Goal: Task Accomplishment & Management: Manage account settings

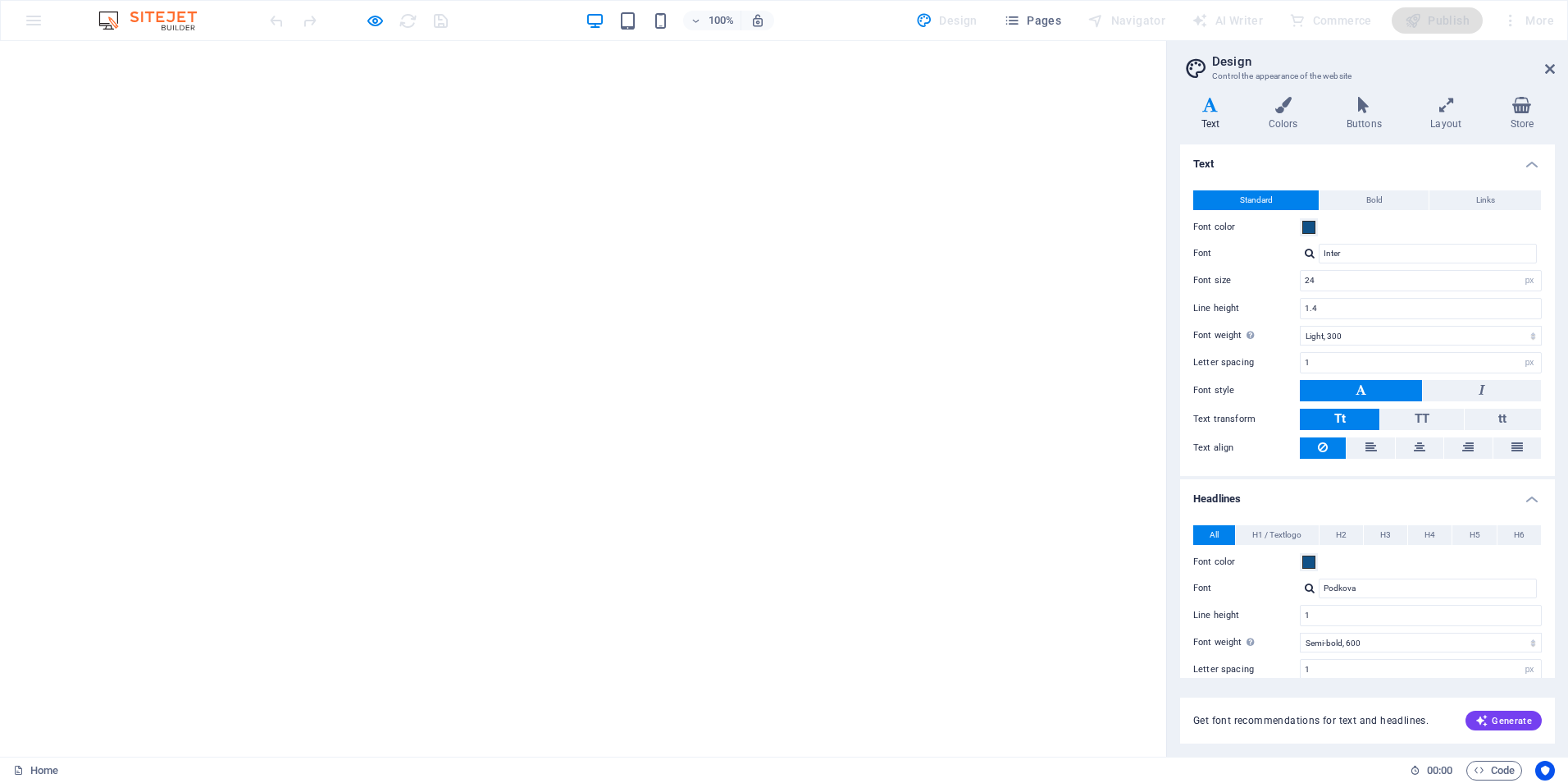
select select "px"
select select "300"
select select "px"
select select "600"
select select "px"
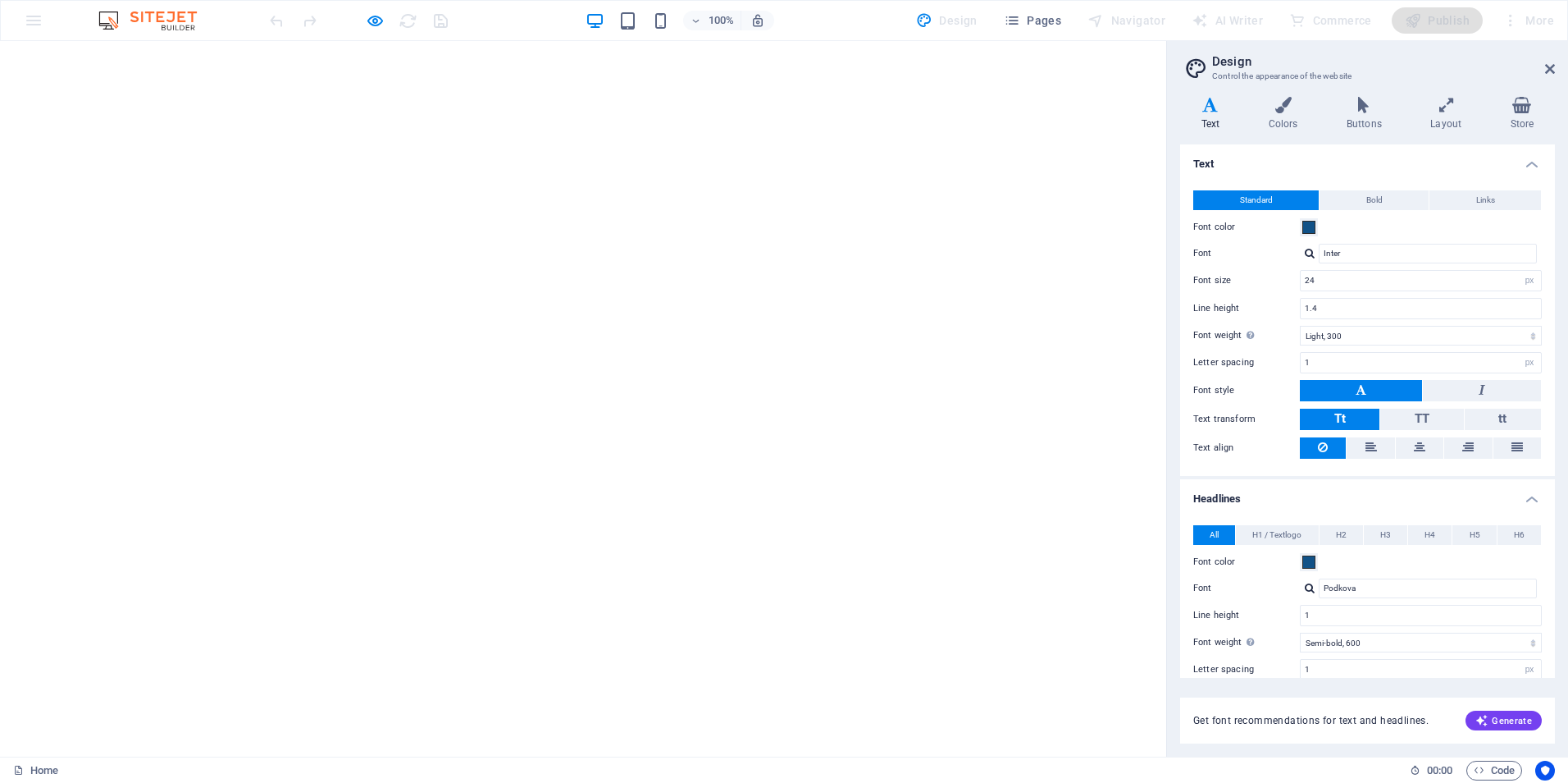
select select "rem"
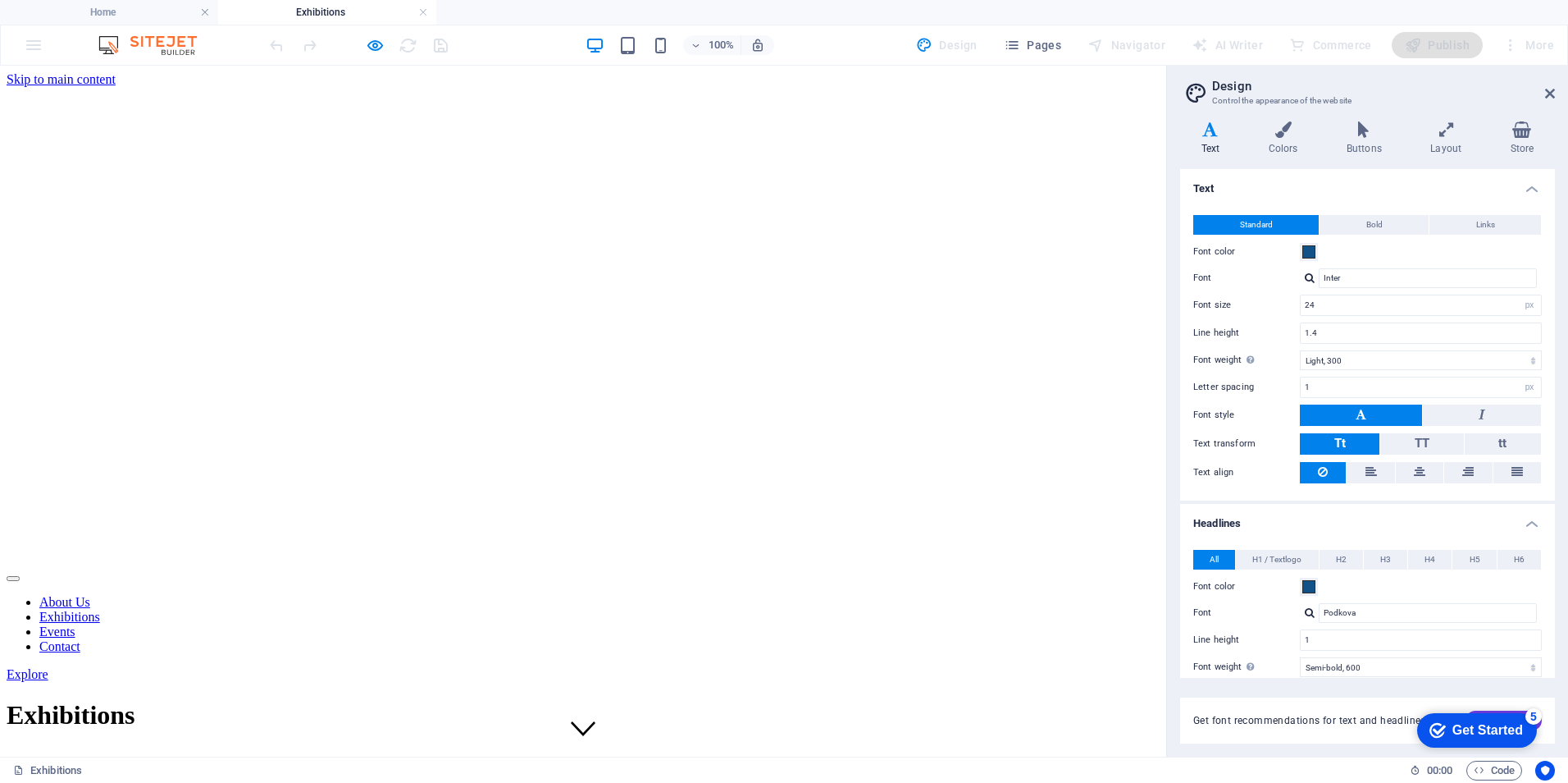
click at [750, 682] on div "Exhibitions Lorem ipsum dolor sit amet, consectetur adipiscing elit, sed do eiu…" at bounding box center [583, 782] width 1153 height 202
click at [374, 44] on icon "button" at bounding box center [375, 45] width 19 height 19
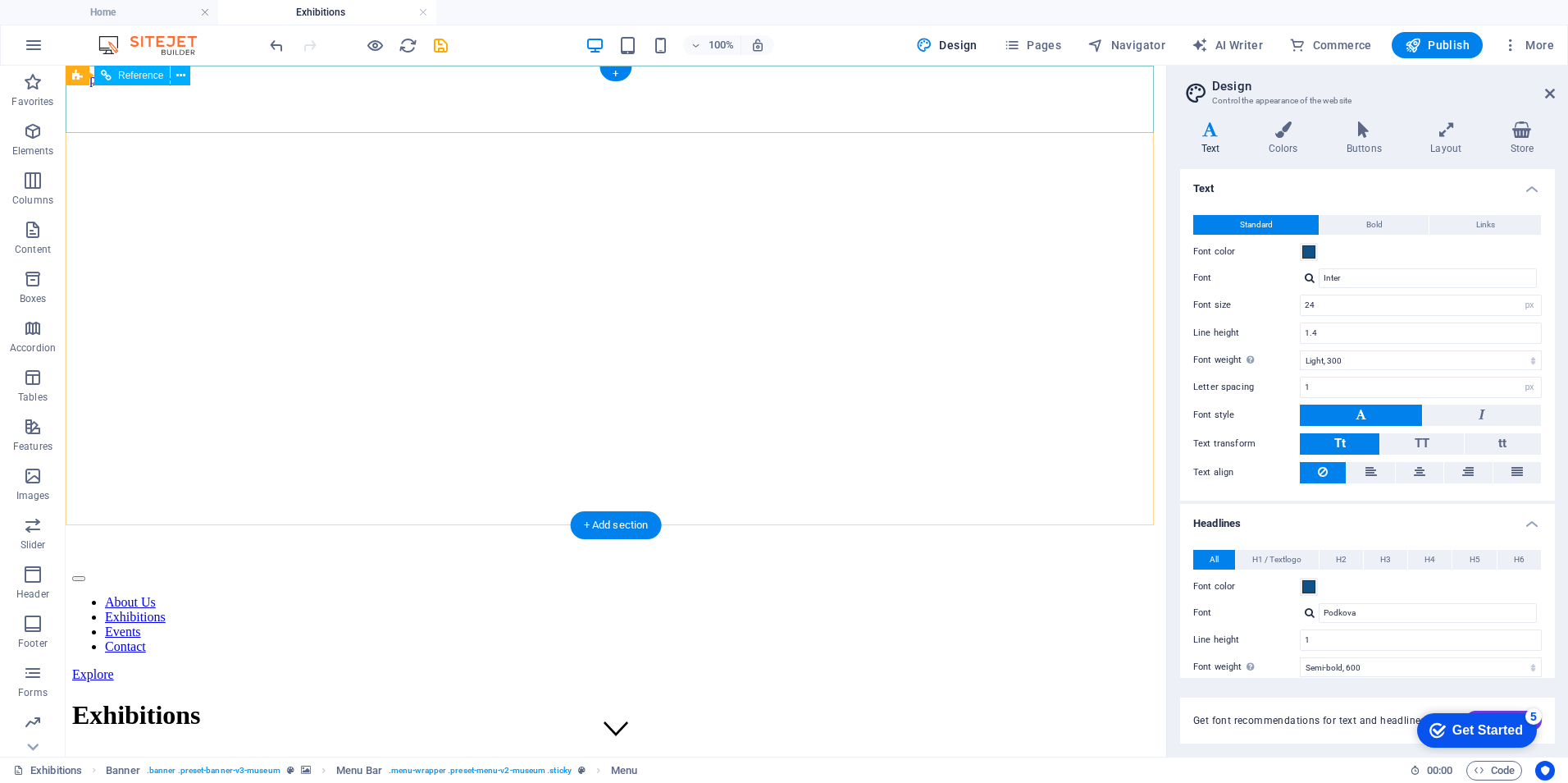
click at [220, 546] on div at bounding box center [616, 556] width 1088 height 21
click at [1498, 727] on div "Get Started" at bounding box center [1487, 731] width 71 height 15
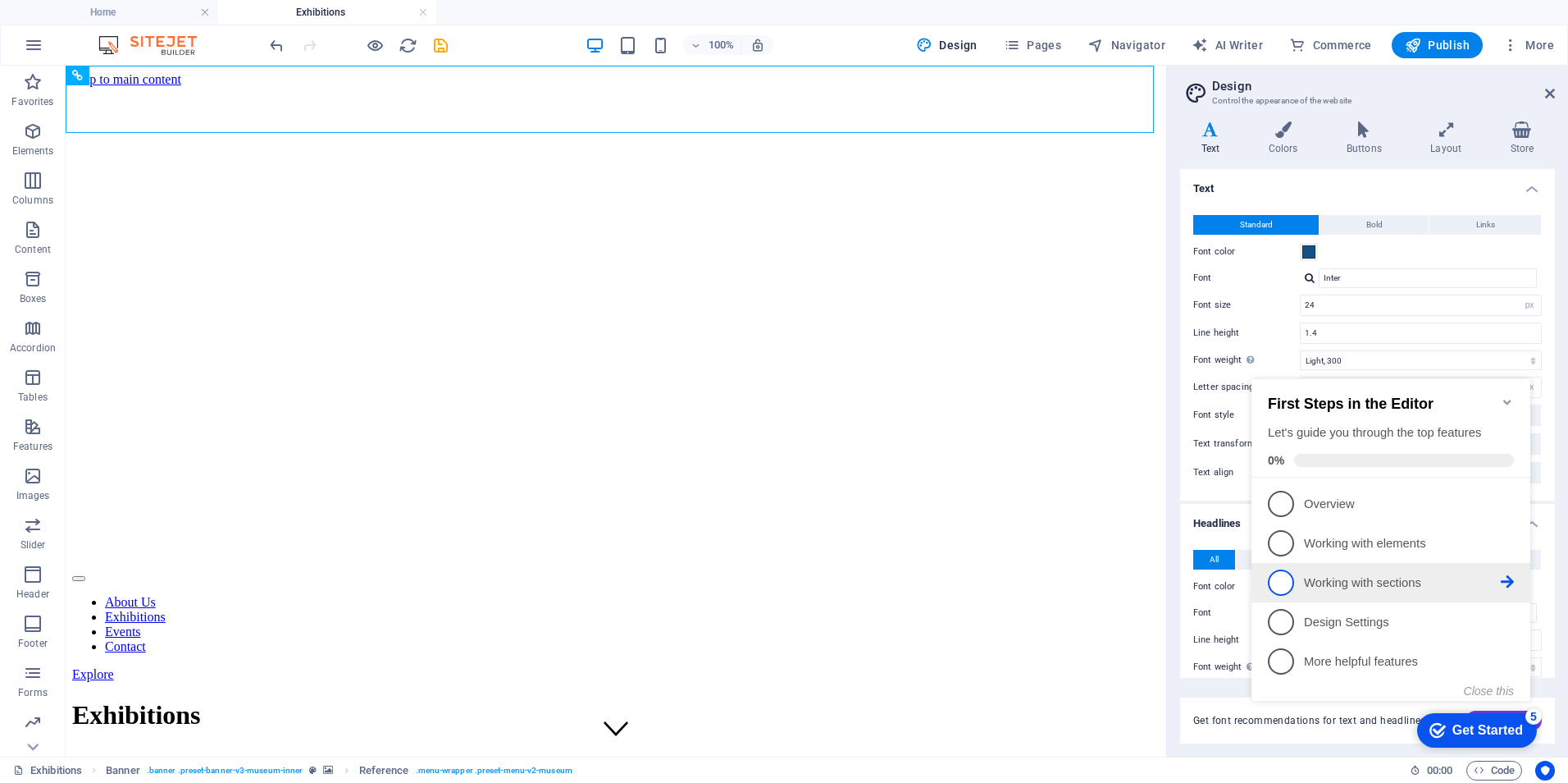
click at [1326, 583] on p "Working with sections - incomplete" at bounding box center [1402, 583] width 197 height 17
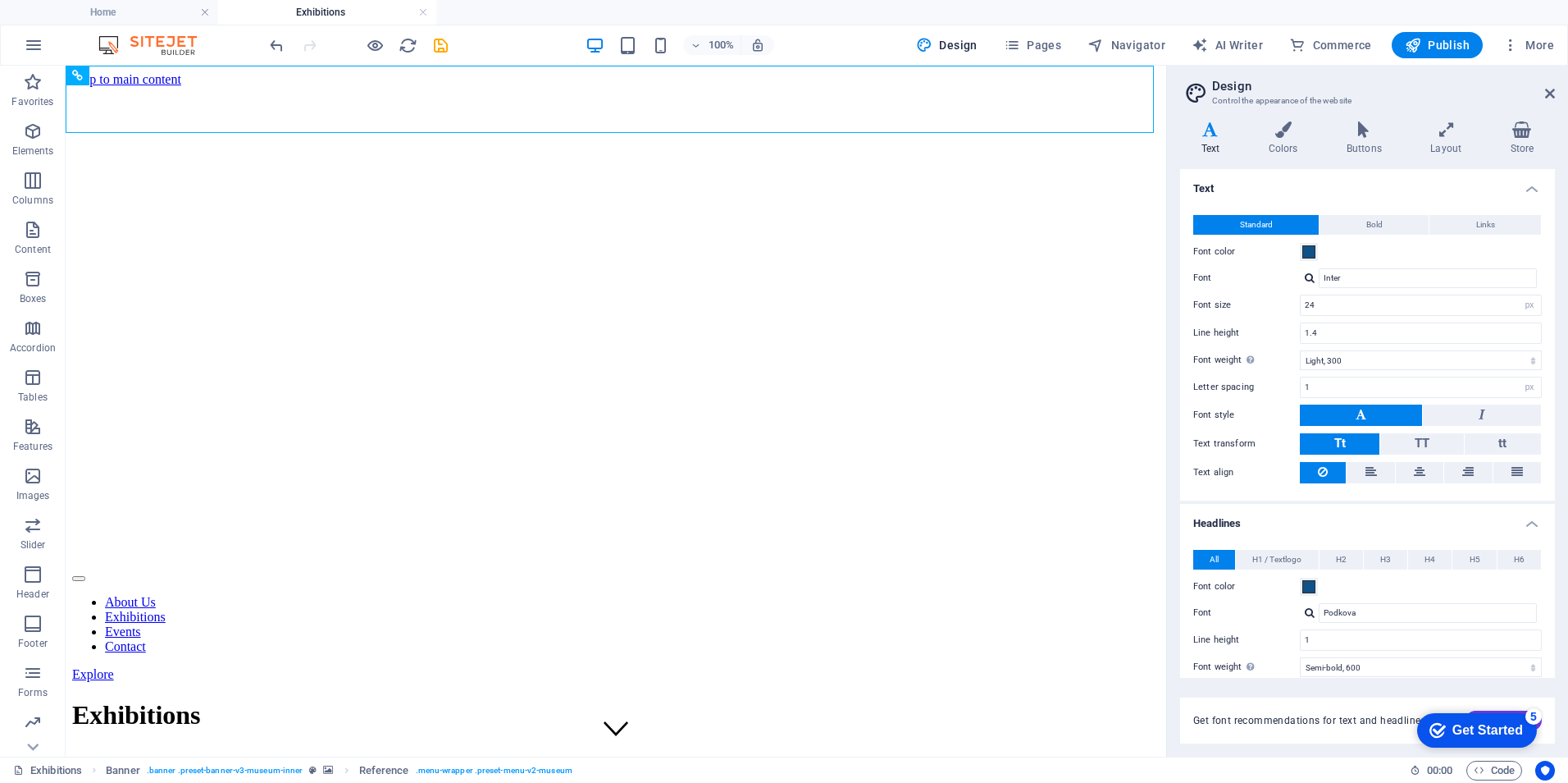
click at [1525, 718] on div "checkmark Get Started 5" at bounding box center [1477, 730] width 120 height 34
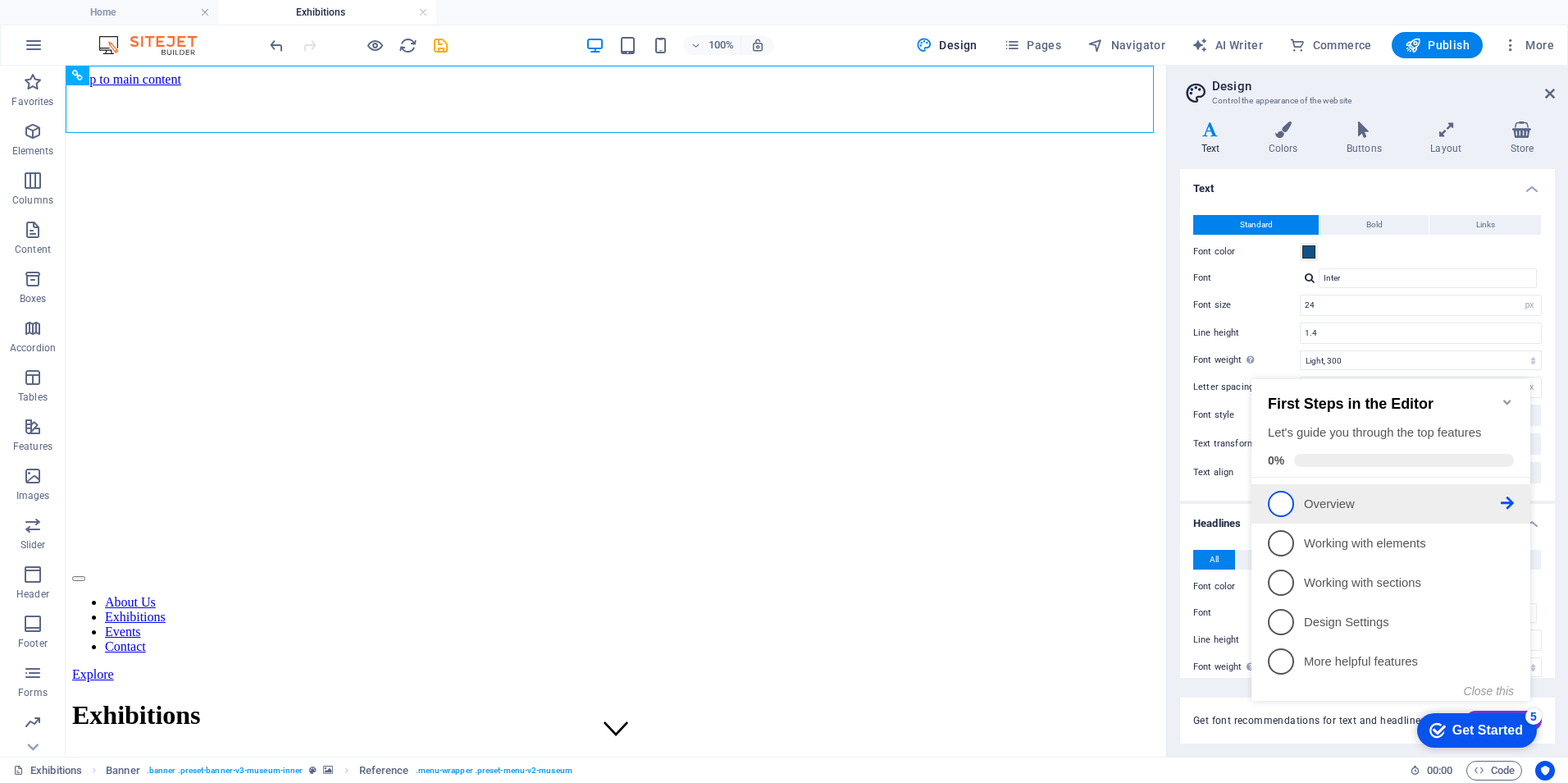
click at [1283, 500] on span "1" at bounding box center [1281, 504] width 27 height 27
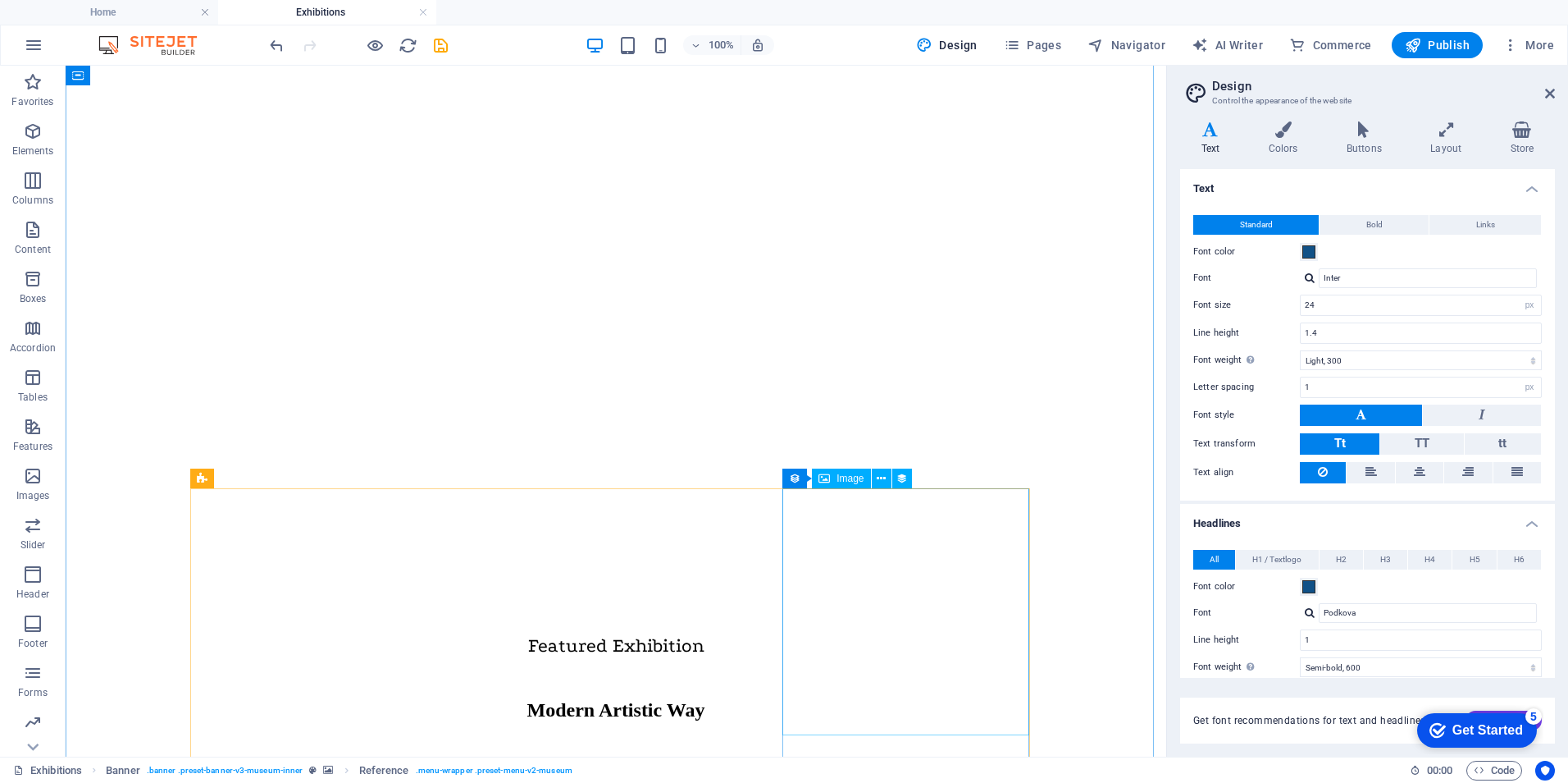
scroll to position [1149, 0]
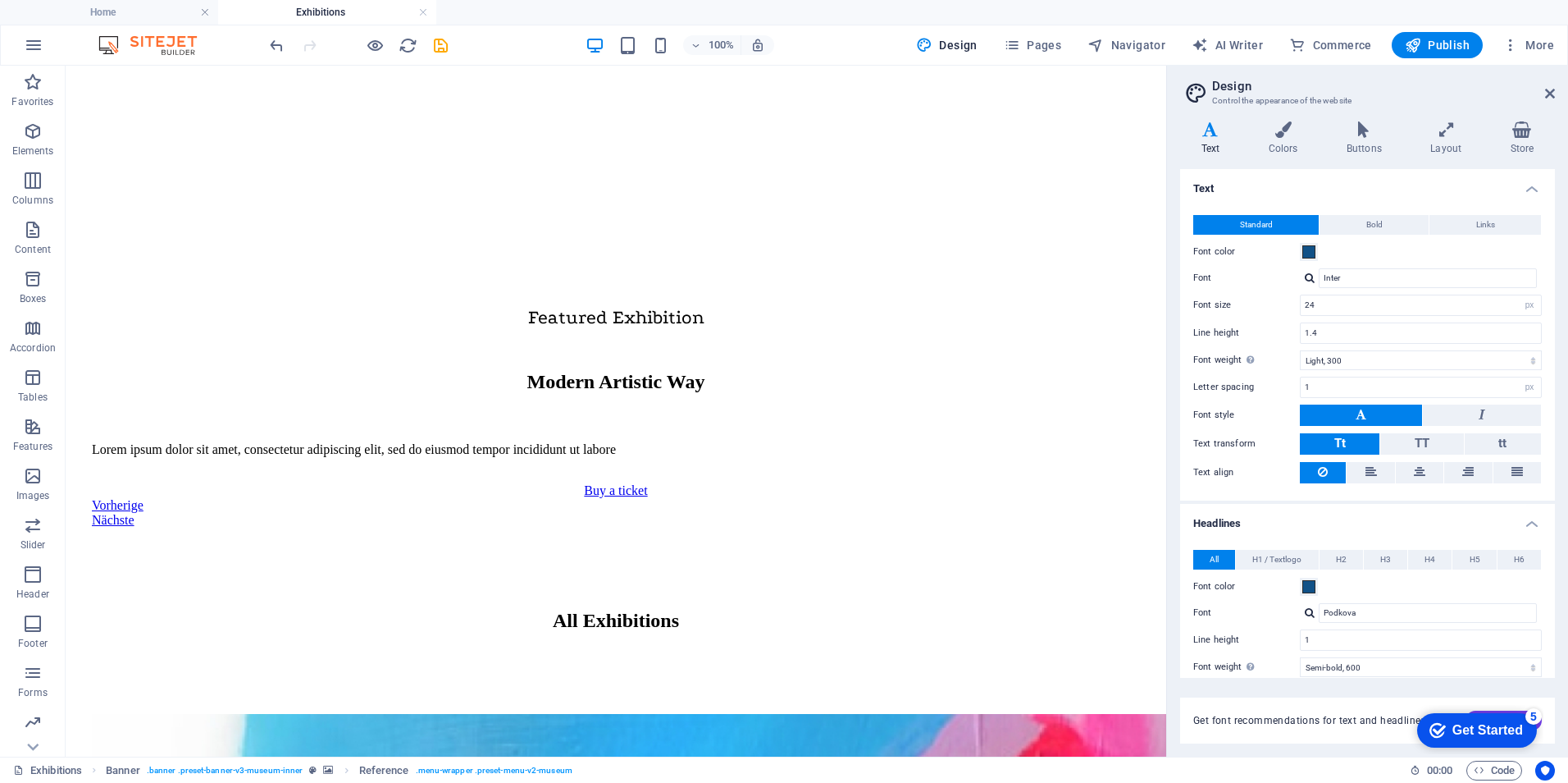
click at [1453, 727] on div "Get Started" at bounding box center [1487, 731] width 71 height 15
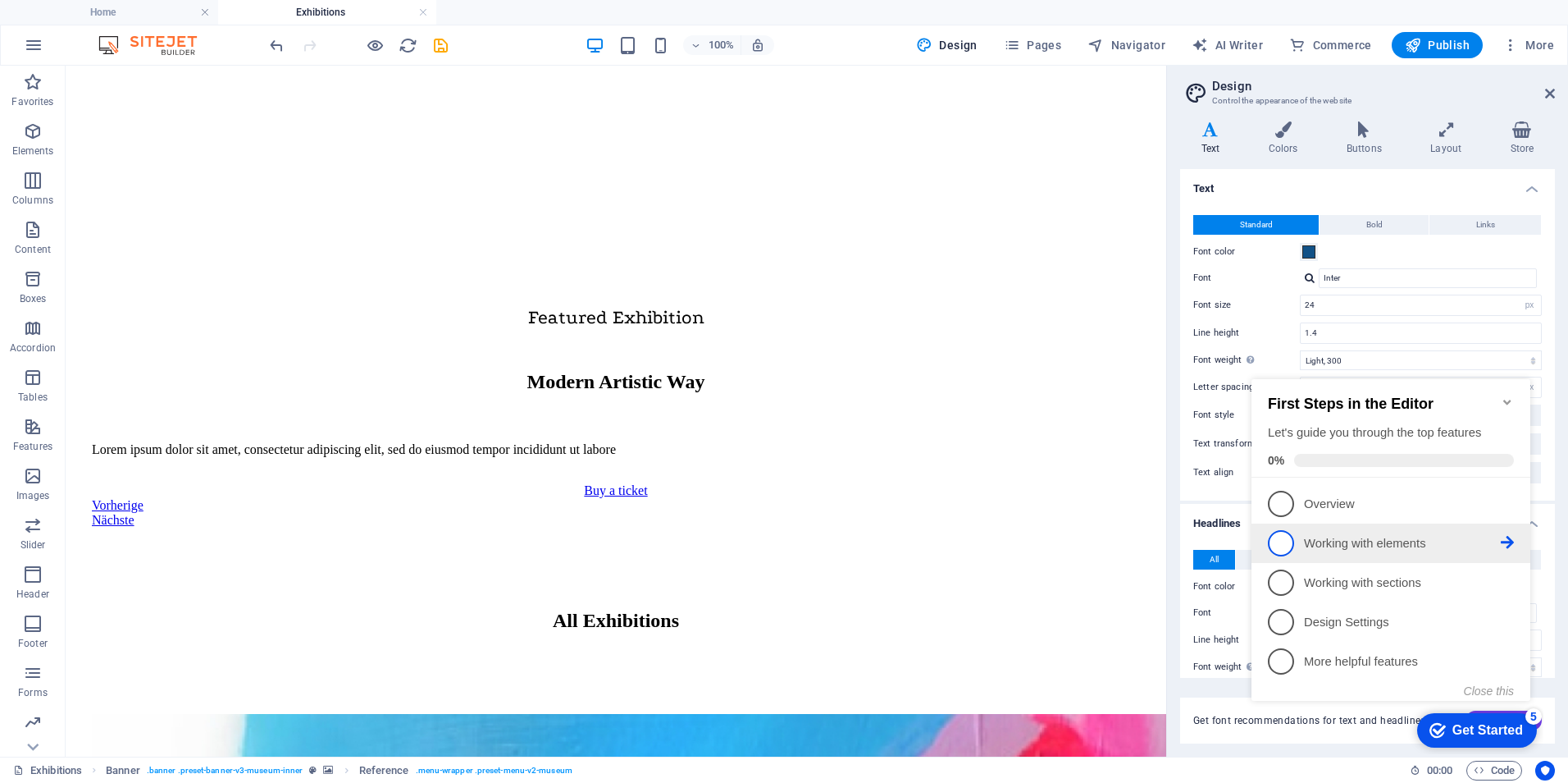
click at [1281, 536] on span "2" at bounding box center [1281, 544] width 27 height 27
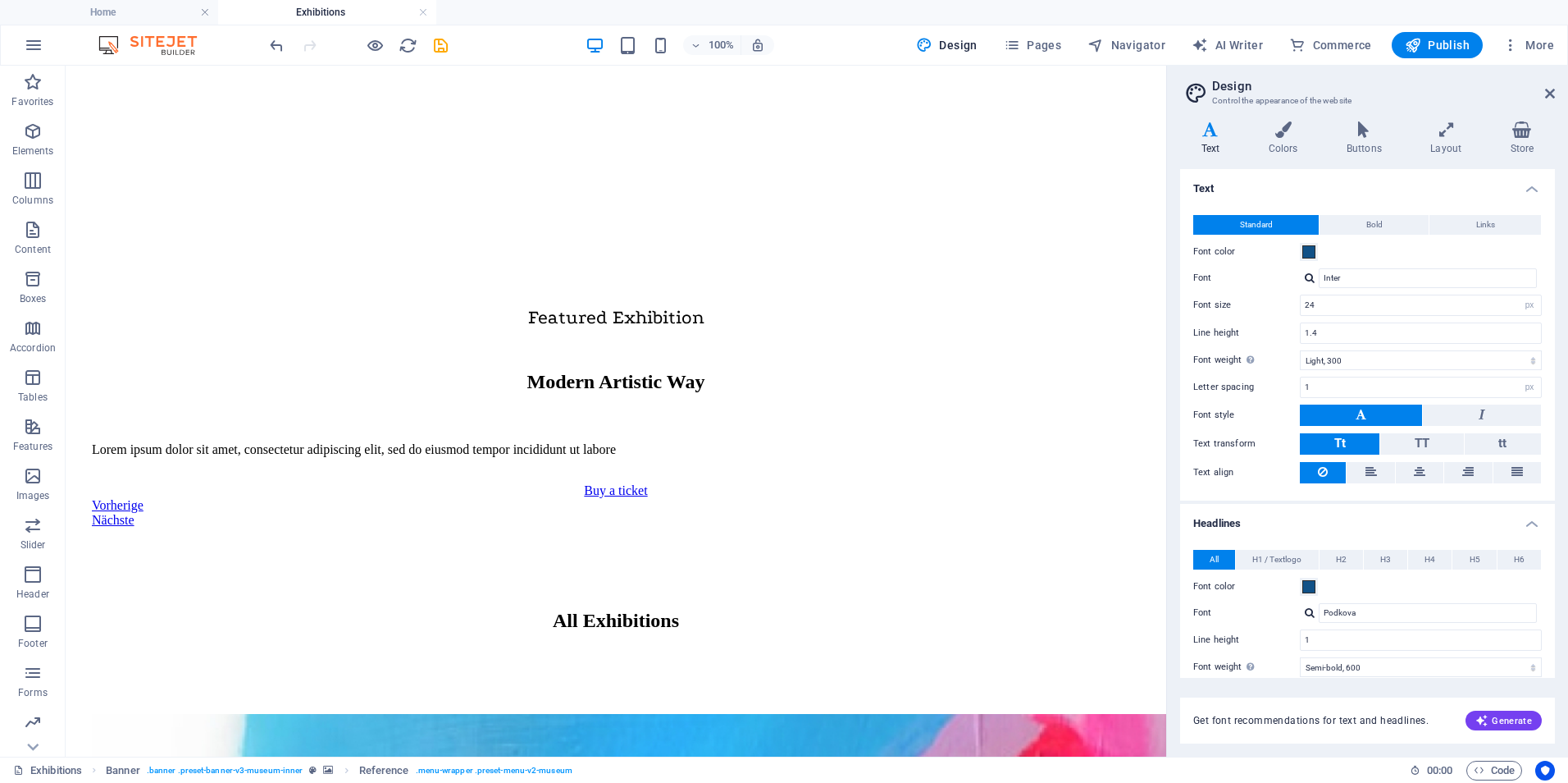
scroll to position [0, 0]
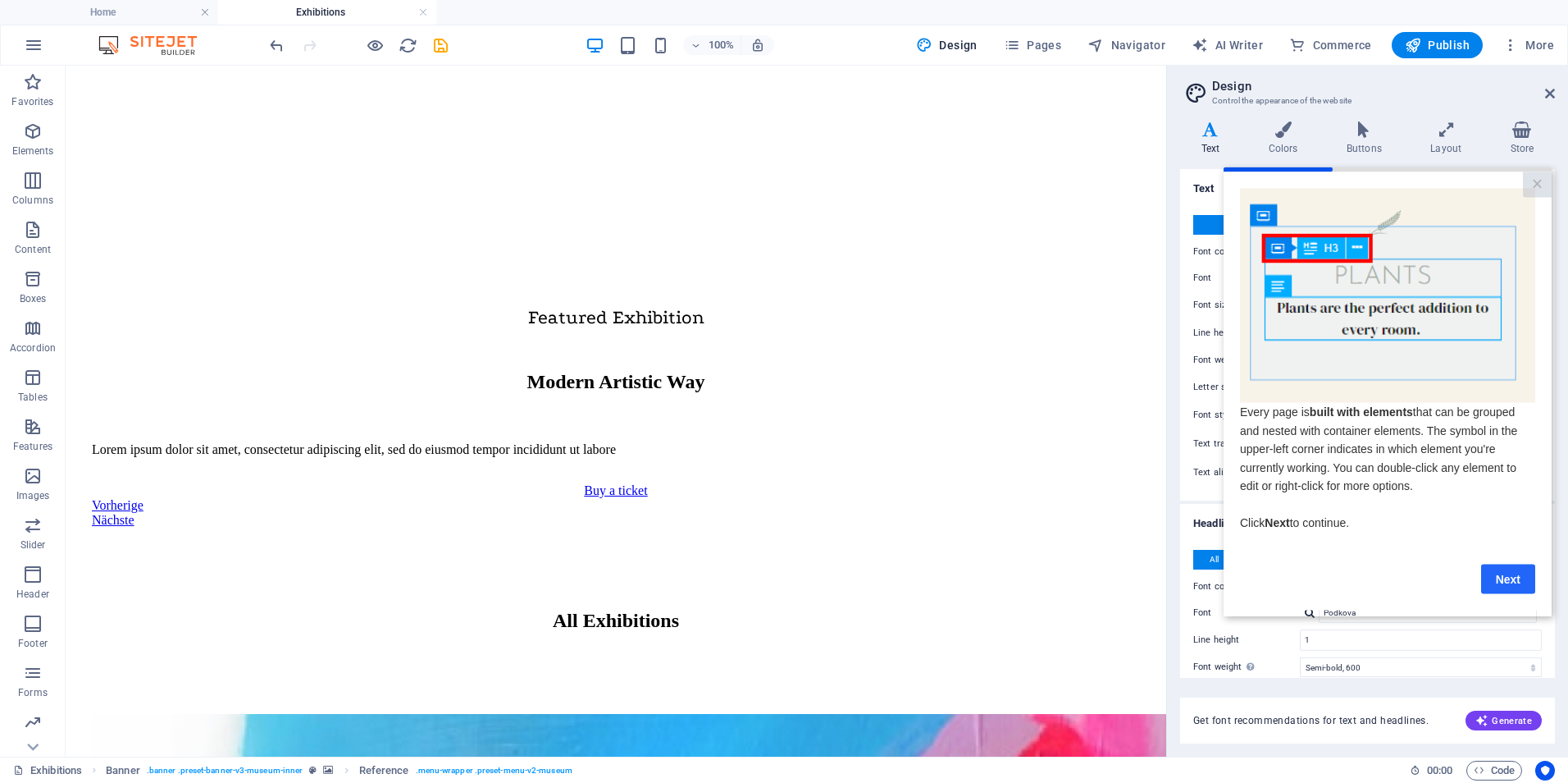
click at [1502, 581] on link "Next" at bounding box center [1507, 579] width 54 height 30
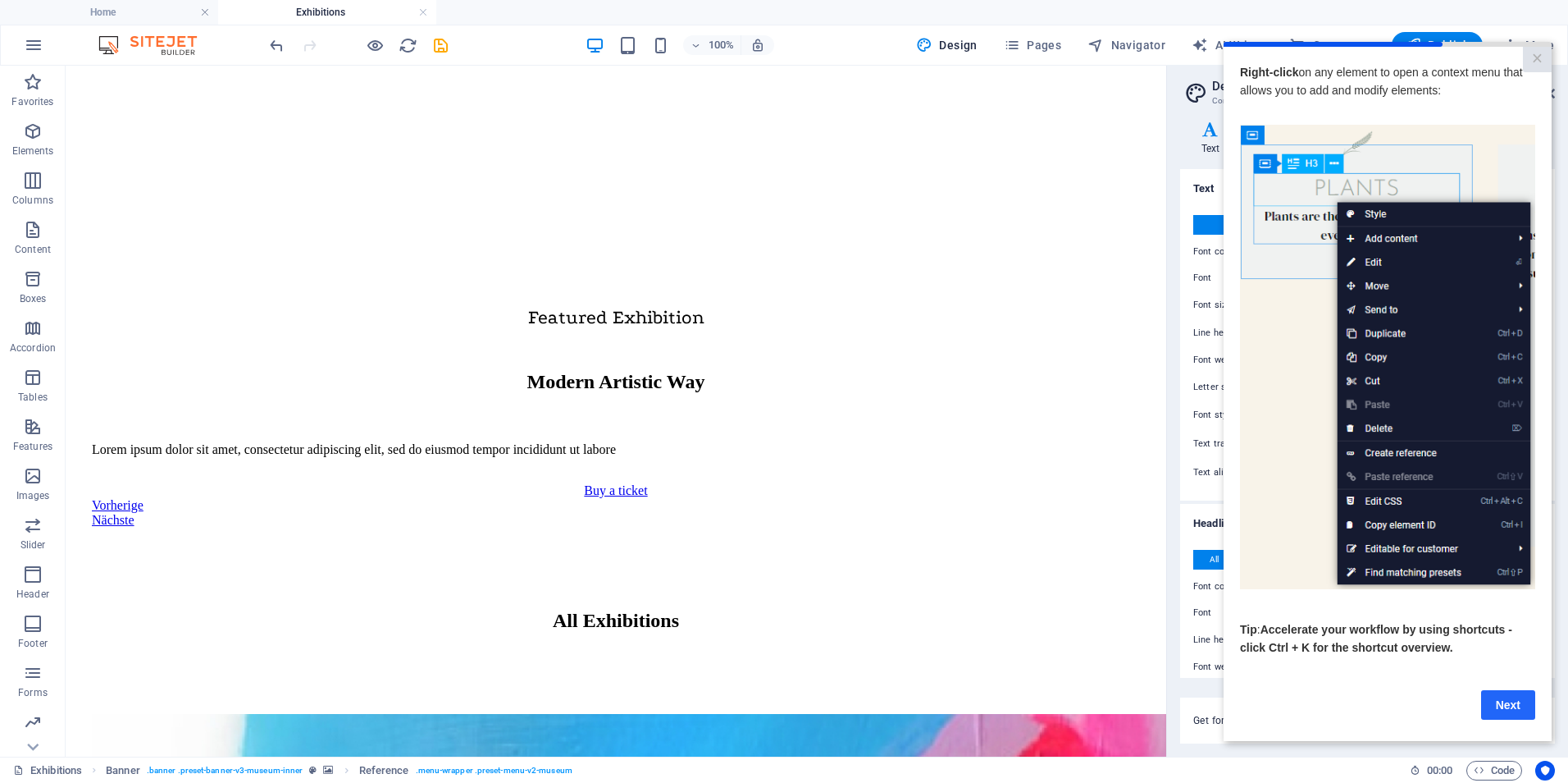
click at [1508, 709] on link "Next" at bounding box center [1507, 705] width 54 height 30
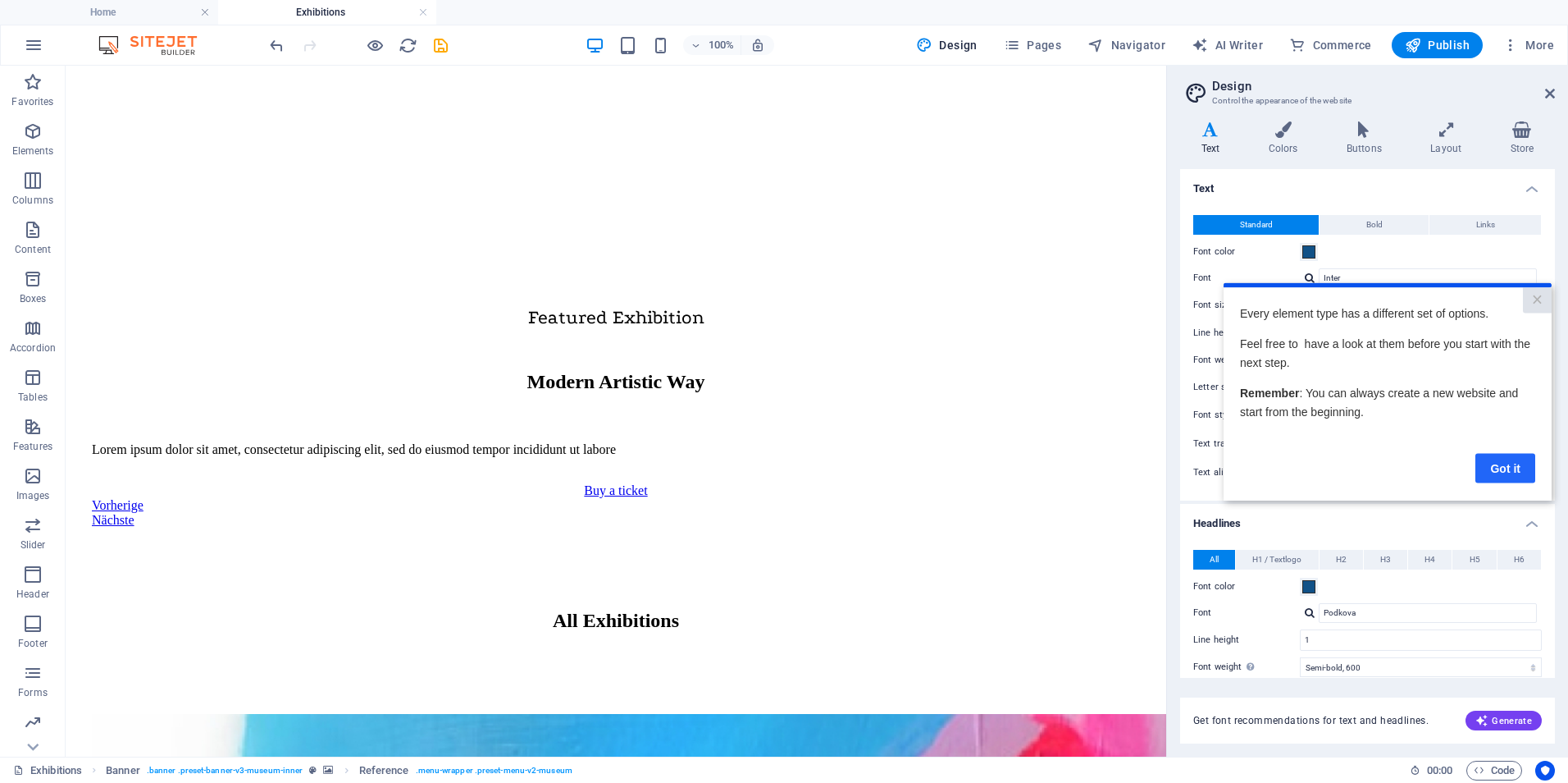
click at [1511, 467] on link "Got it" at bounding box center [1506, 468] width 60 height 30
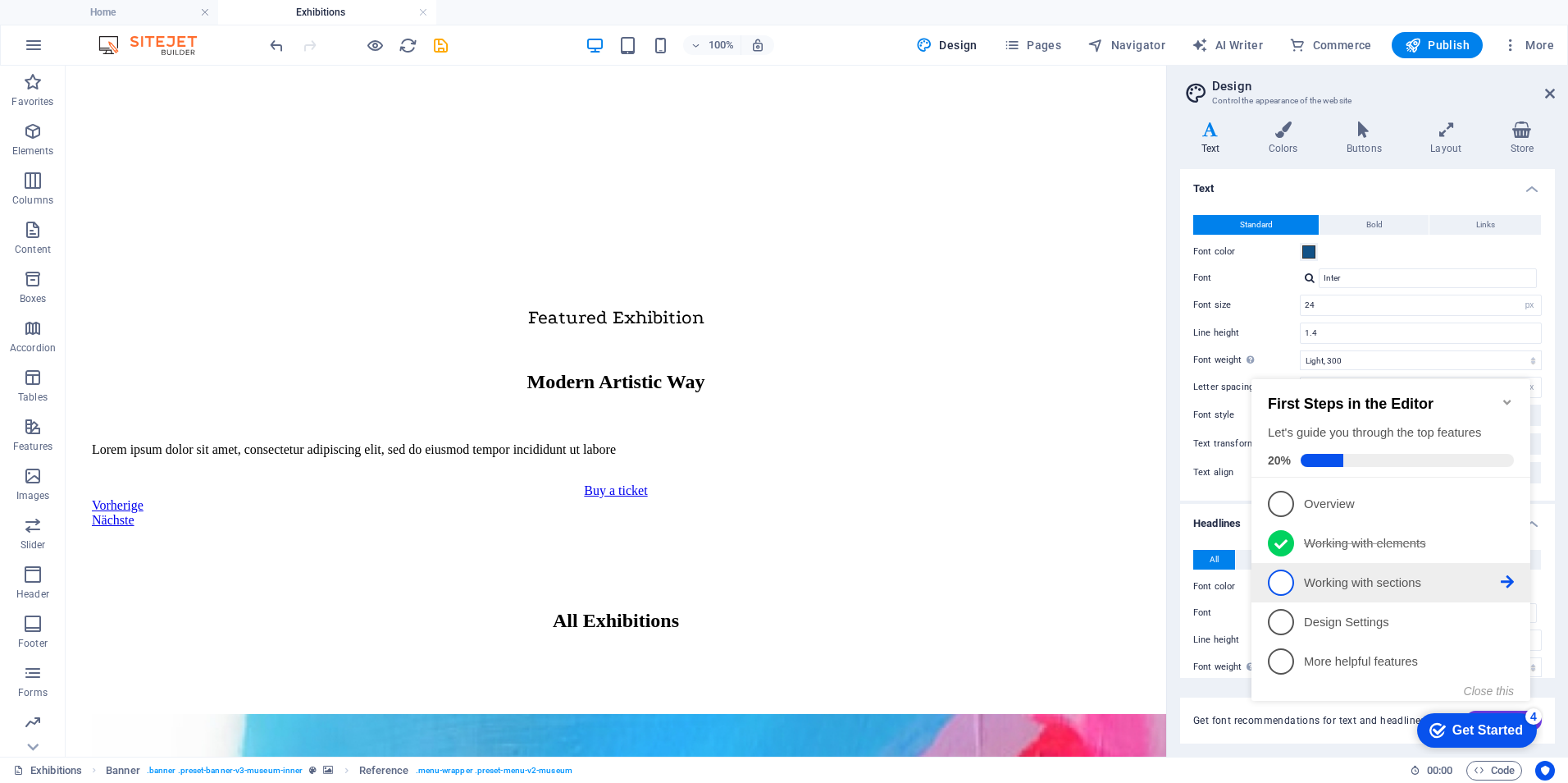
click at [1285, 578] on span "3" at bounding box center [1281, 583] width 27 height 27
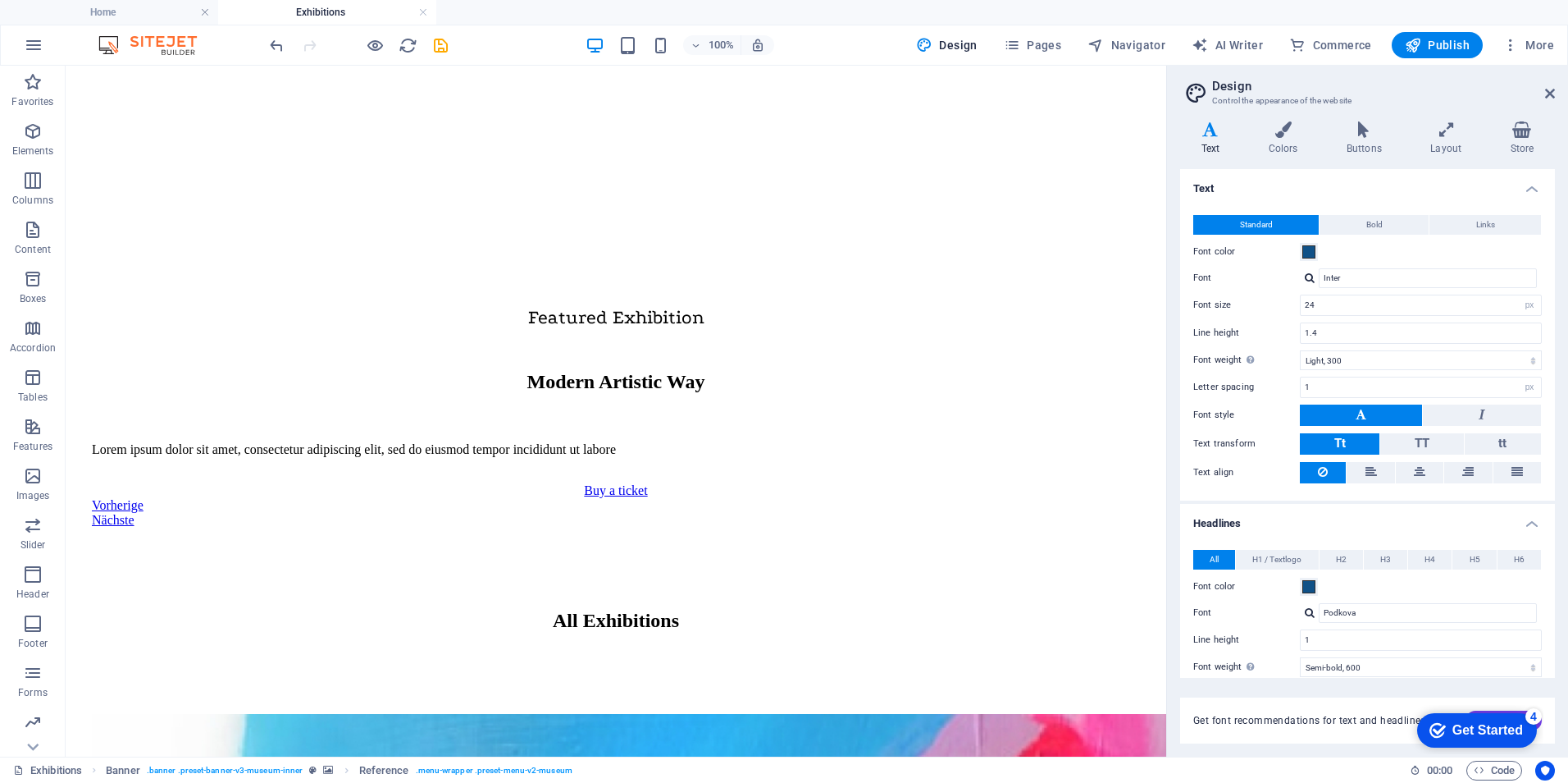
click at [1463, 728] on div "Get Started" at bounding box center [1487, 731] width 71 height 15
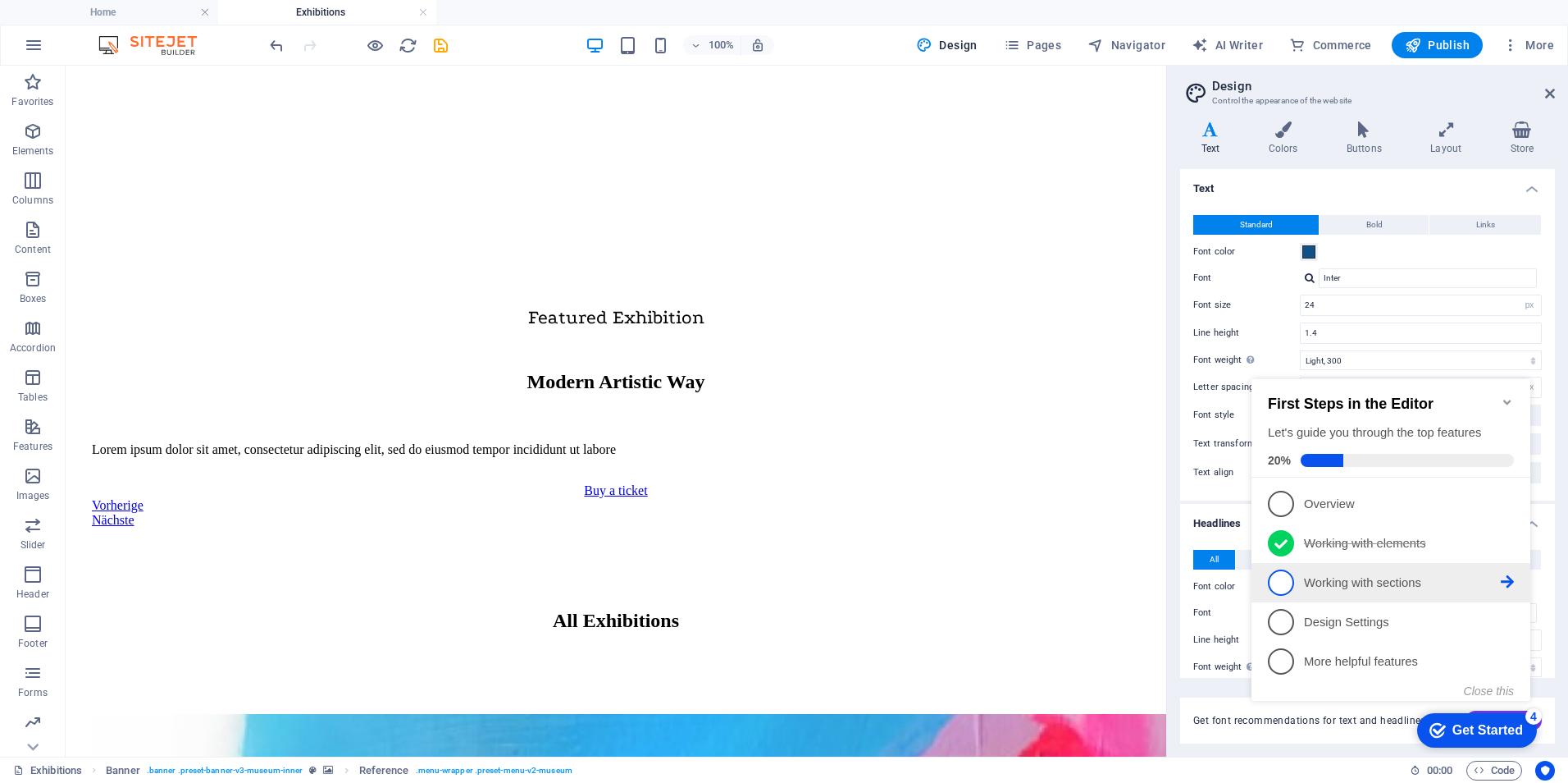
click at [1281, 575] on span "3" at bounding box center [1281, 583] width 27 height 27
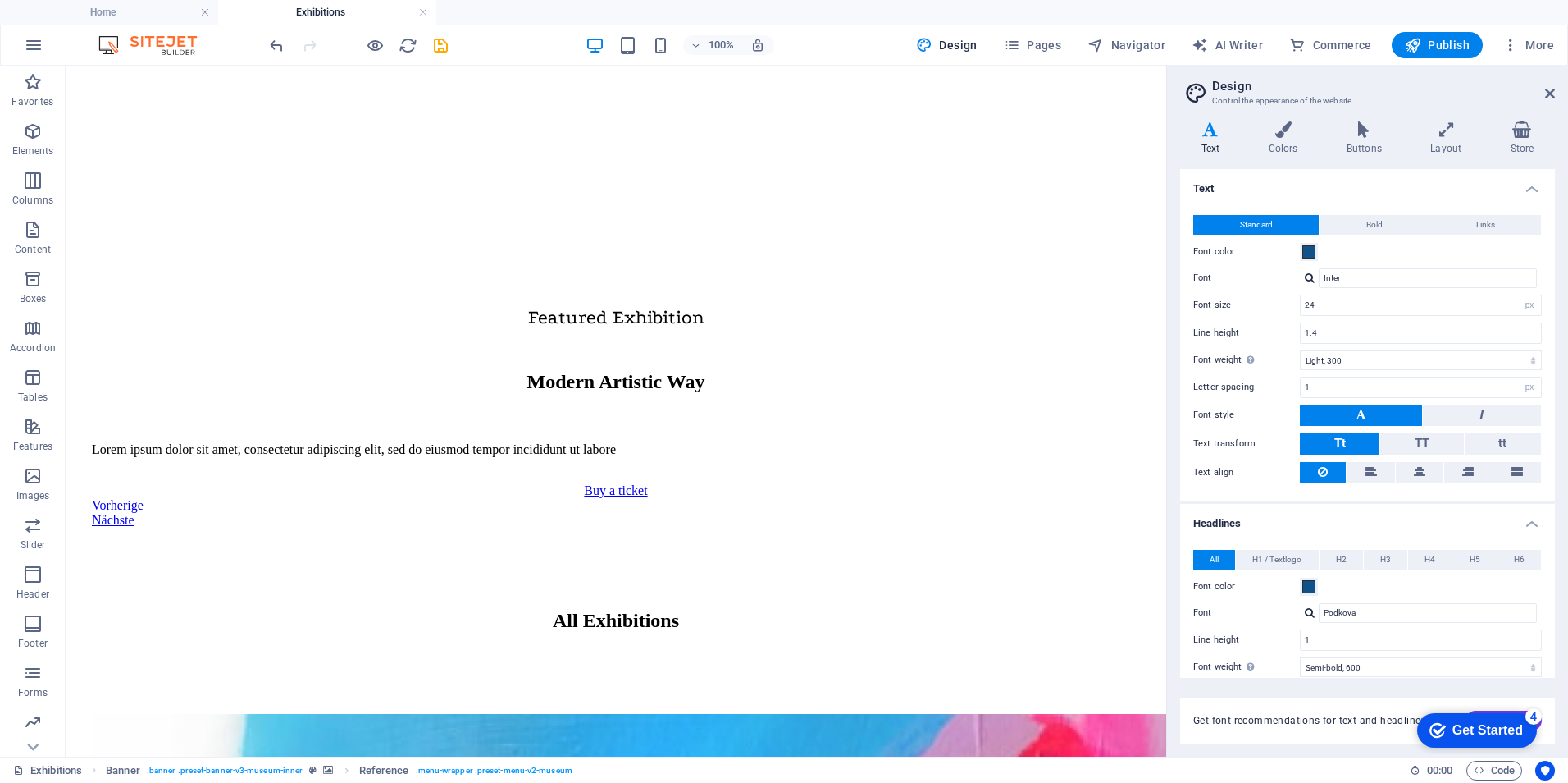
click at [1470, 723] on div "Get Started" at bounding box center [1487, 731] width 71 height 15
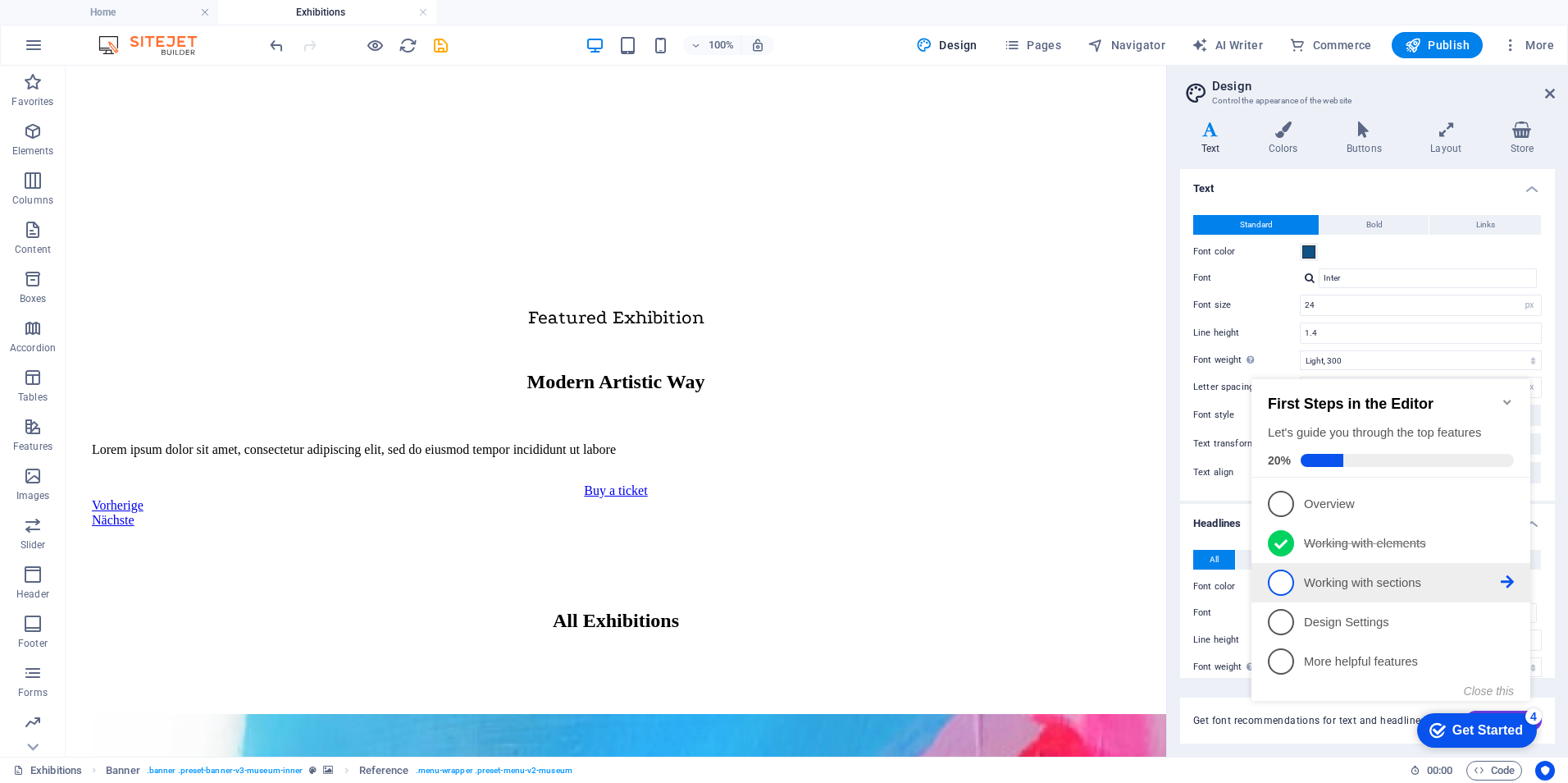
click at [1510, 578] on icon at bounding box center [1507, 582] width 13 height 13
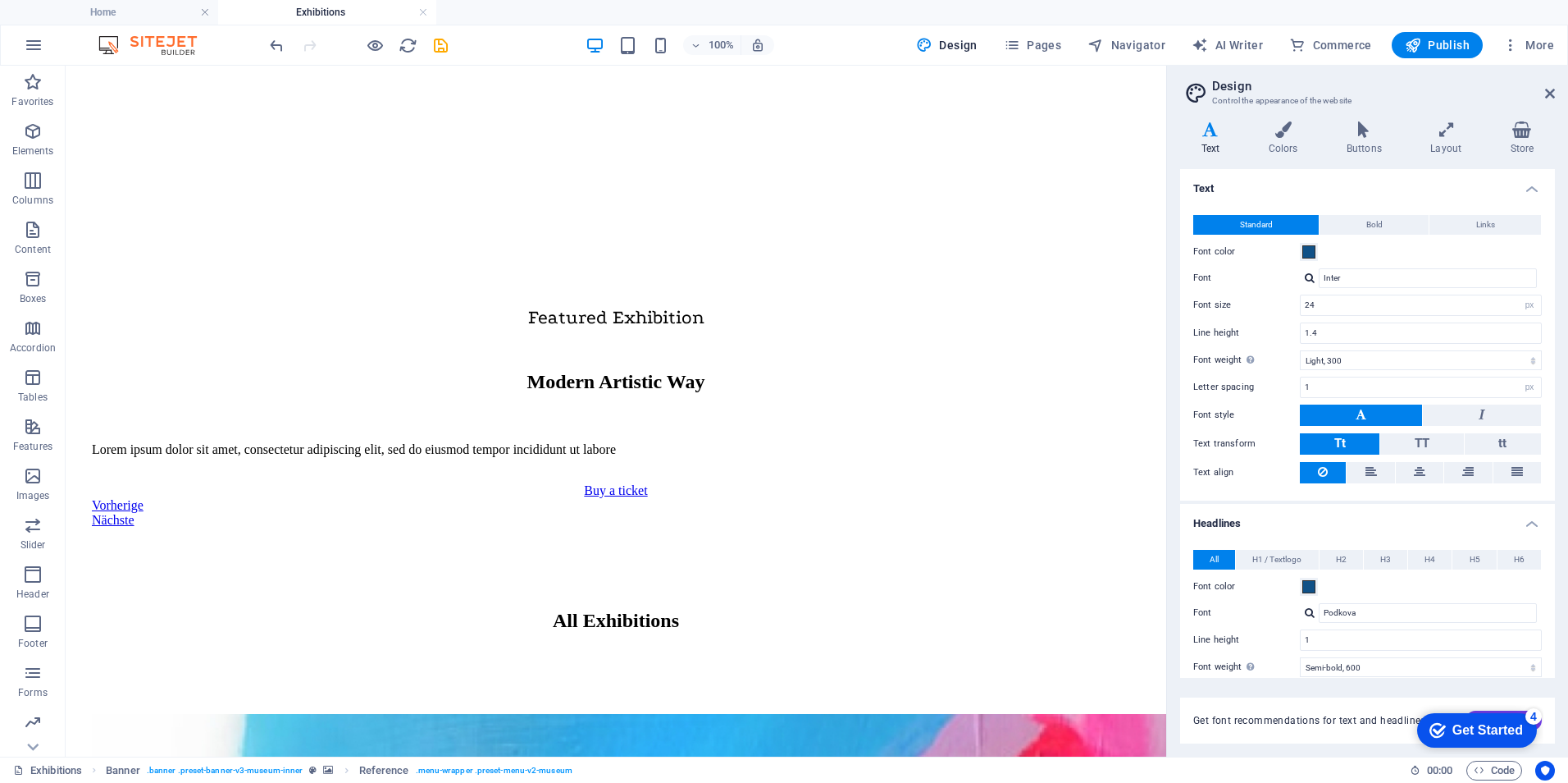
click at [1438, 725] on icon "checkmark" at bounding box center [1438, 731] width 17 height 17
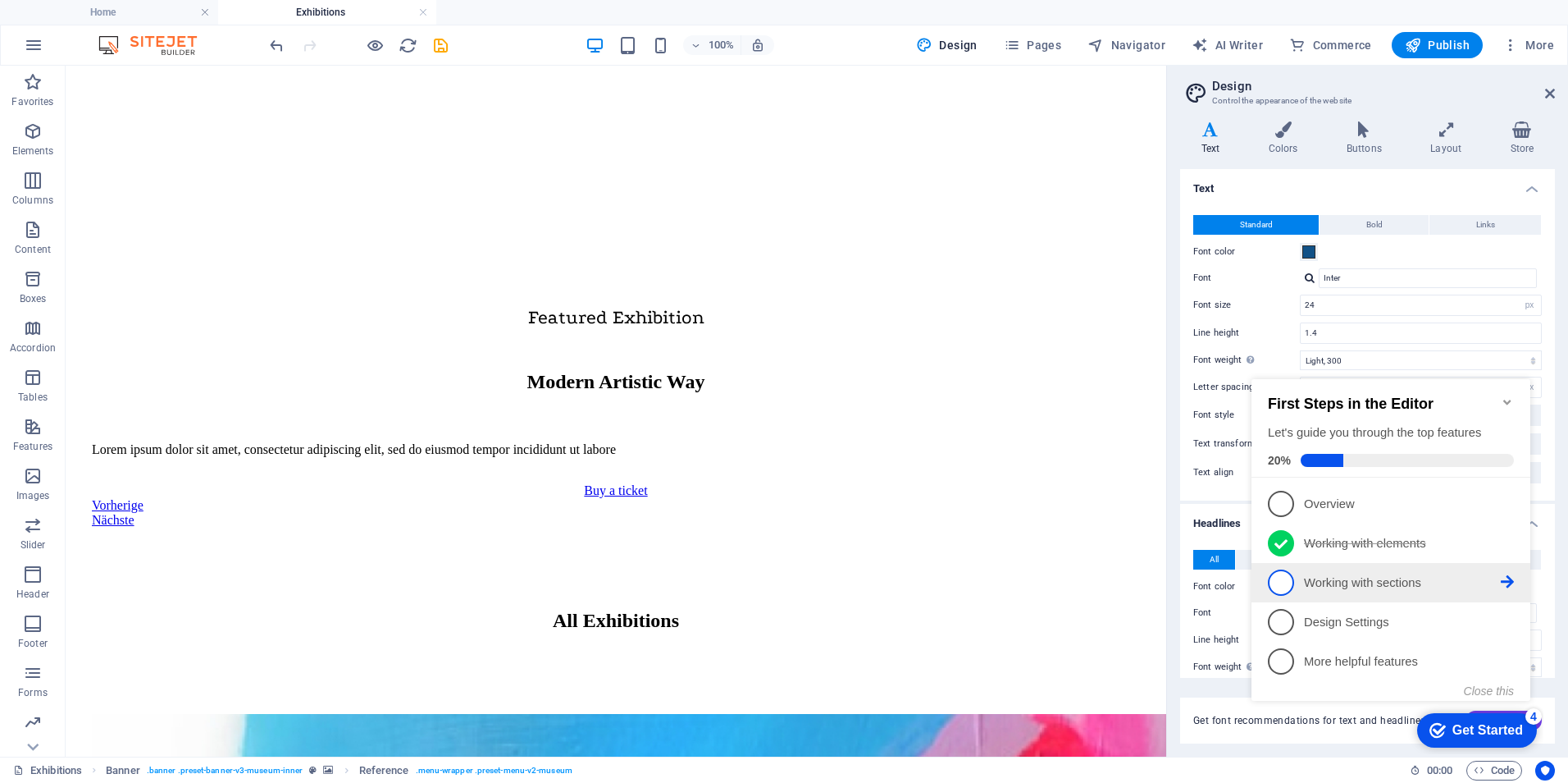
click at [1276, 583] on span "3" at bounding box center [1281, 583] width 27 height 27
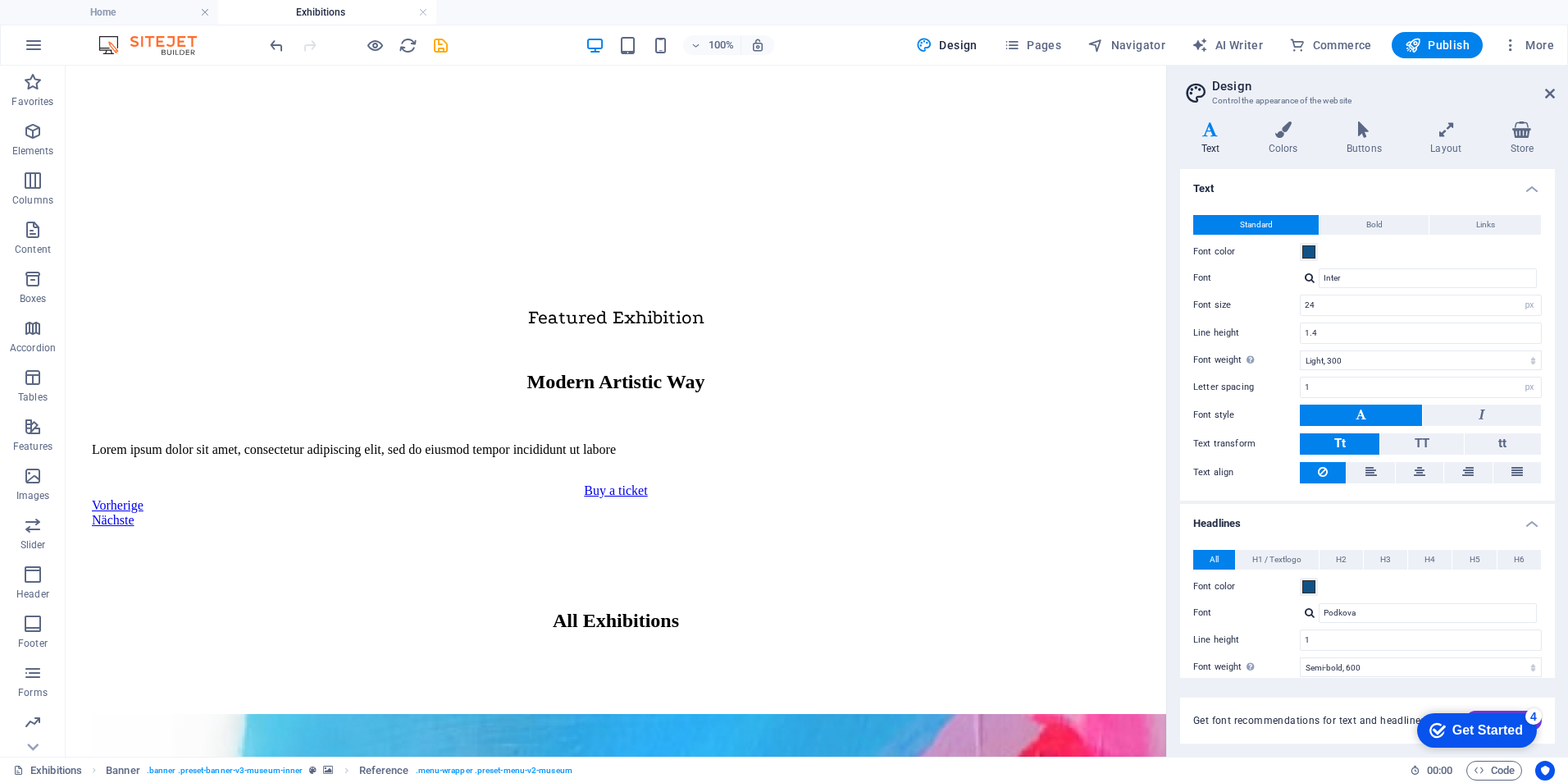
click at [1453, 724] on div "Get Started" at bounding box center [1487, 731] width 71 height 15
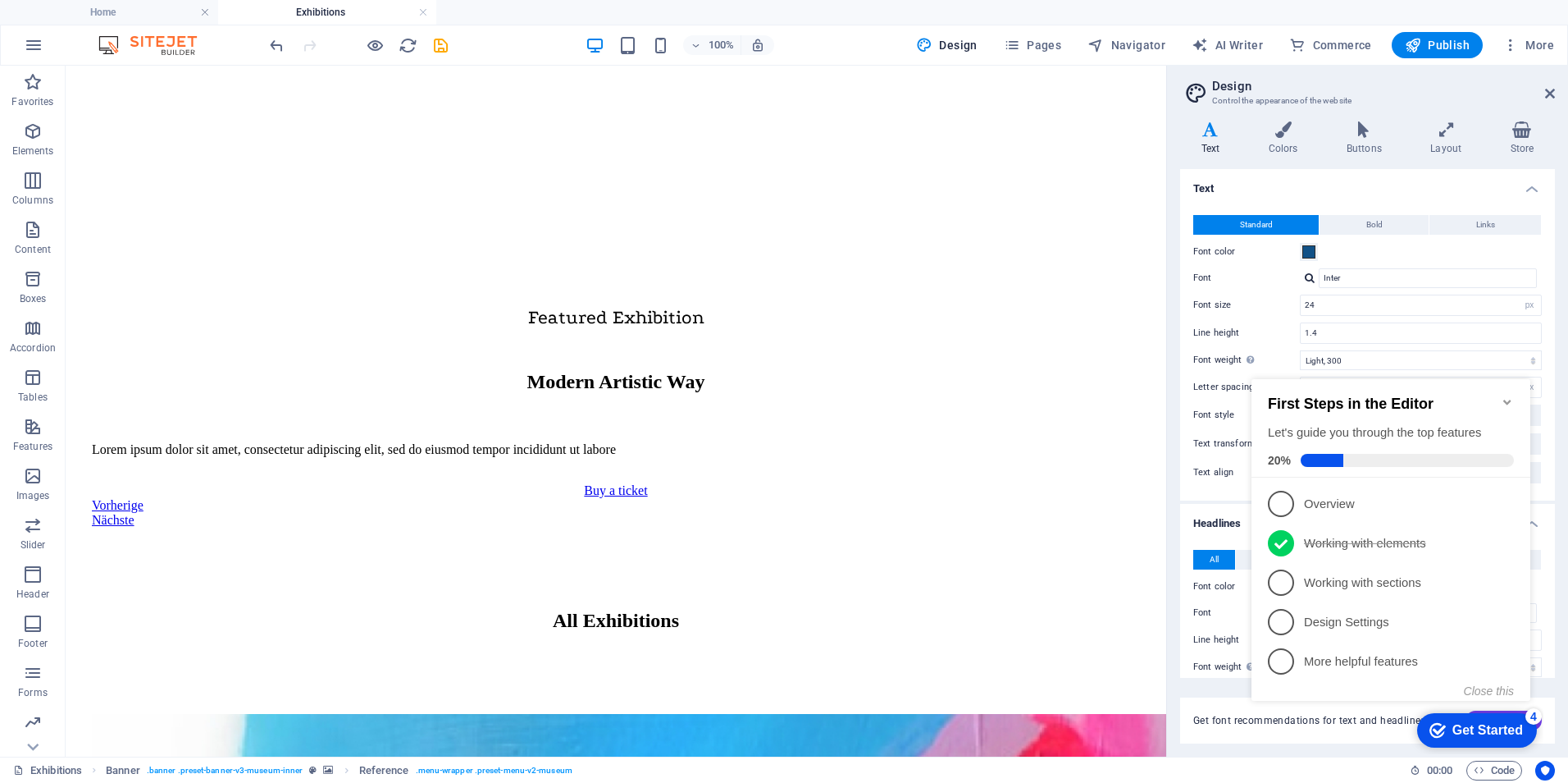
click at [1278, 577] on span "3" at bounding box center [1281, 583] width 27 height 27
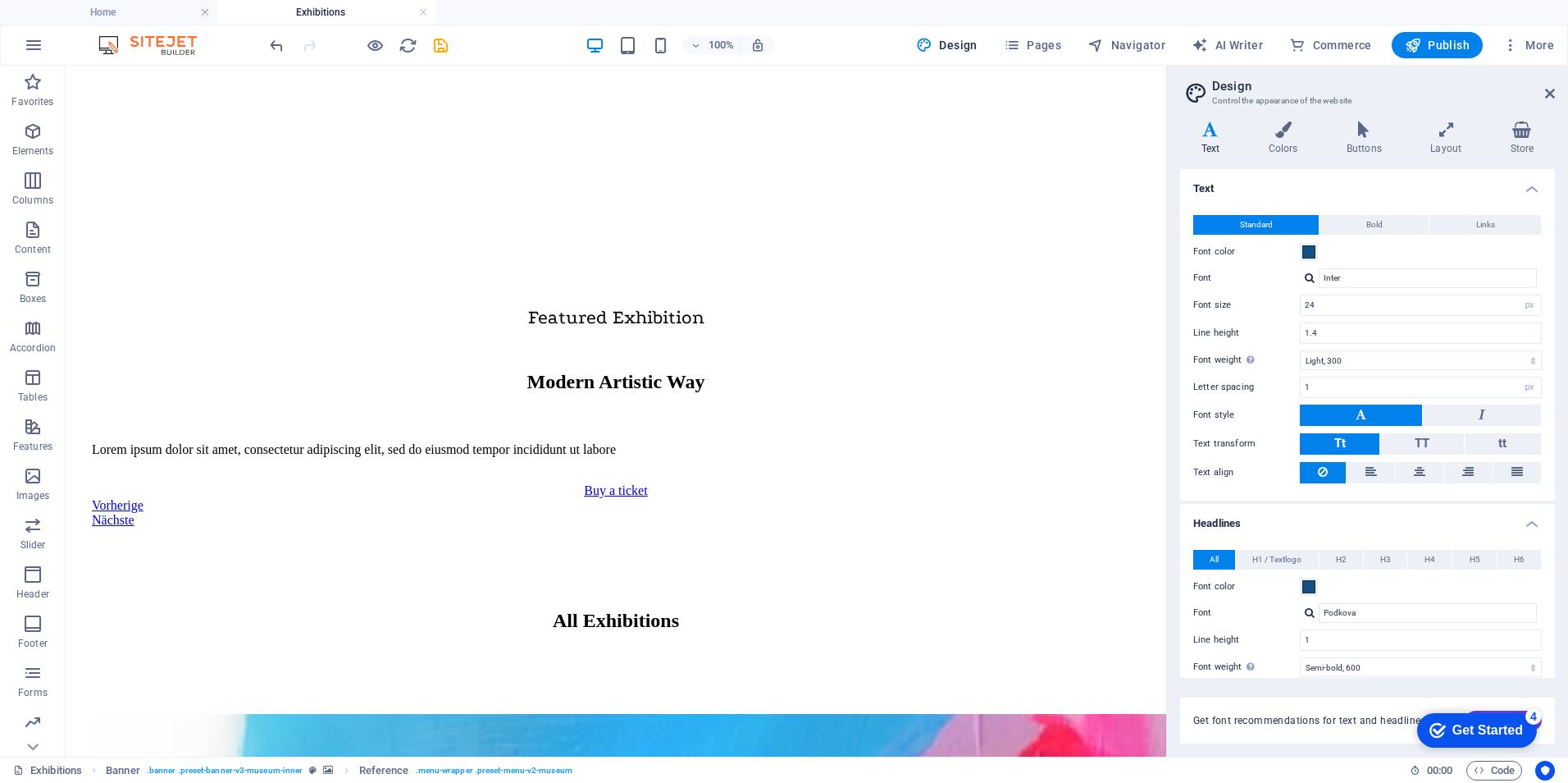
click at [1457, 725] on div "Get Started" at bounding box center [1487, 731] width 71 height 15
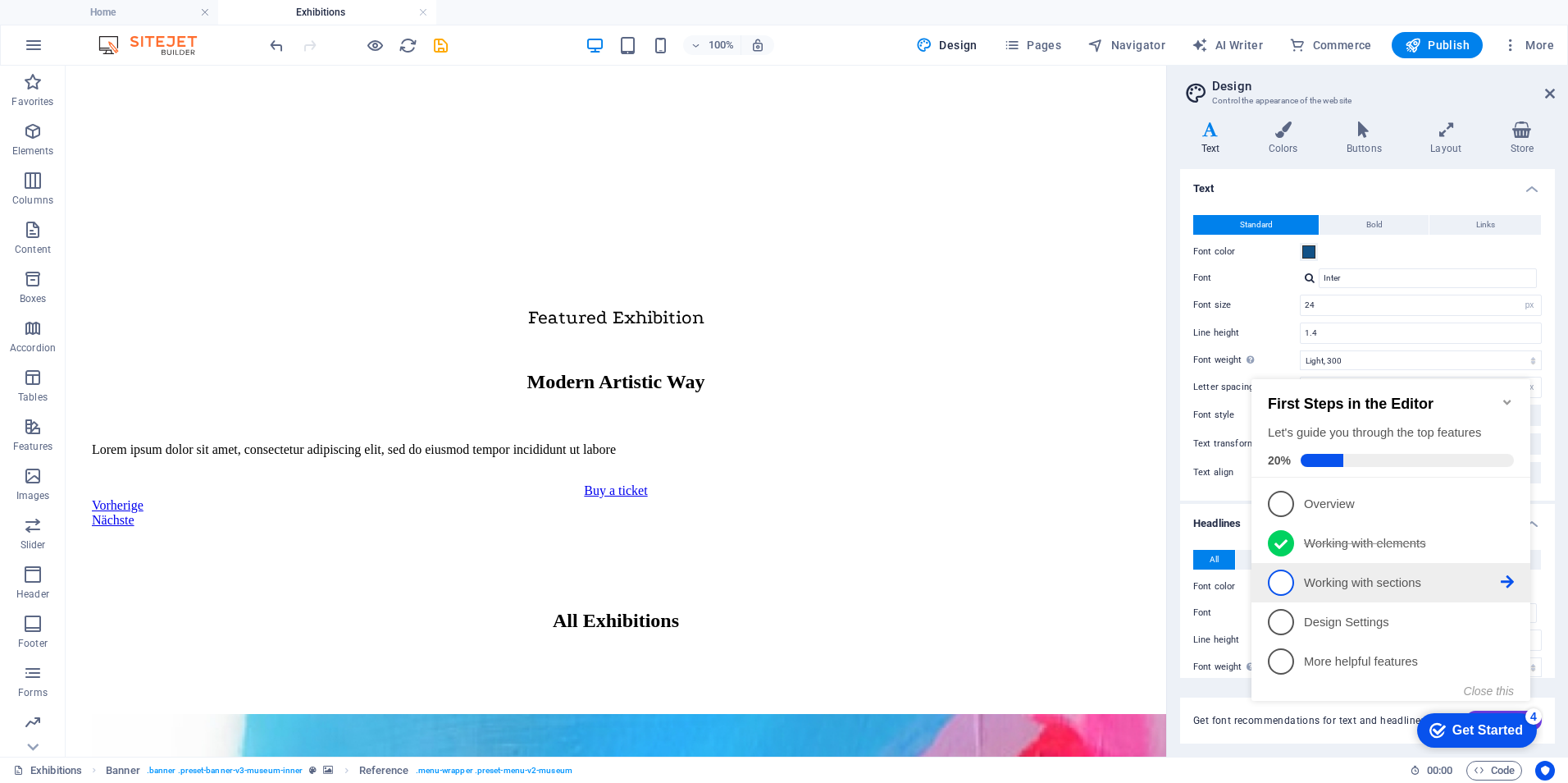
click at [1342, 584] on p "Working with sections - incomplete" at bounding box center [1402, 583] width 197 height 17
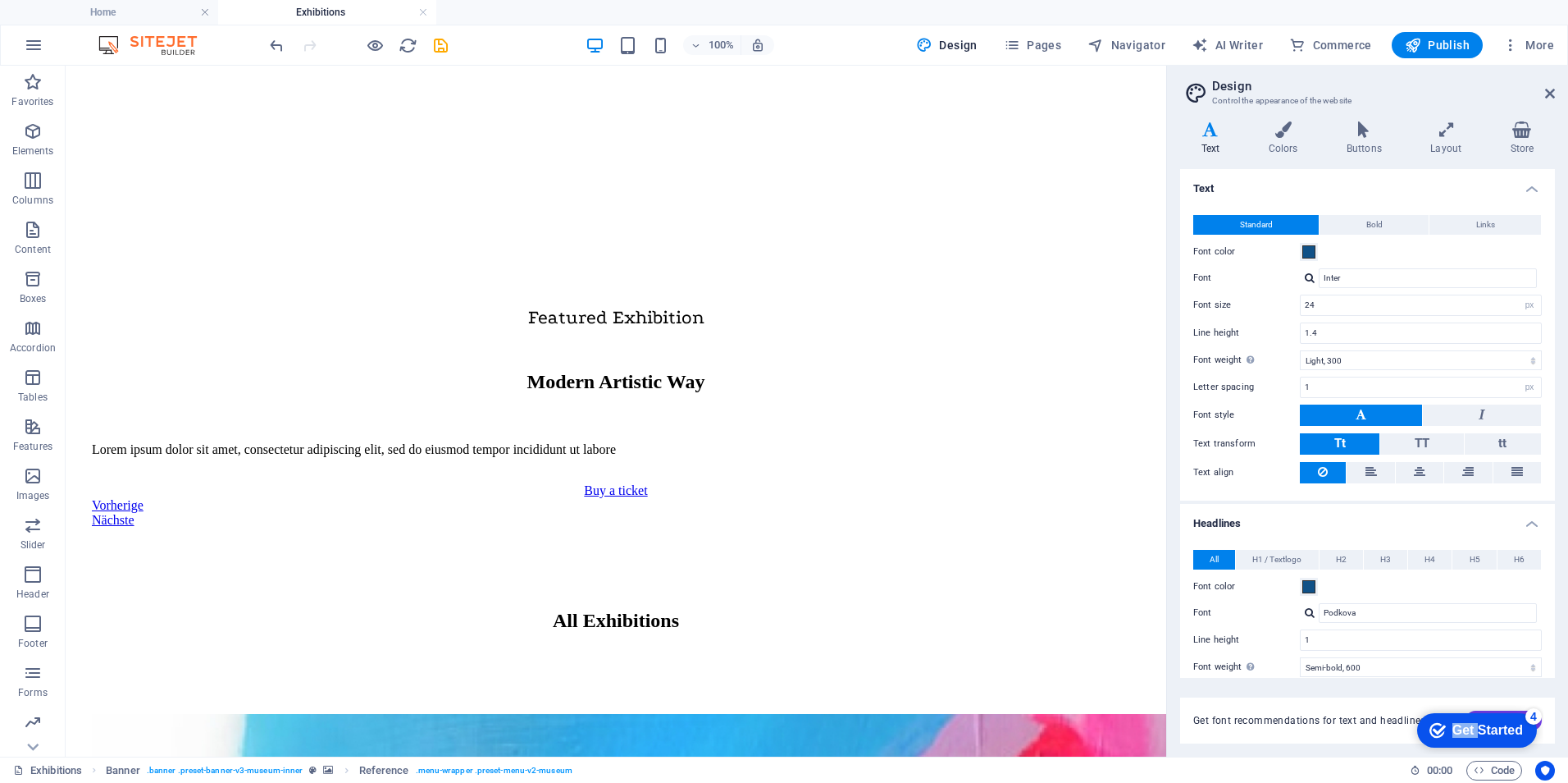
click at [1501, 754] on div "checkmark Get Started 4 First Steps in the Editor Let's guide you through the t…" at bounding box center [1474, 729] width 140 height 49
click at [1481, 727] on div "Get Started" at bounding box center [1487, 731] width 71 height 15
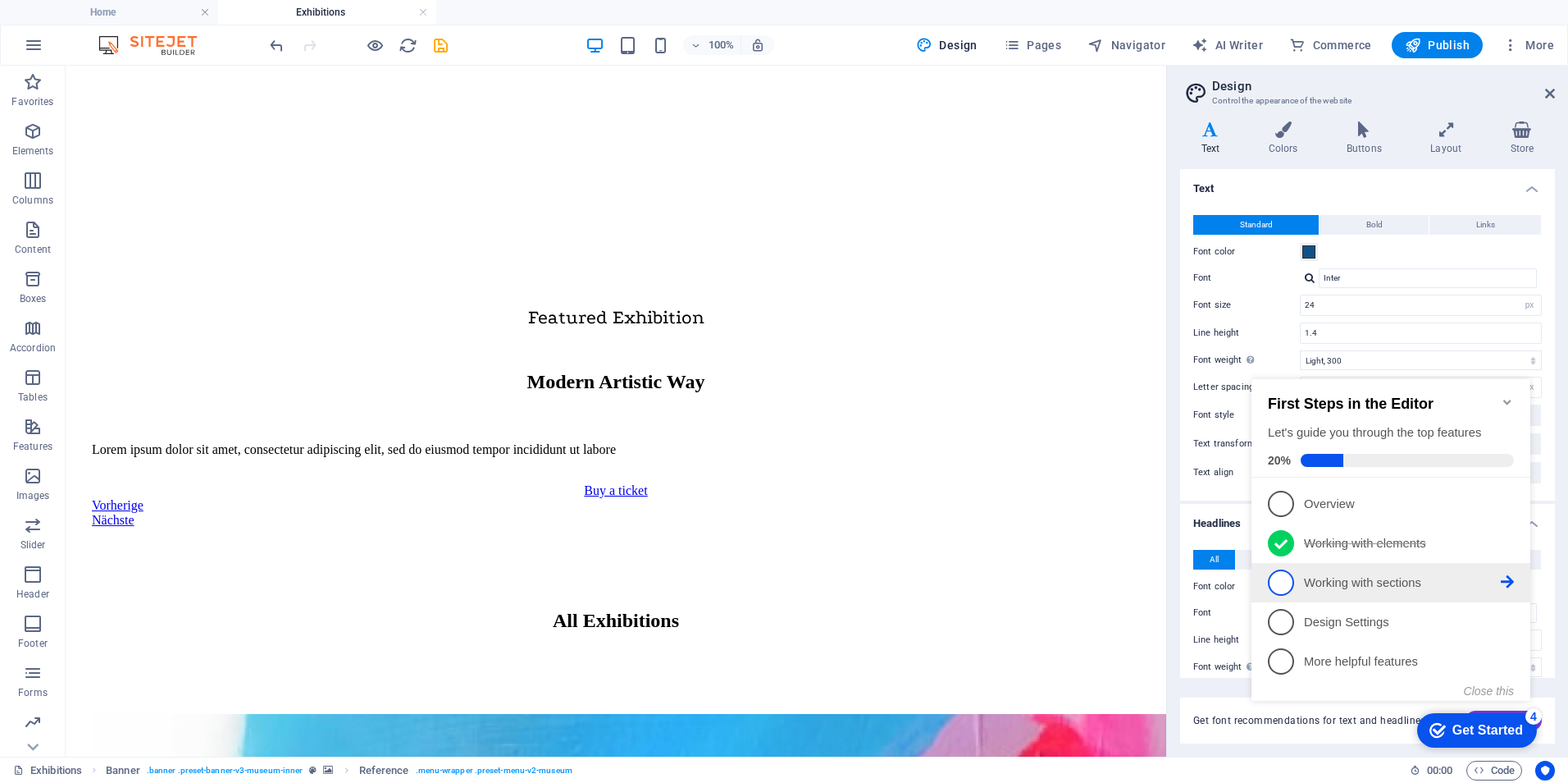
click at [1505, 575] on icon at bounding box center [1507, 582] width 13 height 13
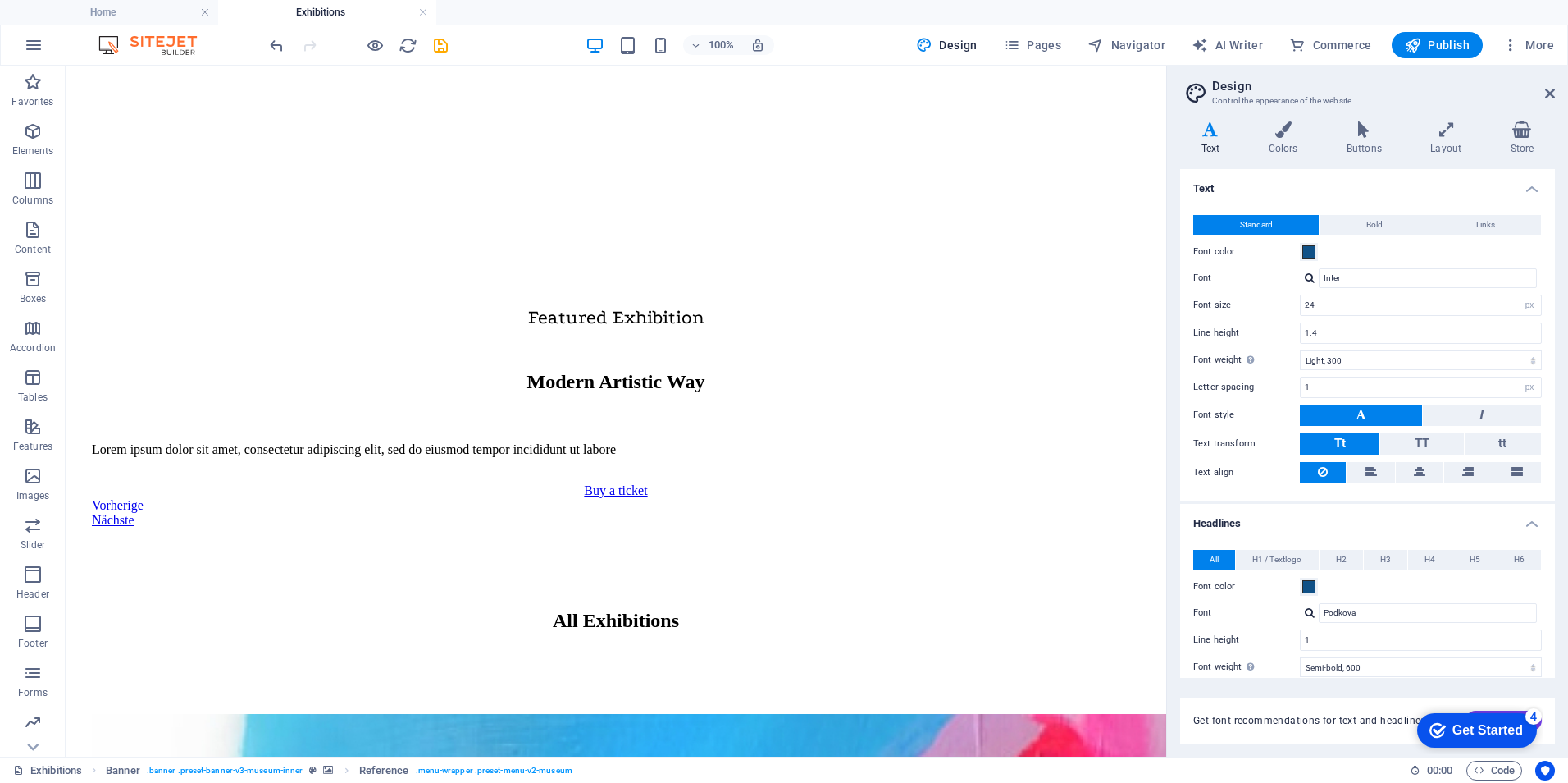
click at [1477, 723] on div "Get Started" at bounding box center [1487, 731] width 71 height 15
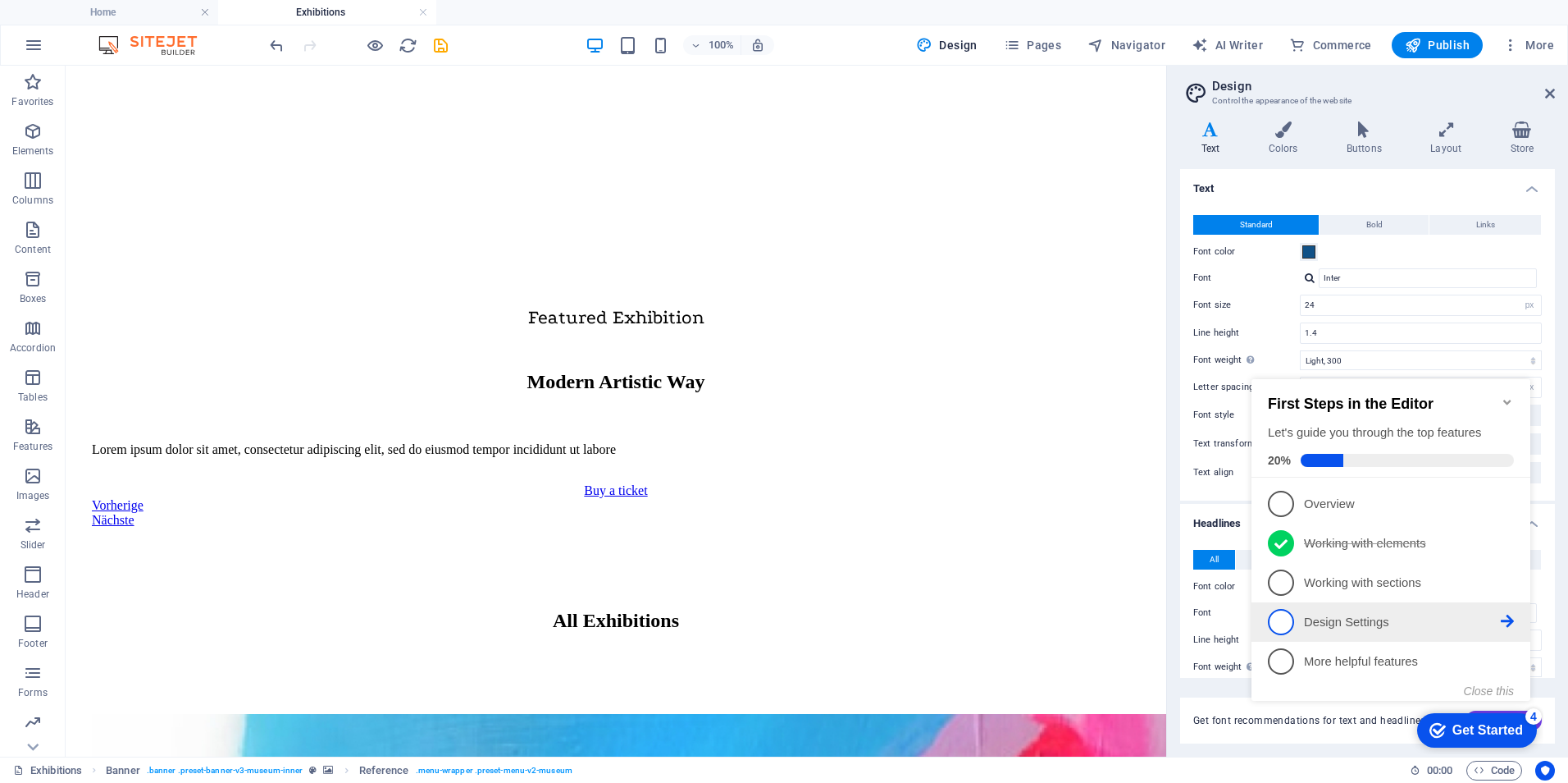
click at [1292, 618] on span "4" at bounding box center [1281, 622] width 27 height 27
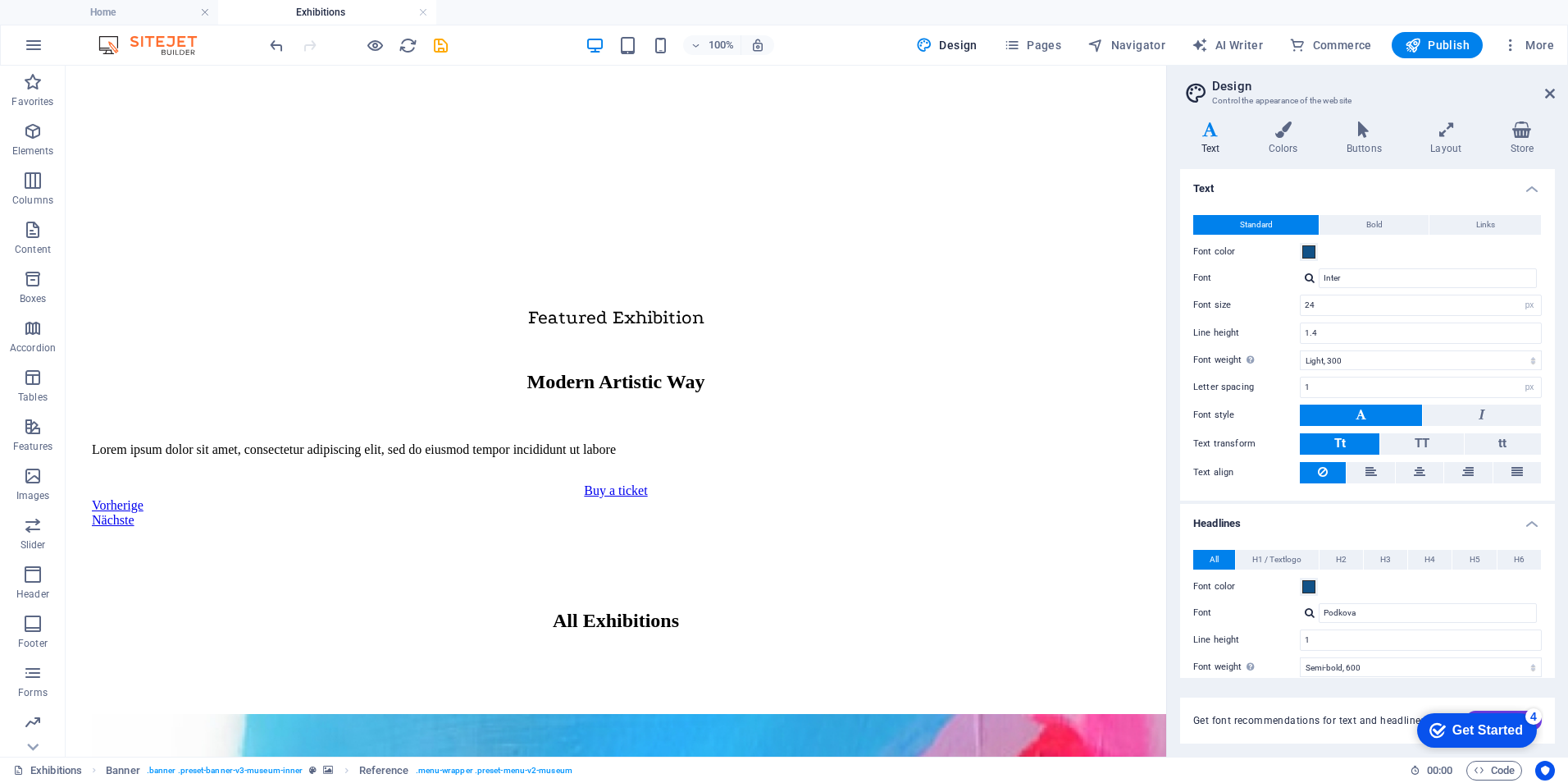
click at [1446, 724] on div "checkmark Get Started 4" at bounding box center [1476, 731] width 94 height 17
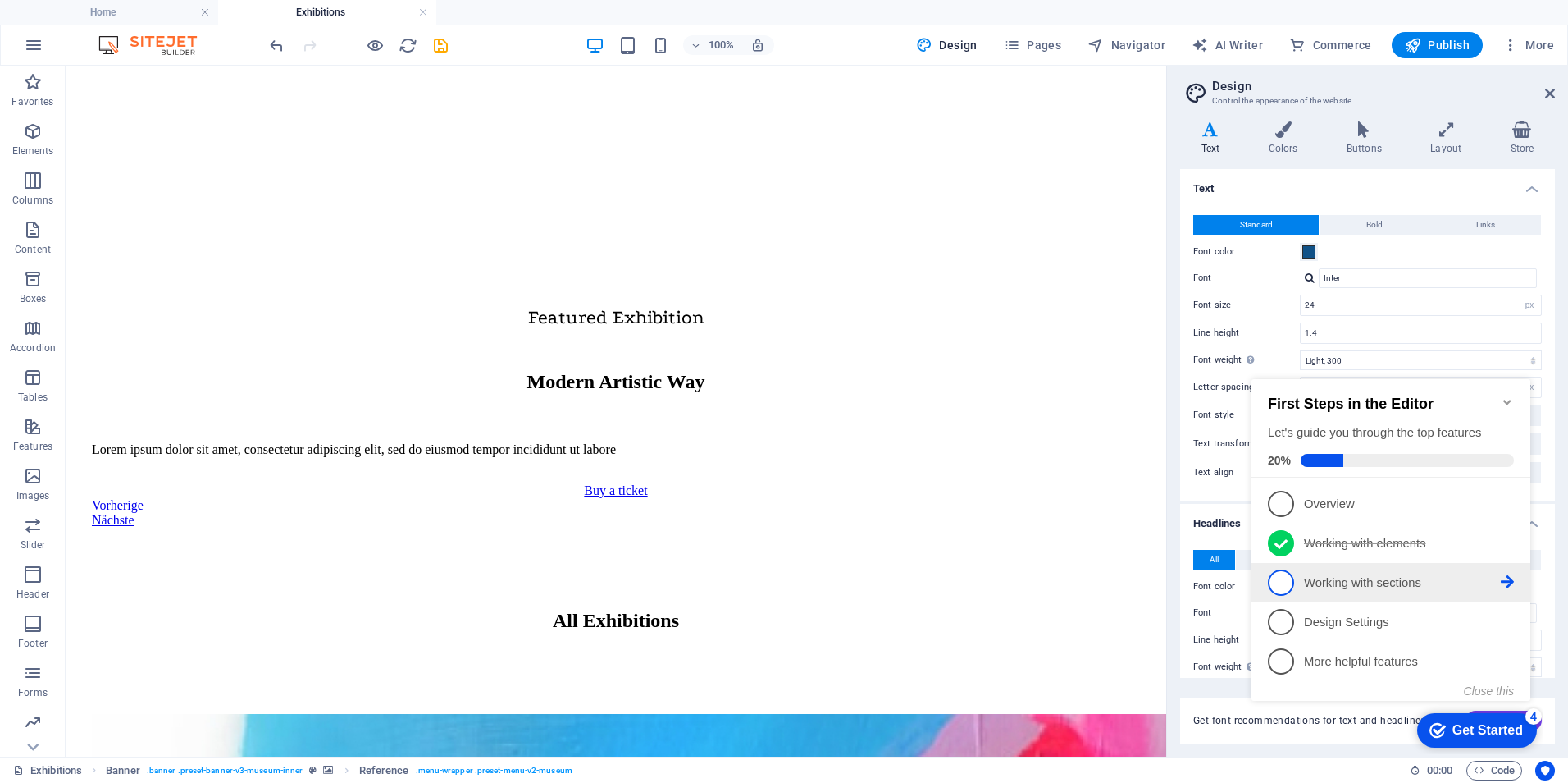
click at [1353, 583] on p "Working with sections - incomplete" at bounding box center [1402, 583] width 197 height 17
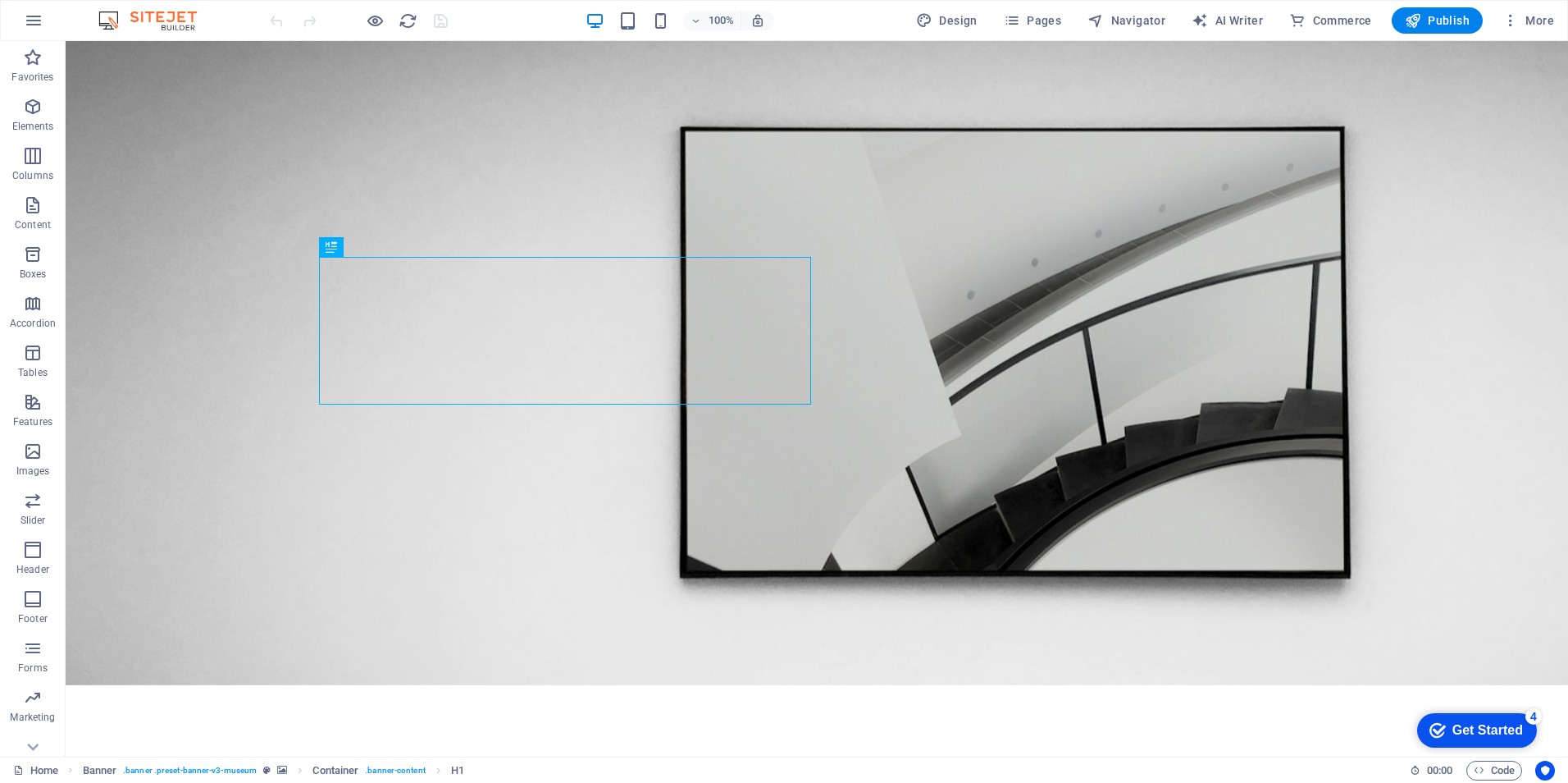
click at [1480, 726] on div "Get Started" at bounding box center [1487, 731] width 71 height 15
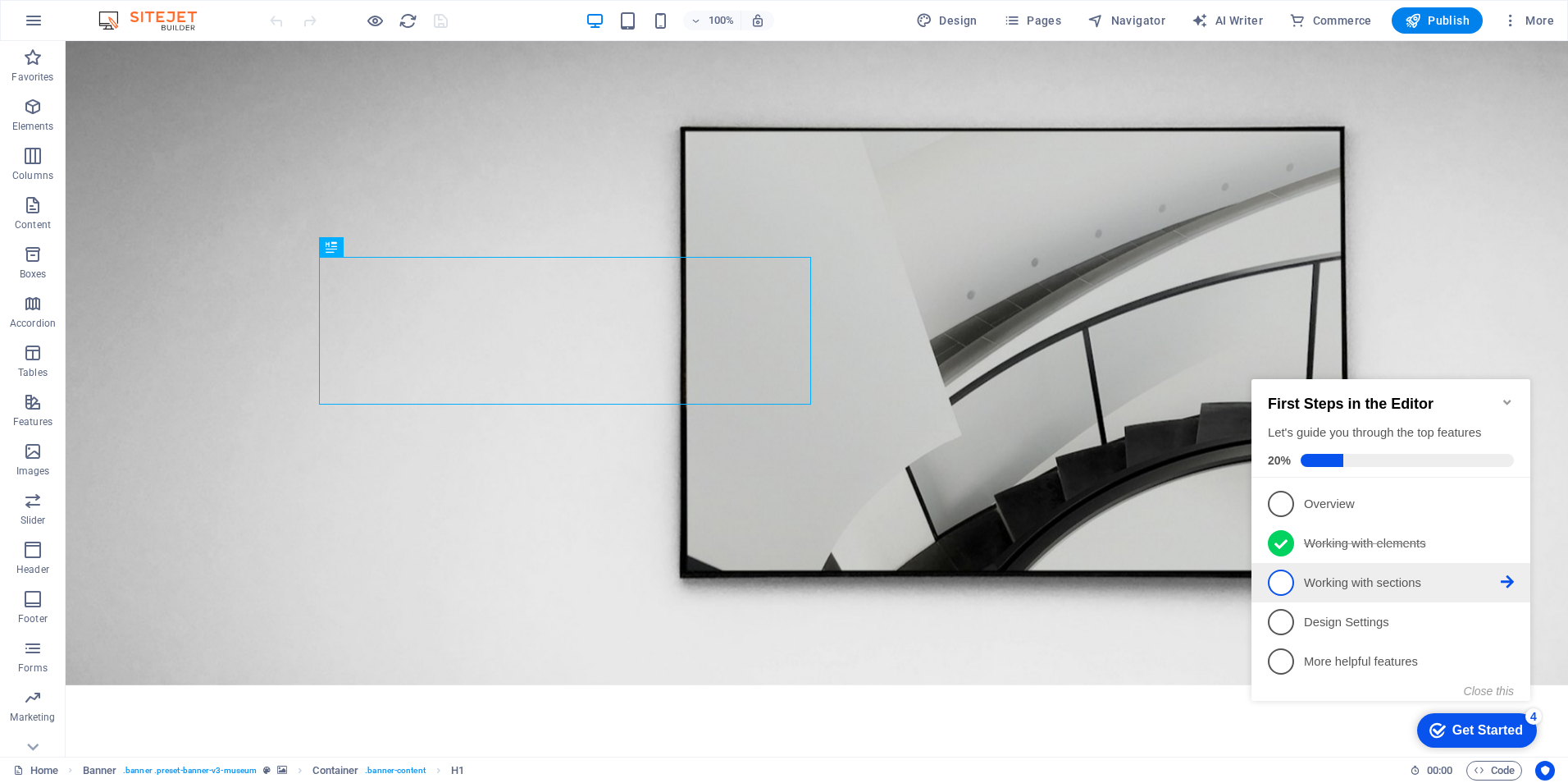
click at [1299, 584] on link "3 Working with sections - incomplete" at bounding box center [1391, 583] width 246 height 27
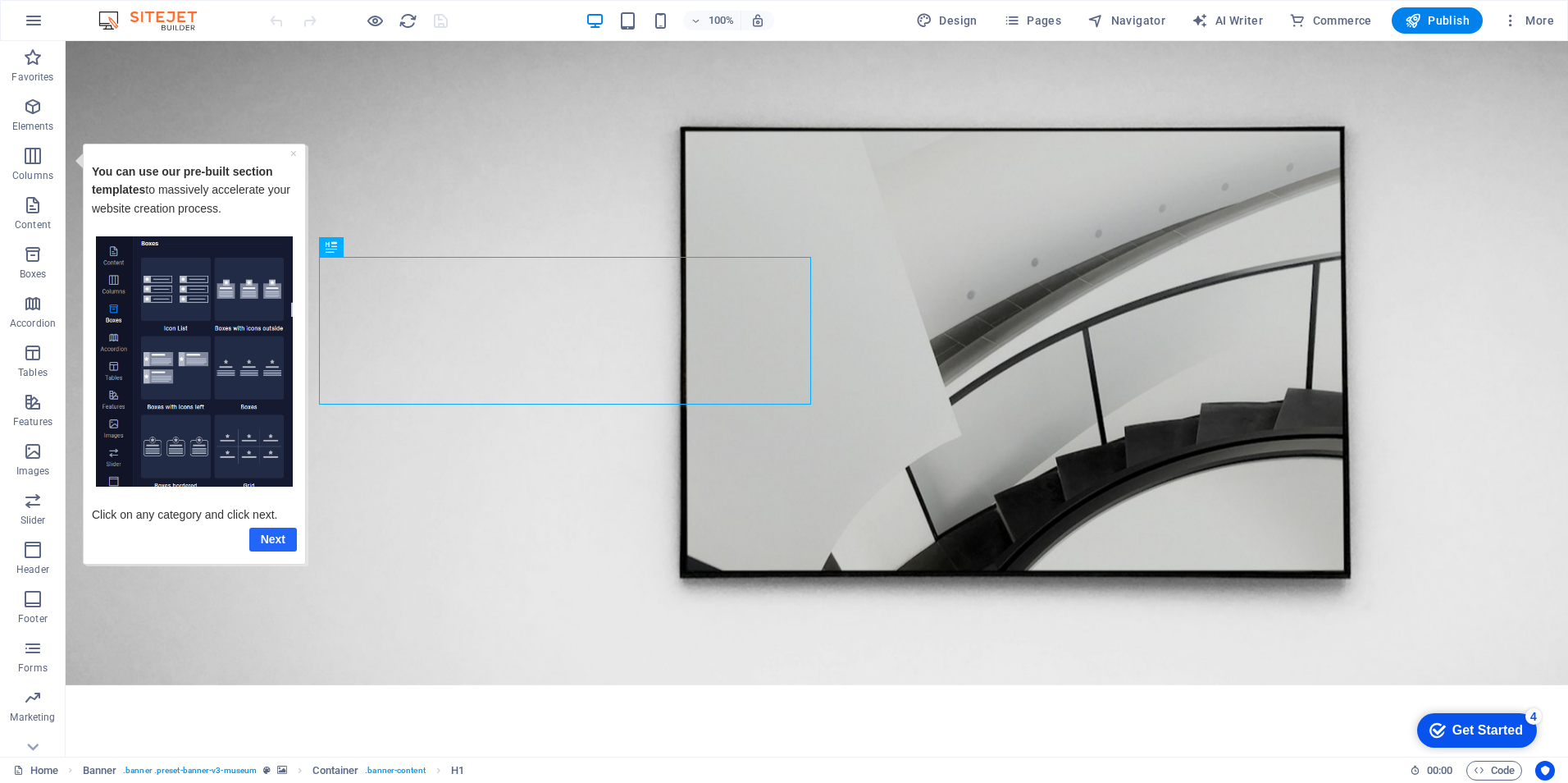
click at [282, 537] on link "Next" at bounding box center [273, 539] width 47 height 24
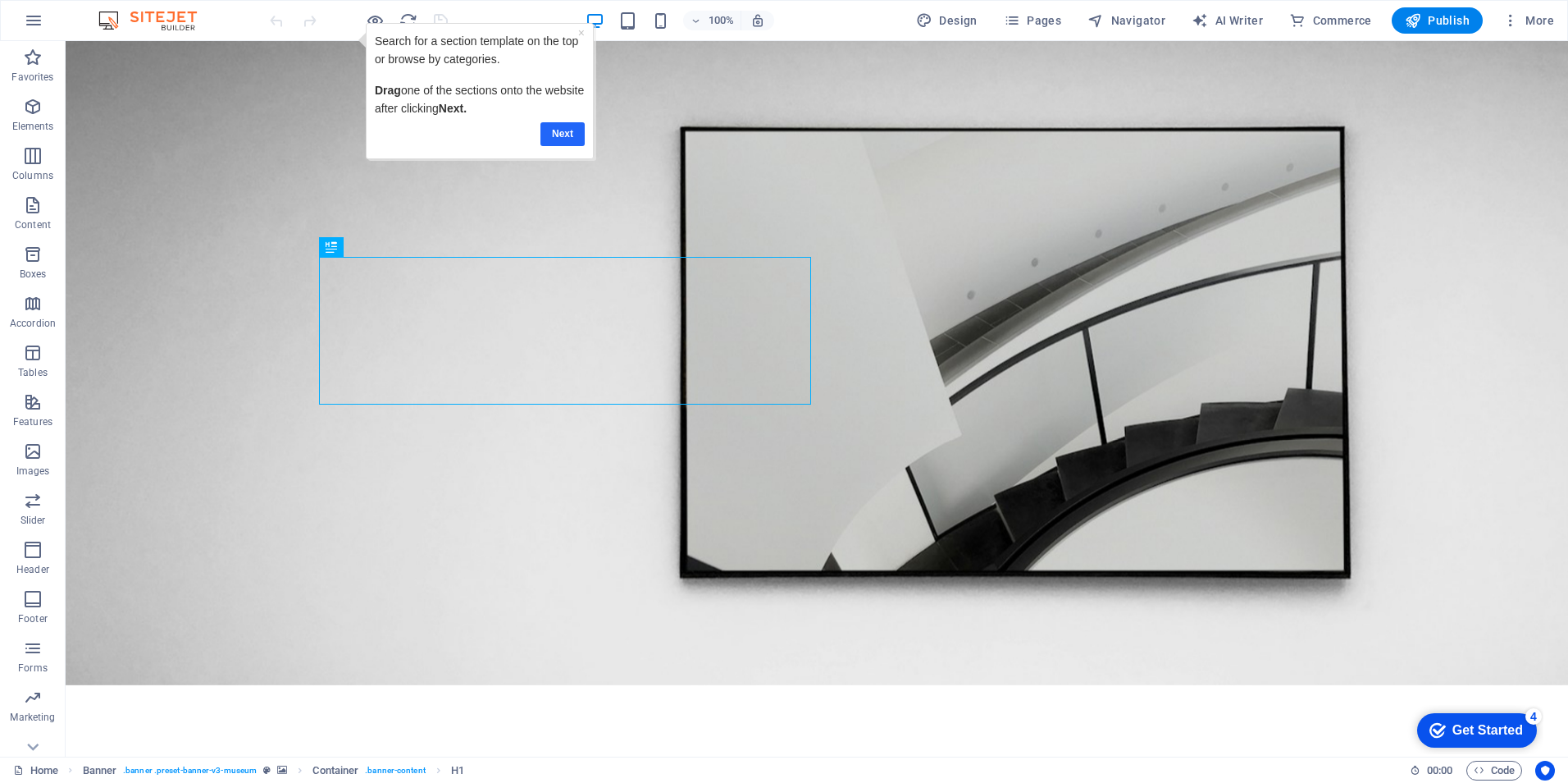
click at [558, 128] on link "Next" at bounding box center [562, 134] width 44 height 24
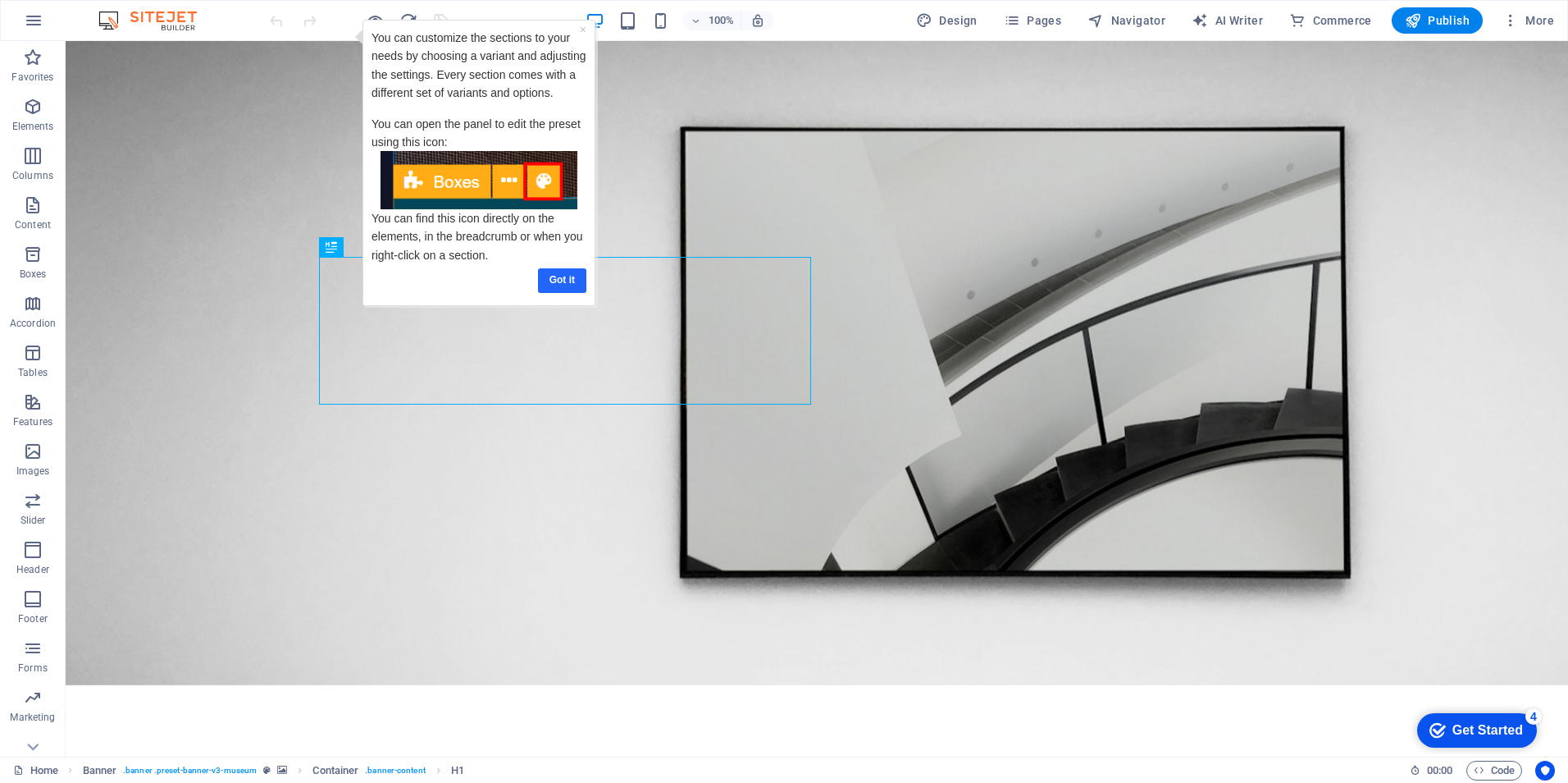
click at [565, 271] on link "Got it" at bounding box center [562, 280] width 48 height 24
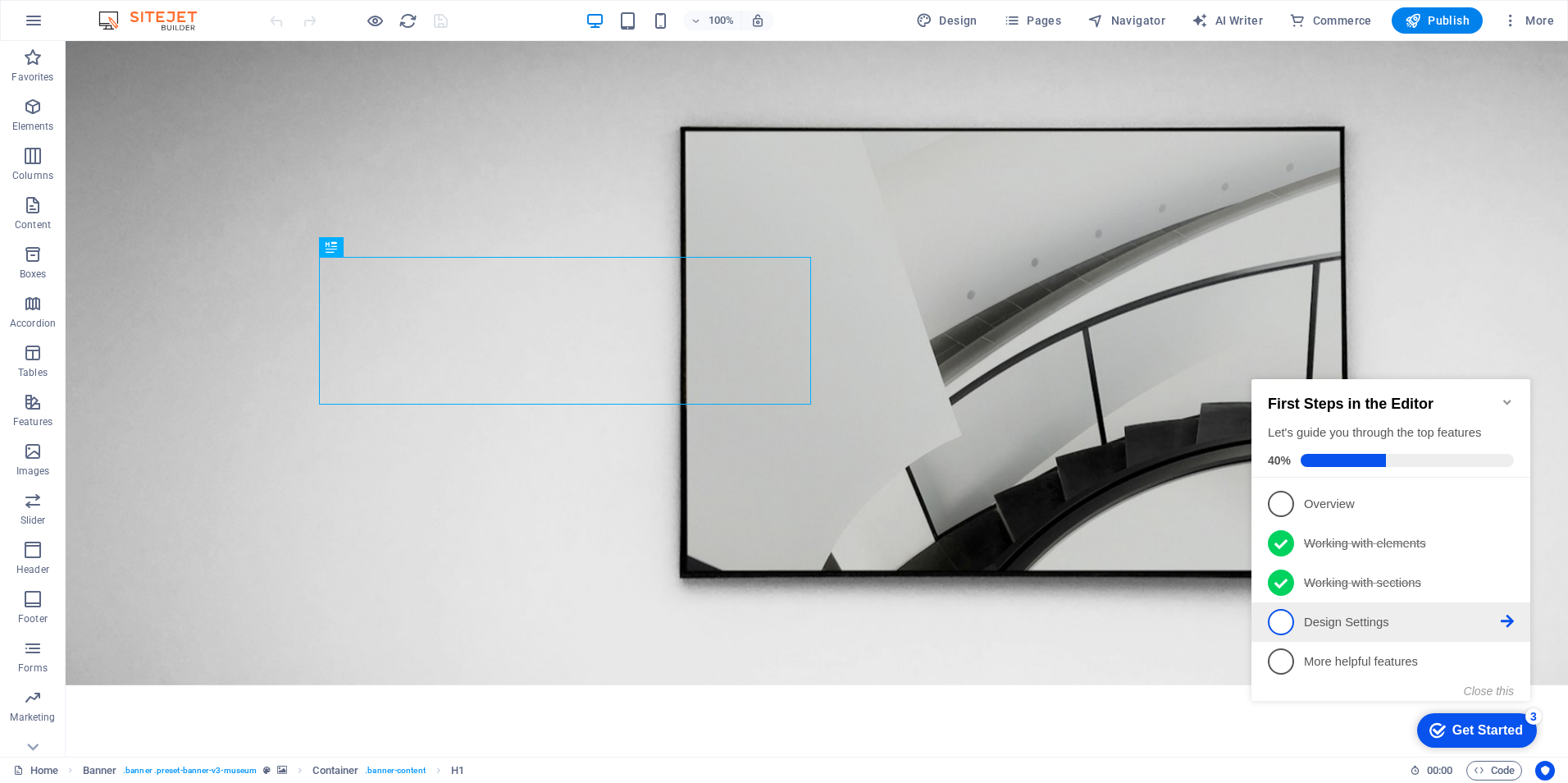
click at [1280, 609] on span "4" at bounding box center [1281, 622] width 27 height 27
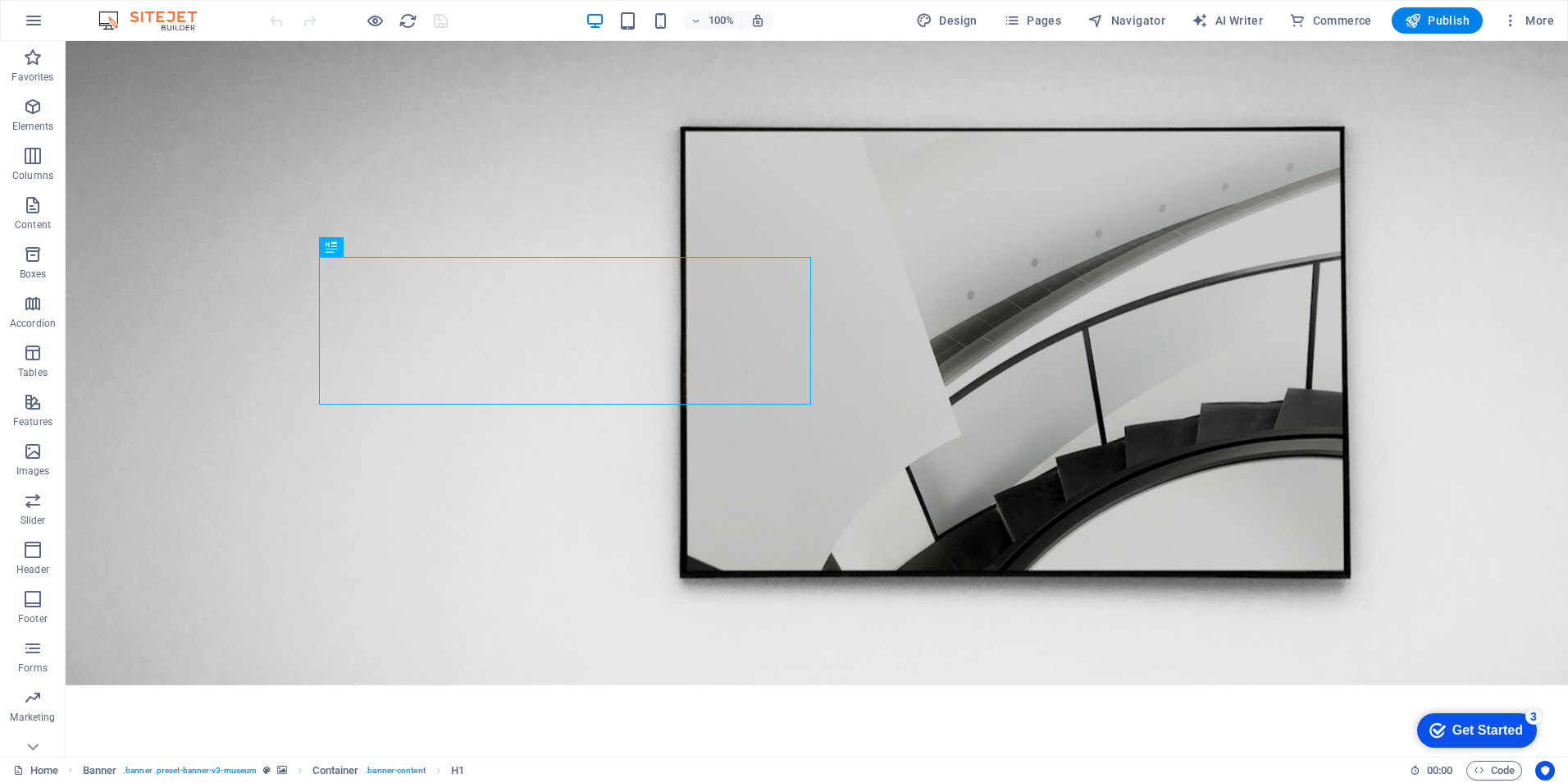
click at [1447, 726] on div "checkmark Get Started 3" at bounding box center [1476, 731] width 94 height 17
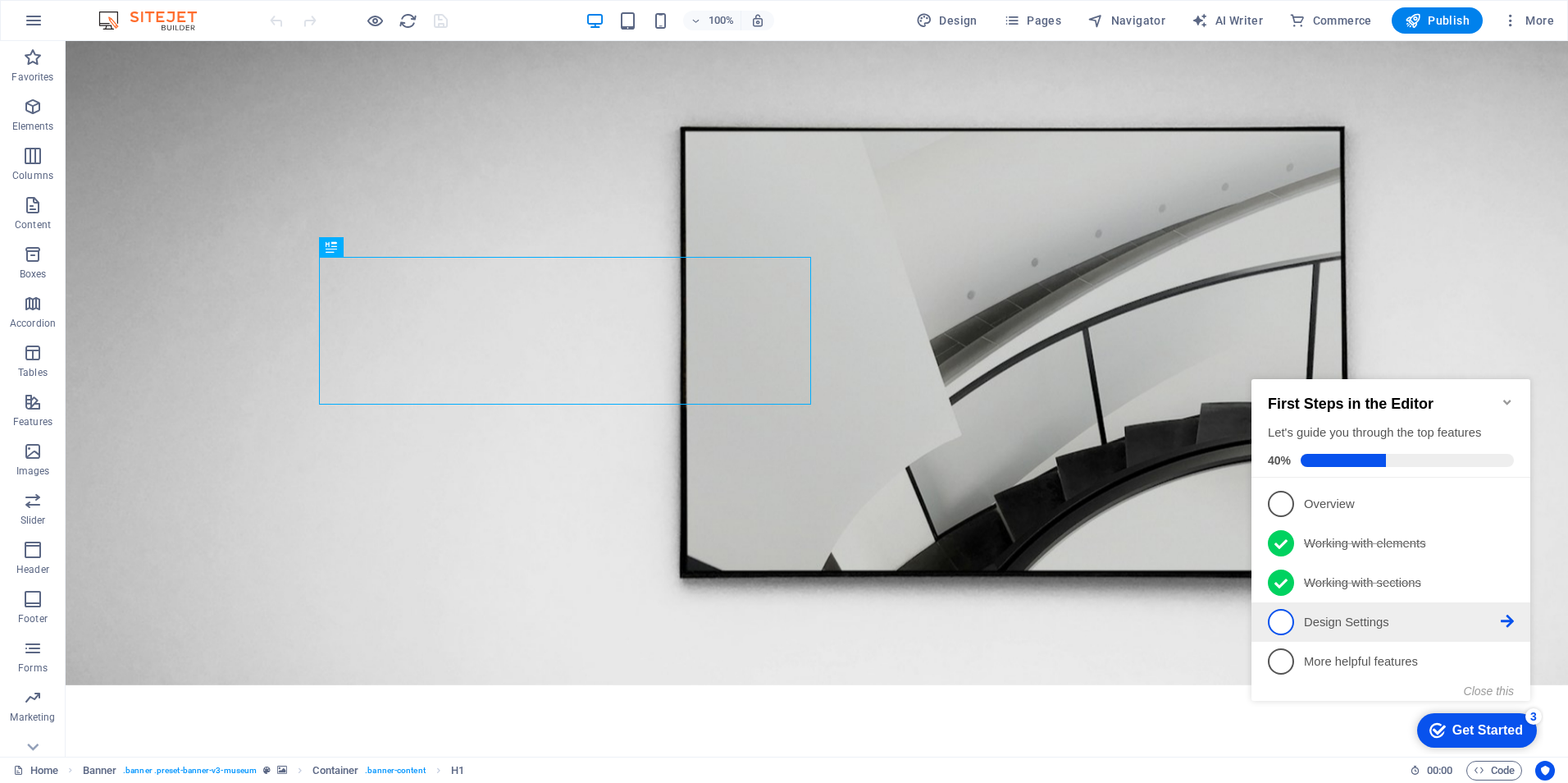
click at [1325, 618] on p "Design Settings - incomplete" at bounding box center [1402, 622] width 197 height 17
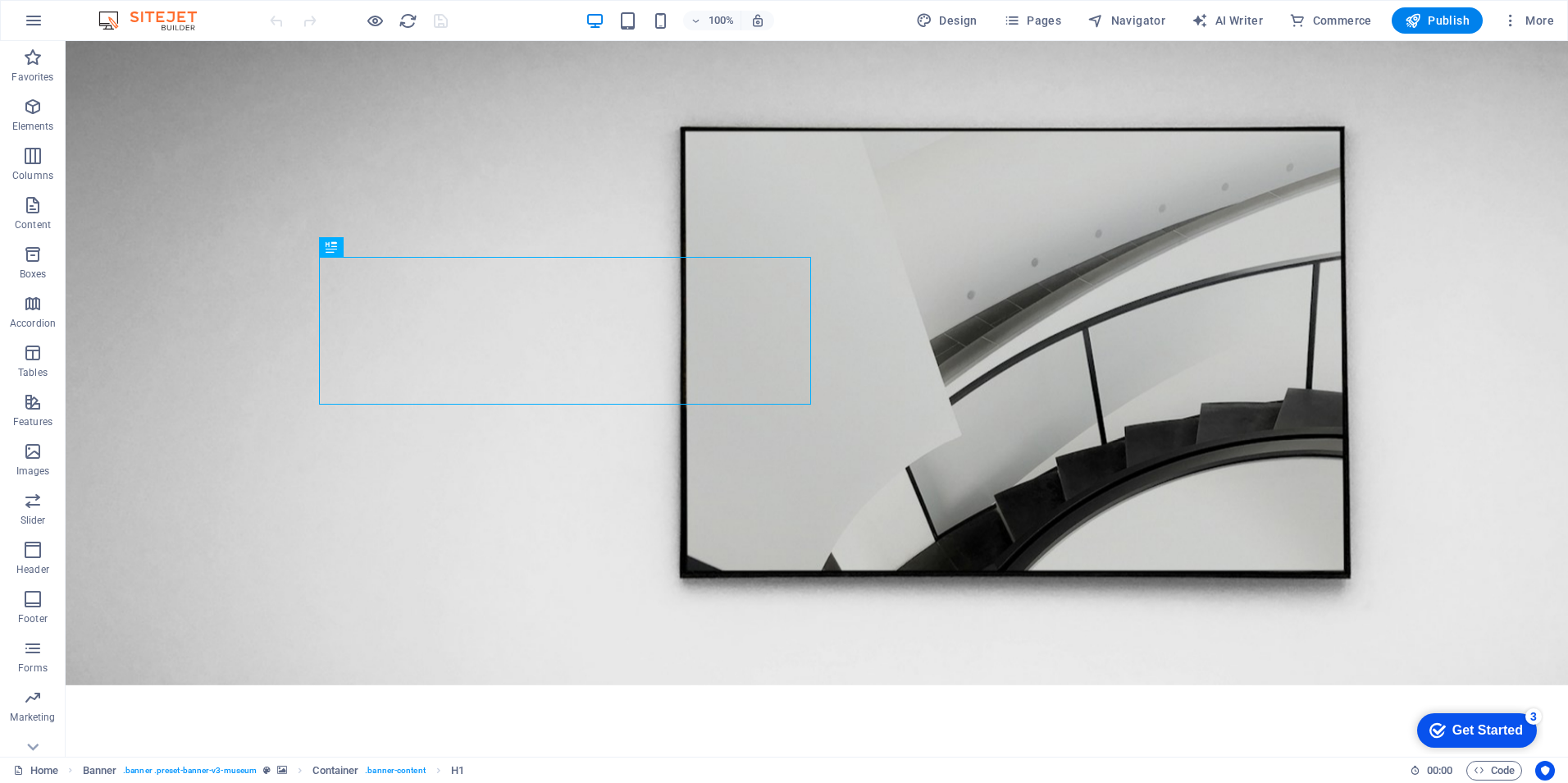
click at [1454, 726] on div "Get Started" at bounding box center [1487, 731] width 71 height 15
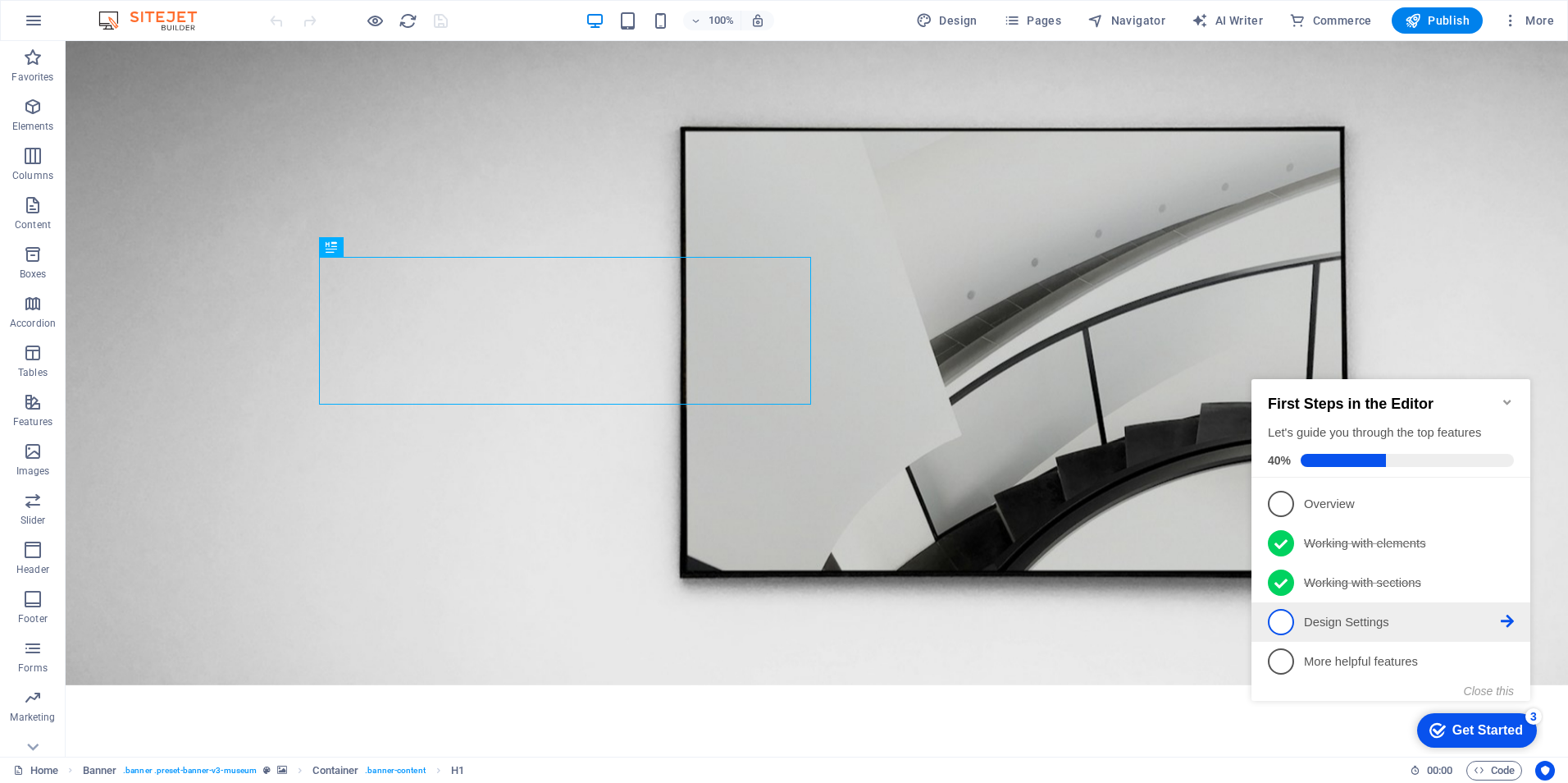
click at [1510, 617] on icon at bounding box center [1507, 621] width 13 height 13
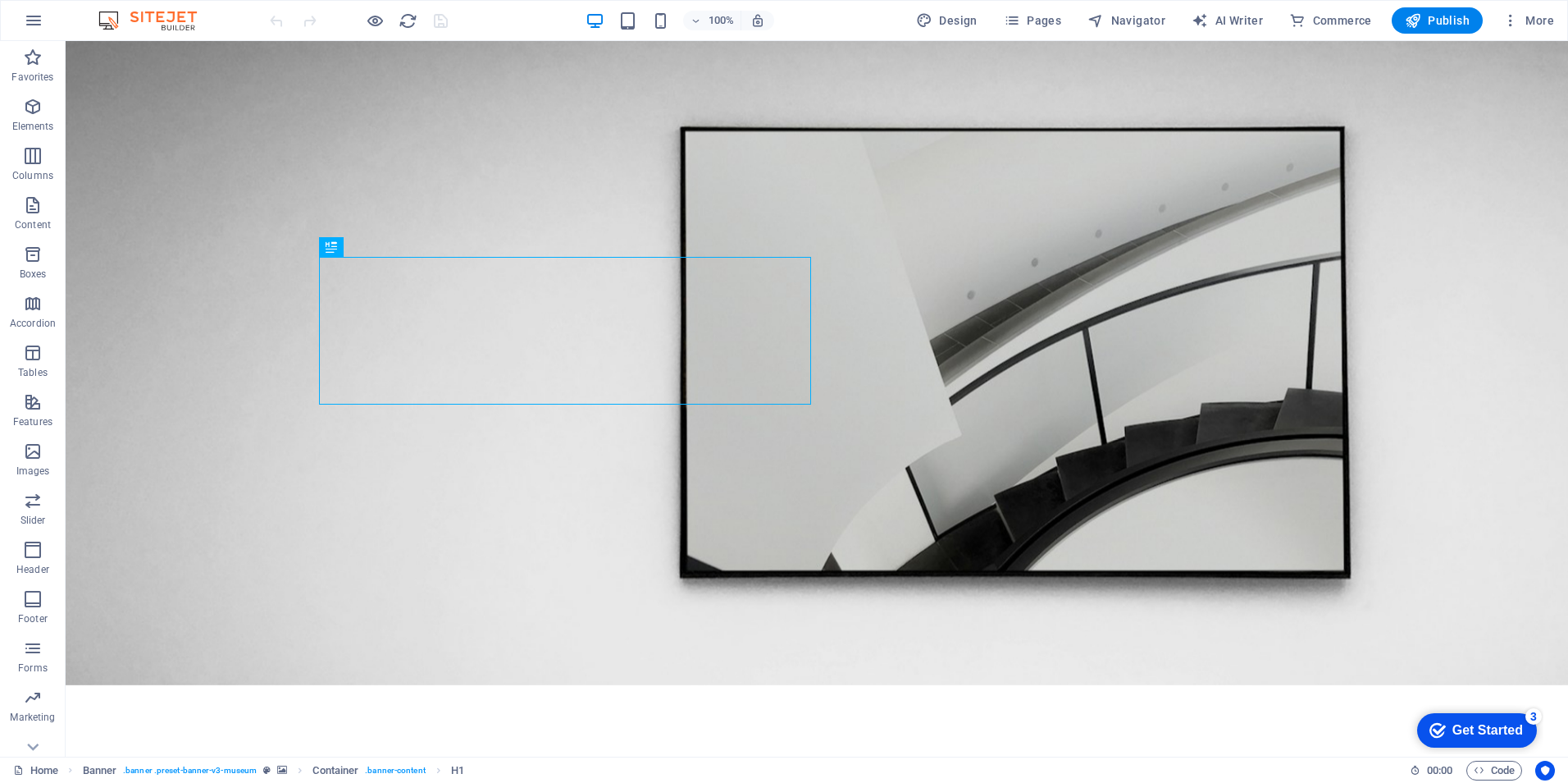
click at [1497, 728] on div "Get Started" at bounding box center [1487, 731] width 71 height 15
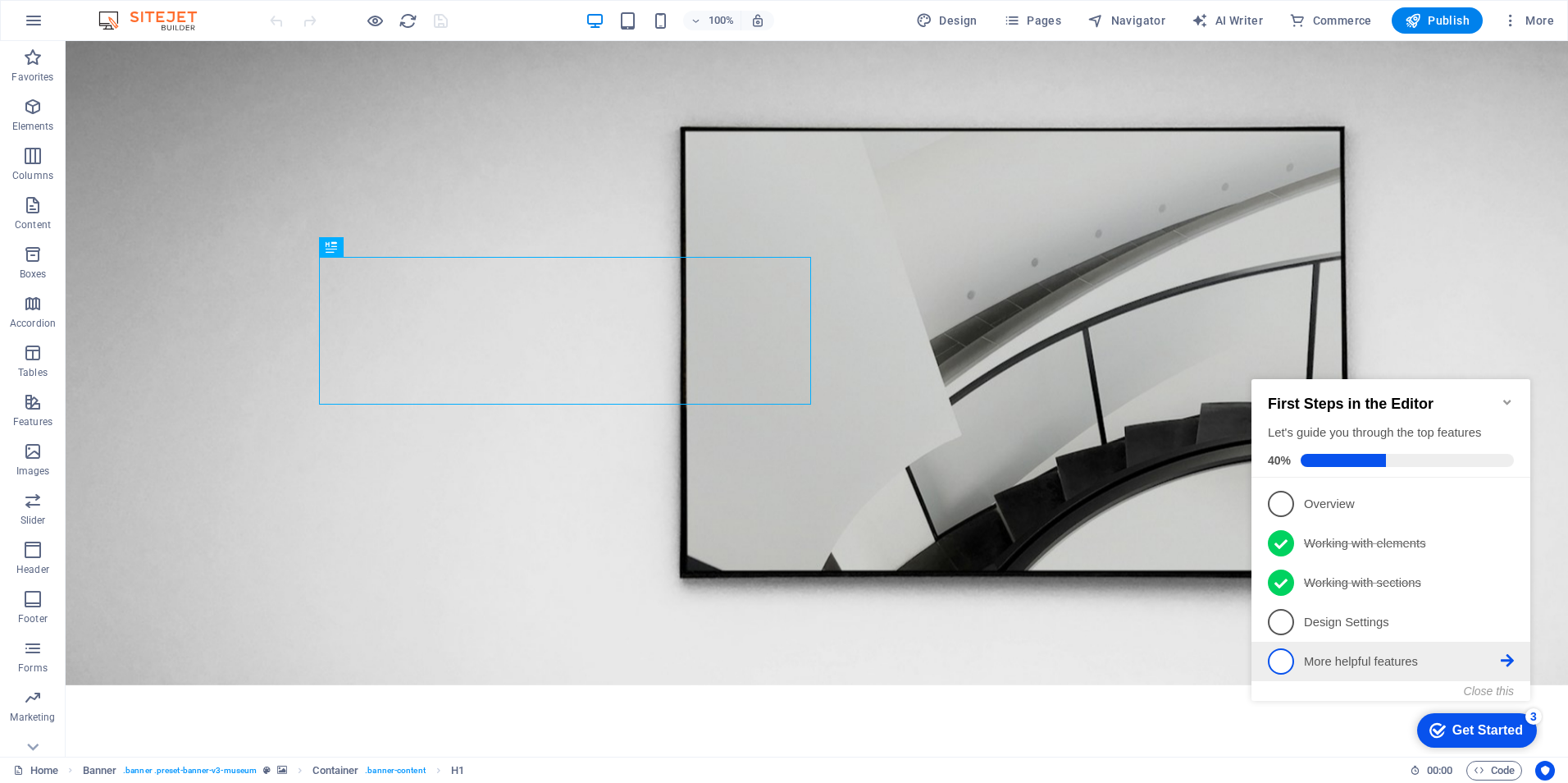
click at [1285, 657] on span "5" at bounding box center [1281, 662] width 27 height 27
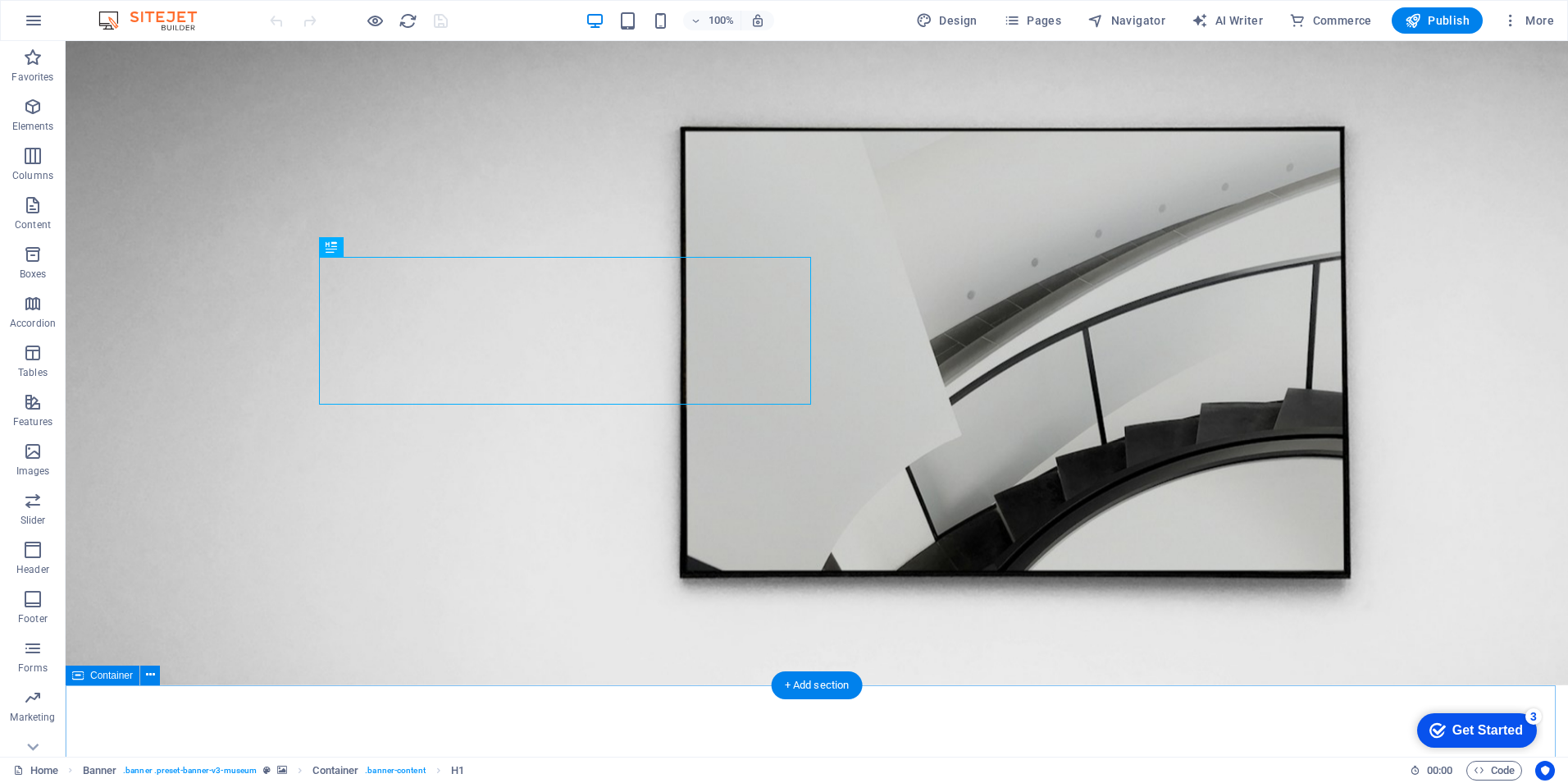
drag, startPoint x: 121, startPoint y: 57, endPoint x: 1335, endPoint y: 739, distance: 1392.5
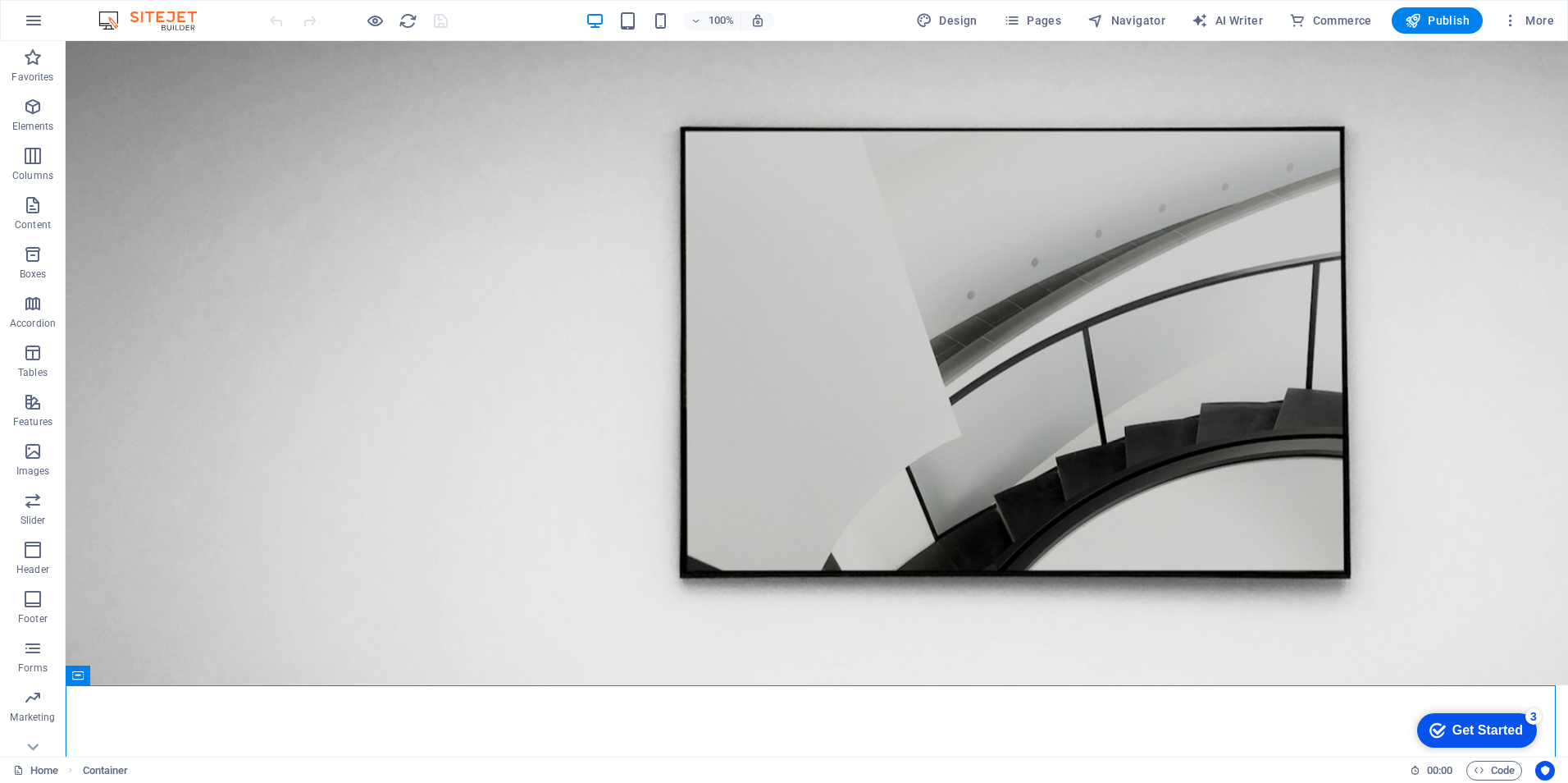
drag, startPoint x: 1452, startPoint y: 723, endPoint x: 1610, endPoint y: 1057, distance: 369.5
click at [1452, 724] on div "Get Started" at bounding box center [1487, 731] width 71 height 15
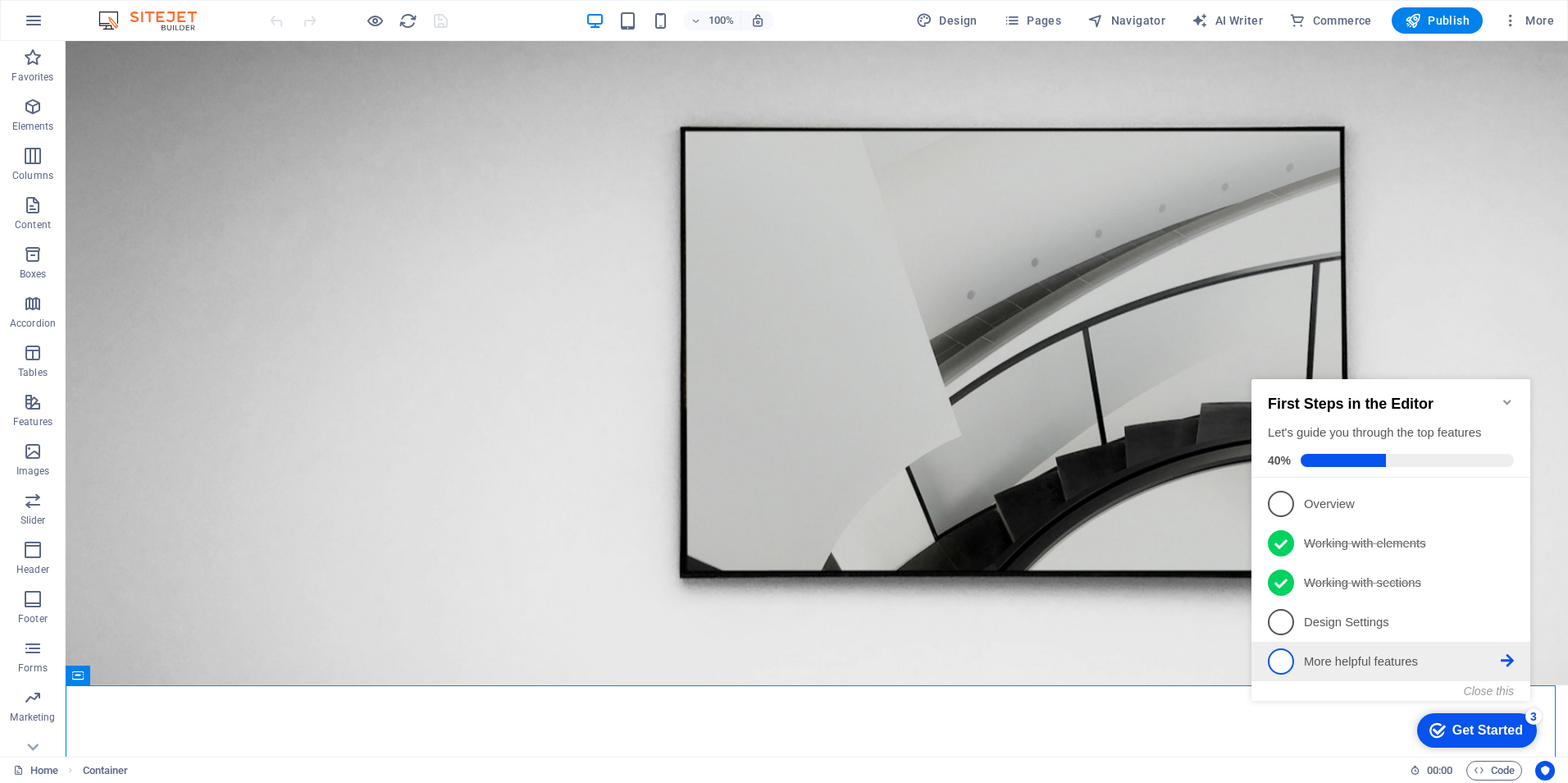
click at [1439, 661] on p "More helpful features - incomplete" at bounding box center [1402, 662] width 197 height 17
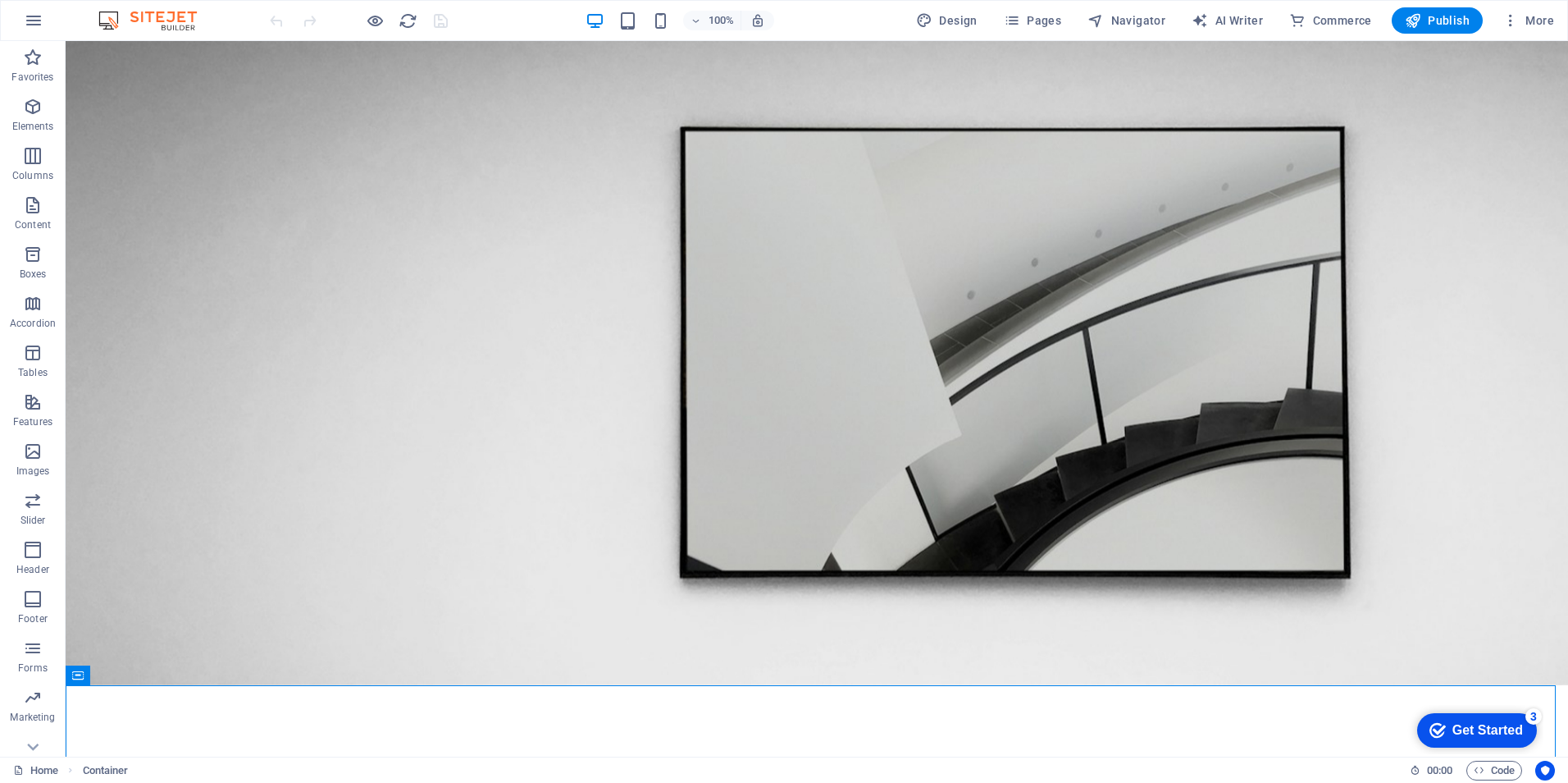
click at [1467, 726] on div "Get Started" at bounding box center [1487, 731] width 71 height 15
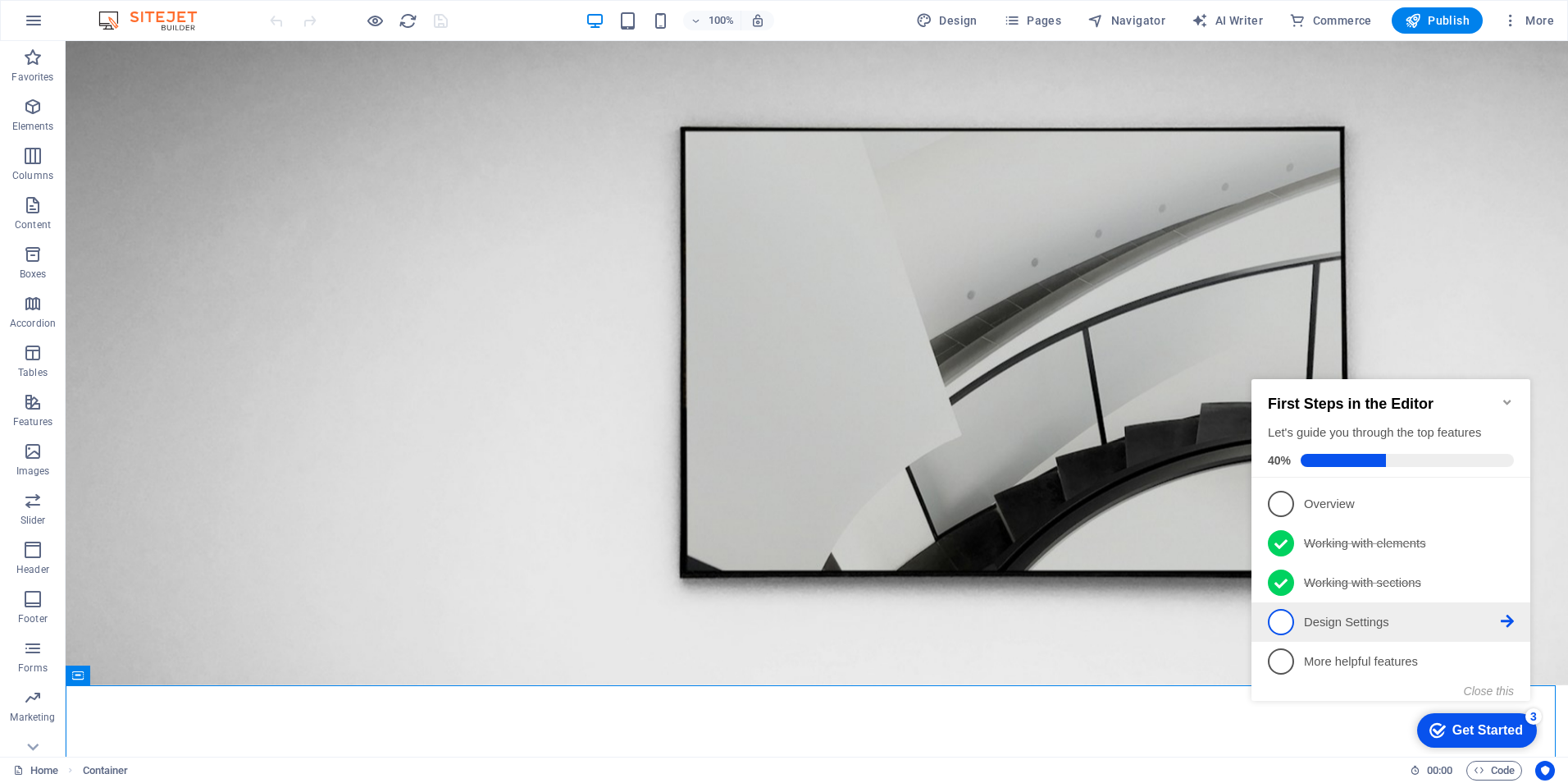
click at [1364, 621] on p "Design Settings - incomplete" at bounding box center [1402, 622] width 197 height 17
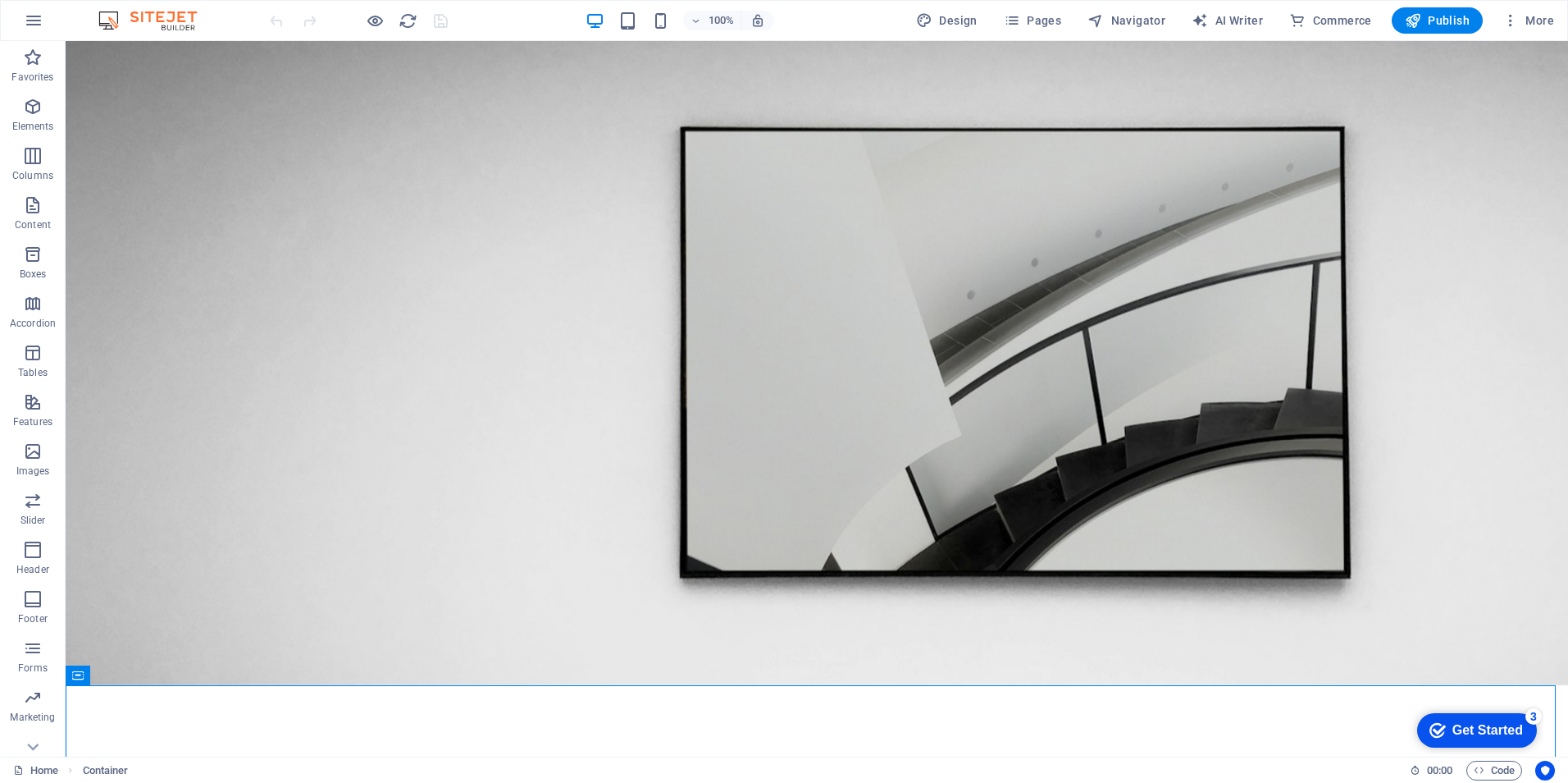
click at [1457, 725] on div "Get Started" at bounding box center [1487, 731] width 71 height 15
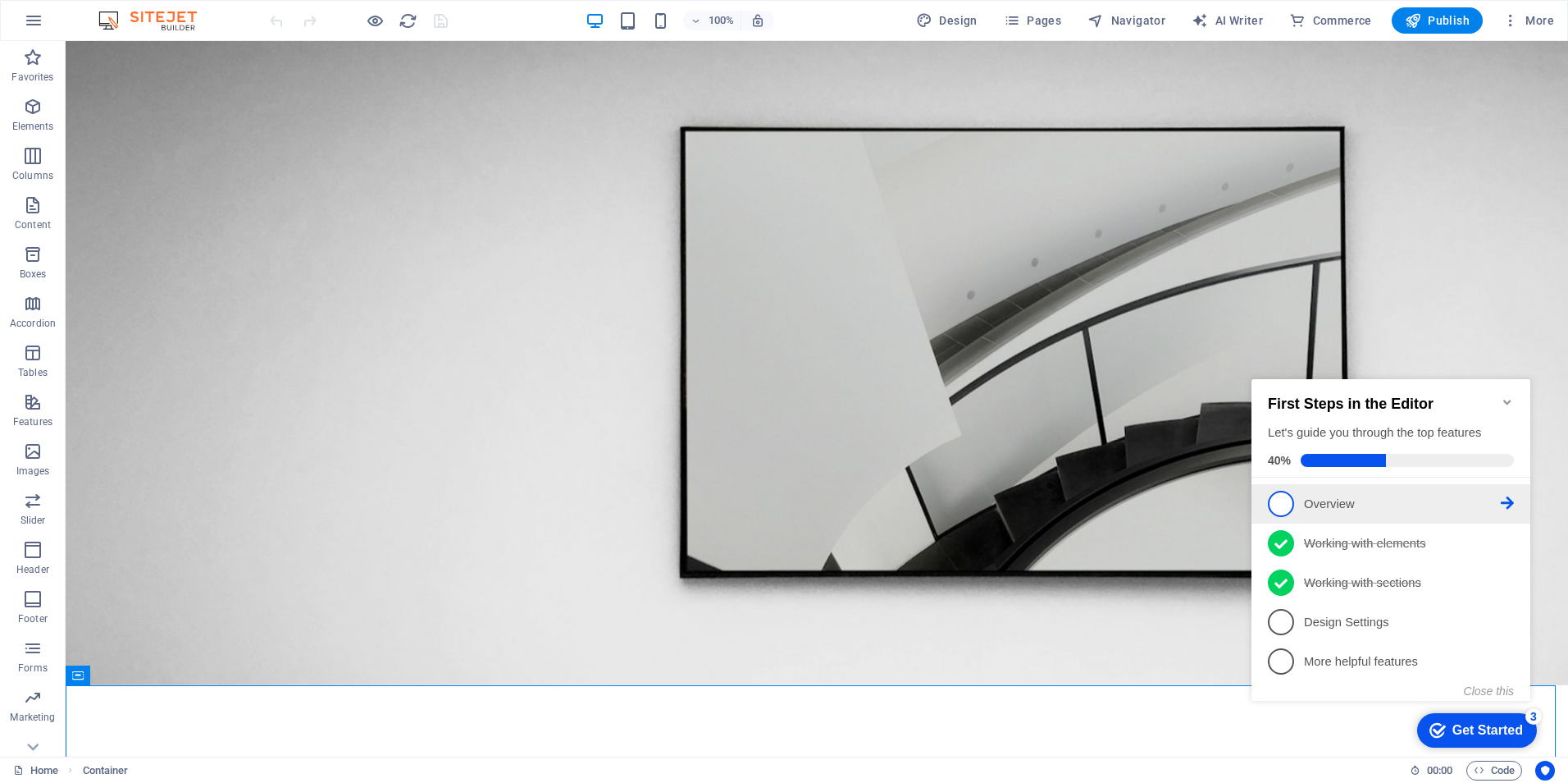
click at [1305, 500] on p "Overview - incomplete" at bounding box center [1402, 504] width 197 height 17
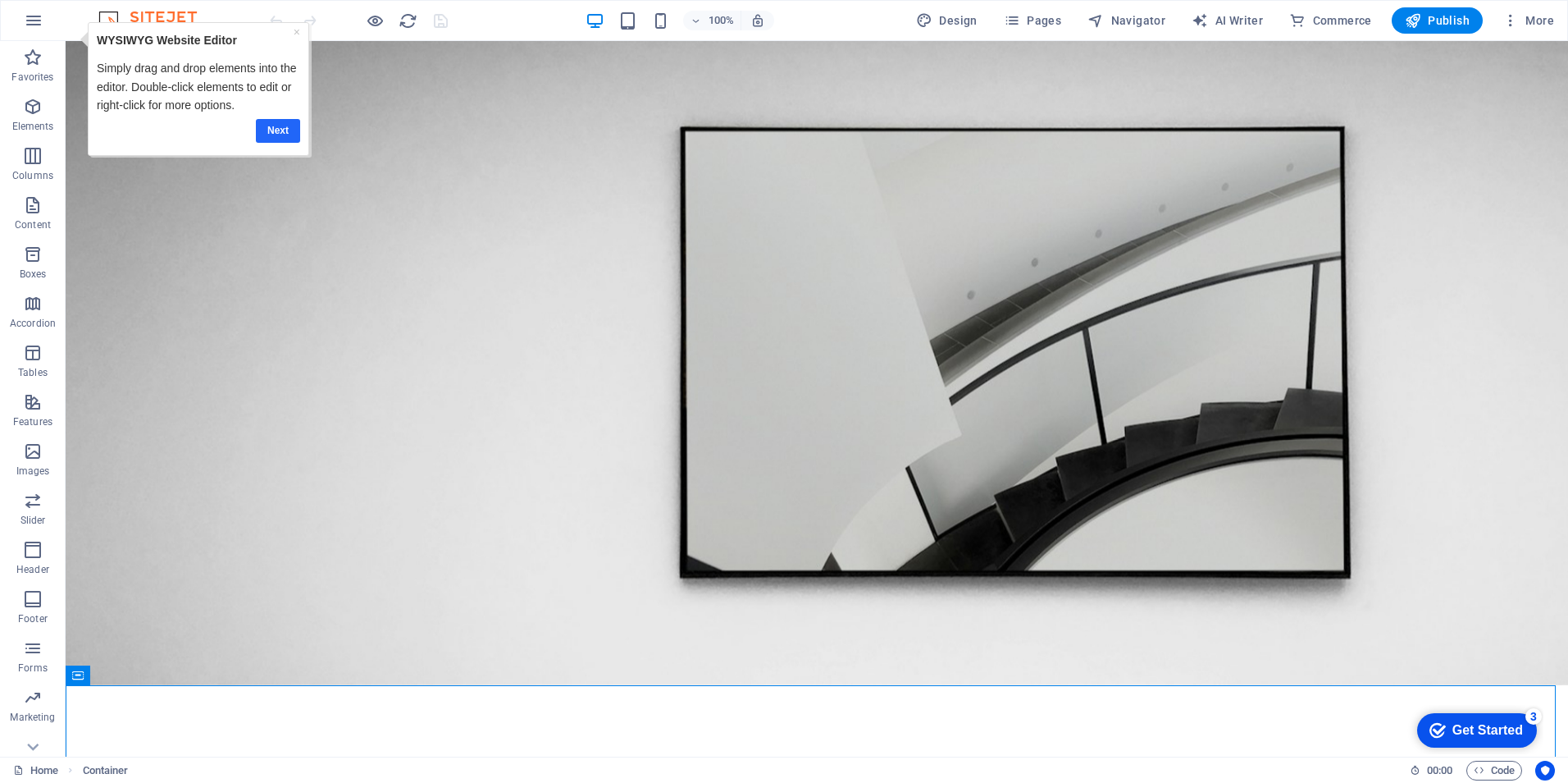
click at [283, 131] on link "Next" at bounding box center [277, 130] width 44 height 24
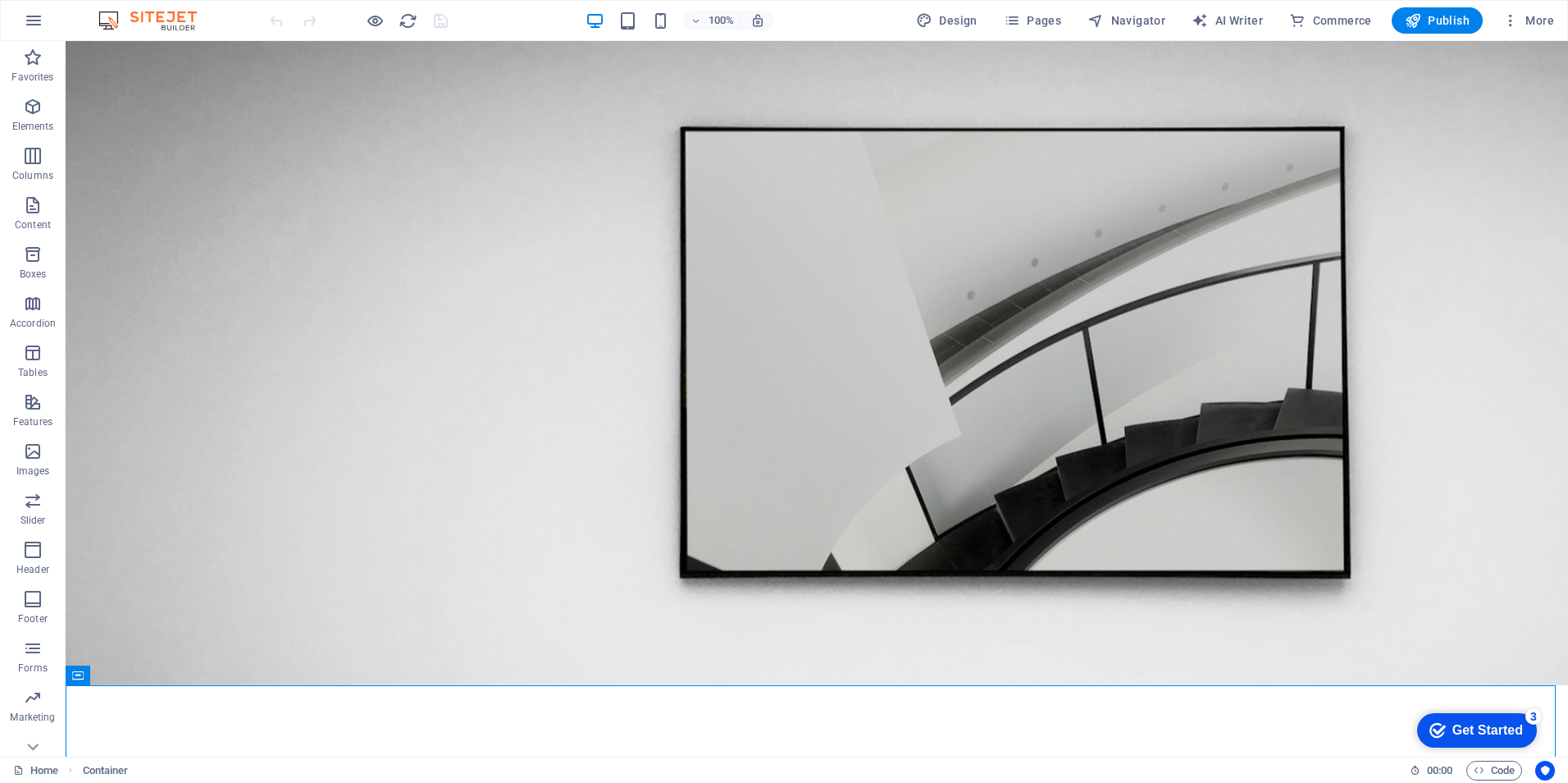
click at [1476, 723] on div "Get Started" at bounding box center [1487, 731] width 71 height 15
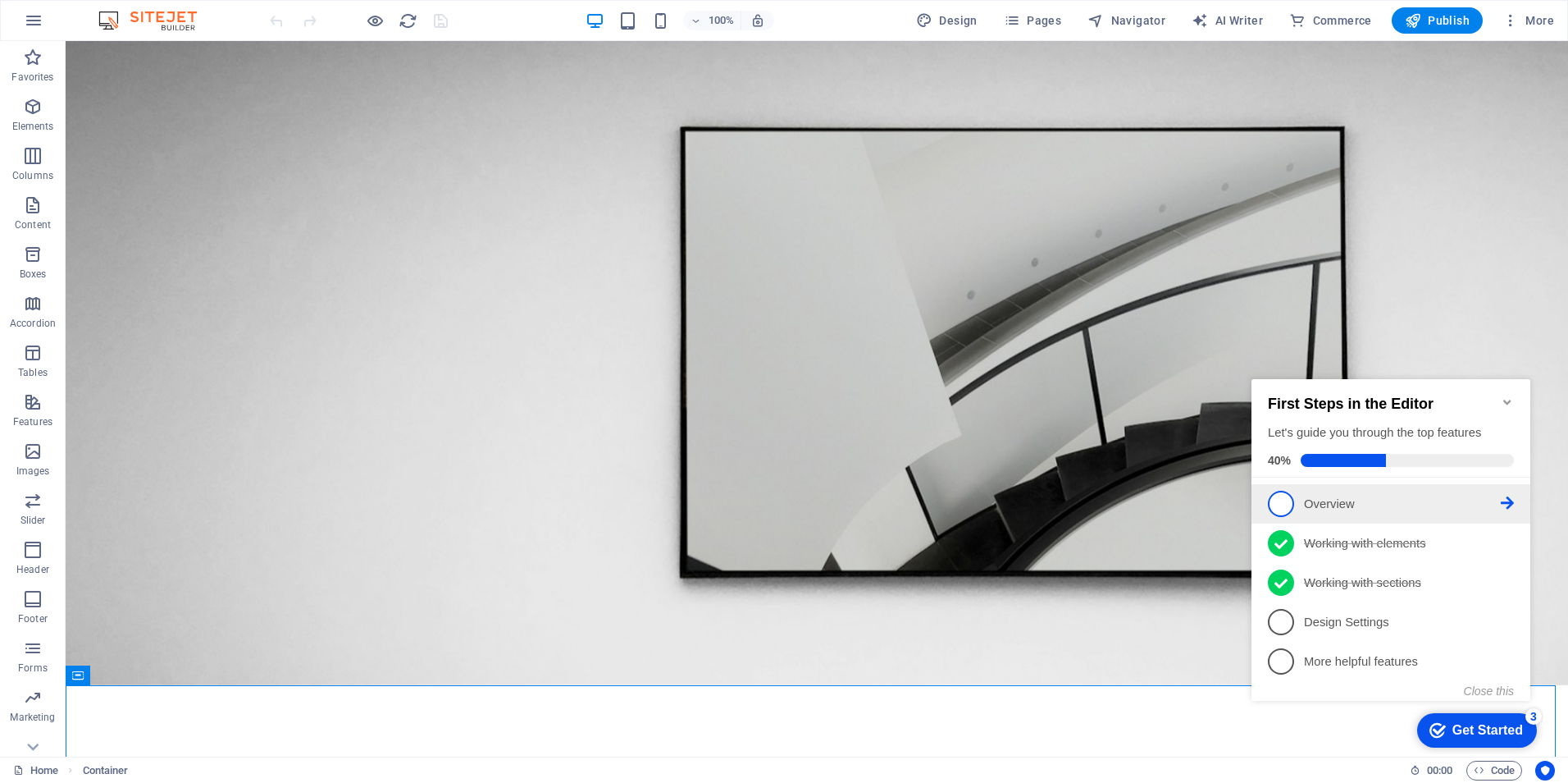
click at [1507, 496] on icon at bounding box center [1507, 503] width 13 height 13
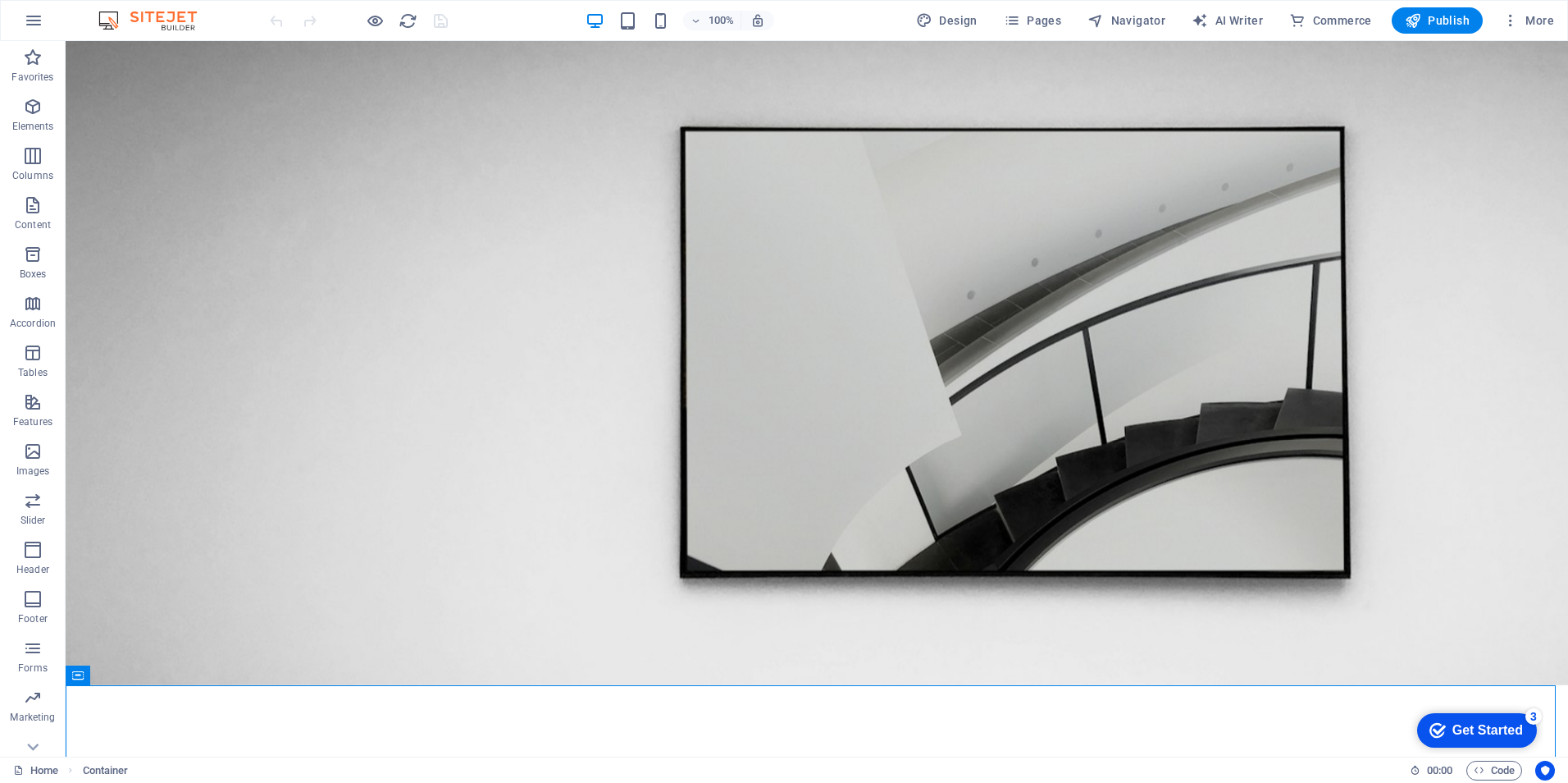
drag, startPoint x: 1443, startPoint y: 725, endPoint x: 1602, endPoint y: 1059, distance: 369.9
click at [1443, 725] on div "checkmark Get Started 3" at bounding box center [1476, 731] width 94 height 17
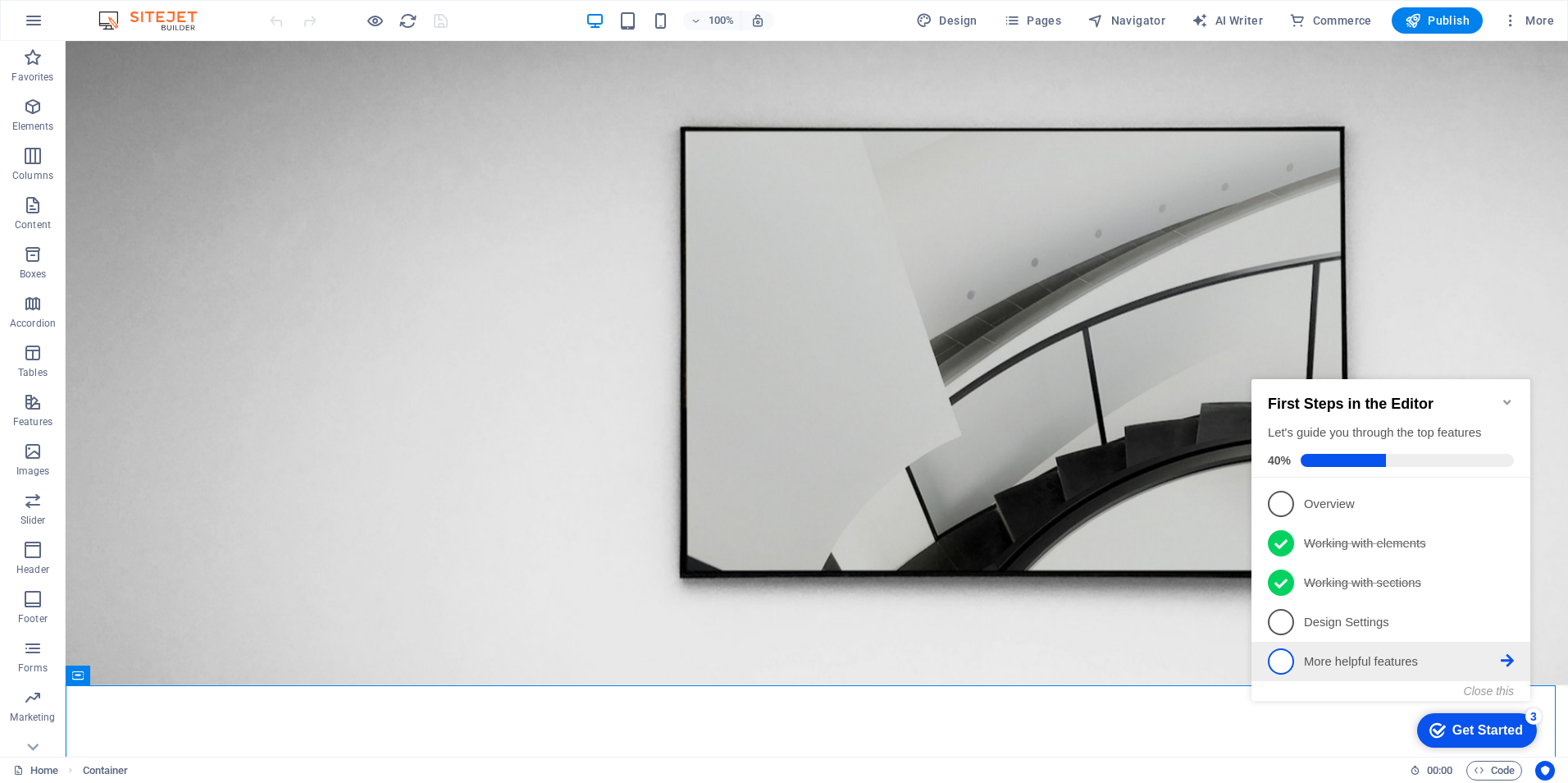
click at [1279, 657] on span "5" at bounding box center [1281, 662] width 27 height 27
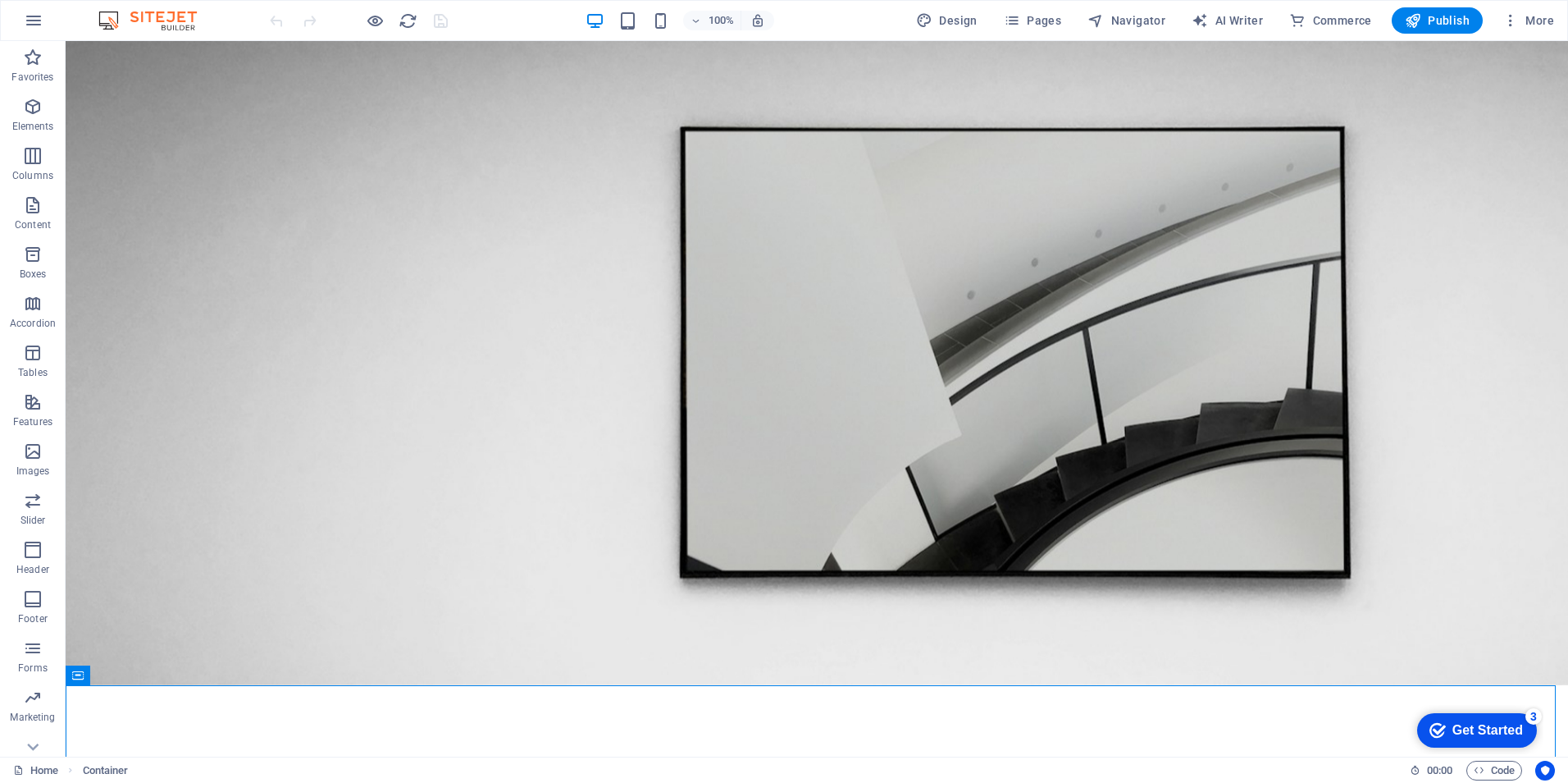
drag, startPoint x: 1477, startPoint y: 722, endPoint x: 1634, endPoint y: 1056, distance: 369.1
click at [1476, 723] on div "Get Started" at bounding box center [1487, 731] width 71 height 15
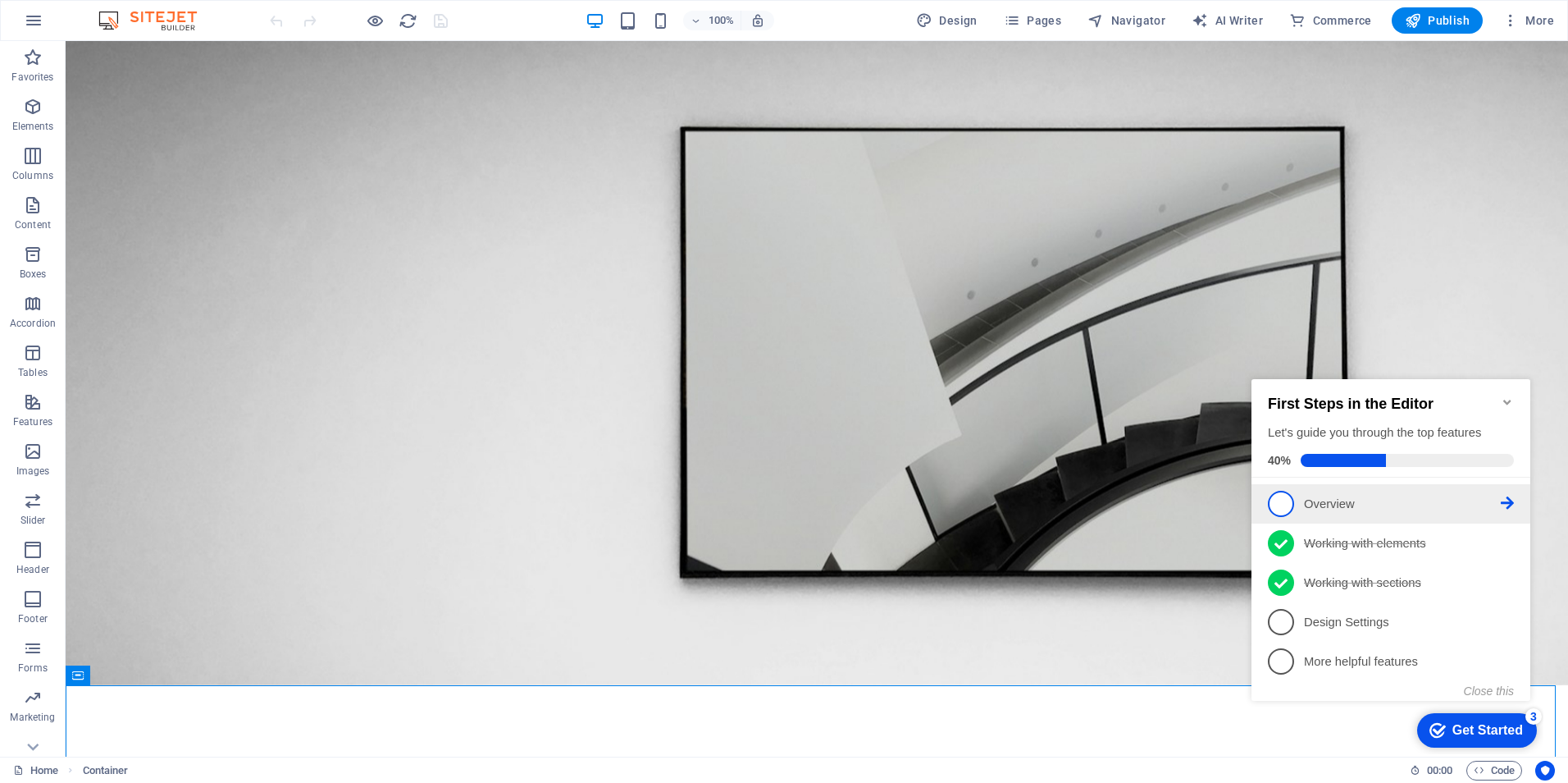
click at [1310, 495] on p "Overview - incomplete" at bounding box center [1402, 504] width 197 height 17
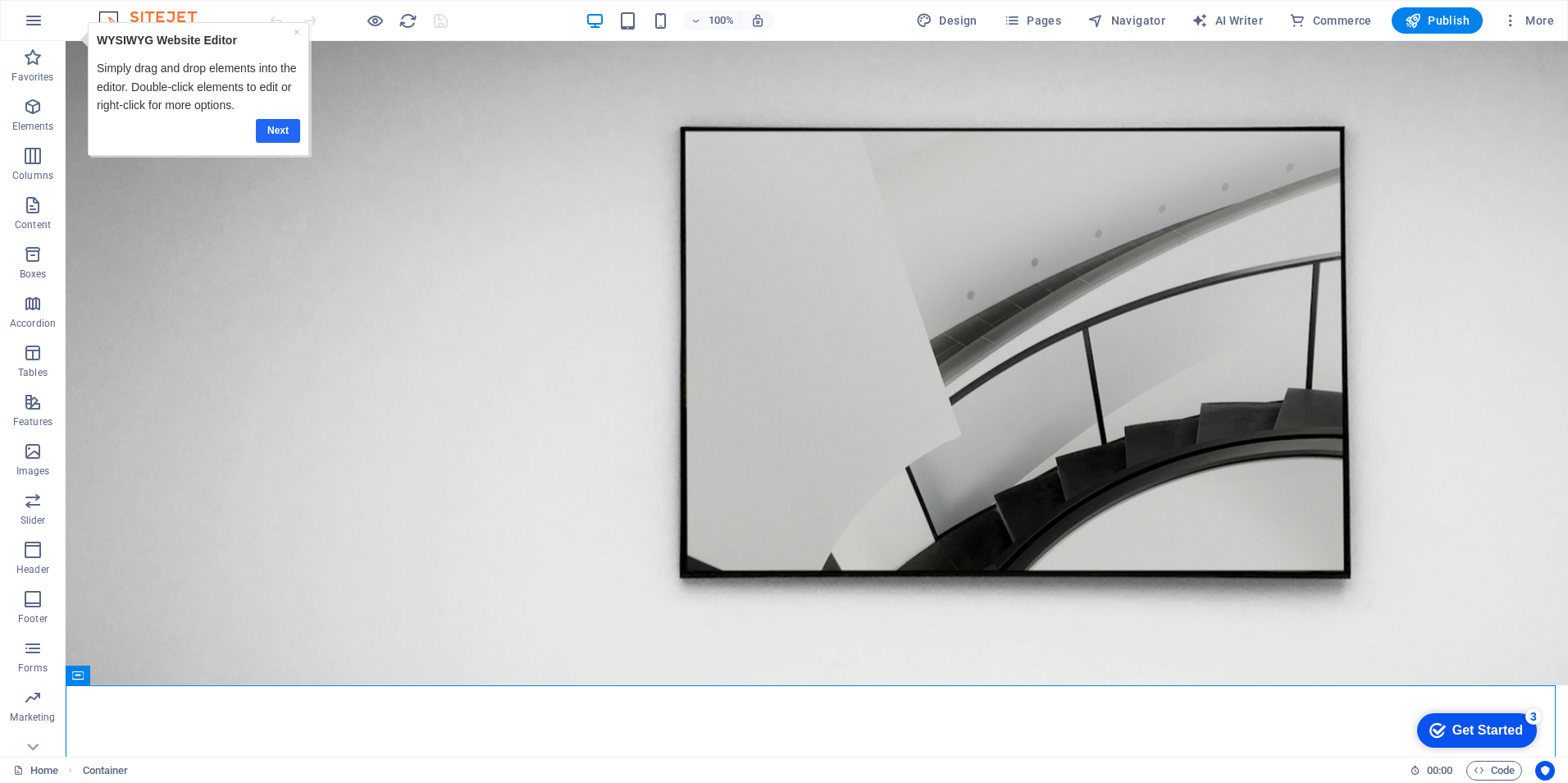
click at [273, 131] on link "Next" at bounding box center [277, 130] width 44 height 24
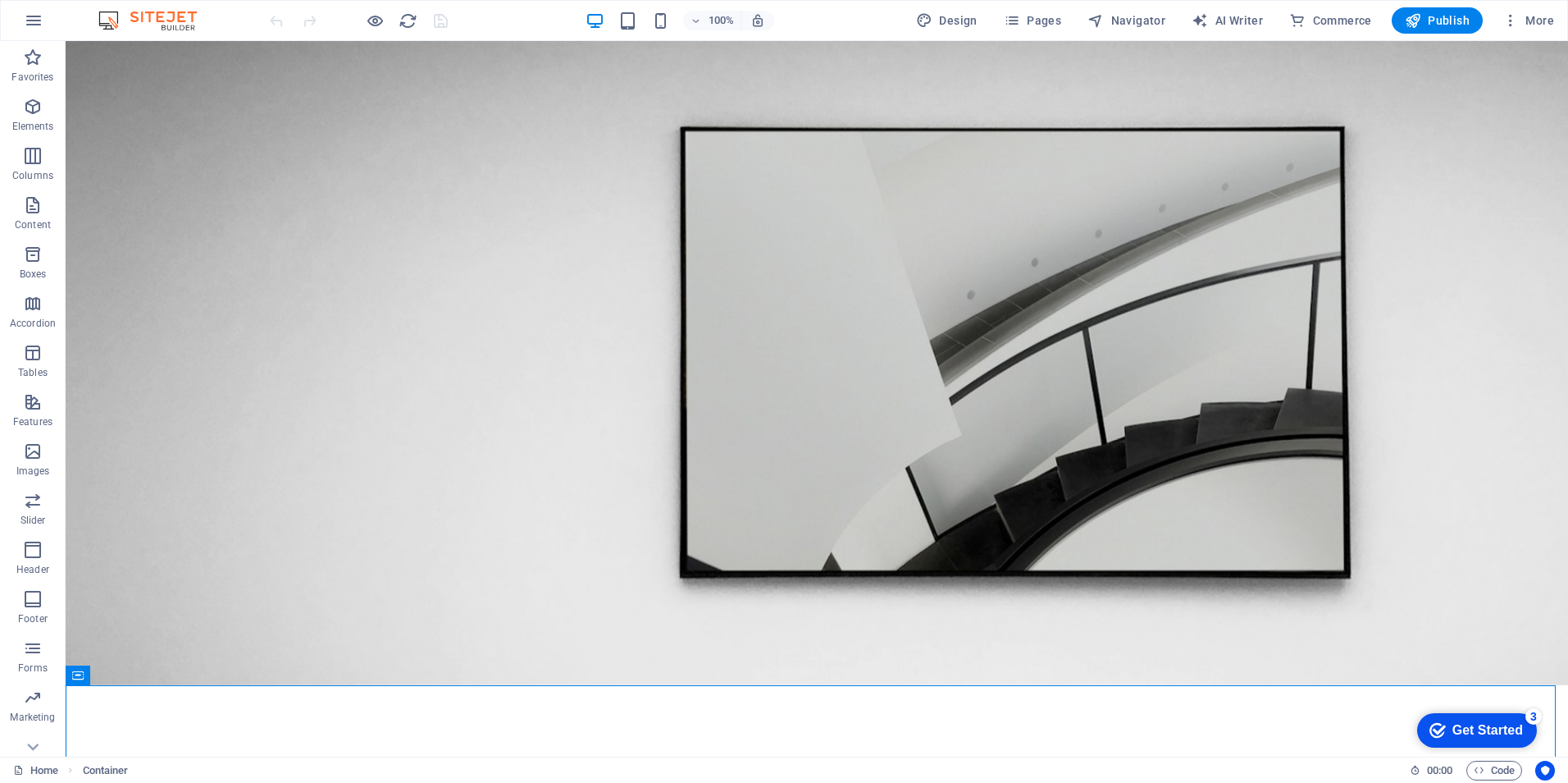
click at [1483, 725] on div "Get Started" at bounding box center [1487, 731] width 71 height 15
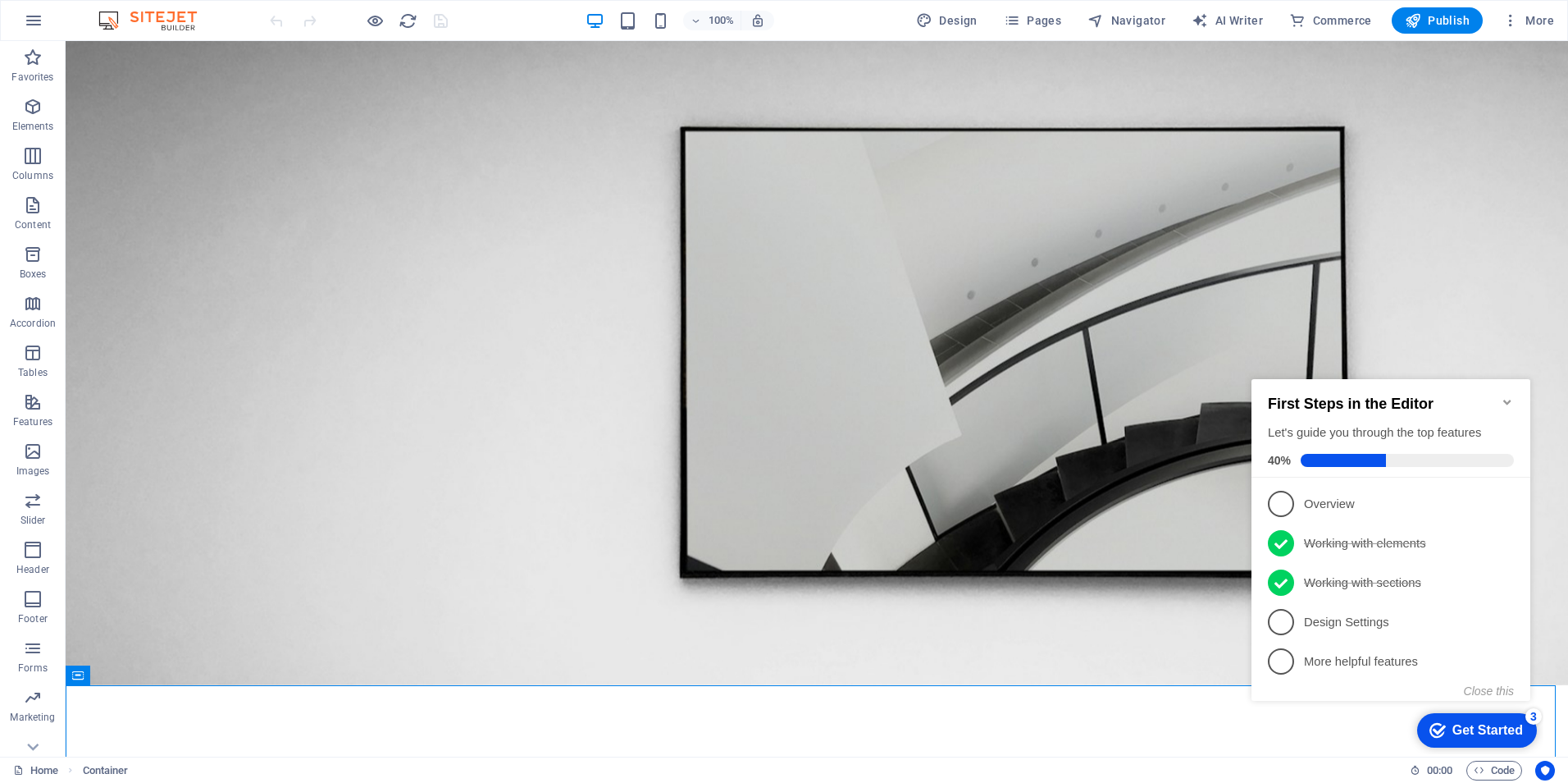
click at [1285, 655] on span "5" at bounding box center [1281, 662] width 27 height 27
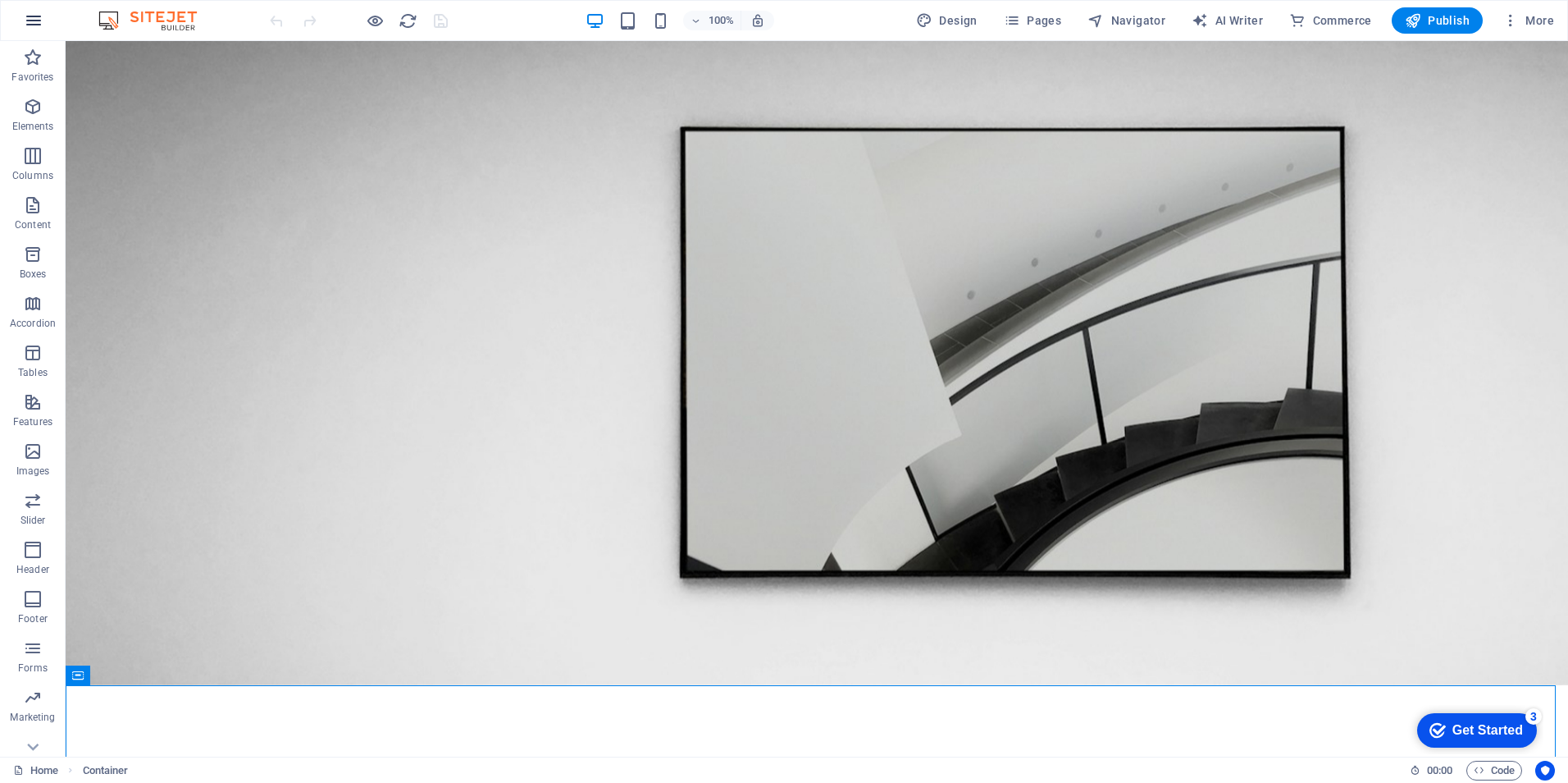
click at [30, 19] on icon "button" at bounding box center [34, 21] width 20 height 20
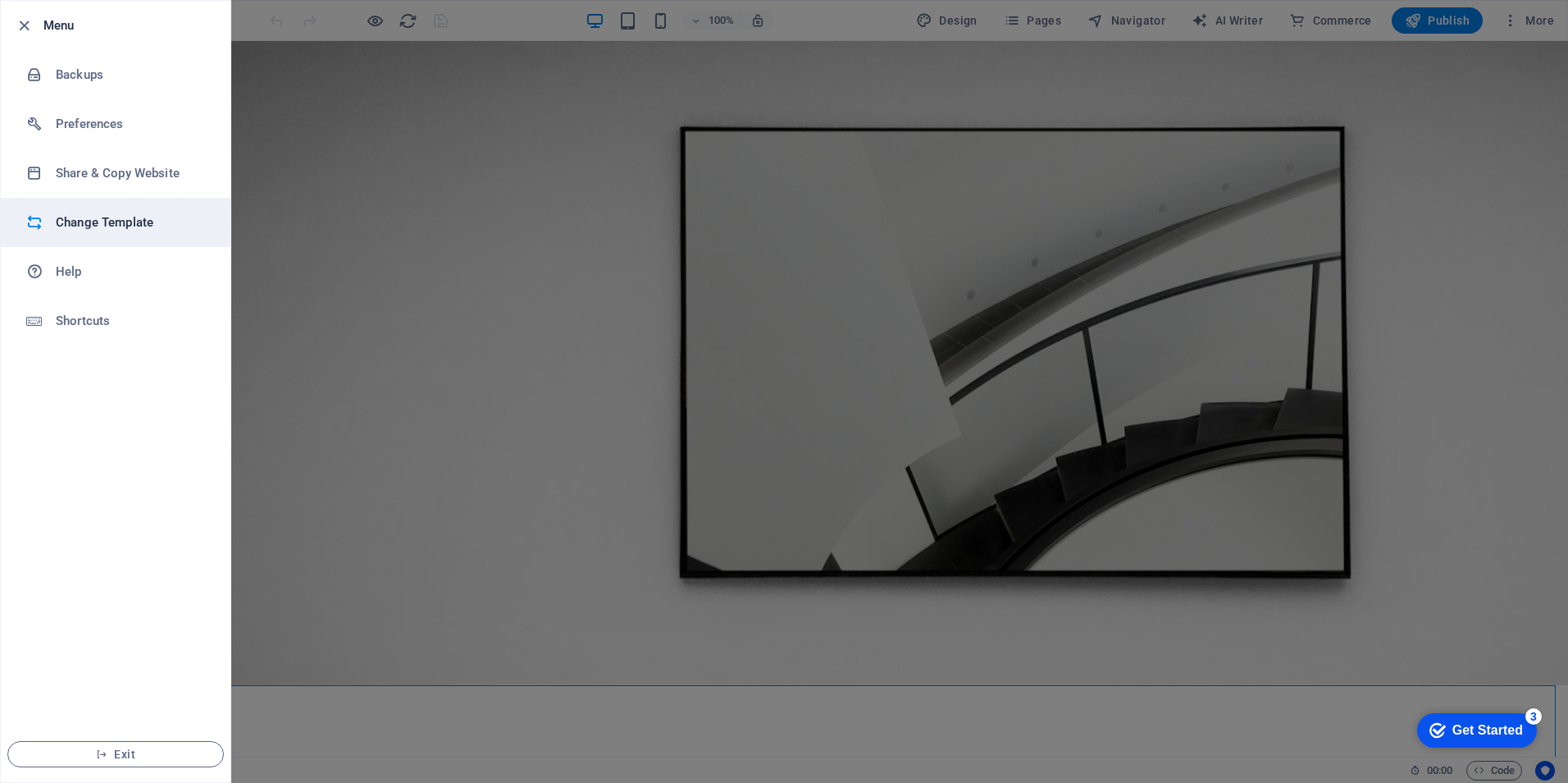
click at [107, 229] on h6 "Change Template" at bounding box center [131, 223] width 152 height 20
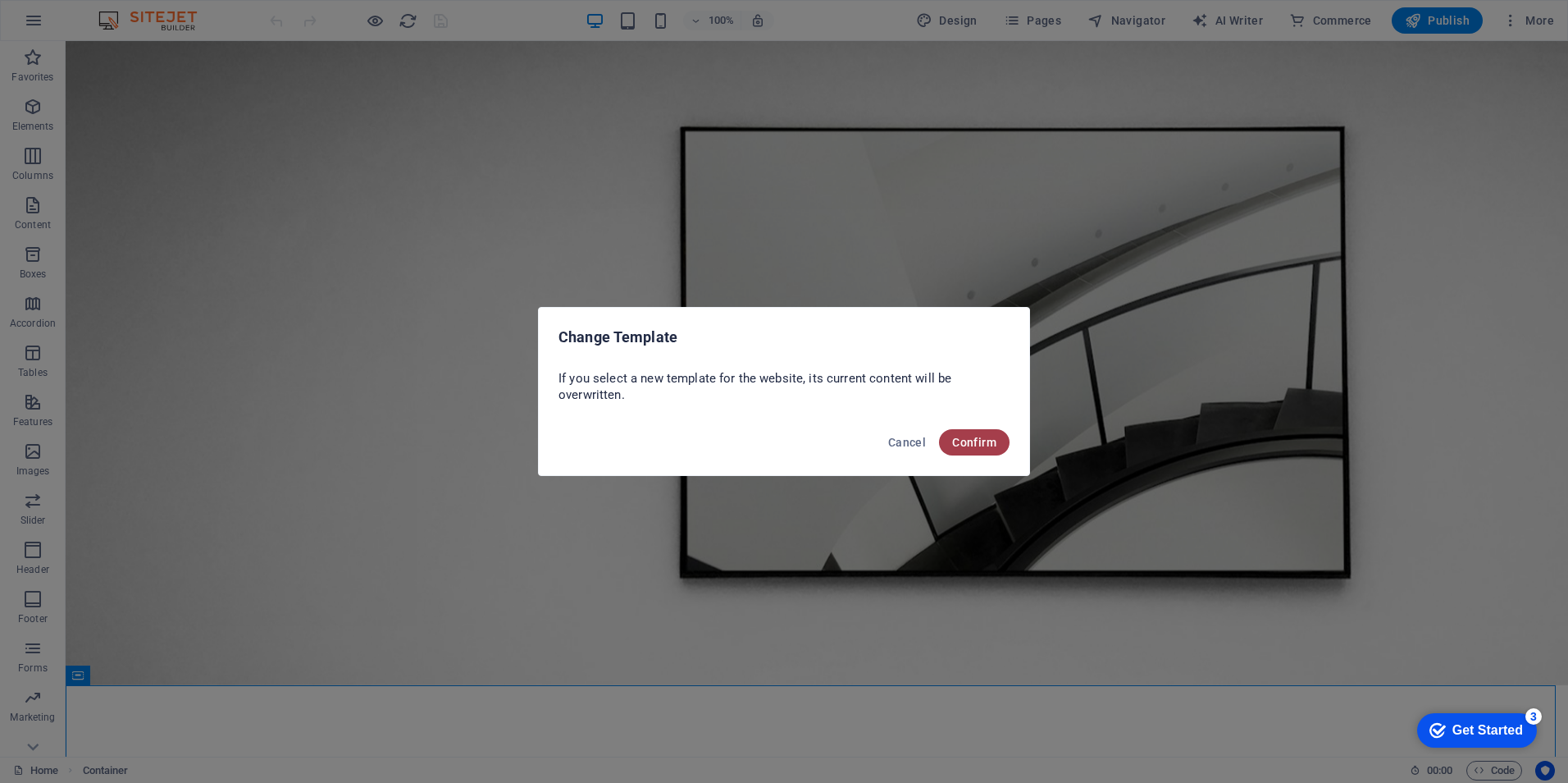
click at [986, 432] on button "Confirm" at bounding box center [974, 442] width 71 height 27
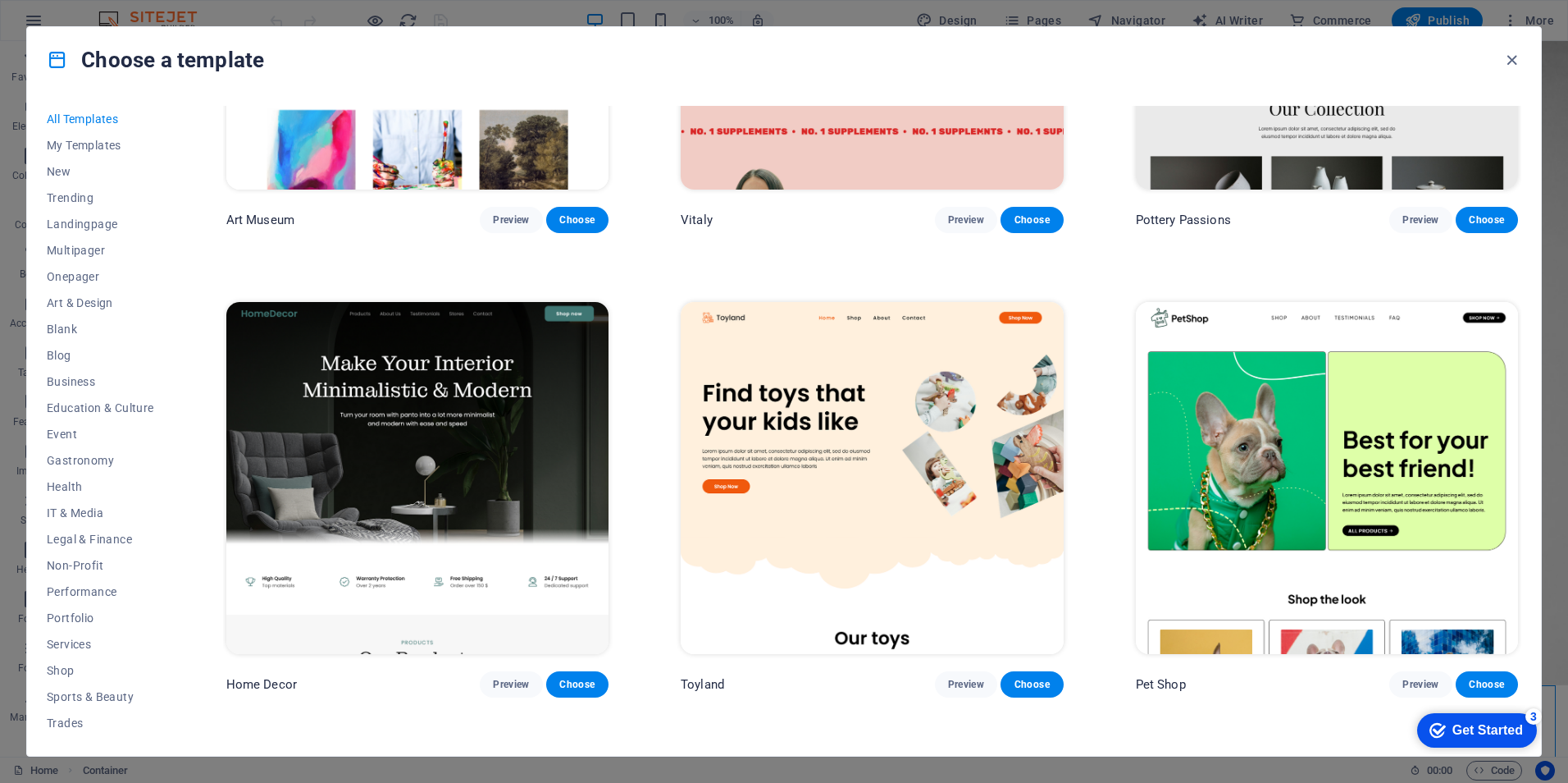
scroll to position [738, 0]
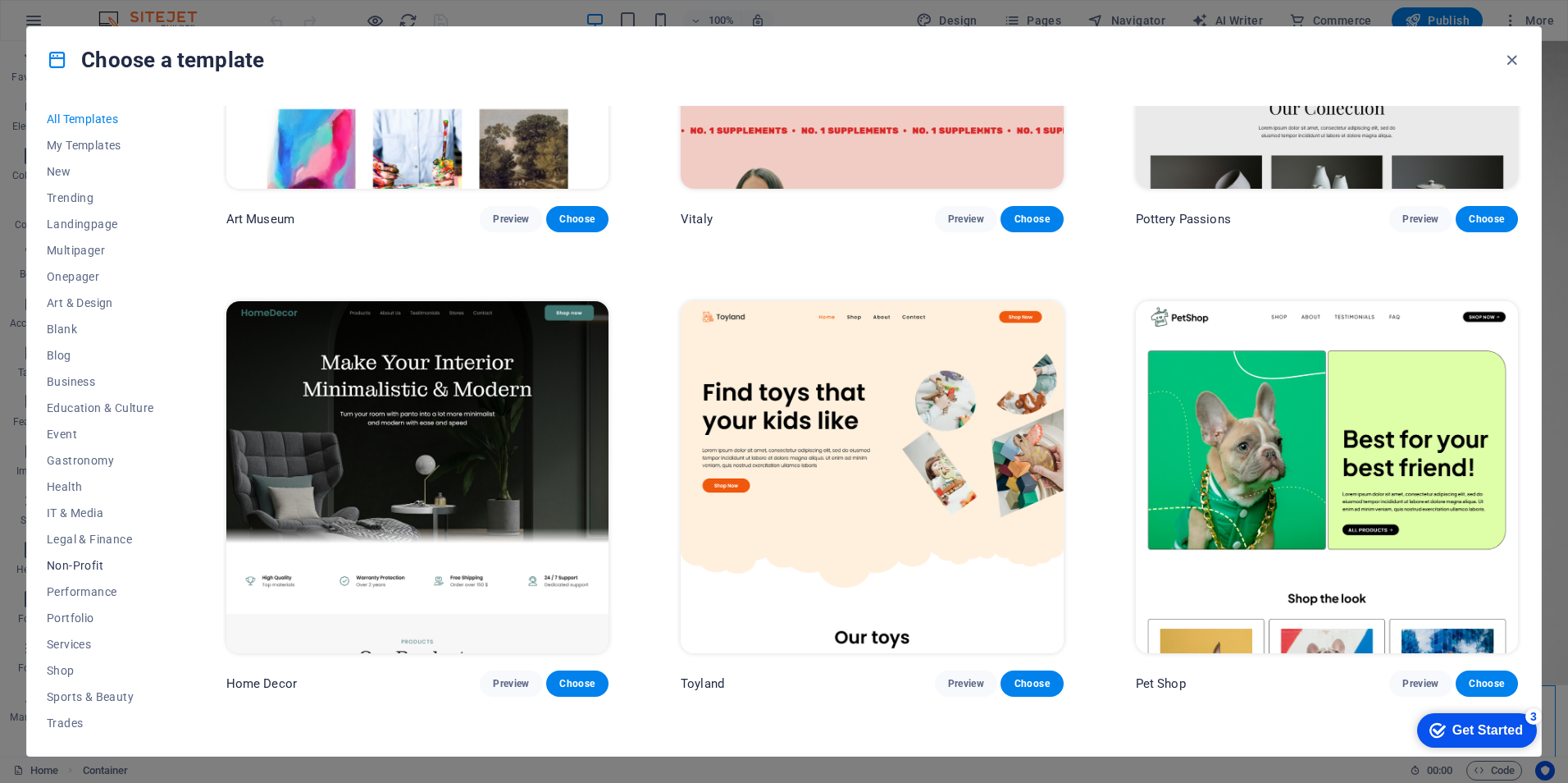
click at [79, 564] on span "Non-Profit" at bounding box center [100, 565] width 107 height 13
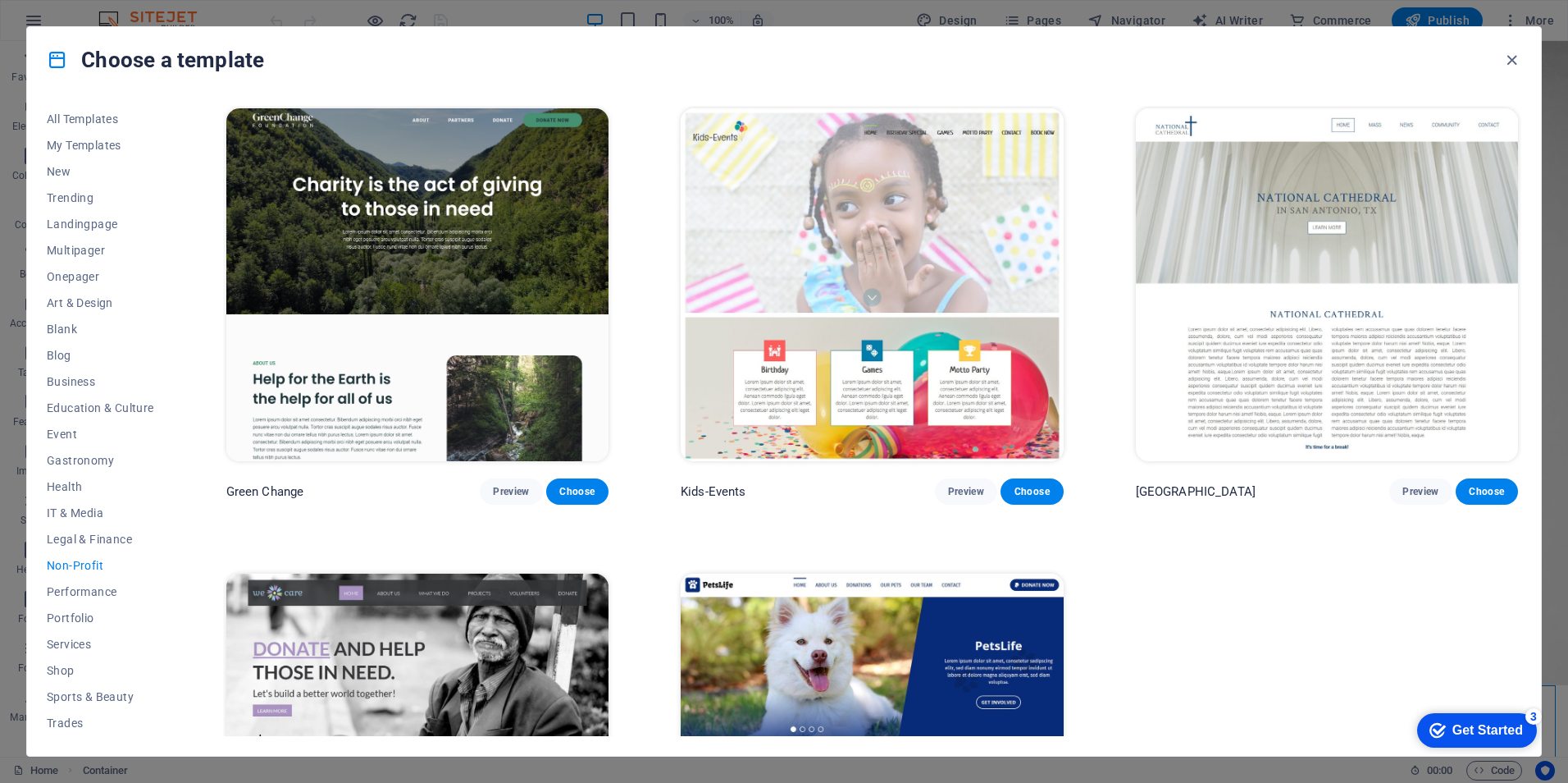
scroll to position [0, 0]
click at [71, 638] on span "Services" at bounding box center [100, 644] width 107 height 13
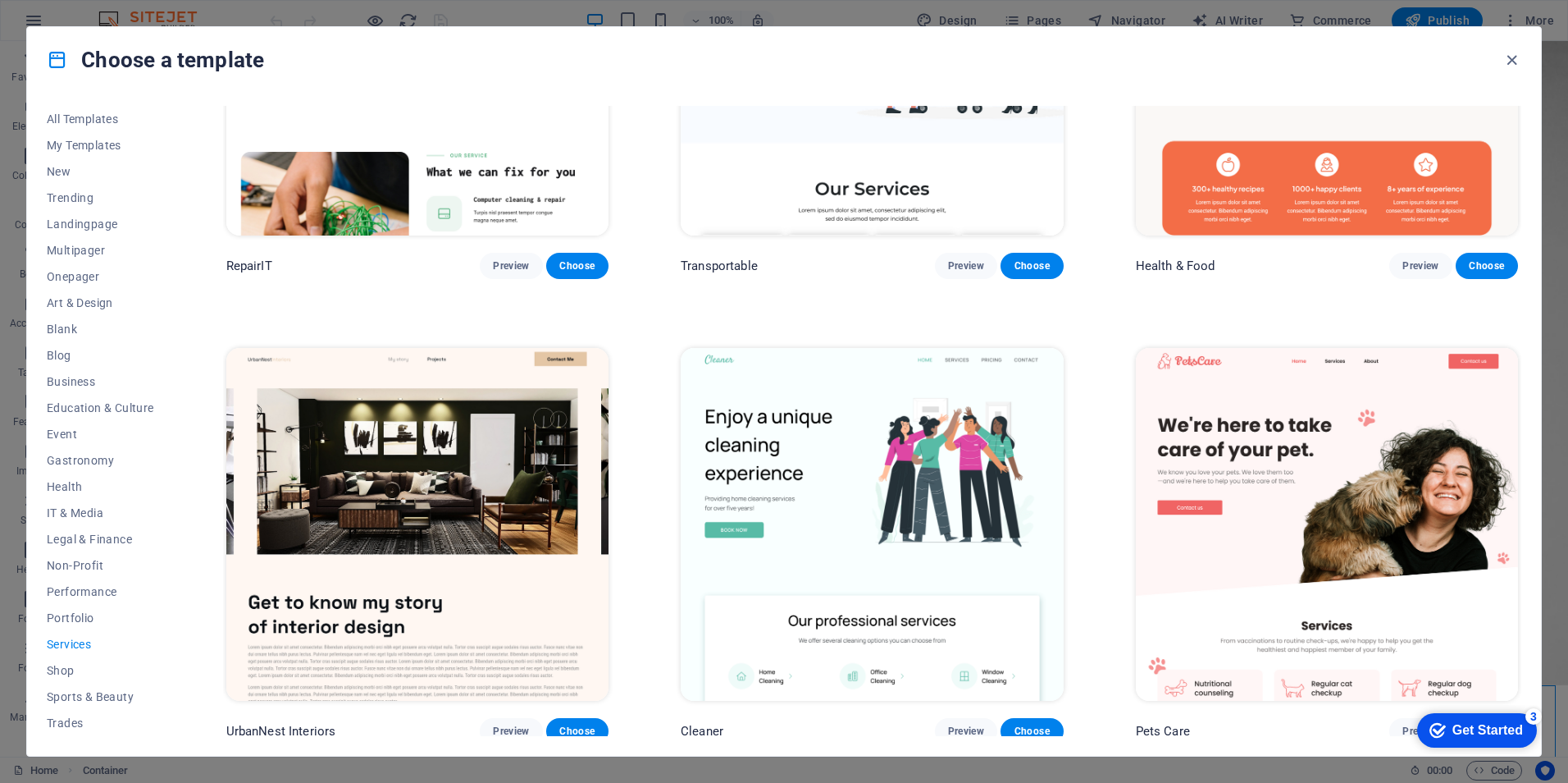
scroll to position [246, 0]
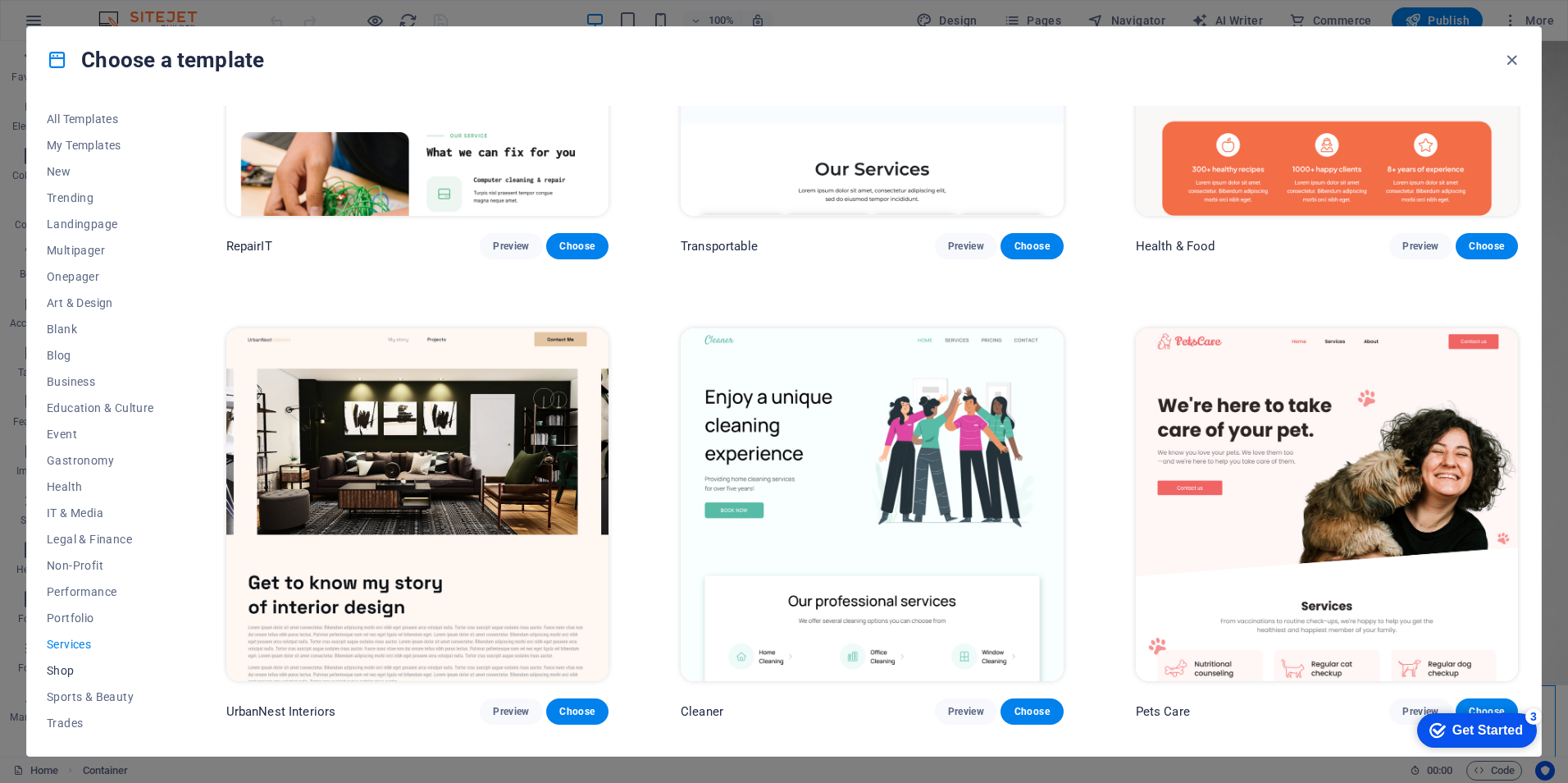
click at [66, 665] on span "Shop" at bounding box center [100, 670] width 107 height 13
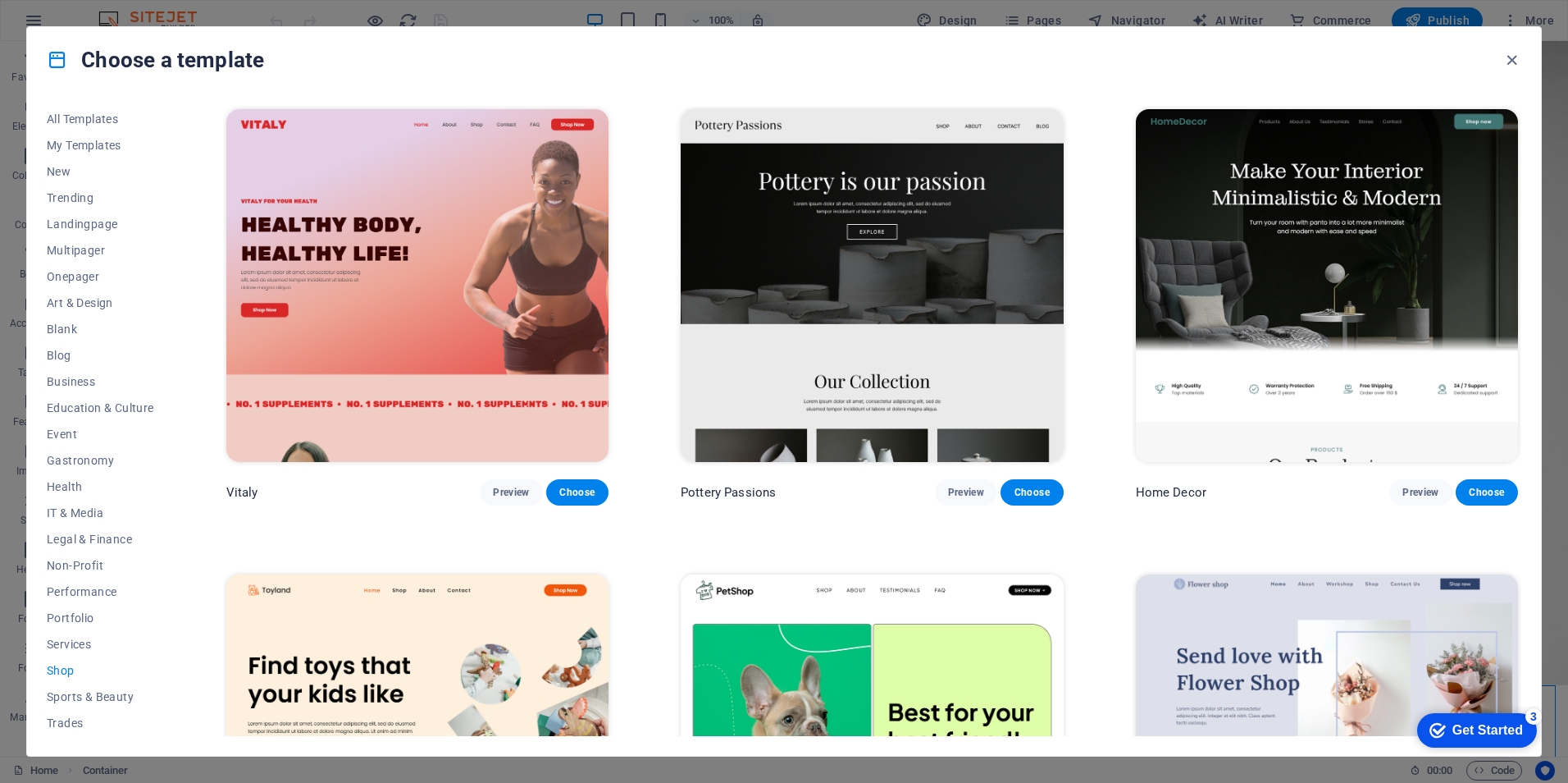
scroll to position [52, 0]
click at [86, 717] on span "Wireframe" at bounding box center [100, 723] width 107 height 13
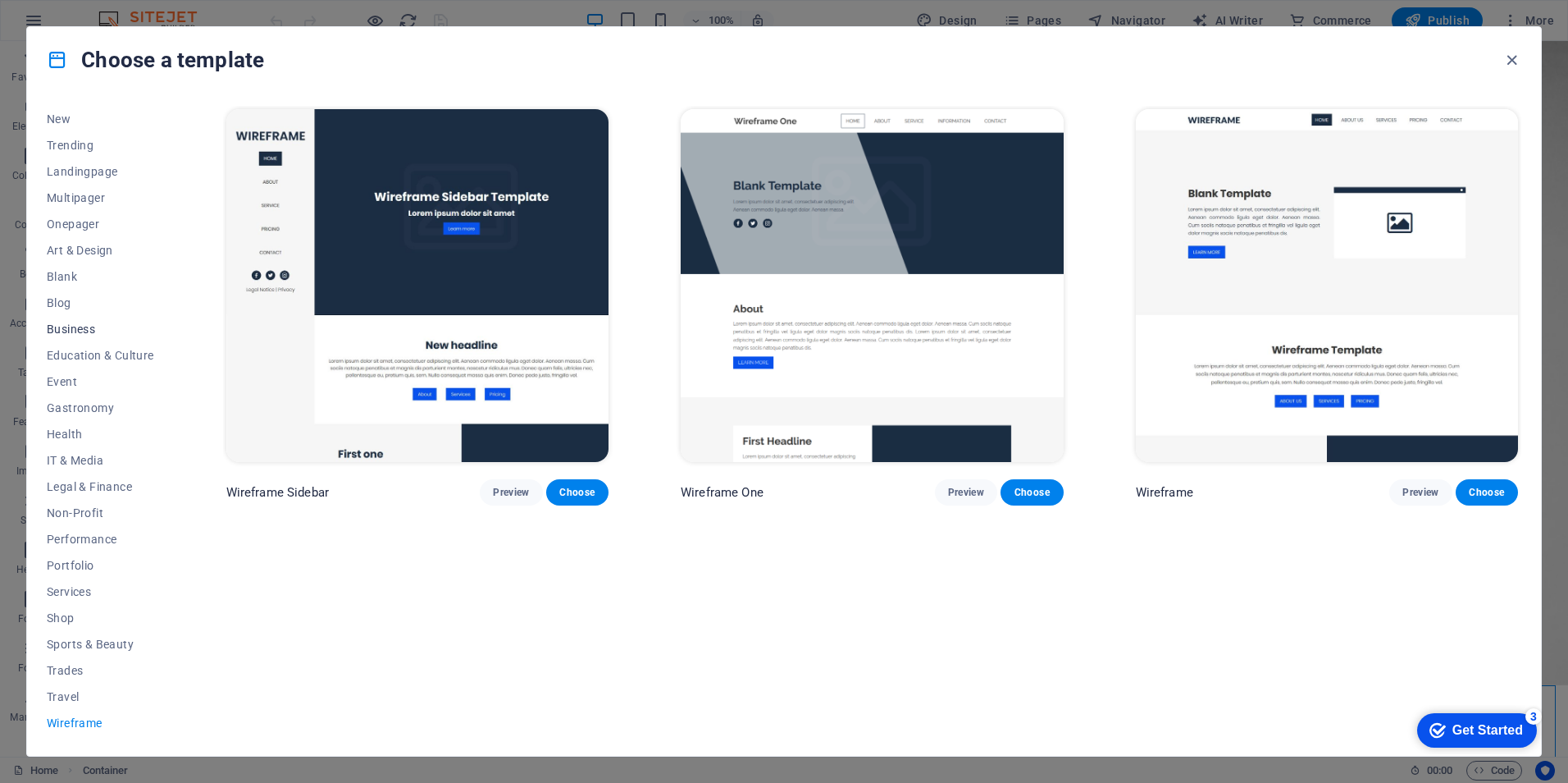
click at [76, 325] on span "Business" at bounding box center [100, 329] width 107 height 13
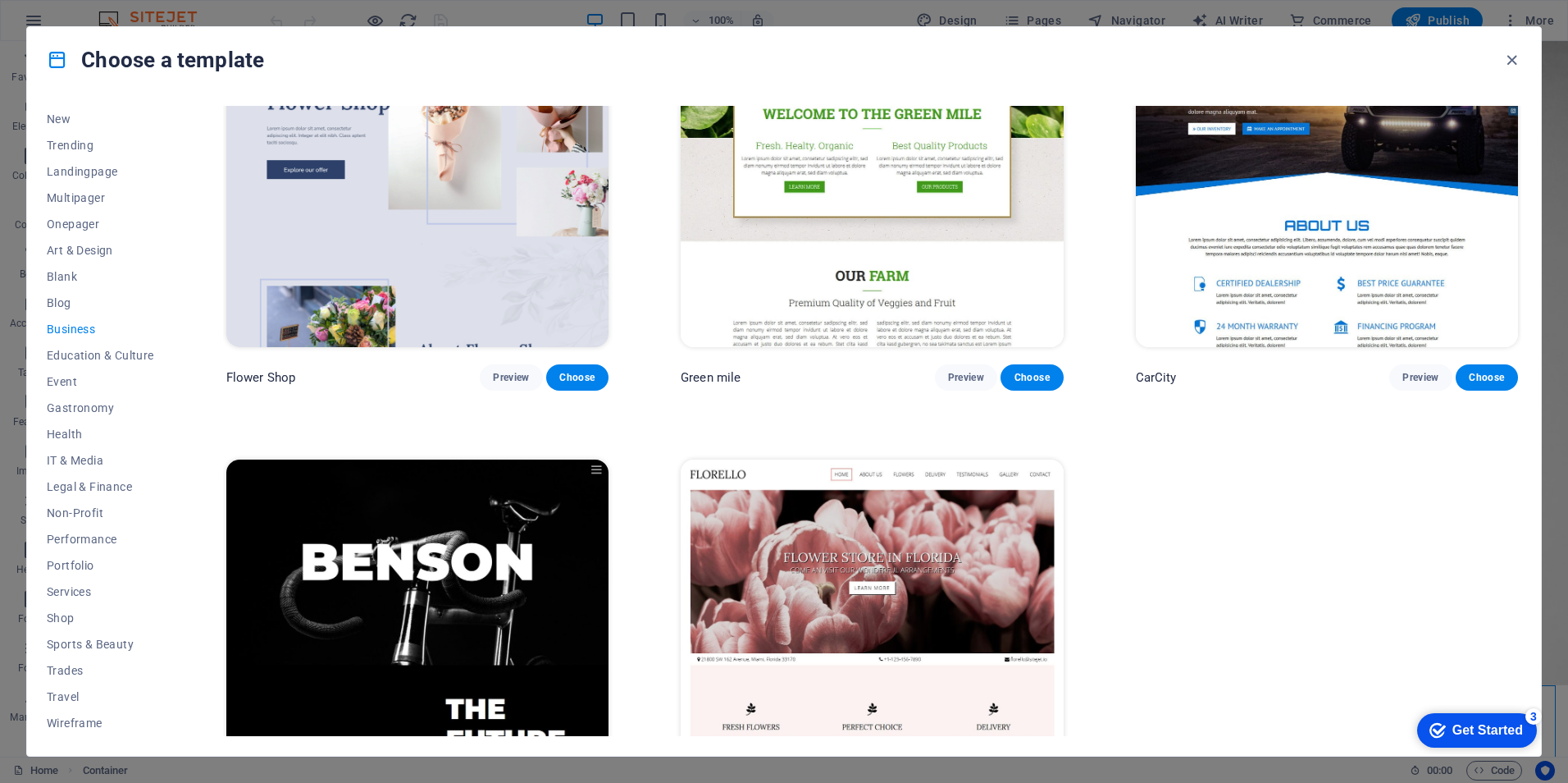
scroll to position [694, 0]
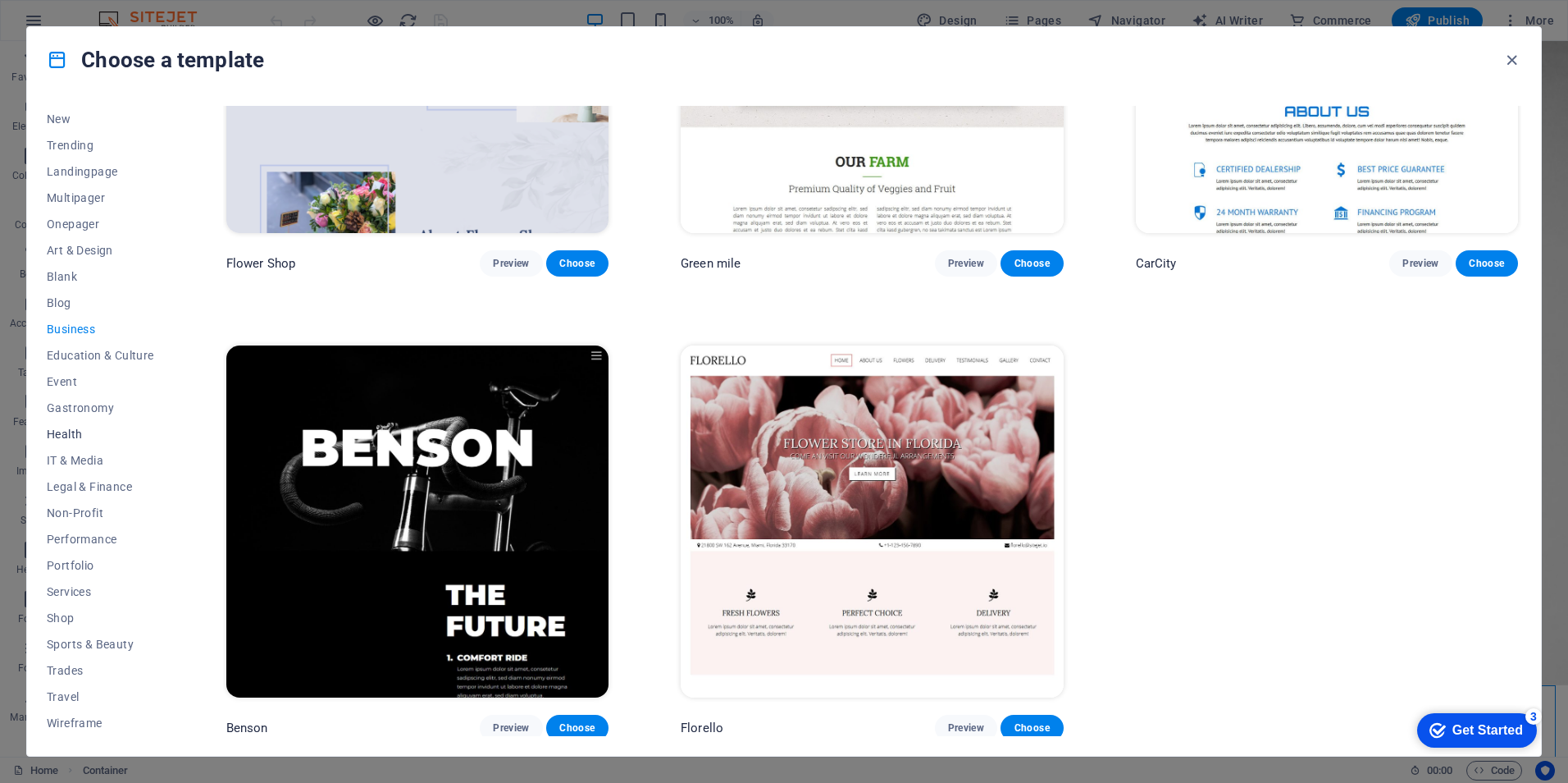
click at [67, 427] on span "Health" at bounding box center [100, 434] width 107 height 13
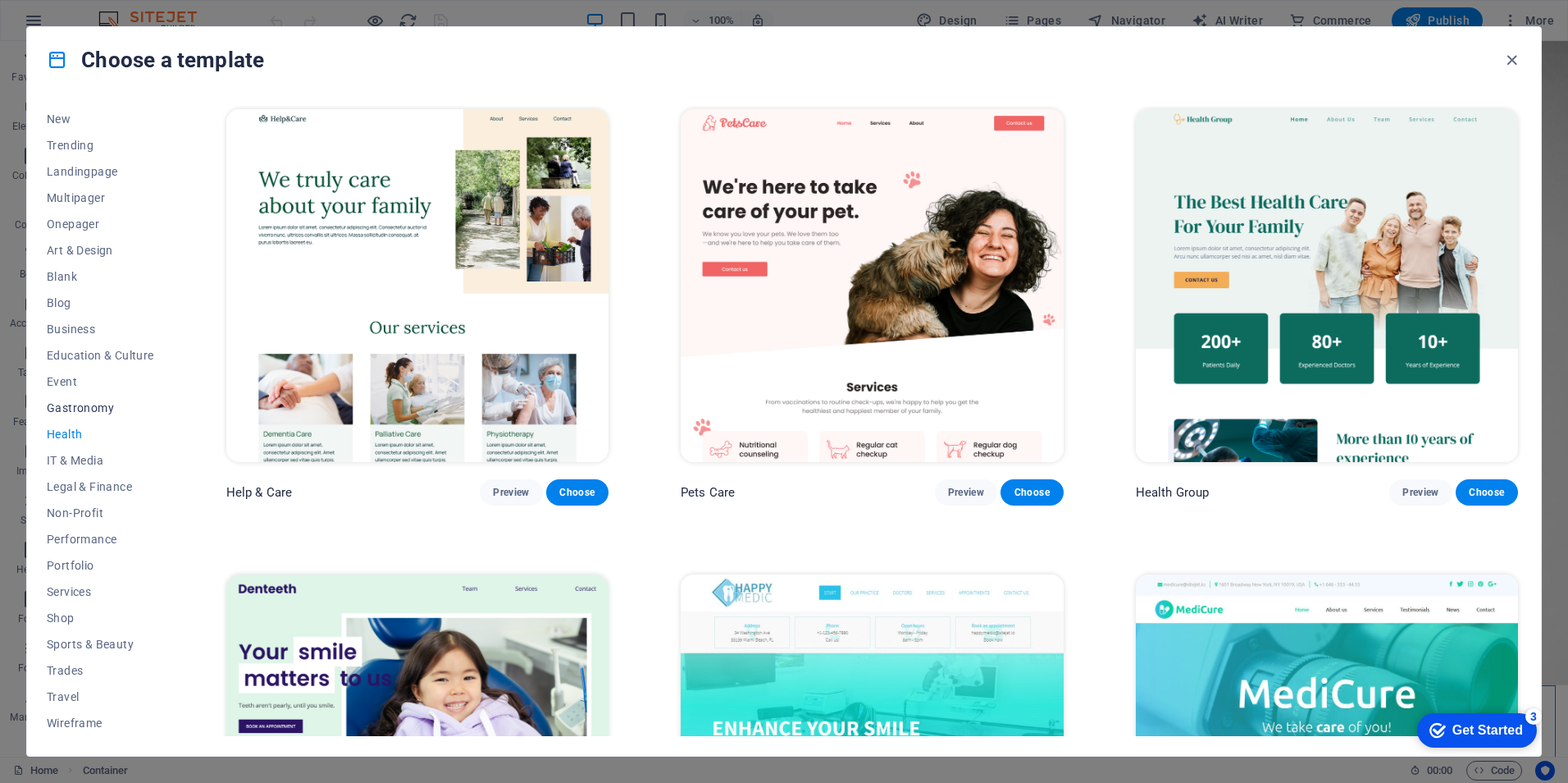
click at [72, 414] on button "Gastronomy" at bounding box center [100, 408] width 107 height 27
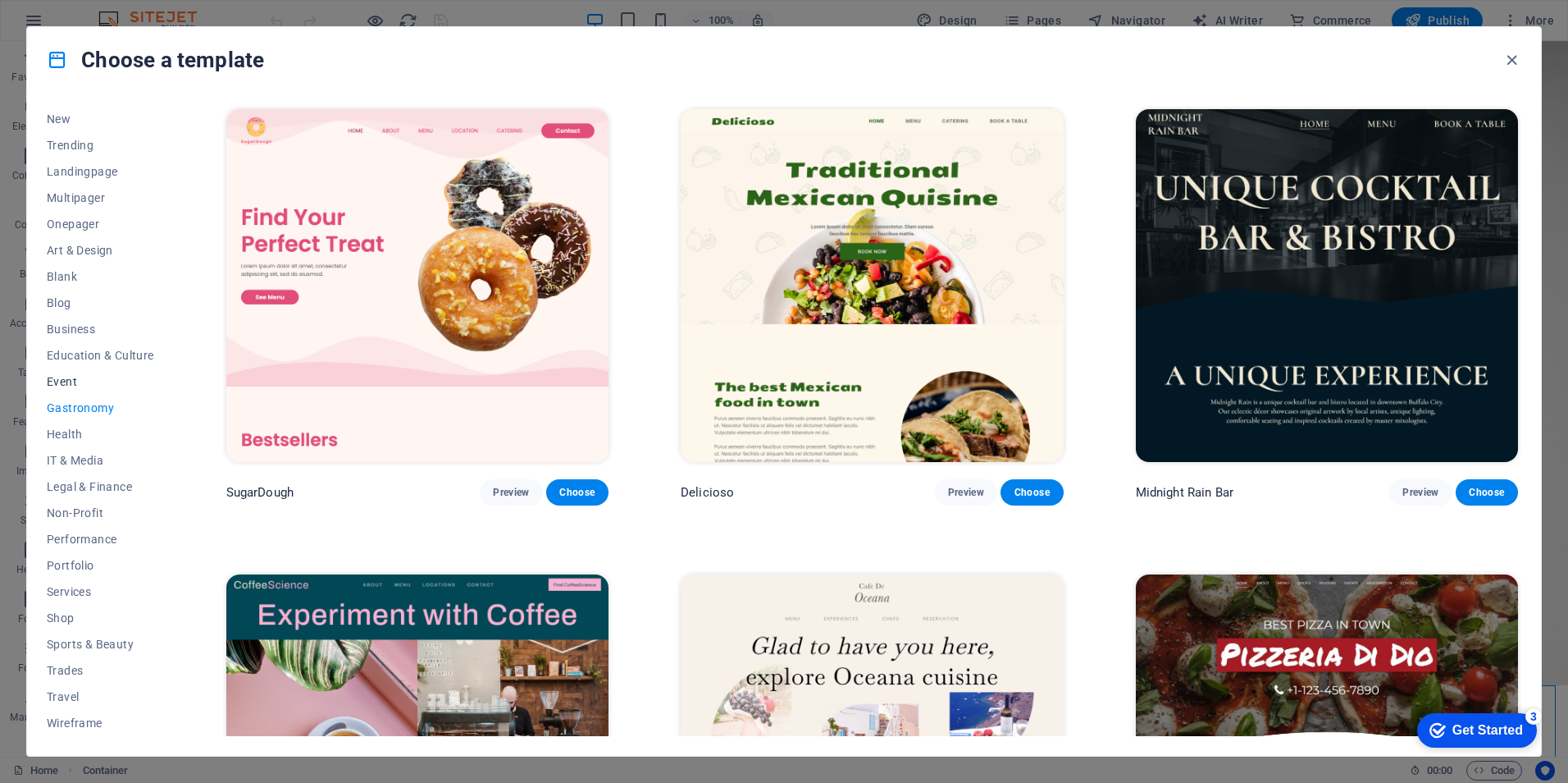
click at [59, 380] on span "Event" at bounding box center [100, 382] width 107 height 13
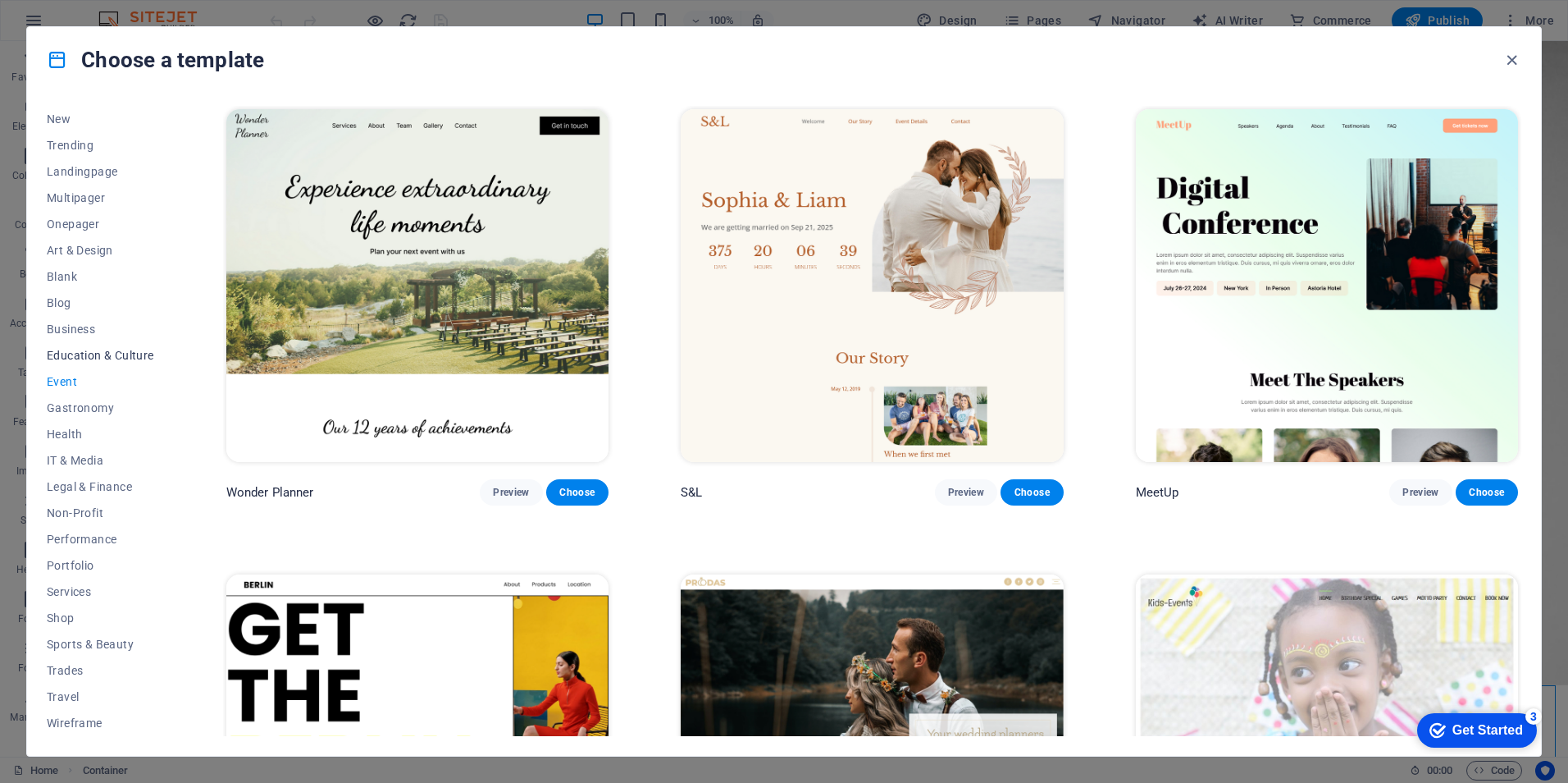
click at [86, 352] on span "Education & Culture" at bounding box center [100, 355] width 107 height 13
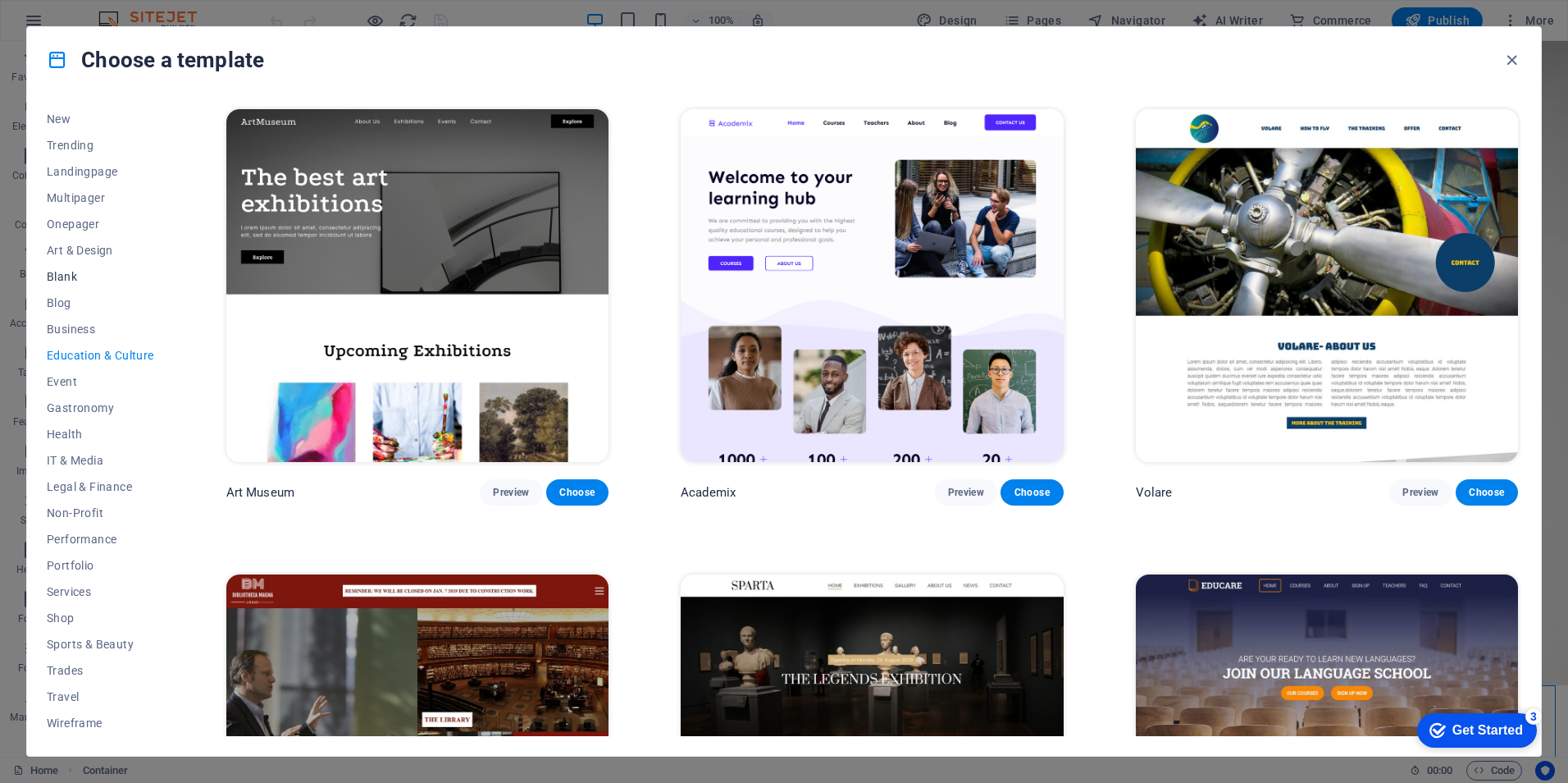
click at [71, 273] on span "Blank" at bounding box center [100, 277] width 107 height 13
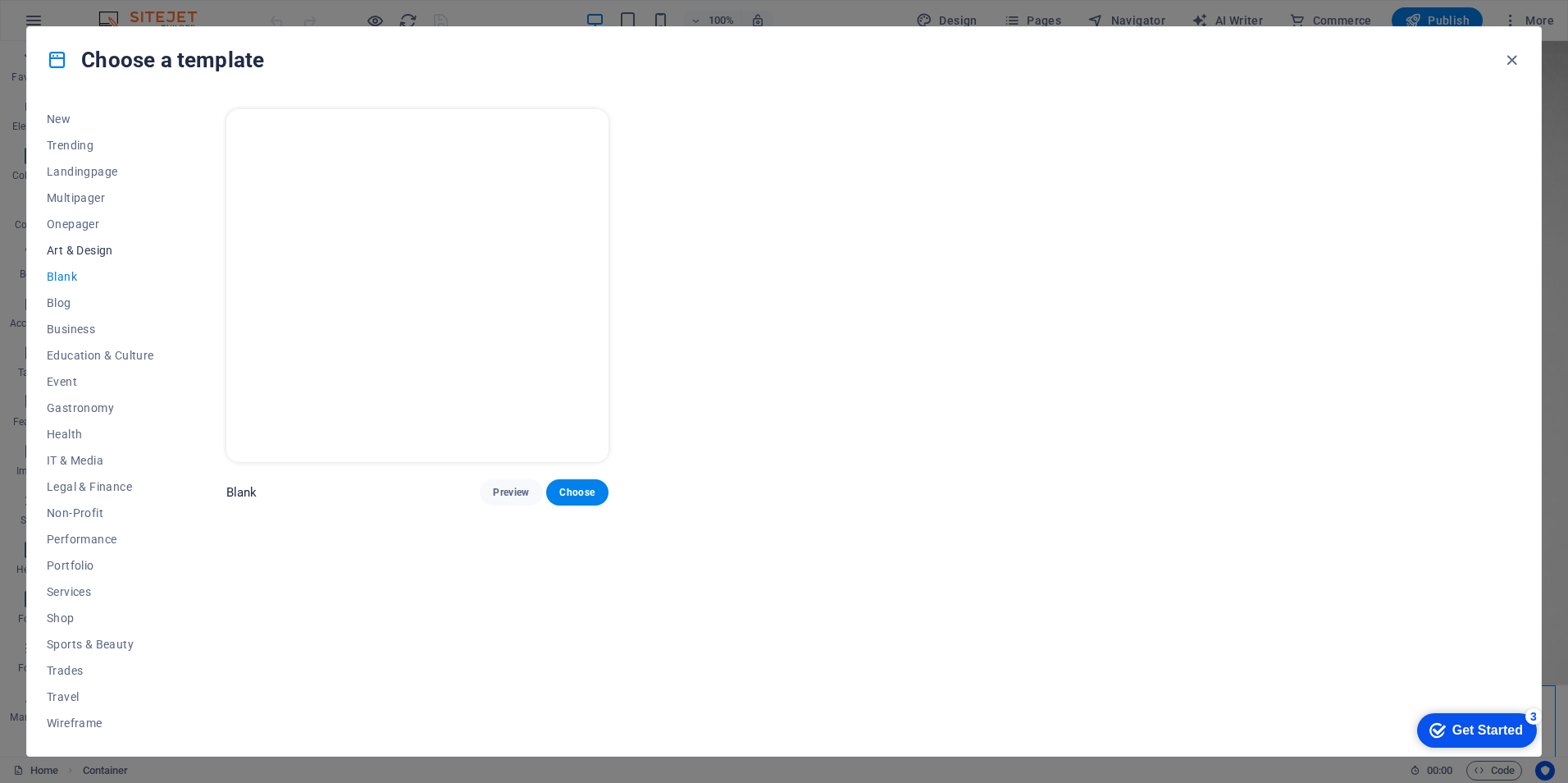
click at [78, 244] on span "Art & Design" at bounding box center [100, 250] width 107 height 13
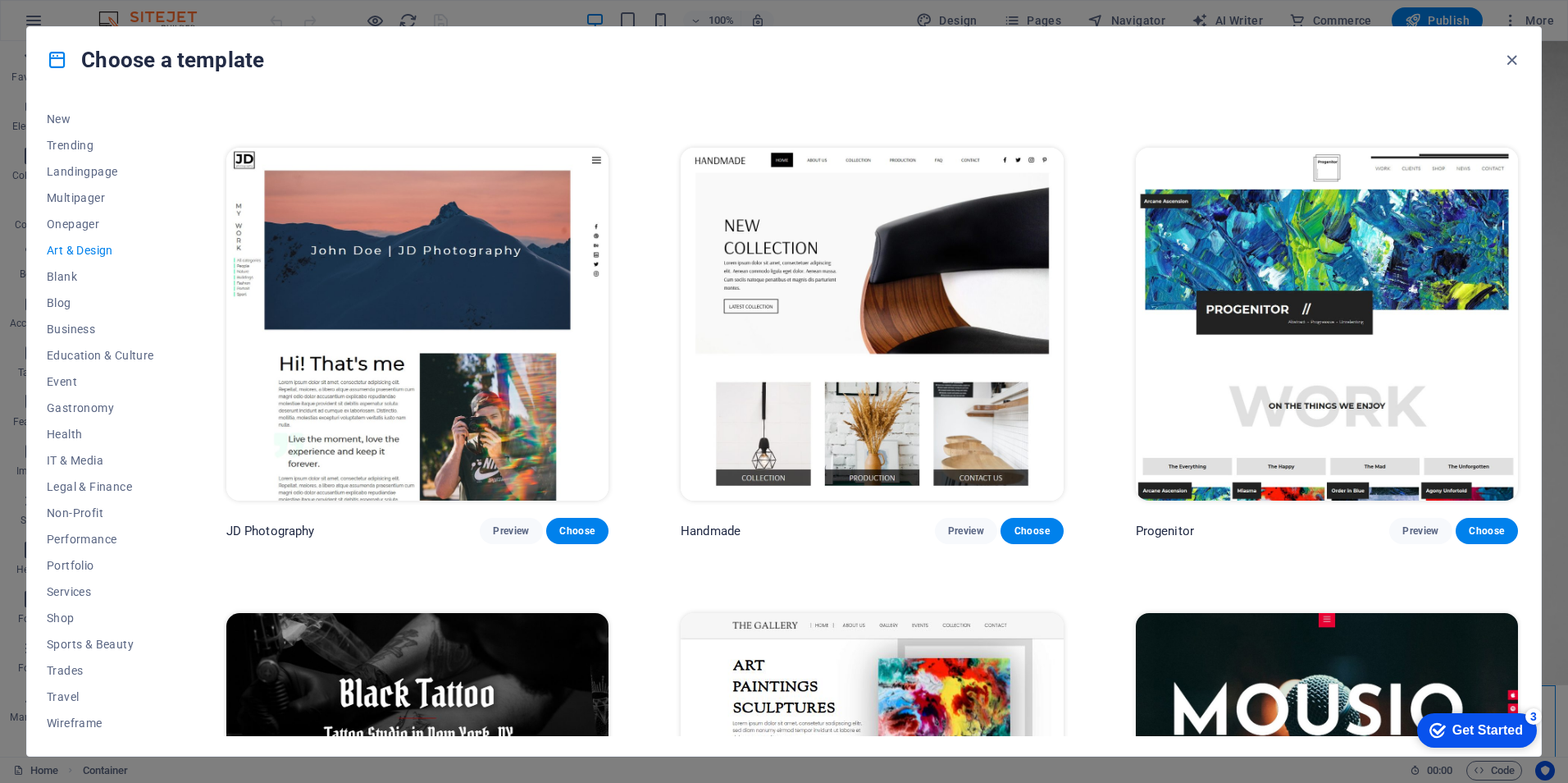
scroll to position [410, 0]
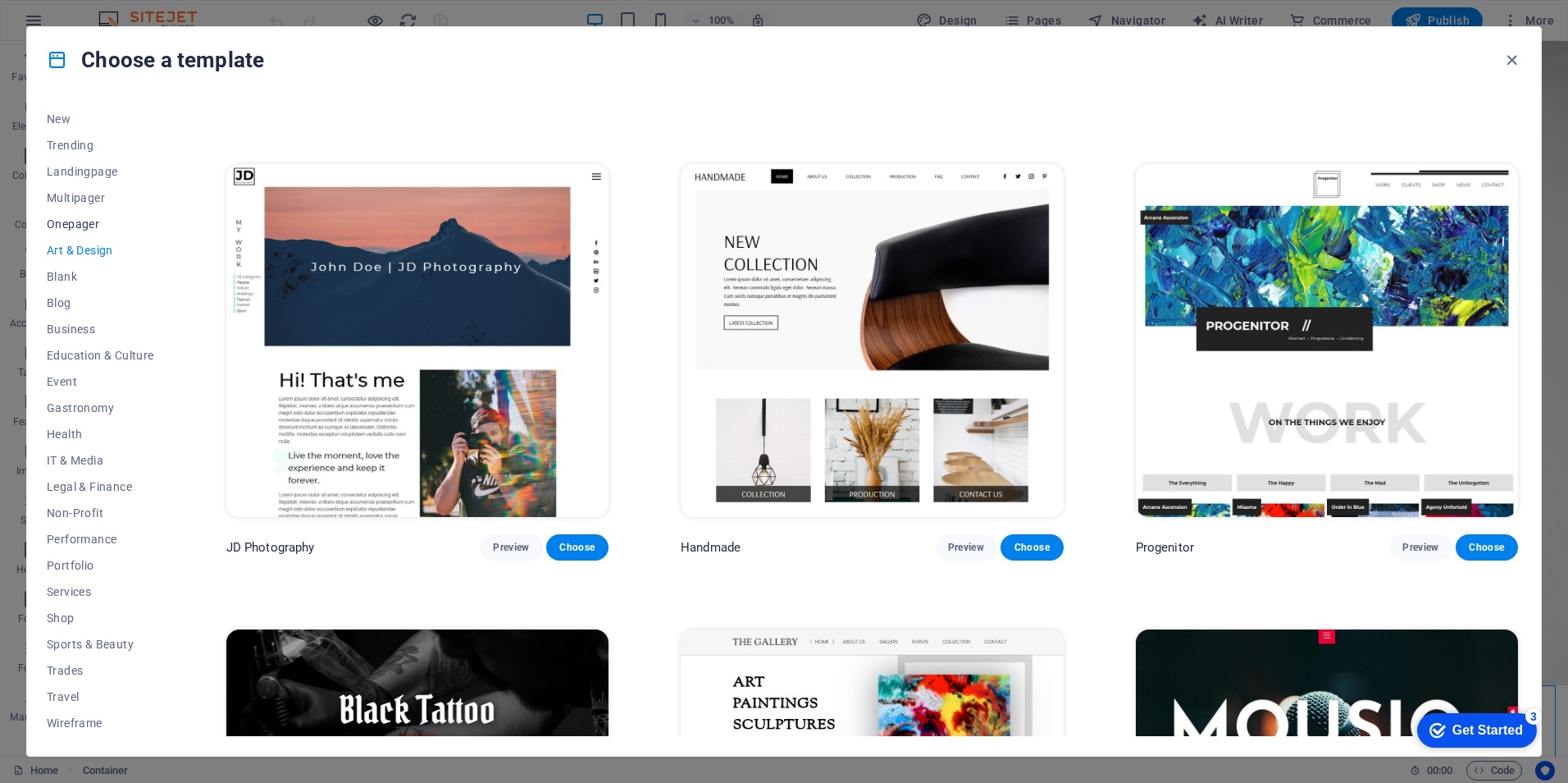
click at [73, 218] on span "Onepager" at bounding box center [100, 224] width 107 height 13
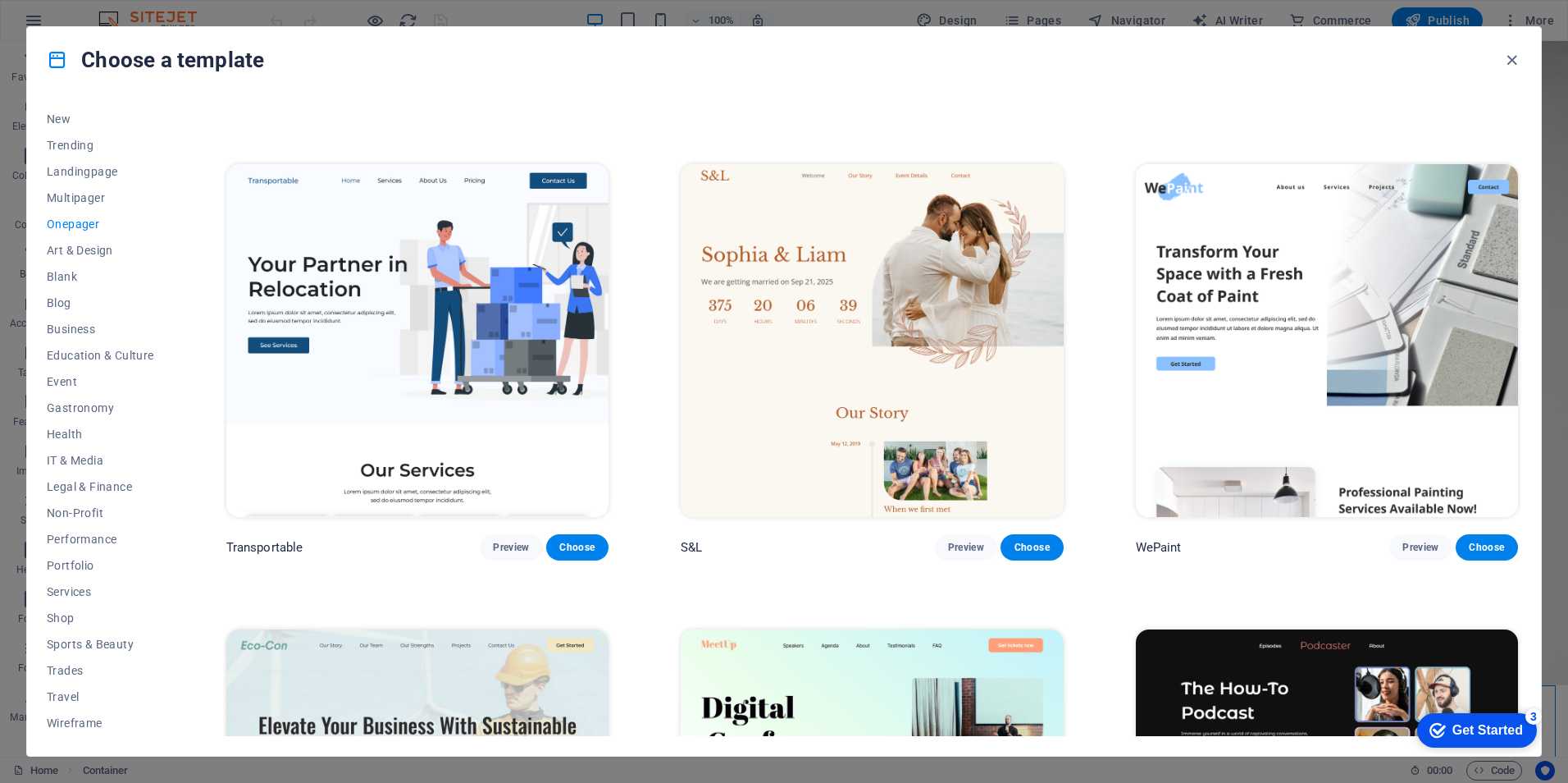
scroll to position [5504, 0]
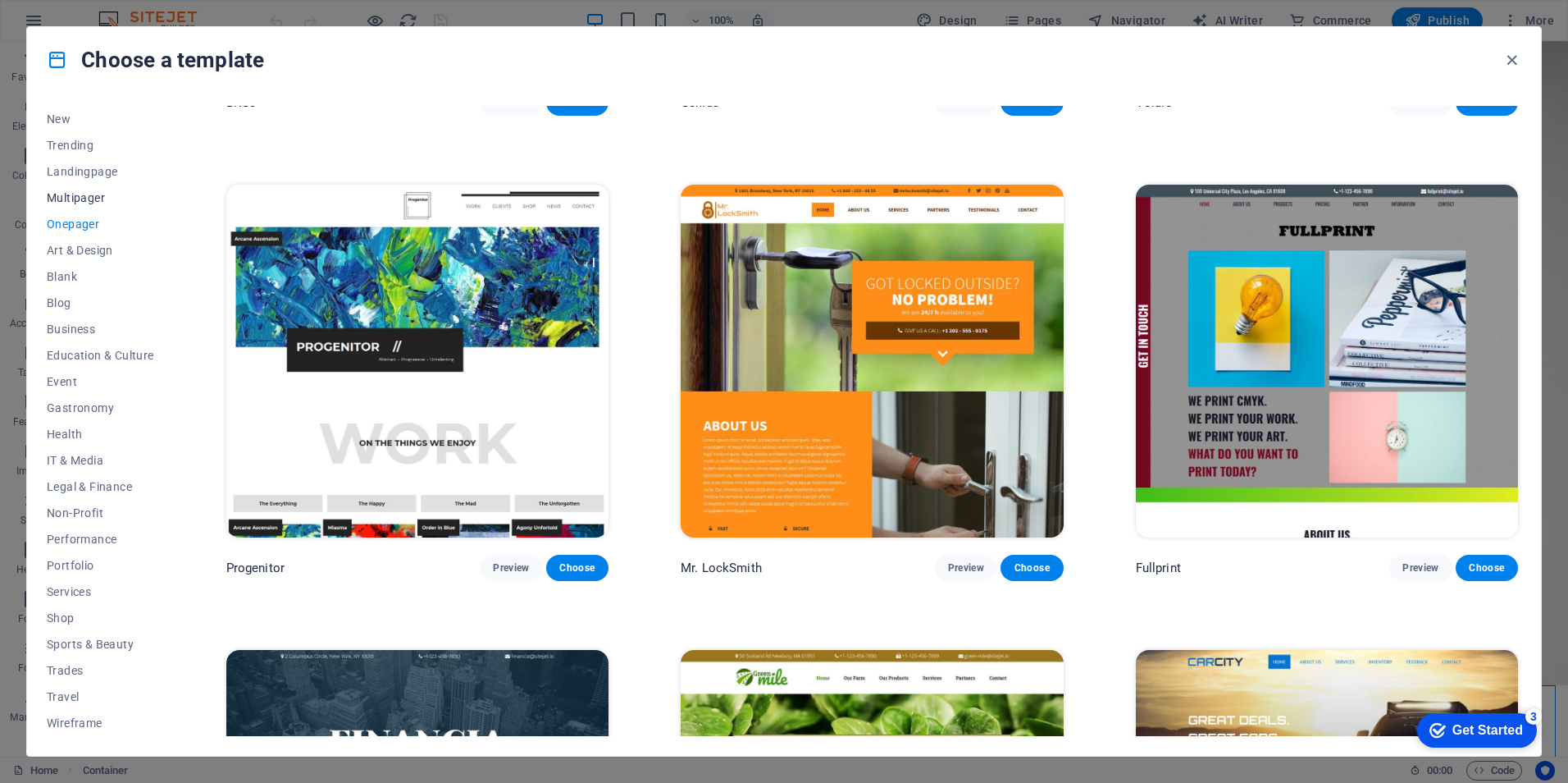
click at [68, 195] on span "Multipager" at bounding box center [100, 198] width 107 height 13
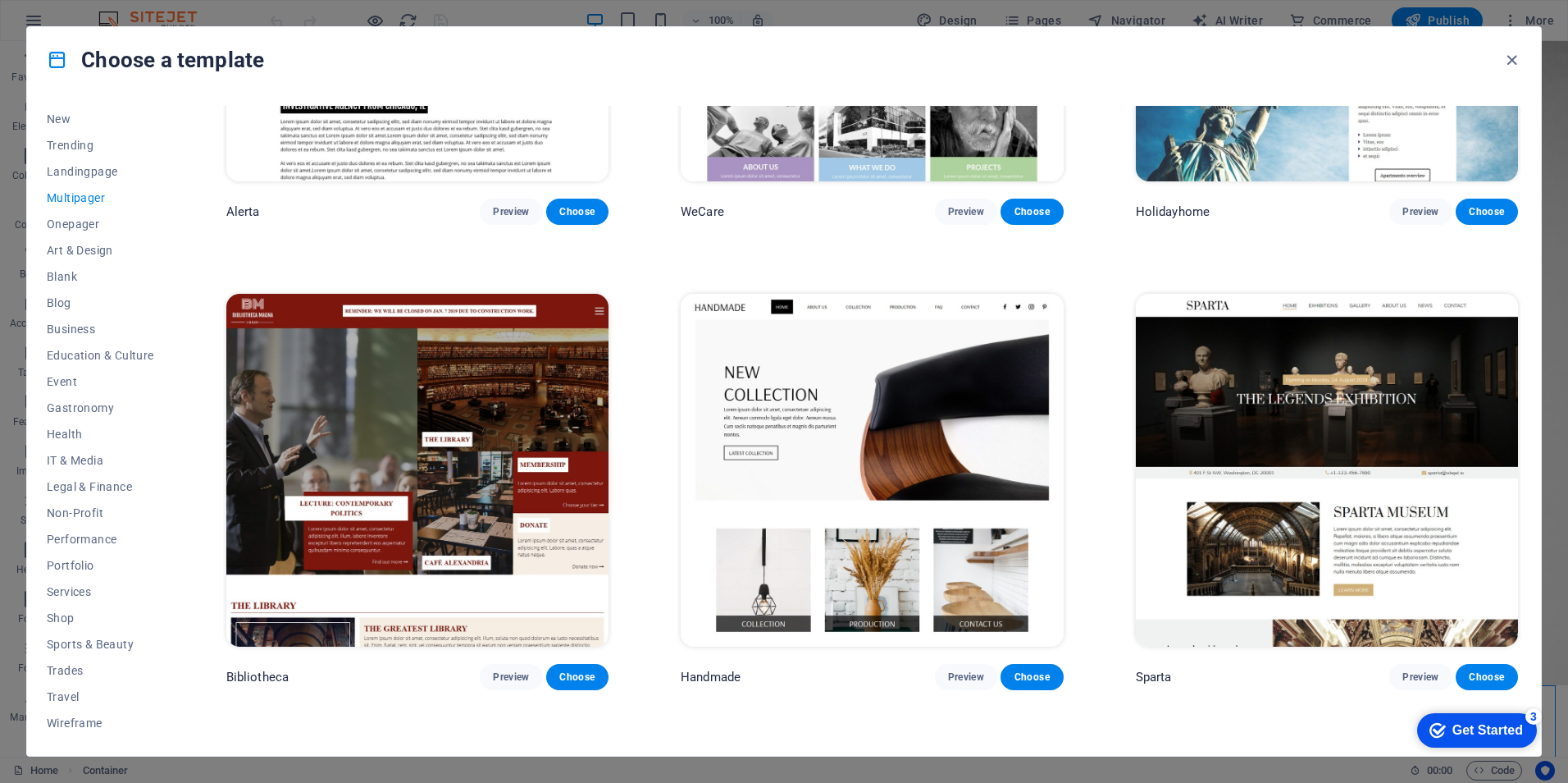
scroll to position [7719, 0]
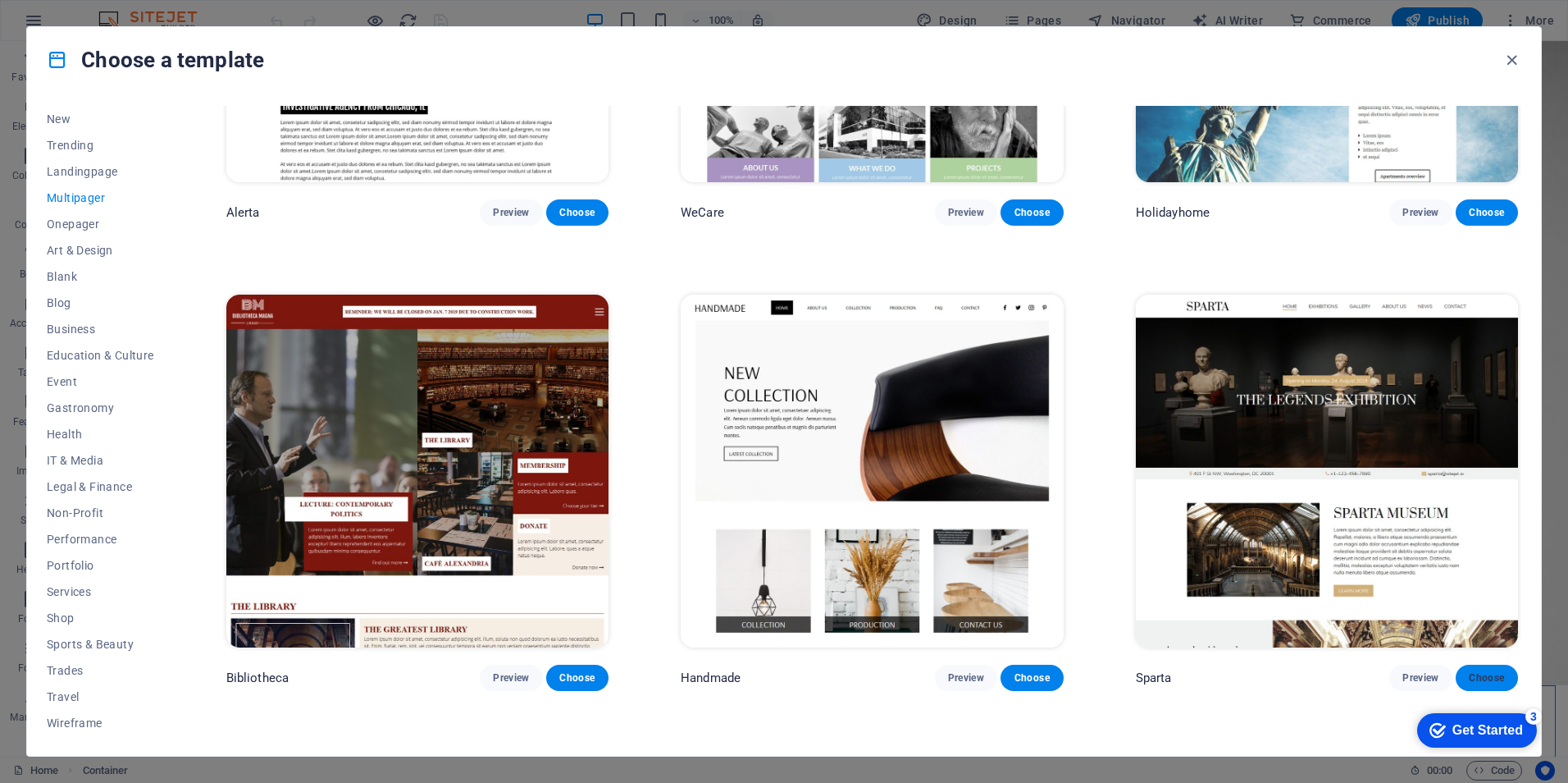
click at [1485, 671] on span "Choose" at bounding box center [1487, 677] width 36 height 13
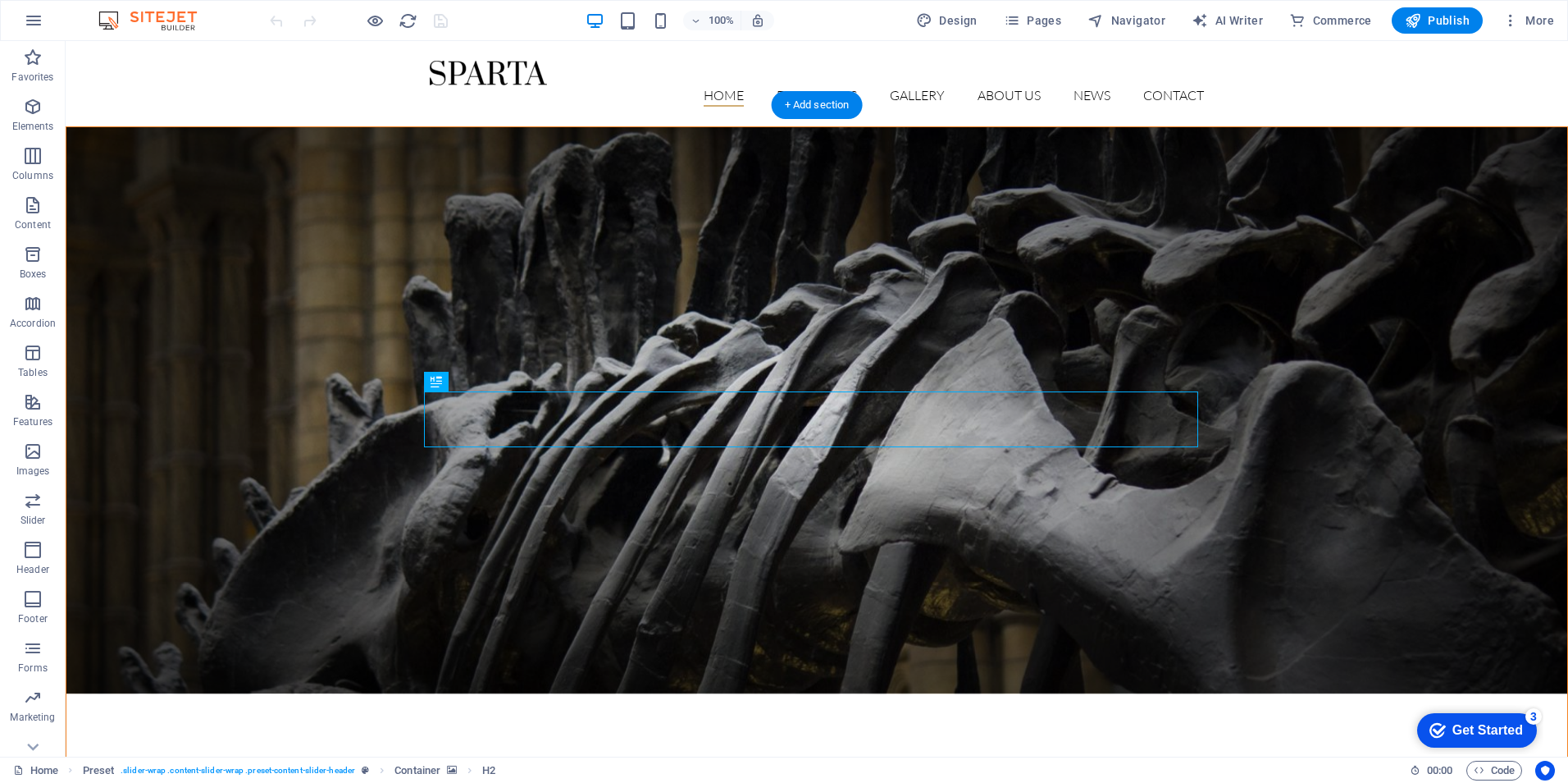
click at [333, 346] on figure at bounding box center [817, 410] width 1501 height 566
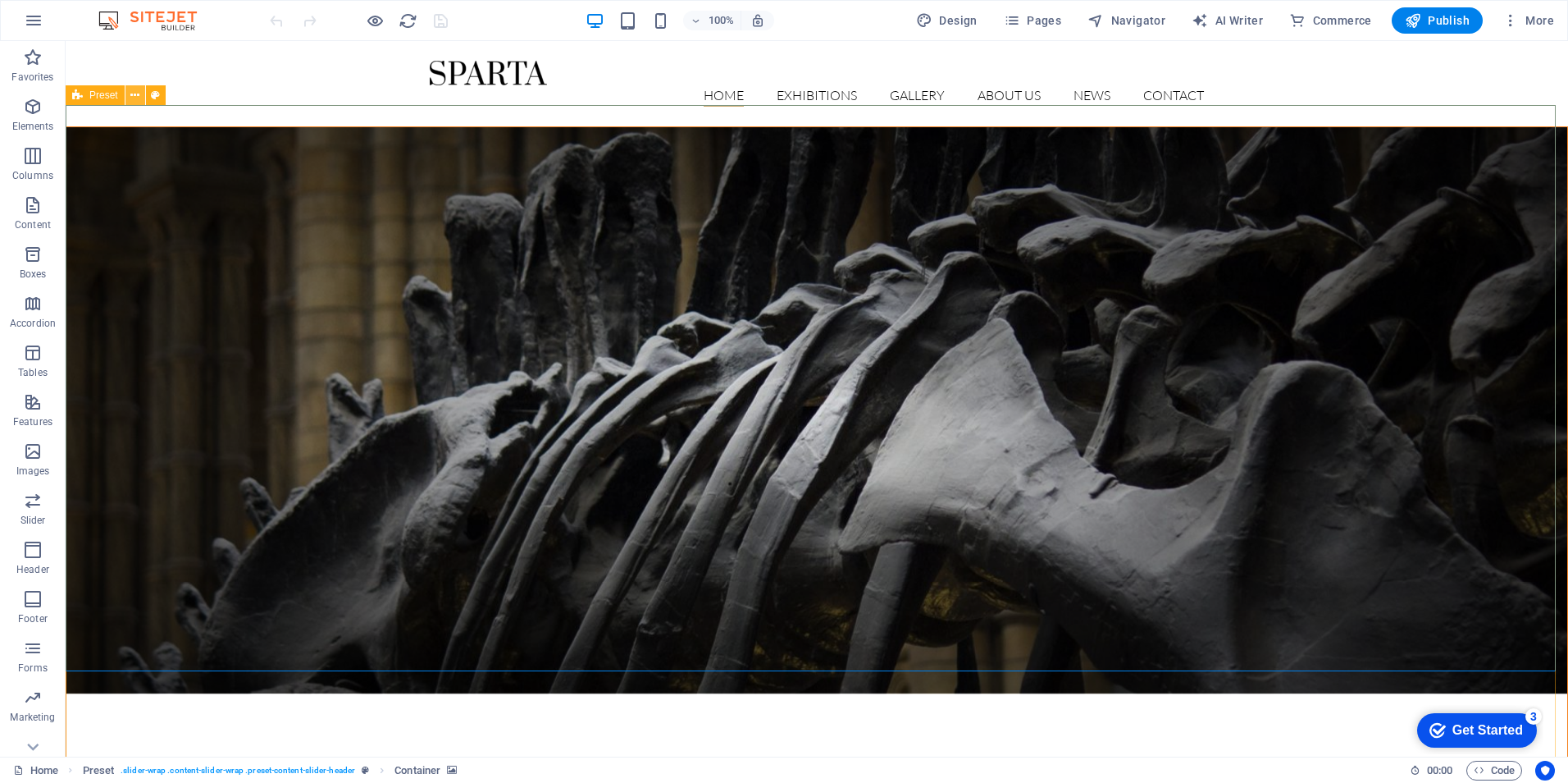
click at [136, 94] on icon at bounding box center [135, 96] width 9 height 17
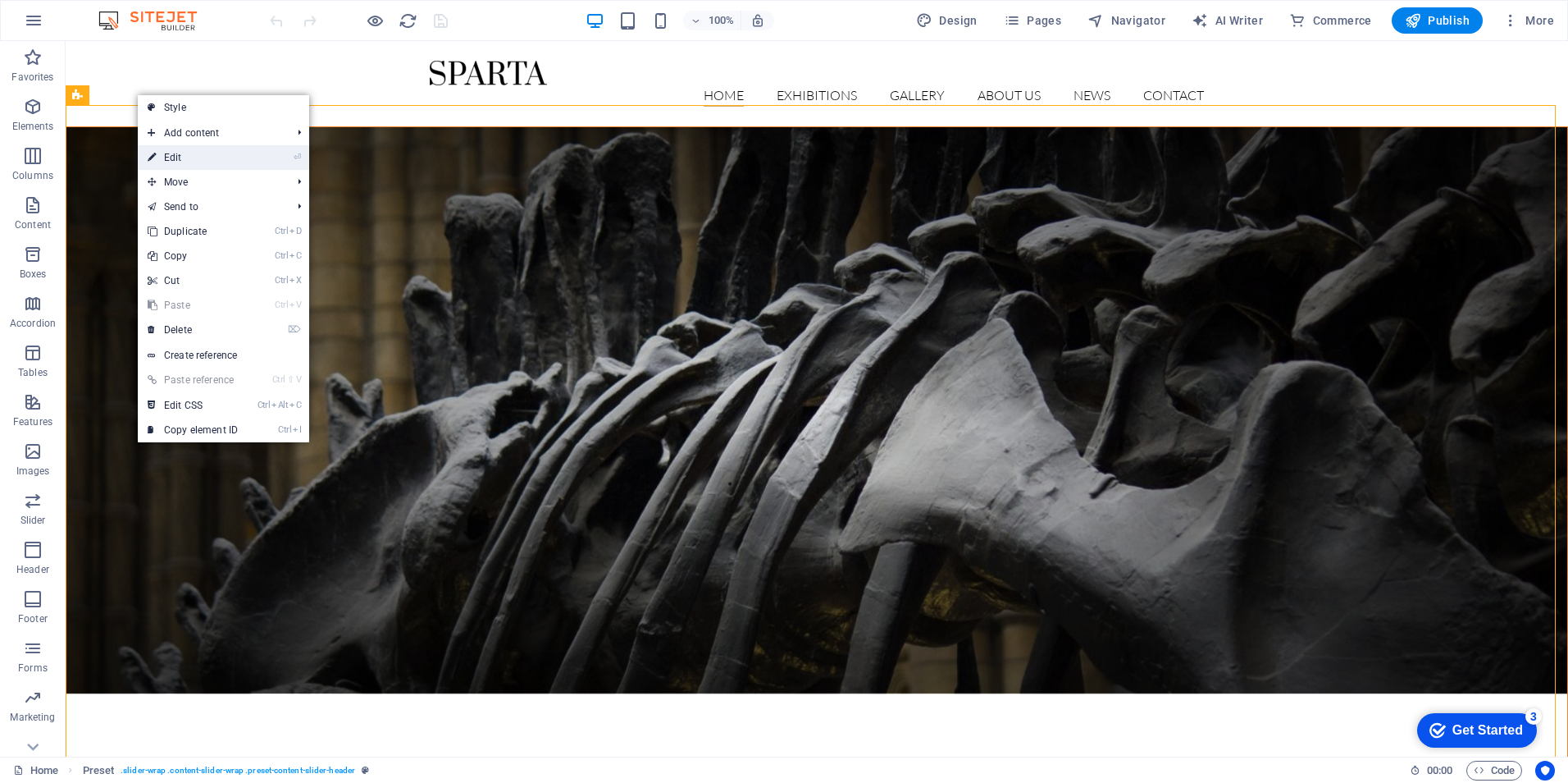
click at [184, 158] on link "⏎ Edit" at bounding box center [193, 158] width 110 height 25
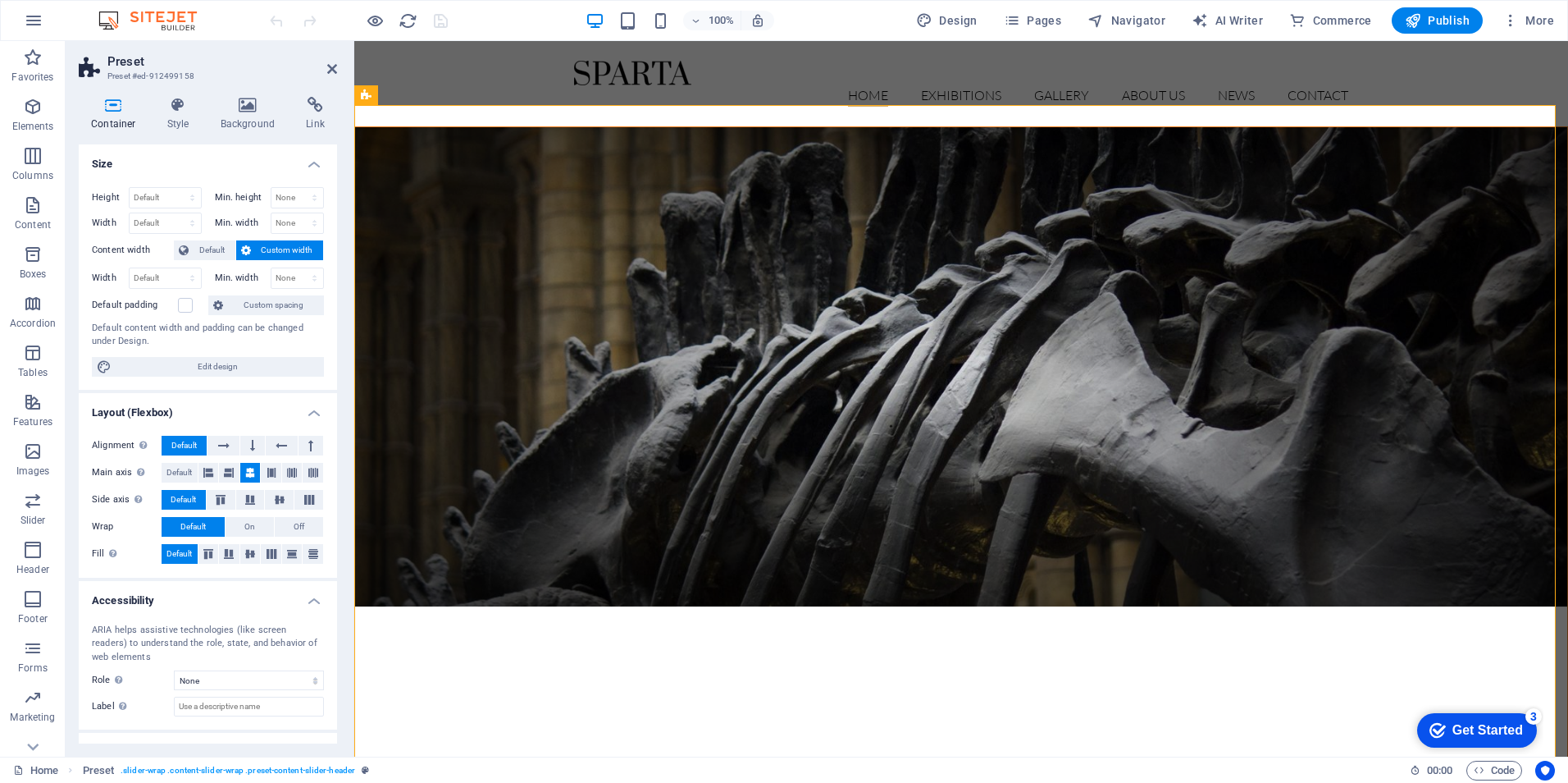
click at [451, 367] on figure at bounding box center [961, 367] width 1212 height 479
click at [247, 110] on icon at bounding box center [248, 105] width 80 height 17
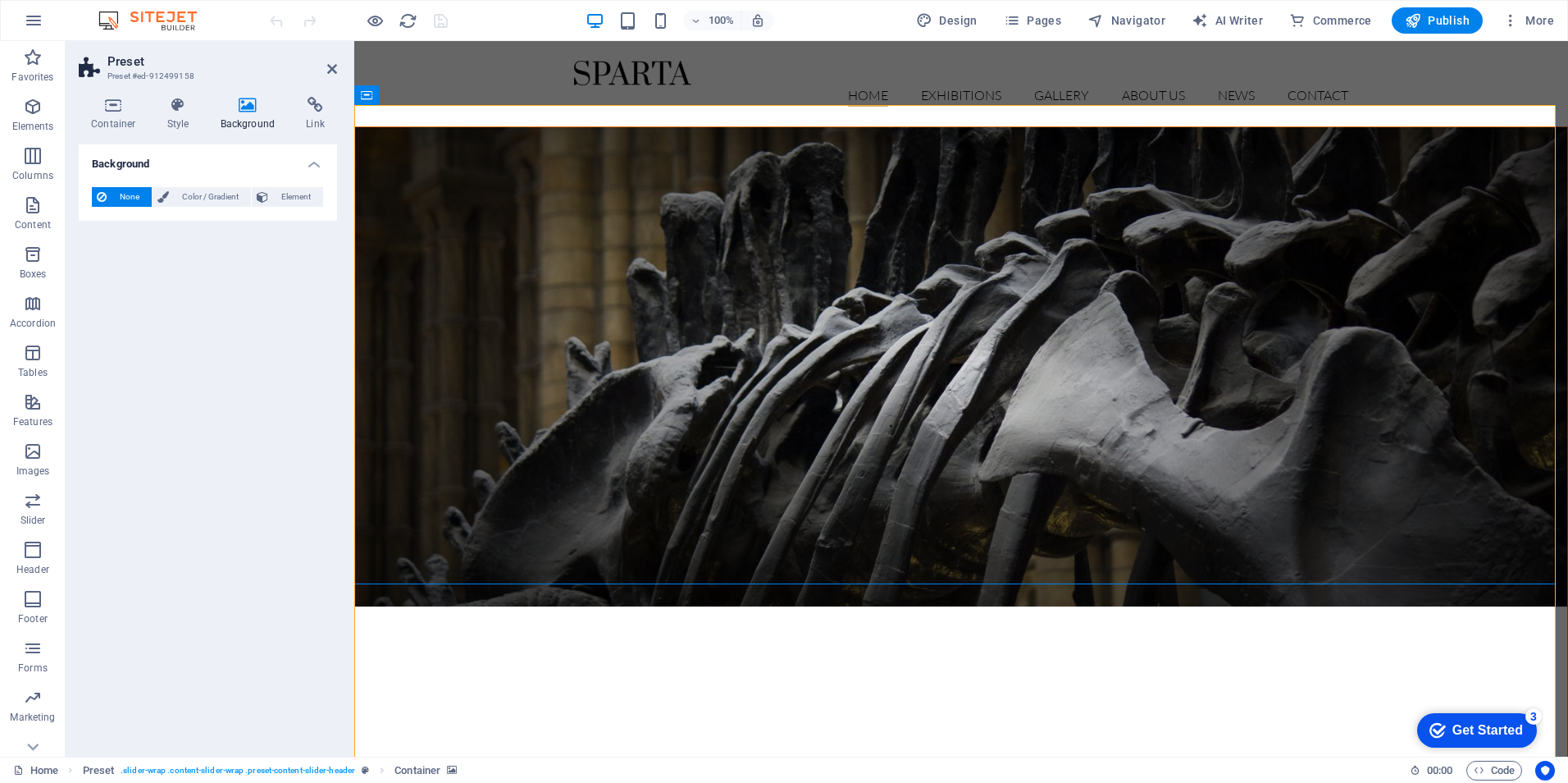
click at [535, 282] on figure at bounding box center [961, 367] width 1212 height 479
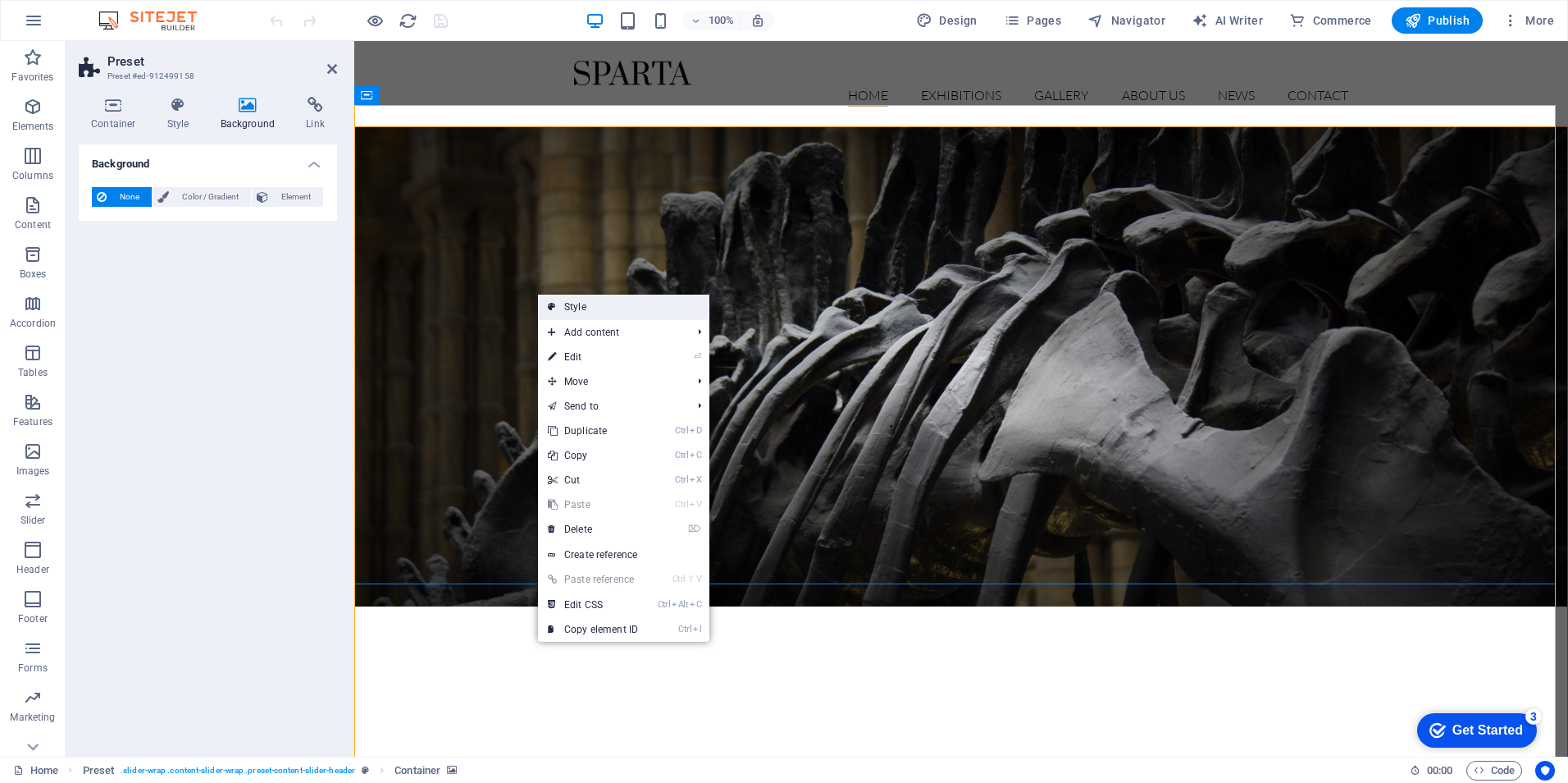
click at [577, 303] on link "Style" at bounding box center [623, 307] width 171 height 25
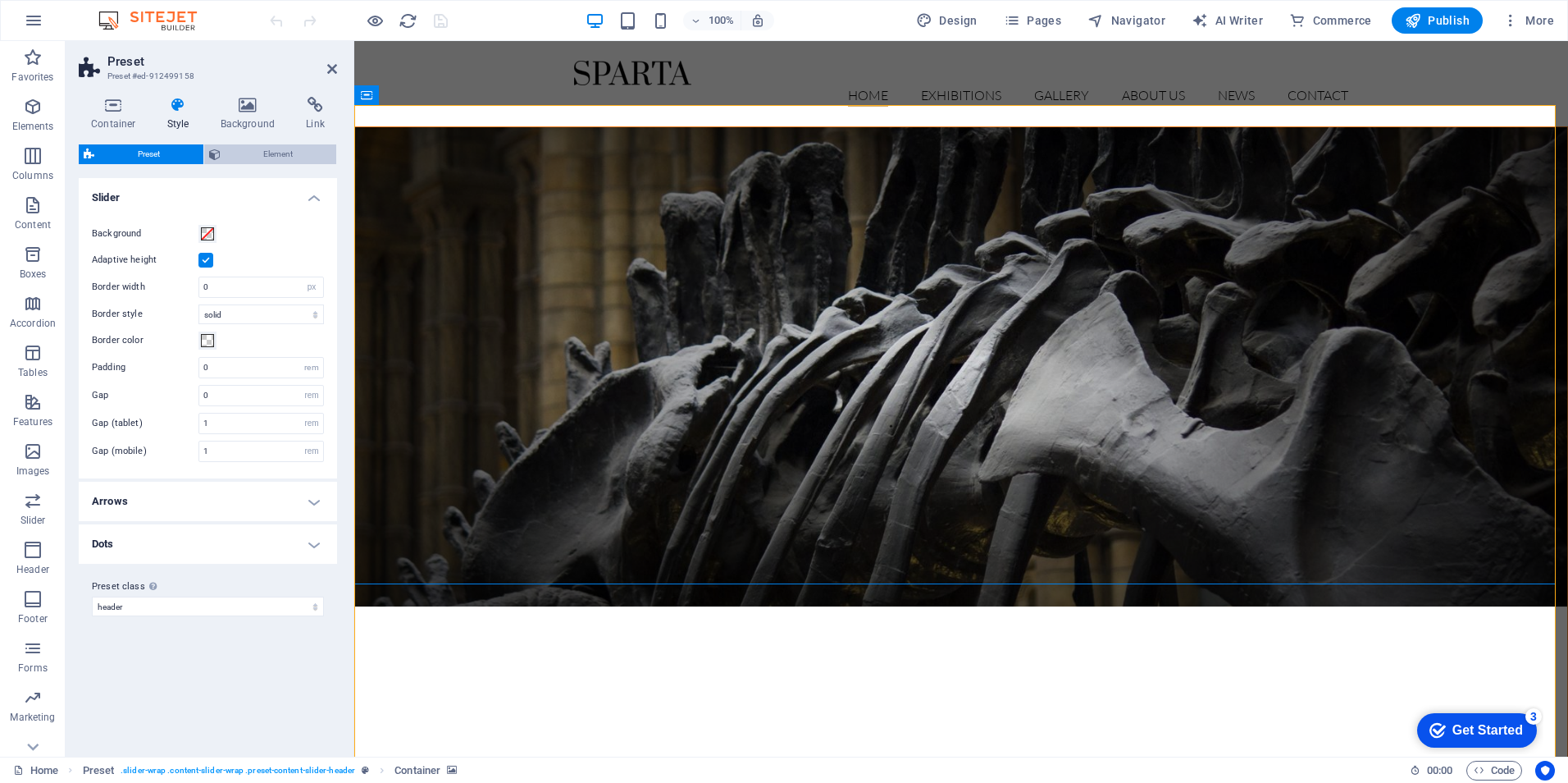
click at [273, 151] on span "Element" at bounding box center [278, 155] width 106 height 20
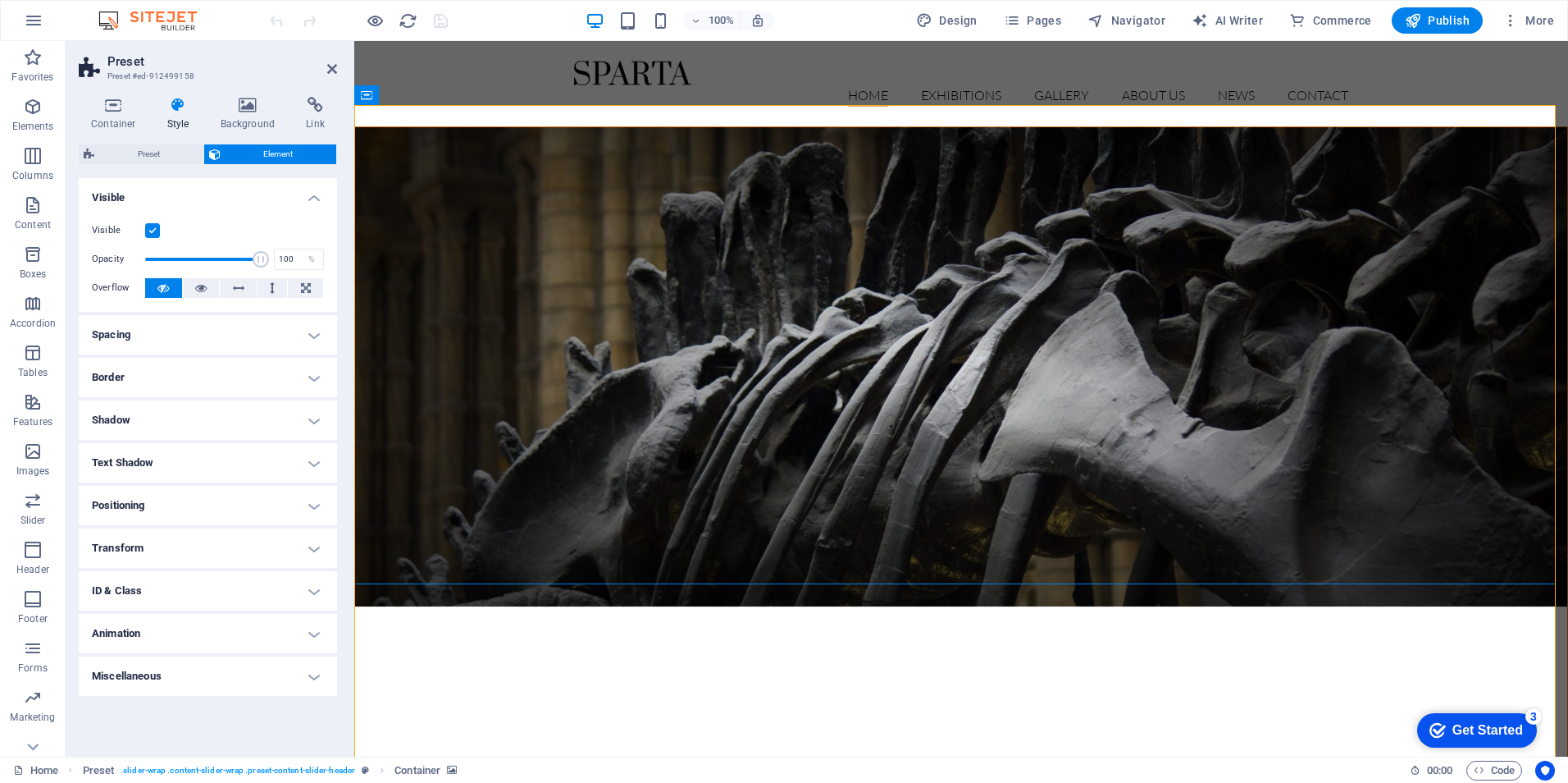
click at [248, 629] on h4 "Animation" at bounding box center [208, 633] width 258 height 39
click at [1064, 498] on figure at bounding box center [961, 367] width 1212 height 479
click at [1241, 496] on figure at bounding box center [961, 367] width 1212 height 479
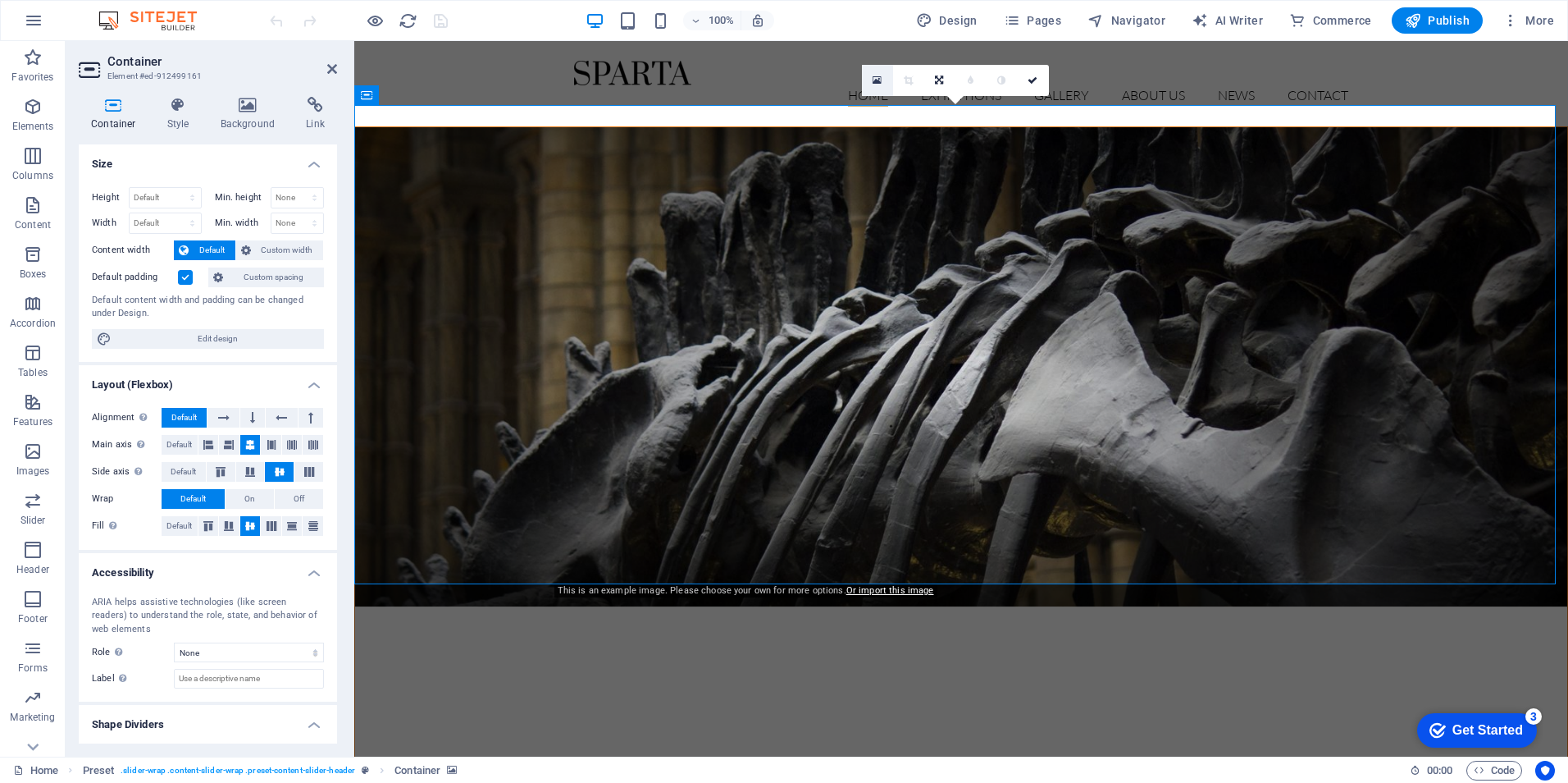
click at [879, 80] on icon at bounding box center [877, 81] width 9 height 12
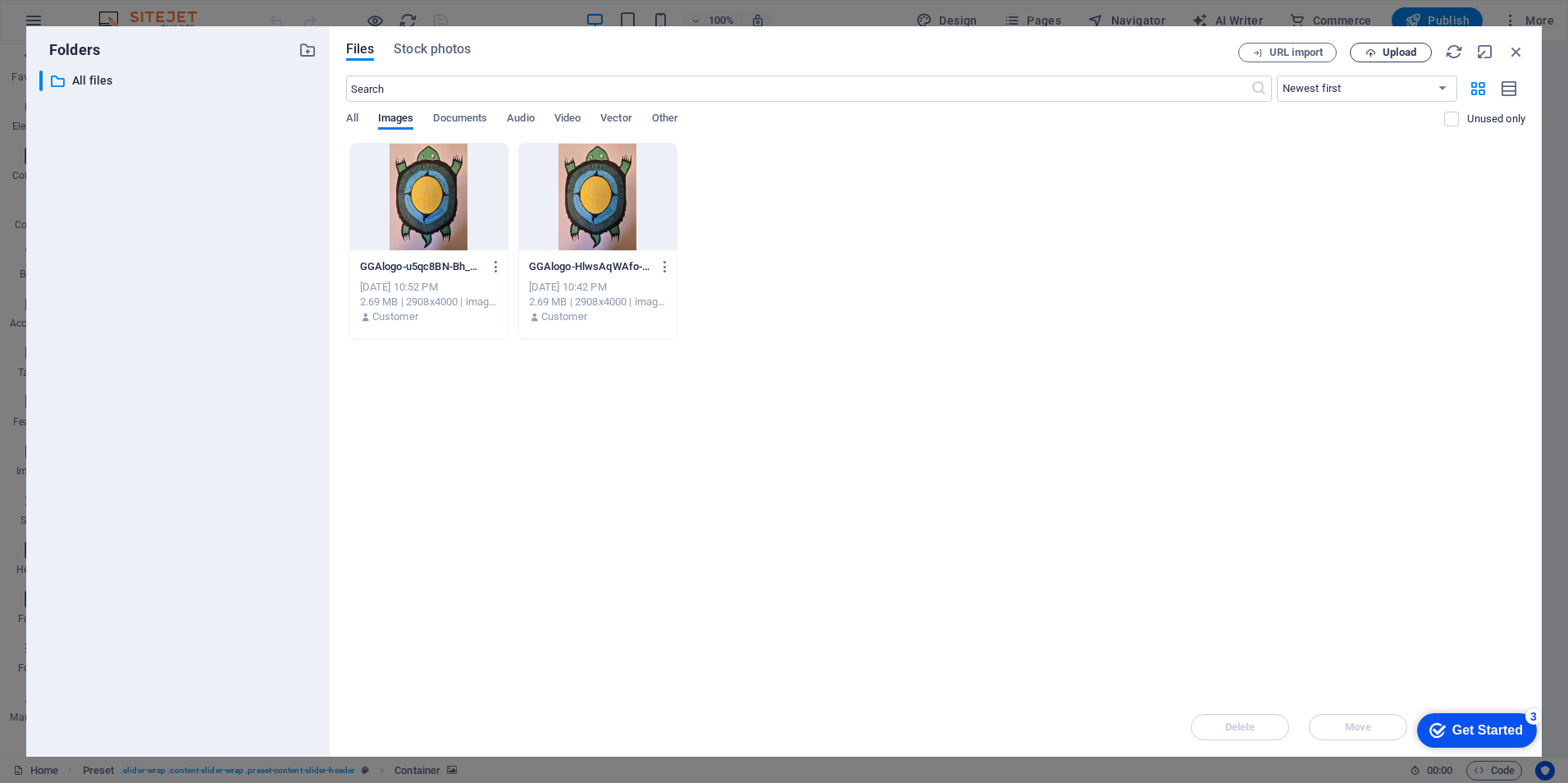
click at [1379, 46] on button "Upload" at bounding box center [1391, 52] width 82 height 20
click at [1384, 54] on span "Upload" at bounding box center [1399, 52] width 33 height 10
click at [662, 259] on button "button" at bounding box center [662, 267] width 22 height 27
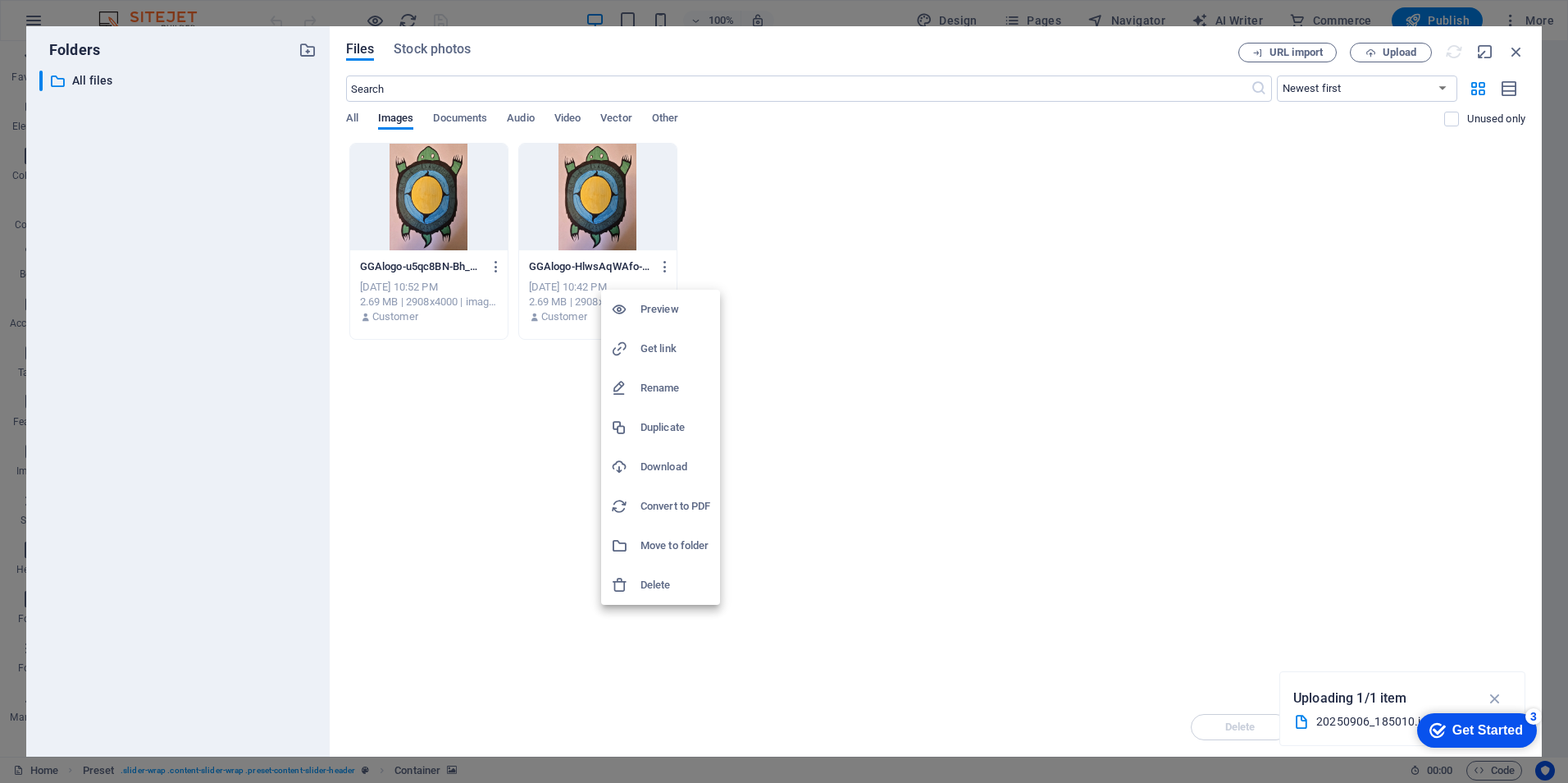
click at [653, 576] on div "Opening on Friday, 16. July 2019 dinosaurs exhibition" at bounding box center [759, 487] width 812 height 721
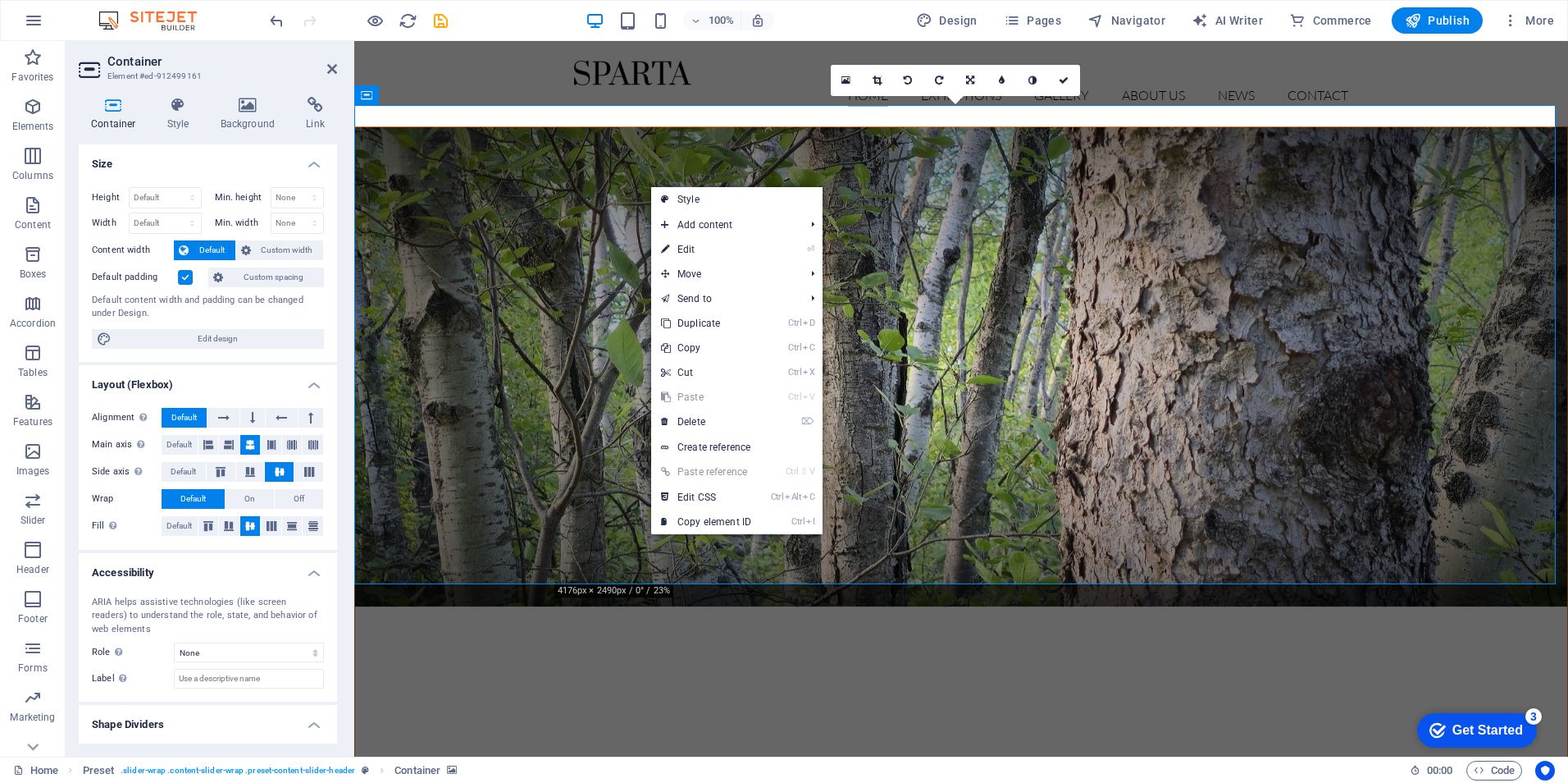
click at [1243, 498] on figure at bounding box center [961, 367] width 1212 height 479
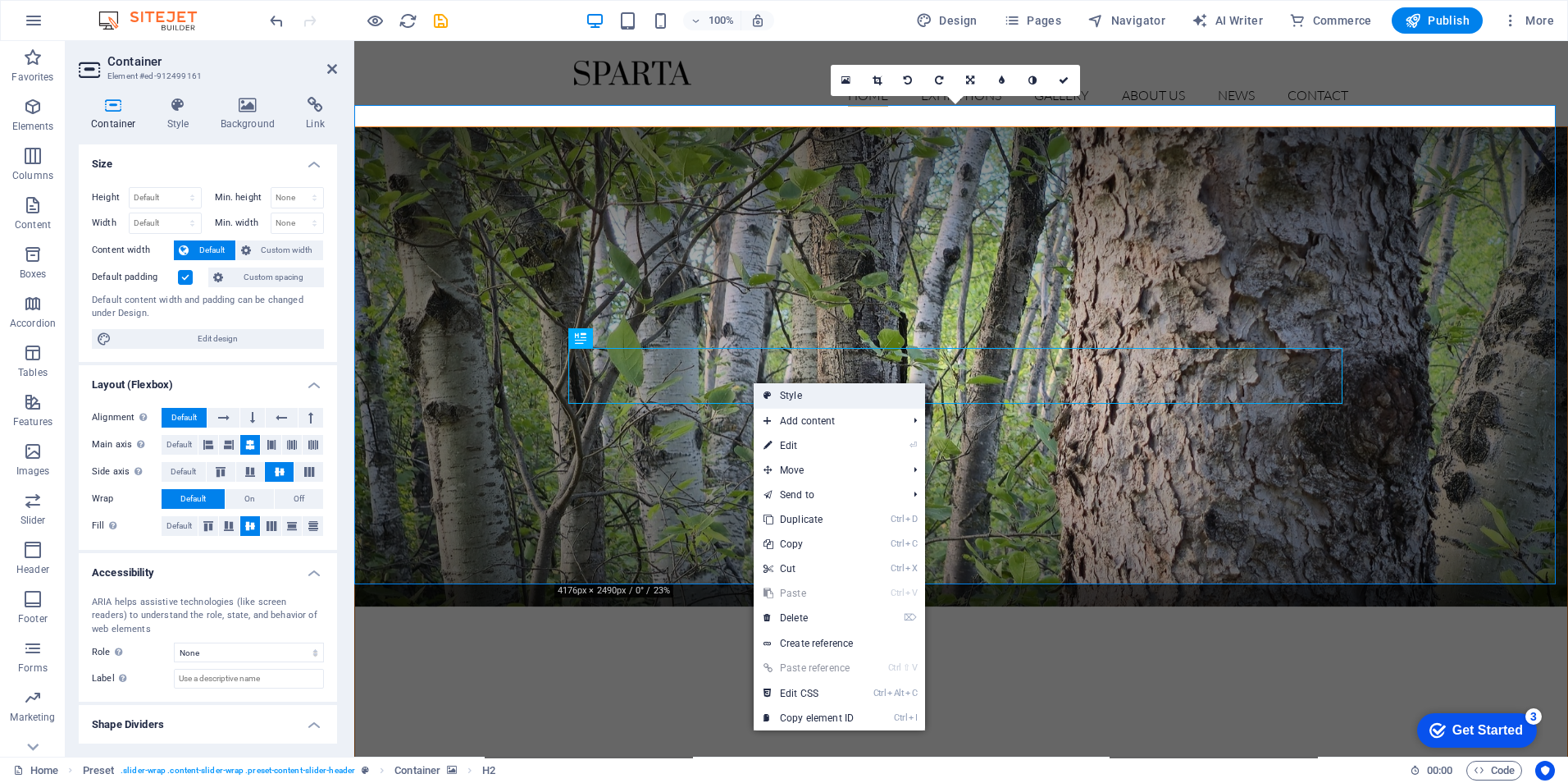
drag, startPoint x: 798, startPoint y: 388, endPoint x: 444, endPoint y: 347, distance: 356.4
click at [798, 388] on link "Style" at bounding box center [839, 396] width 171 height 25
select select "px"
select select "rem"
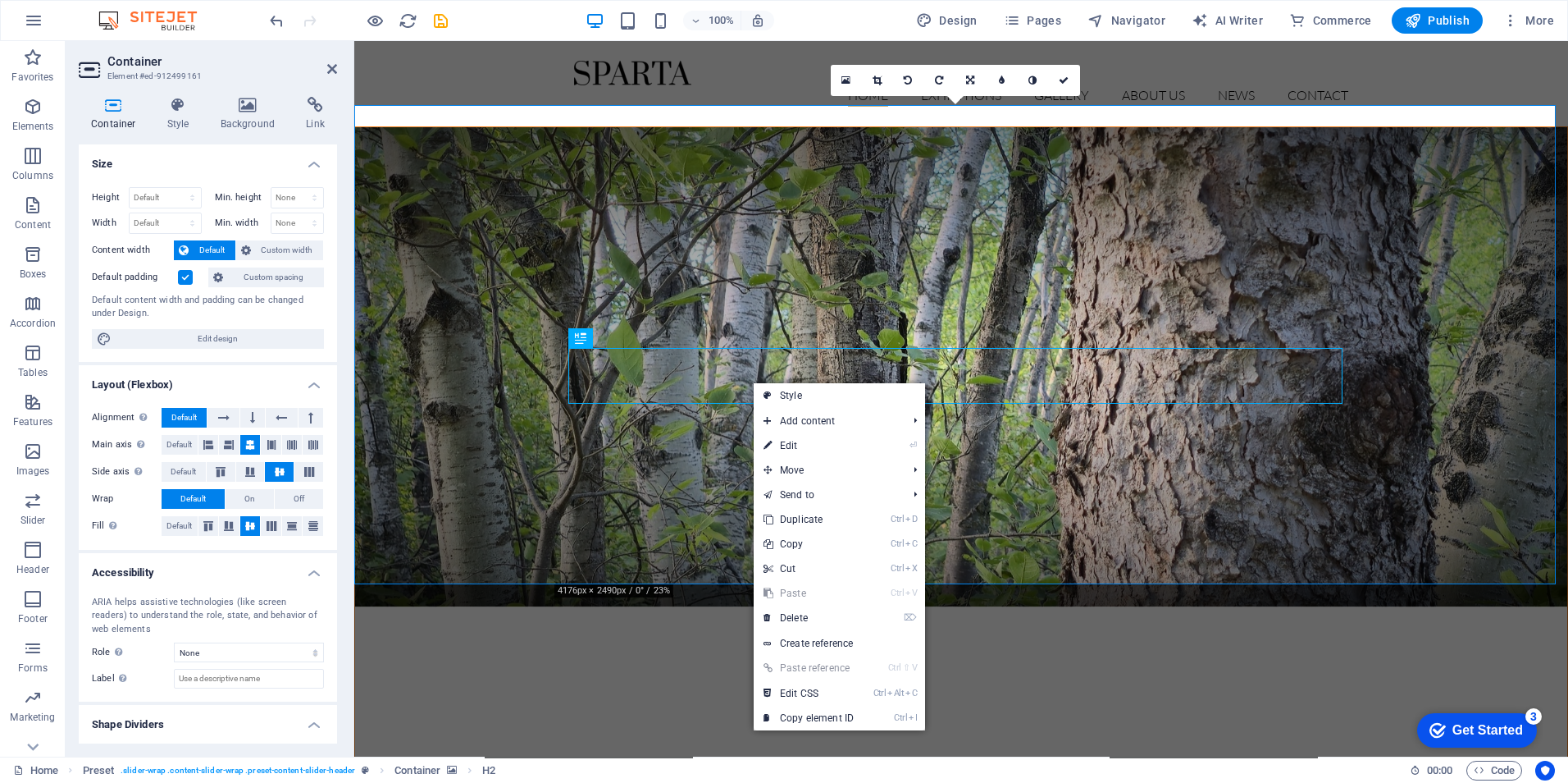
select select "rem"
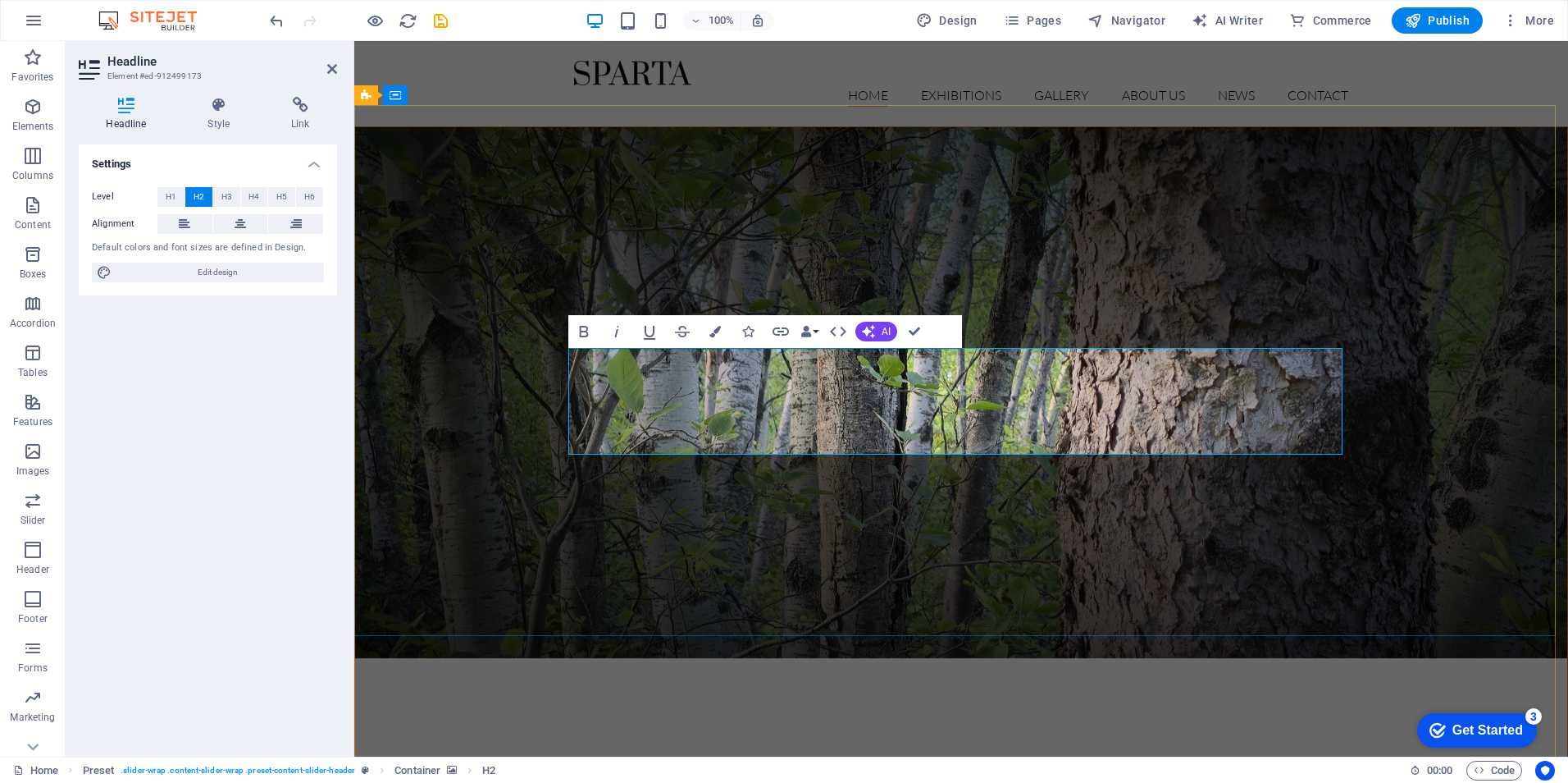
drag, startPoint x: 711, startPoint y: 381, endPoint x: 1150, endPoint y: 436, distance: 442.4
click at [586, 329] on icon "button" at bounding box center [584, 332] width 20 height 20
click at [685, 524] on figure at bounding box center [961, 392] width 1212 height 531
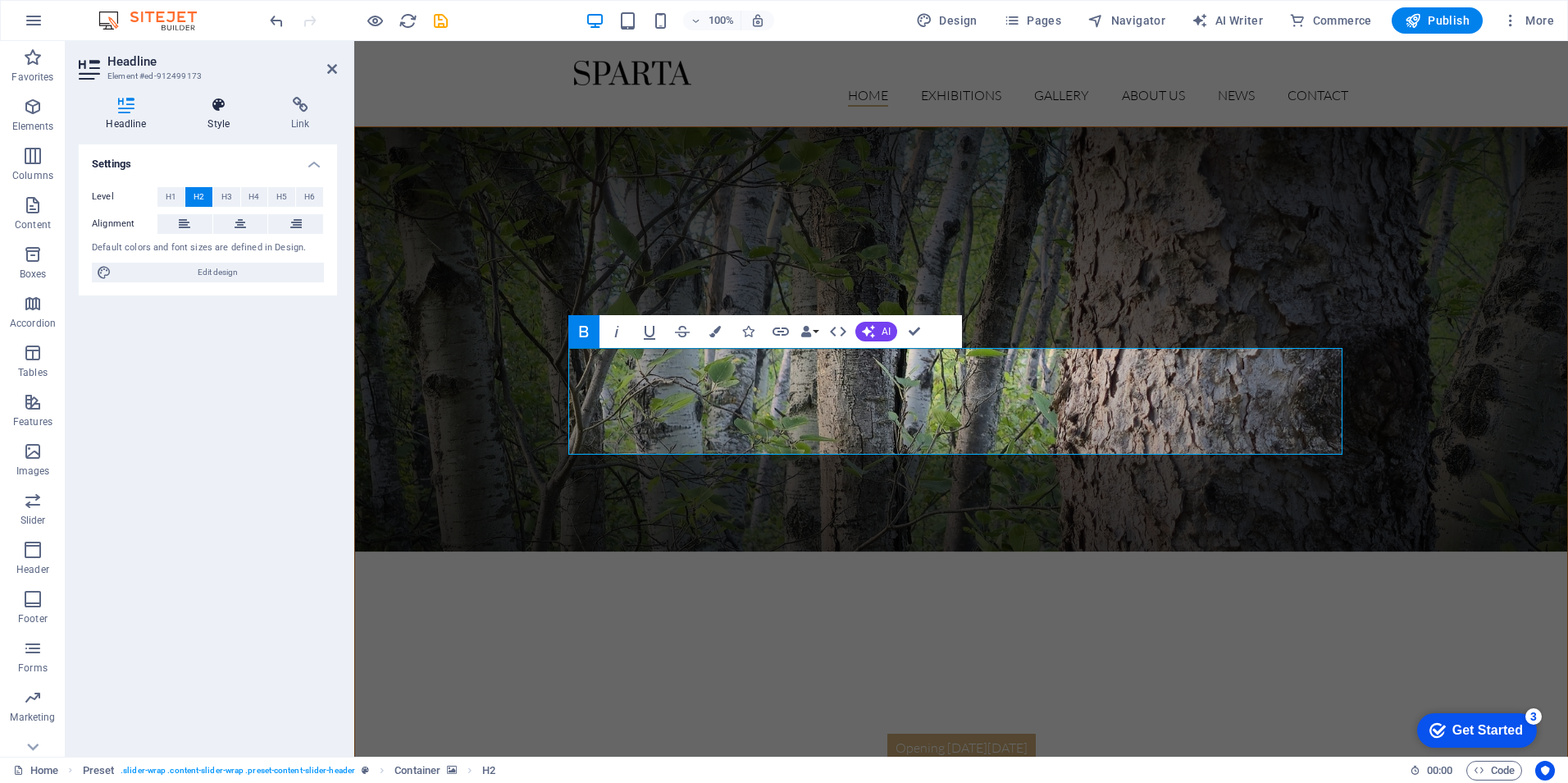
click at [217, 105] on icon at bounding box center [219, 105] width 77 height 17
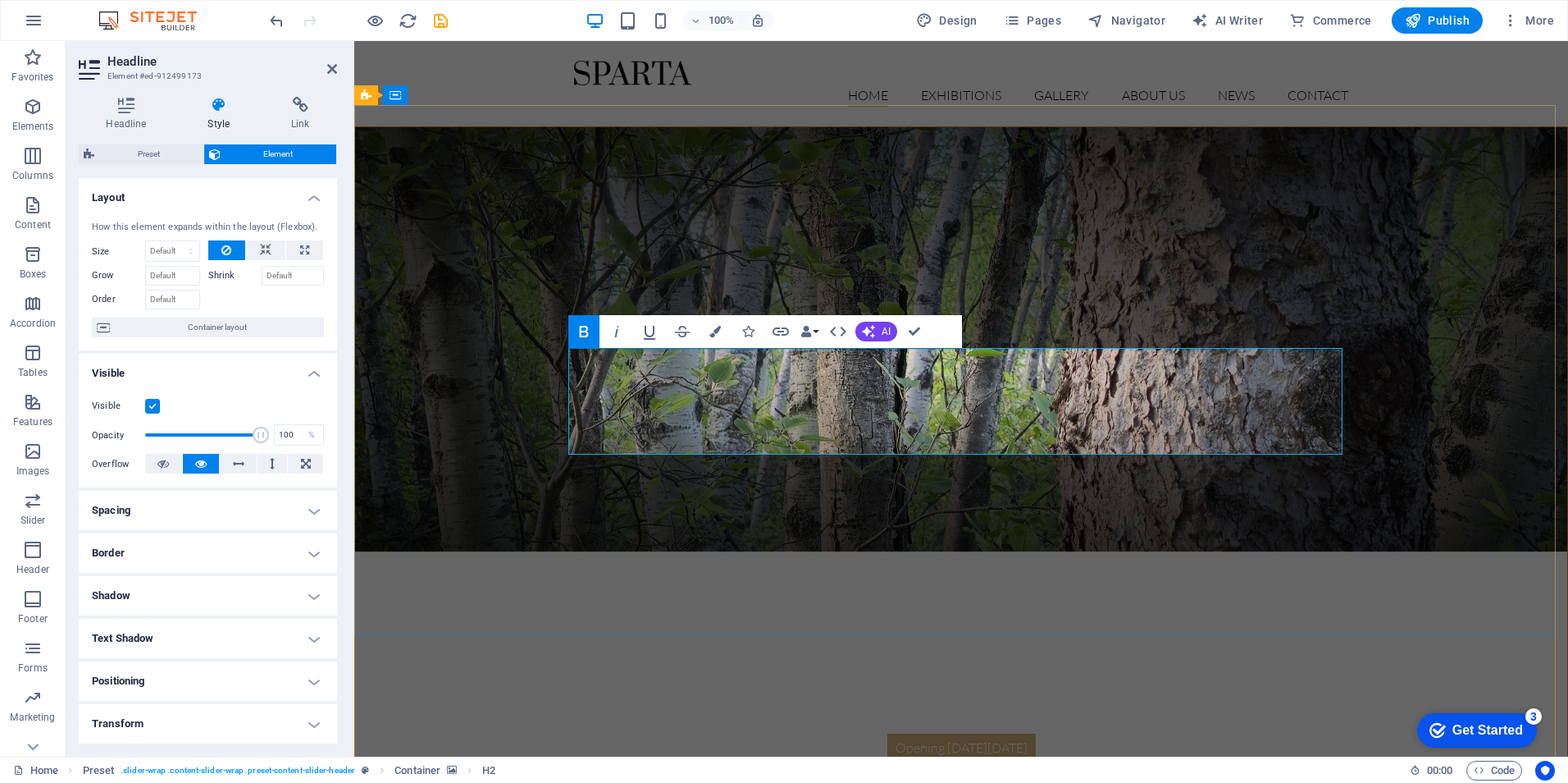
drag, startPoint x: 270, startPoint y: 370, endPoint x: 306, endPoint y: 554, distance: 187.5
click at [306, 554] on h4 "Border" at bounding box center [208, 553] width 258 height 39
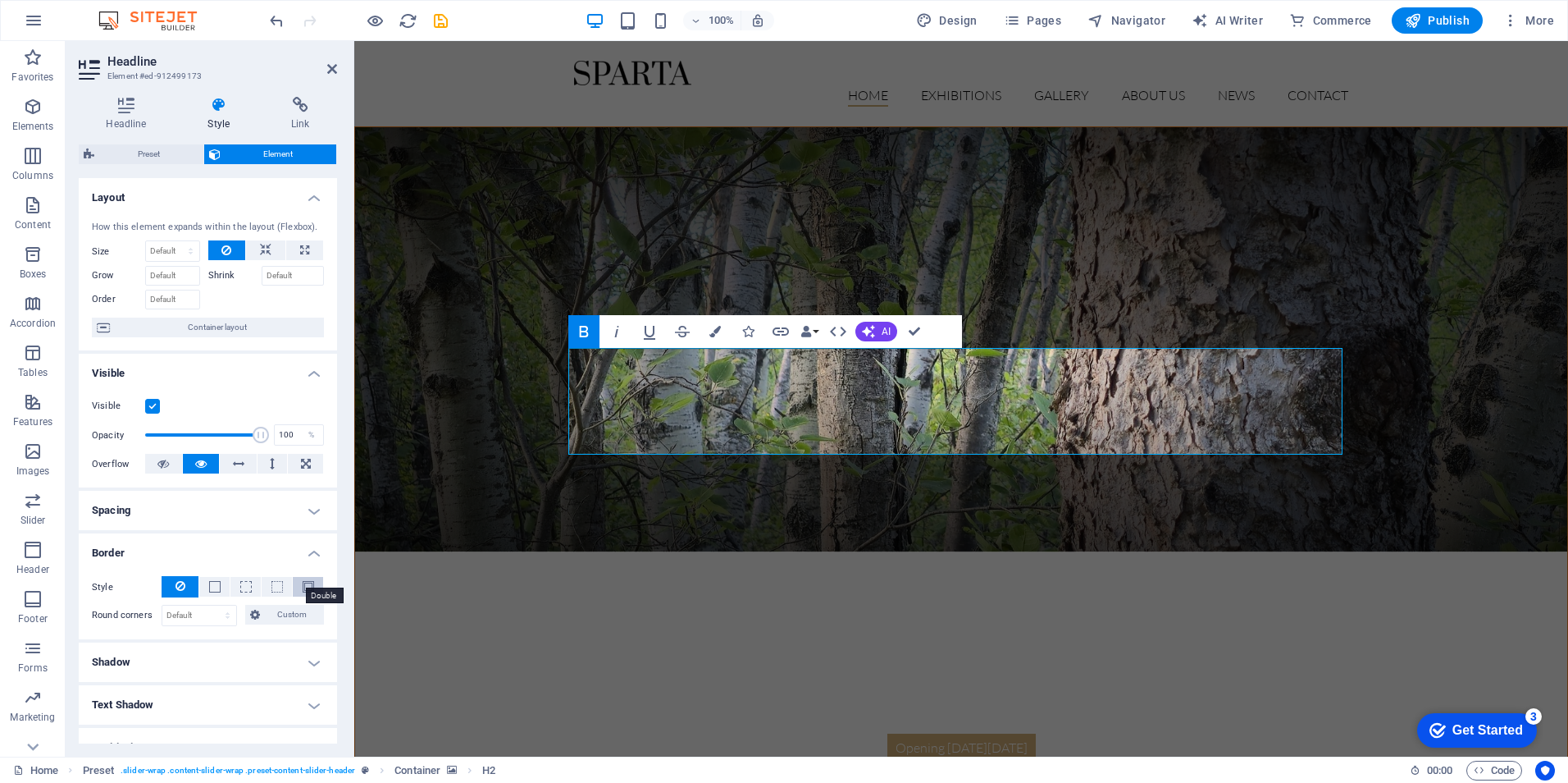
click at [302, 589] on span at bounding box center [308, 587] width 12 height 12
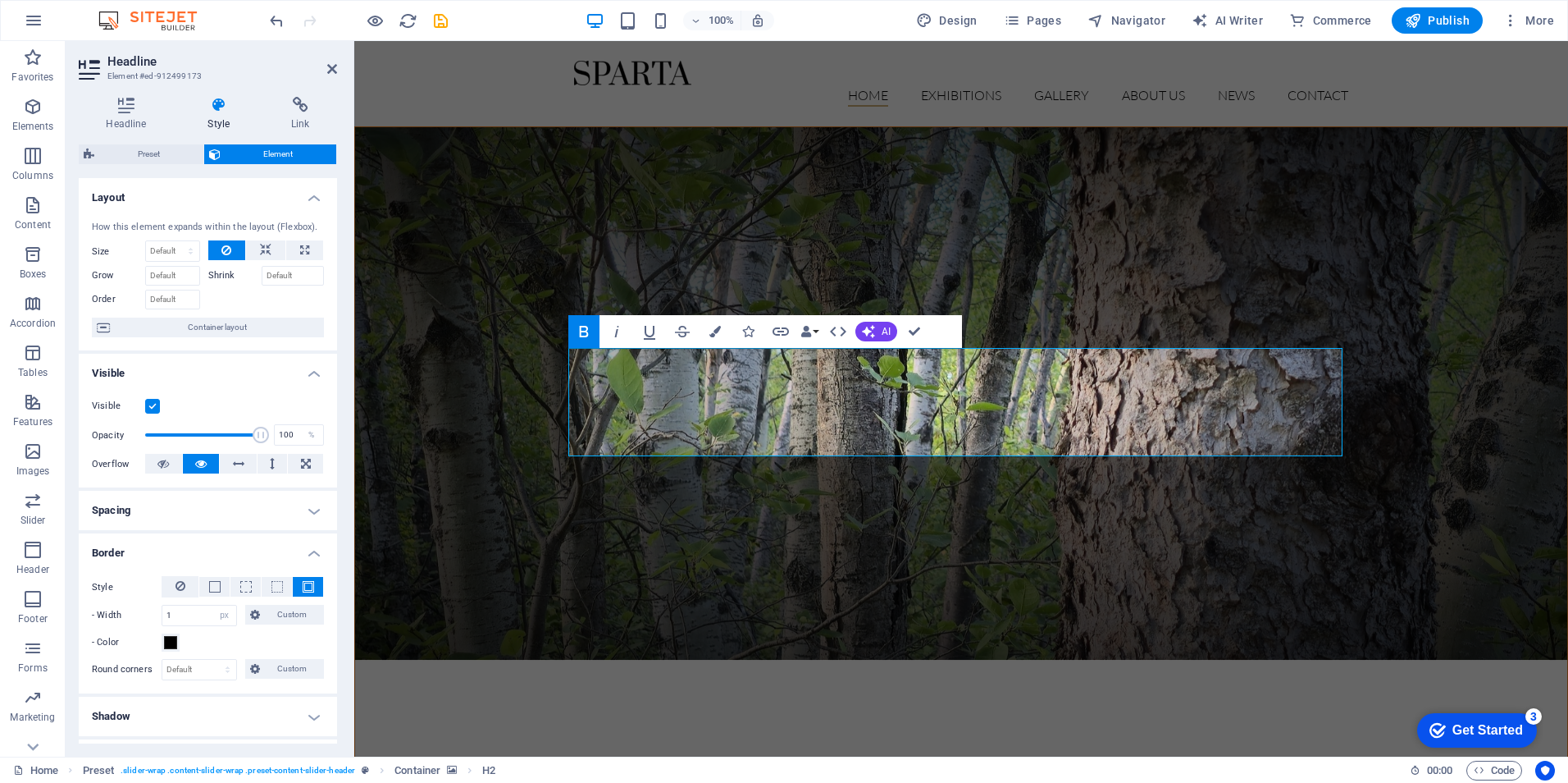
click at [666, 584] on figure at bounding box center [961, 393] width 1212 height 533
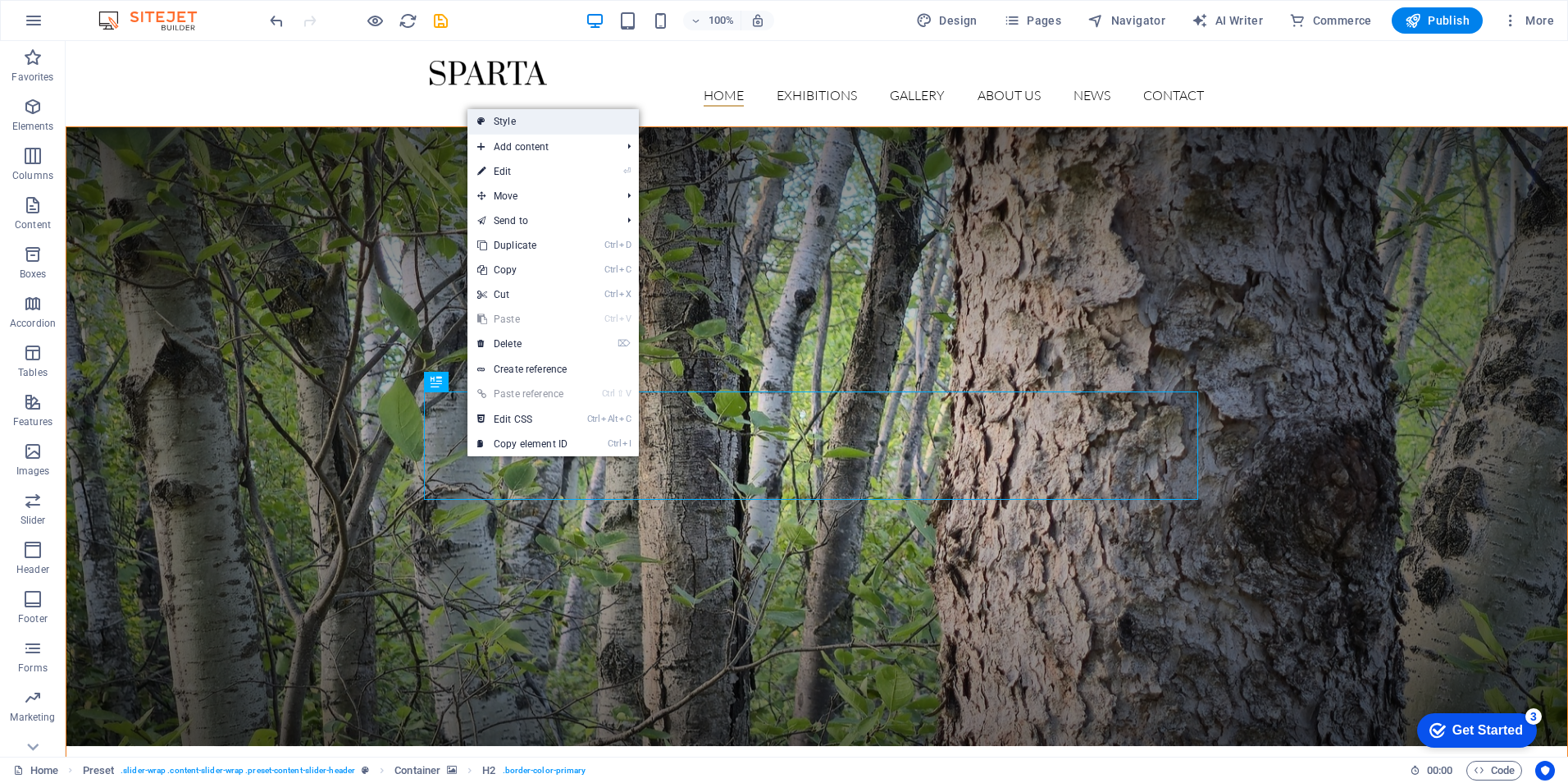
click at [544, 123] on link "Style" at bounding box center [553, 121] width 171 height 25
select select "px"
select select "rem"
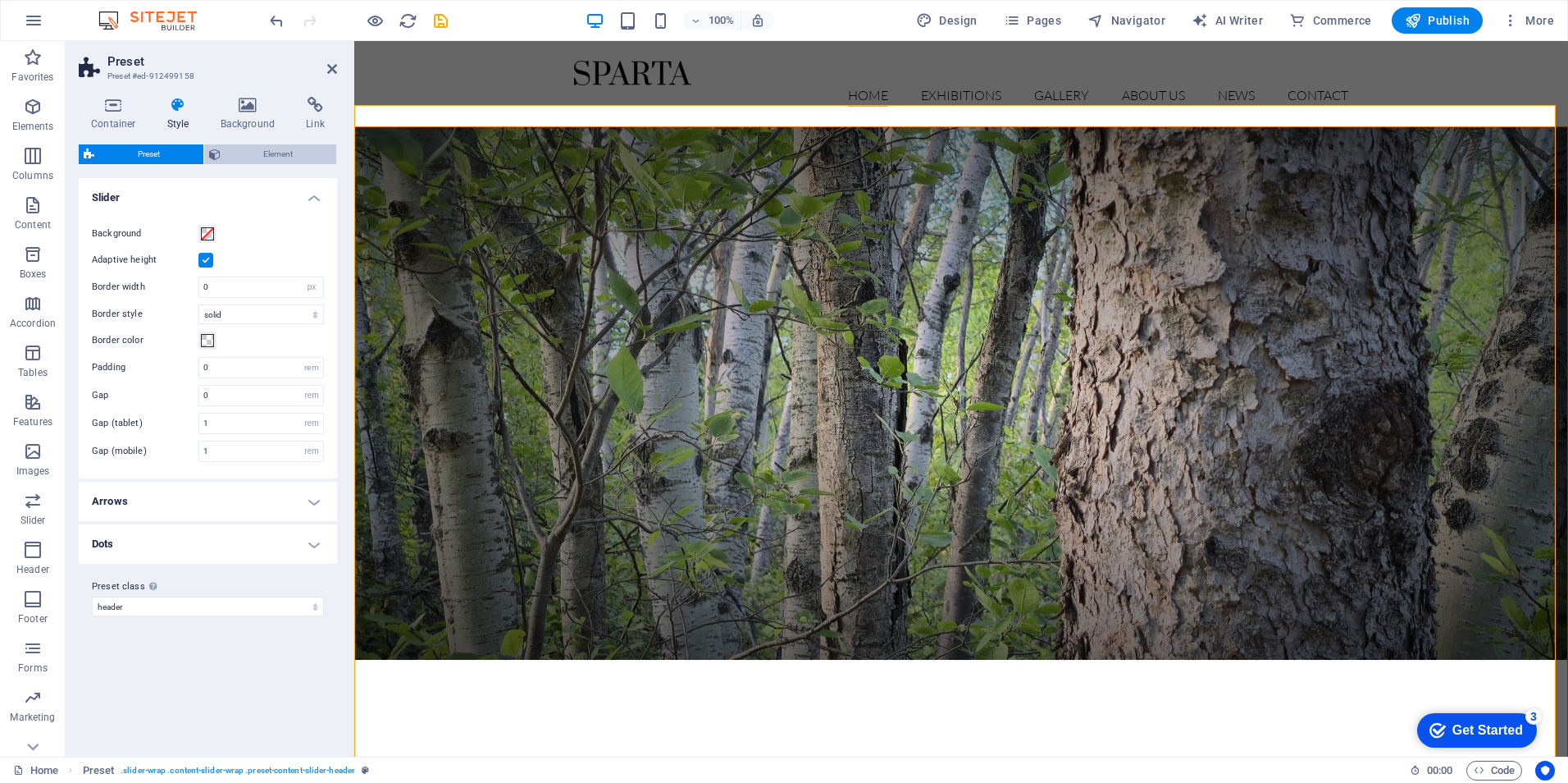
click at [283, 156] on span "Element" at bounding box center [278, 155] width 106 height 20
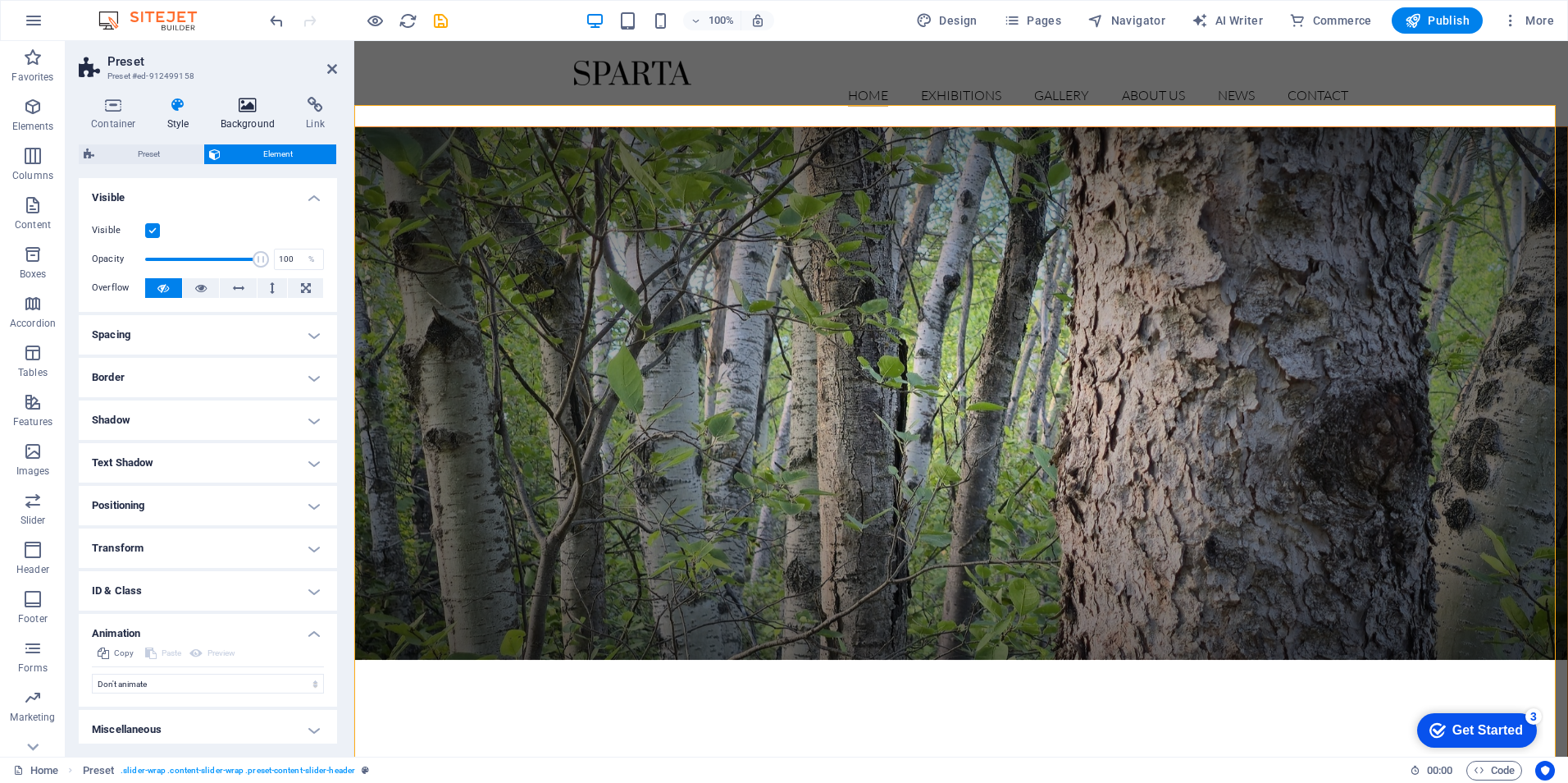
click at [255, 101] on icon at bounding box center [248, 105] width 80 height 17
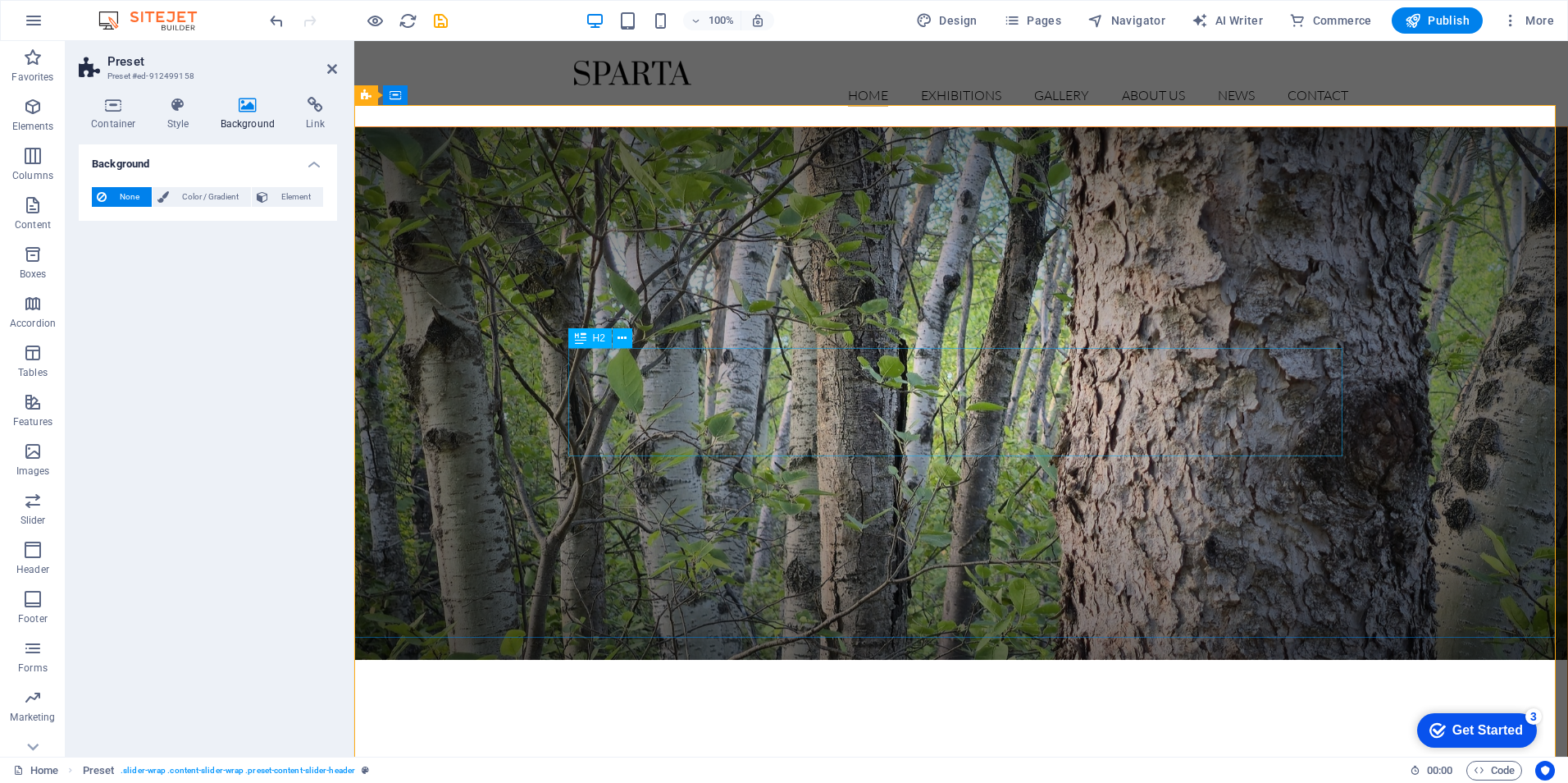
click at [204, 195] on span "Color / Gradient" at bounding box center [209, 197] width 72 height 20
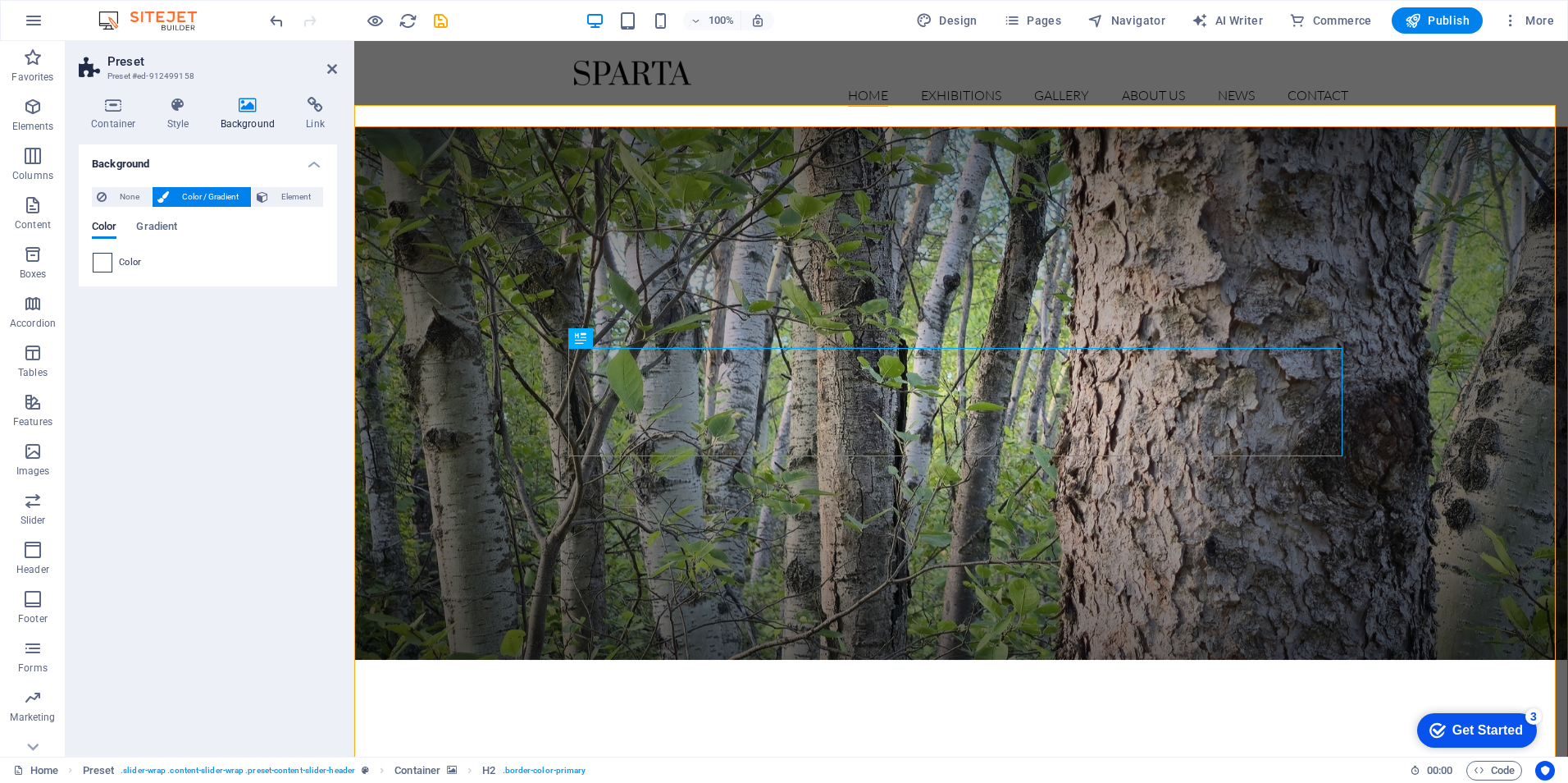
click at [105, 261] on span at bounding box center [103, 263] width 18 height 18
click at [101, 262] on span at bounding box center [103, 263] width 18 height 18
click at [164, 224] on span "Gradient" at bounding box center [156, 229] width 41 height 23
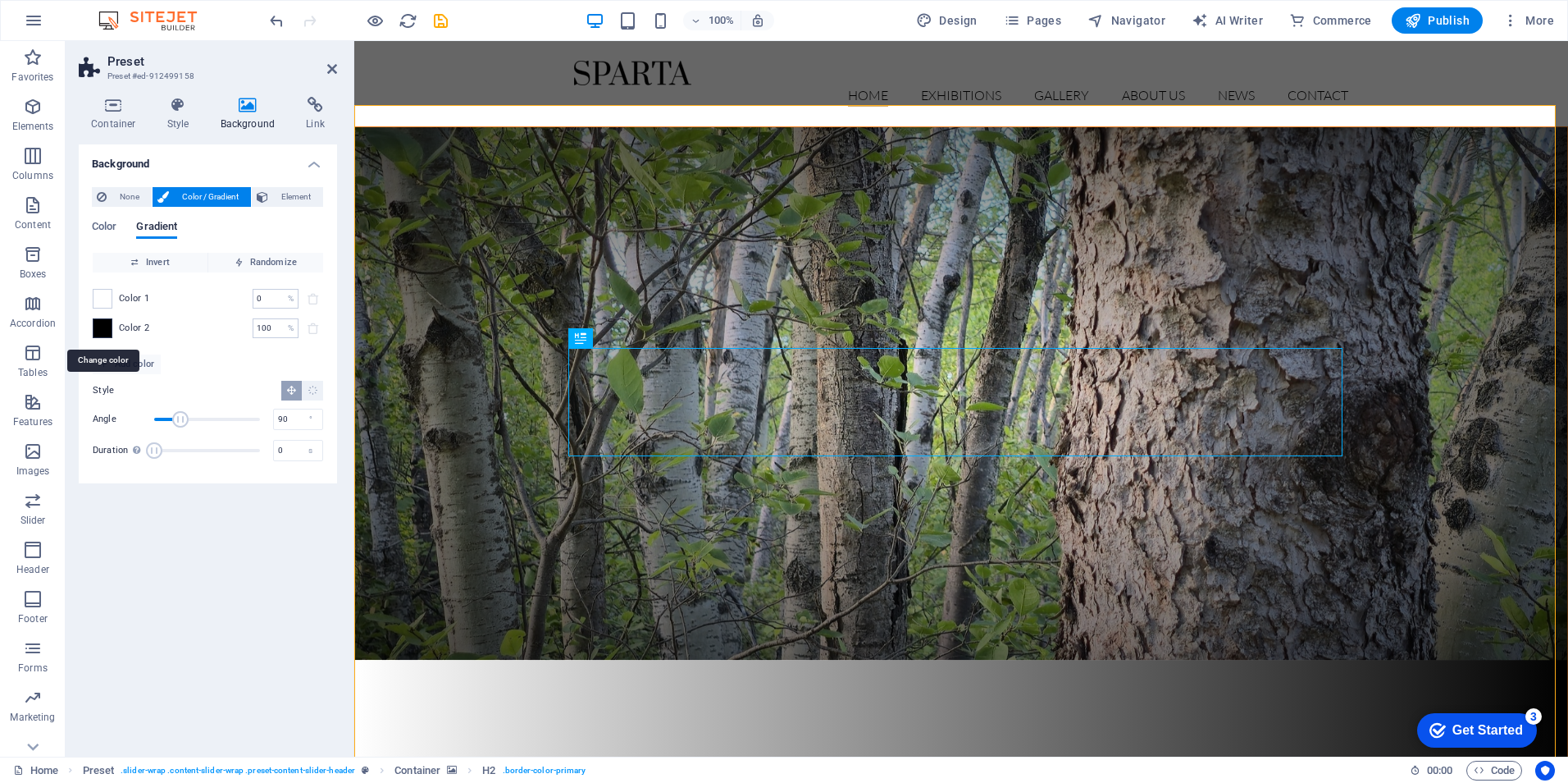
click at [101, 326] on span at bounding box center [103, 328] width 18 height 18
click at [299, 192] on span "Element" at bounding box center [296, 197] width 45 height 20
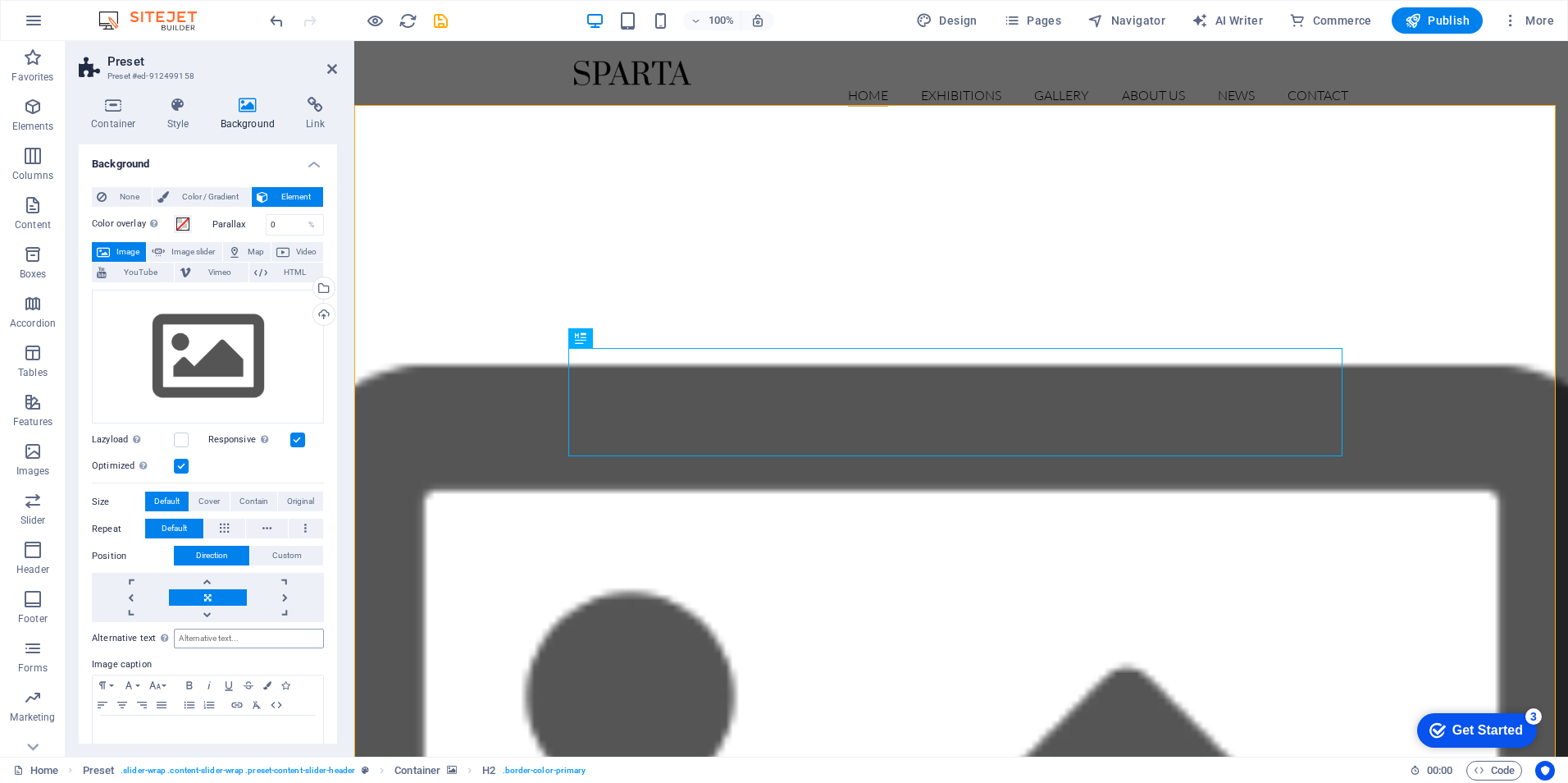
scroll to position [34, 0]
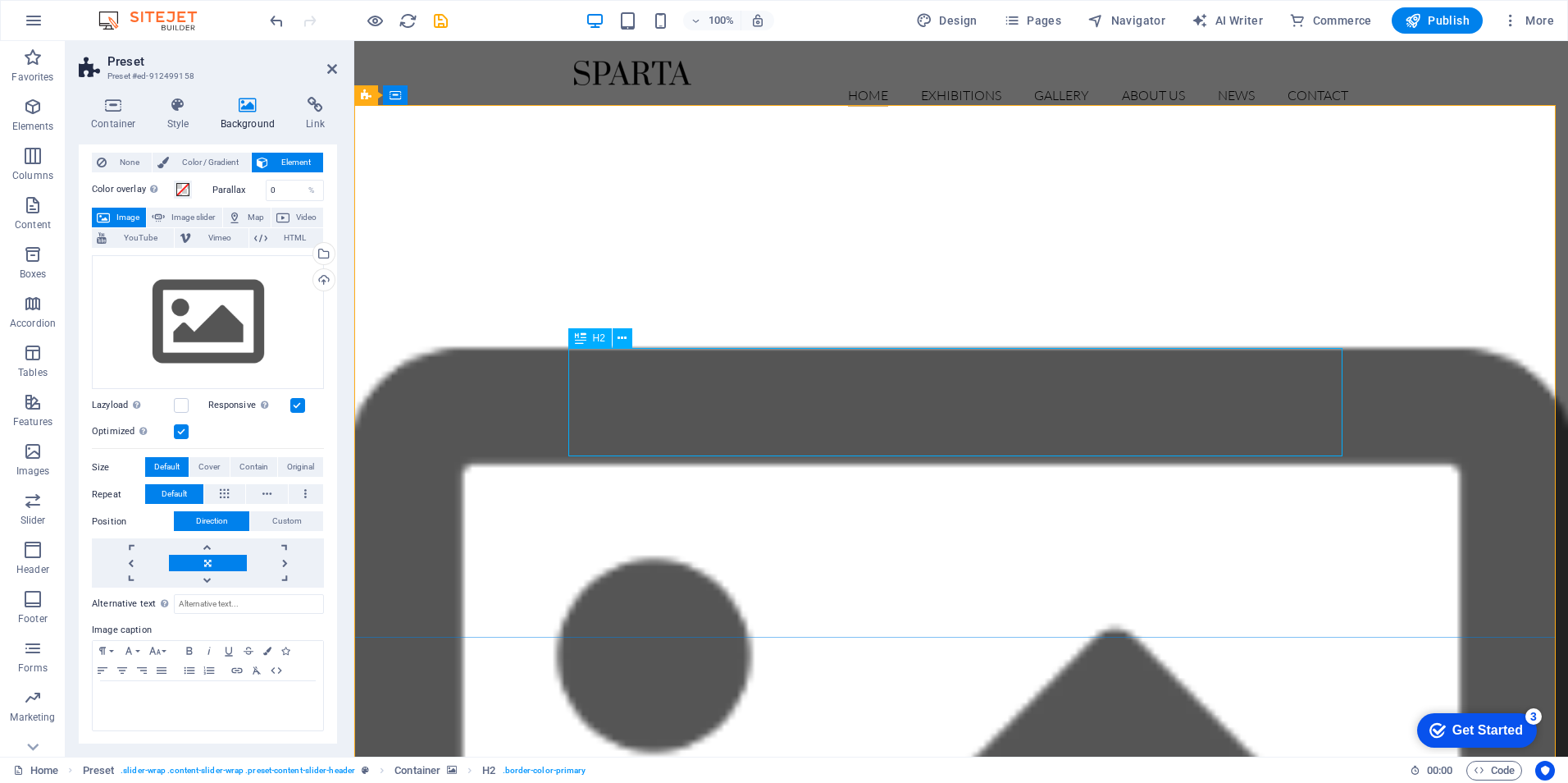
select select "px"
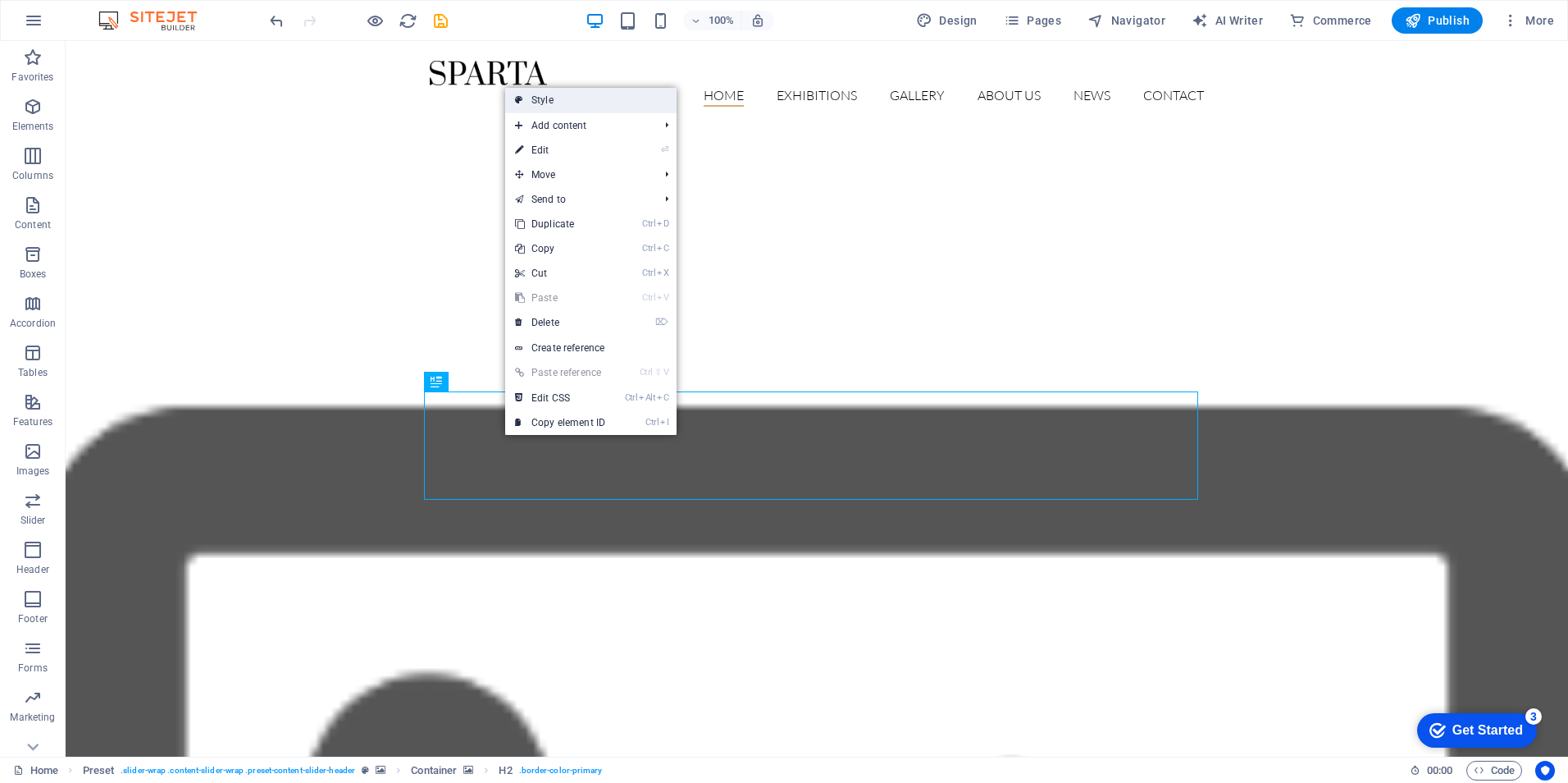
click at [578, 105] on link "Style" at bounding box center [591, 101] width 171 height 25
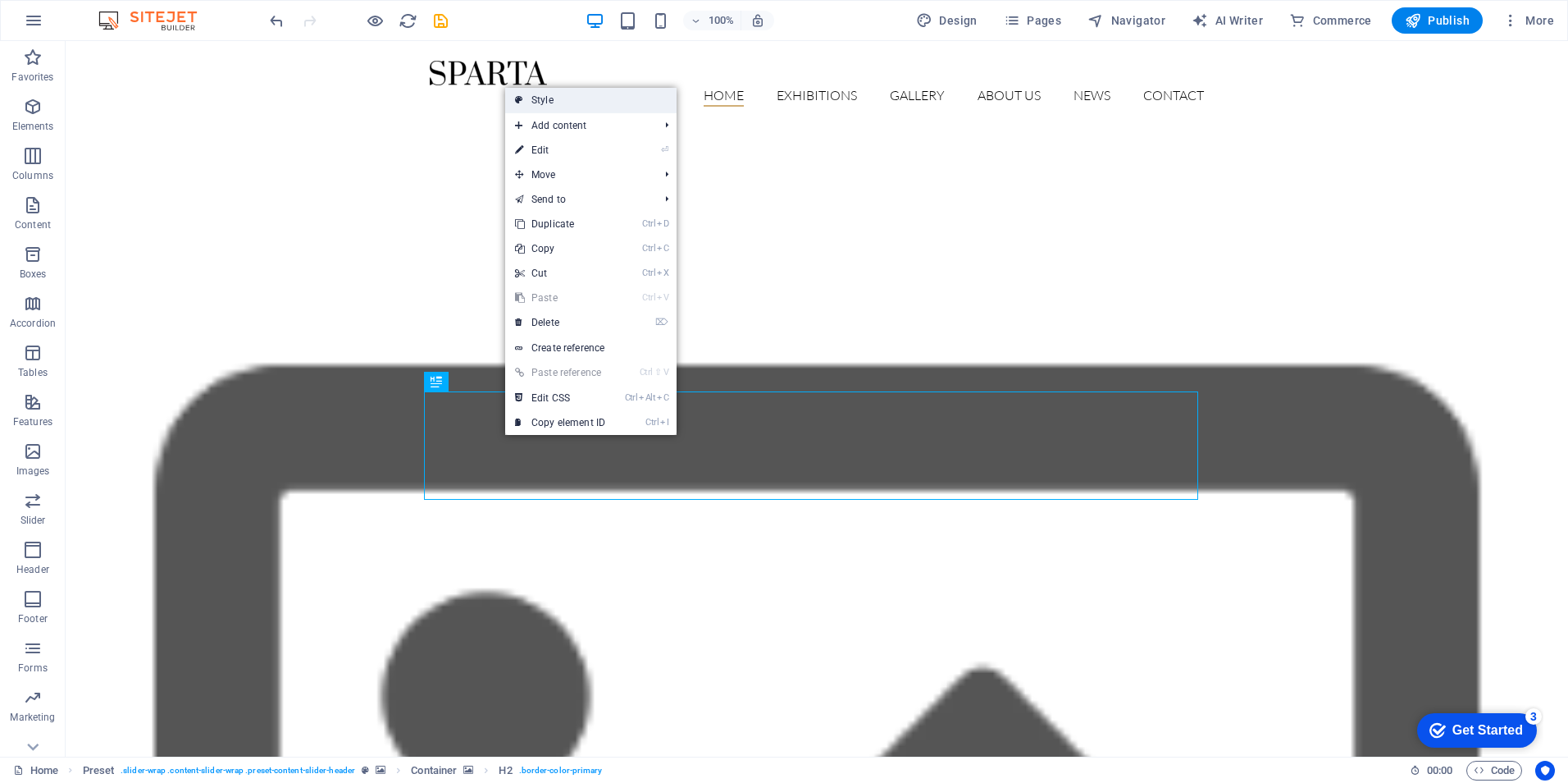
select select "px"
select select "rem"
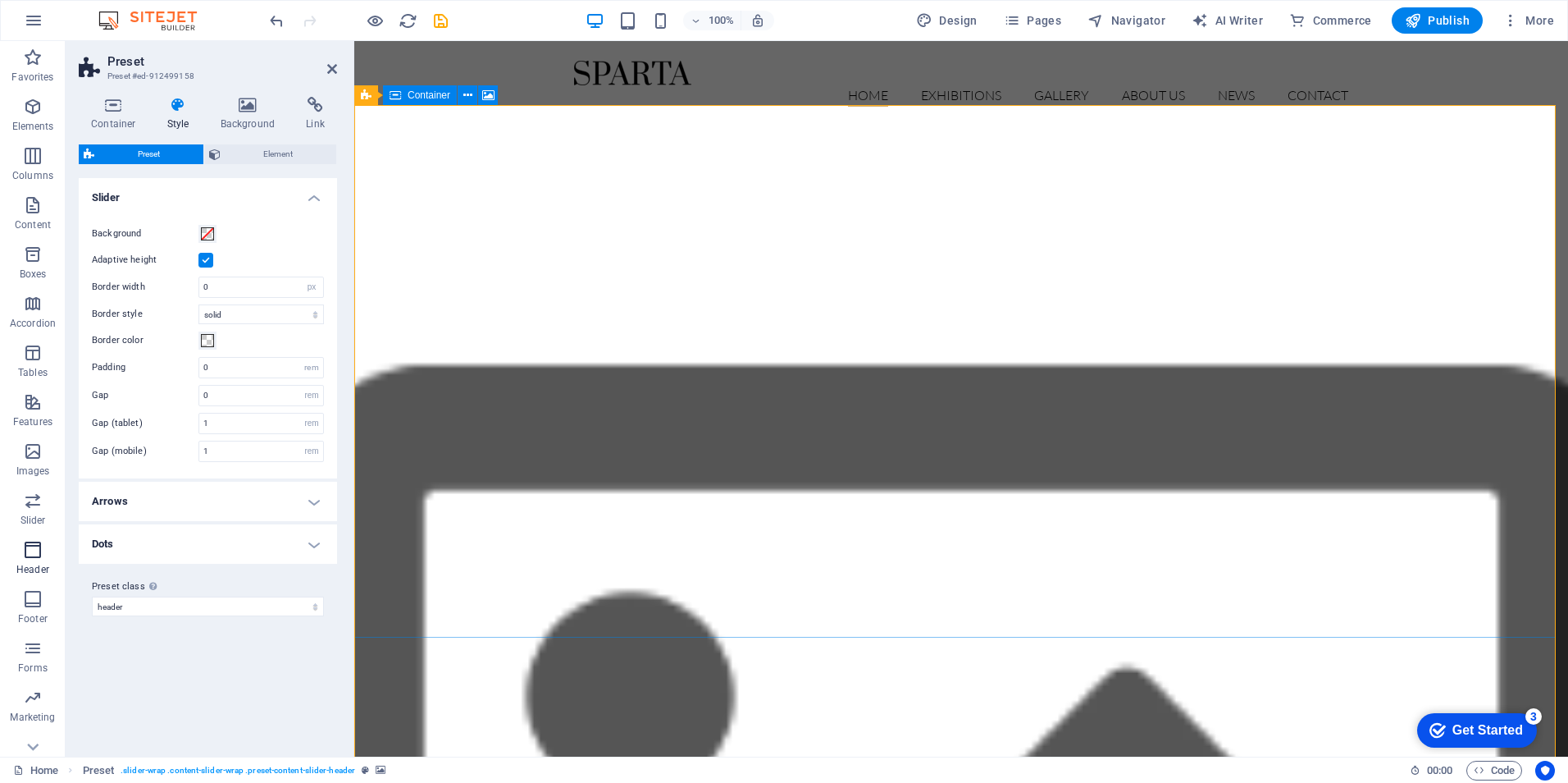
scroll to position [72, 0]
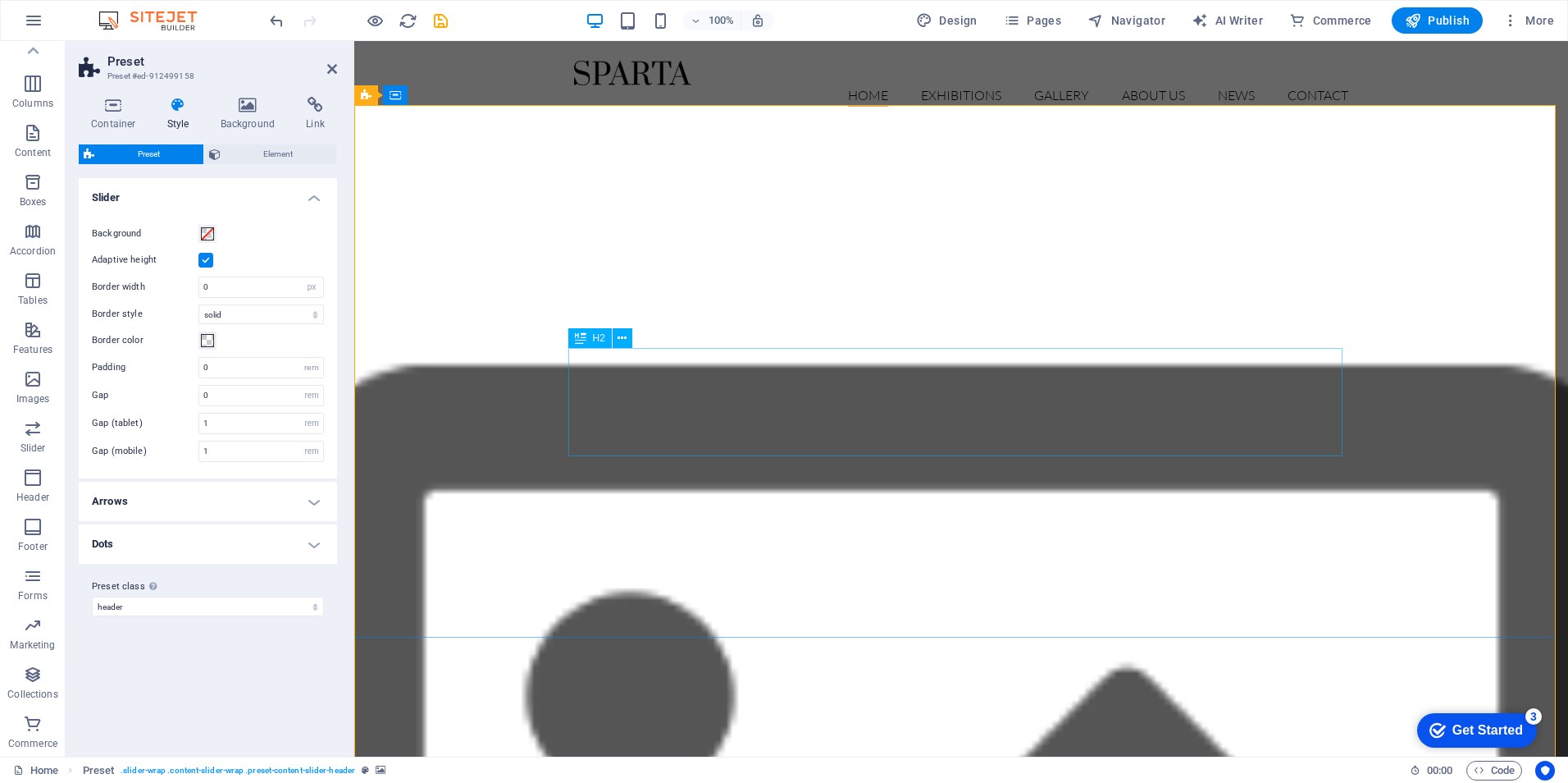
click at [624, 332] on icon at bounding box center [622, 338] width 9 height 17
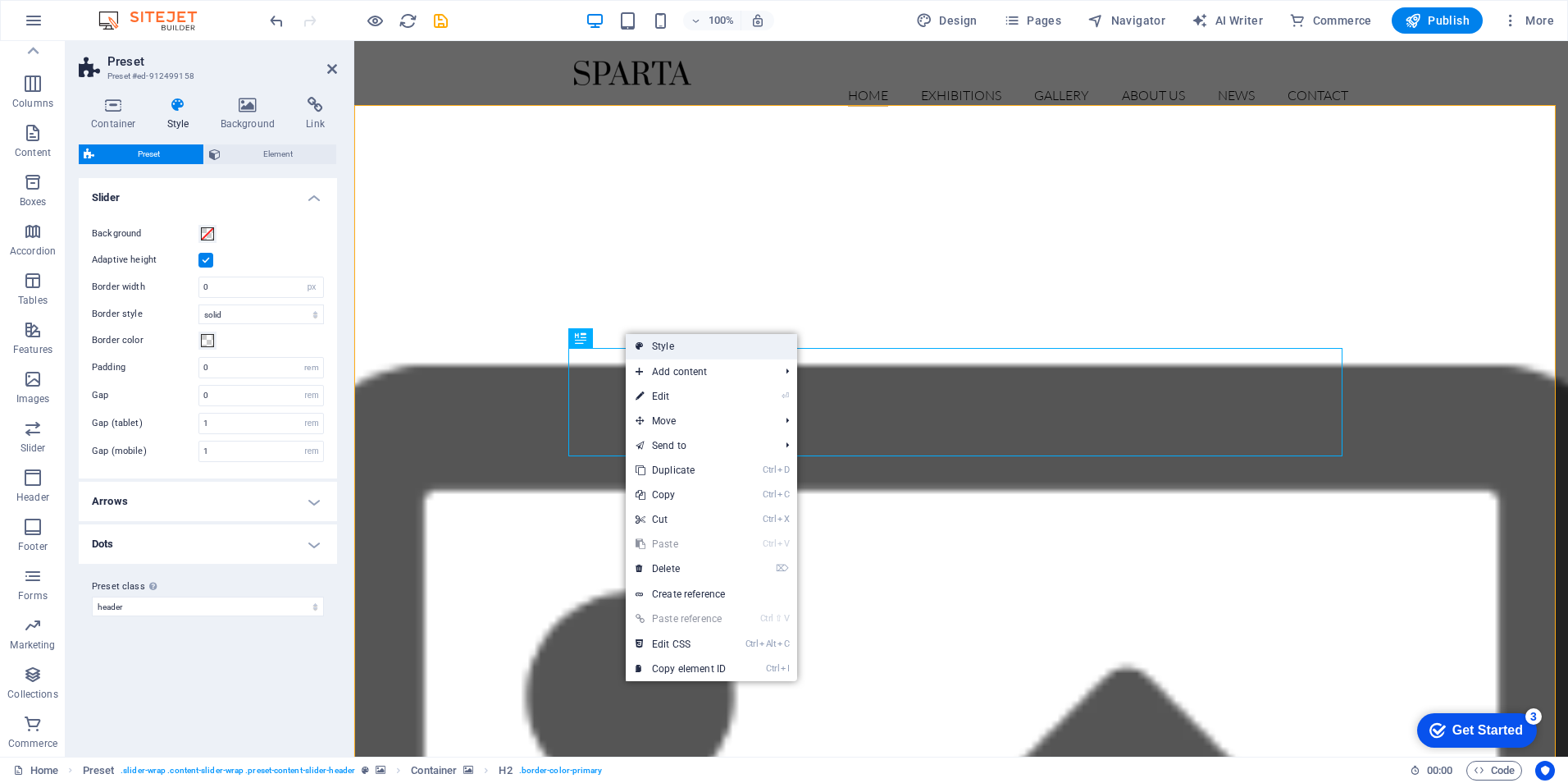
drag, startPoint x: 686, startPoint y: 344, endPoint x: 332, endPoint y: 303, distance: 356.4
click at [686, 344] on link "Style" at bounding box center [711, 347] width 171 height 25
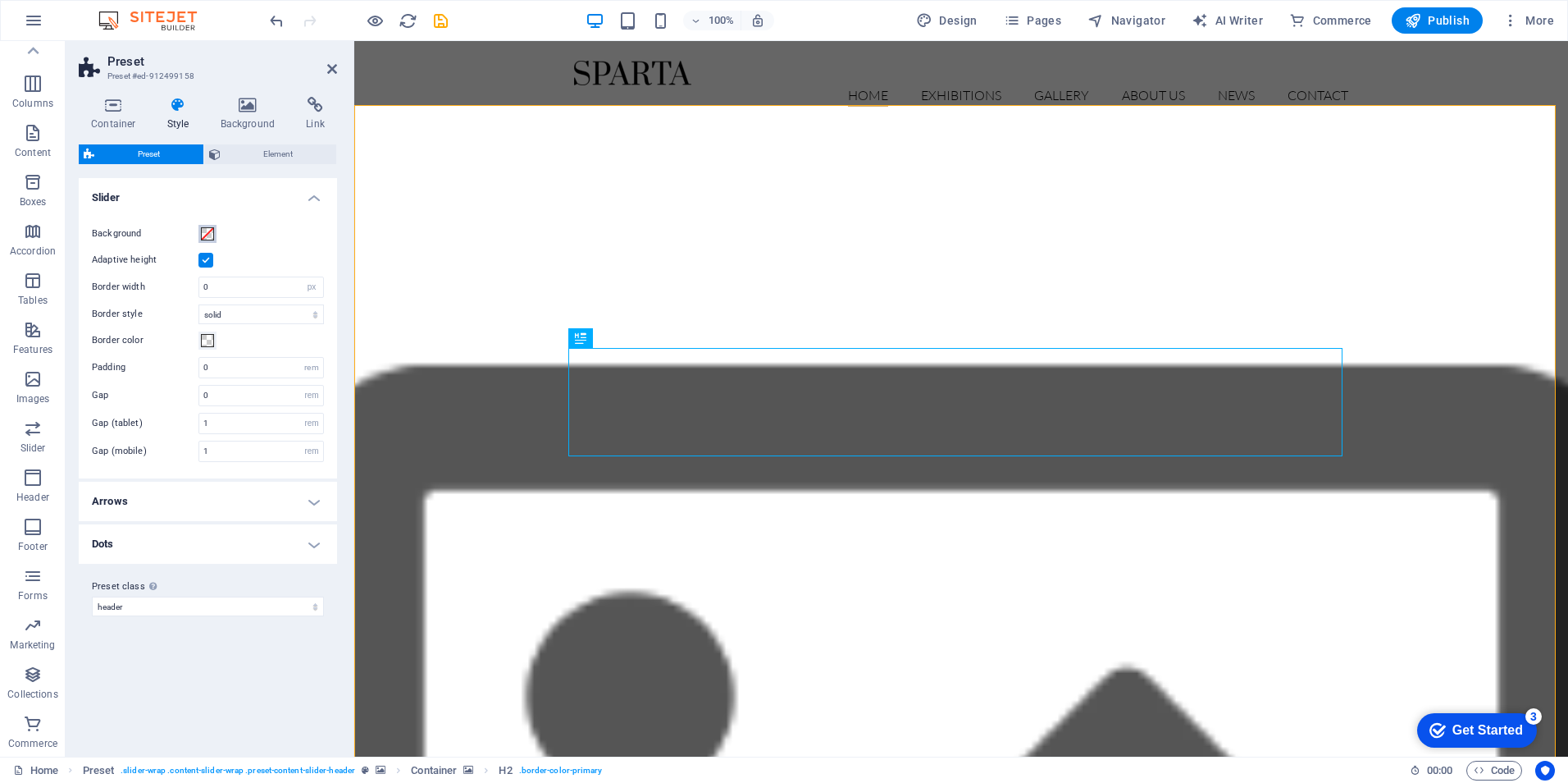
click at [212, 230] on span at bounding box center [208, 234] width 13 height 13
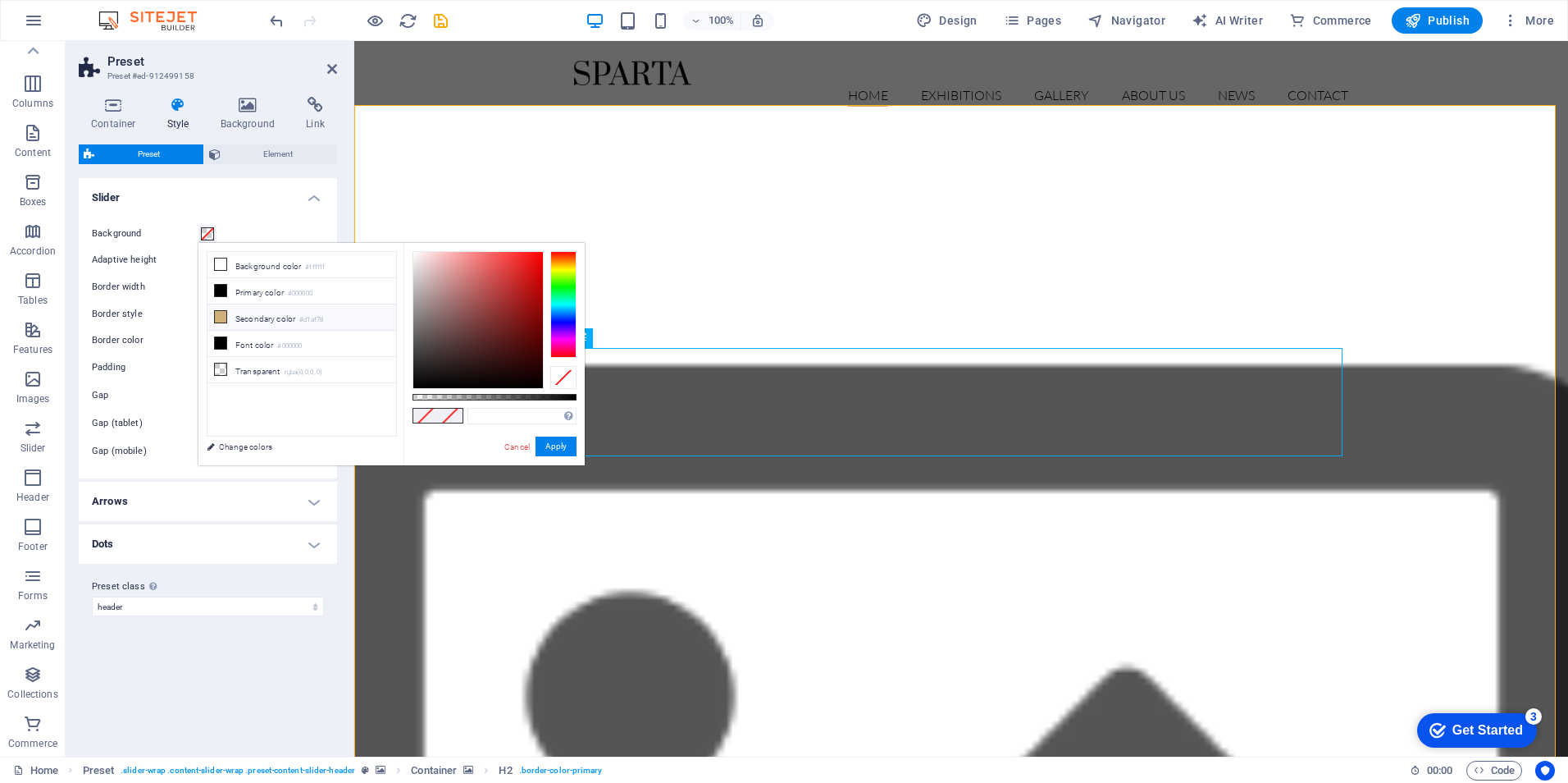
click at [220, 317] on icon at bounding box center [221, 317] width 12 height 12
type input "#d1af78"
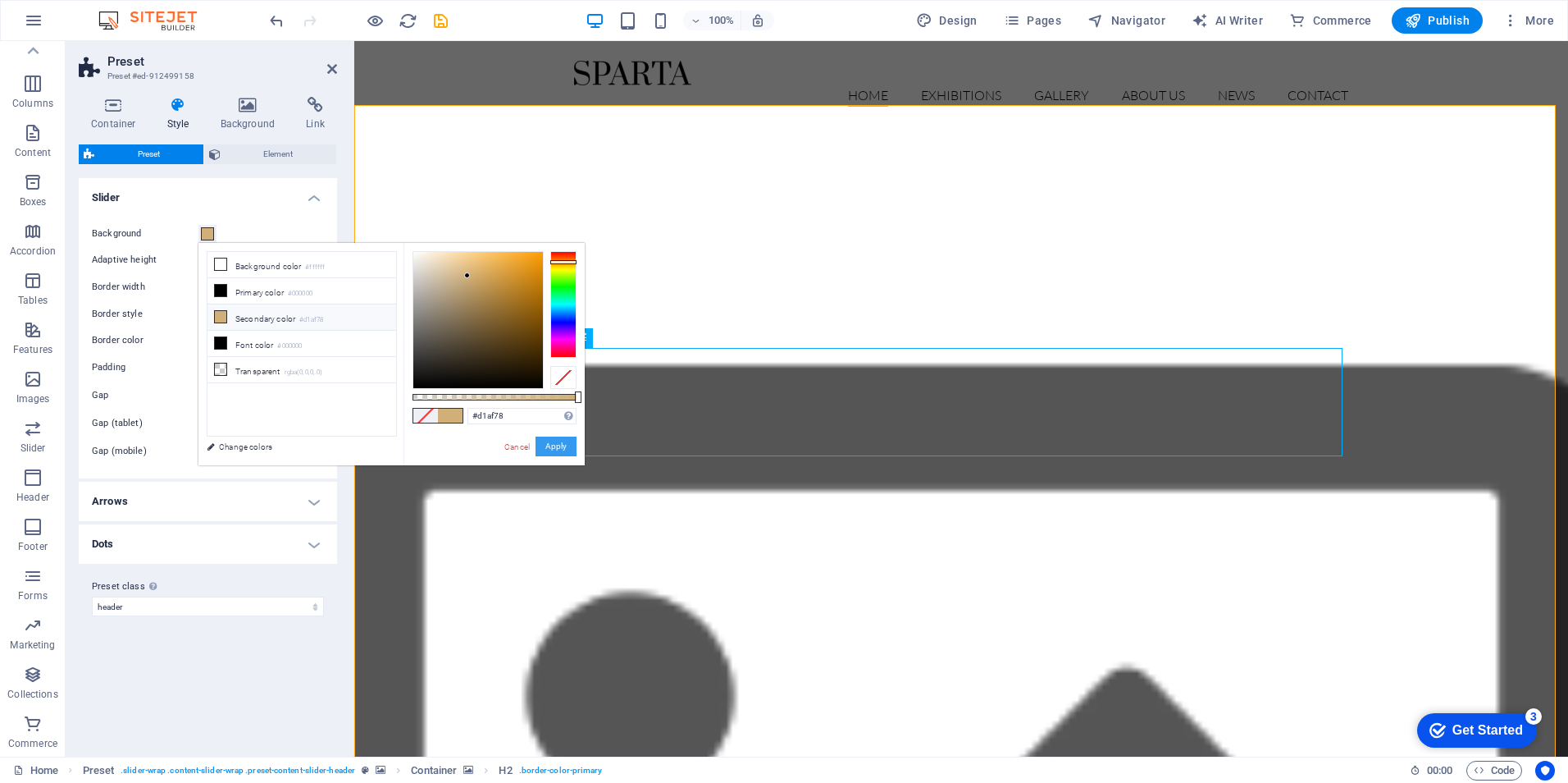
click at [557, 448] on button "Apply" at bounding box center [555, 446] width 41 height 20
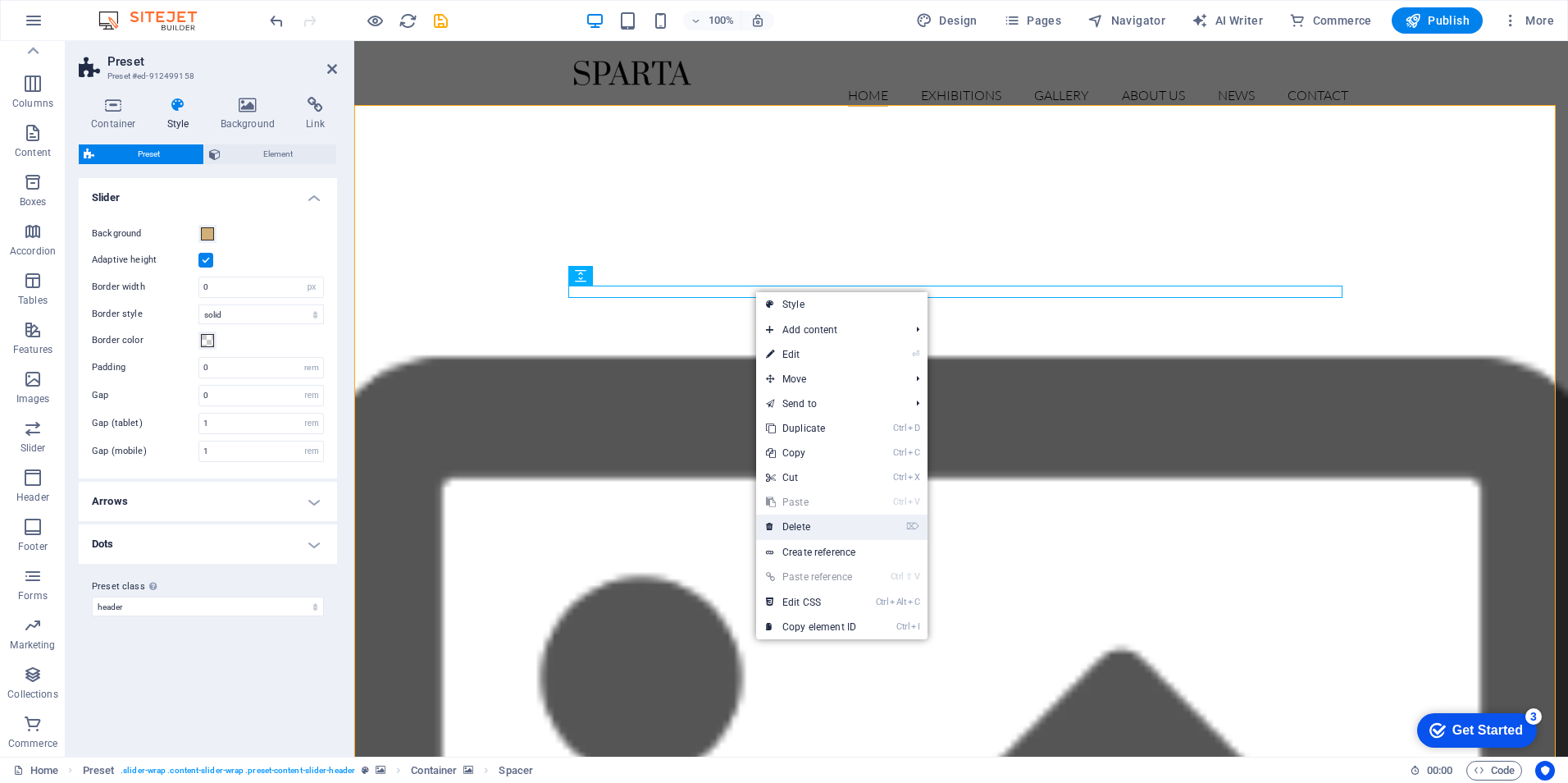
click at [796, 525] on link "⌦ Delete" at bounding box center [811, 527] width 110 height 25
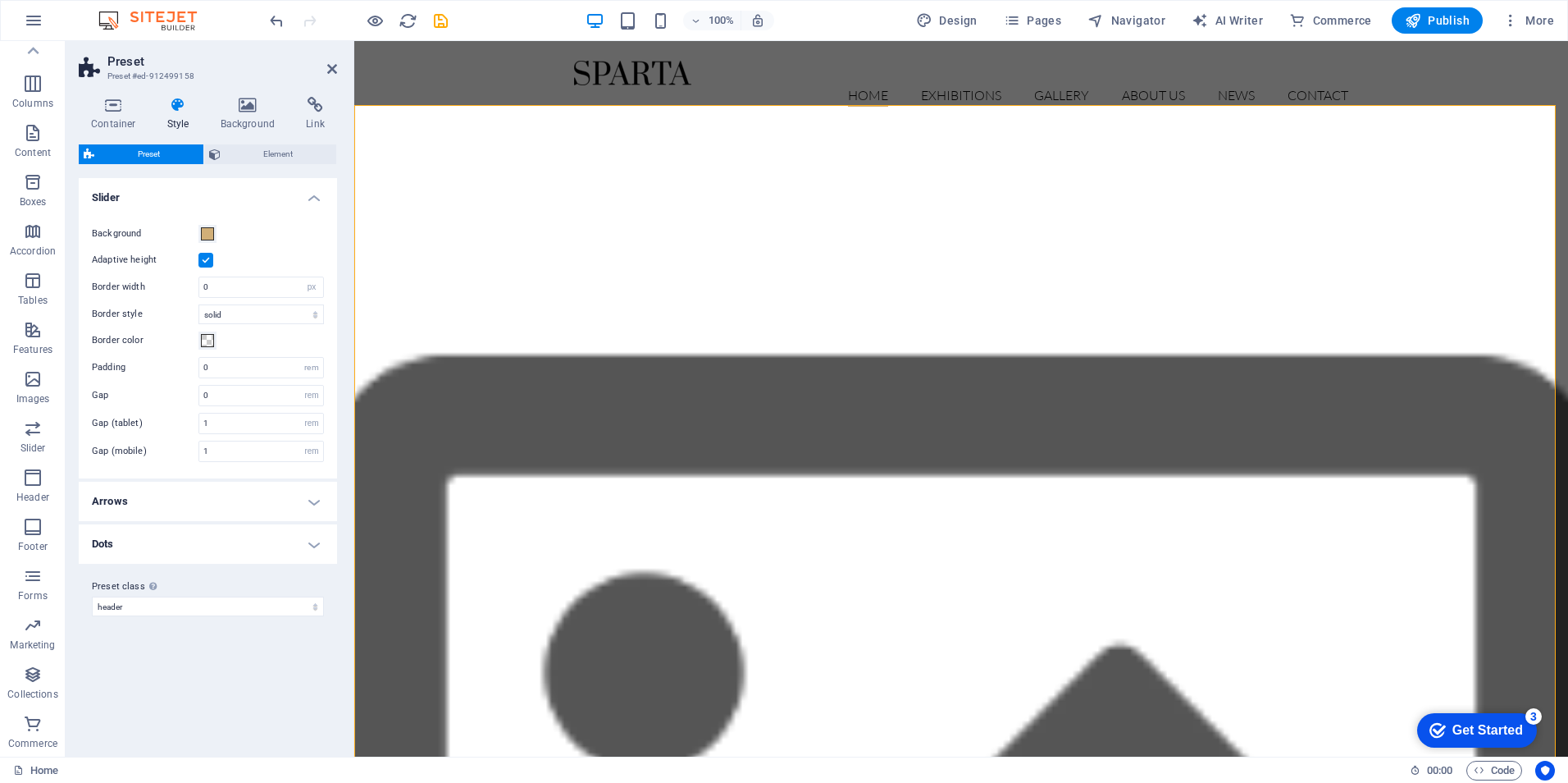
click at [327, 66] on icon at bounding box center [332, 69] width 10 height 13
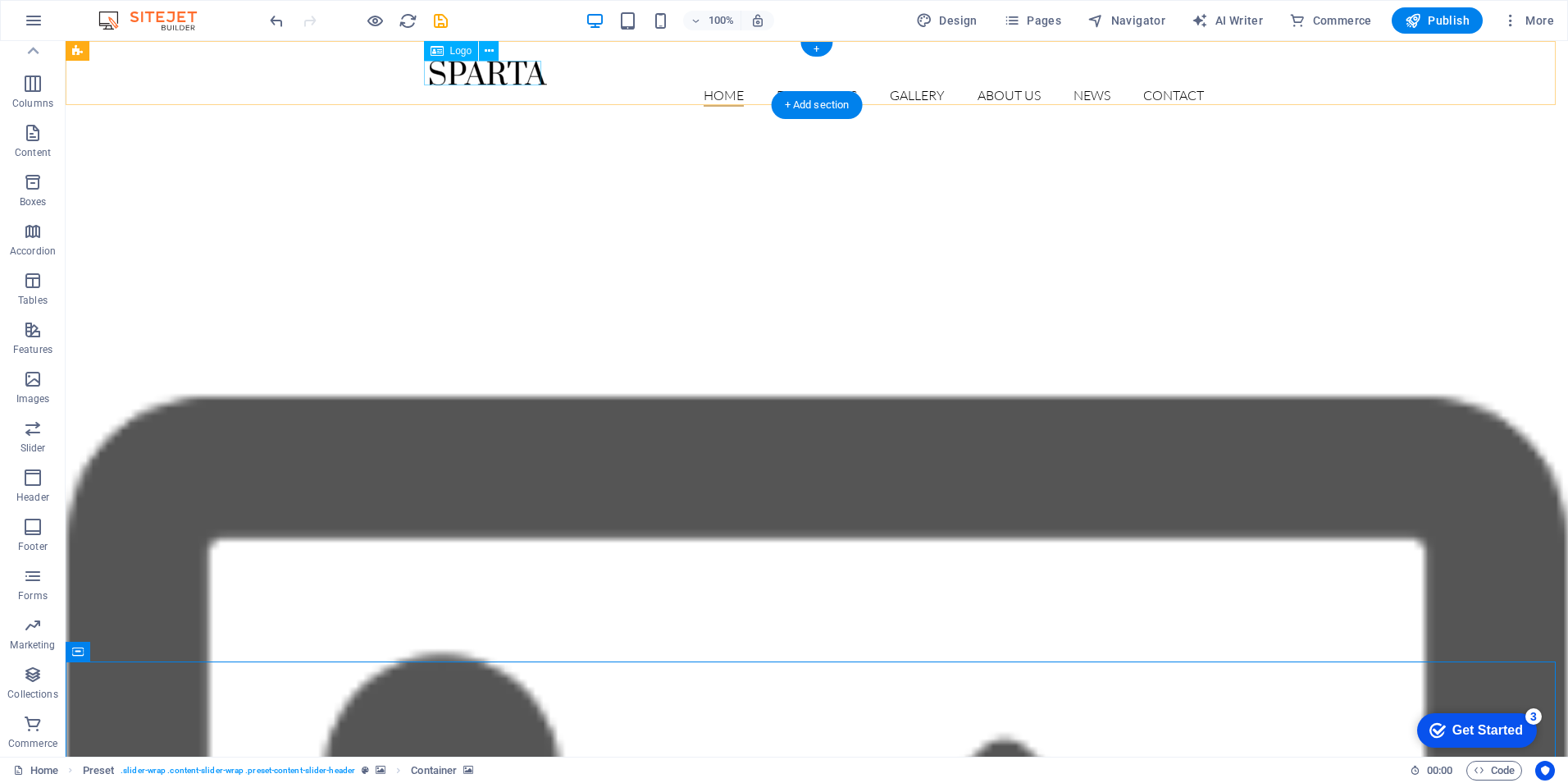
click at [468, 76] on div at bounding box center [817, 73] width 774 height 25
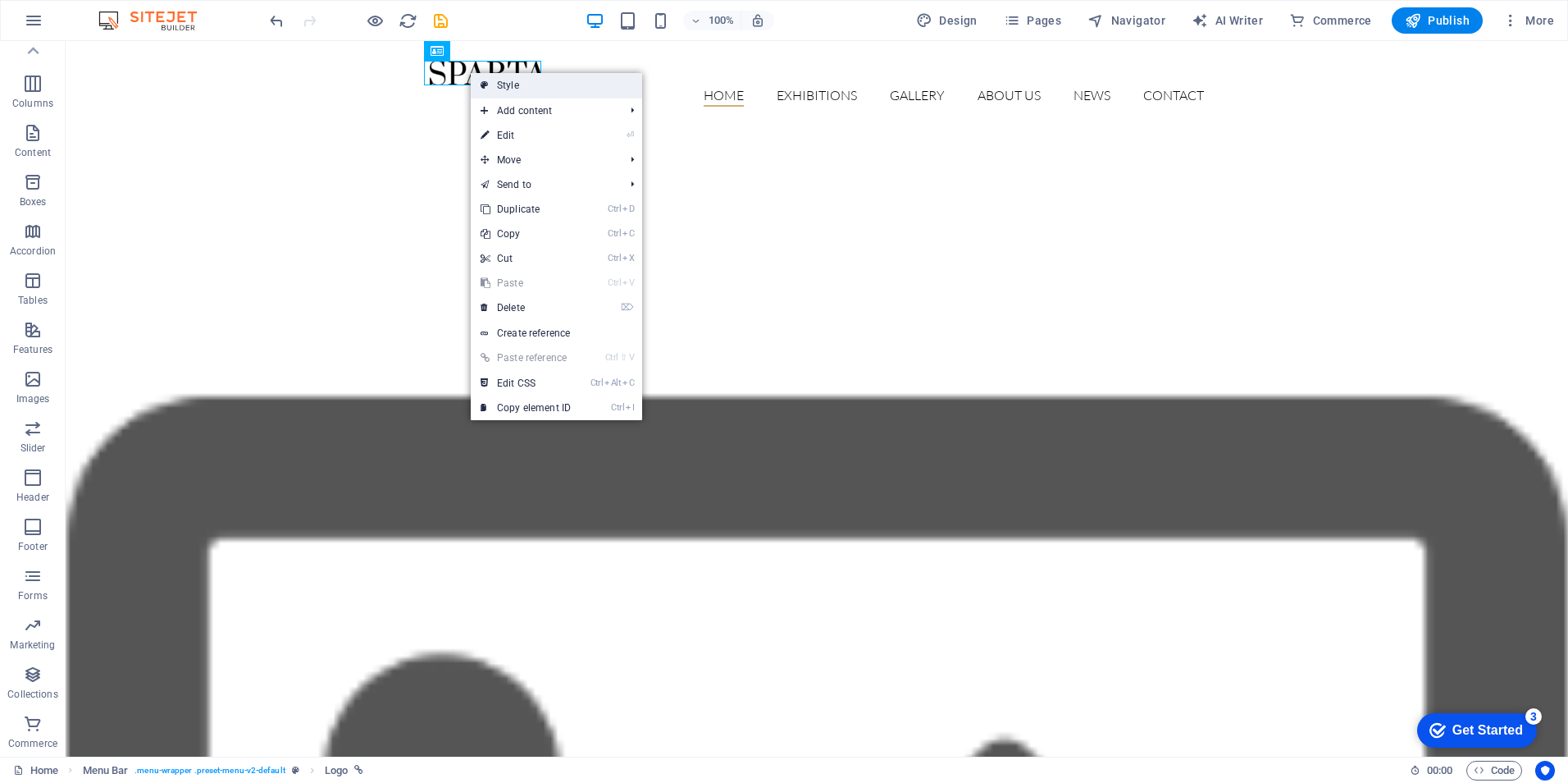
click at [502, 77] on link "Style" at bounding box center [557, 86] width 171 height 25
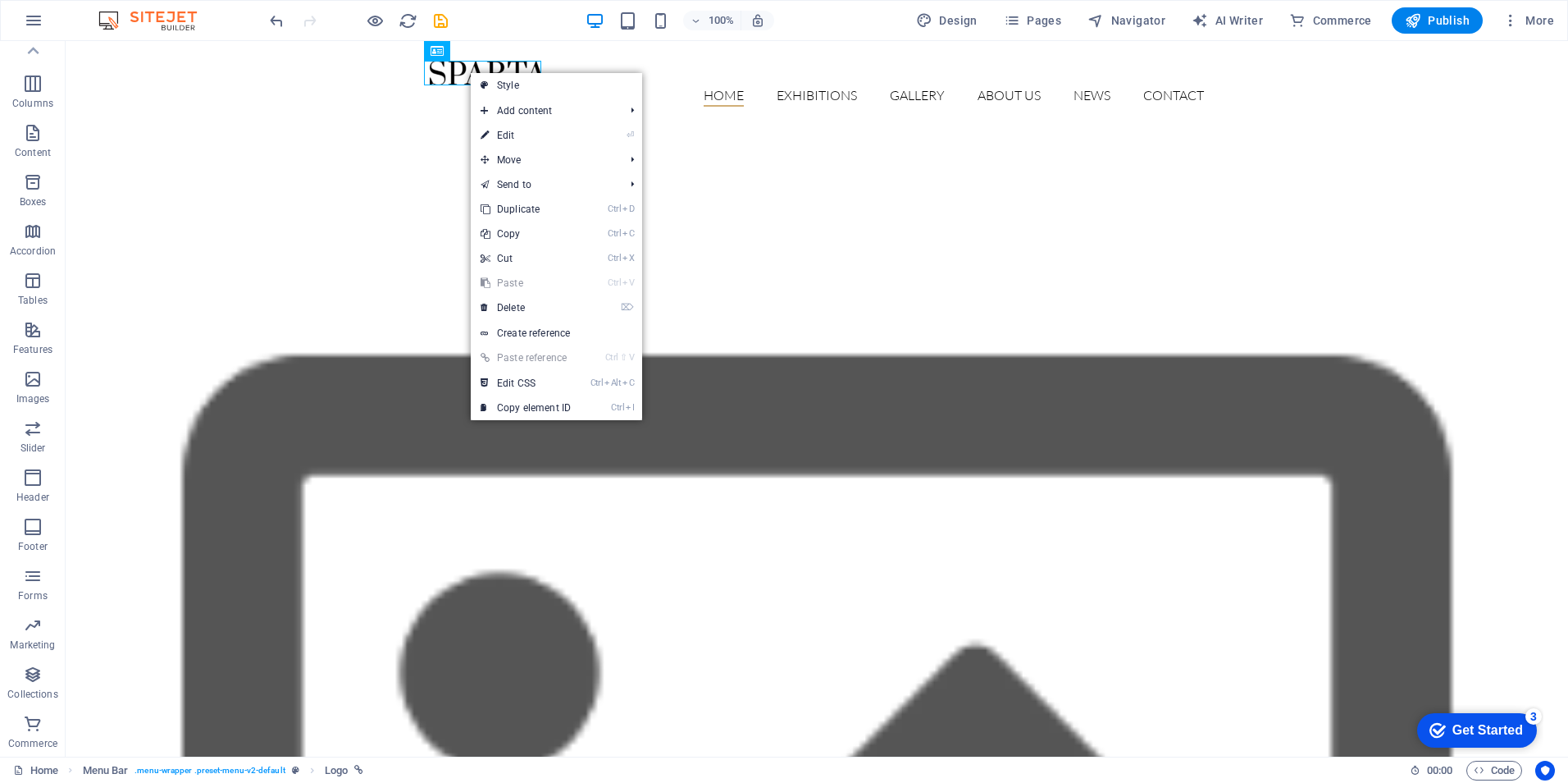
select select "rem"
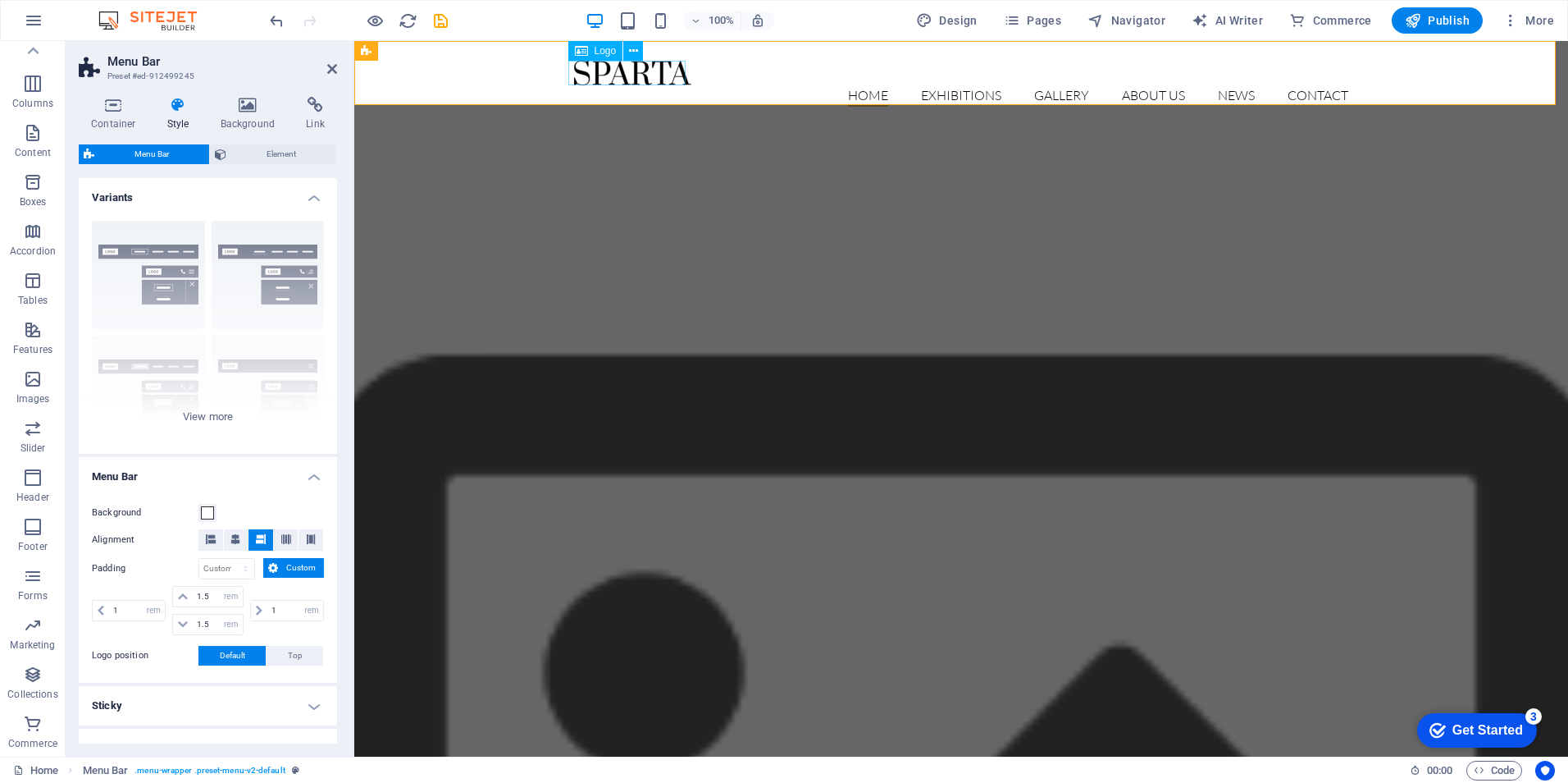
click at [591, 74] on div at bounding box center [961, 73] width 774 height 25
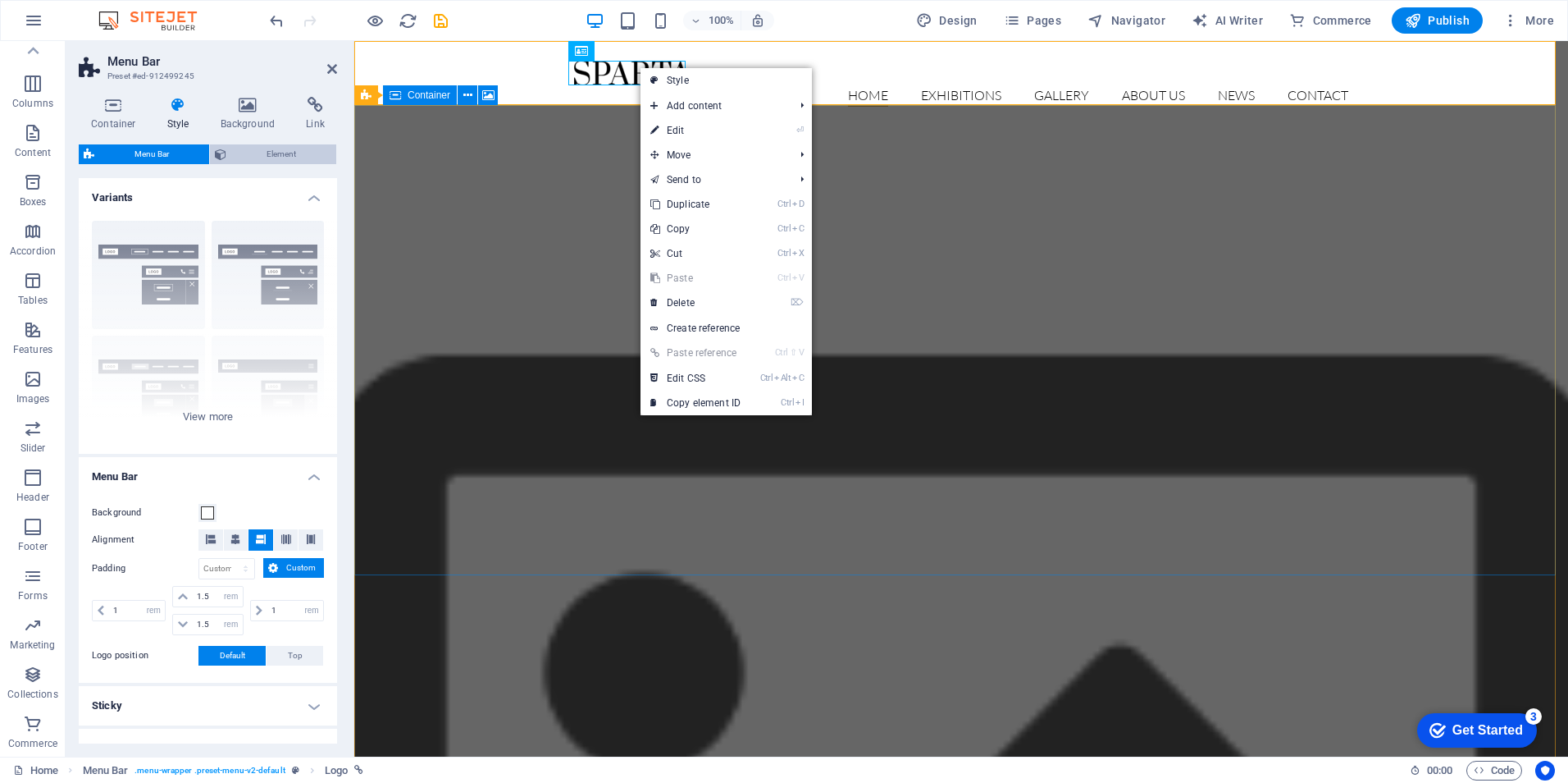
click at [265, 147] on span "Element" at bounding box center [281, 155] width 100 height 20
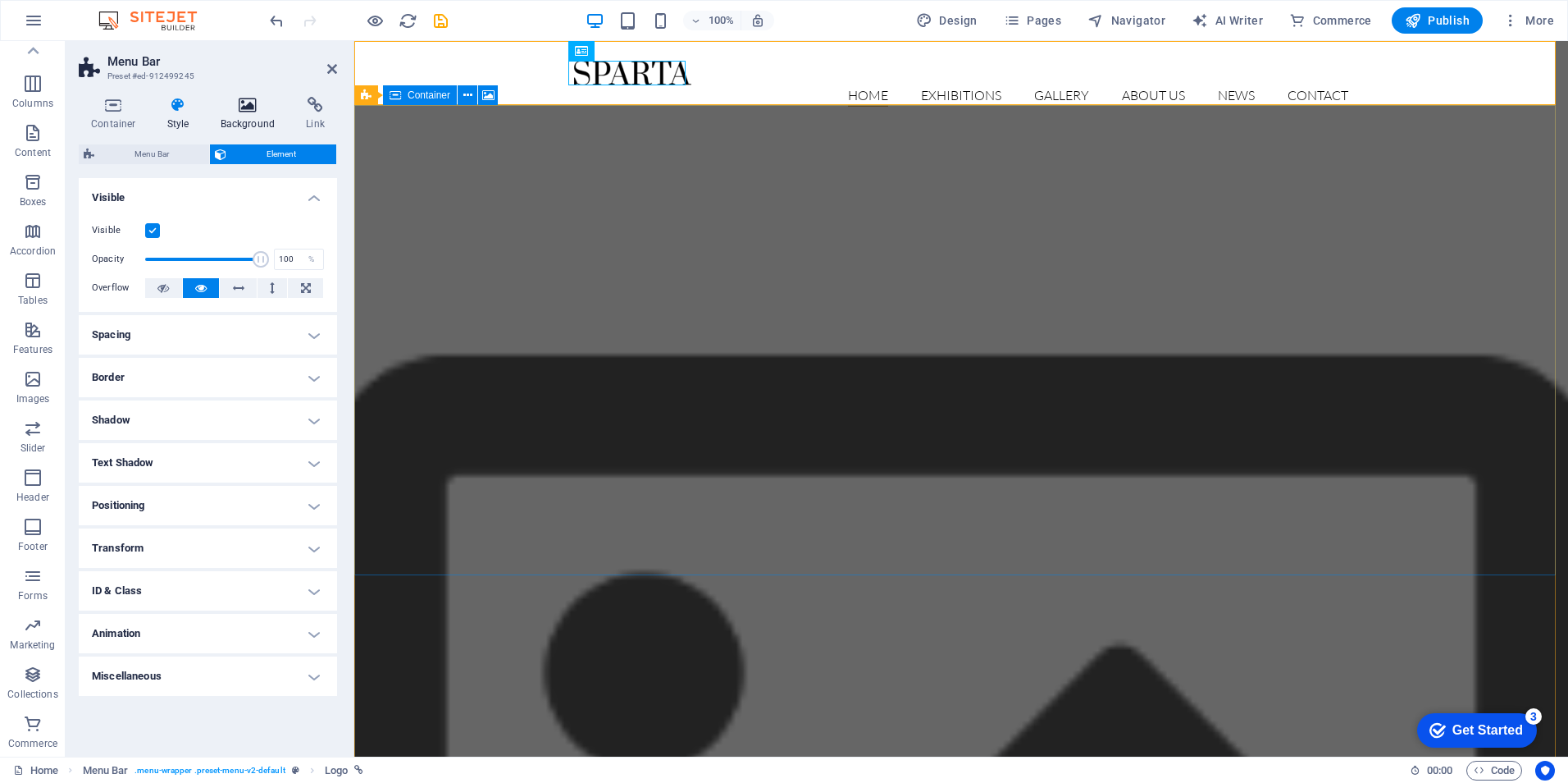
click at [249, 109] on icon at bounding box center [248, 105] width 80 height 17
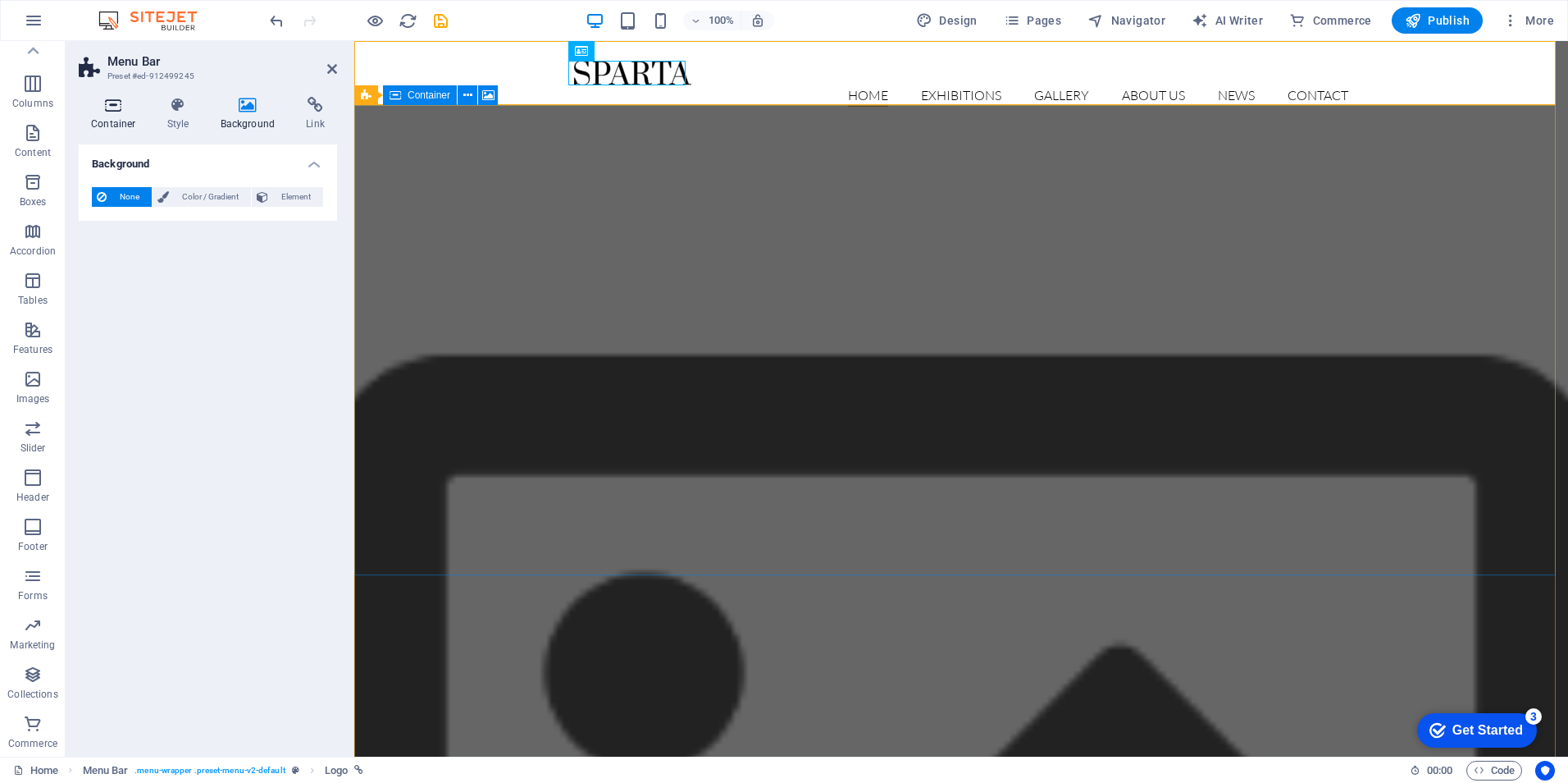
click at [118, 117] on h4 "Container" at bounding box center [117, 113] width 76 height 34
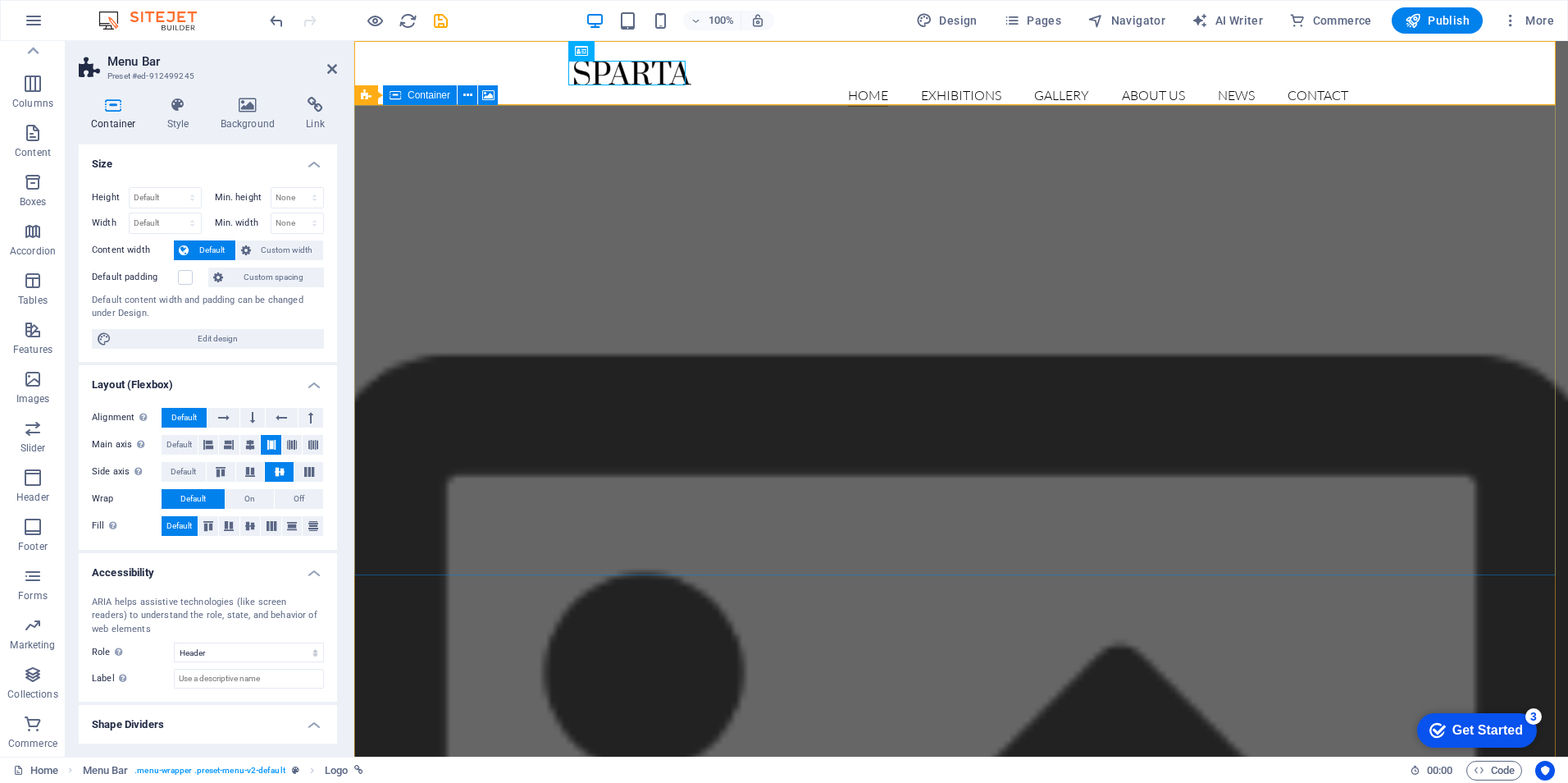
scroll to position [37, 0]
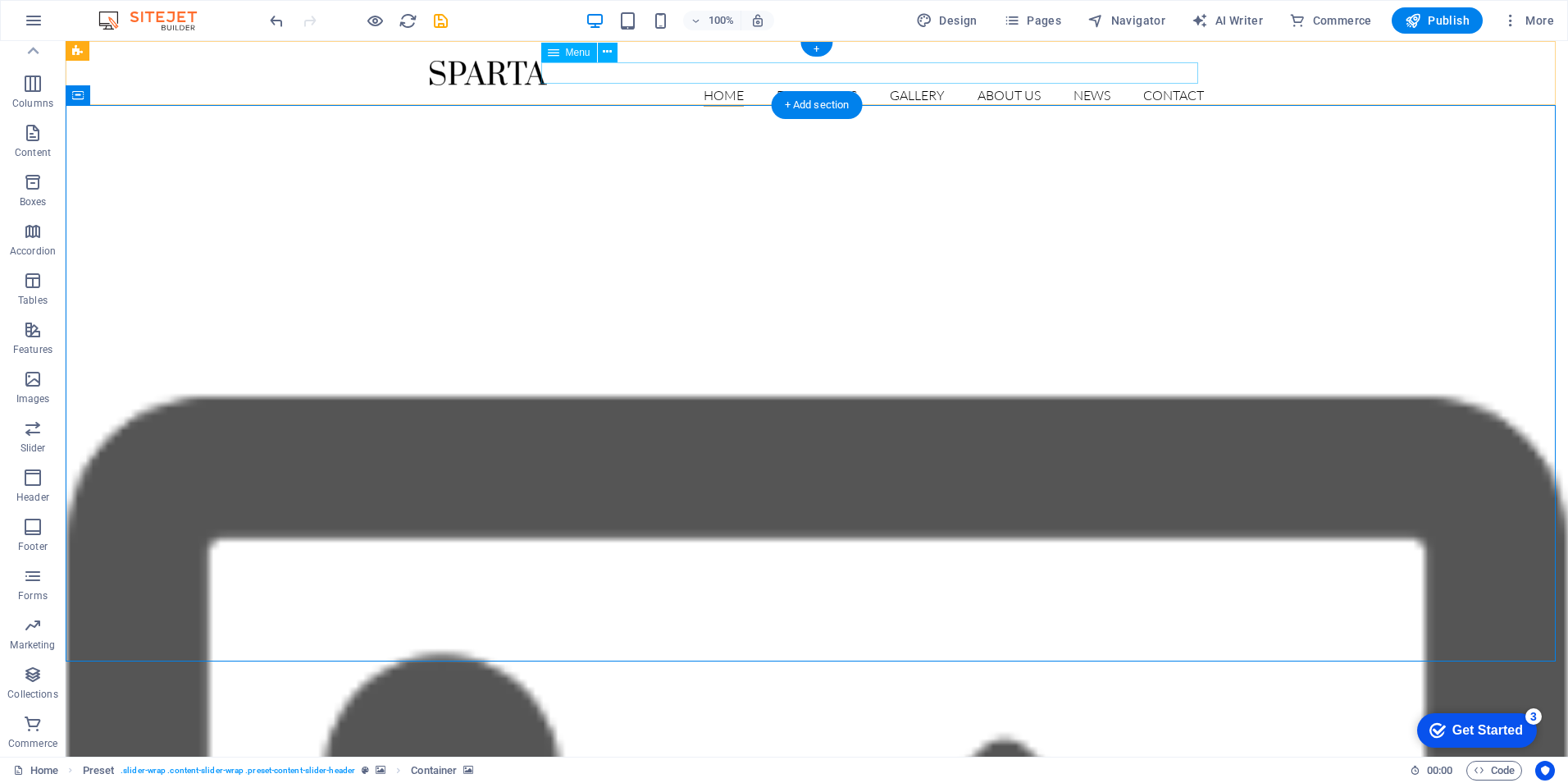
click at [818, 86] on nav "Home Exhibitions Detail view Gallery About us News Contact" at bounding box center [817, 96] width 774 height 22
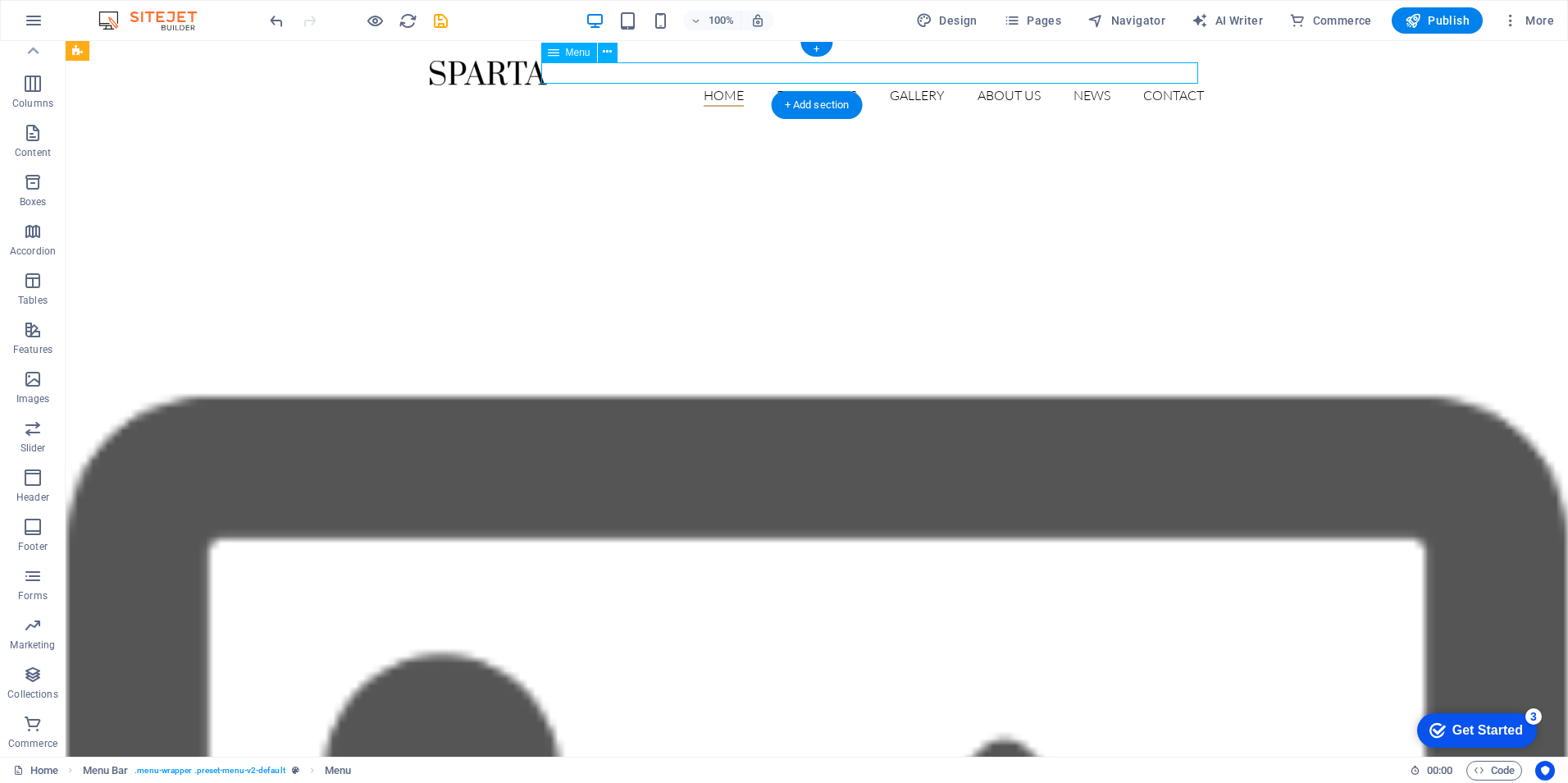
click at [818, 86] on nav "Home Exhibitions Detail view Gallery About us News Contact" at bounding box center [817, 96] width 774 height 22
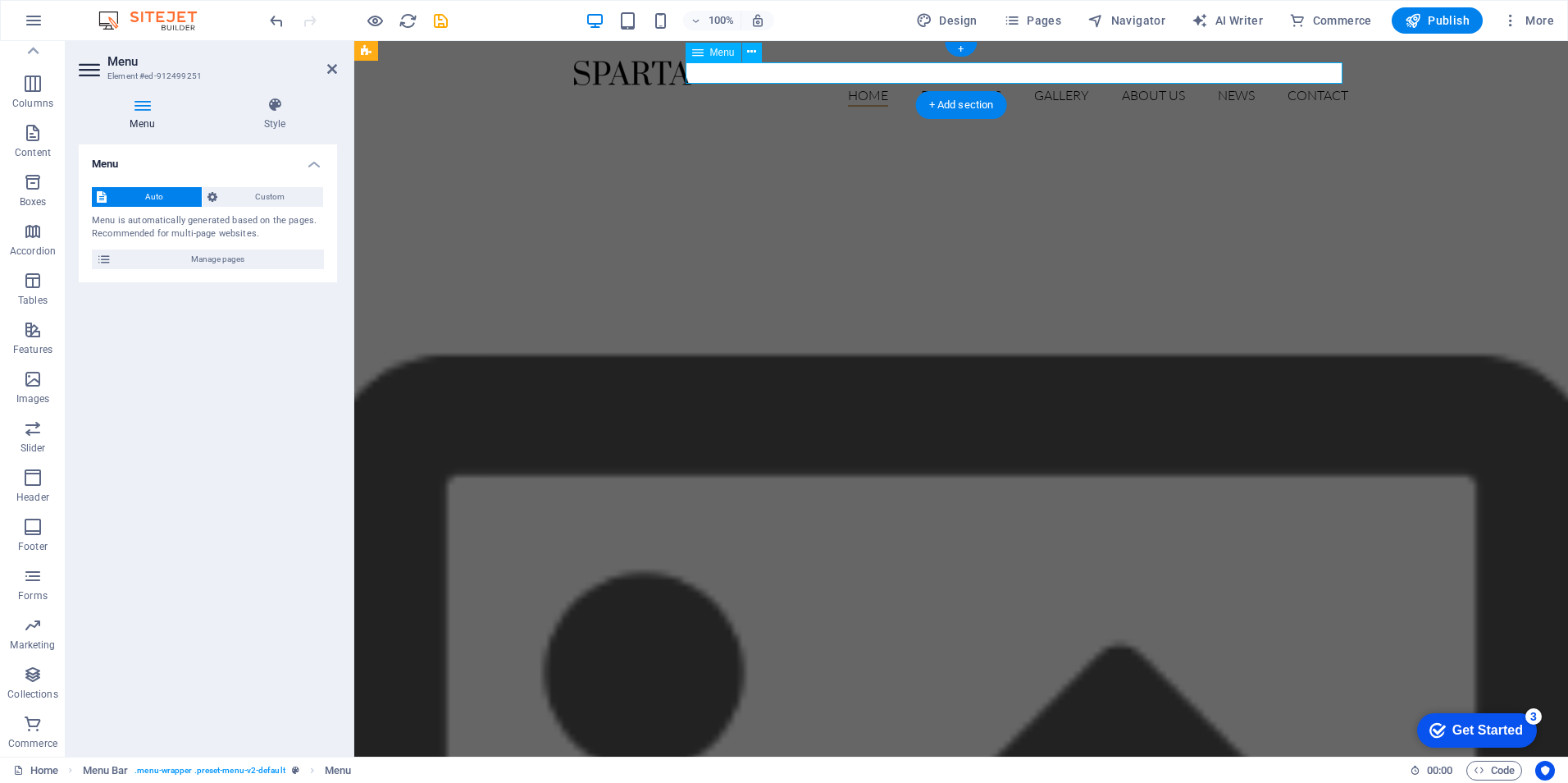
click at [941, 86] on nav "Home Exhibitions Detail view Gallery About us News Contact" at bounding box center [961, 96] width 774 height 22
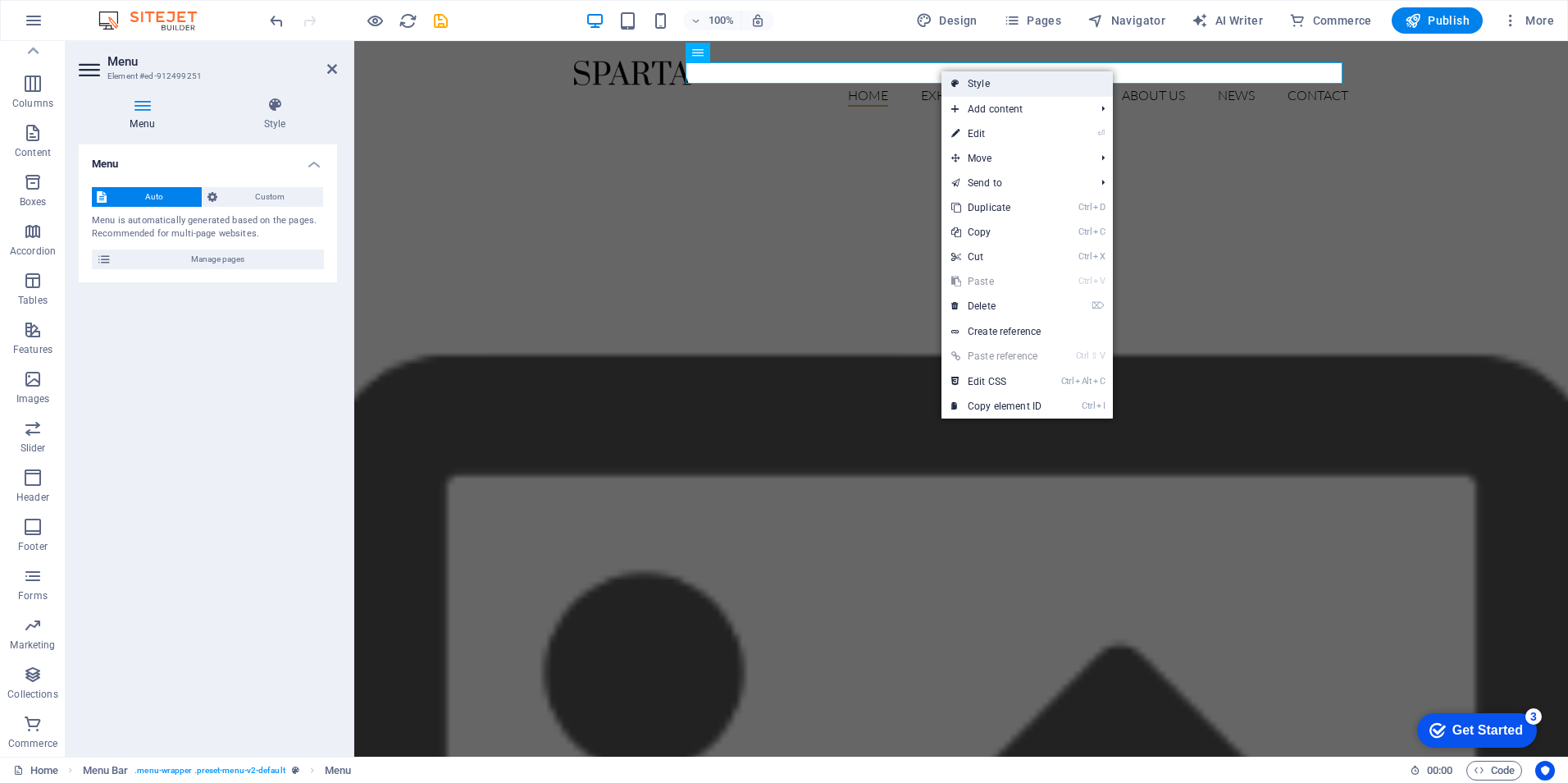
click at [976, 80] on link "Style" at bounding box center [1027, 84] width 171 height 25
select select "rem"
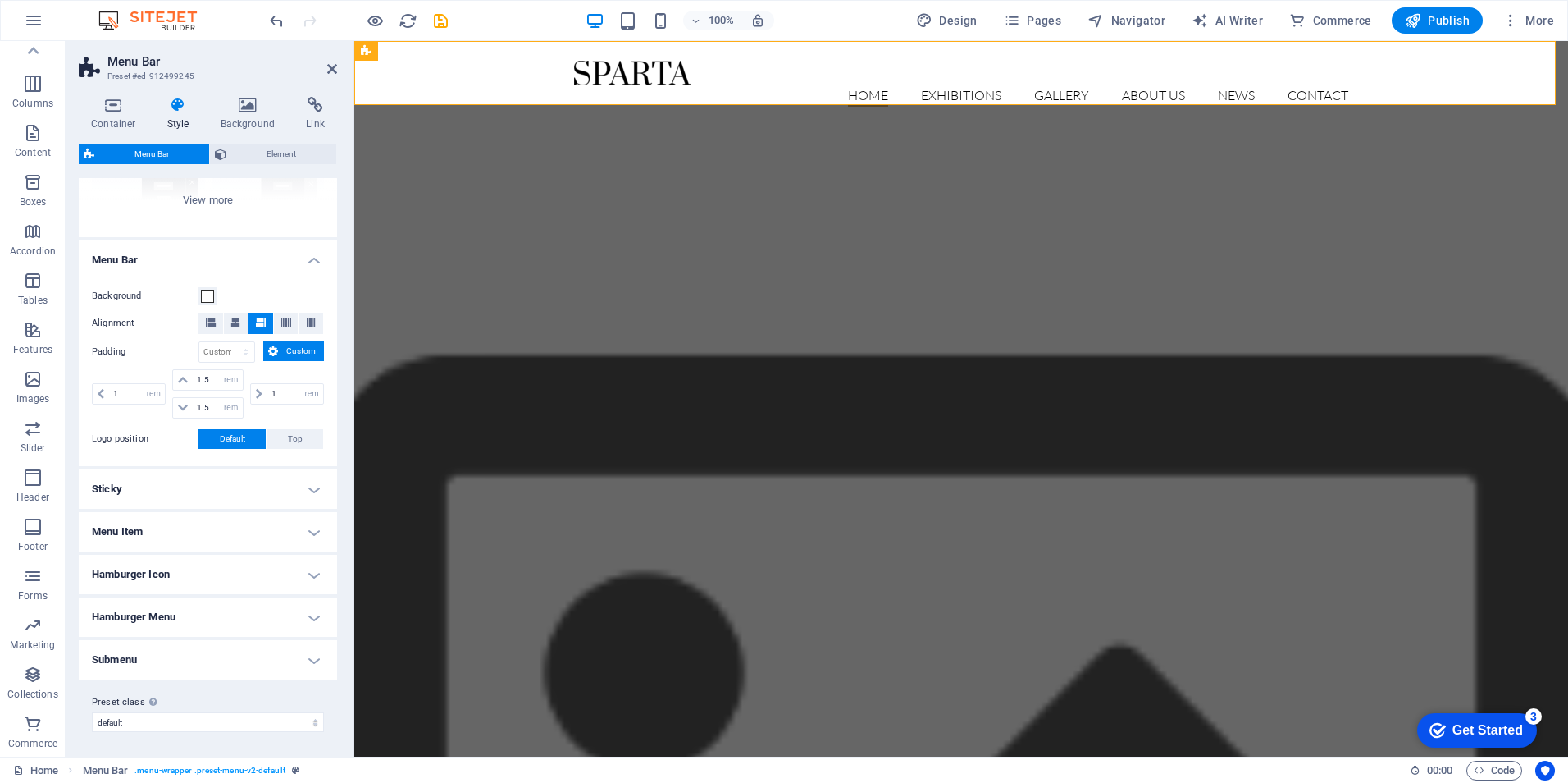
scroll to position [219, 0]
click at [264, 155] on span "Element" at bounding box center [281, 155] width 100 height 20
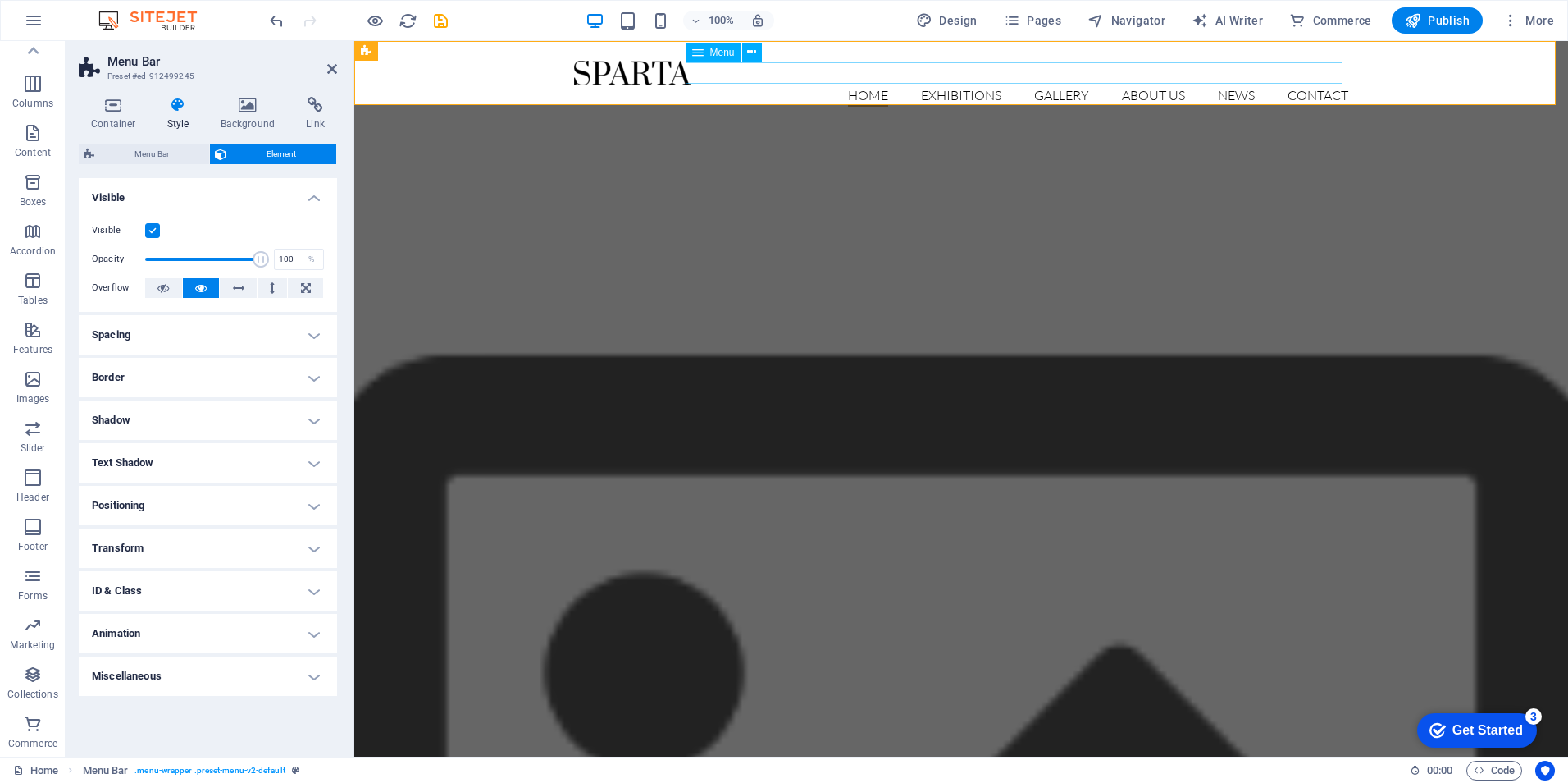
click at [855, 86] on nav "Home Exhibitions Detail view Gallery About us News Contact" at bounding box center [961, 96] width 774 height 22
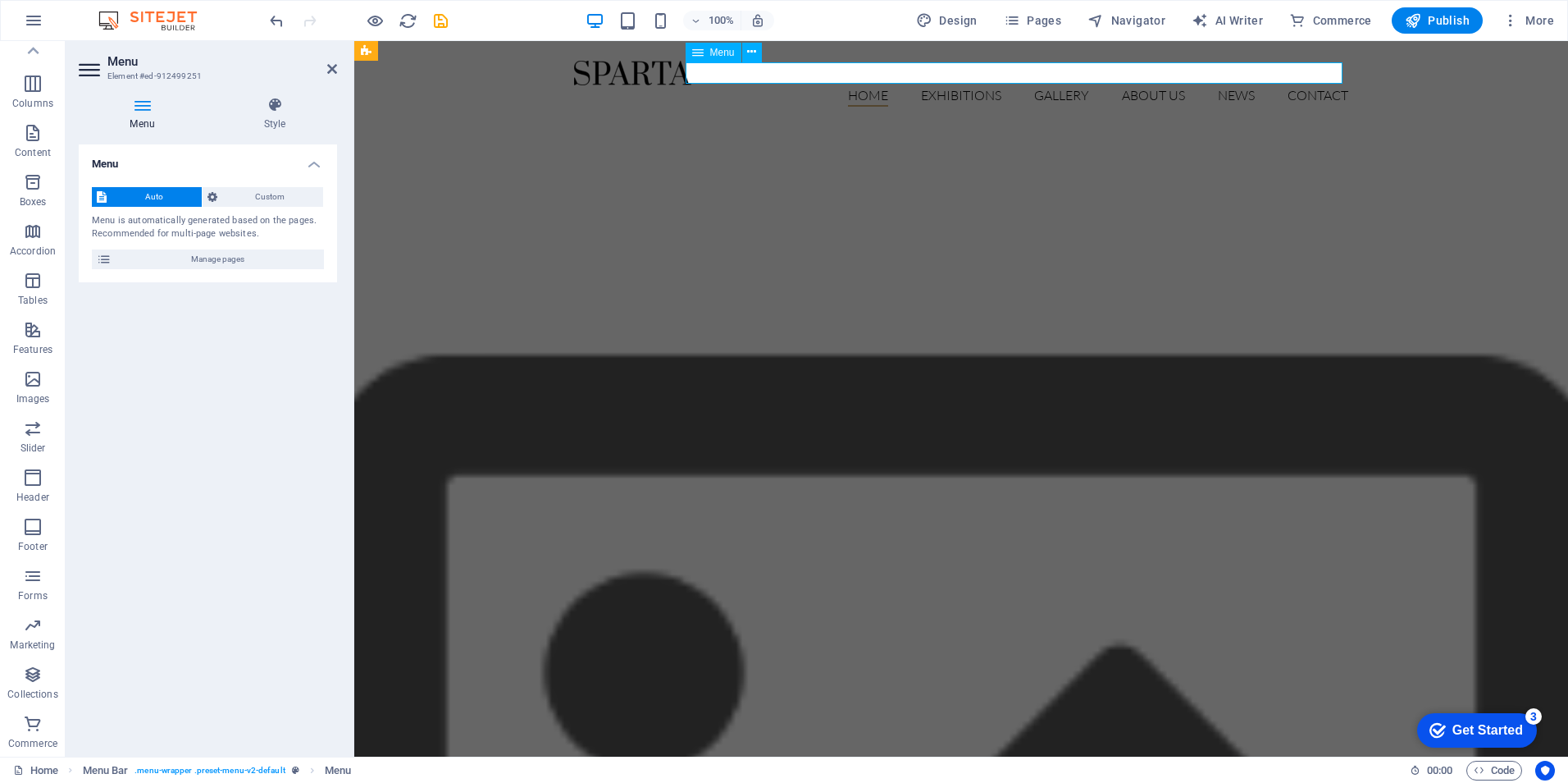
click at [855, 86] on nav "Home Exhibitions Detail view Gallery About us News Contact" at bounding box center [961, 96] width 774 height 22
click at [276, 108] on icon at bounding box center [275, 105] width 125 height 17
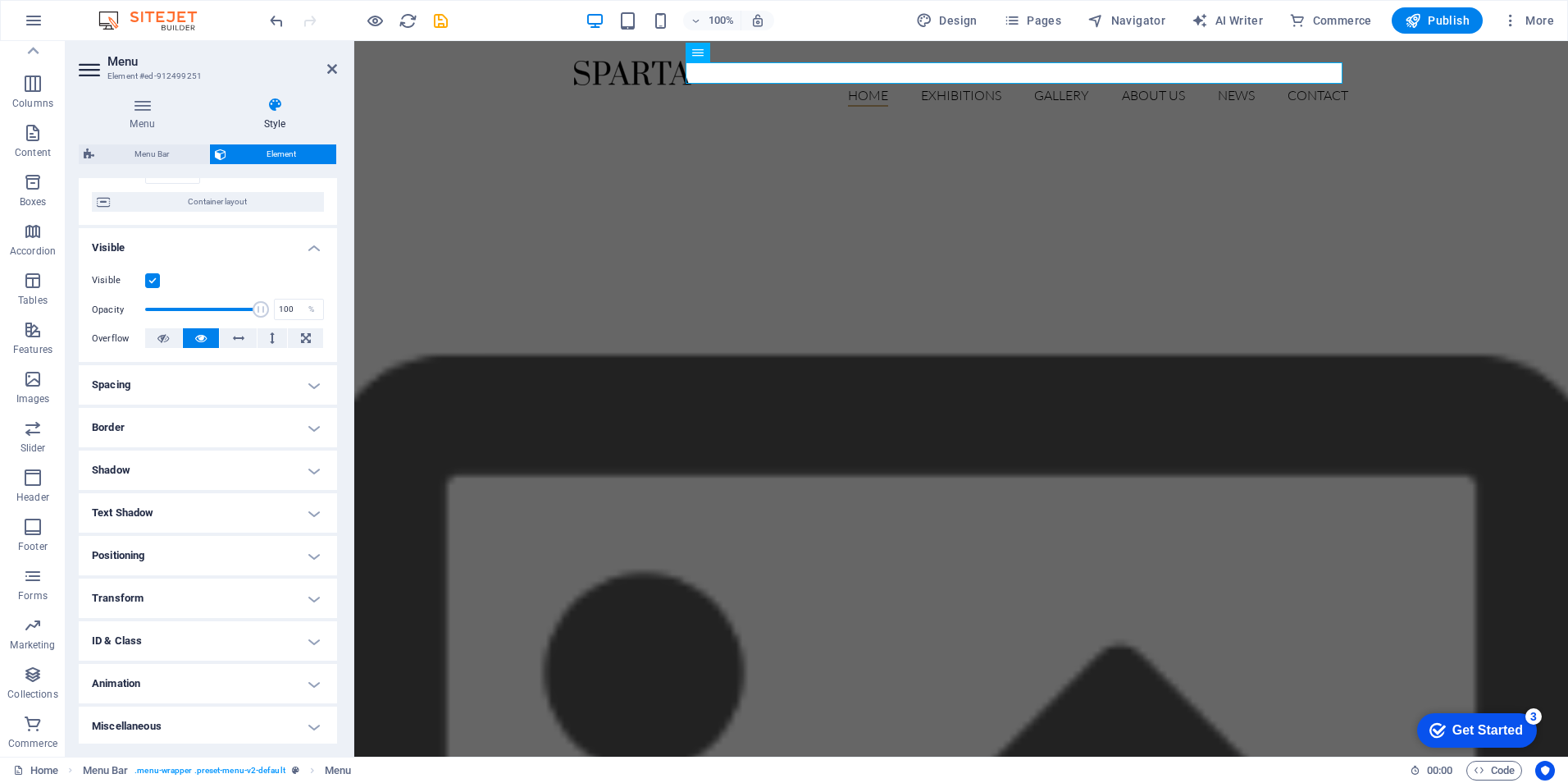
scroll to position [128, 0]
click at [948, 86] on nav "Home Exhibitions Detail view Gallery About us News Contact" at bounding box center [961, 96] width 774 height 22
click at [950, 86] on nav "Home Exhibitions Detail view Gallery About us News Contact" at bounding box center [961, 96] width 774 height 22
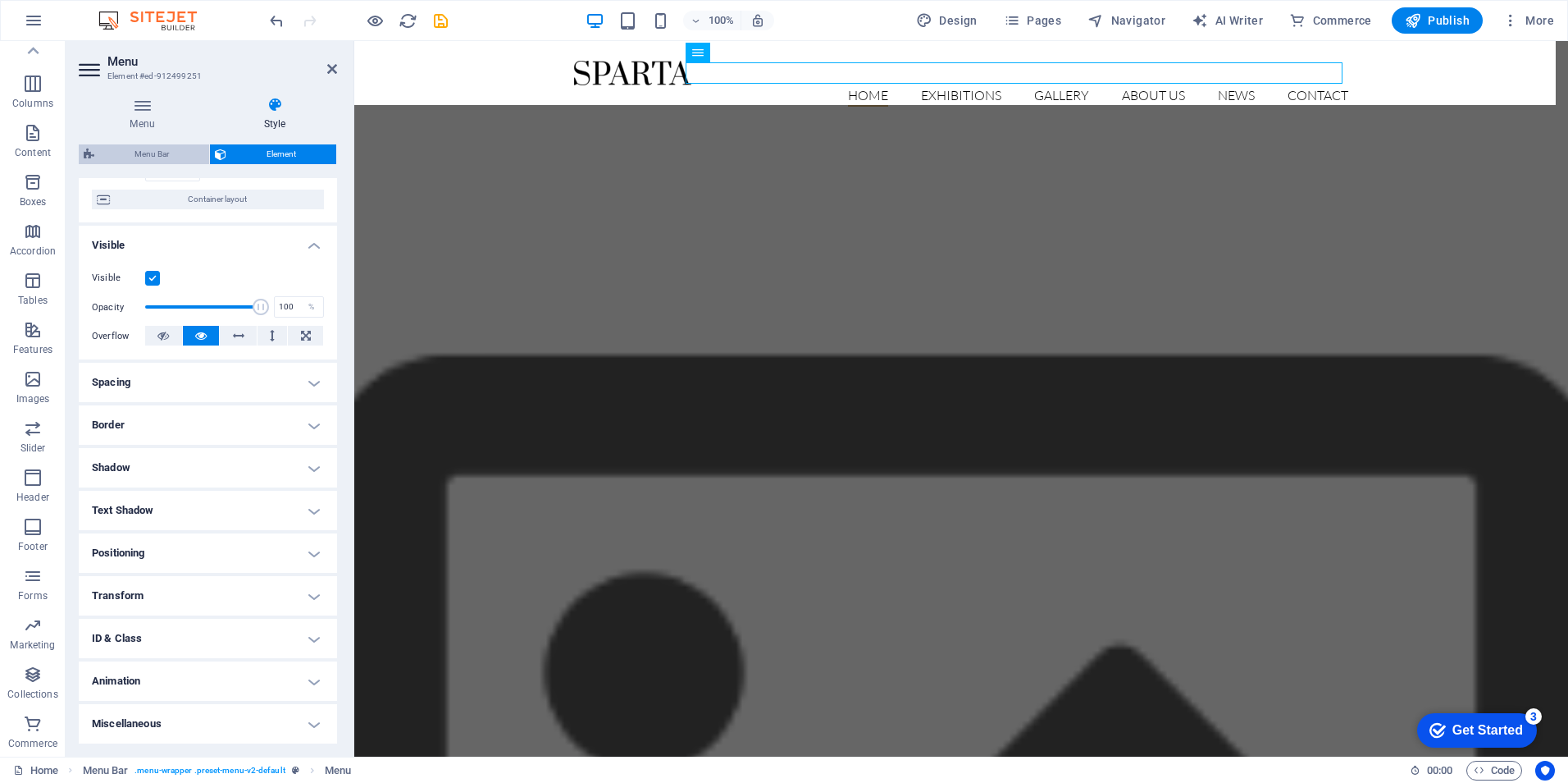
click at [143, 150] on span "Menu Bar" at bounding box center [151, 155] width 105 height 20
select select "rem"
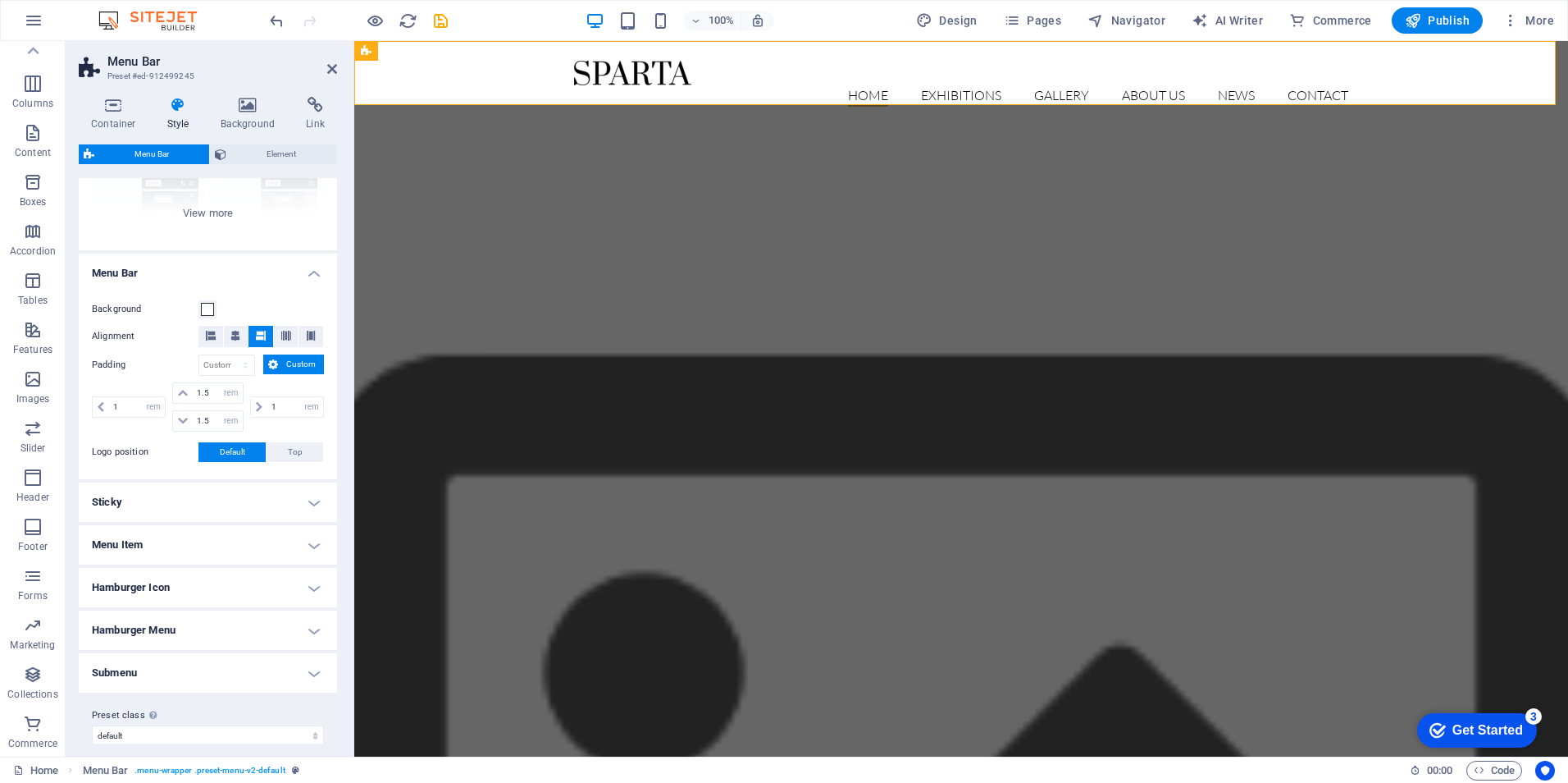
scroll to position [219, 0]
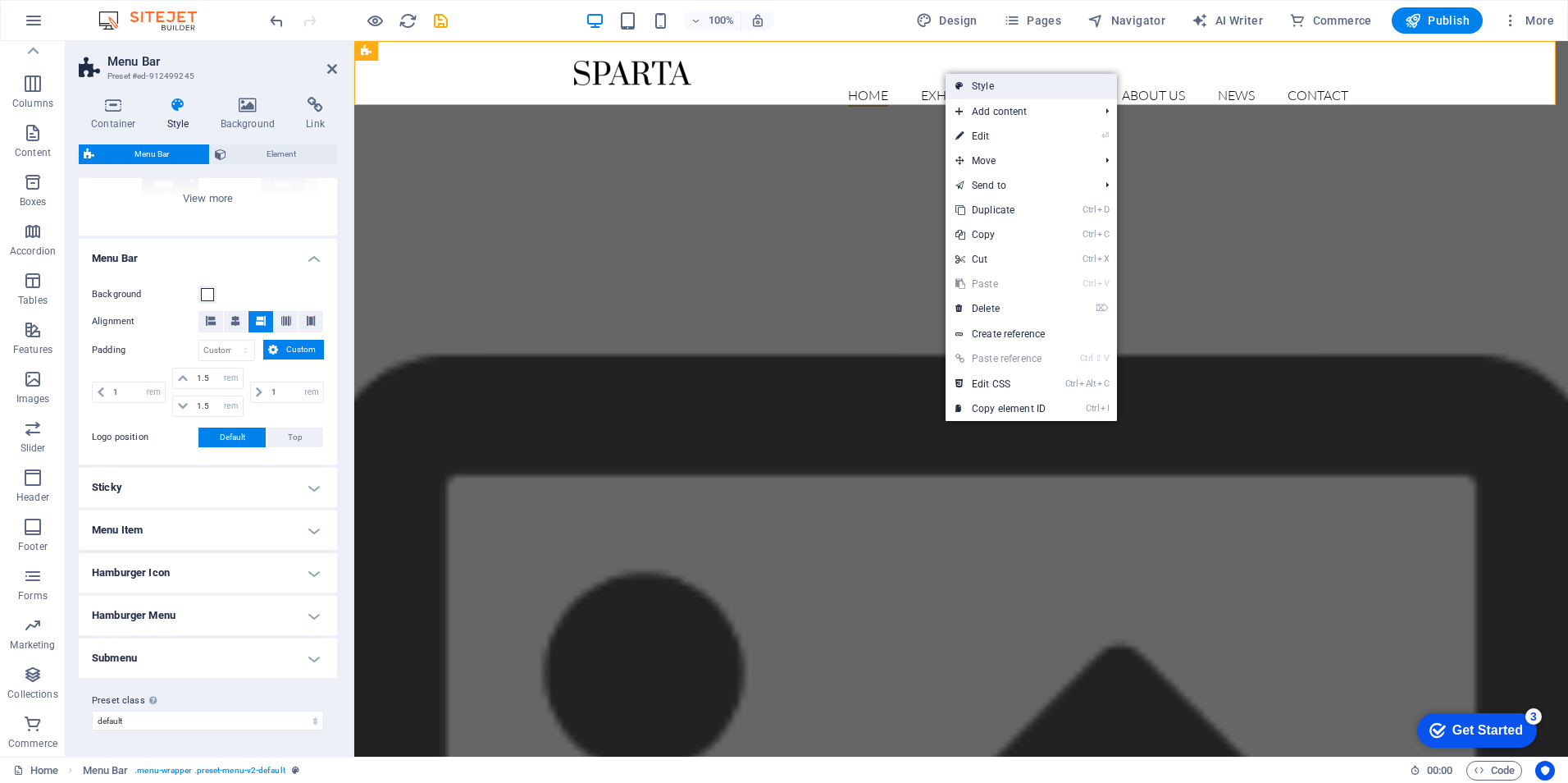
click at [993, 89] on link "Style" at bounding box center [1031, 86] width 171 height 25
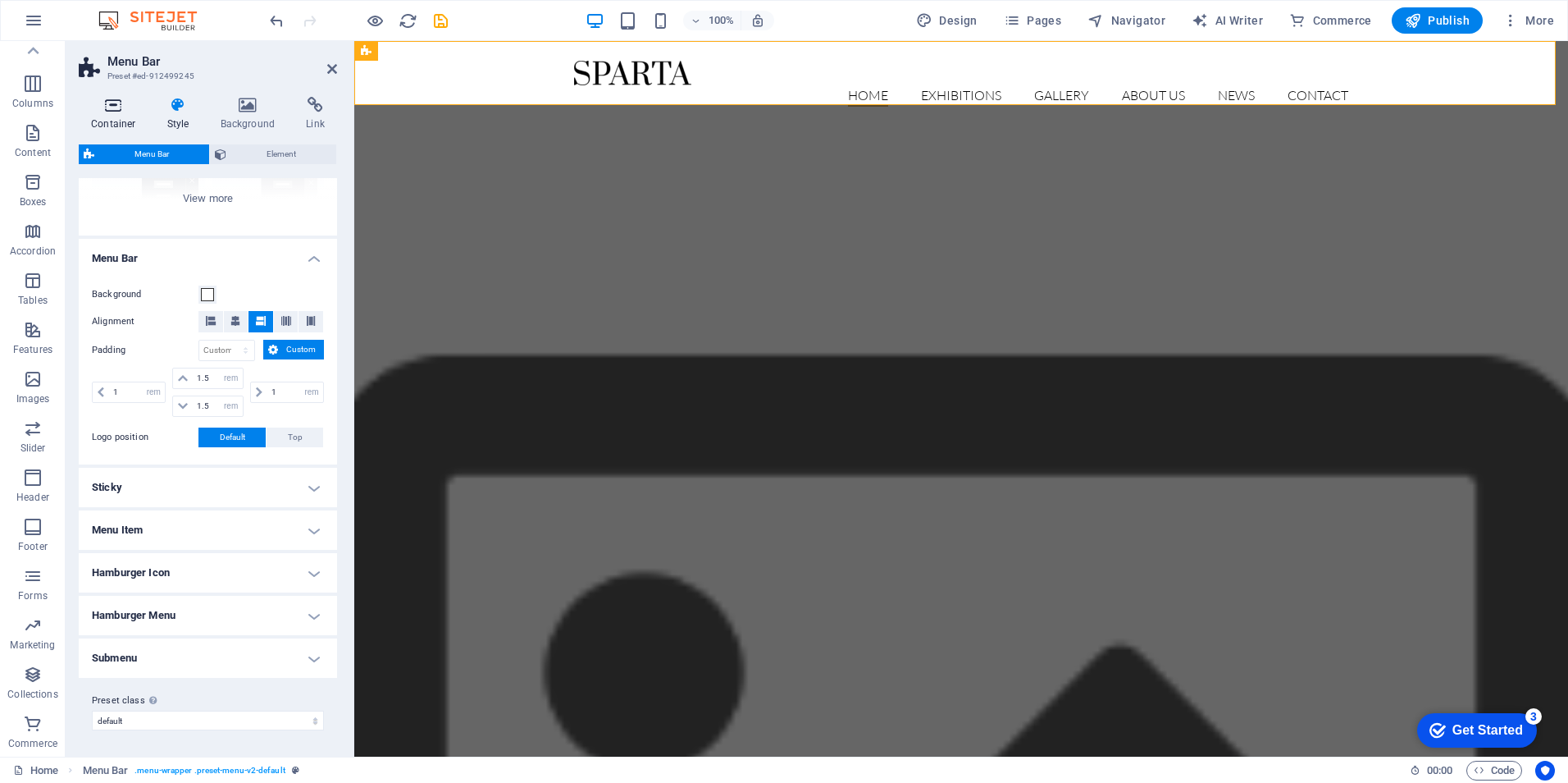
click at [111, 116] on h4 "Container" at bounding box center [117, 113] width 76 height 34
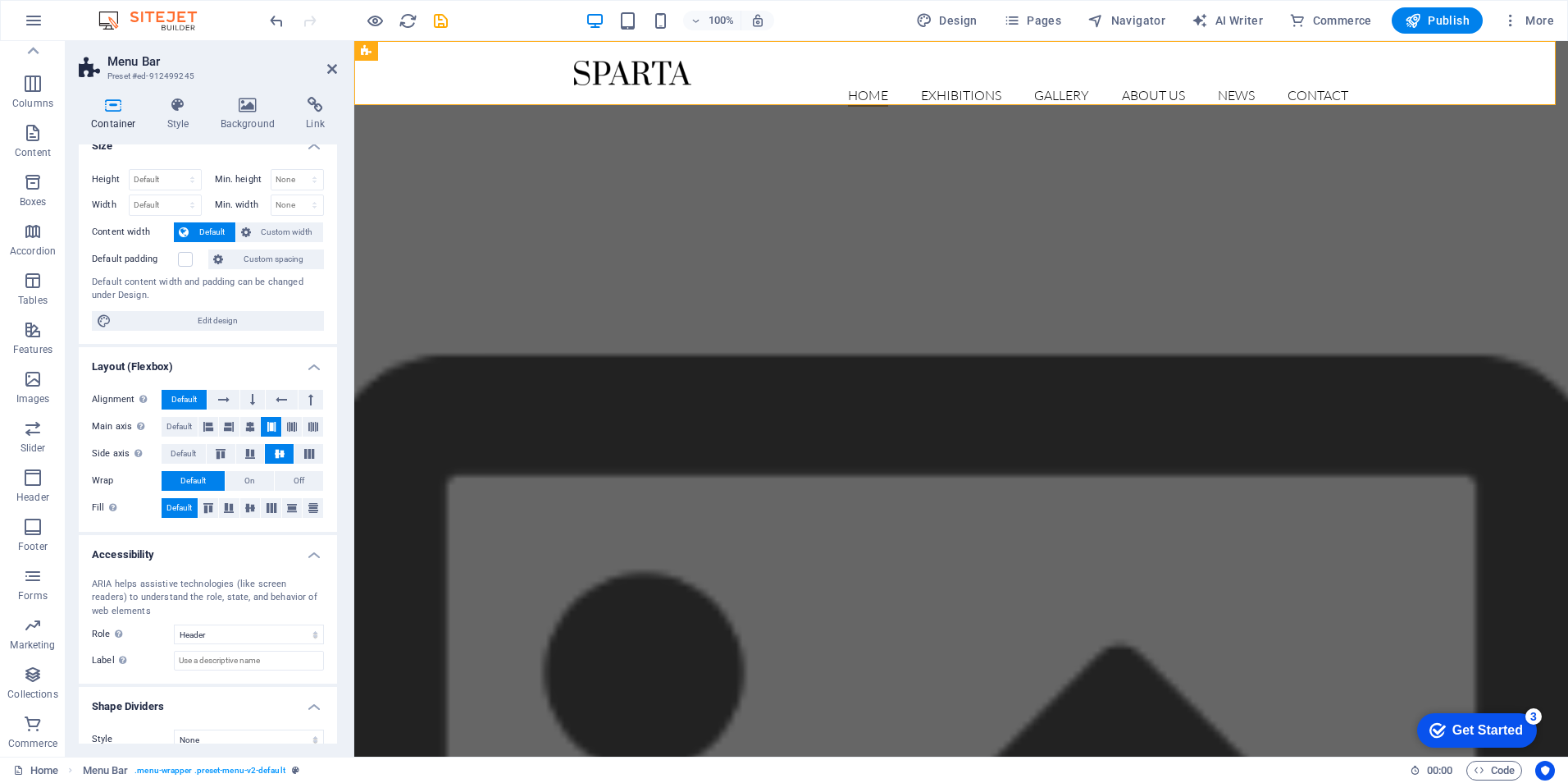
scroll to position [37, 0]
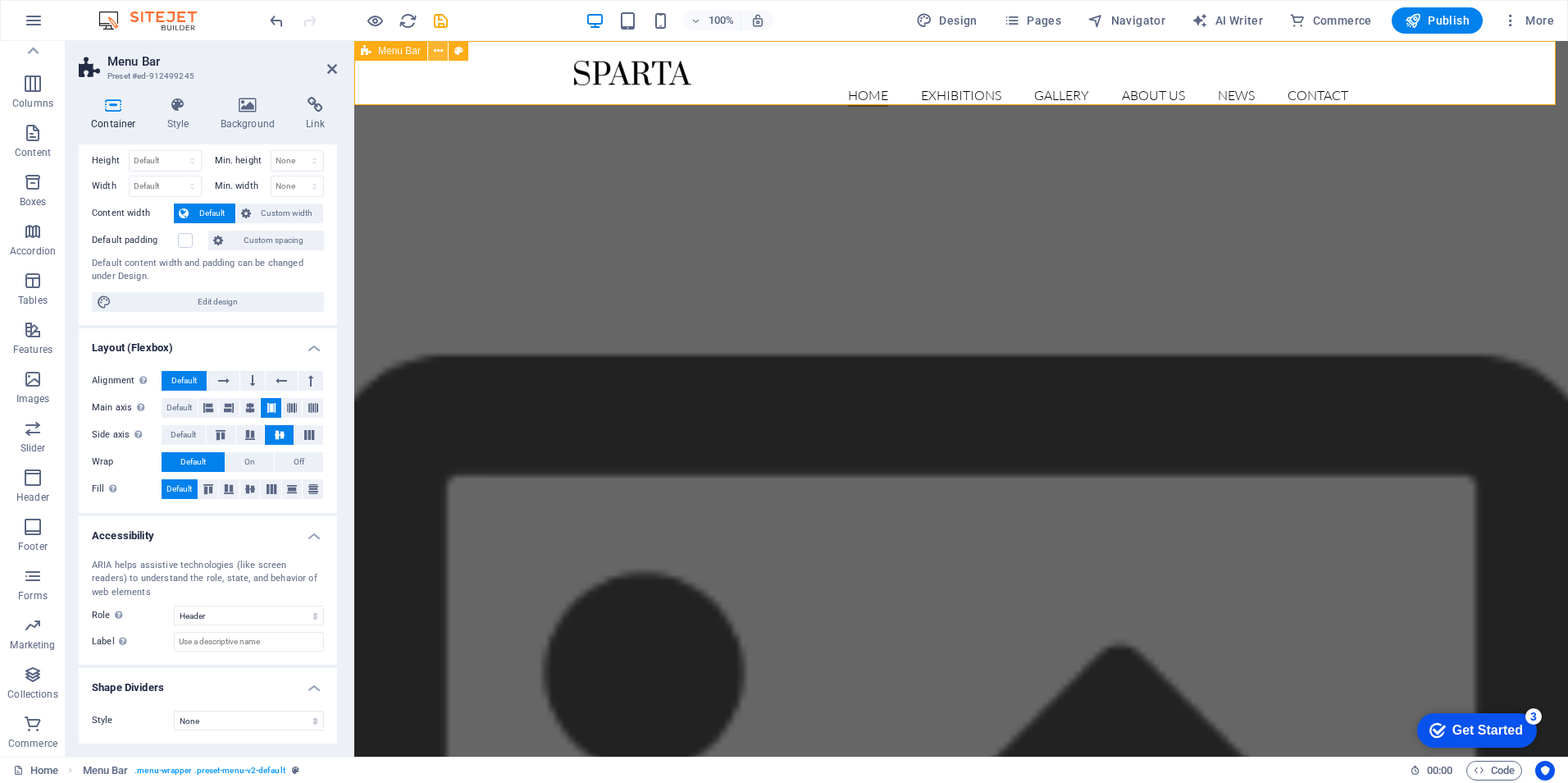
click at [438, 50] on icon at bounding box center [438, 51] width 9 height 17
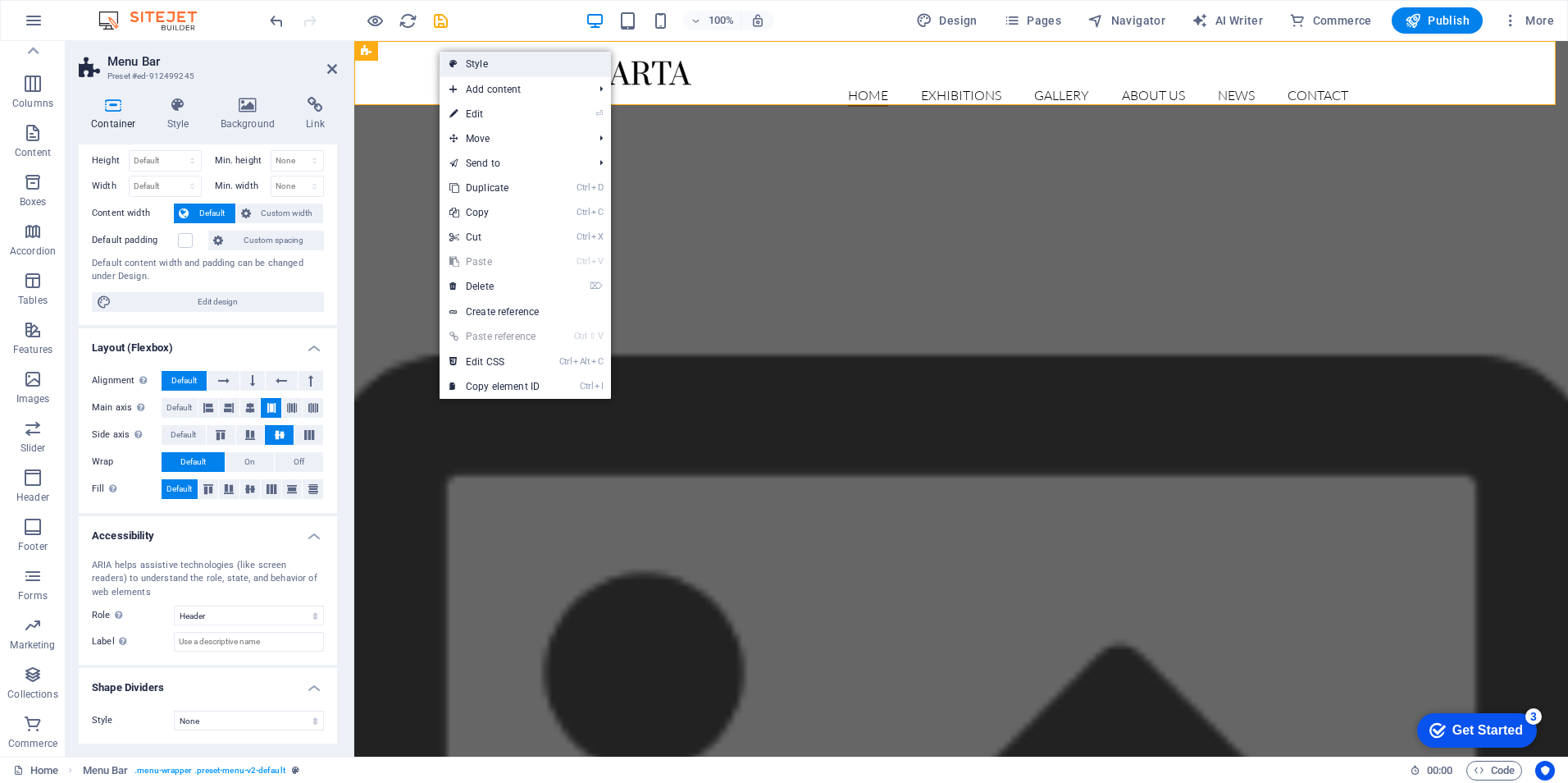
click at [473, 62] on link "Style" at bounding box center [525, 64] width 171 height 25
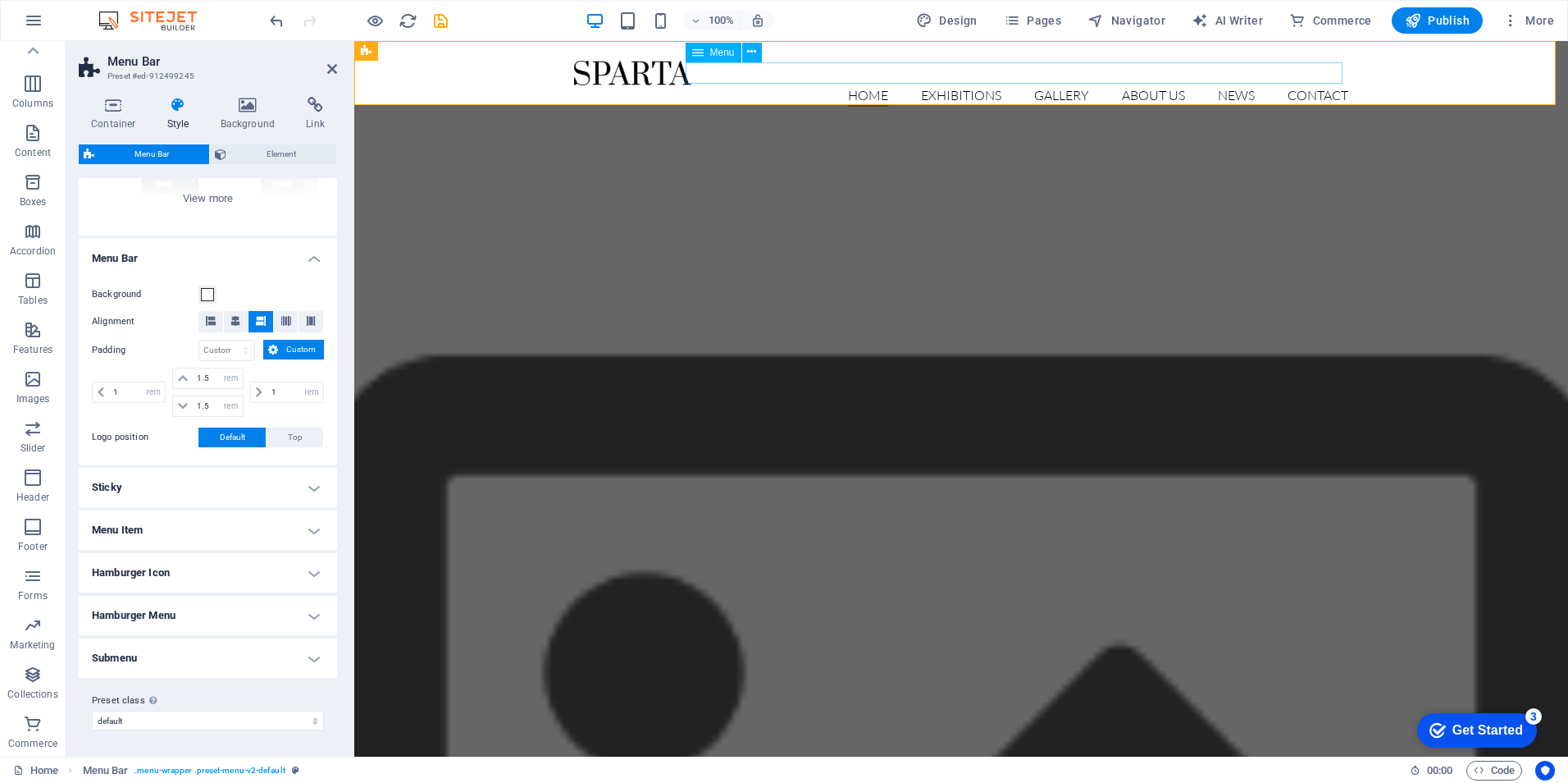
click at [863, 86] on nav "Home Exhibitions Detail view Gallery About us News Contact" at bounding box center [961, 96] width 774 height 22
click at [709, 52] on div "Menu" at bounding box center [713, 52] width 56 height 20
click at [695, 52] on icon at bounding box center [698, 52] width 12 height 20
click at [750, 54] on icon at bounding box center [751, 52] width 9 height 17
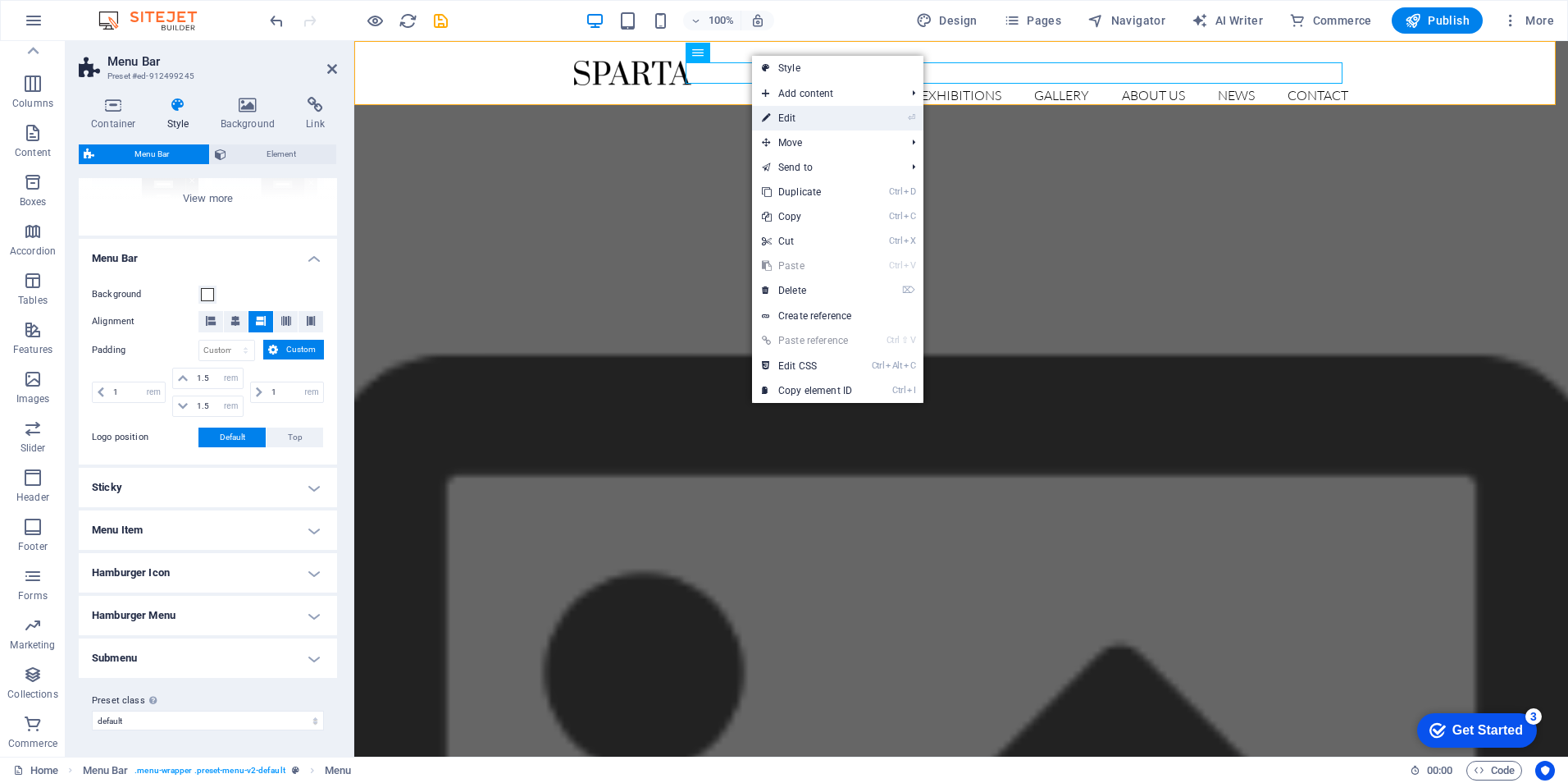
click at [808, 119] on link "⏎ Edit" at bounding box center [807, 118] width 110 height 25
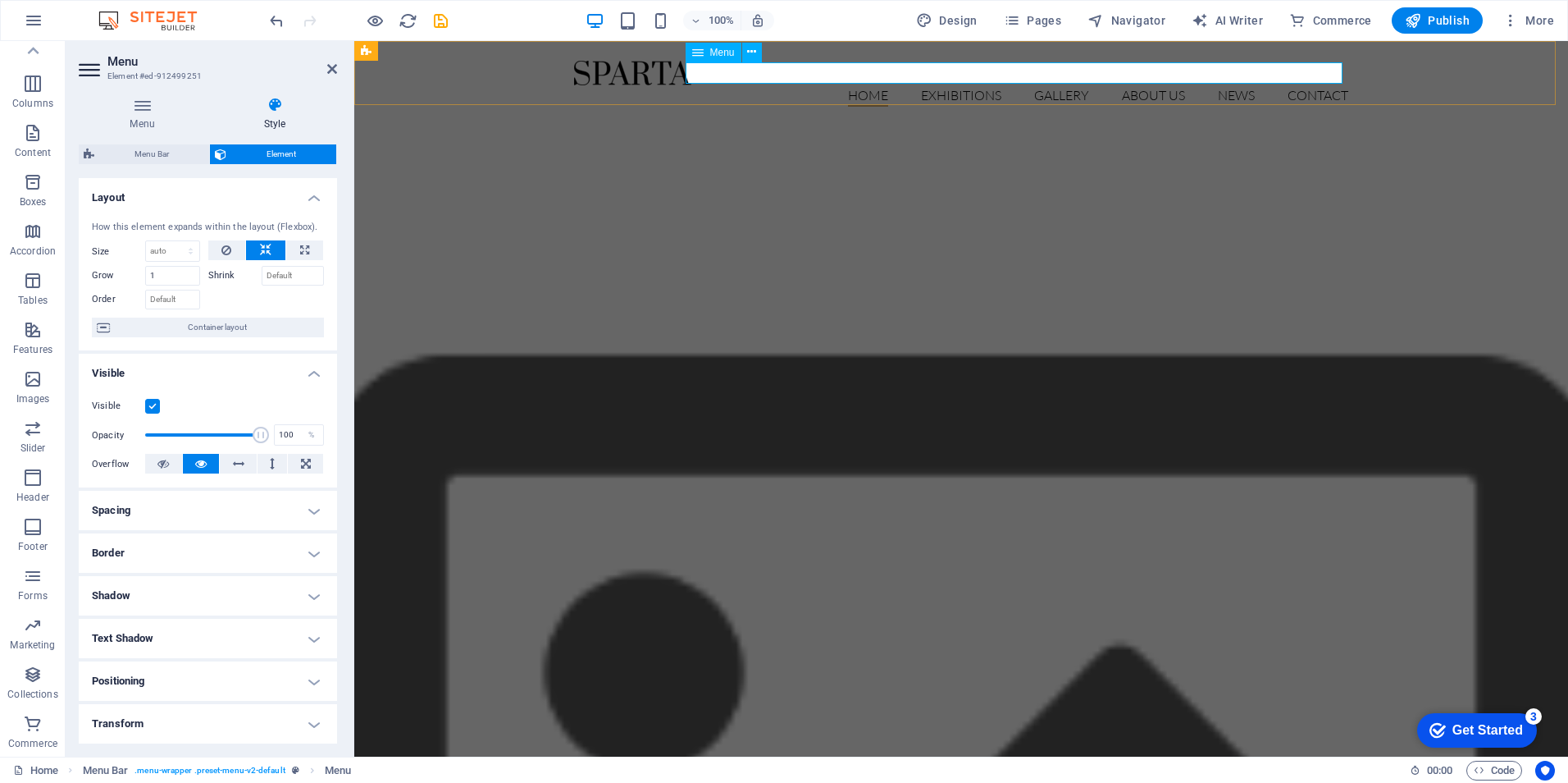
click at [858, 86] on nav "Home Exhibitions Detail view Gallery About us News Contact" at bounding box center [961, 96] width 774 height 22
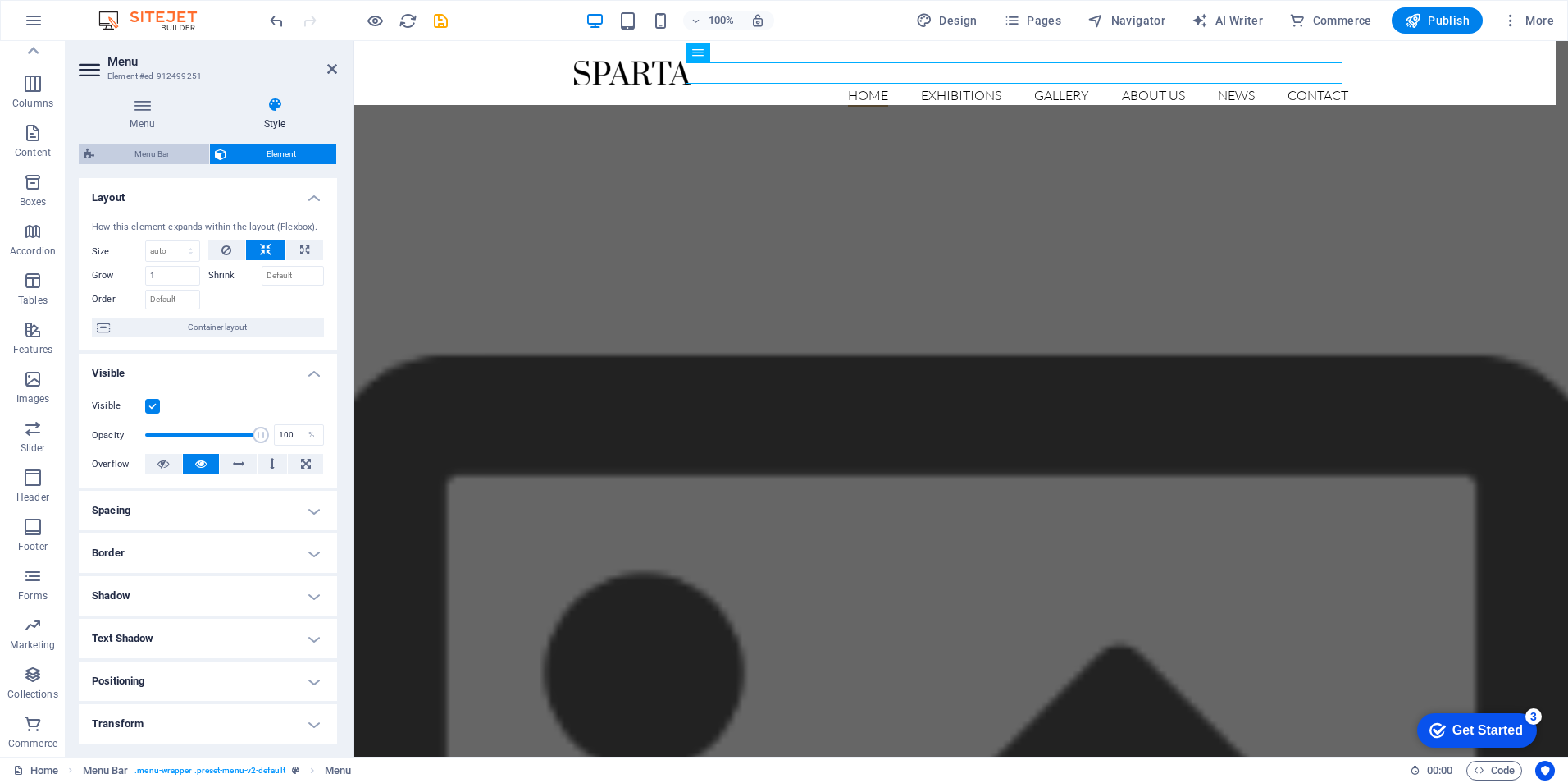
click at [159, 157] on span "Menu Bar" at bounding box center [151, 155] width 105 height 20
select select "rem"
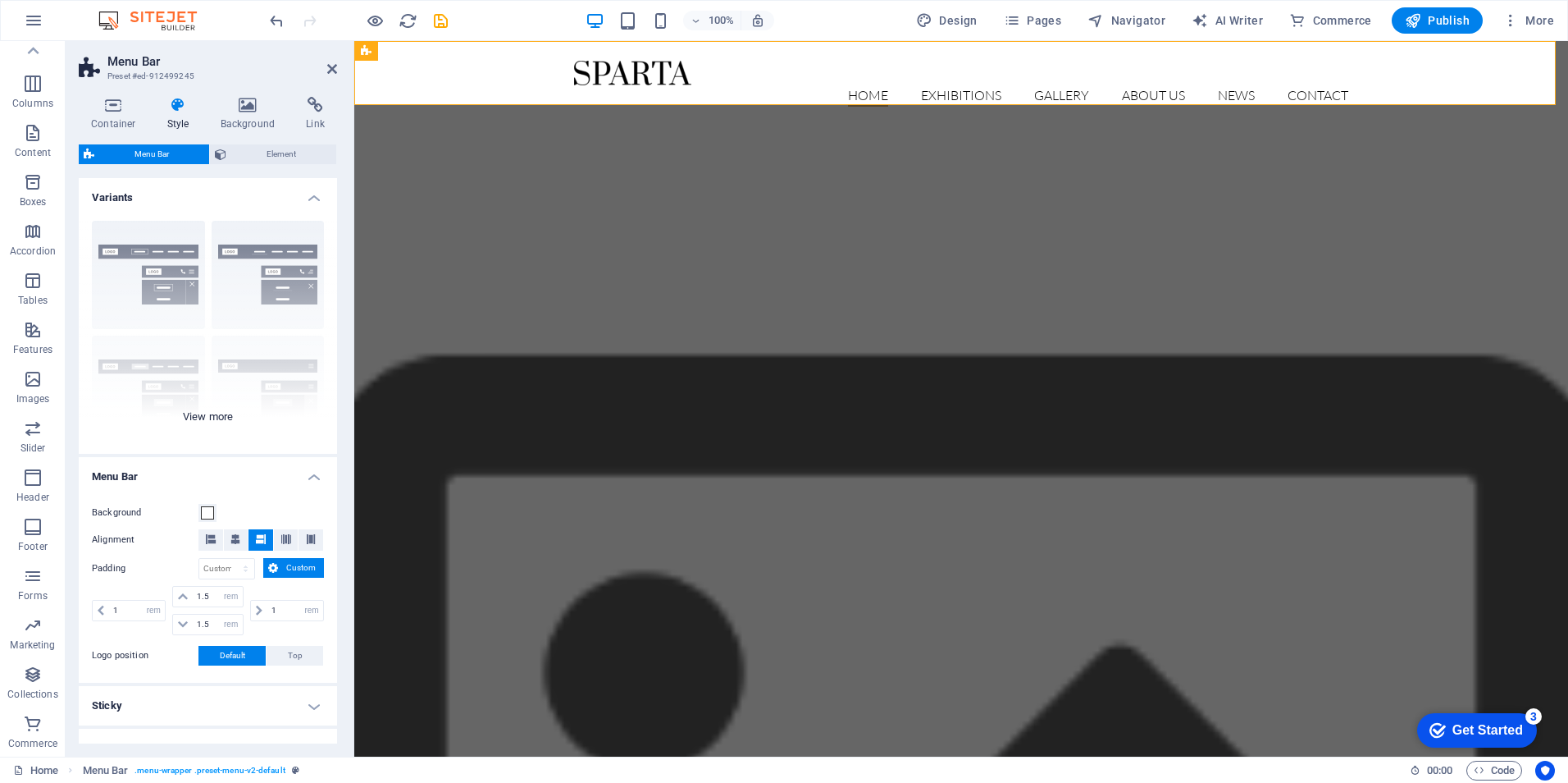
click at [215, 420] on div "Border Centered Default Fixed Loki Trigger Wide XXL" at bounding box center [208, 331] width 258 height 246
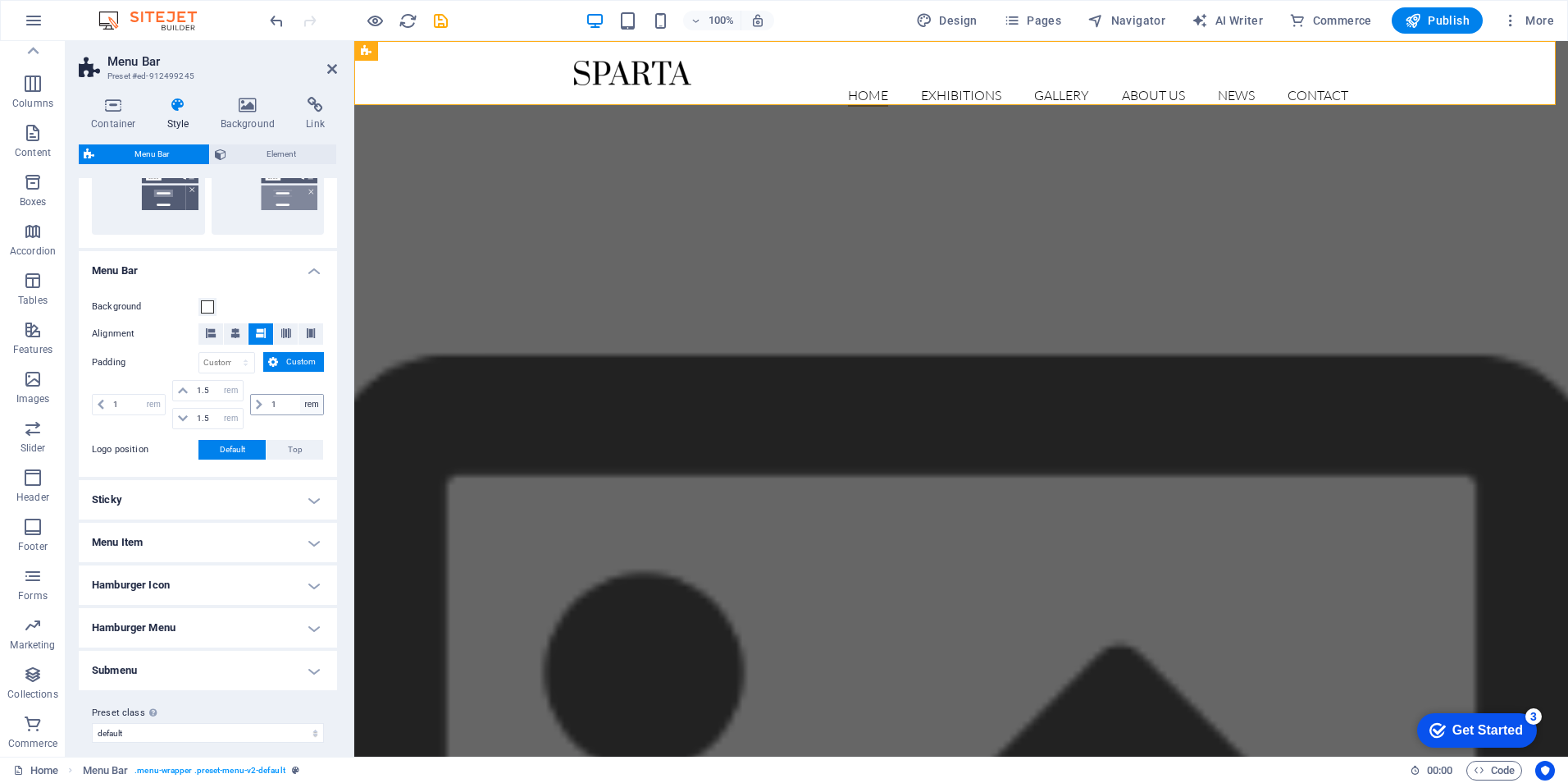
scroll to position [451, 0]
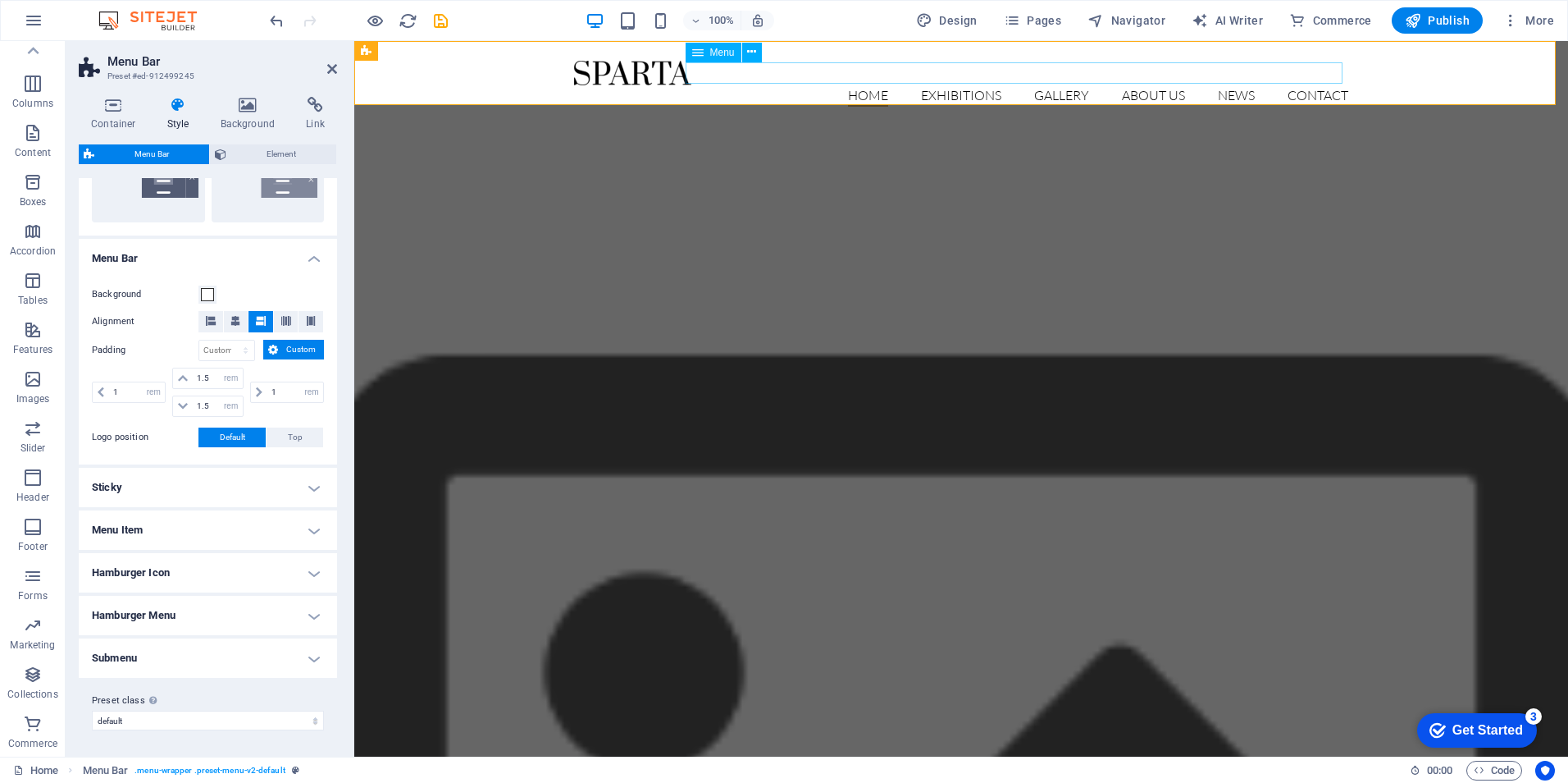
click at [1302, 86] on nav "Home Exhibitions Detail view Gallery About us News Contact" at bounding box center [961, 96] width 774 height 22
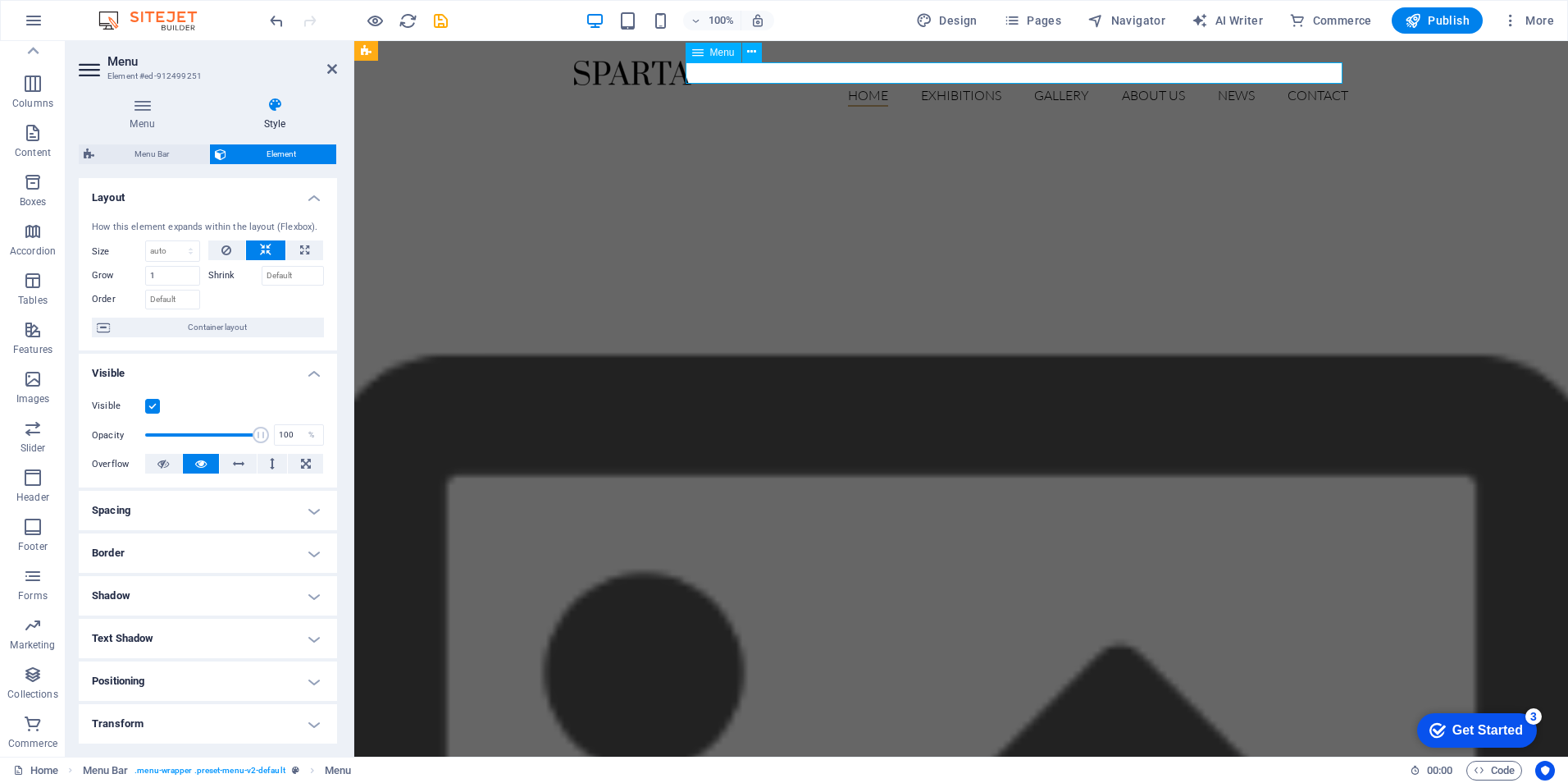
click at [1303, 86] on nav "Home Exhibitions Detail view Gallery About us News Contact" at bounding box center [961, 96] width 774 height 22
click at [950, 86] on nav "Home Exhibitions Detail view Gallery About us News Contact" at bounding box center [961, 96] width 774 height 22
click at [222, 327] on span "Container layout" at bounding box center [217, 327] width 204 height 20
select select "header"
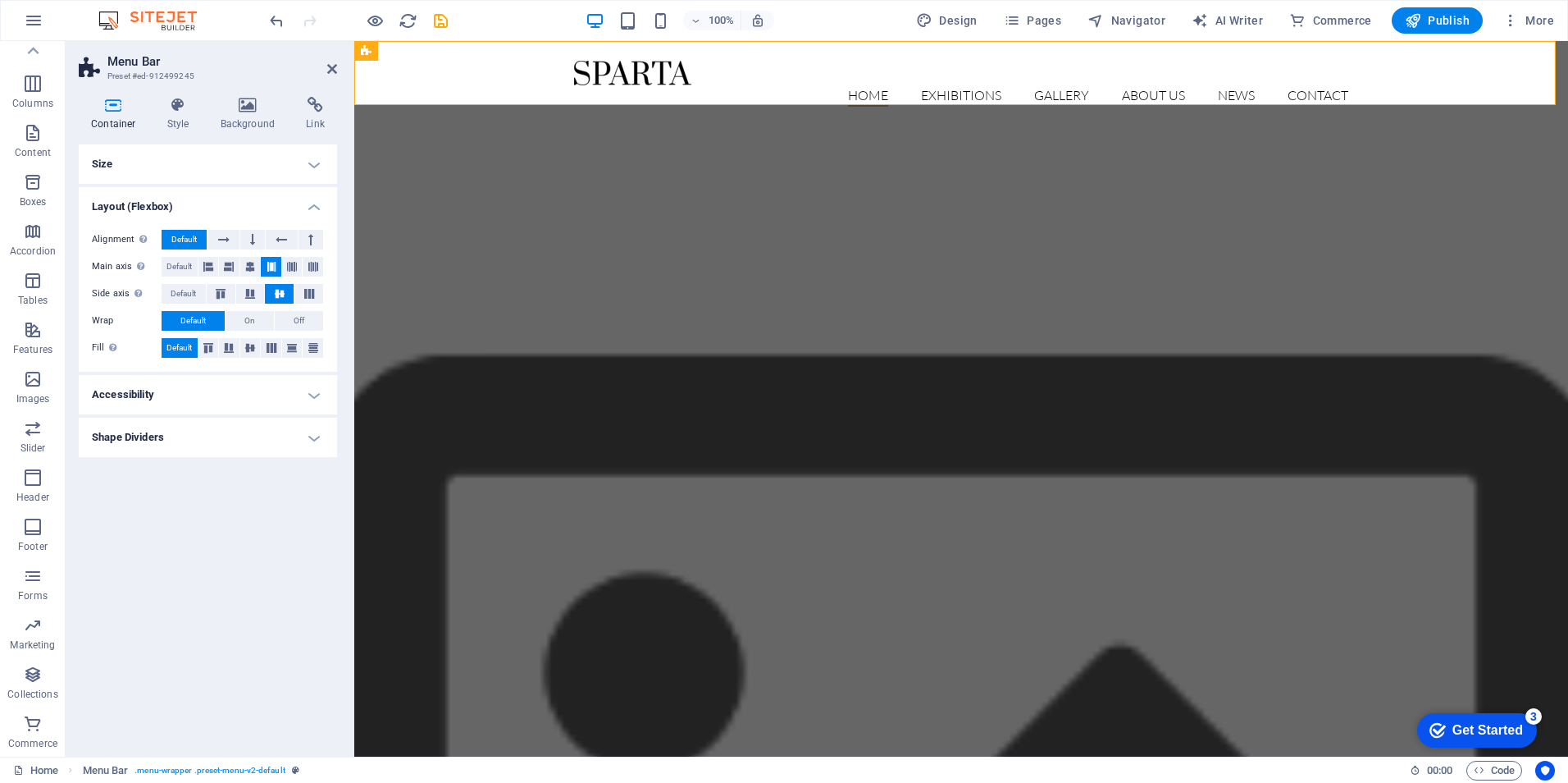
click at [306, 397] on h4 "Accessibility" at bounding box center [208, 394] width 258 height 39
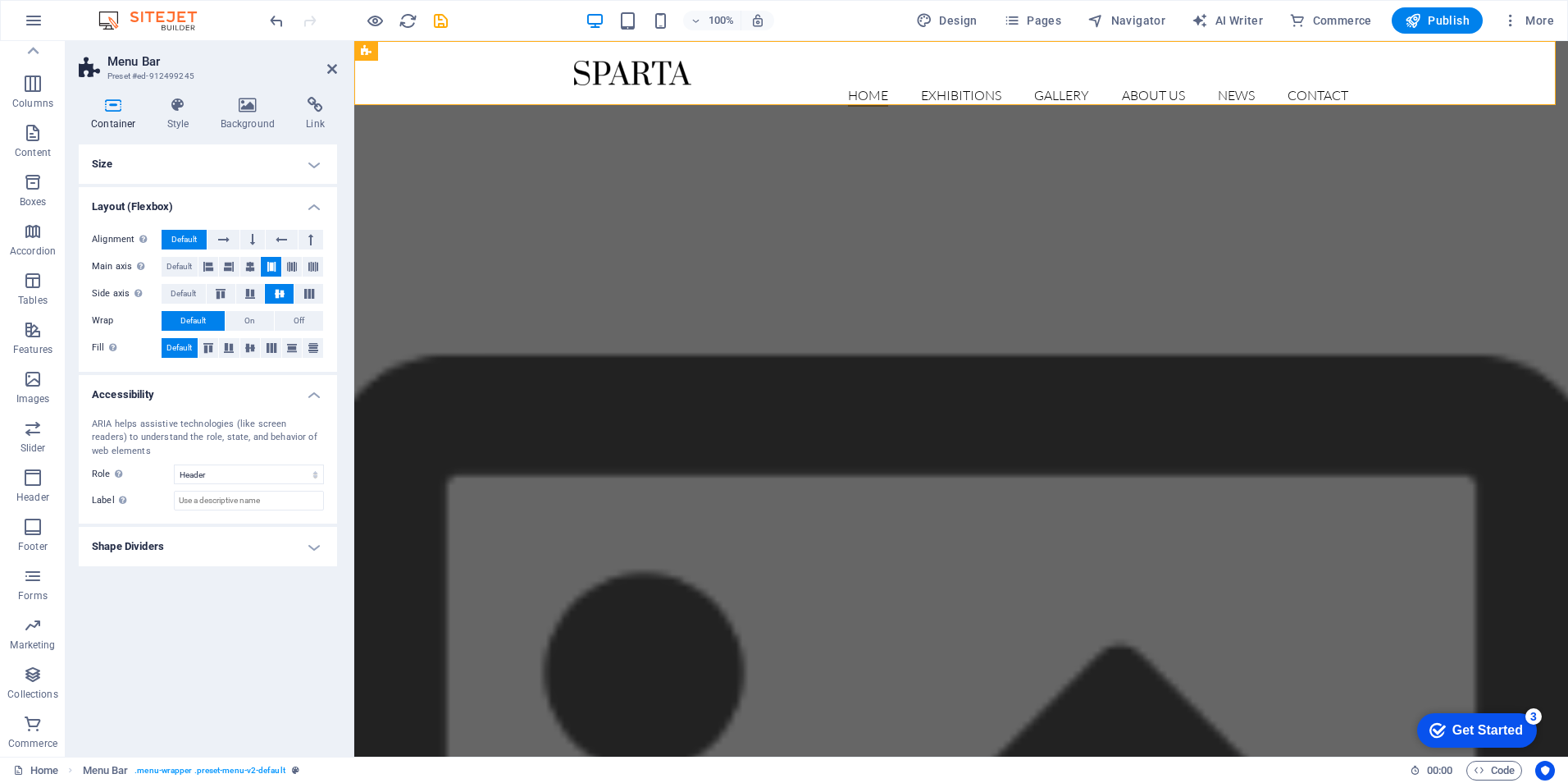
click at [256, 545] on h4 "Shape Dividers" at bounding box center [208, 546] width 258 height 39
click at [315, 111] on icon at bounding box center [315, 105] width 43 height 17
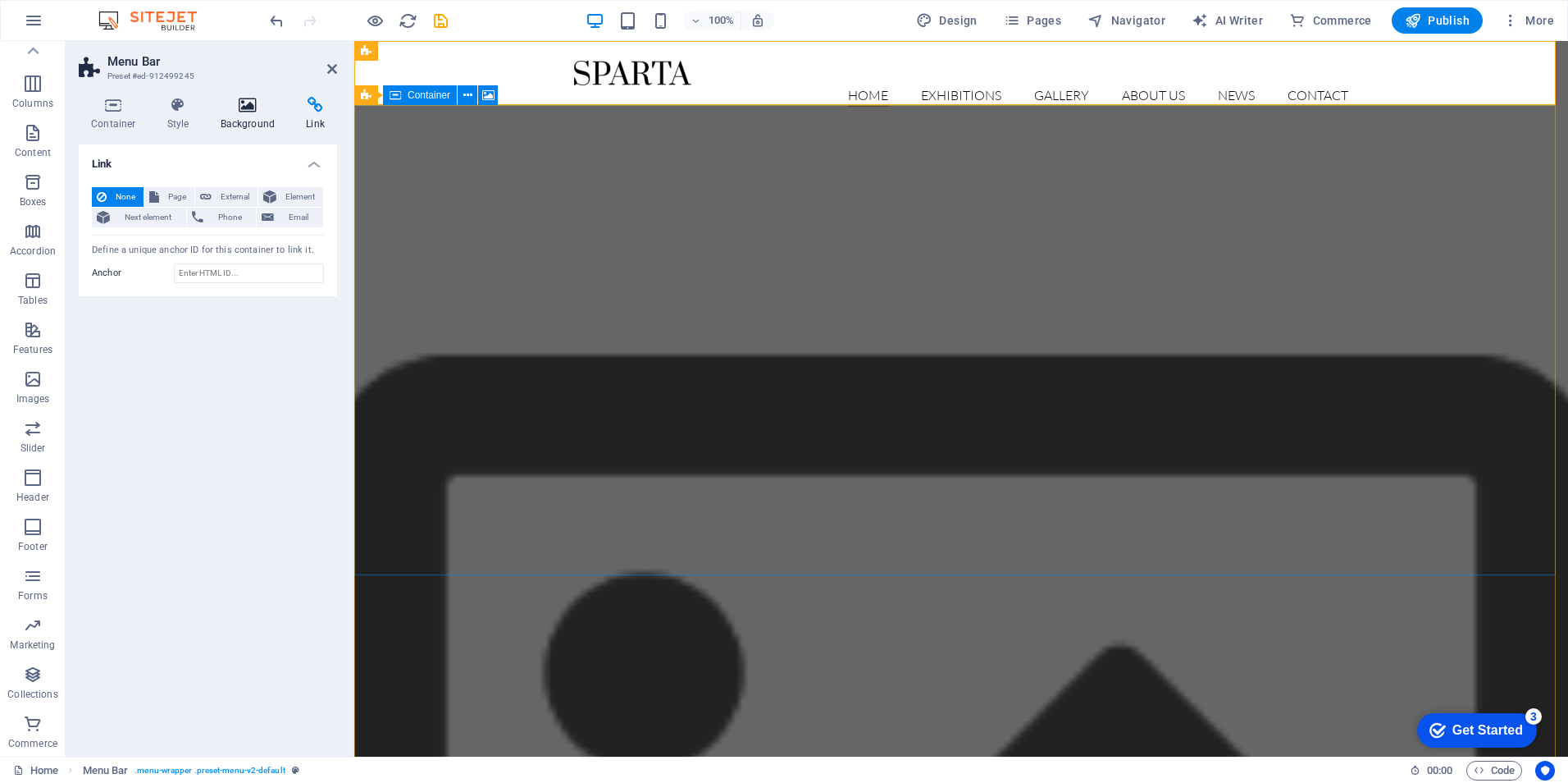
click at [249, 101] on icon at bounding box center [248, 105] width 80 height 17
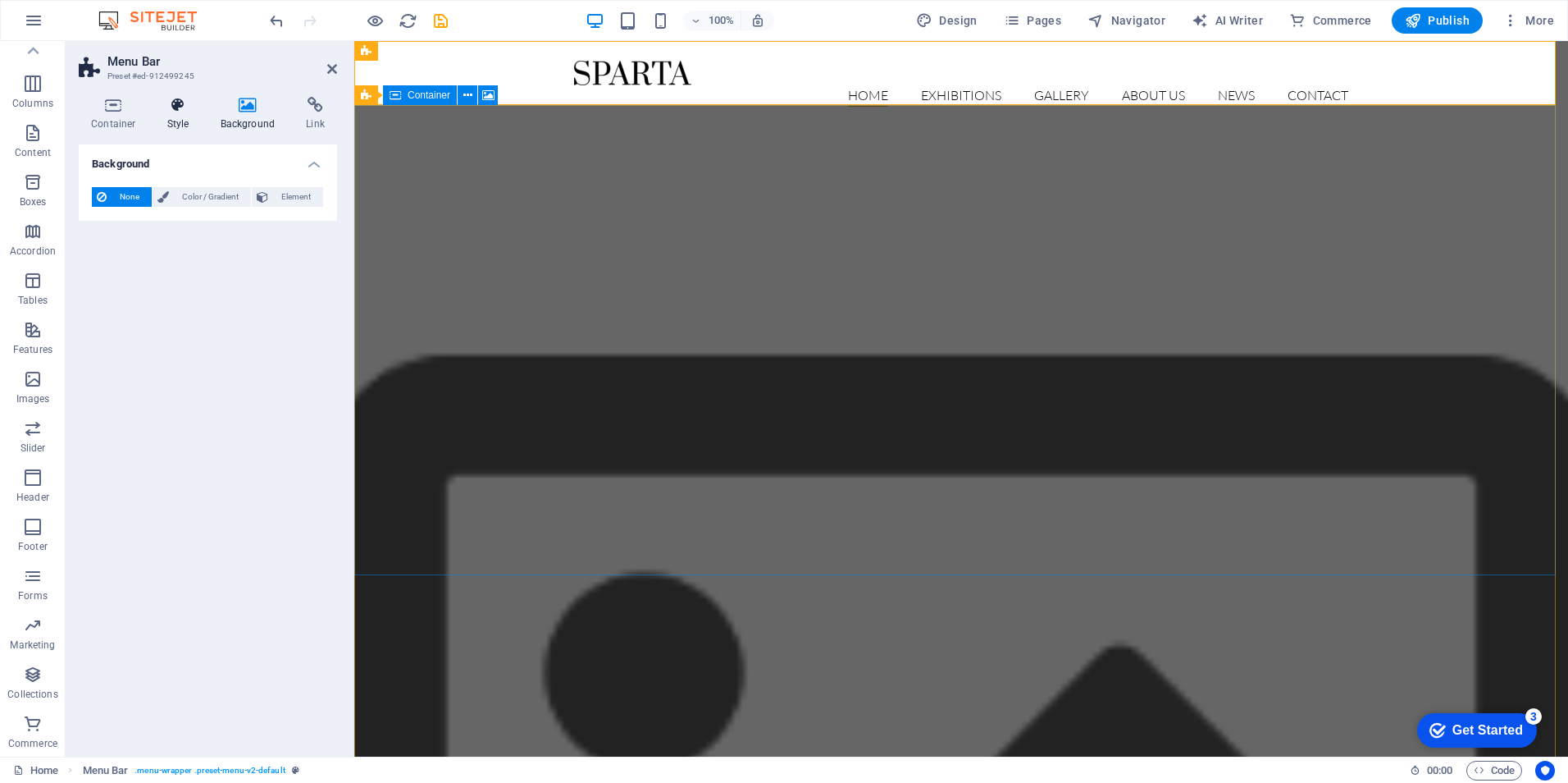
click at [171, 107] on icon at bounding box center [179, 105] width 47 height 17
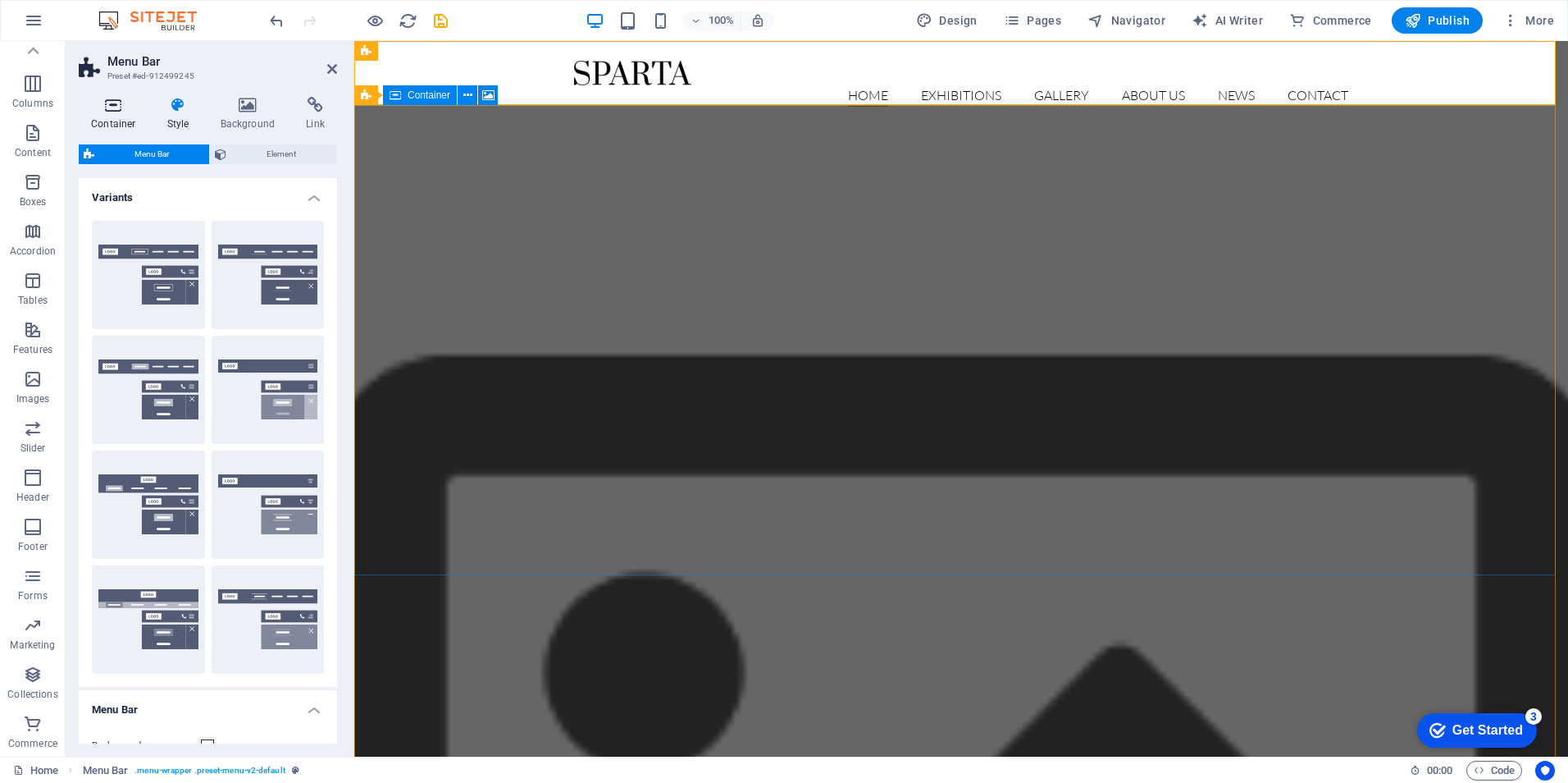
click at [101, 111] on icon at bounding box center [114, 105] width 70 height 17
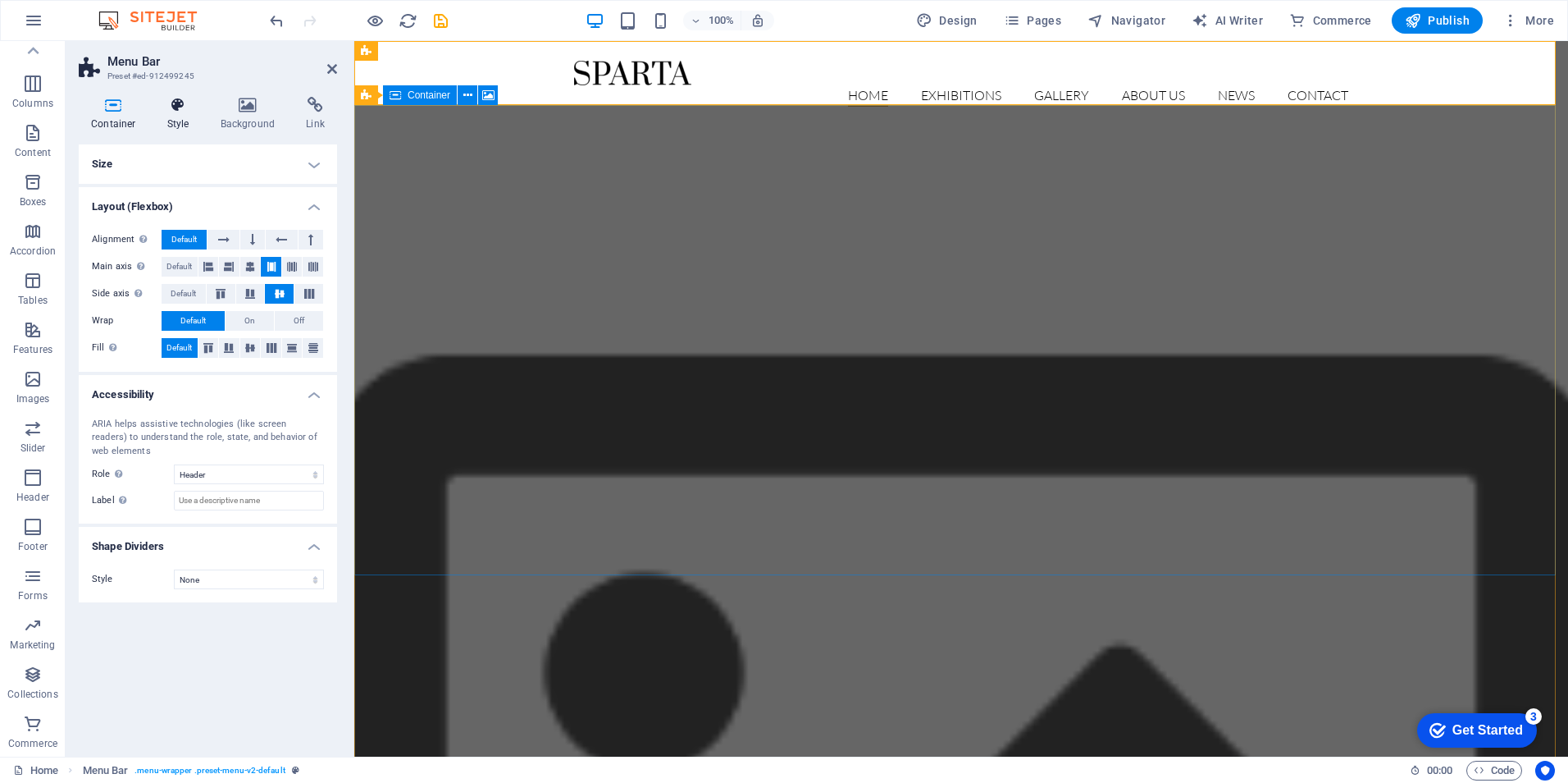
click at [183, 104] on icon at bounding box center [179, 105] width 47 height 17
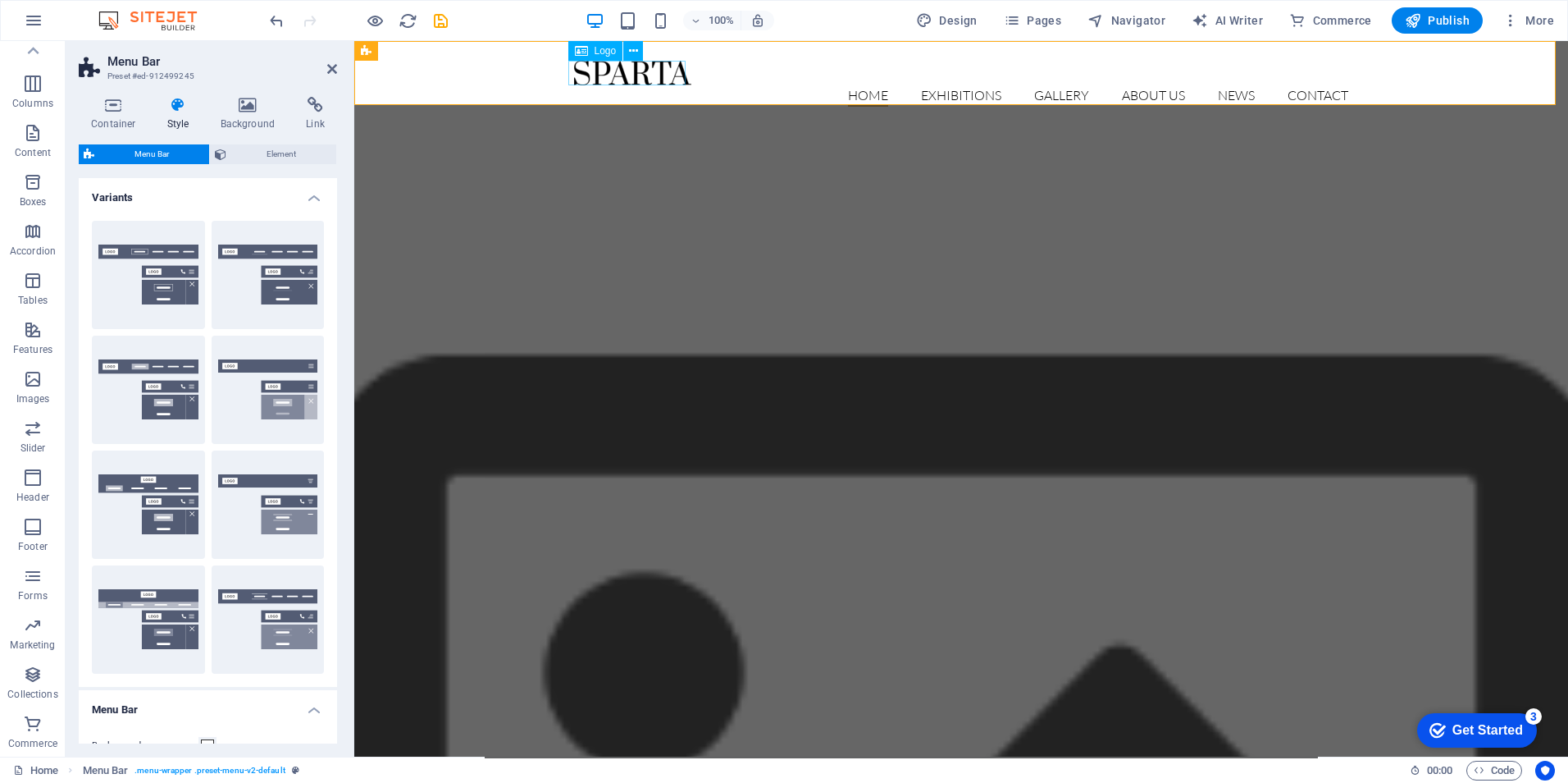
click at [666, 68] on div at bounding box center [961, 73] width 774 height 25
click at [642, 68] on div at bounding box center [961, 73] width 774 height 25
click at [642, 69] on div at bounding box center [961, 73] width 774 height 25
select select "px"
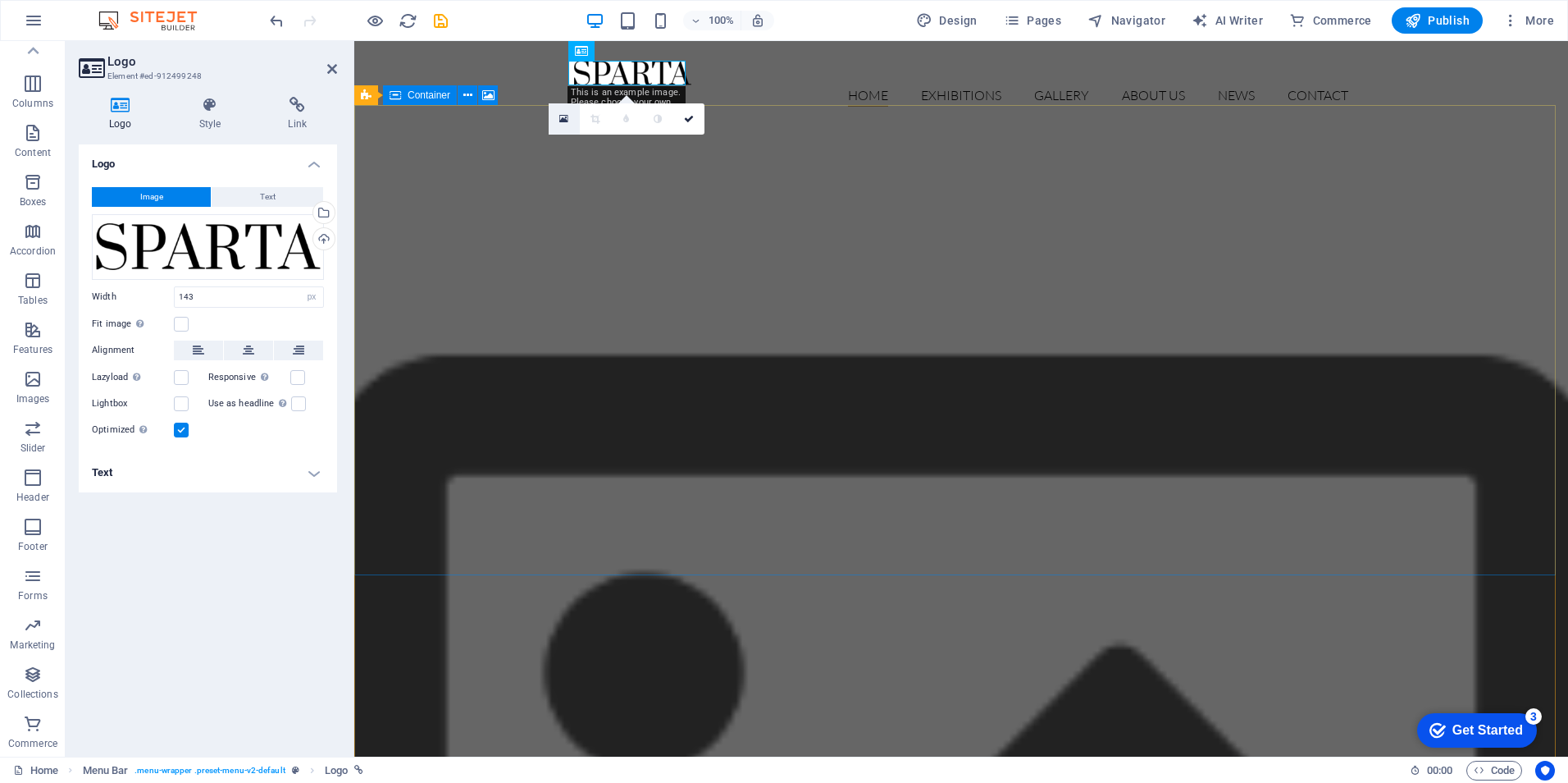
click at [568, 118] on icon at bounding box center [563, 119] width 9 height 12
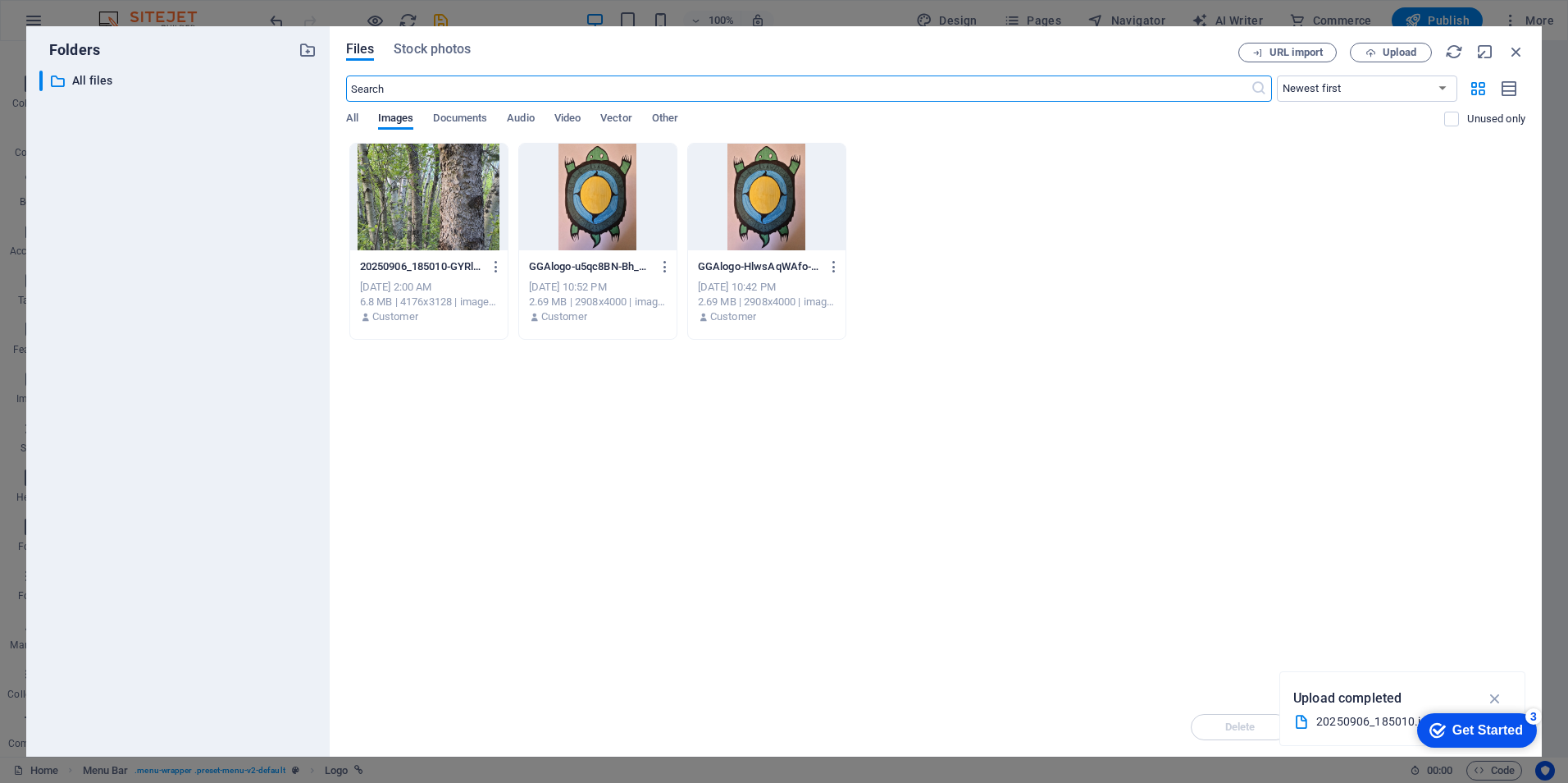
click at [616, 217] on div at bounding box center [597, 197] width 157 height 106
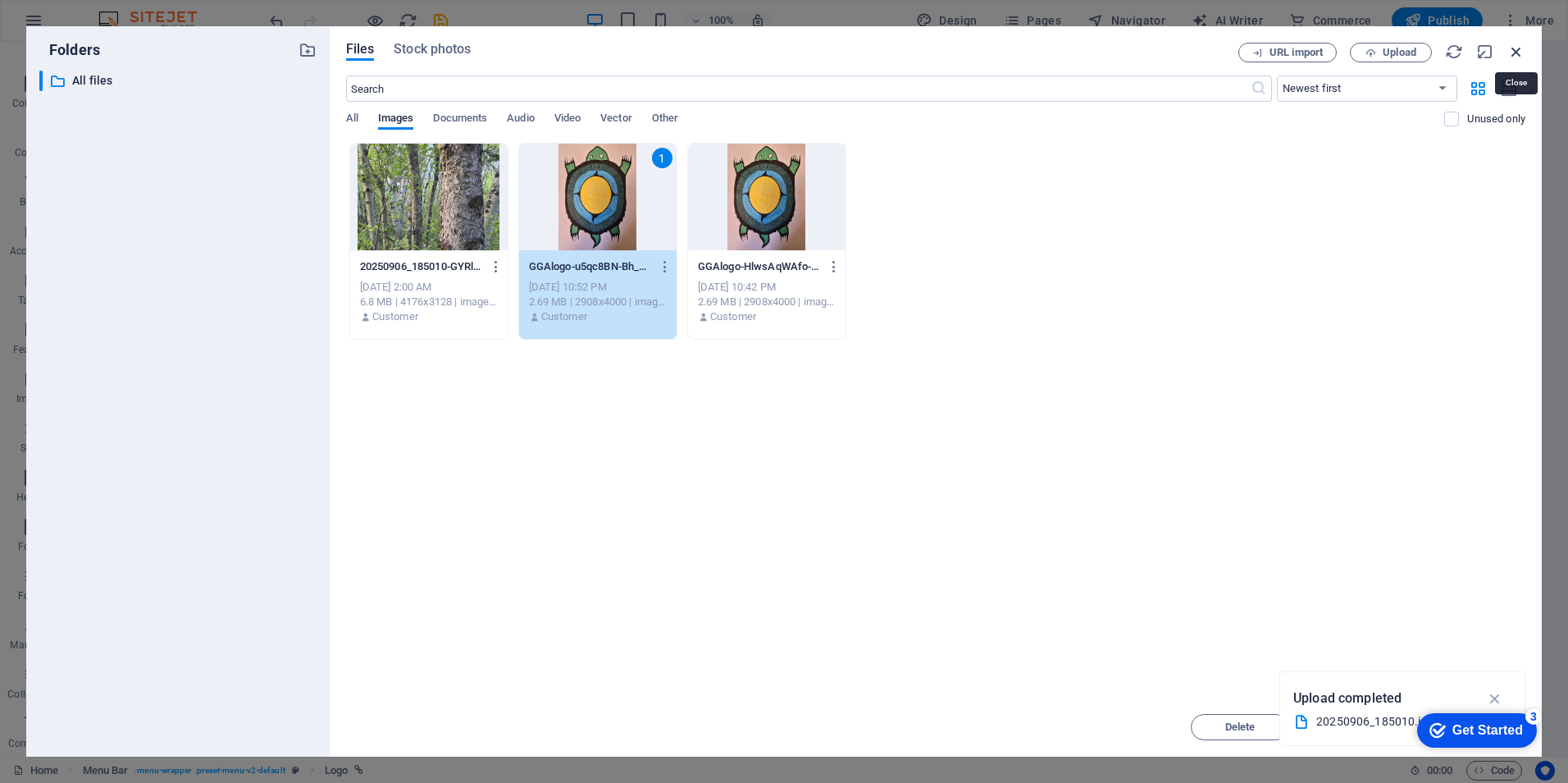
click at [1513, 52] on icon "button" at bounding box center [1516, 52] width 18 height 18
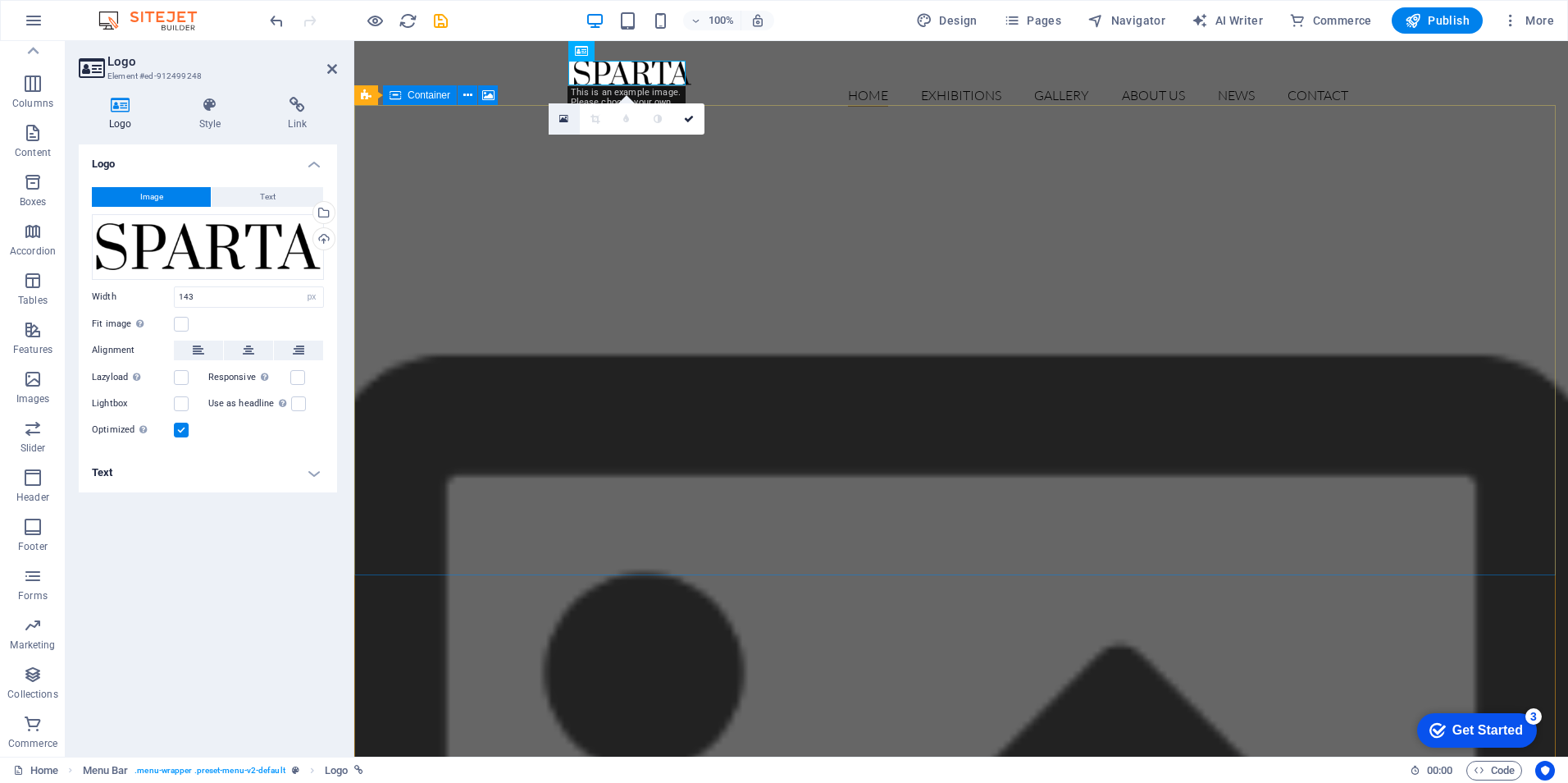
click at [562, 116] on icon at bounding box center [563, 119] width 9 height 12
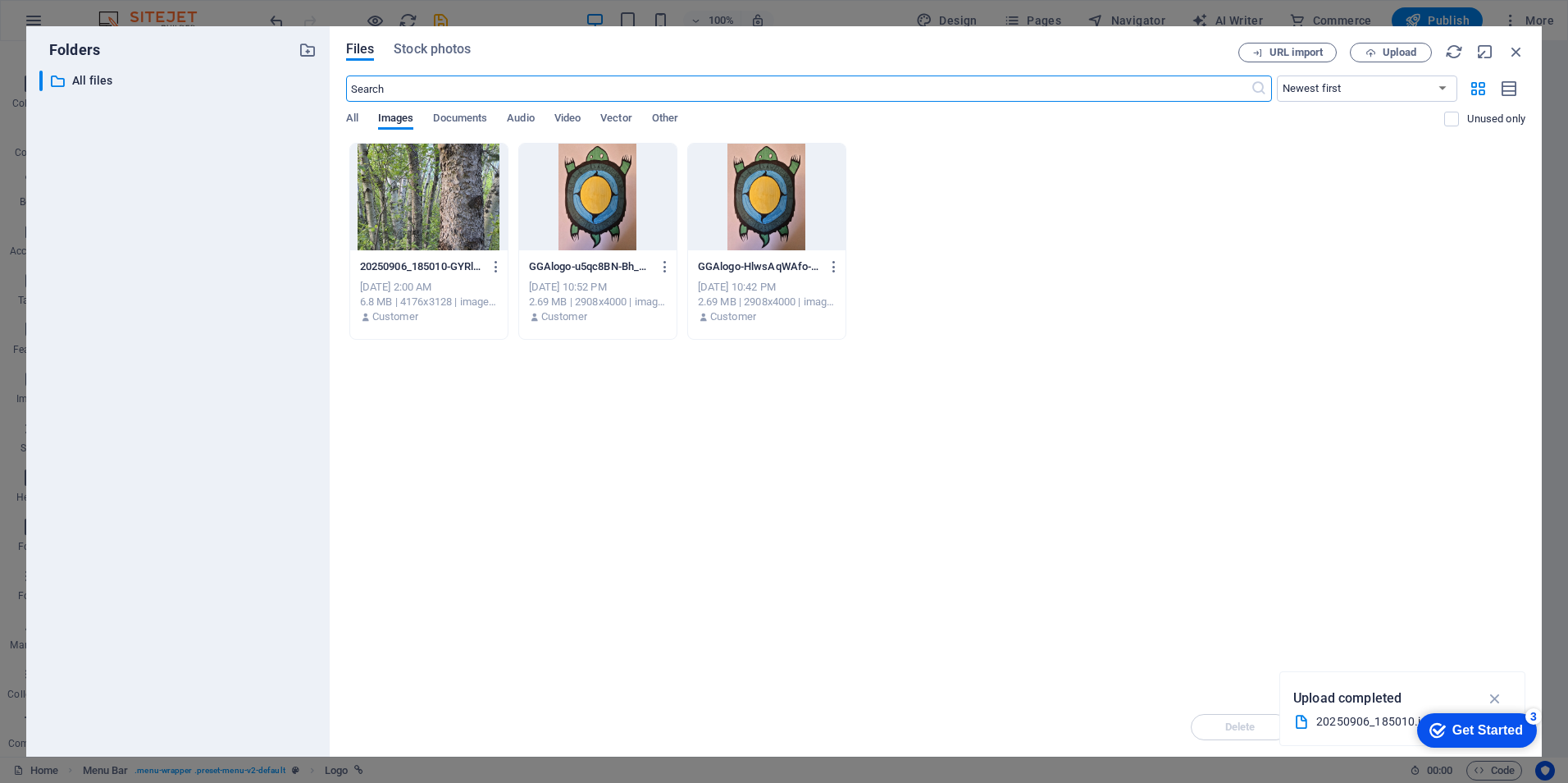
click at [592, 170] on div at bounding box center [597, 197] width 157 height 106
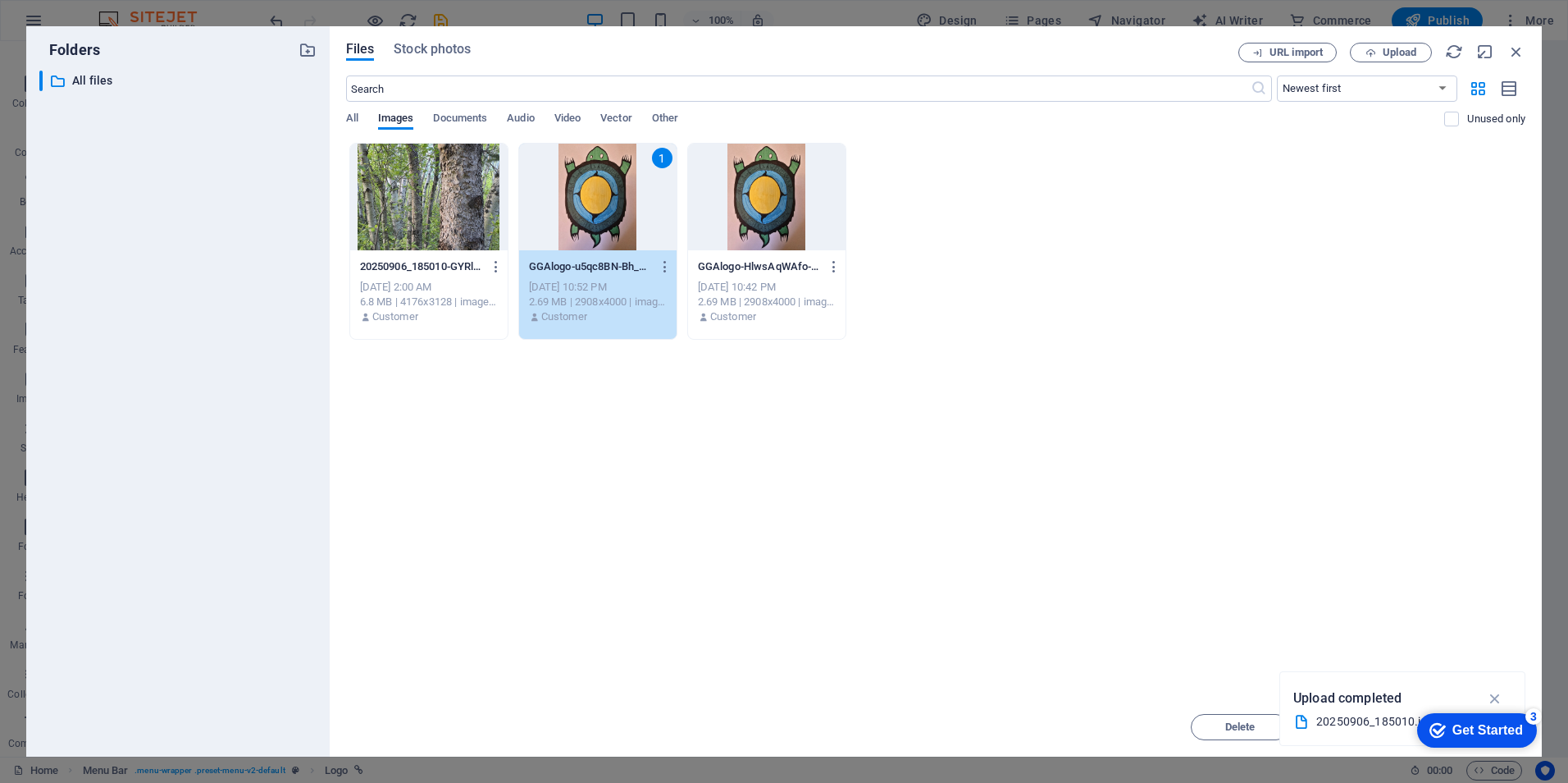
click at [592, 170] on div "1" at bounding box center [597, 197] width 157 height 106
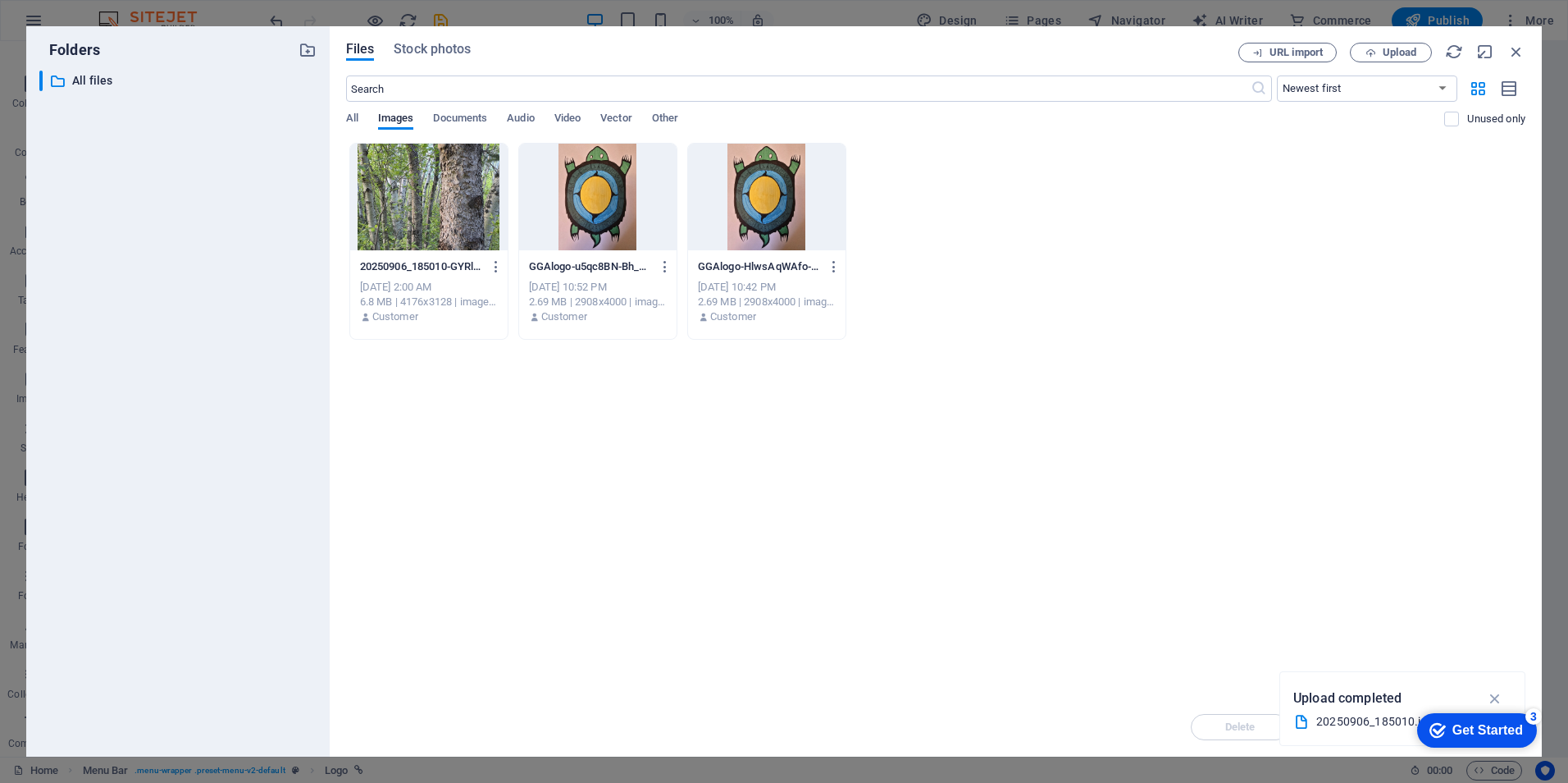
click at [592, 170] on div at bounding box center [597, 197] width 157 height 106
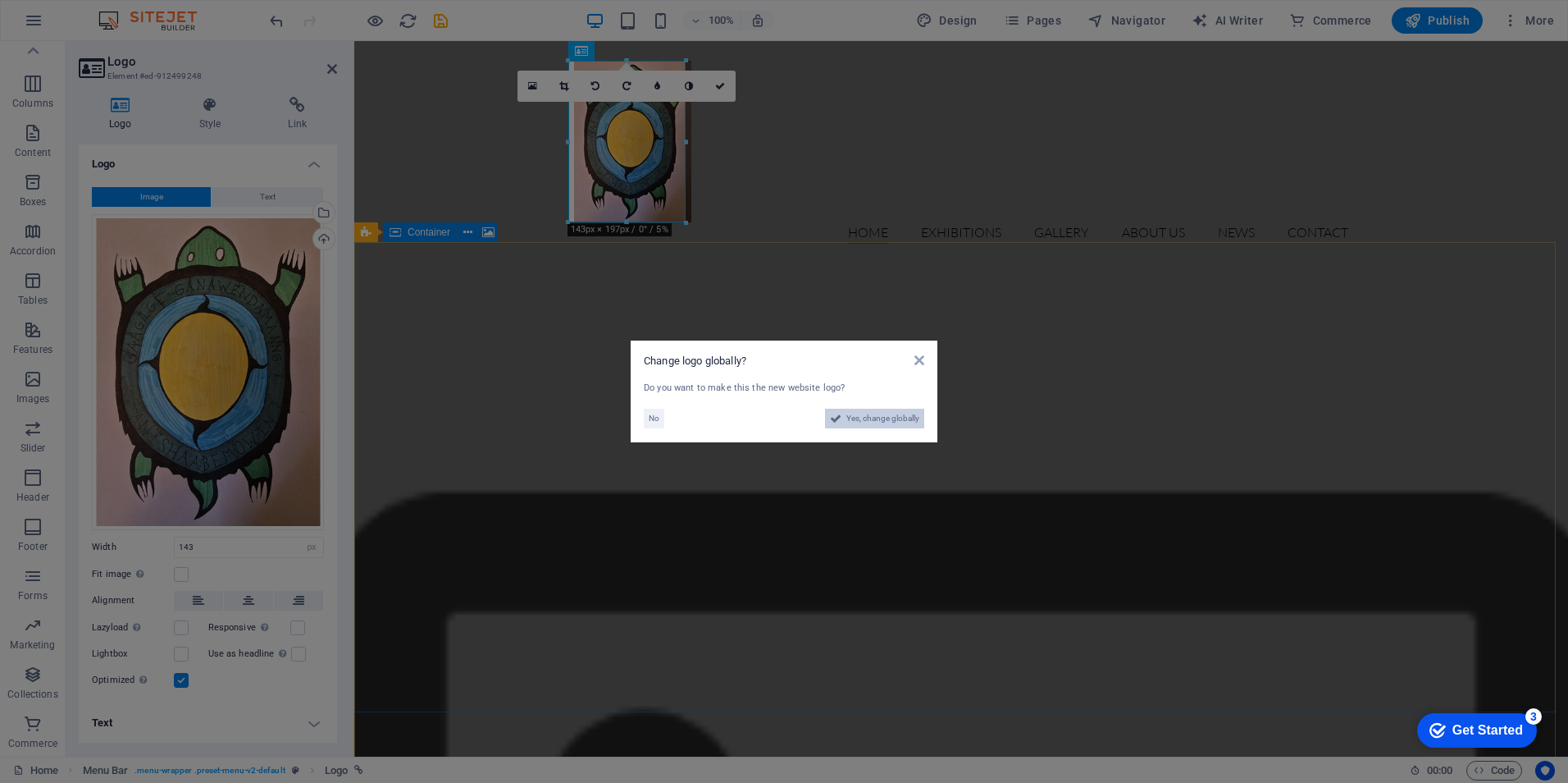
click at [859, 423] on span "Yes, change globally" at bounding box center [883, 419] width 73 height 20
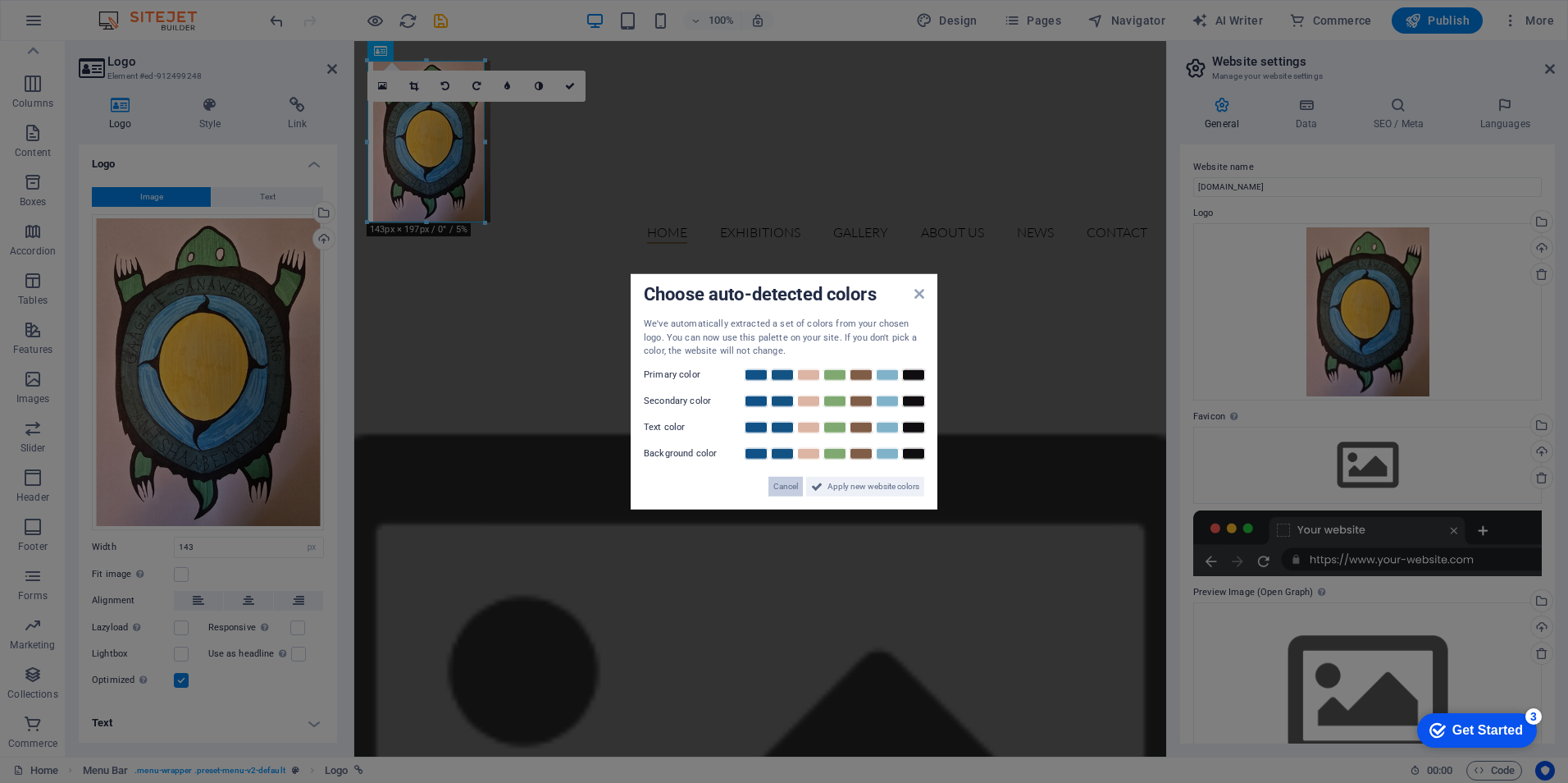
click at [775, 485] on span "Cancel" at bounding box center [786, 485] width 25 height 20
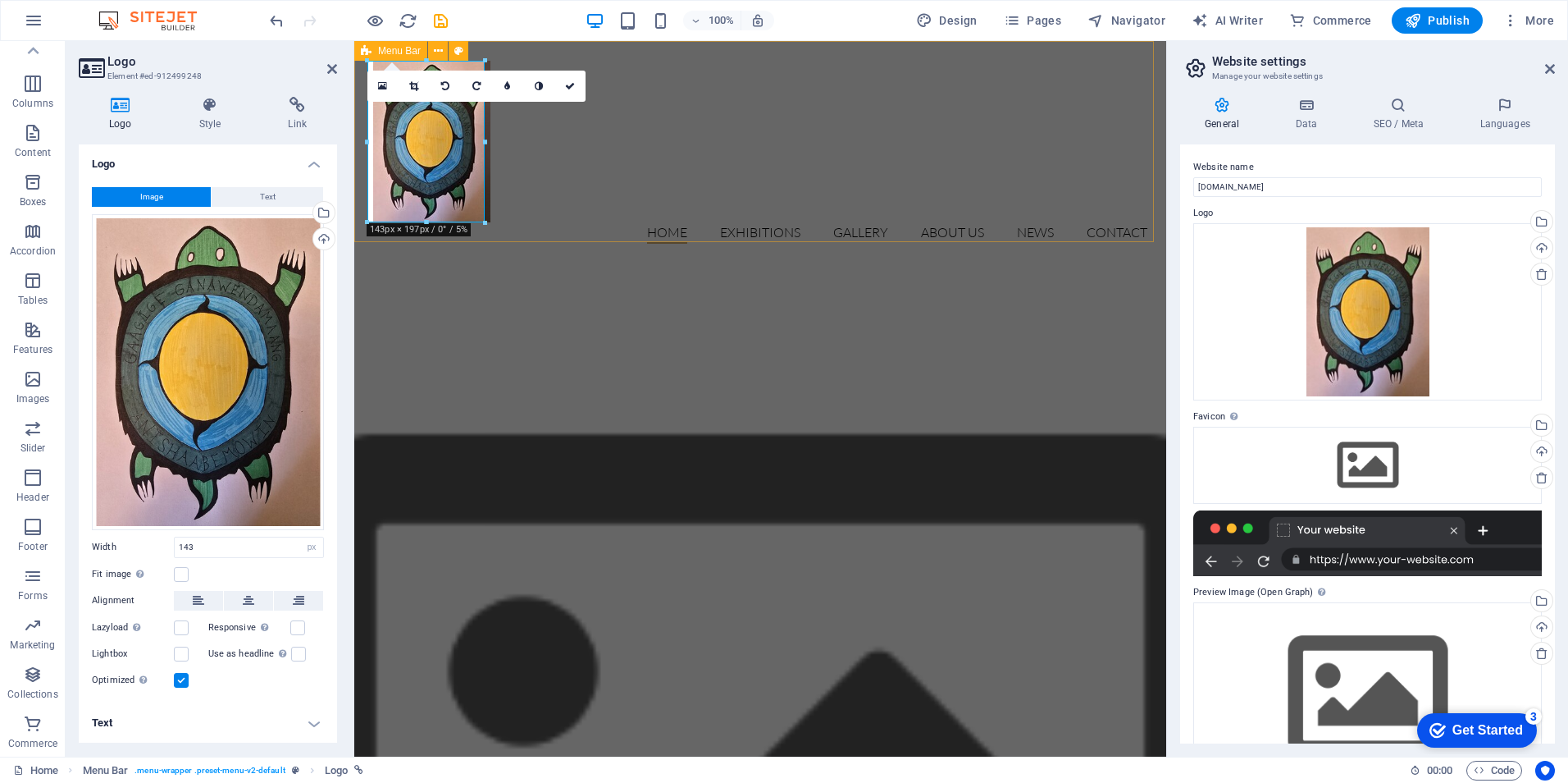
click at [820, 185] on div "Home Exhibitions Detail view Gallery About us News Contact" at bounding box center [759, 151] width 812 height 222
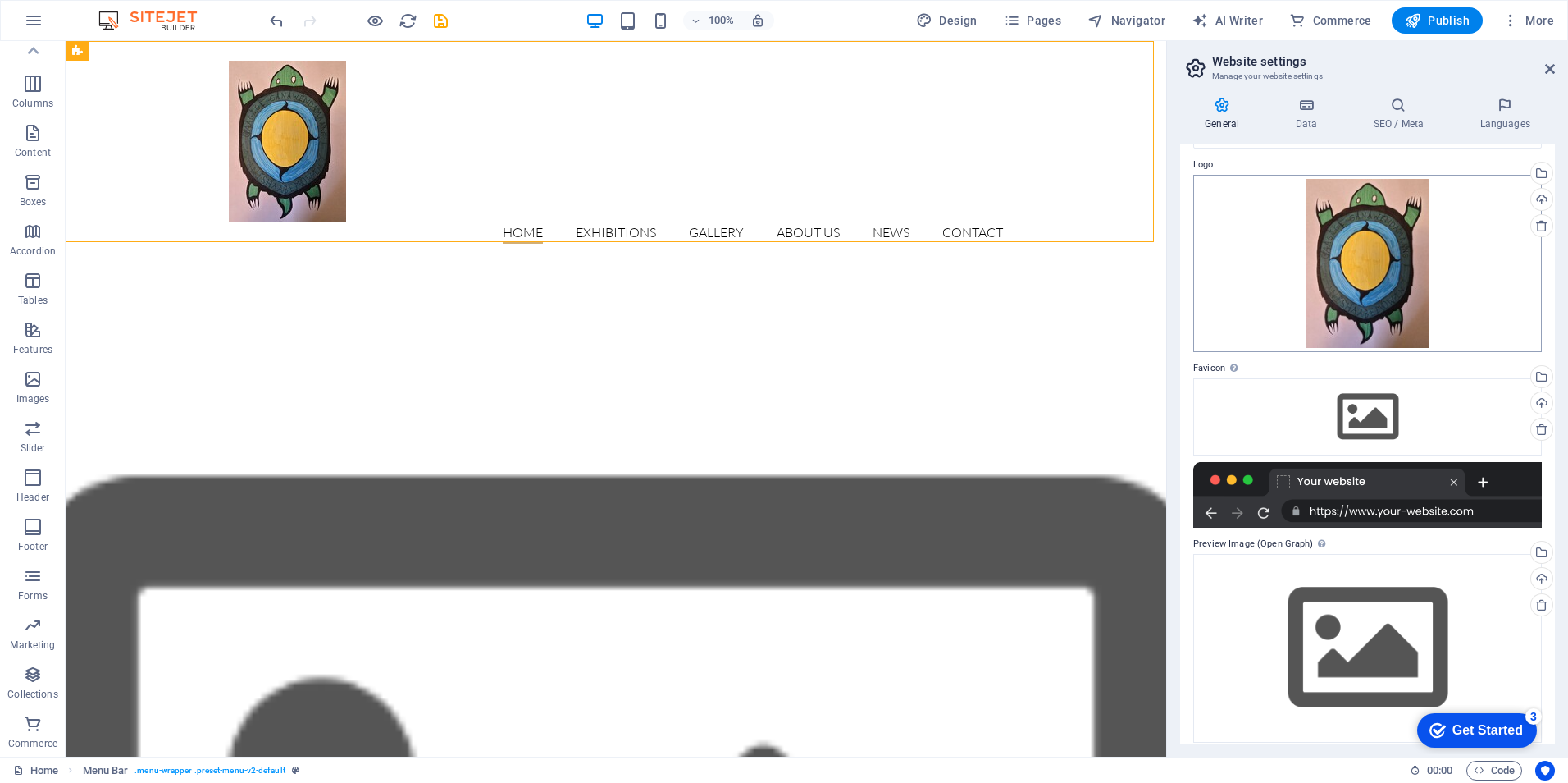
scroll to position [61, 0]
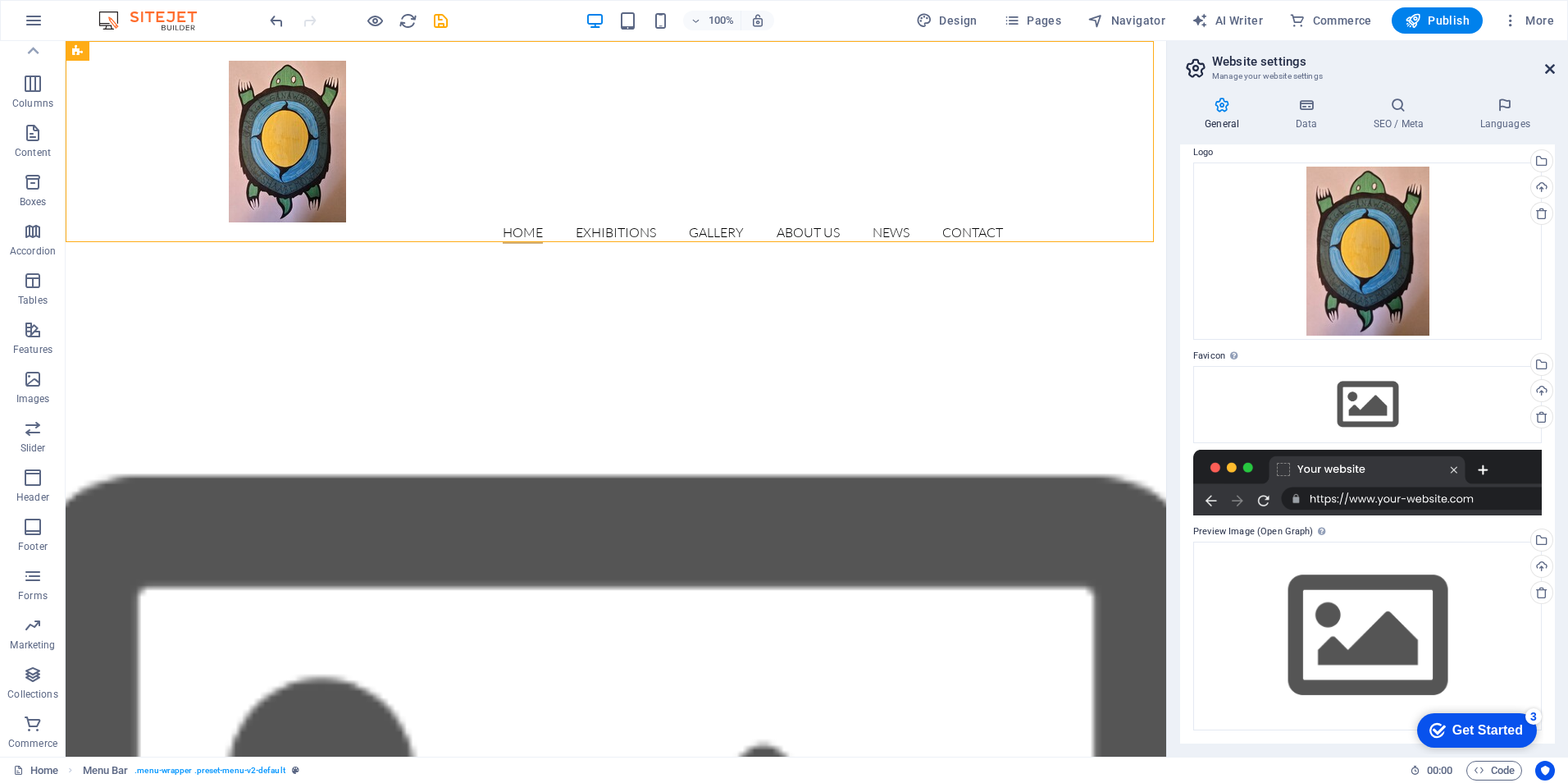
click at [1548, 70] on icon at bounding box center [1550, 69] width 10 height 13
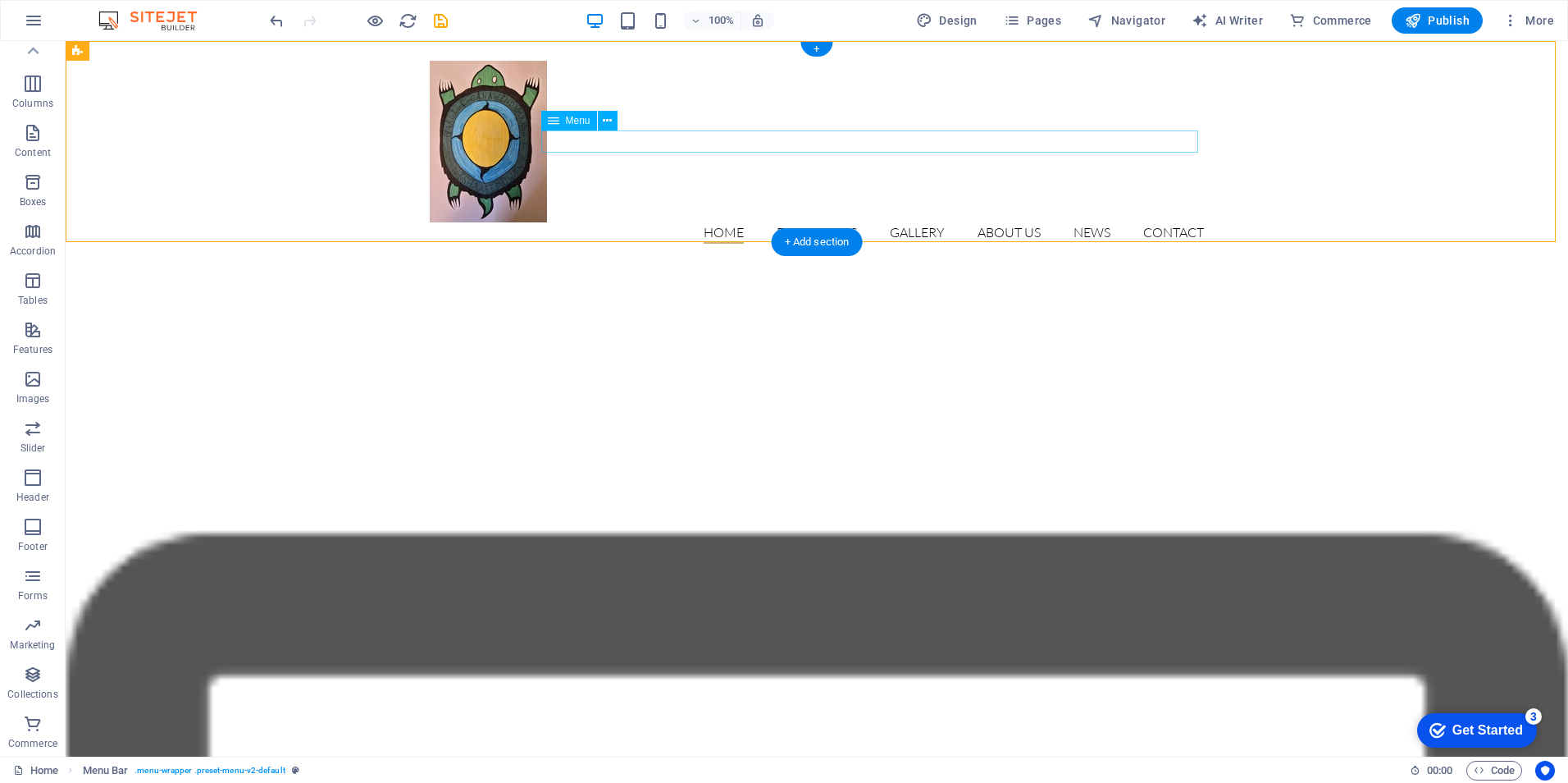
click at [723, 222] on nav "Home Exhibitions Detail view Gallery About us News Contact" at bounding box center [817, 233] width 774 height 22
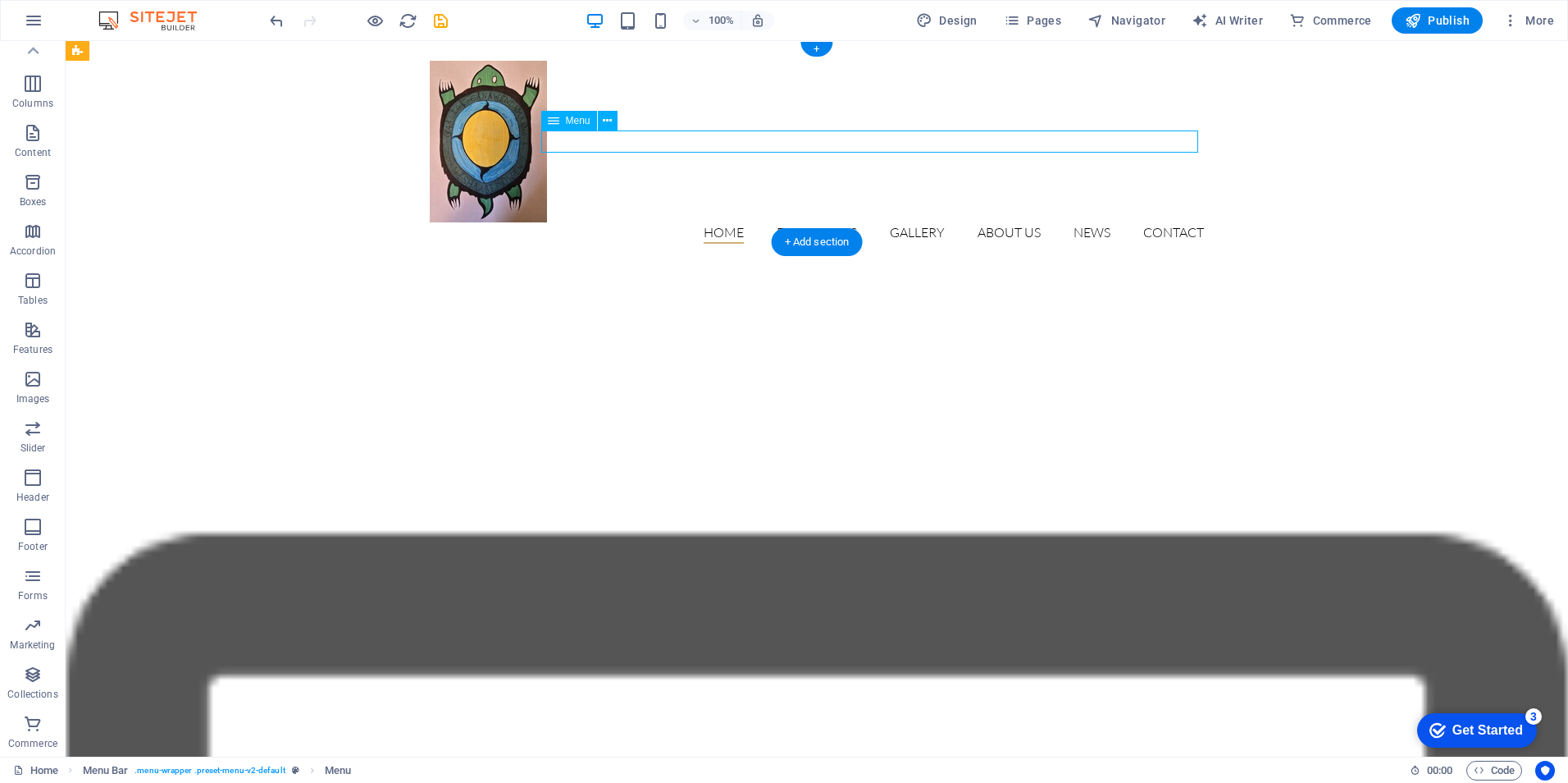
click at [719, 222] on nav "Home Exhibitions Detail view Gallery About us News Contact" at bounding box center [817, 233] width 774 height 22
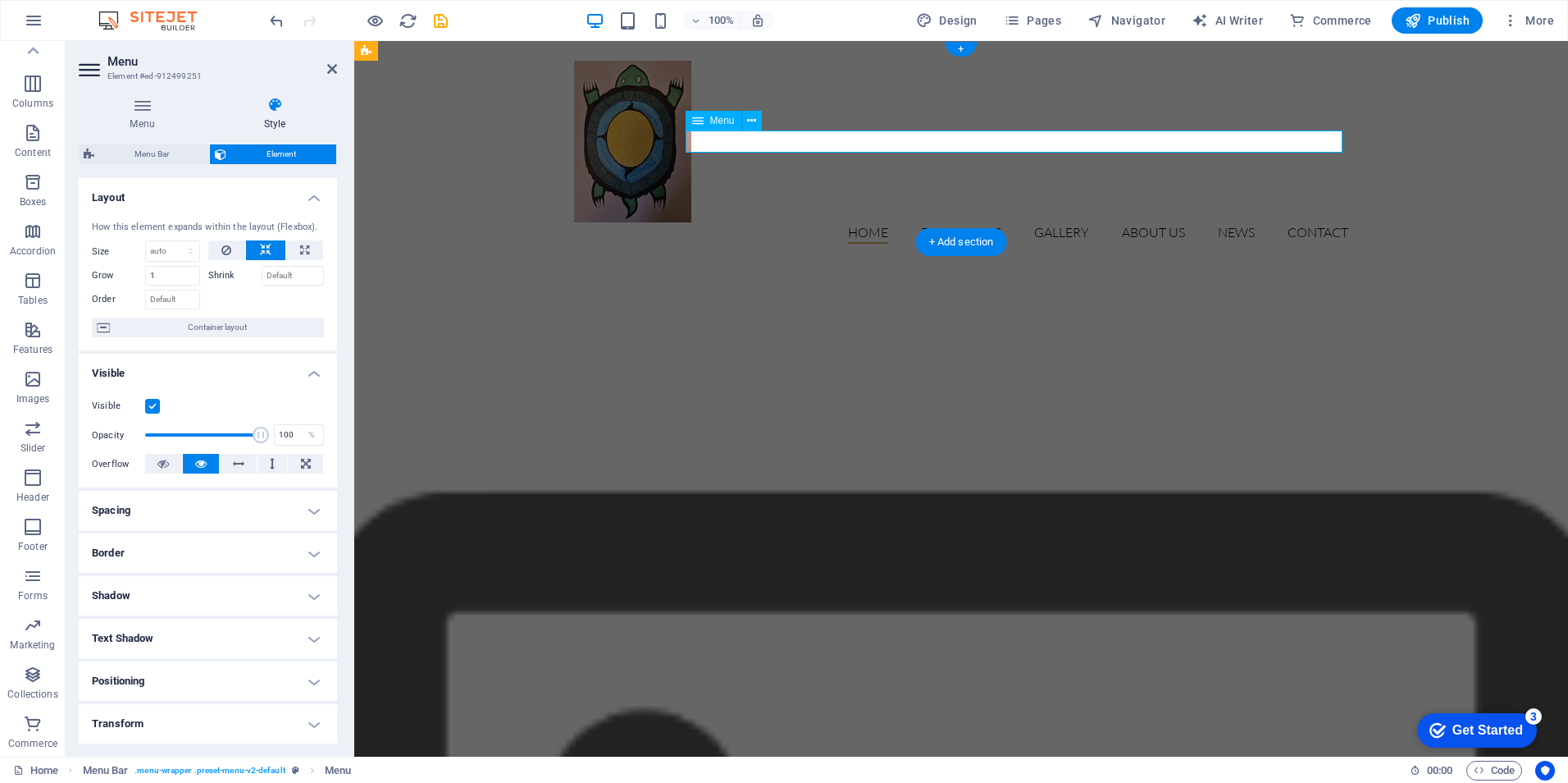
click at [859, 222] on nav "Home Exhibitions Detail view Gallery About us News Contact" at bounding box center [961, 233] width 774 height 22
click at [138, 103] on icon at bounding box center [142, 105] width 127 height 17
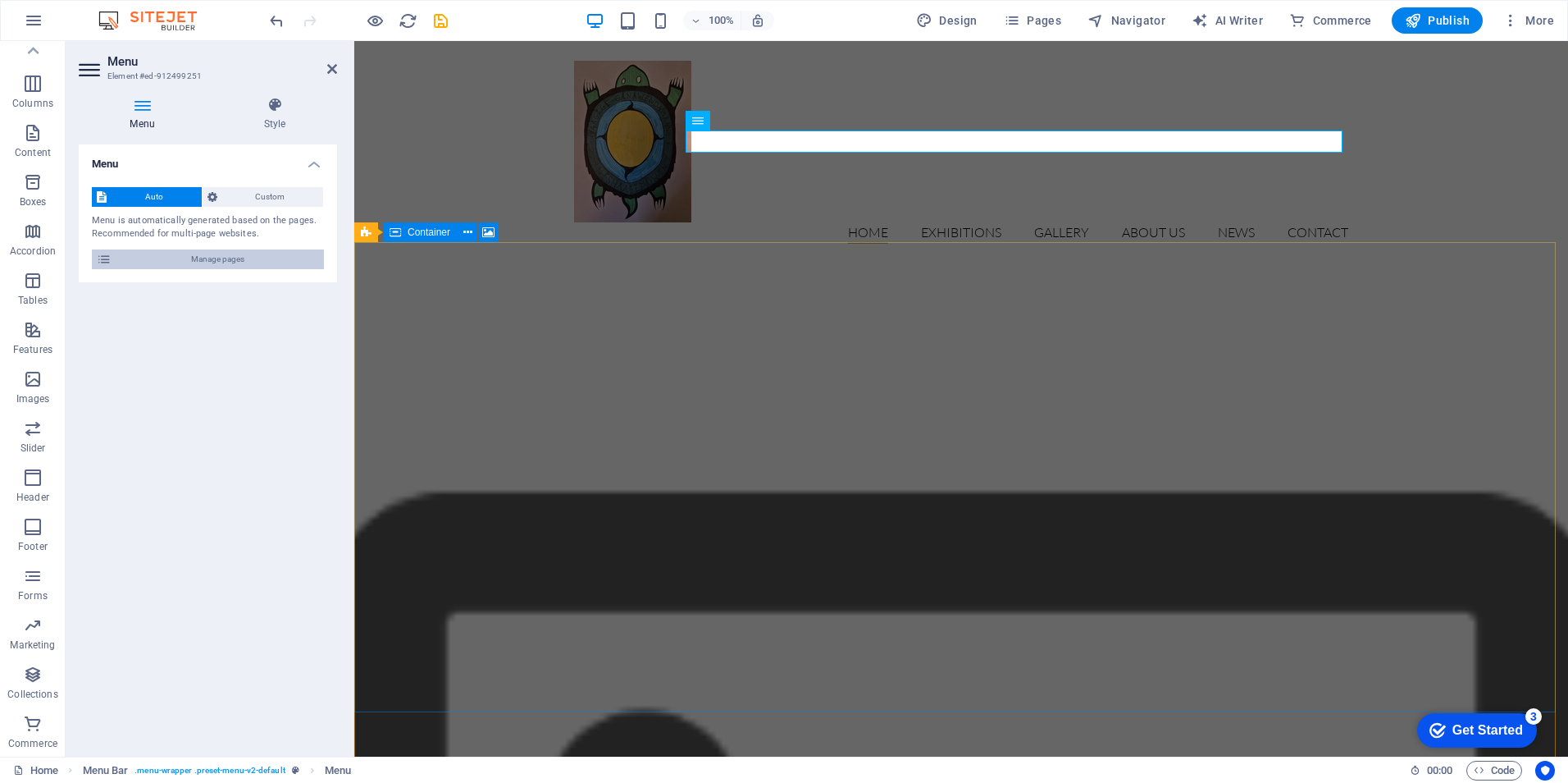
click at [189, 262] on span "Manage pages" at bounding box center [218, 259] width 203 height 20
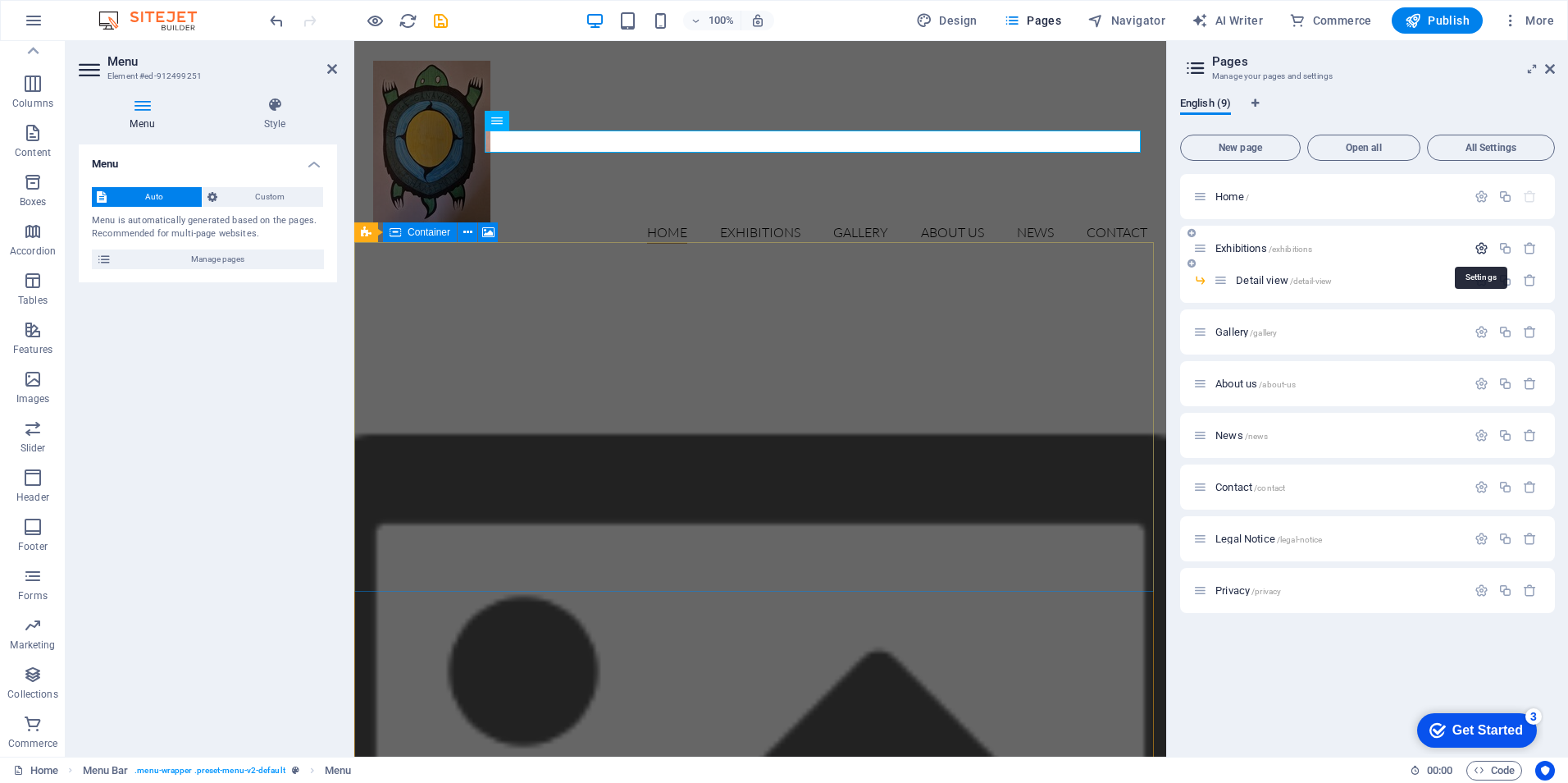
click at [1480, 244] on icon "button" at bounding box center [1482, 248] width 14 height 14
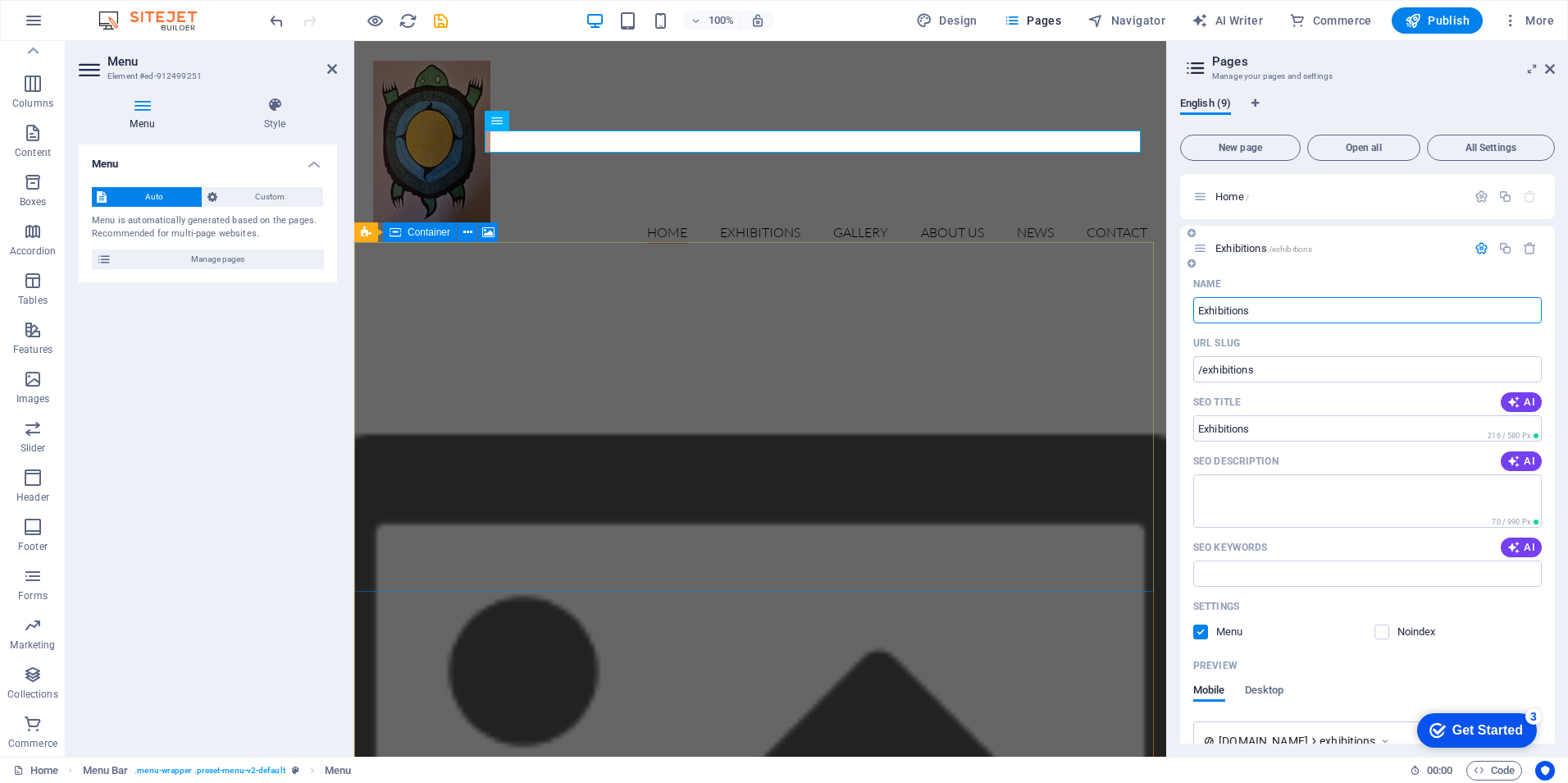
click at [1221, 310] on input "Exhibitions" at bounding box center [1367, 310] width 348 height 27
type input "Programs"
type input "/programs"
type input "Programs"
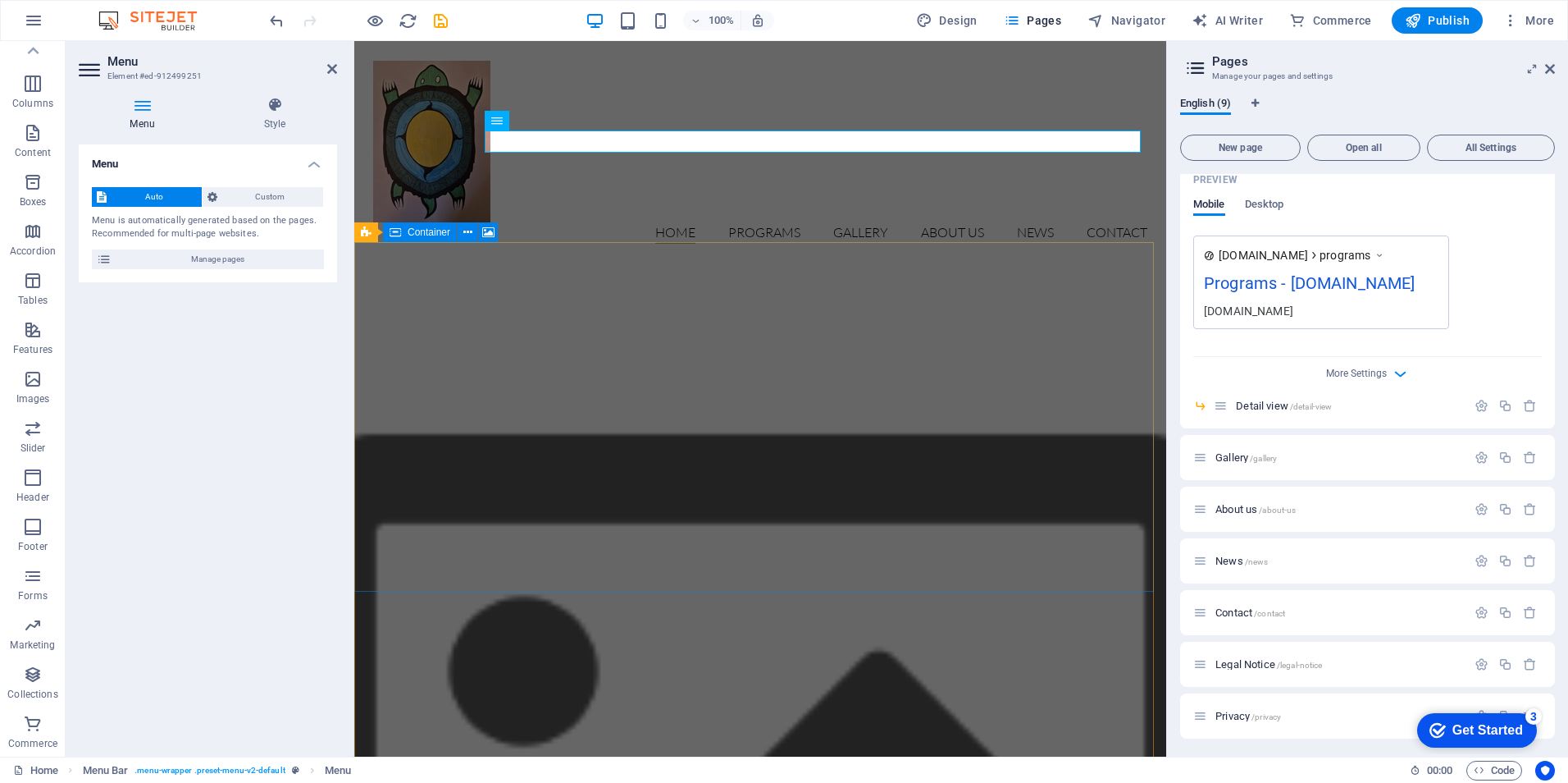
scroll to position [487, 0]
type input "Programs"
click at [1475, 455] on icon "button" at bounding box center [1482, 456] width 14 height 14
click at [1205, 516] on input "Gallery" at bounding box center [1367, 518] width 348 height 27
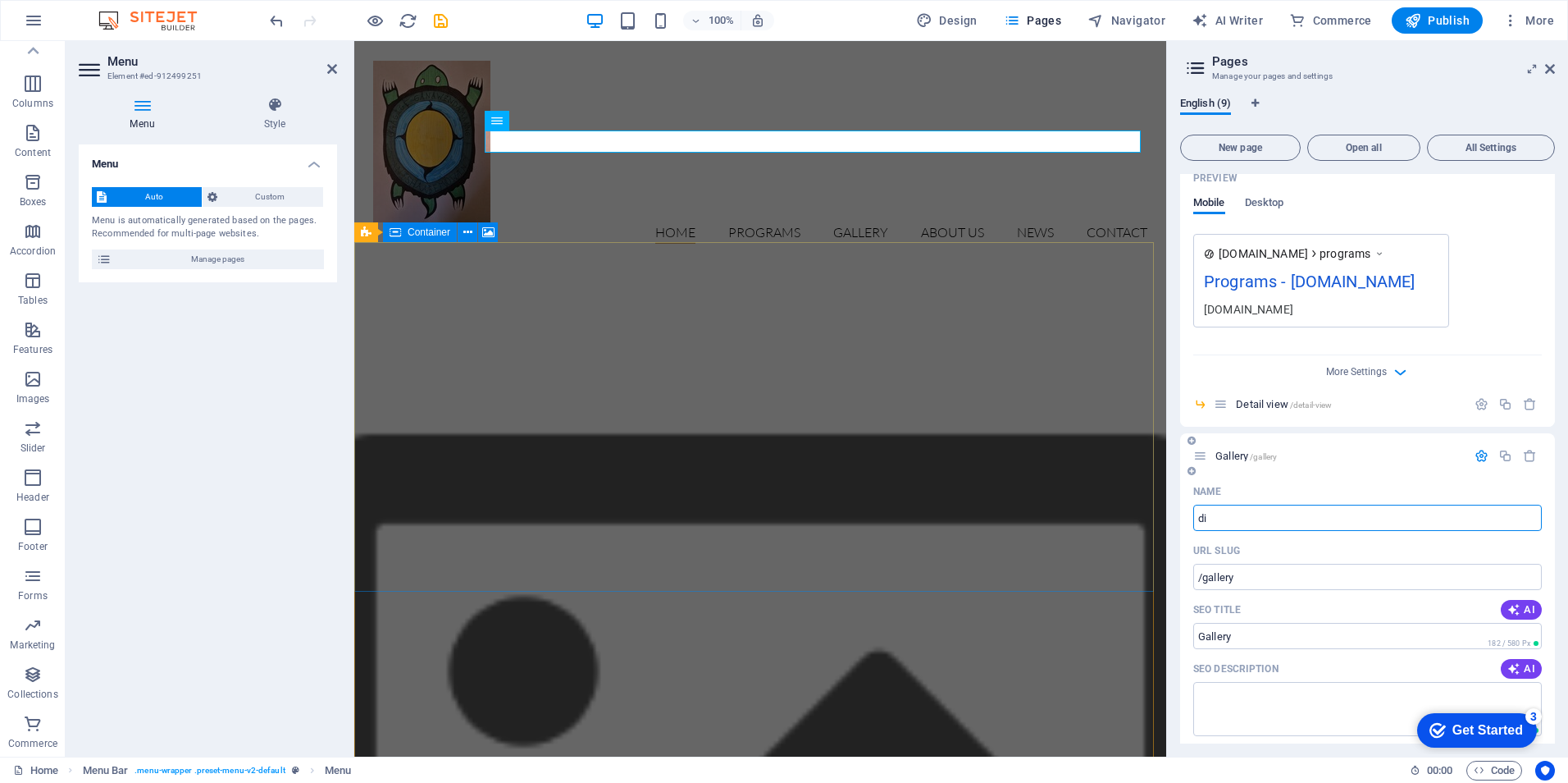
type input "d"
type input "/dic"
type input "dic"
type input "D"
type input "/"
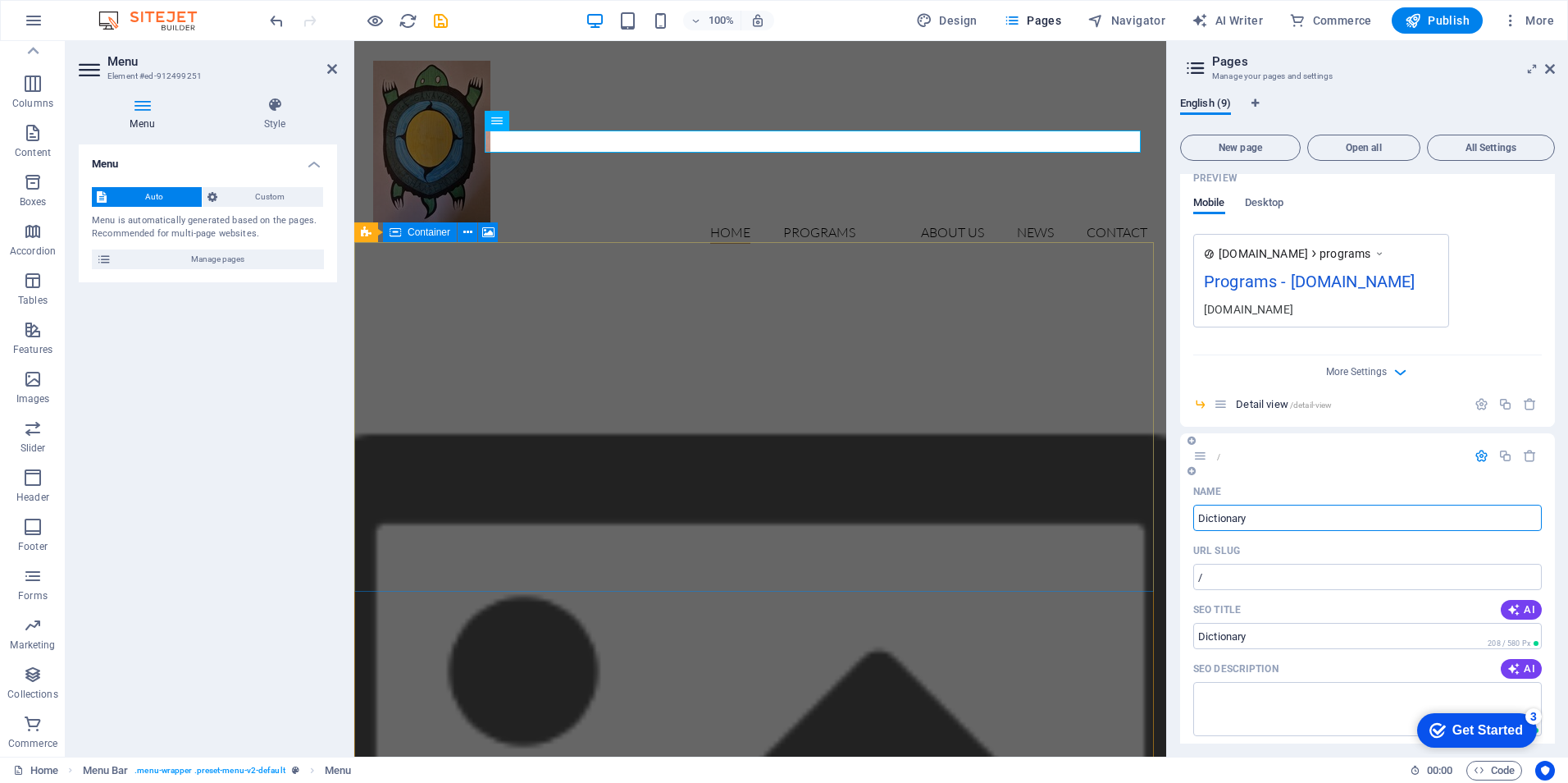
type input "Dictionary"
type input "/dictionary"
type input "Dictionary"
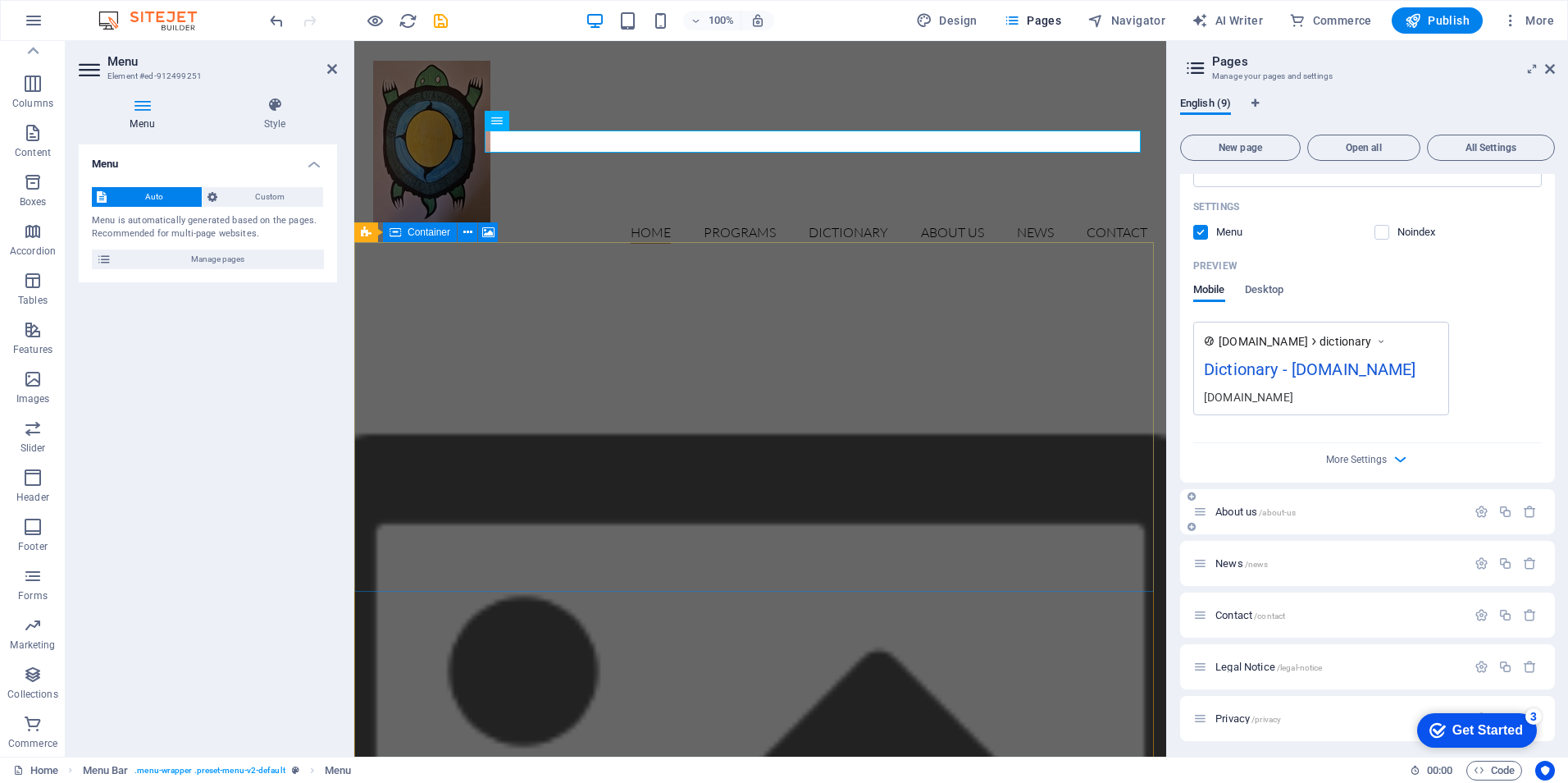
scroll to position [1100, 0]
type input "Dictionary"
click at [1480, 557] on icon "button" at bounding box center [1482, 559] width 14 height 14
click at [1211, 618] on input "News" at bounding box center [1367, 621] width 348 height 27
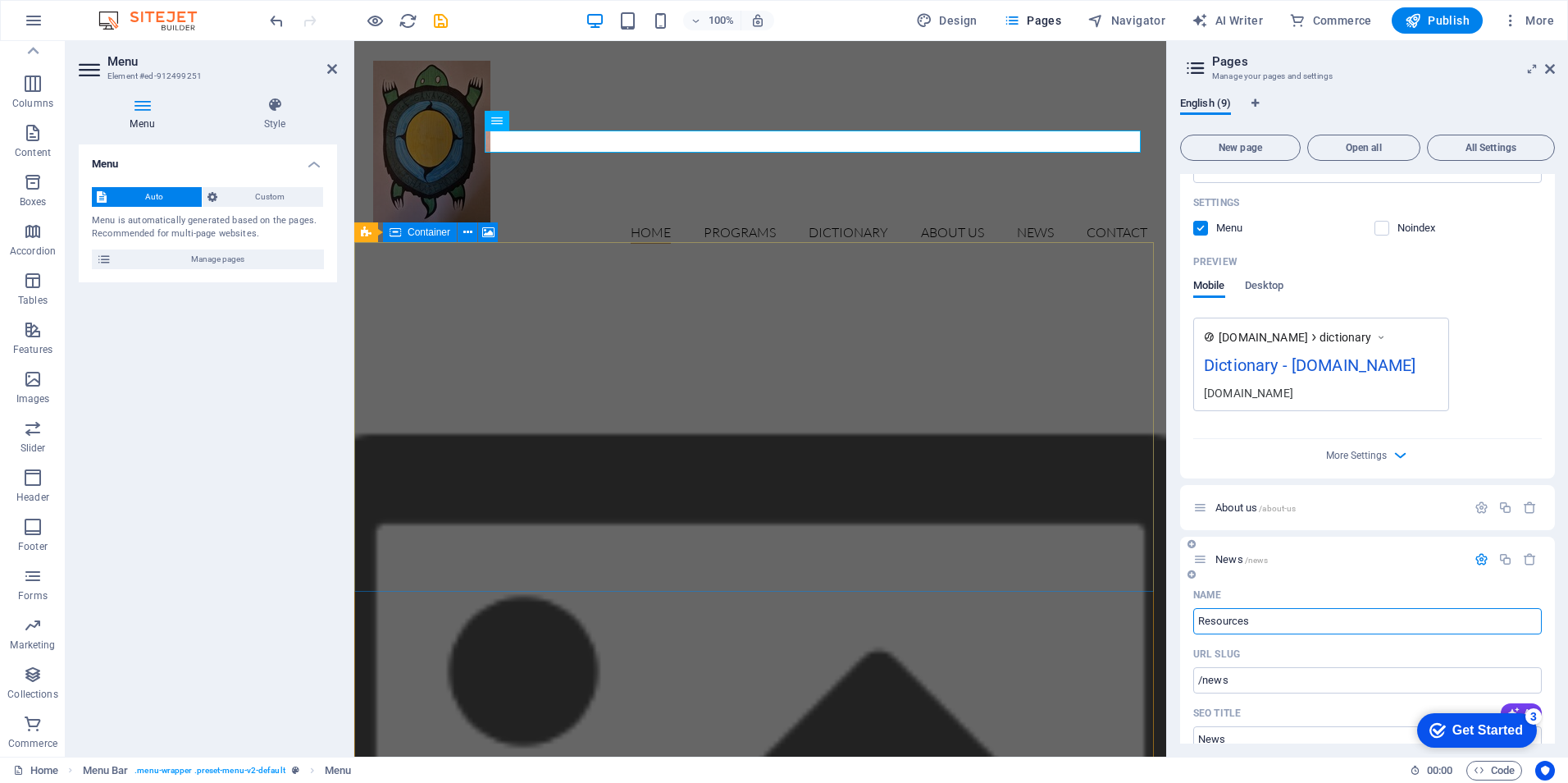
type input "Resources"
type input "/resources"
type input "Resources"
click at [1347, 662] on div "URL SLUG" at bounding box center [1367, 654] width 348 height 27
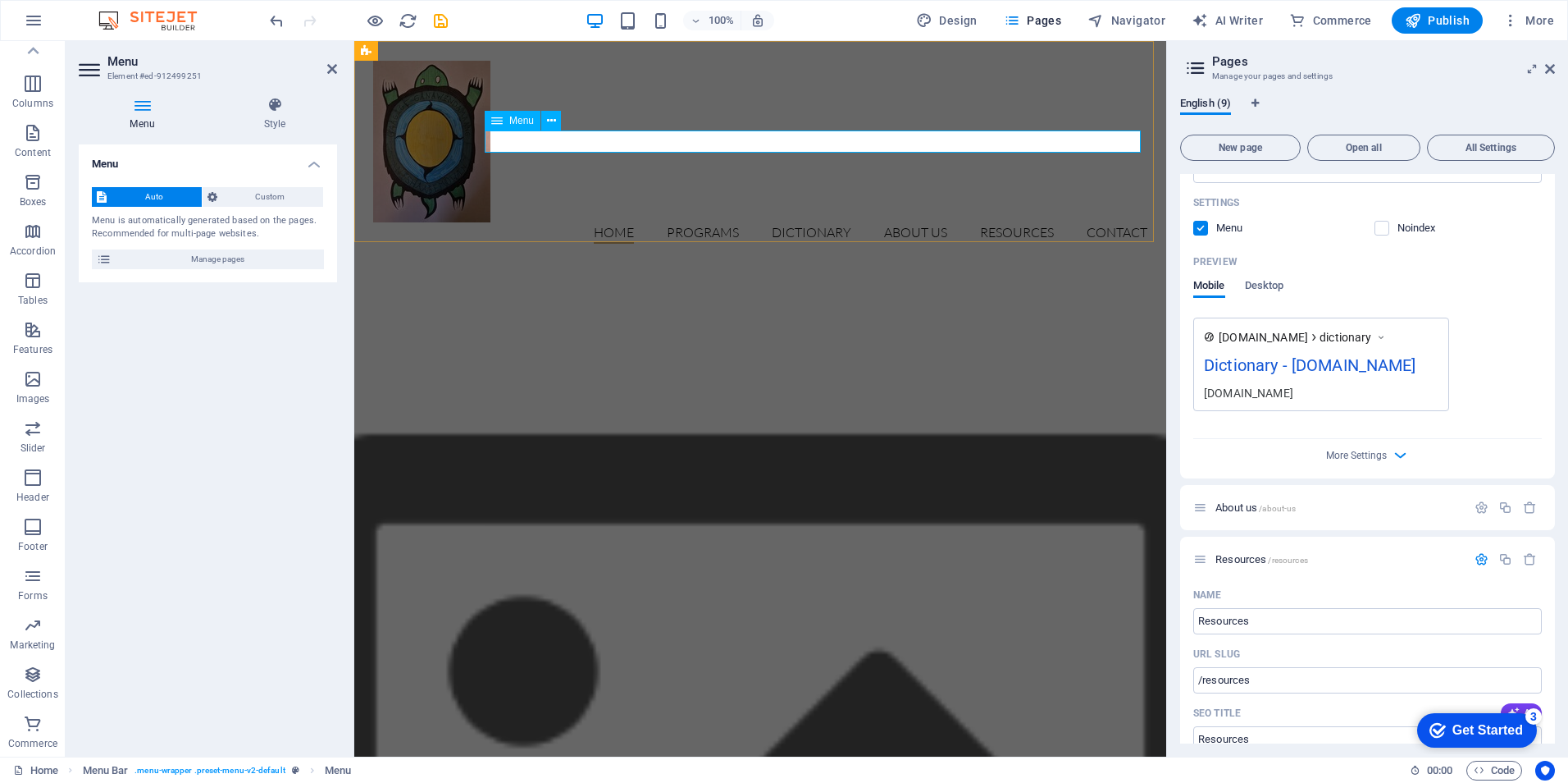
click at [710, 222] on nav "Home Programs Detail view Dictionary About us Resources Contact" at bounding box center [760, 233] width 774 height 22
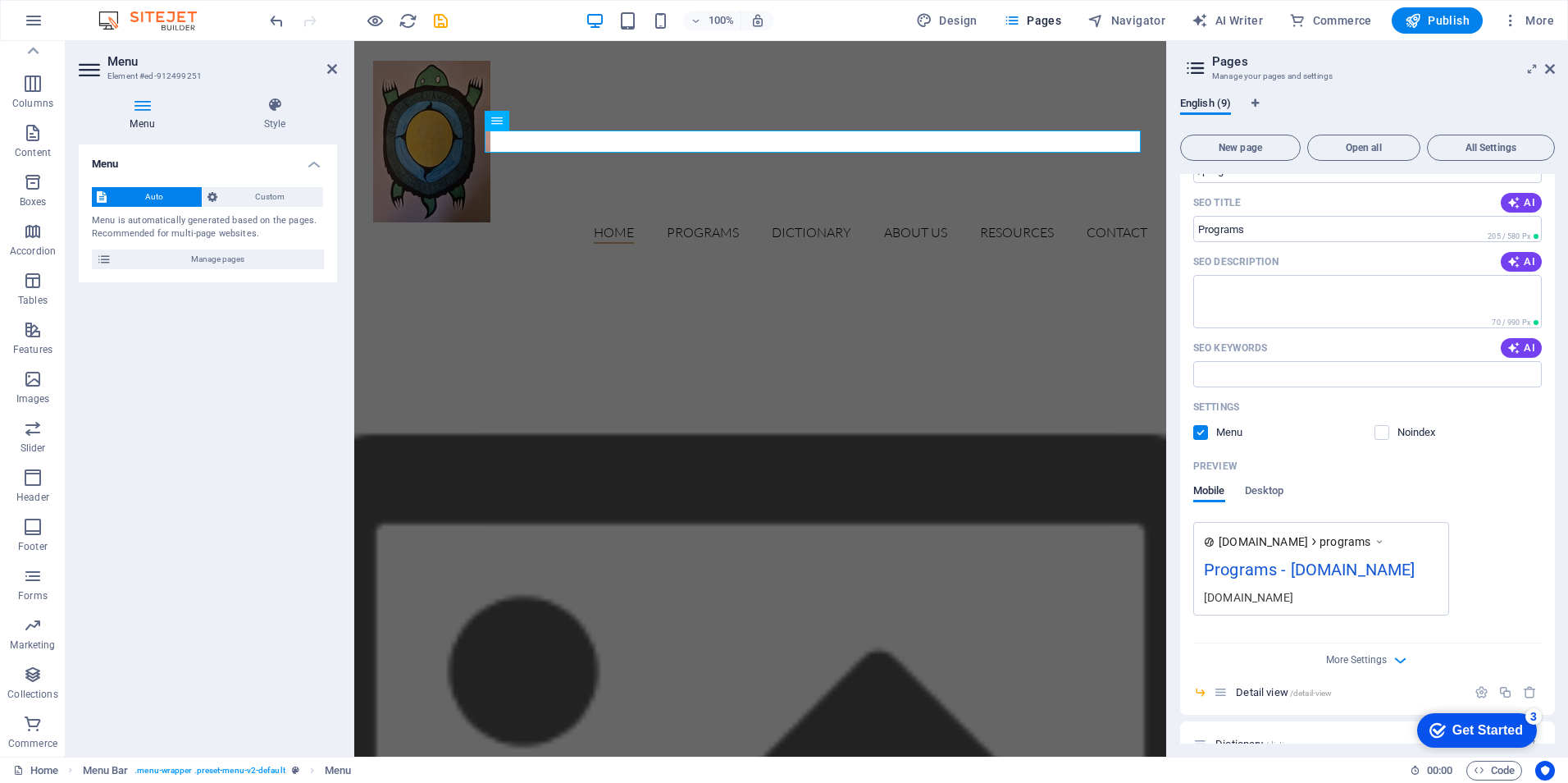
scroll to position [0, 0]
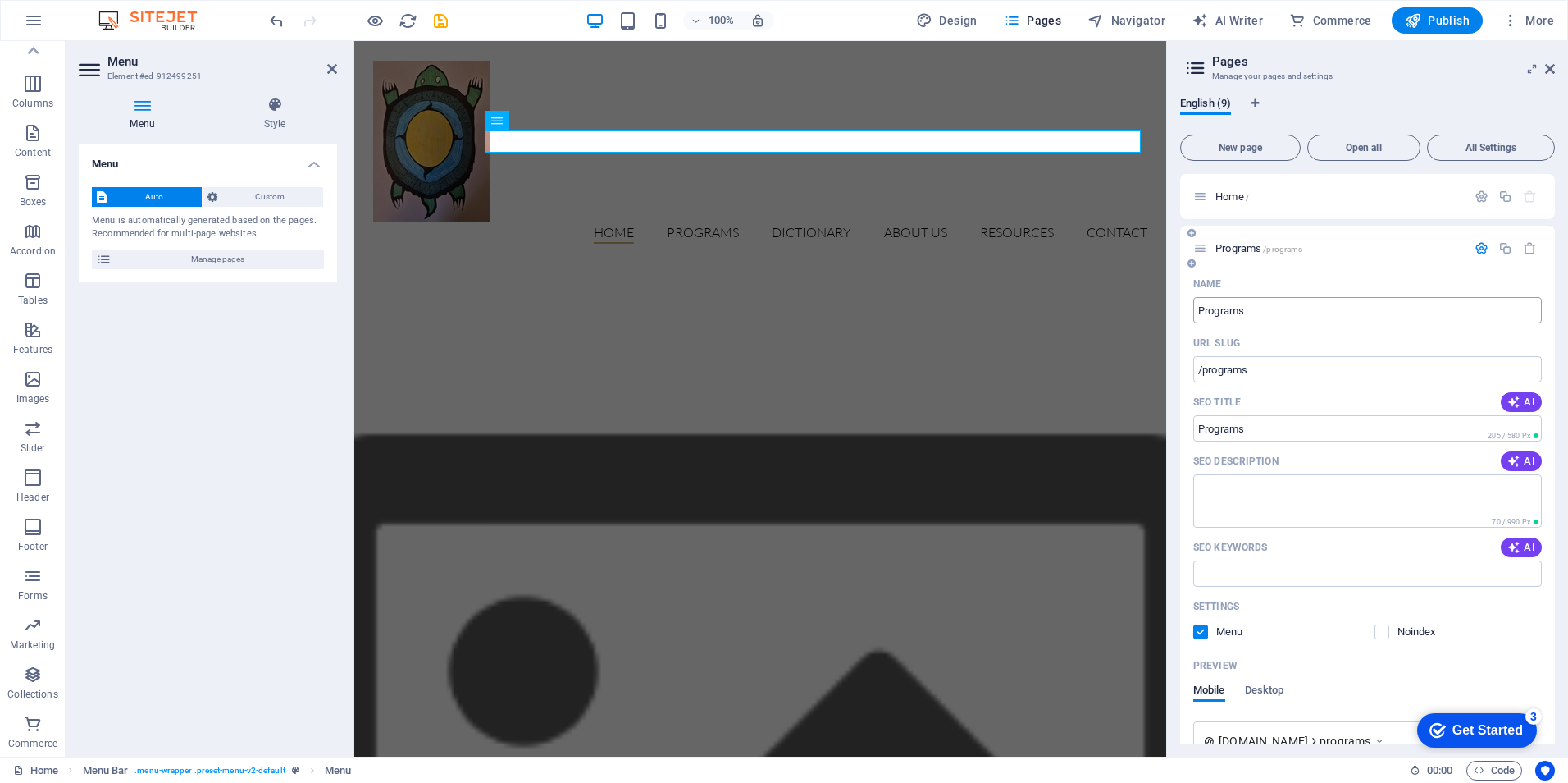
click at [1229, 311] on input "Programs" at bounding box center [1367, 310] width 348 height 27
type input "About"
type input "/about"
type input "About"
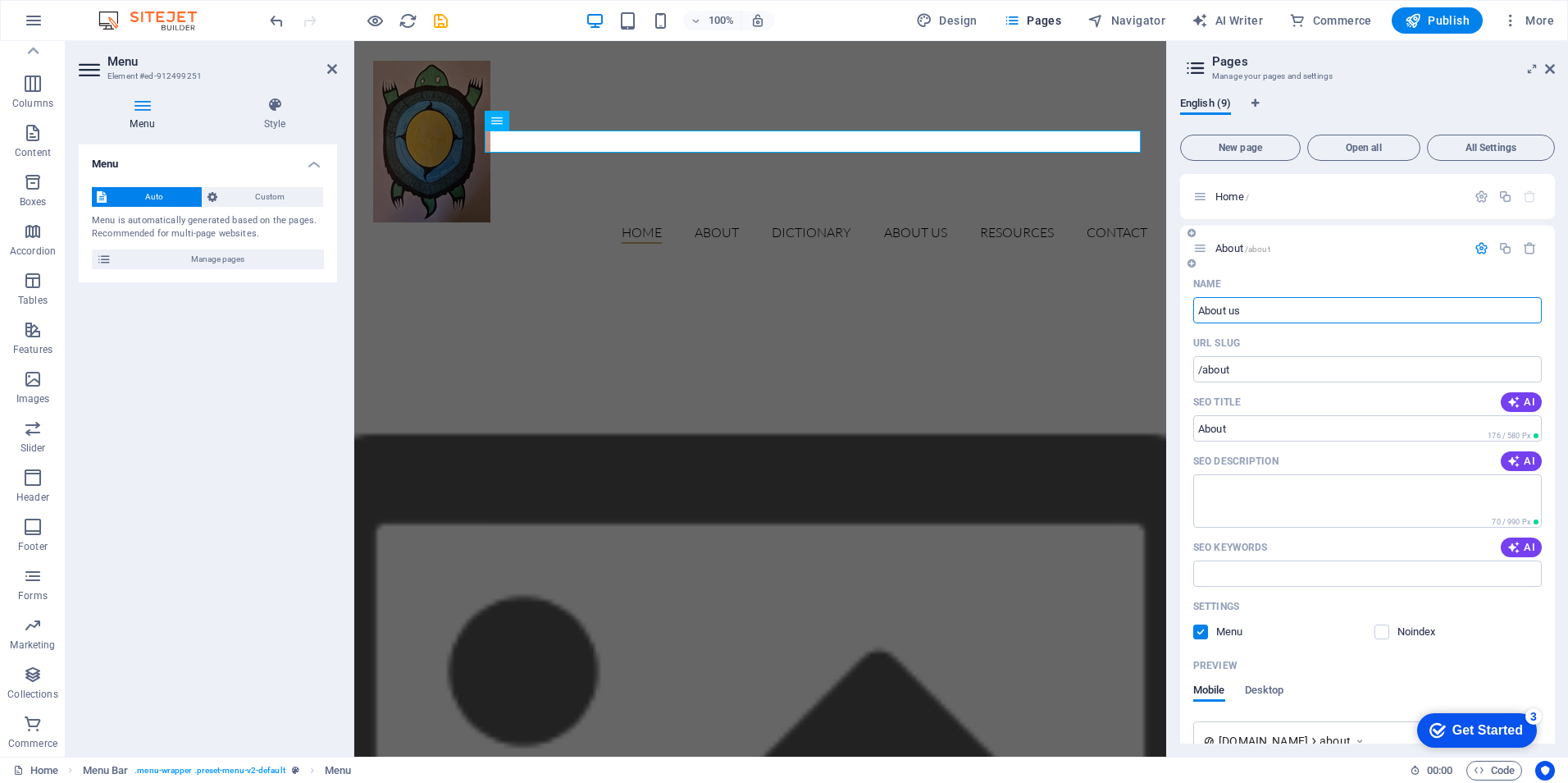
type input "About us"
type input "/about-us-9"
type input "About us"
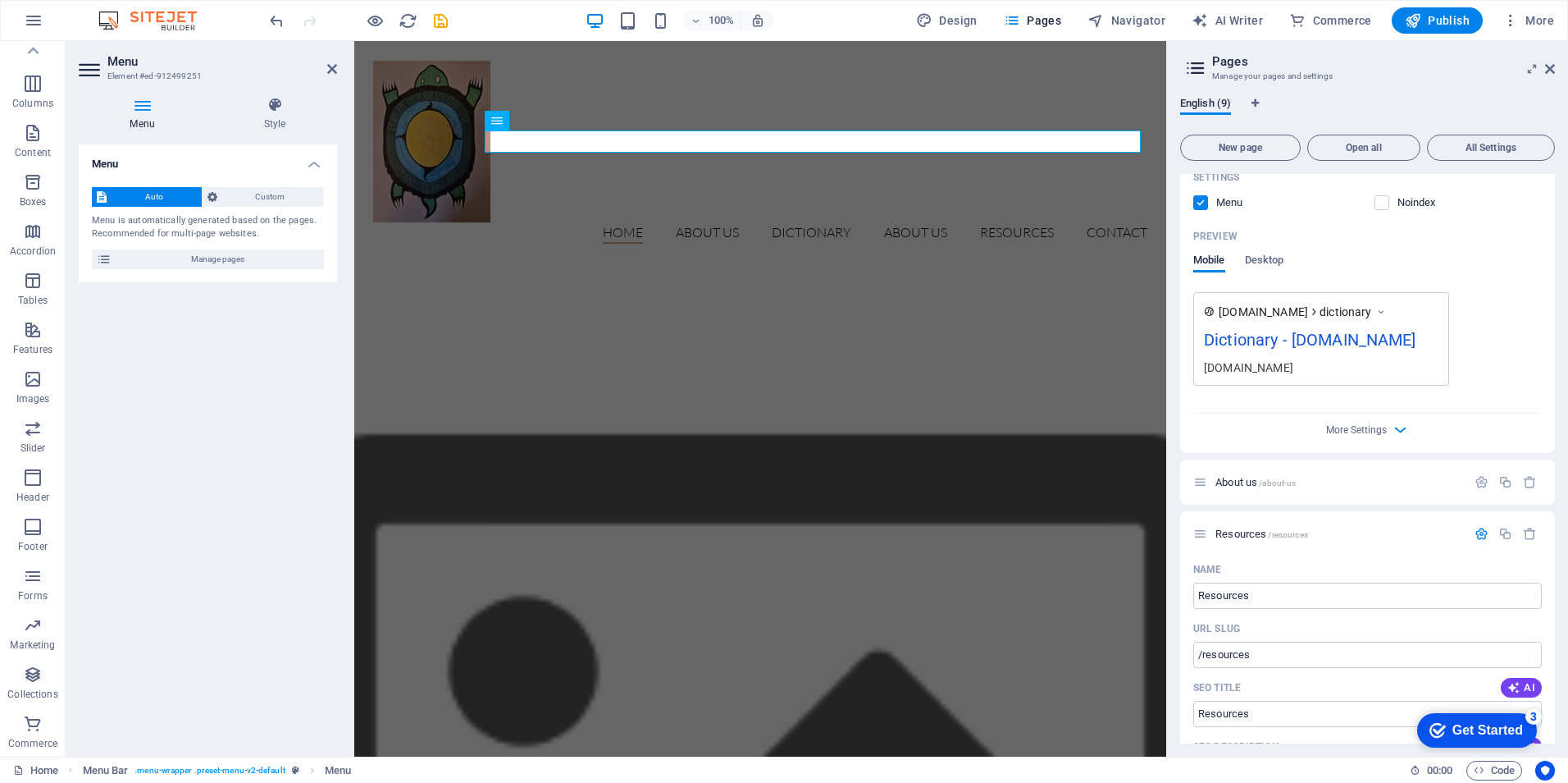
scroll to position [1149, 0]
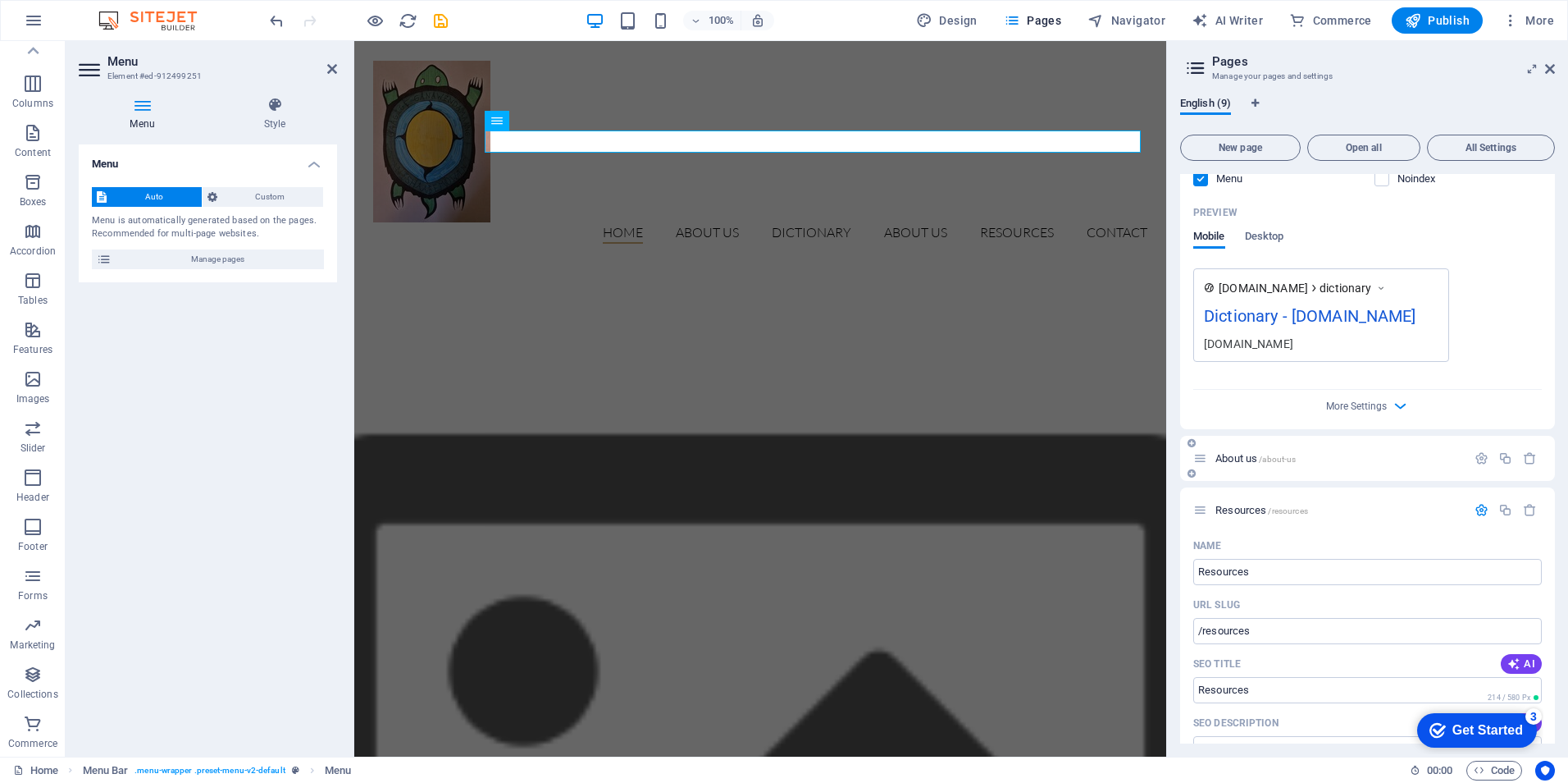
click at [1236, 460] on span "About us /about-us" at bounding box center [1256, 458] width 81 height 12
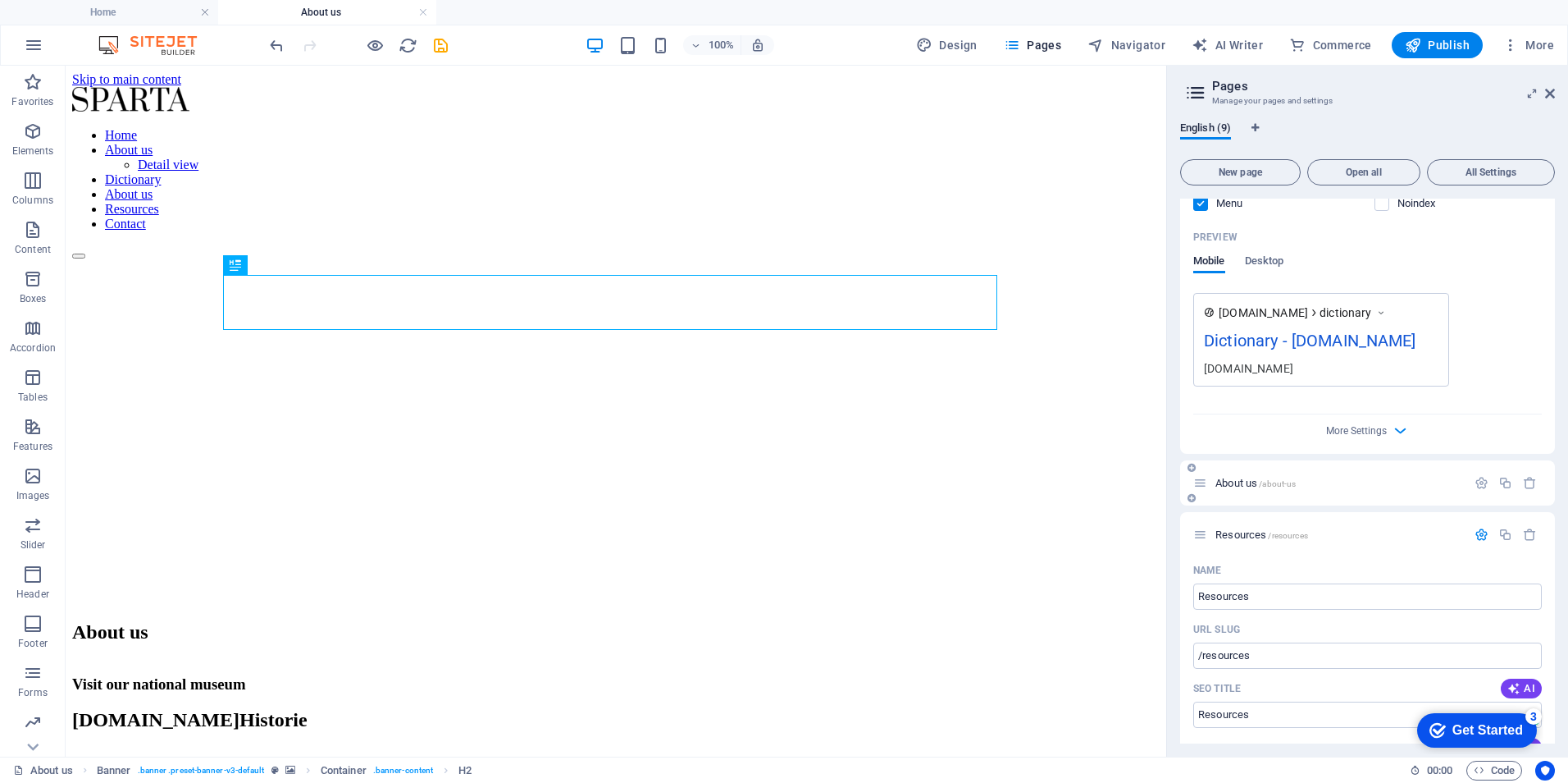
scroll to position [0, 0]
click at [274, 46] on icon "undo" at bounding box center [277, 45] width 19 height 19
type input "About"
type input "/about"
type input "About"
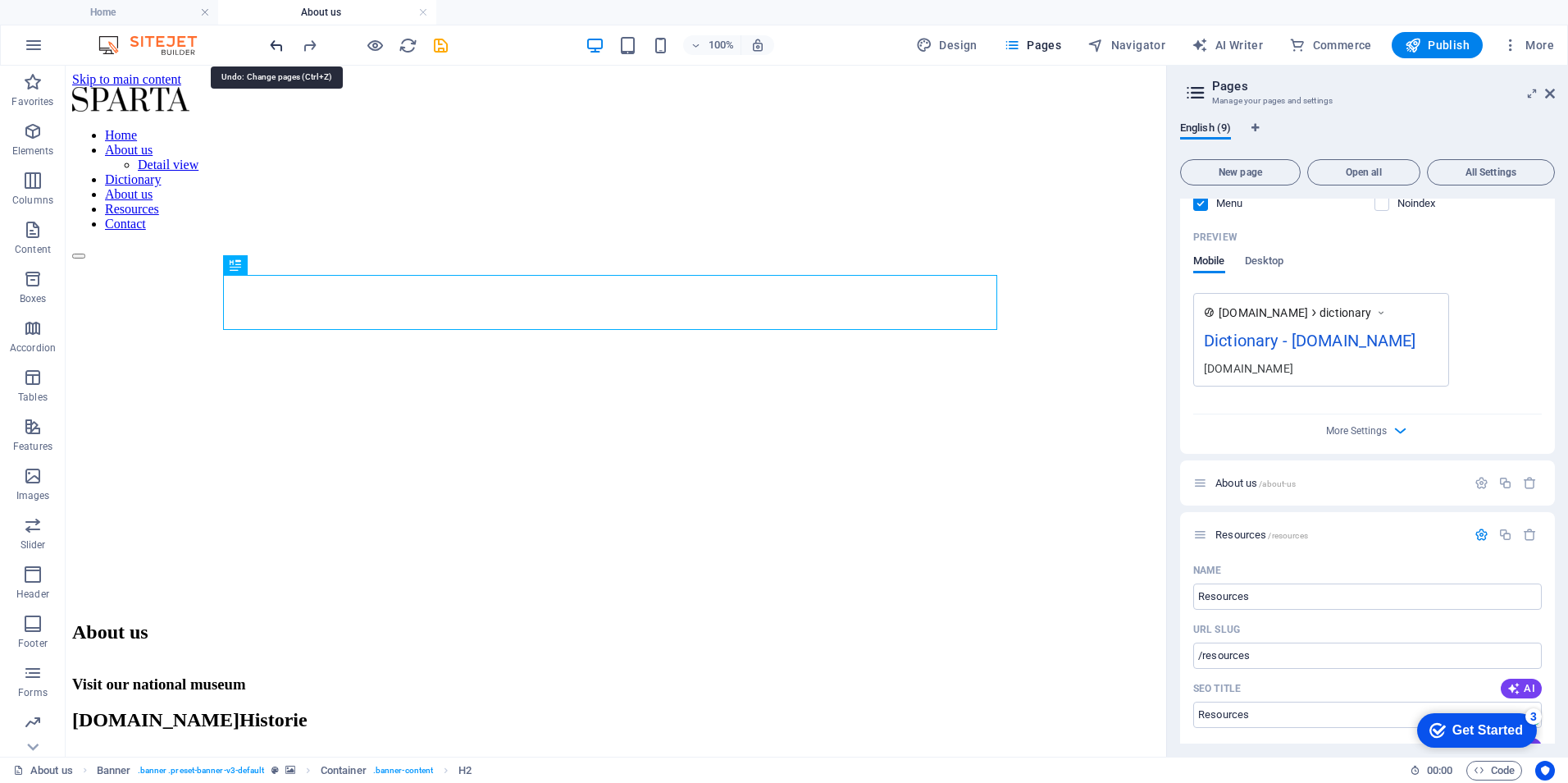
click at [275, 43] on icon "undo" at bounding box center [277, 45] width 19 height 19
type input "Programs"
type input "/programs"
type input "Programs"
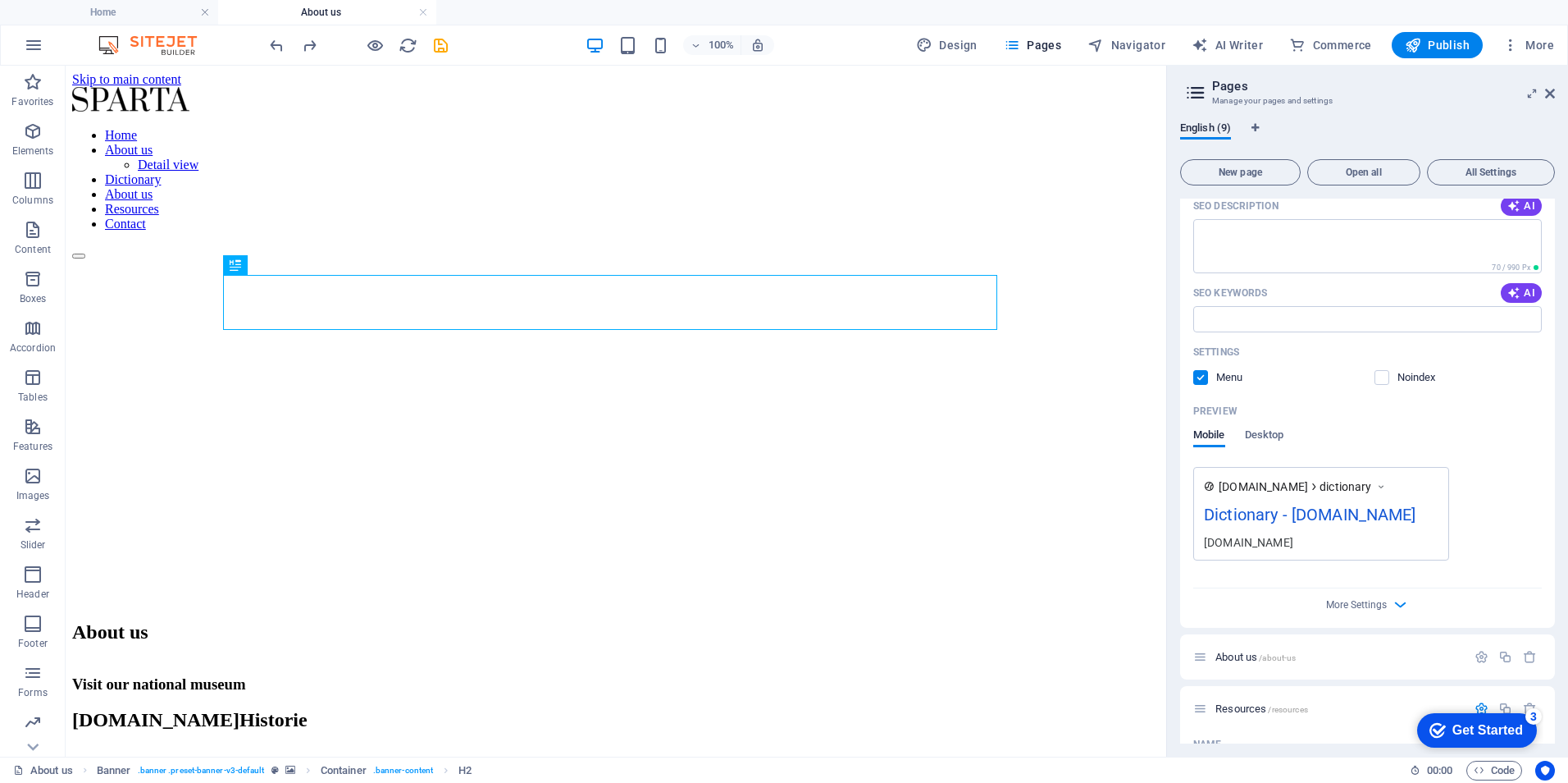
scroll to position [1066, 0]
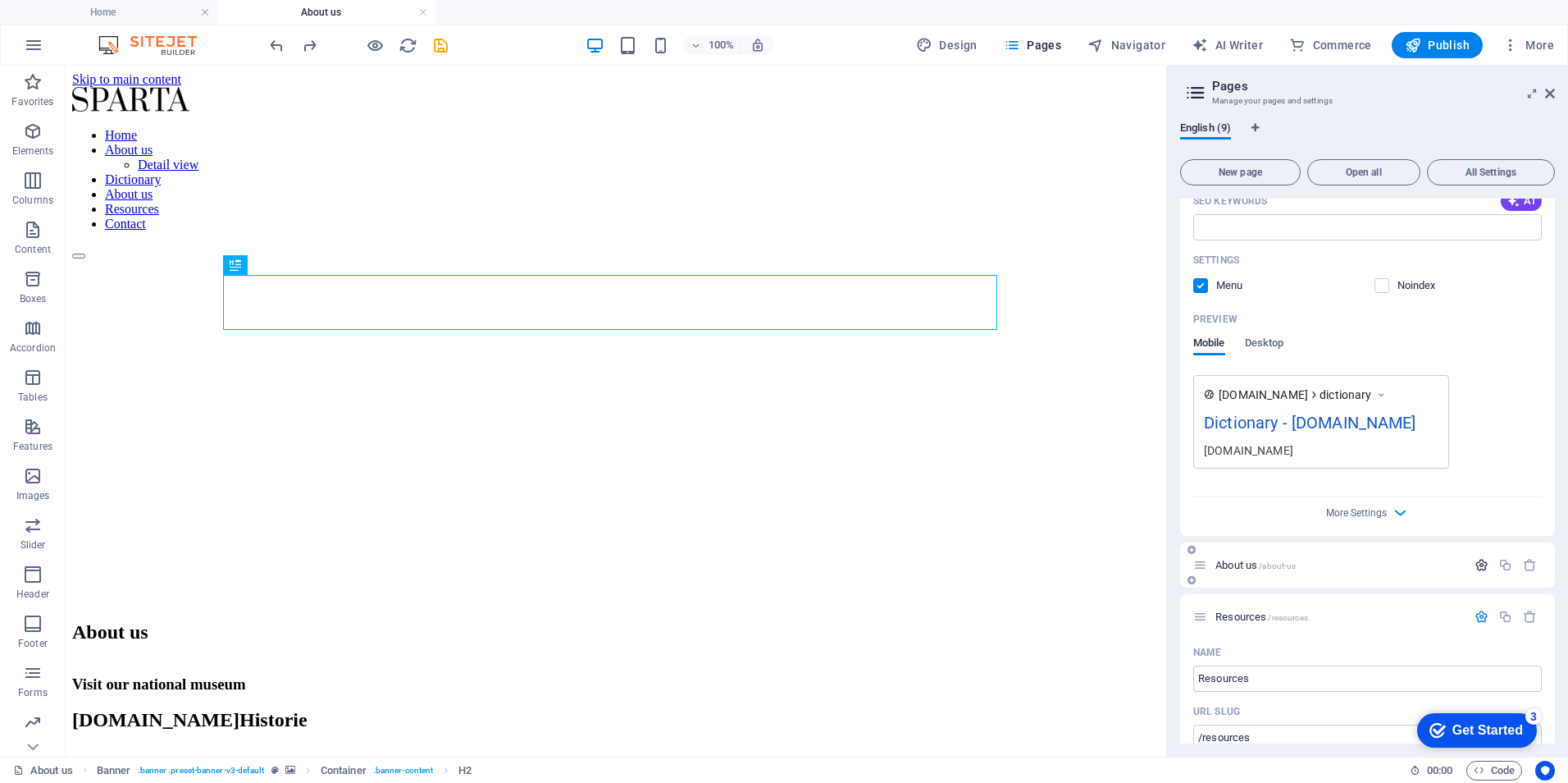
click at [1476, 563] on icon "button" at bounding box center [1482, 564] width 14 height 14
drag, startPoint x: 1317, startPoint y: 689, endPoint x: 1140, endPoint y: 630, distance: 186.6
click at [1269, 623] on input "About us" at bounding box center [1367, 627] width 348 height 27
drag, startPoint x: 1269, startPoint y: 623, endPoint x: 1201, endPoint y: 633, distance: 68.7
click at [1201, 633] on input "About us" at bounding box center [1367, 627] width 348 height 27
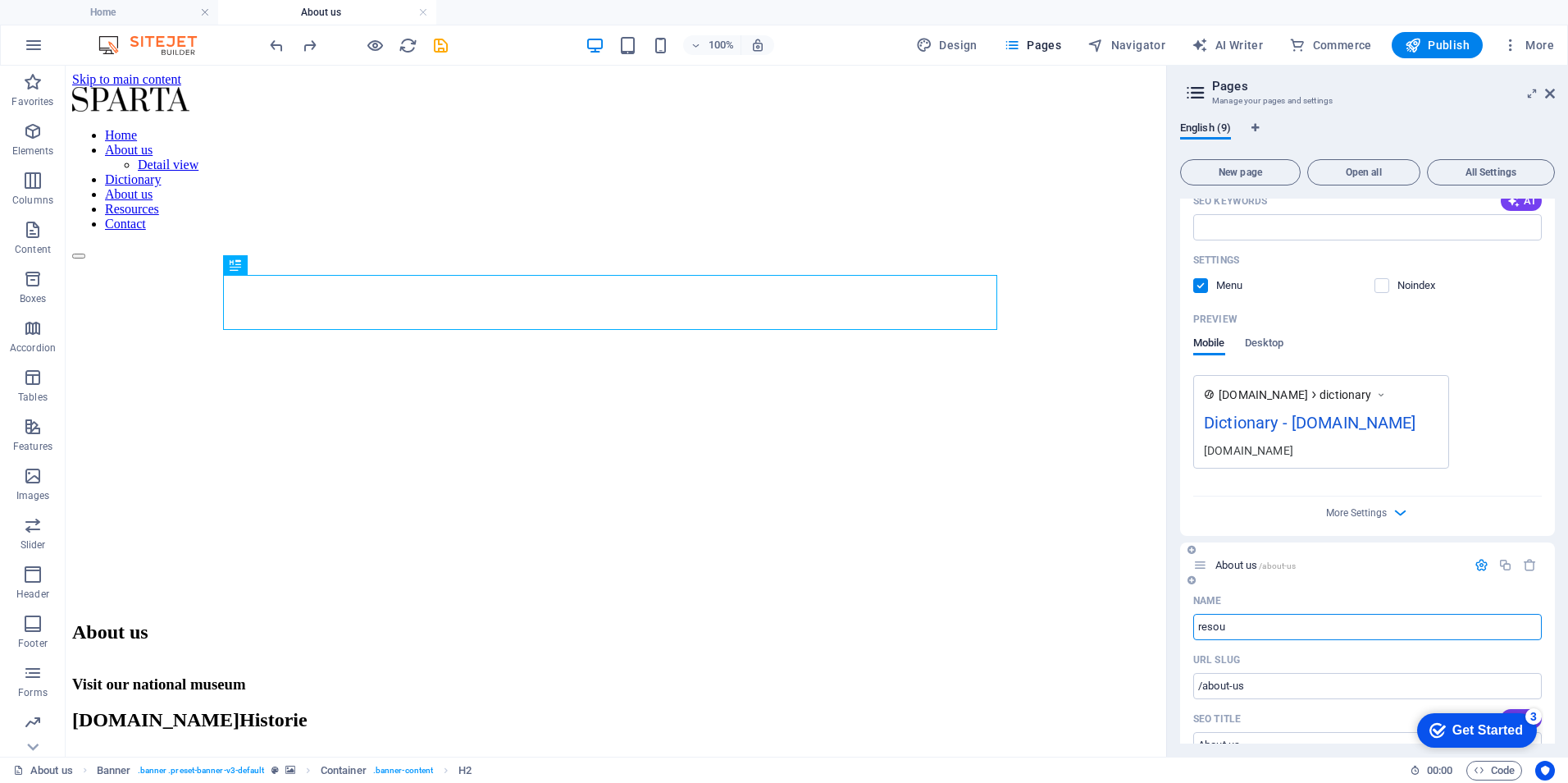
type input "resour"
type input "/re"
type input "re"
type input "resource"
type input "/resour"
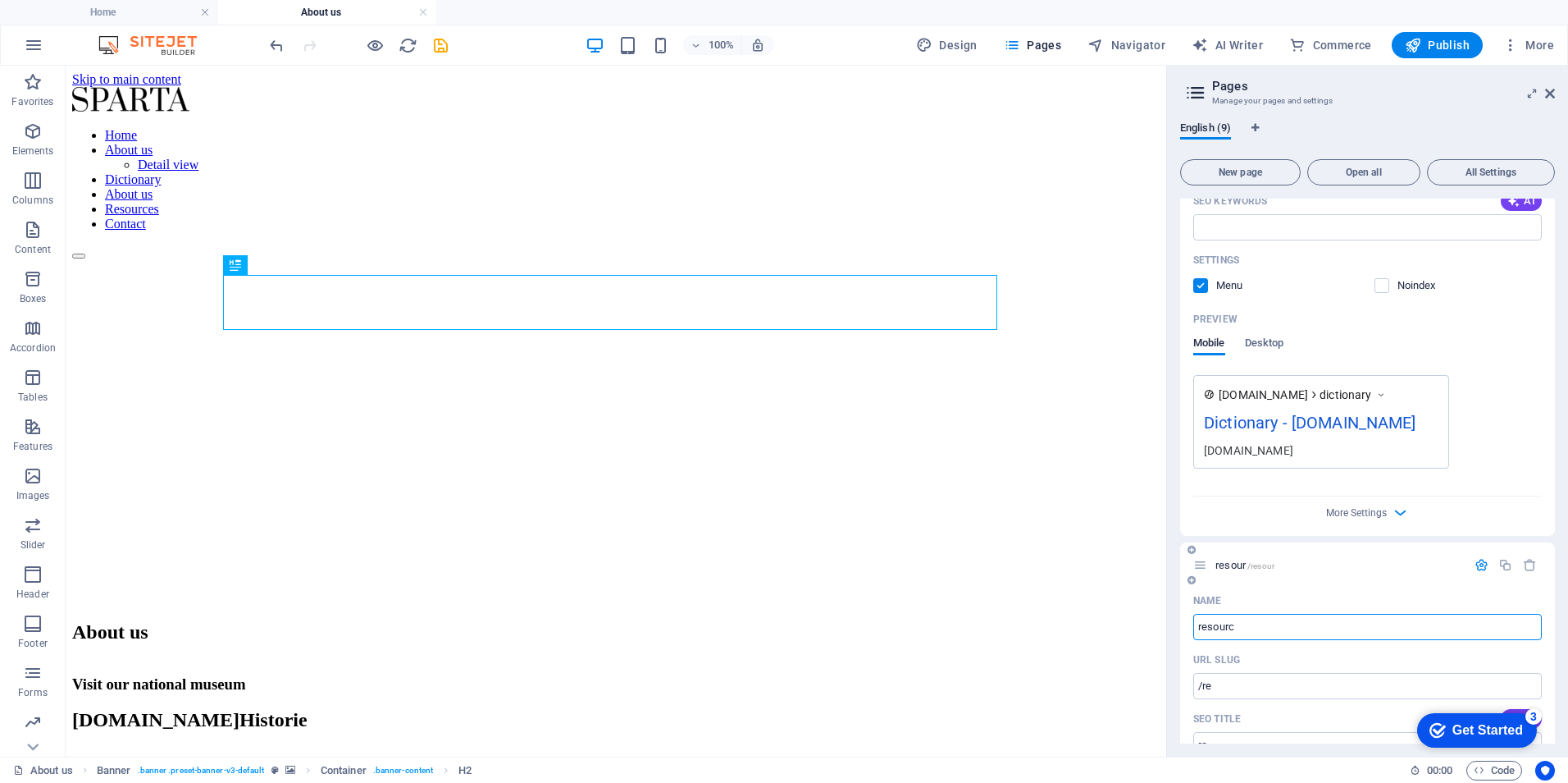
type input "resour"
type input "resources"
type input "/resources-9"
type input "resources"
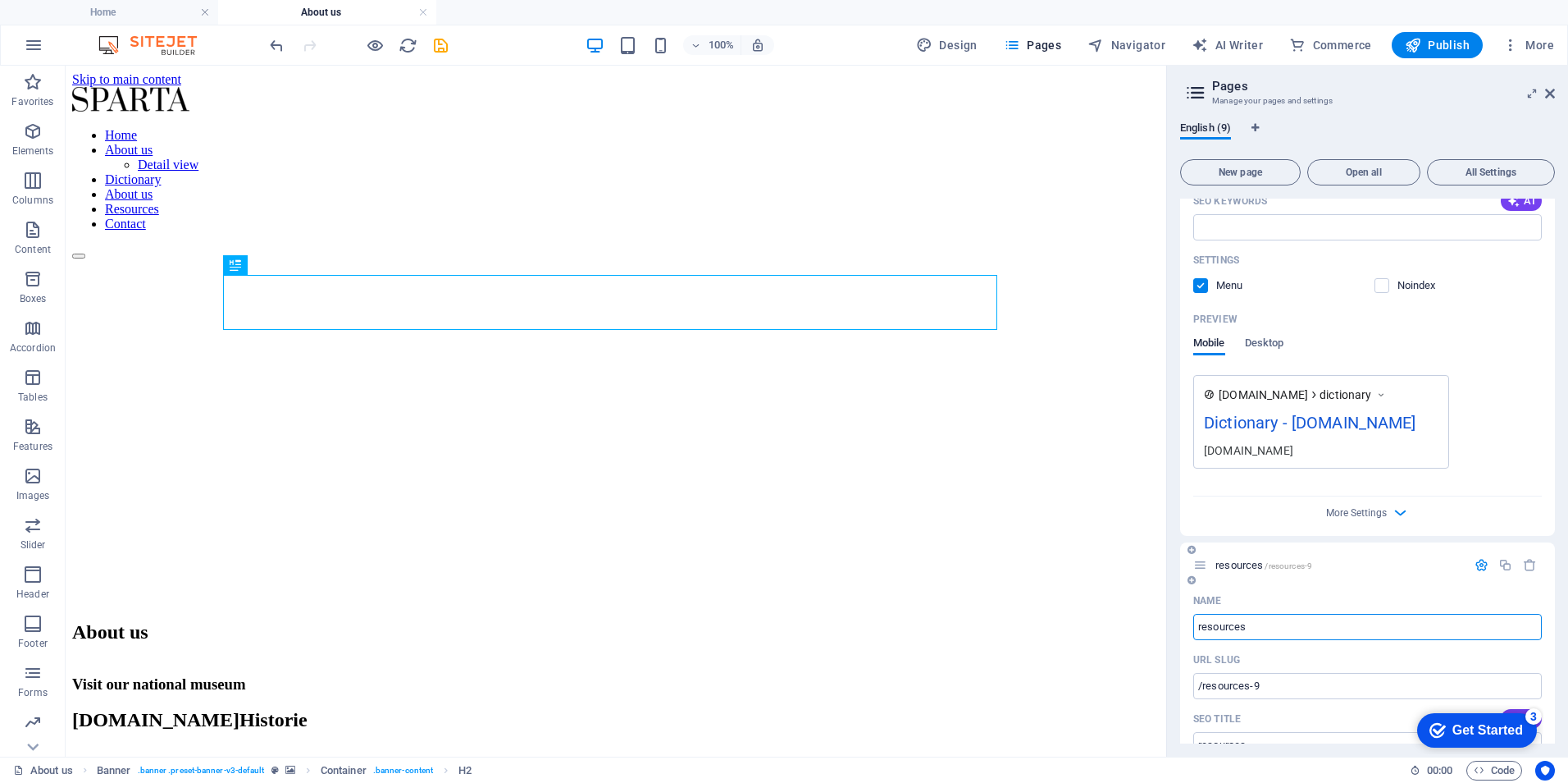
click at [1337, 662] on div "URL SLUG" at bounding box center [1367, 660] width 348 height 27
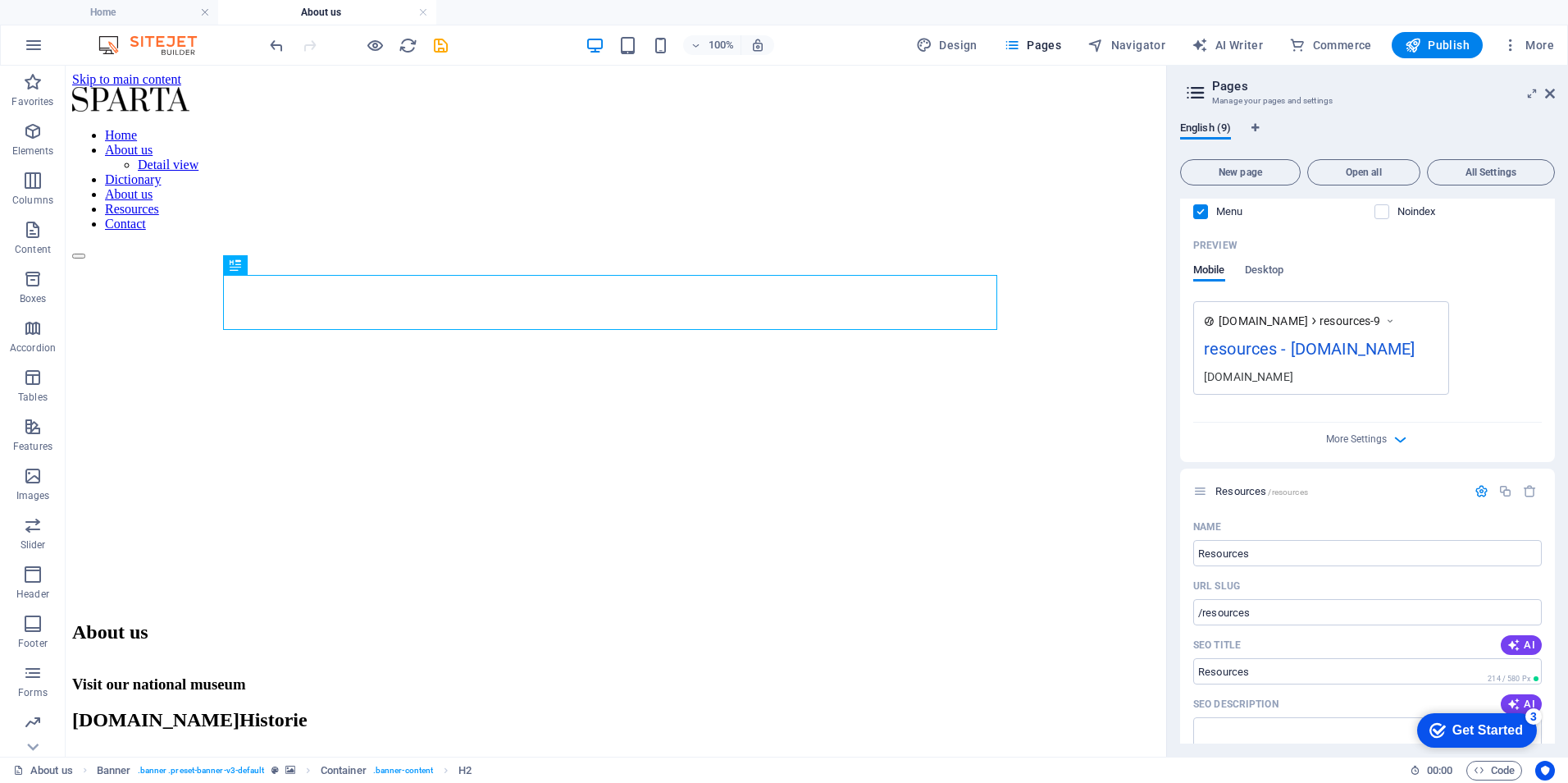
scroll to position [1805, 0]
click at [1271, 552] on input "Resources" at bounding box center [1367, 551] width 348 height 27
click at [1228, 554] on input "Resources" at bounding box center [1367, 551] width 348 height 27
click at [1228, 553] on input "Resources" at bounding box center [1367, 551] width 348 height 27
type input "program"
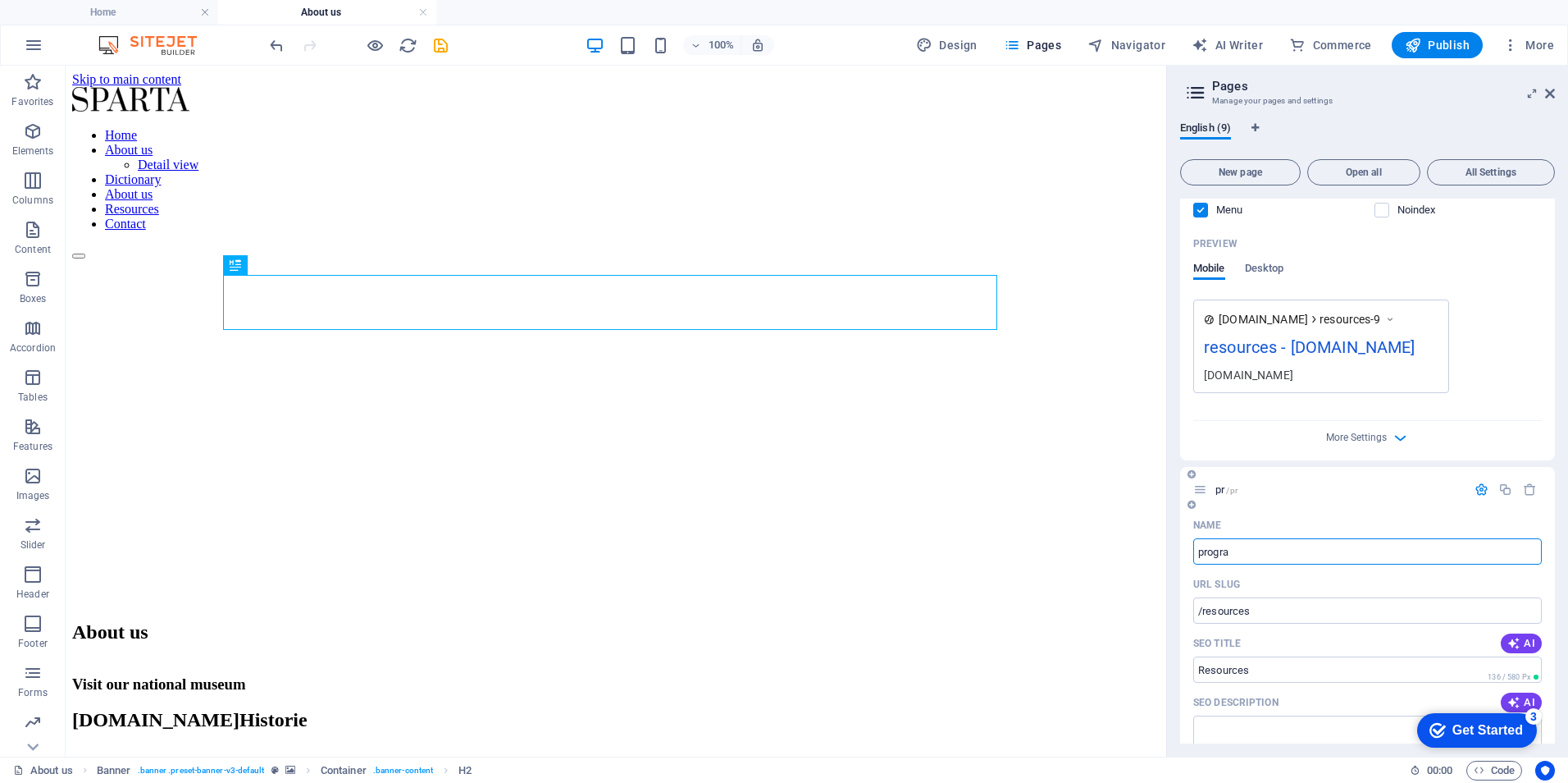
type input "/pr"
type input "pr"
type input "programs"
type input "/programs-9"
type input "programs"
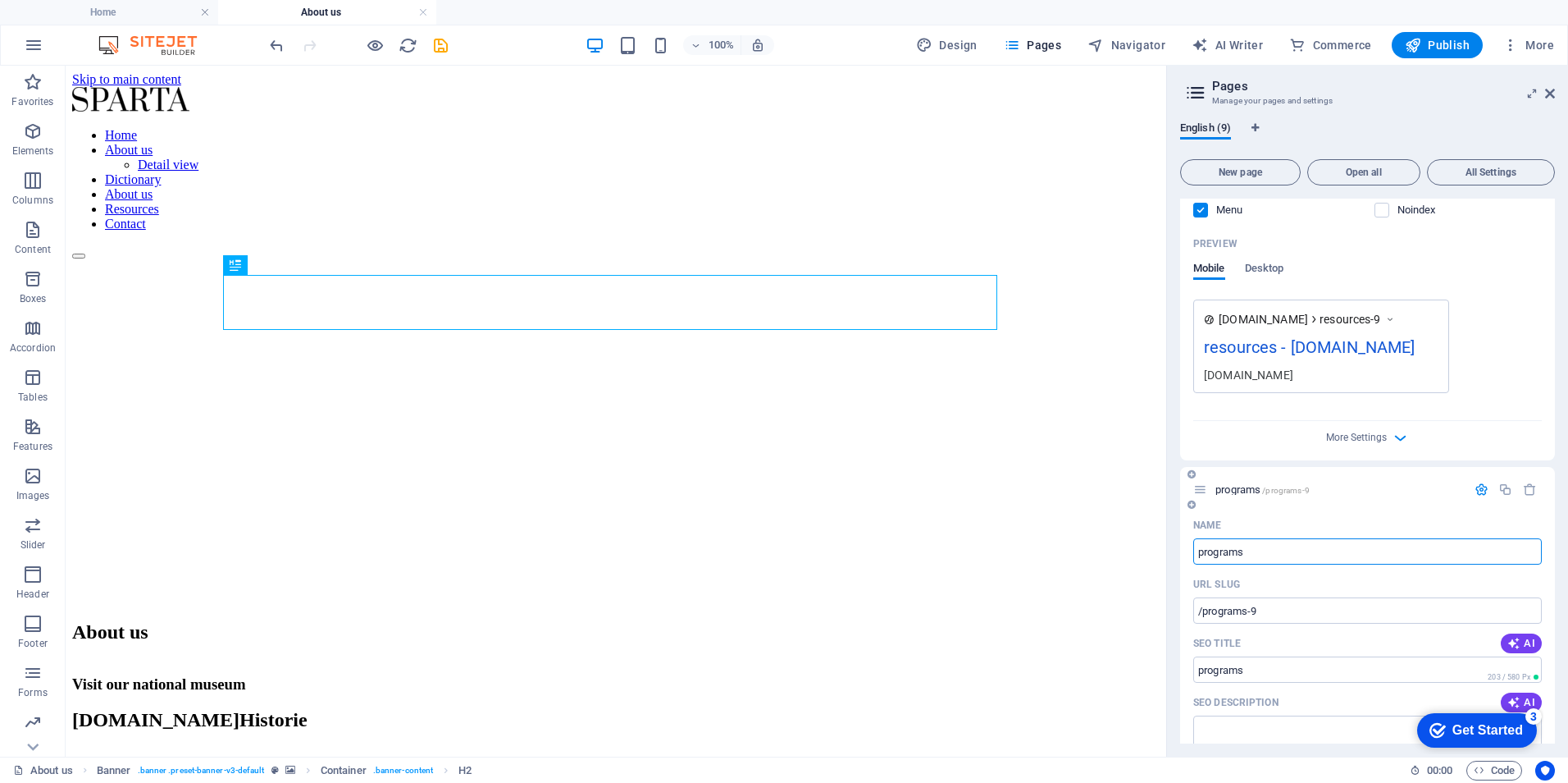
type input "programs"
click at [1403, 512] on div "Name" at bounding box center [1367, 525] width 348 height 27
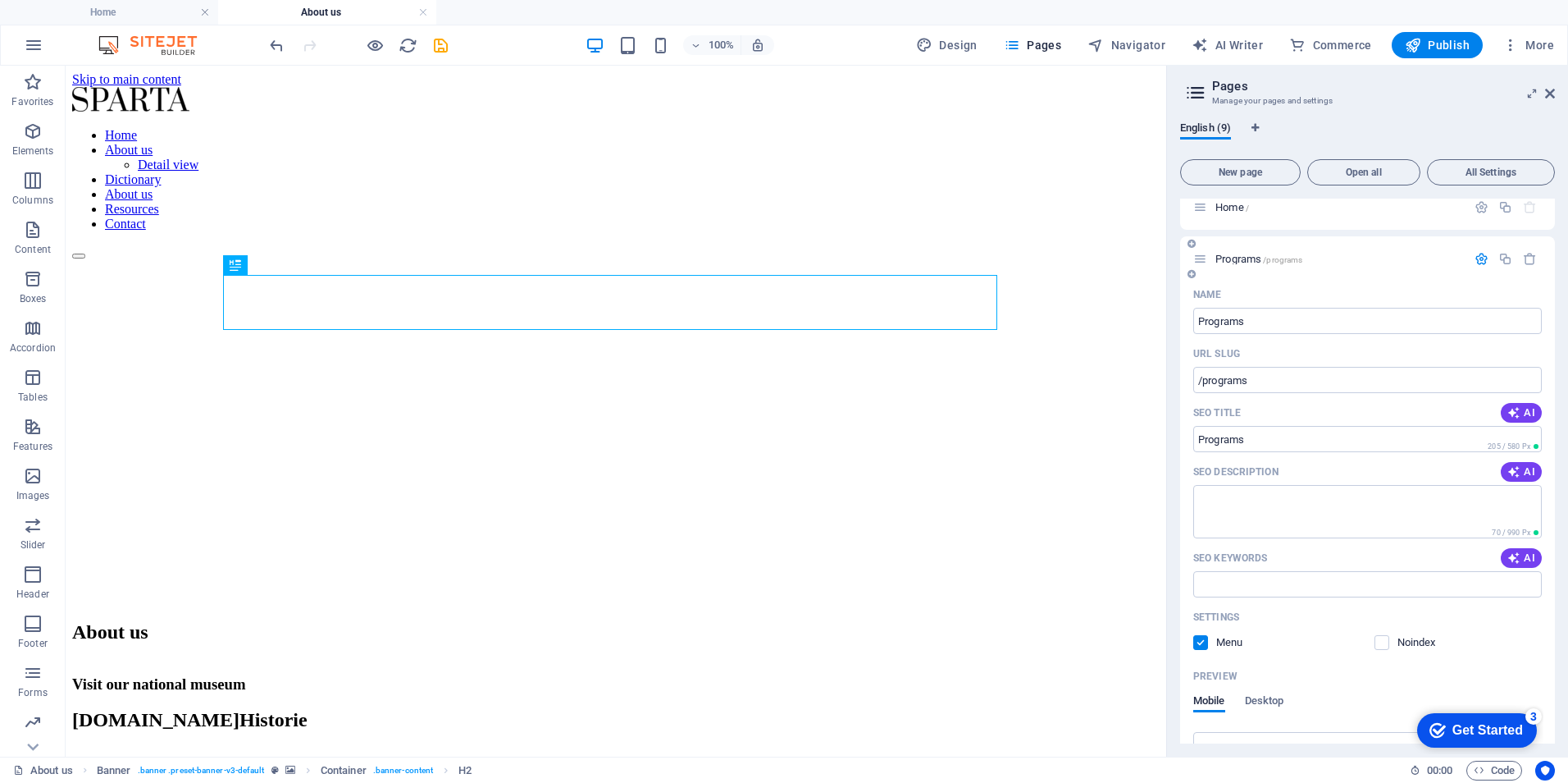
scroll to position [0, 0]
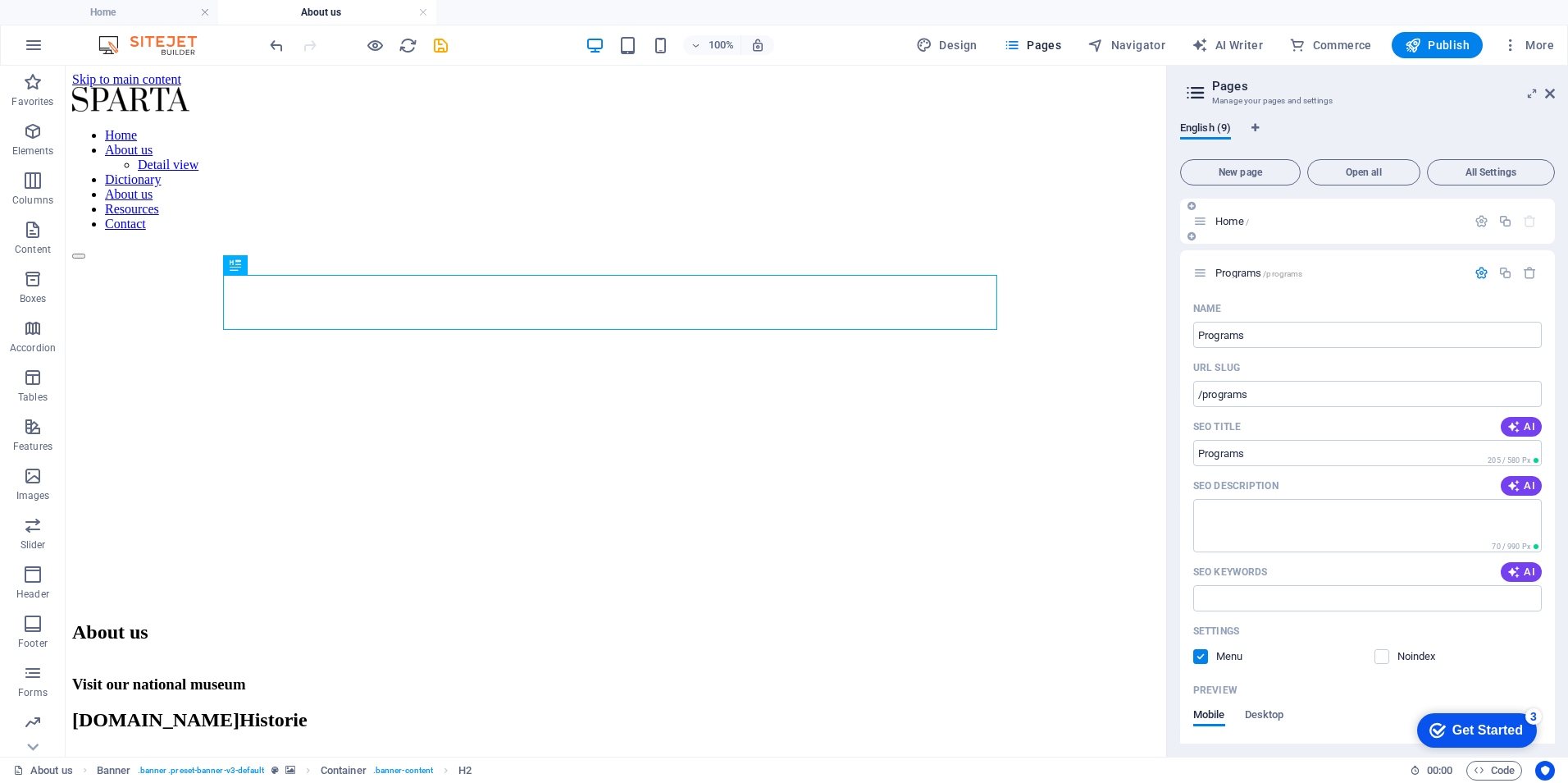
click at [1235, 220] on span "Home /" at bounding box center [1232, 221] width 33 height 12
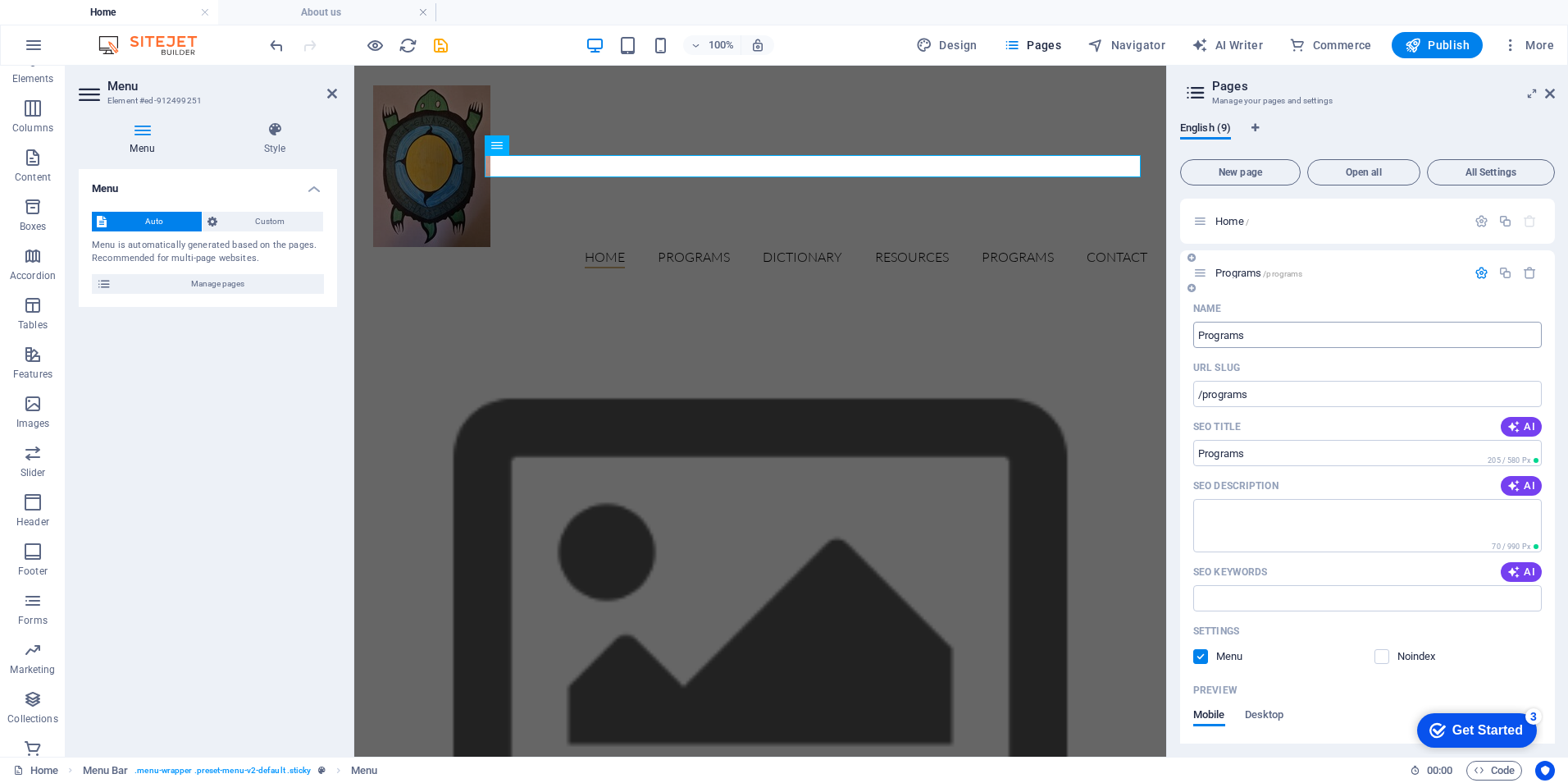
click at [1223, 331] on input "Programs" at bounding box center [1367, 335] width 348 height 27
type input "About Us"
type input "/about"
type input "About"
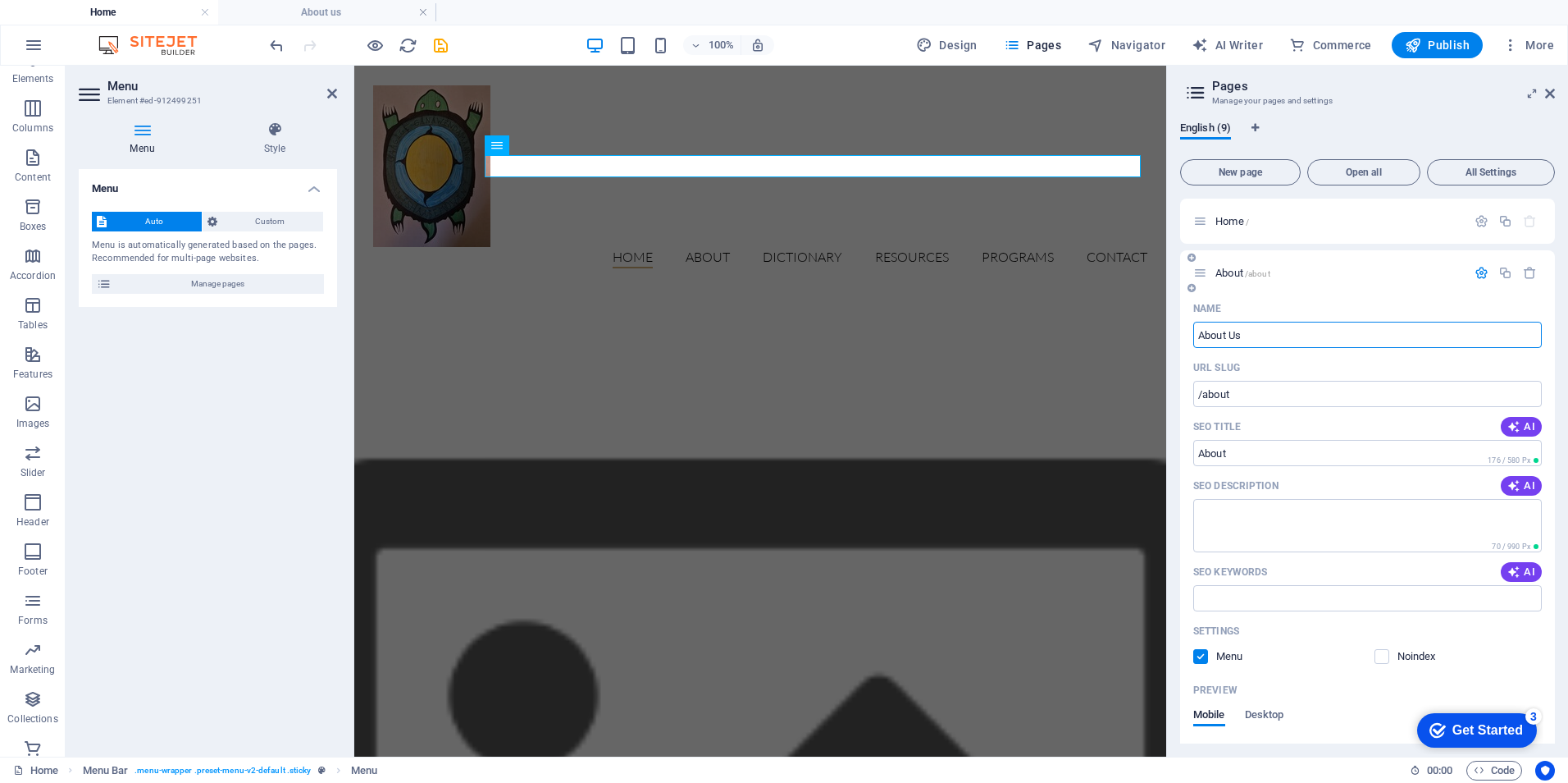
type input "About Us"
type input "/about-us"
type input "About Us"
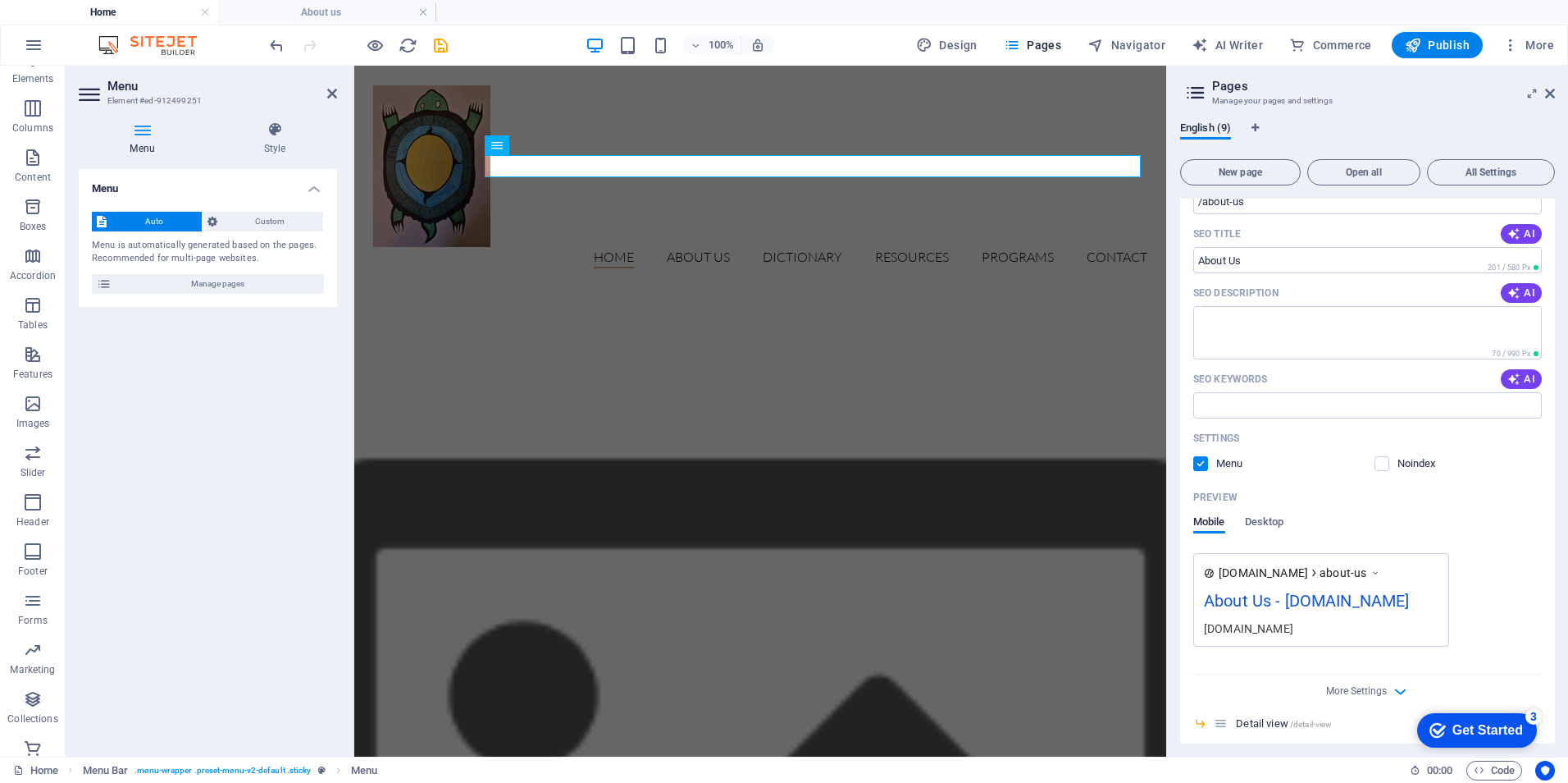
scroll to position [246, 0]
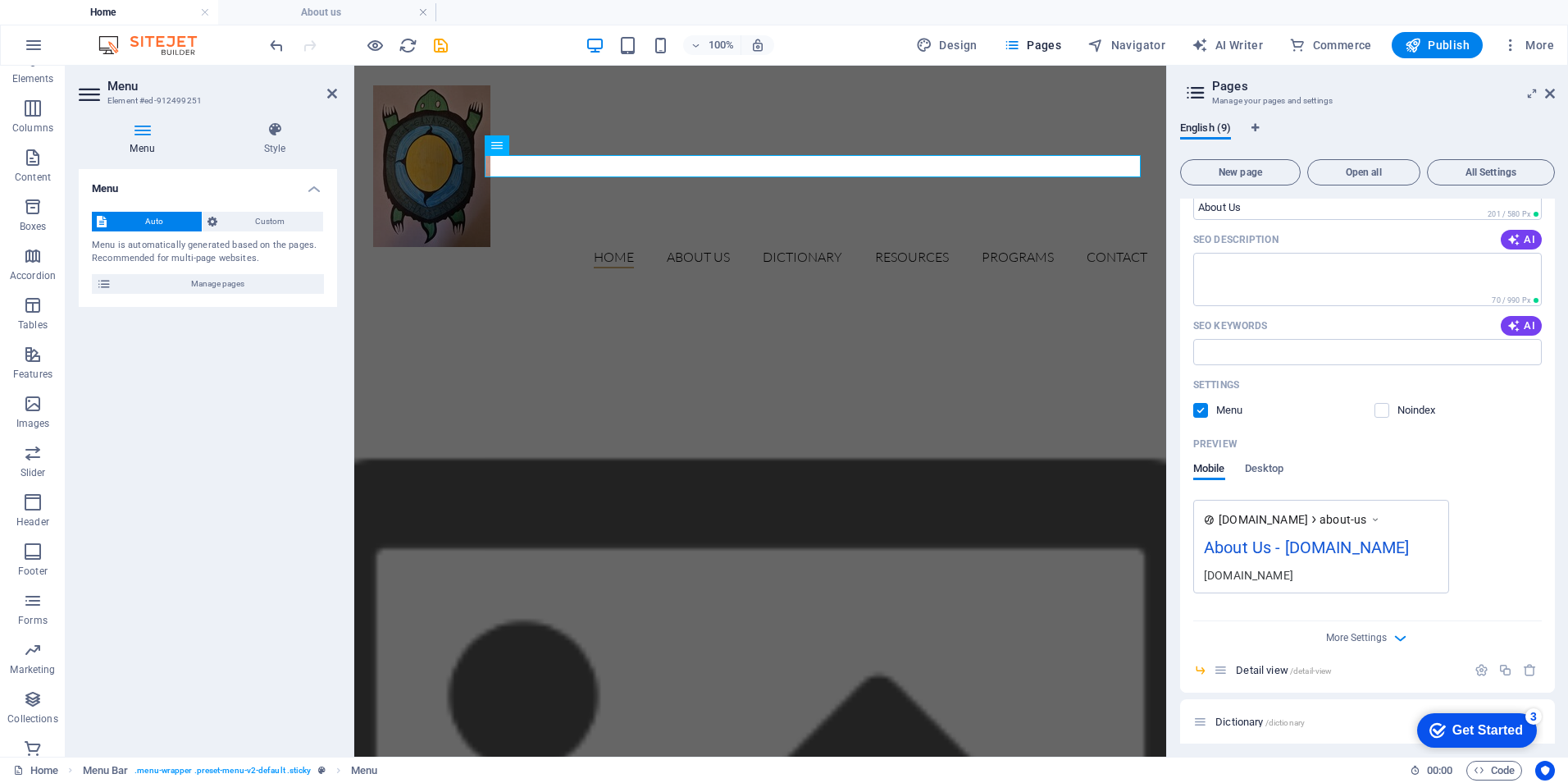
type input "About Us"
click at [1261, 518] on span "www.example.com" at bounding box center [1264, 520] width 90 height 17
click at [1245, 548] on div "About Us - gaagige.ca" at bounding box center [1321, 551] width 234 height 32
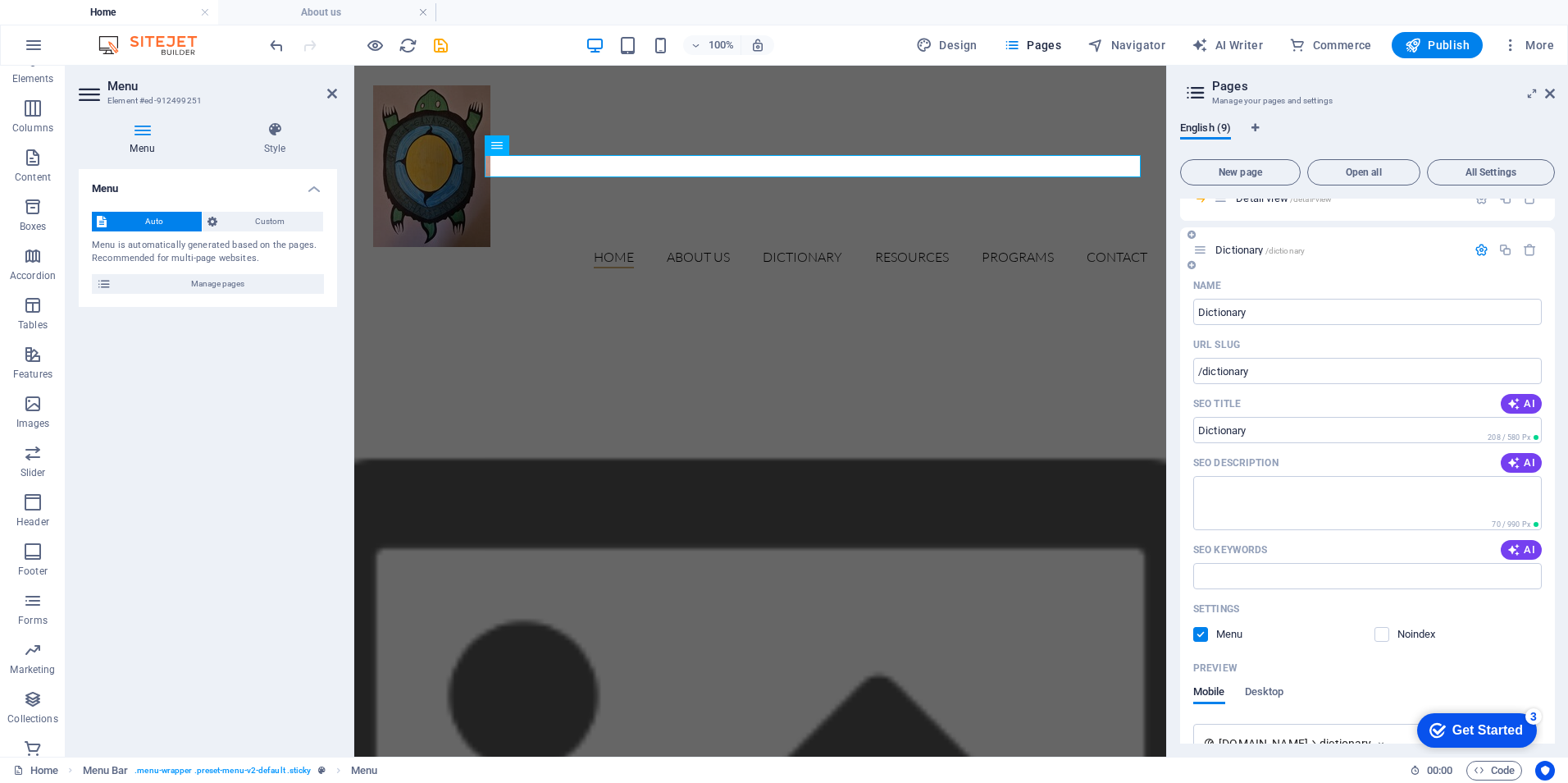
scroll to position [738, 0]
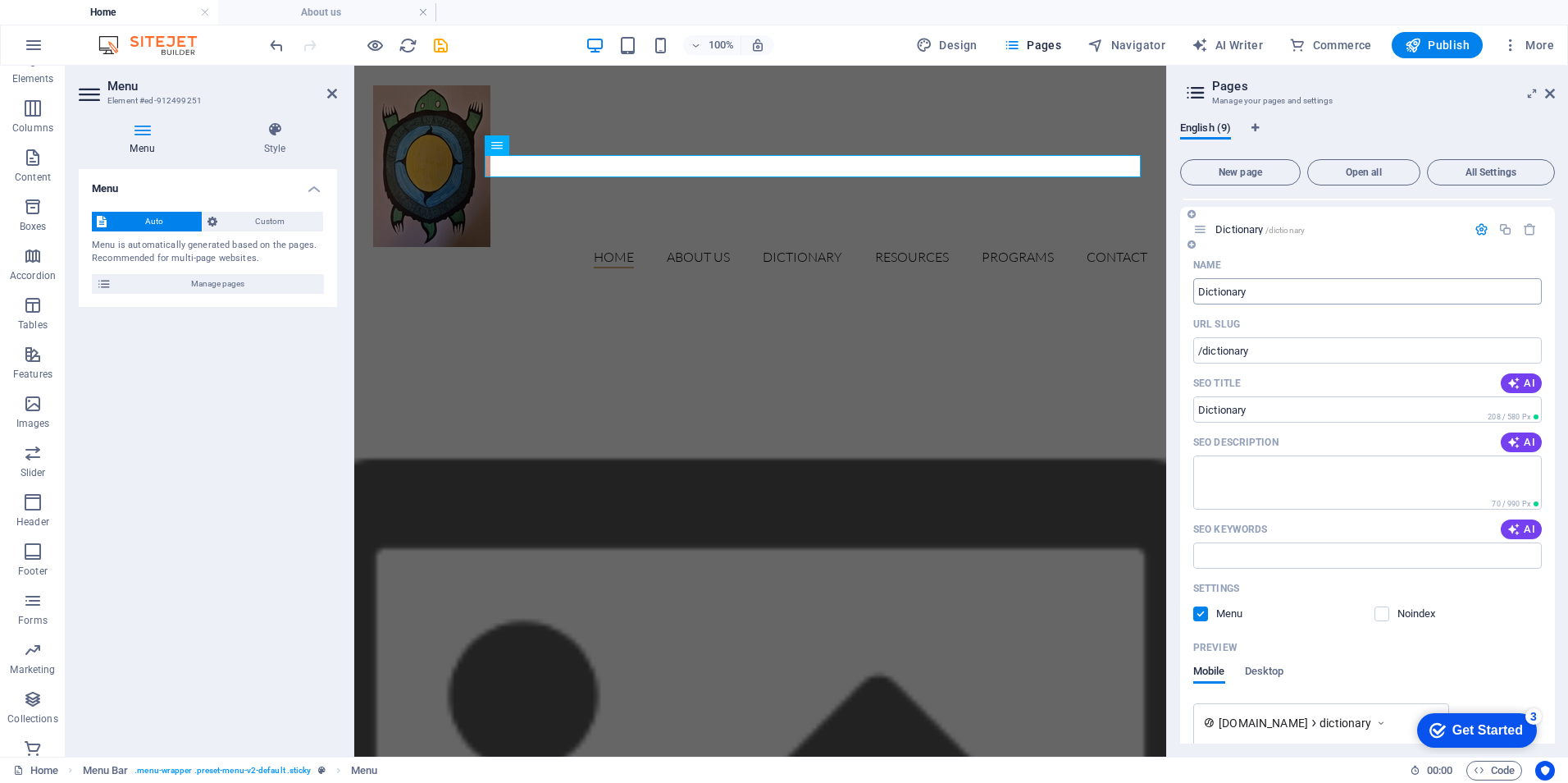
click at [1231, 291] on input "Dictionary" at bounding box center [1367, 292] width 348 height 27
click at [806, 247] on nav "Home About Us Detail view Dictionary resources programs Contact" at bounding box center [760, 258] width 774 height 22
click at [807, 247] on nav "Home About Us Detail view Dictionary resources programs Contact" at bounding box center [760, 258] width 774 height 22
click at [1358, 164] on button "Open all" at bounding box center [1364, 172] width 113 height 27
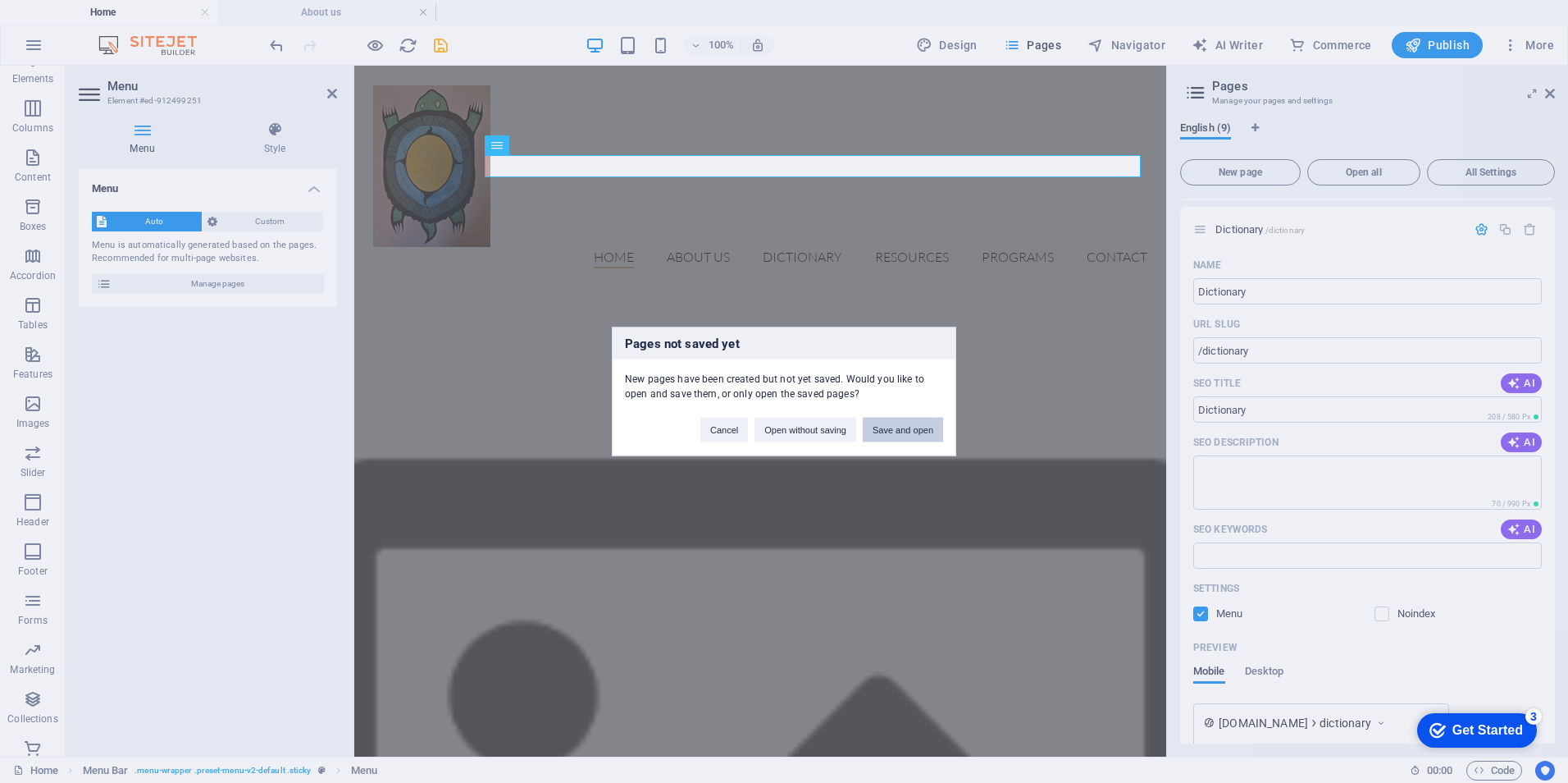
click at [921, 428] on button "Save and open" at bounding box center [902, 430] width 81 height 25
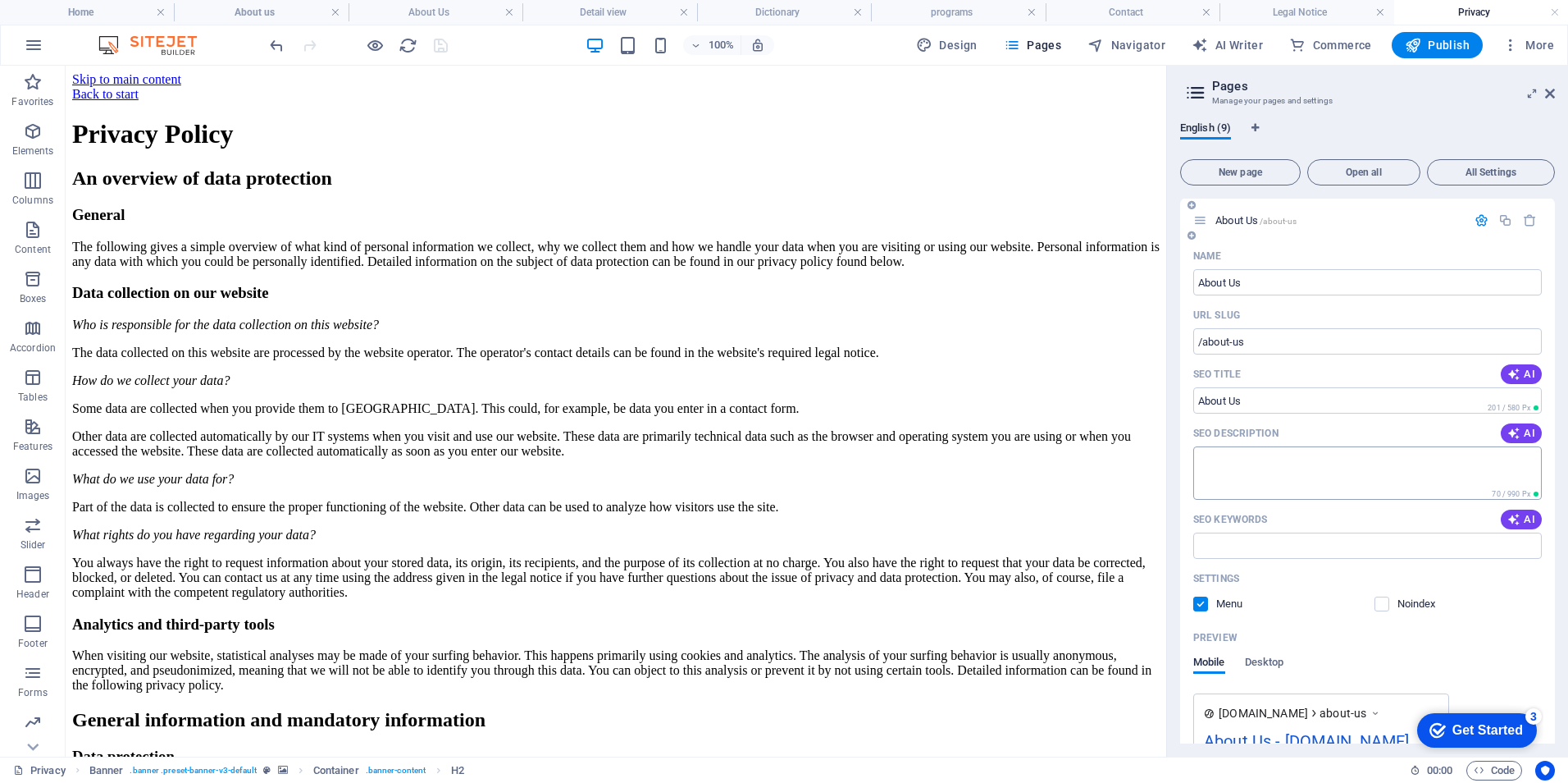
scroll to position [0, 0]
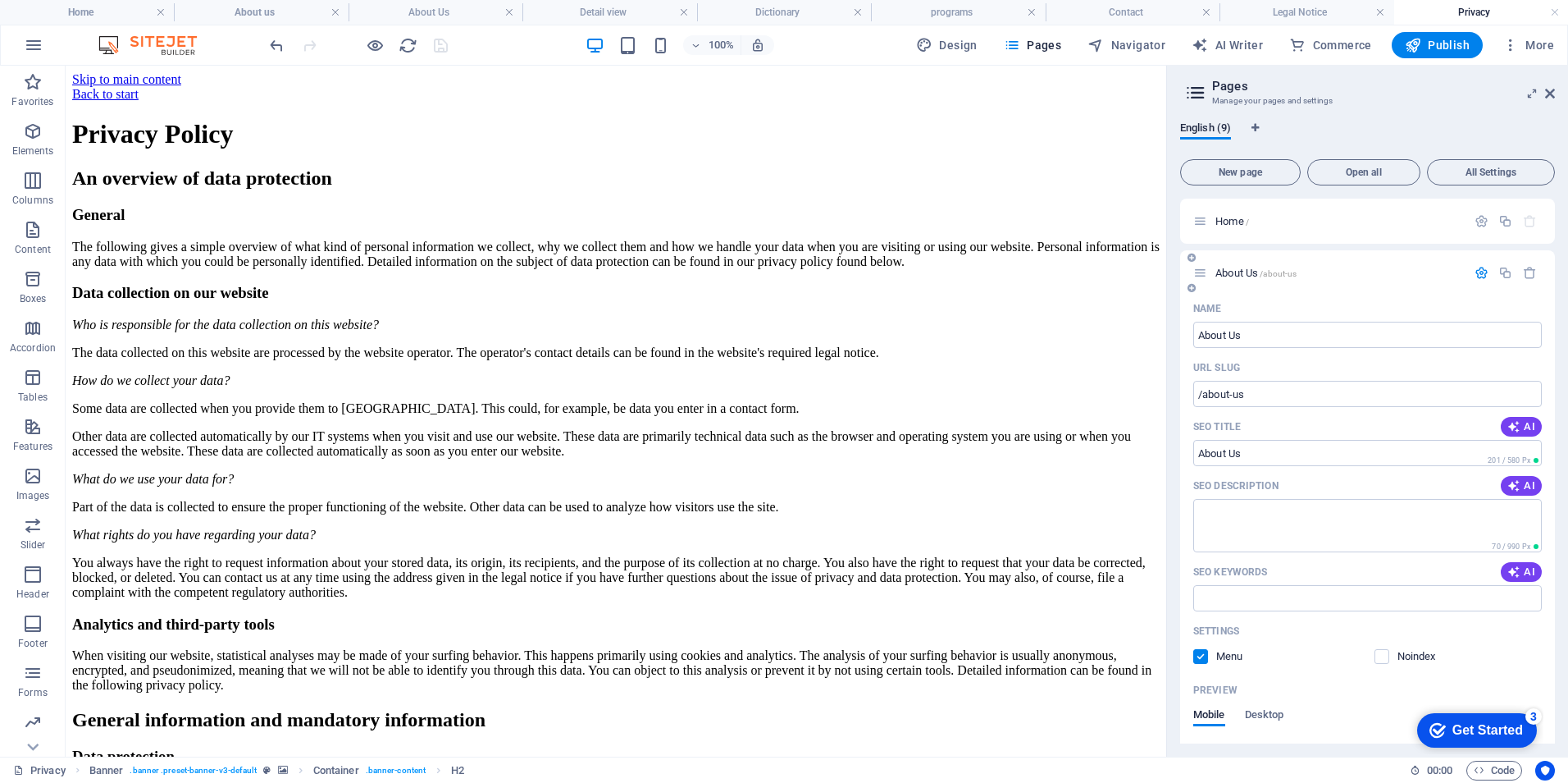
click at [1226, 268] on span "About Us /about-us" at bounding box center [1256, 273] width 81 height 12
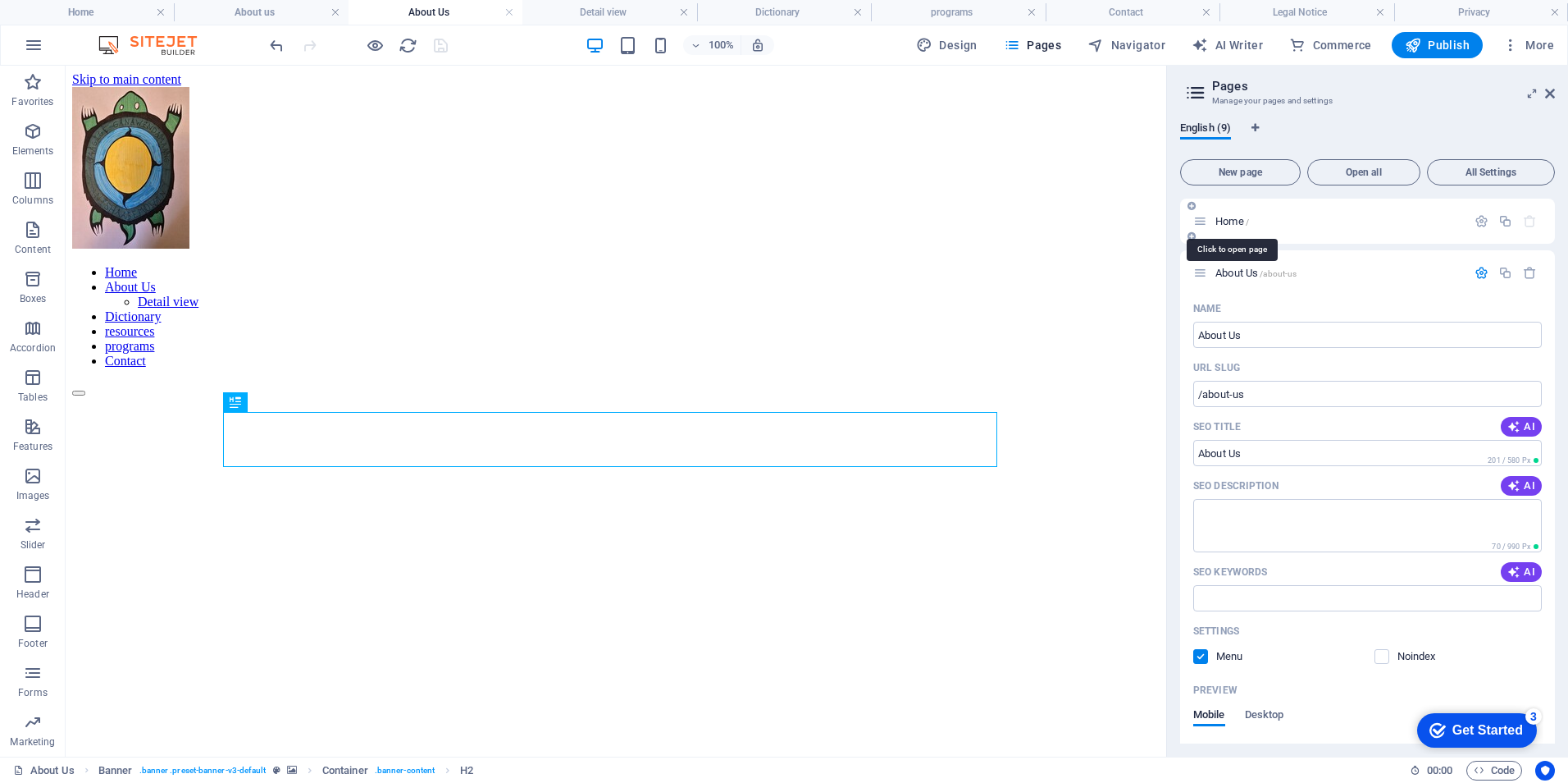
click at [1223, 222] on span "Home /" at bounding box center [1232, 221] width 33 height 12
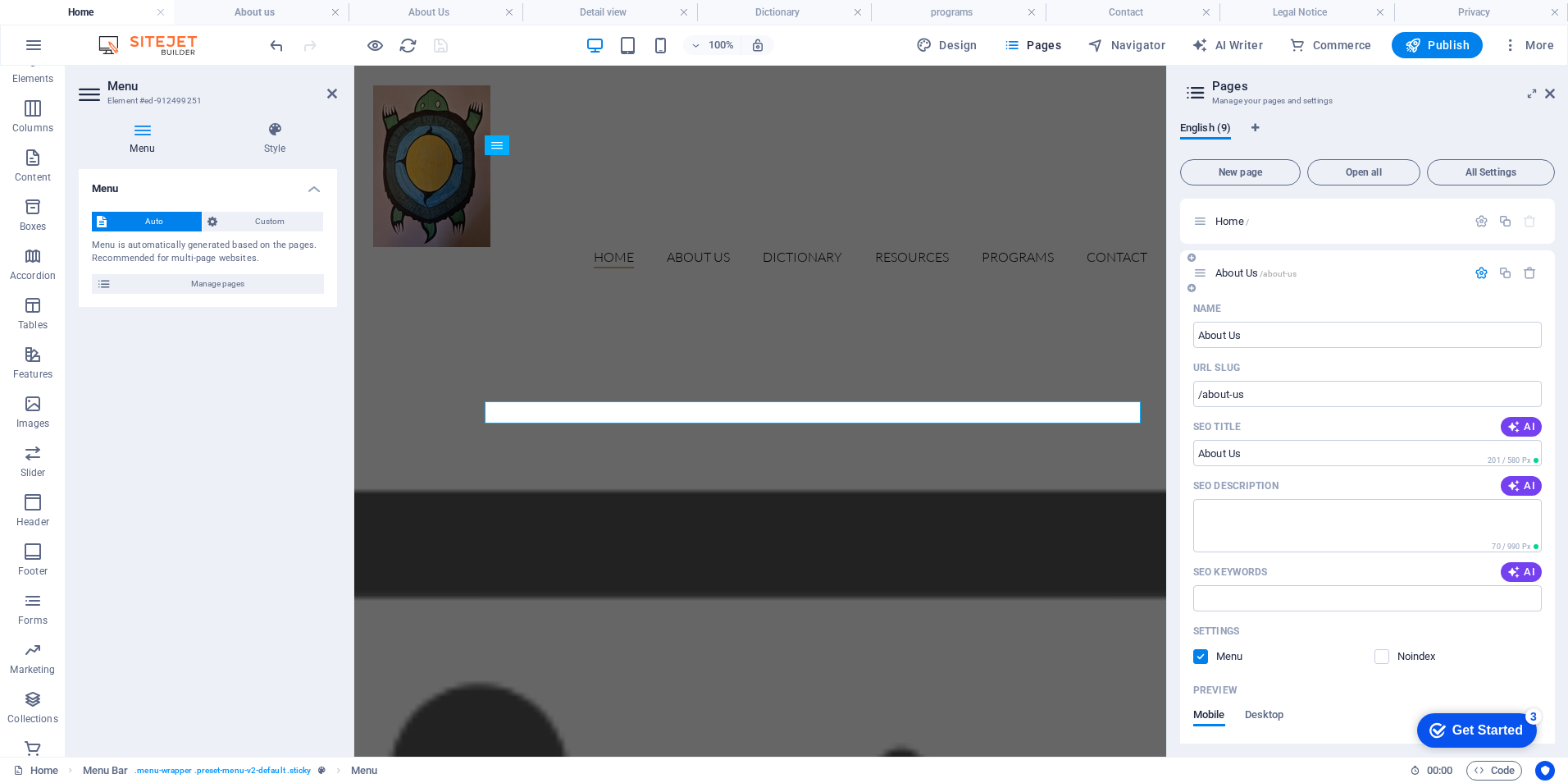
click at [1240, 268] on span "About Us /about-us" at bounding box center [1256, 273] width 81 height 12
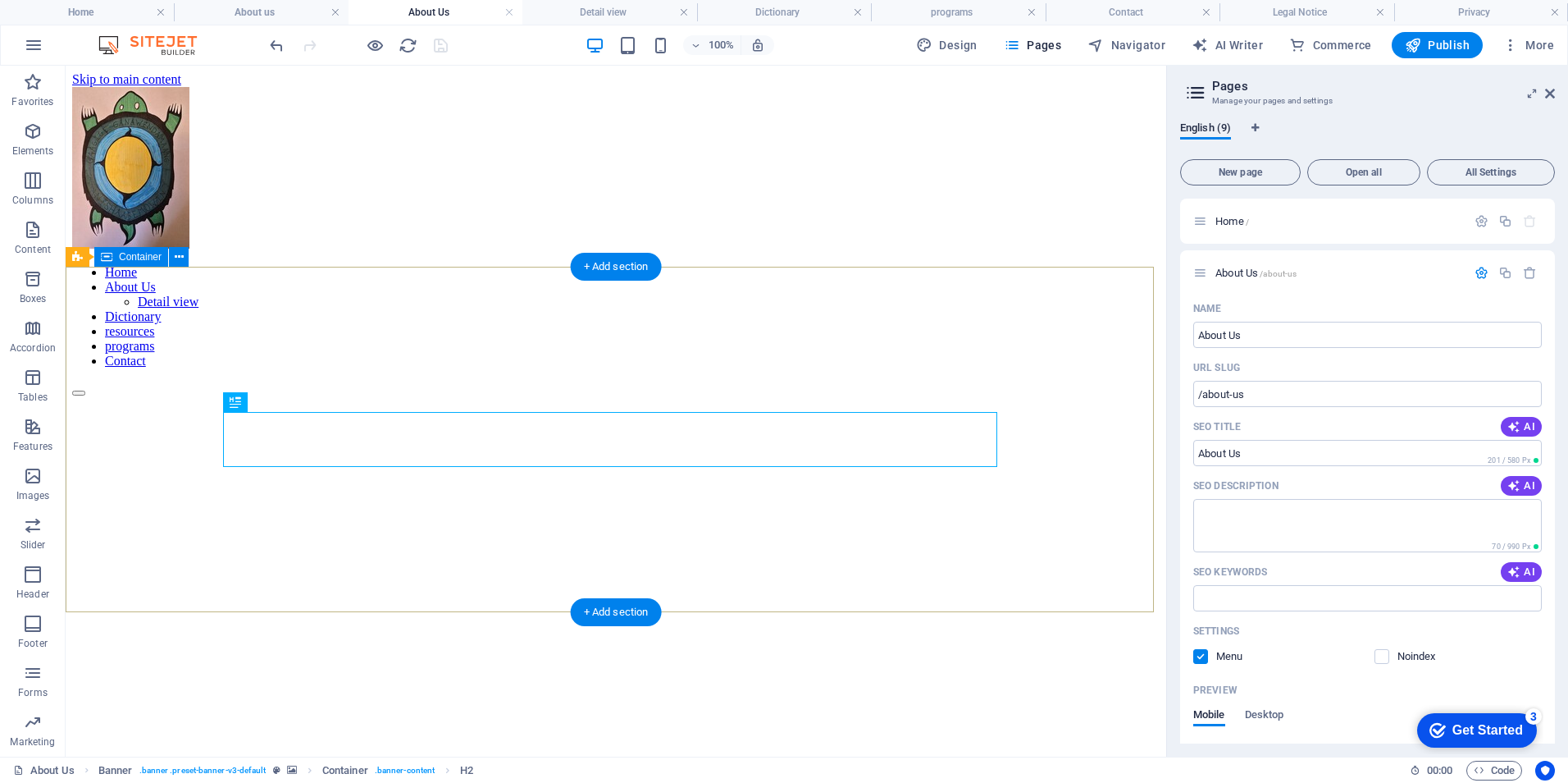
click at [781, 741] on div "Exhibitions" at bounding box center [616, 769] width 1088 height 55
click at [244, 741] on div "Exhibitions" at bounding box center [616, 769] width 1088 height 55
click at [238, 741] on div "Exhibitions" at bounding box center [616, 769] width 1088 height 55
click at [240, 741] on div "Exhibitions" at bounding box center [616, 769] width 1088 height 55
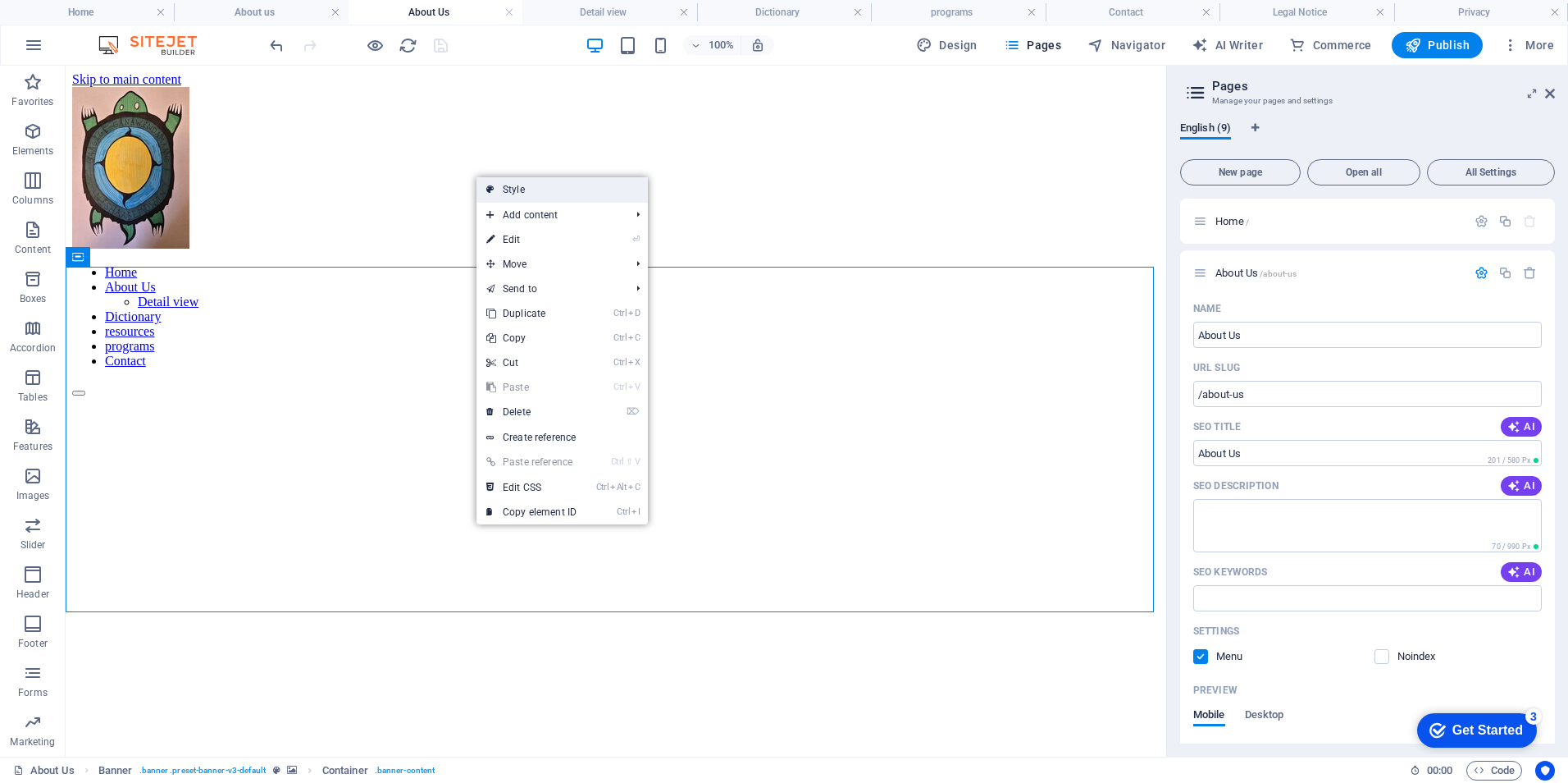
click at [555, 190] on link "Style" at bounding box center [562, 190] width 171 height 25
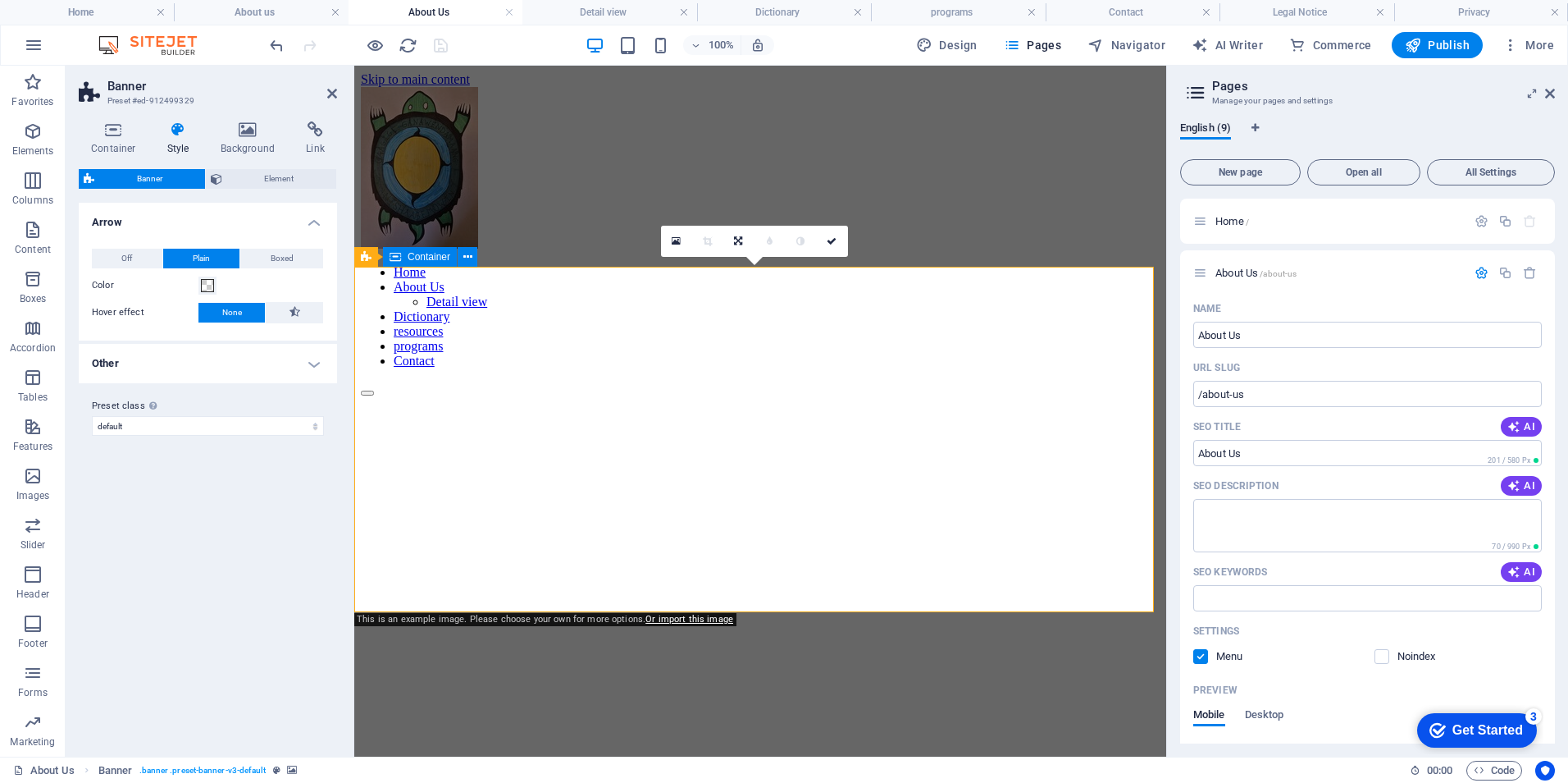
click at [493, 741] on div "Exhibitions" at bounding box center [759, 769] width 799 height 55
click at [238, 135] on icon at bounding box center [248, 130] width 80 height 17
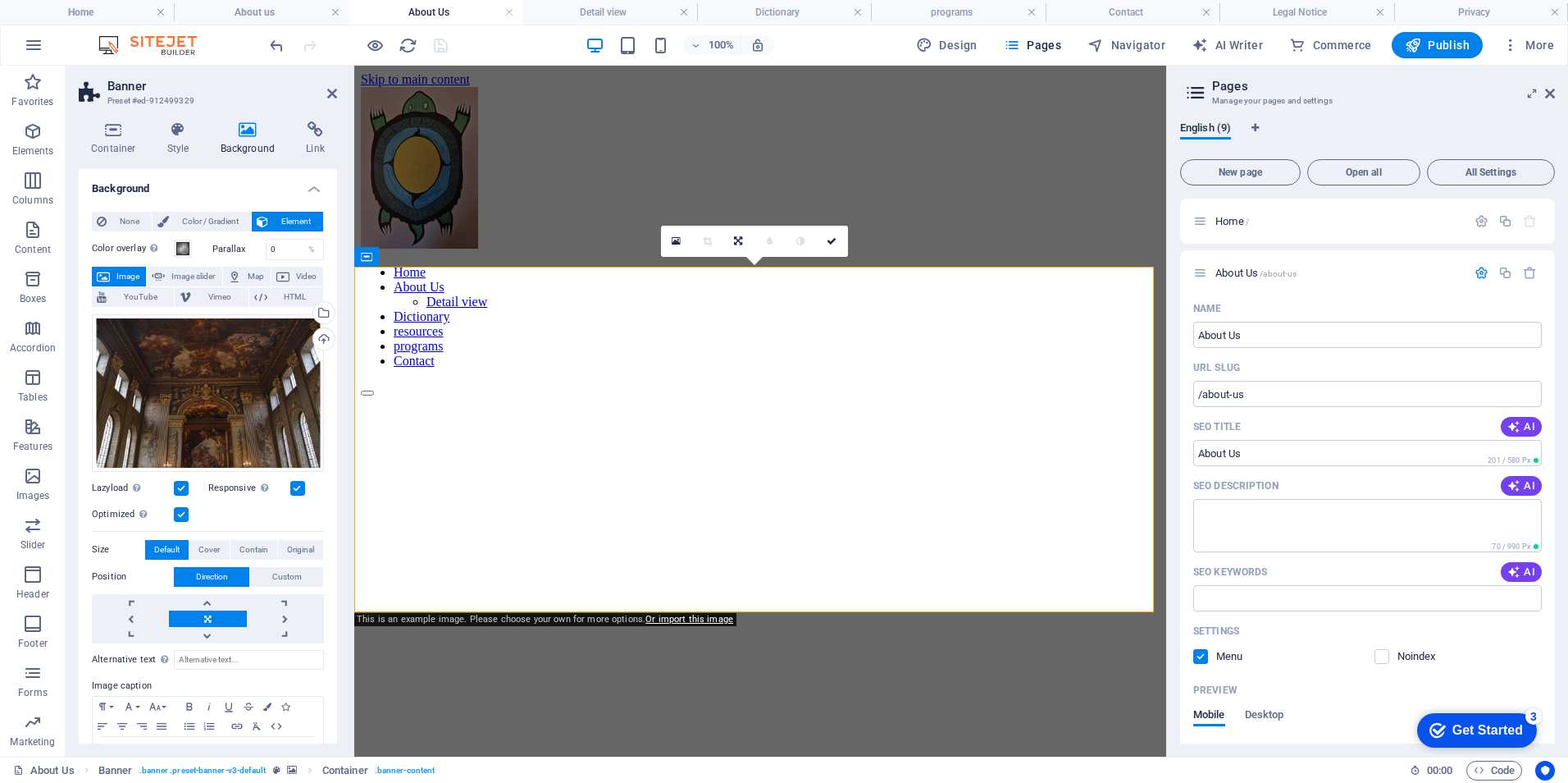
click at [109, 272] on icon at bounding box center [103, 277] width 13 height 20
click at [142, 391] on div "Drag files here, click to choose files or select files from Files or our free s…" at bounding box center [208, 392] width 232 height 157
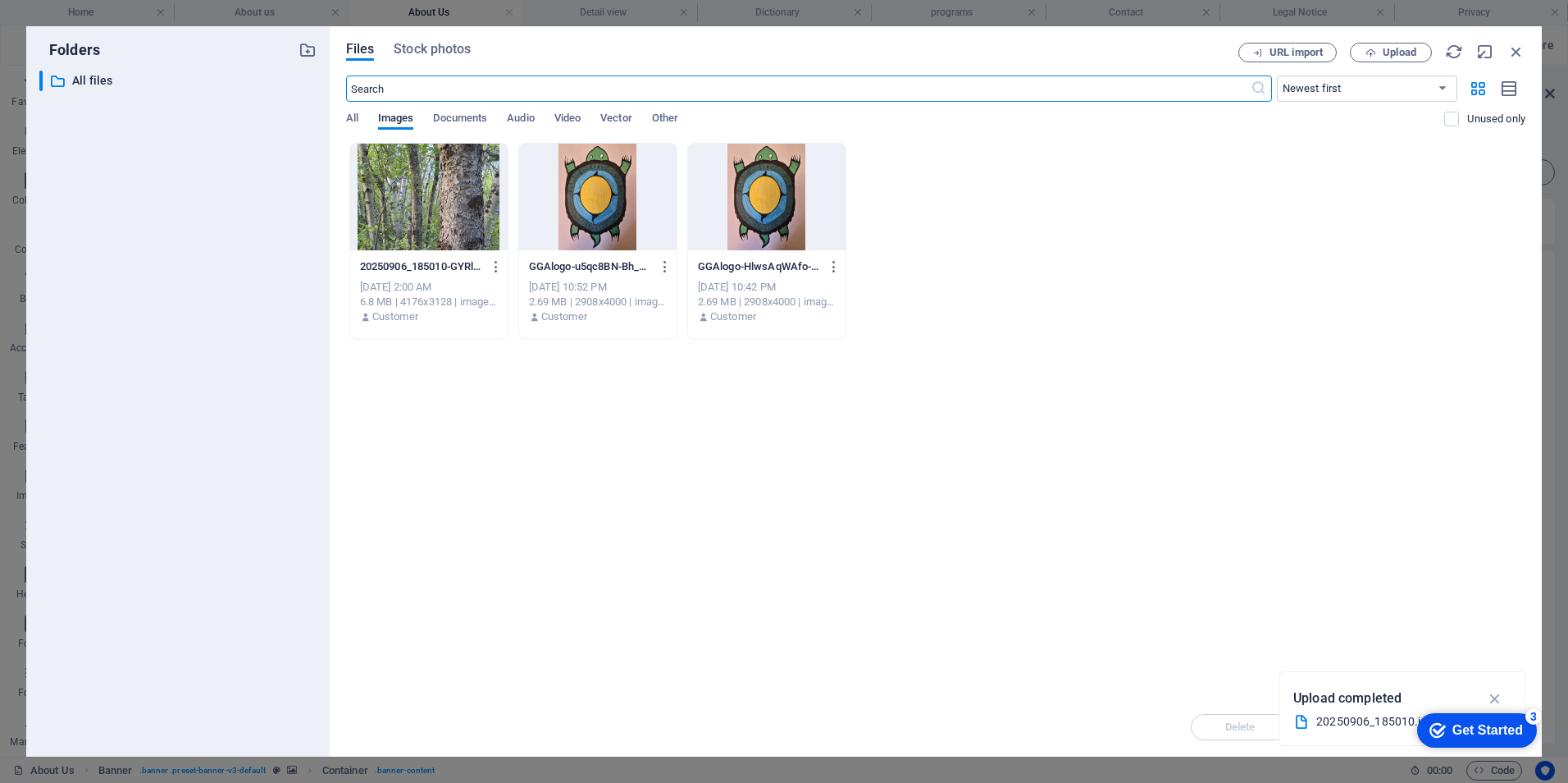
click at [423, 239] on div at bounding box center [428, 197] width 157 height 106
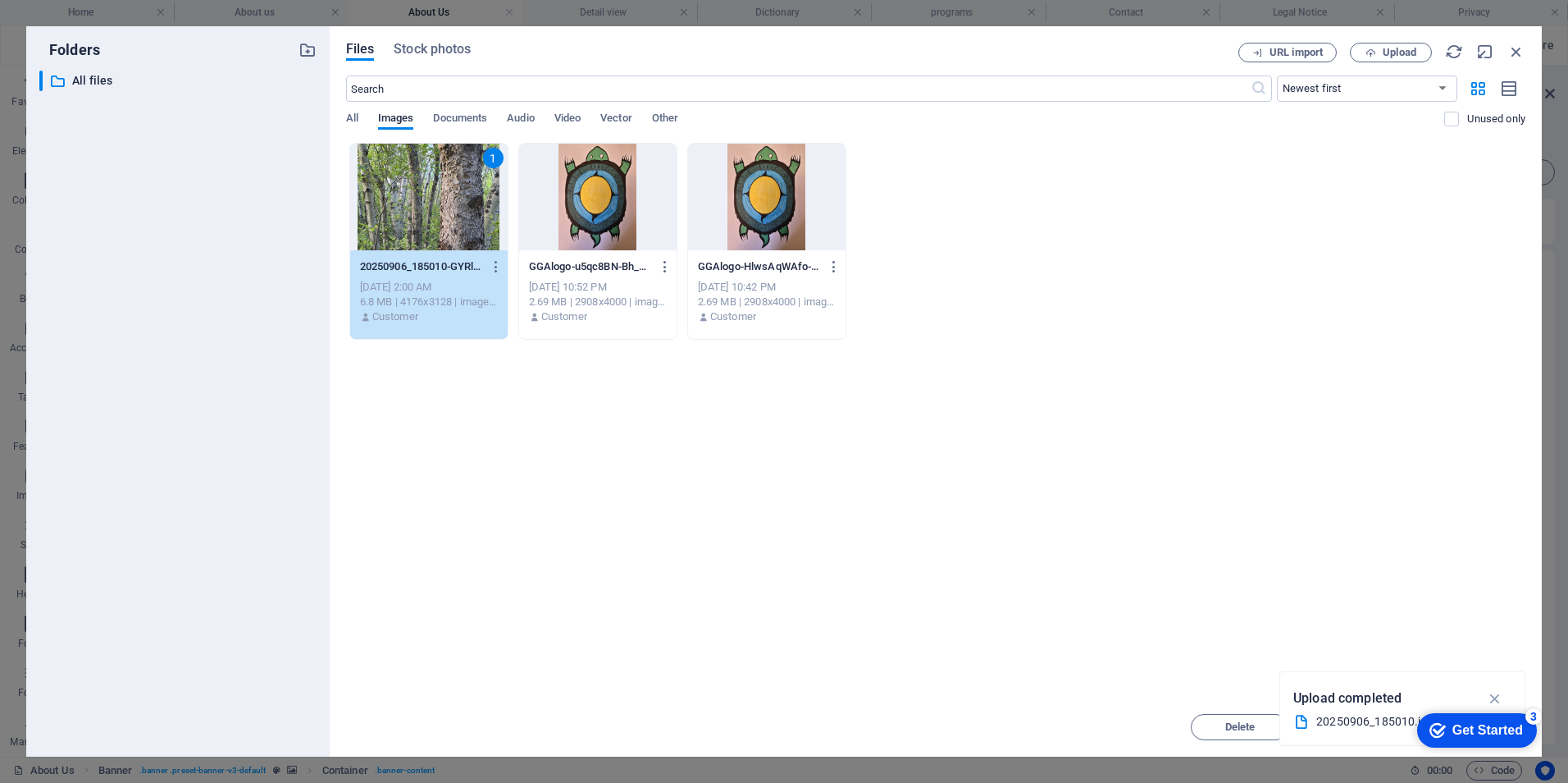
click at [399, 201] on div "1" at bounding box center [428, 197] width 157 height 106
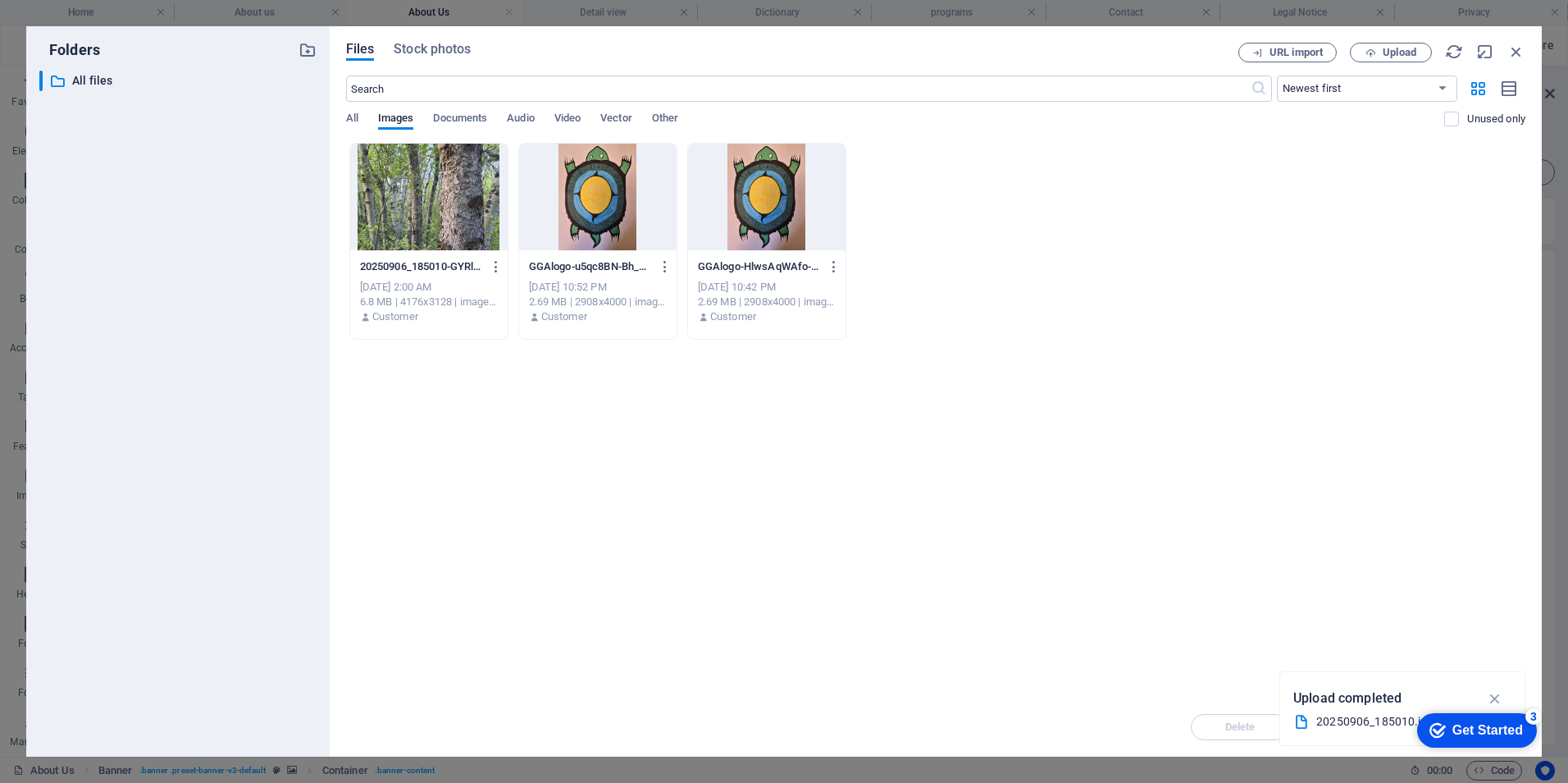
click at [399, 201] on div at bounding box center [428, 197] width 157 height 106
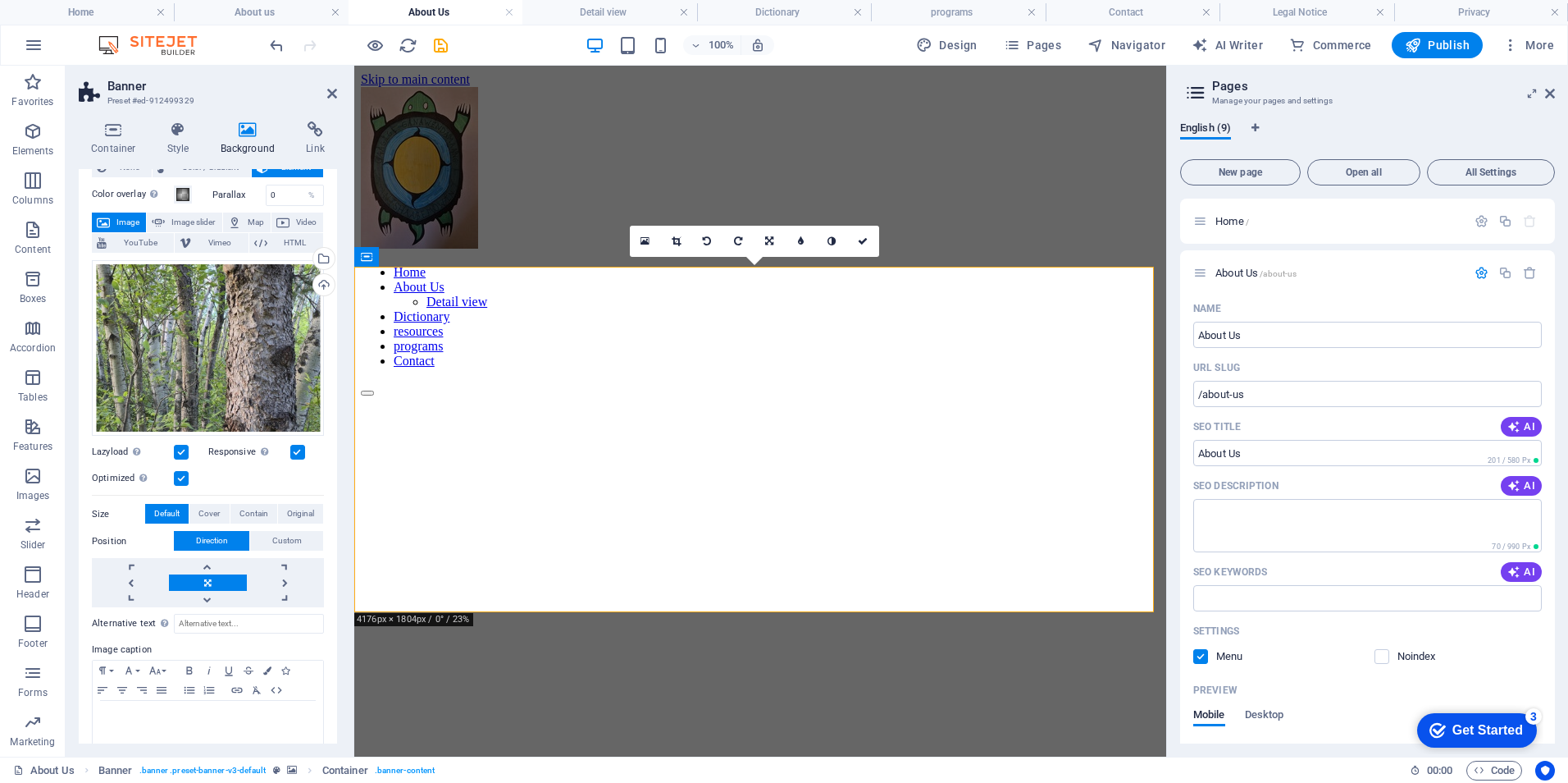
scroll to position [73, 0]
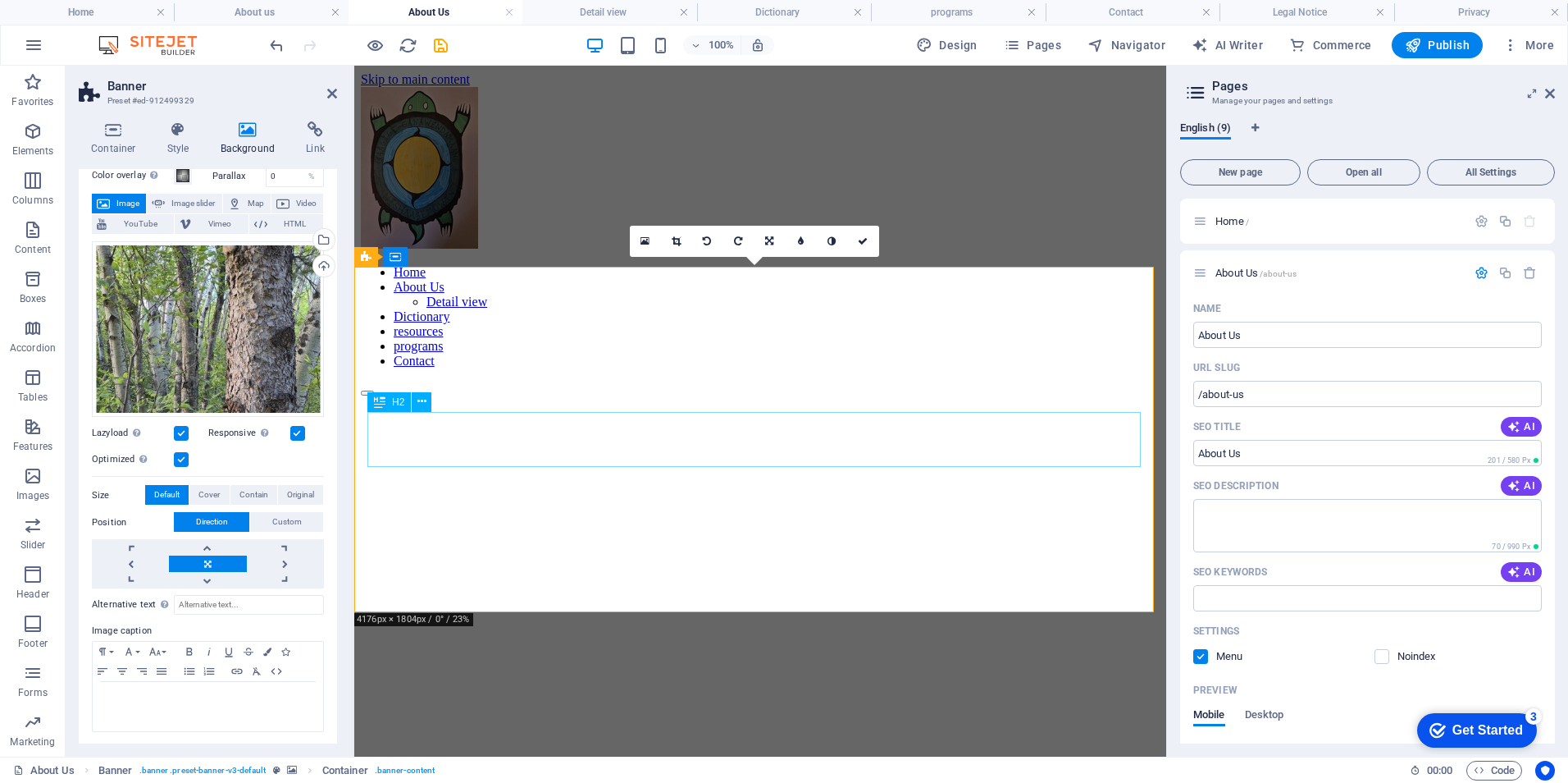
click at [809, 758] on div "Exhibitions" at bounding box center [759, 769] width 799 height 22
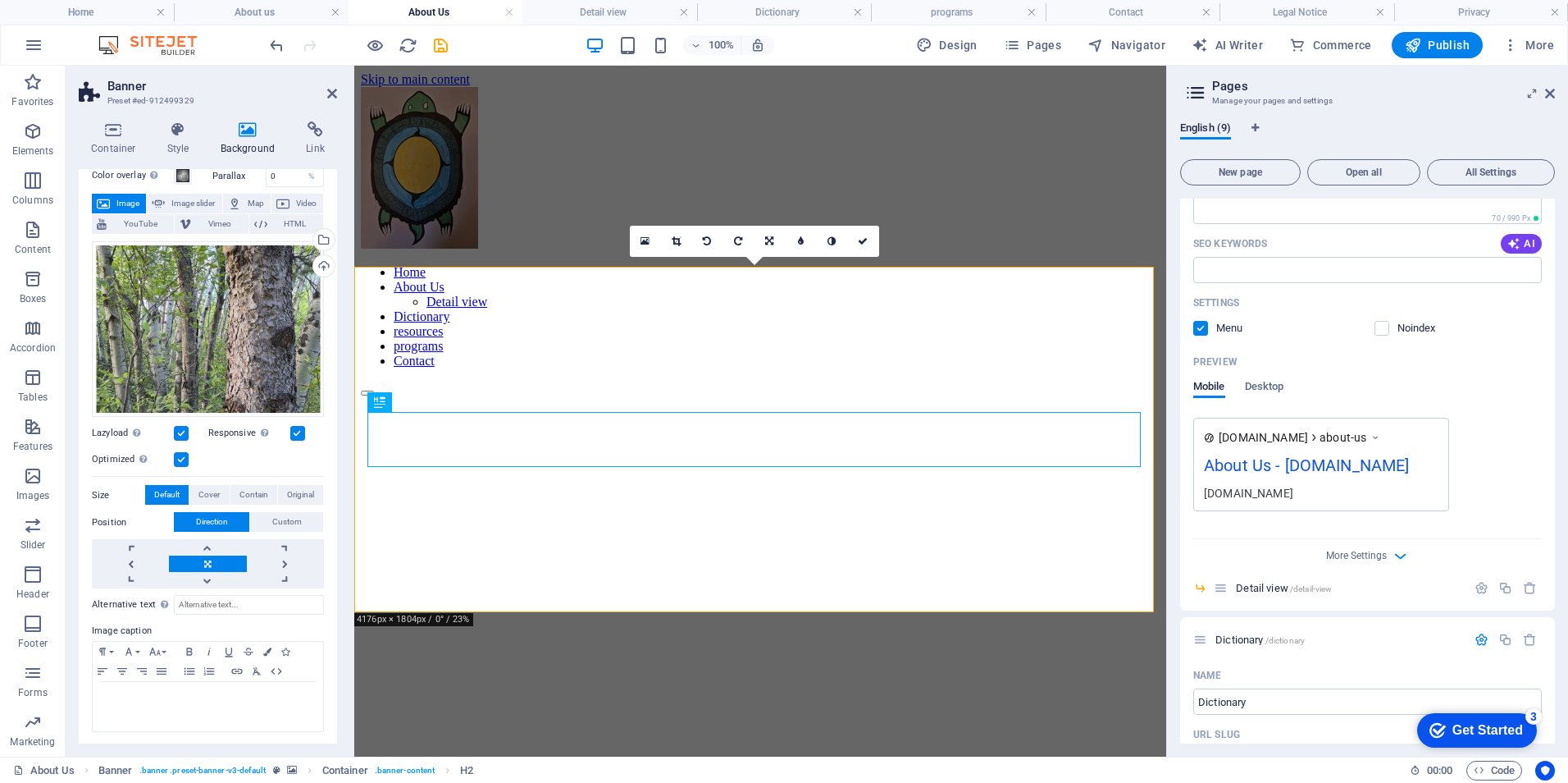
scroll to position [410, 0]
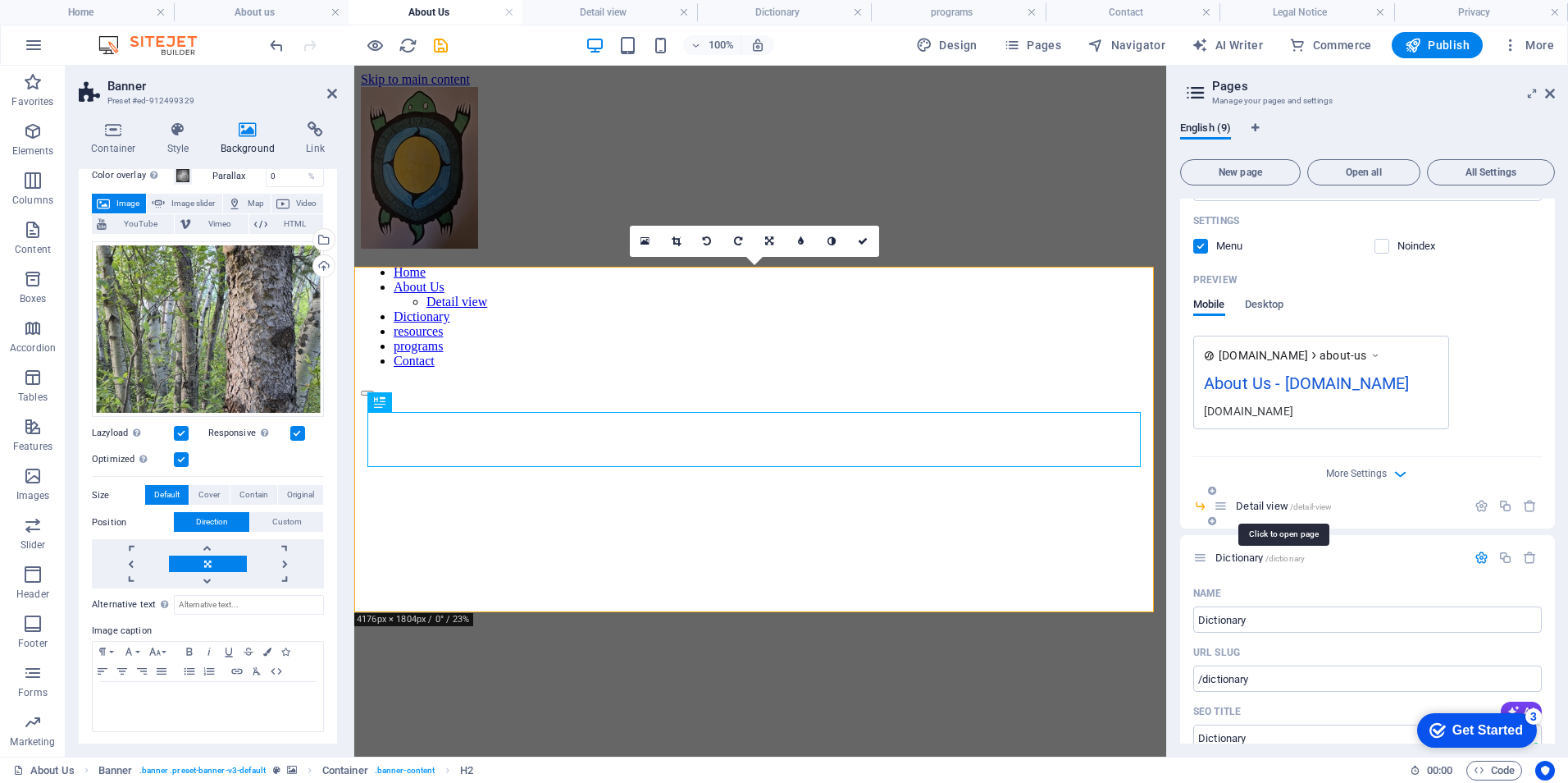
click at [1258, 505] on span "Detail view /detail-view" at bounding box center [1283, 505] width 96 height 12
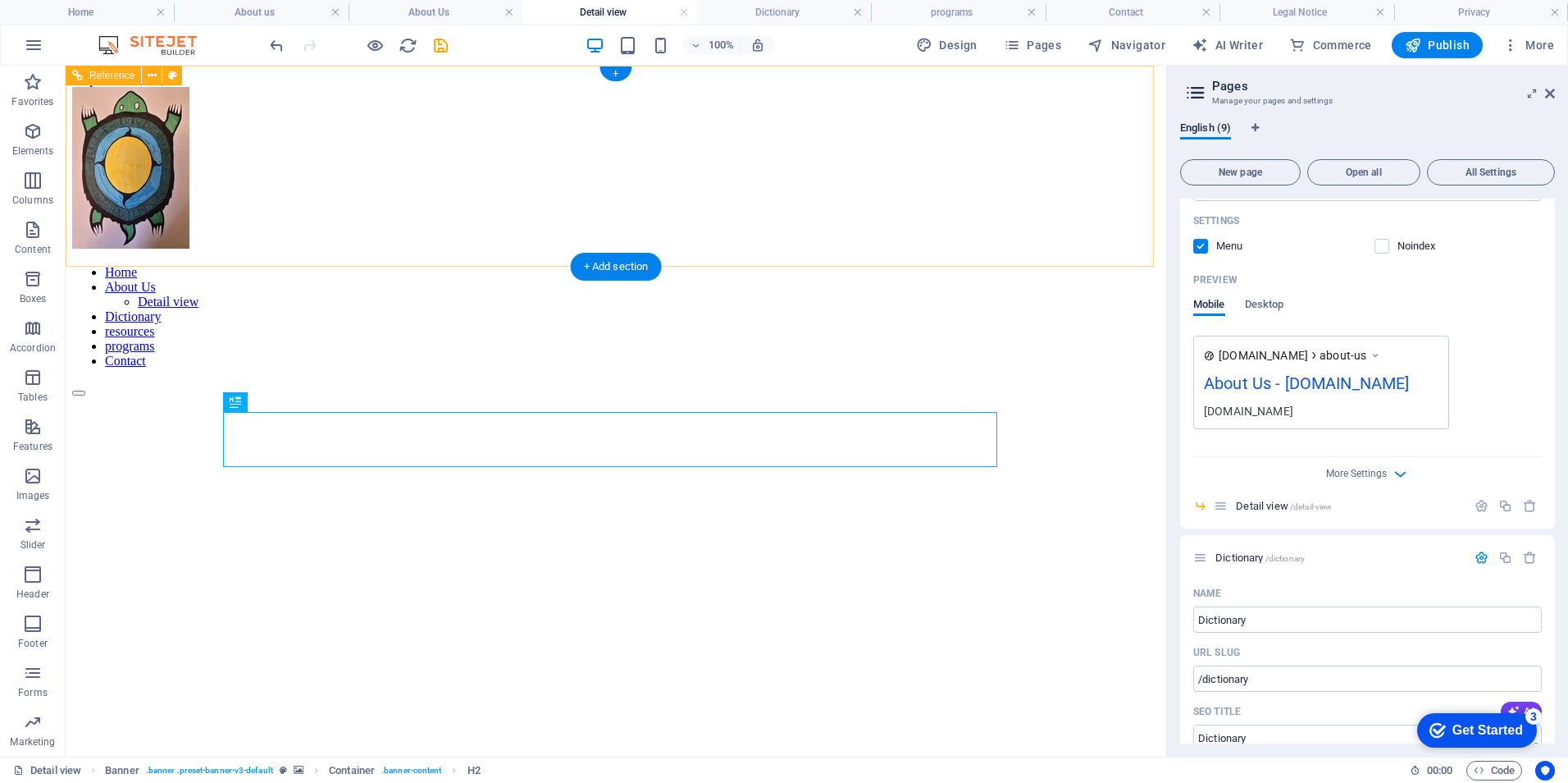
click at [540, 265] on nav "Home About Us Detail view Dictionary resources programs Contact" at bounding box center [616, 317] width 1088 height 103
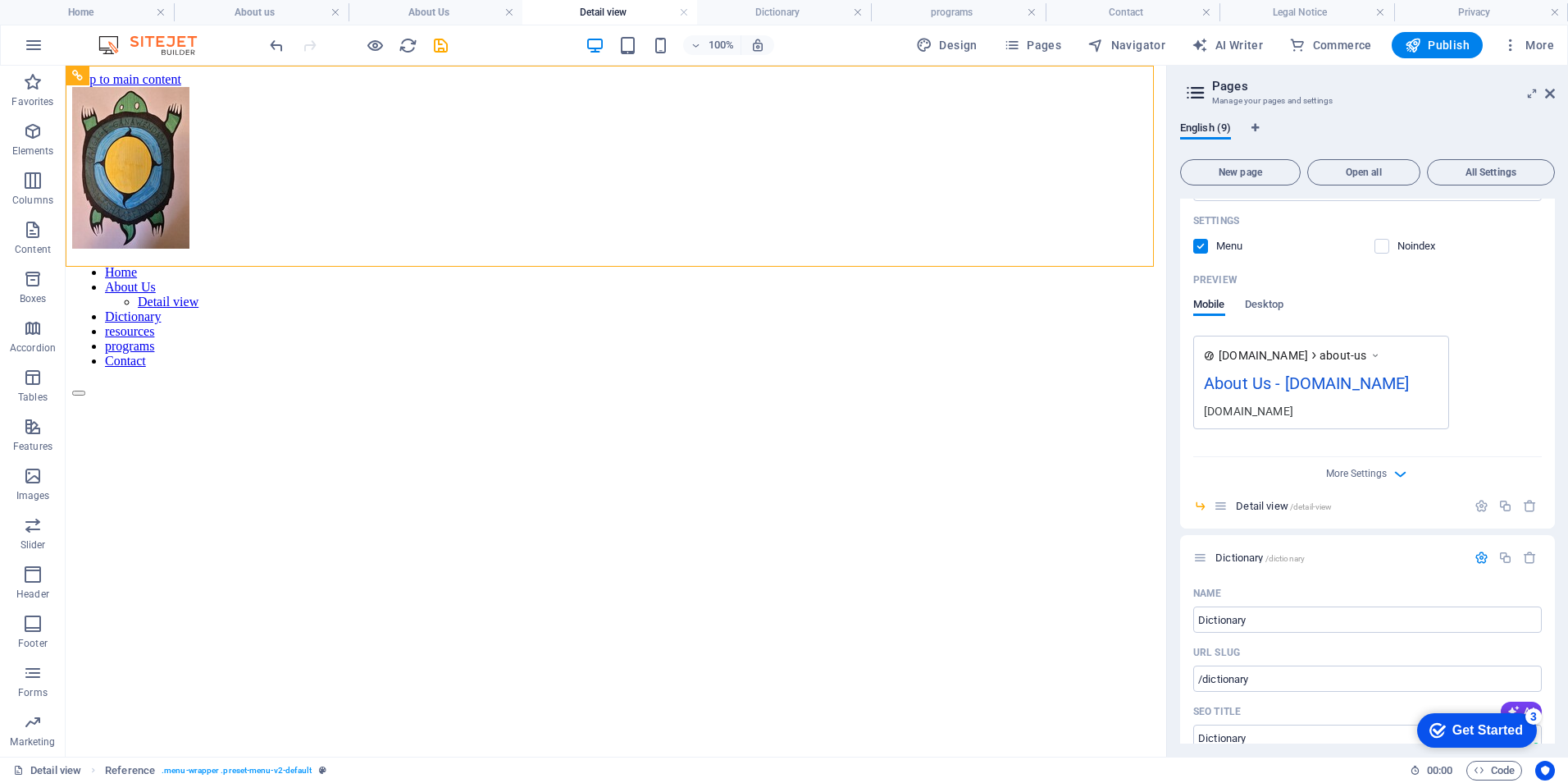
scroll to position [0, 0]
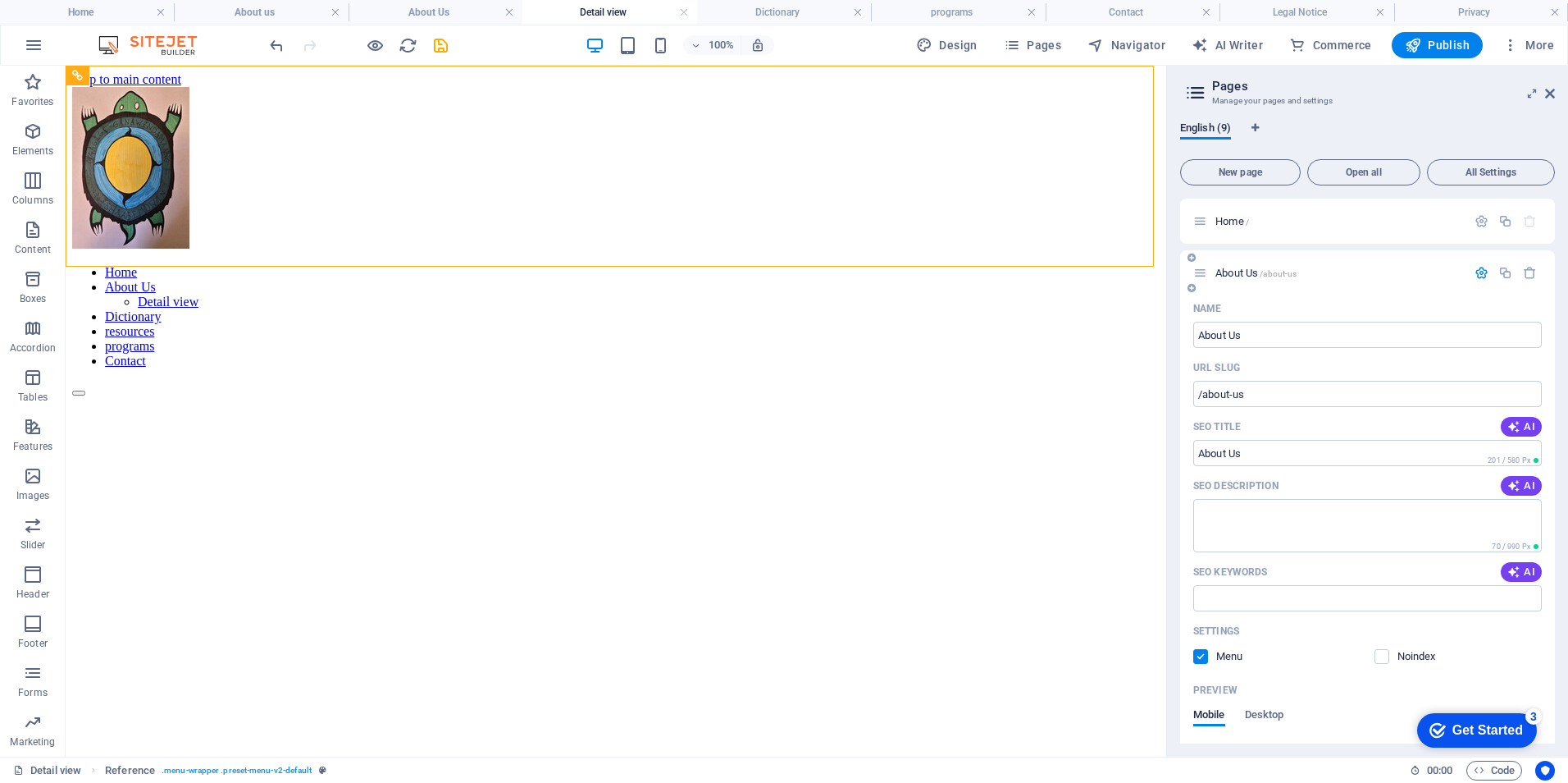
click at [1231, 268] on span "About Us /about-us" at bounding box center [1256, 273] width 81 height 12
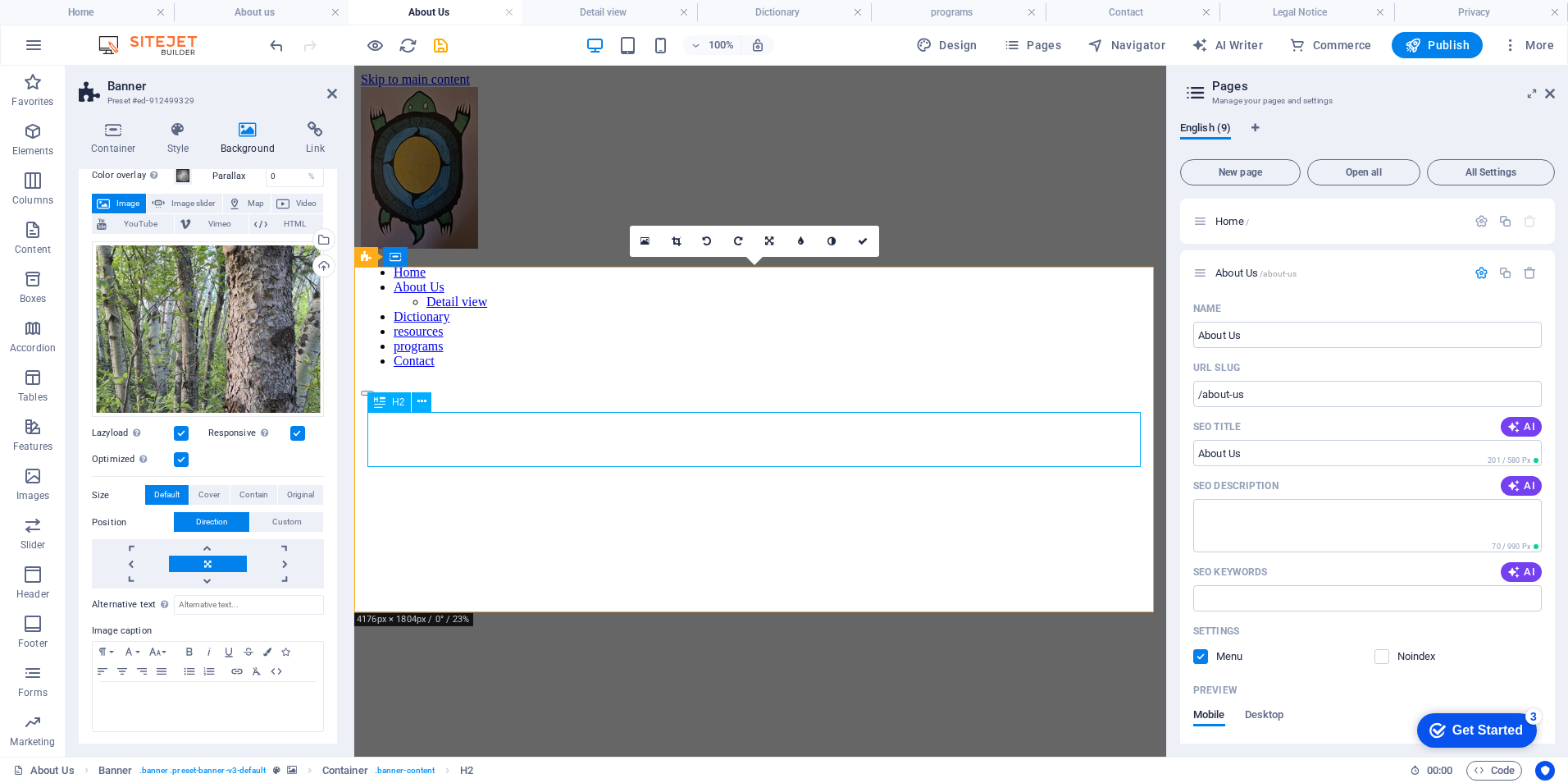
click at [687, 758] on div "Exhibitions" at bounding box center [759, 769] width 799 height 22
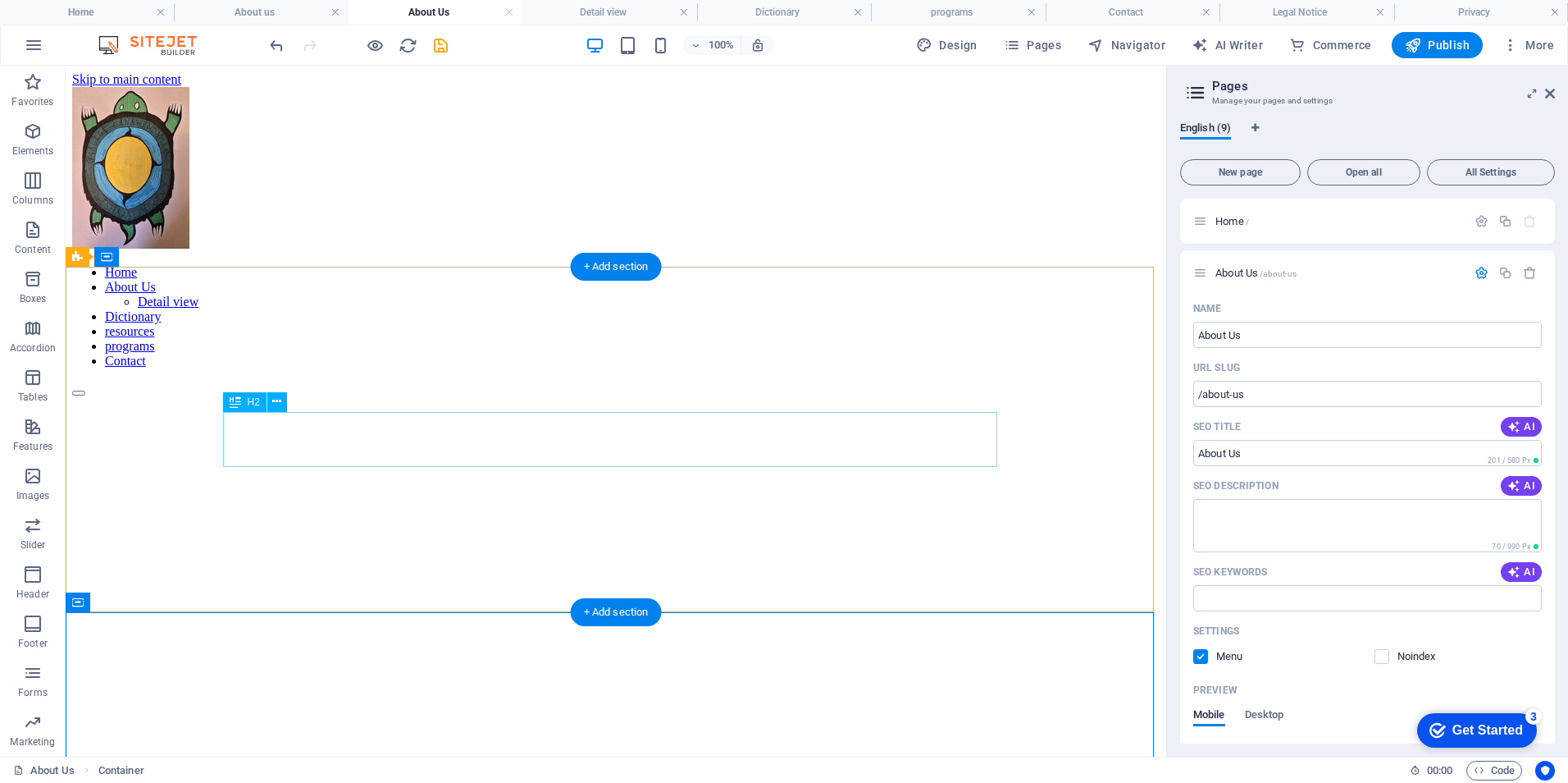
click at [583, 758] on div "About us" at bounding box center [616, 769] width 1088 height 22
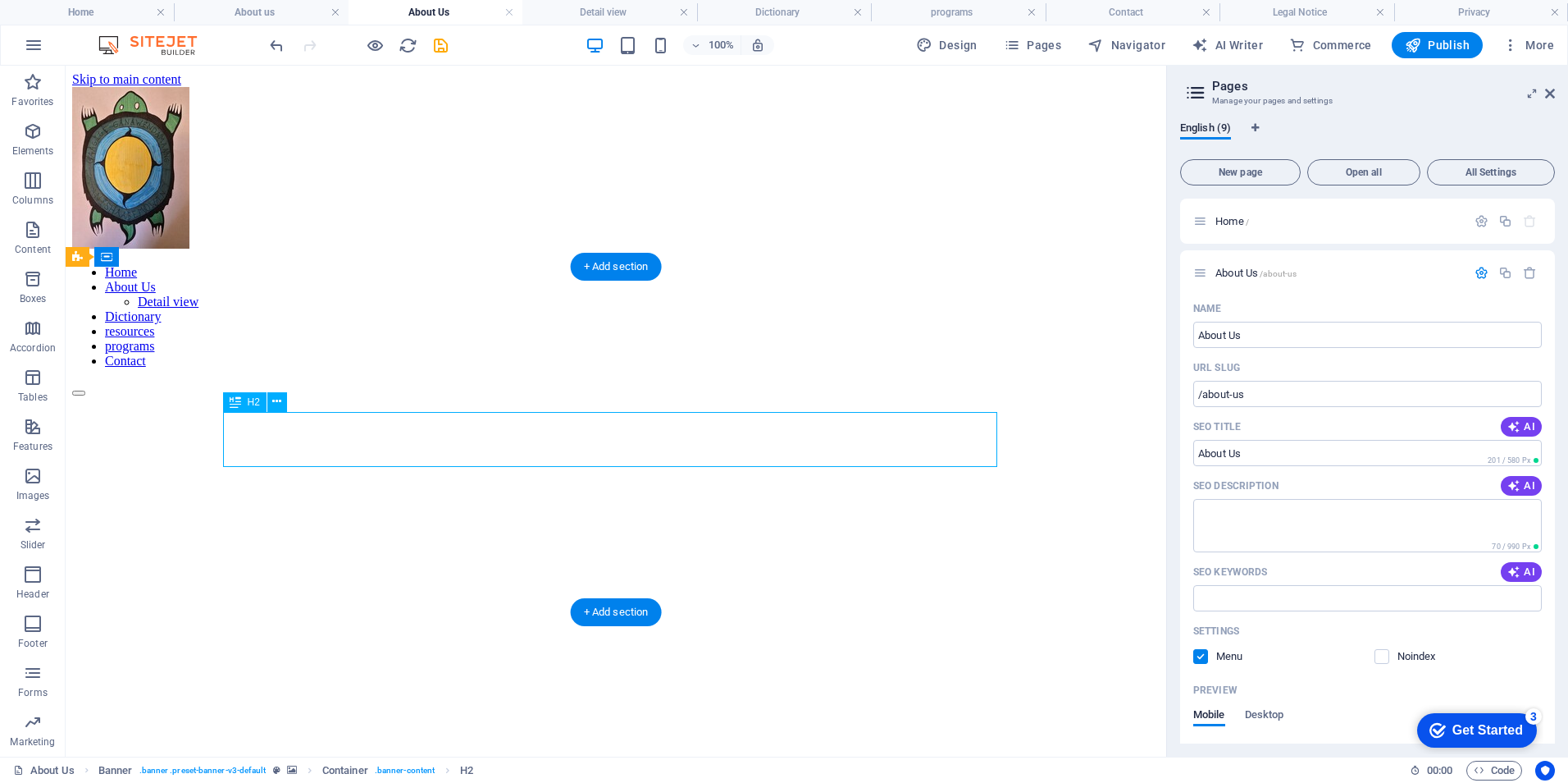
click at [563, 758] on div "About us" at bounding box center [616, 769] width 1088 height 22
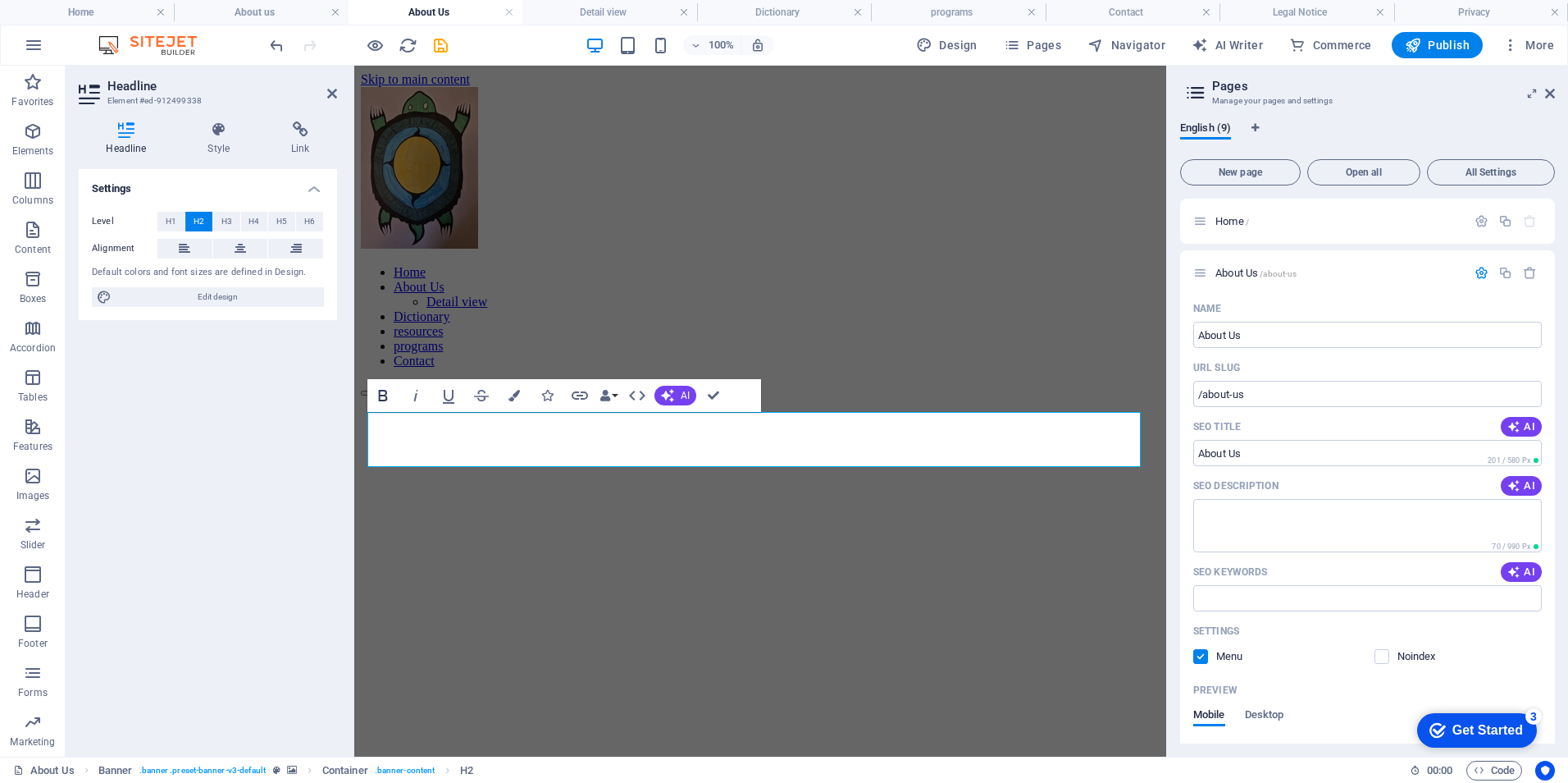
click at [384, 396] on icon "button" at bounding box center [383, 396] width 9 height 12
click at [213, 131] on icon at bounding box center [219, 130] width 77 height 17
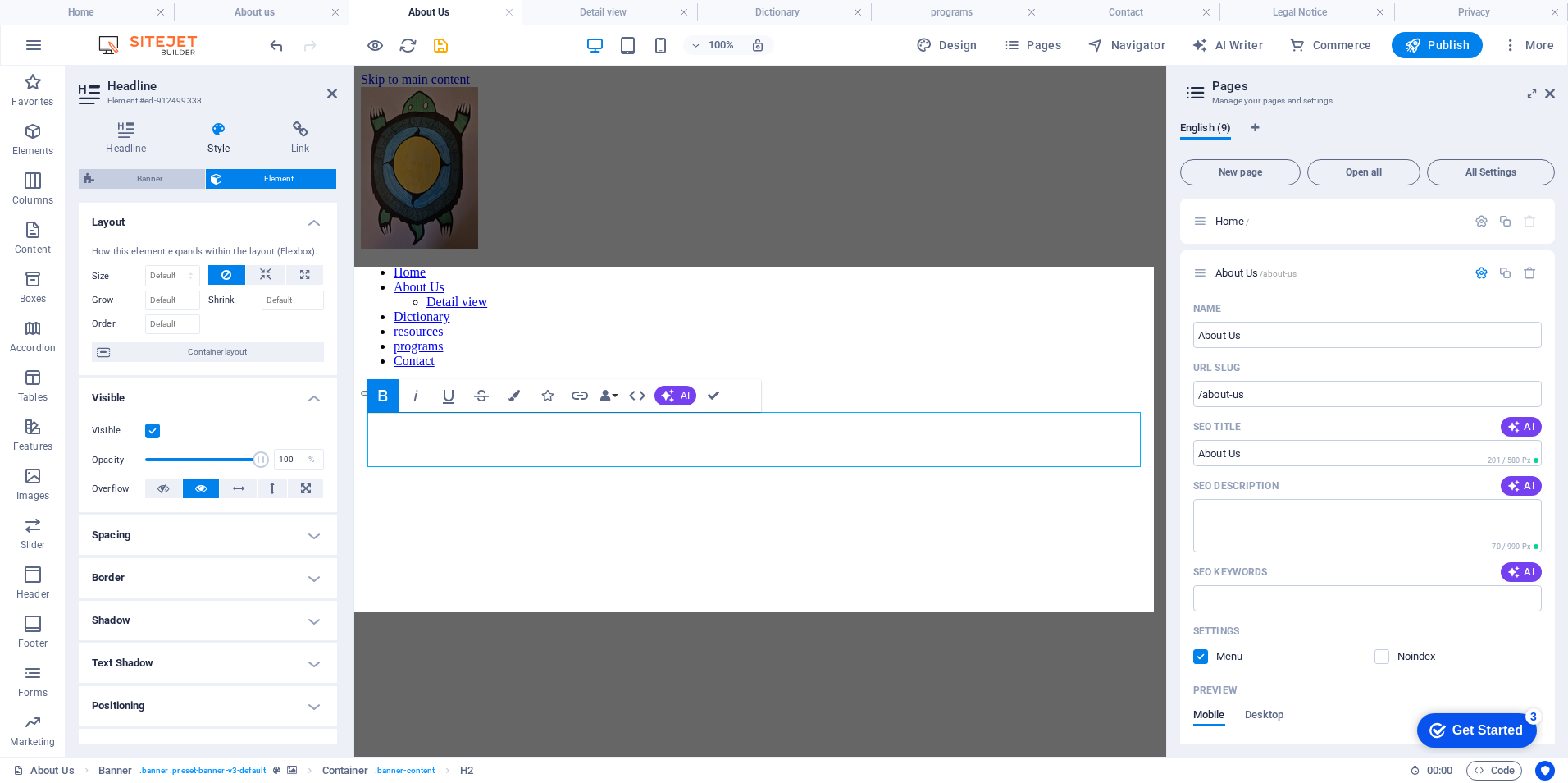
click at [144, 173] on span "Banner" at bounding box center [149, 179] width 101 height 20
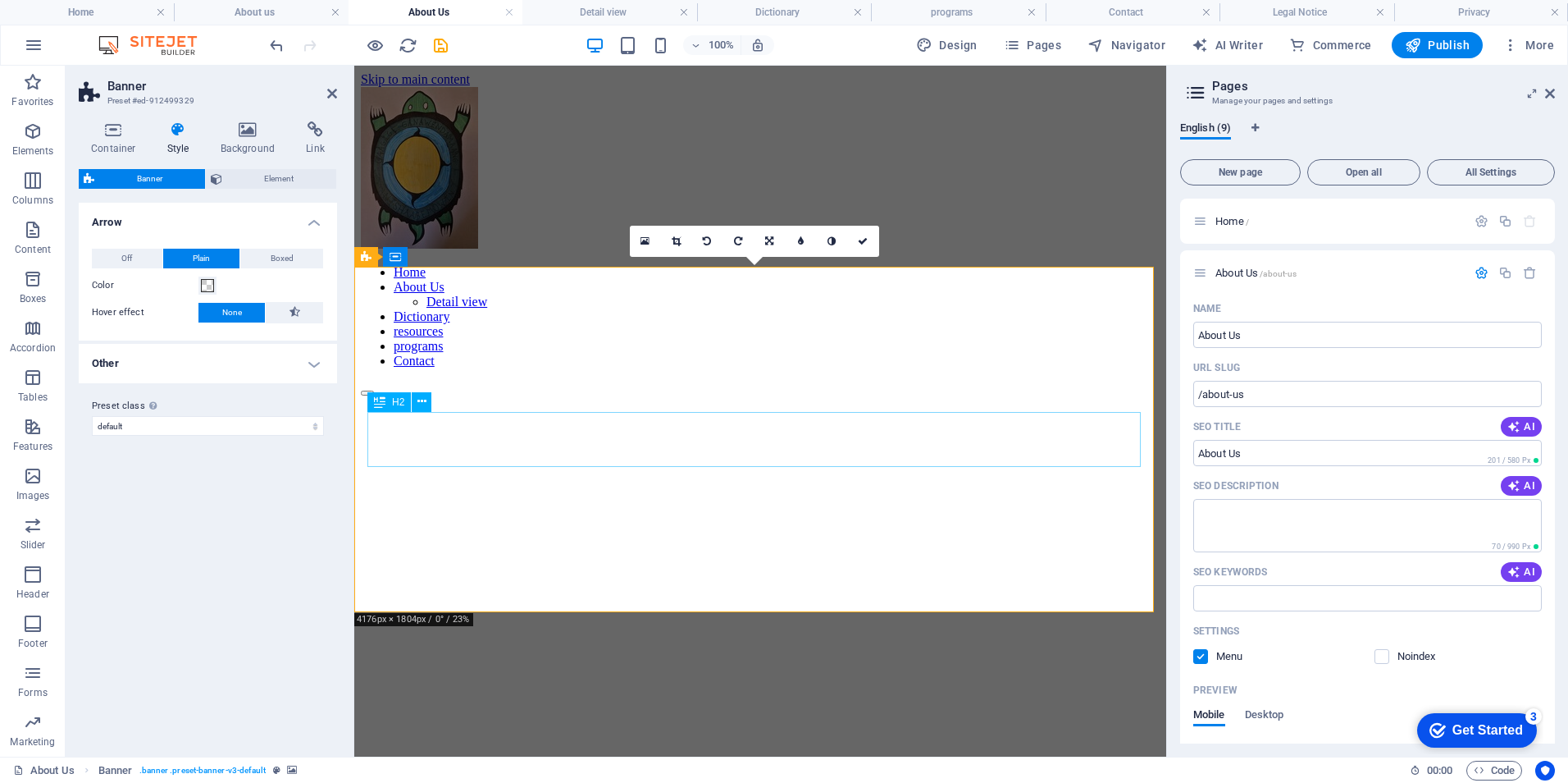
click at [546, 758] on div "About us" at bounding box center [759, 769] width 799 height 22
click at [422, 403] on icon at bounding box center [421, 401] width 9 height 17
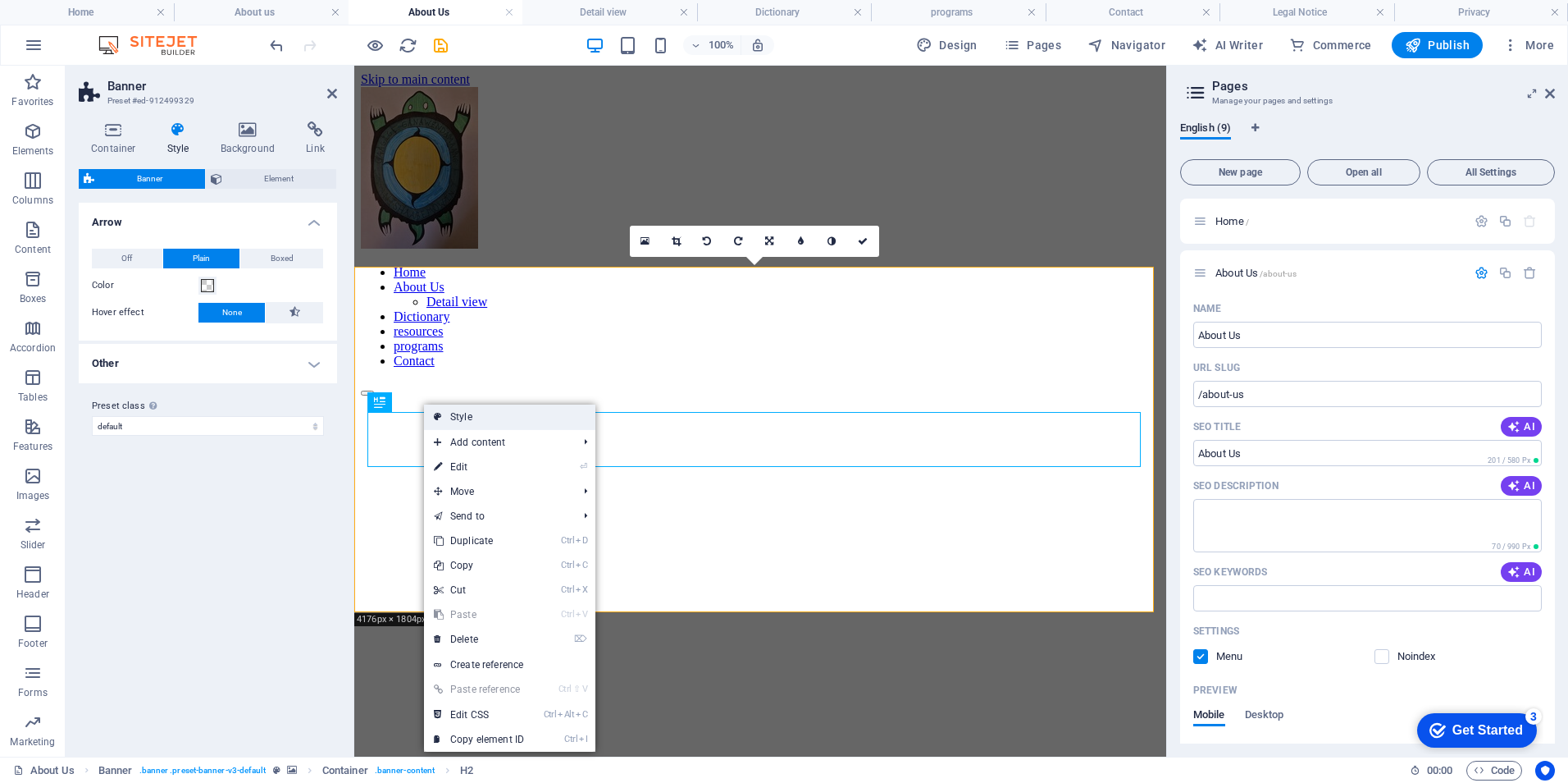
click at [456, 411] on link "Style" at bounding box center [509, 417] width 171 height 25
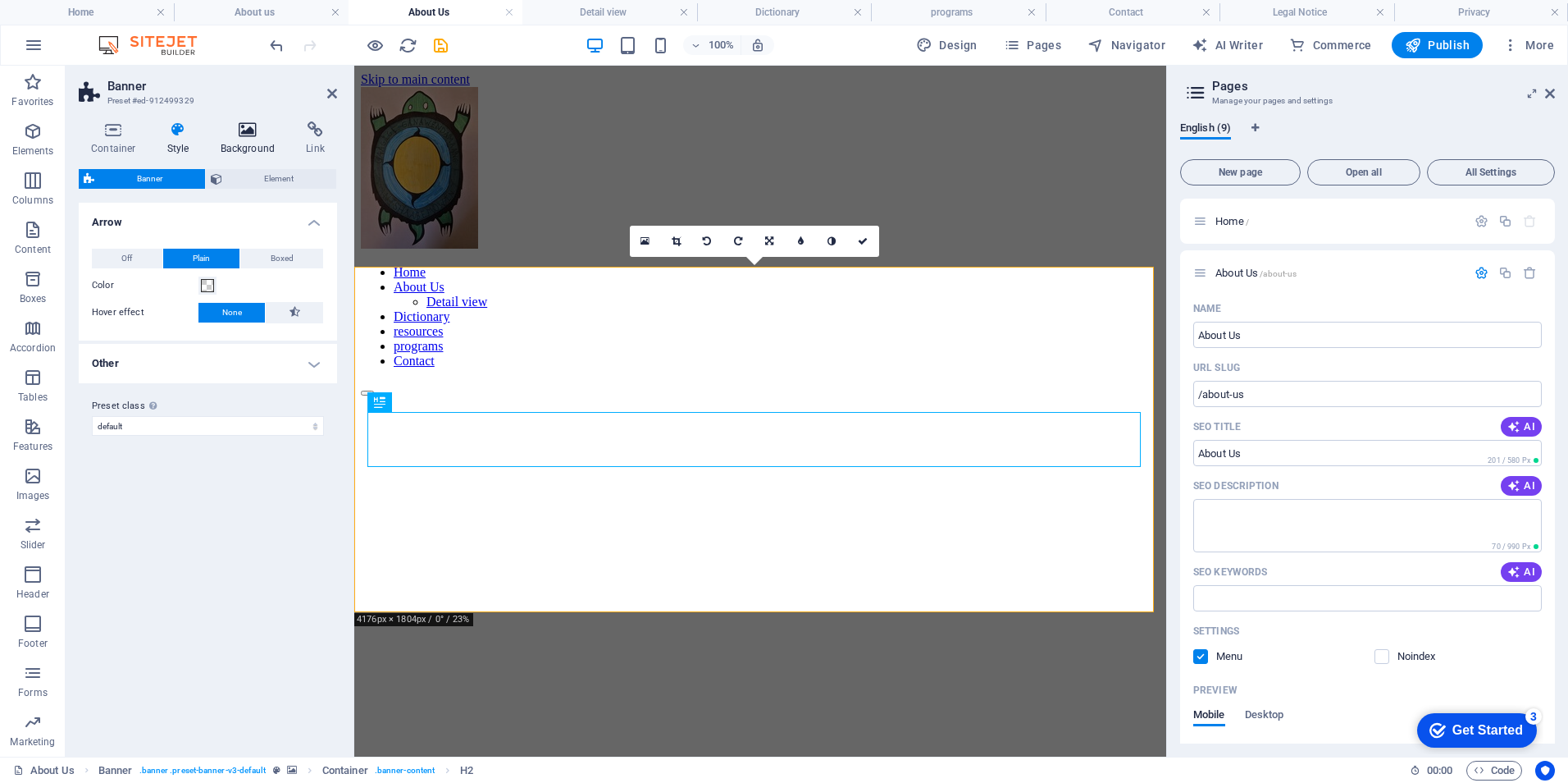
click at [243, 133] on icon at bounding box center [248, 130] width 80 height 17
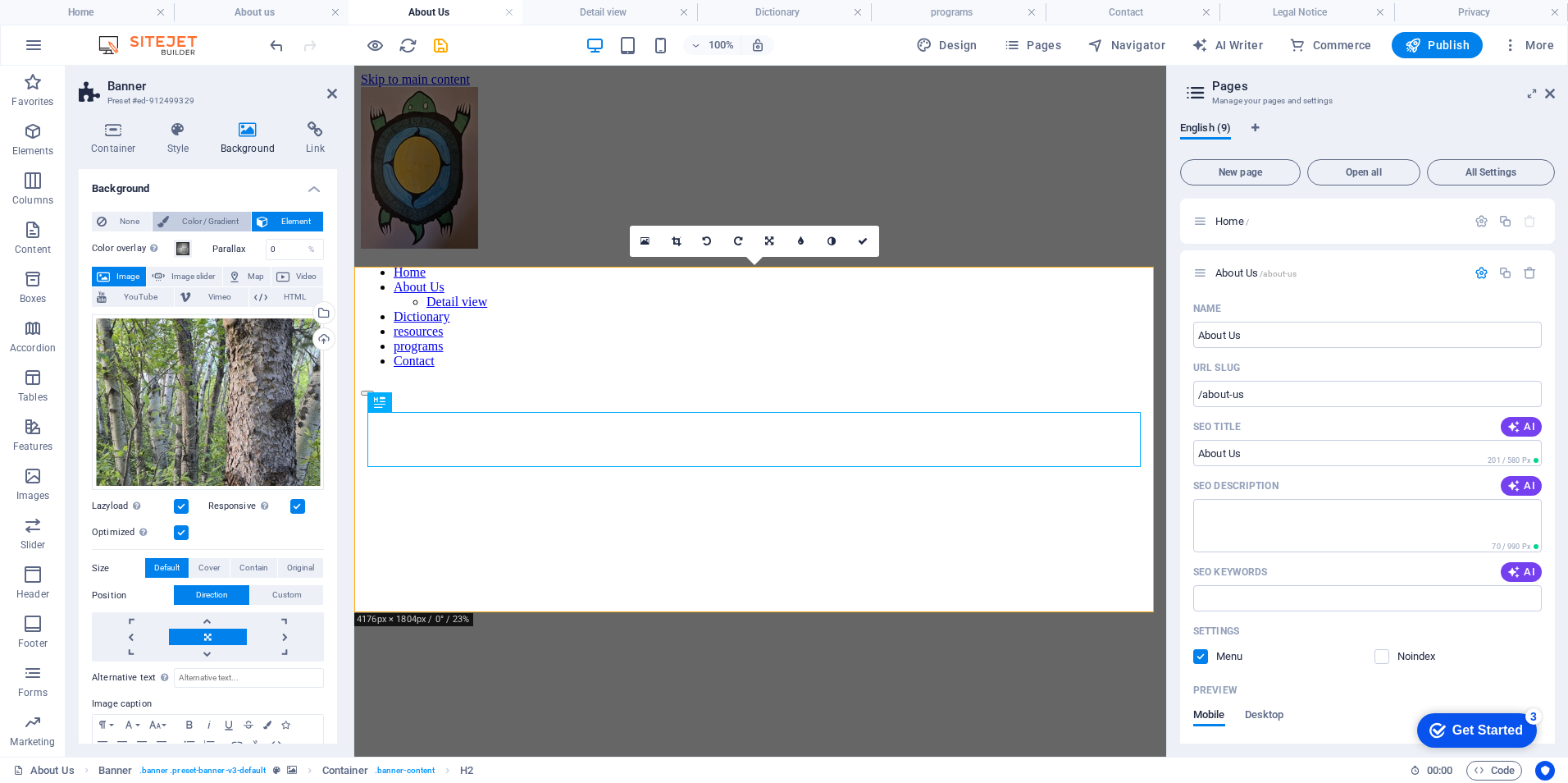
click at [211, 219] on span "Color / Gradient" at bounding box center [209, 222] width 72 height 20
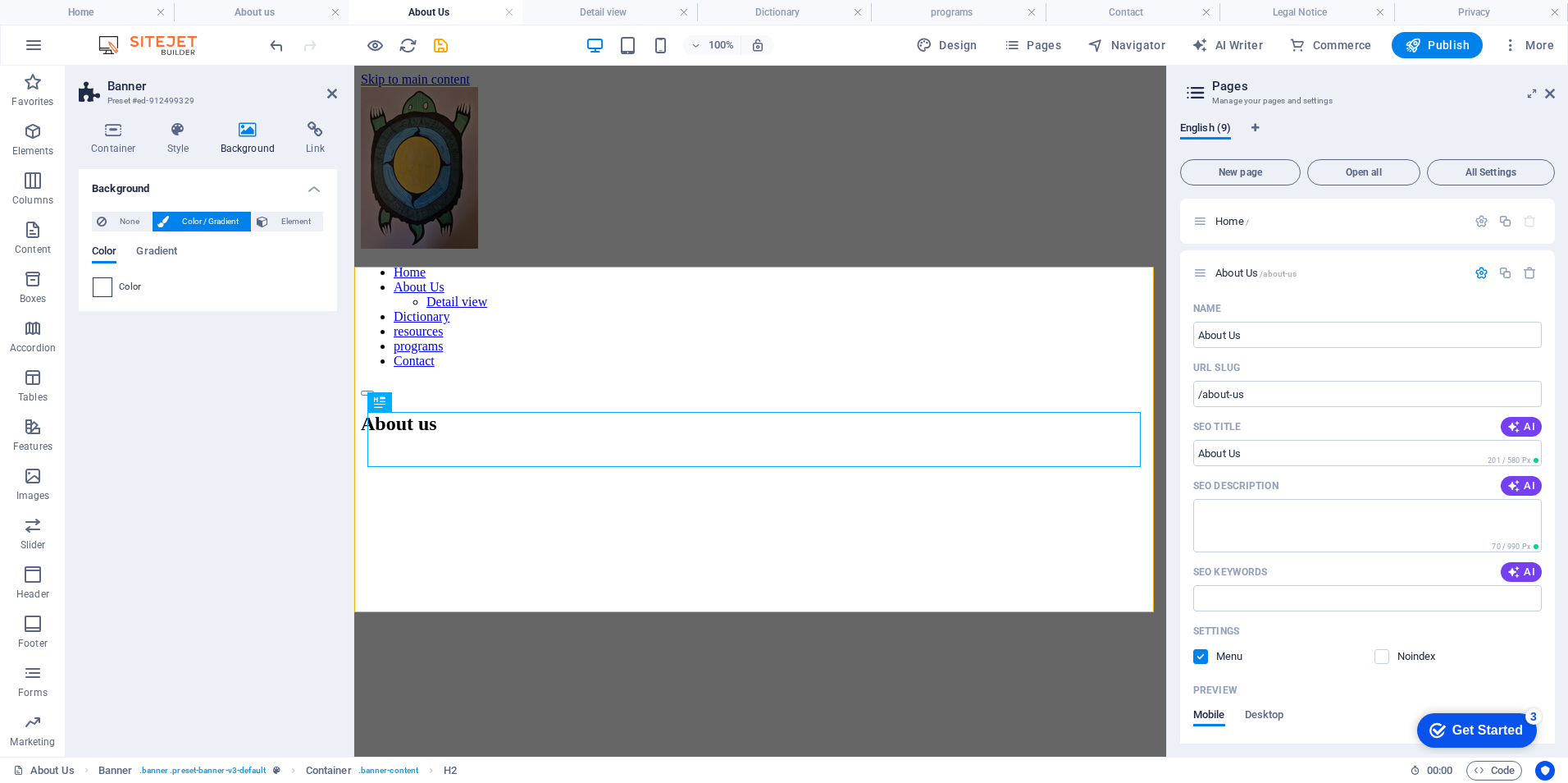
click at [99, 289] on span at bounding box center [103, 288] width 18 height 18
click at [156, 249] on span "Gradient" at bounding box center [156, 253] width 41 height 23
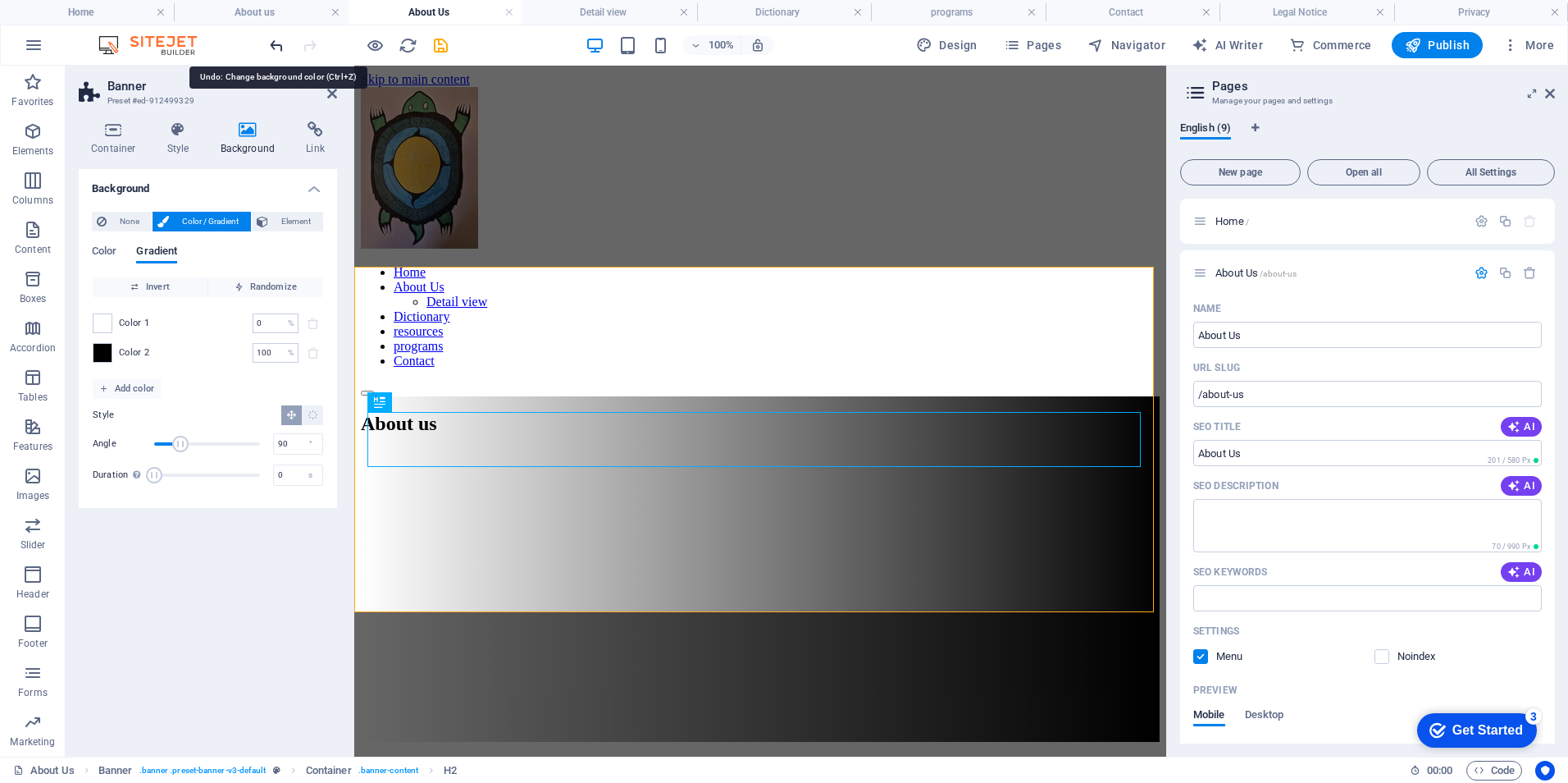
click at [273, 40] on icon "undo" at bounding box center [277, 45] width 19 height 19
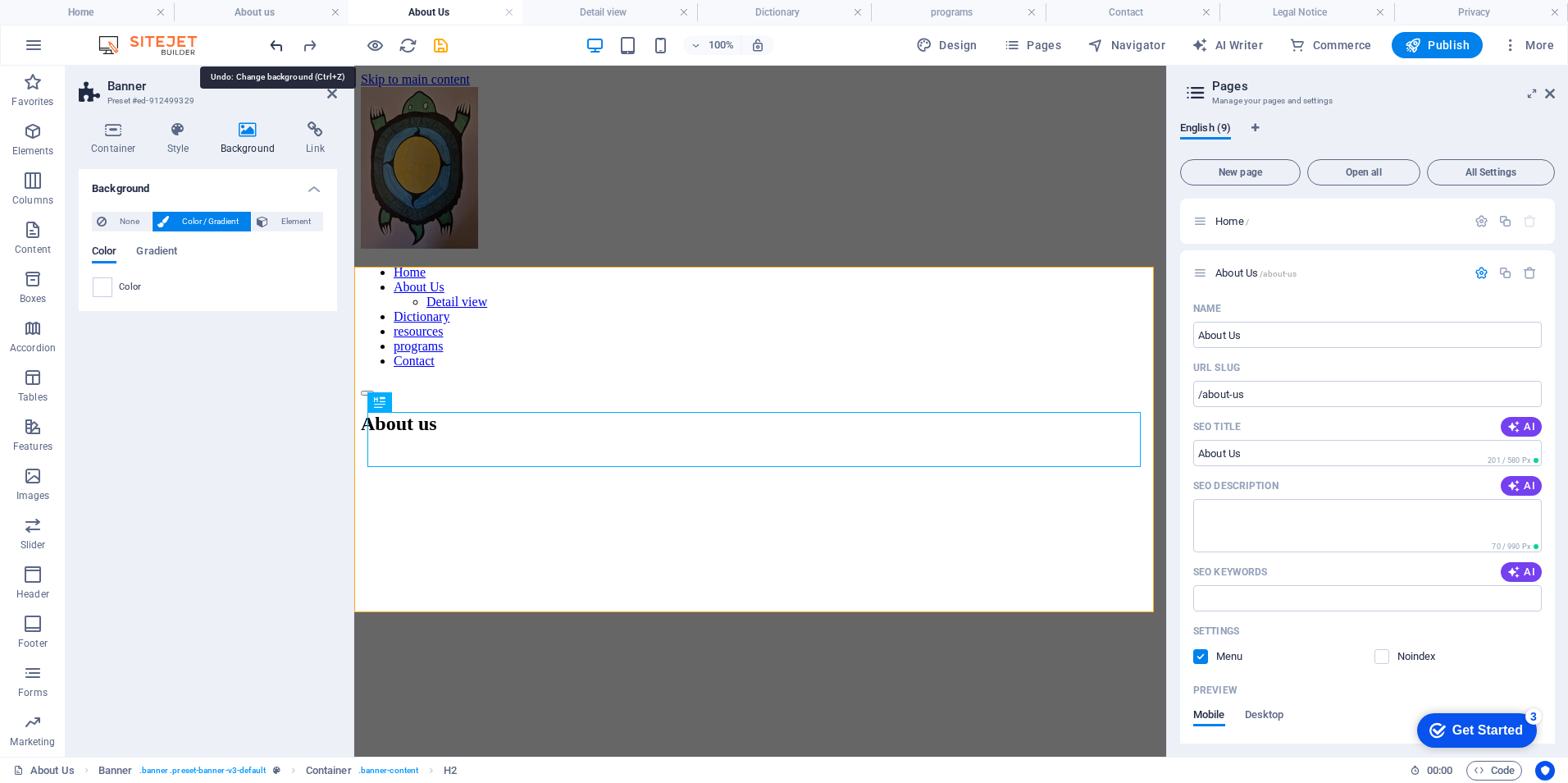
click at [273, 40] on icon "undo" at bounding box center [277, 45] width 19 height 19
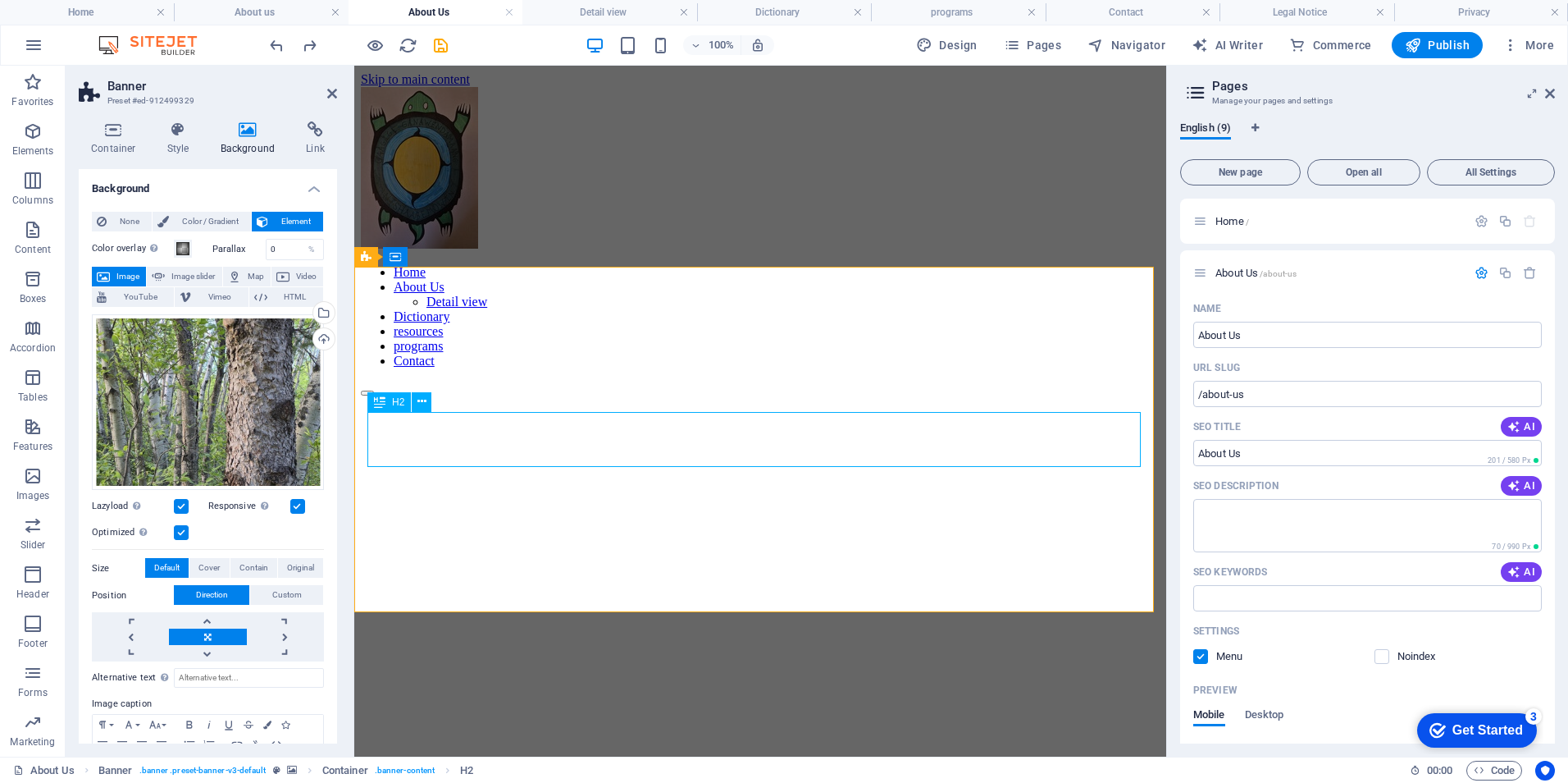
click at [590, 758] on div "About us" at bounding box center [759, 769] width 799 height 22
click at [971, 758] on div "About us" at bounding box center [759, 769] width 799 height 22
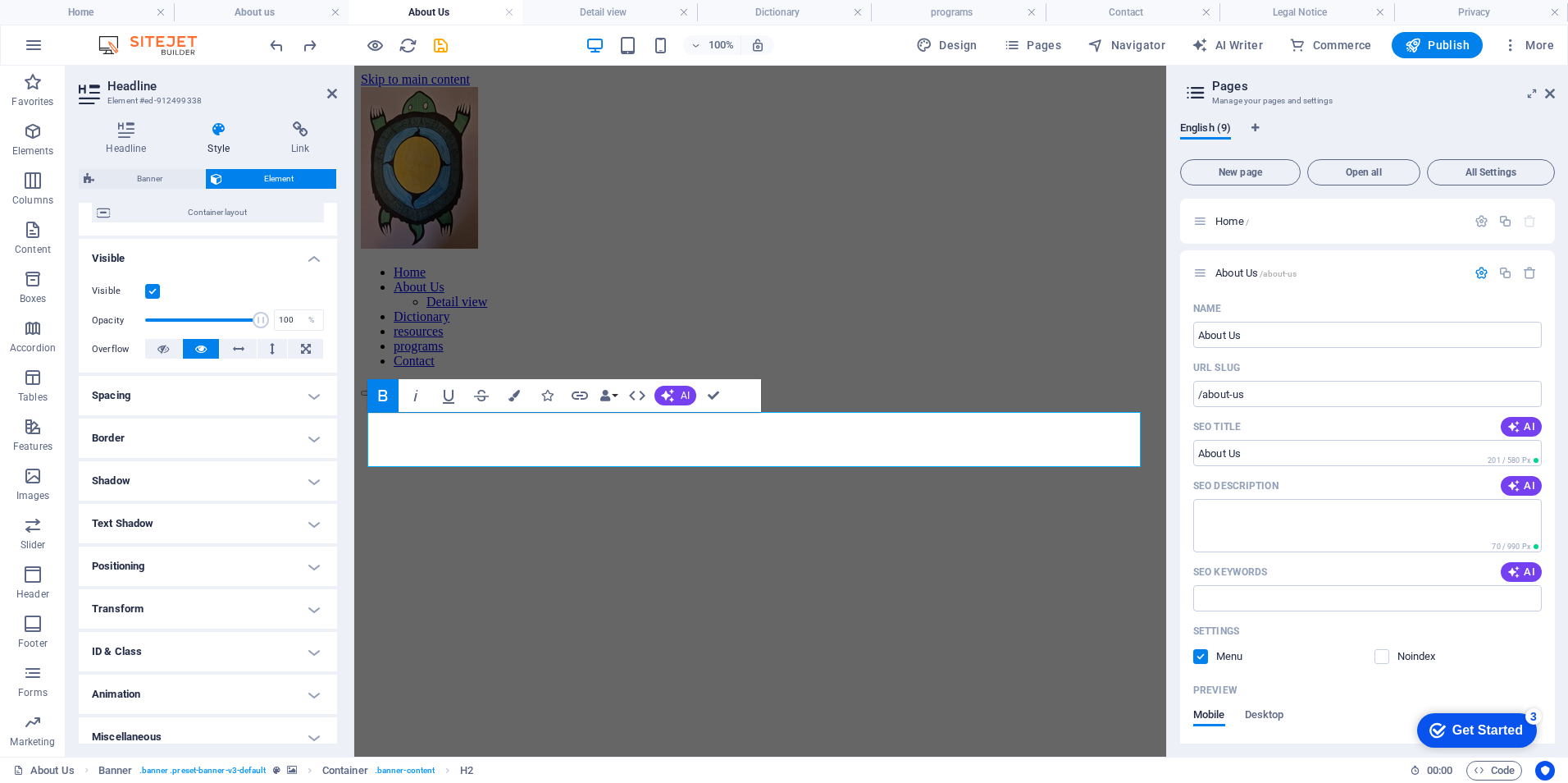
scroll to position [153, 0]
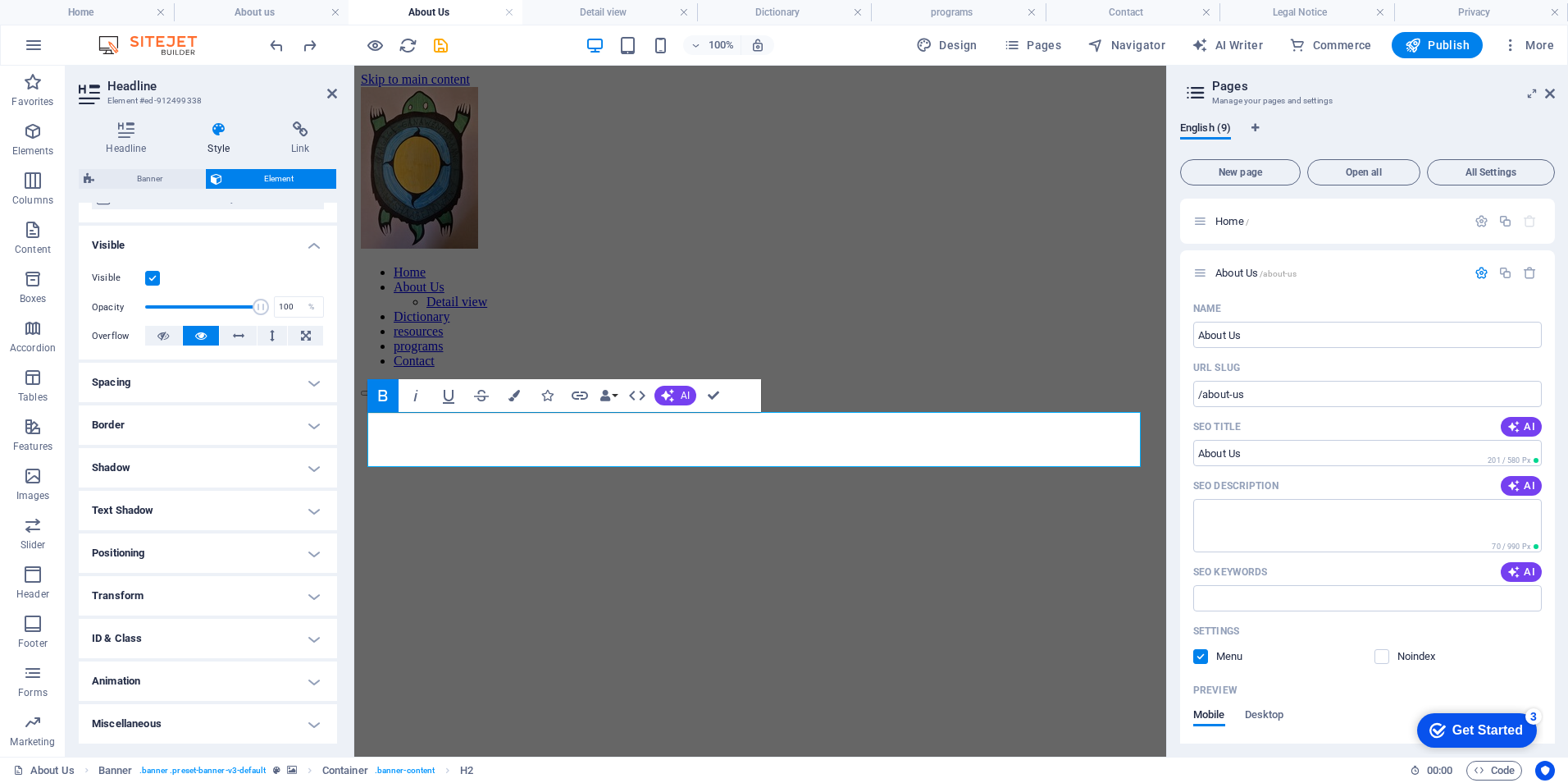
click at [283, 726] on h4 "Miscellaneous" at bounding box center [208, 723] width 258 height 39
click at [514, 391] on icon "button" at bounding box center [514, 396] width 12 height 12
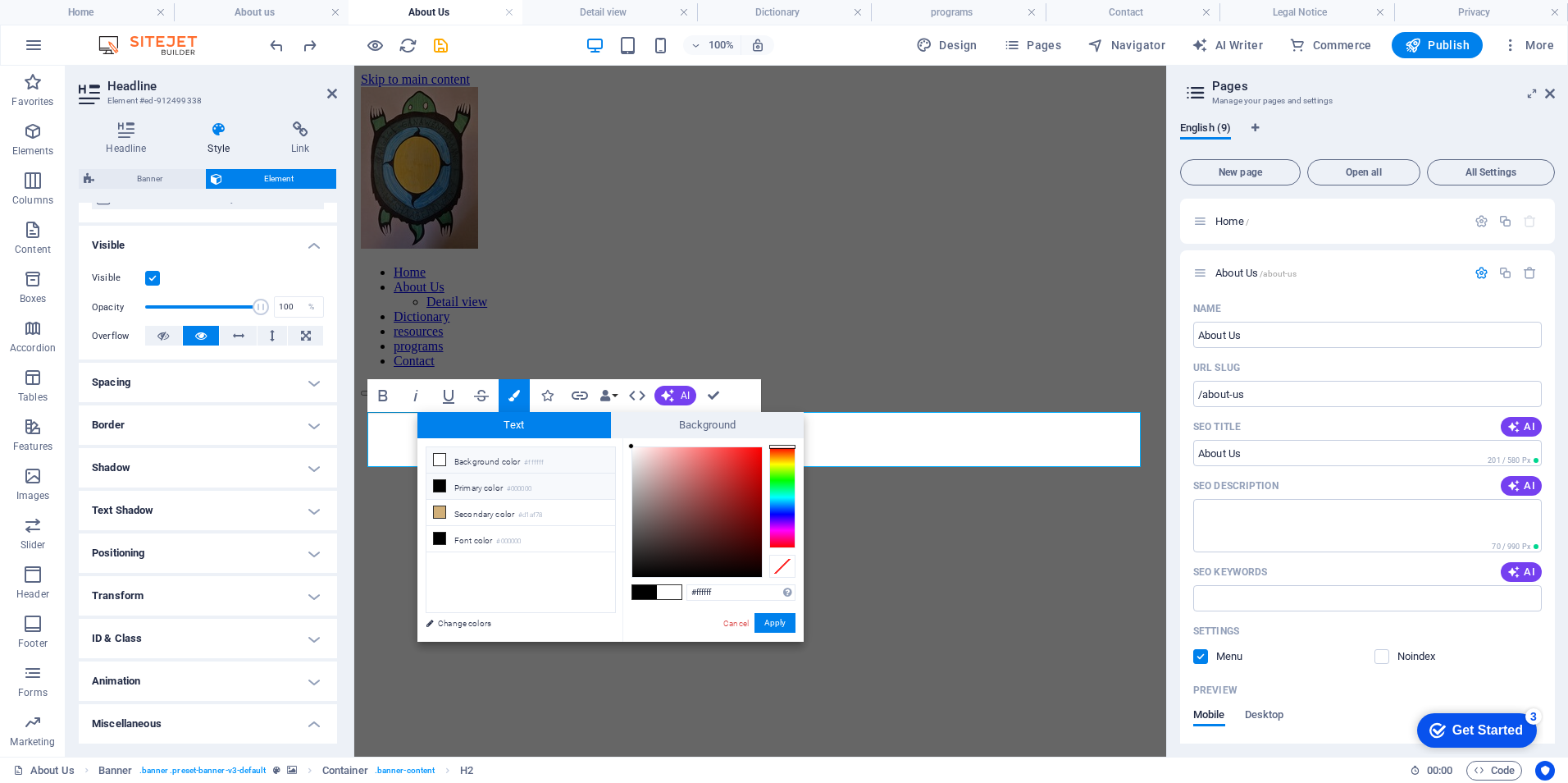
click at [437, 460] on icon at bounding box center [440, 460] width 12 height 12
click at [470, 460] on li "Background color #ffffff" at bounding box center [520, 460] width 189 height 27
click at [440, 458] on icon at bounding box center [440, 460] width 12 height 12
drag, startPoint x: 456, startPoint y: 625, endPoint x: 555, endPoint y: 455, distance: 196.7
click at [456, 625] on link "Change colors" at bounding box center [512, 623] width 190 height 21
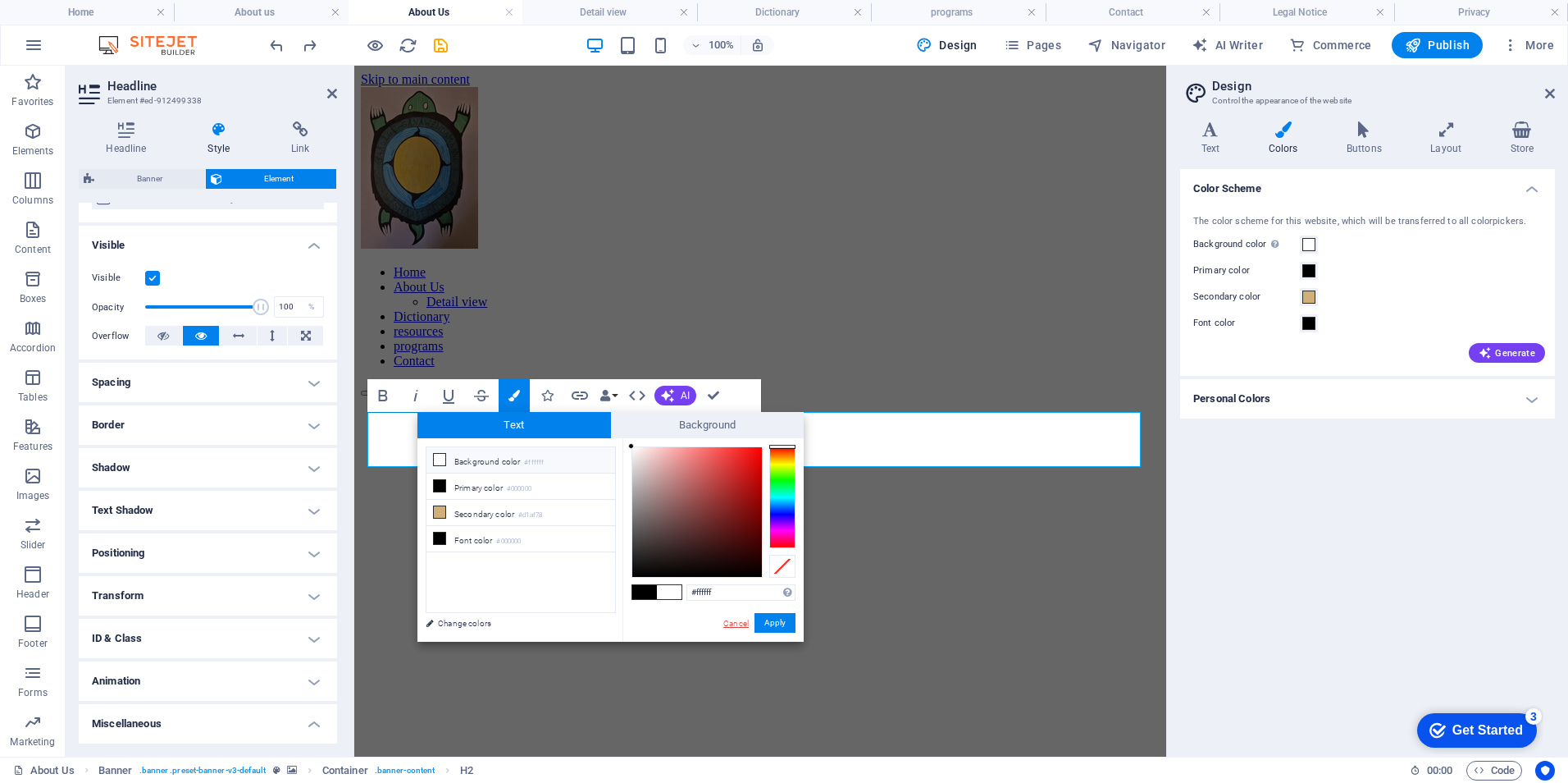
click at [728, 623] on link "Cancel" at bounding box center [736, 623] width 29 height 12
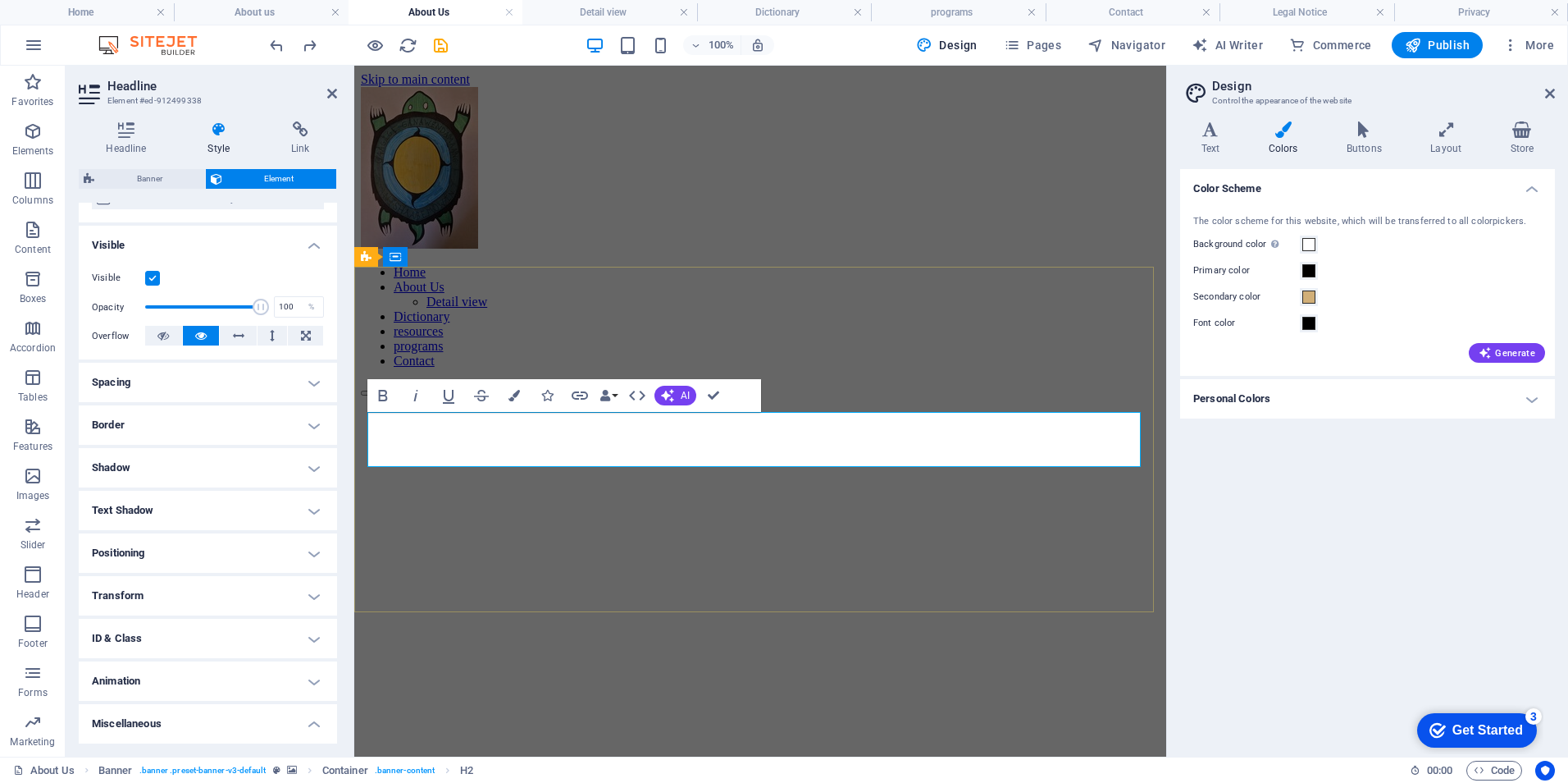
click at [569, 758] on h2 "About us" at bounding box center [759, 769] width 799 height 22
click at [32, 39] on icon "button" at bounding box center [34, 45] width 20 height 20
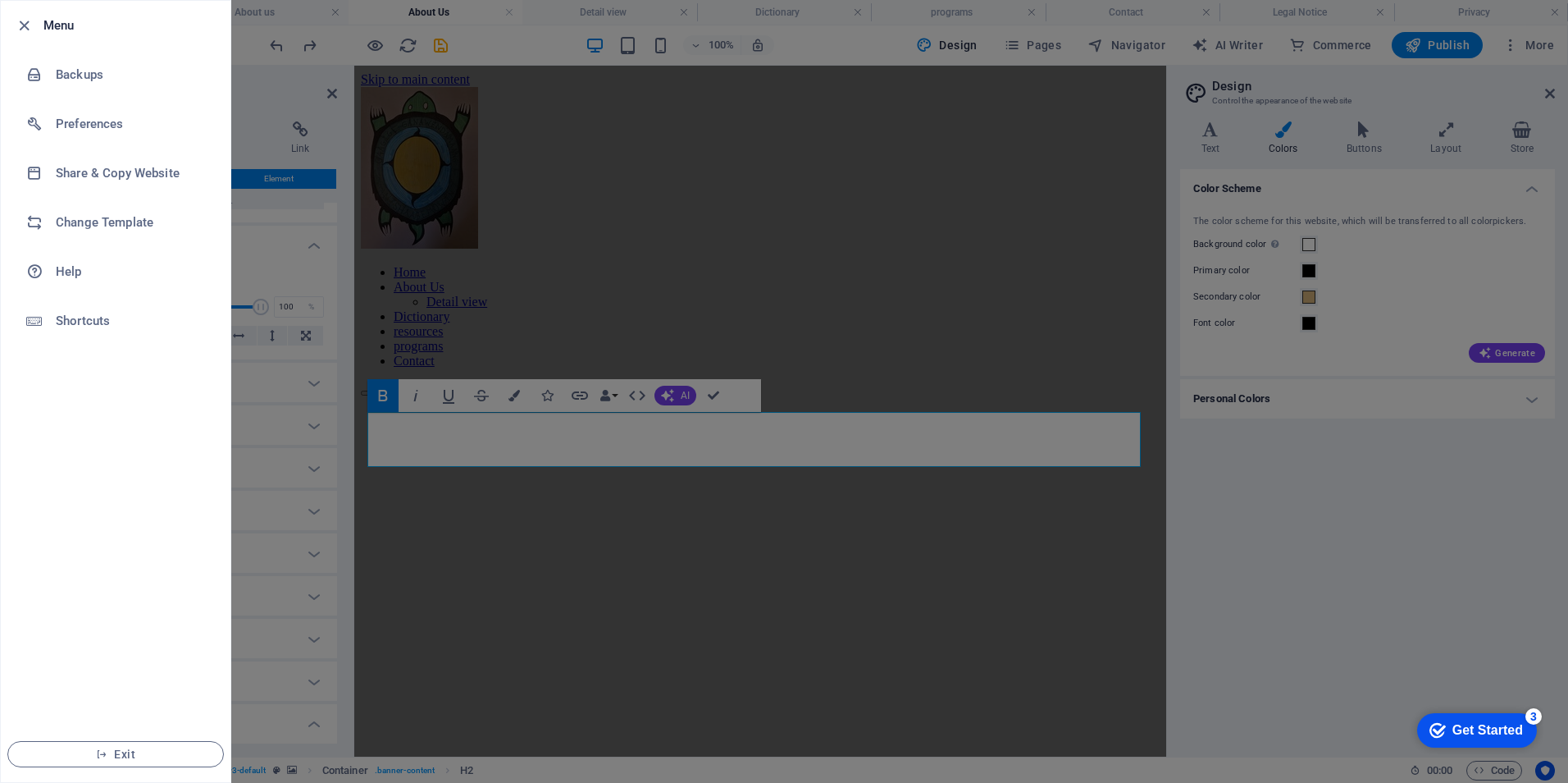
click at [1035, 262] on div at bounding box center [784, 392] width 1568 height 783
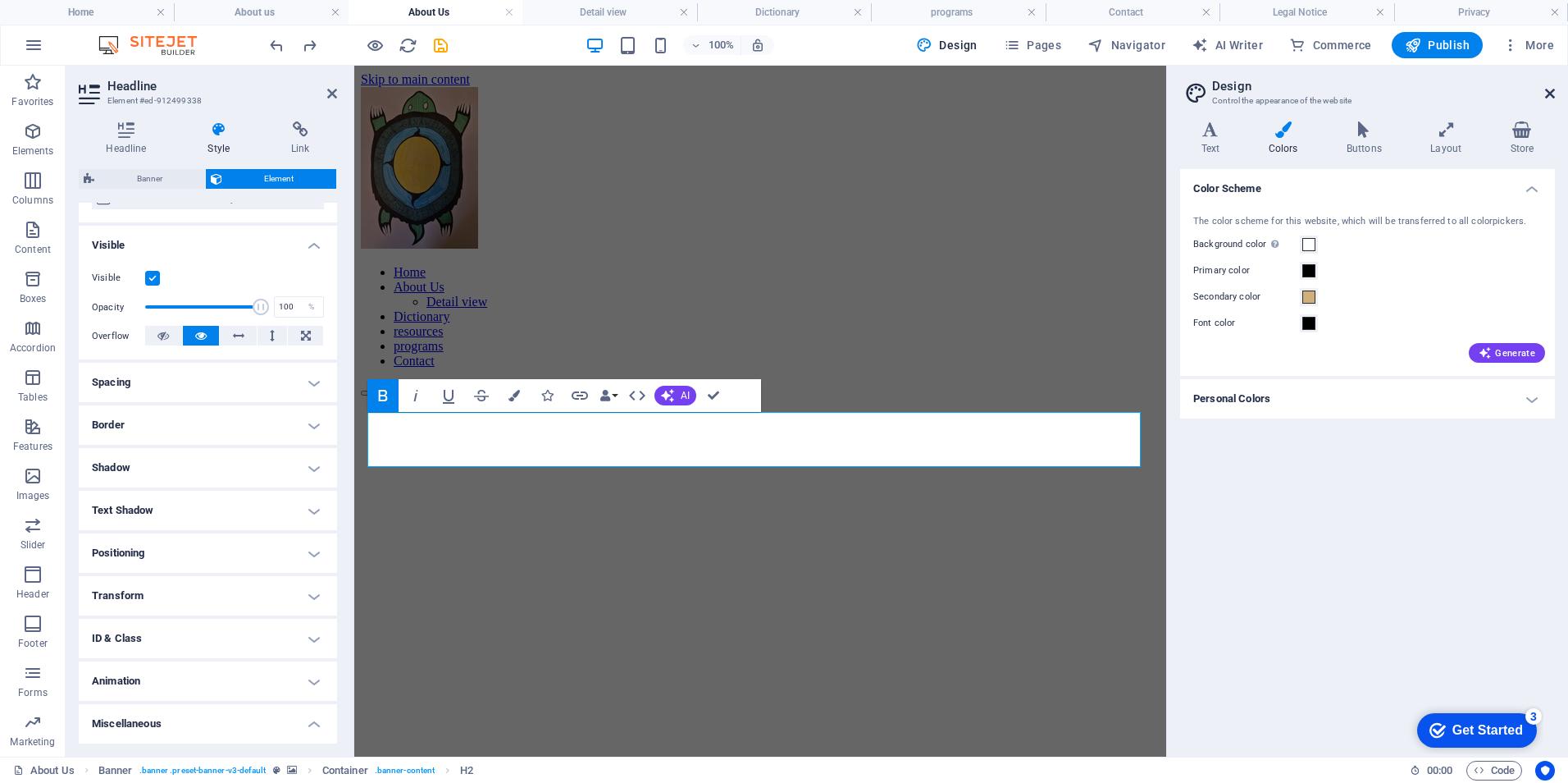
click at [1541, 88] on h2 "Design" at bounding box center [1384, 86] width 343 height 15
drag, startPoint x: 1546, startPoint y: 90, endPoint x: 1089, endPoint y: 103, distance: 457.2
click at [1546, 90] on icon at bounding box center [1550, 94] width 10 height 13
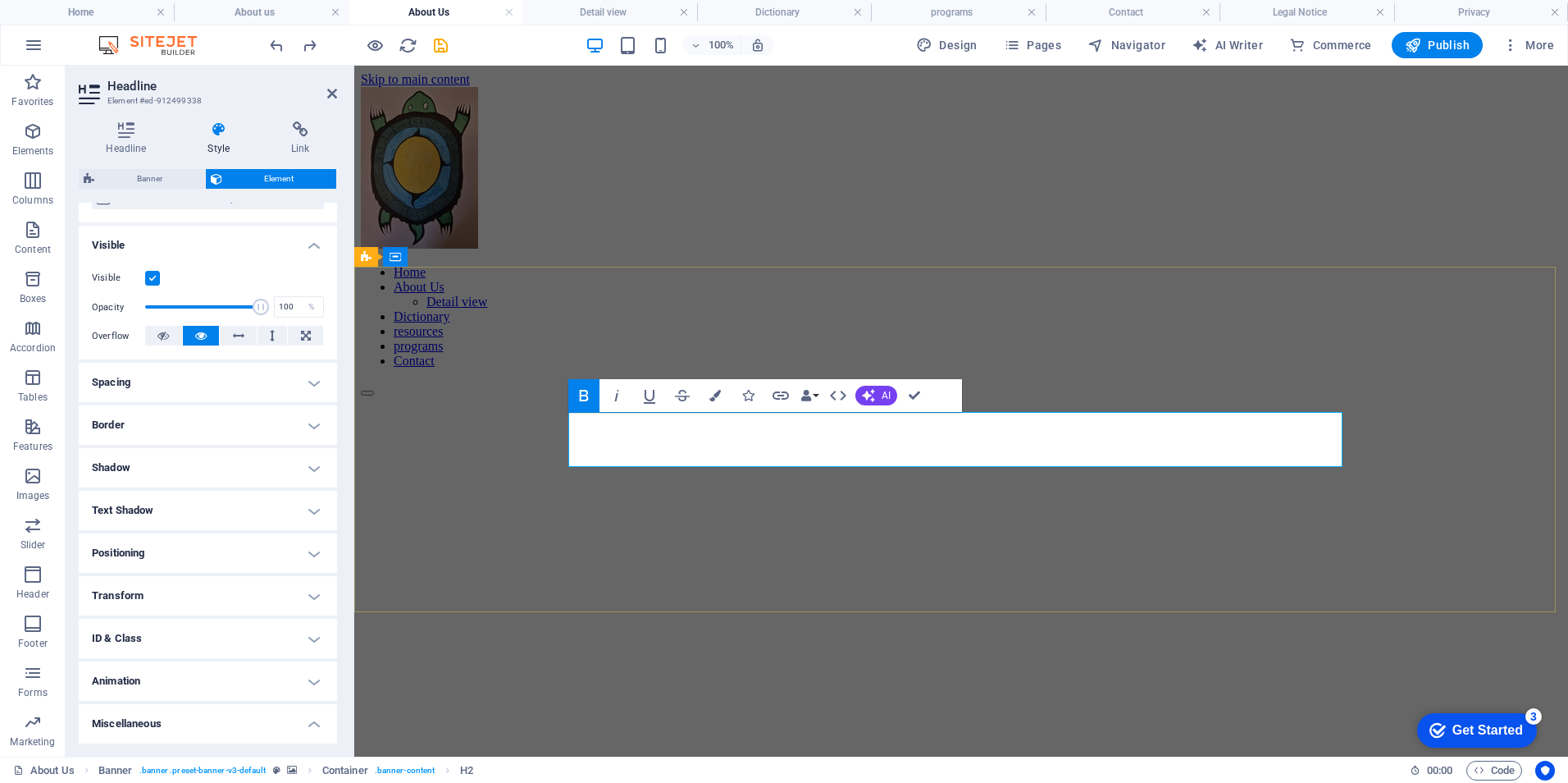
click at [669, 758] on h2 "About us" at bounding box center [961, 769] width 1201 height 22
drag, startPoint x: 669, startPoint y: 437, endPoint x: 1302, endPoint y: 441, distance: 633.0
click at [1302, 758] on h2 "About us" at bounding box center [961, 769] width 1201 height 22
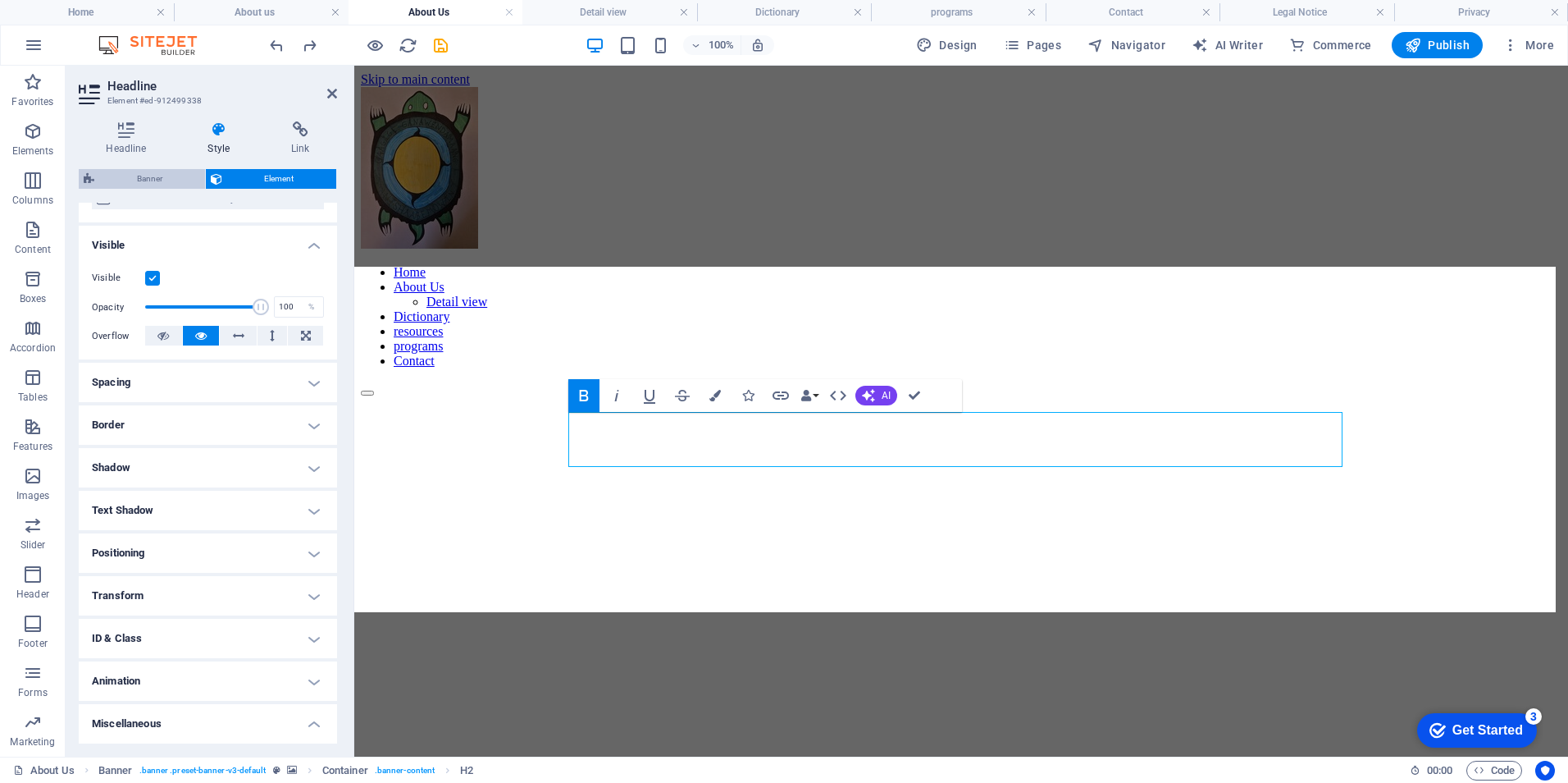
click at [141, 175] on span "Banner" at bounding box center [149, 179] width 101 height 20
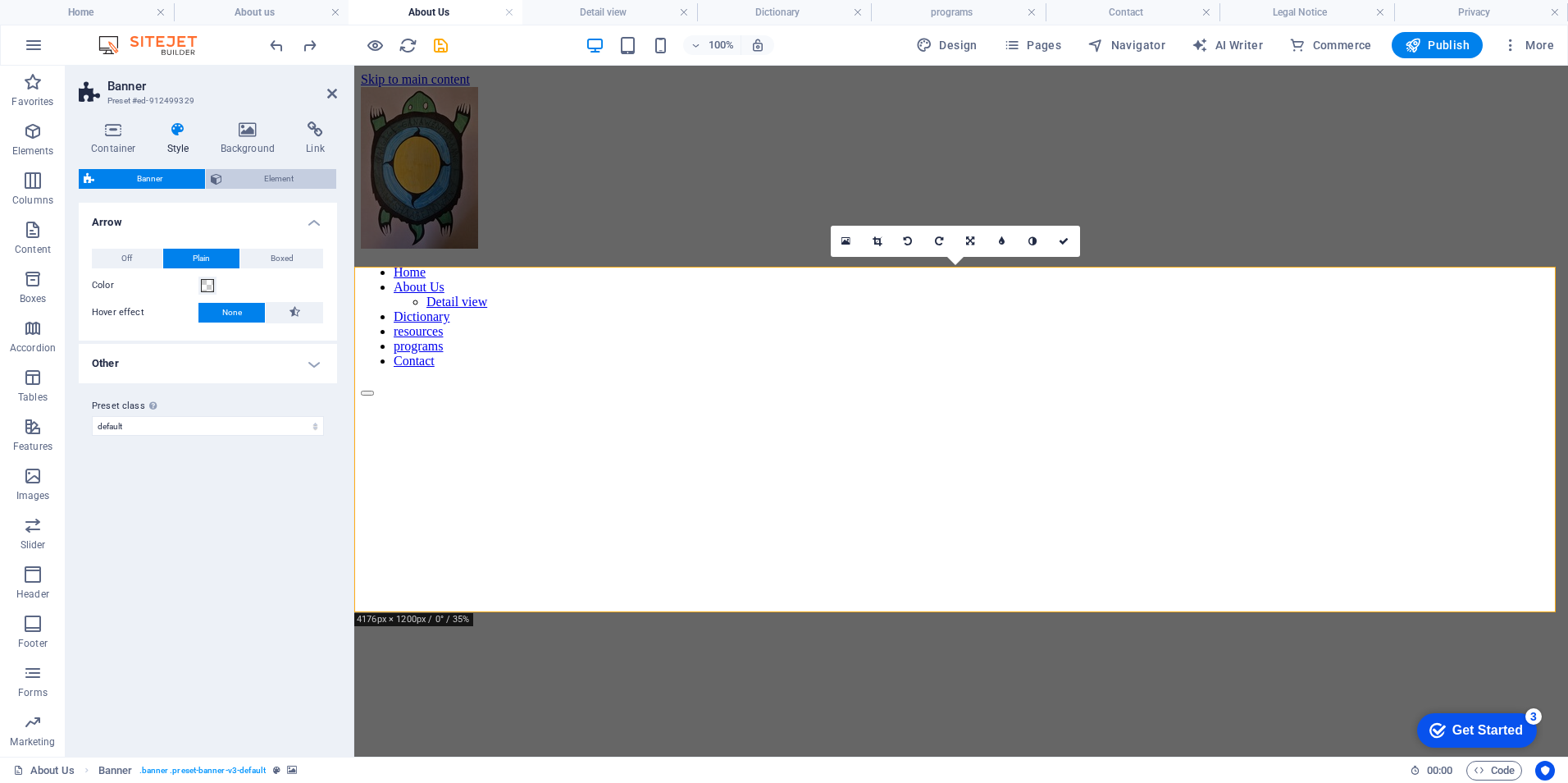
click at [249, 176] on span "Element" at bounding box center [279, 179] width 105 height 20
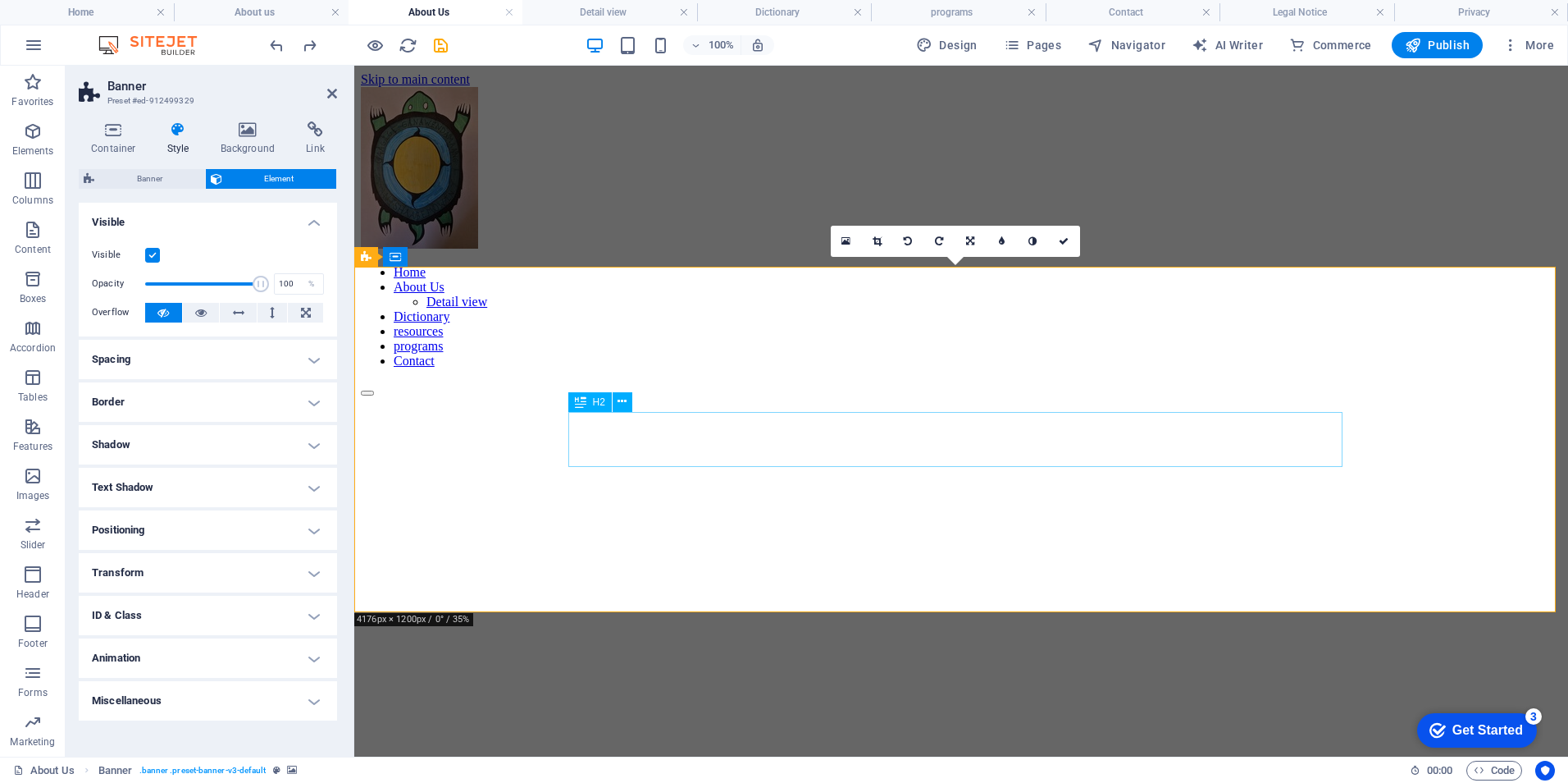
click at [884, 758] on div "About us" at bounding box center [961, 769] width 1201 height 22
click at [794, 758] on div "About us" at bounding box center [961, 769] width 1201 height 22
click at [624, 403] on icon at bounding box center [622, 401] width 9 height 17
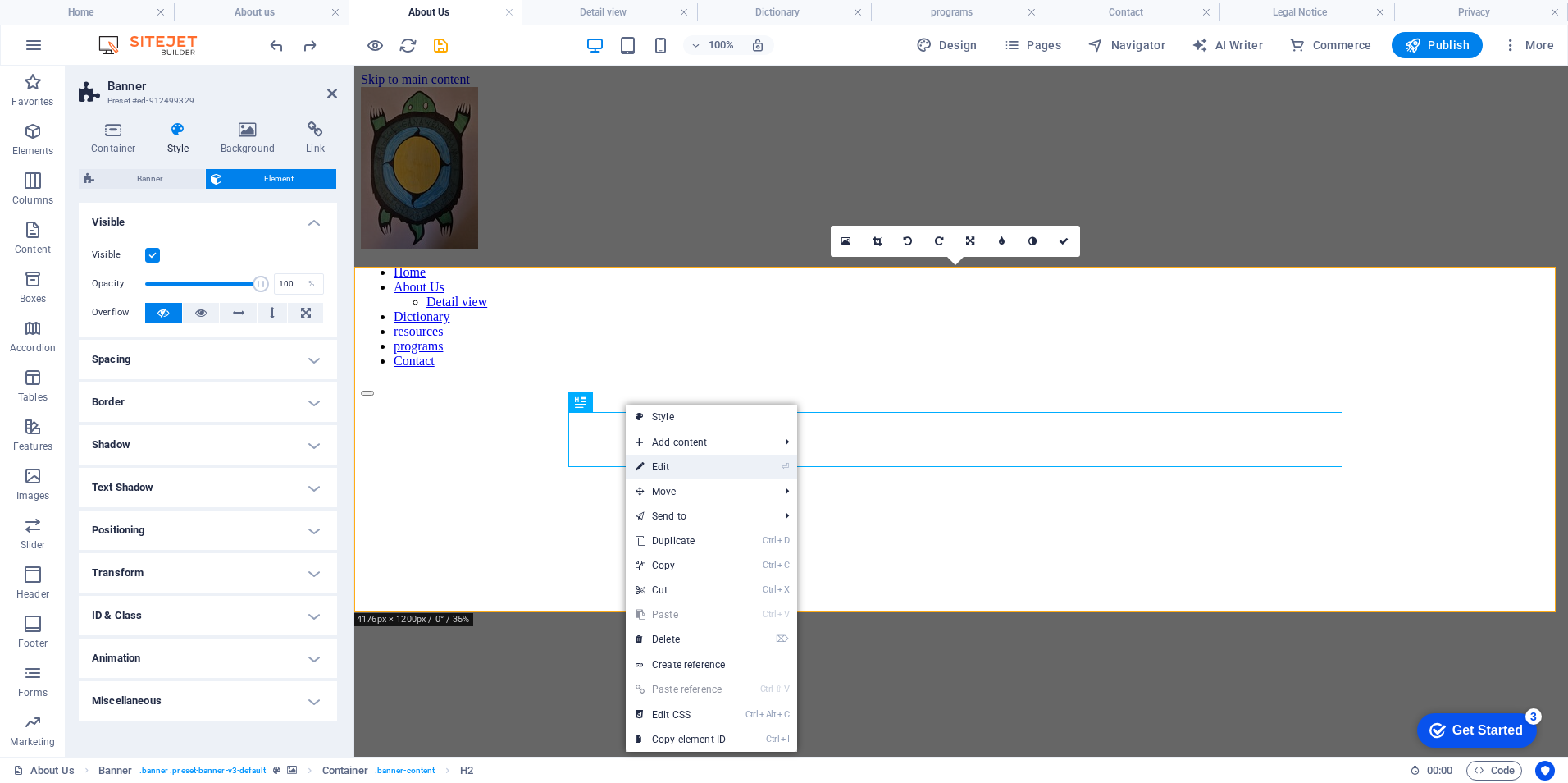
click at [682, 470] on link "⏎ Edit" at bounding box center [681, 467] width 110 height 25
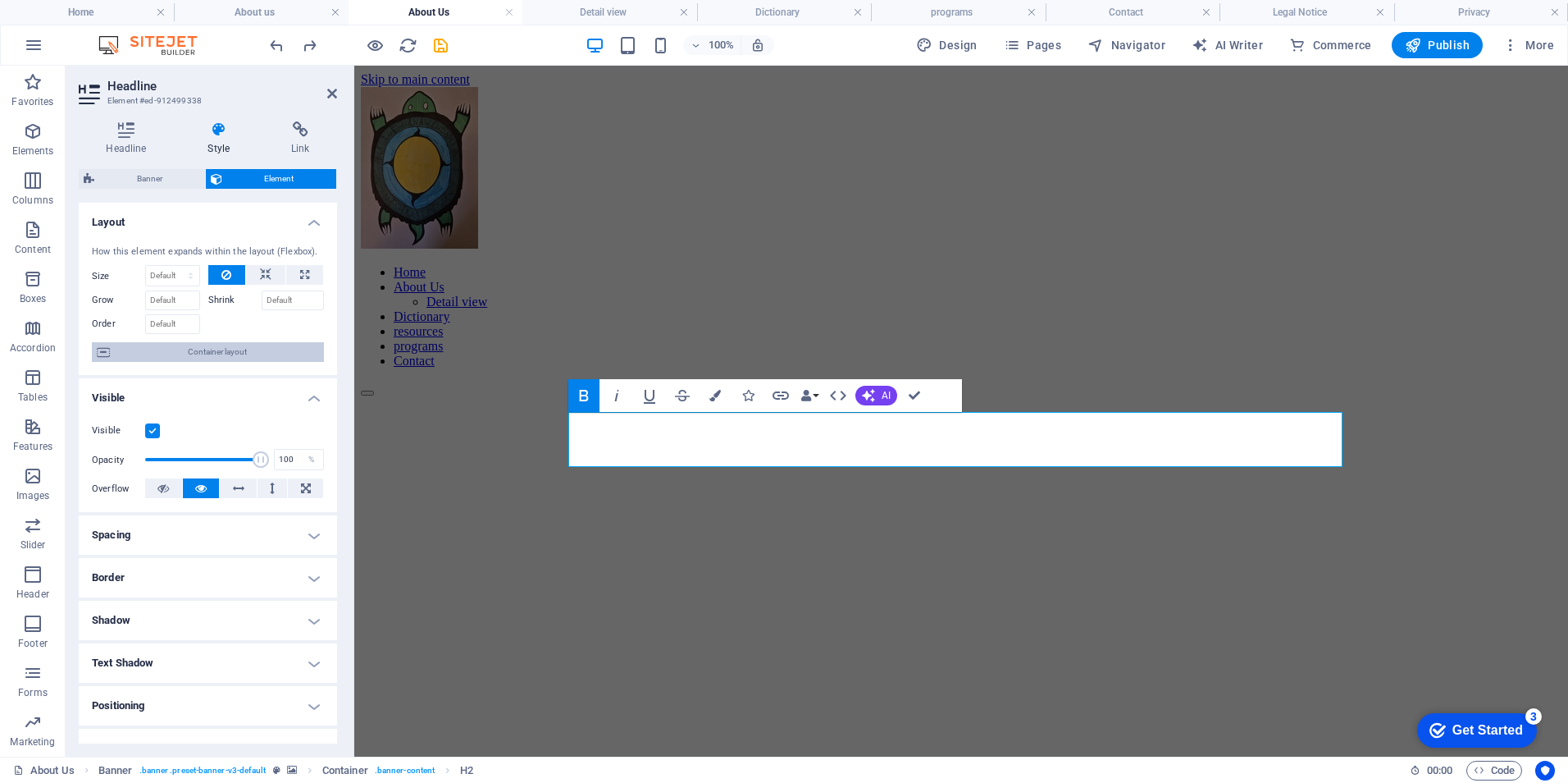
click at [205, 347] on span "Container layout" at bounding box center [217, 352] width 204 height 20
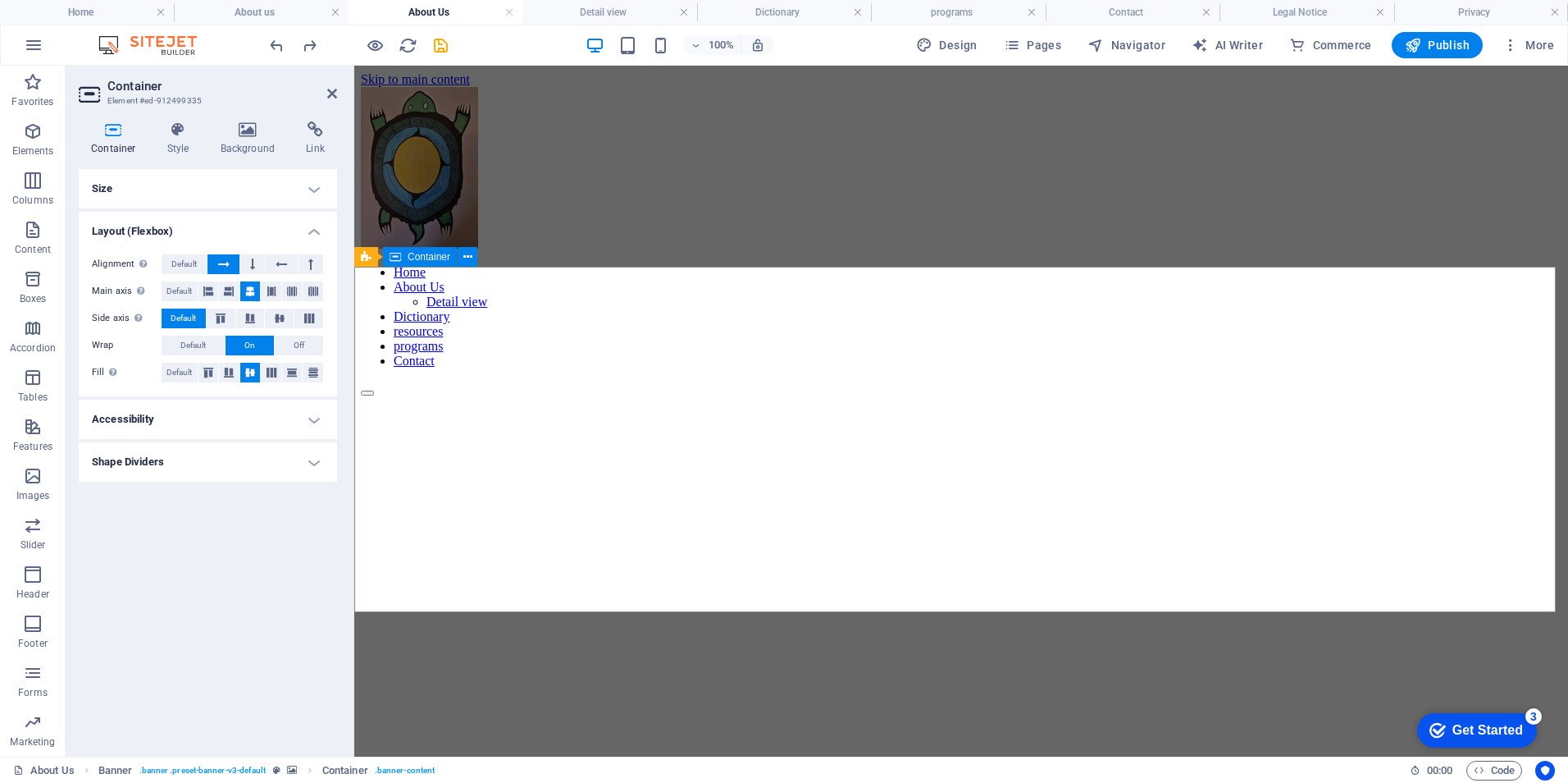
click at [621, 741] on div "About us" at bounding box center [961, 769] width 1201 height 55
click at [939, 758] on div "About us" at bounding box center [961, 769] width 1201 height 22
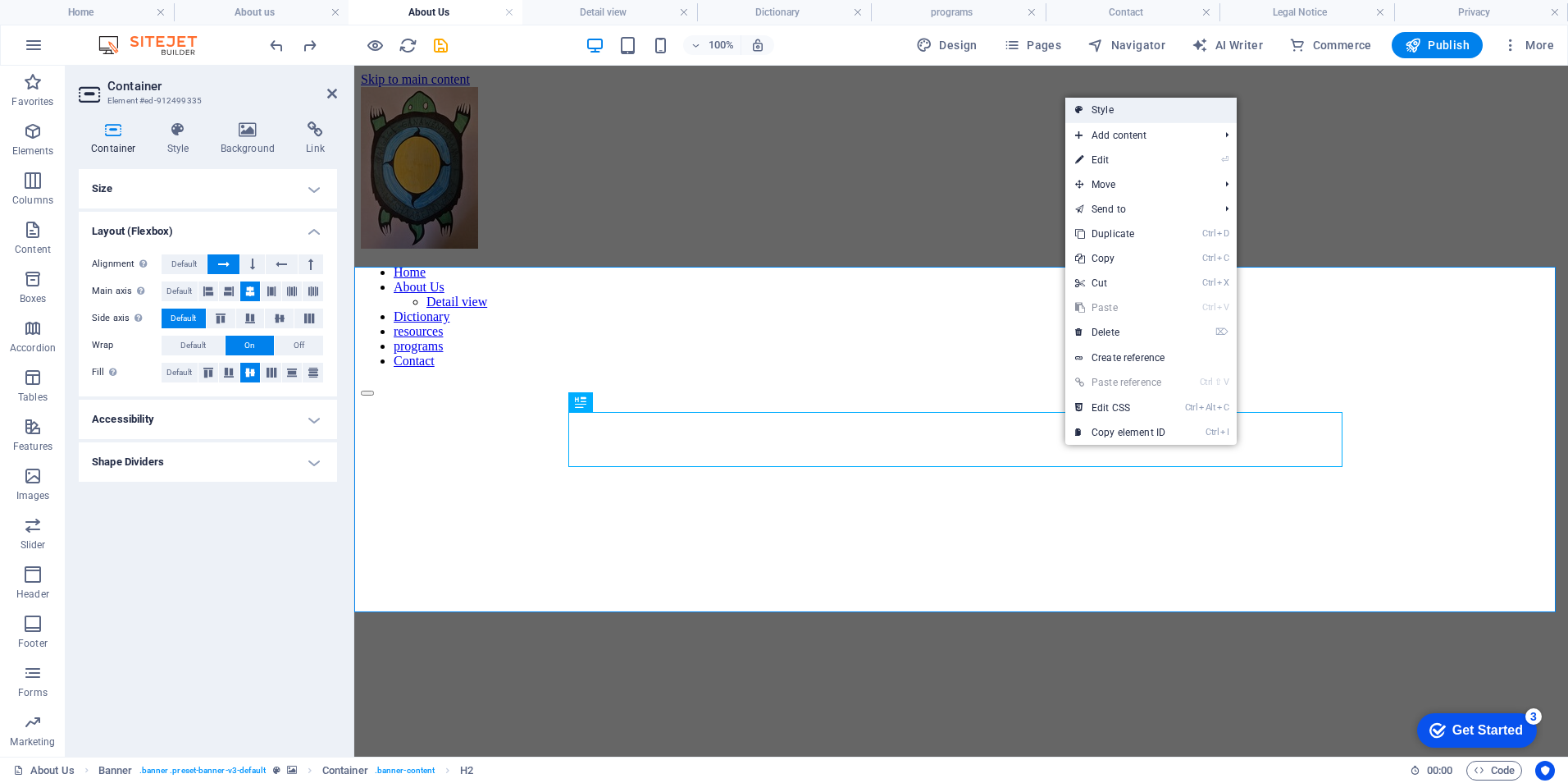
drag, startPoint x: 764, startPoint y: 42, endPoint x: 1118, endPoint y: 107, distance: 359.9
click at [1118, 107] on link "Style" at bounding box center [1151, 110] width 171 height 25
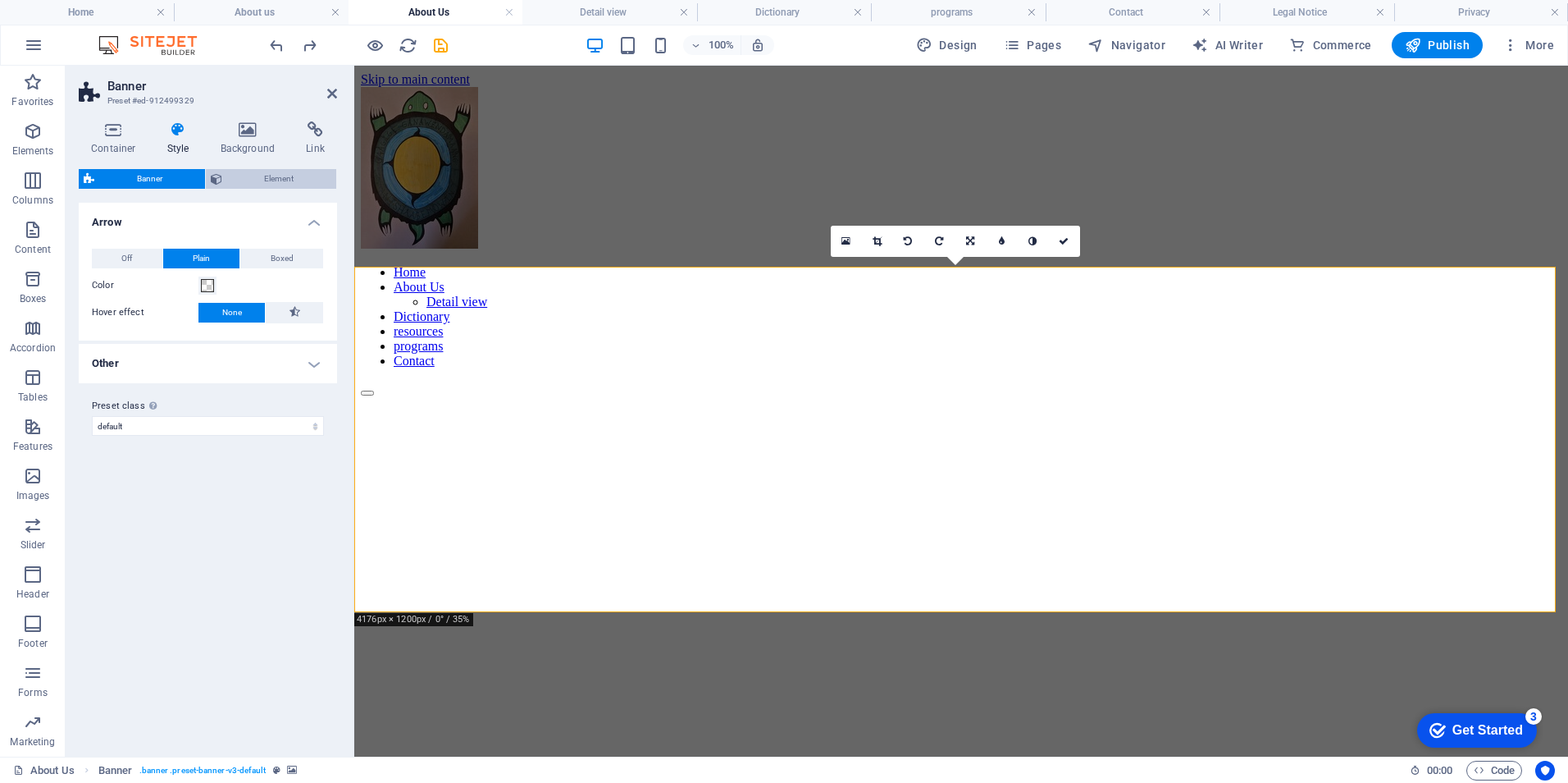
click at [278, 175] on span "Element" at bounding box center [279, 179] width 105 height 20
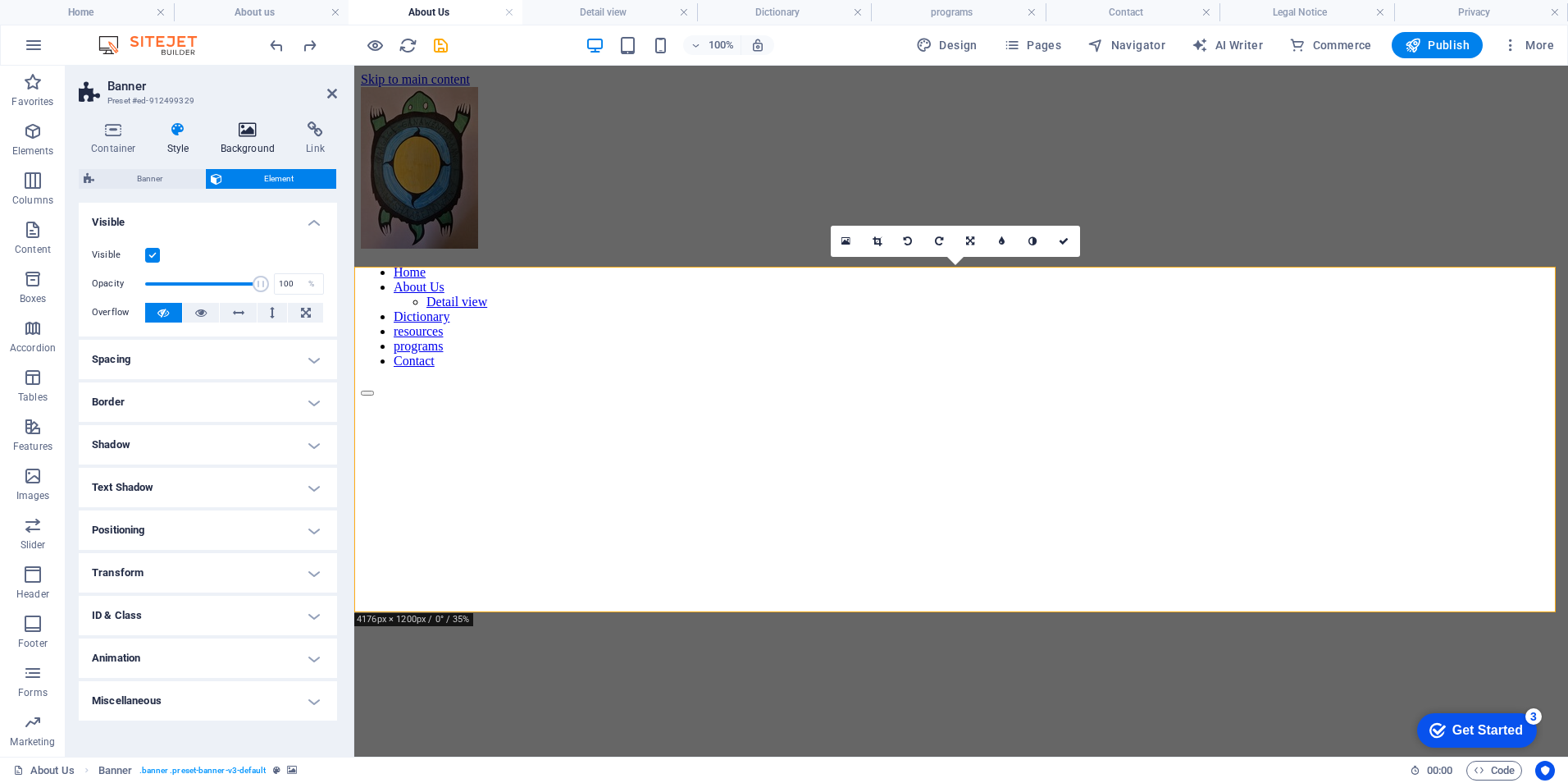
click at [251, 124] on icon at bounding box center [248, 130] width 80 height 17
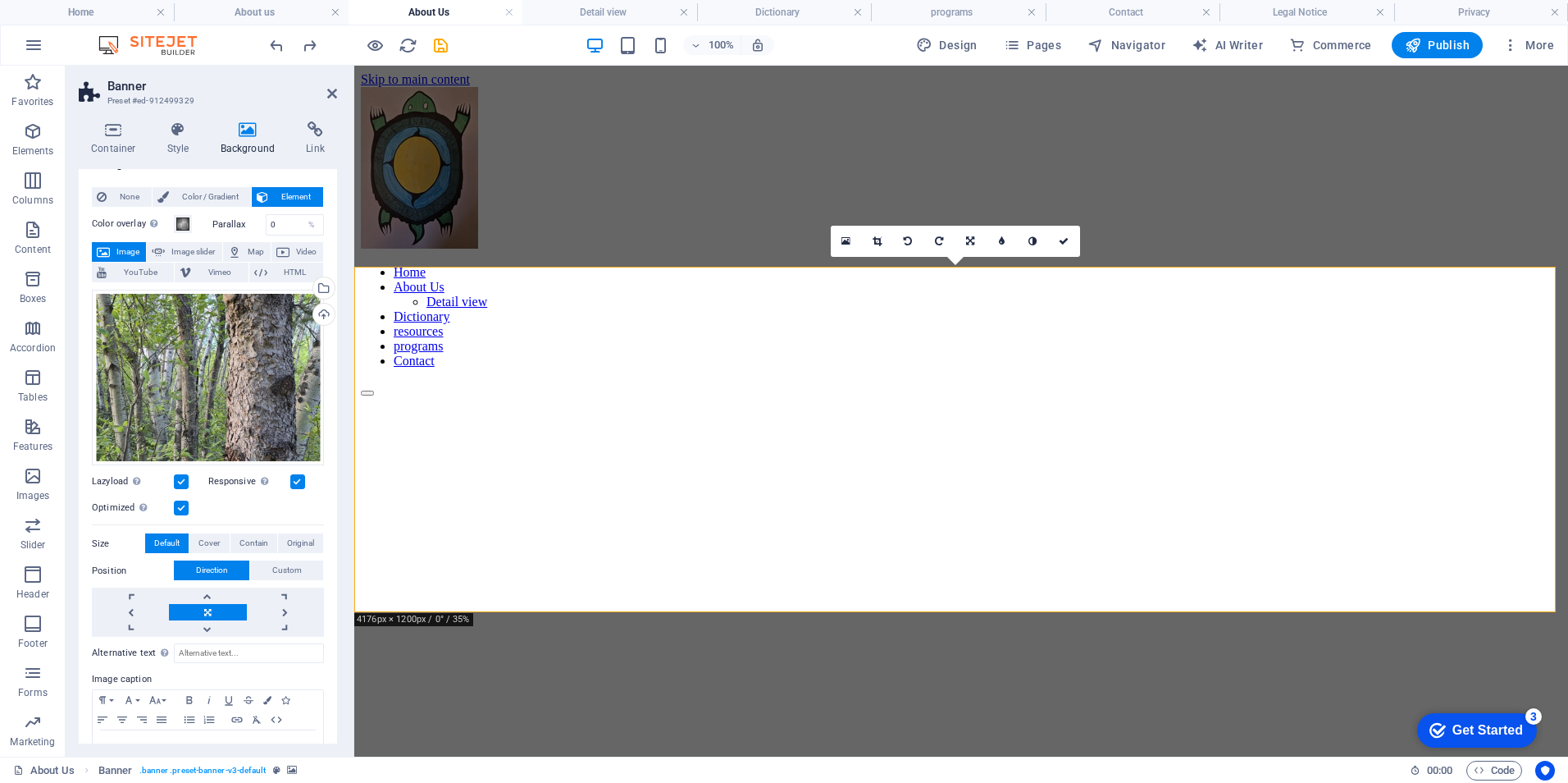
scroll to position [0, 0]
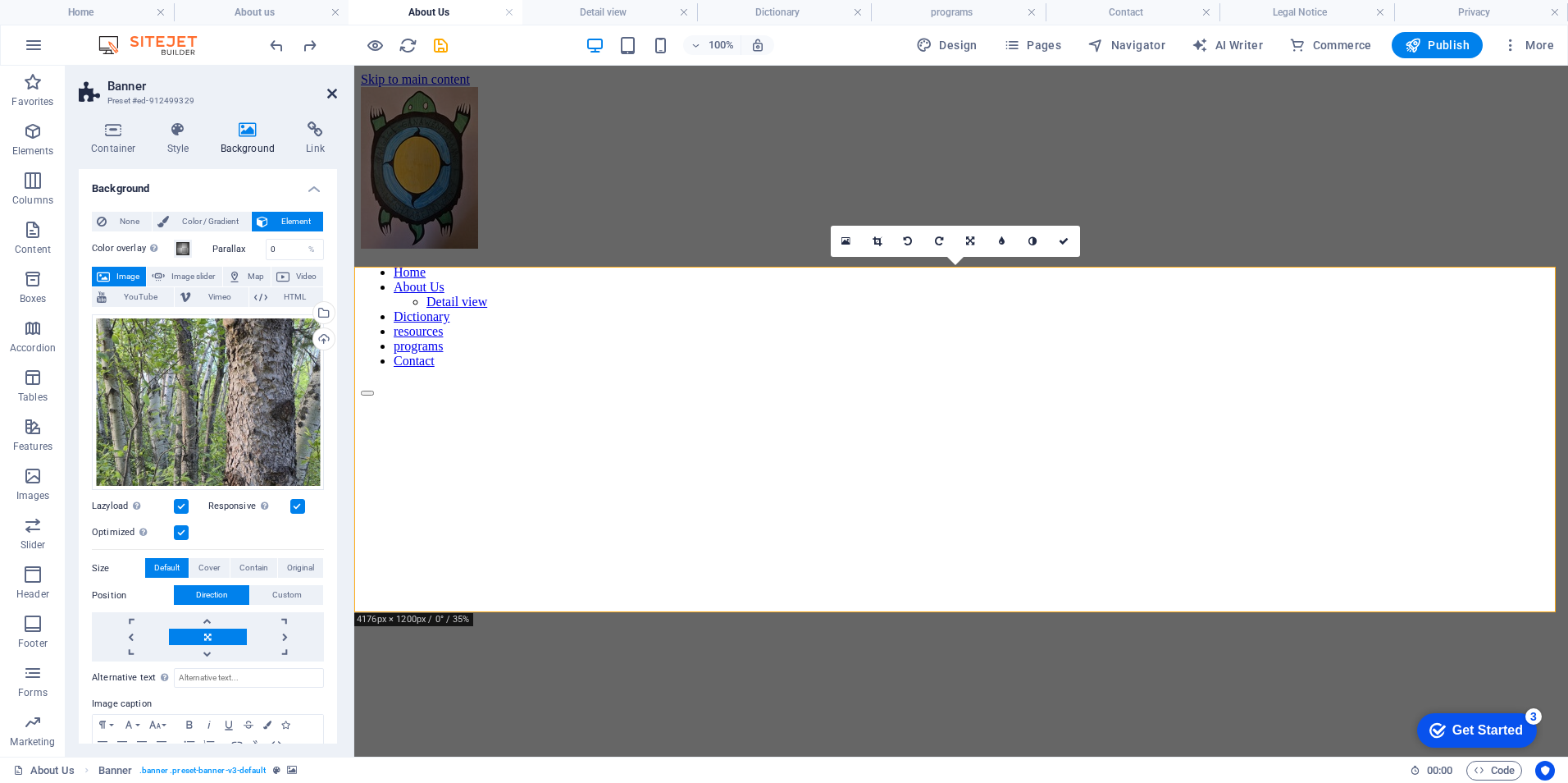
click at [327, 97] on icon at bounding box center [332, 94] width 10 height 13
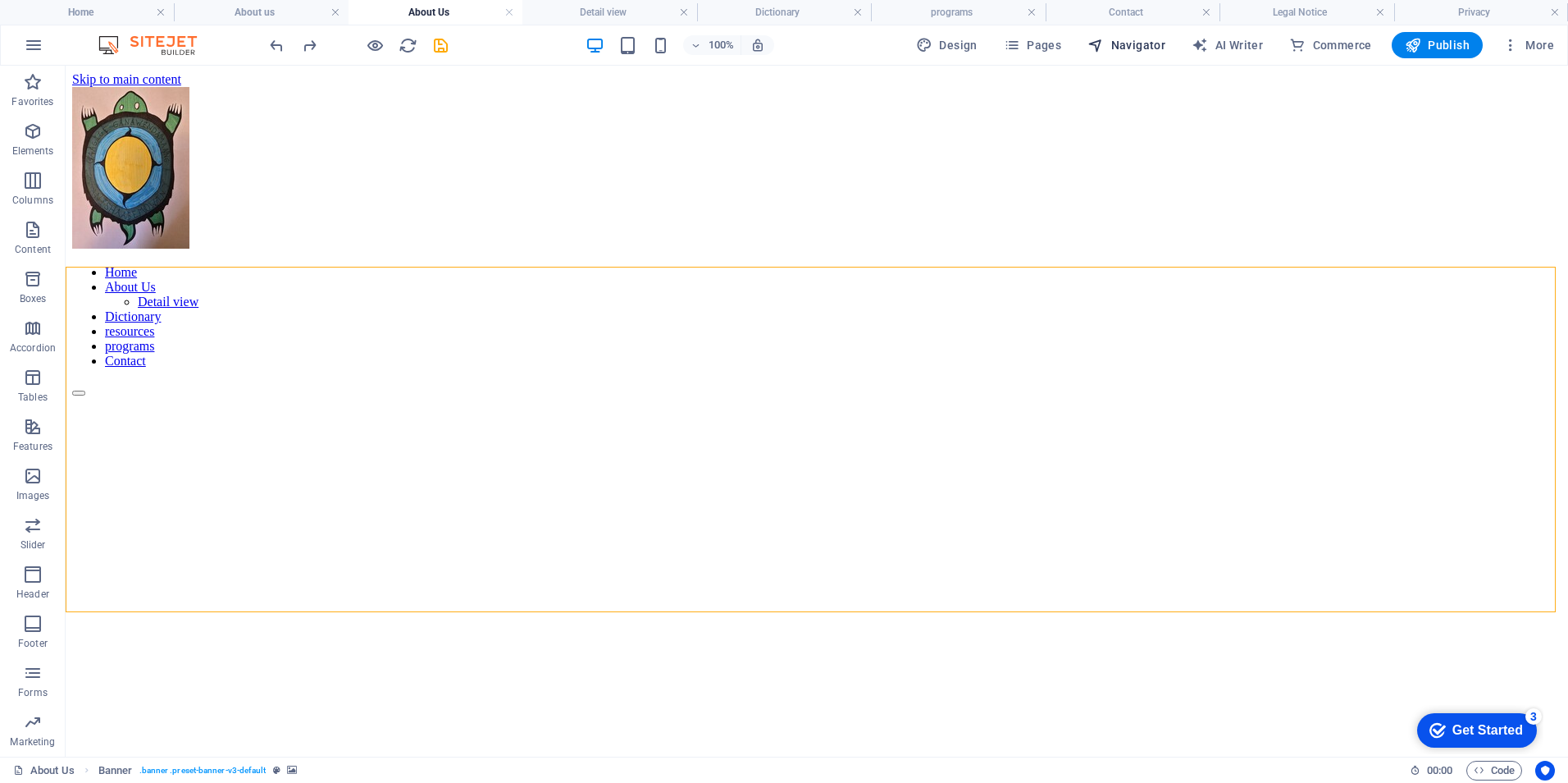
click at [1133, 40] on span "Navigator" at bounding box center [1127, 45] width 78 height 17
select select "17074671-en"
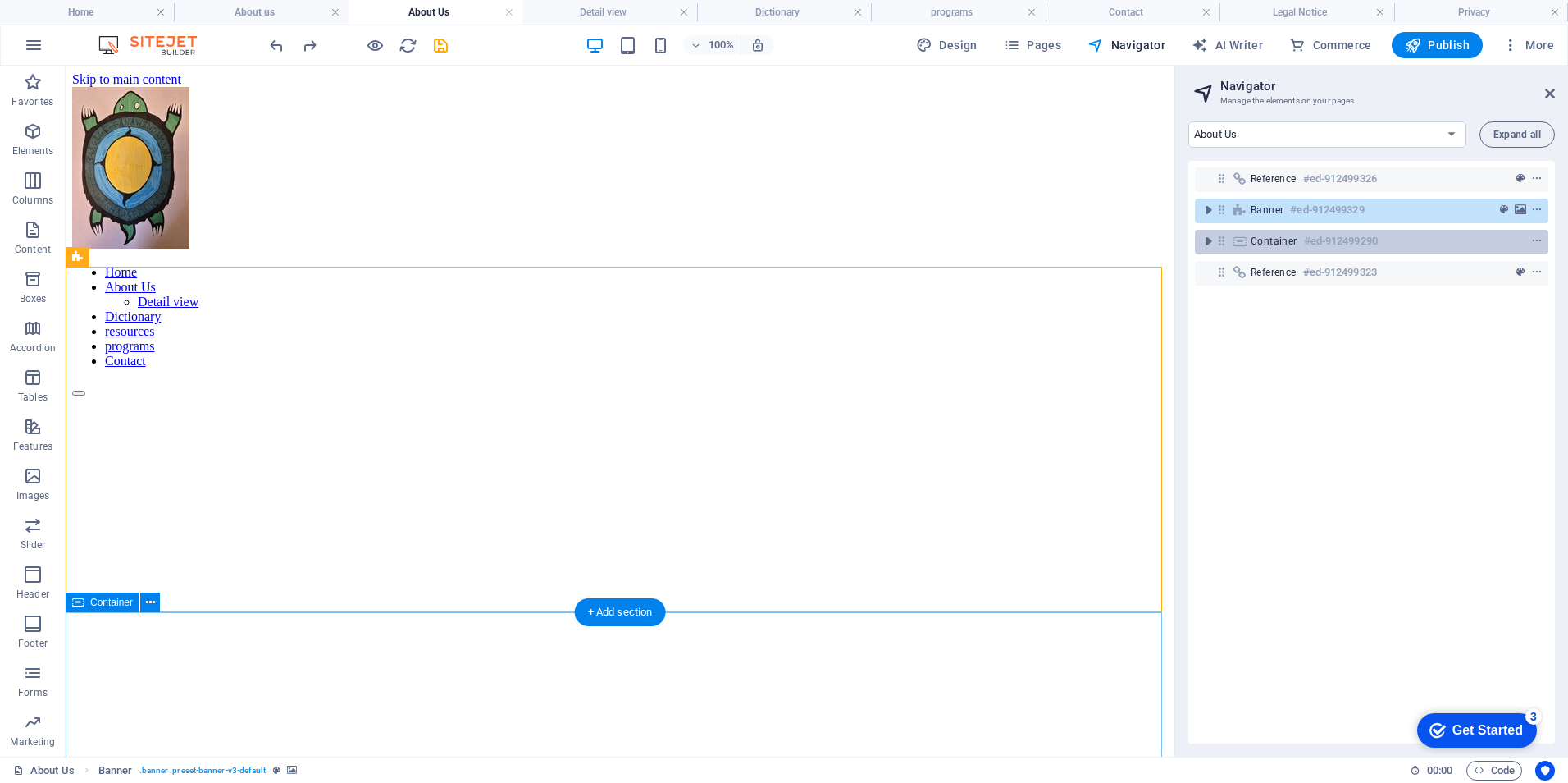
click at [1304, 236] on h6 "#ed-912499290" at bounding box center [1340, 241] width 74 height 20
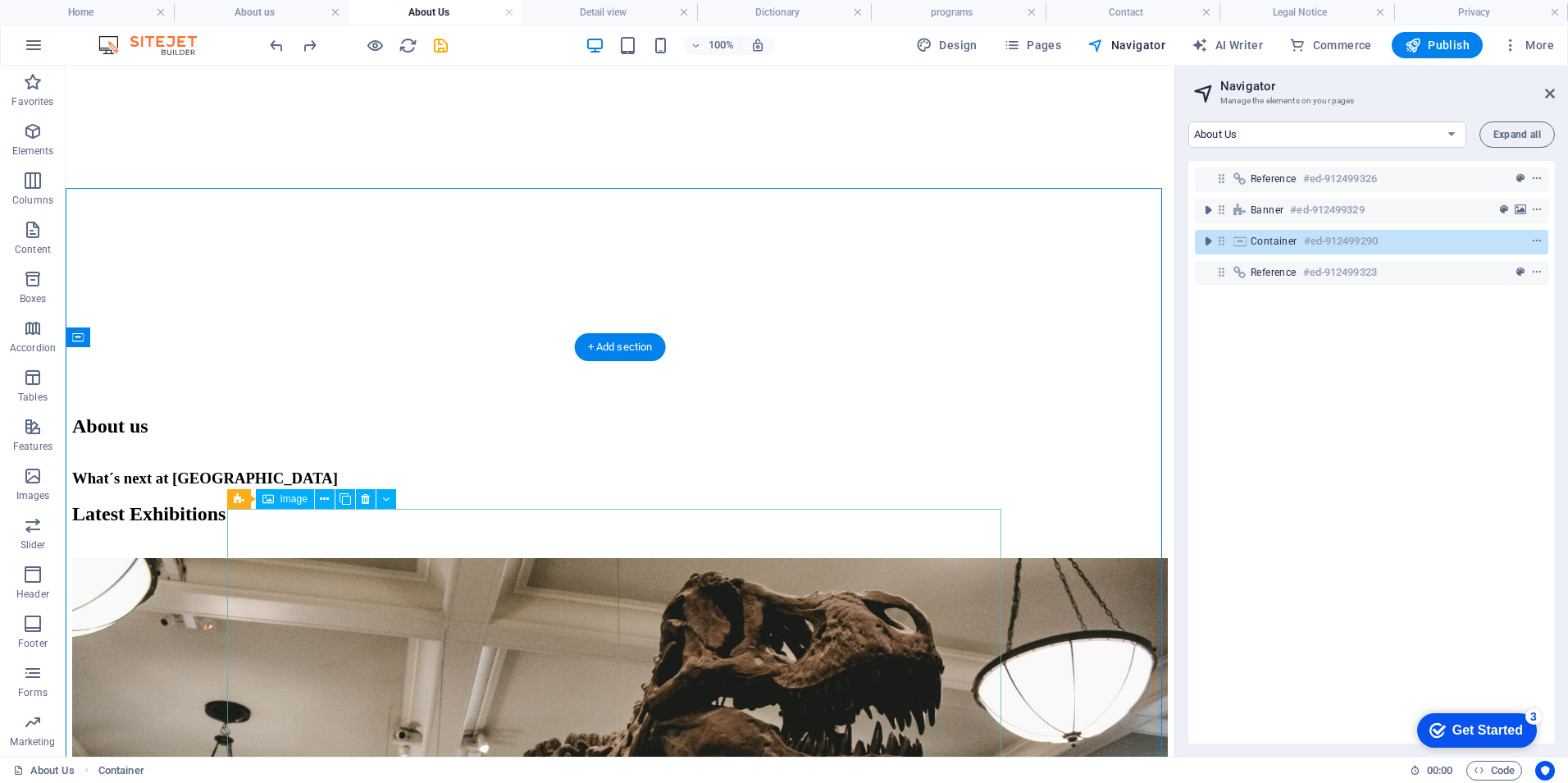
scroll to position [233, 0]
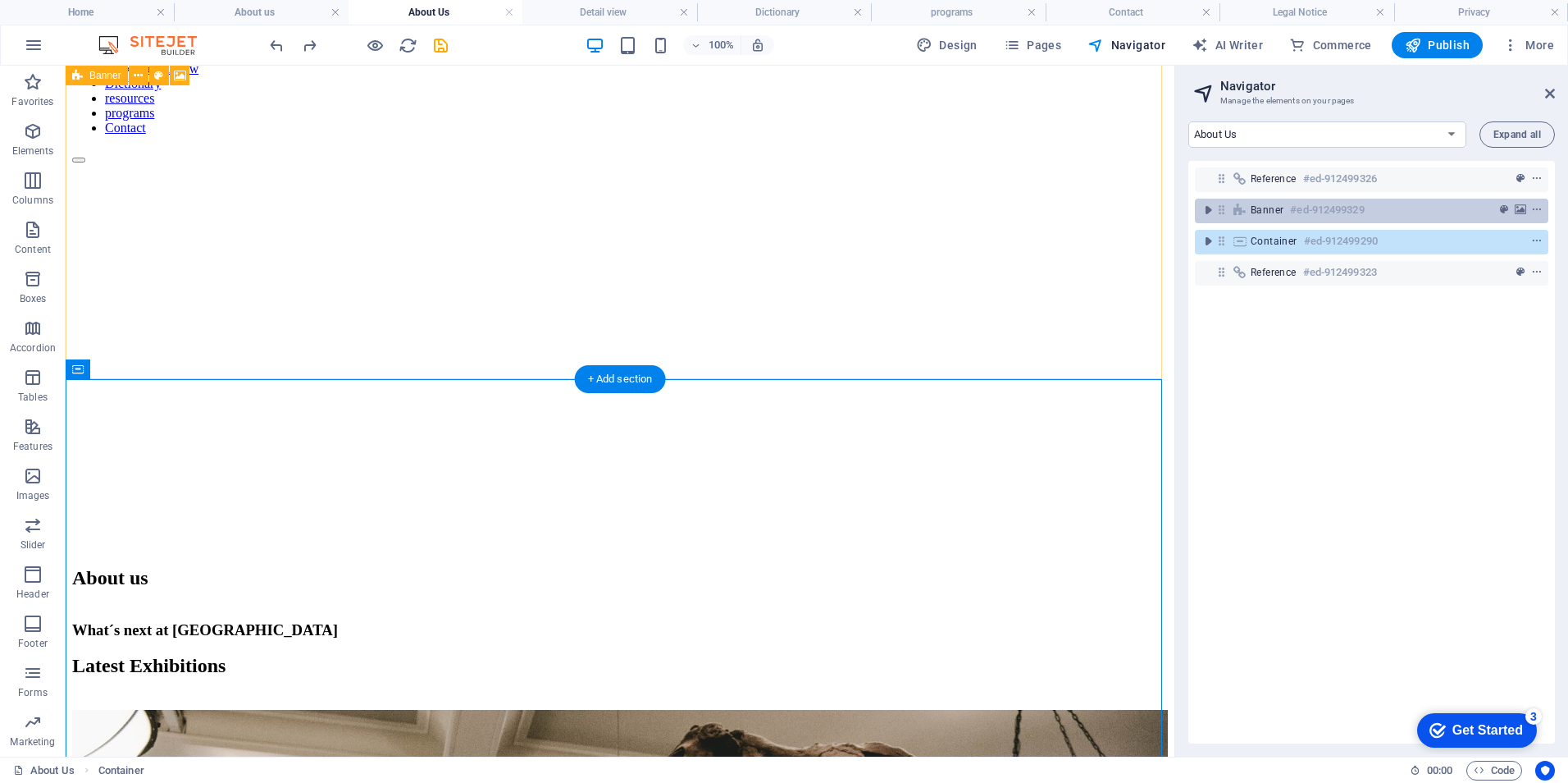
click at [1281, 208] on span "Banner" at bounding box center [1266, 210] width 32 height 13
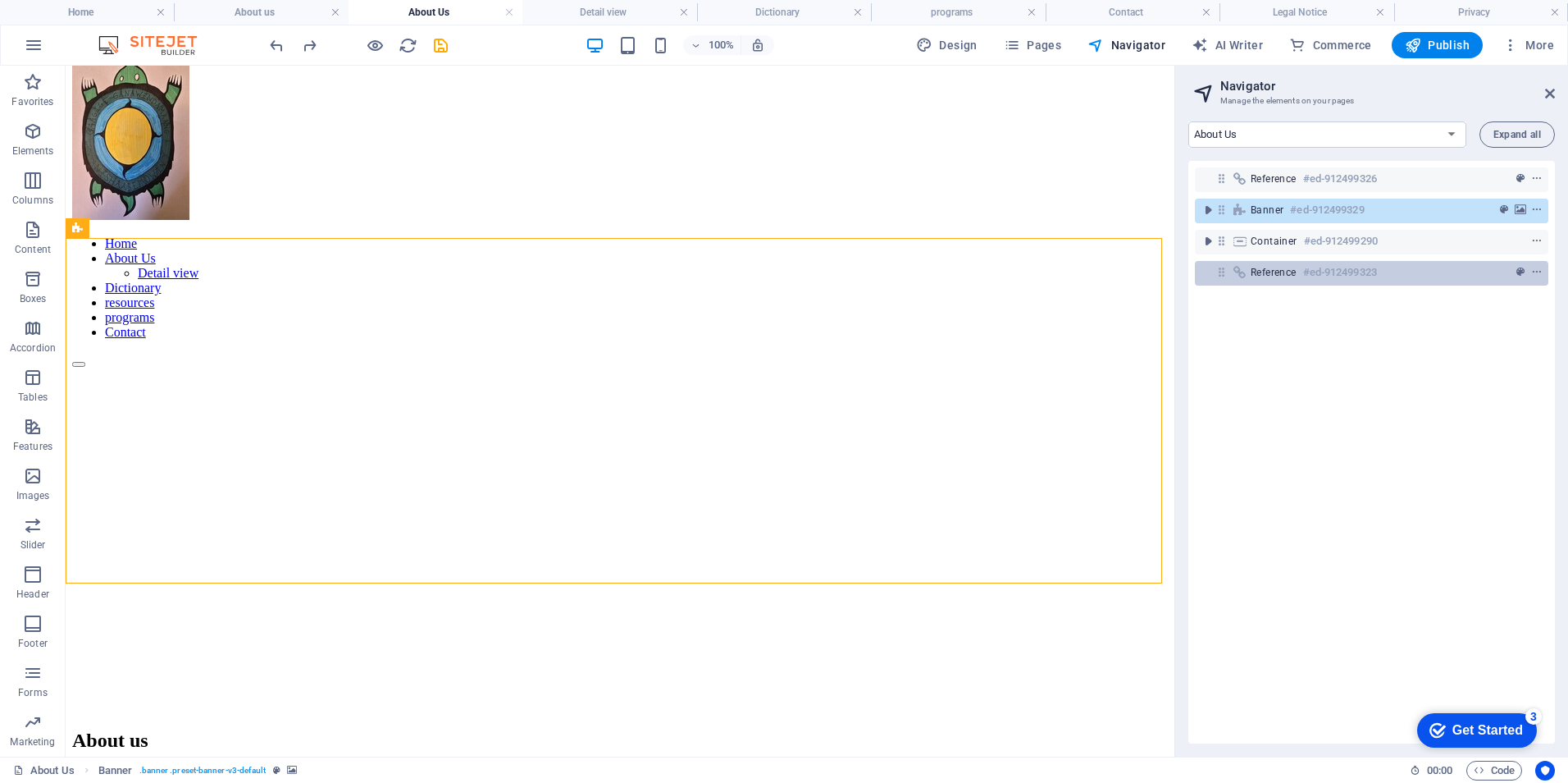
click at [1281, 270] on span "Reference" at bounding box center [1273, 273] width 46 height 13
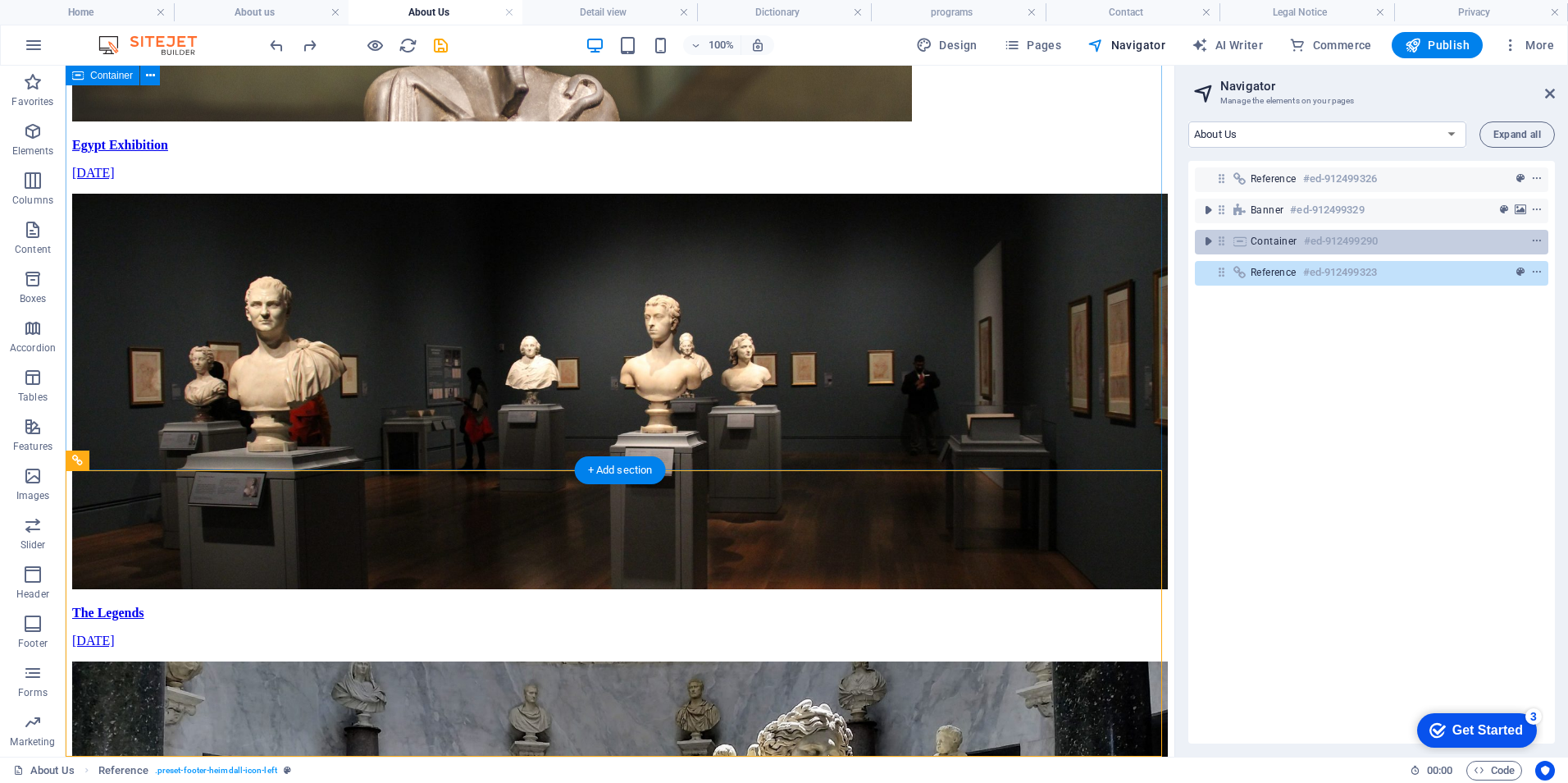
click at [1277, 244] on span "Container" at bounding box center [1274, 241] width 47 height 13
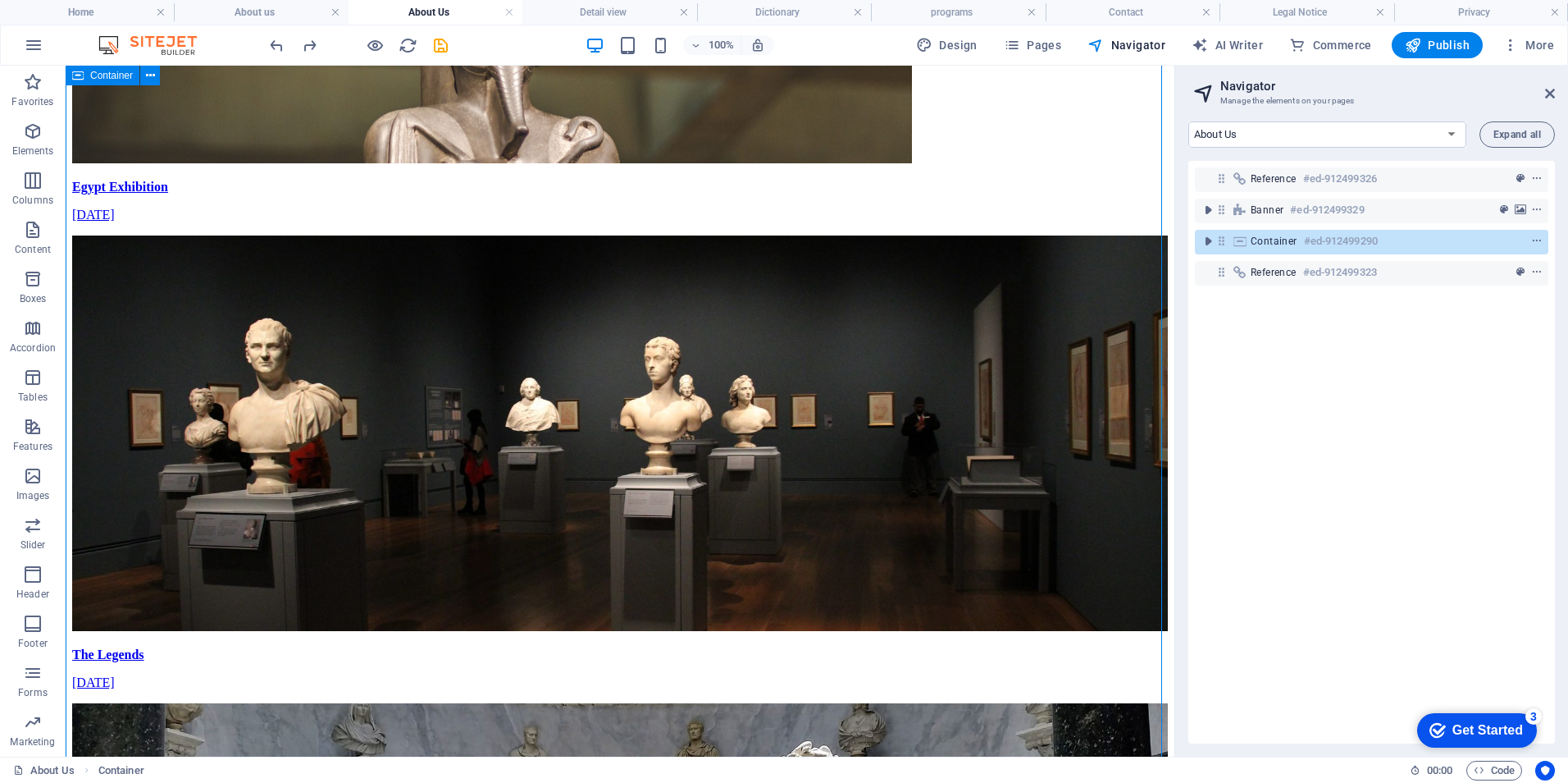
scroll to position [1058, 0]
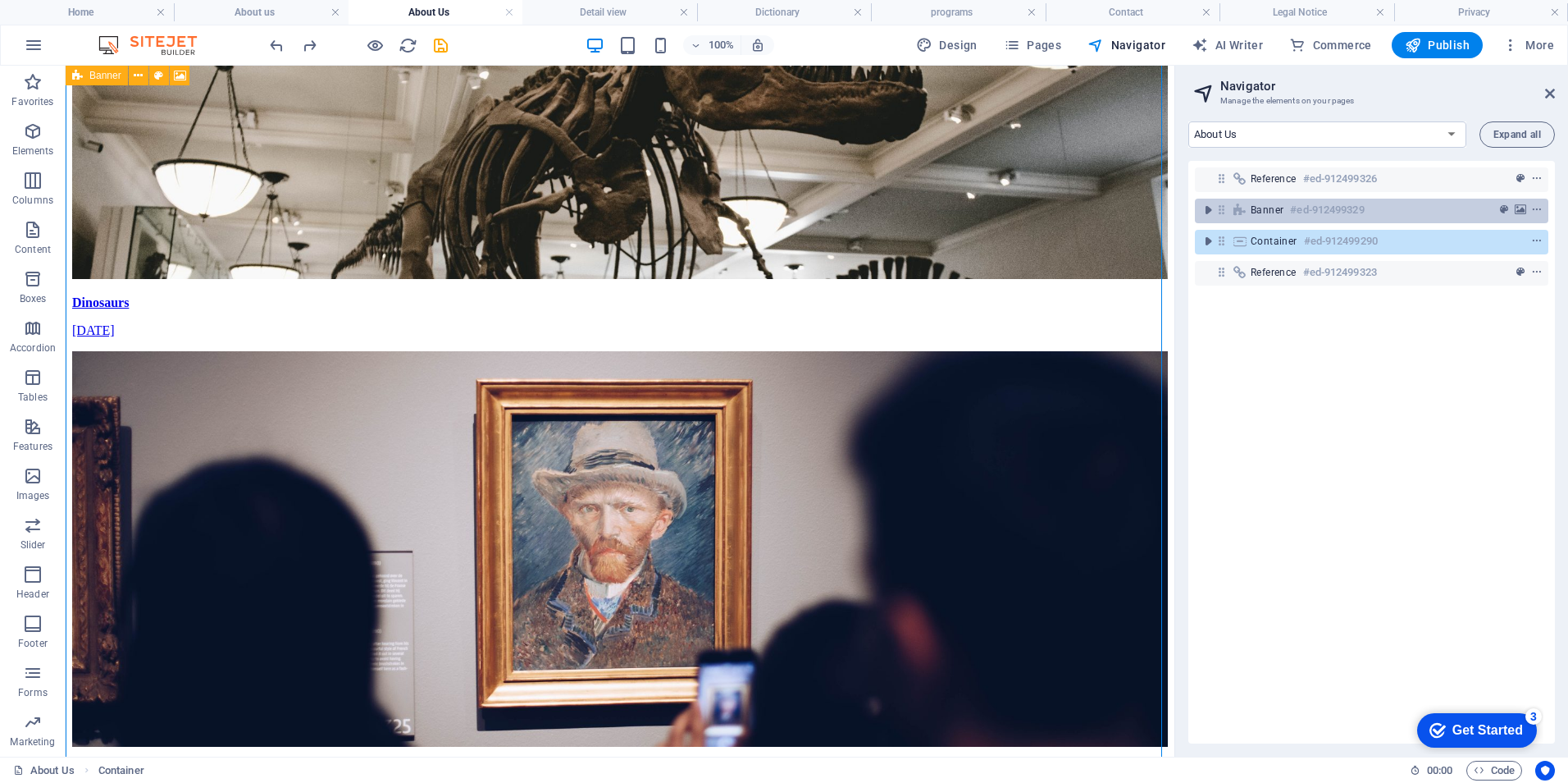
click at [1278, 214] on span "Banner" at bounding box center [1266, 210] width 32 height 13
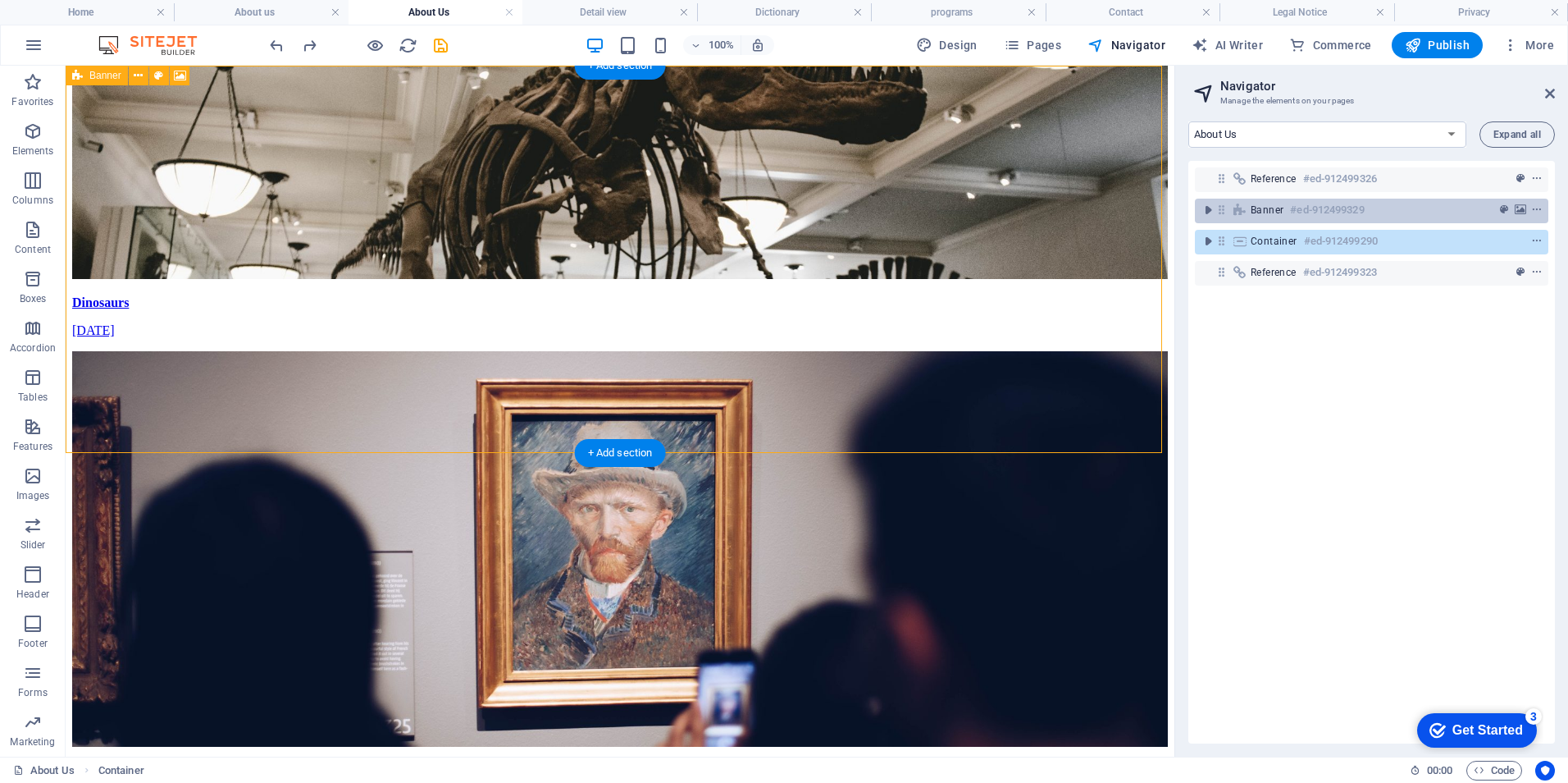
scroll to position [0, 0]
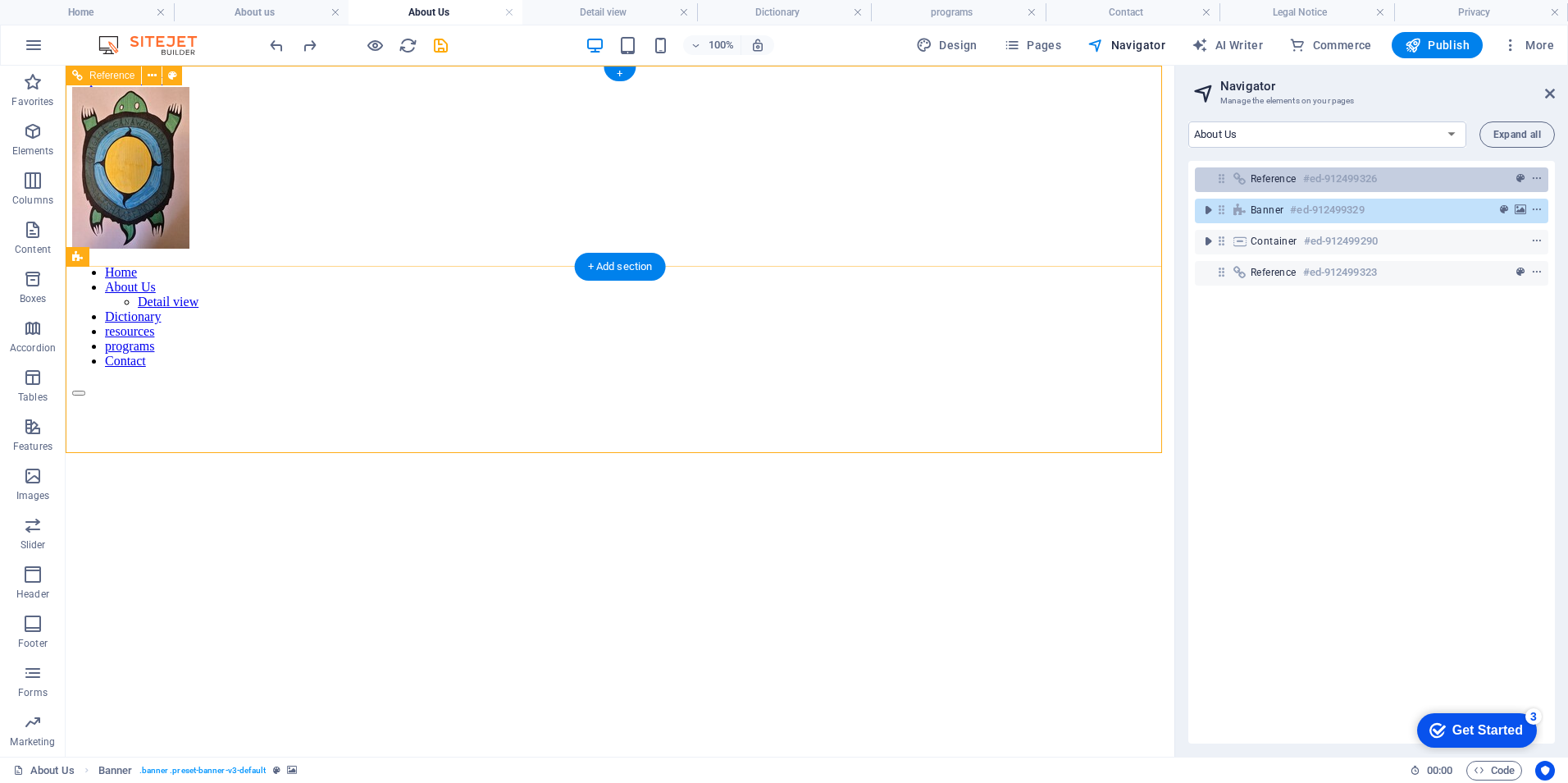
click at [1295, 188] on div "Reference #ed-912499326" at bounding box center [1359, 179] width 216 height 20
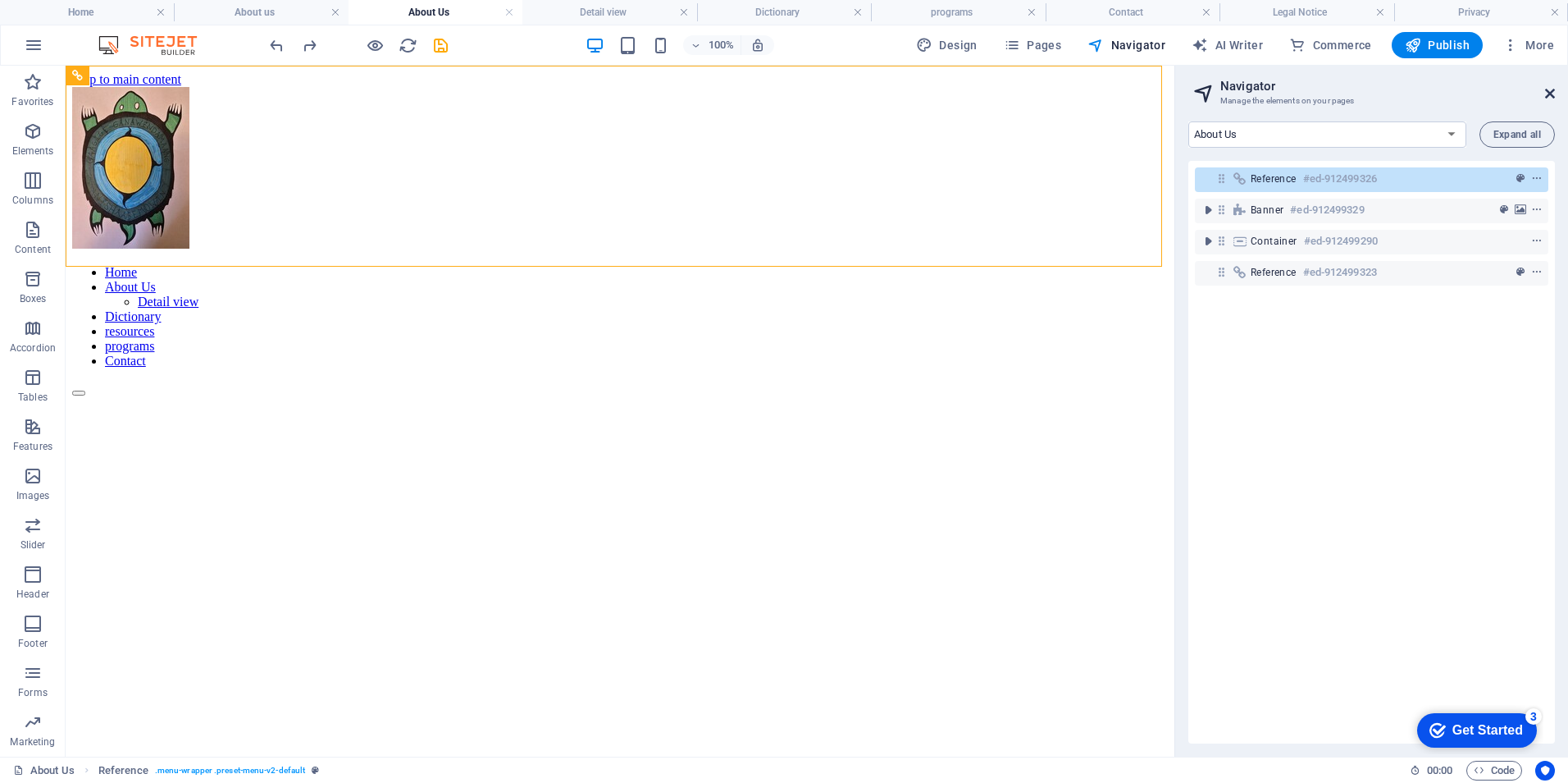
click at [1549, 91] on icon at bounding box center [1550, 94] width 10 height 13
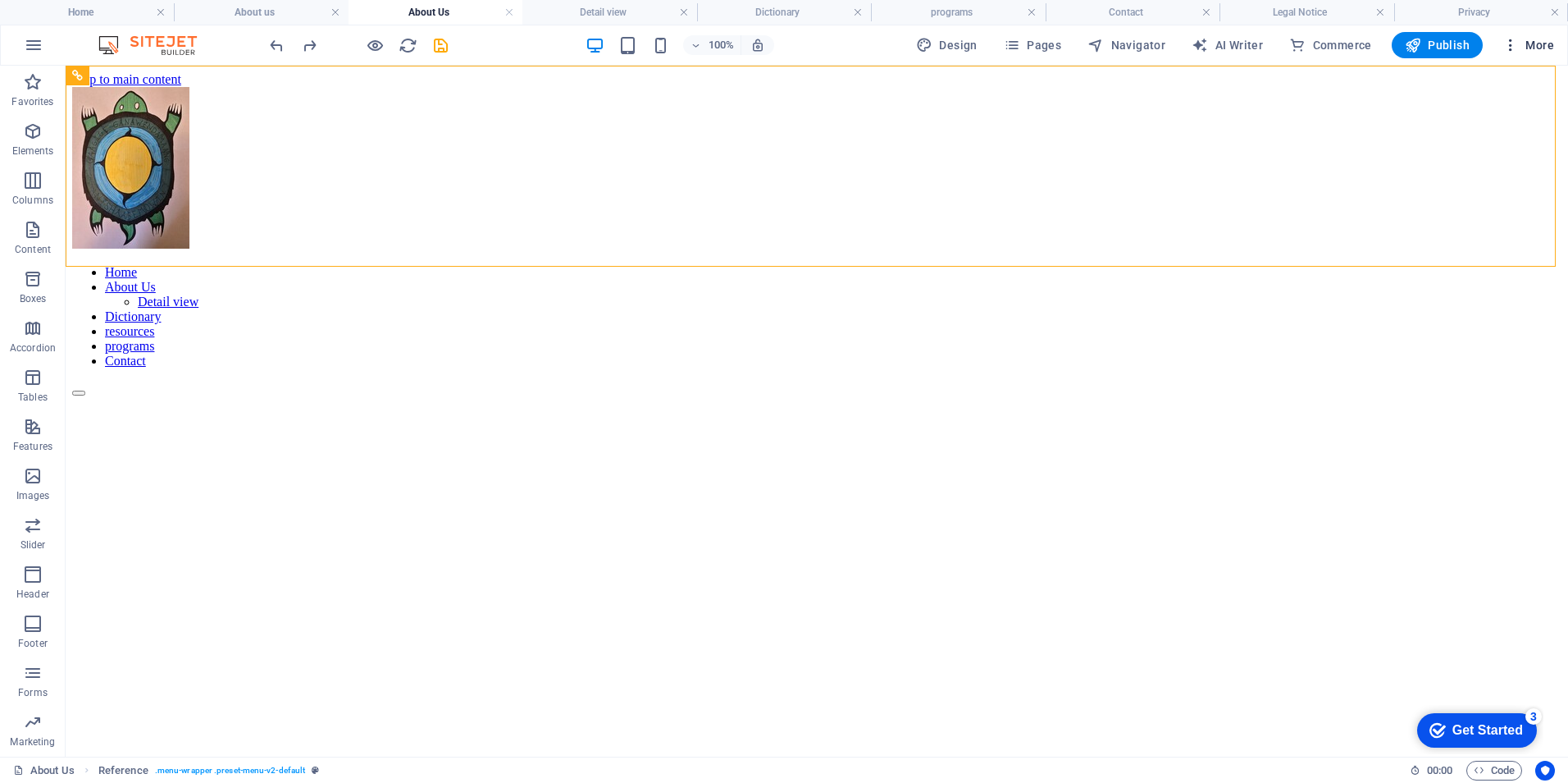
click at [1541, 47] on span "More" at bounding box center [1528, 45] width 52 height 17
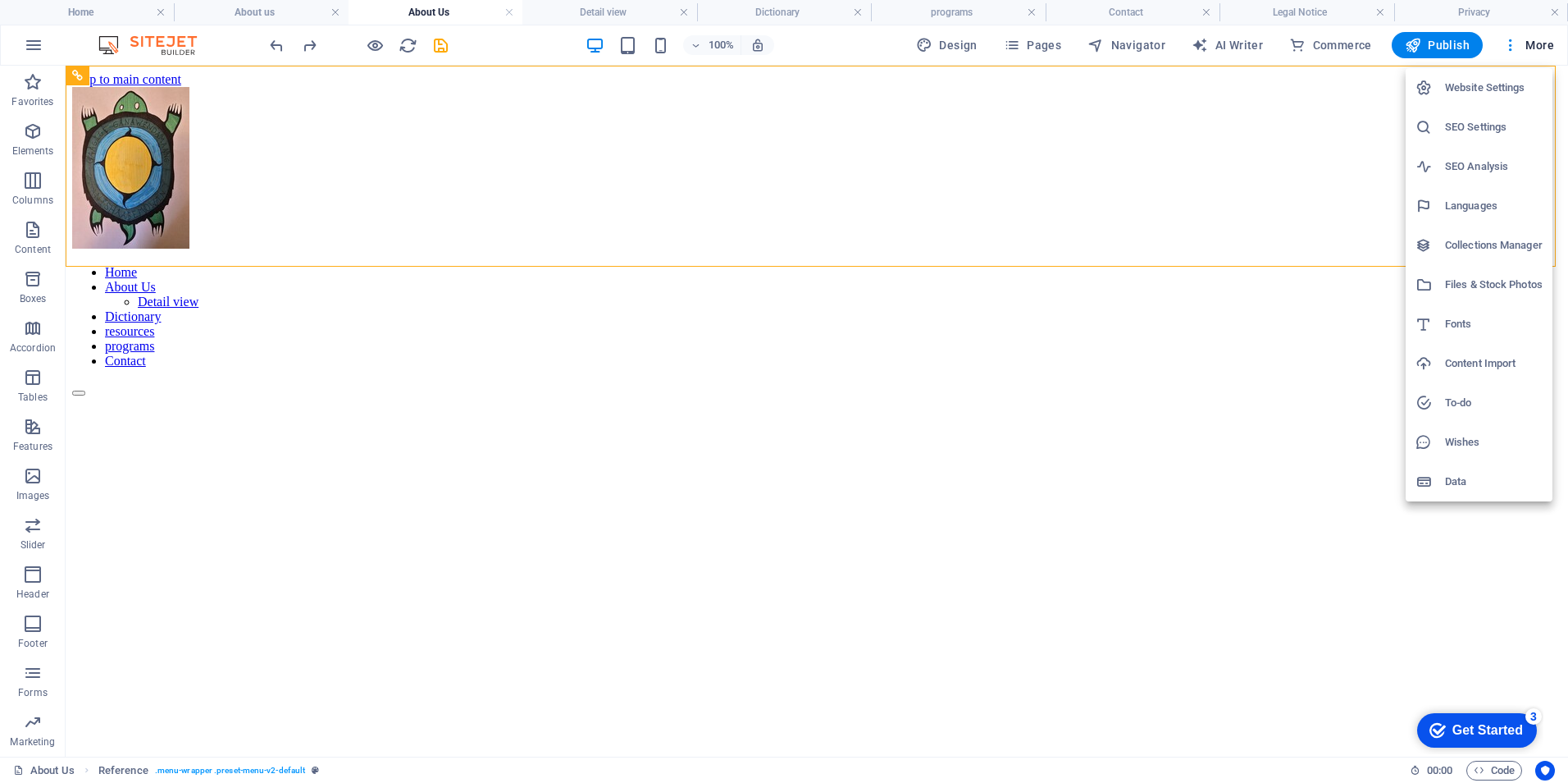
click at [1492, 281] on h6 "Files & Stock Photos" at bounding box center [1493, 285] width 97 height 20
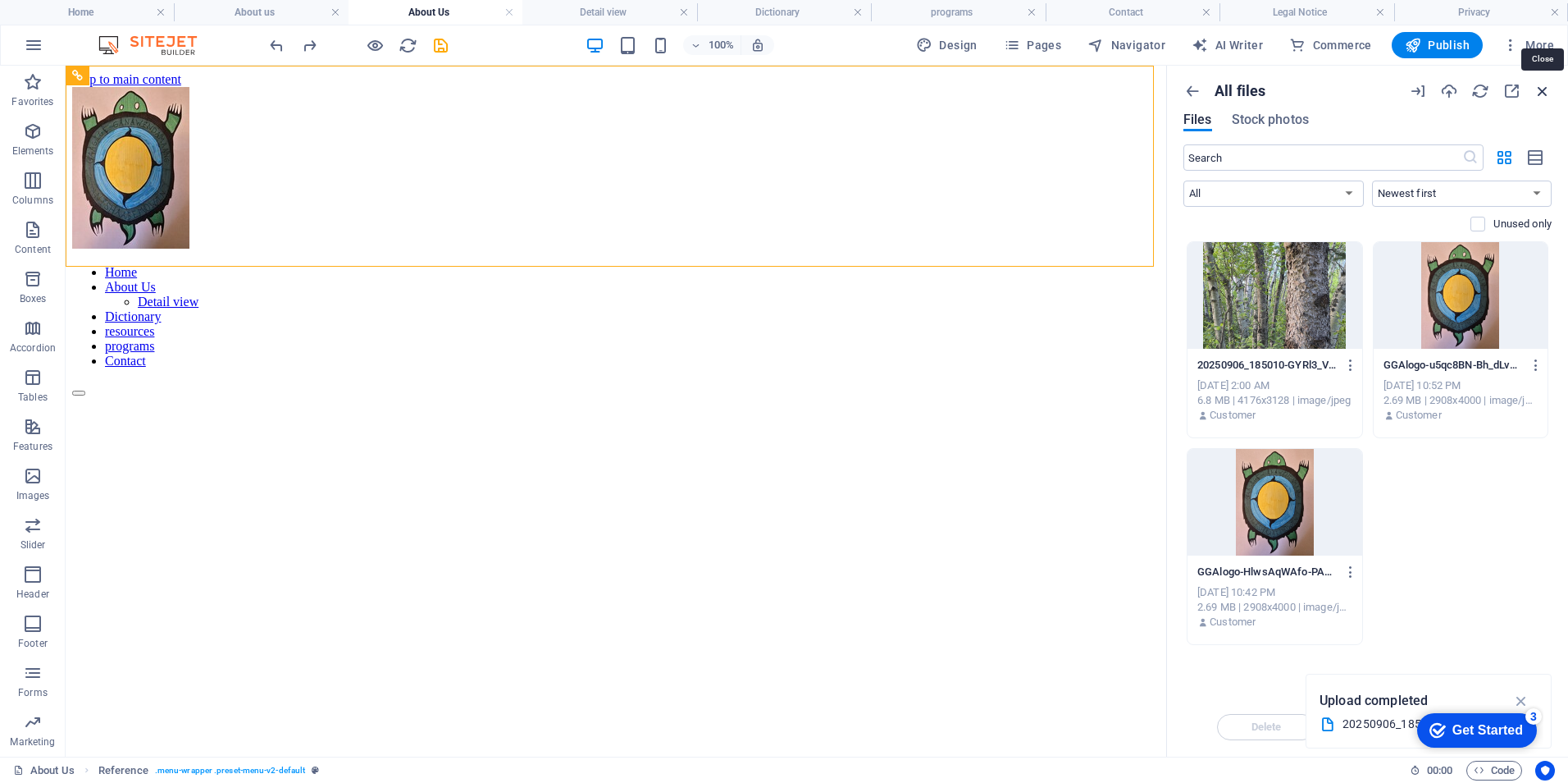
drag, startPoint x: 1546, startPoint y: 92, endPoint x: 1480, endPoint y: 28, distance: 91.9
click at [1546, 92] on icon "button" at bounding box center [1543, 91] width 18 height 18
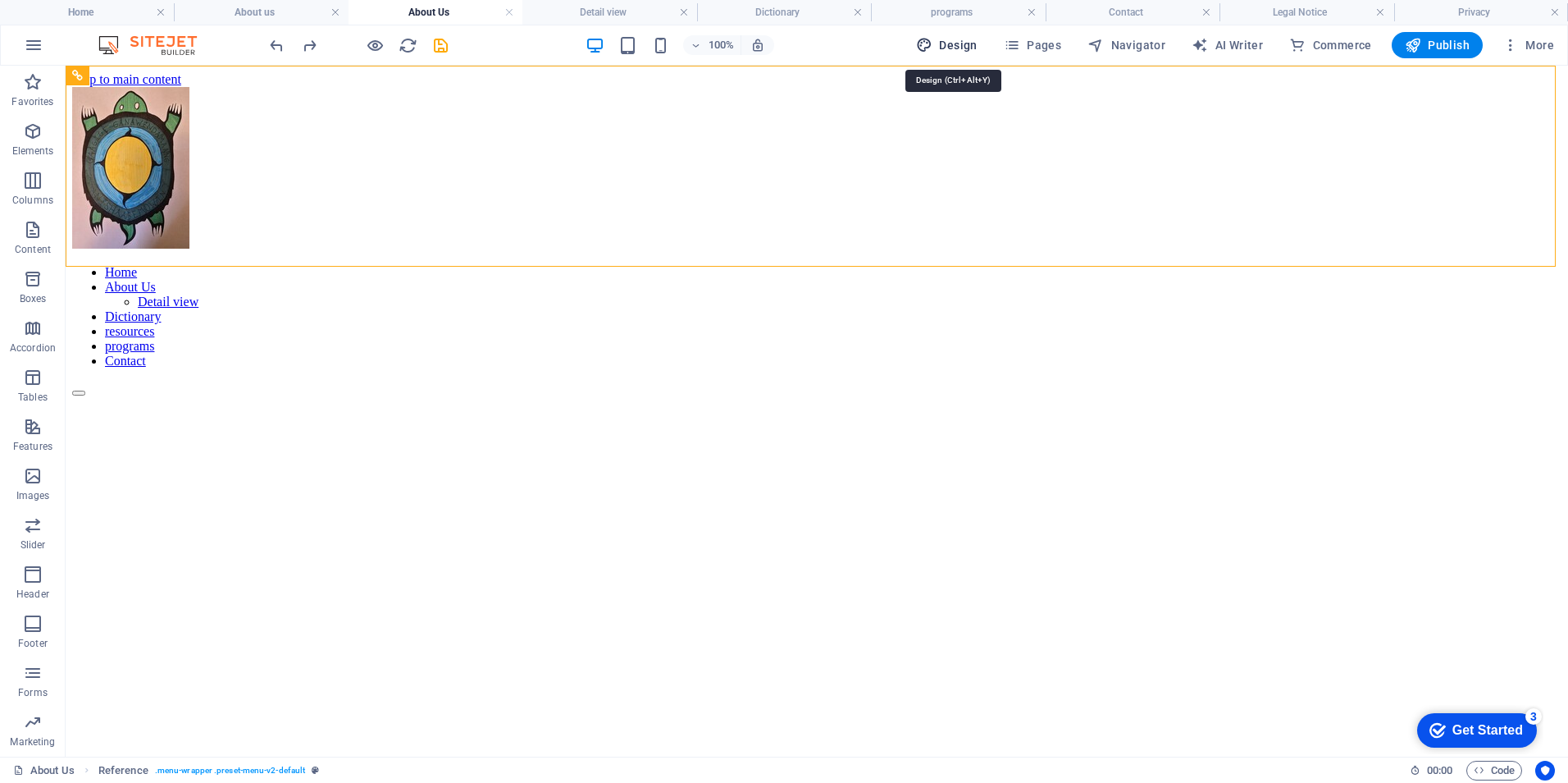
click at [956, 41] on span "Design" at bounding box center [946, 45] width 61 height 17
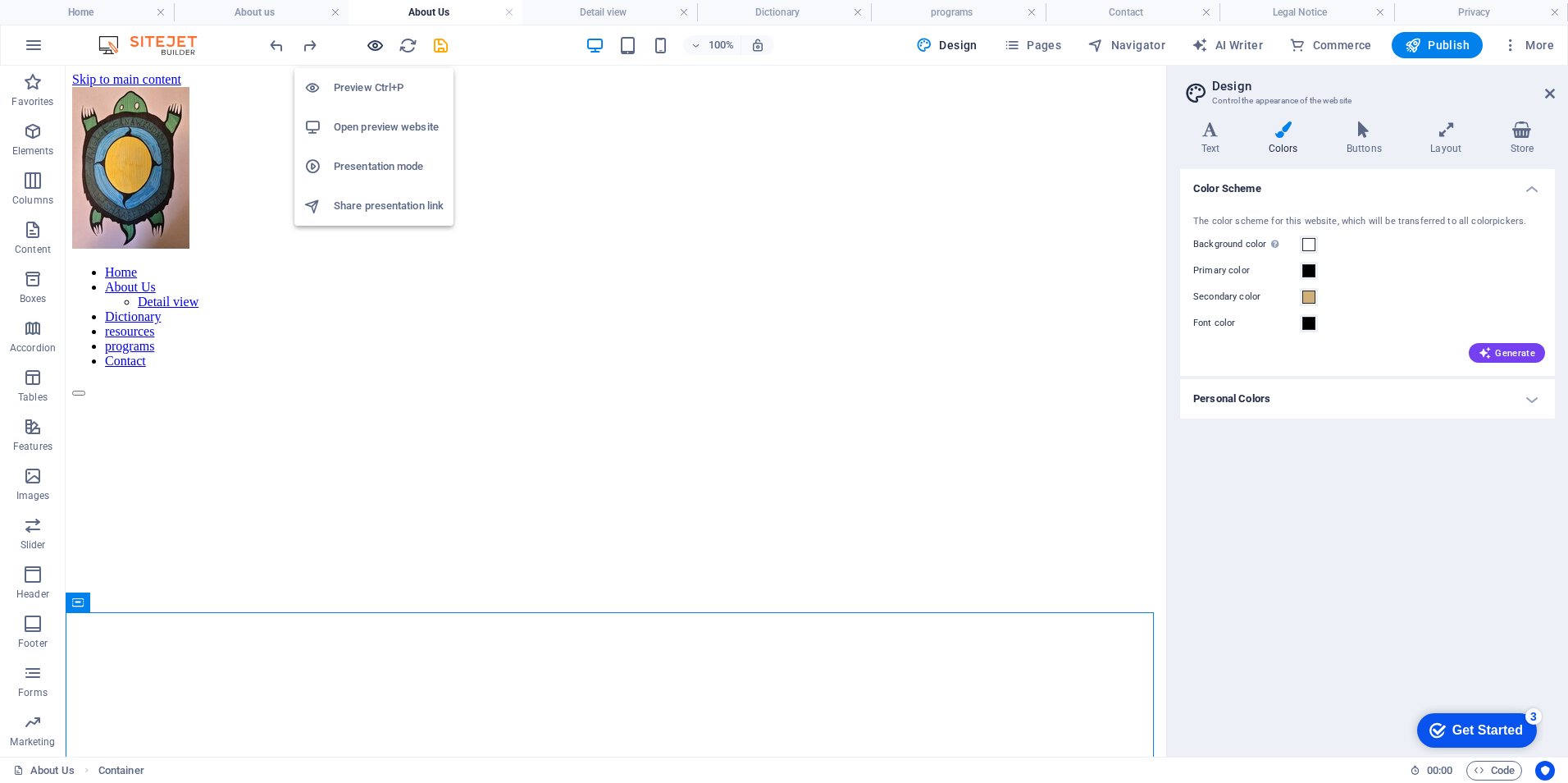
click at [381, 41] on icon "button" at bounding box center [375, 45] width 19 height 19
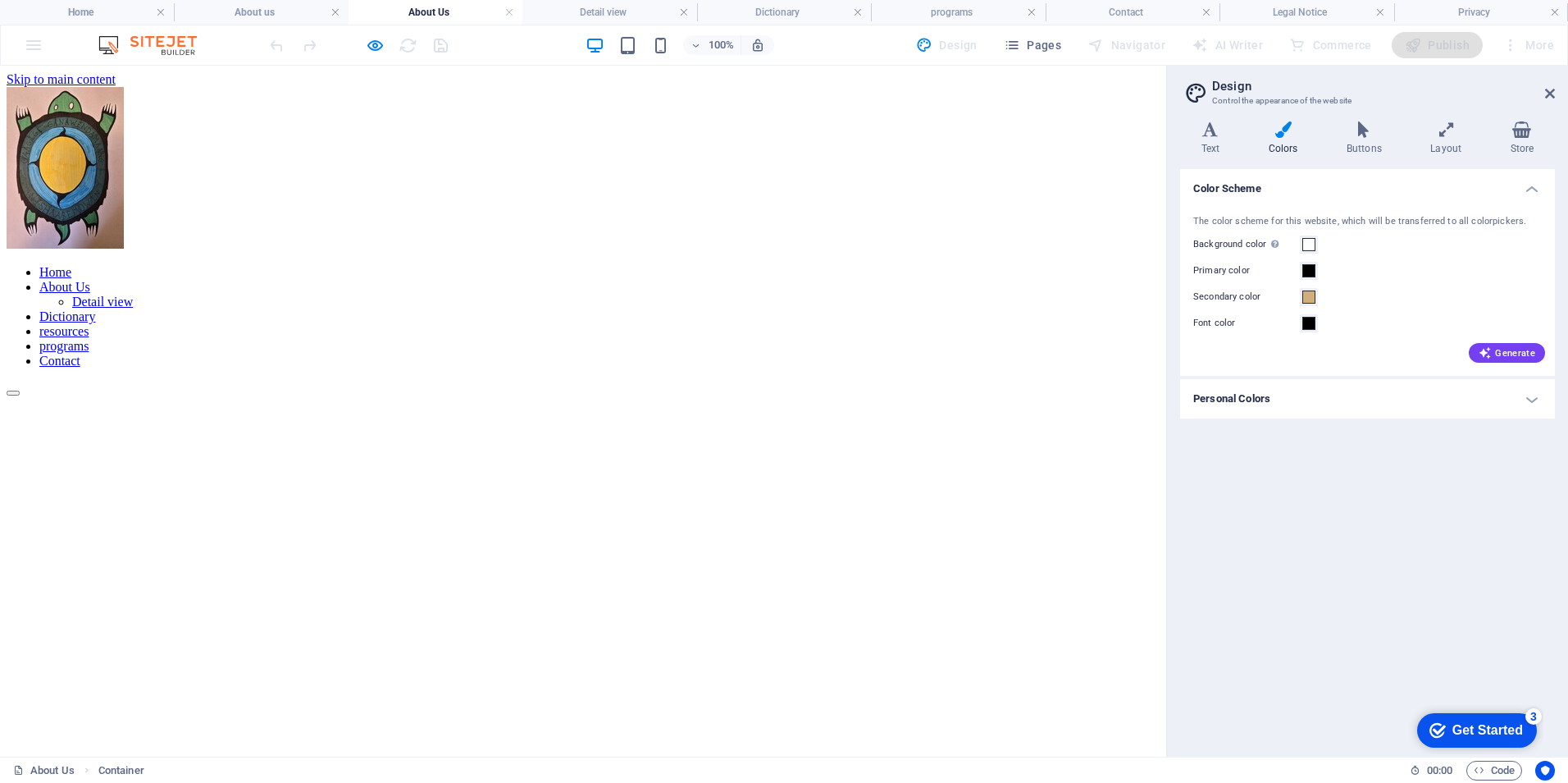
click at [95, 309] on link "Dictionary" at bounding box center [66, 316] width 56 height 14
click at [71, 265] on link "Home" at bounding box center [55, 272] width 32 height 14
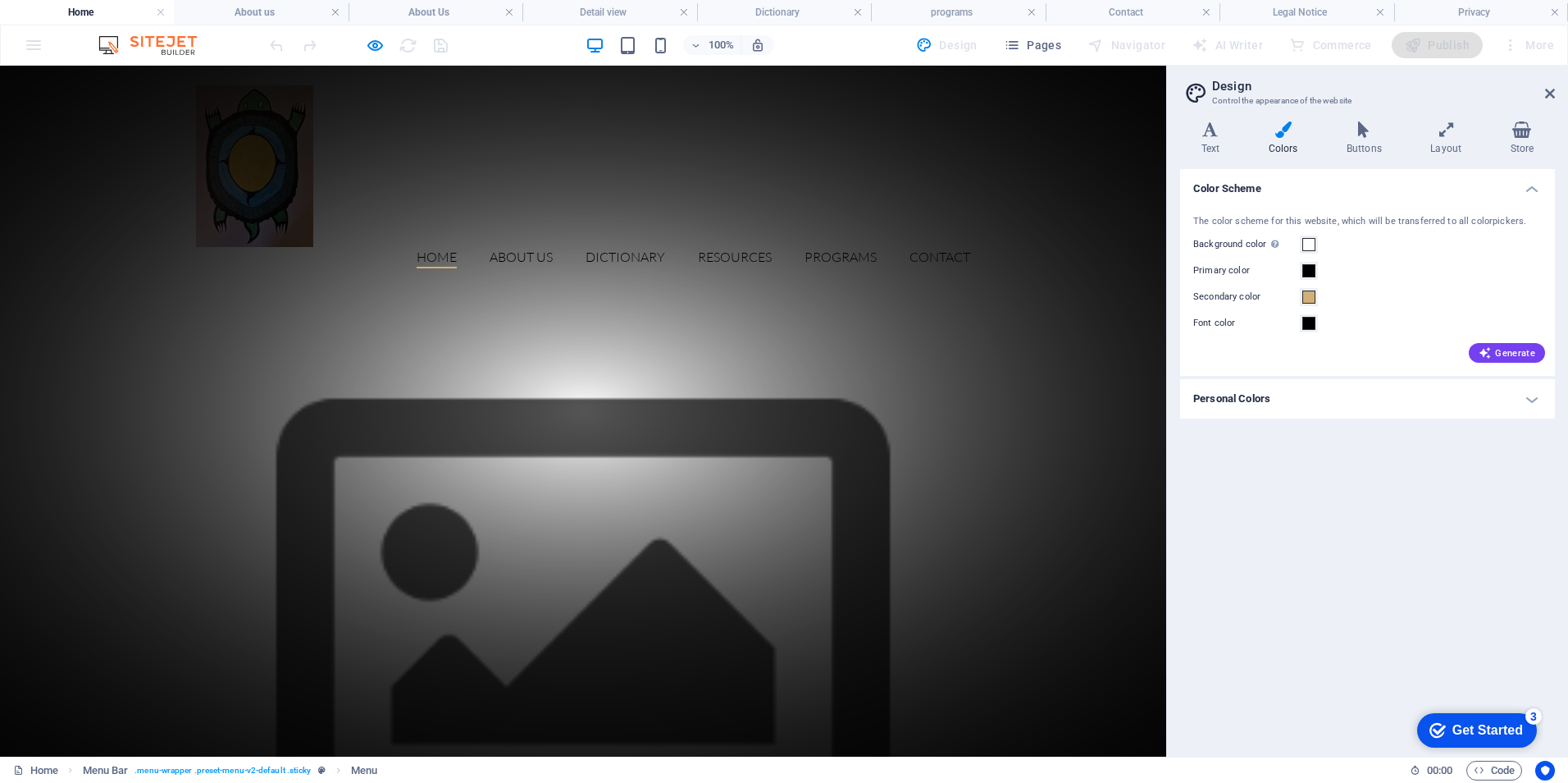
click at [832, 250] on link "programs" at bounding box center [840, 259] width 72 height 18
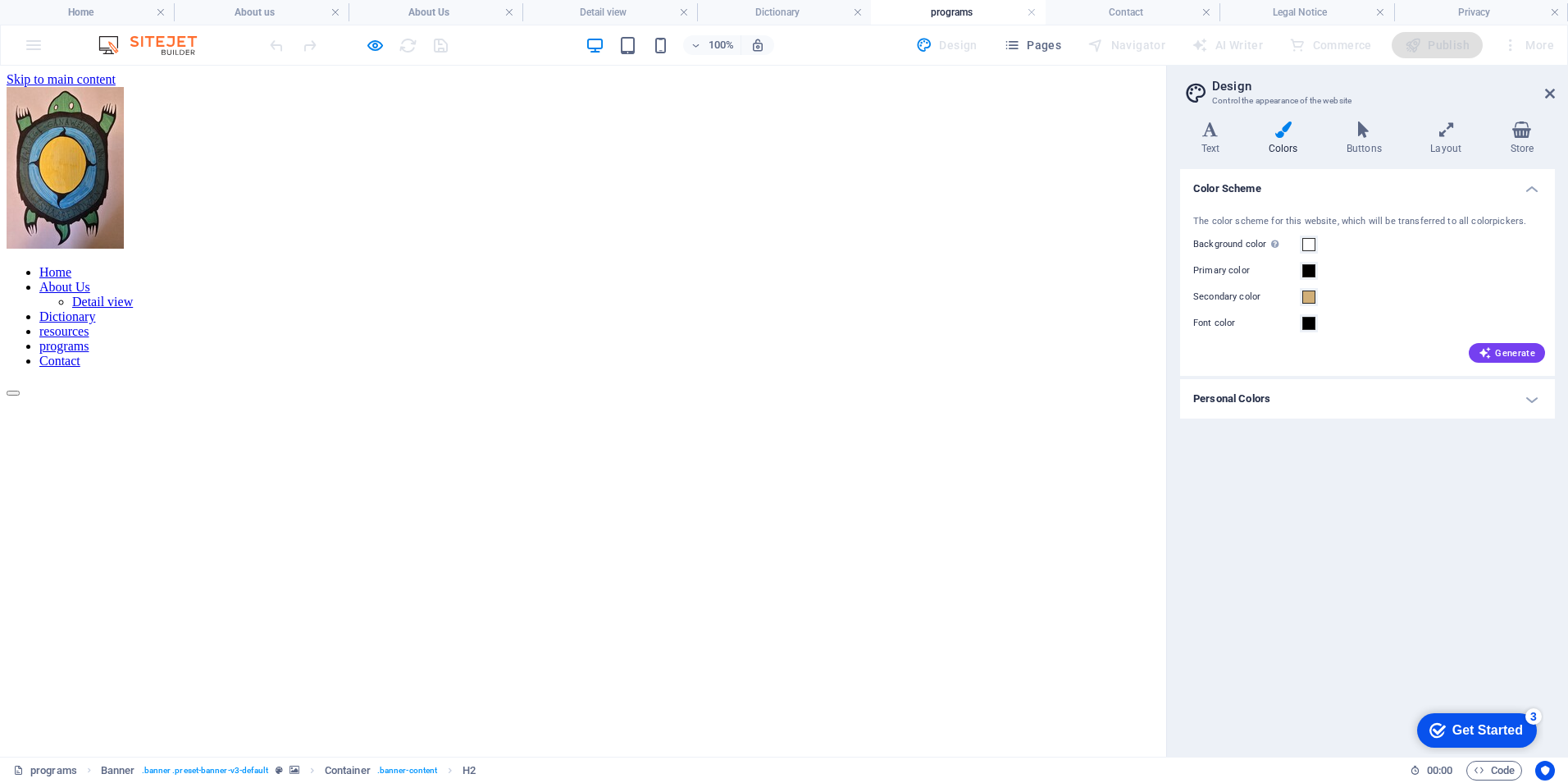
click at [89, 324] on link "resources" at bounding box center [63, 331] width 49 height 14
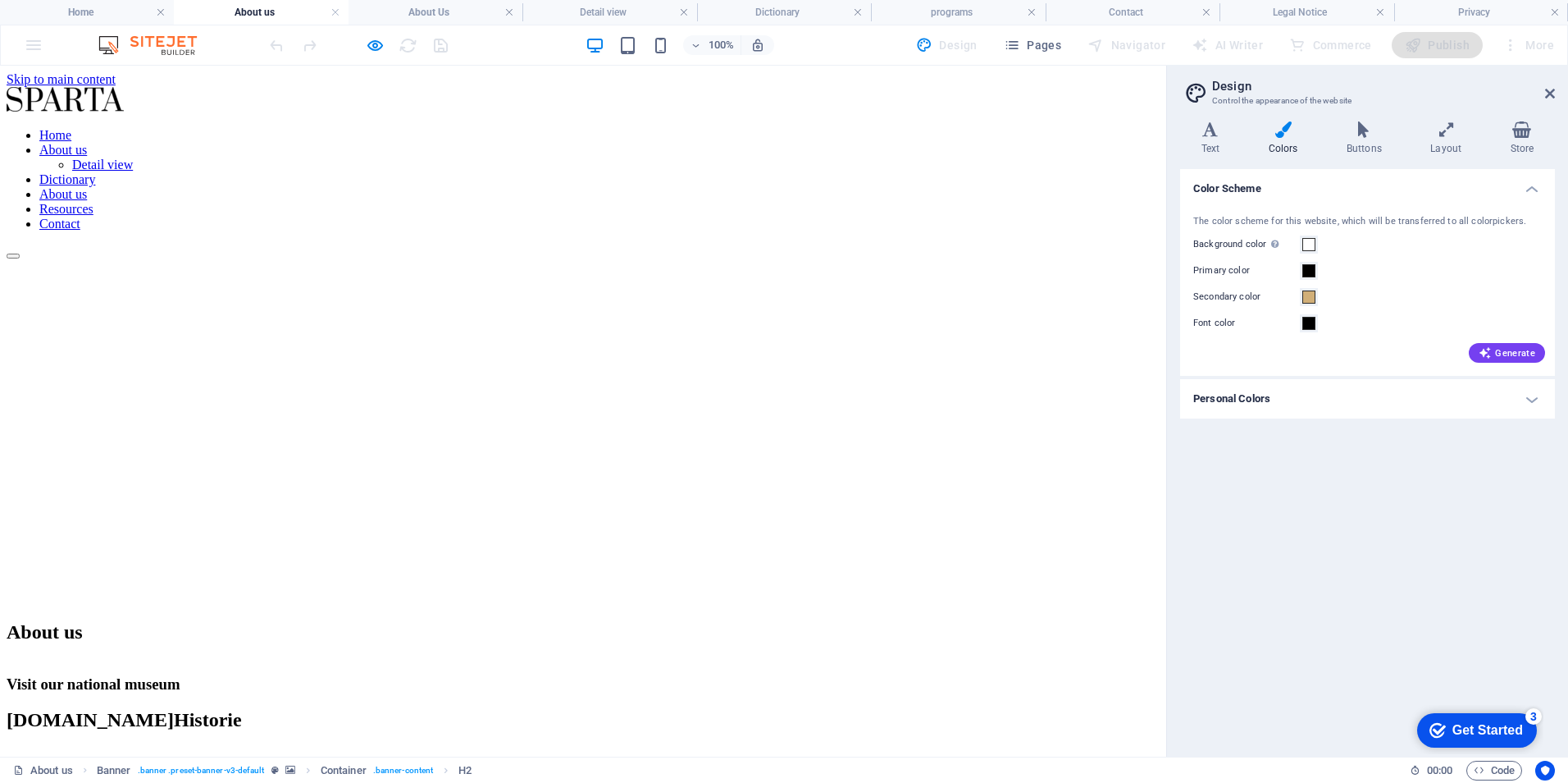
click at [95, 172] on link "Dictionary" at bounding box center [66, 179] width 56 height 14
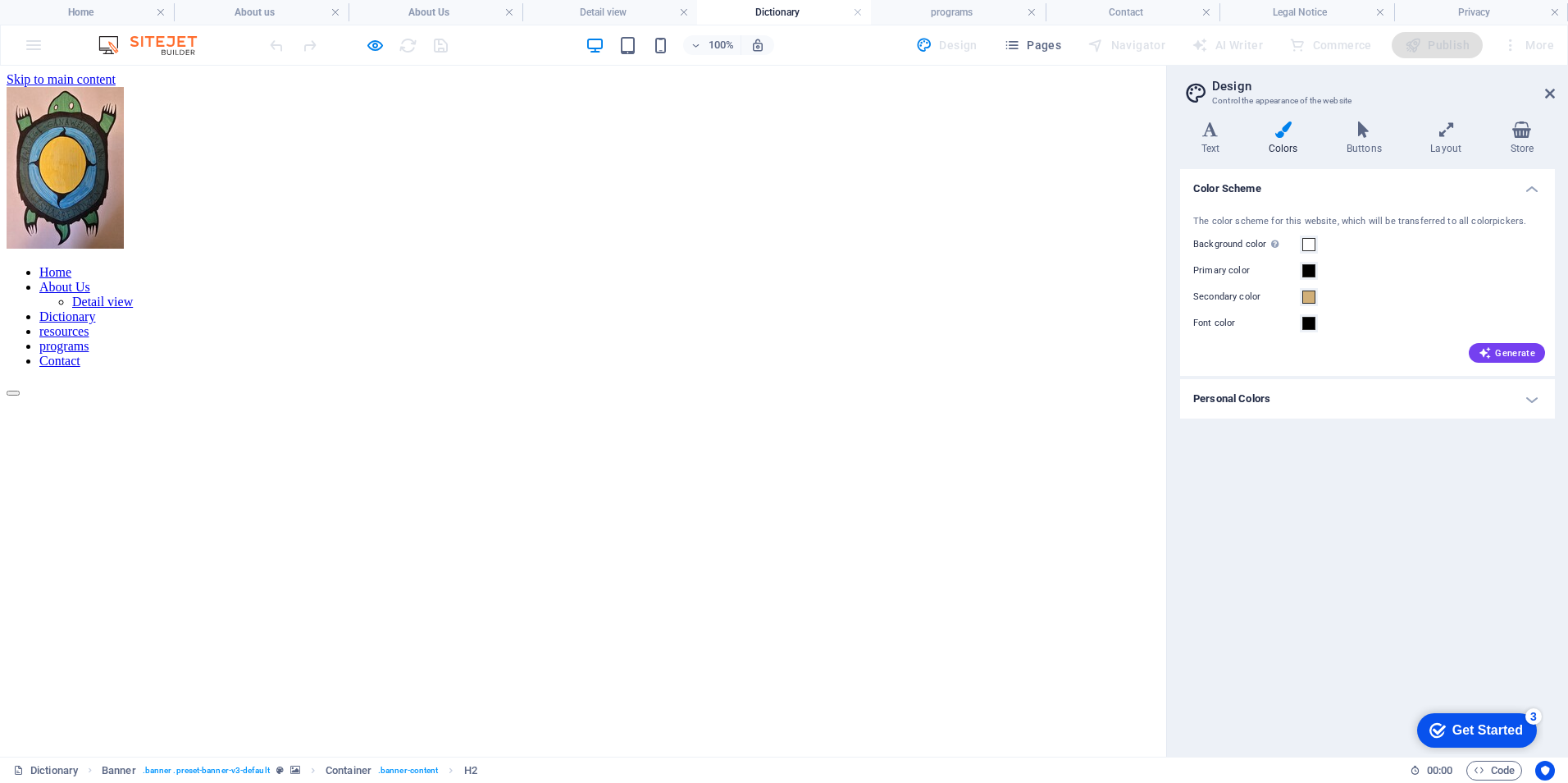
click at [91, 280] on link "About Us" at bounding box center [64, 287] width 51 height 14
click at [133, 294] on link "Detail view" at bounding box center [102, 301] width 61 height 14
click at [91, 280] on link "About Us" at bounding box center [64, 287] width 51 height 14
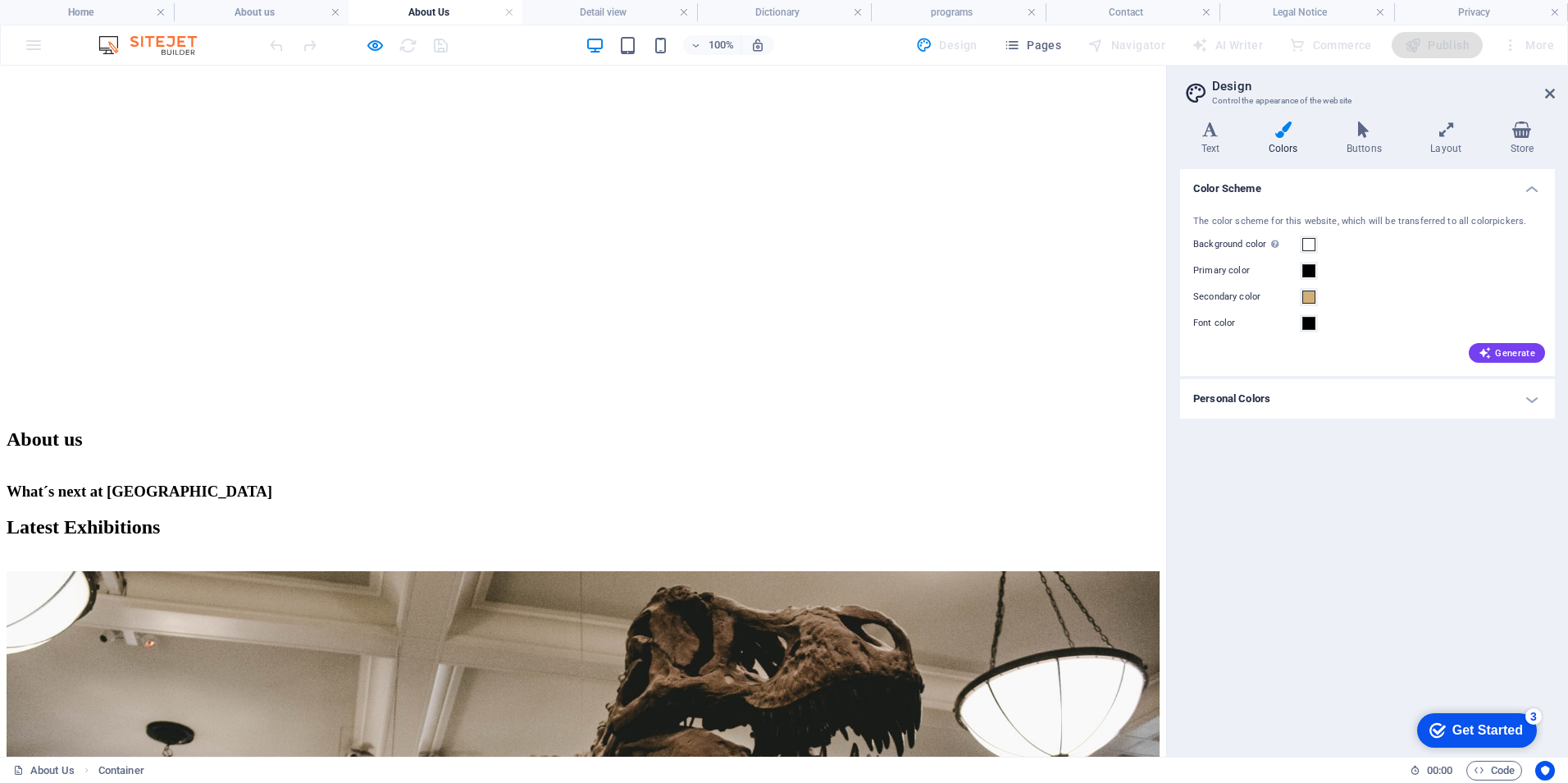
scroll to position [328, 0]
click at [616, 573] on img at bounding box center [583, 780] width 1153 height 415
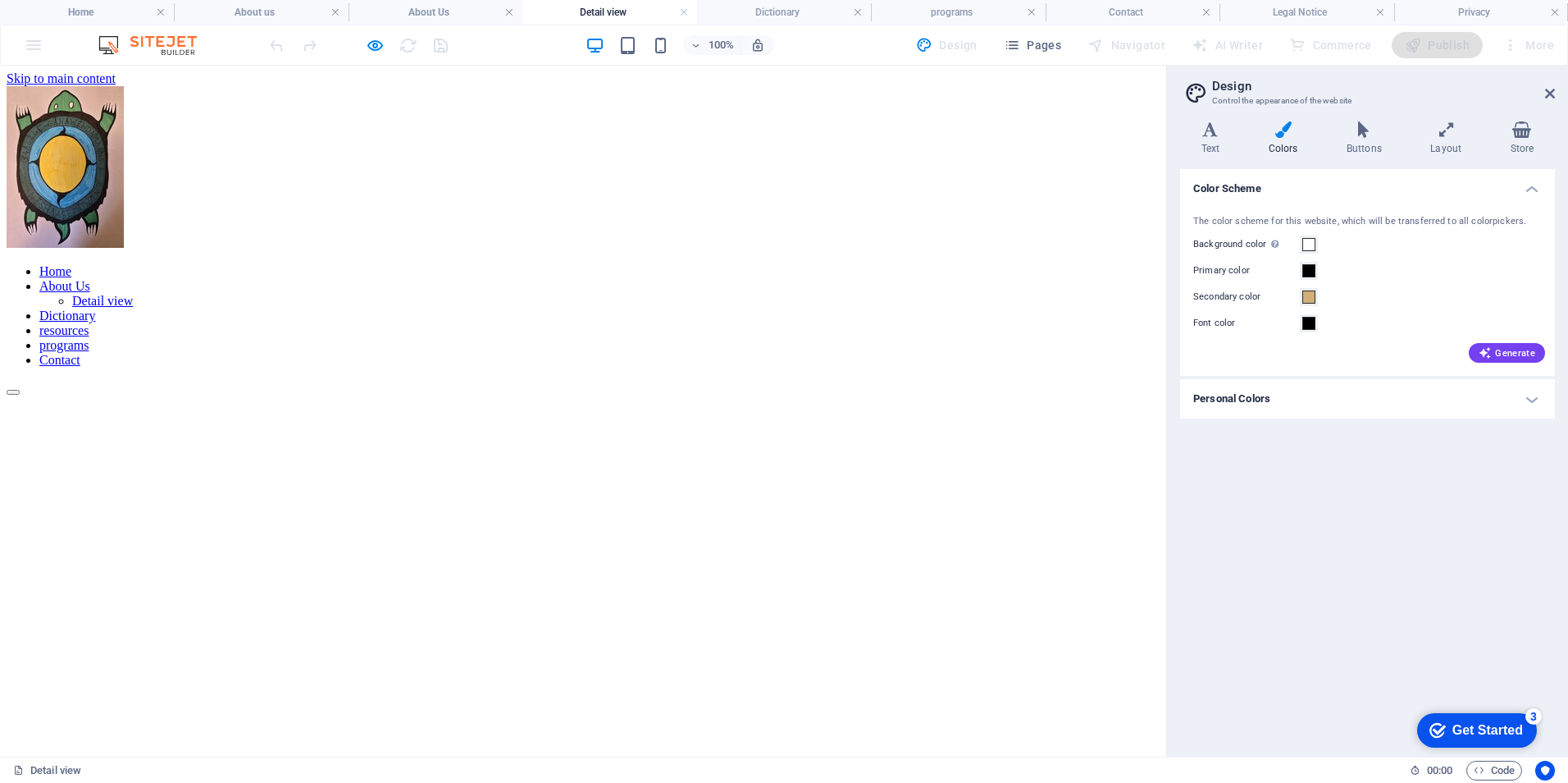
scroll to position [0, 0]
click at [91, 280] on link "About Us" at bounding box center [64, 287] width 51 height 14
click at [71, 265] on link "Home" at bounding box center [55, 272] width 32 height 14
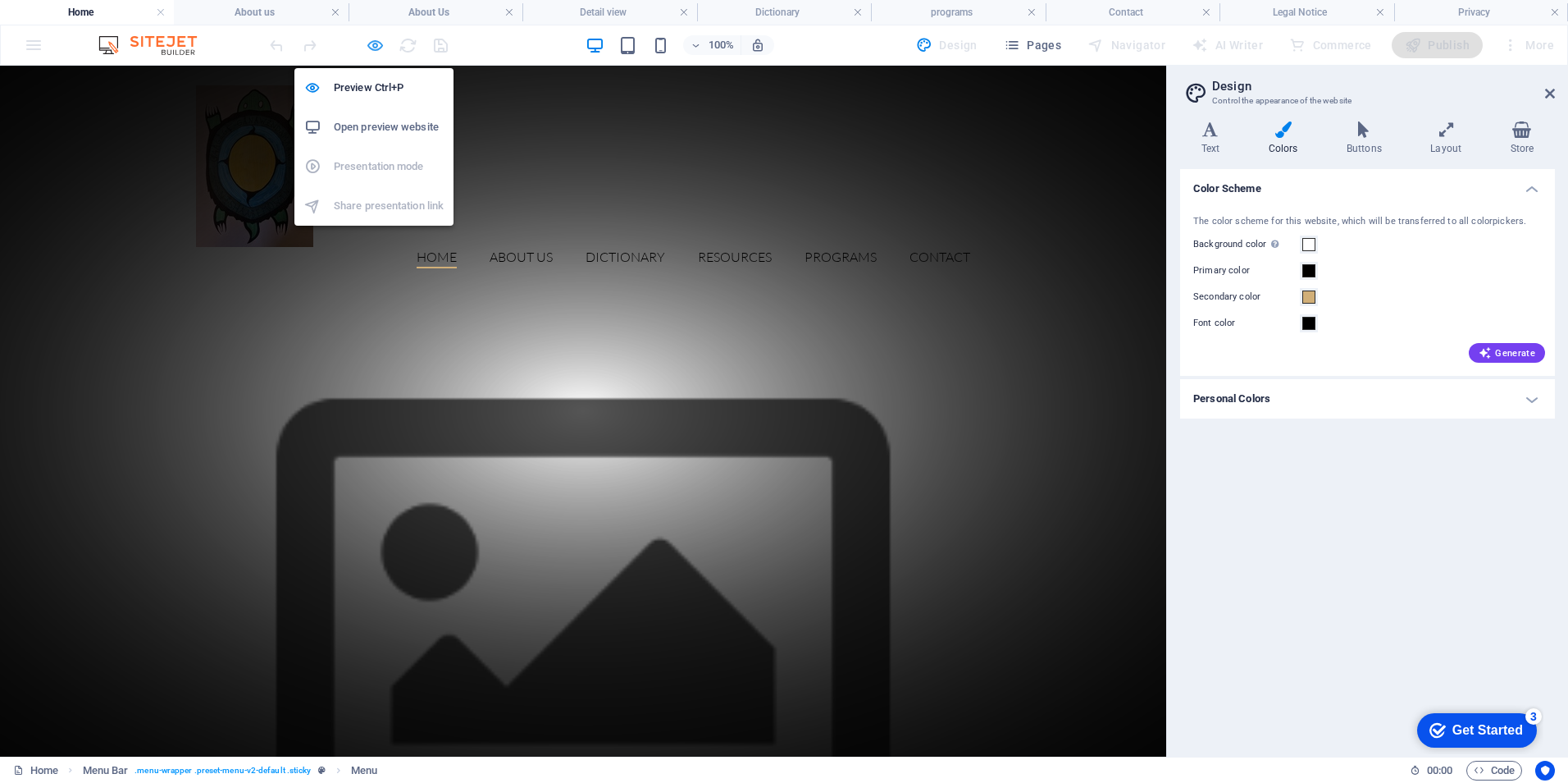
click at [372, 46] on icon "button" at bounding box center [375, 45] width 19 height 19
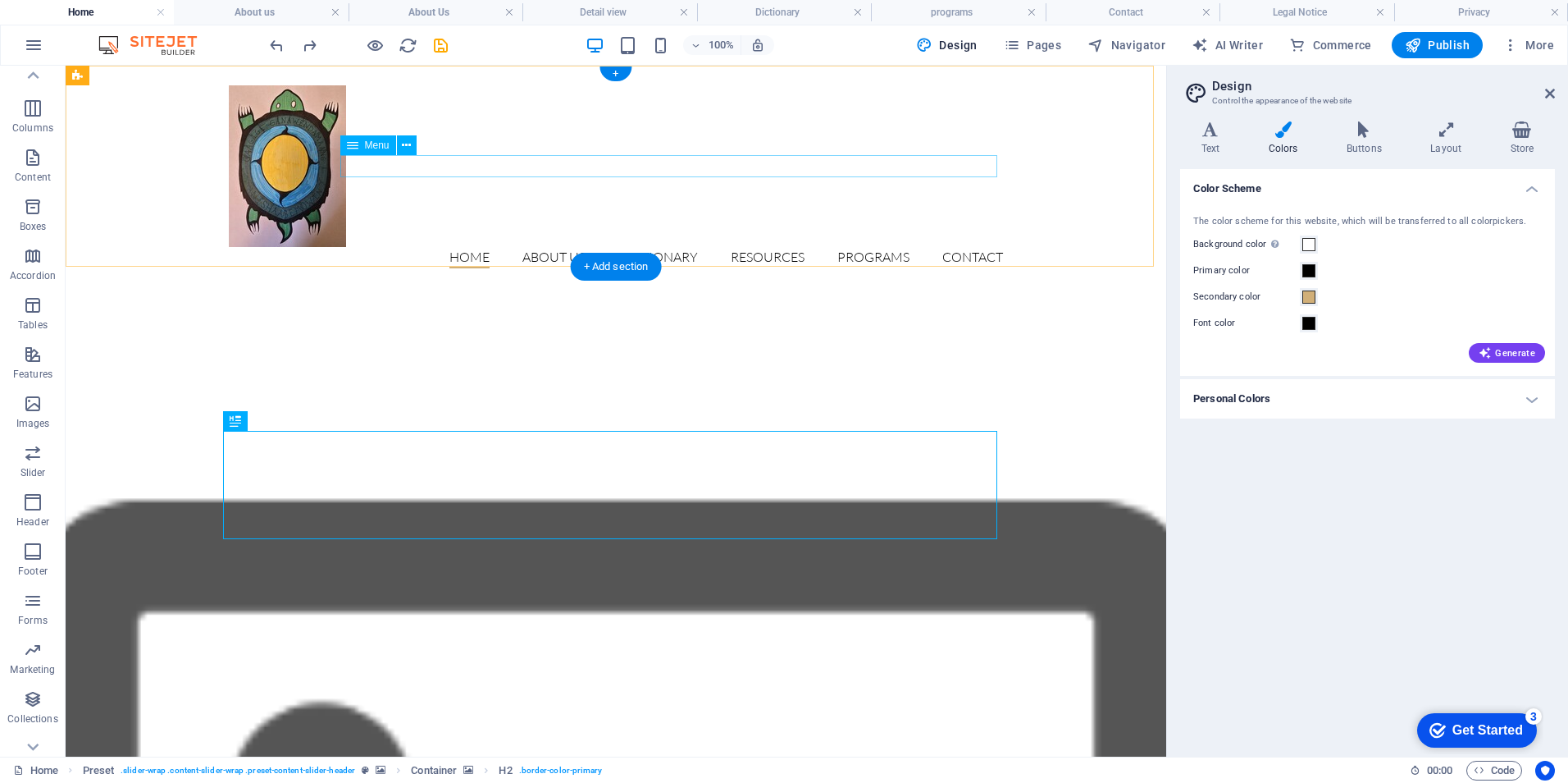
click at [549, 247] on nav "Home About Us Detail view Dictionary resources programs Contact" at bounding box center [616, 258] width 774 height 22
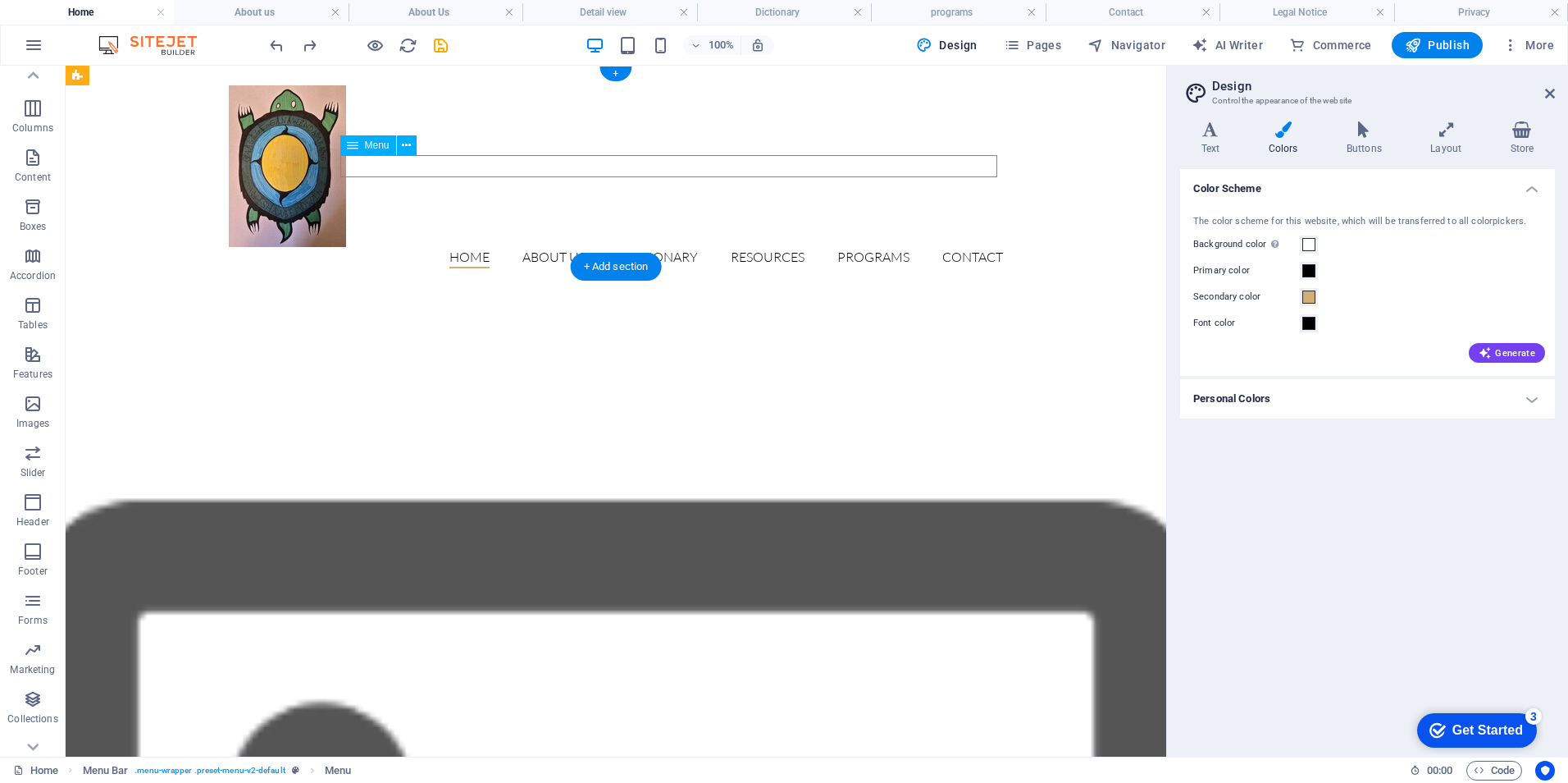
click at [549, 247] on nav "Home About Us Detail view Dictionary resources programs Contact" at bounding box center [616, 258] width 774 height 22
click at [1554, 89] on icon at bounding box center [1550, 94] width 10 height 13
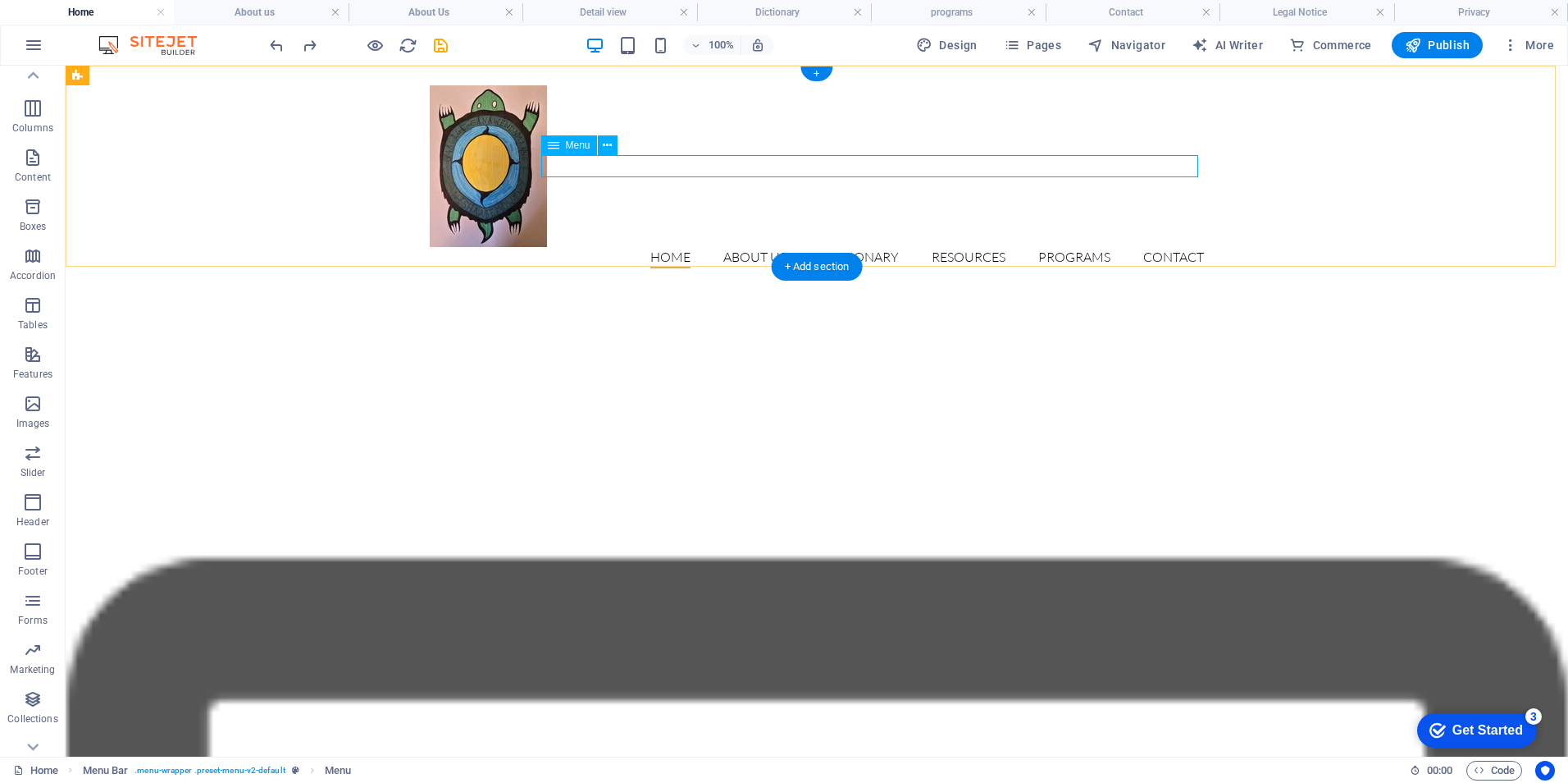
click at [743, 247] on nav "Home About Us Detail view Dictionary resources programs Contact" at bounding box center [817, 258] width 774 height 22
click at [1053, 42] on span "Pages" at bounding box center [1032, 45] width 57 height 17
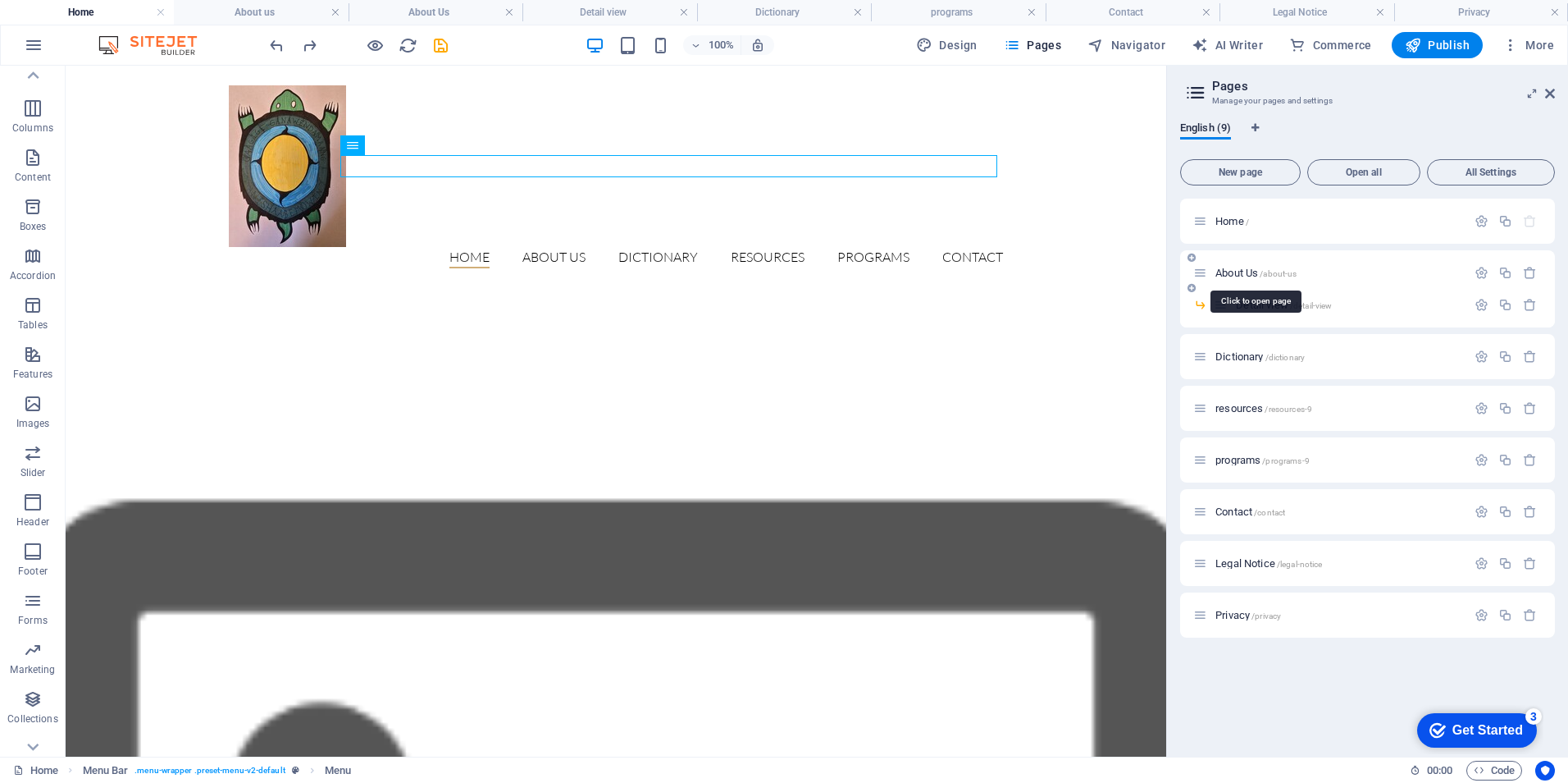
click at [1234, 268] on span "About Us /about-us" at bounding box center [1256, 273] width 81 height 12
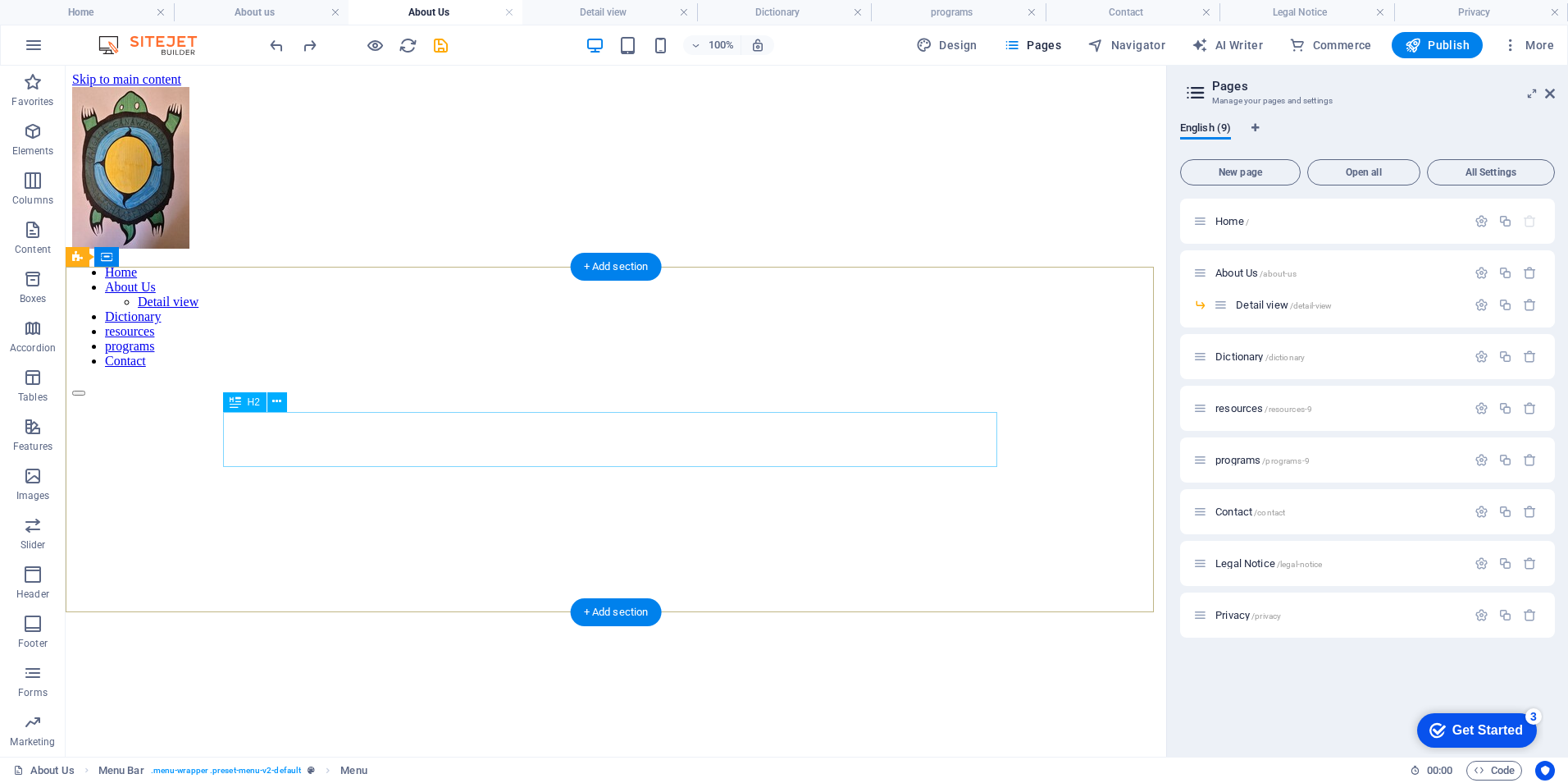
click at [640, 758] on div "About us" at bounding box center [616, 769] width 1088 height 22
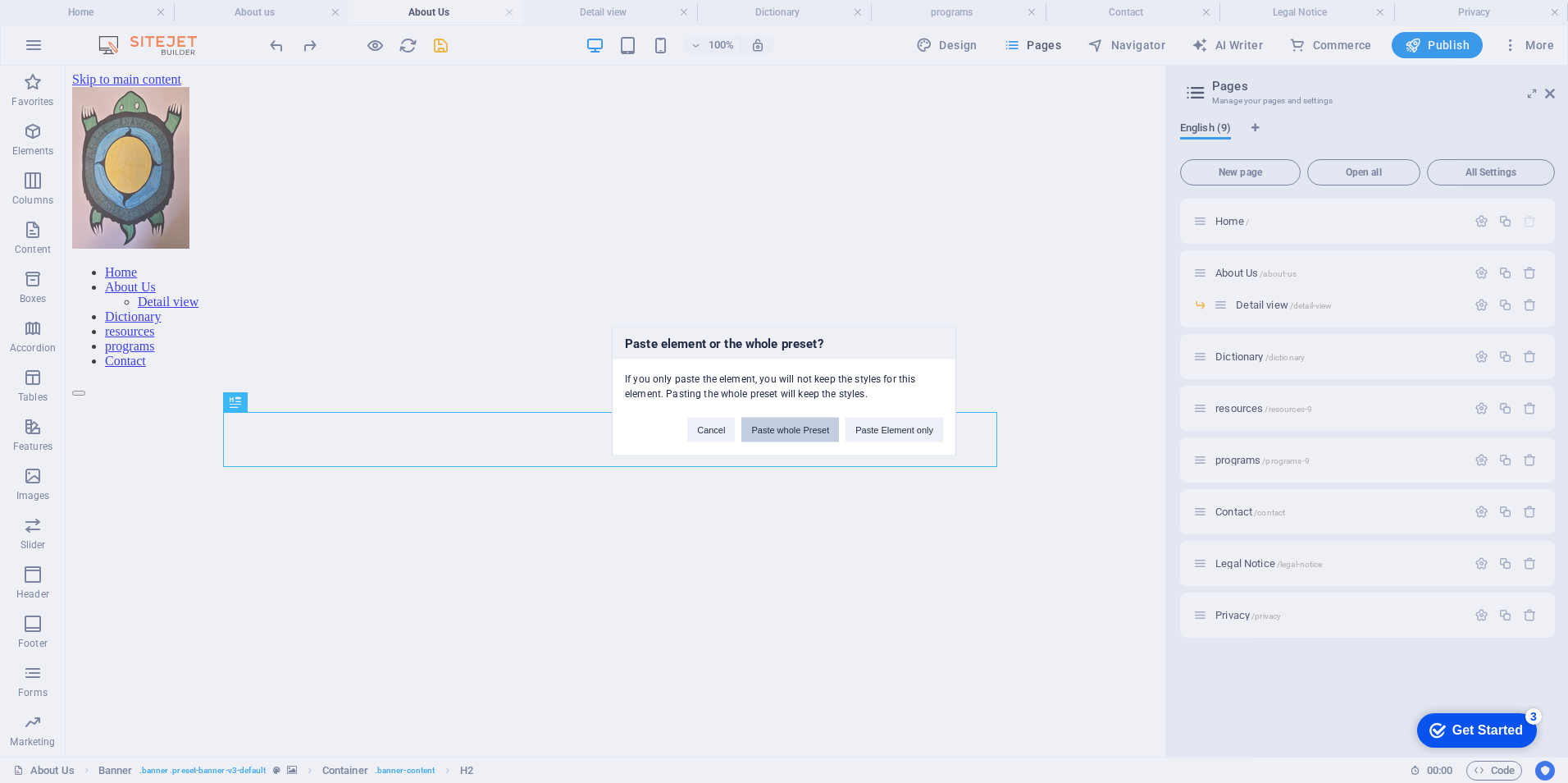
click at [800, 426] on button "Paste whole Preset" at bounding box center [789, 430] width 97 height 25
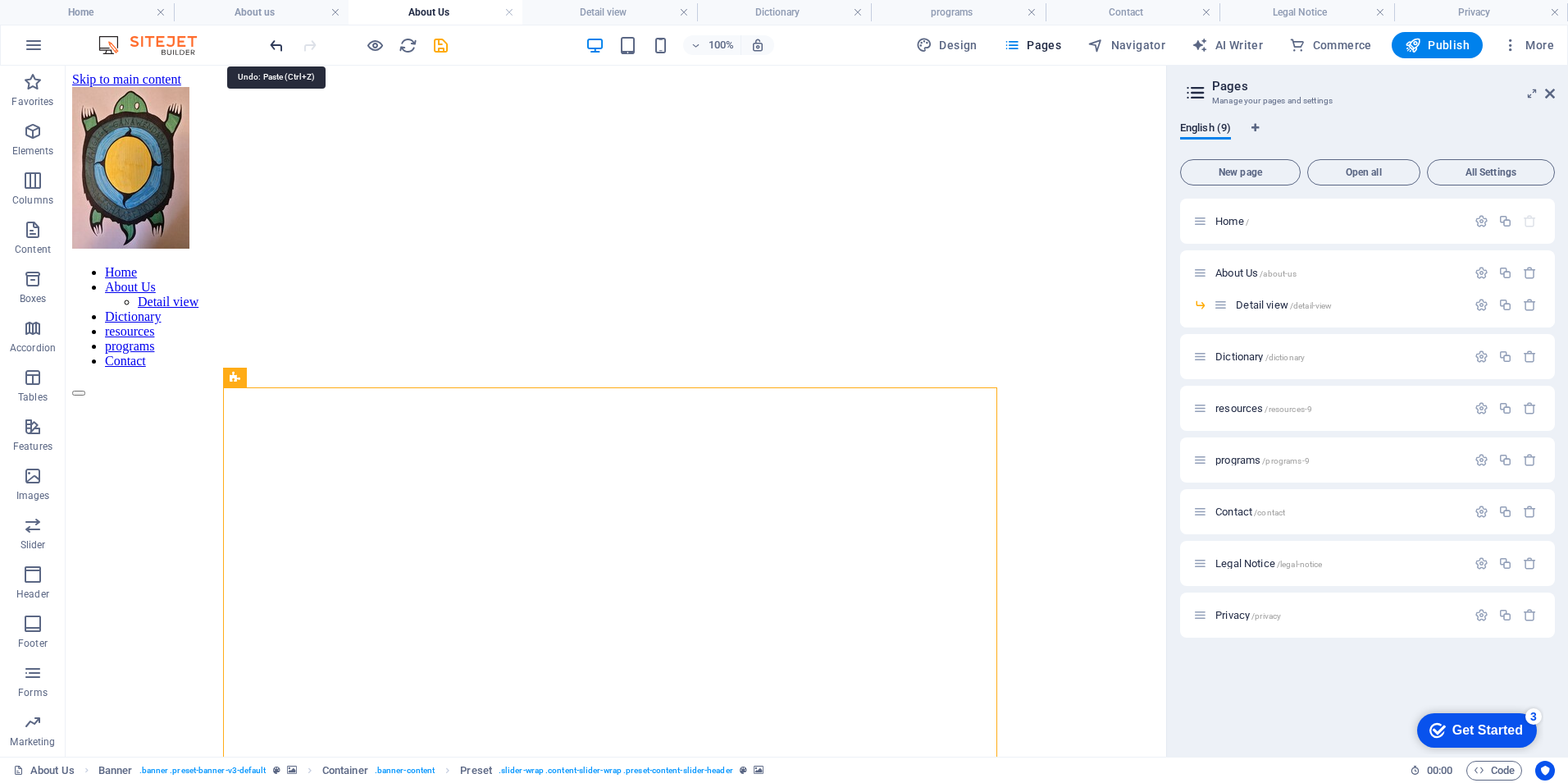
click at [279, 47] on icon "undo" at bounding box center [277, 45] width 19 height 19
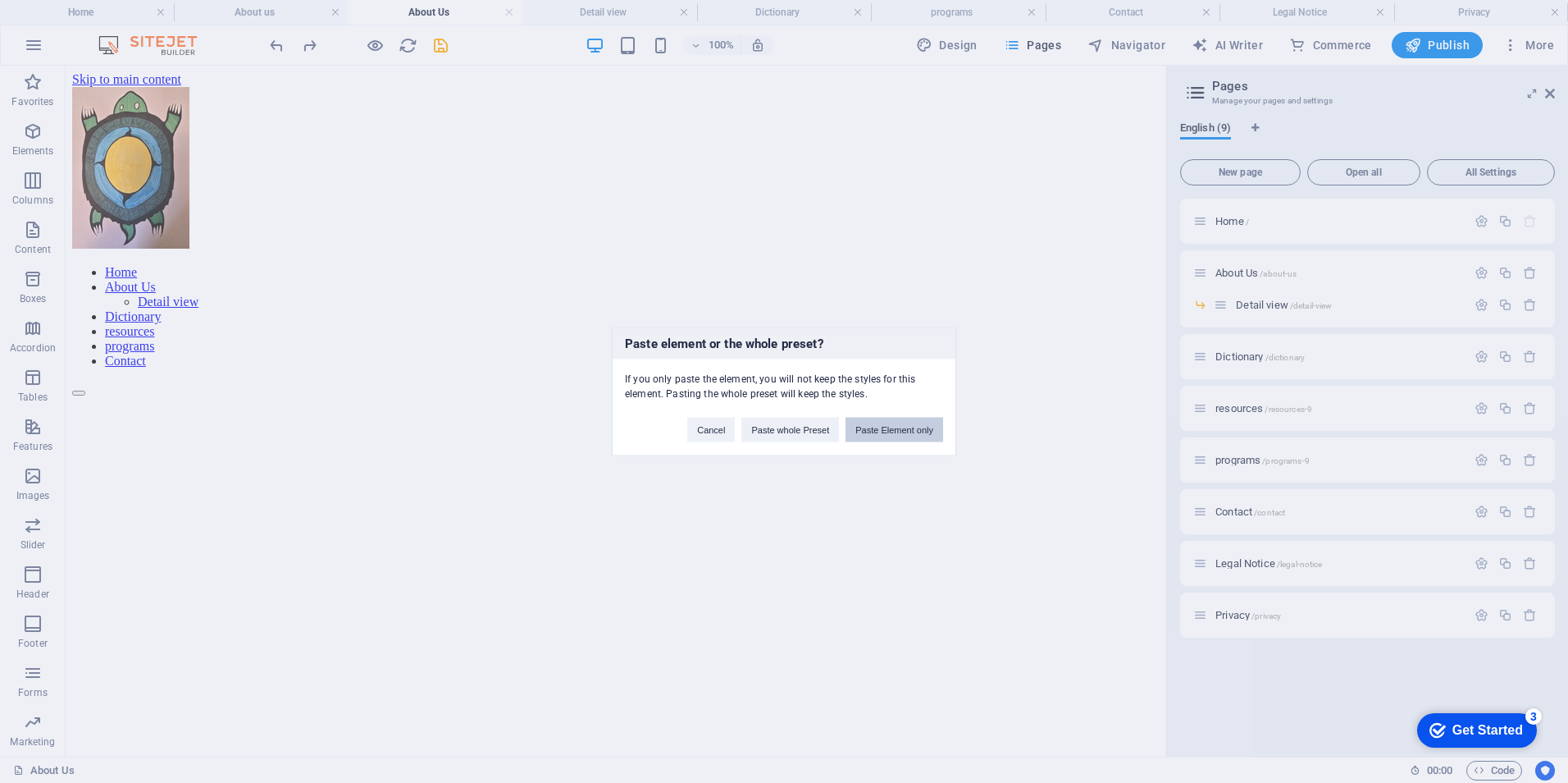
click at [890, 428] on button "Paste Element only" at bounding box center [894, 430] width 97 height 25
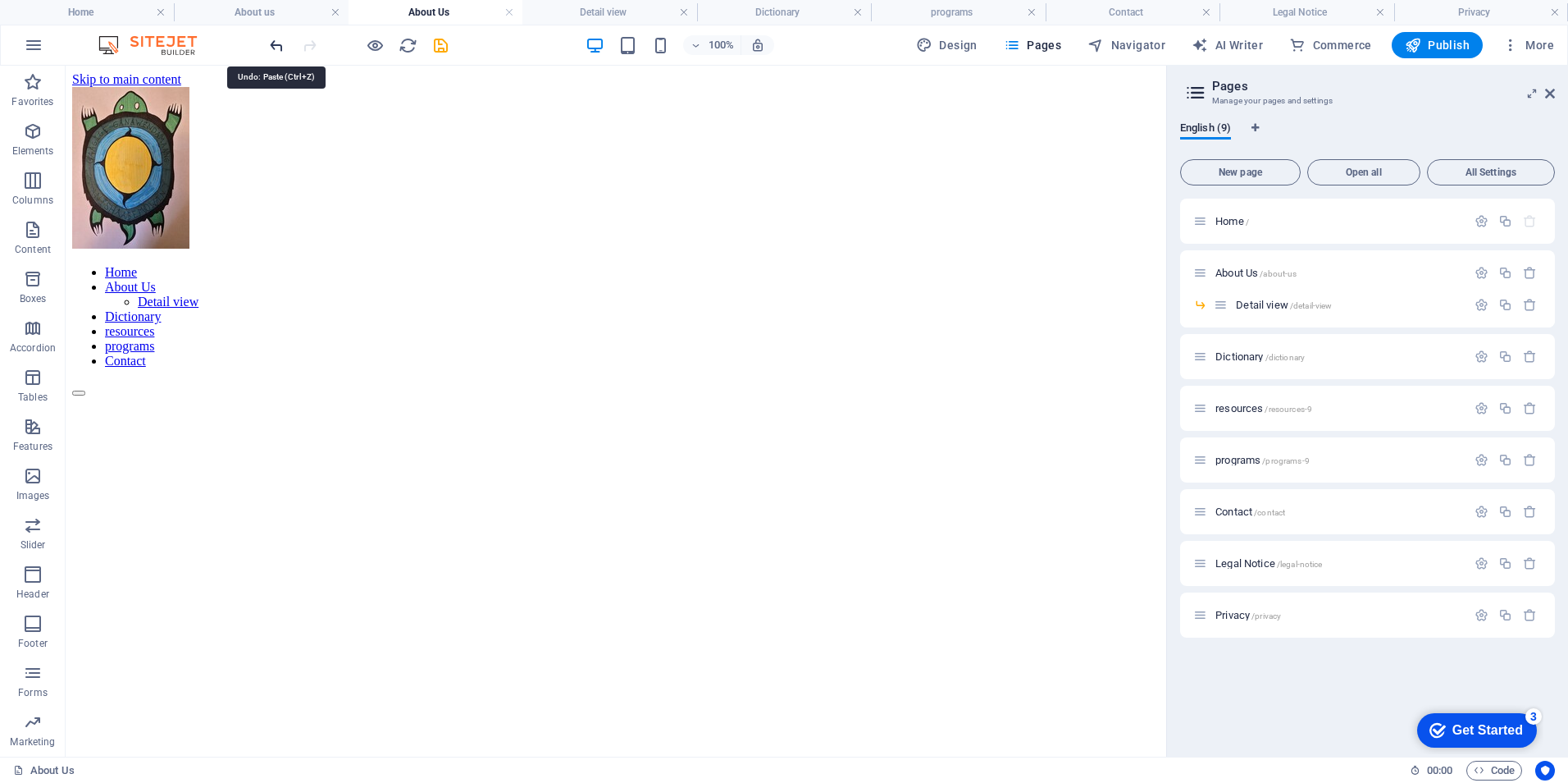
click at [273, 48] on icon "undo" at bounding box center [277, 45] width 19 height 19
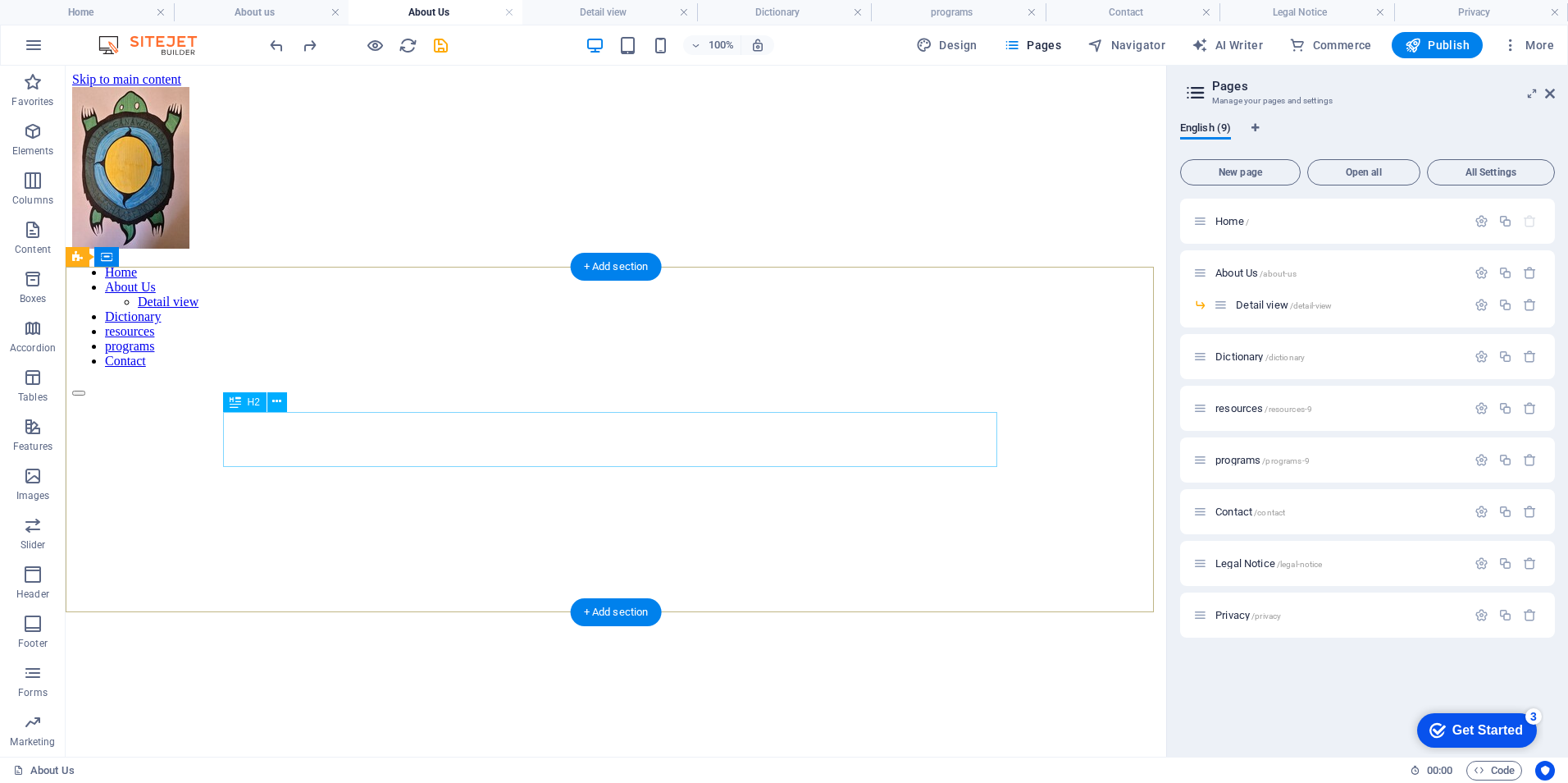
click at [626, 758] on div "About us" at bounding box center [616, 769] width 1088 height 22
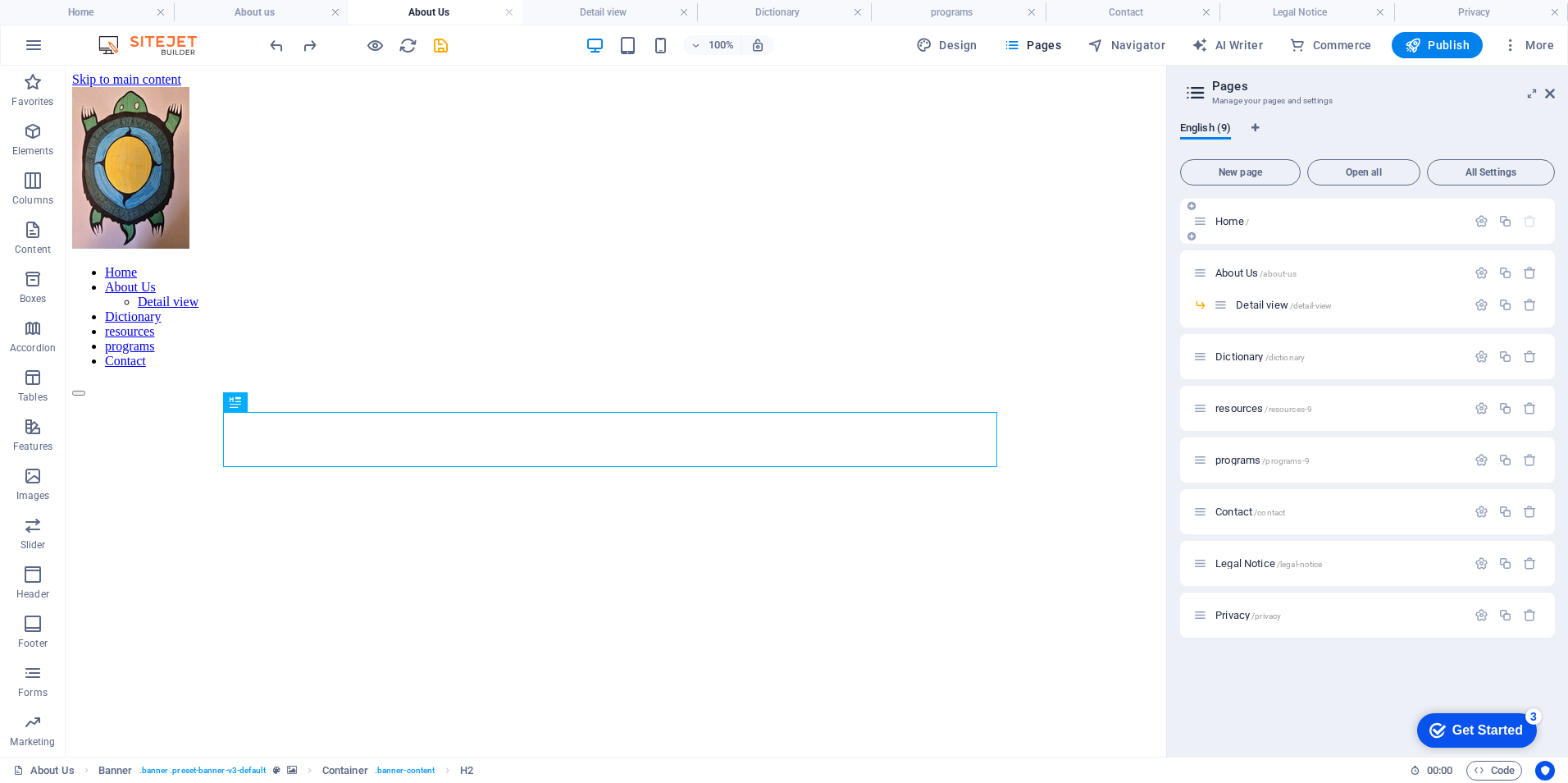
click at [1231, 219] on span "Home /" at bounding box center [1232, 221] width 33 height 12
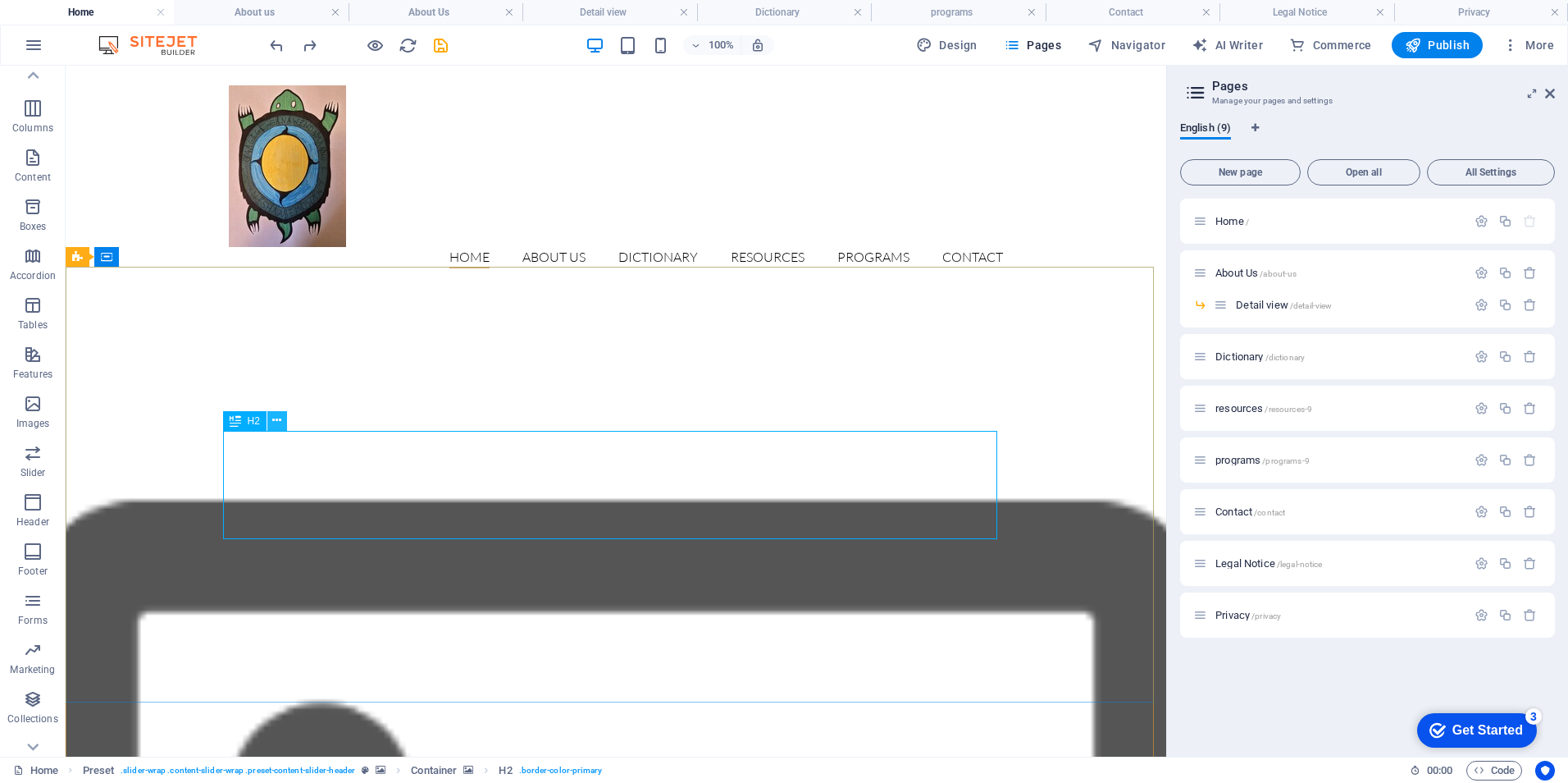
click at [276, 419] on icon at bounding box center [277, 420] width 9 height 17
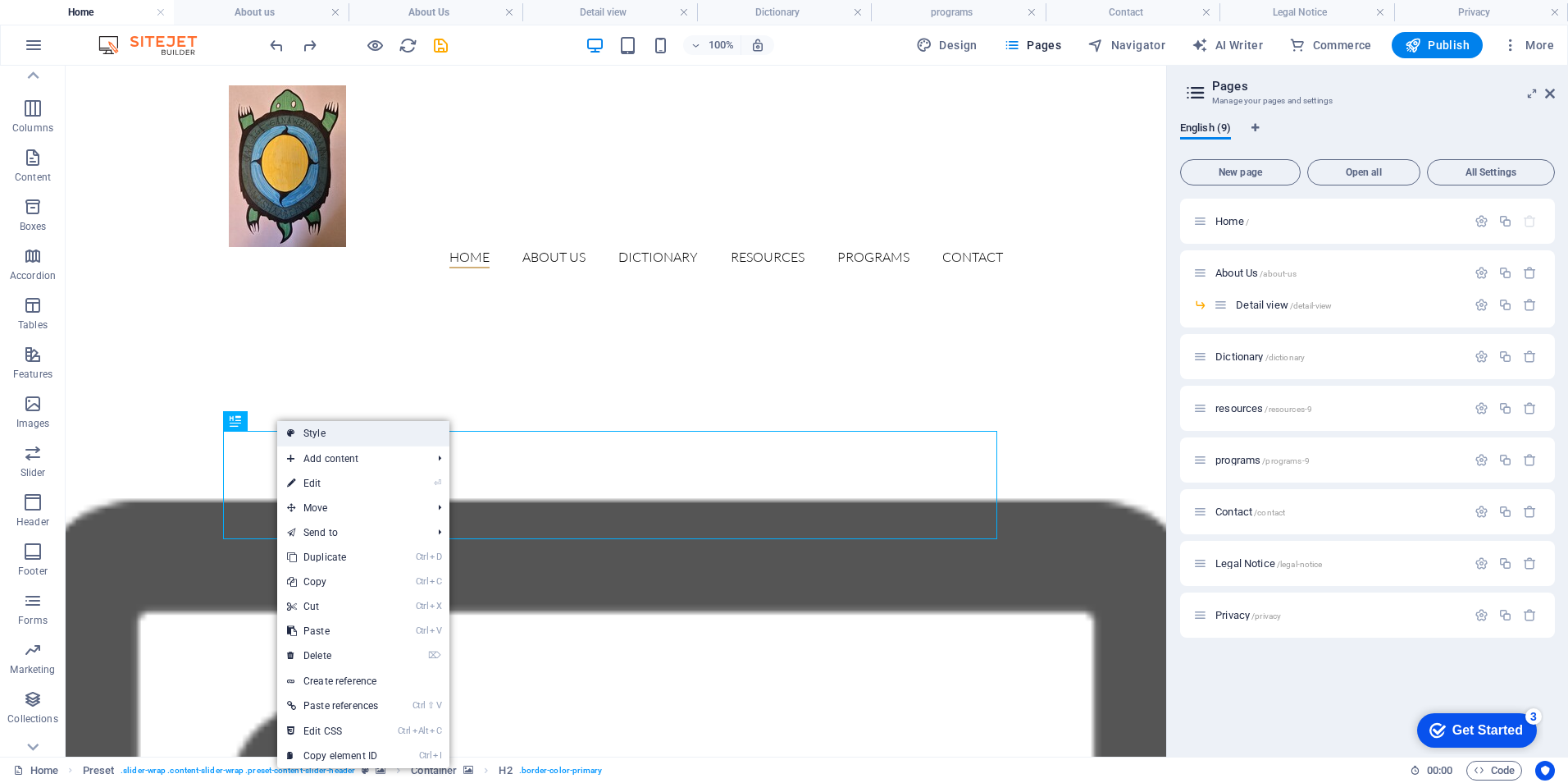
click at [311, 430] on link "Style" at bounding box center [363, 433] width 172 height 25
select select "px"
select select "rem"
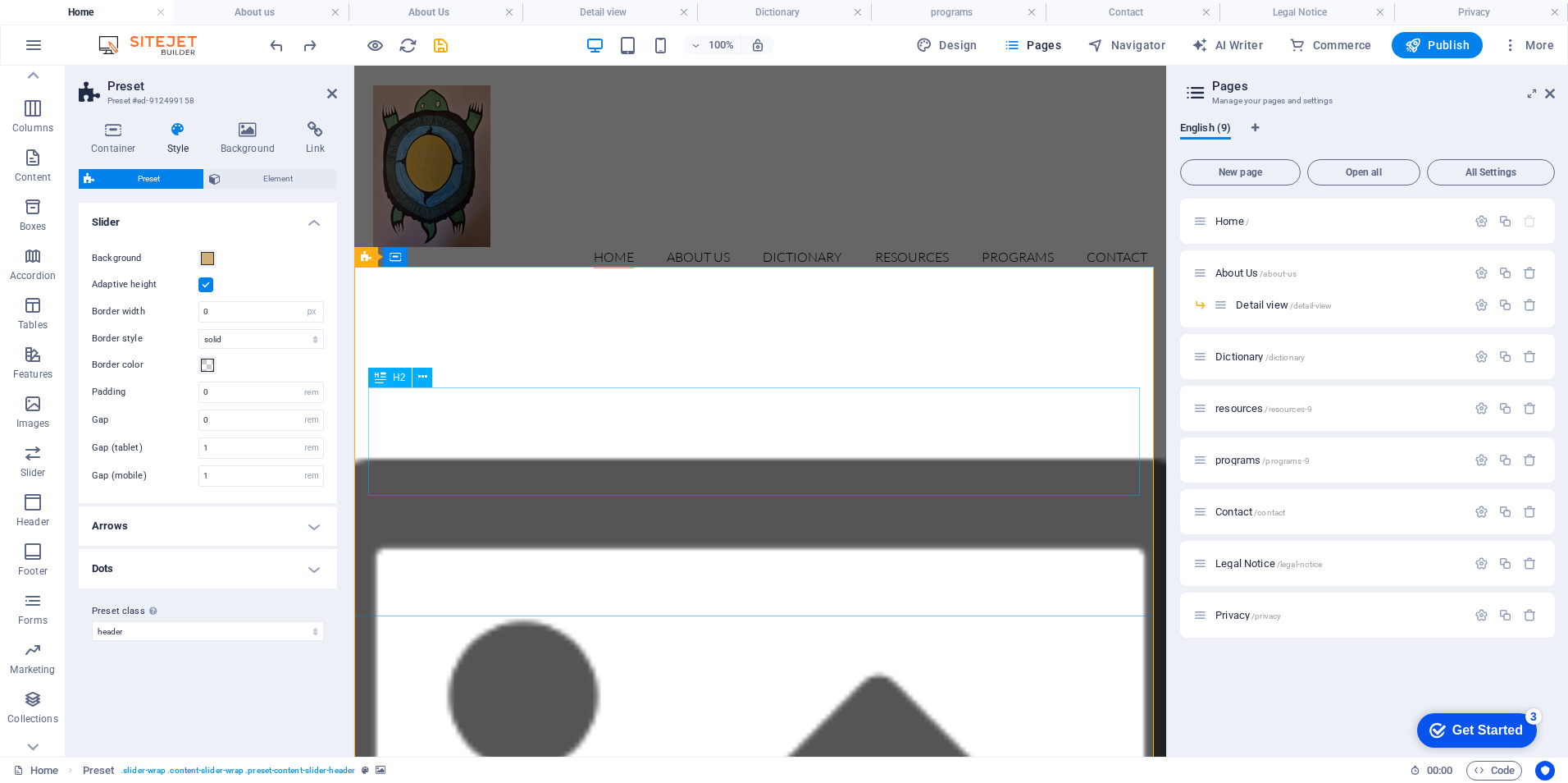
click at [1228, 271] on span "About Us /about-us" at bounding box center [1256, 273] width 81 height 12
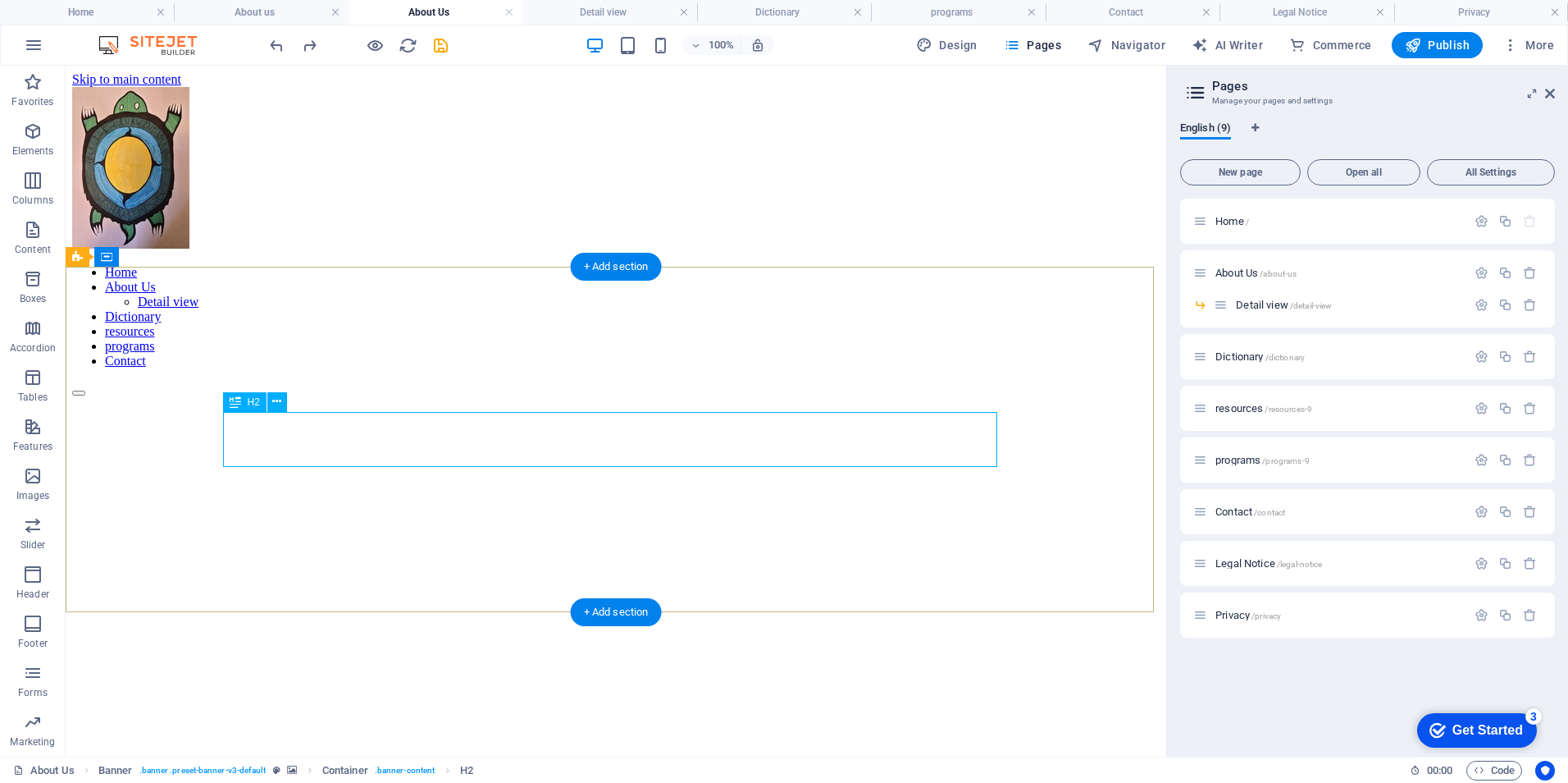
click at [736, 758] on div "About us" at bounding box center [616, 769] width 1088 height 22
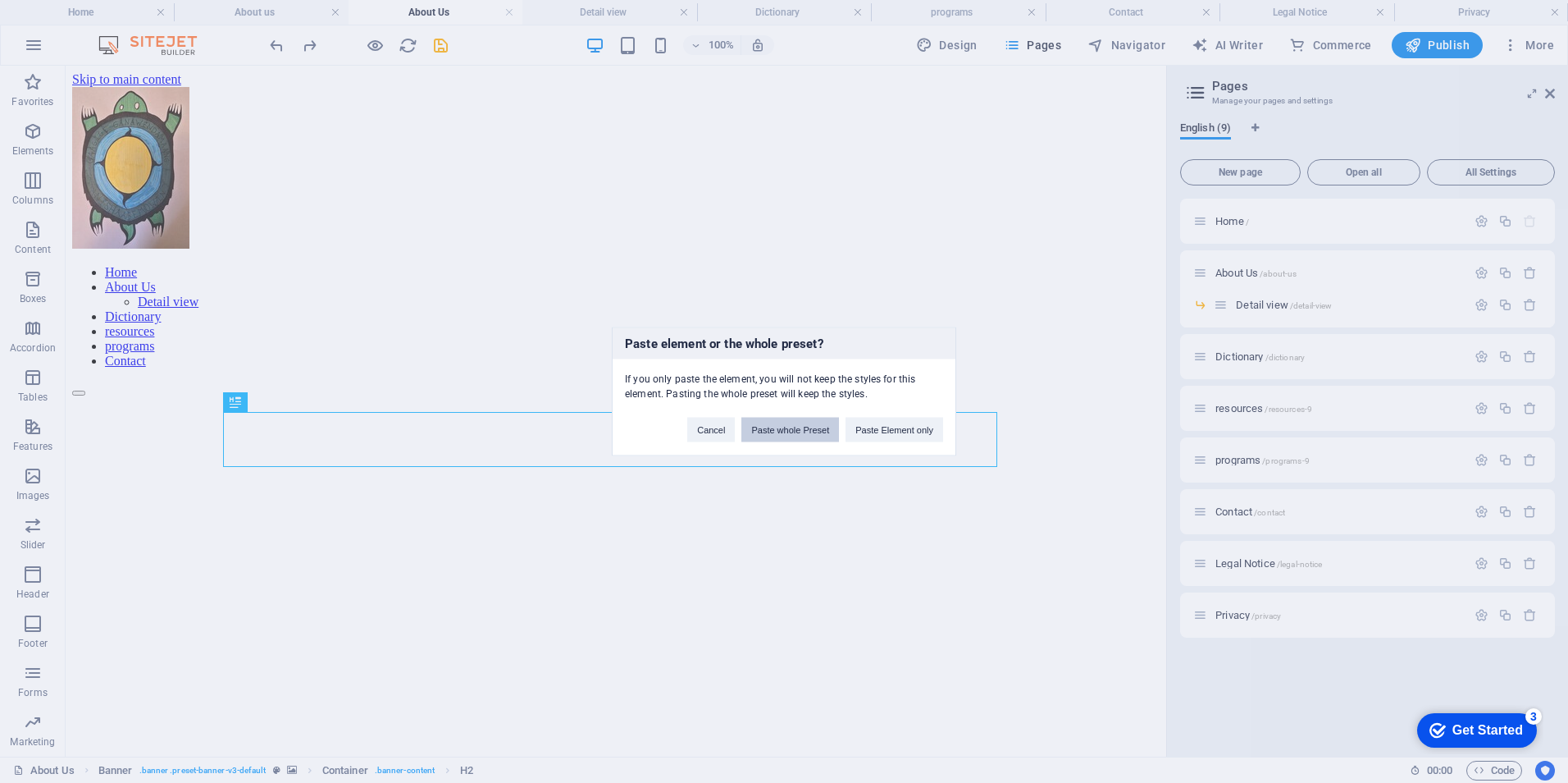
click at [805, 428] on button "Paste whole Preset" at bounding box center [789, 430] width 97 height 25
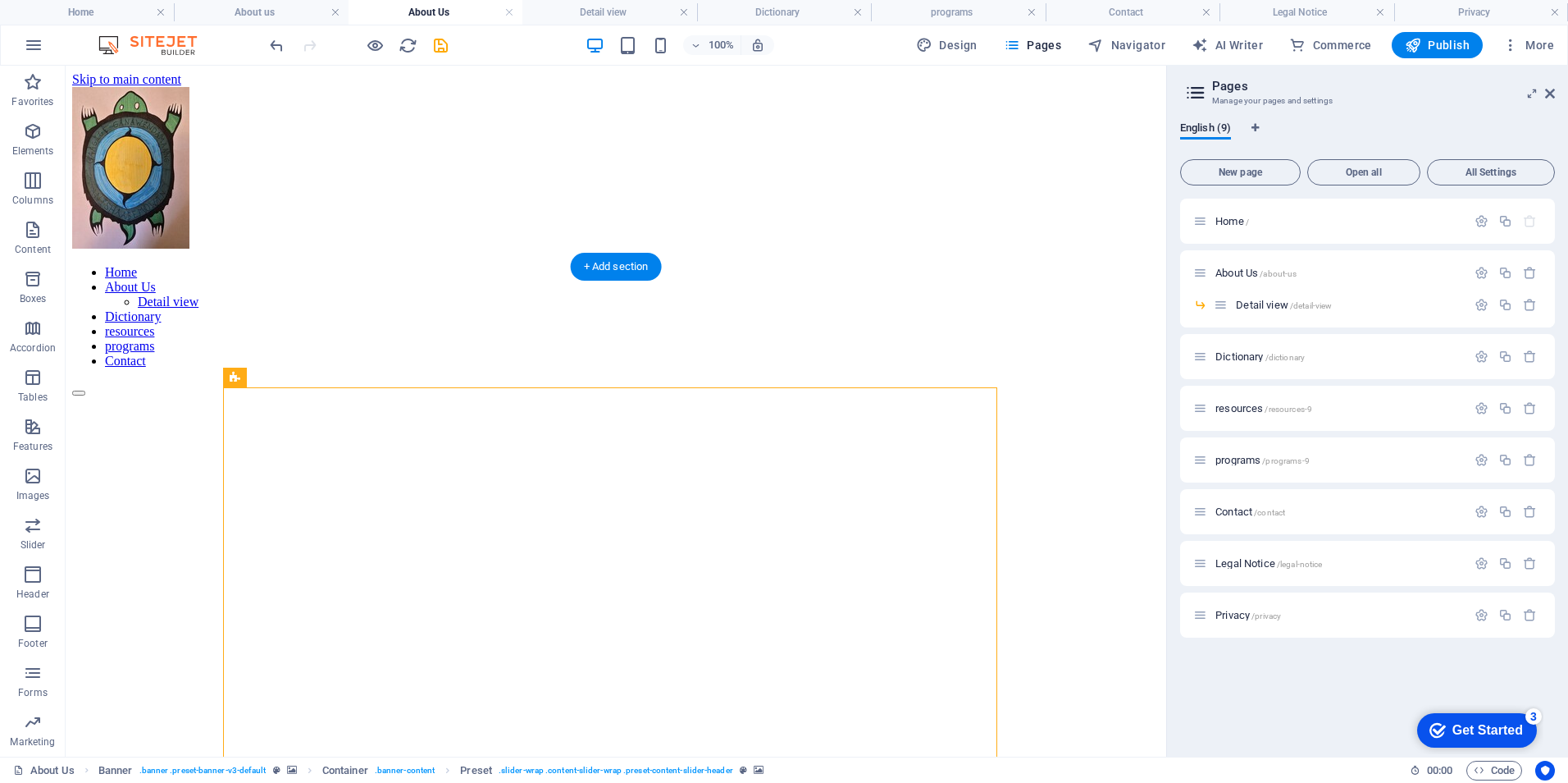
drag, startPoint x: 742, startPoint y: 463, endPoint x: 826, endPoint y: 455, distance: 84.4
drag, startPoint x: 305, startPoint y: 452, endPoint x: 390, endPoint y: 443, distance: 85.5
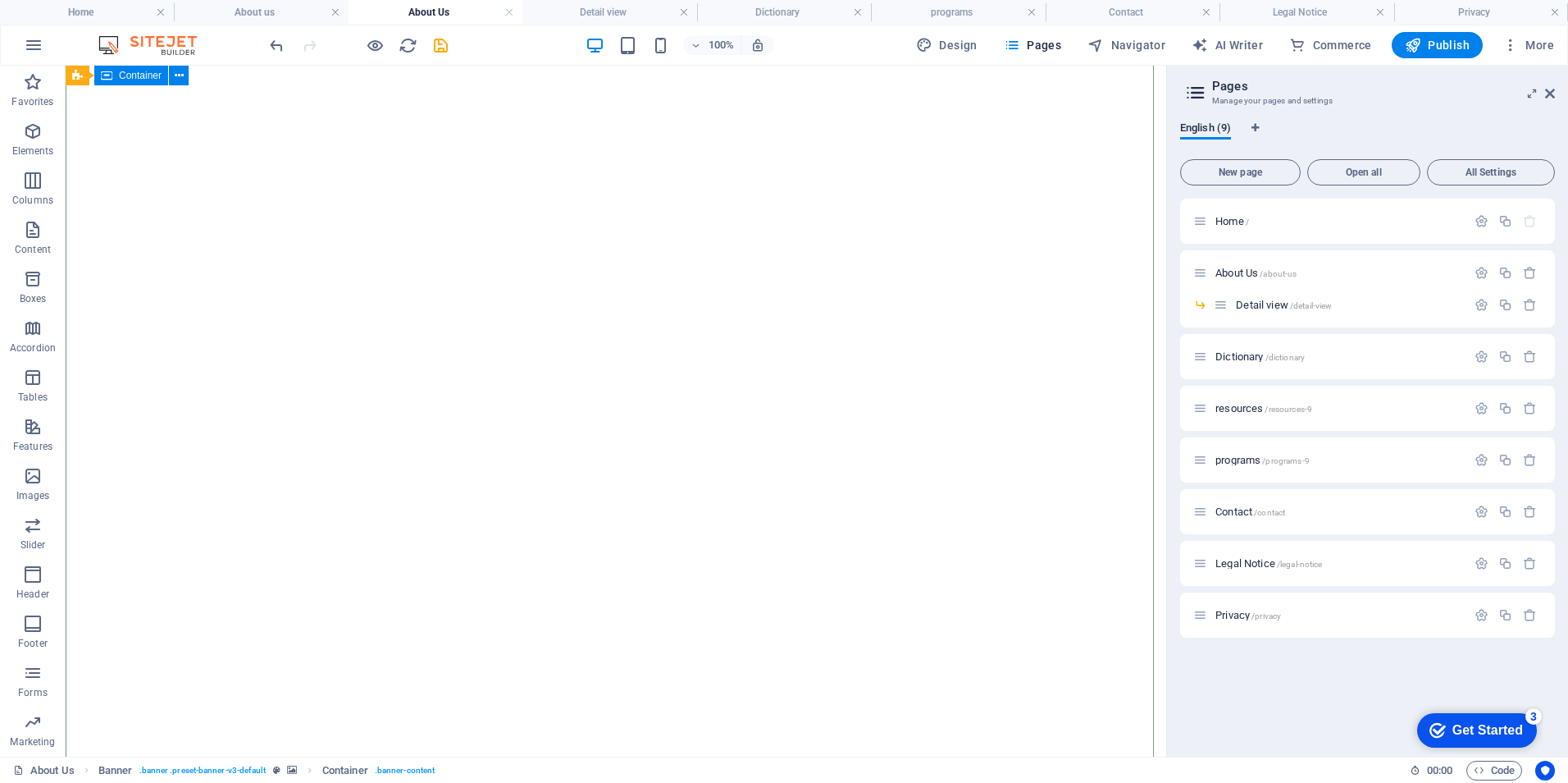
scroll to position [328, 0]
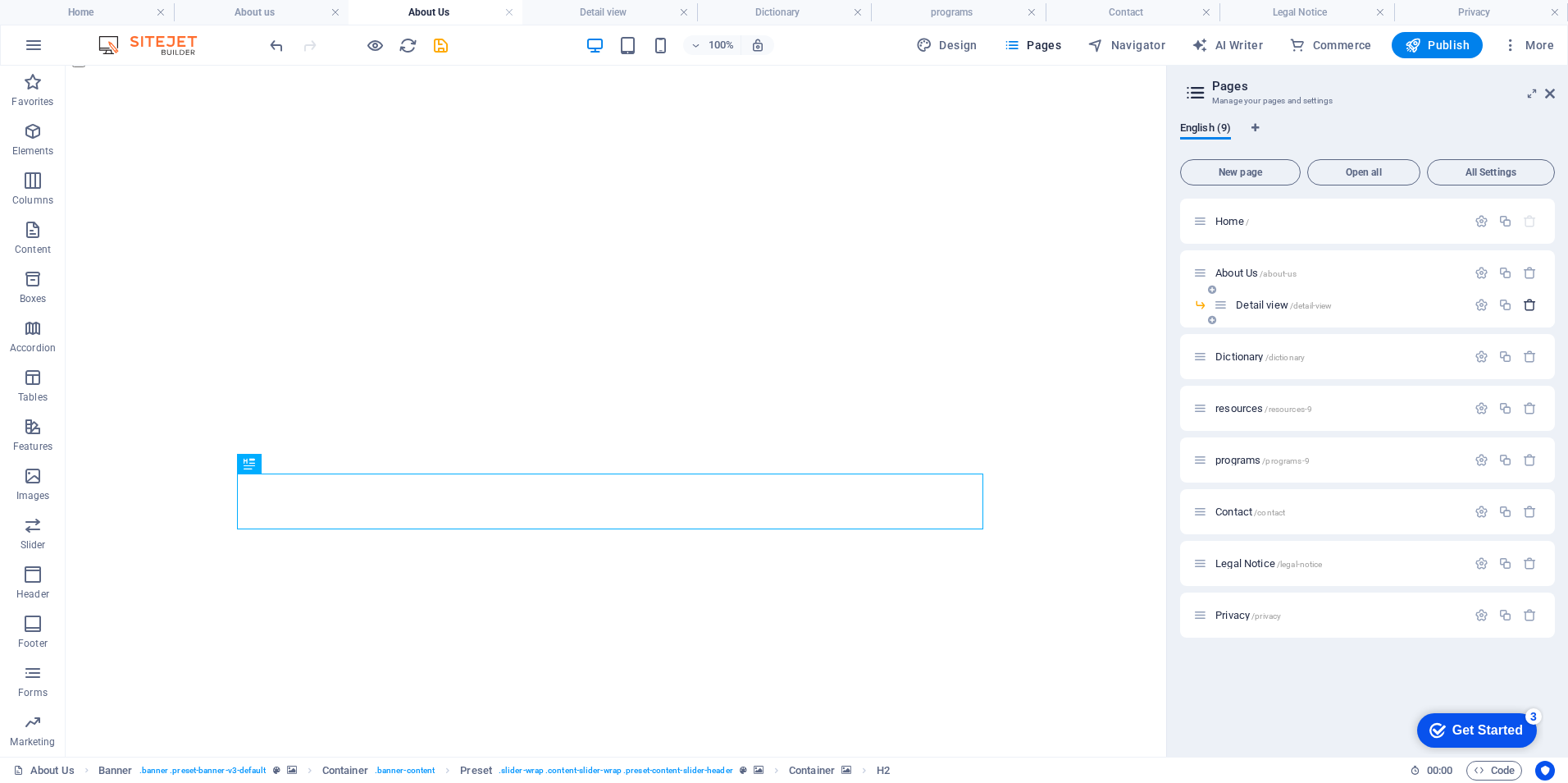
click at [1528, 303] on icon "button" at bounding box center [1530, 304] width 14 height 14
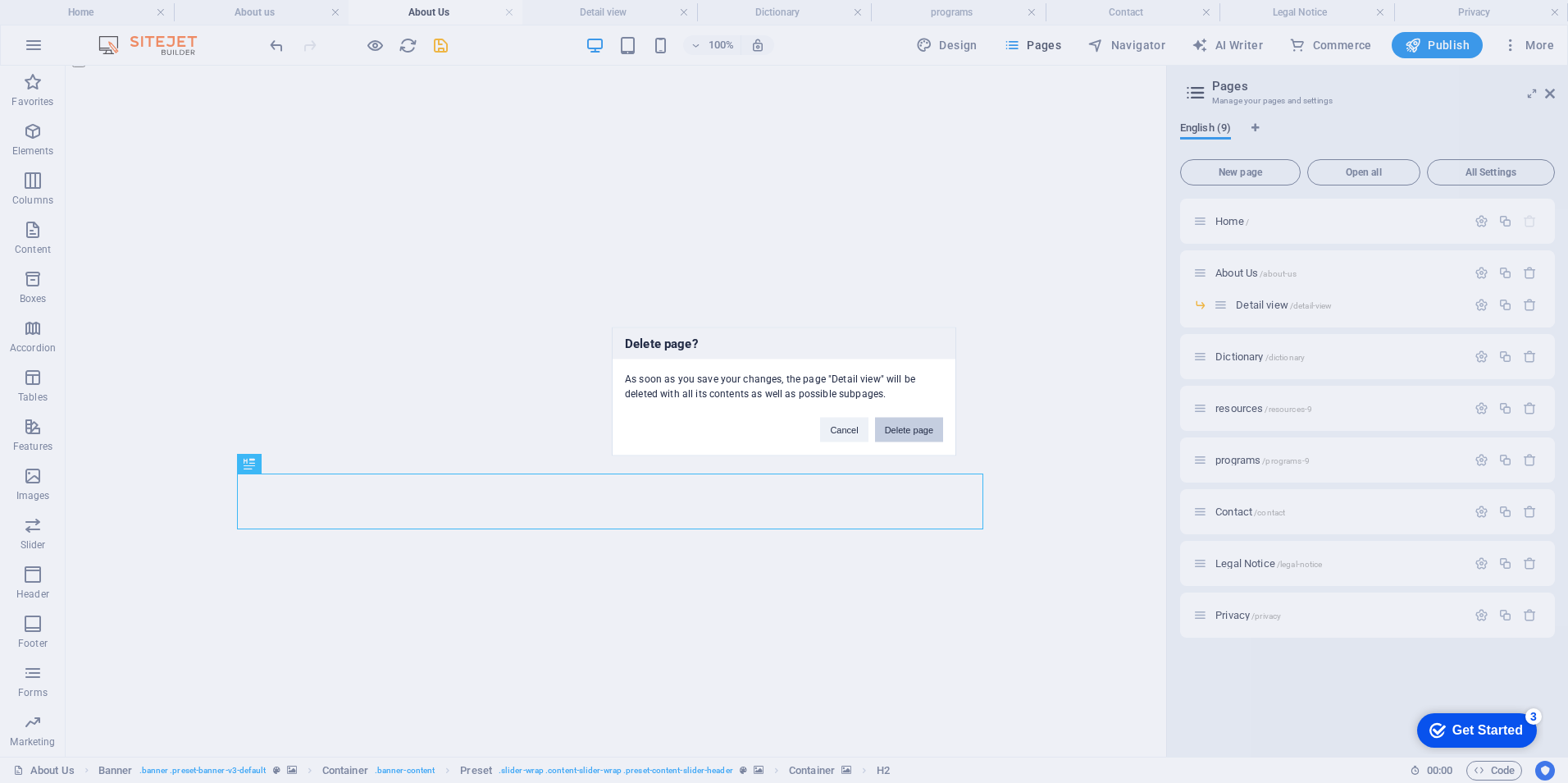
click at [907, 426] on button "Delete page" at bounding box center [909, 430] width 68 height 25
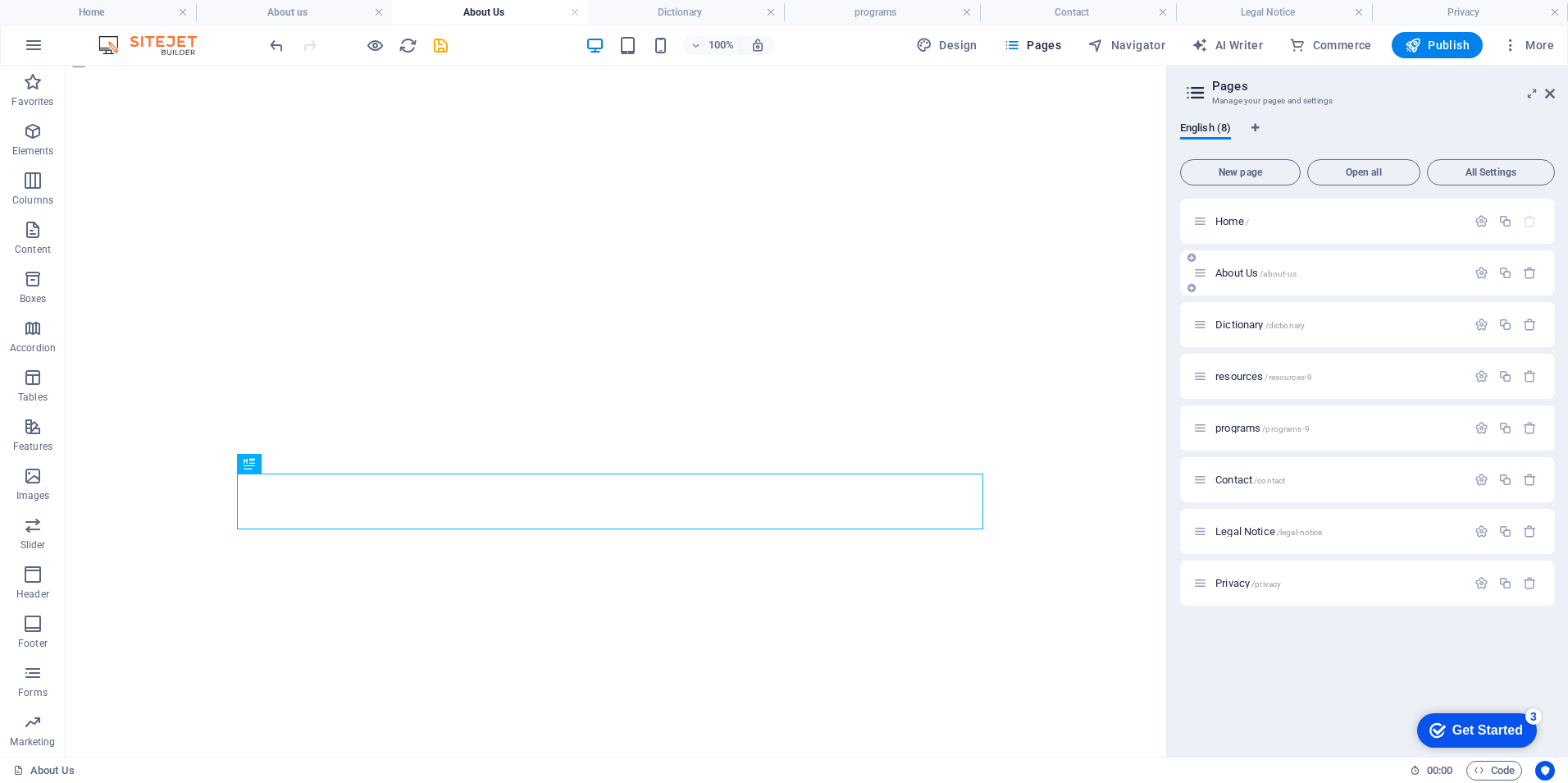
click at [1234, 267] on div "About Us /about-us" at bounding box center [1330, 273] width 273 height 19
click at [1235, 273] on span "About Us /about-us" at bounding box center [1256, 273] width 81 height 12
click at [1236, 322] on span "Dictionary /dictionary" at bounding box center [1261, 324] width 90 height 12
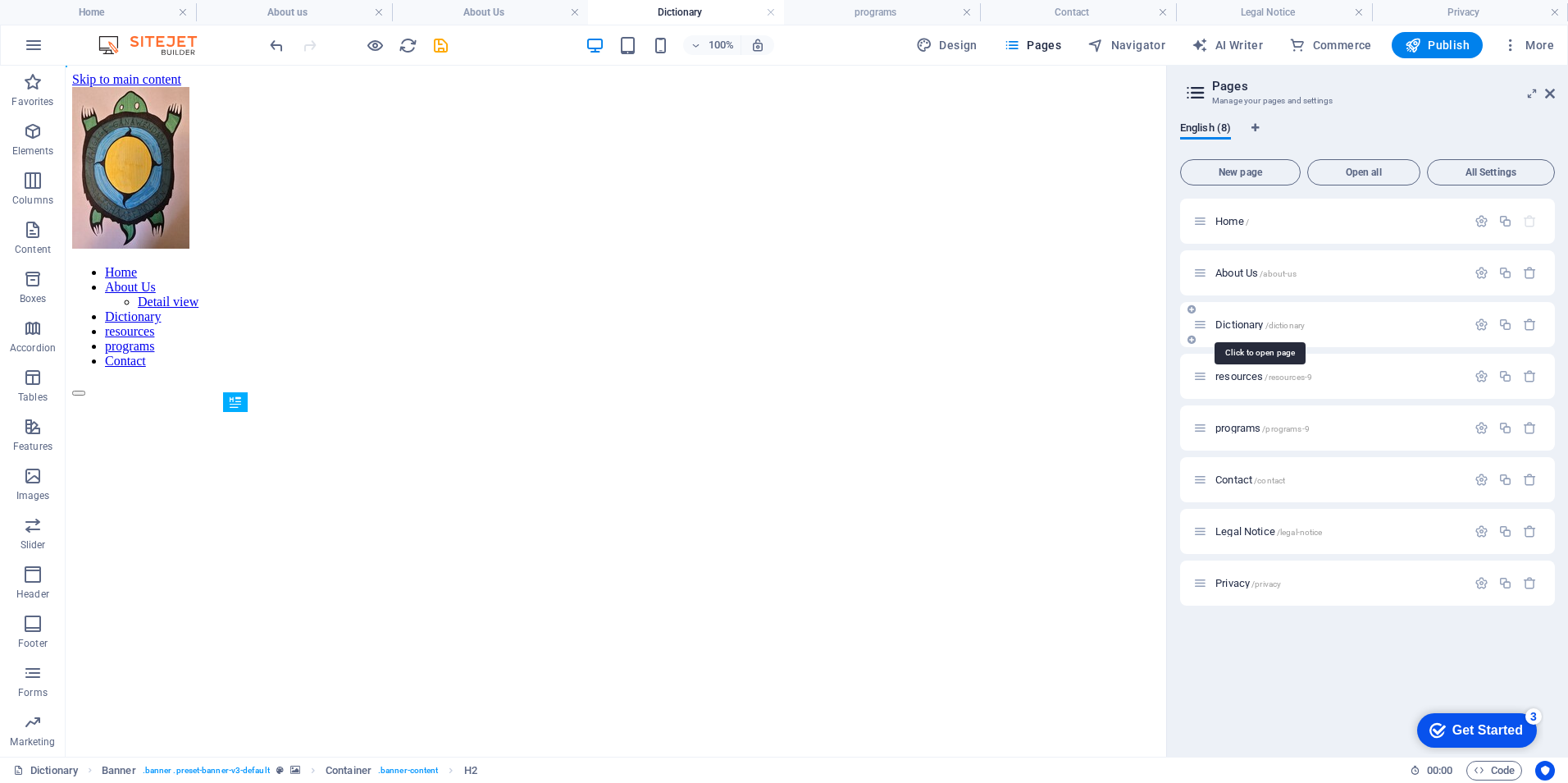
scroll to position [0, 0]
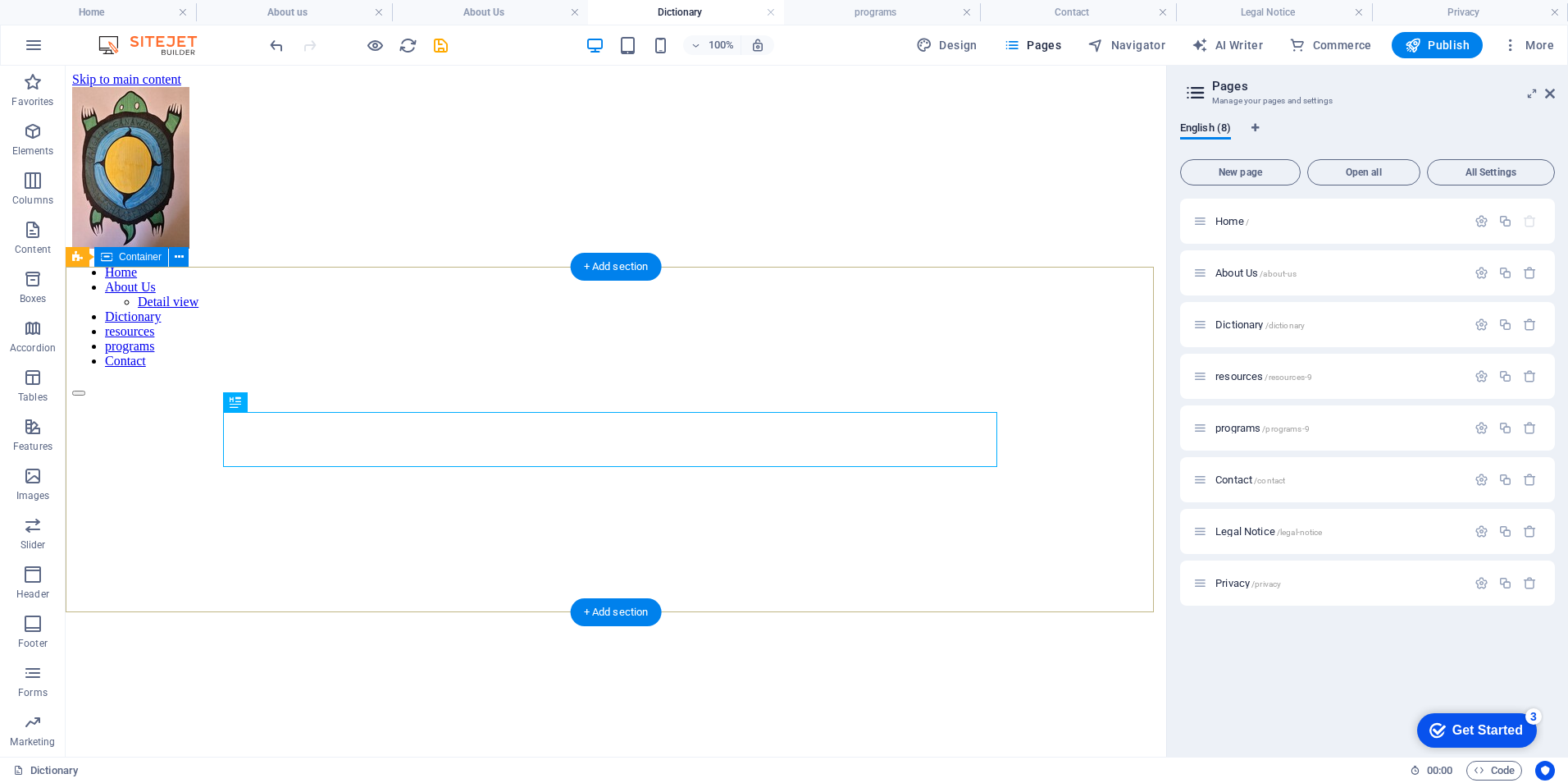
click at [936, 741] on div "Gallery" at bounding box center [616, 769] width 1088 height 55
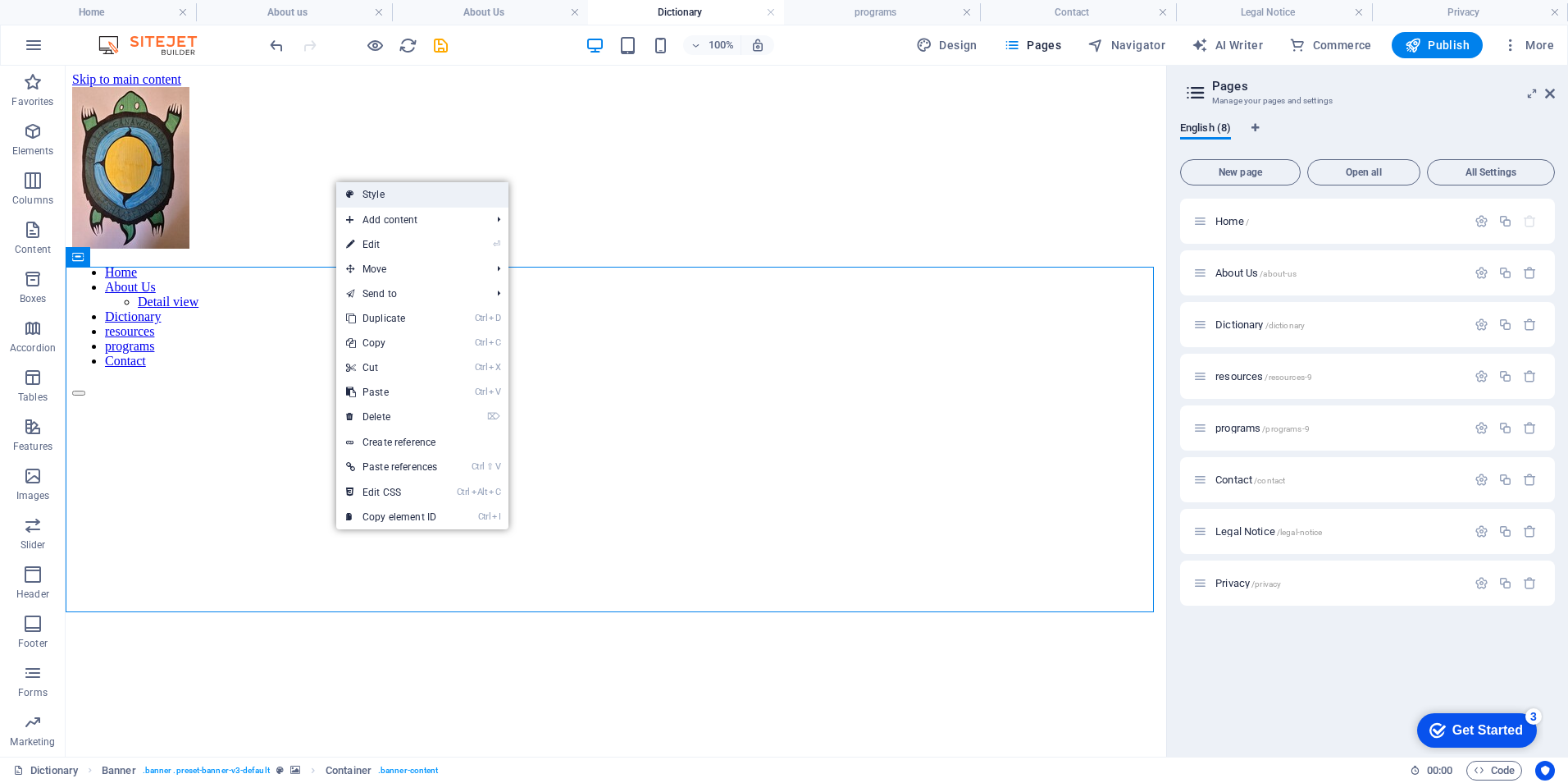
click at [393, 189] on link "Style" at bounding box center [422, 195] width 172 height 25
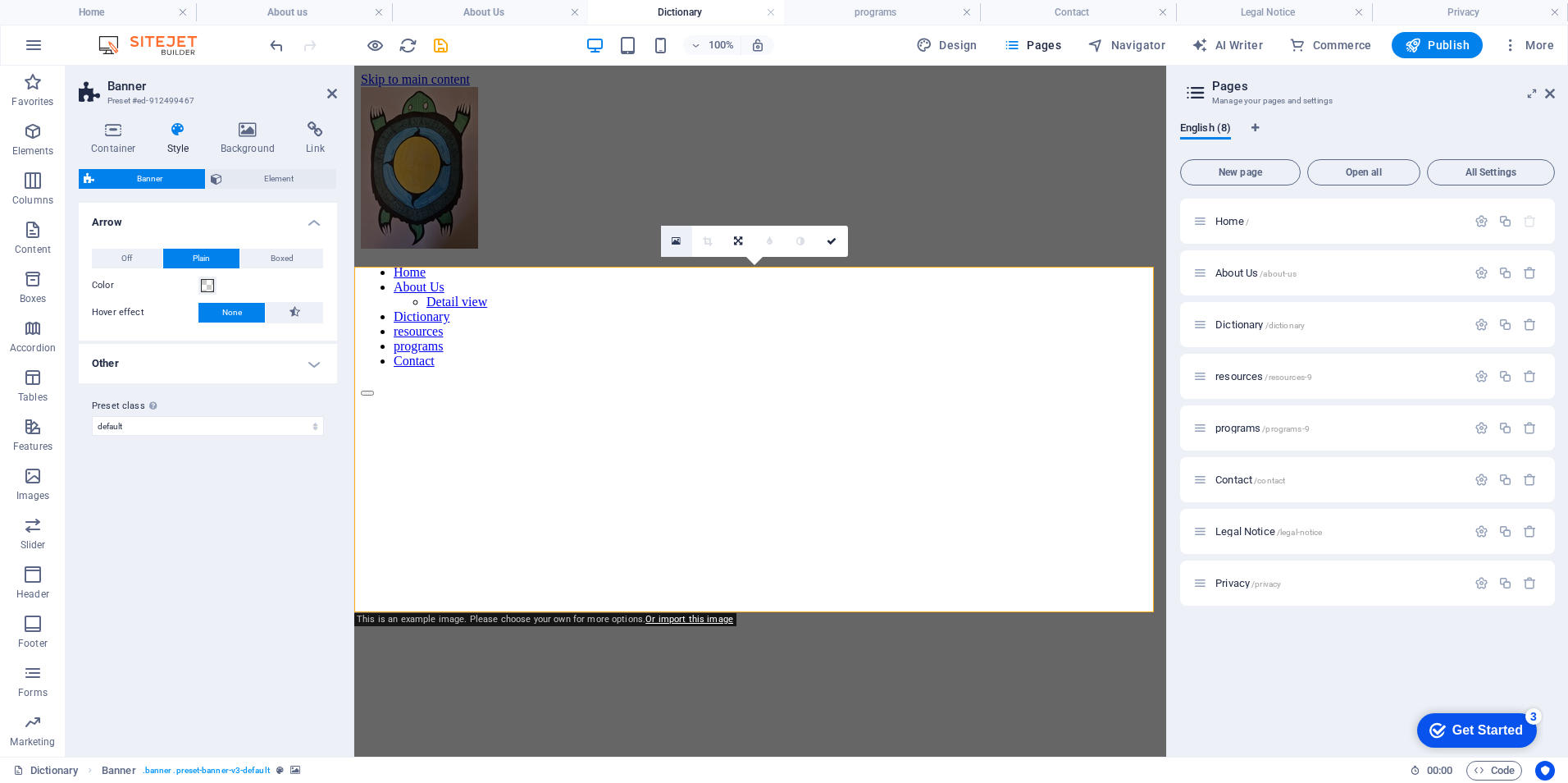
click at [669, 241] on link at bounding box center [677, 241] width 32 height 32
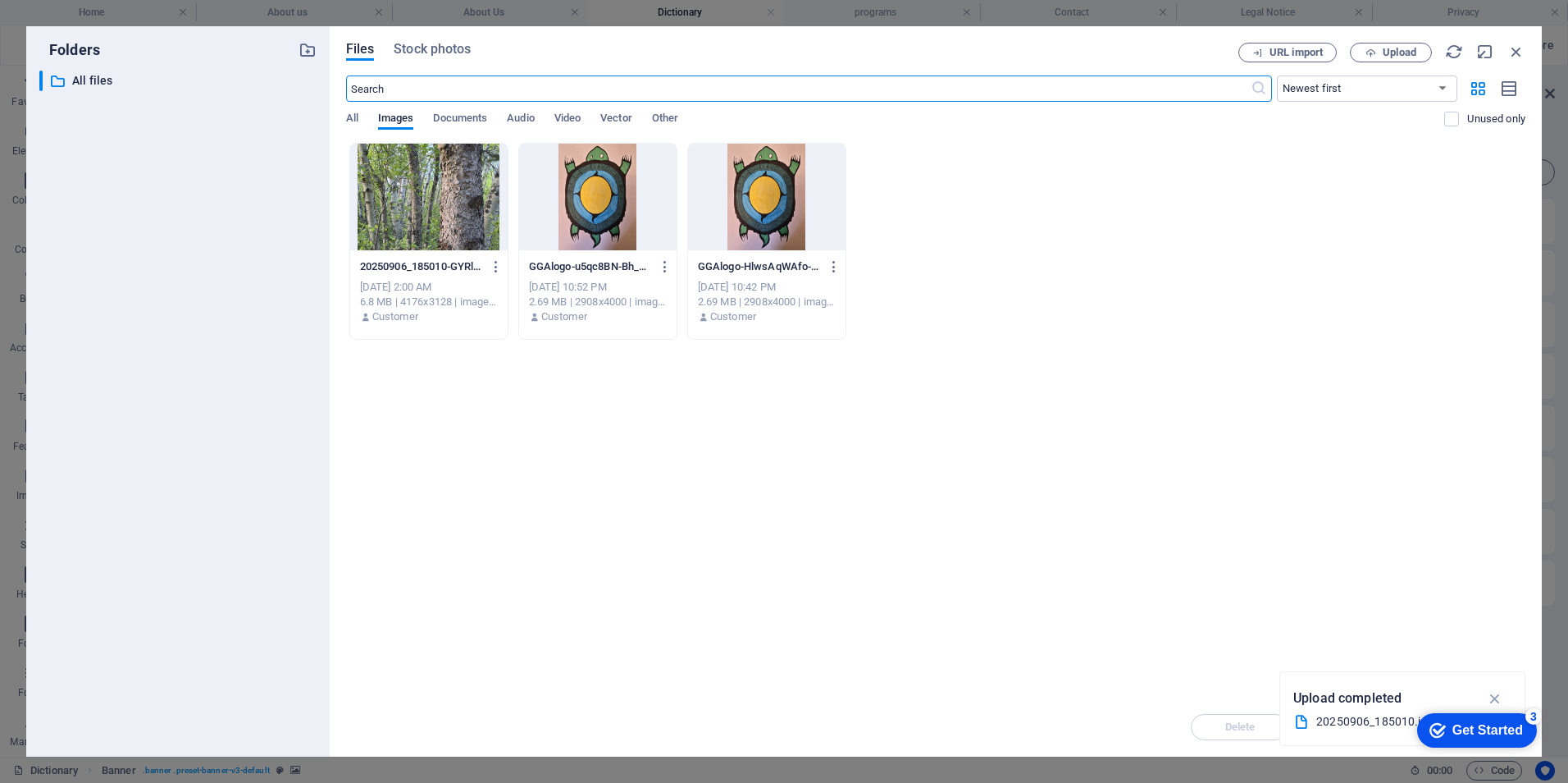
click at [414, 214] on div at bounding box center [428, 197] width 157 height 106
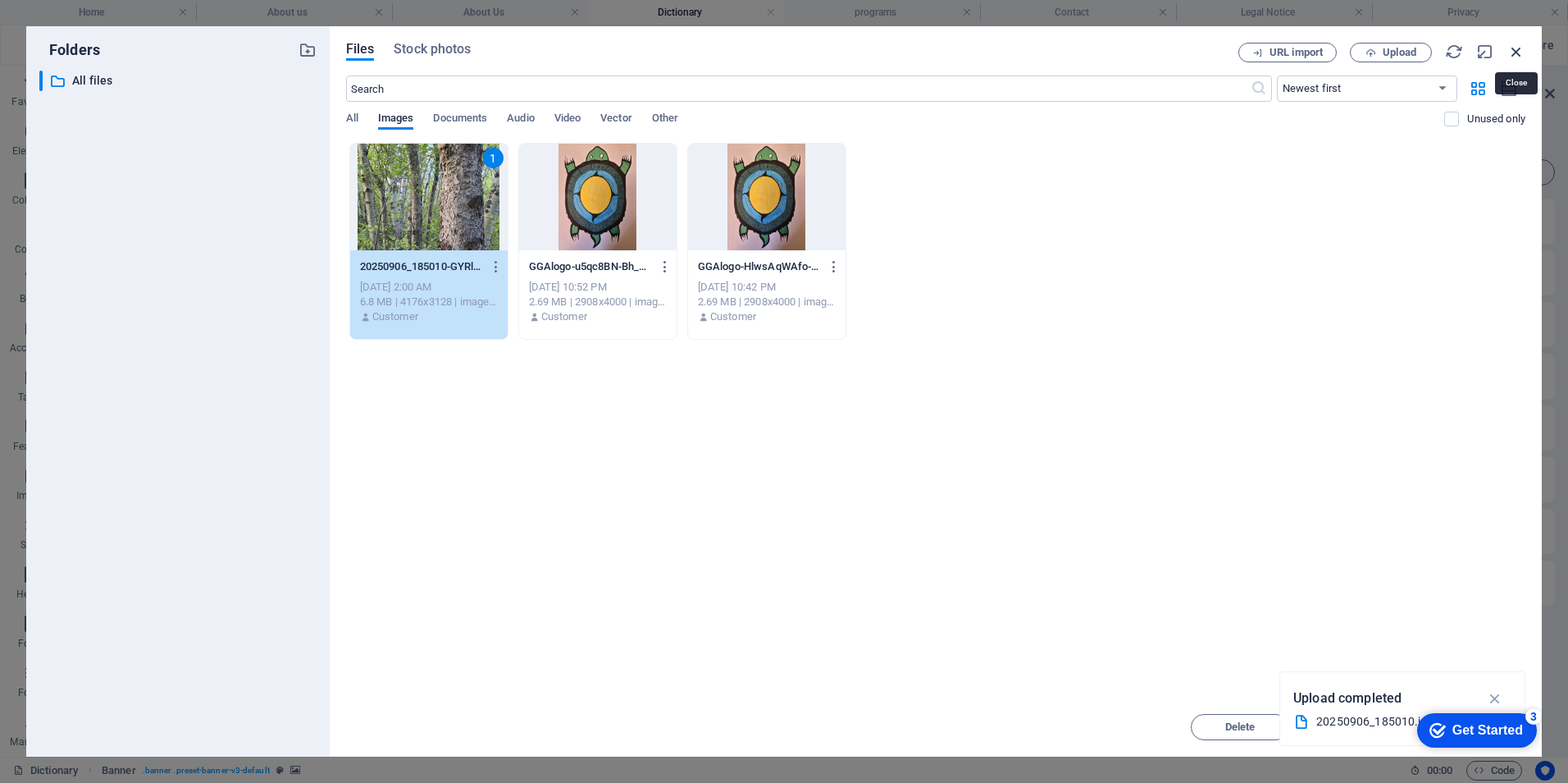
click at [1511, 53] on icon "button" at bounding box center [1516, 52] width 18 height 18
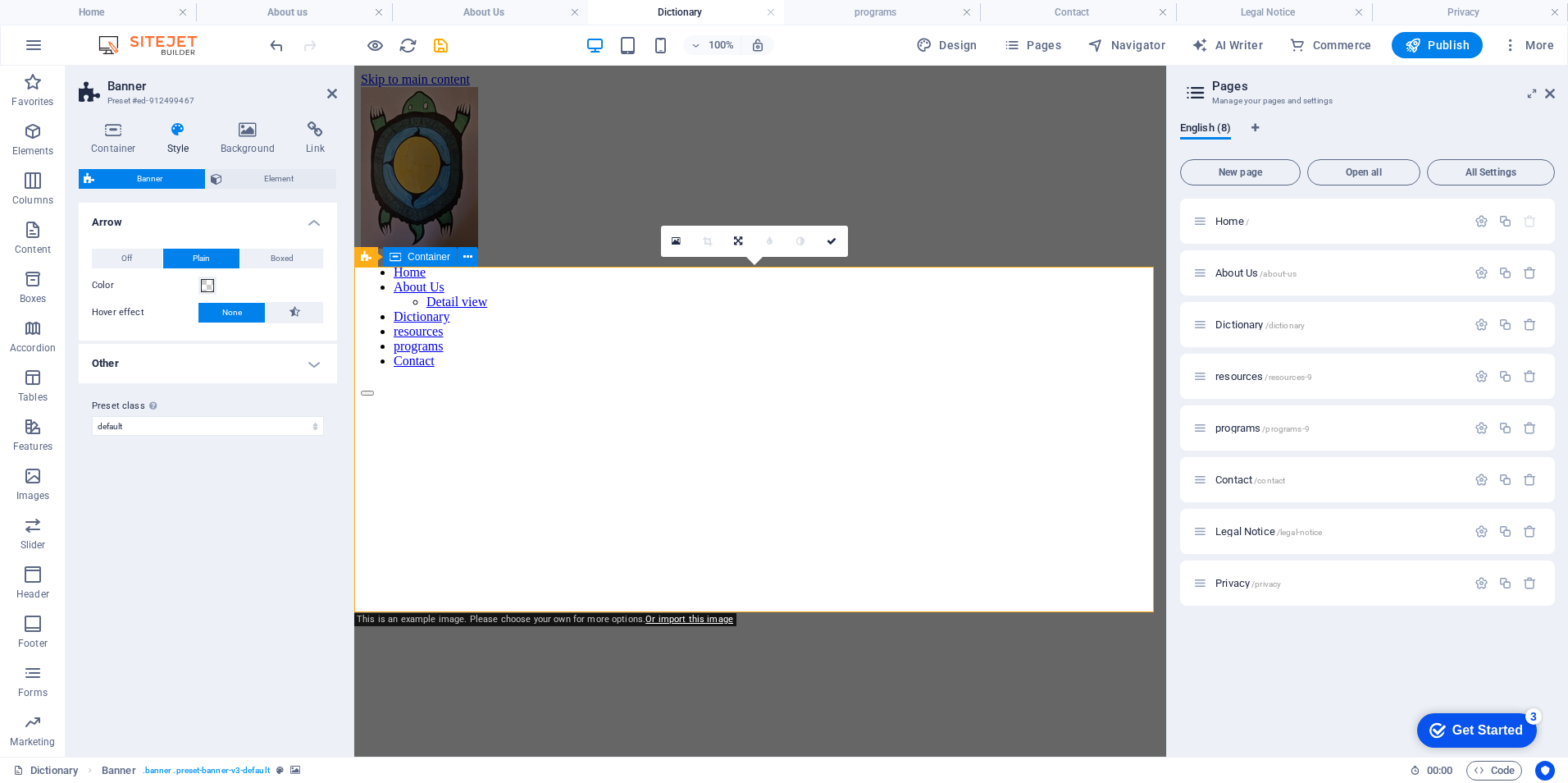
click at [832, 741] on div "Gallery" at bounding box center [759, 769] width 799 height 55
click at [673, 235] on icon at bounding box center [676, 241] width 9 height 12
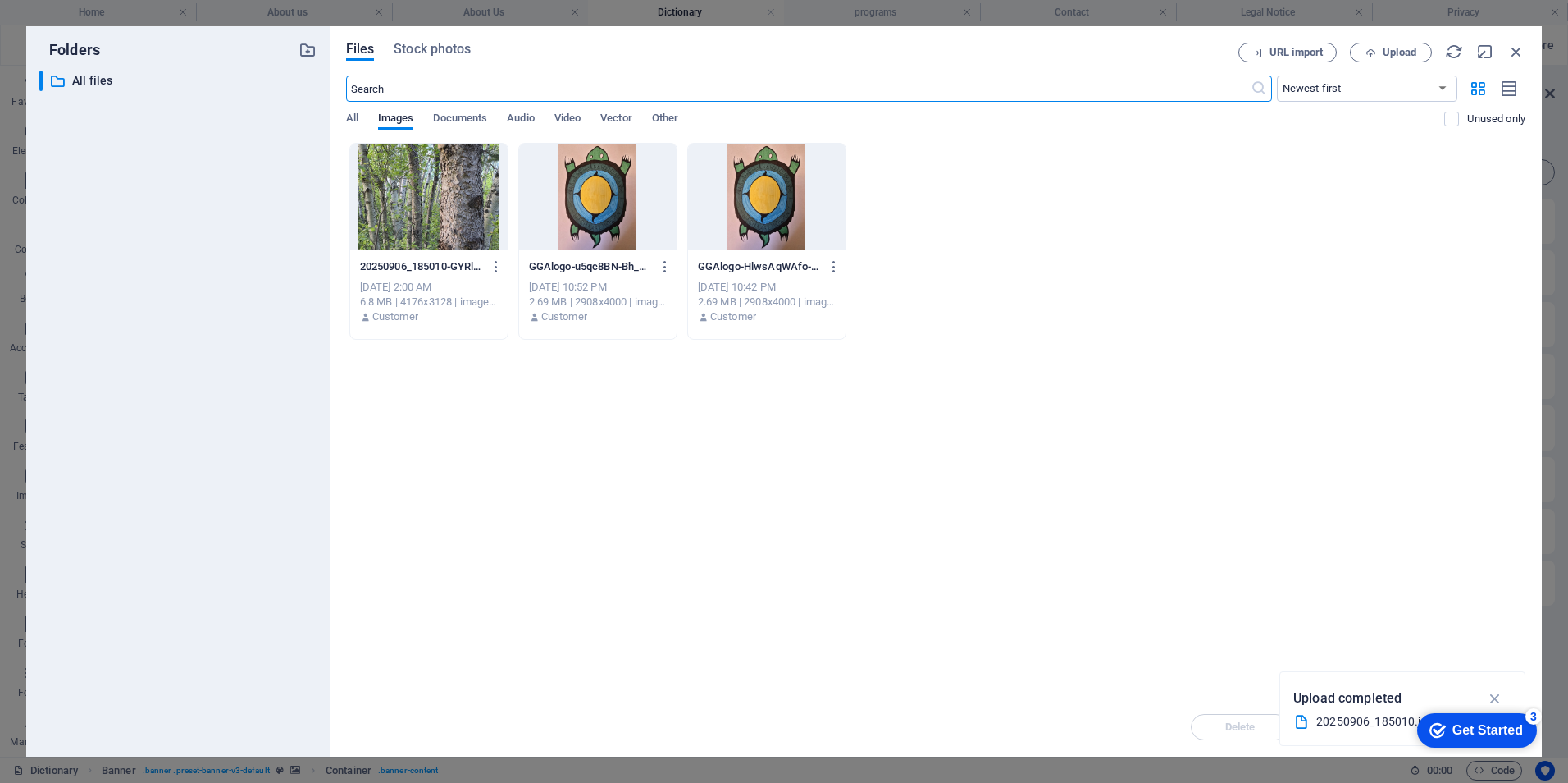
click at [428, 196] on div at bounding box center [428, 197] width 157 height 106
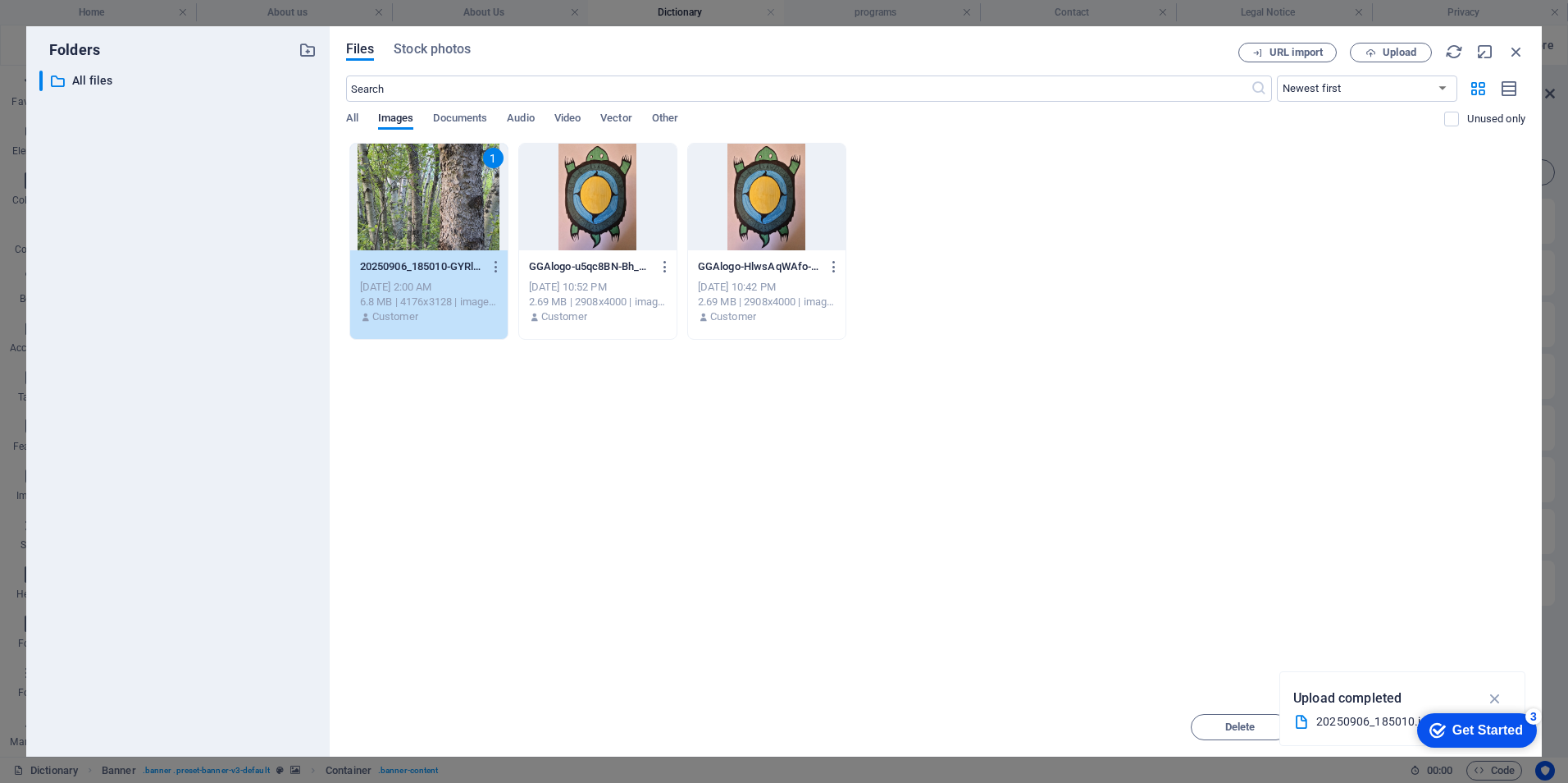
click at [428, 196] on div "1" at bounding box center [428, 197] width 157 height 106
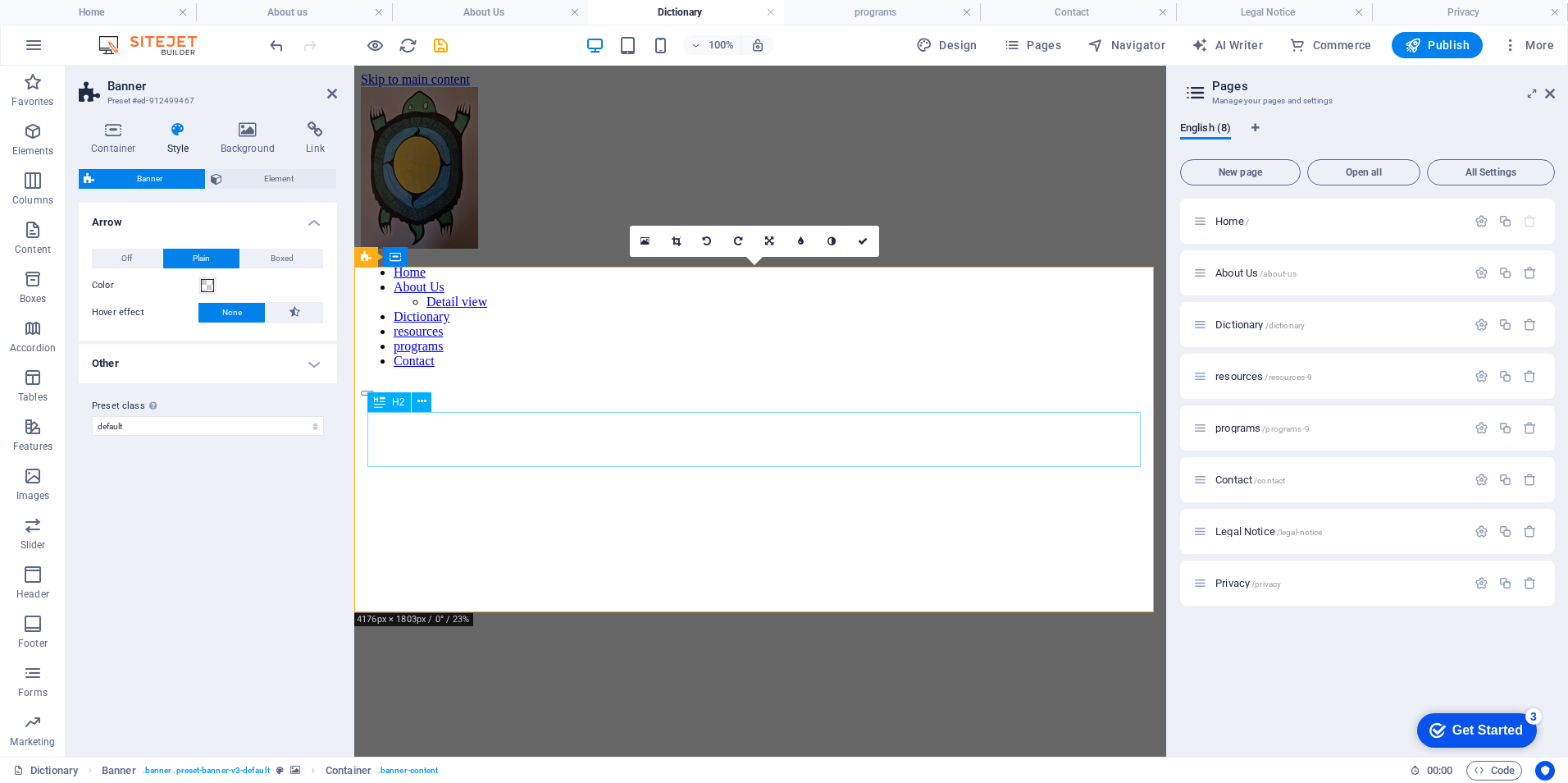
click at [778, 758] on div "Gallery" at bounding box center [759, 769] width 799 height 22
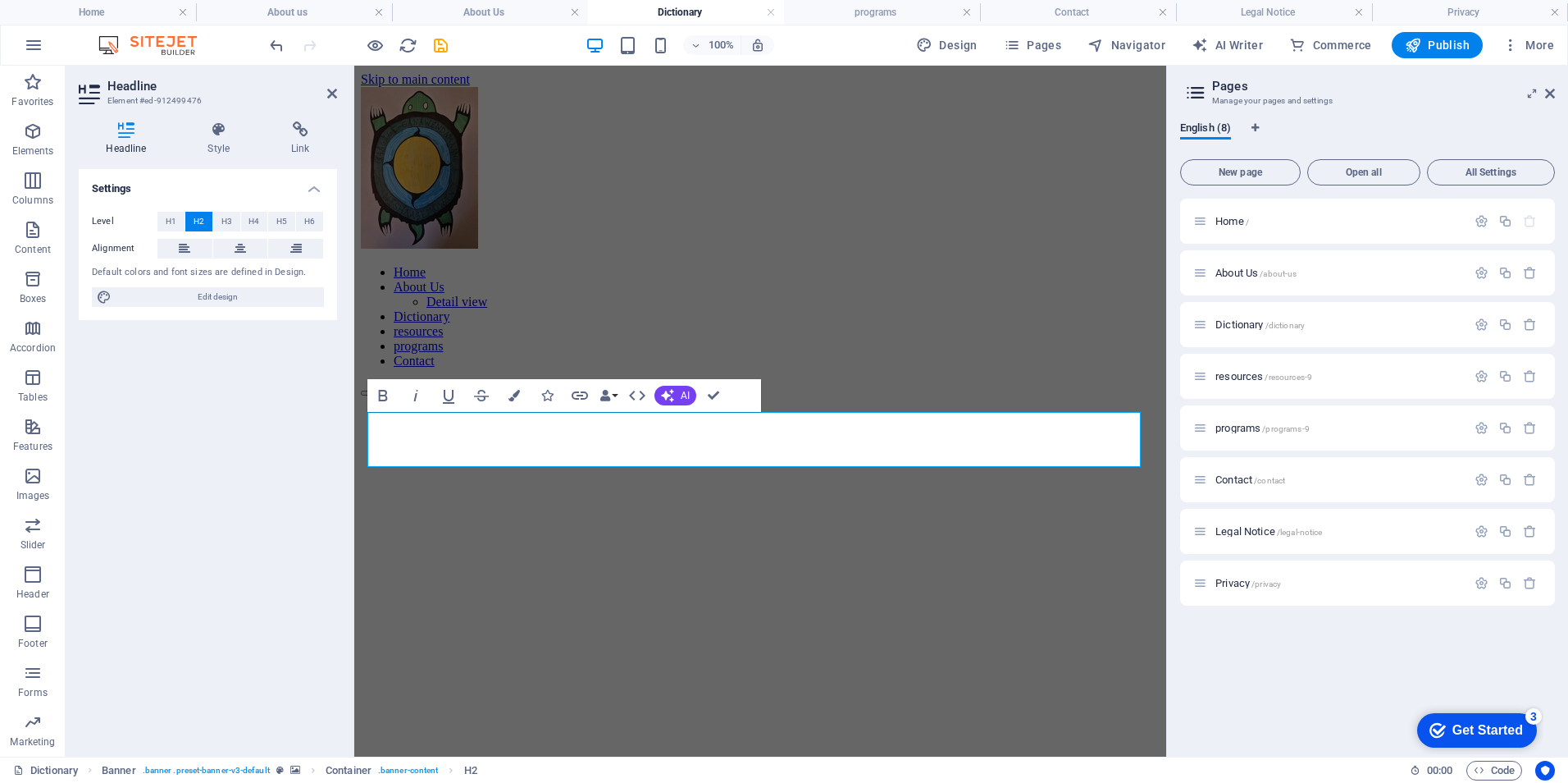
click at [1010, 756] on div "Dictionary Banner . banner .preset-banner-v3-default Container . banner-content…" at bounding box center [784, 770] width 1568 height 27
click at [1241, 323] on span "Dictionary /dictionary" at bounding box center [1261, 324] width 90 height 12
click at [946, 741] on div "dictionary" at bounding box center [759, 769] width 799 height 55
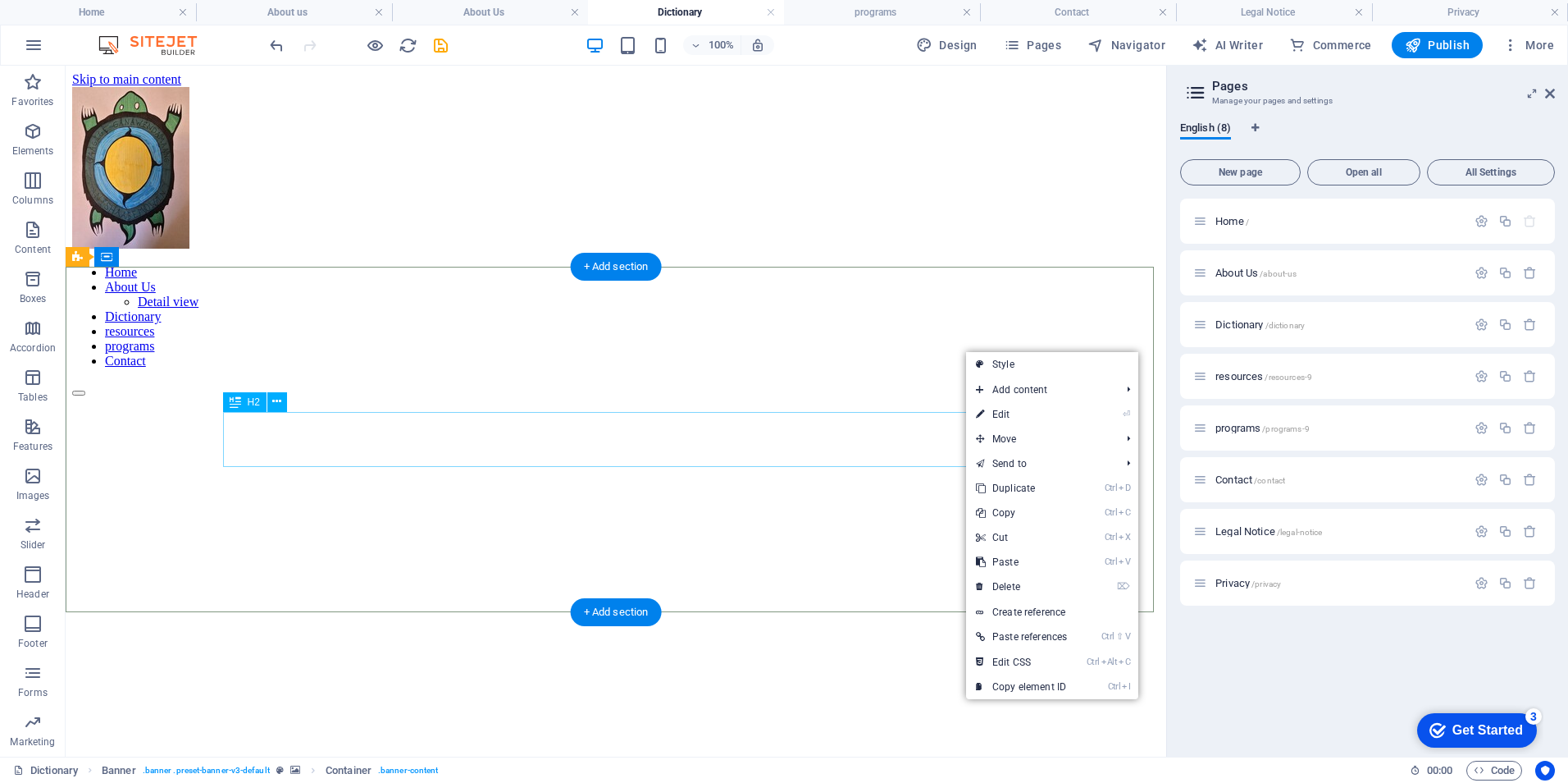
click at [661, 758] on div "dictionary" at bounding box center [616, 769] width 1088 height 22
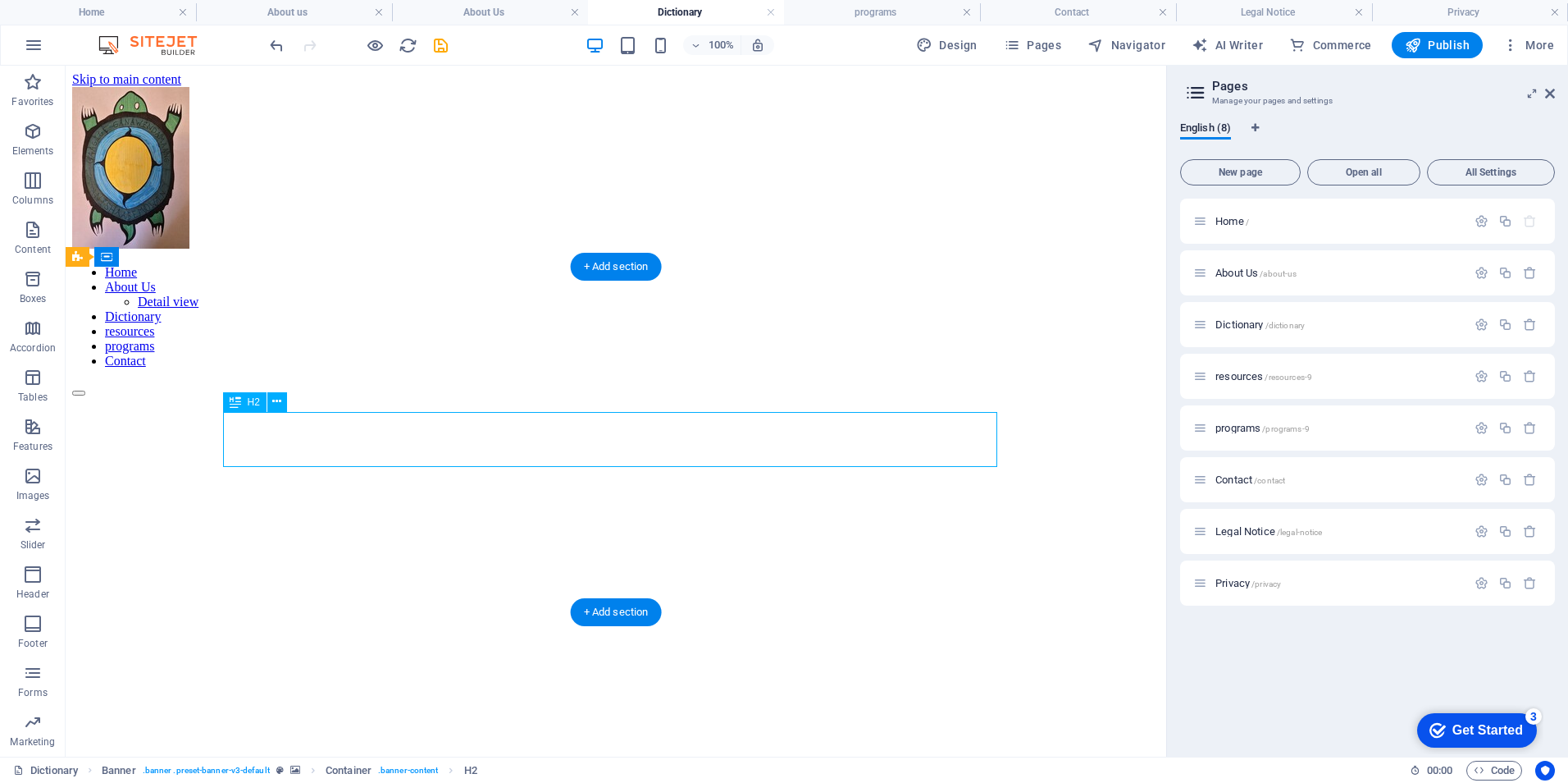
click at [661, 758] on div "dictionary" at bounding box center [616, 769] width 1088 height 22
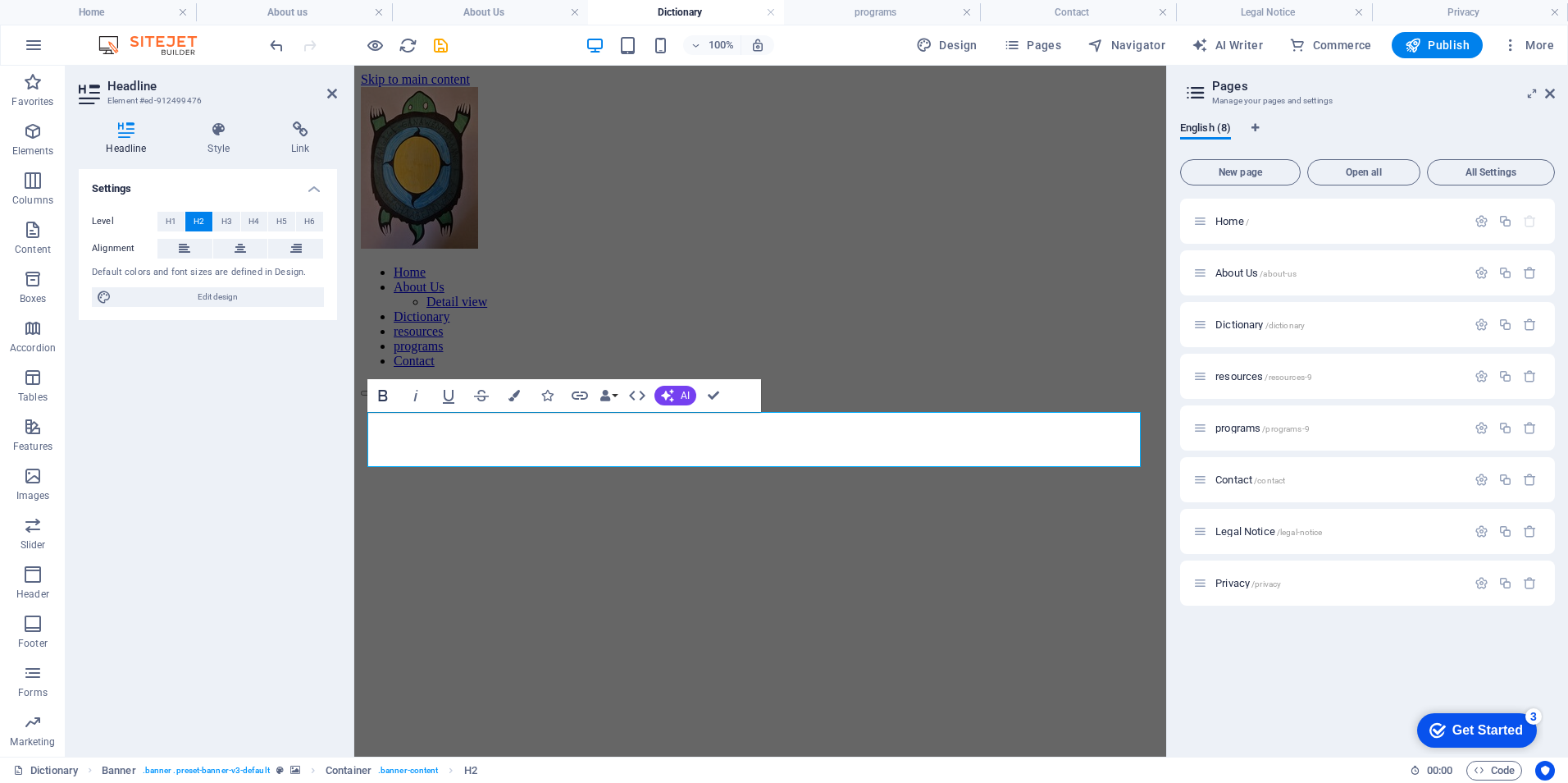
click at [381, 393] on icon "button" at bounding box center [383, 396] width 20 height 20
click at [531, 758] on h2 "dictionary" at bounding box center [759, 769] width 799 height 22
click at [221, 293] on span "Edit design" at bounding box center [218, 297] width 203 height 20
select select "px"
select select "300"
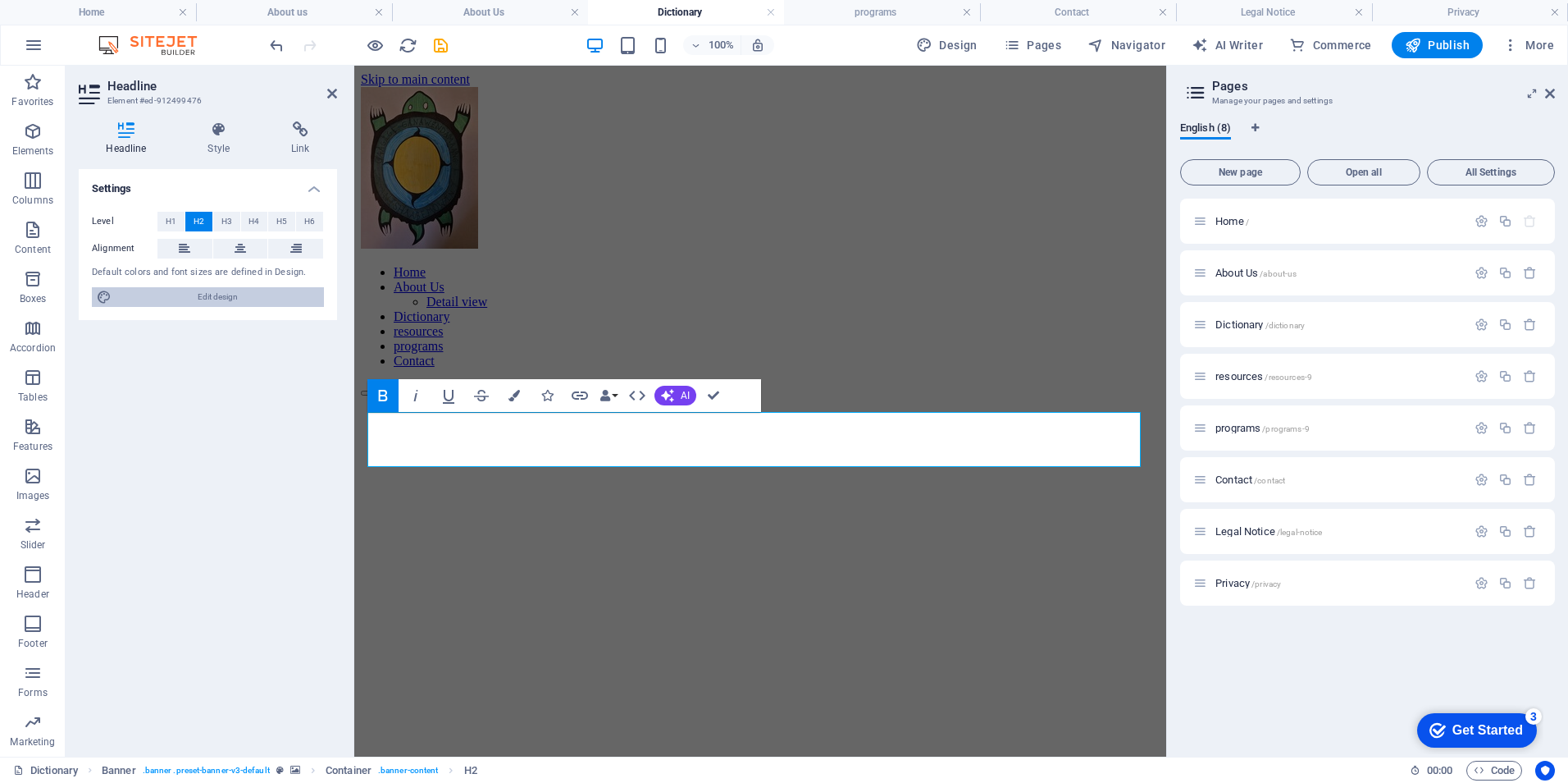
select select "px"
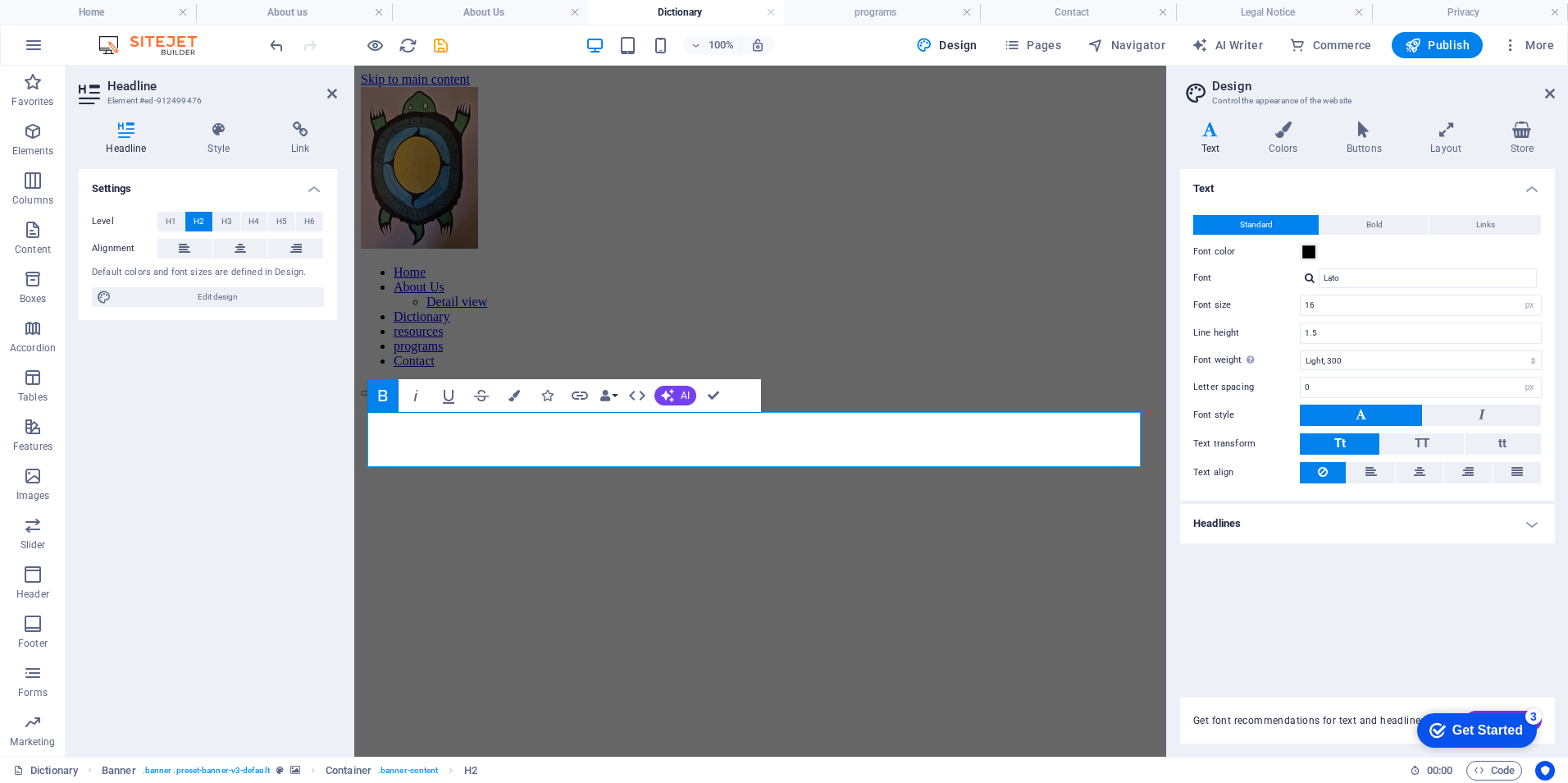
click at [1529, 521] on h4 "Headlines" at bounding box center [1367, 523] width 375 height 39
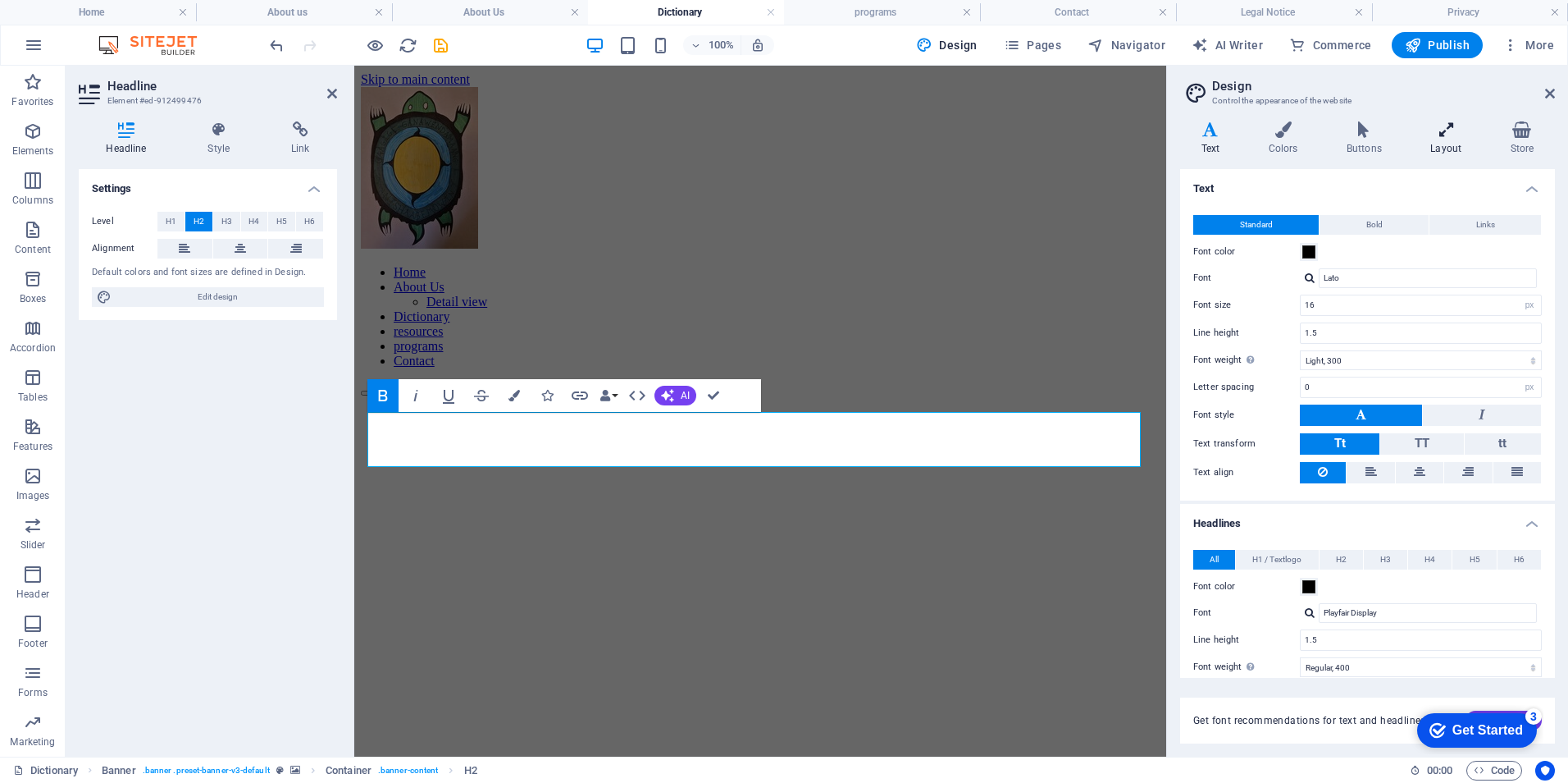
click at [1446, 133] on icon at bounding box center [1447, 130] width 73 height 17
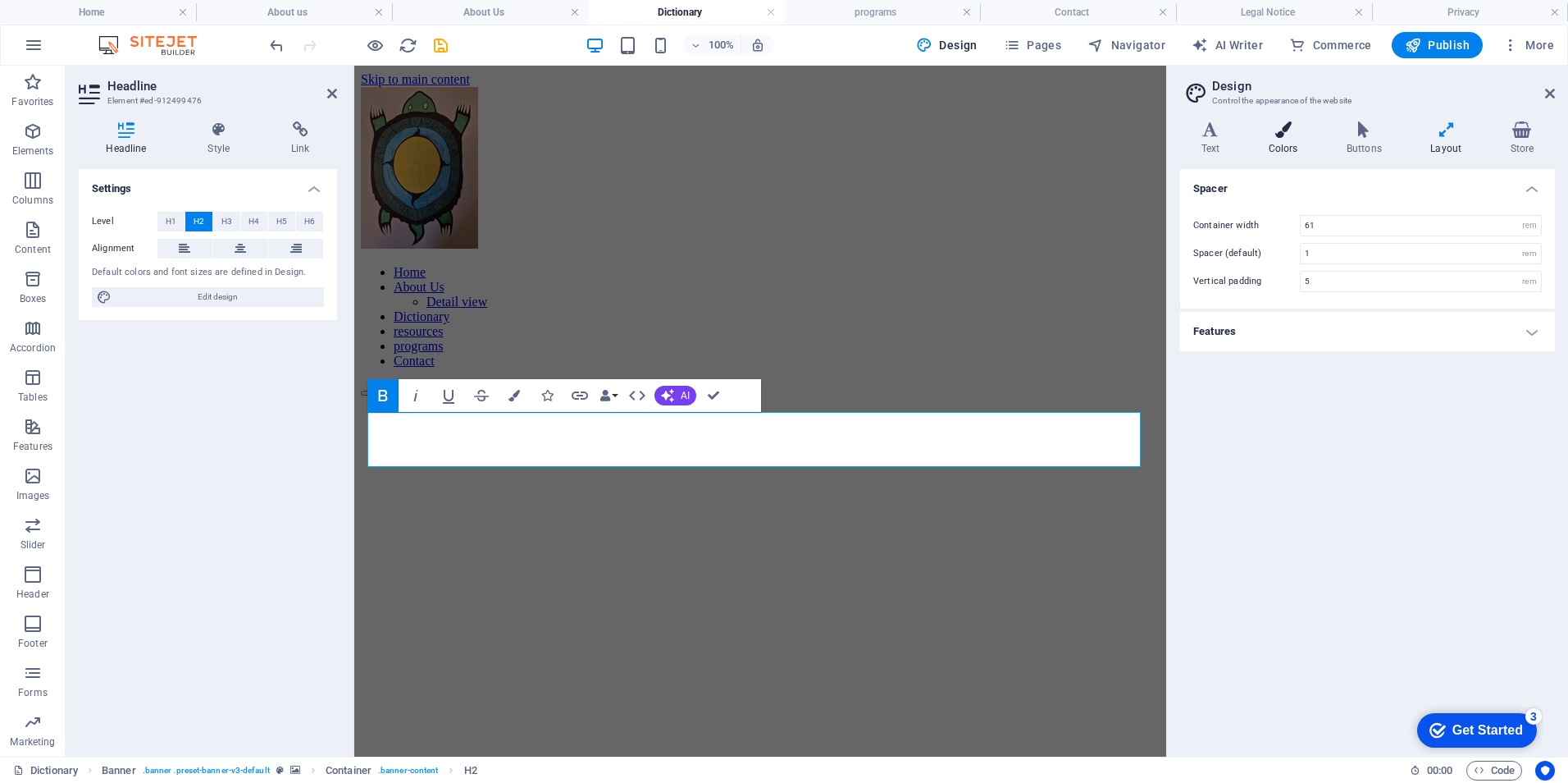
click at [1290, 139] on h4 "Colors" at bounding box center [1286, 138] width 78 height 34
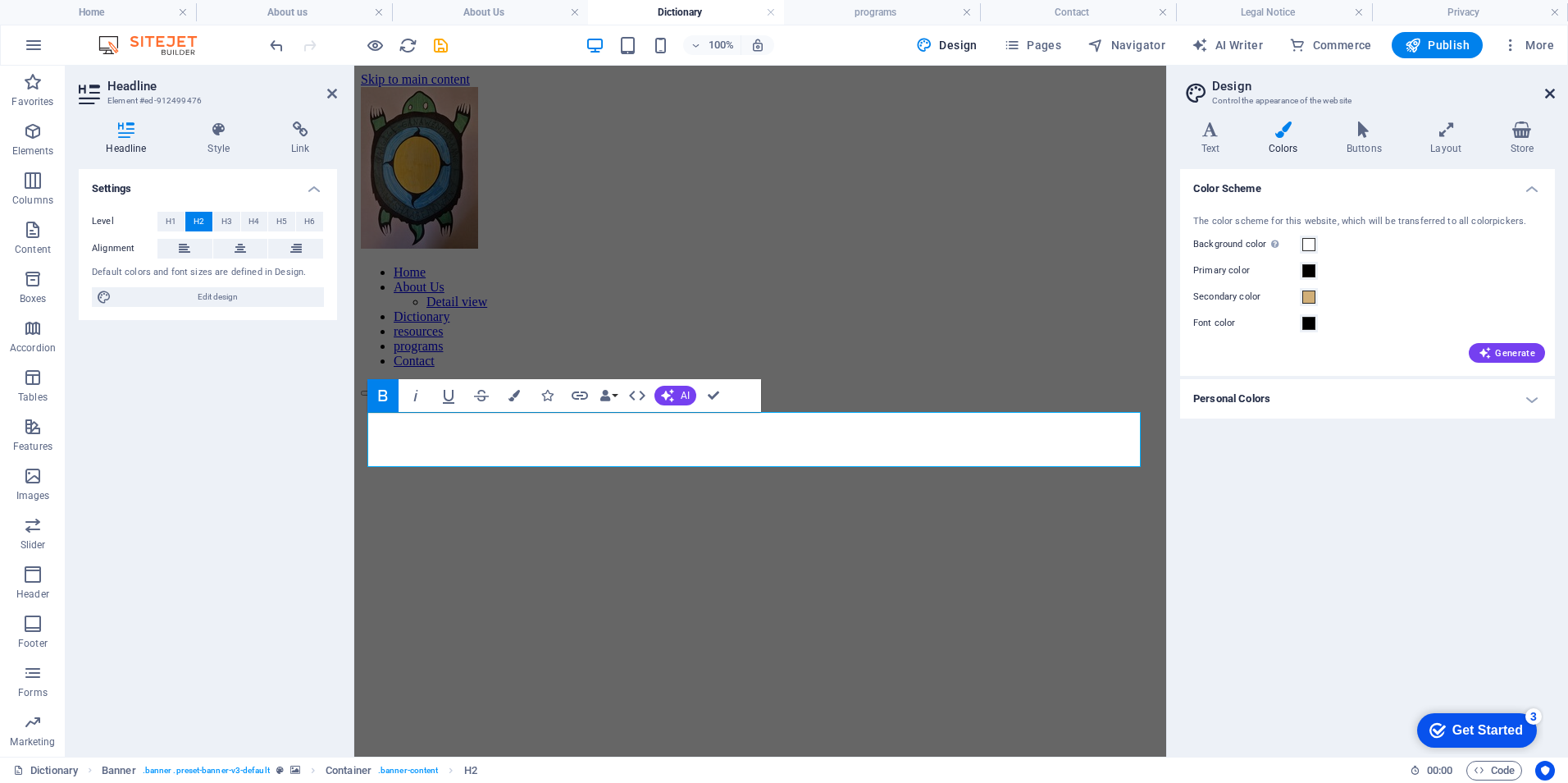
click at [1546, 91] on icon at bounding box center [1550, 94] width 10 height 13
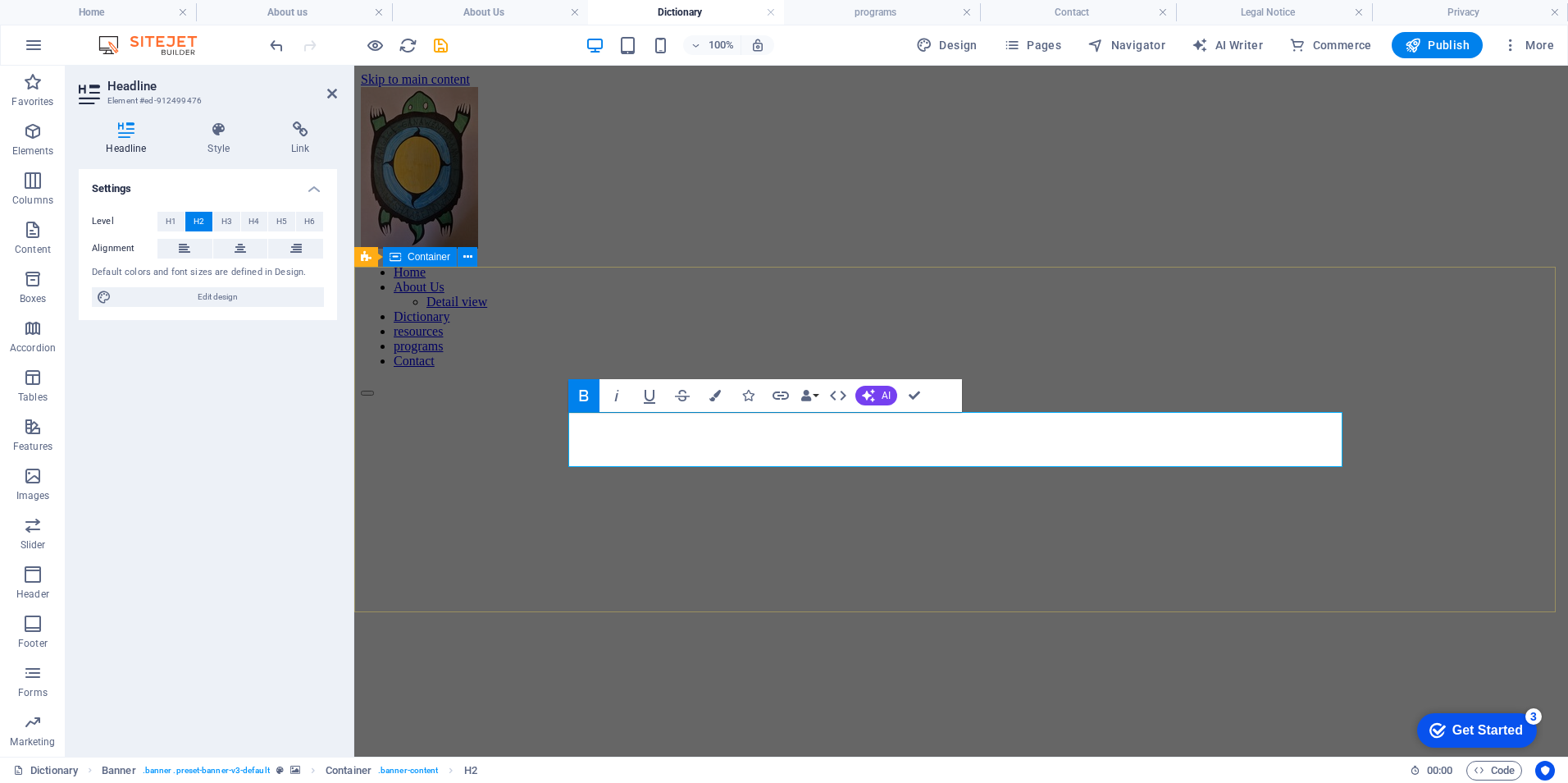
click at [993, 741] on div "dictionary" at bounding box center [961, 769] width 1201 height 55
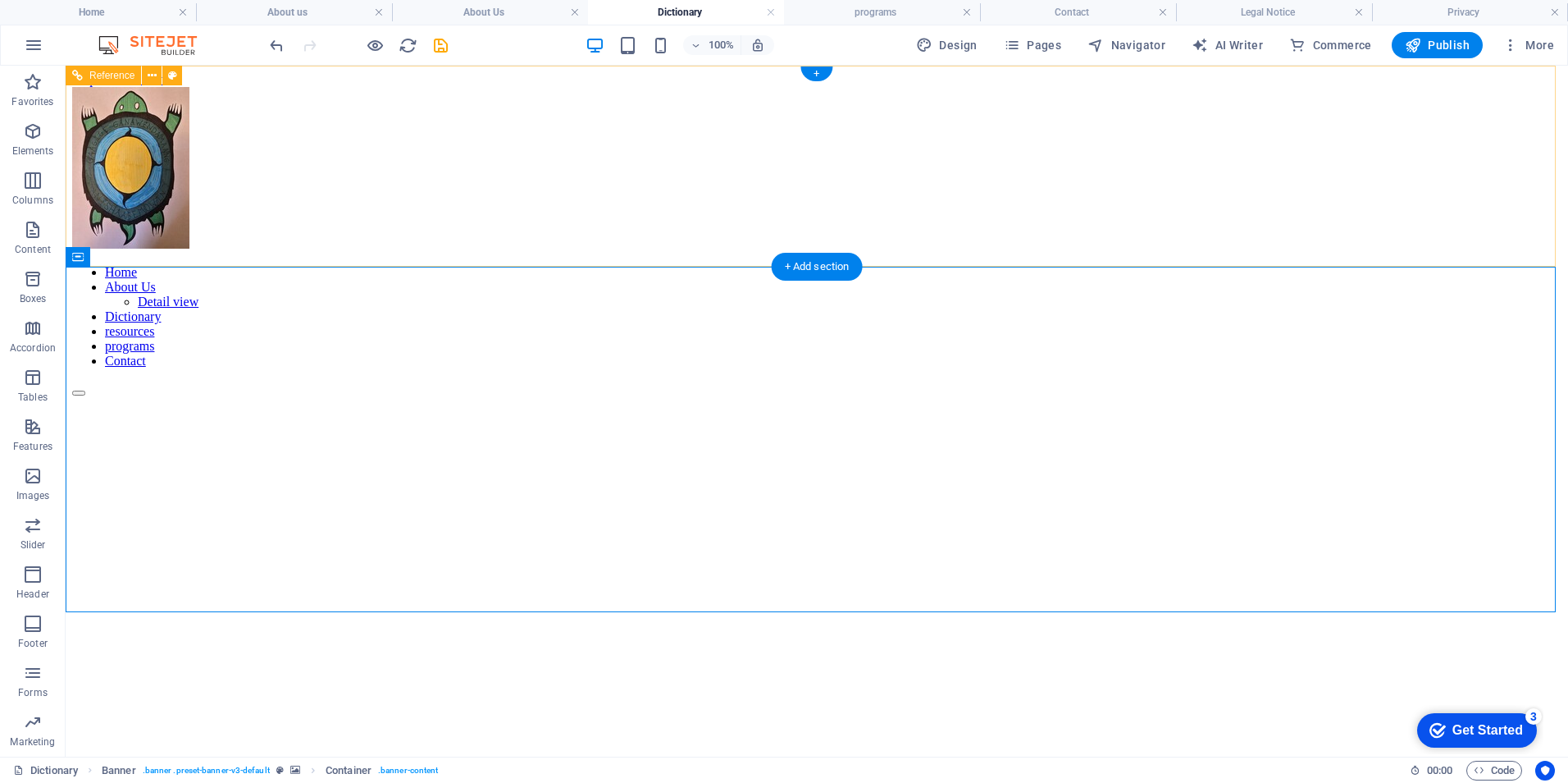
click at [666, 265] on nav "Home About Us Detail view Dictionary resources programs Contact" at bounding box center [817, 317] width 1489 height 103
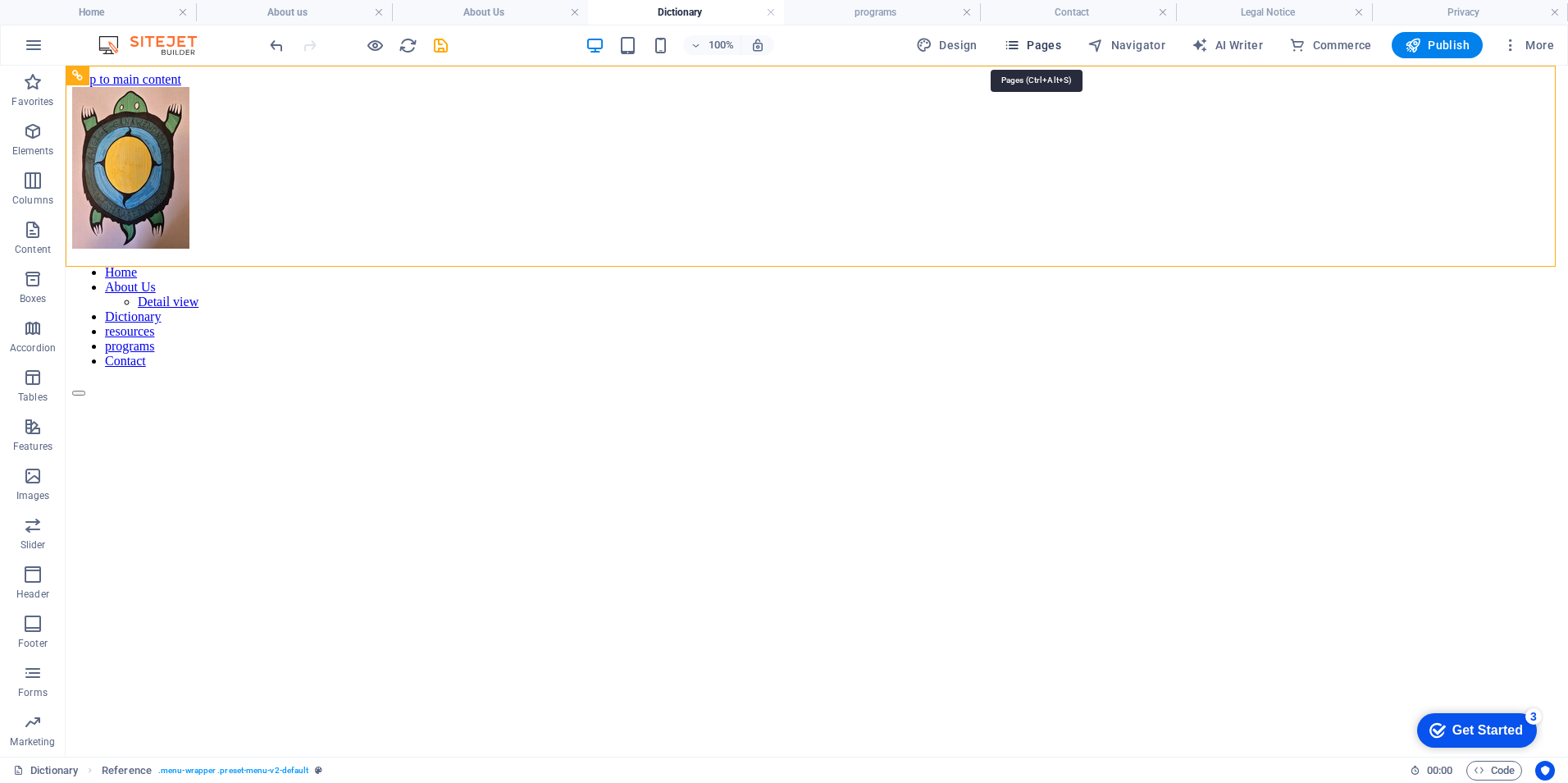
click at [1027, 43] on span "Pages" at bounding box center [1032, 45] width 57 height 17
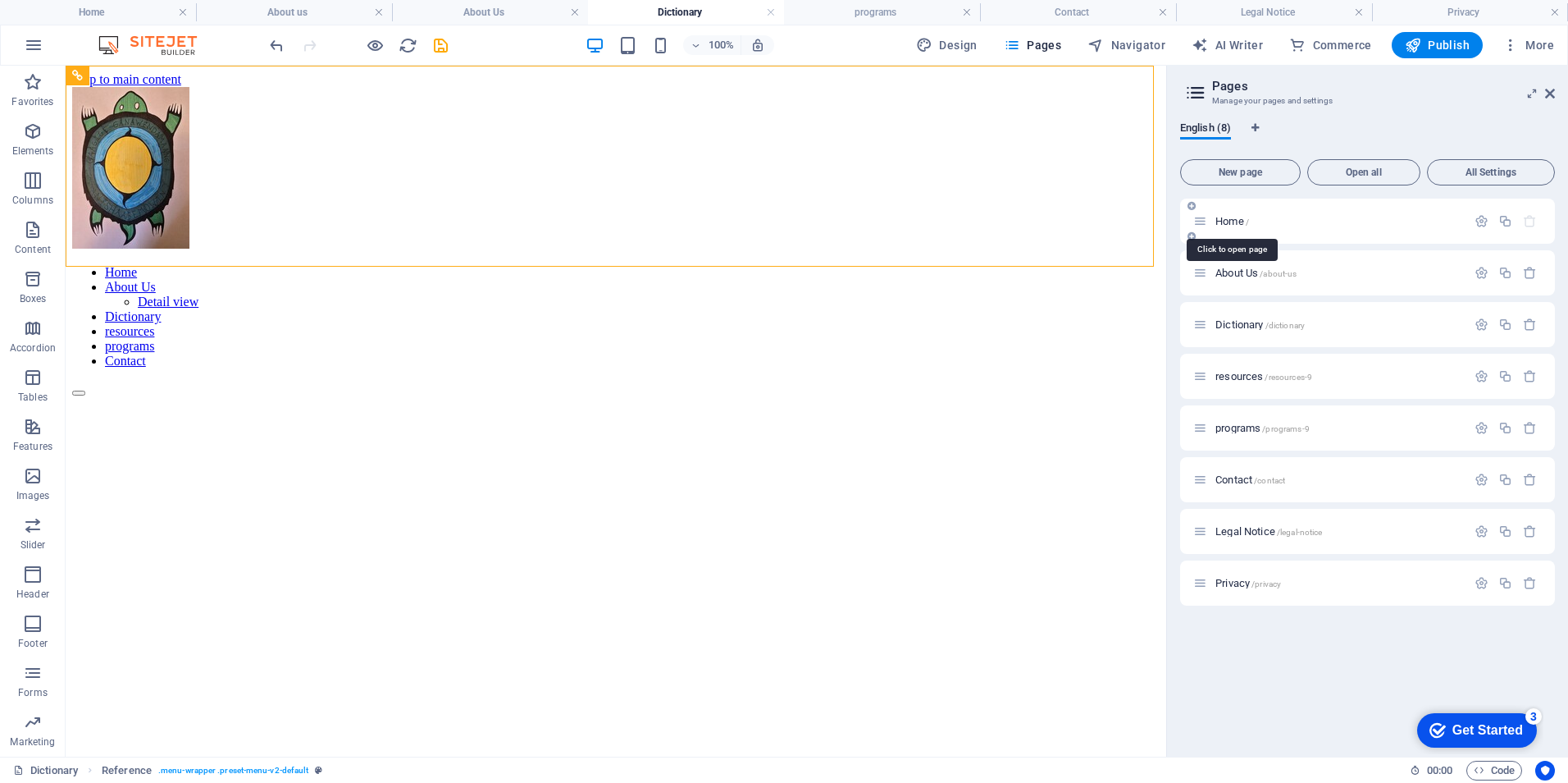
click at [1228, 218] on span "Home /" at bounding box center [1232, 221] width 33 height 12
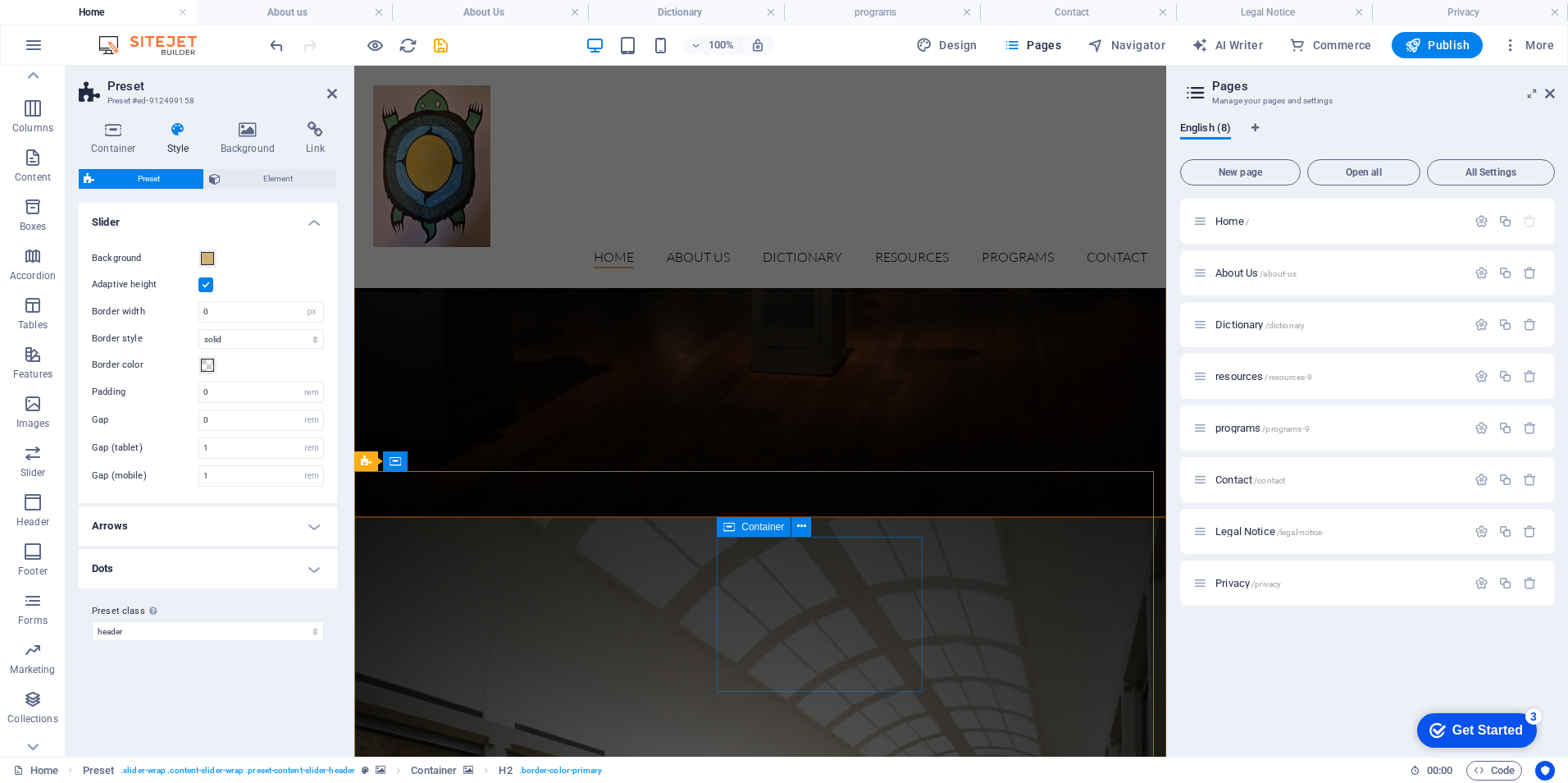
scroll to position [2441, 0]
click at [1227, 374] on span "resources /resources-9" at bounding box center [1264, 376] width 96 height 12
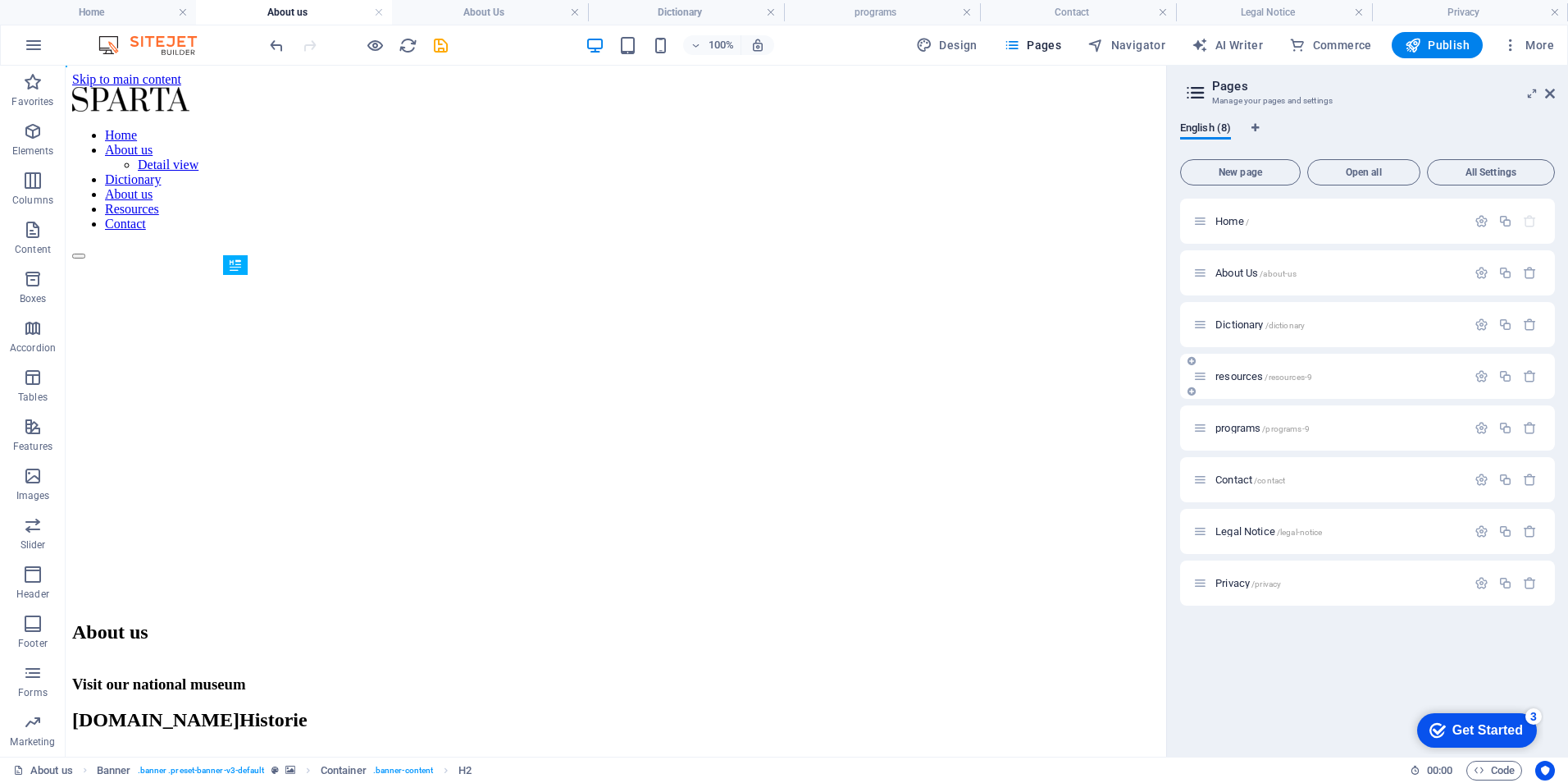
scroll to position [0, 0]
click at [1478, 374] on icon "button" at bounding box center [1482, 376] width 14 height 14
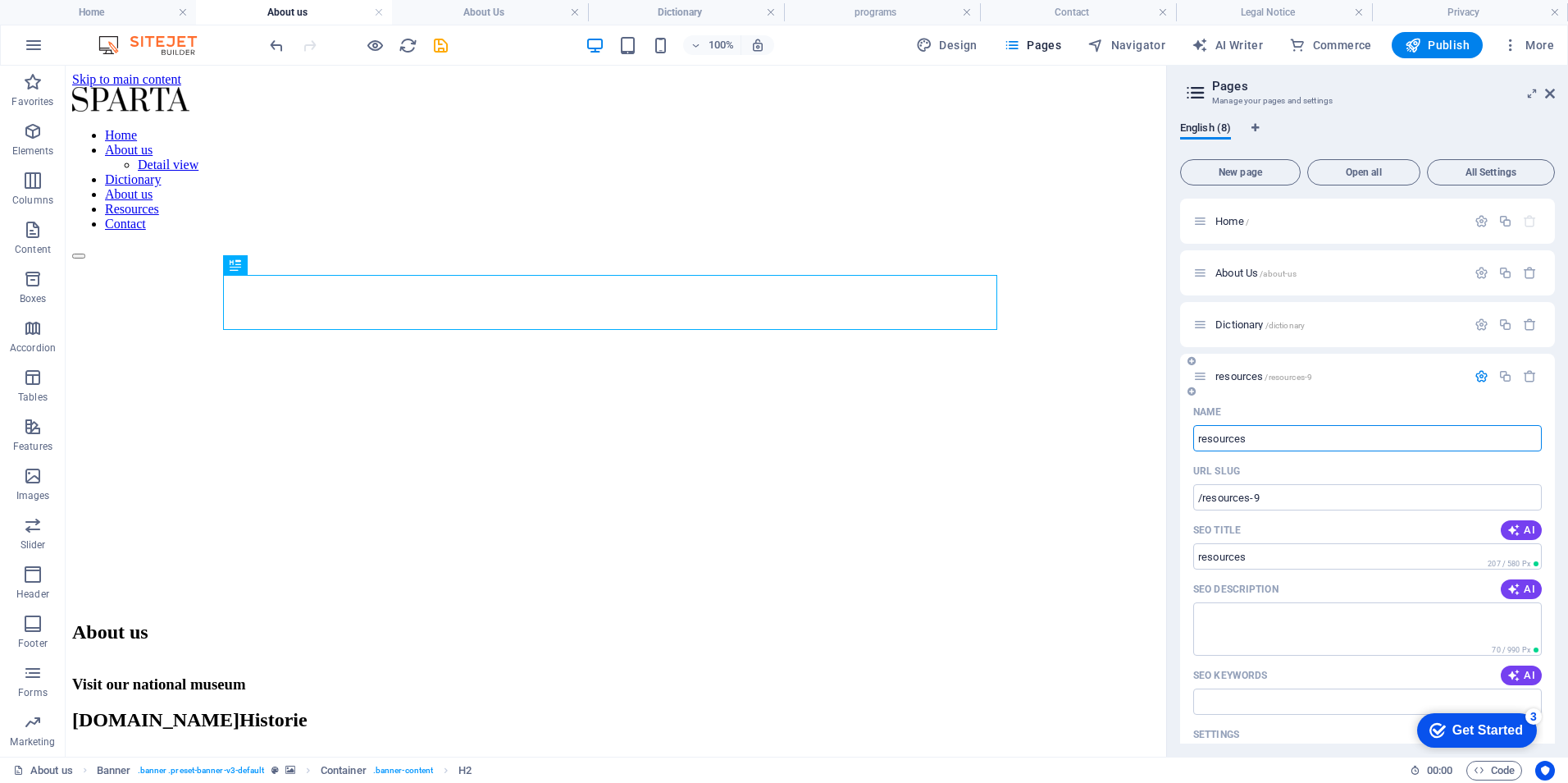
click at [1204, 436] on input "resources" at bounding box center [1367, 438] width 348 height 27
type input "Resources"
type input "esources"
type input "Resources"
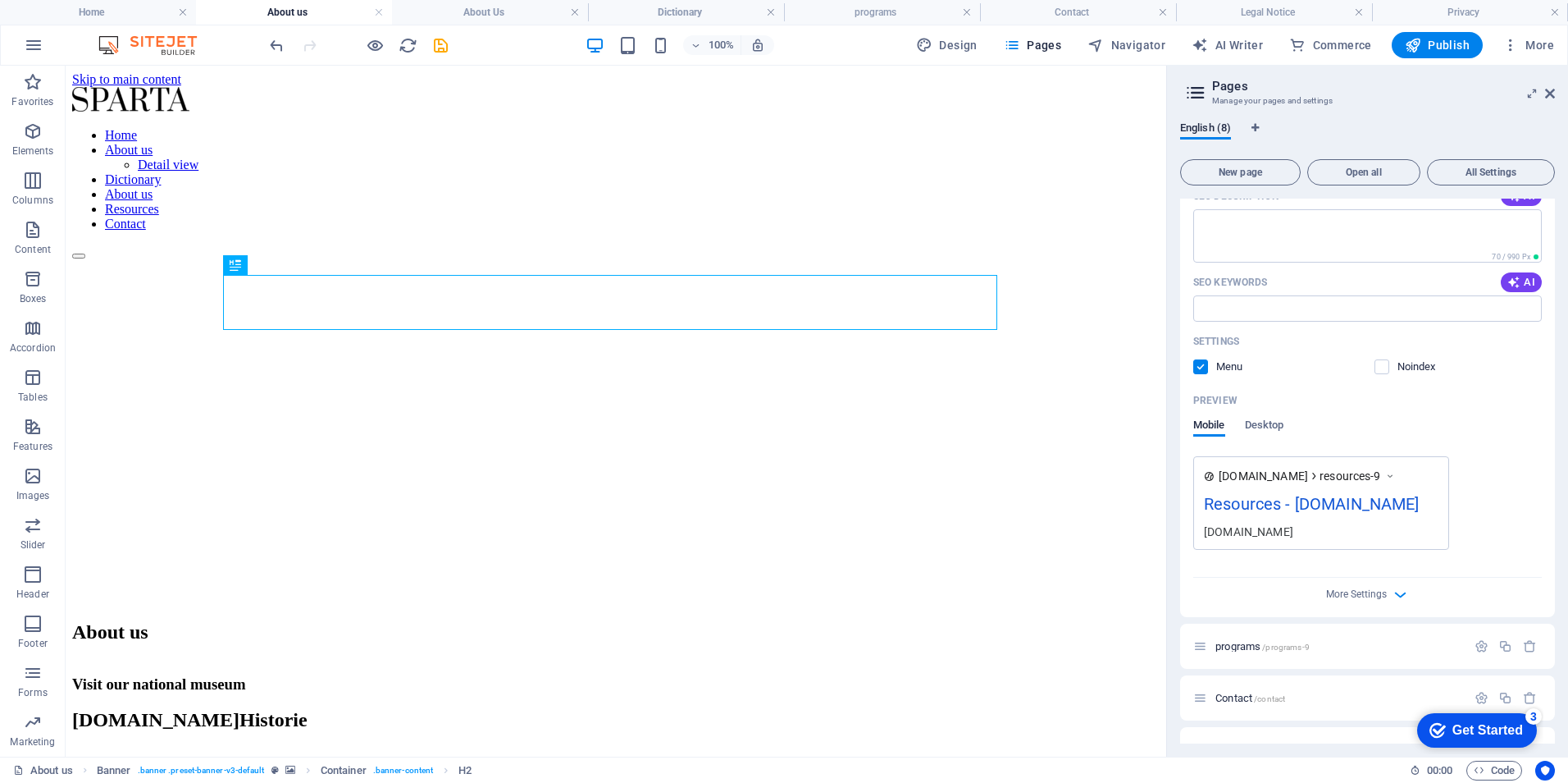
scroll to position [480, 0]
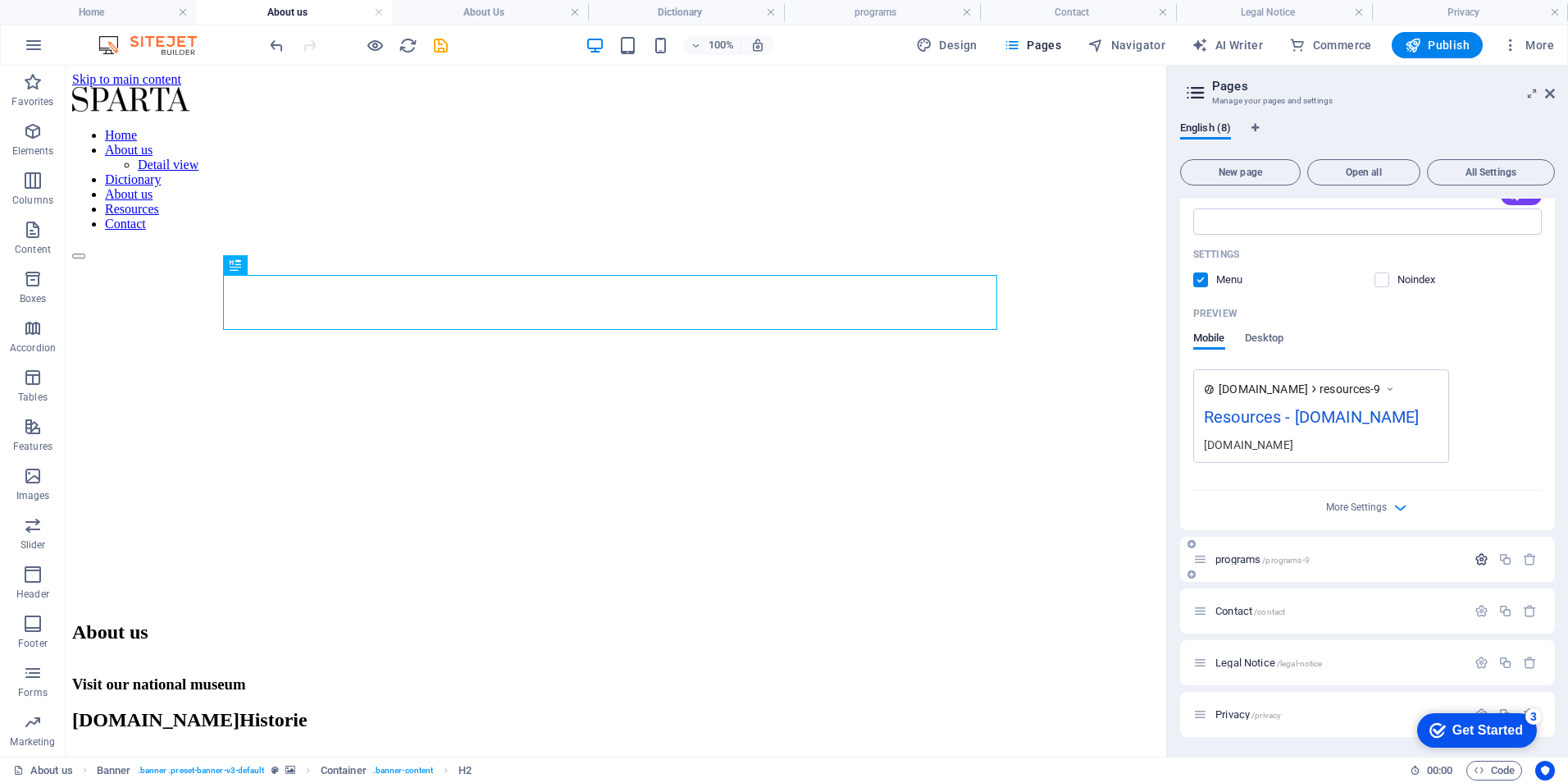
type input "Resources"
click at [1475, 554] on icon "button" at bounding box center [1482, 559] width 14 height 14
click at [1202, 623] on input "programs" at bounding box center [1367, 621] width 348 height 27
type input "Programs"
type input "rograms"
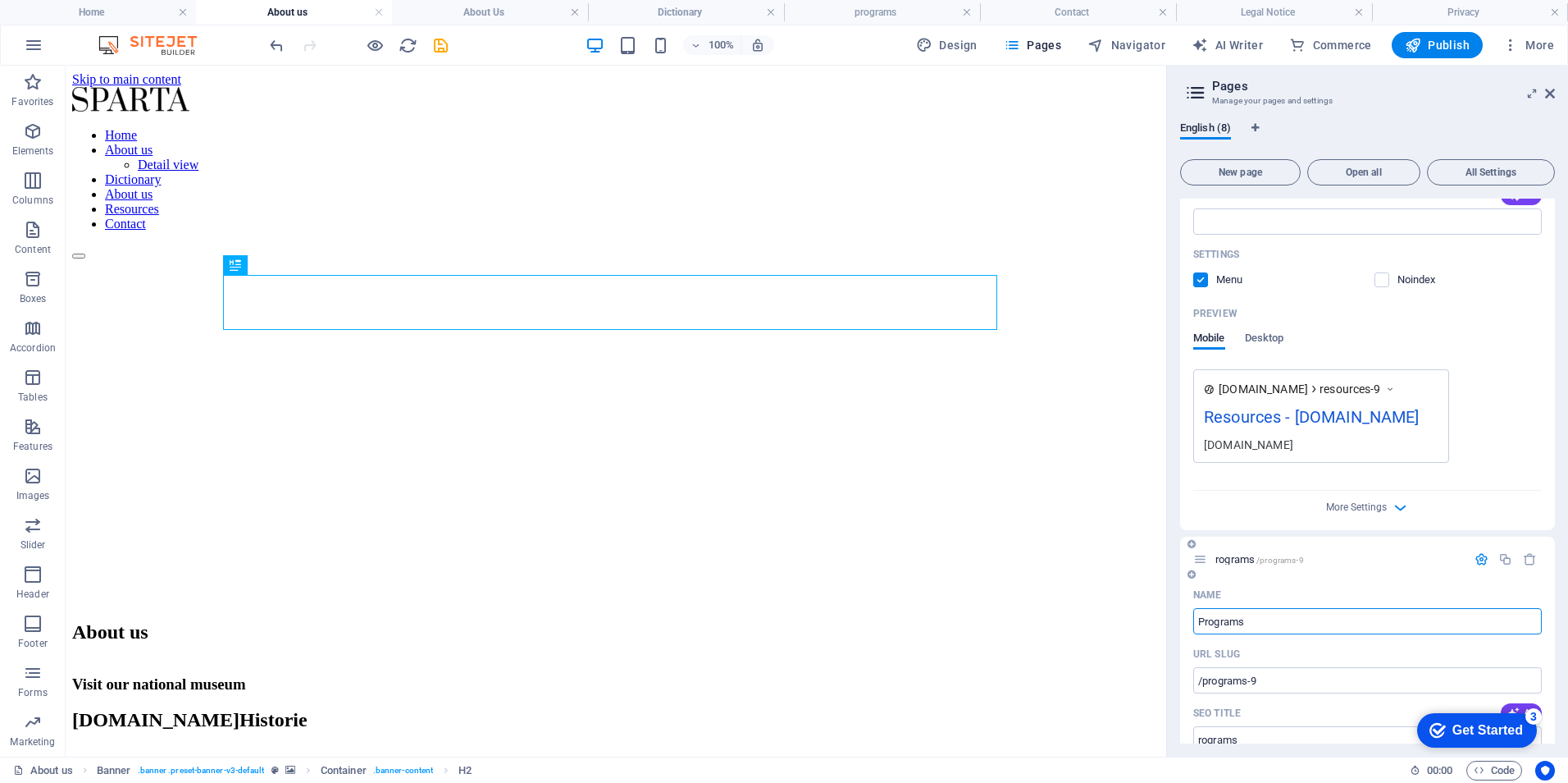
type input "Programs"
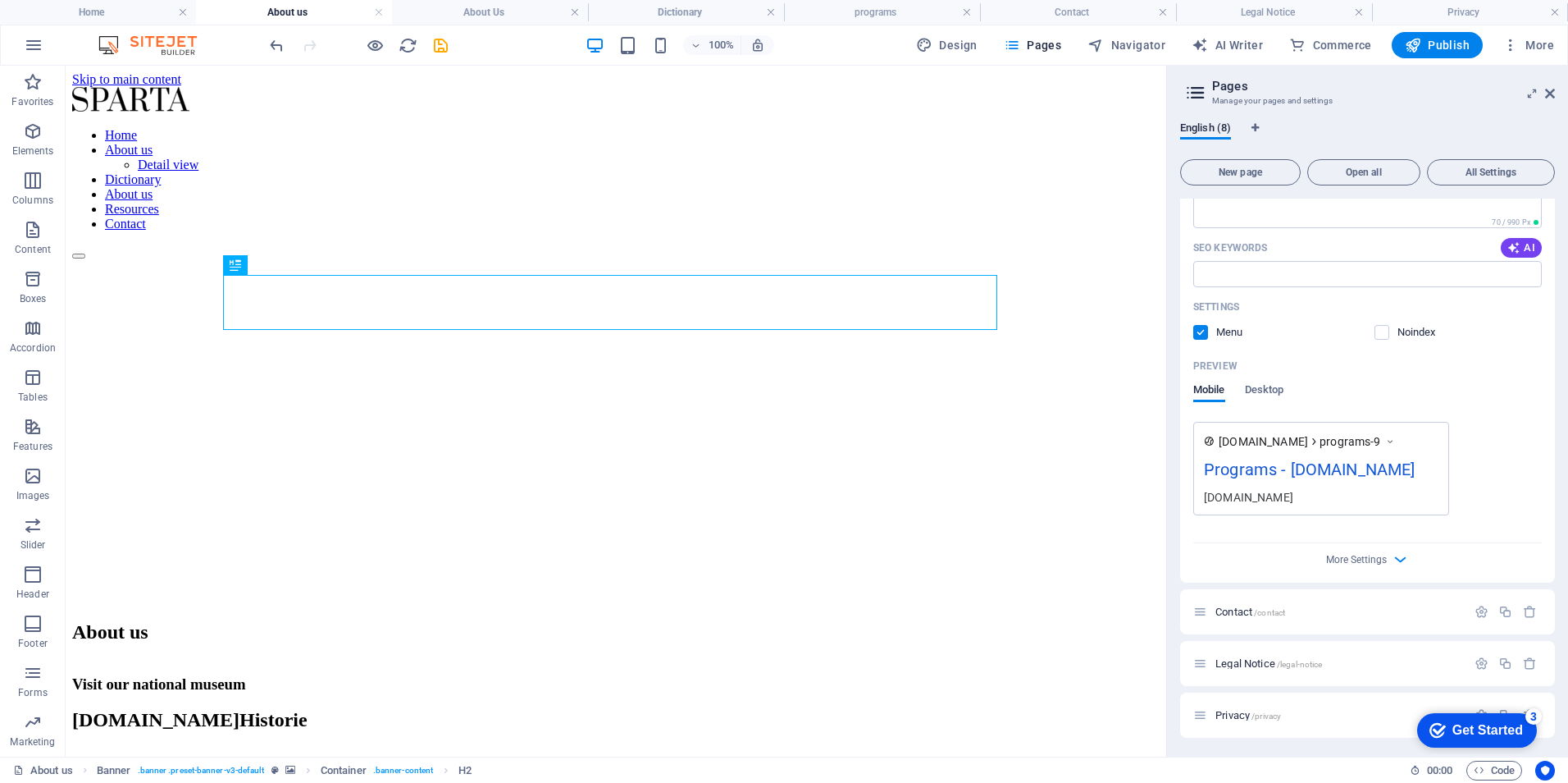
scroll to position [1092, 0]
type input "Programs"
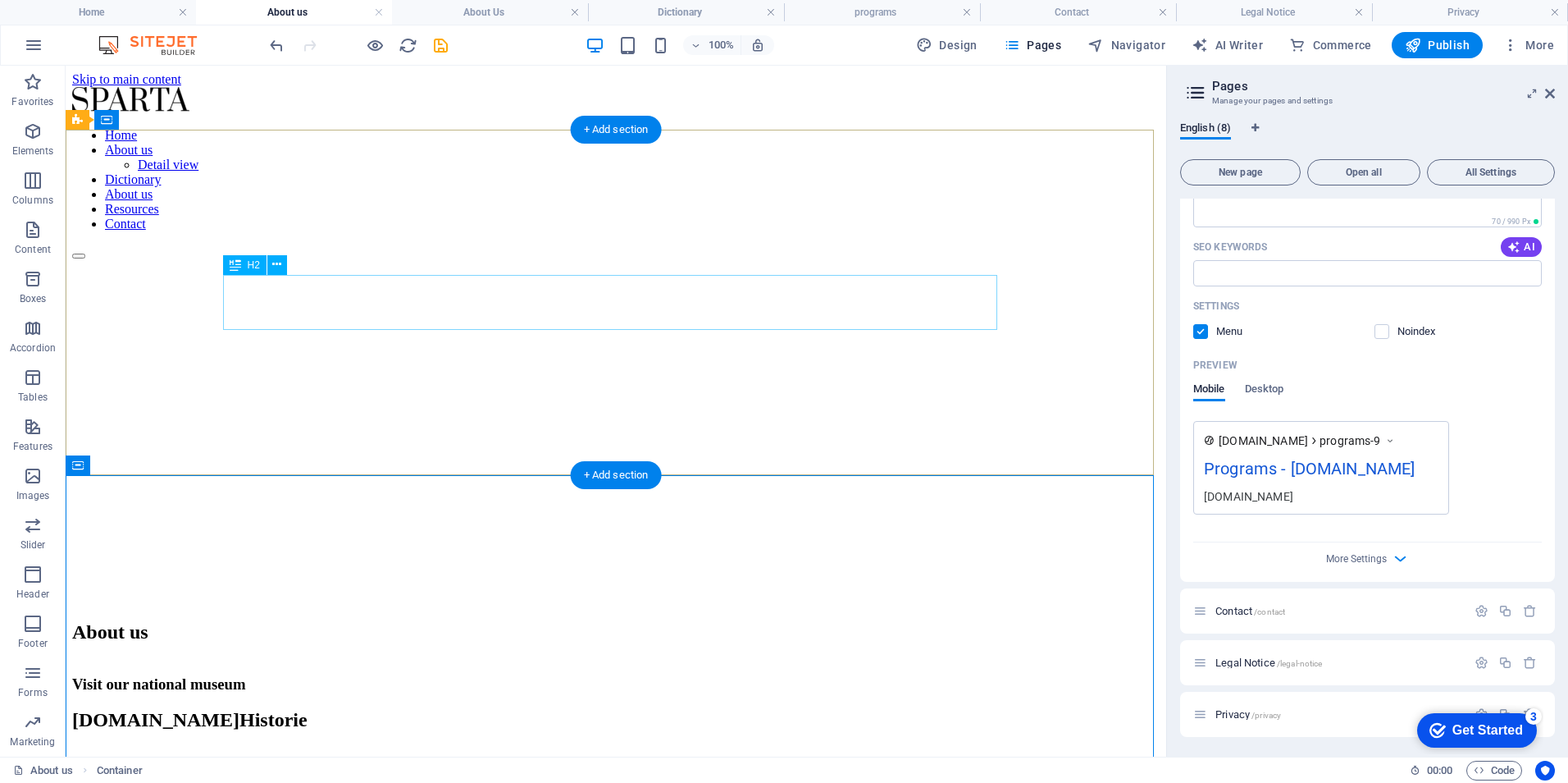
click at [708, 621] on div "About us" at bounding box center [616, 632] width 1088 height 22
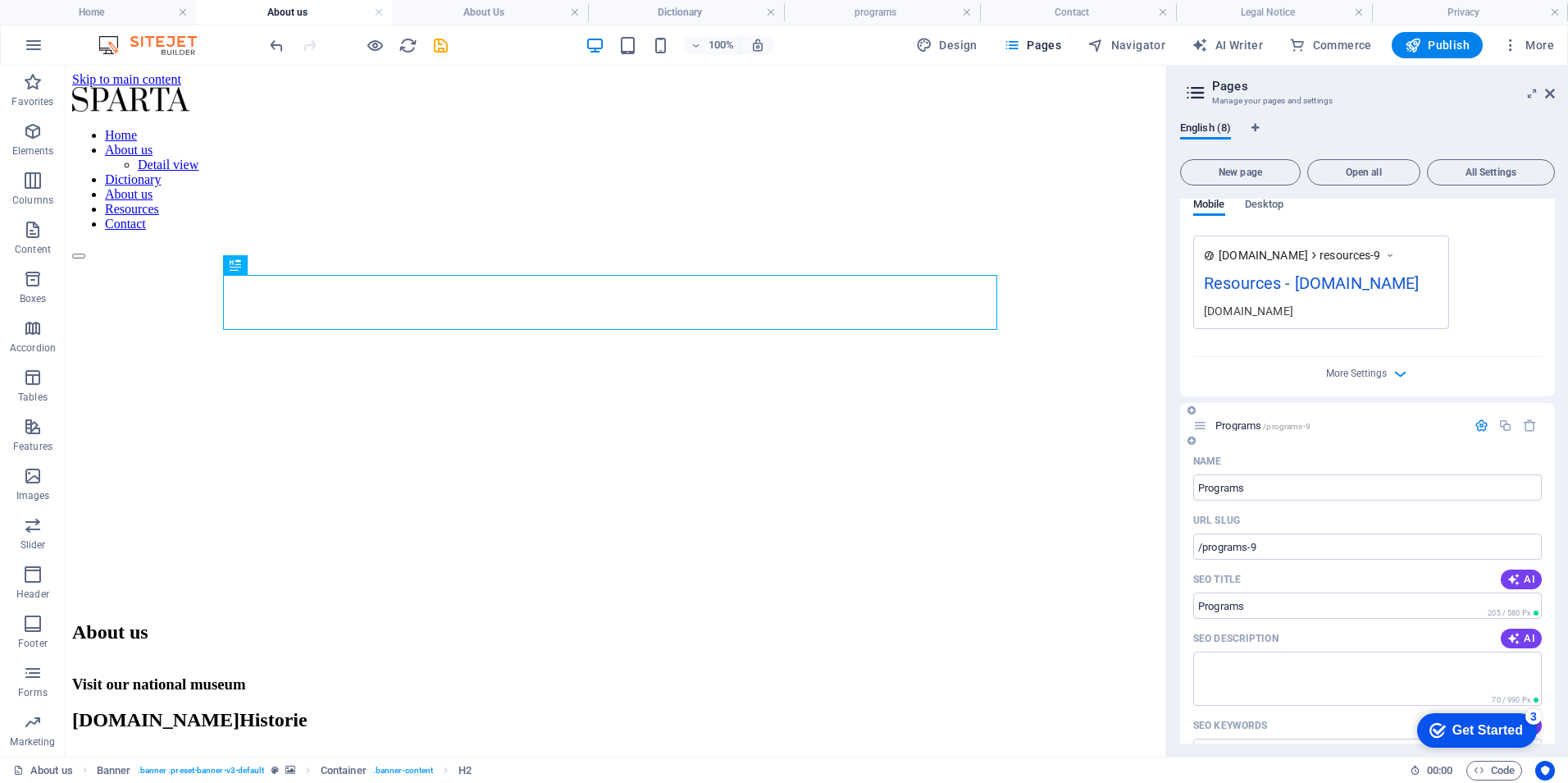
scroll to position [599, 0]
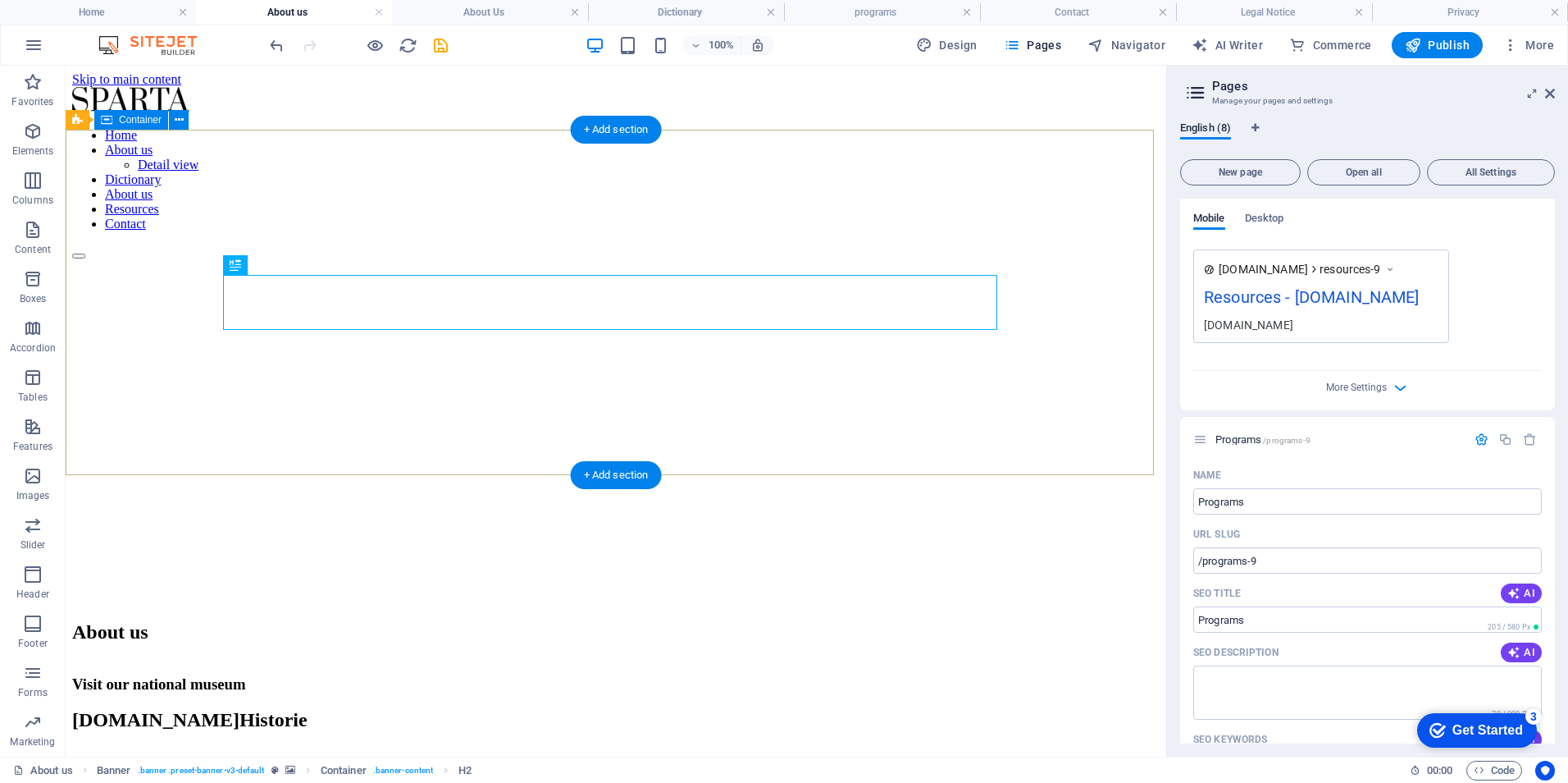
click at [1015, 604] on div "About us" at bounding box center [616, 632] width 1088 height 55
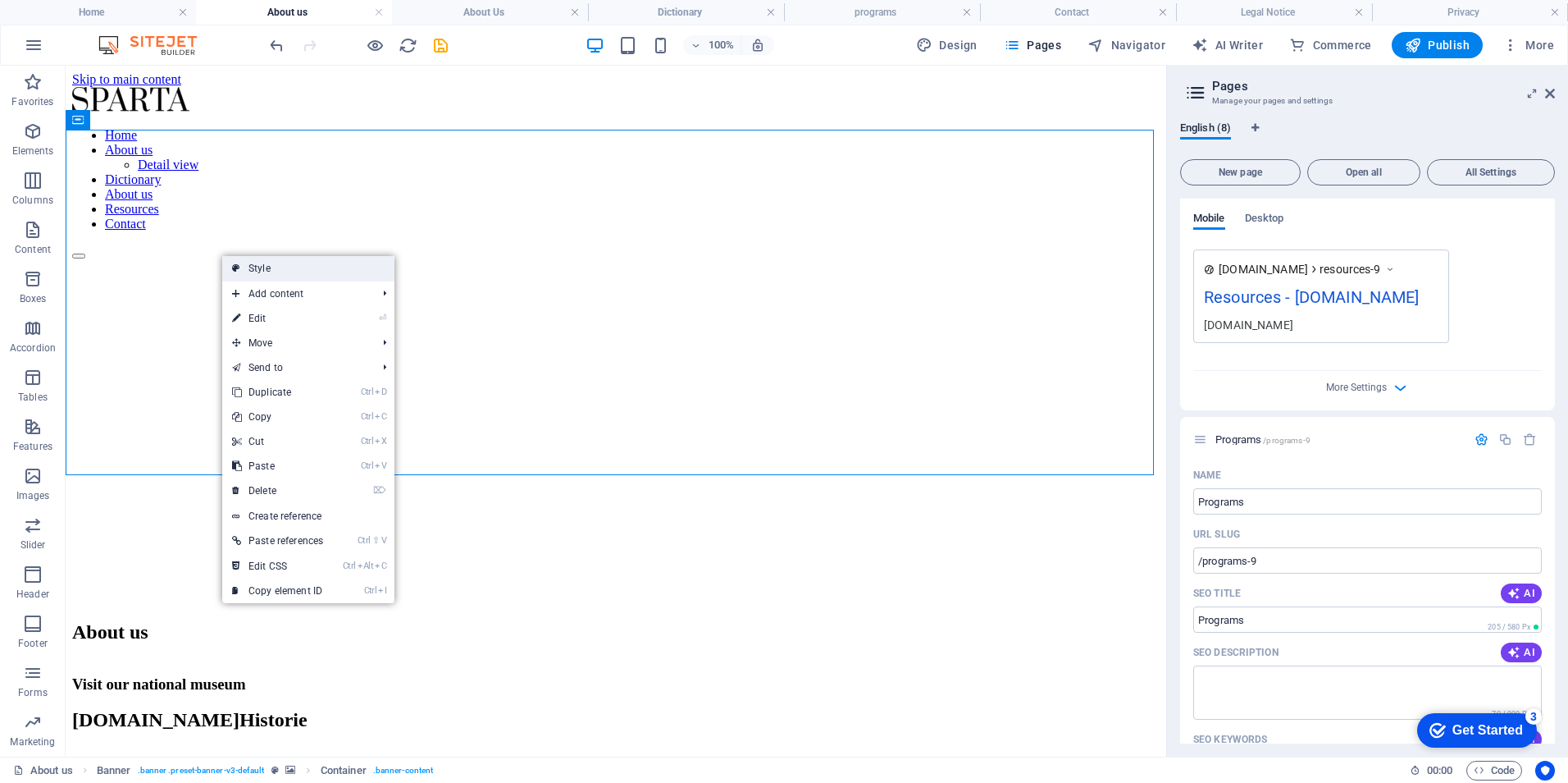
click at [266, 271] on link "Style" at bounding box center [307, 268] width 172 height 25
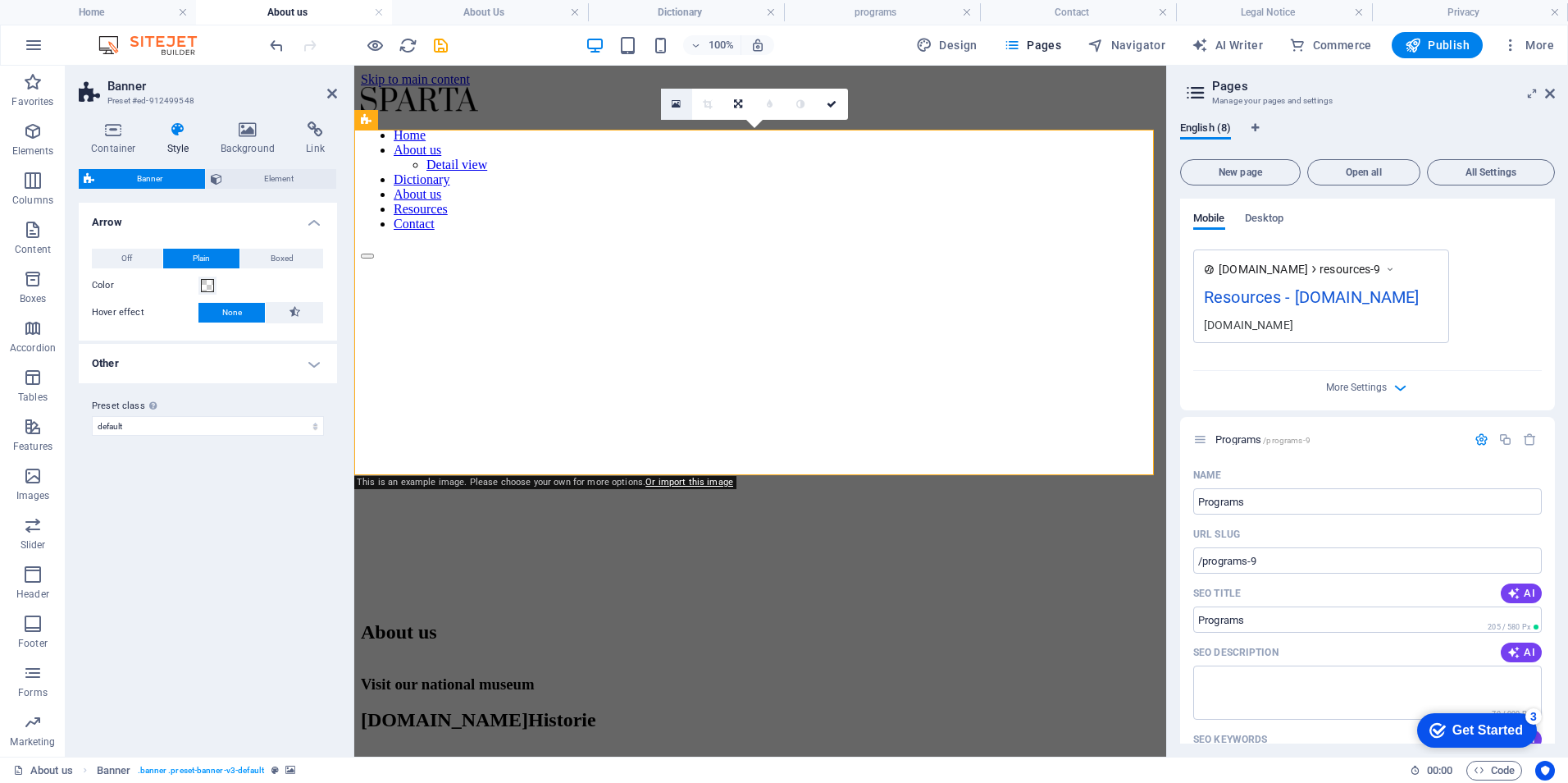
click at [678, 100] on icon at bounding box center [676, 104] width 9 height 12
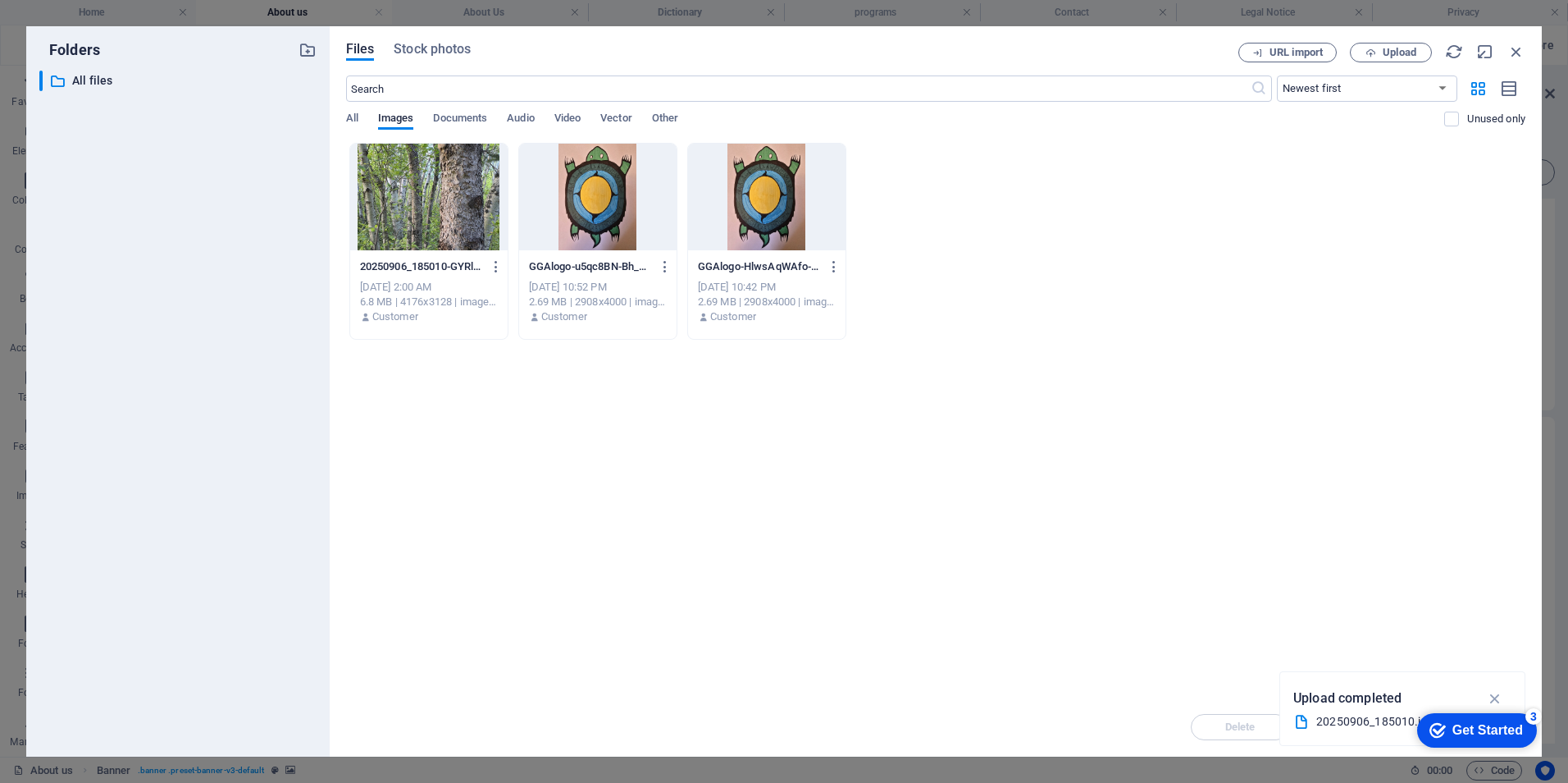
click at [430, 212] on div at bounding box center [428, 197] width 157 height 106
click at [430, 210] on div at bounding box center [428, 197] width 157 height 106
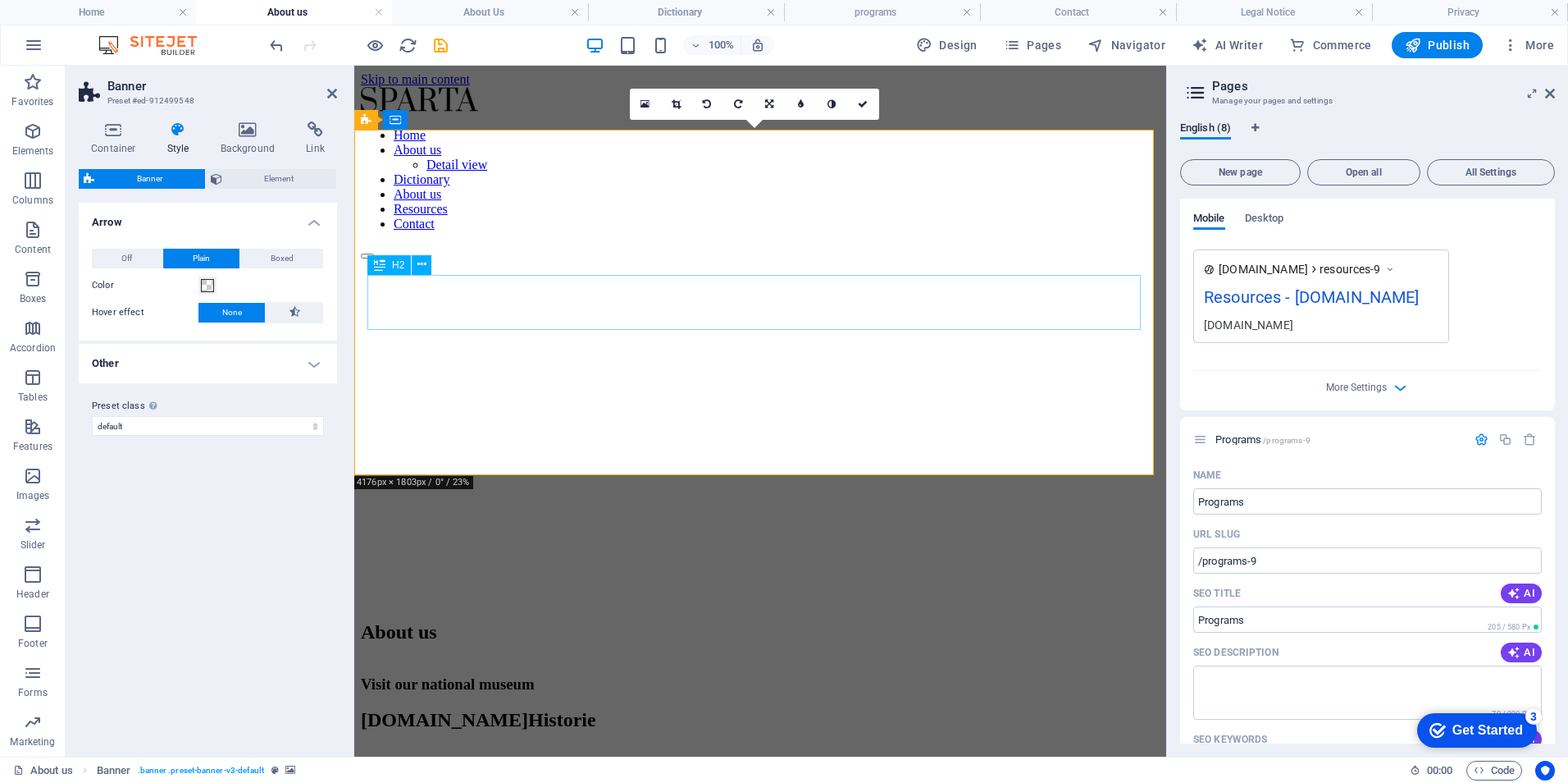
click at [745, 621] on div "About us" at bounding box center [759, 632] width 799 height 22
click at [747, 621] on div "About us" at bounding box center [759, 632] width 799 height 22
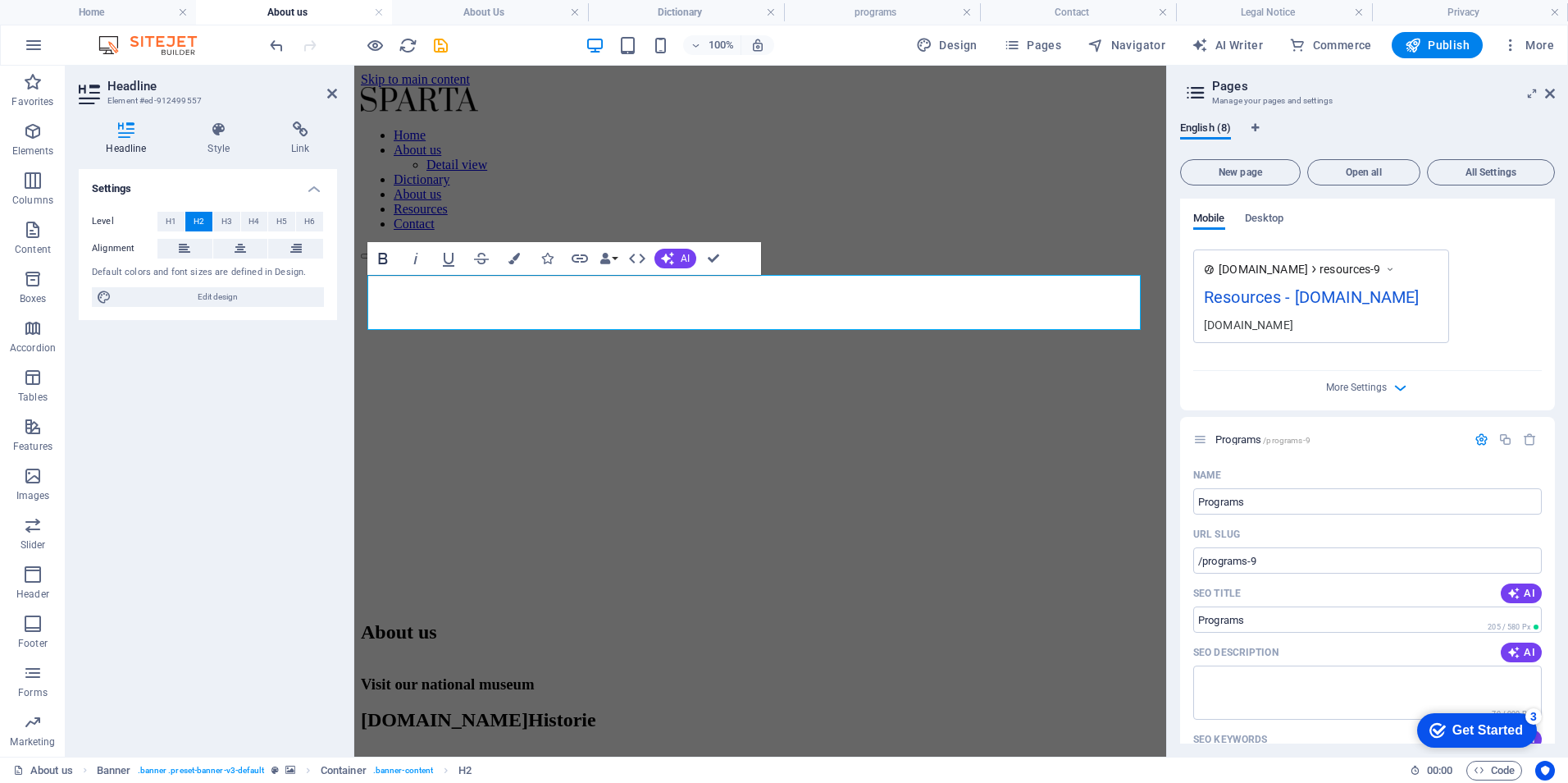
click at [381, 257] on icon "button" at bounding box center [383, 259] width 20 height 20
drag, startPoint x: 937, startPoint y: 447, endPoint x: 946, endPoint y: 446, distance: 9.1
click at [937, 604] on div "About us" at bounding box center [759, 632] width 799 height 55
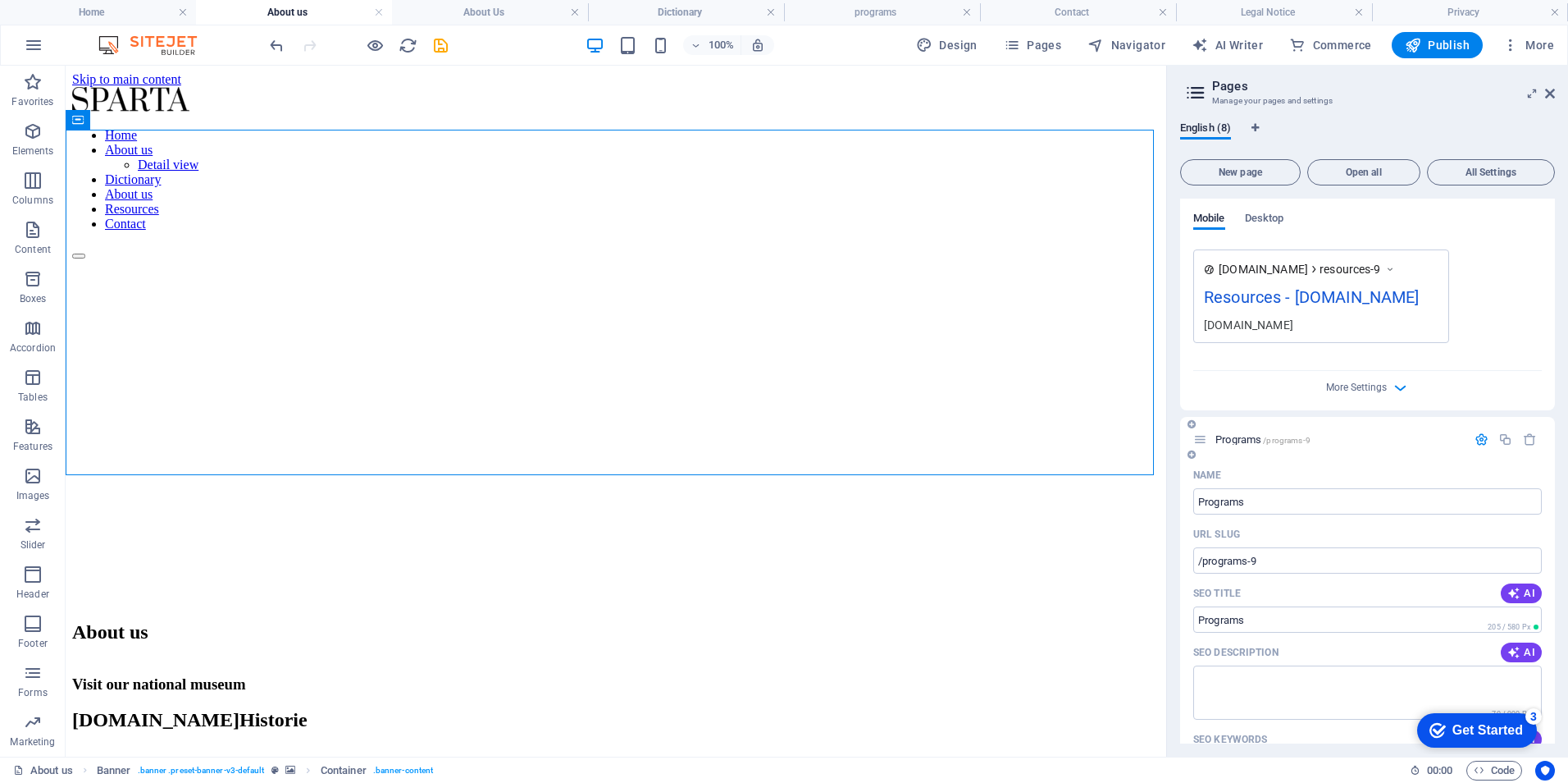
click at [1237, 439] on span "Programs /programs-9" at bounding box center [1263, 439] width 95 height 12
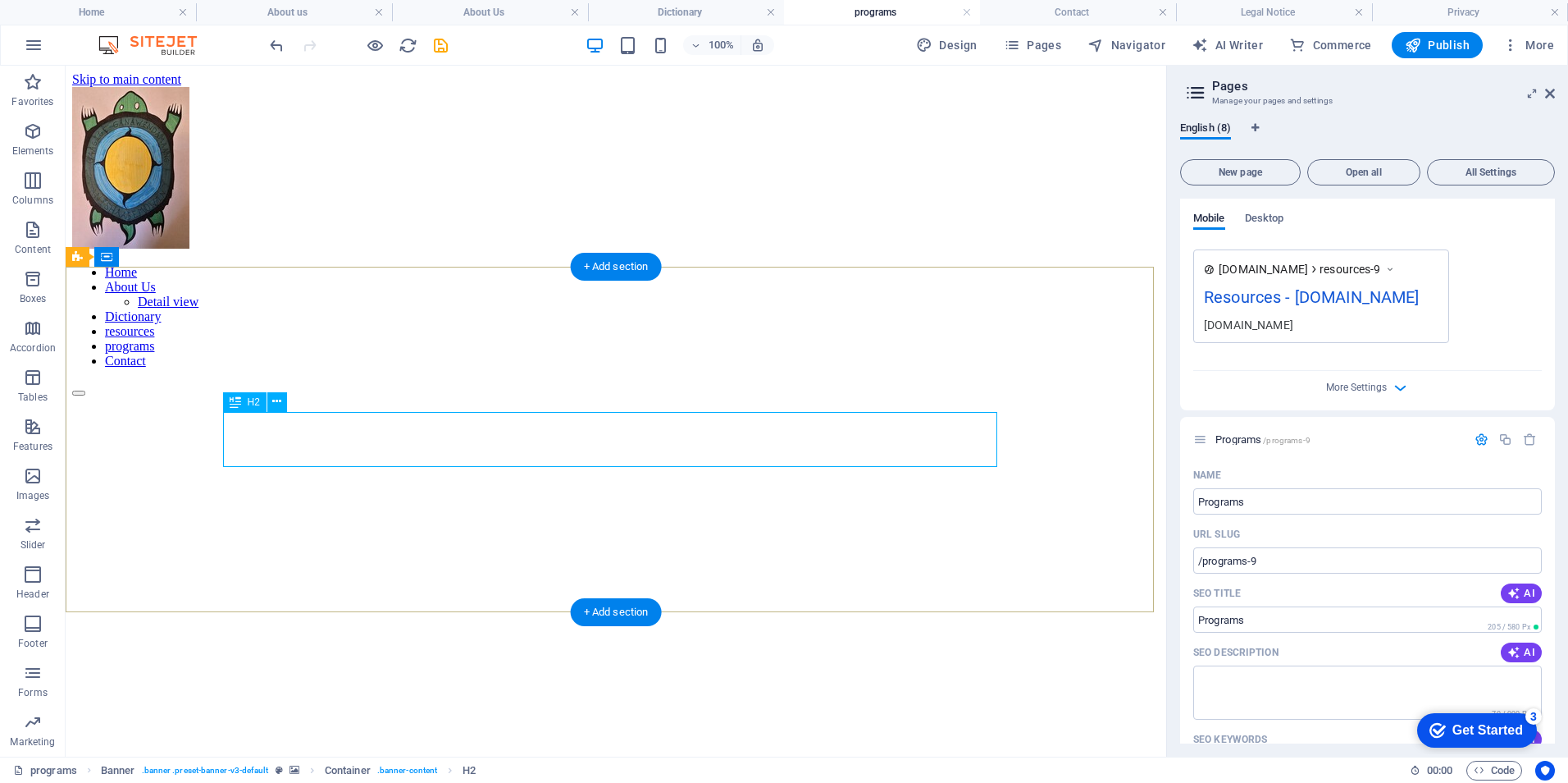
click at [687, 758] on div "Latest News" at bounding box center [616, 769] width 1088 height 22
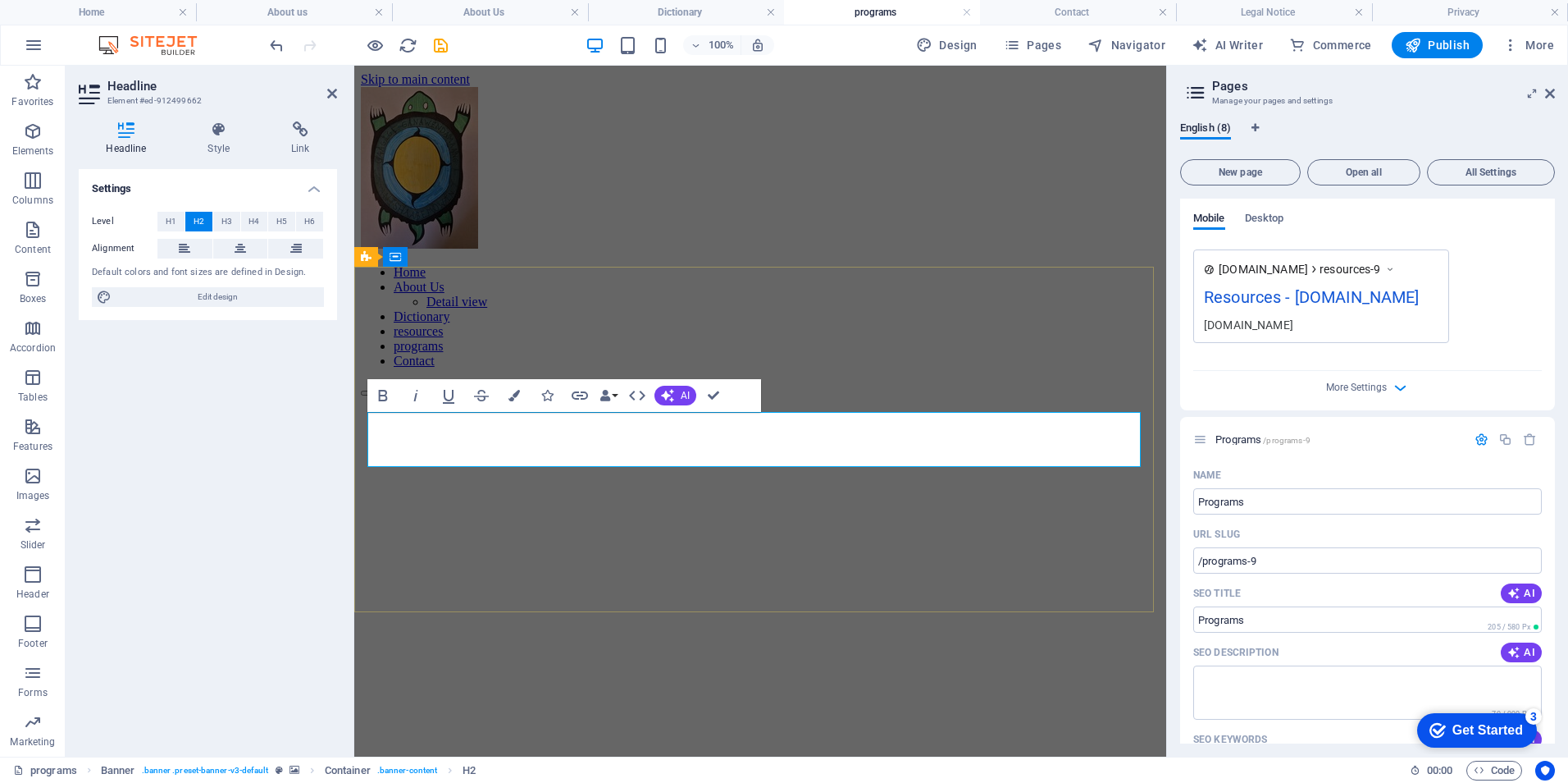
click at [443, 758] on span "programs" at bounding box center [401, 769] width 82 height 22
click at [376, 393] on icon "button" at bounding box center [383, 396] width 20 height 20
click at [976, 741] on div "programs" at bounding box center [759, 769] width 799 height 55
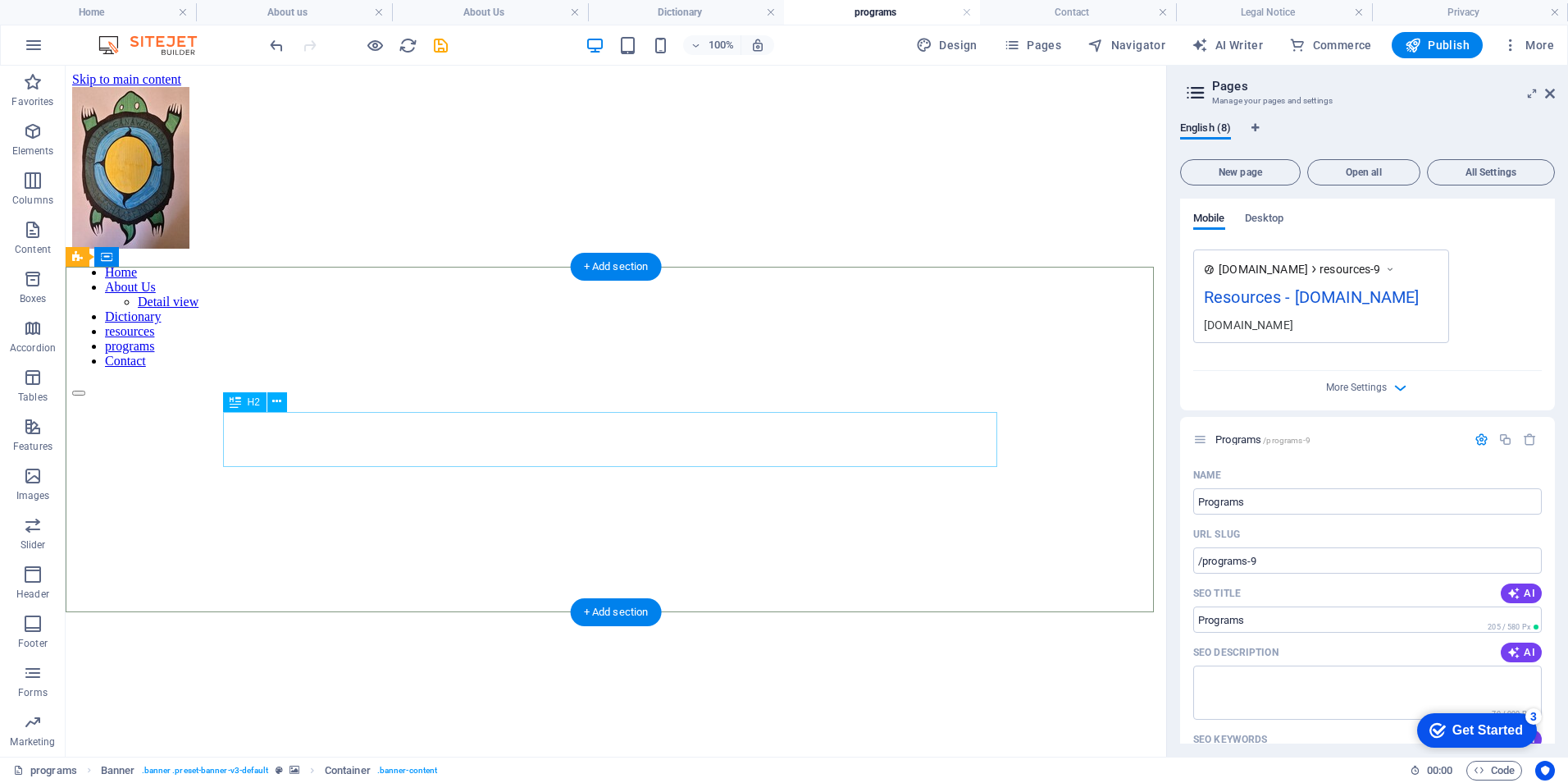
click at [898, 758] on div "programs" at bounding box center [616, 769] width 1088 height 22
click at [857, 741] on div "programs" at bounding box center [616, 769] width 1088 height 55
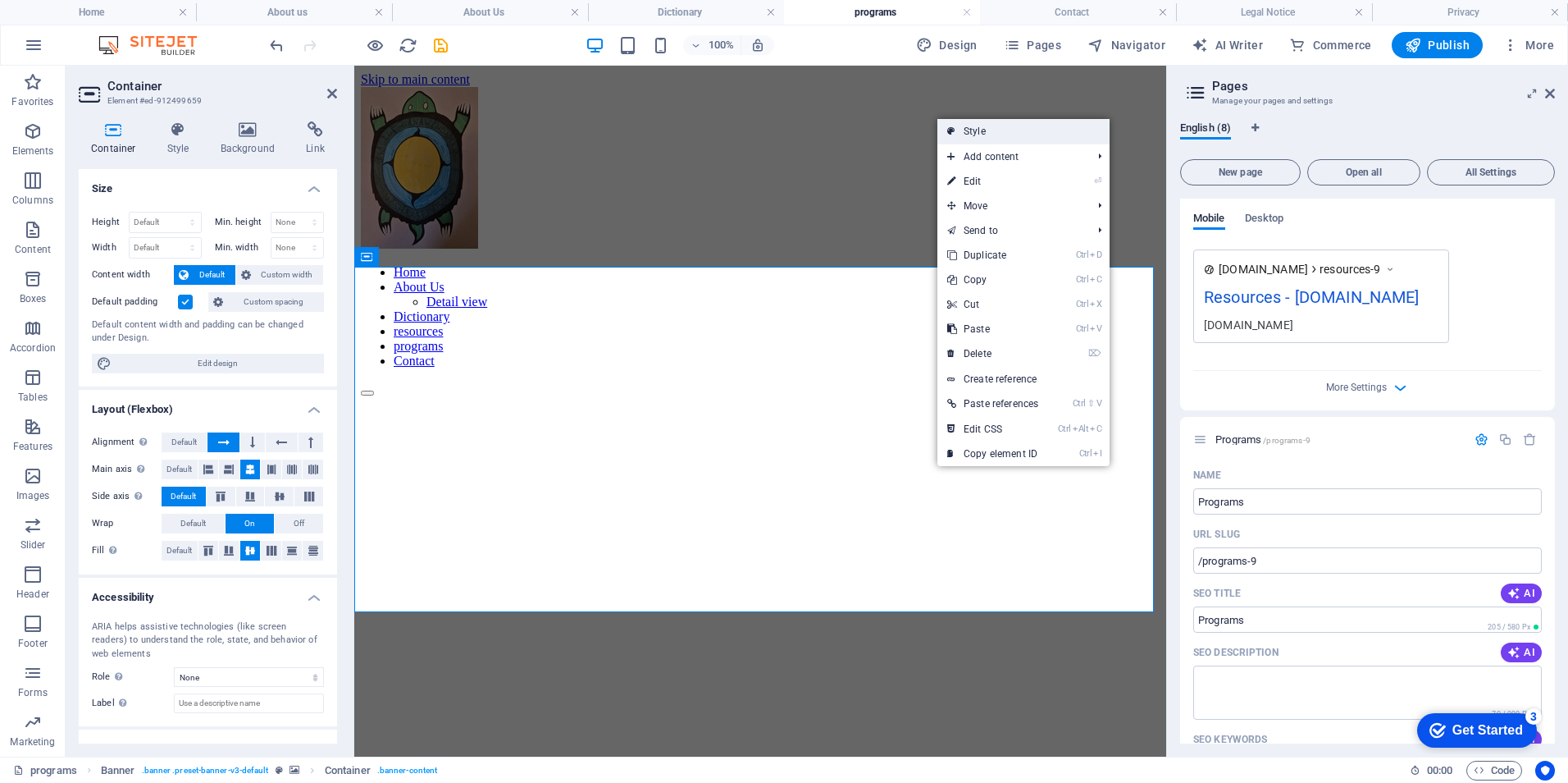
click at [990, 137] on link "Style" at bounding box center [1023, 131] width 172 height 25
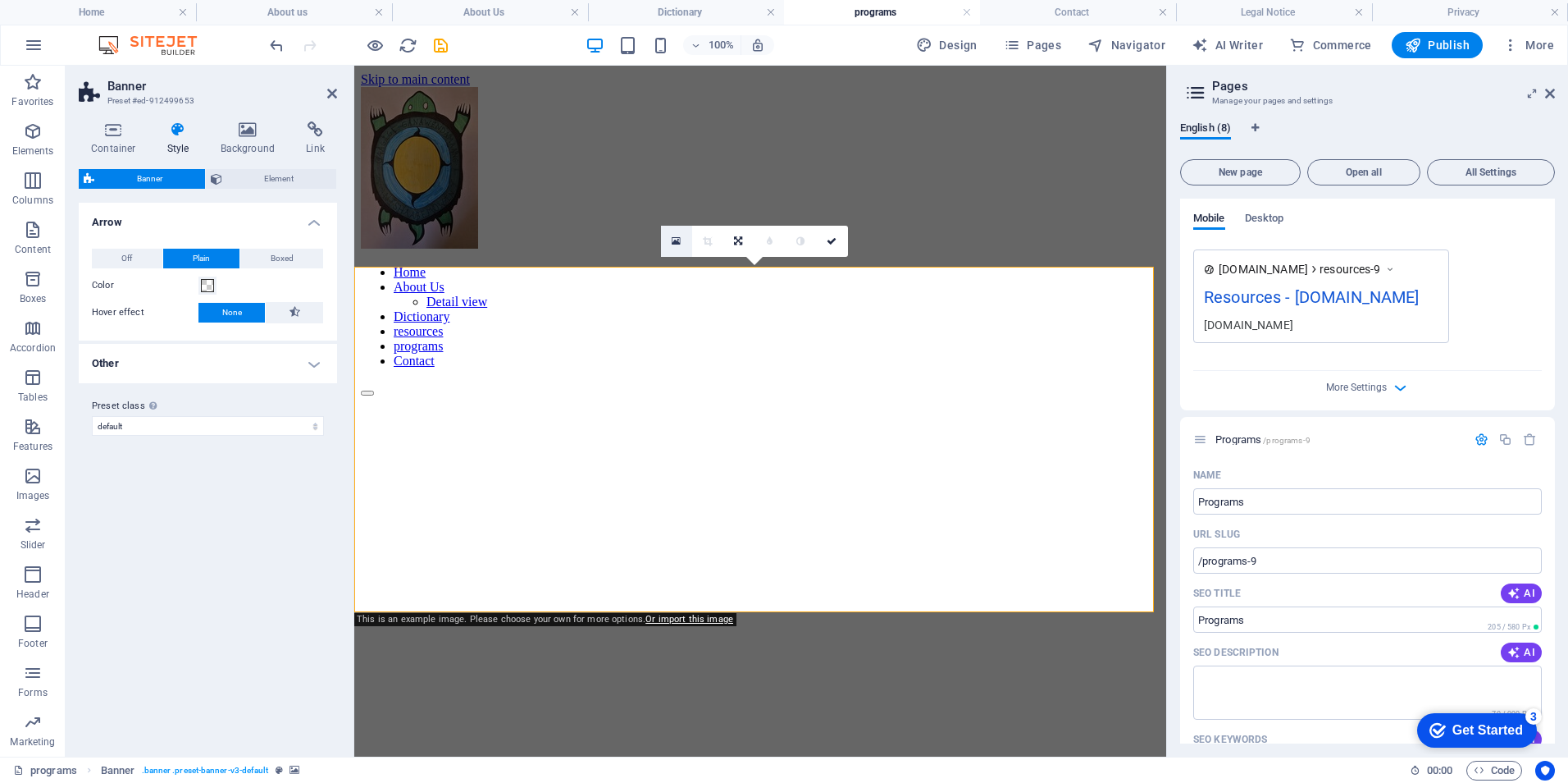
click at [671, 238] on icon at bounding box center [676, 241] width 9 height 12
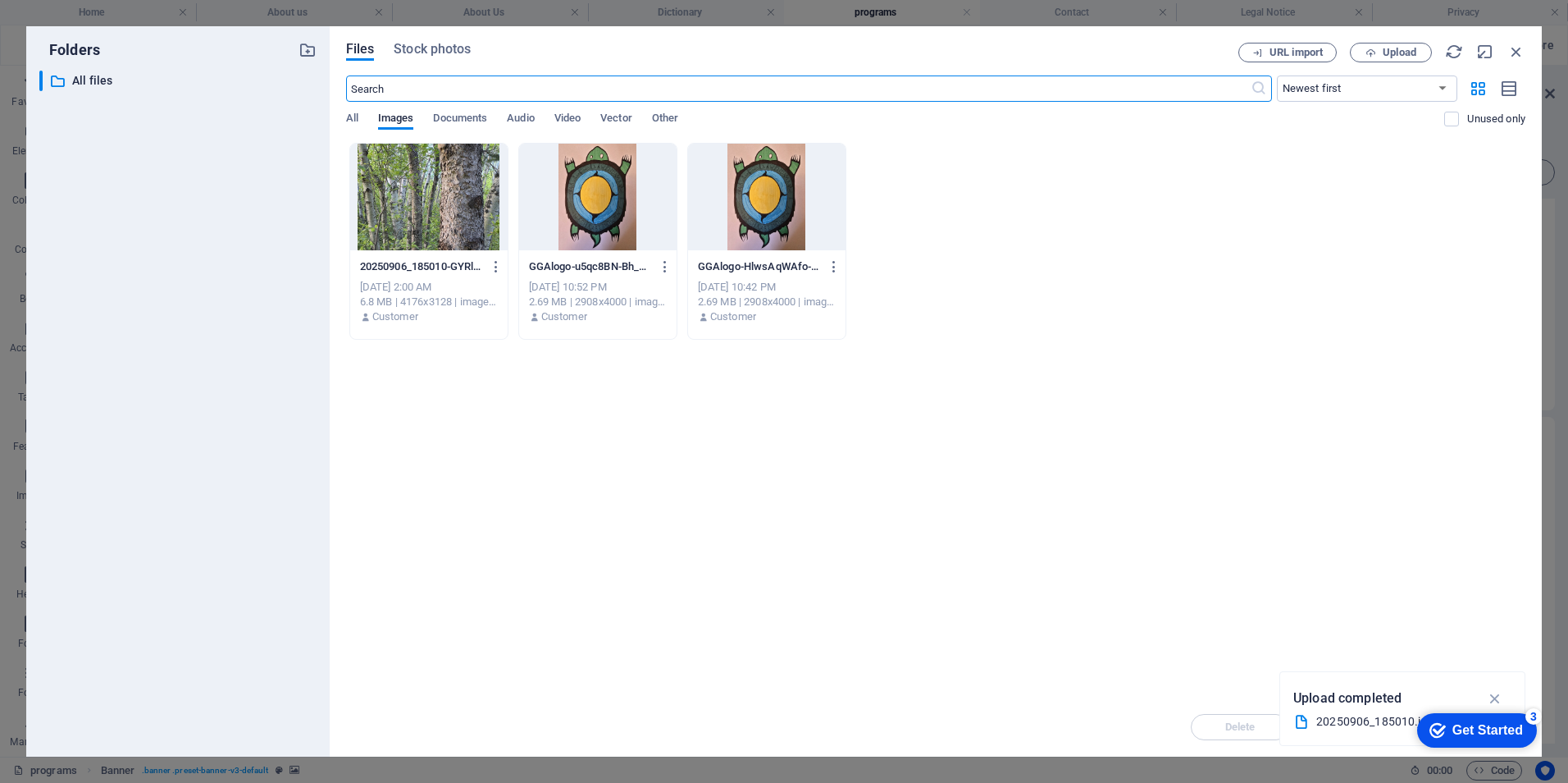
click at [391, 209] on div at bounding box center [428, 197] width 157 height 106
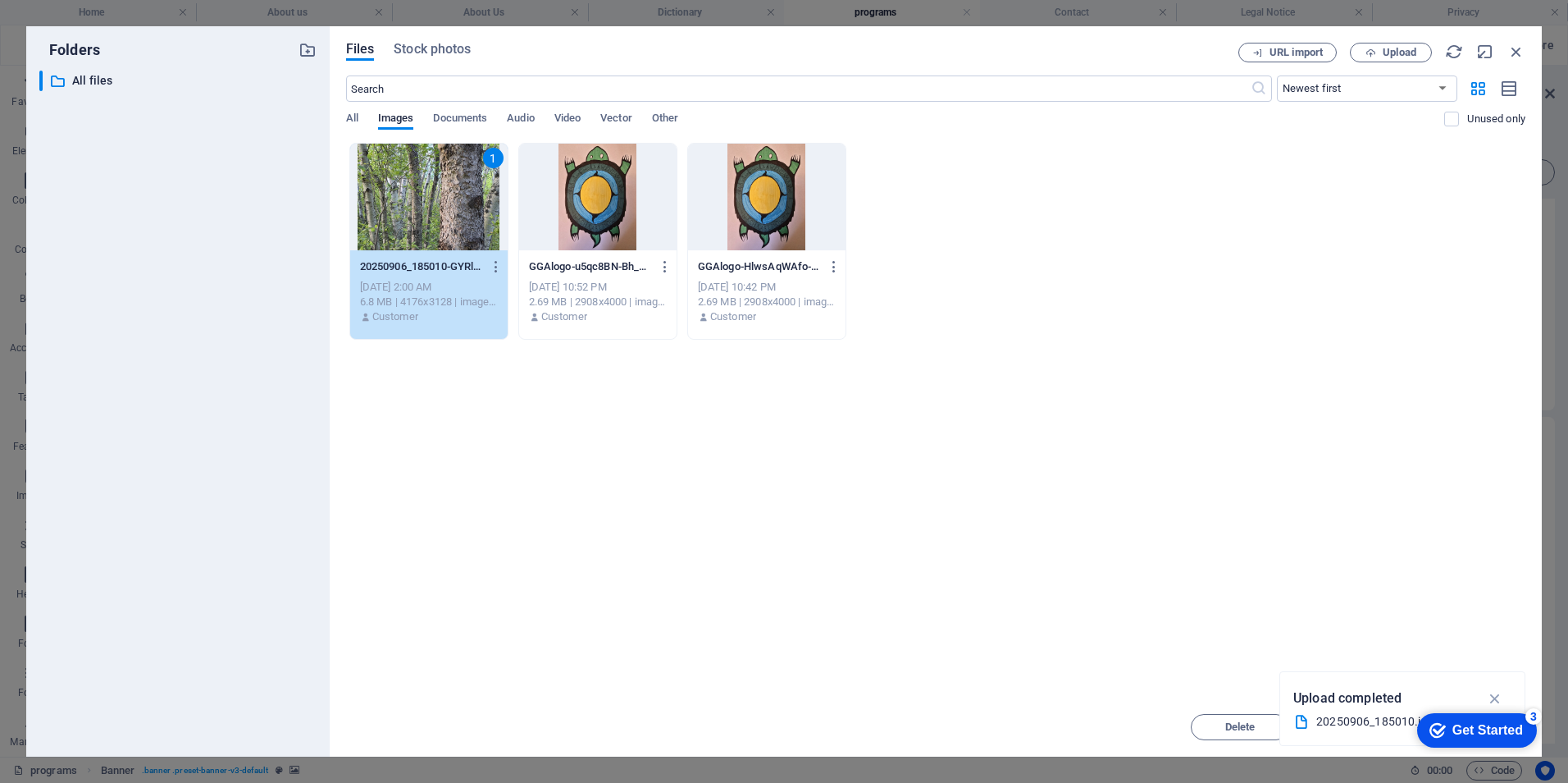
click at [391, 209] on div "1" at bounding box center [428, 197] width 157 height 106
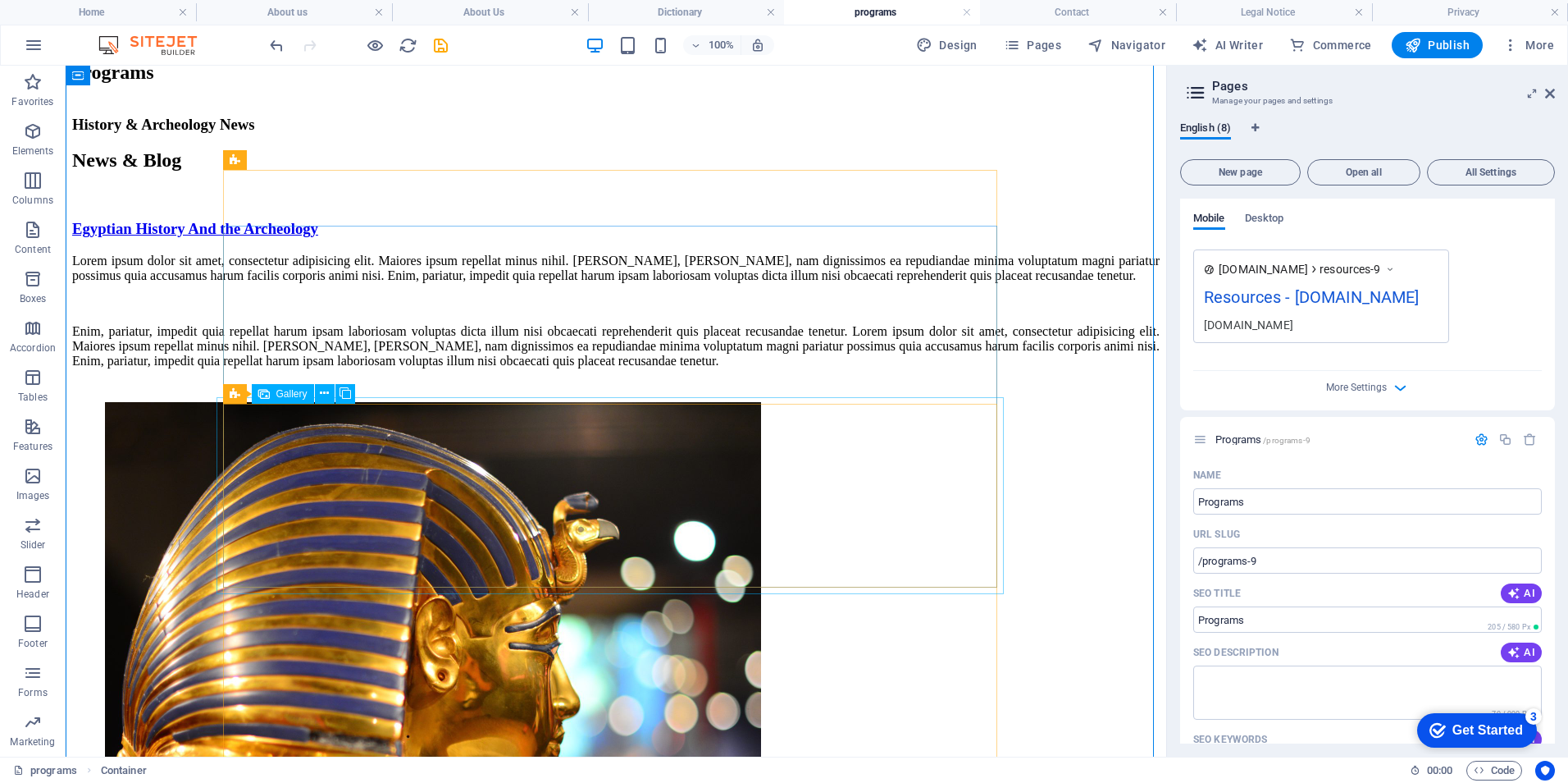
scroll to position [164, 0]
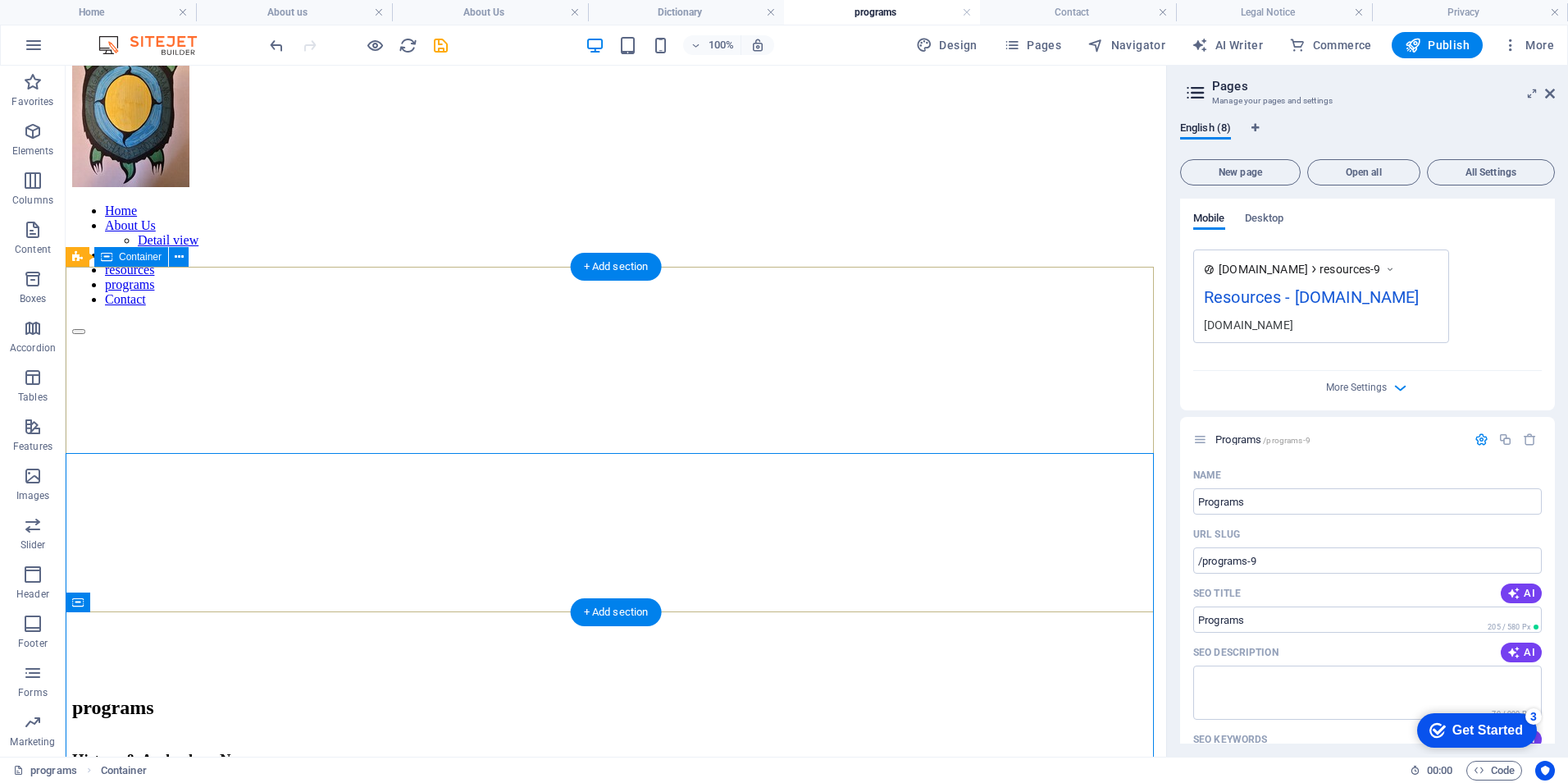
scroll to position [0, 0]
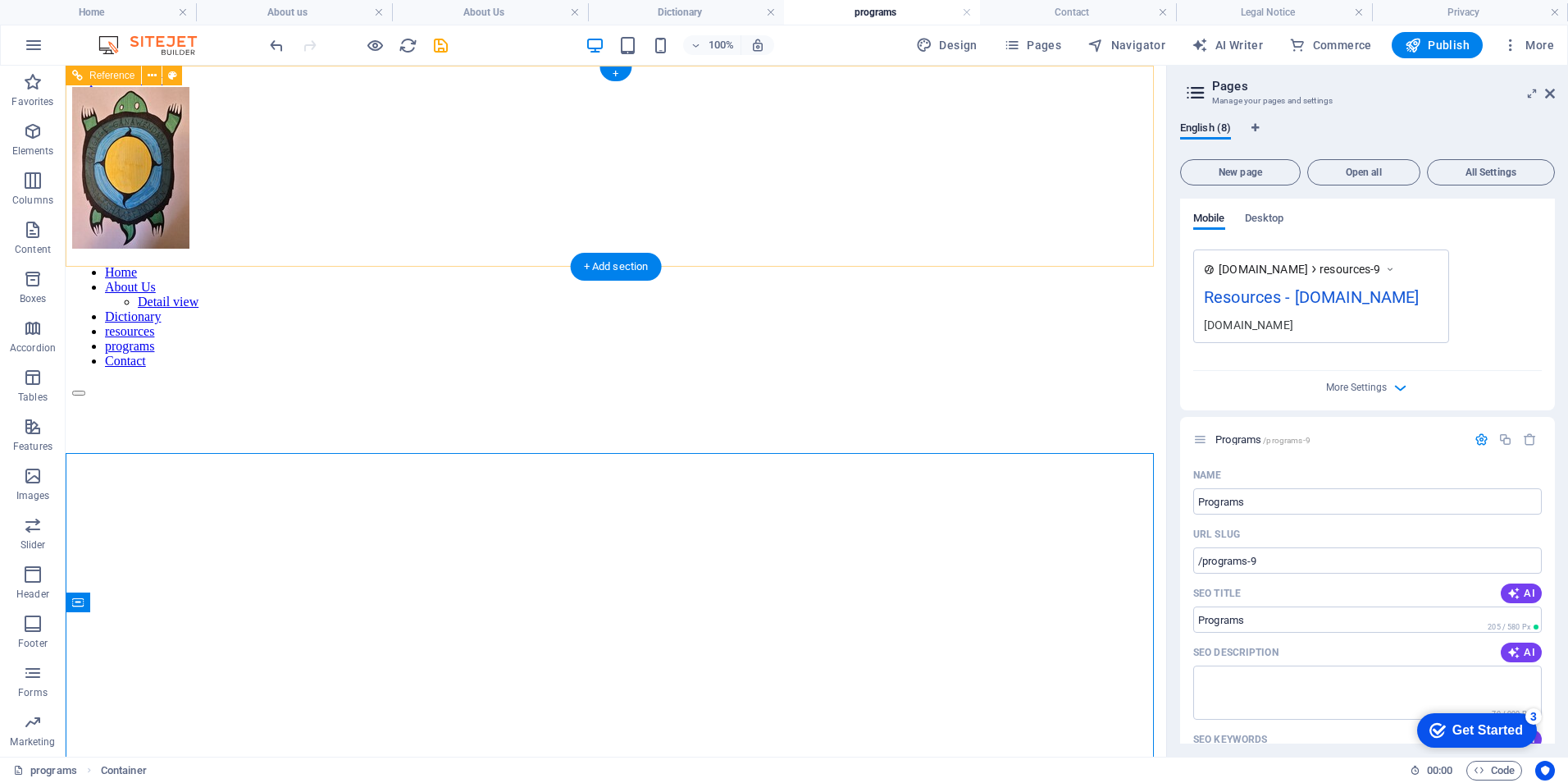
click at [747, 265] on nav "Home About Us Detail view Dictionary resources programs Contact" at bounding box center [616, 317] width 1088 height 103
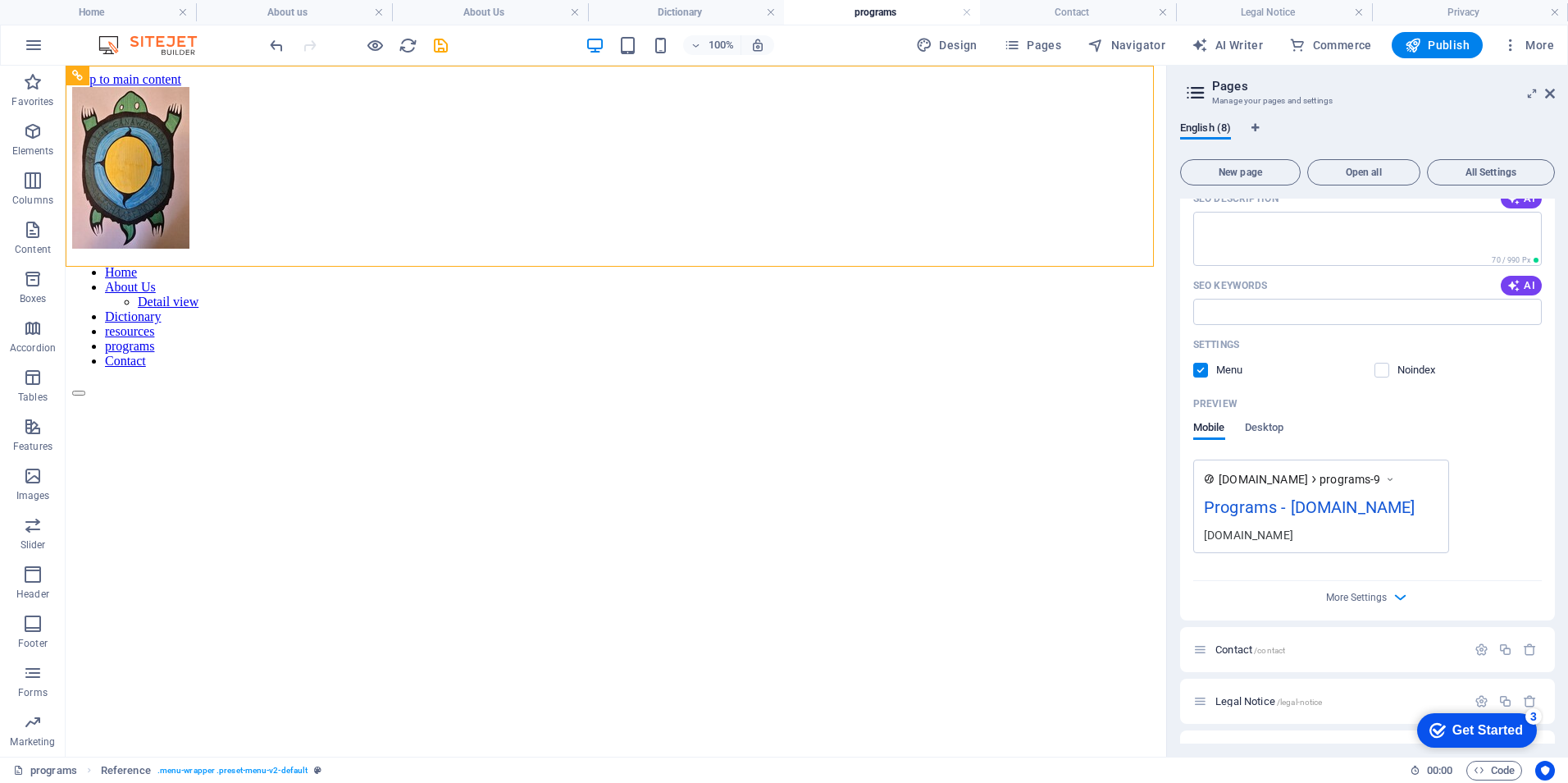
scroll to position [1092, 0]
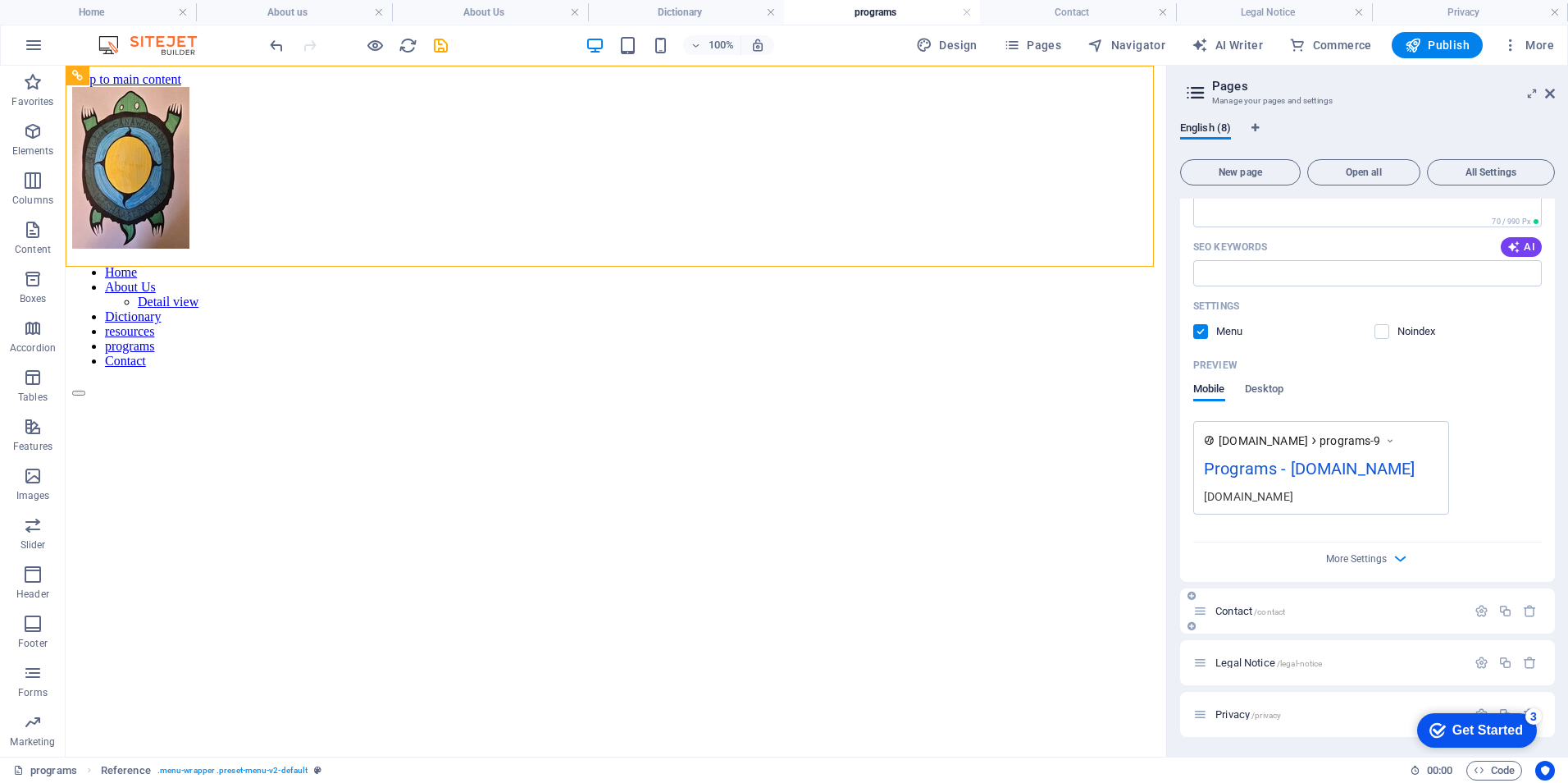
click at [1228, 616] on div "Contact /contact" at bounding box center [1330, 610] width 273 height 19
click at [1231, 609] on span "Contact /contact" at bounding box center [1251, 610] width 70 height 12
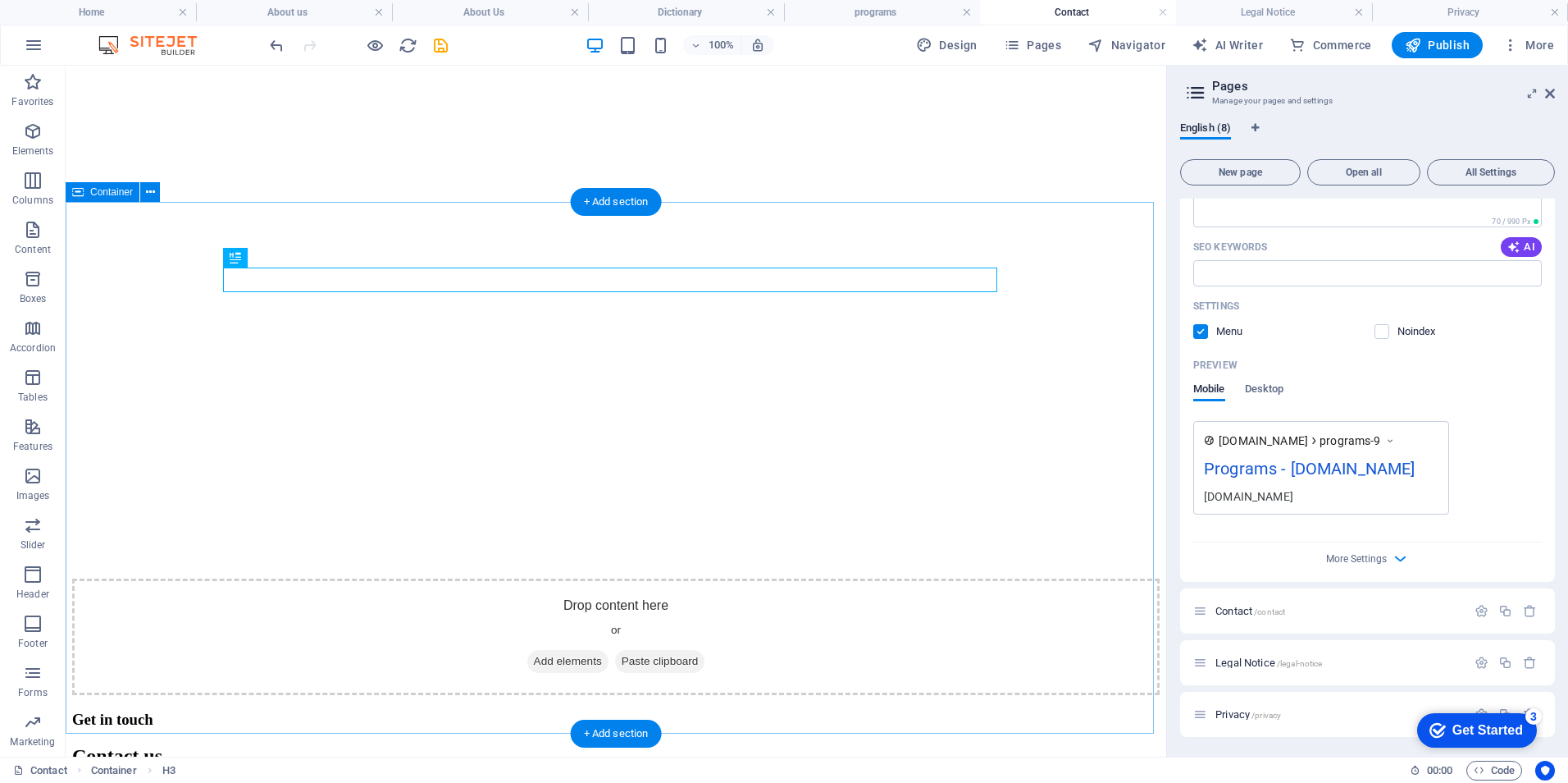
scroll to position [576, 0]
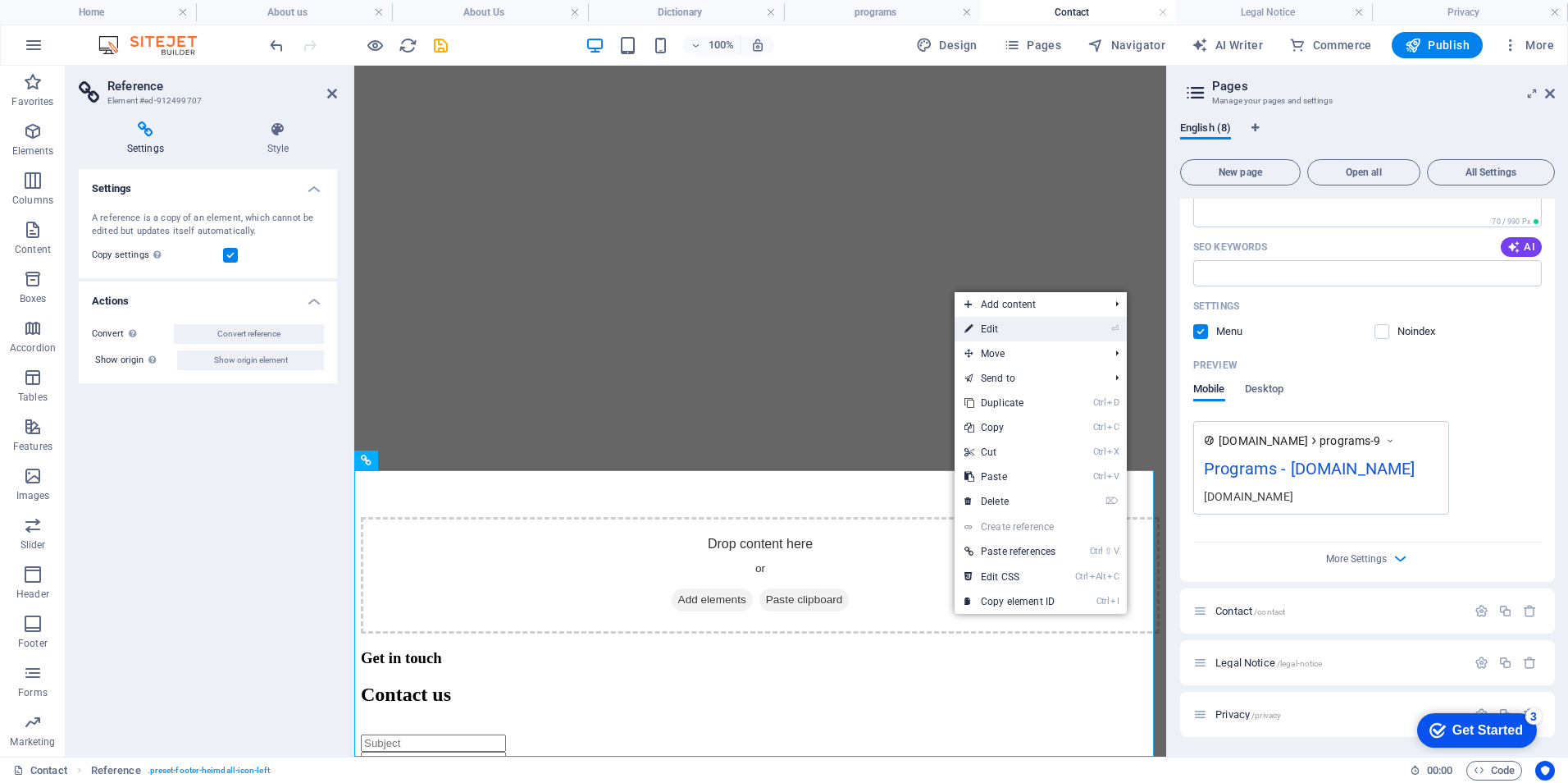
click at [1010, 329] on link "⏎ Edit" at bounding box center [1010, 329] width 111 height 25
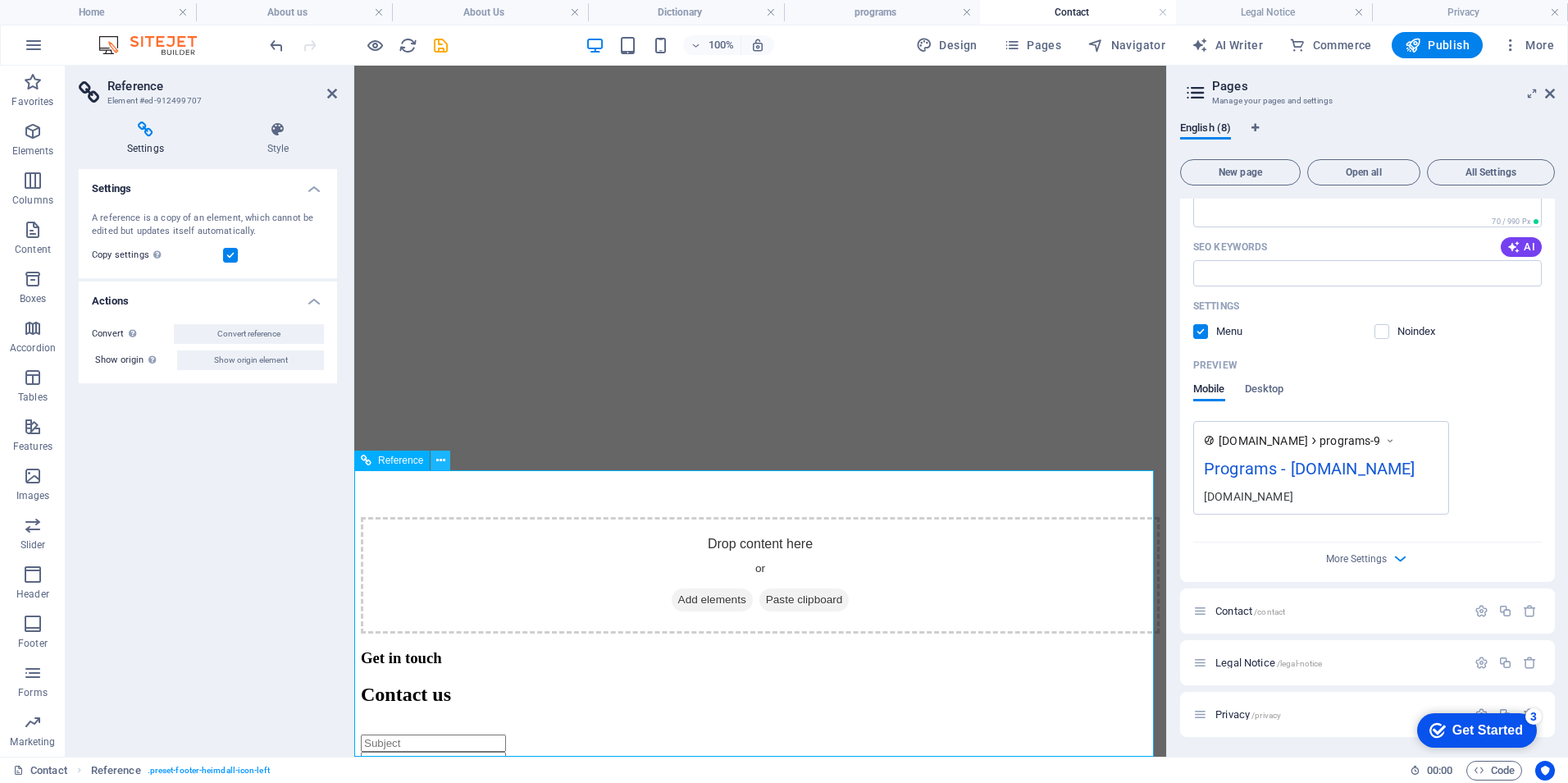
click at [441, 458] on icon at bounding box center [440, 460] width 9 height 17
click at [1475, 605] on icon "button" at bounding box center [1482, 610] width 14 height 14
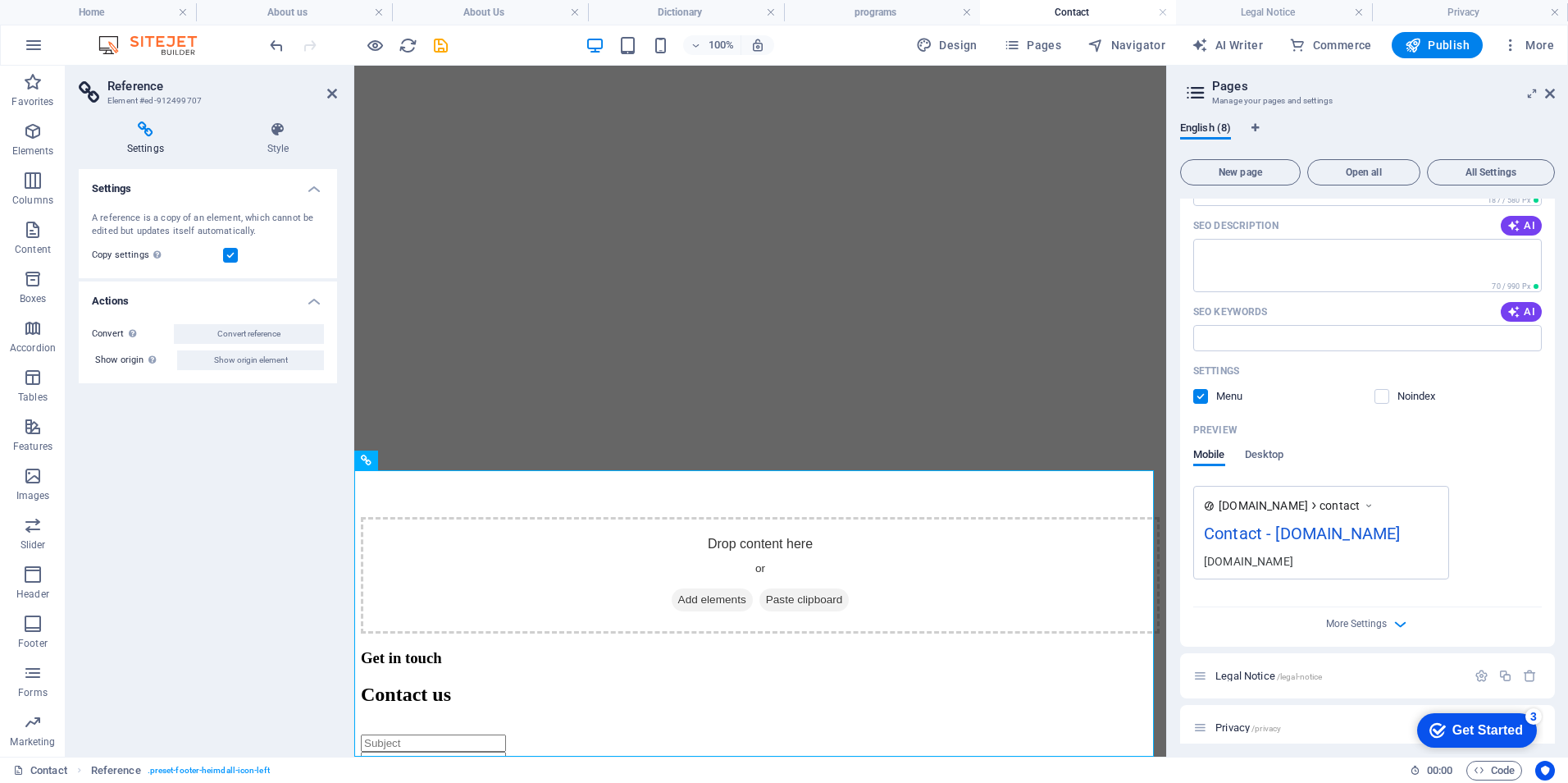
scroll to position [1703, 0]
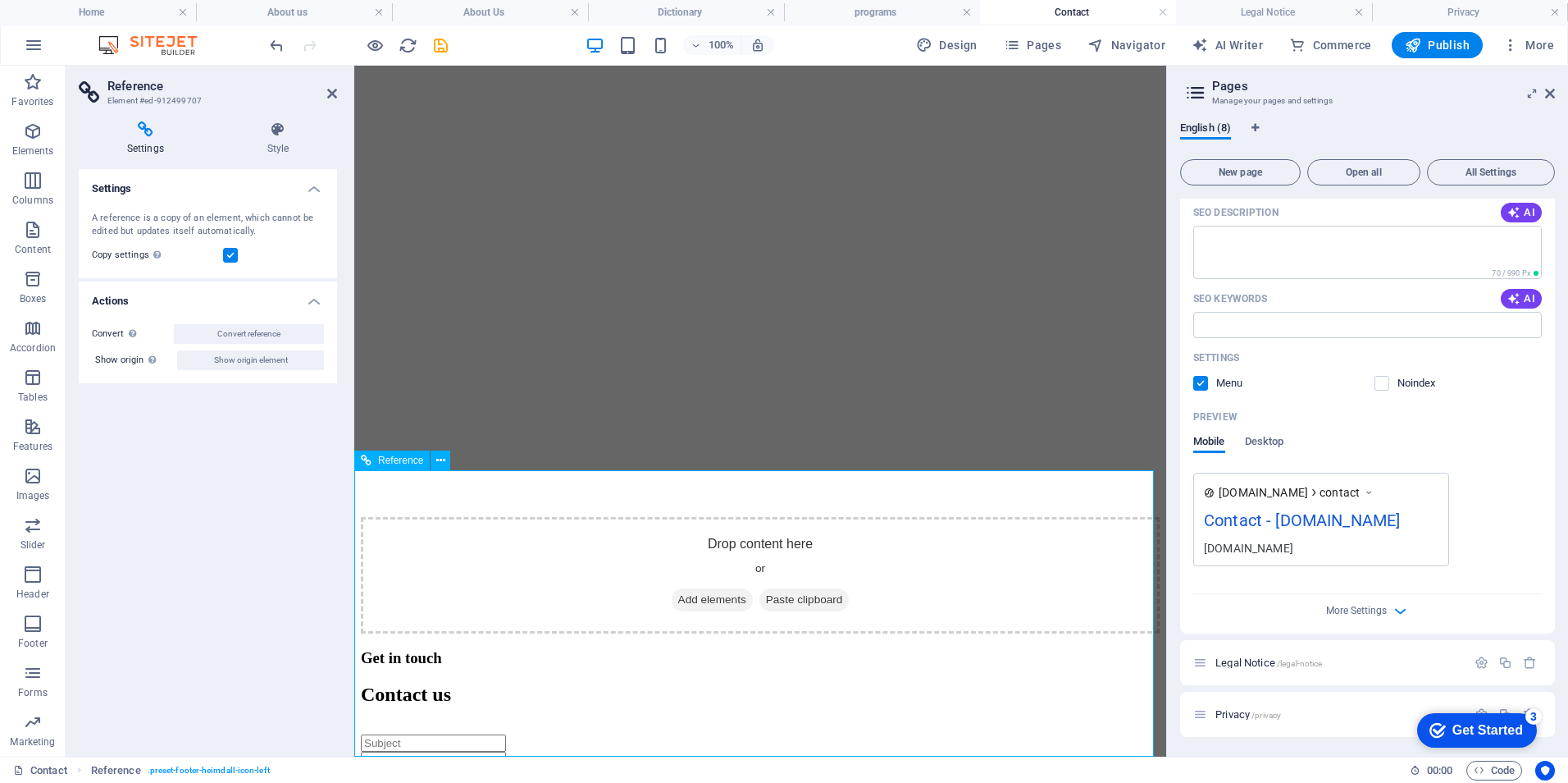
click at [440, 456] on icon at bounding box center [440, 460] width 9 height 17
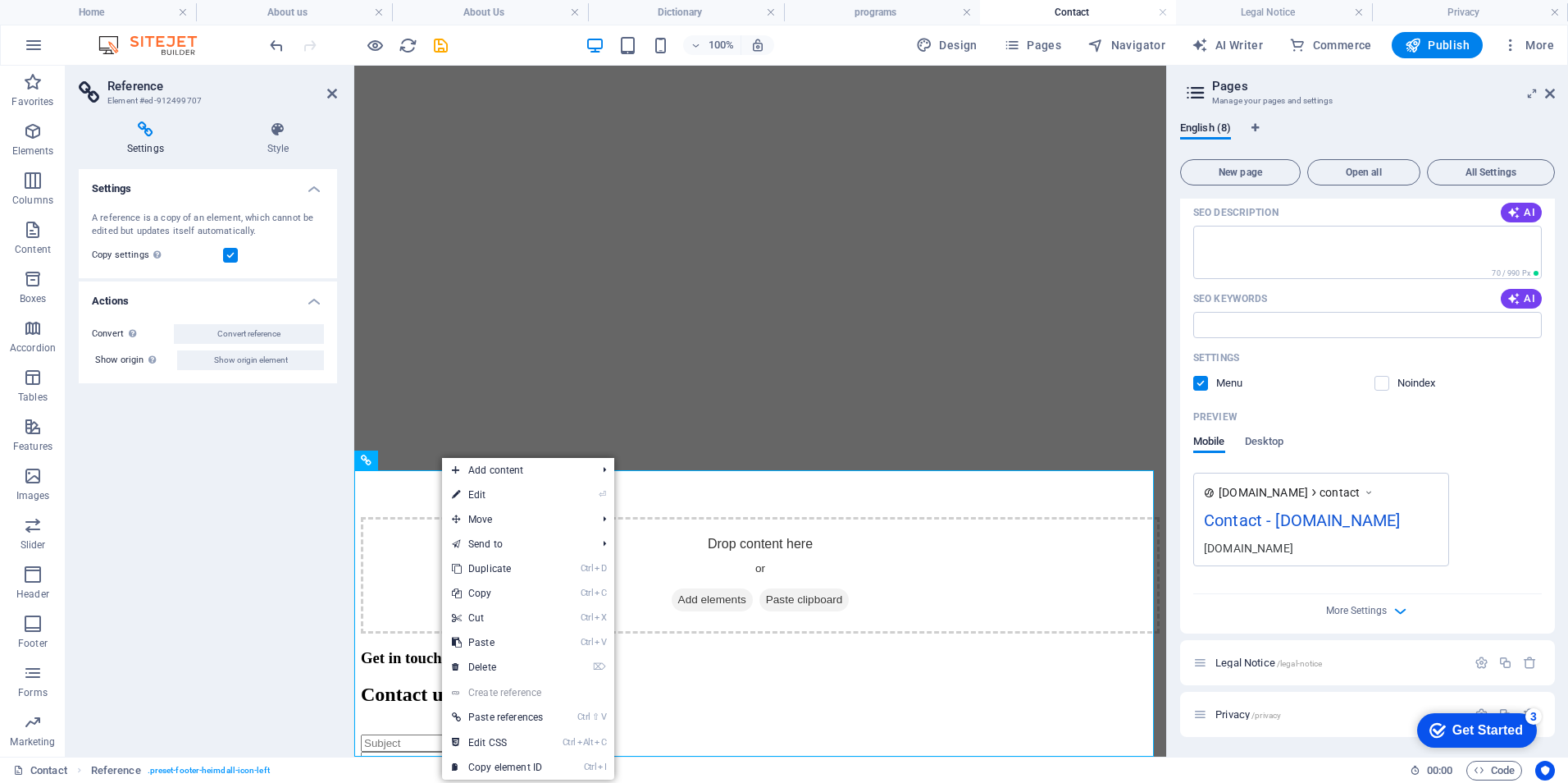
click at [229, 250] on label at bounding box center [230, 255] width 15 height 15
click at [0, 0] on input "Copy settings Use the same settings (flex, animation, position, style) as for t…" at bounding box center [0, 0] width 0 height 0
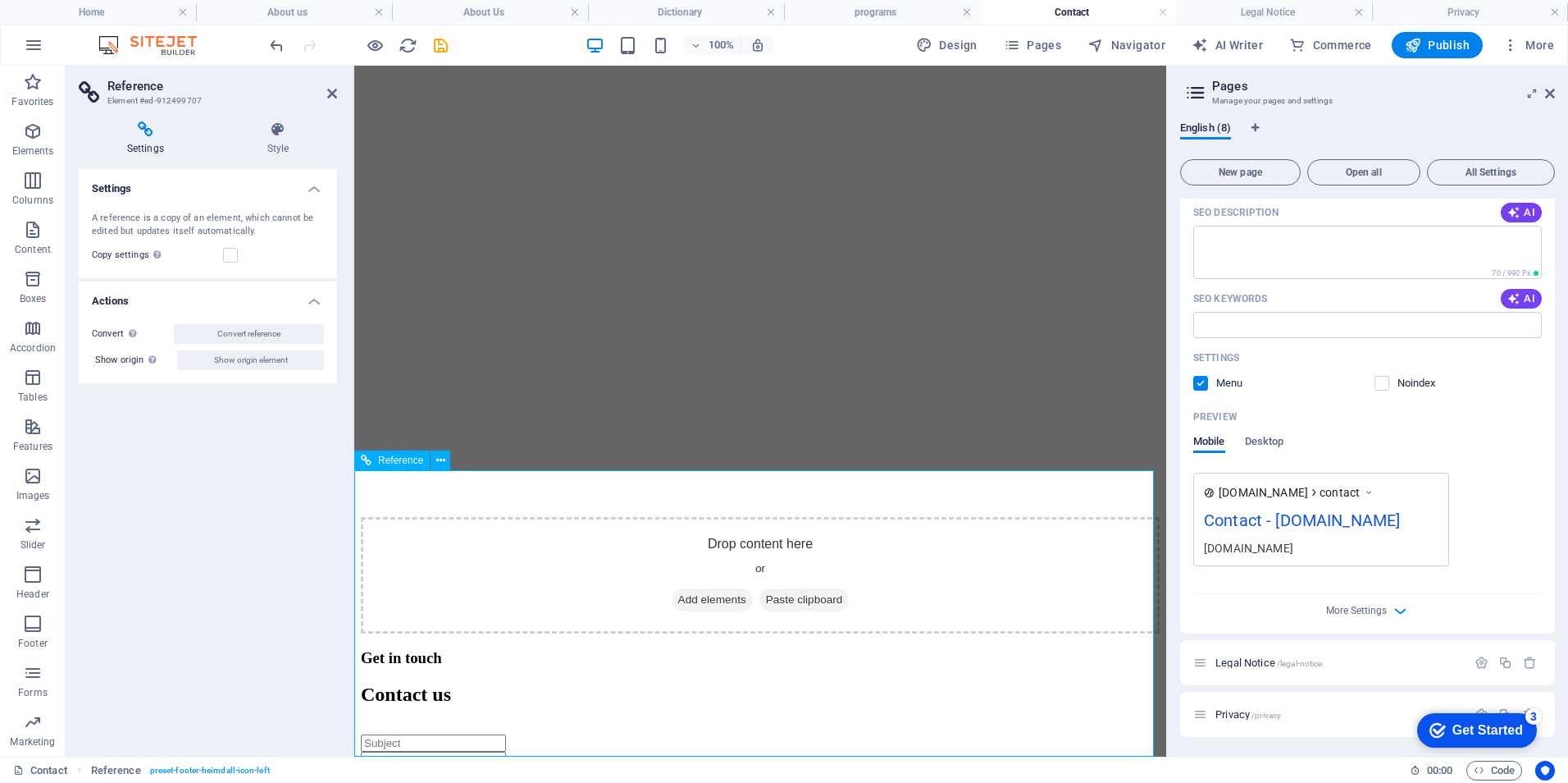
click at [233, 256] on label at bounding box center [230, 255] width 15 height 15
click at [0, 0] on input "Copy settings Use the same settings (flex, animation, position, style) as for t…" at bounding box center [0, 0] width 0 height 0
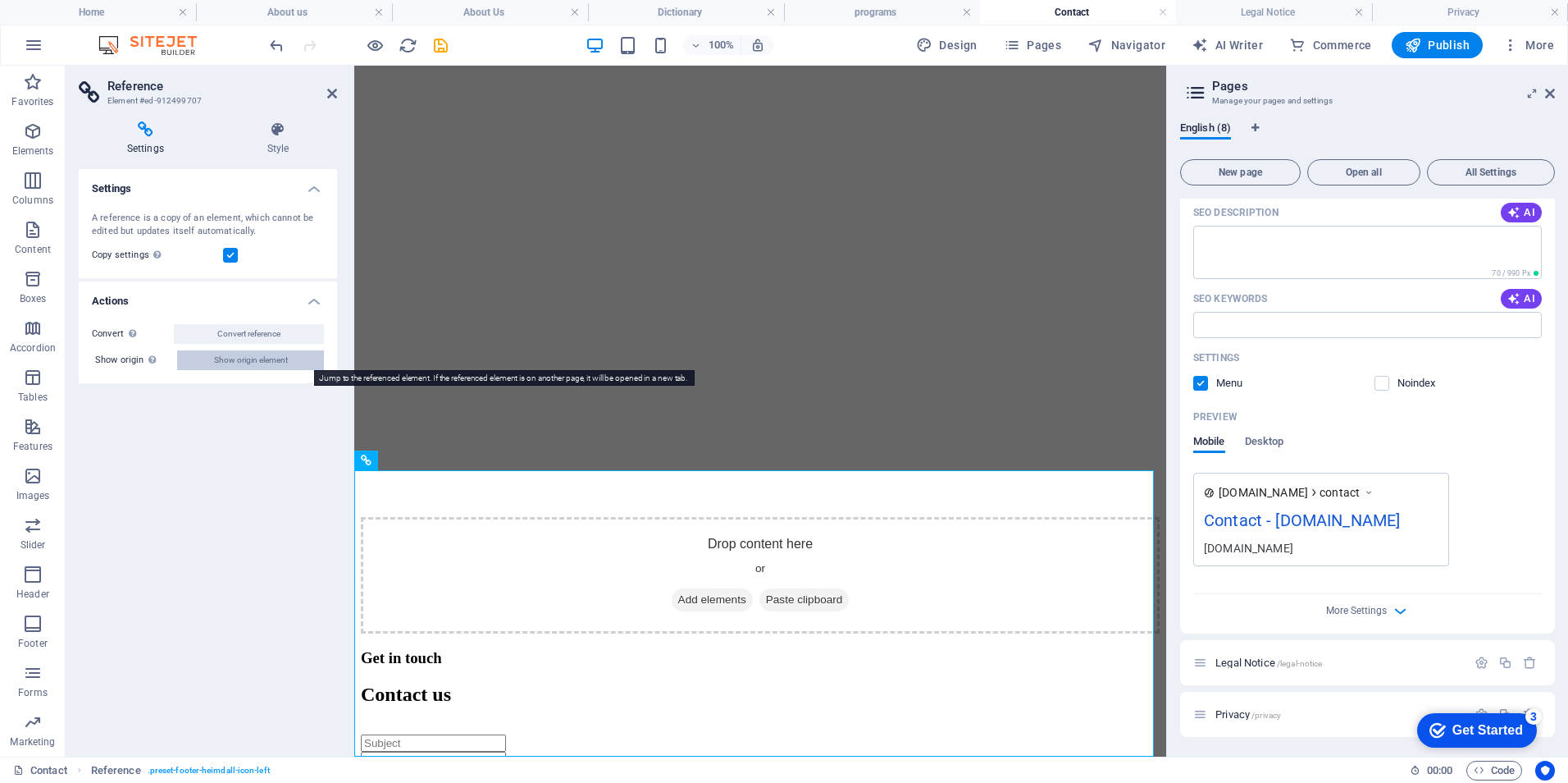
click at [267, 357] on span "Show origin element" at bounding box center [251, 360] width 74 height 20
select select "footer"
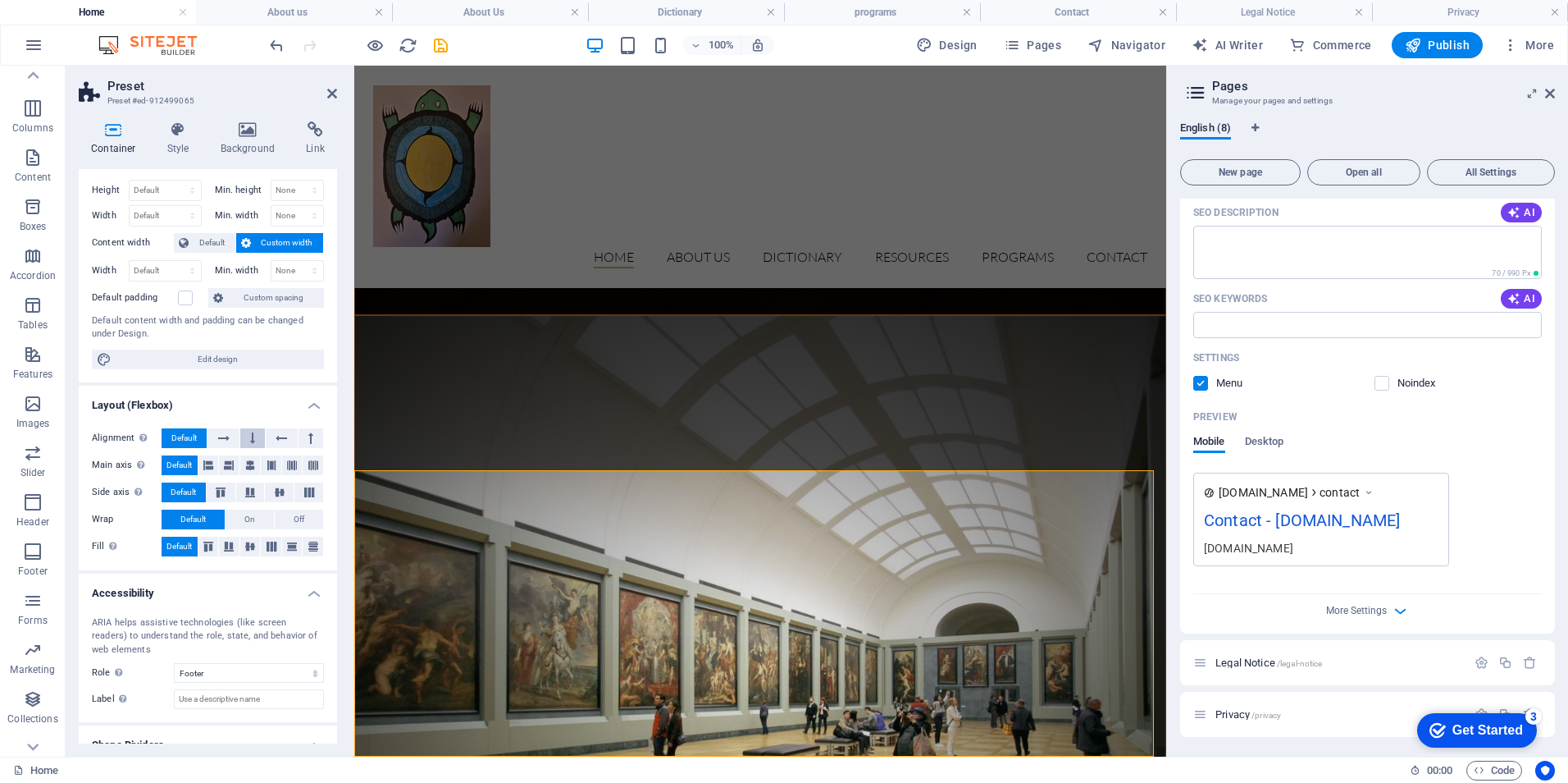
scroll to position [0, 0]
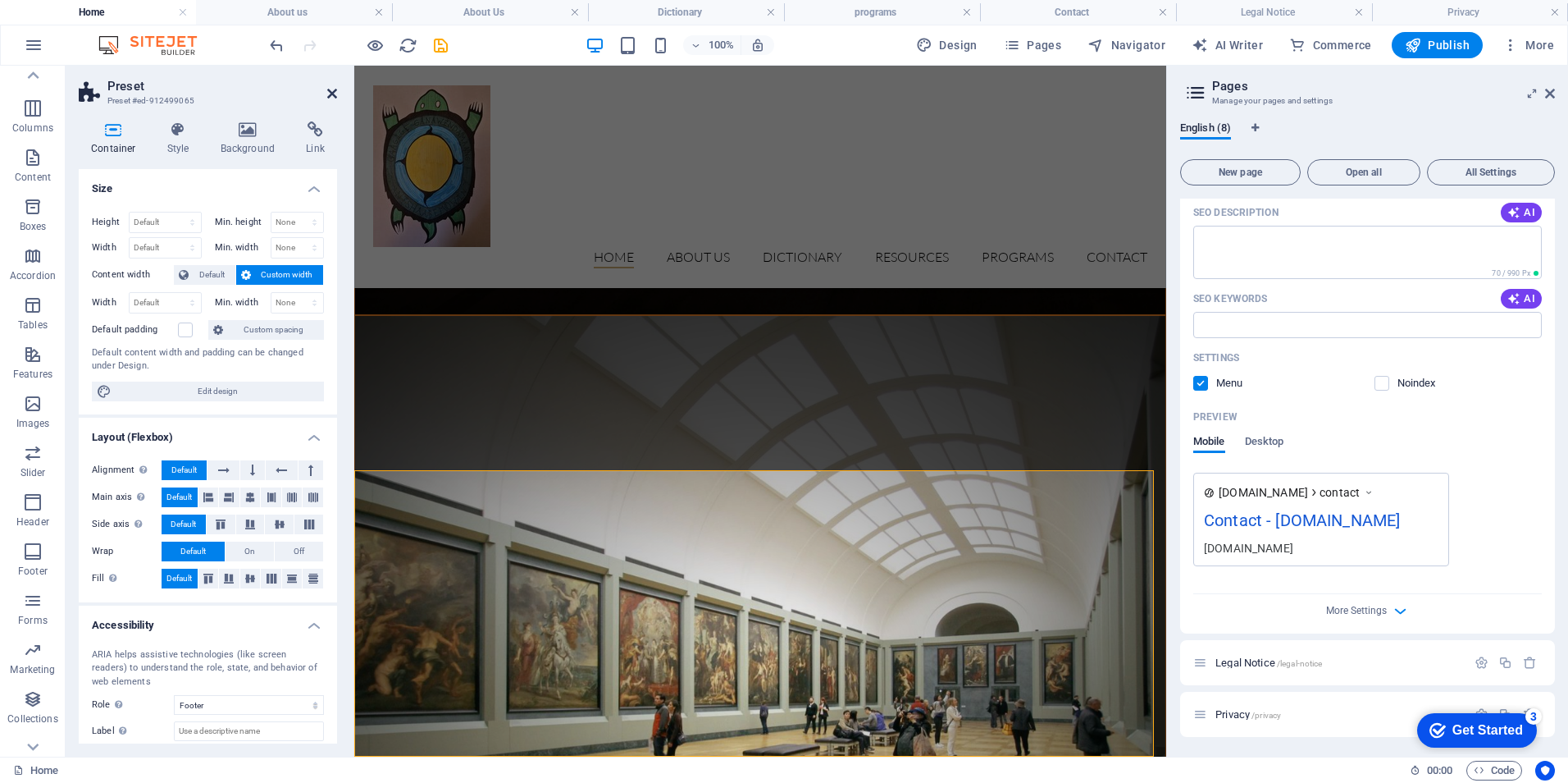
click at [331, 94] on icon at bounding box center [332, 94] width 10 height 13
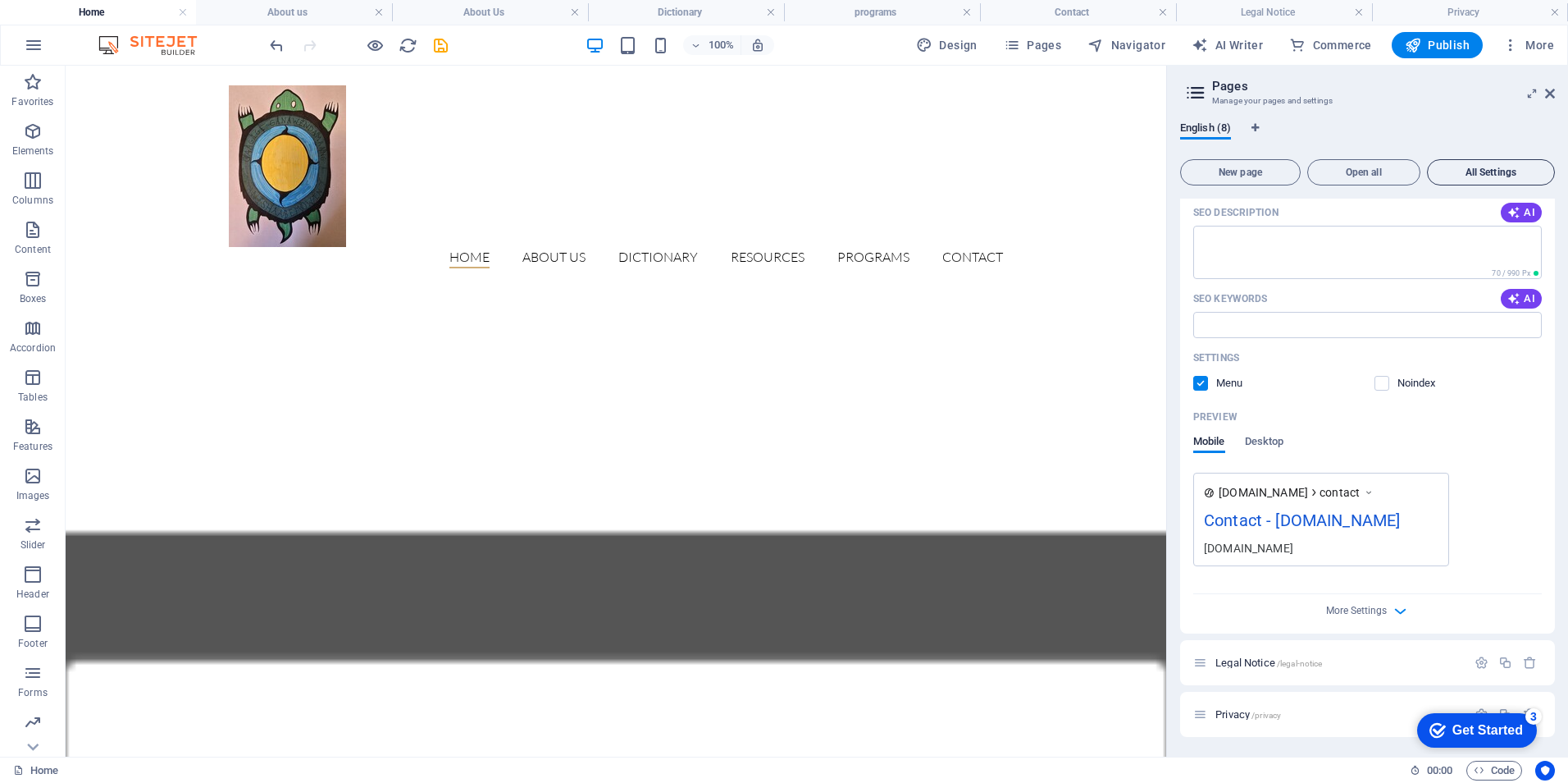
click at [1497, 167] on span "All Settings" at bounding box center [1491, 172] width 113 height 10
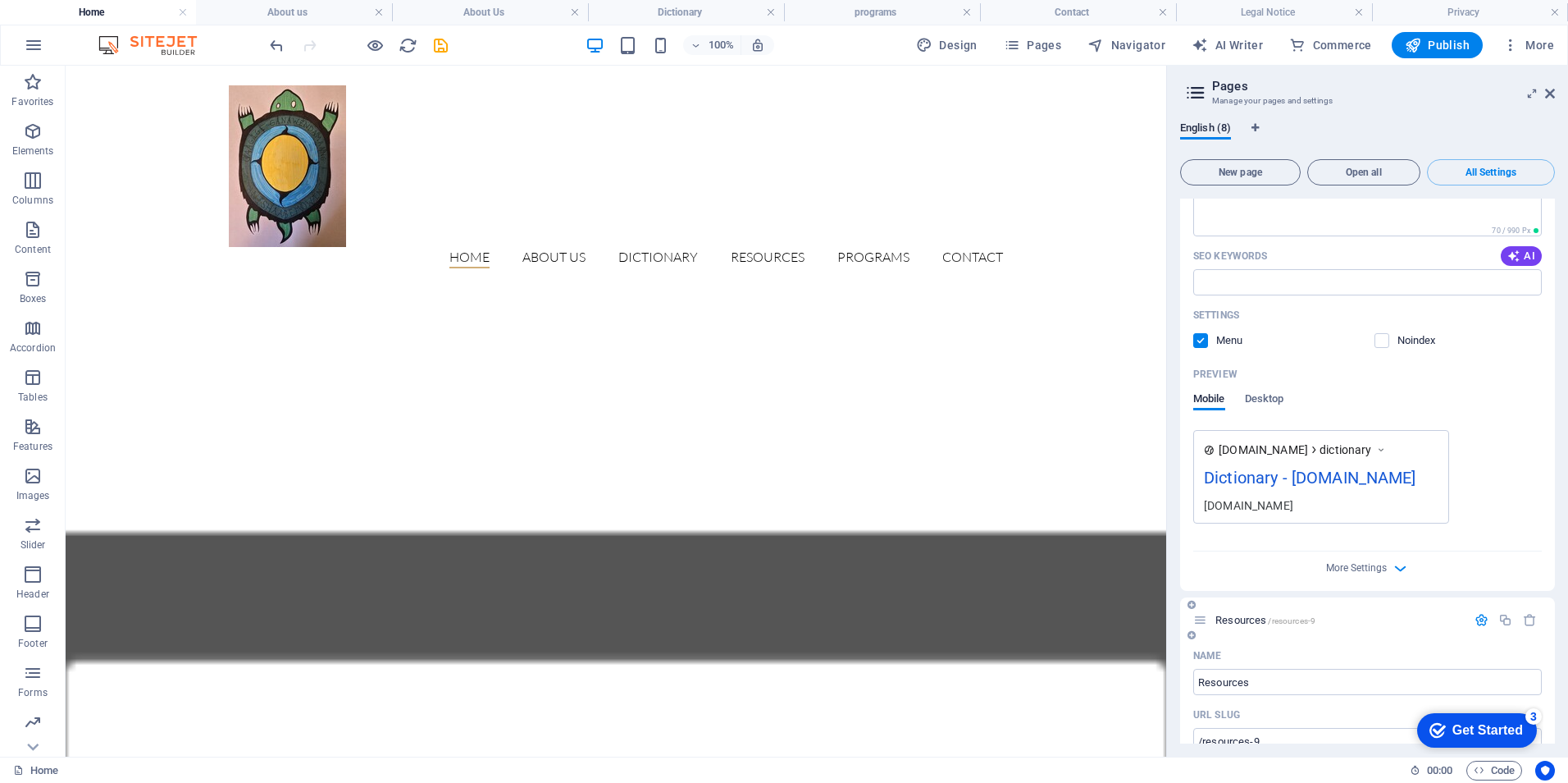
scroll to position [1255, 0]
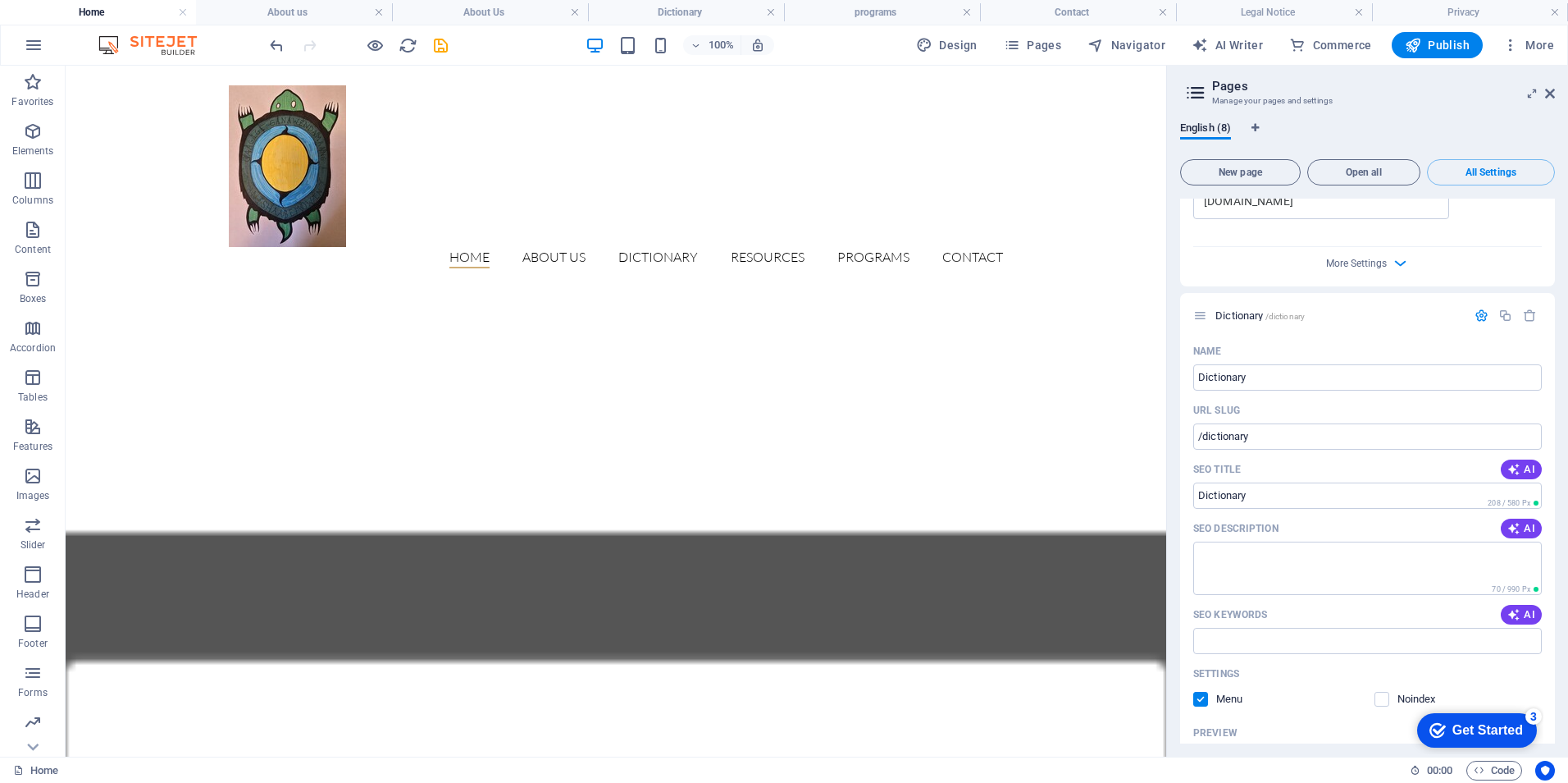
drag, startPoint x: 1556, startPoint y: 354, endPoint x: 1556, endPoint y: 342, distance: 12.0
click at [1563, 307] on div "English (8) New page Open all All Settings Home / Name Home ​ URL SLUG / ​ SEO …" at bounding box center [1367, 432] width 401 height 648
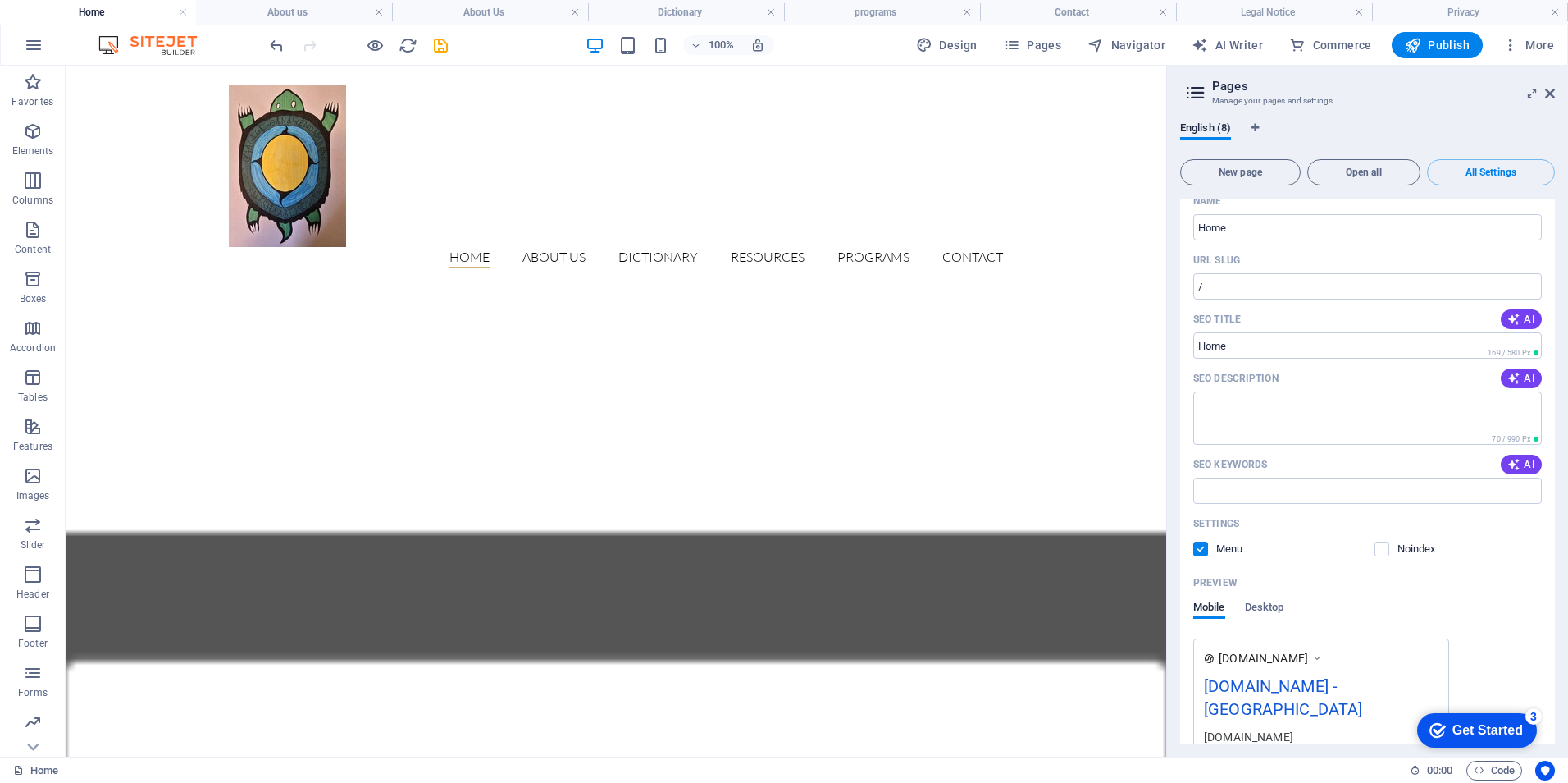
scroll to position [0, 0]
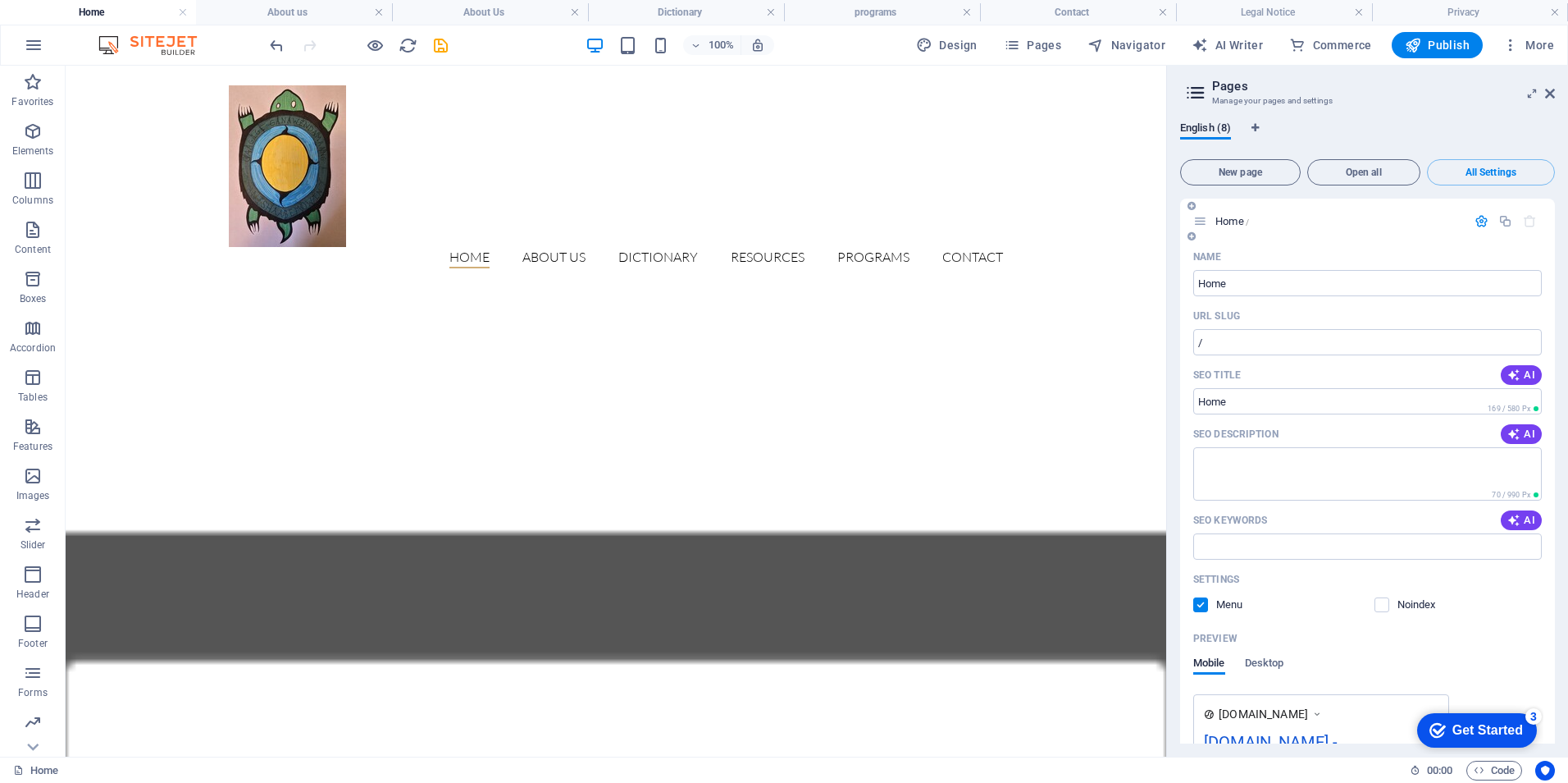
click at [1229, 218] on span "Home /" at bounding box center [1232, 221] width 33 height 12
click at [1505, 44] on icon "button" at bounding box center [1511, 45] width 17 height 17
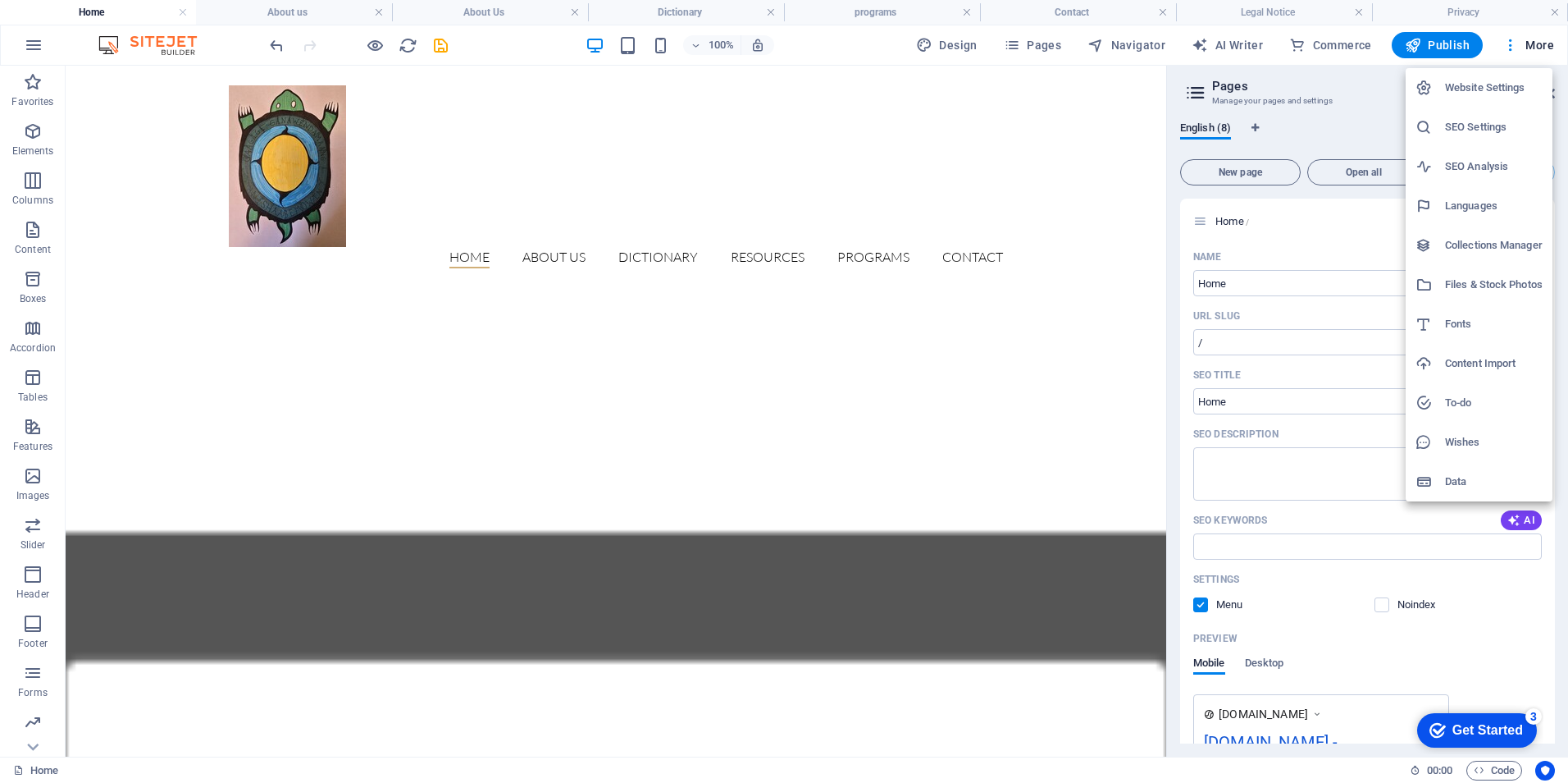
click at [1498, 83] on h6 "Website Settings" at bounding box center [1493, 88] width 97 height 20
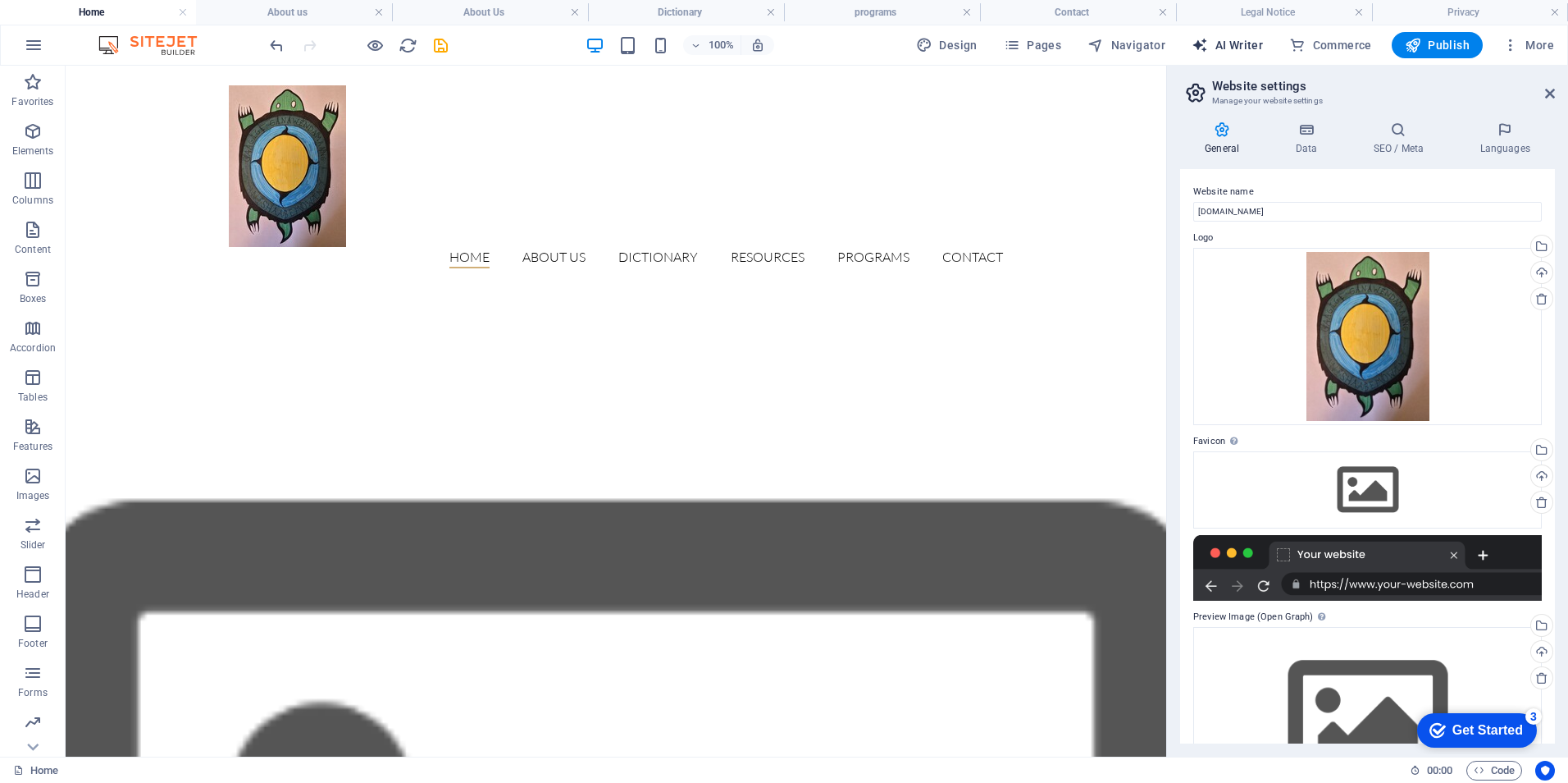
click at [1252, 39] on span "AI Writer" at bounding box center [1227, 45] width 71 height 17
select select "English"
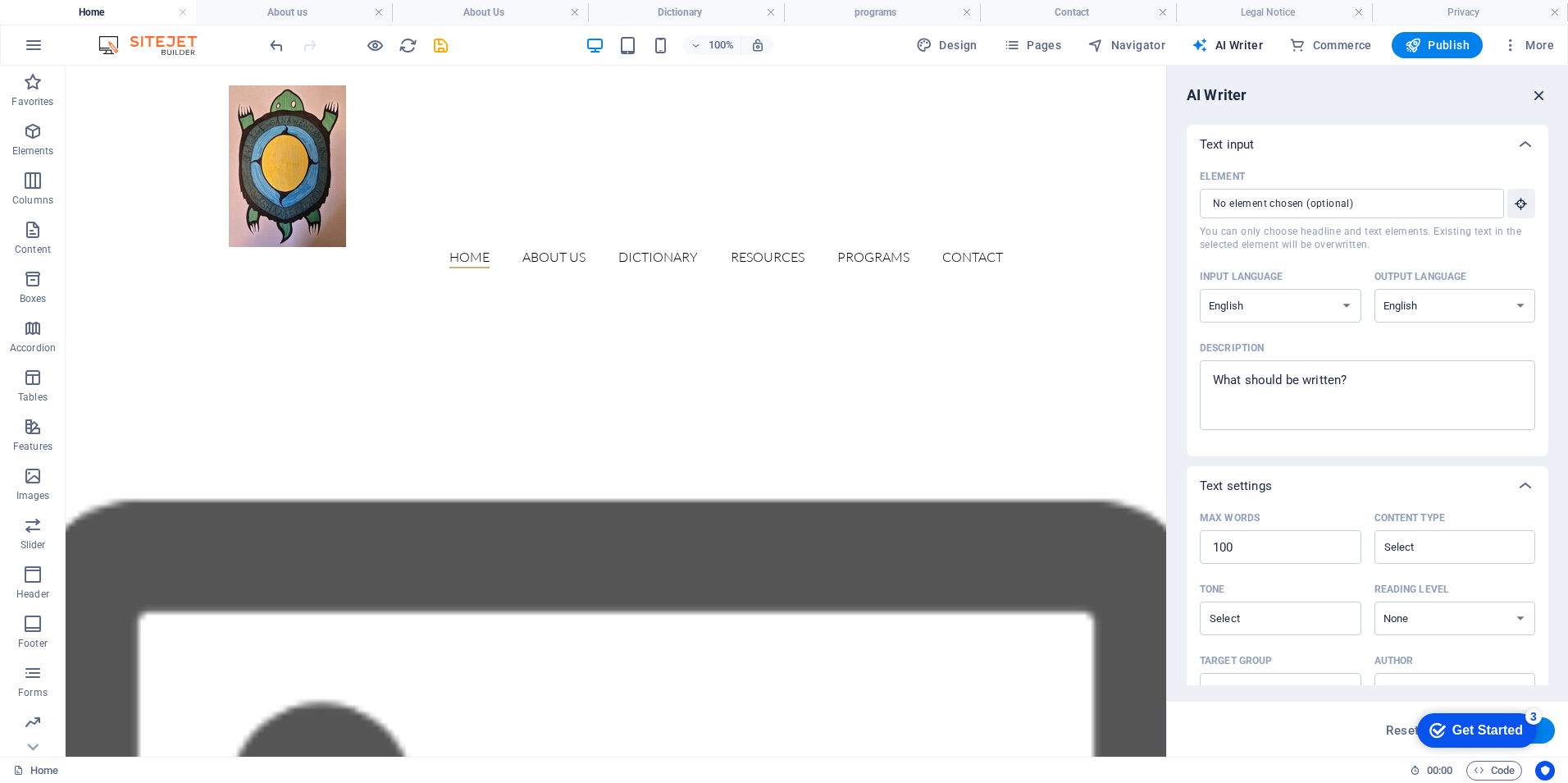
click at [1536, 88] on icon "button" at bounding box center [1540, 96] width 18 height 18
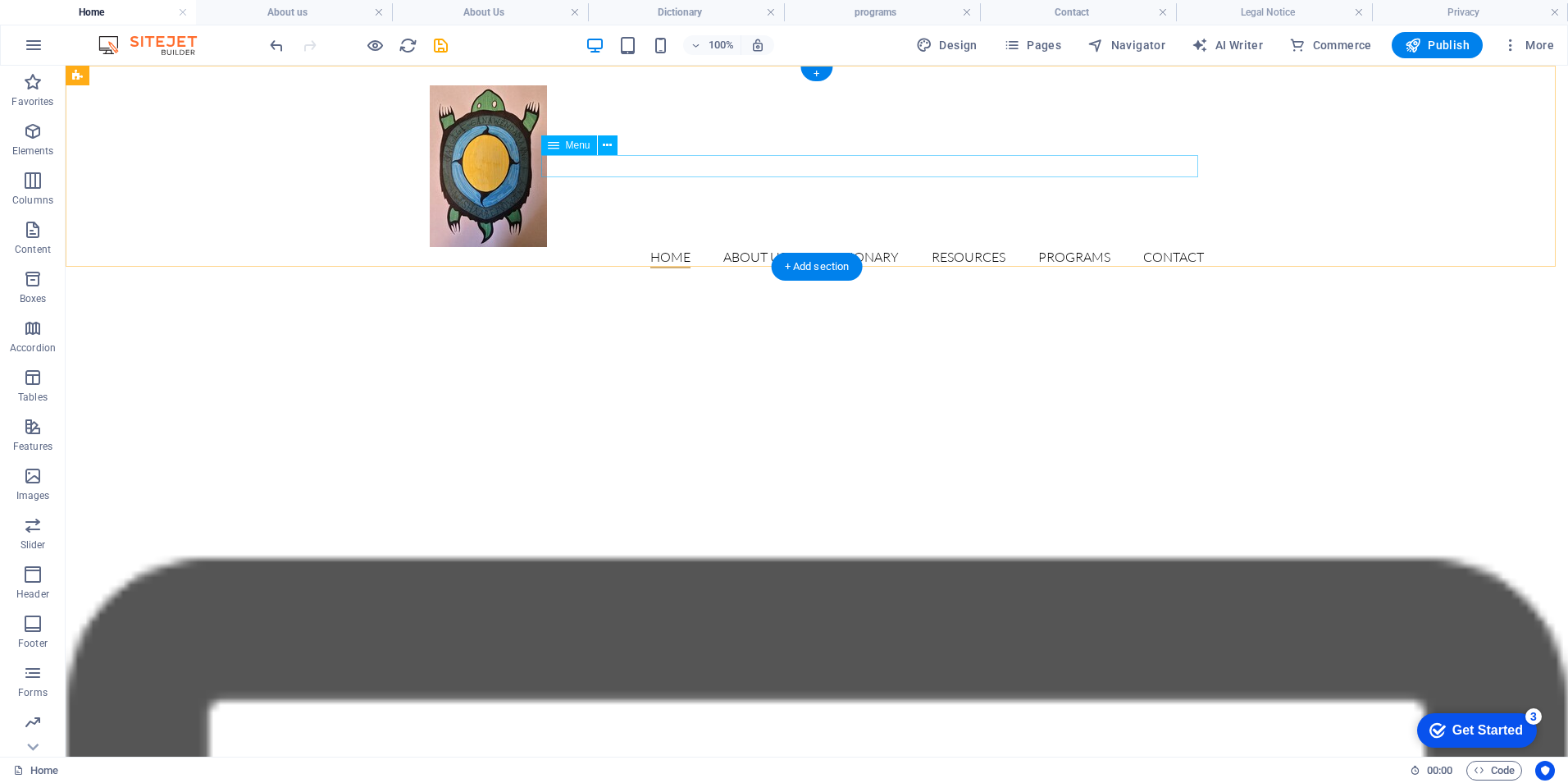
click at [745, 247] on nav "Home About Us Dictionary Resources Programs Contact" at bounding box center [817, 258] width 774 height 22
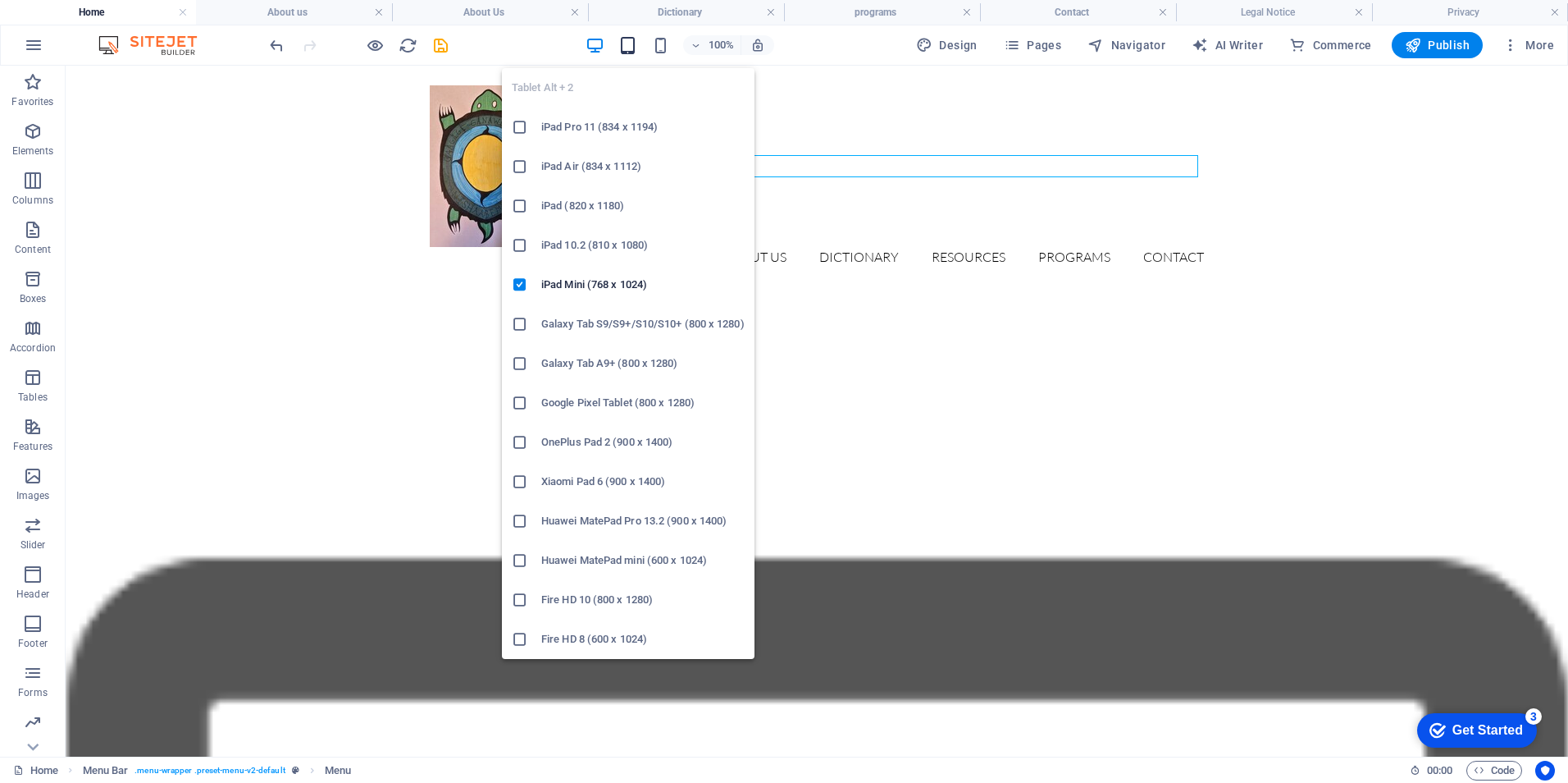
click at [637, 42] on icon "button" at bounding box center [627, 45] width 19 height 19
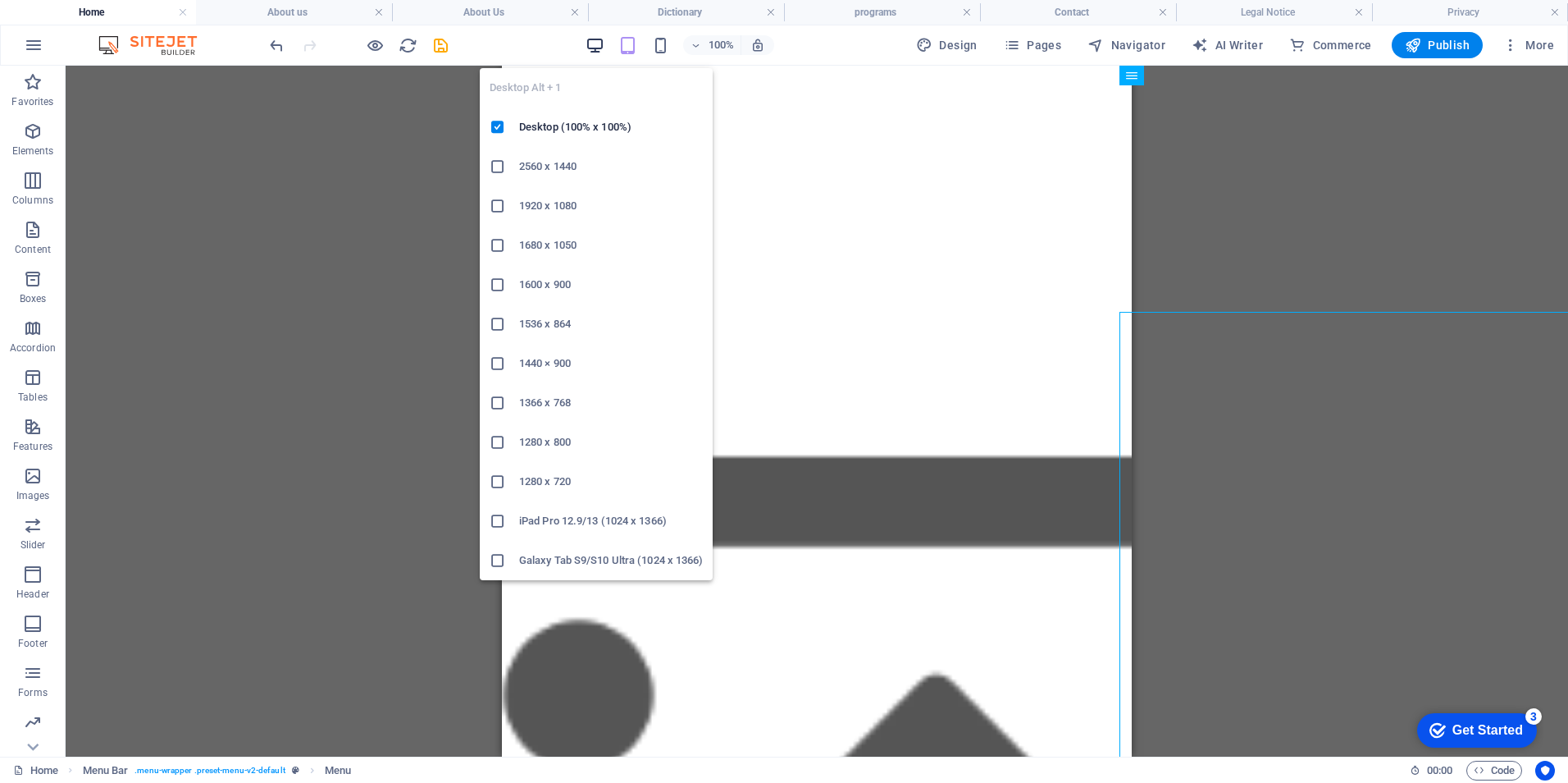
click at [598, 50] on icon "button" at bounding box center [595, 45] width 19 height 19
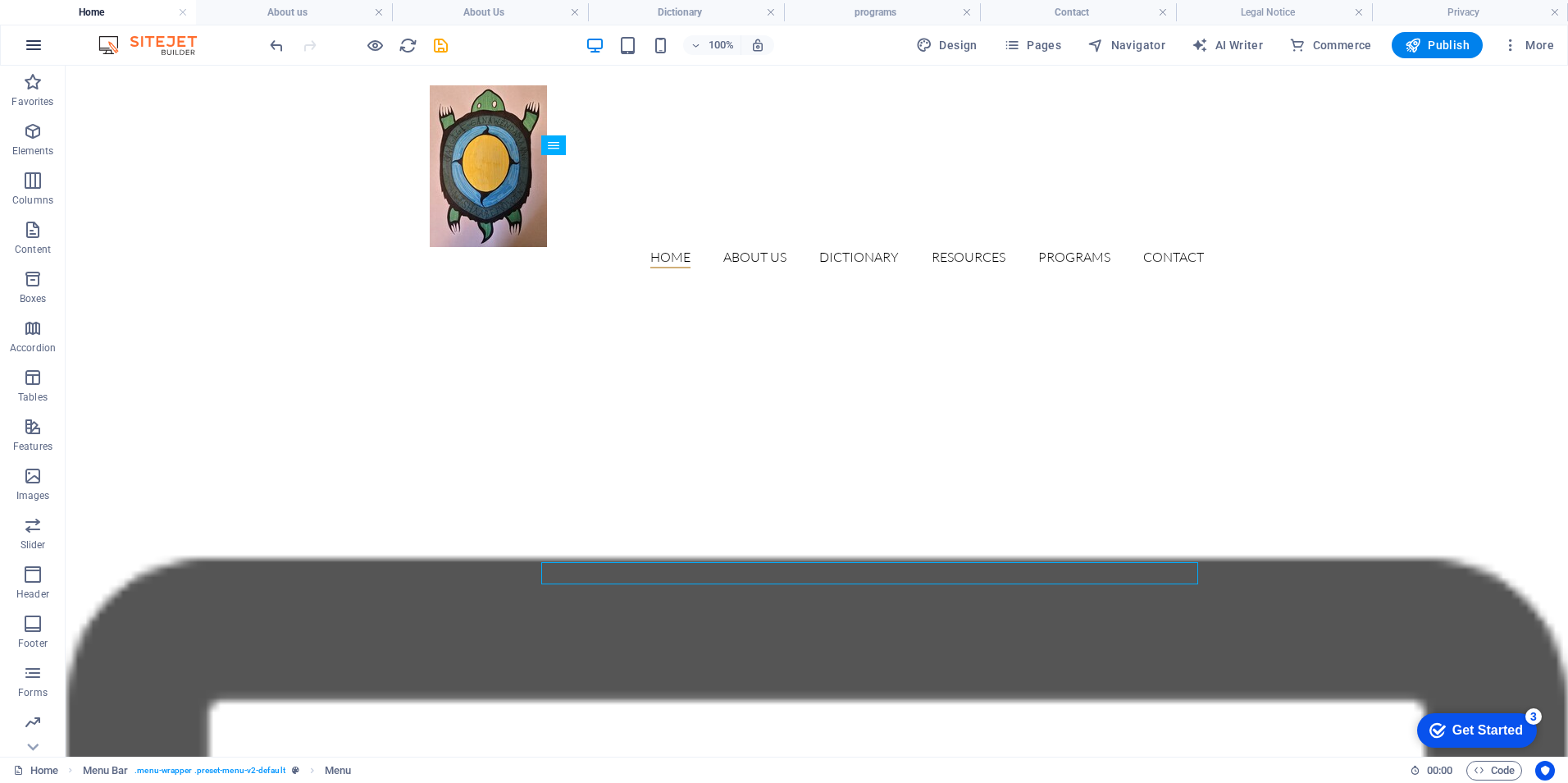
click at [27, 40] on icon "button" at bounding box center [34, 45] width 20 height 20
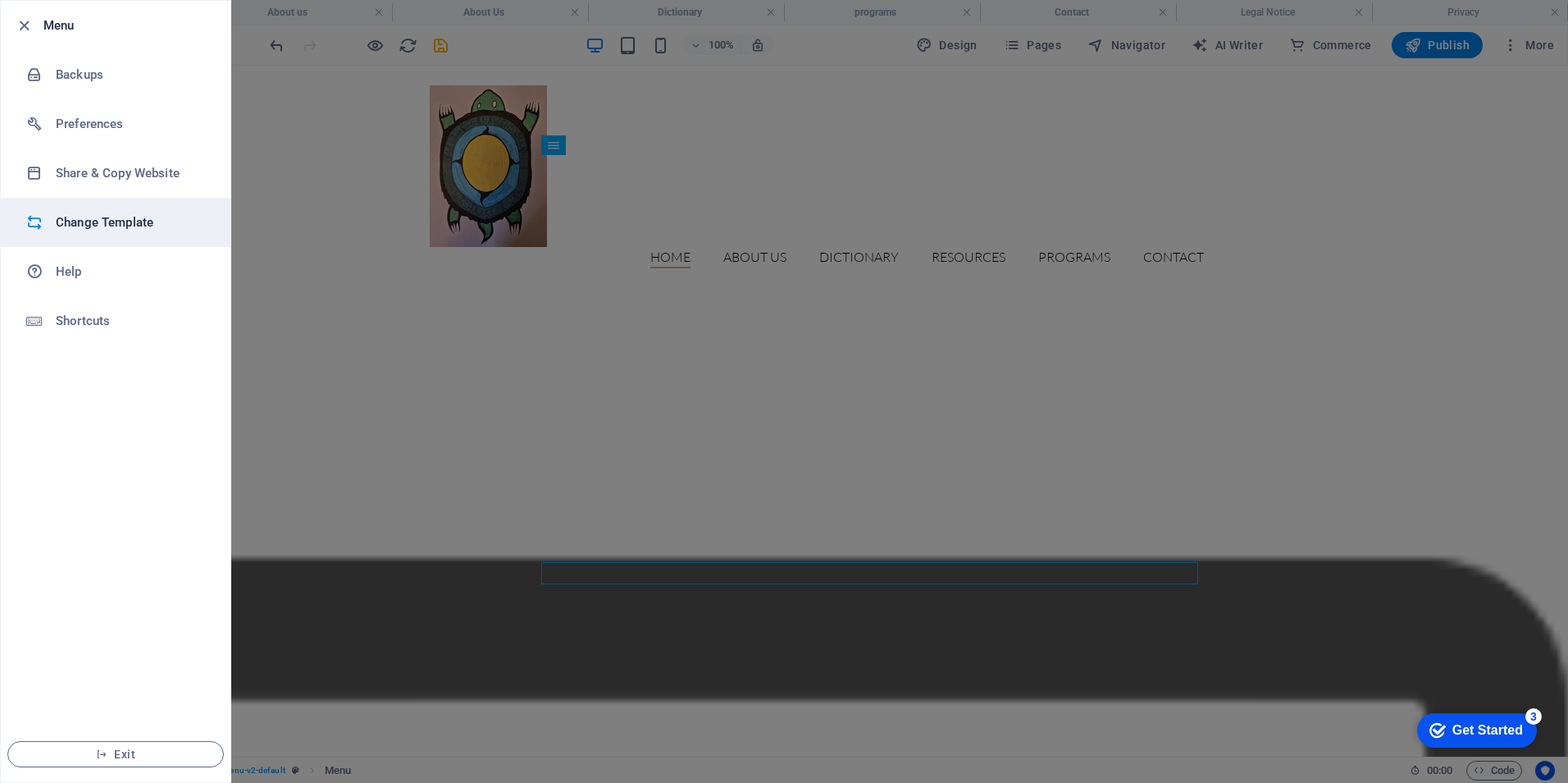
click at [99, 220] on h6 "Change Template" at bounding box center [131, 223] width 152 height 20
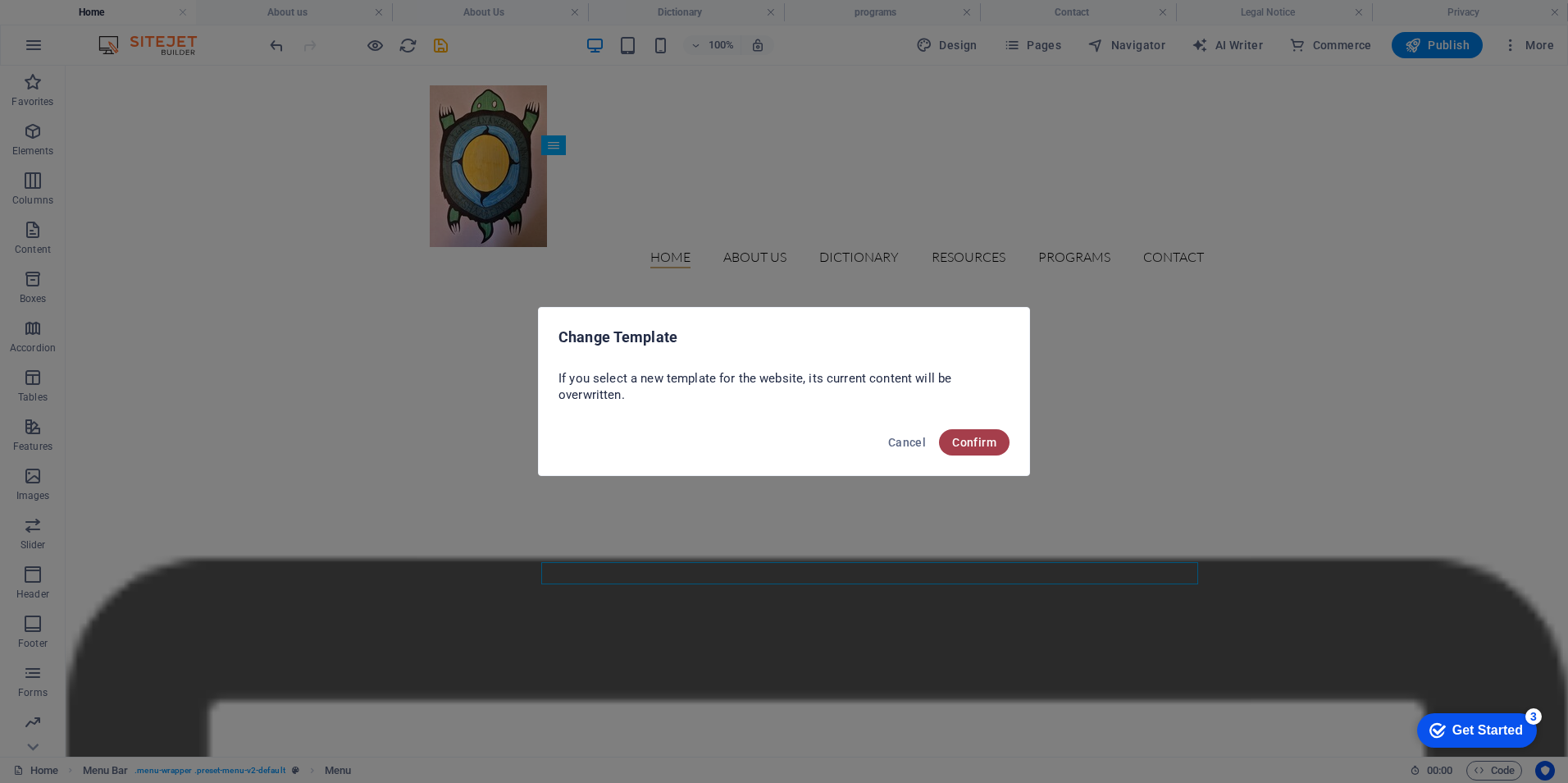
click at [976, 438] on span "Confirm" at bounding box center [974, 442] width 44 height 13
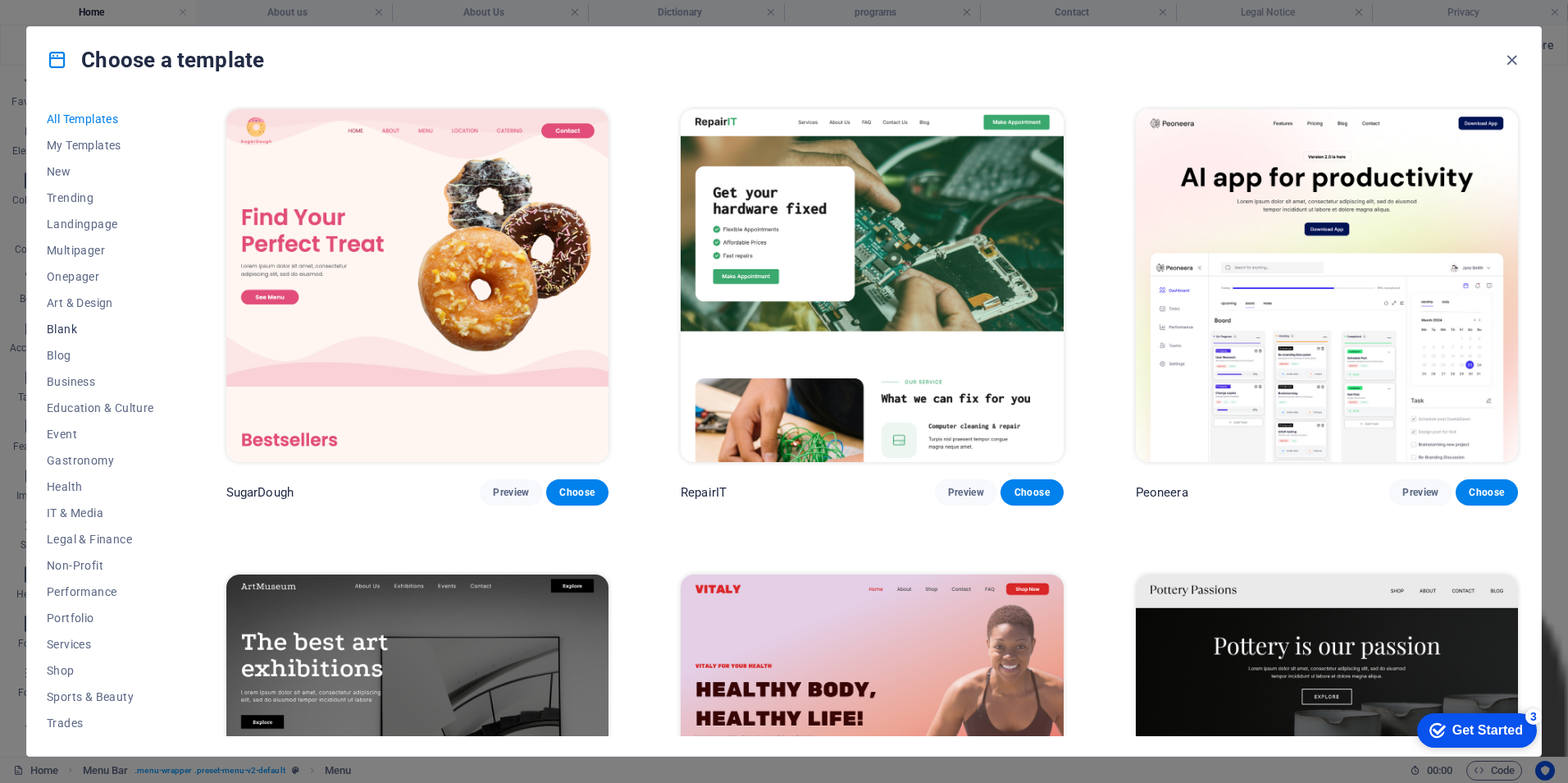
click at [74, 323] on span "Blank" at bounding box center [100, 329] width 107 height 13
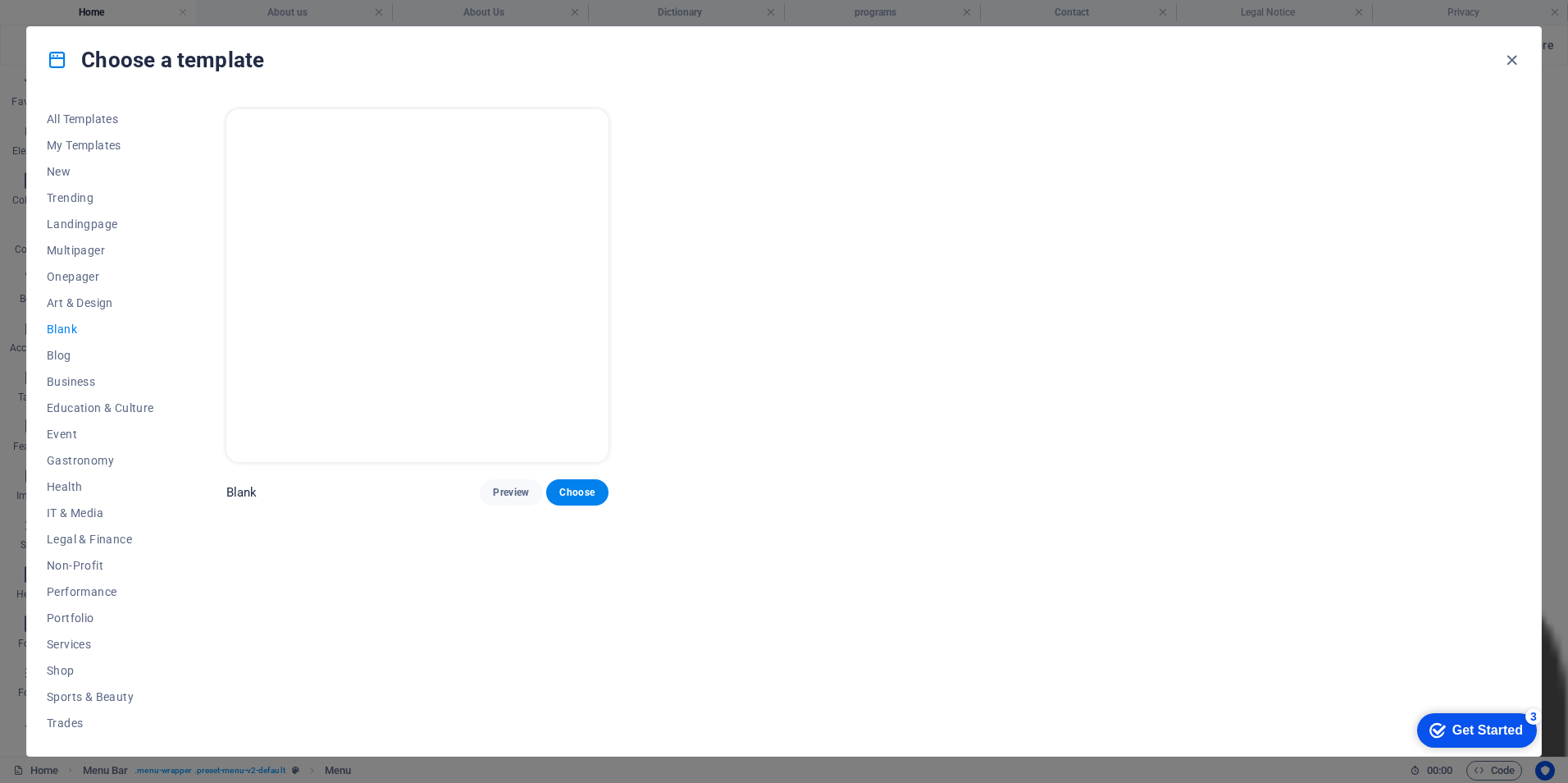
click at [351, 318] on img at bounding box center [417, 285] width 382 height 352
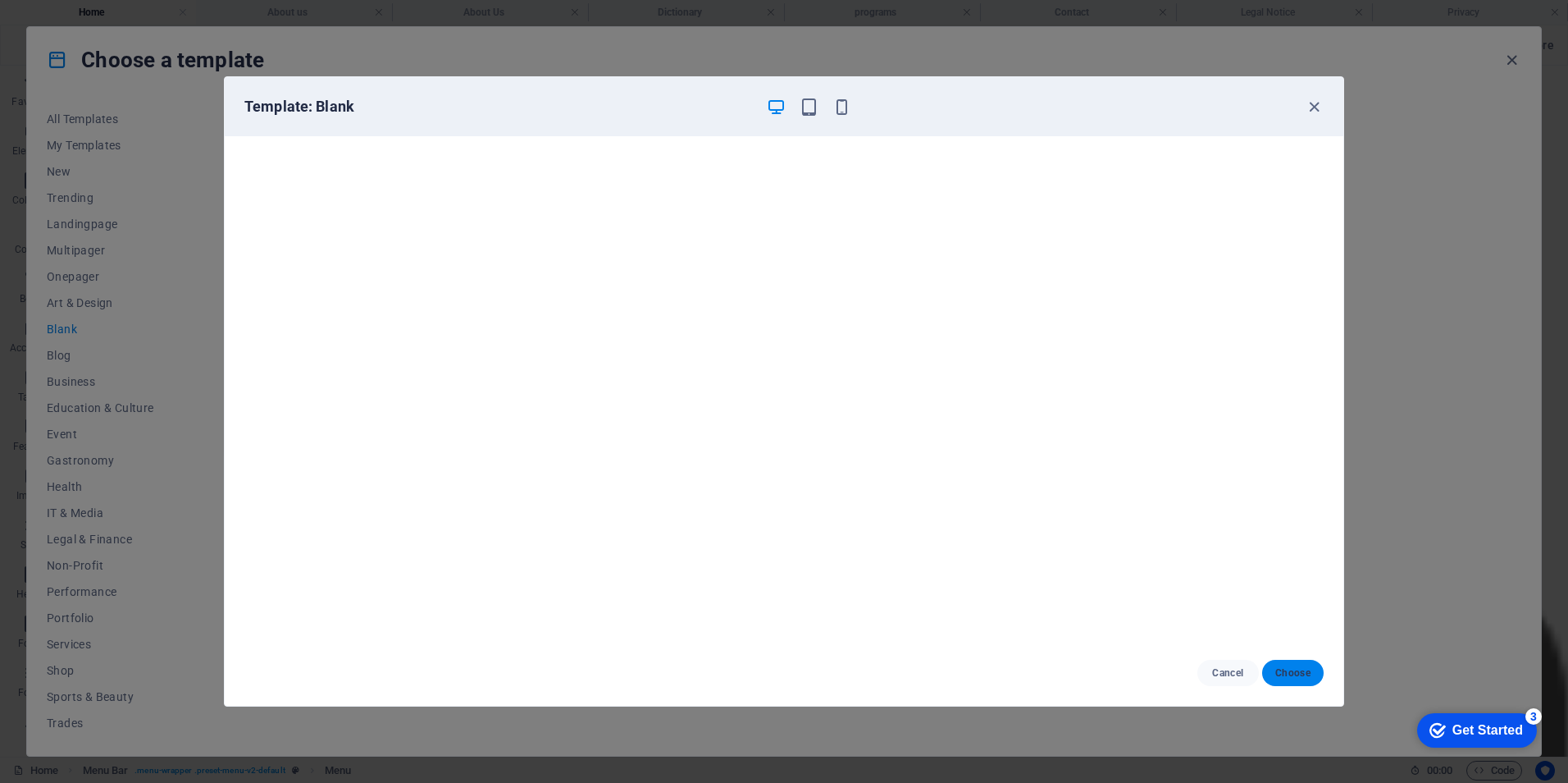
click at [1297, 674] on span "Choose" at bounding box center [1293, 672] width 35 height 13
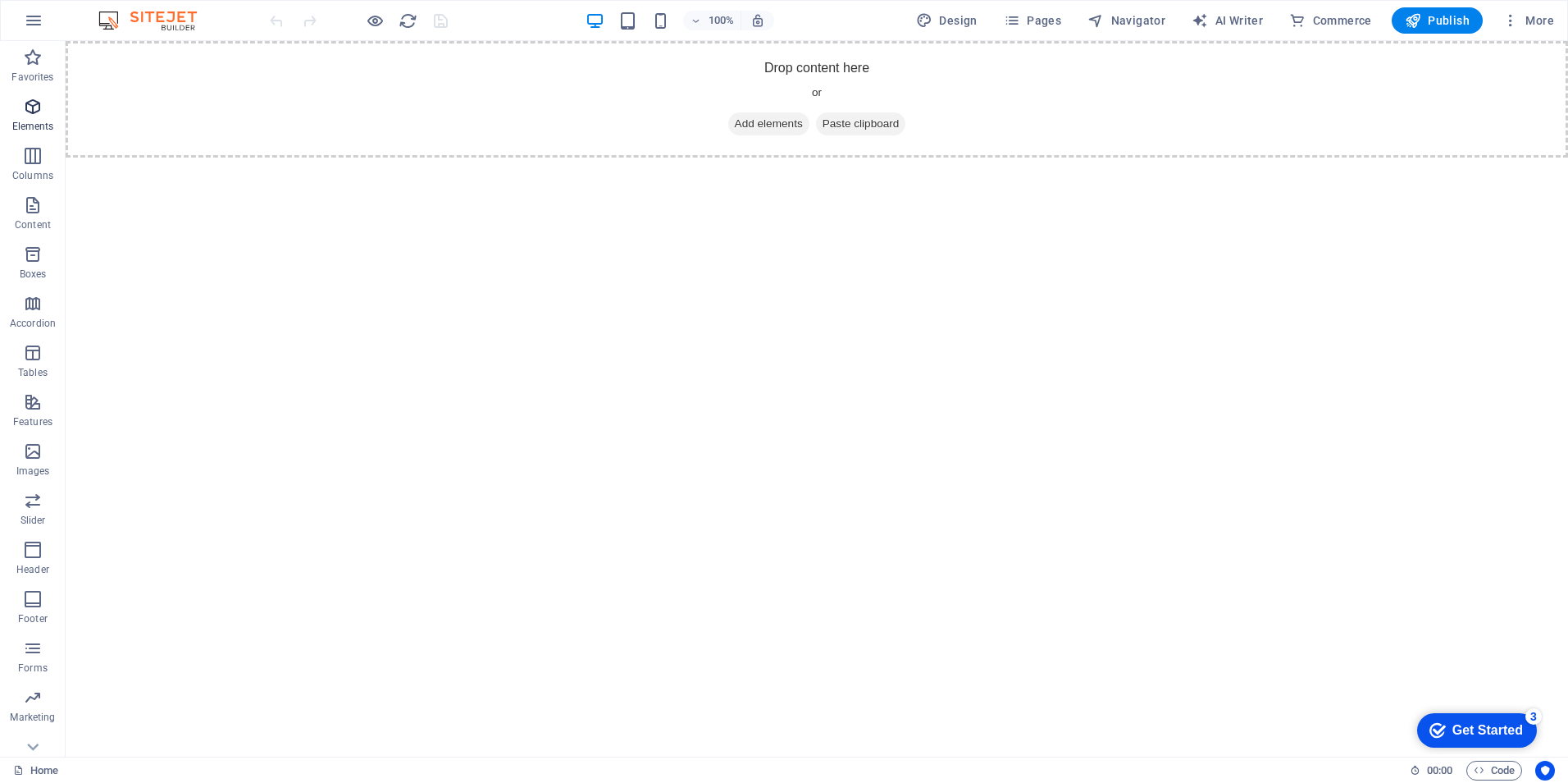
click at [29, 111] on icon "button" at bounding box center [33, 106] width 20 height 20
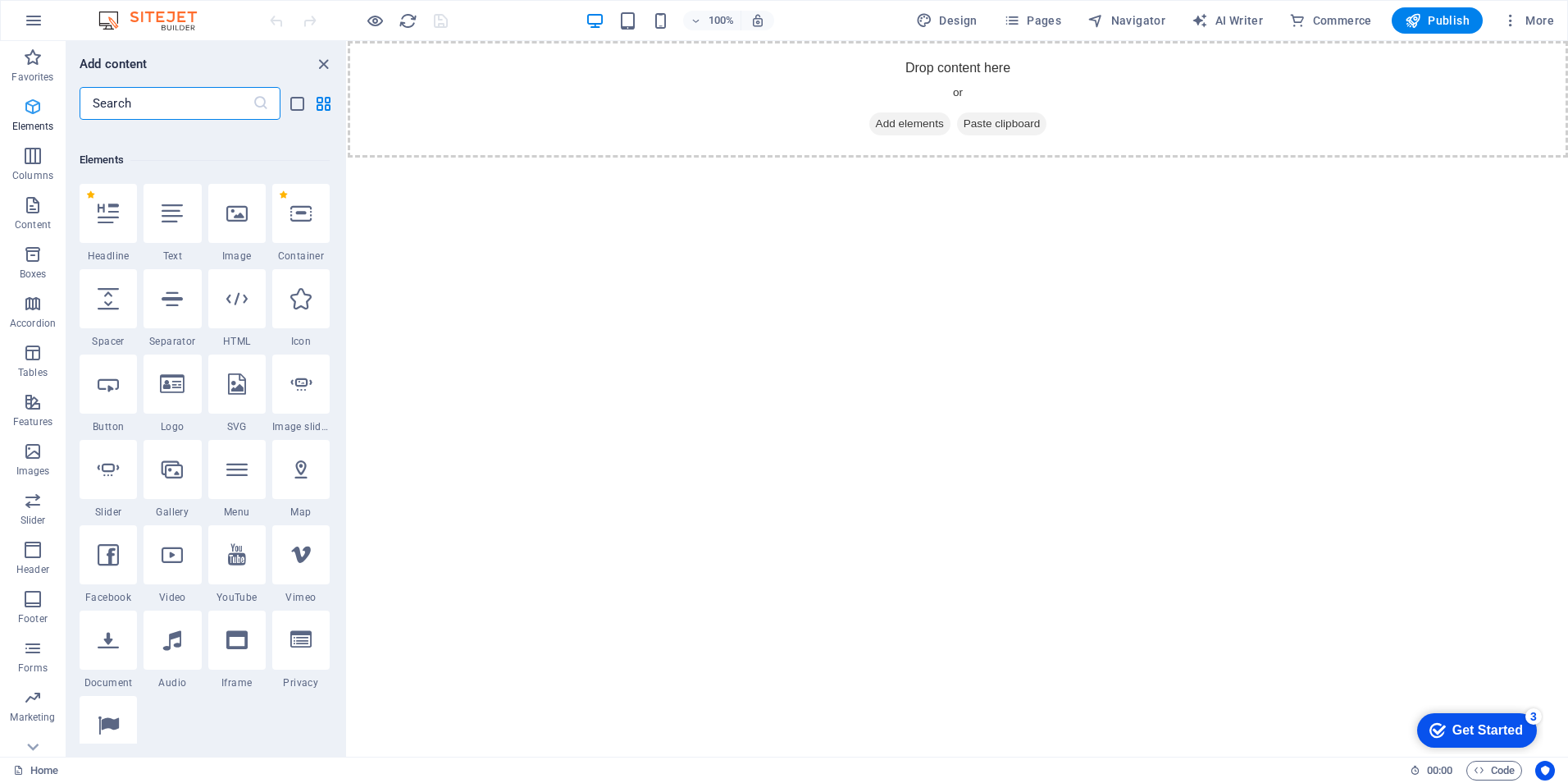
scroll to position [175, 0]
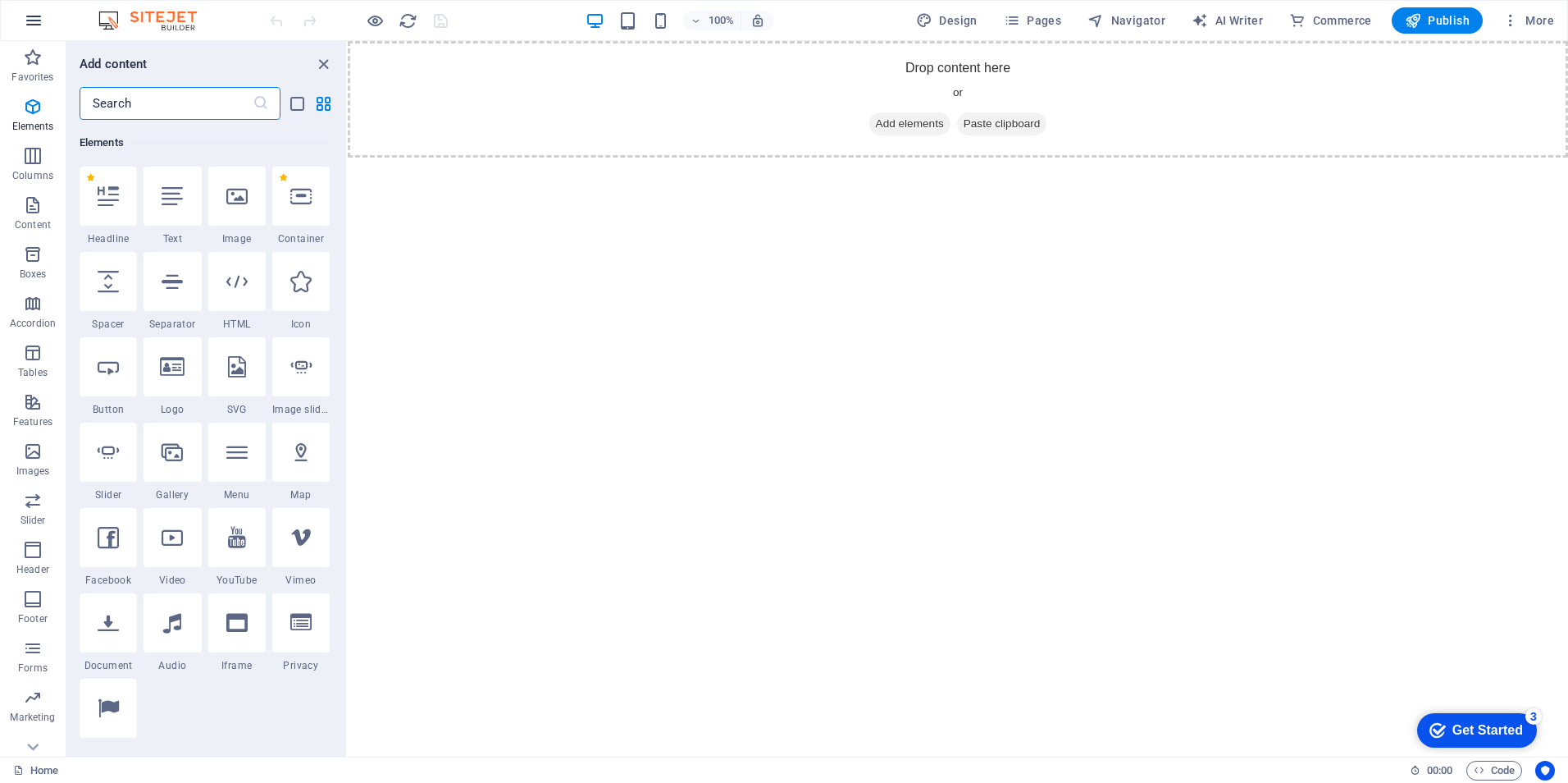
click at [32, 12] on icon "button" at bounding box center [34, 21] width 20 height 20
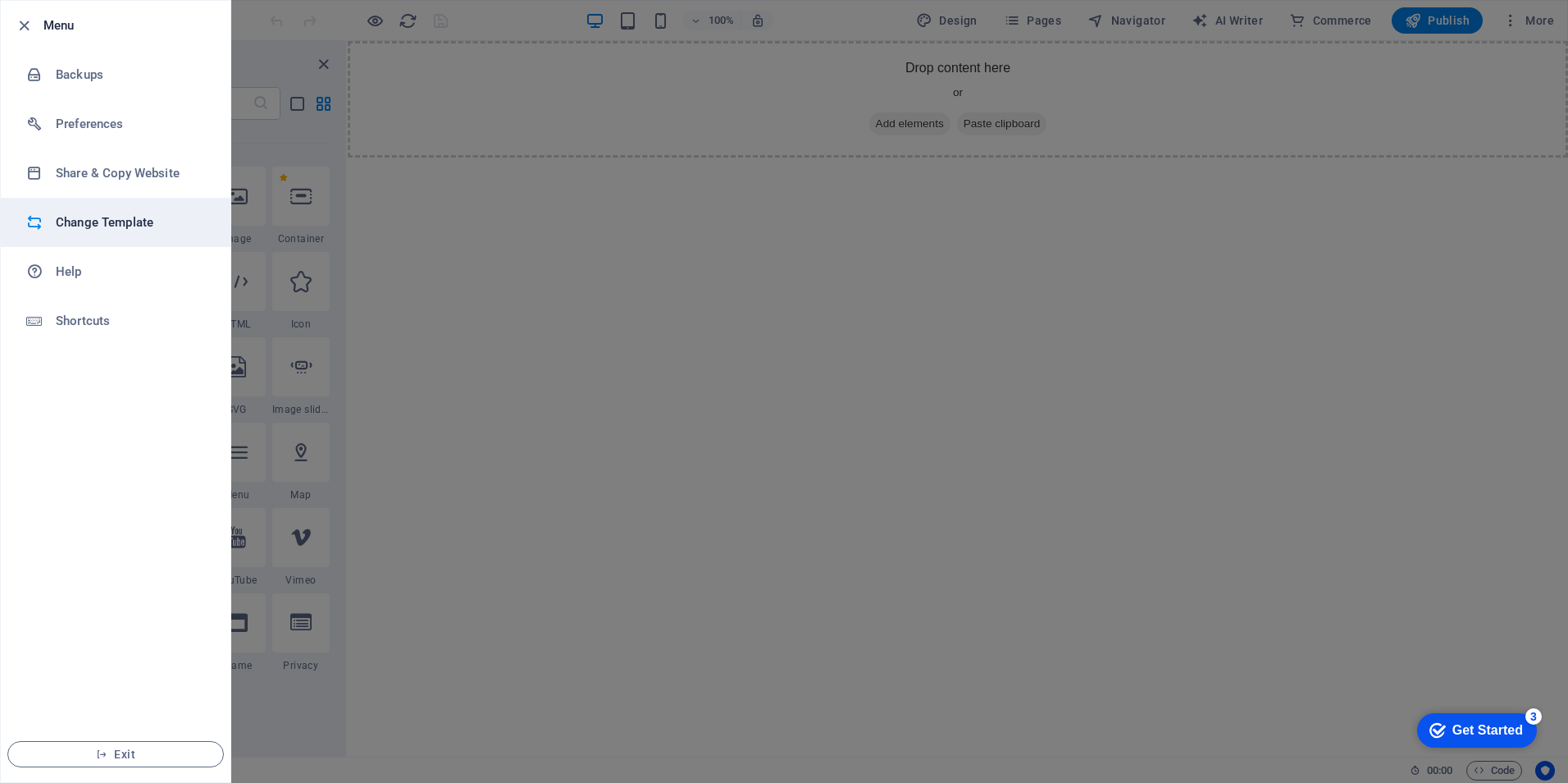
click at [98, 224] on h6 "Change Template" at bounding box center [131, 223] width 152 height 20
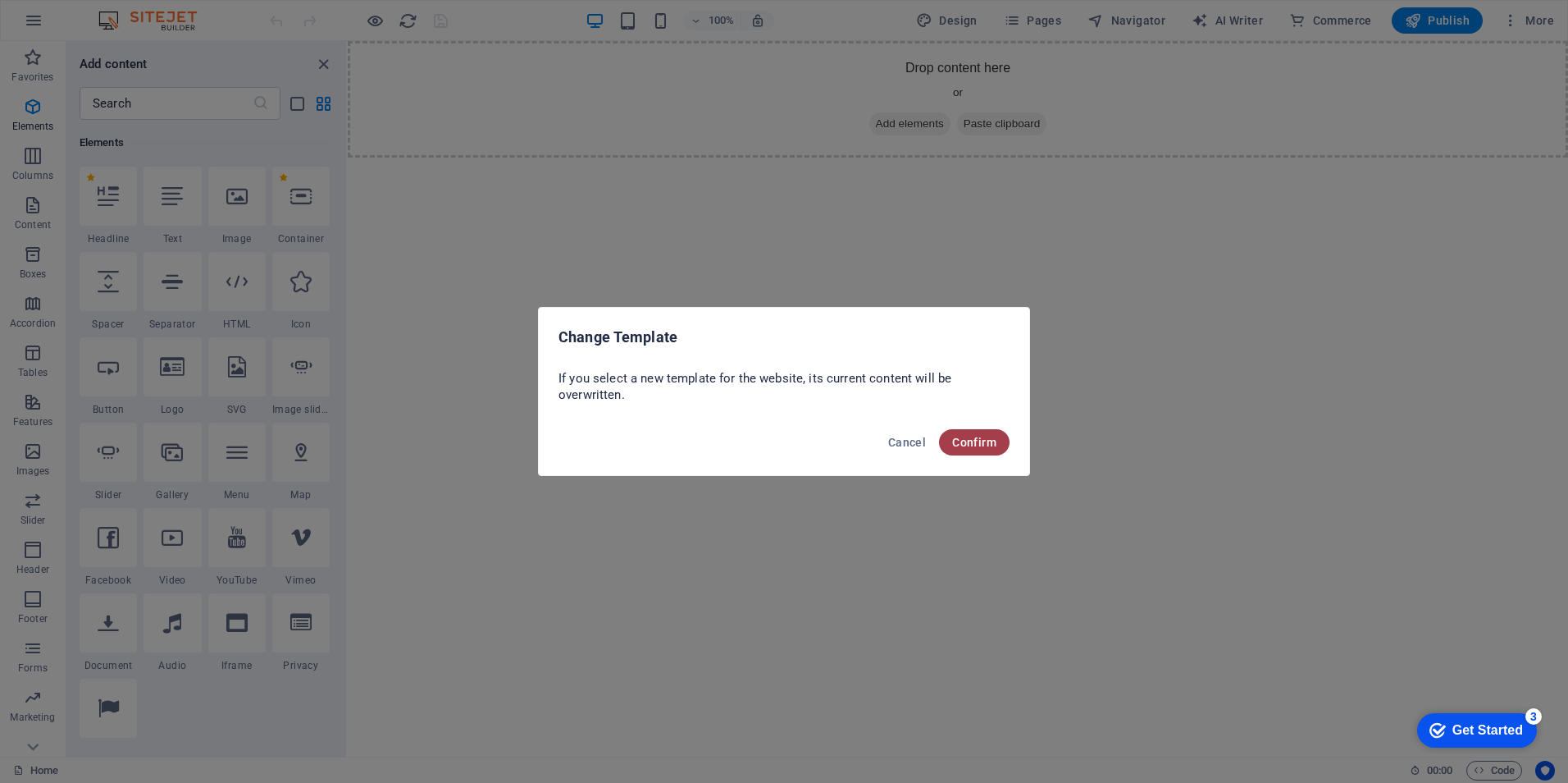
click at [974, 432] on button "Confirm" at bounding box center [974, 442] width 71 height 27
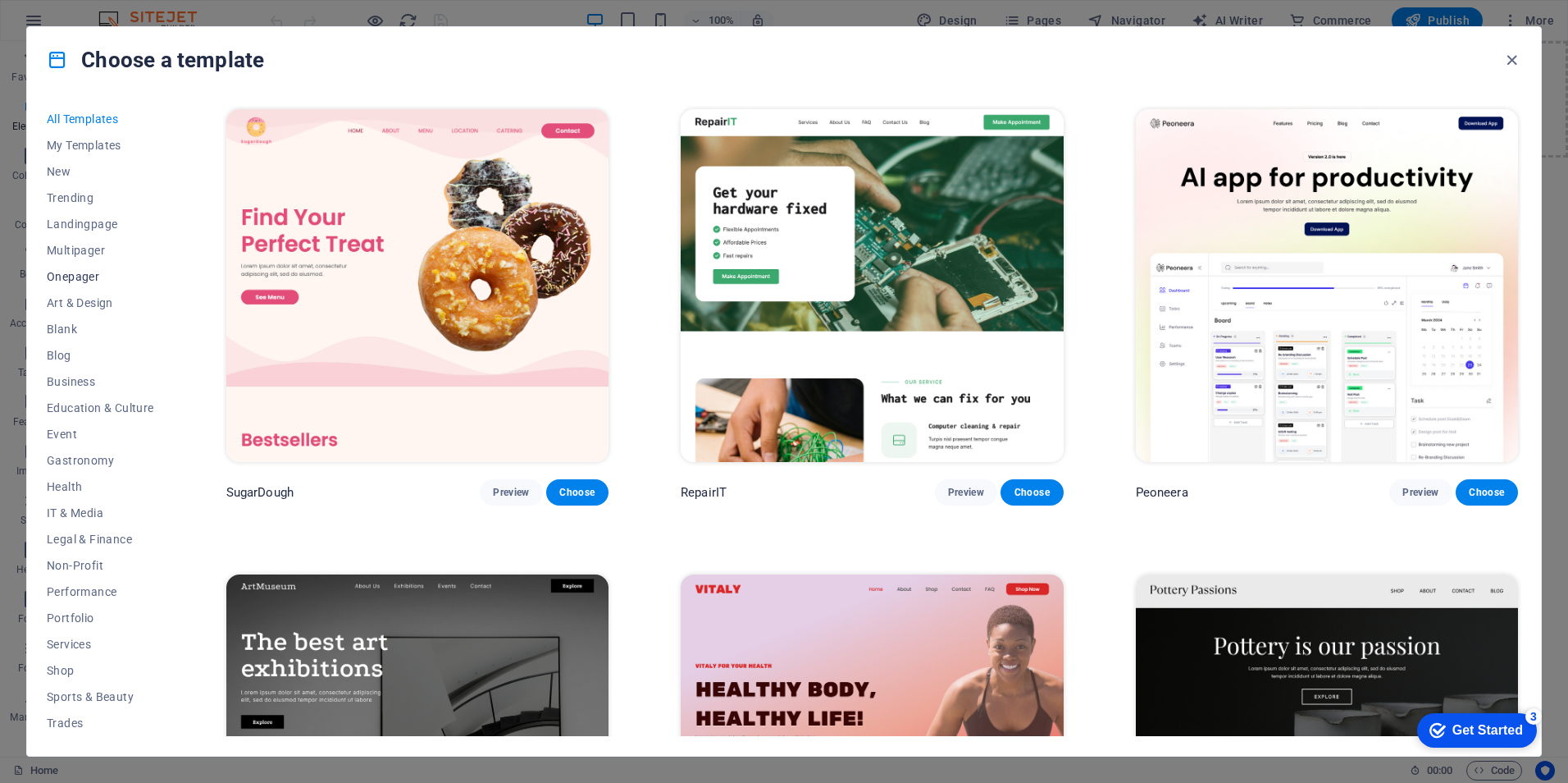
click at [71, 274] on span "Onepager" at bounding box center [100, 277] width 107 height 13
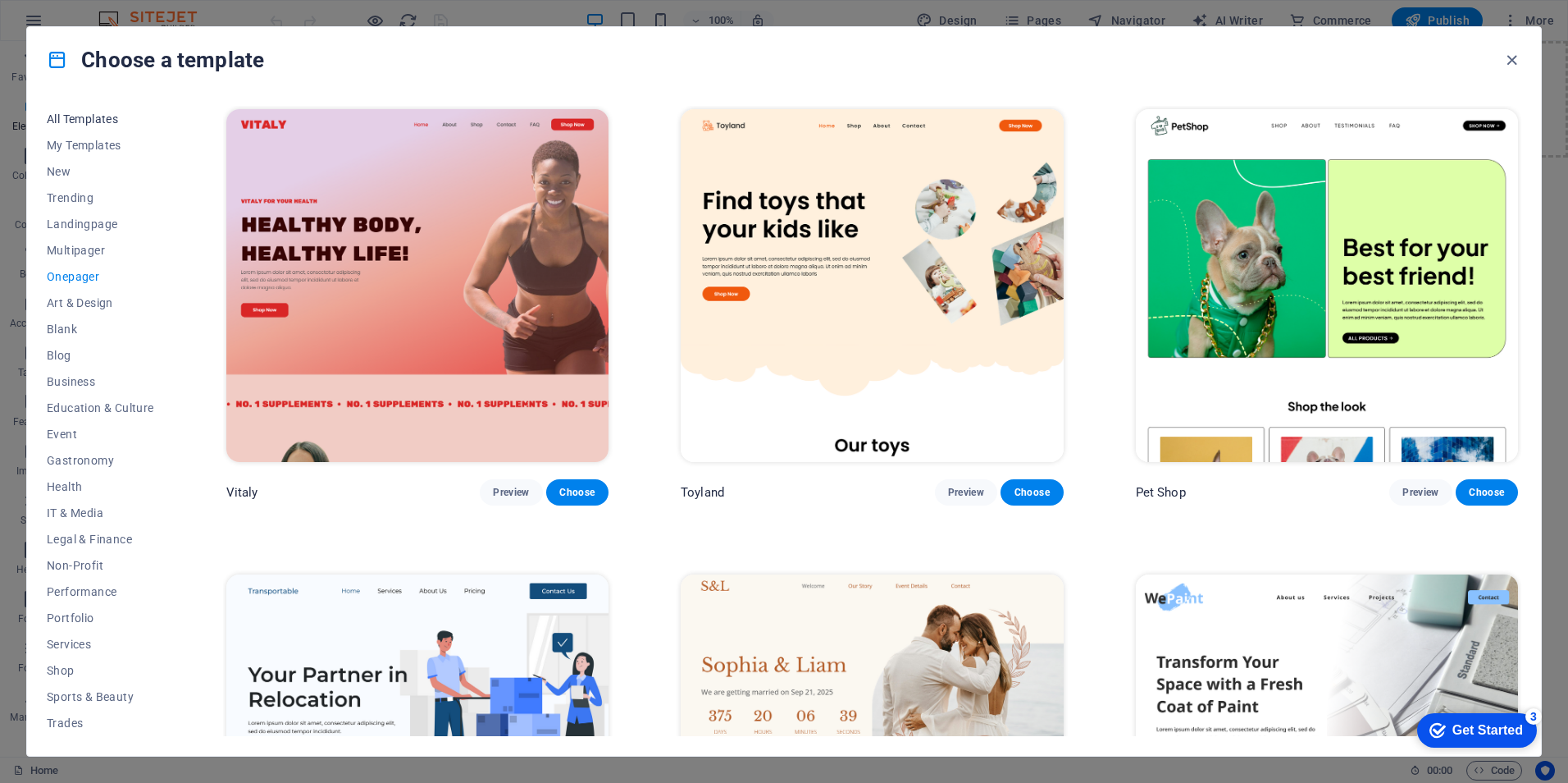
click at [87, 111] on button "All Templates" at bounding box center [100, 119] width 107 height 27
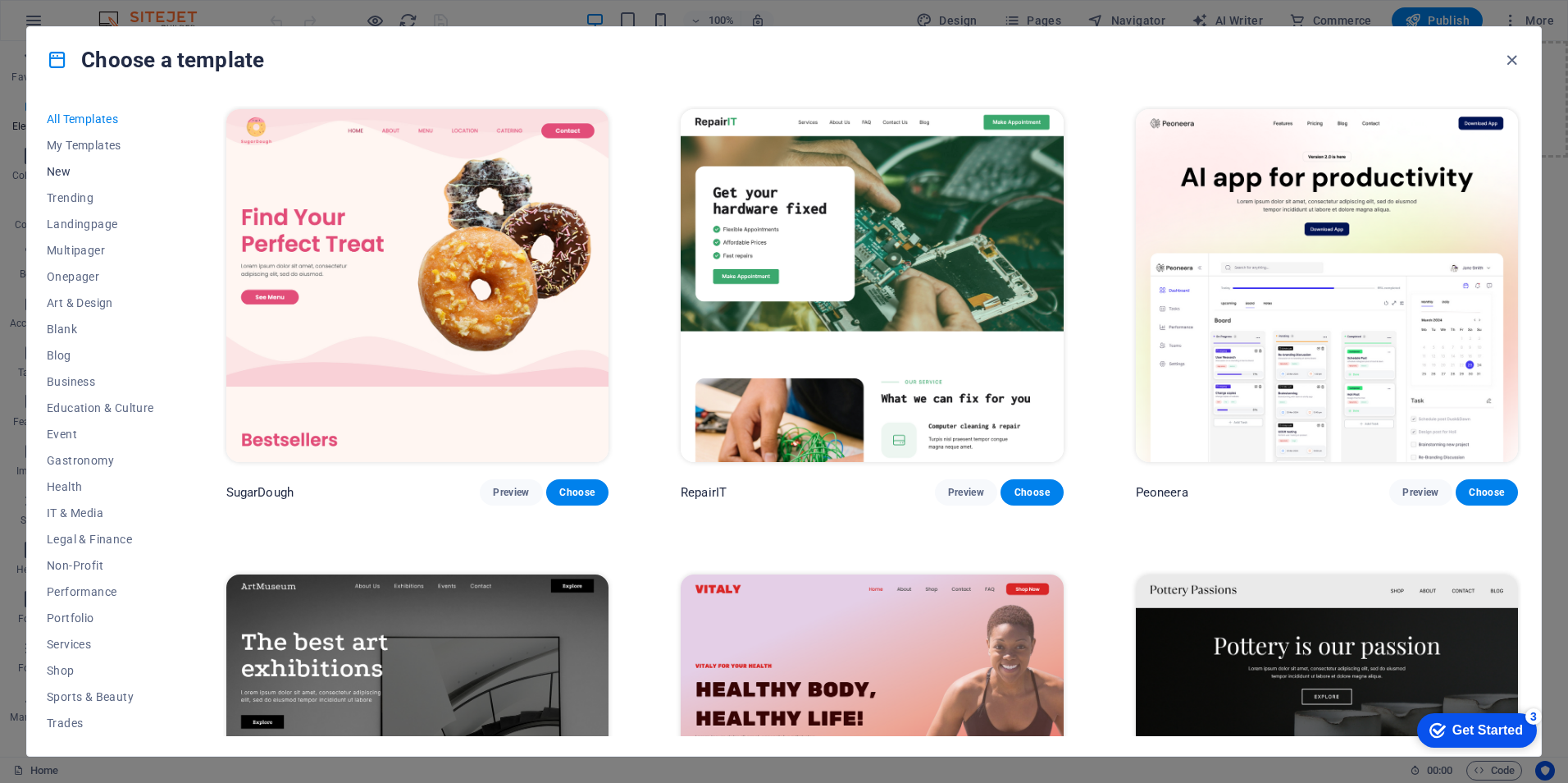
click at [60, 175] on span "New" at bounding box center [100, 171] width 107 height 13
click at [92, 404] on span "Education & Culture" at bounding box center [100, 408] width 107 height 13
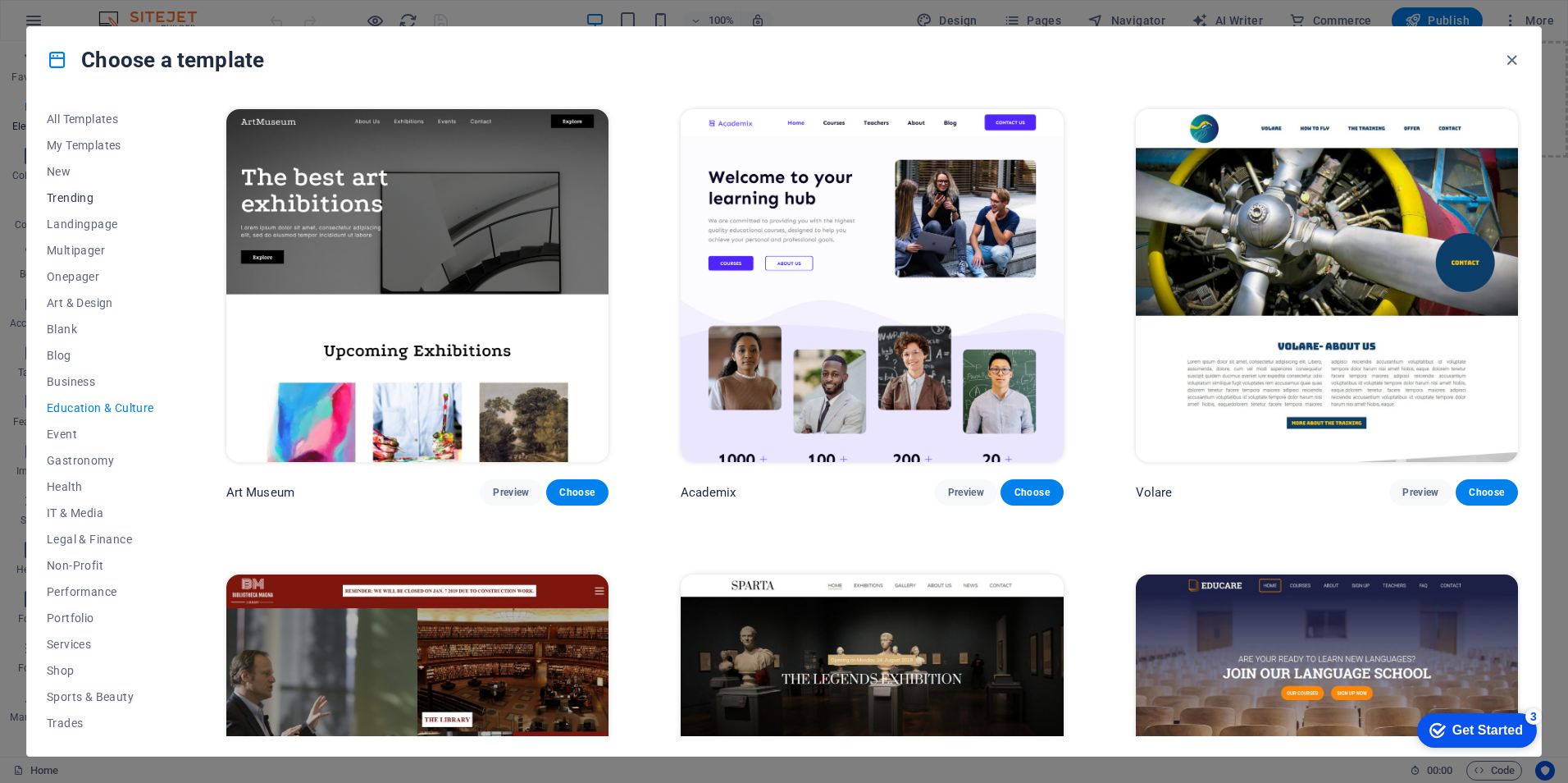
click at [67, 191] on span "Trending" at bounding box center [100, 198] width 107 height 13
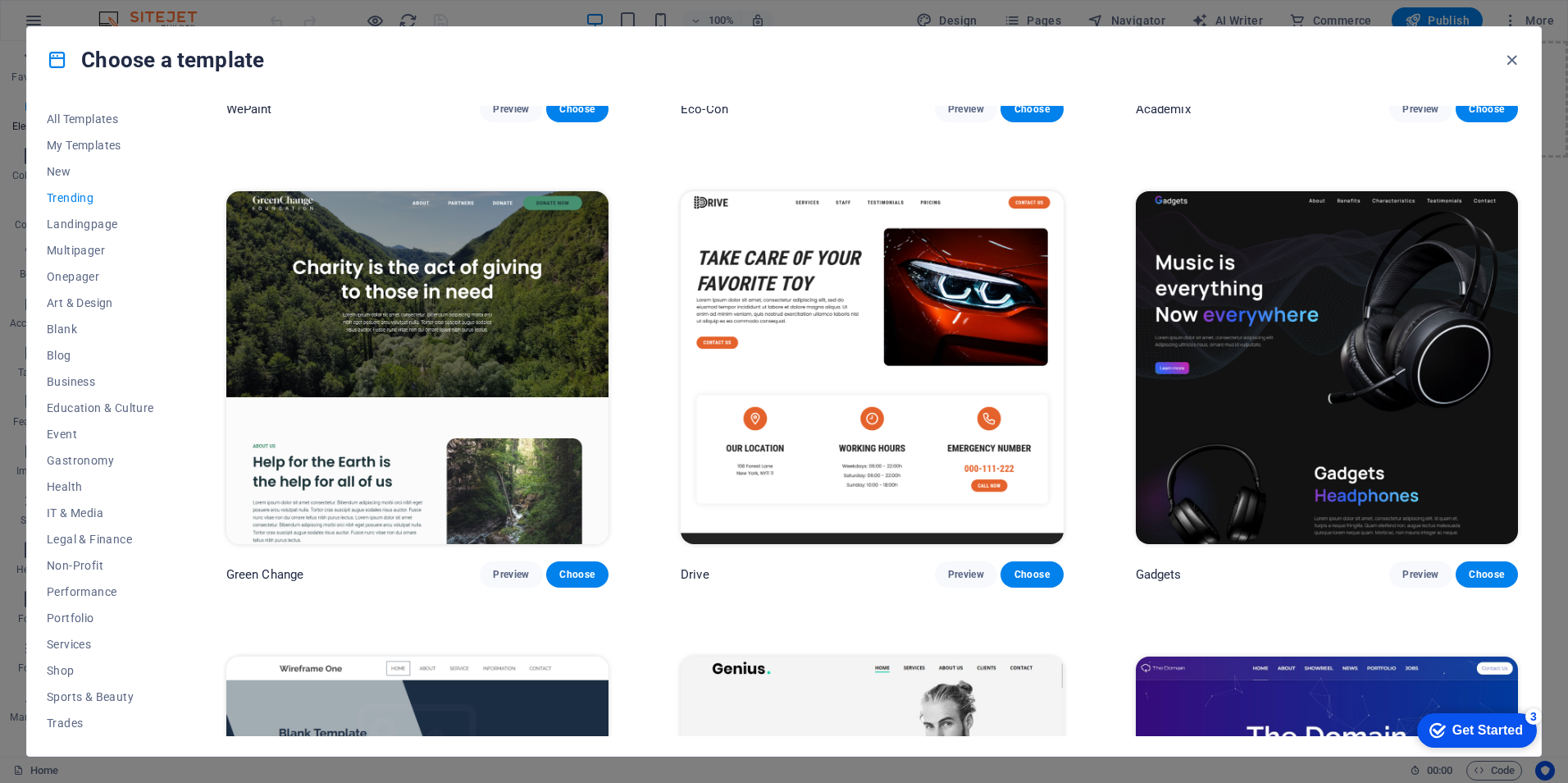
scroll to position [1559, 0]
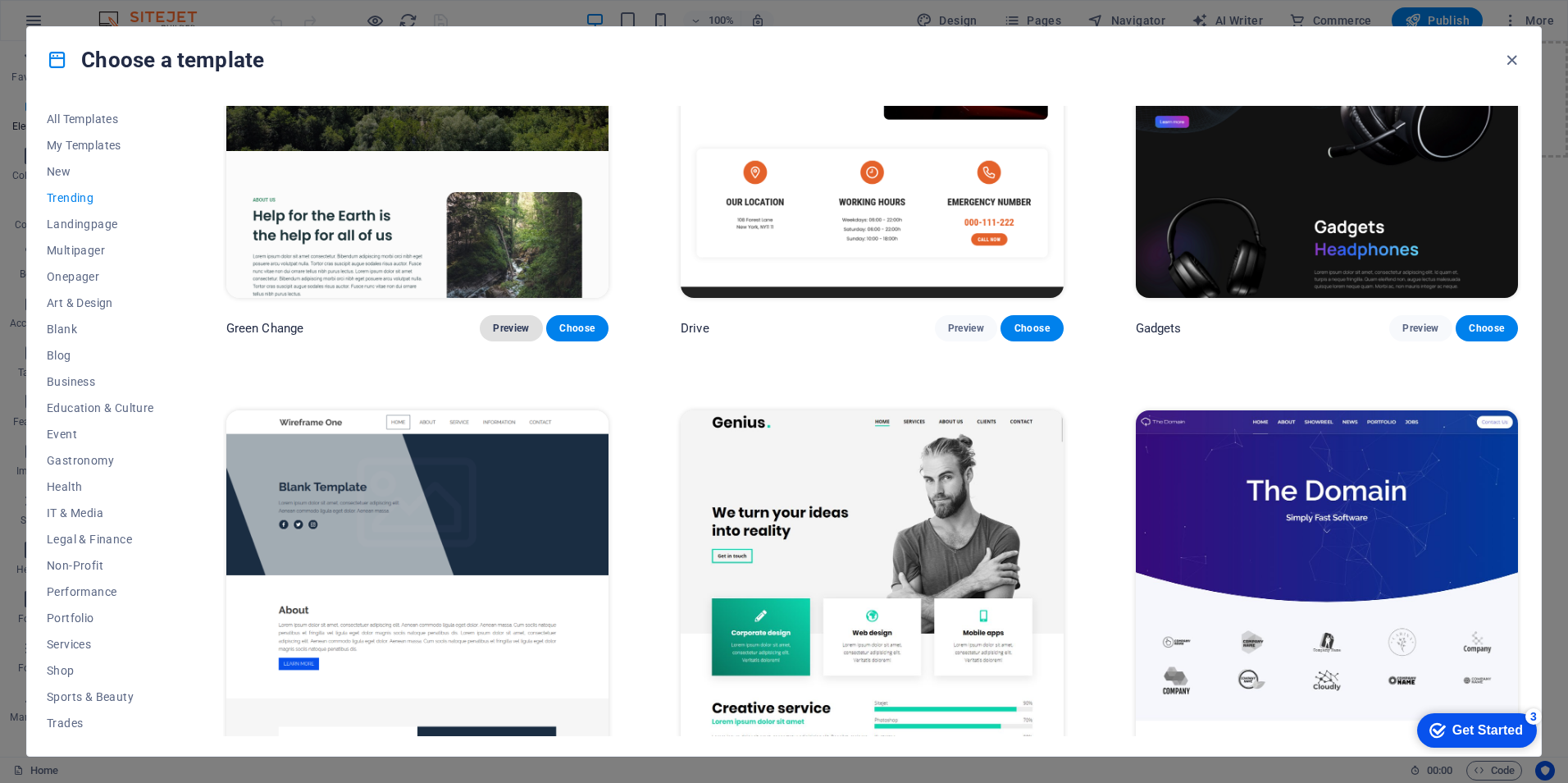
click at [506, 322] on span "Preview" at bounding box center [510, 328] width 36 height 13
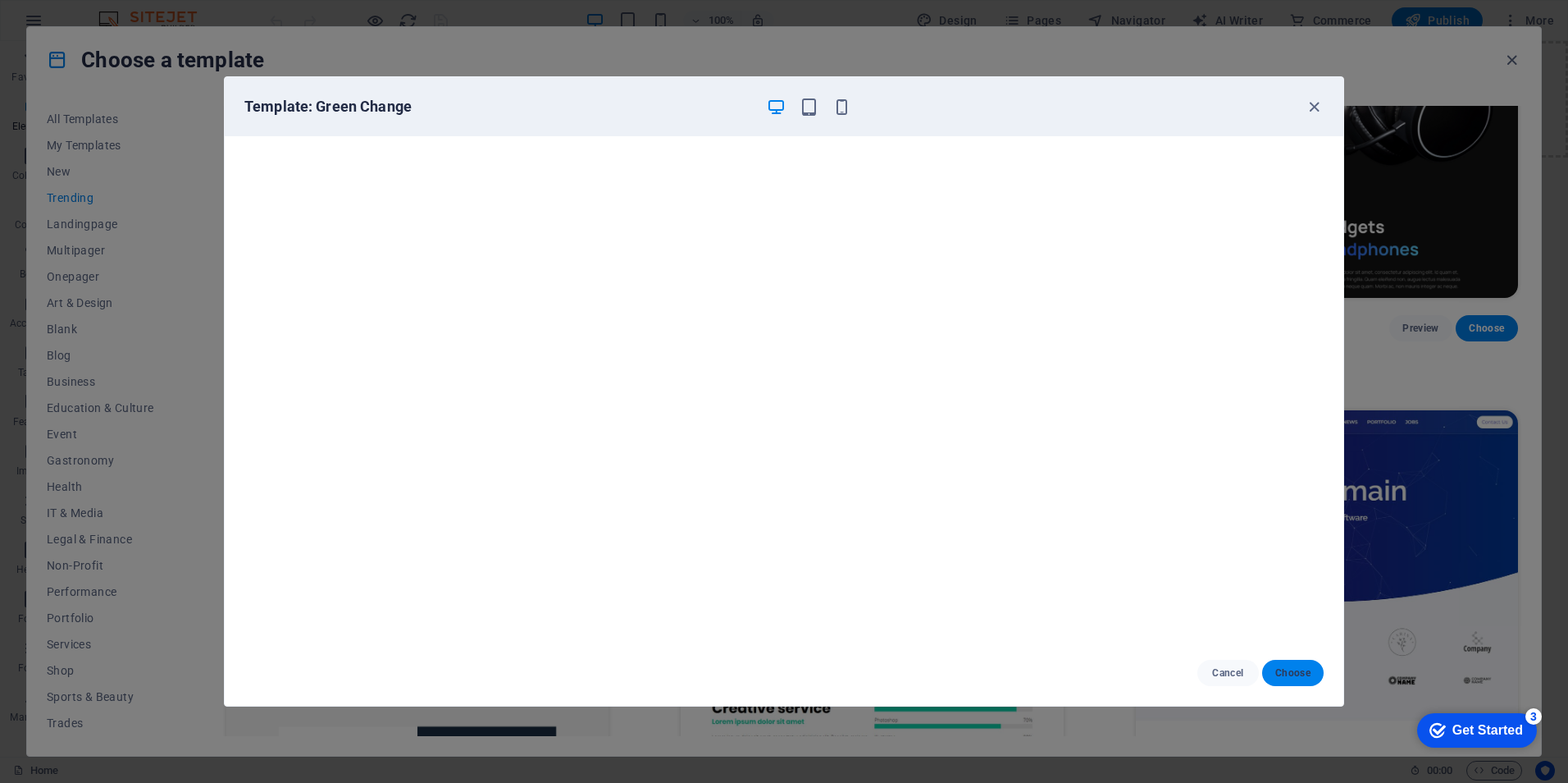
click at [1292, 676] on span "Choose" at bounding box center [1293, 672] width 35 height 13
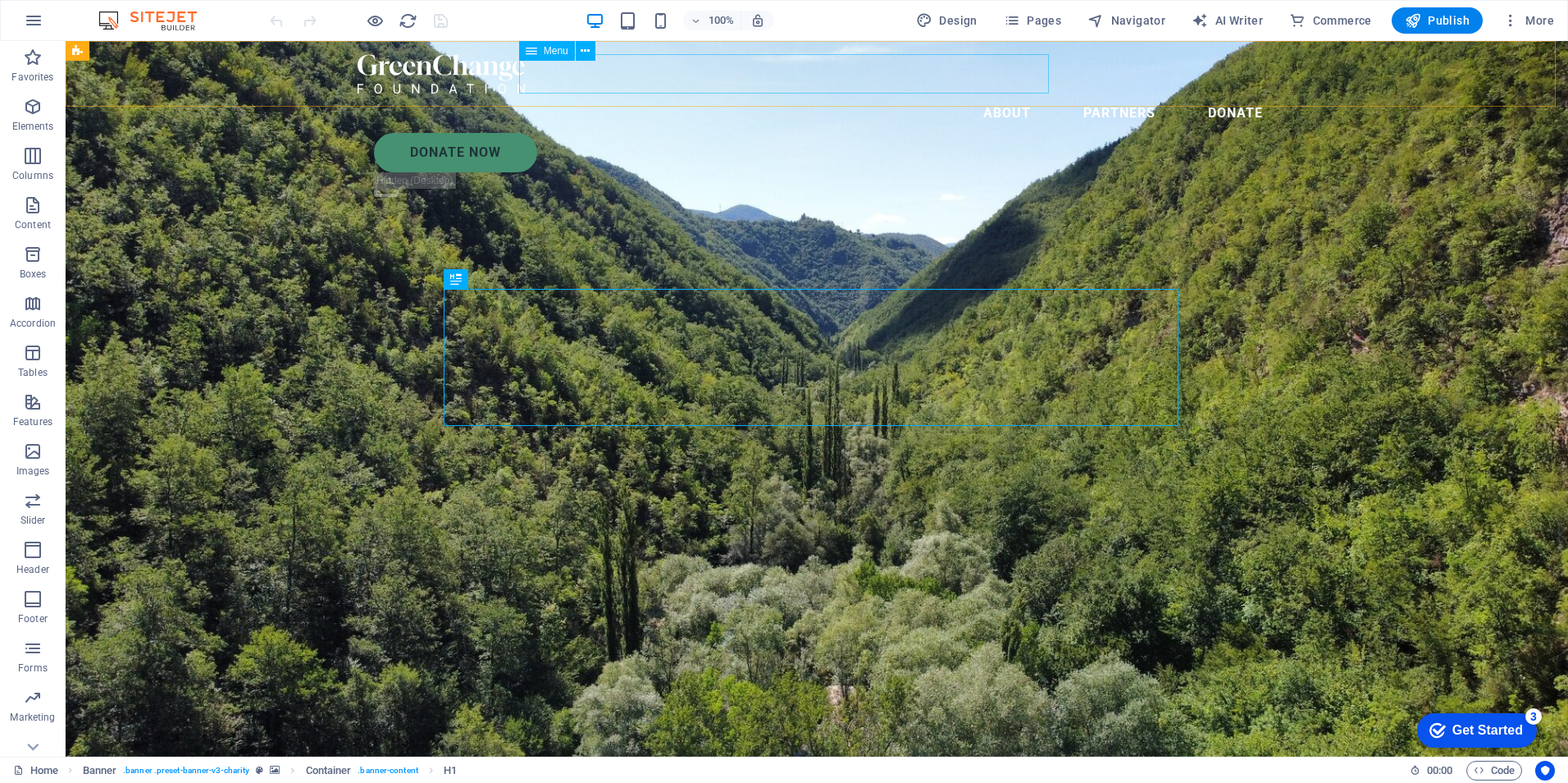
click at [772, 94] on nav "About Partners Donate" at bounding box center [816, 113] width 918 height 39
click at [583, 48] on icon at bounding box center [585, 51] width 9 height 17
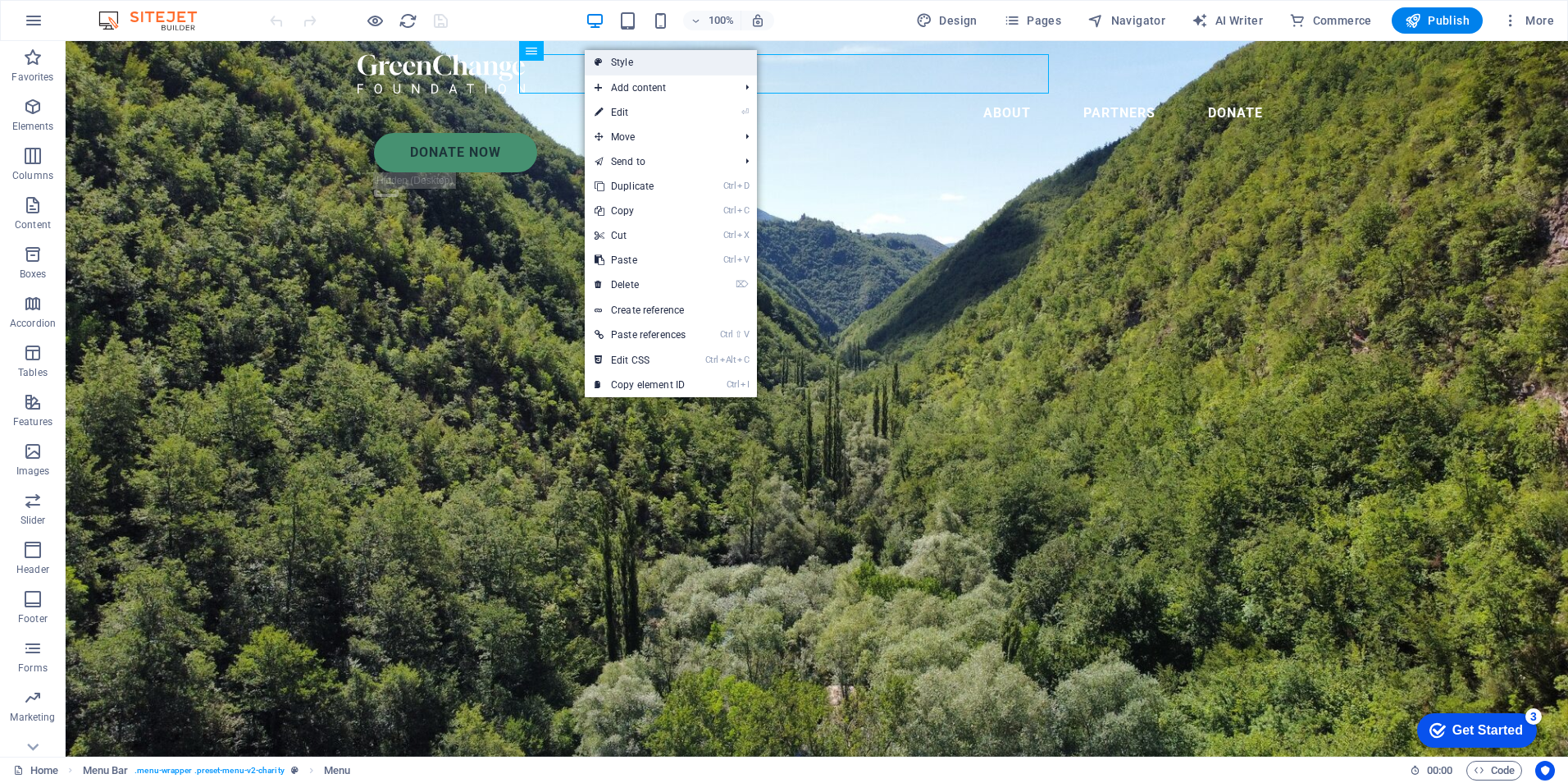
drag, startPoint x: 680, startPoint y: 32, endPoint x: 624, endPoint y: 57, distance: 61.3
click at [624, 57] on link "Style" at bounding box center [671, 62] width 172 height 25
select select "rem"
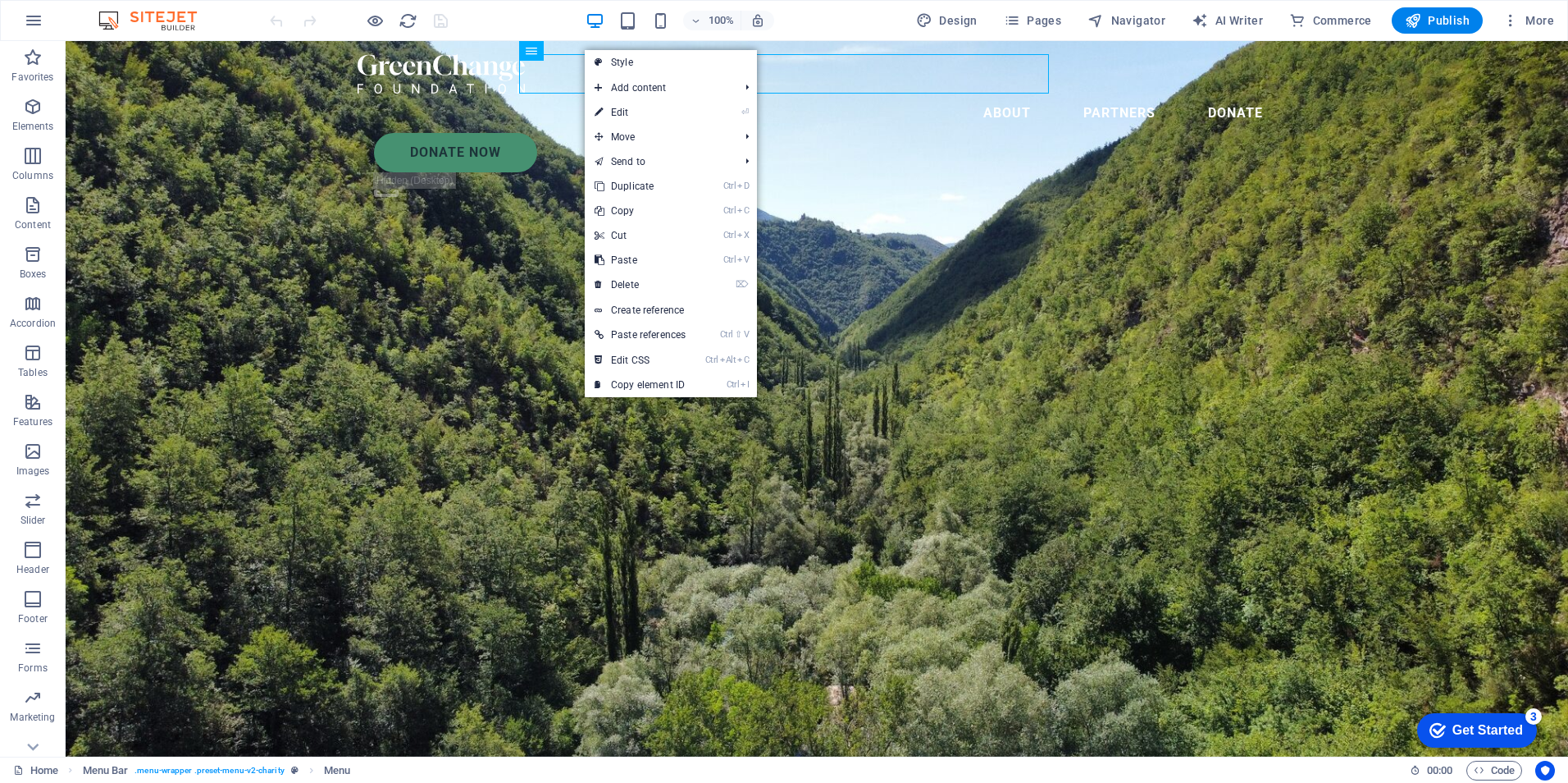
select select "rem"
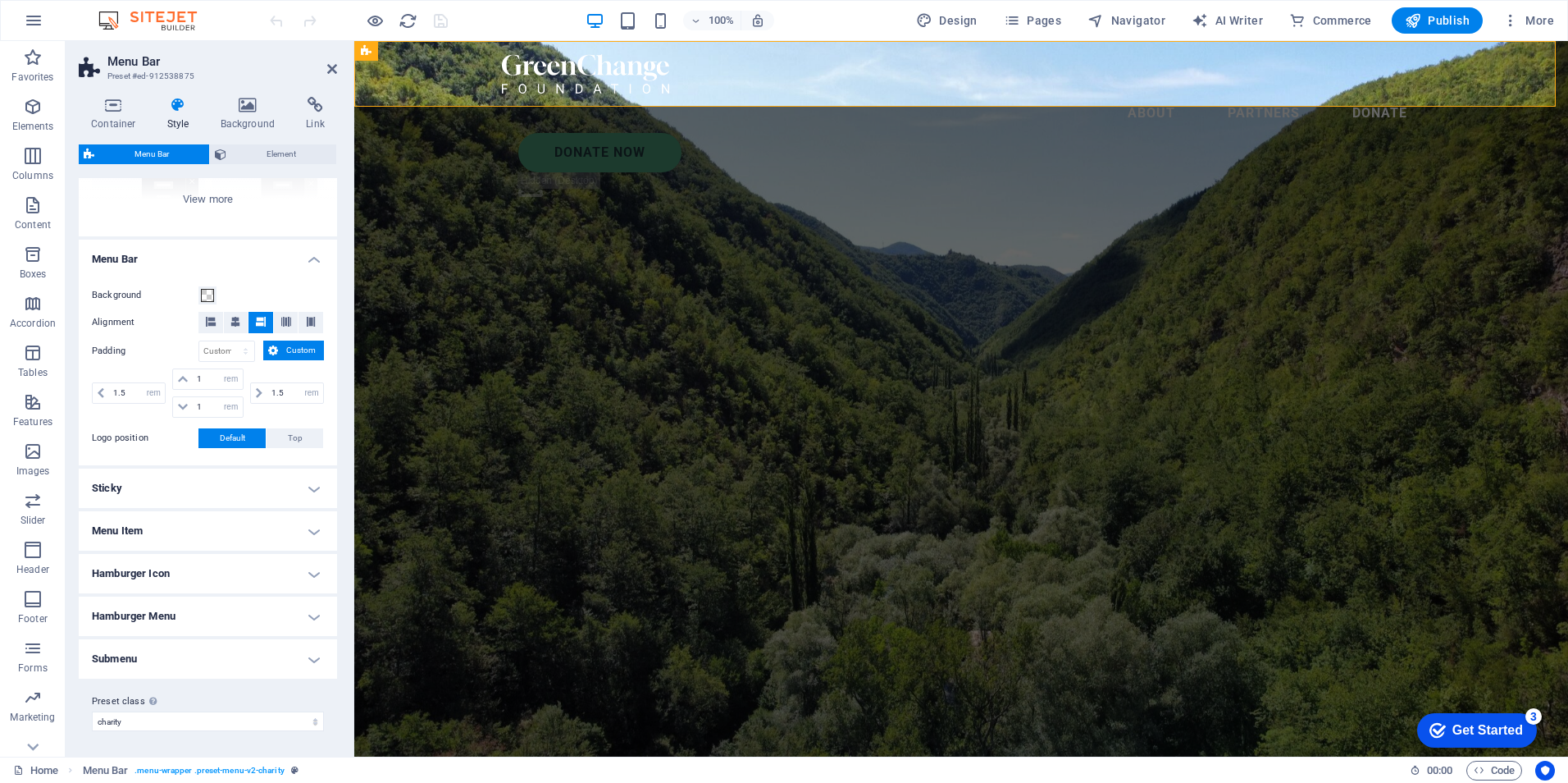
scroll to position [219, 0]
click at [909, 94] on nav "About Partners Donate" at bounding box center [961, 113] width 918 height 39
click at [1526, 19] on span "More" at bounding box center [1528, 21] width 52 height 17
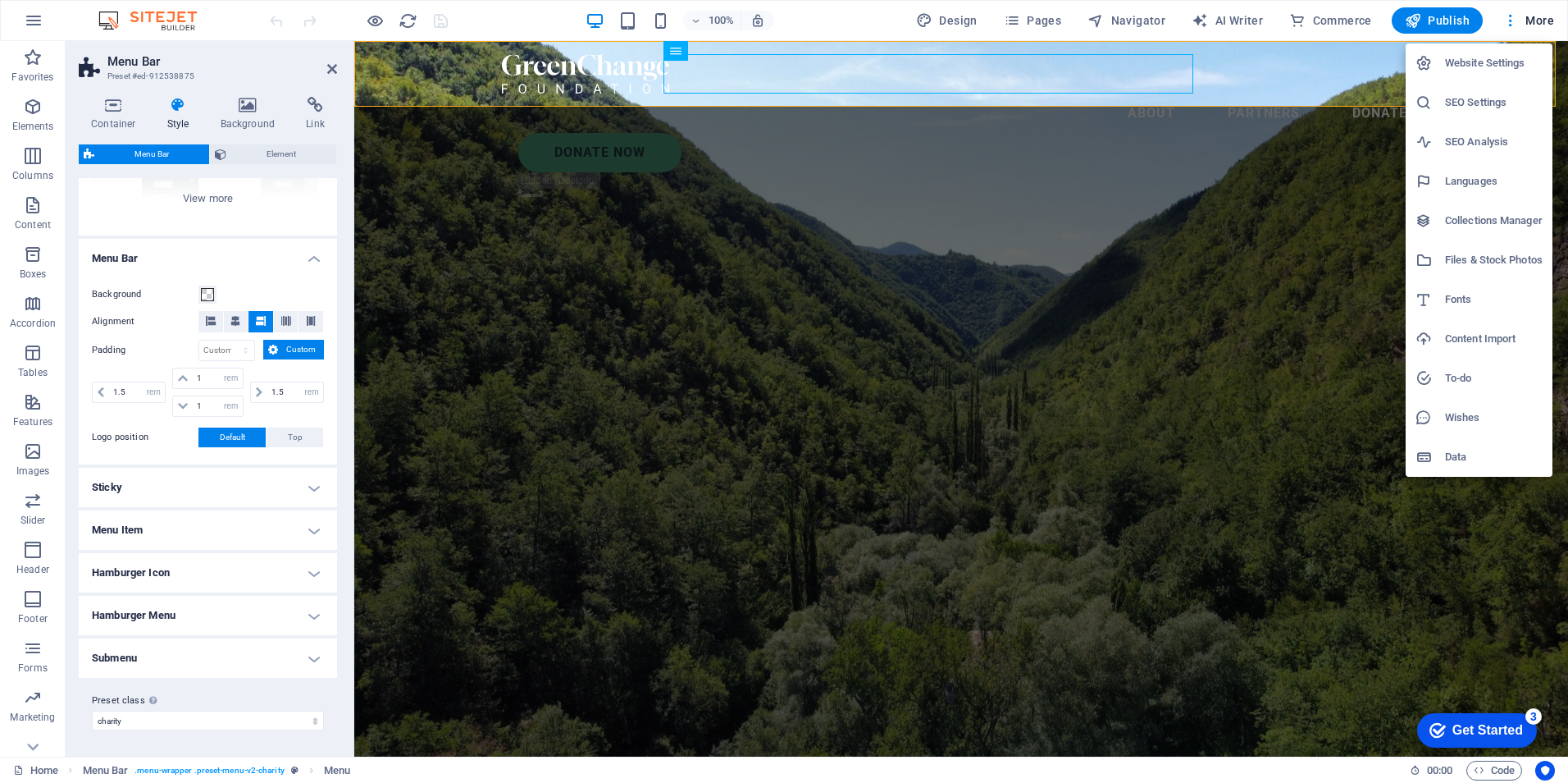
click at [1040, 22] on div at bounding box center [784, 392] width 1568 height 783
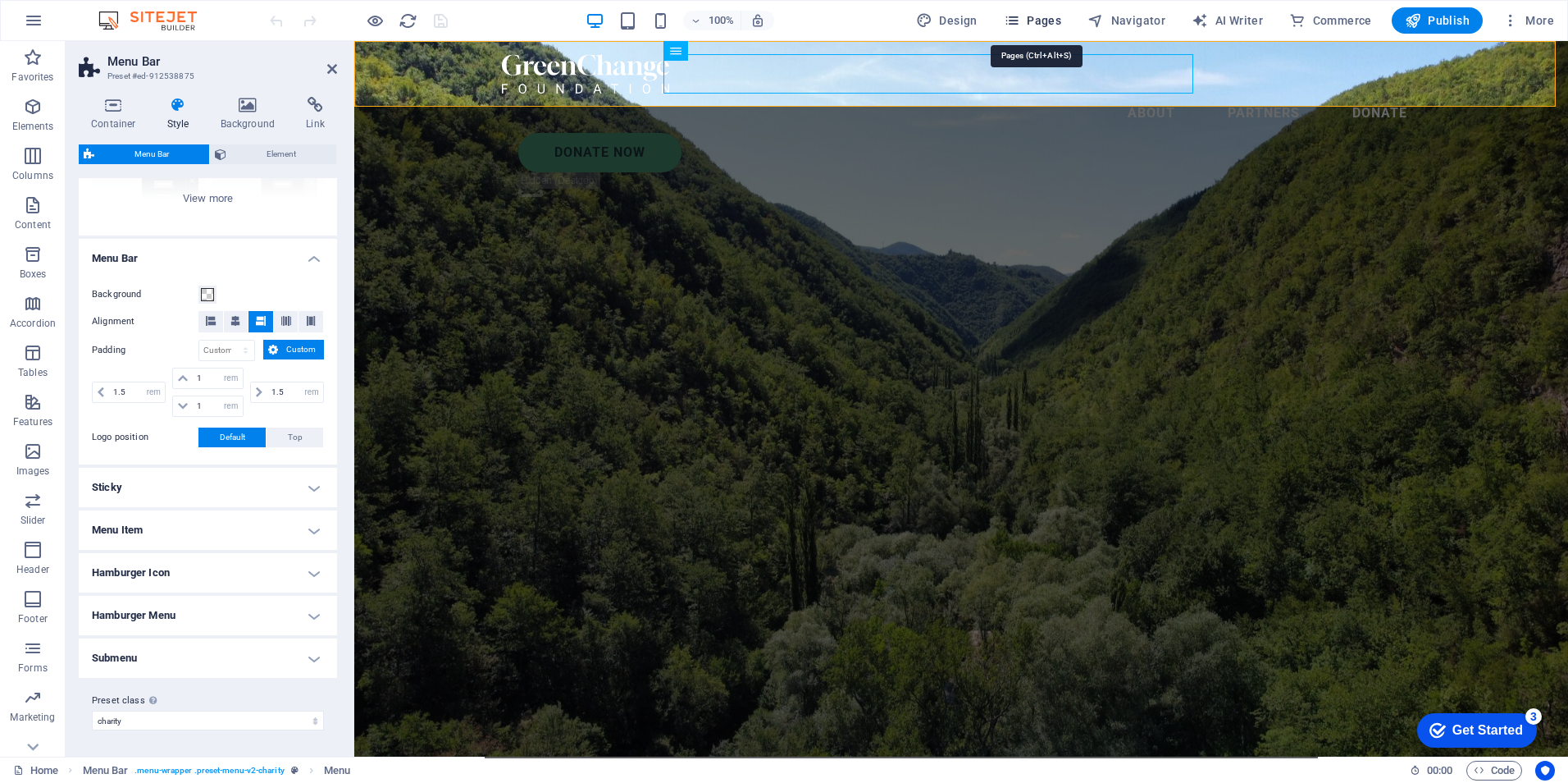
click at [1040, 17] on span "Pages" at bounding box center [1032, 21] width 57 height 17
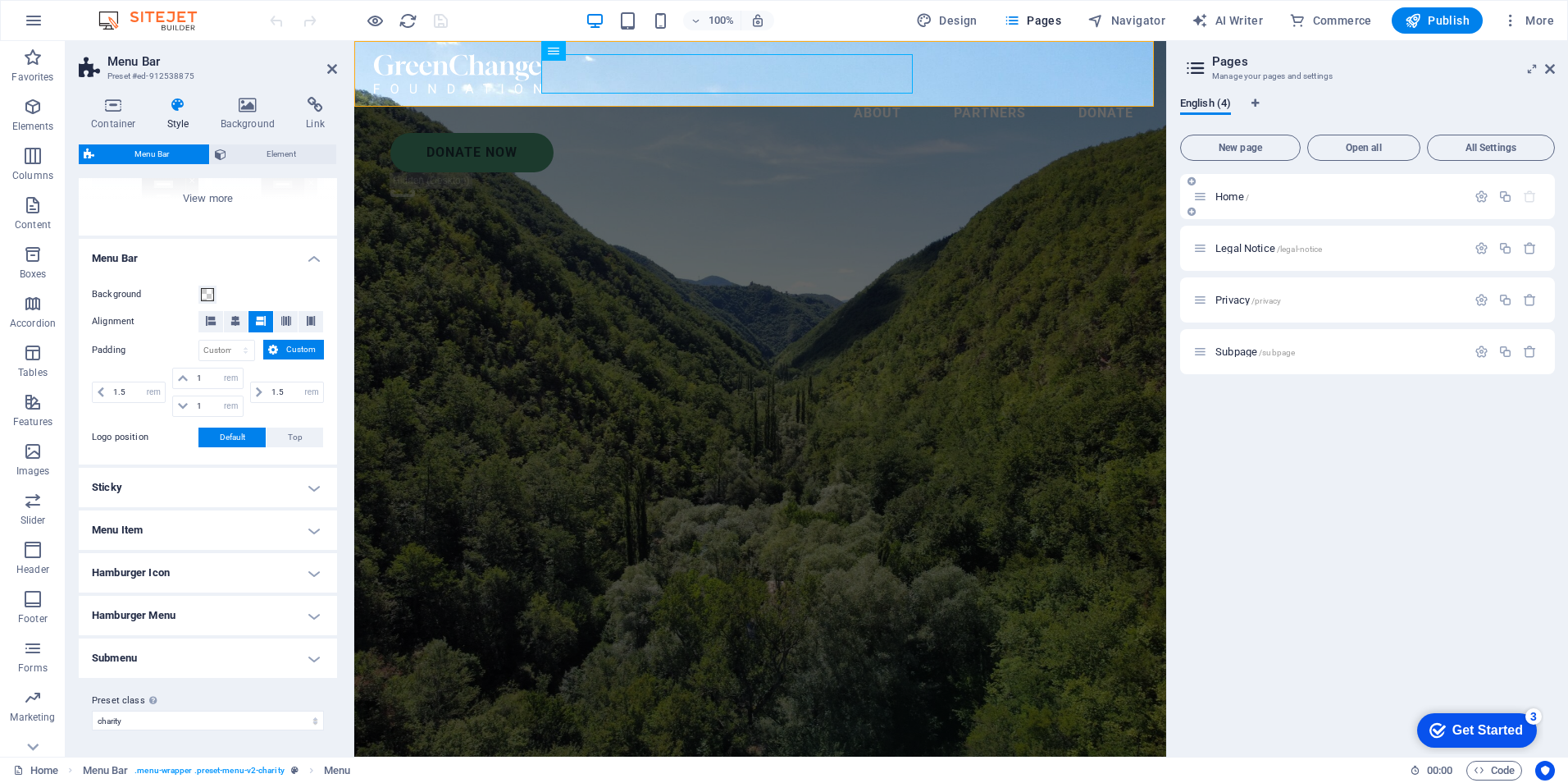
click at [1230, 199] on span "Home /" at bounding box center [1232, 196] width 33 height 12
click at [1479, 196] on icon "button" at bounding box center [1482, 196] width 14 height 14
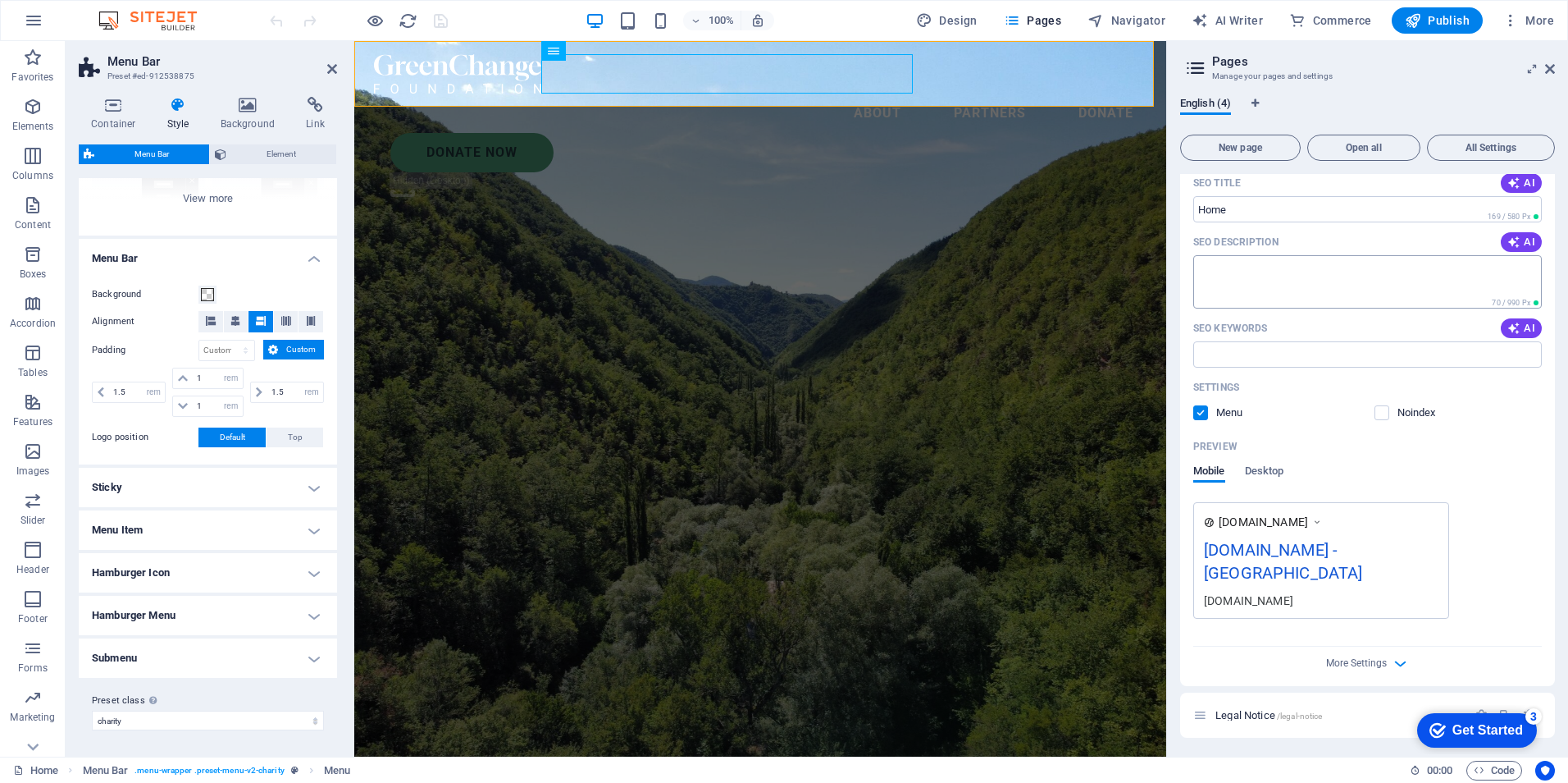
scroll to position [249, 0]
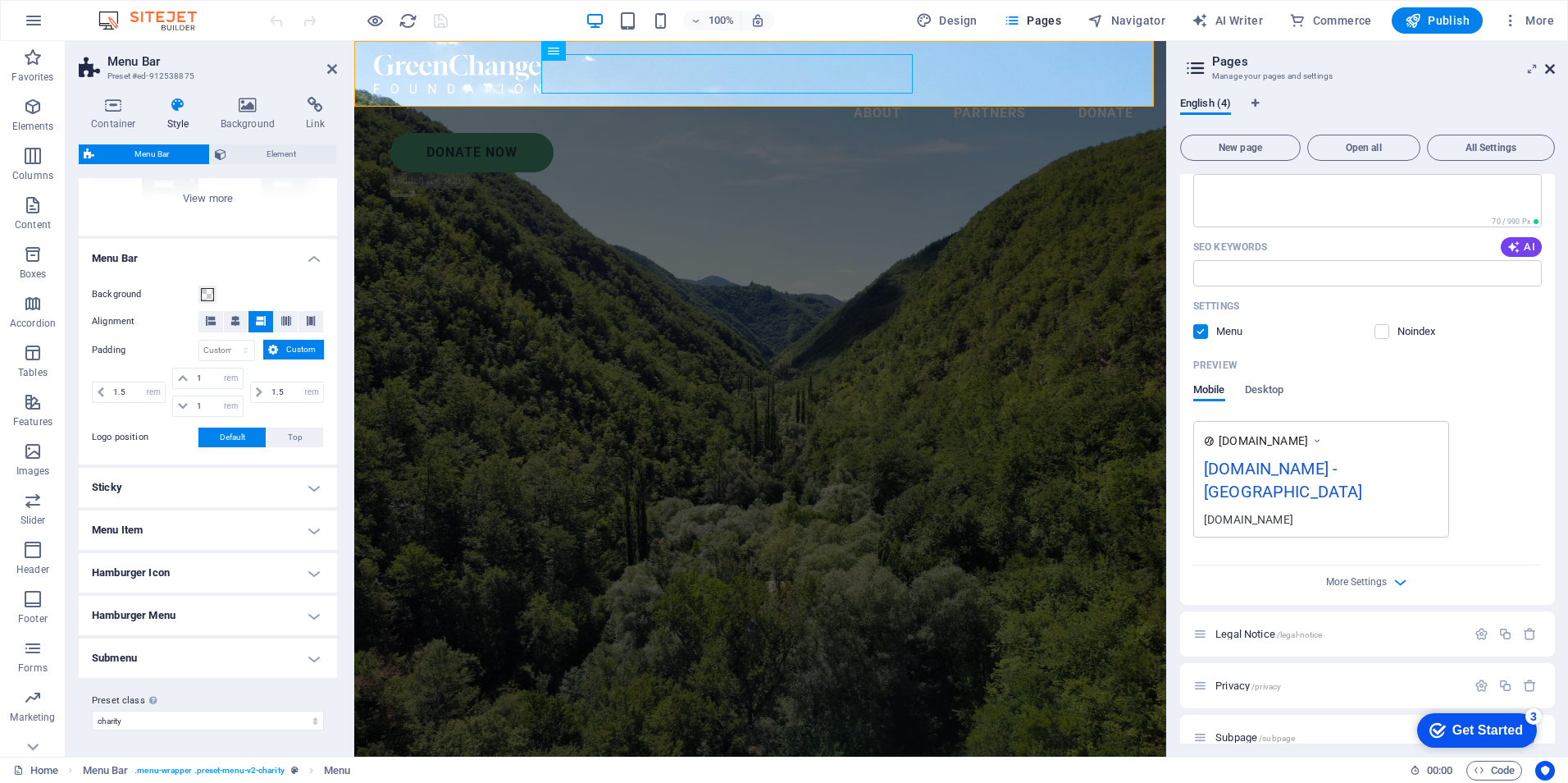
click at [1551, 69] on icon at bounding box center [1550, 69] width 10 height 13
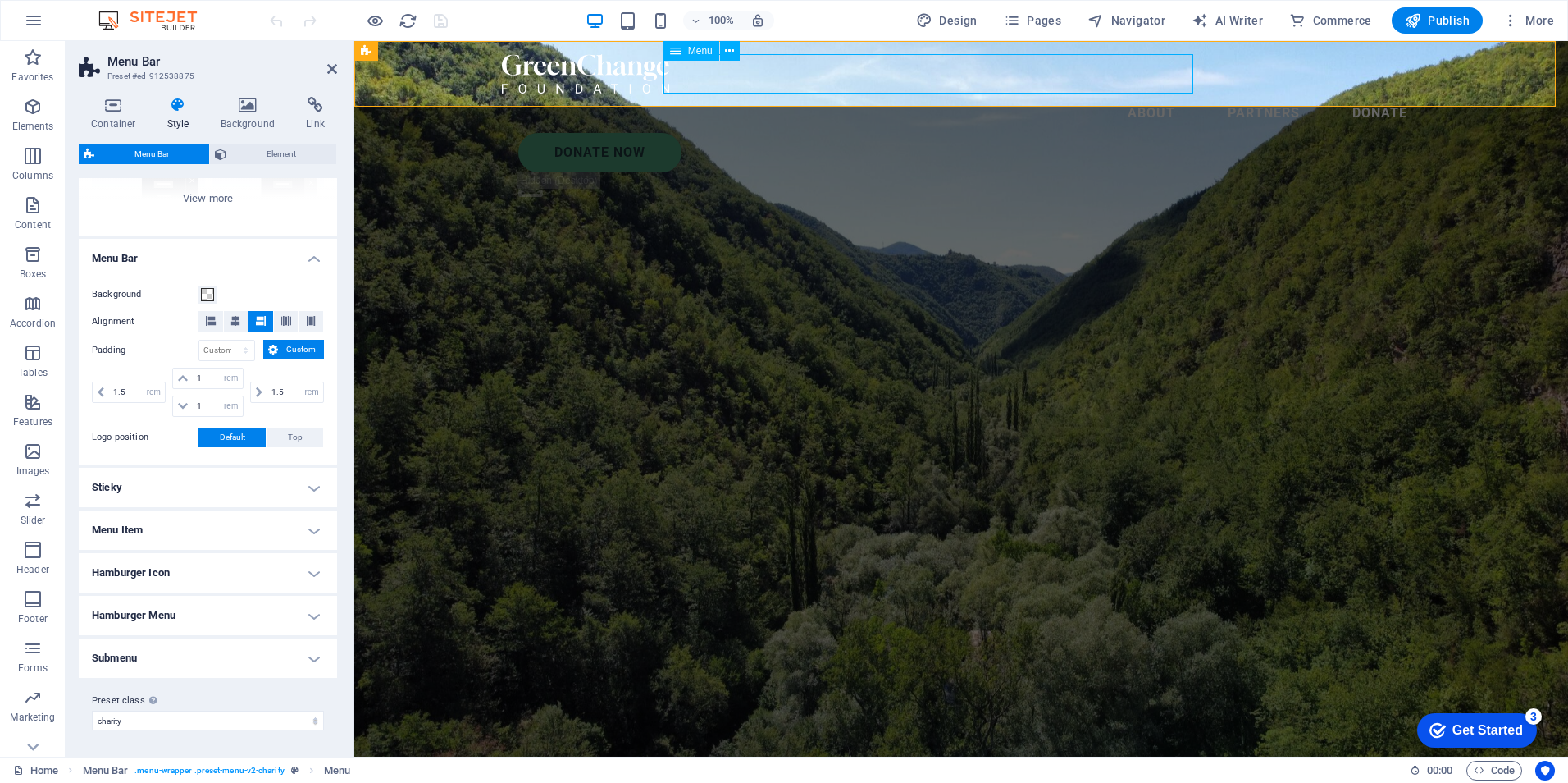
click at [910, 94] on nav "About Partners Donate" at bounding box center [961, 113] width 918 height 39
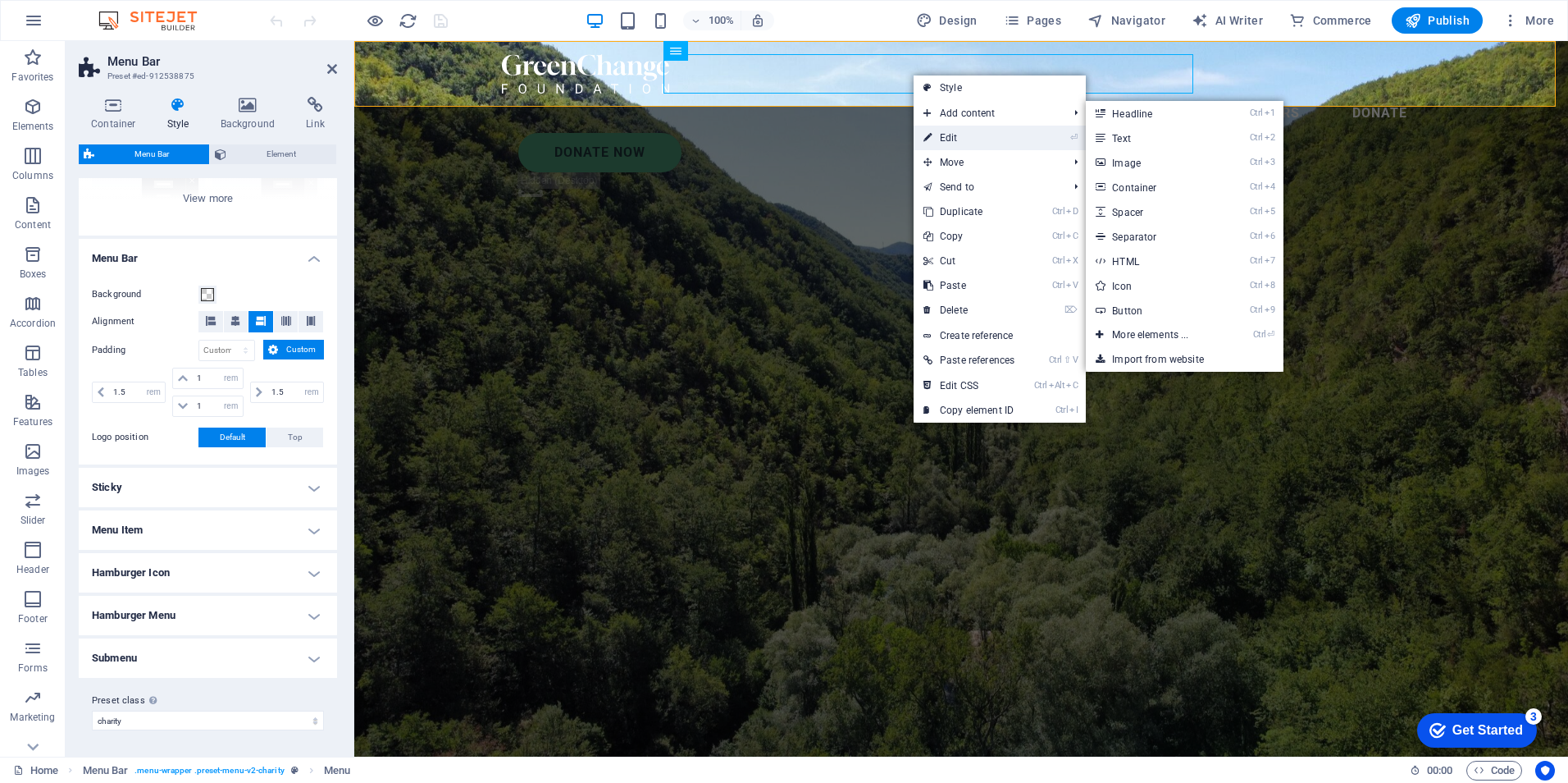
click at [954, 136] on link "⏎ Edit" at bounding box center [968, 138] width 111 height 25
select select
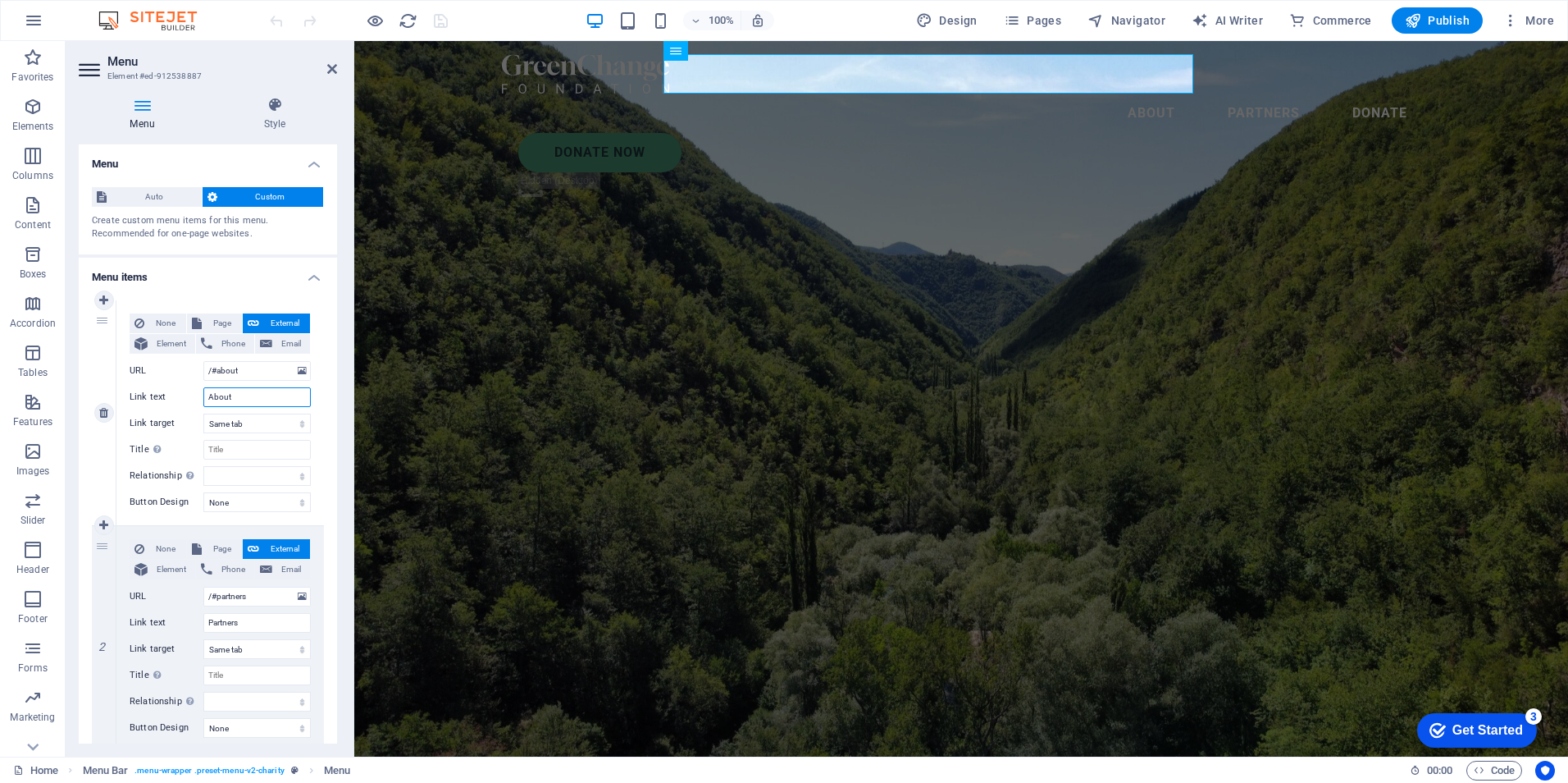
click at [231, 395] on input "About" at bounding box center [257, 397] width 107 height 20
type input "About Us"
select select
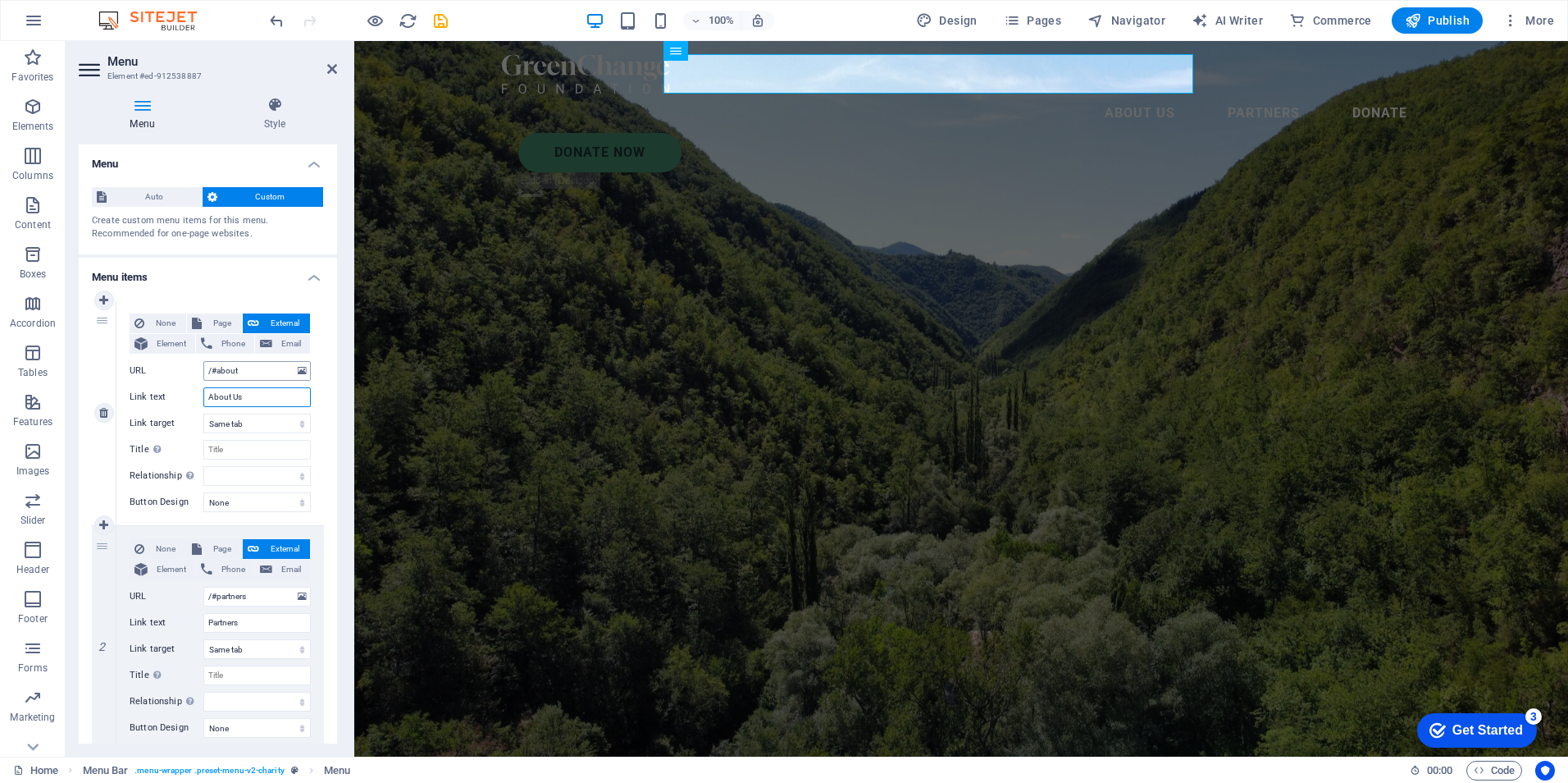
type input "About Us"
click at [245, 372] on input "/#about" at bounding box center [257, 371] width 107 height 20
click at [225, 623] on input "Partners" at bounding box center [257, 623] width 107 height 20
type input "Resources"
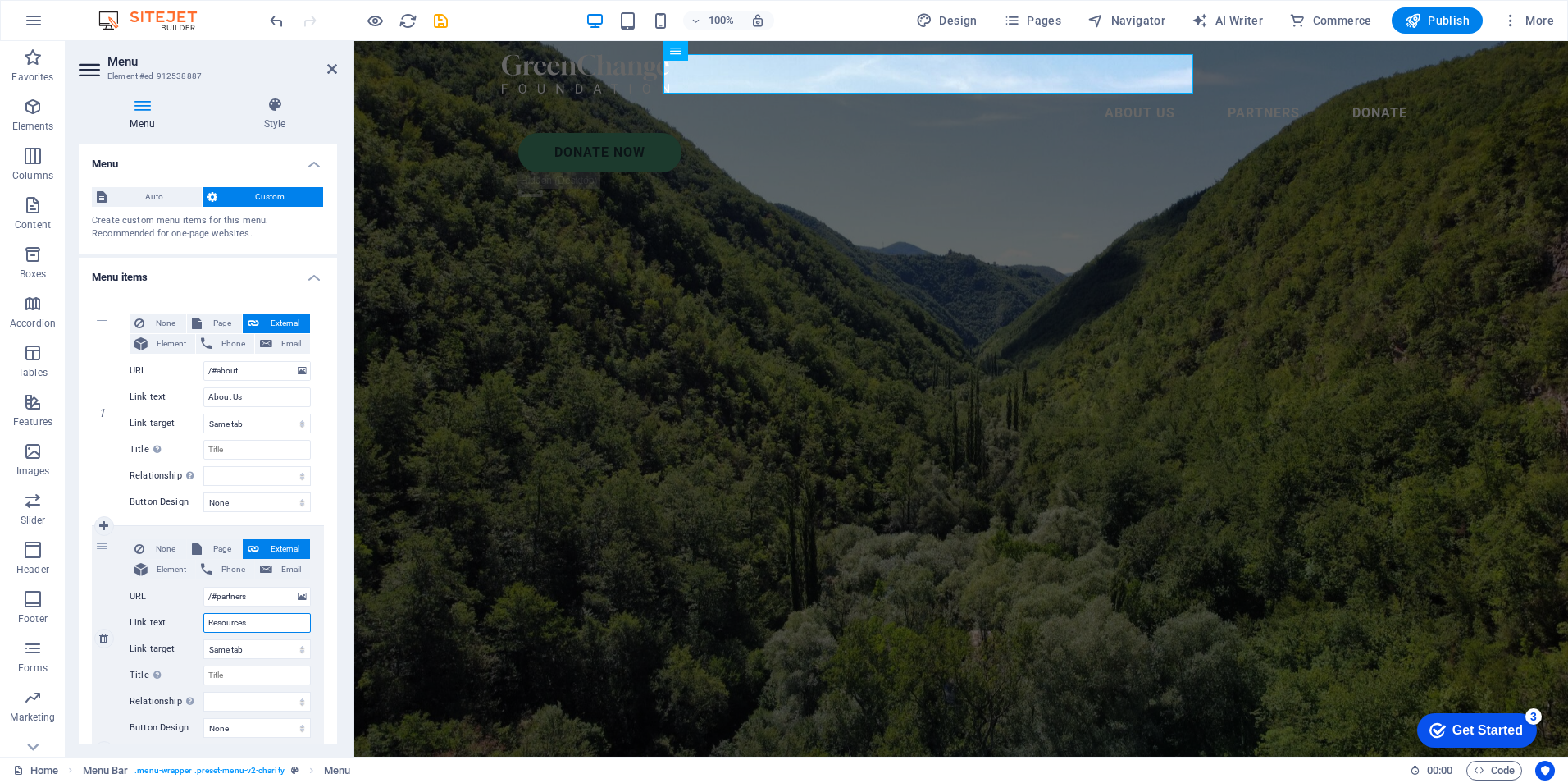
select select
type input "Resources"
click at [233, 688] on div "None Page External Element Phone Email Page Home Legal Notice Privacy Subpage E…" at bounding box center [220, 624] width 181 height 172
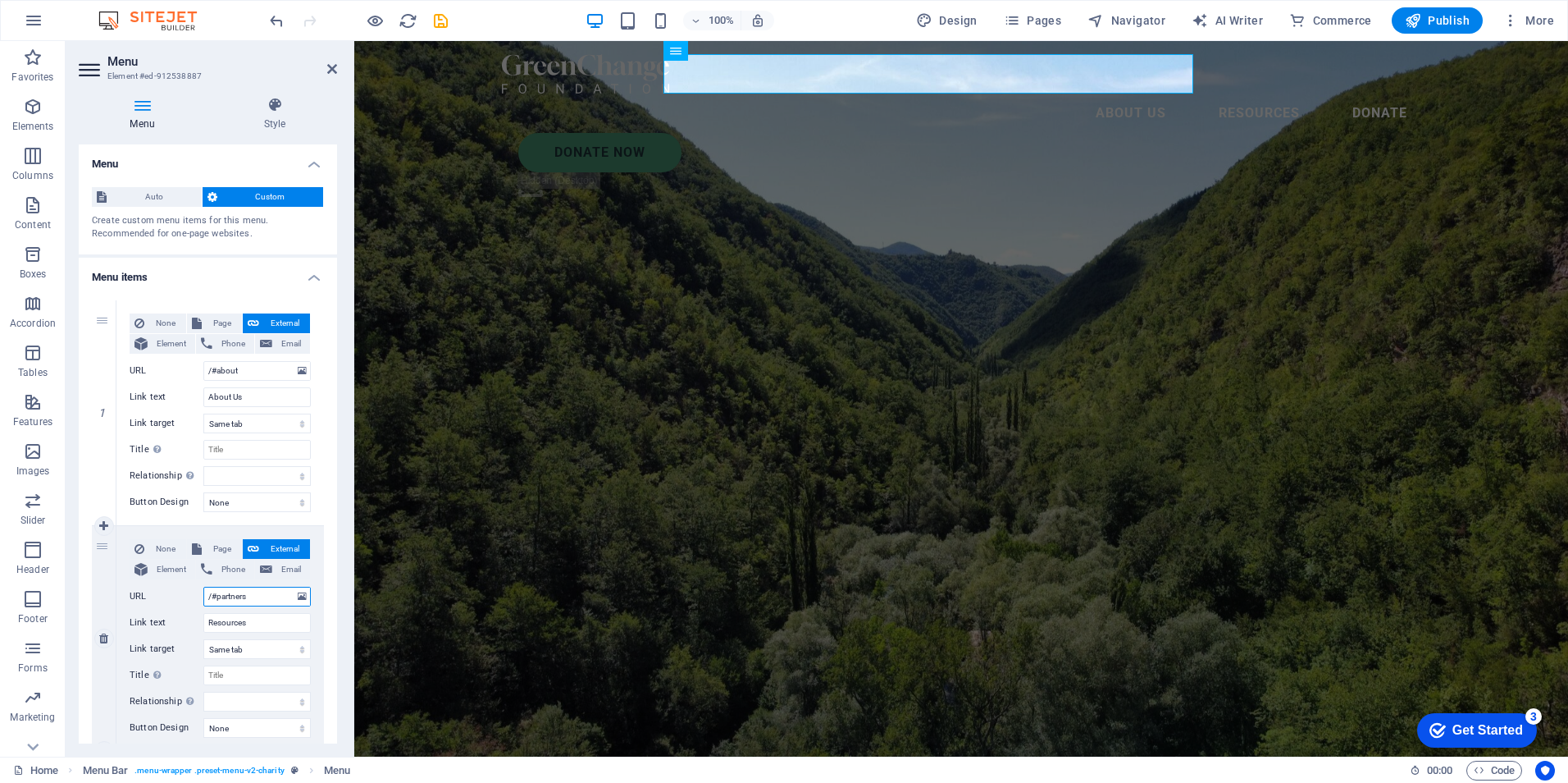
click at [236, 598] on input "/#partners" at bounding box center [257, 597] width 107 height 20
type input "/#resources"
select select
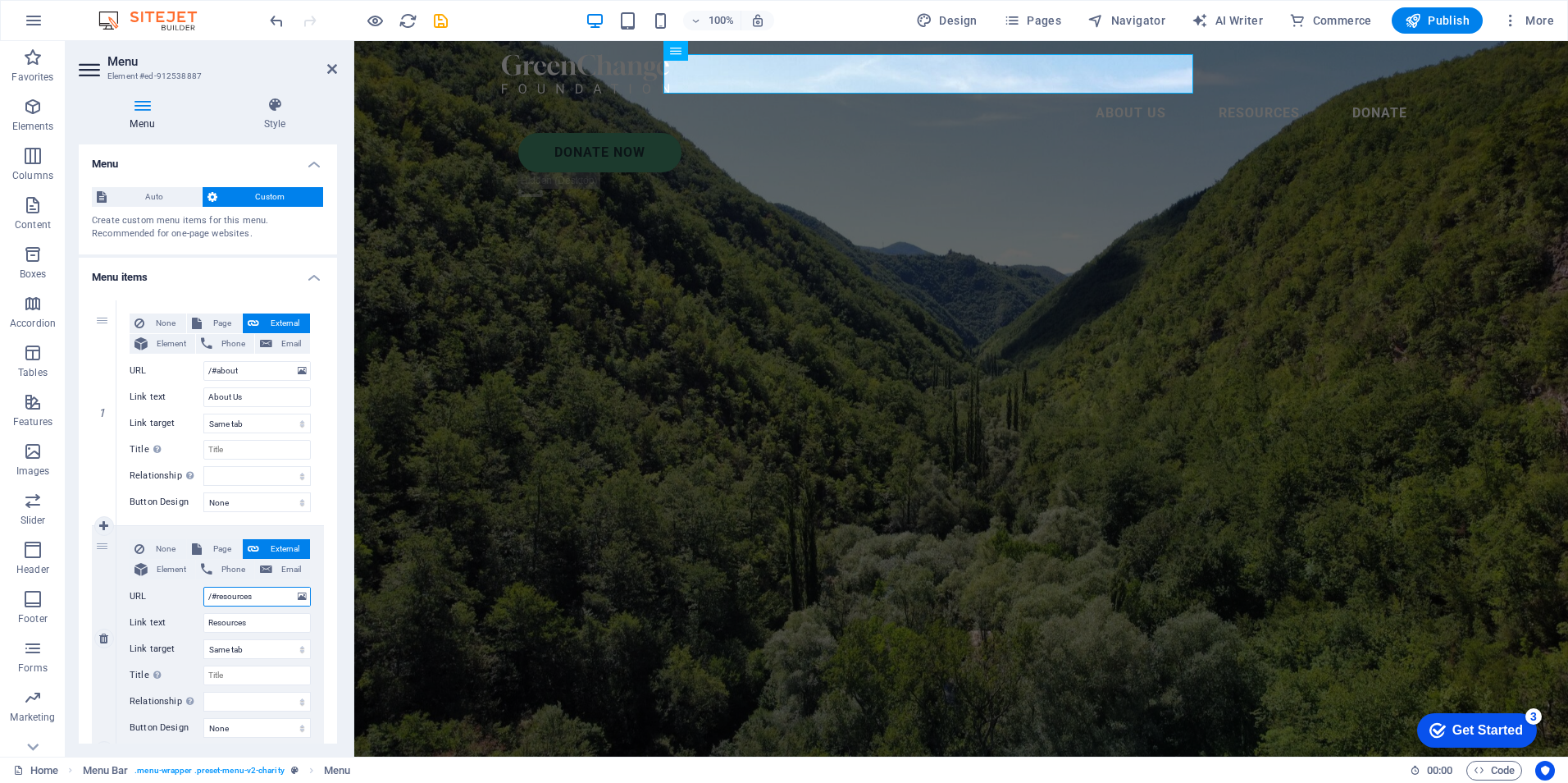
select select
type input "/#resources"
click at [1143, 94] on nav "About Us Resources Donate" at bounding box center [961, 113] width 918 height 39
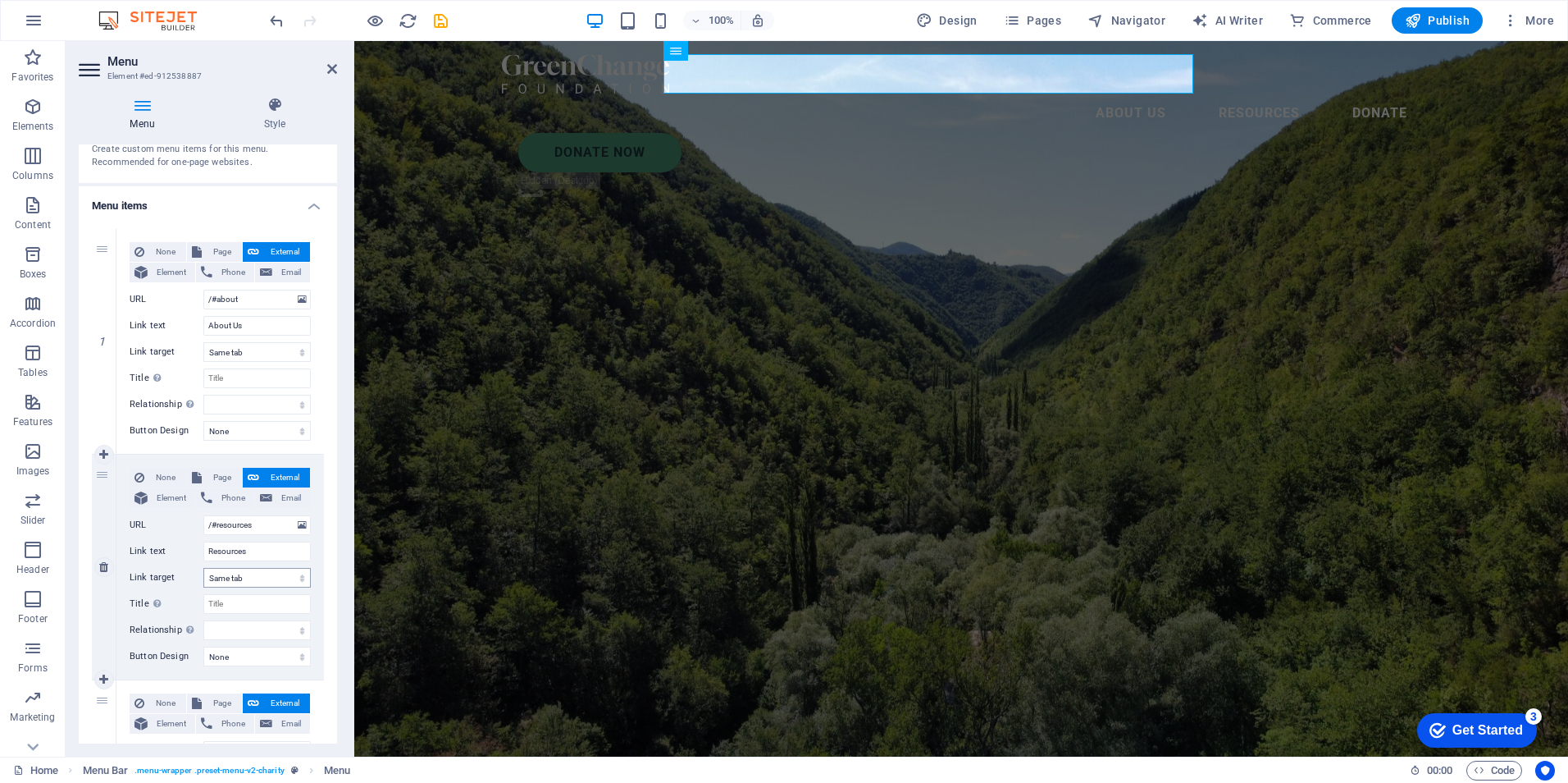
scroll to position [164, 0]
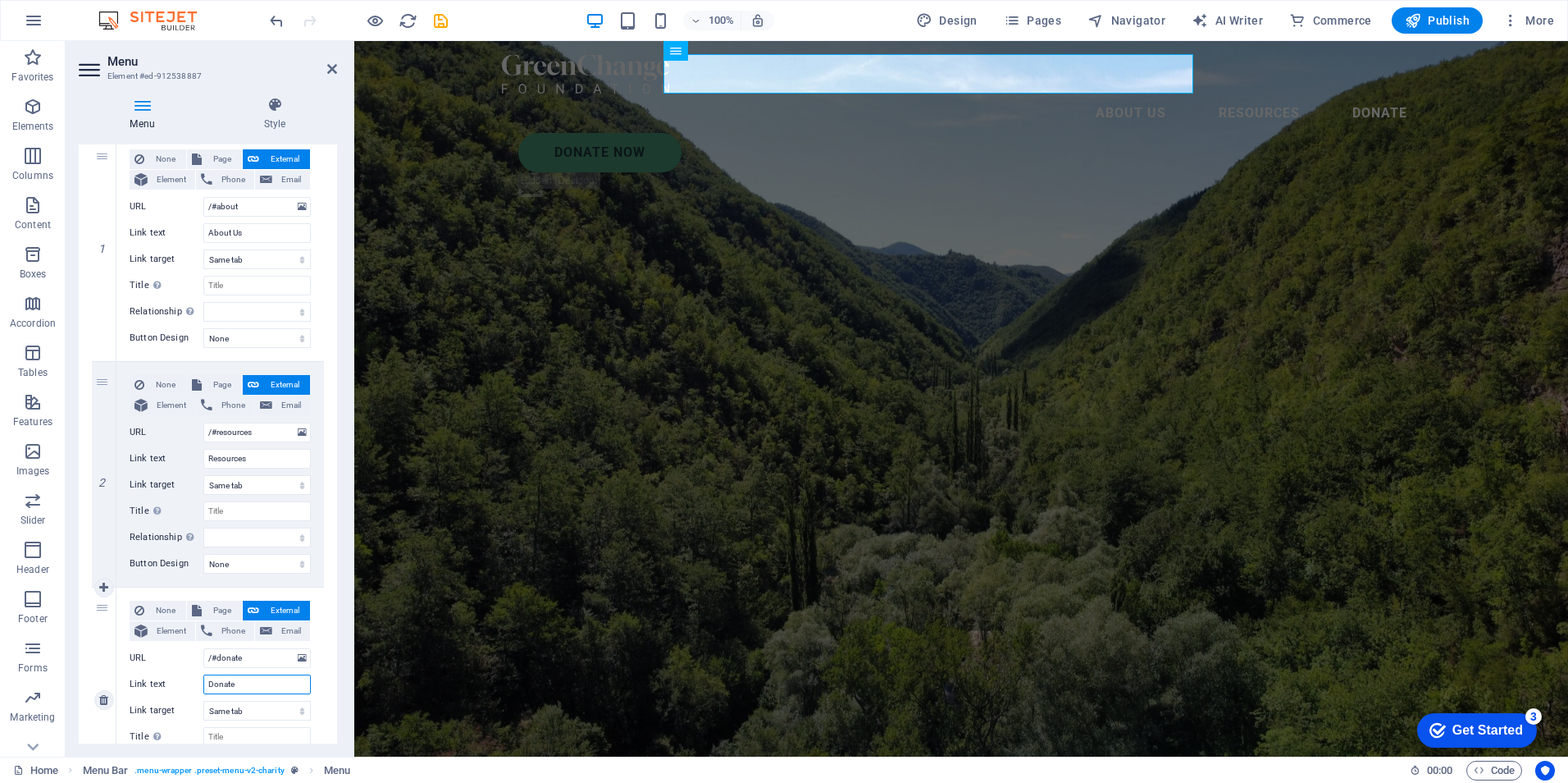
click at [224, 685] on input "Donate" at bounding box center [257, 684] width 107 height 20
type input "Programs"
select select
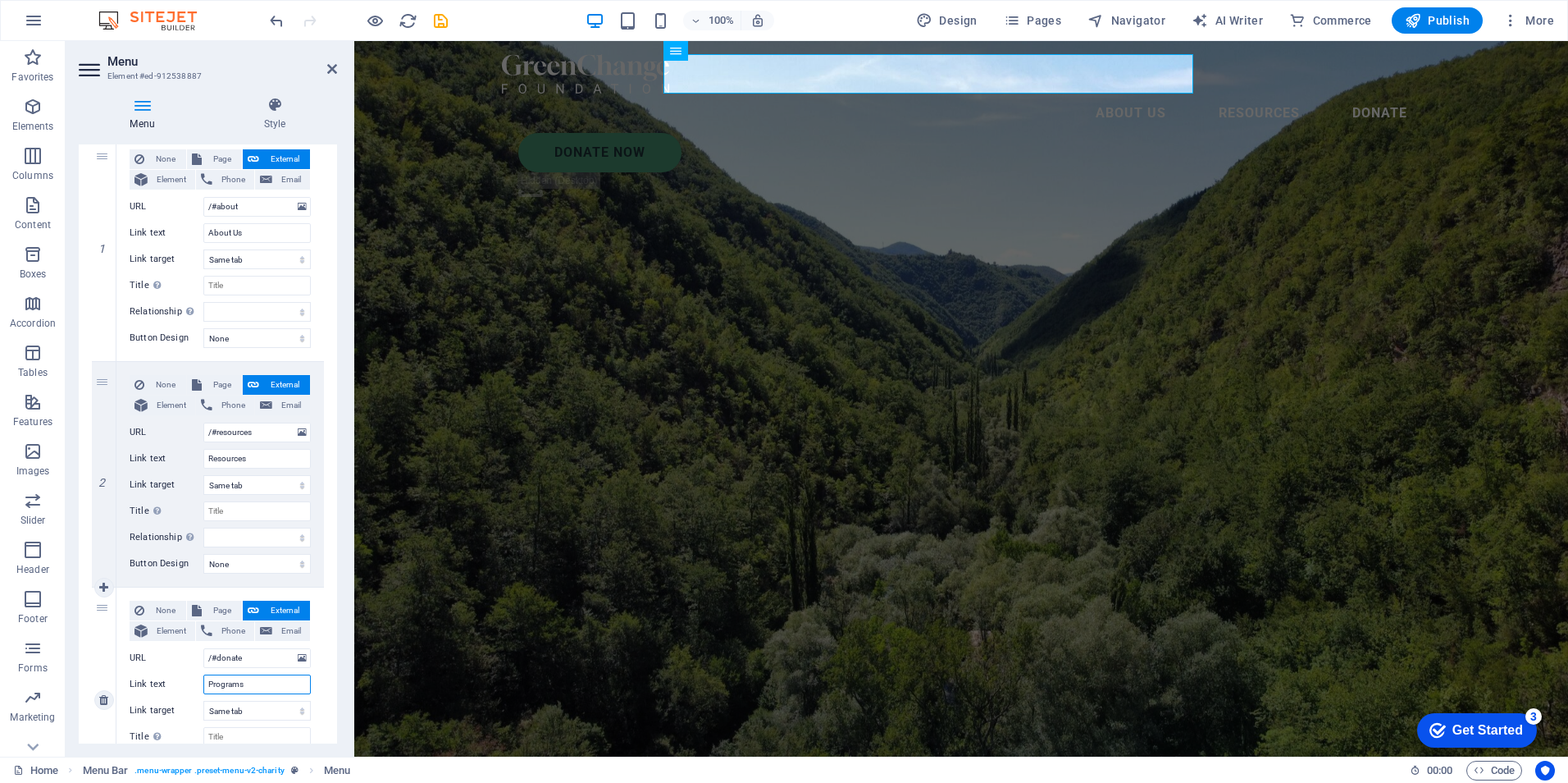
select select
type input "Programs"
click at [226, 657] on input "/#donate" at bounding box center [257, 658] width 107 height 20
type input "/#programs"
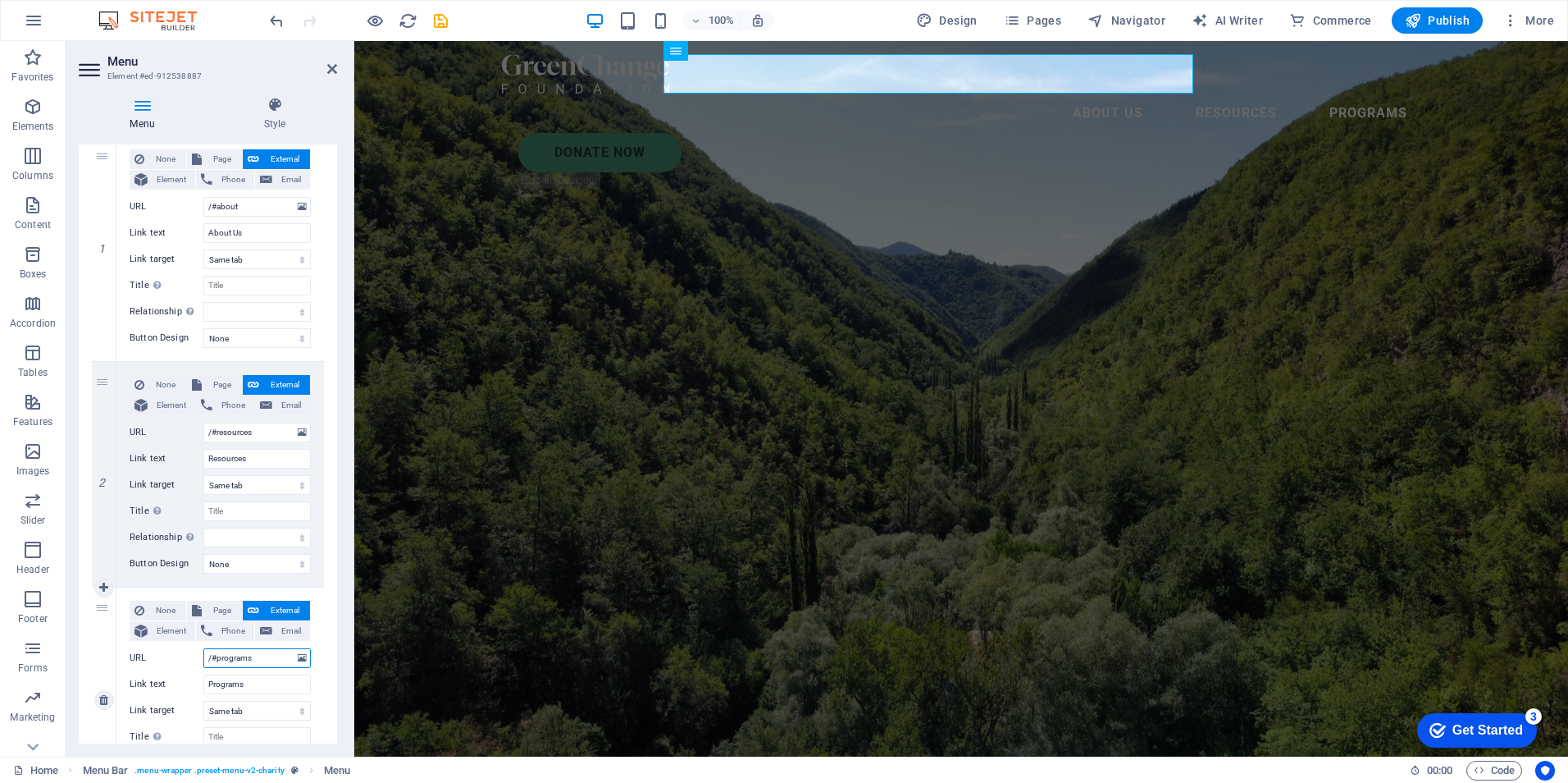
select select
type input "/#programs"
click at [240, 672] on div "None Page External Element Phone Email Page Home Legal Notice Privacy Subpage E…" at bounding box center [220, 686] width 181 height 172
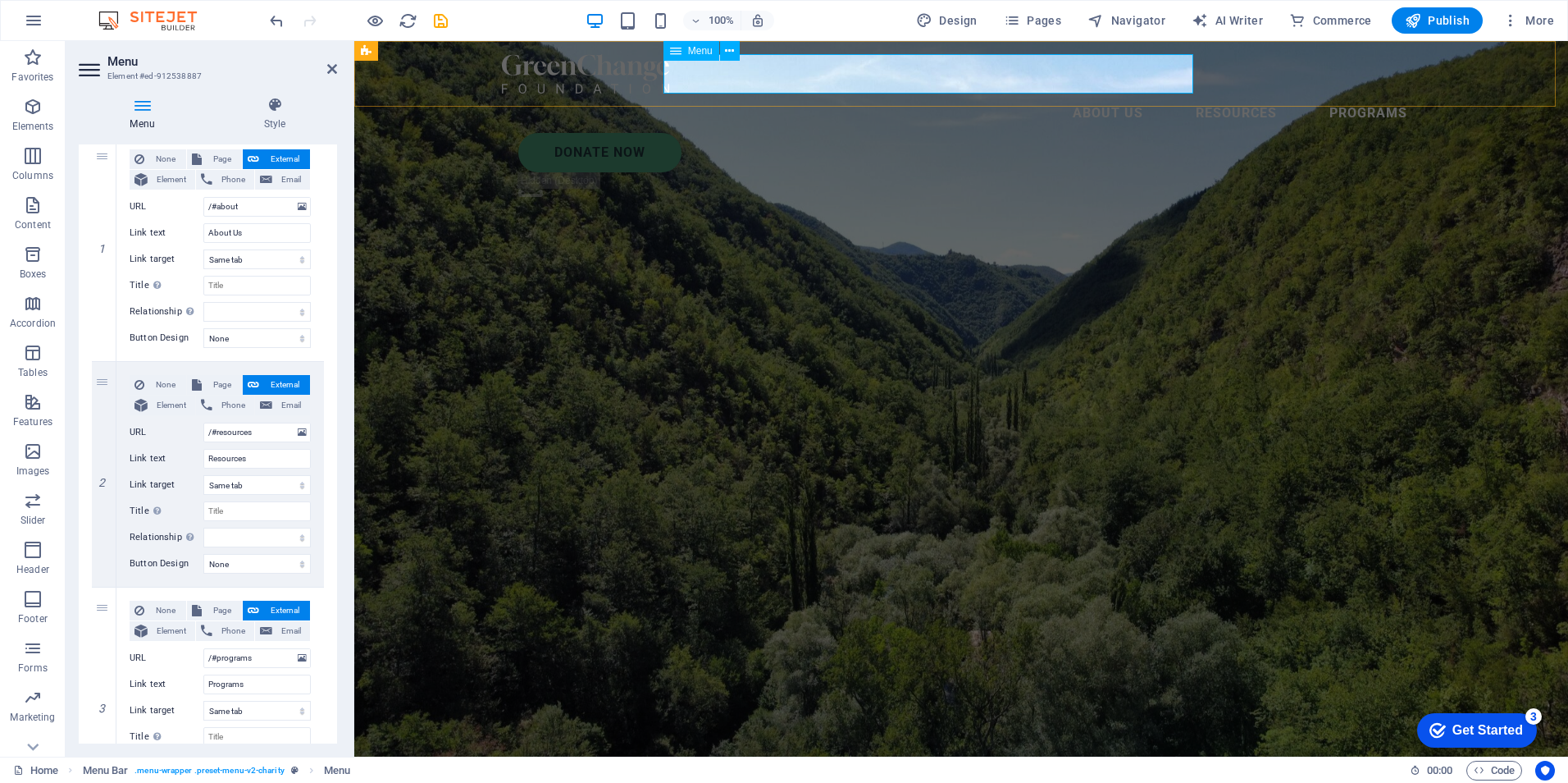
click at [799, 94] on nav "About Us Resources Programs" at bounding box center [961, 113] width 918 height 39
click at [882, 94] on nav "About Us Resources Programs" at bounding box center [961, 113] width 918 height 39
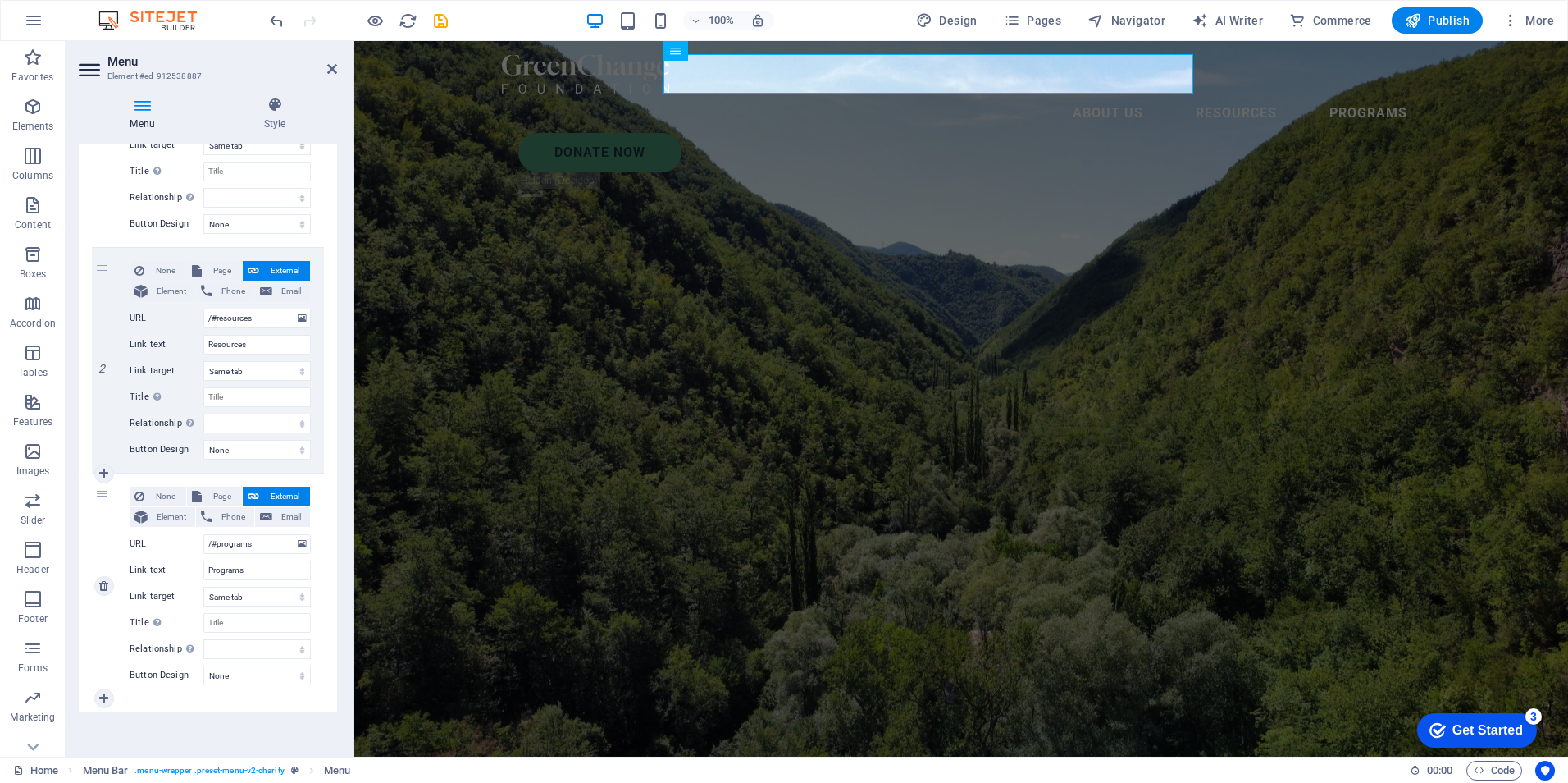
scroll to position [279, 0]
click at [102, 473] on icon at bounding box center [103, 473] width 9 height 12
select select
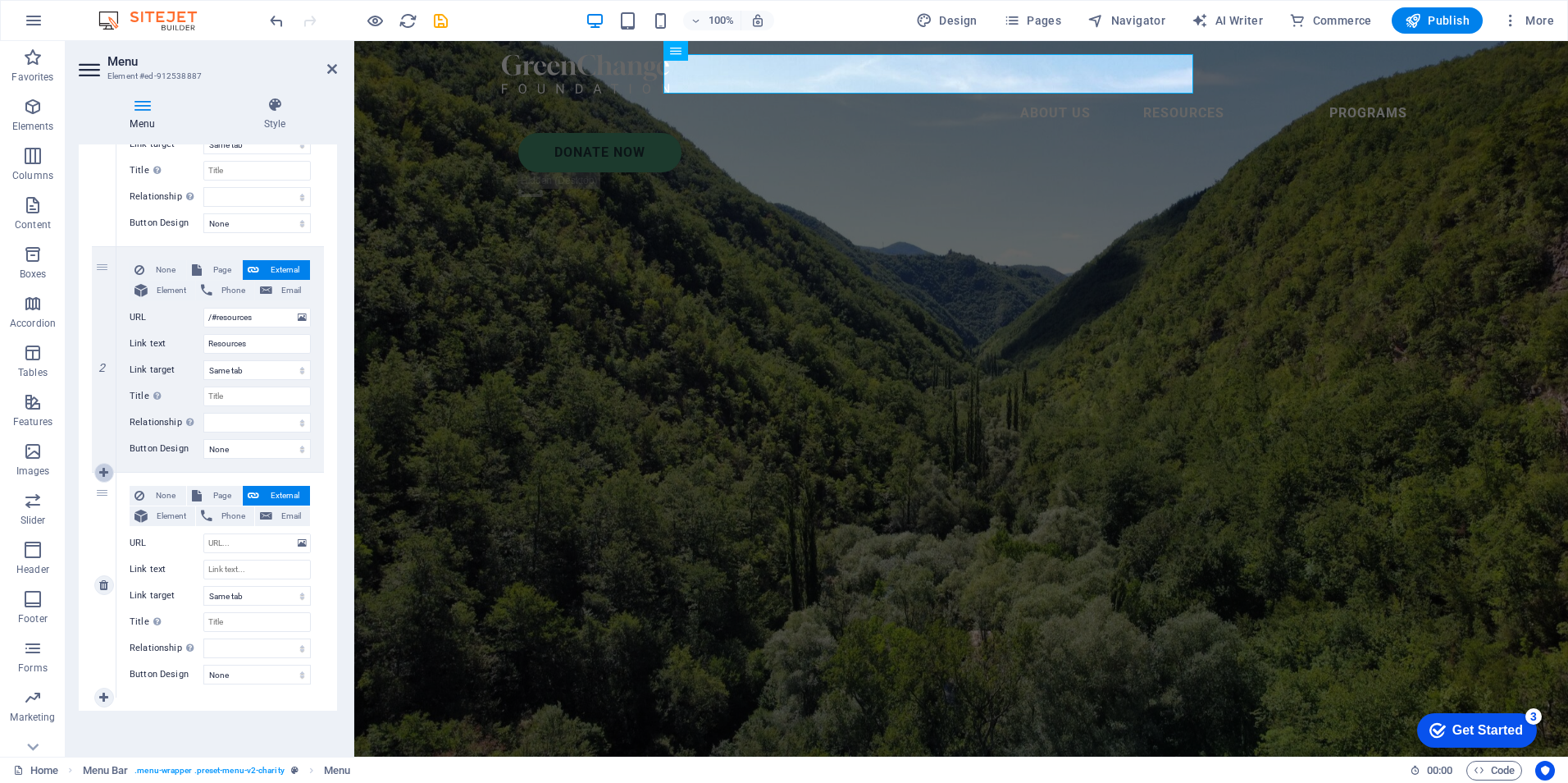
select select
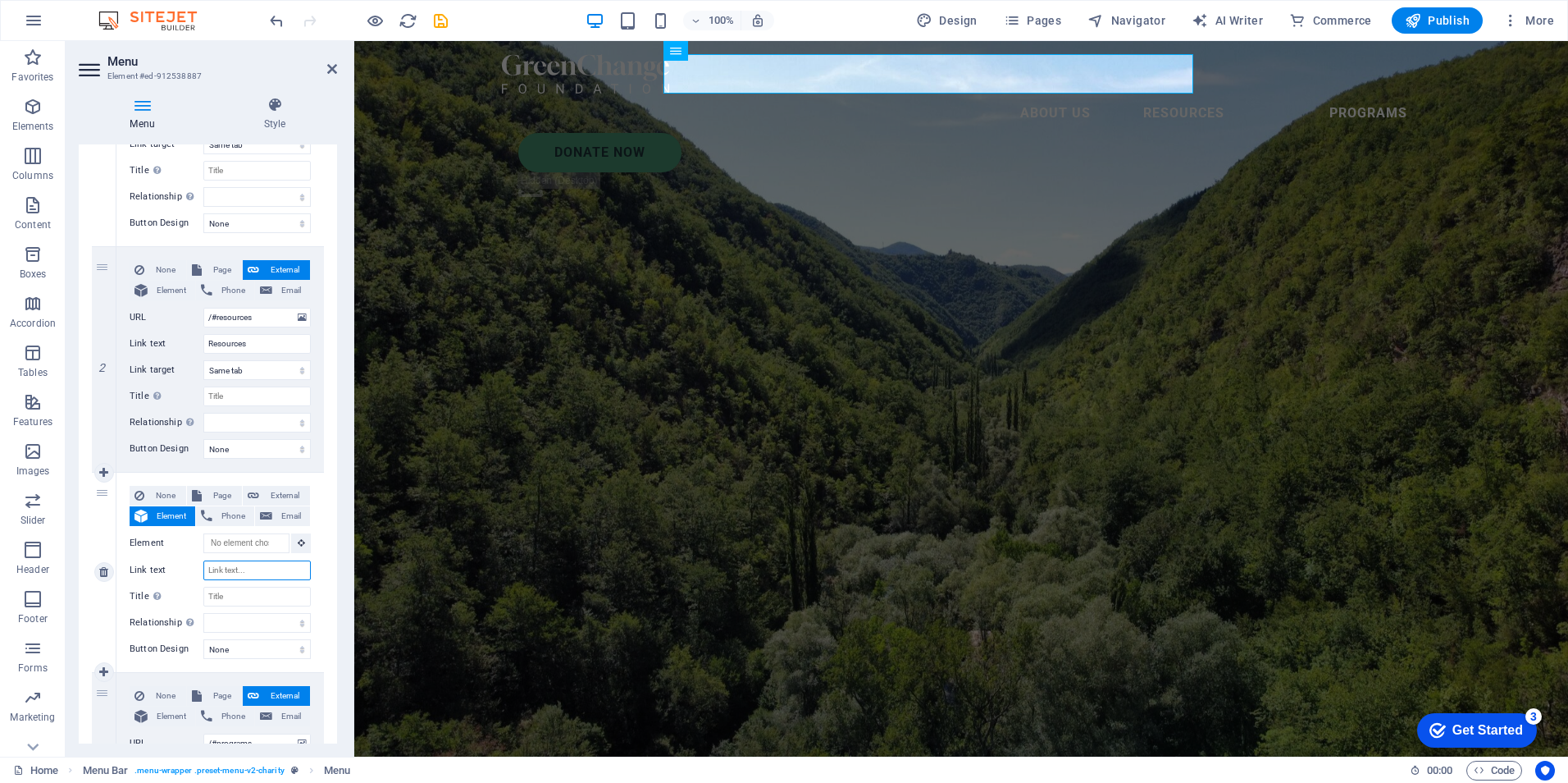
click at [242, 574] on input "Link text" at bounding box center [257, 570] width 107 height 20
type input "d"
type input "Dictionary"
select select
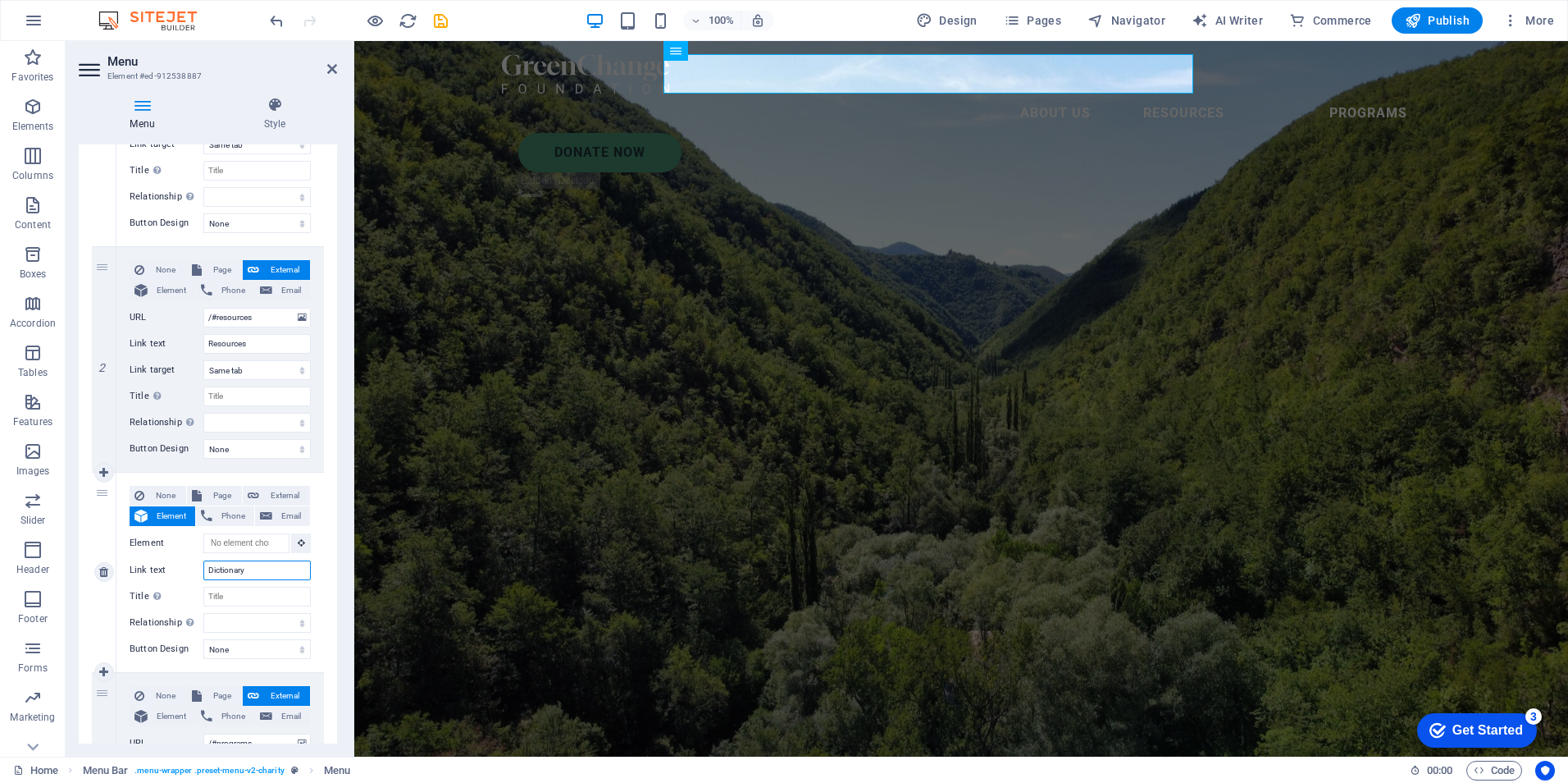
select select
type input "Dictionary"
click at [248, 620] on select "alternate author bookmark external help license next nofollow noreferrer noopen…" at bounding box center [257, 623] width 107 height 20
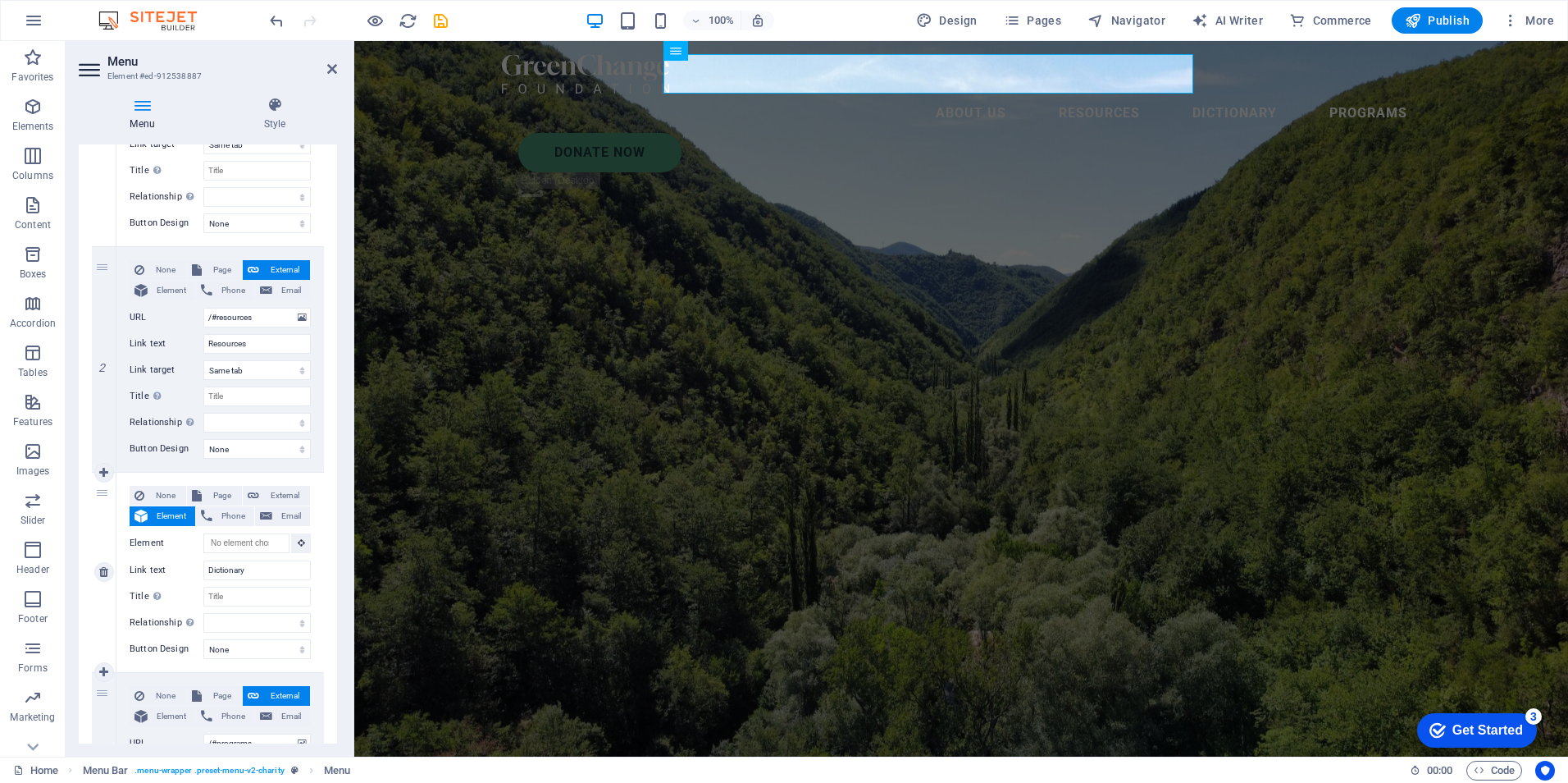
click at [147, 573] on label "Link text" at bounding box center [166, 570] width 74 height 20
click at [204, 573] on input "Dictionary" at bounding box center [257, 570] width 107 height 20
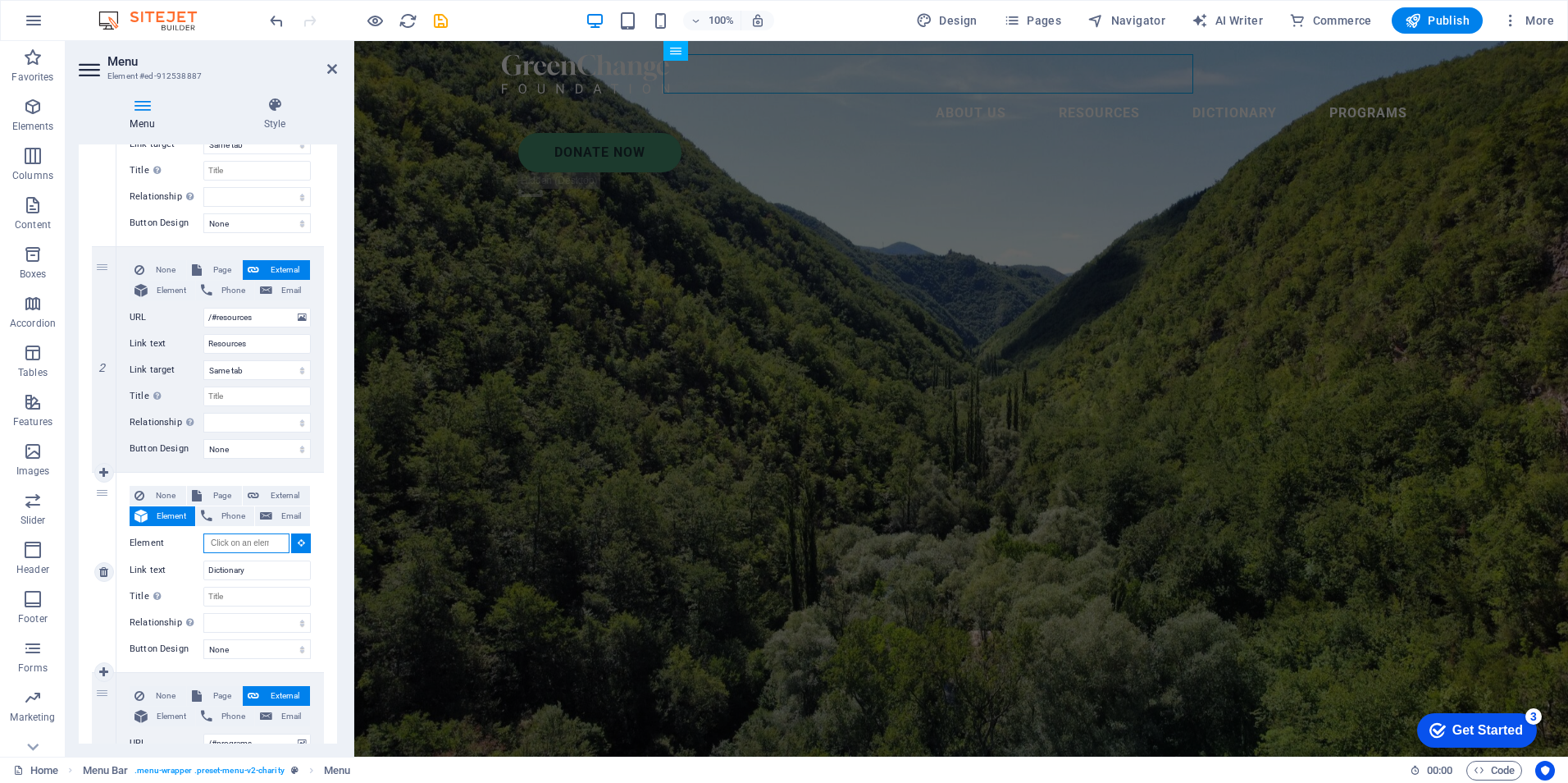
click at [253, 543] on input "Element" at bounding box center [247, 544] width 86 height 20
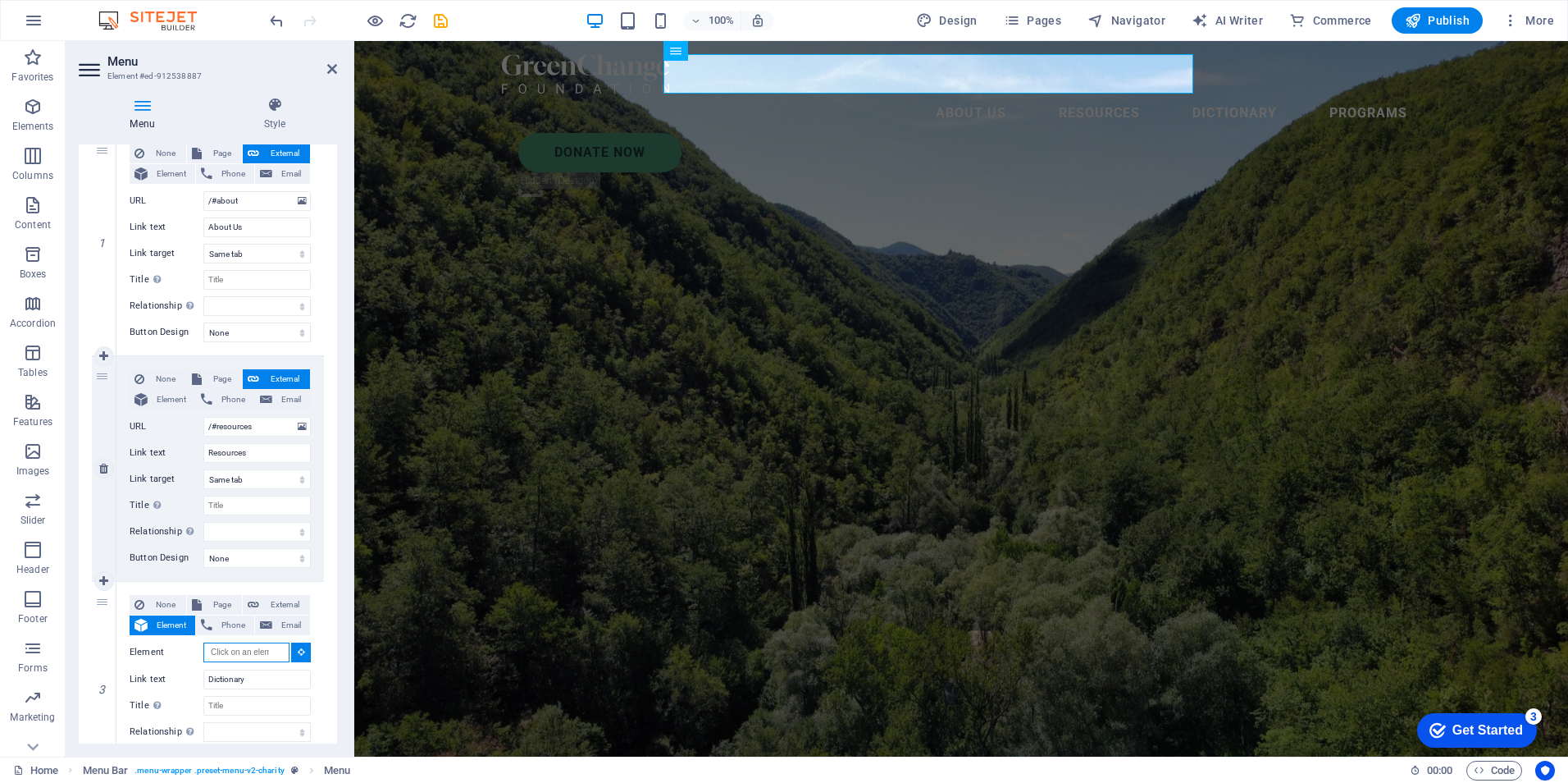
scroll to position [197, 0]
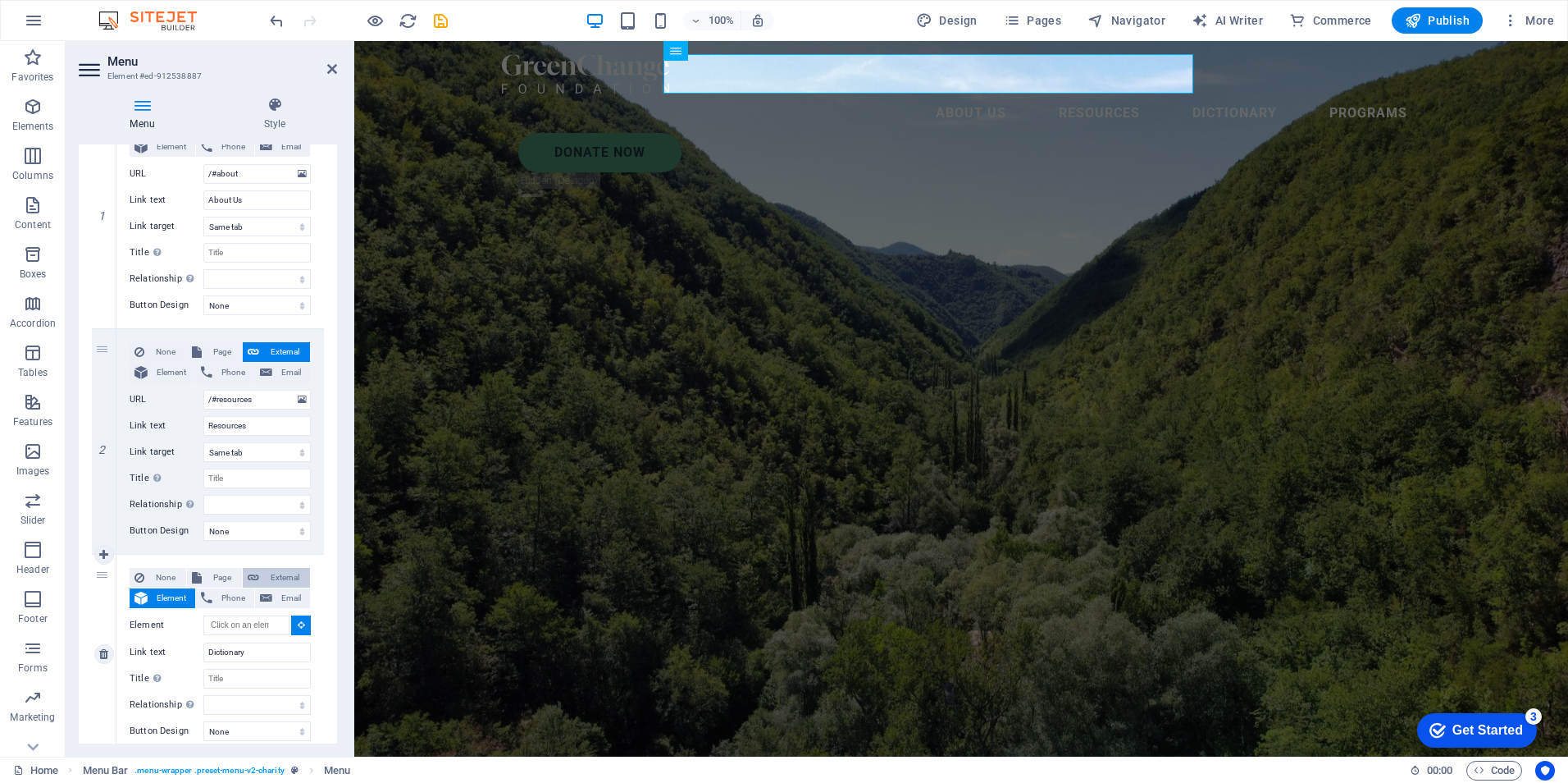
click at [286, 576] on span "External" at bounding box center [284, 578] width 41 height 20
select select
select select "blank"
select select
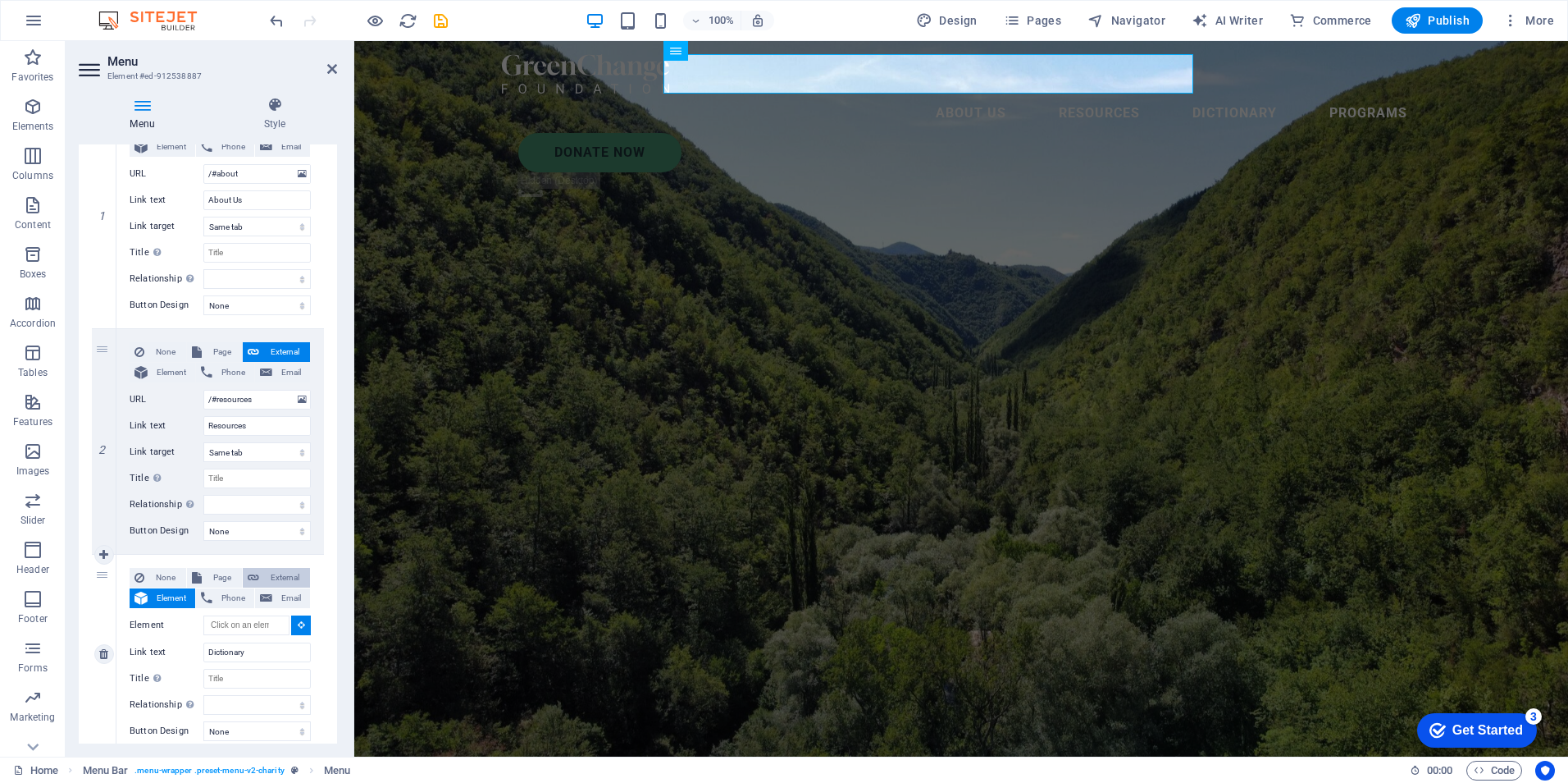
select select
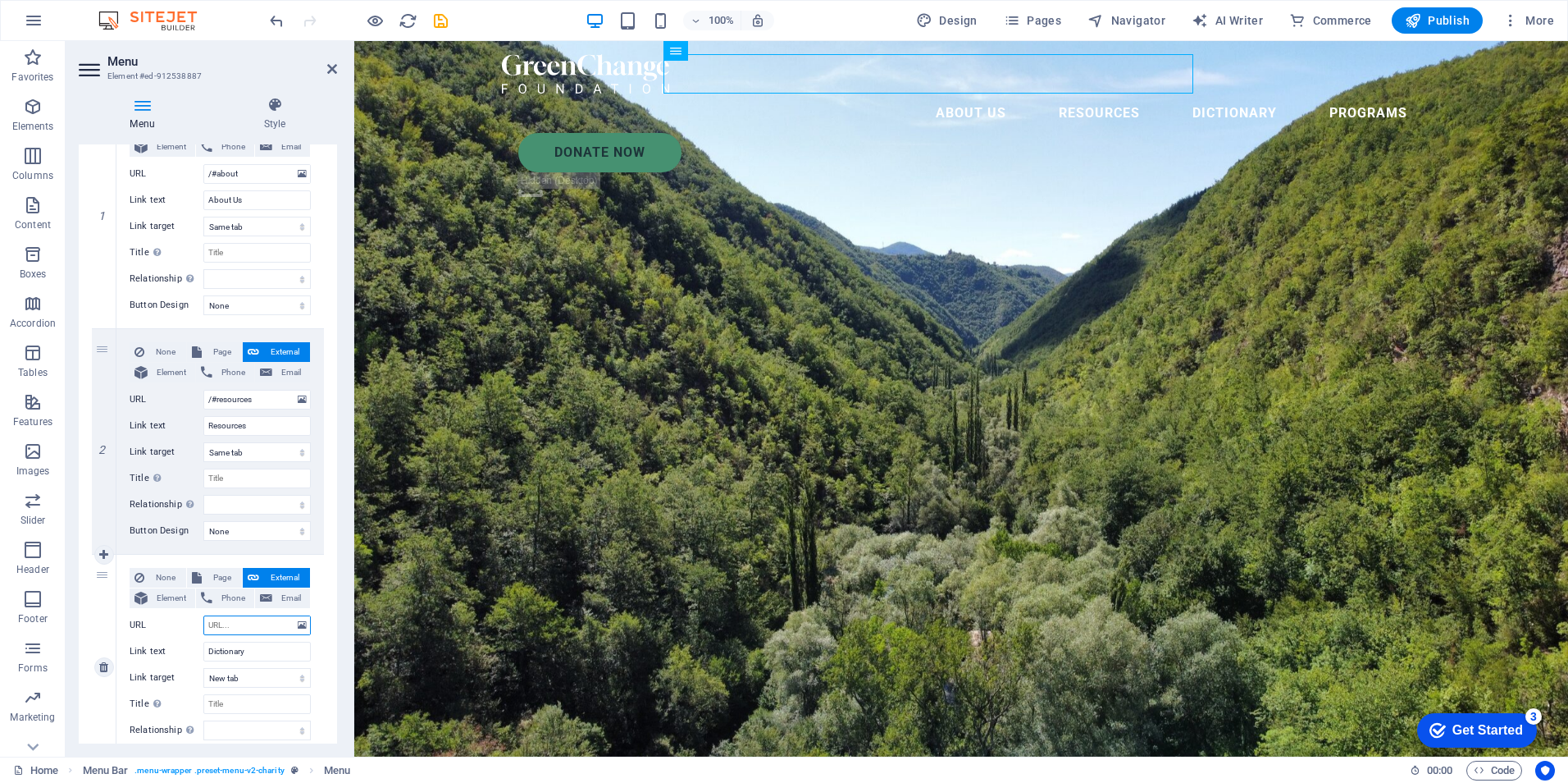
click at [216, 625] on input "URL" at bounding box center [257, 625] width 107 height 20
drag, startPoint x: 264, startPoint y: 400, endPoint x: 195, endPoint y: 406, distance: 69.3
click at [195, 406] on div "URL /#resources" at bounding box center [220, 400] width 181 height 20
click at [253, 628] on input "URL" at bounding box center [257, 625] width 107 height 20
paste input "/#resources"
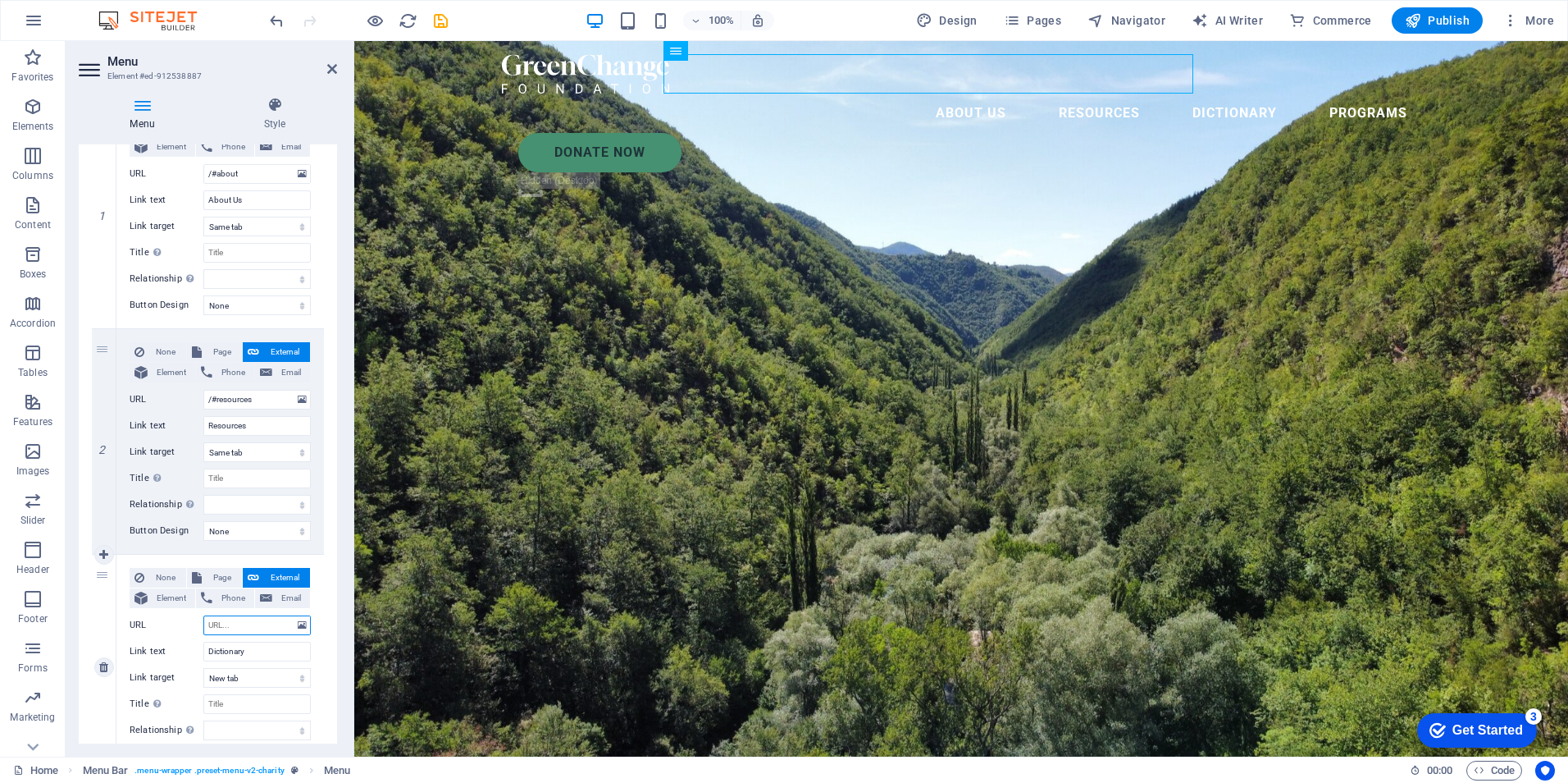
type input "/#resources"
select select
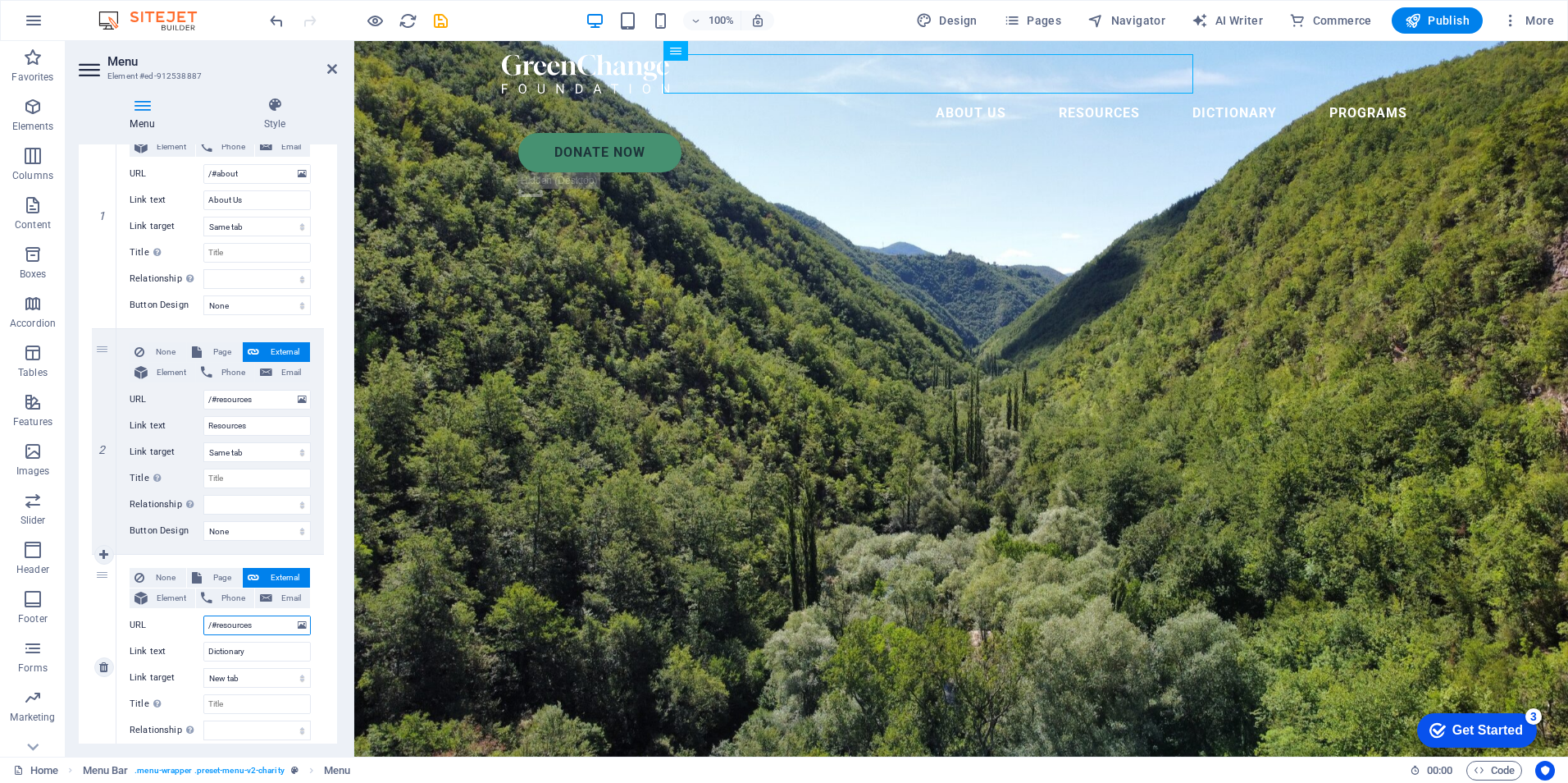
click at [233, 630] on input "/#resources" at bounding box center [257, 625] width 107 height 20
type input "/#dictionary"
select select
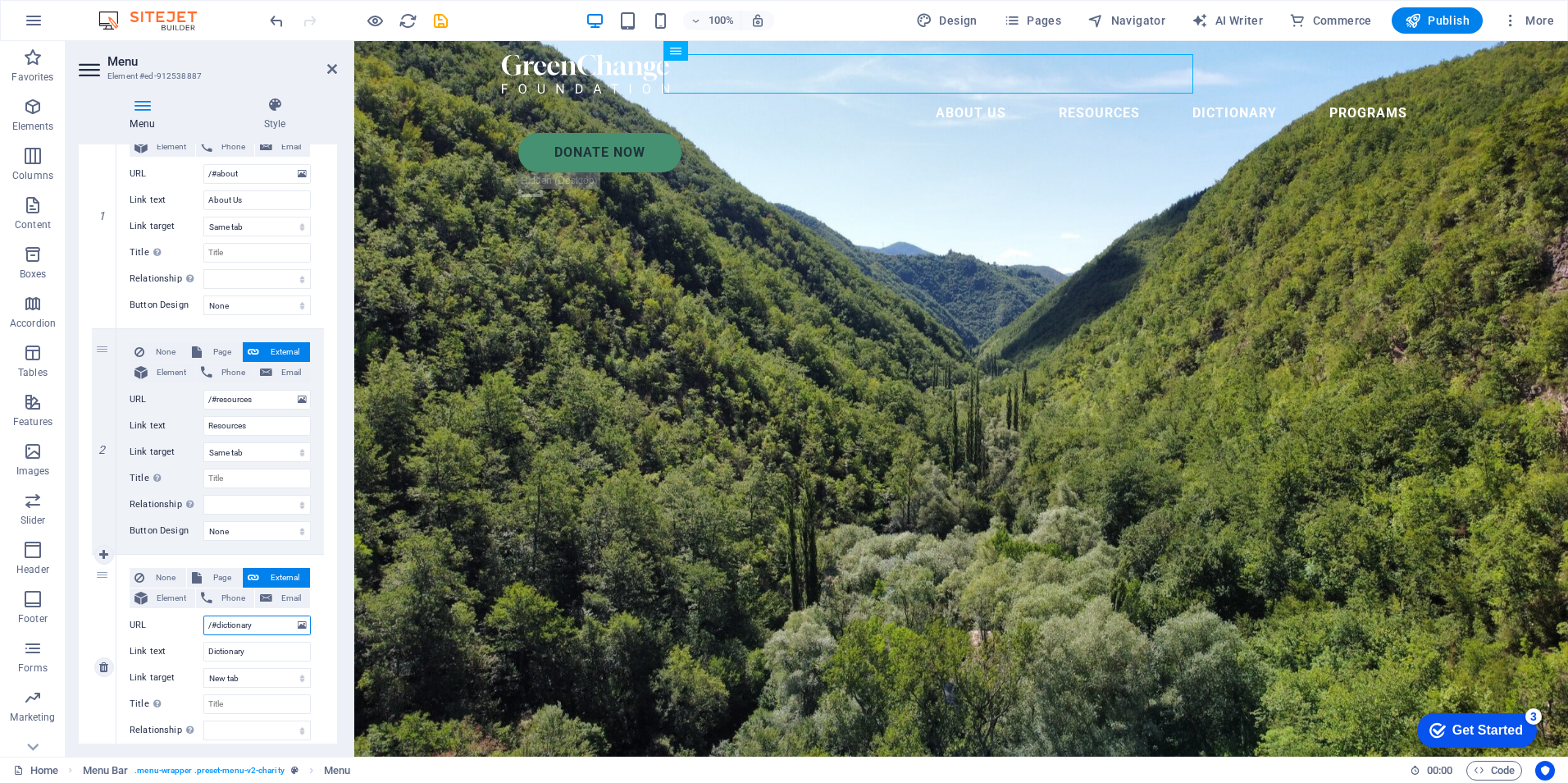
select select
type input "/#dictionary"
click at [222, 681] on select "New tab Same tab Overlay" at bounding box center [257, 677] width 107 height 20
click at [531, 85] on div at bounding box center [961, 73] width 918 height 39
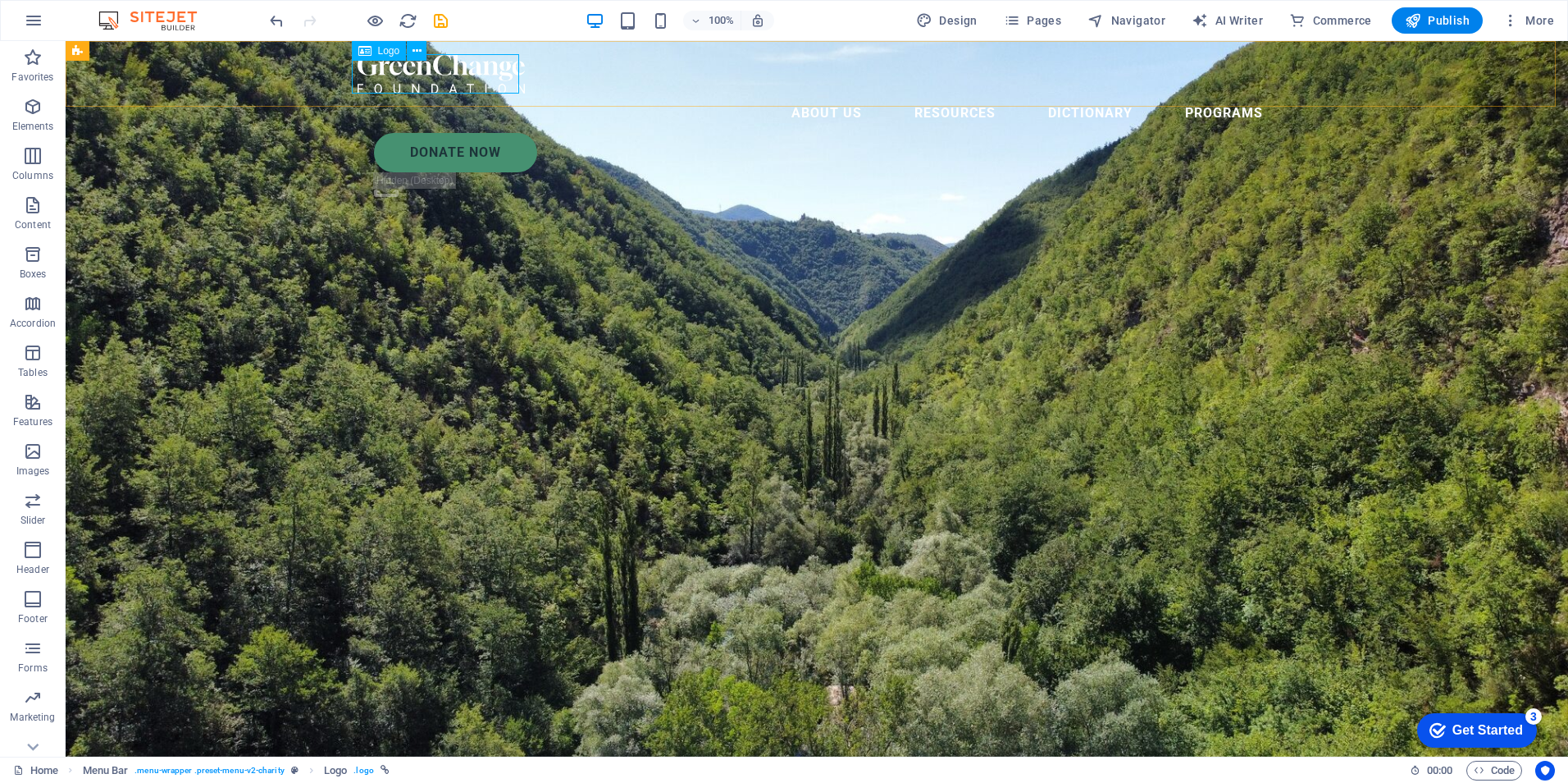
click at [465, 74] on div at bounding box center [816, 73] width 918 height 39
click at [378, 50] on span "Logo" at bounding box center [389, 51] width 22 height 10
click at [409, 76] on div at bounding box center [816, 73] width 918 height 39
select select "px"
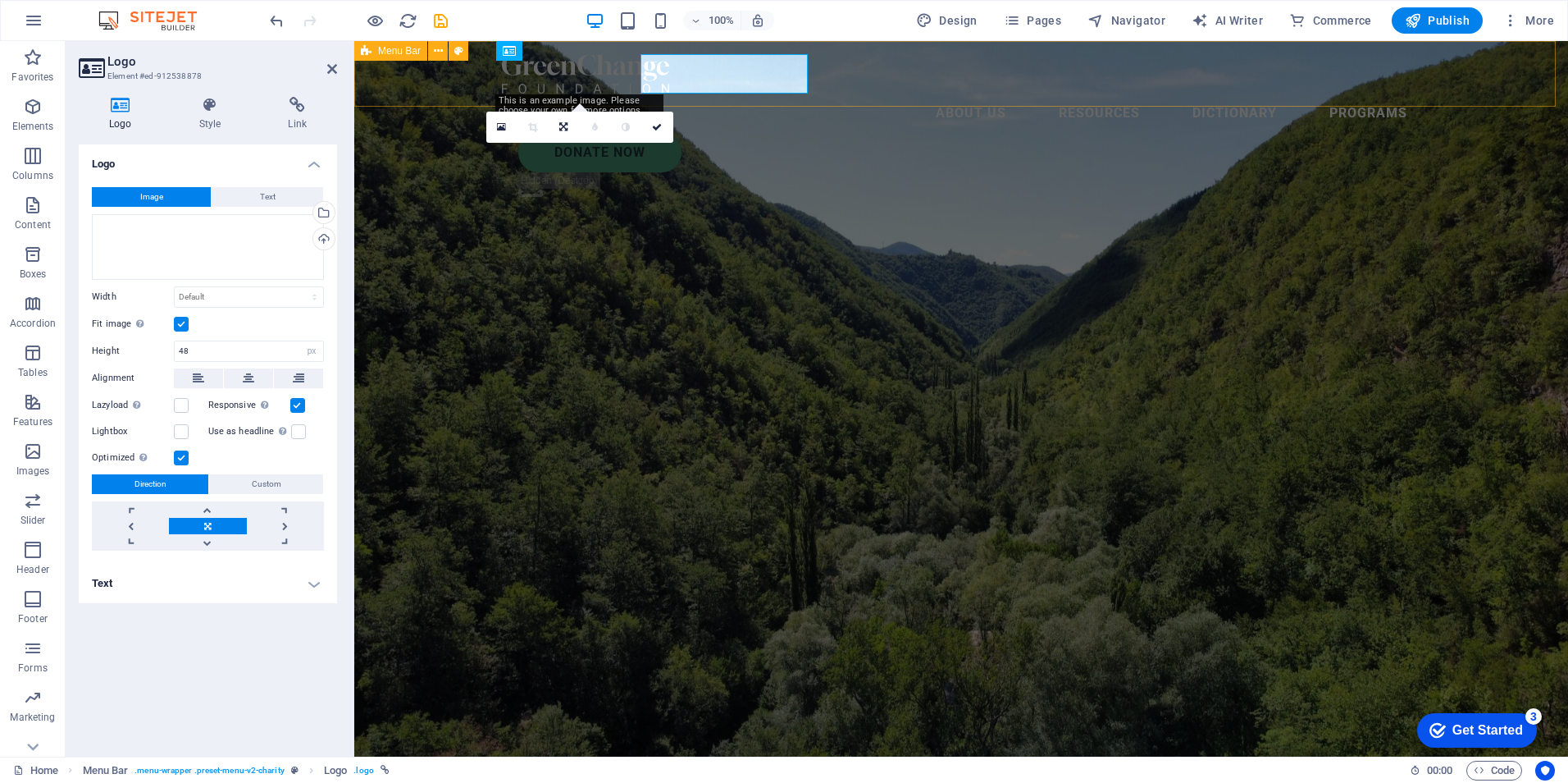
click at [409, 76] on div "About Us Resources Dictionary Programs Donate Now .fa-secondary{opacity:.4}" at bounding box center [961, 128] width 1214 height 175
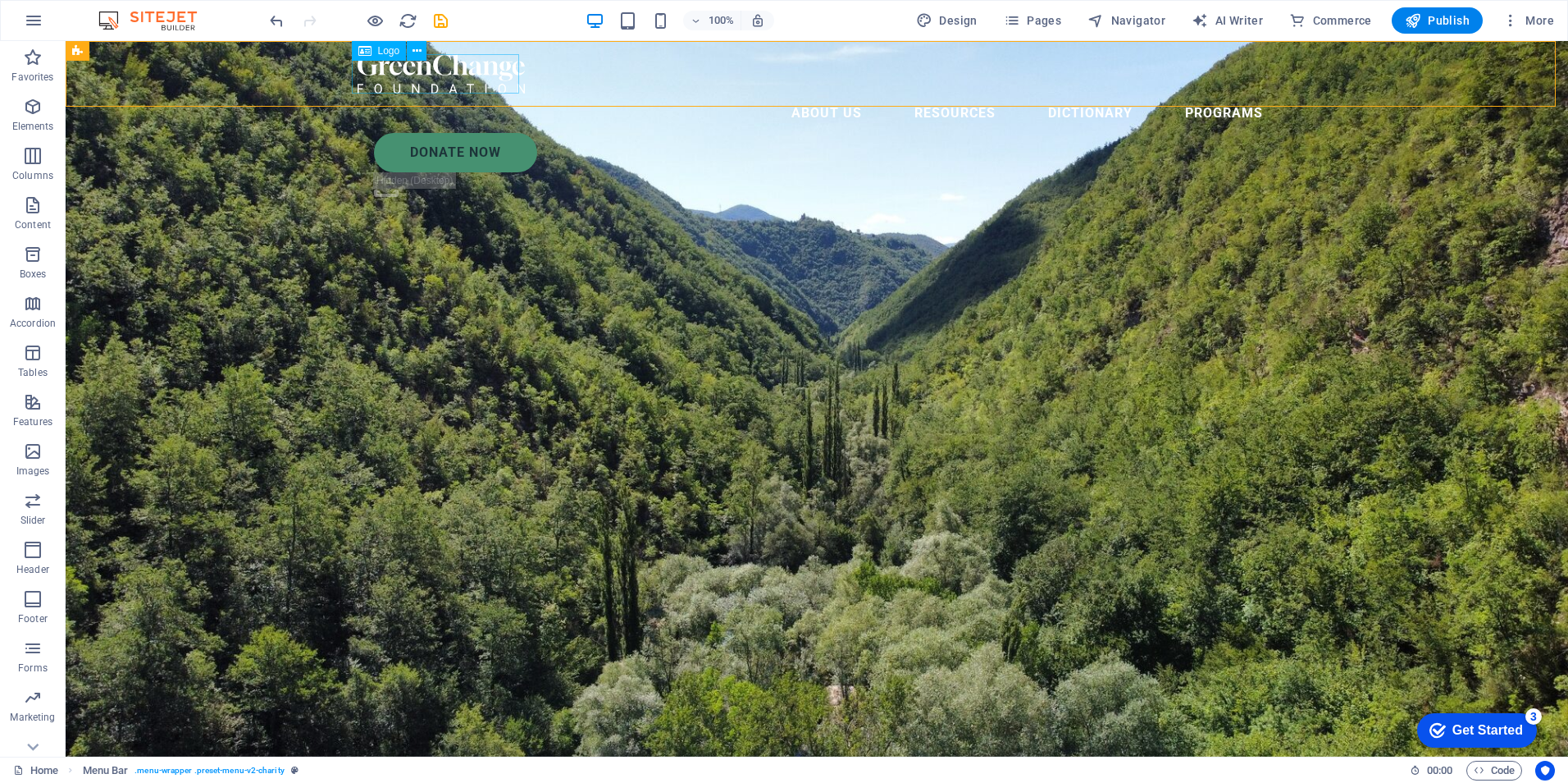
click at [409, 76] on div at bounding box center [816, 73] width 918 height 39
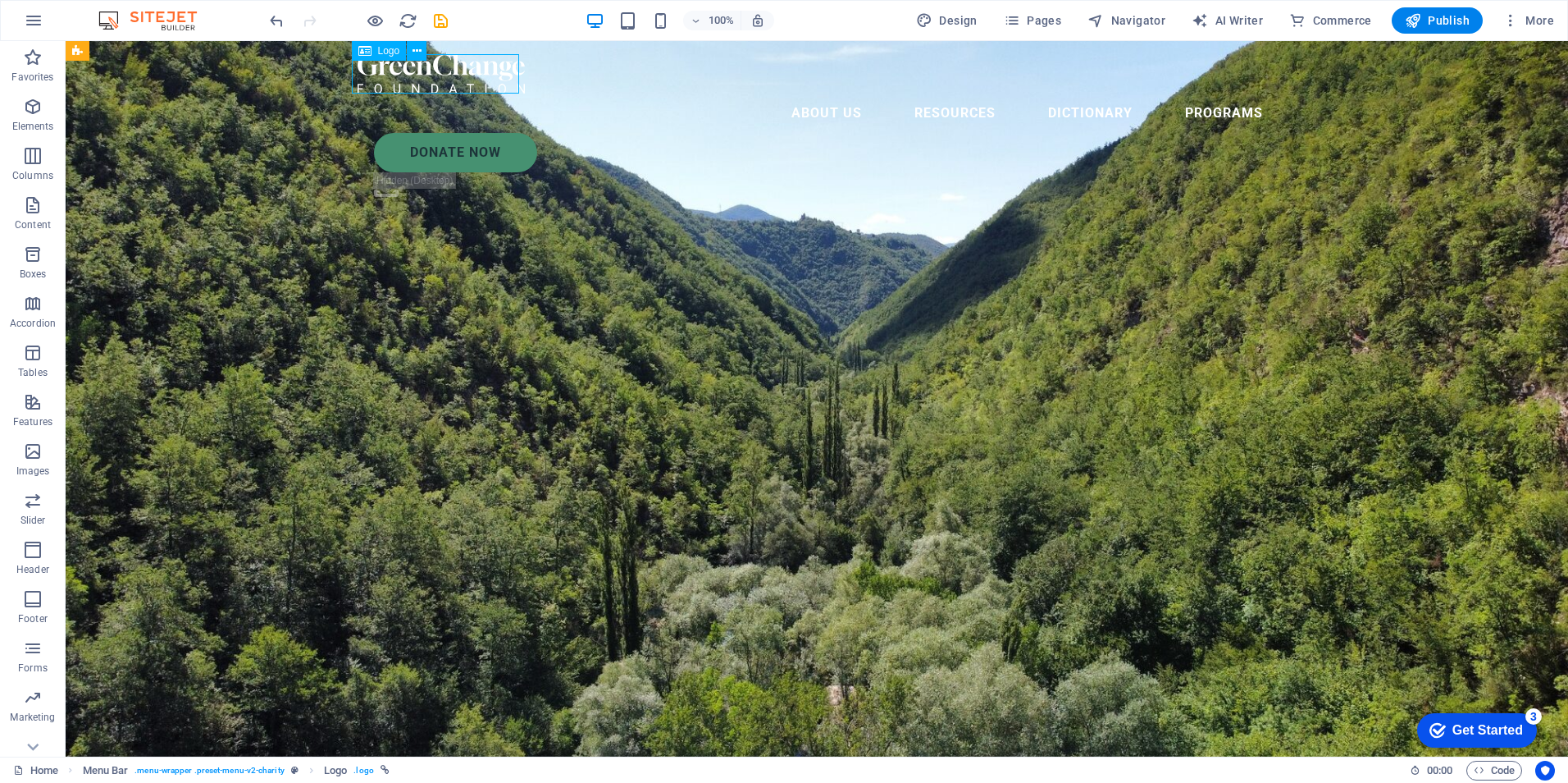
click at [409, 76] on div at bounding box center [816, 73] width 918 height 39
select select "px"
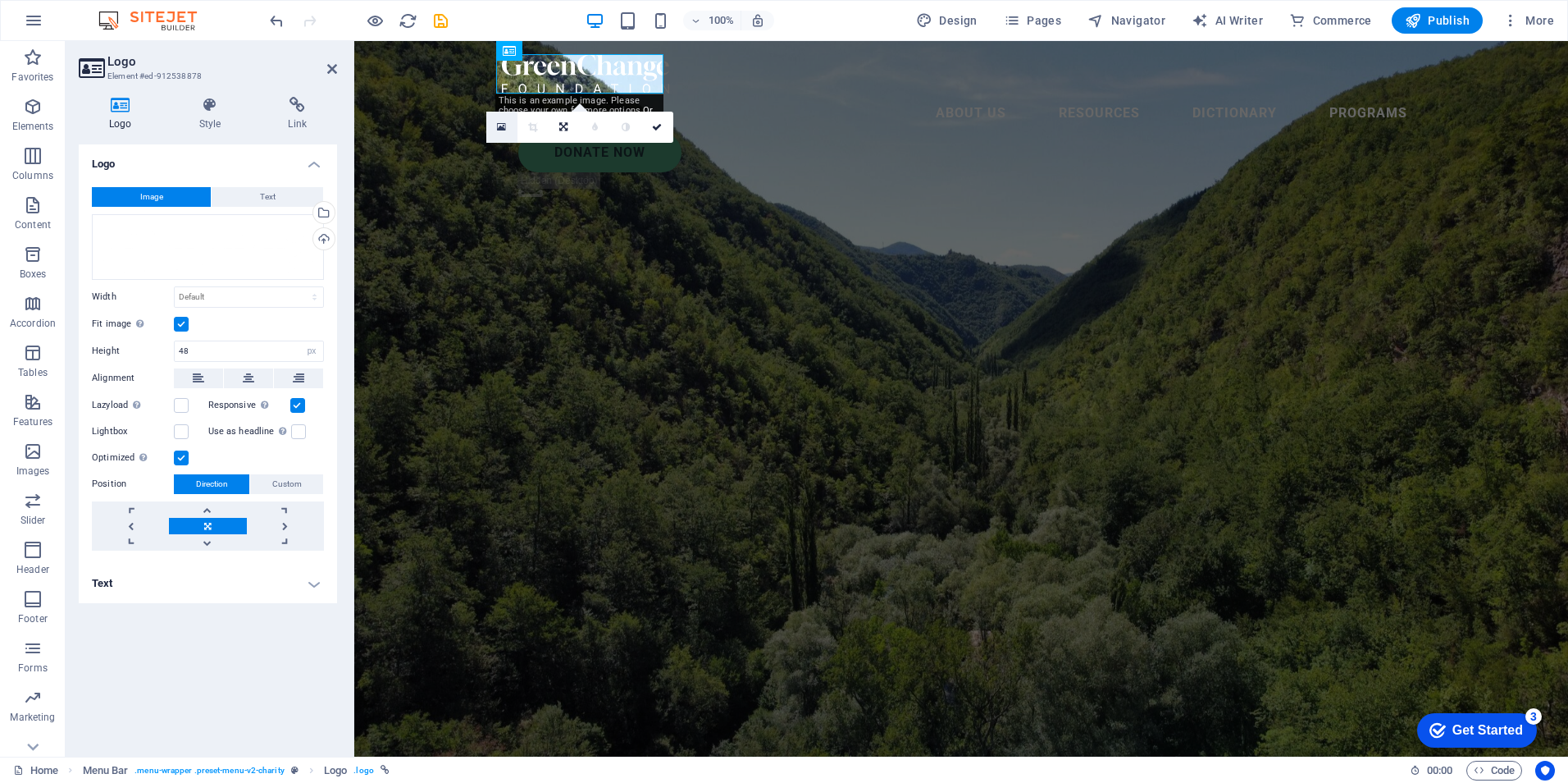
click at [503, 128] on icon at bounding box center [501, 127] width 9 height 12
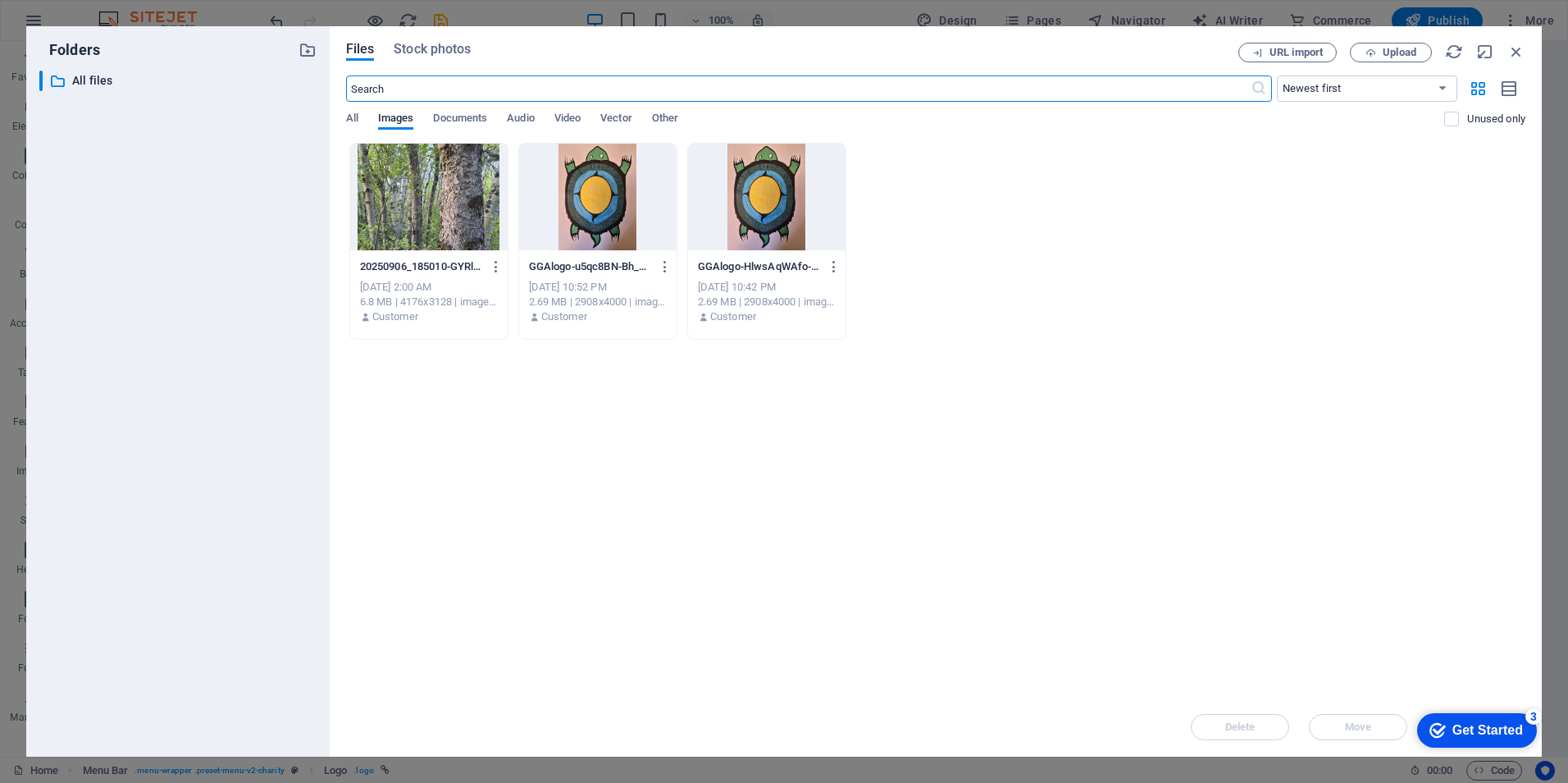
click at [581, 200] on div at bounding box center [597, 197] width 157 height 106
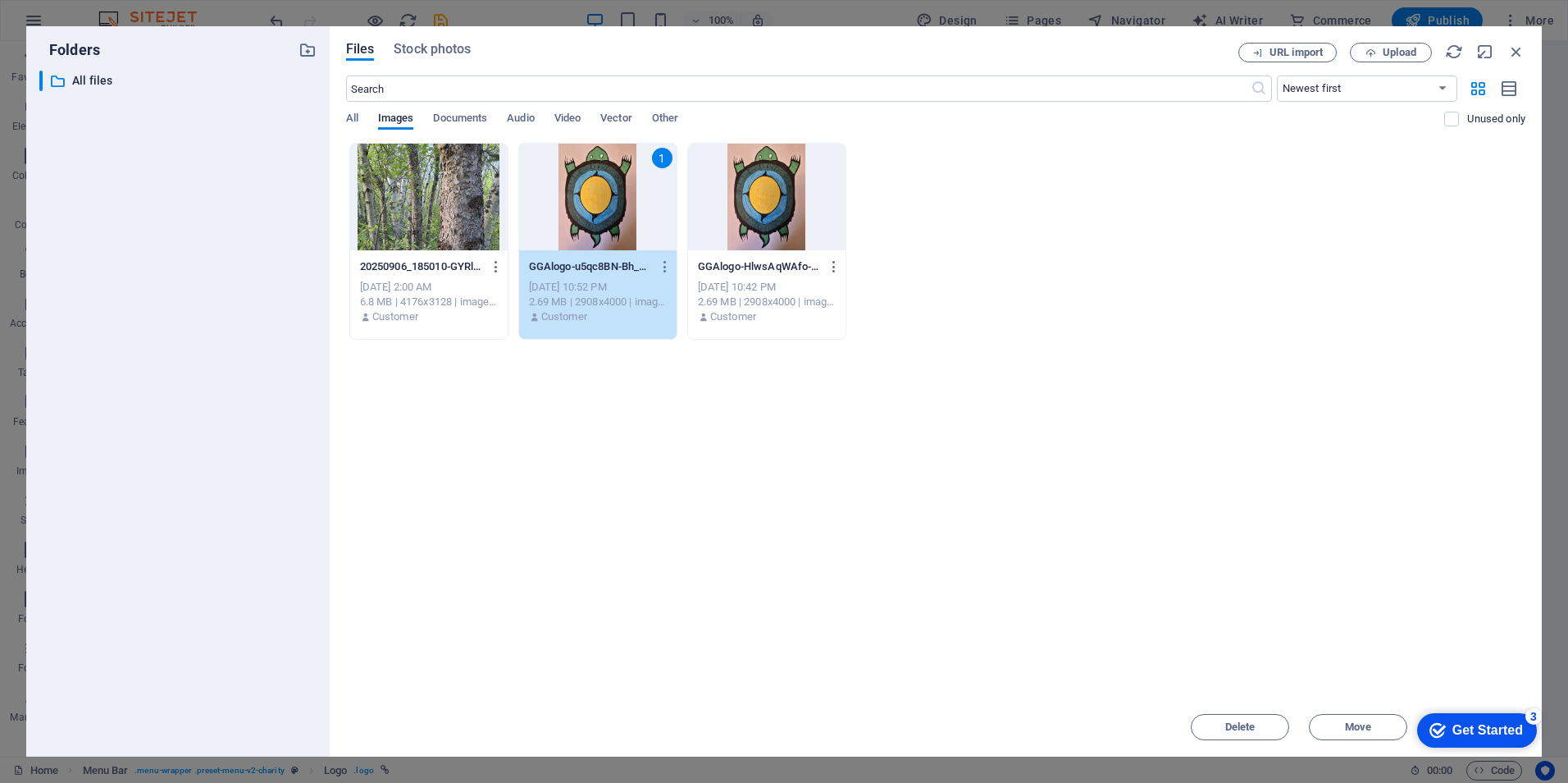
click at [634, 219] on div "1" at bounding box center [597, 197] width 157 height 106
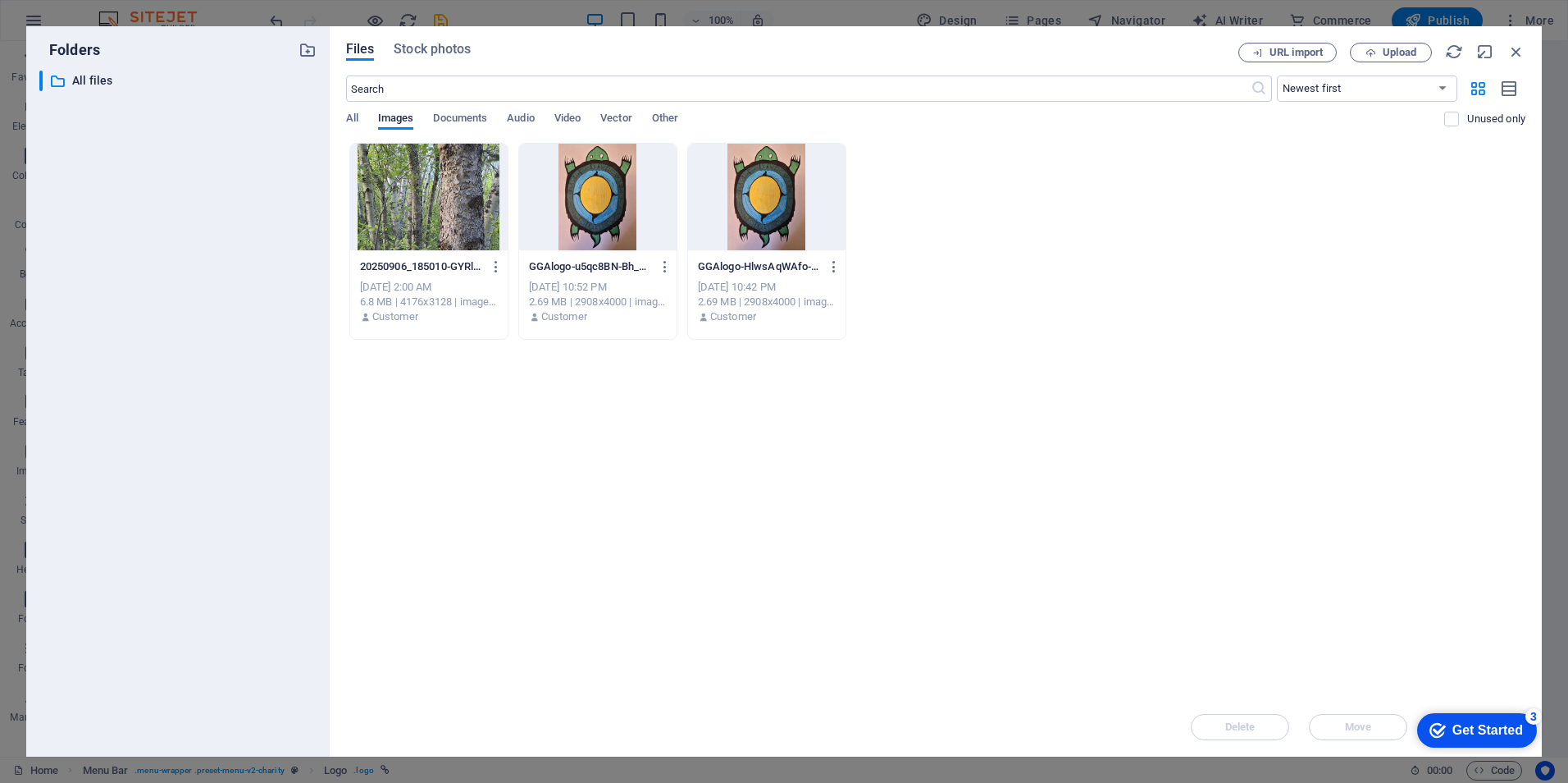
click at [634, 219] on div at bounding box center [597, 197] width 157 height 106
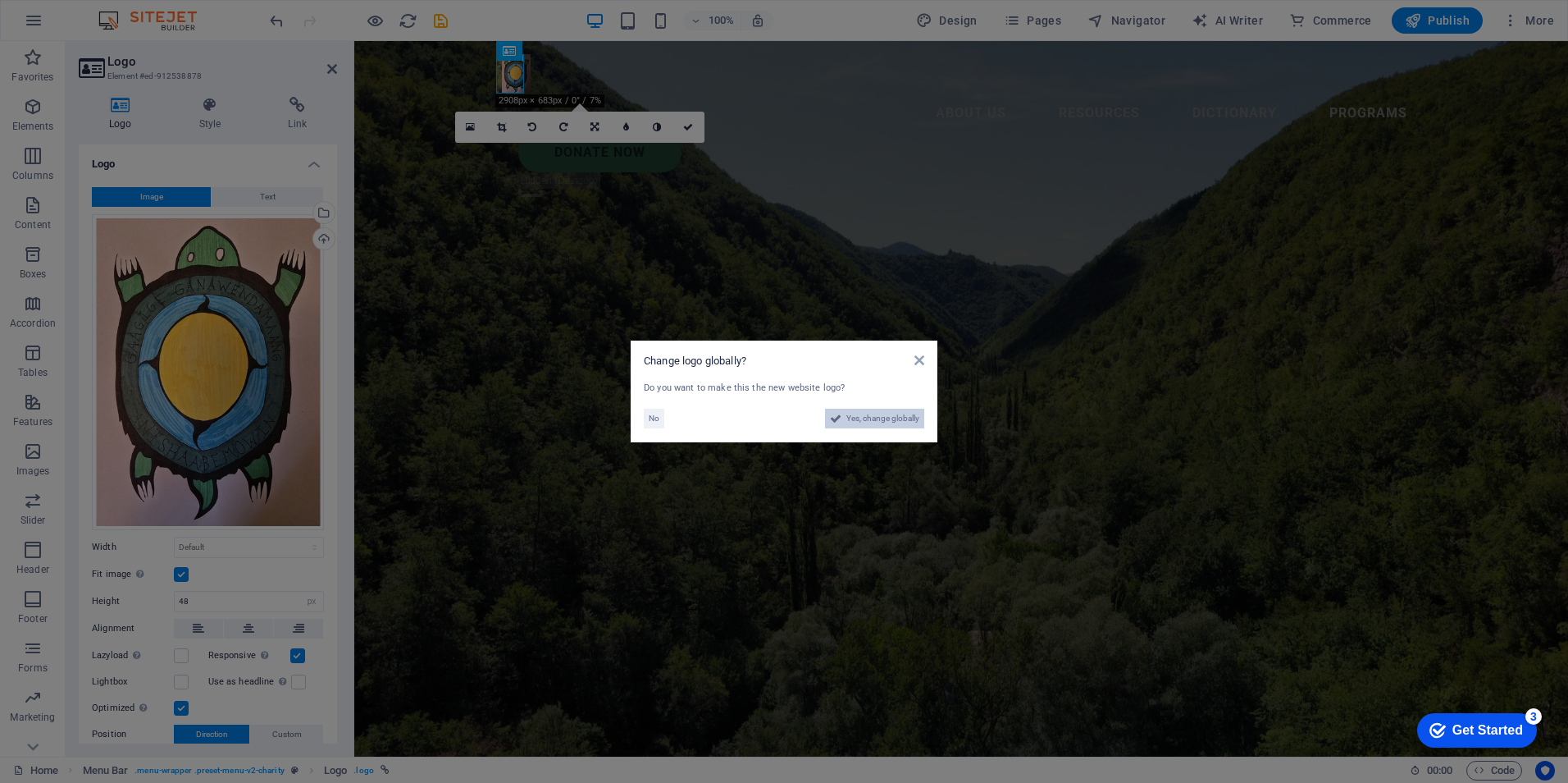
click at [863, 421] on span "Yes, change globally" at bounding box center [883, 419] width 73 height 20
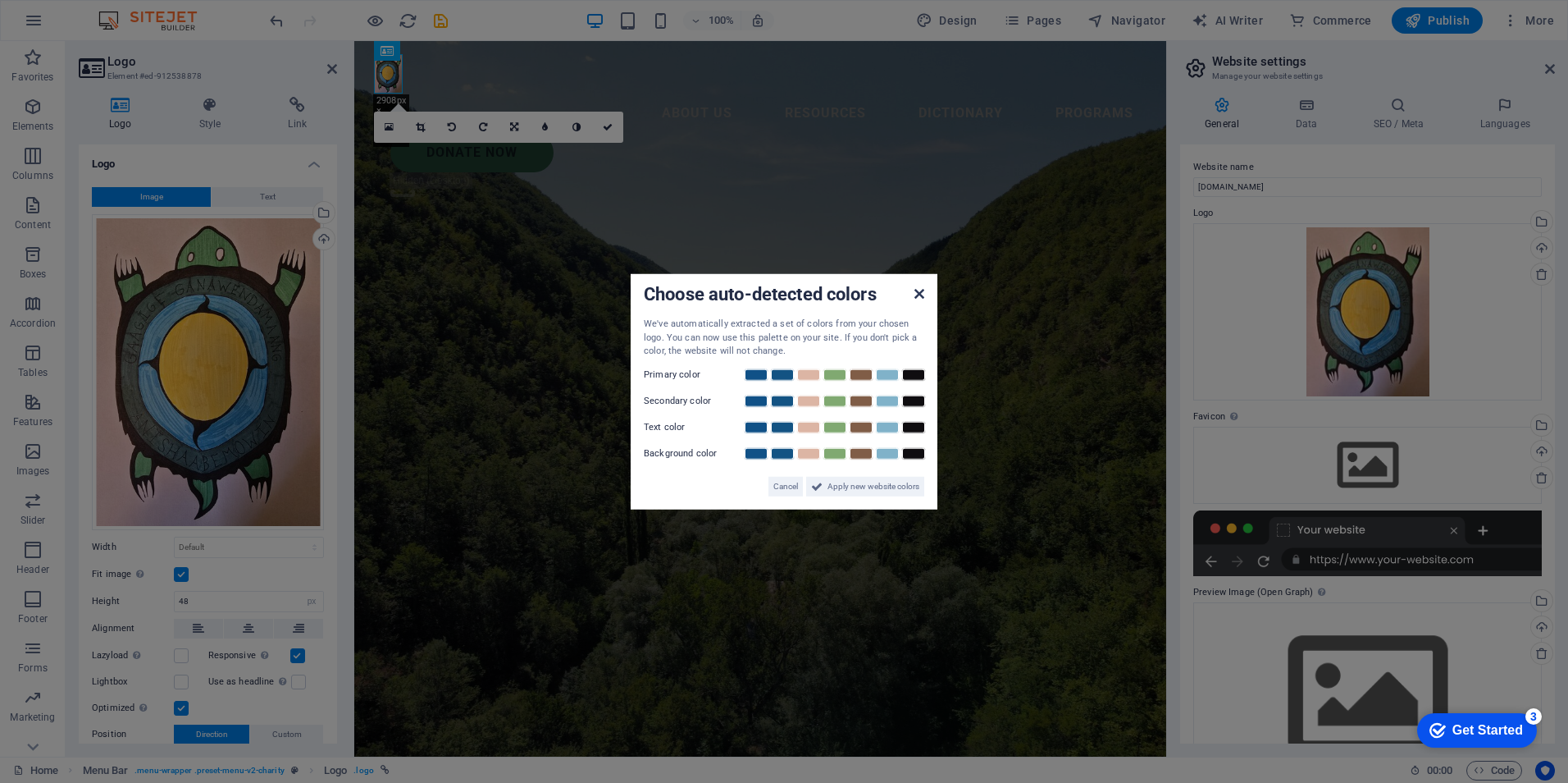
click at [919, 291] on icon at bounding box center [919, 293] width 10 height 13
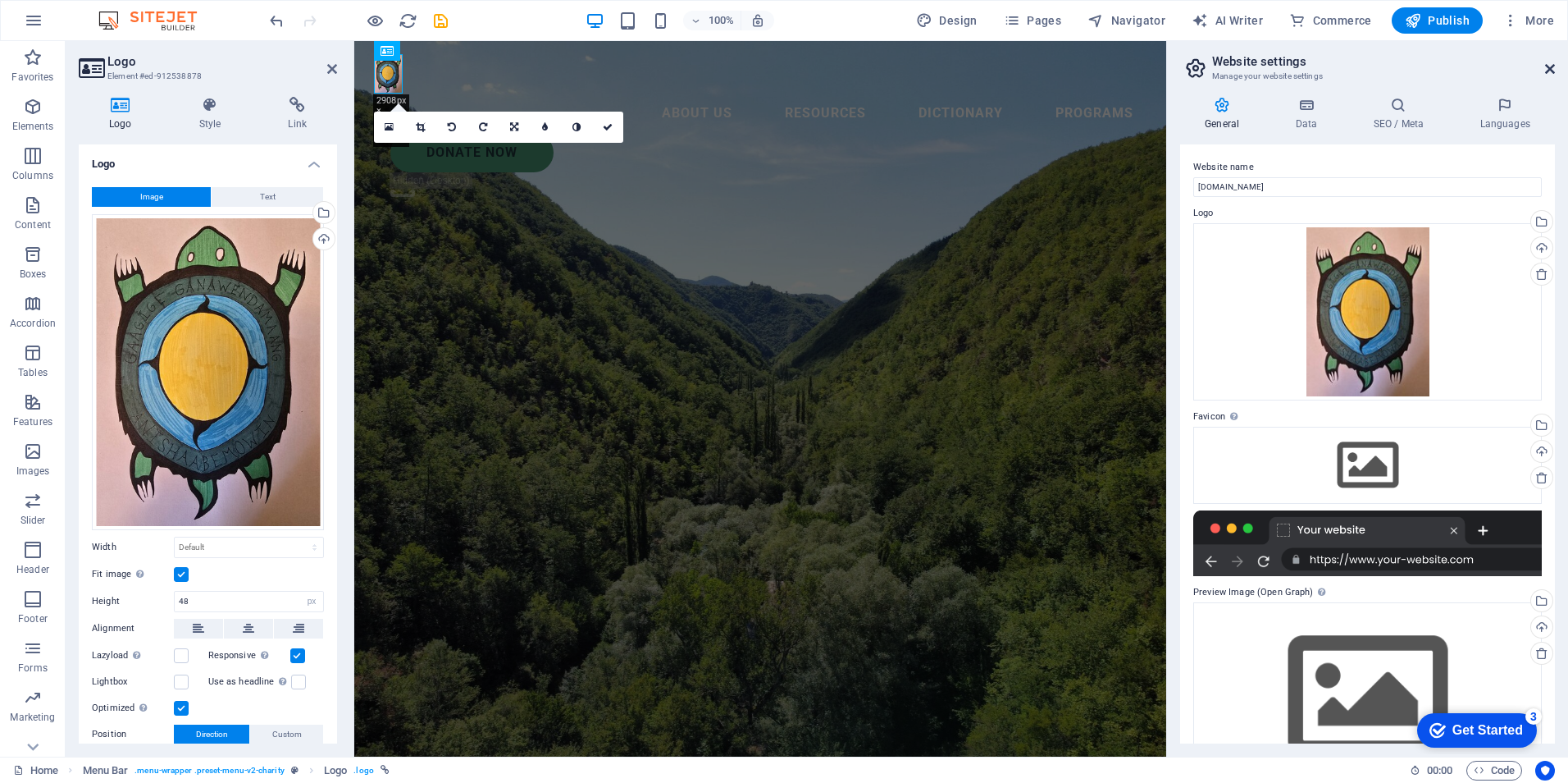
click at [1545, 66] on icon at bounding box center [1550, 69] width 10 height 13
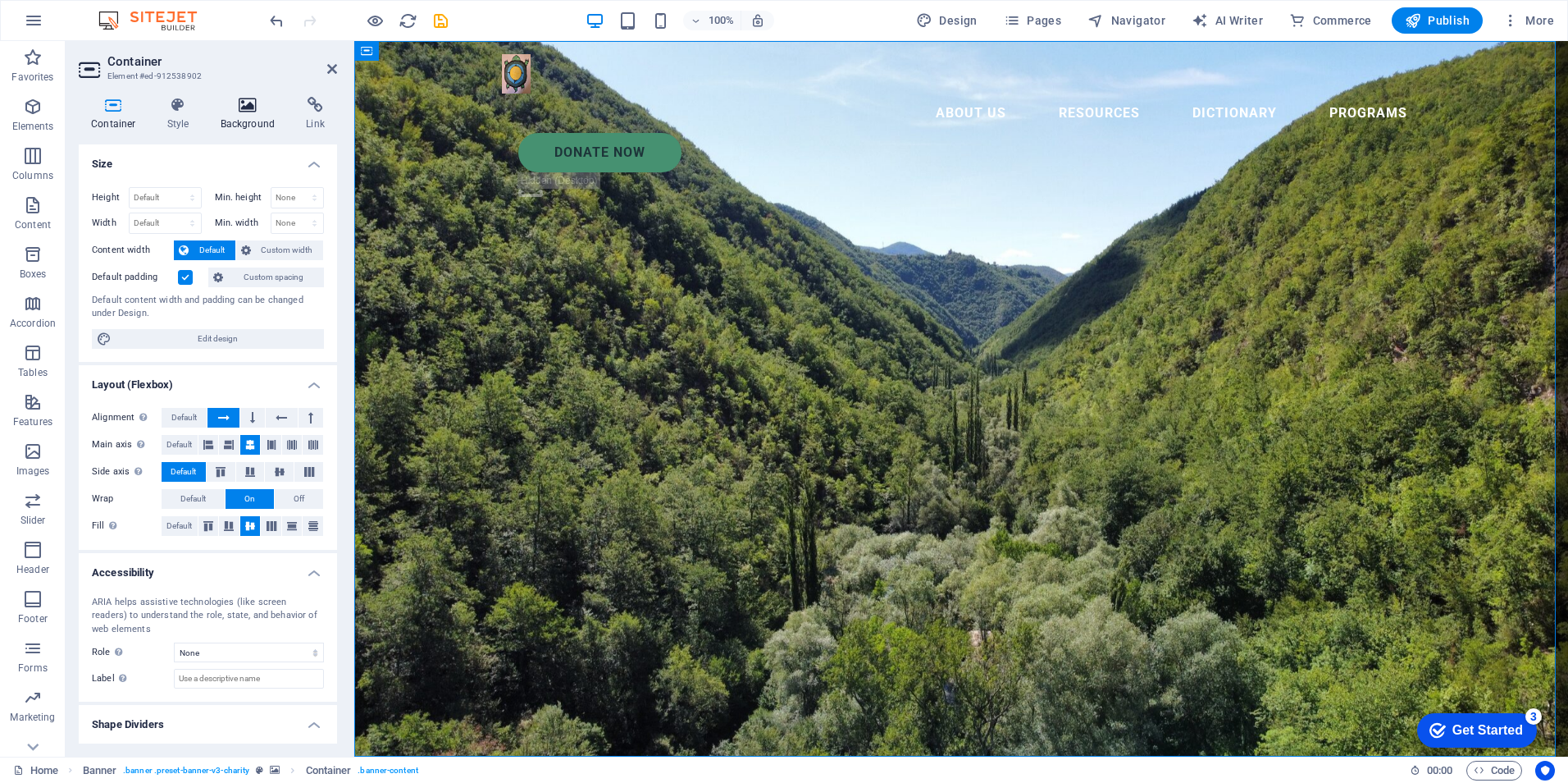
click at [239, 106] on icon at bounding box center [248, 105] width 80 height 17
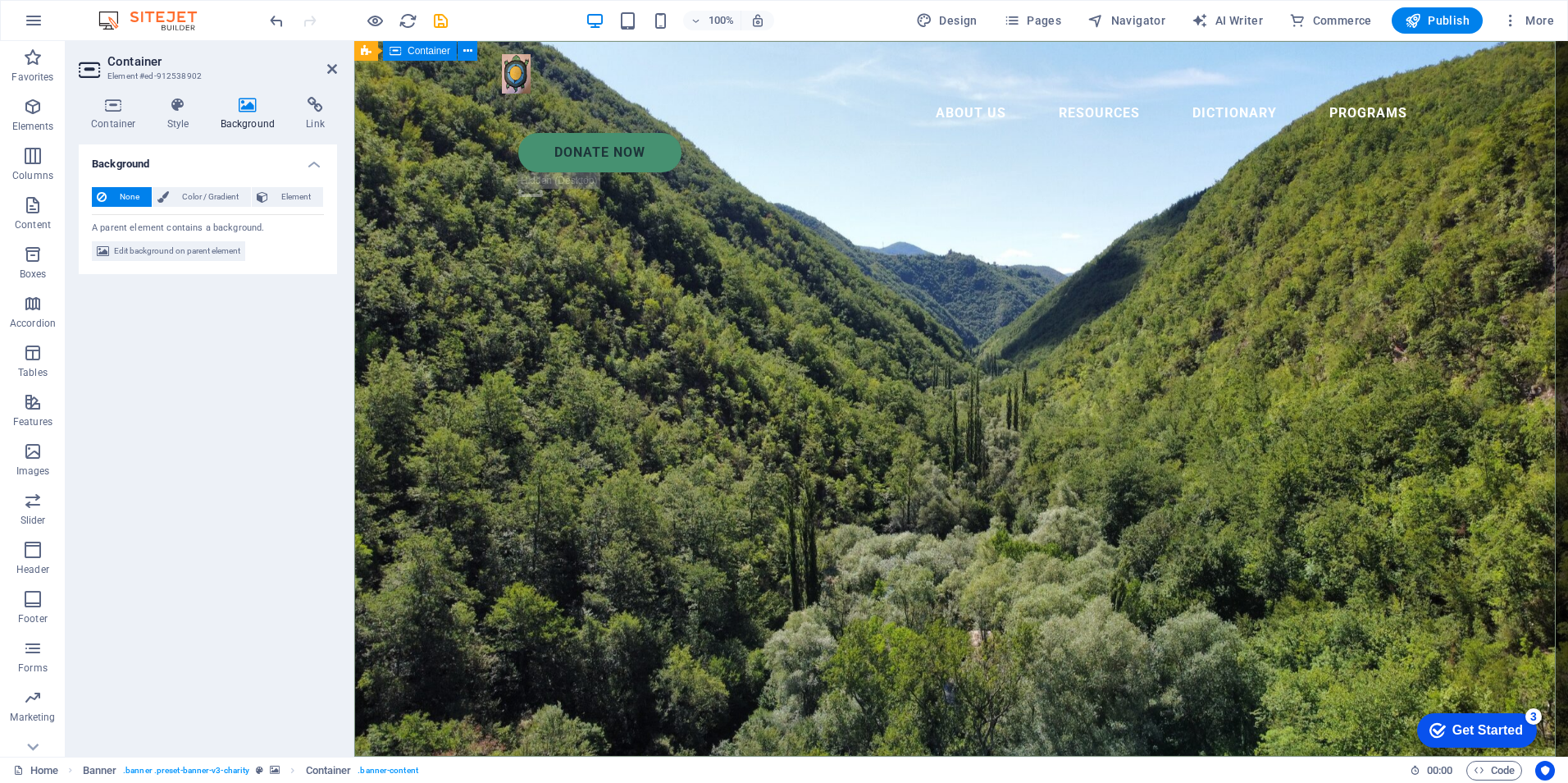
click at [291, 190] on span "Element" at bounding box center [296, 197] width 45 height 20
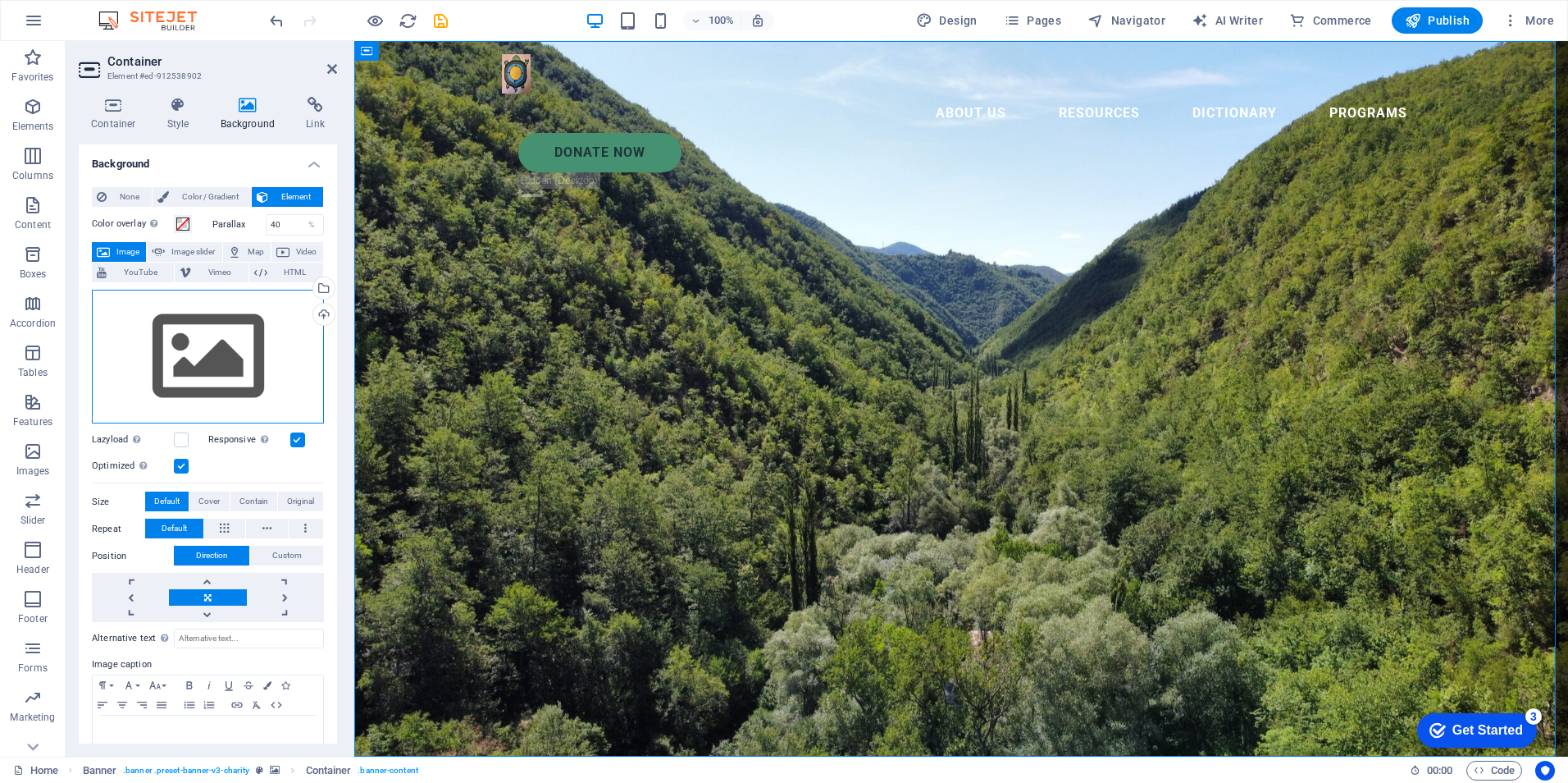
click at [194, 367] on div "Drag files here, click to choose files or select files from Files or our free s…" at bounding box center [208, 357] width 232 height 135
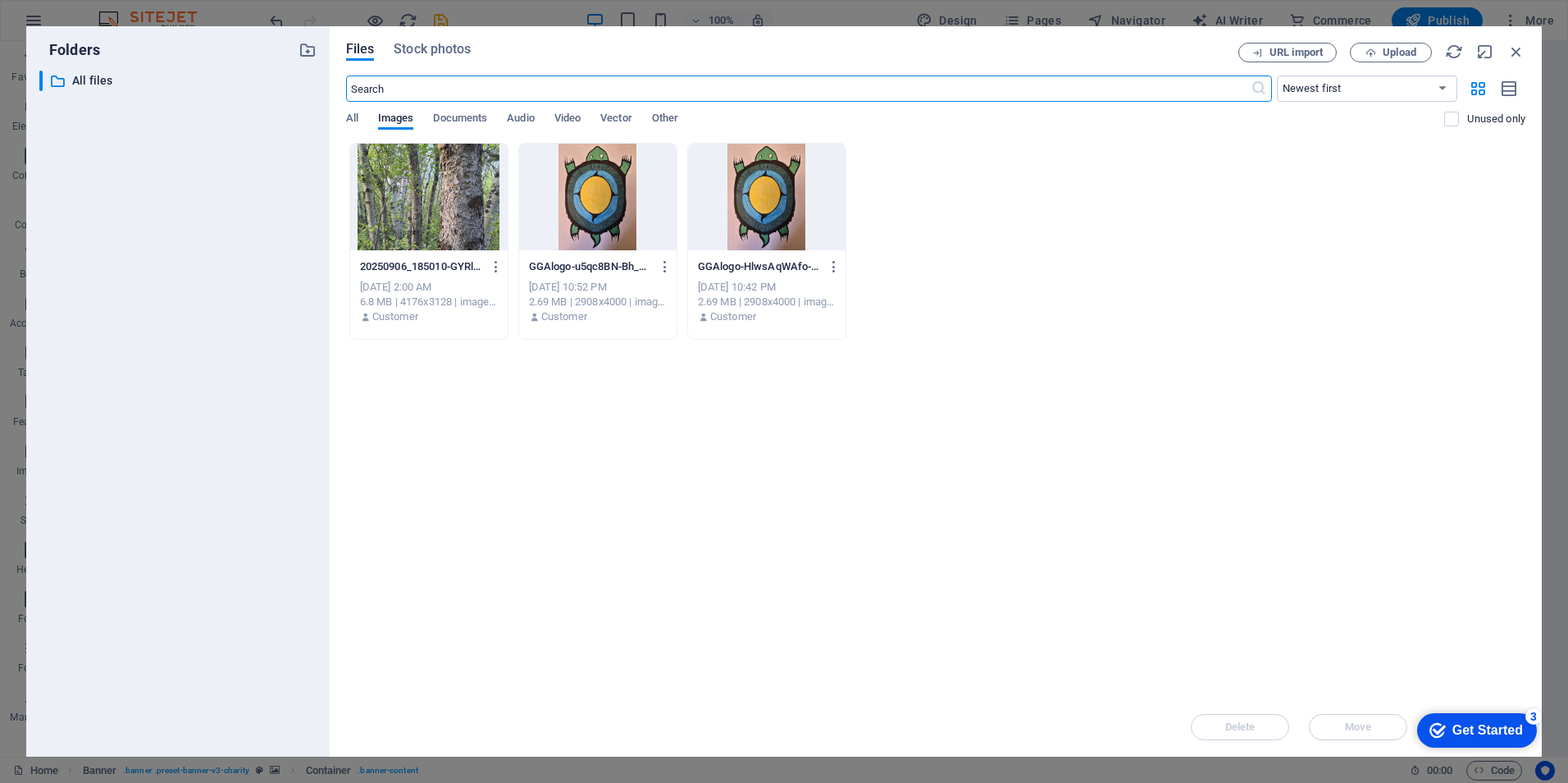
click at [416, 234] on div at bounding box center [428, 197] width 157 height 106
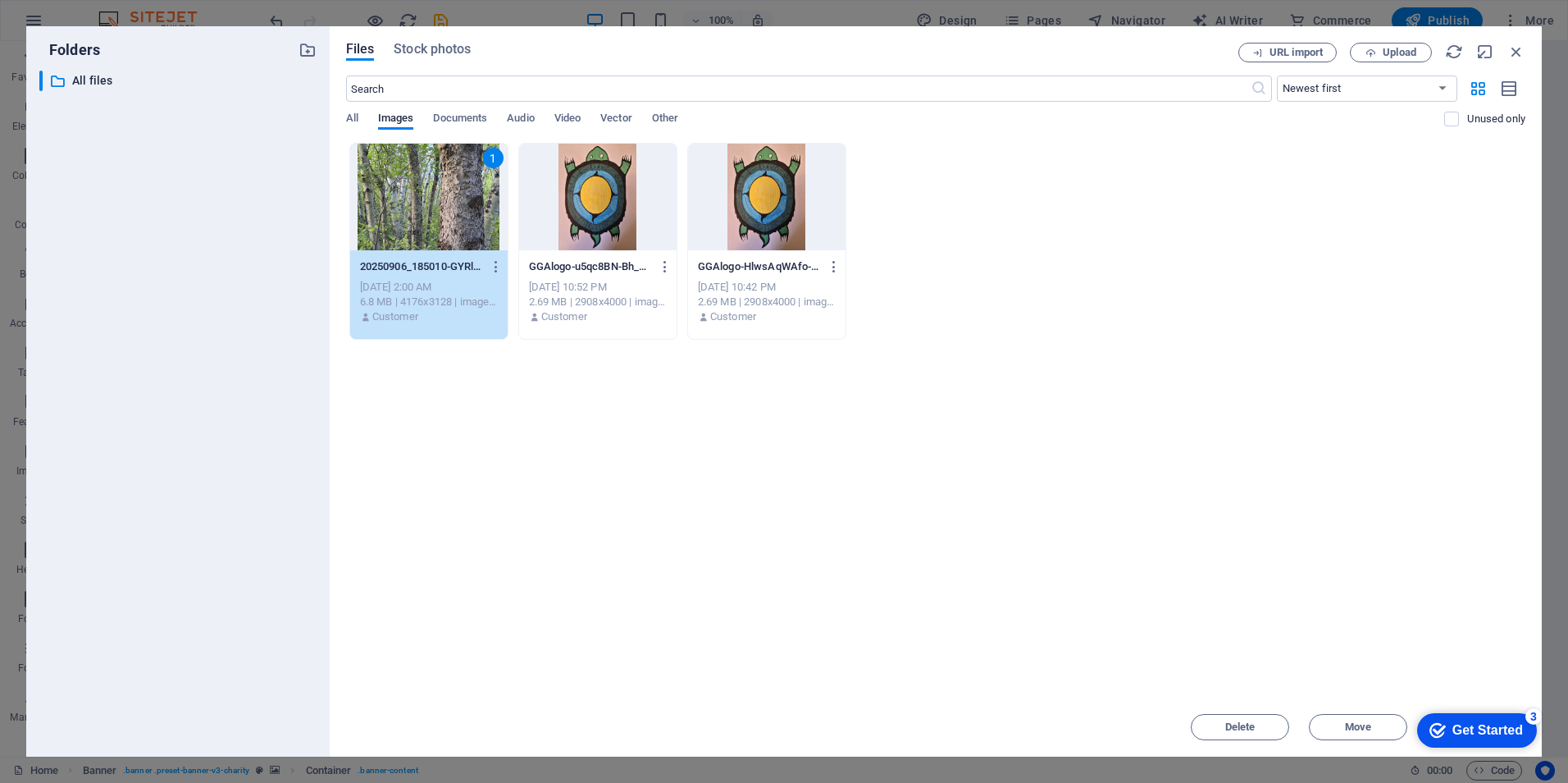
click at [419, 234] on div "1" at bounding box center [428, 197] width 157 height 106
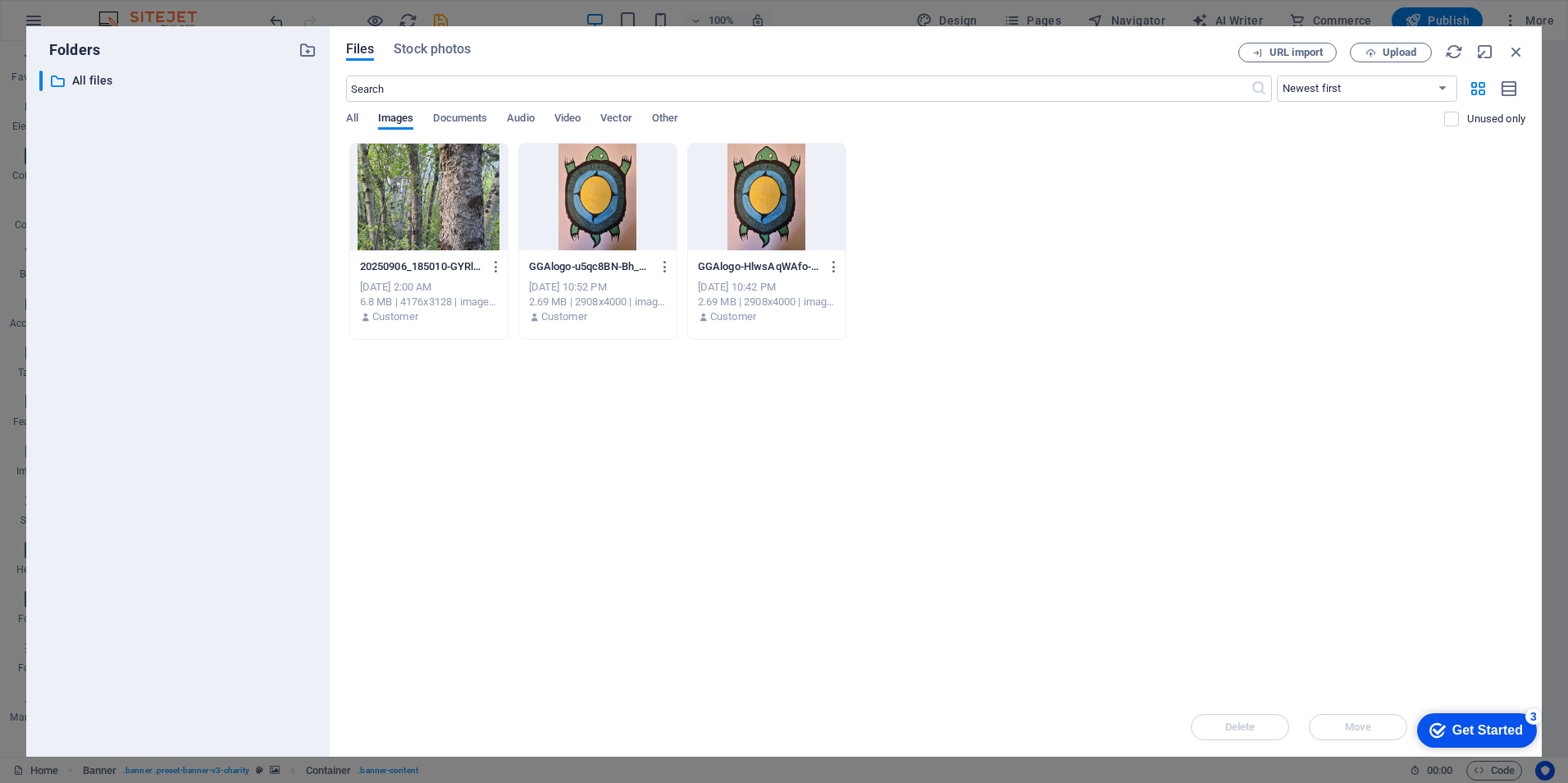
click at [419, 233] on div at bounding box center [428, 197] width 157 height 106
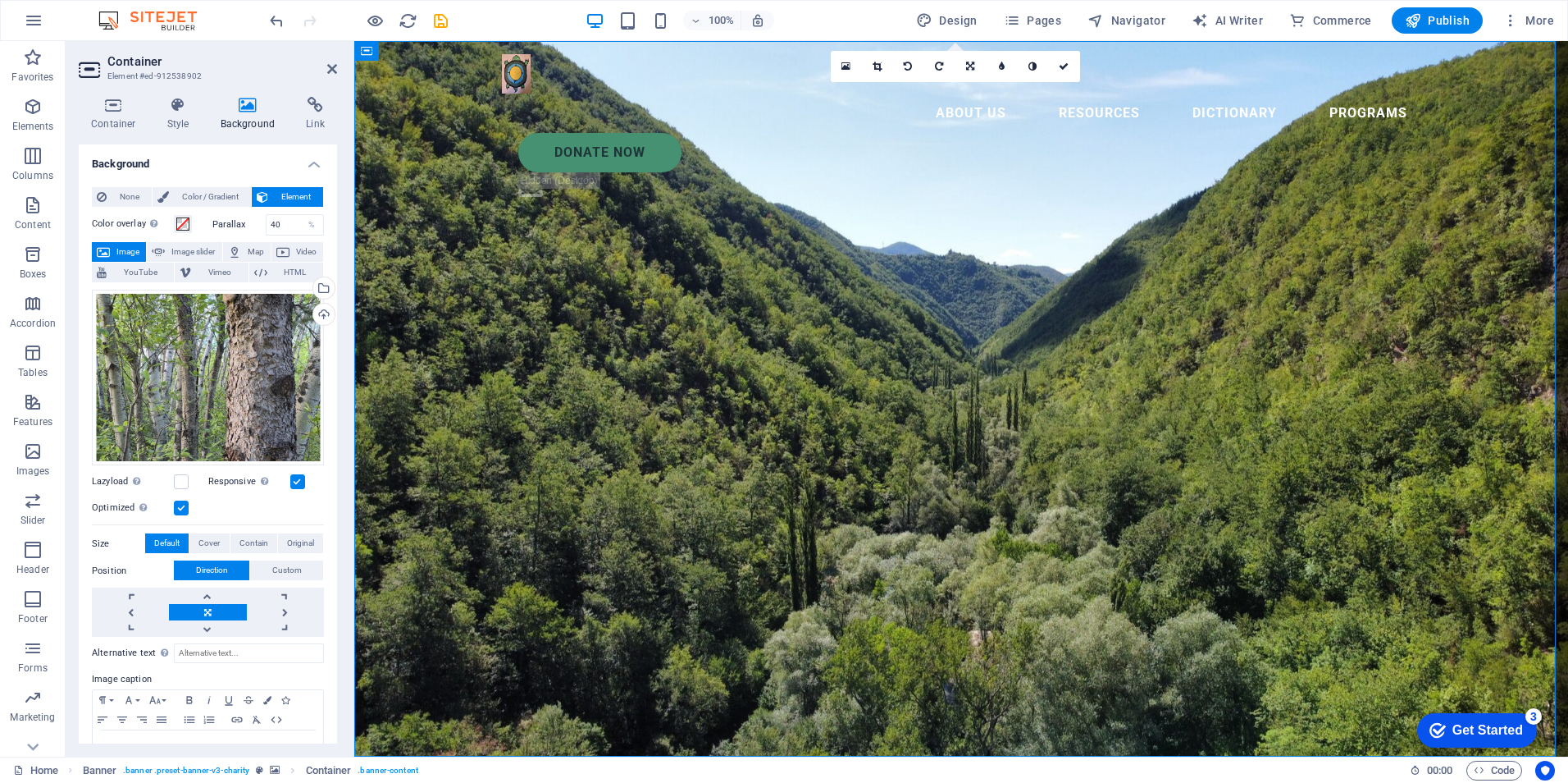
click at [327, 68] on icon at bounding box center [332, 69] width 10 height 13
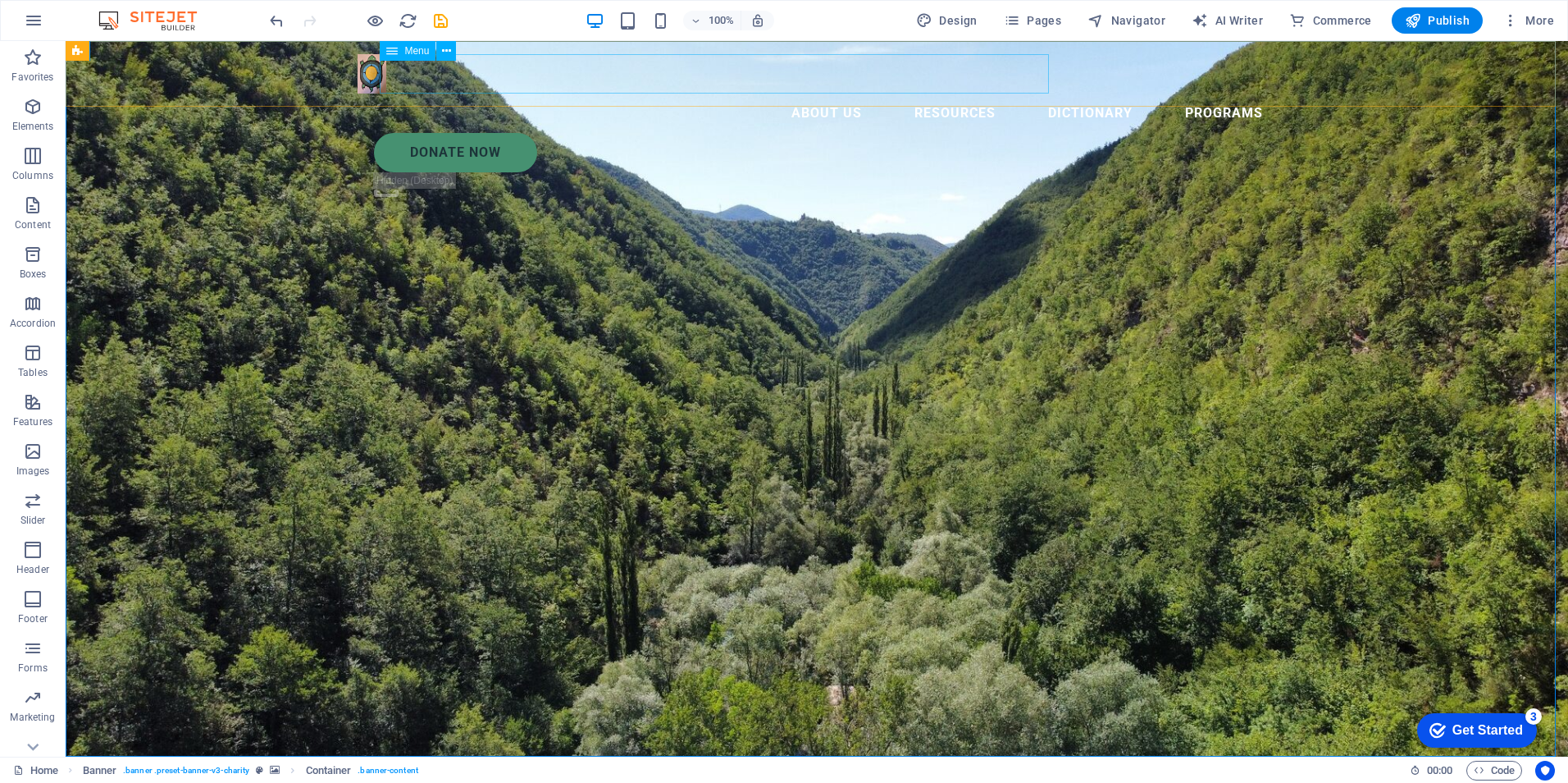
click at [449, 94] on nav "About Us Resources Dictionary Programs" at bounding box center [816, 113] width 918 height 39
click at [442, 50] on icon at bounding box center [446, 51] width 9 height 17
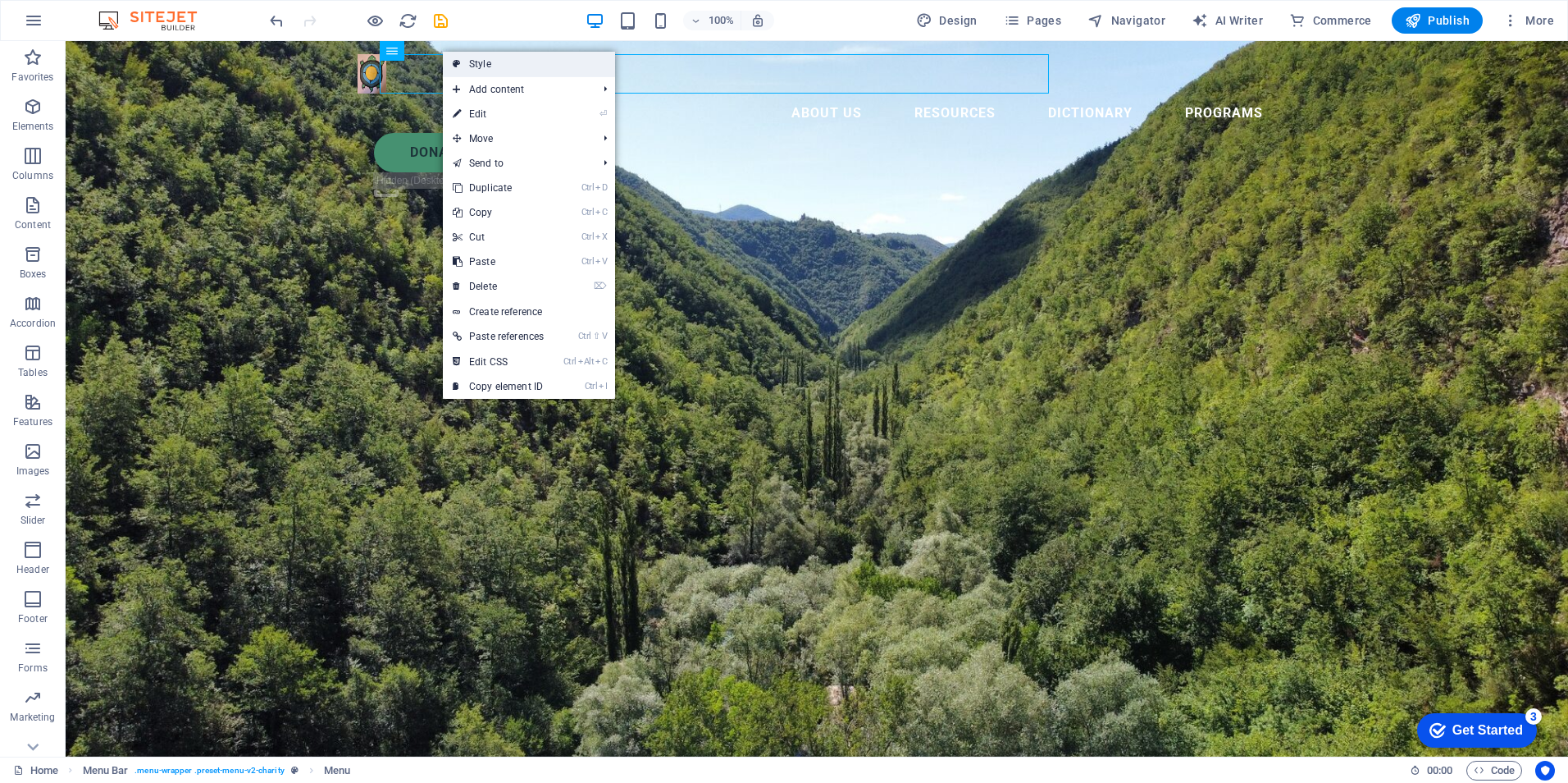
click at [472, 66] on link "Style" at bounding box center [528, 64] width 172 height 25
select select "rem"
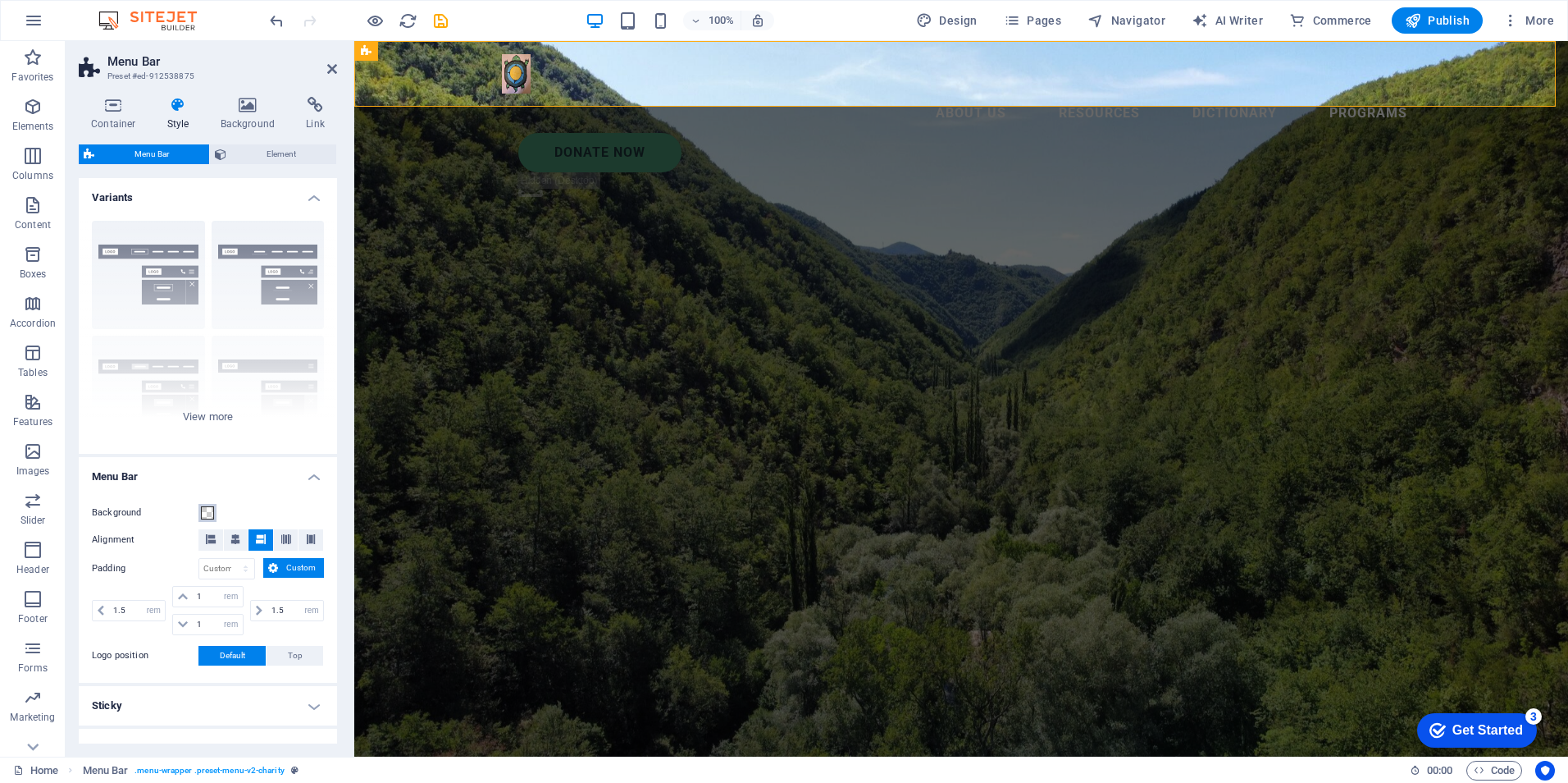
click at [208, 513] on span at bounding box center [208, 513] width 13 height 13
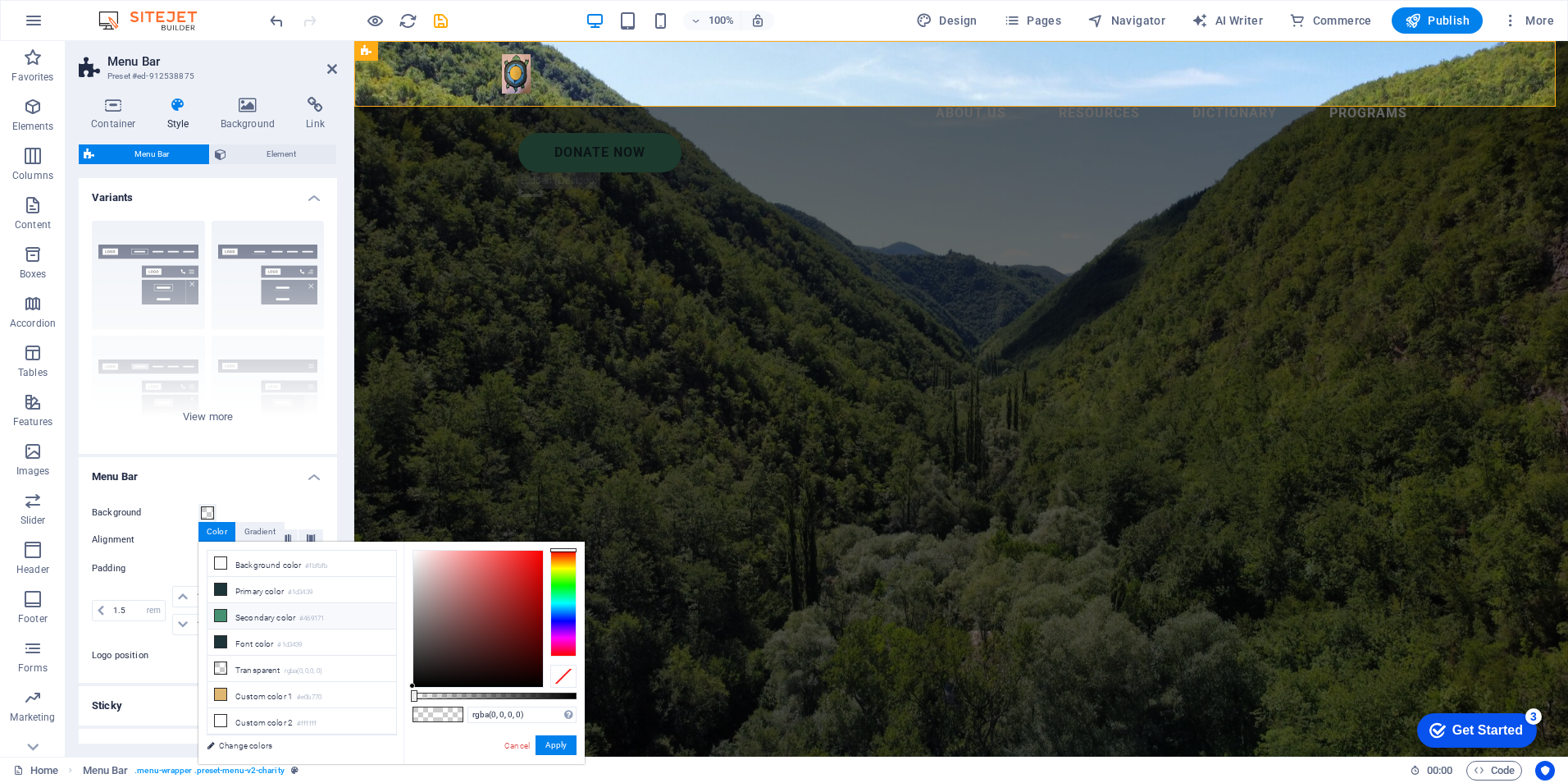
click at [224, 612] on icon at bounding box center [221, 615] width 12 height 12
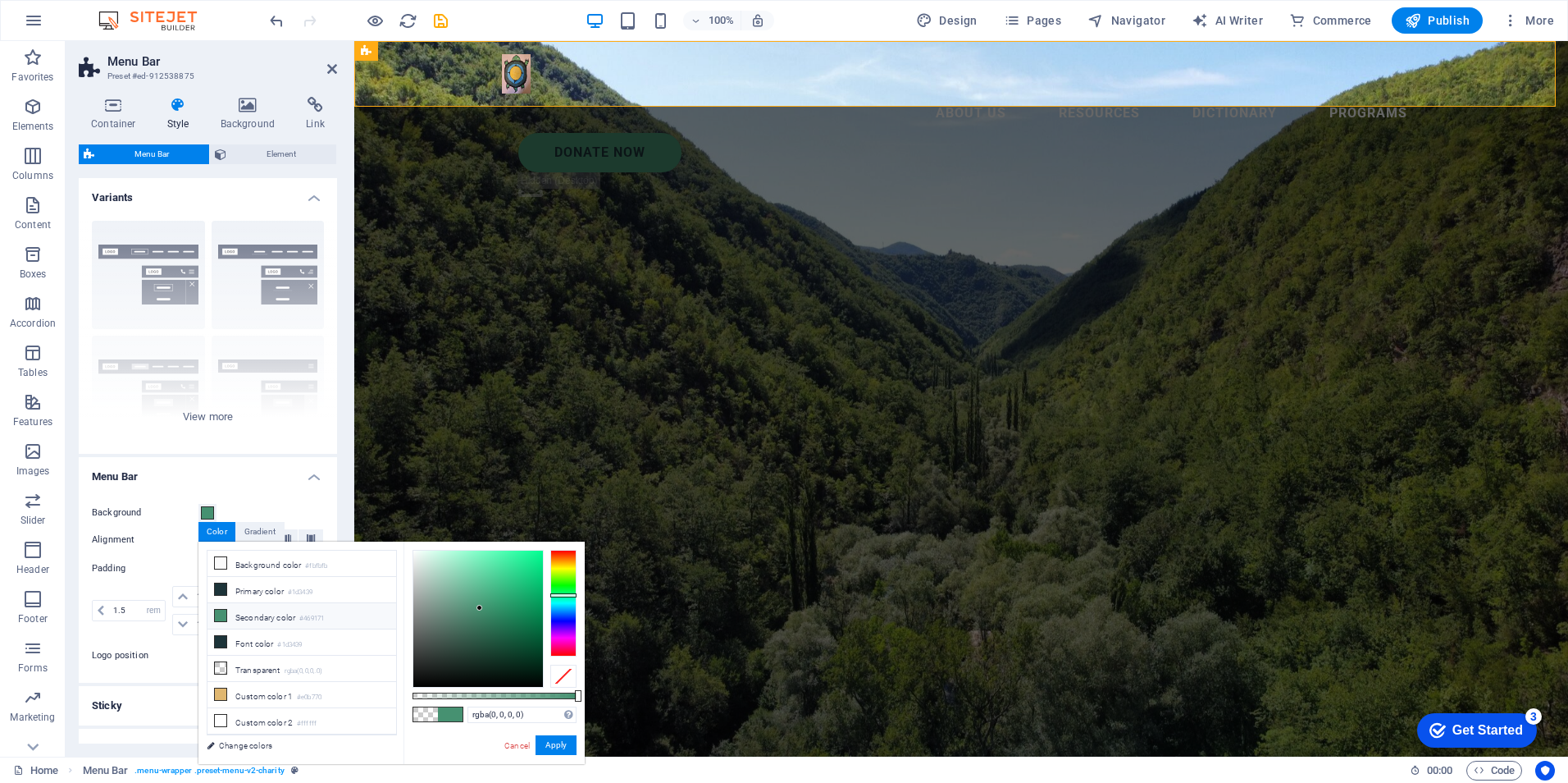
type input "#469171"
click at [563, 743] on button "Apply" at bounding box center [555, 745] width 41 height 20
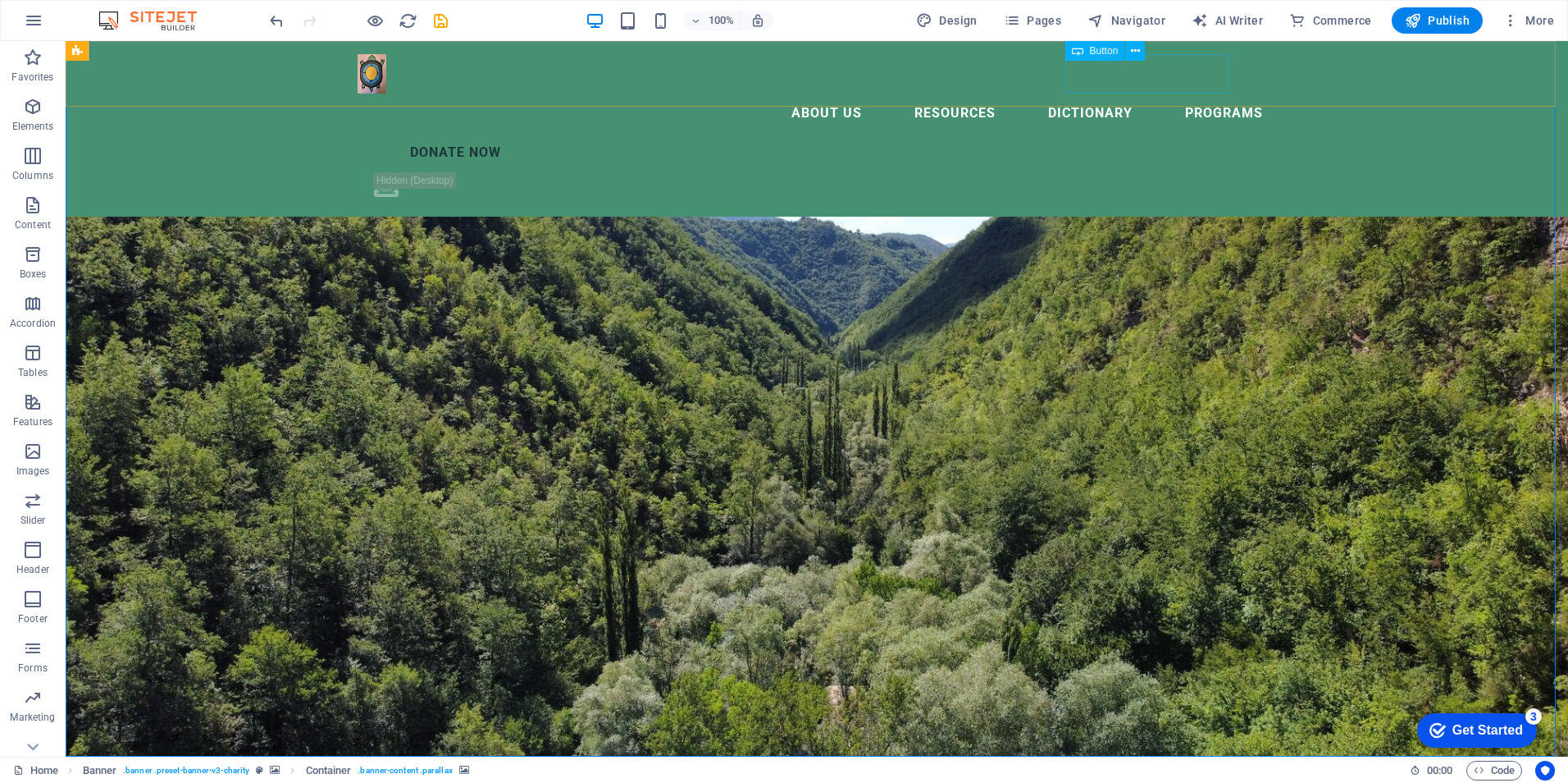
click at [1158, 133] on div "Donate Now" at bounding box center [825, 152] width 902 height 39
click at [1132, 50] on icon at bounding box center [1135, 51] width 9 height 17
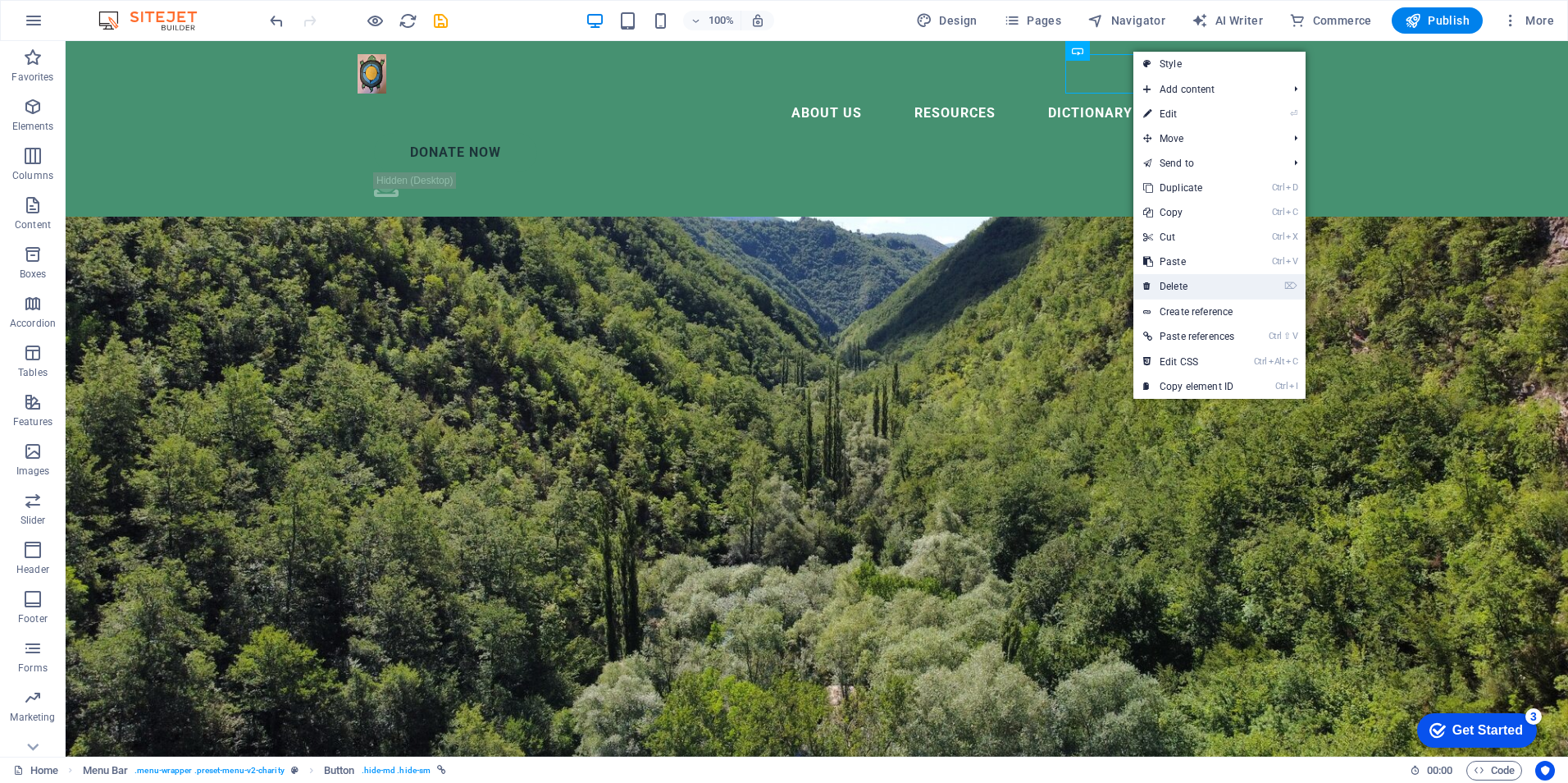
click at [1168, 287] on link "⌦ Delete" at bounding box center [1188, 287] width 111 height 25
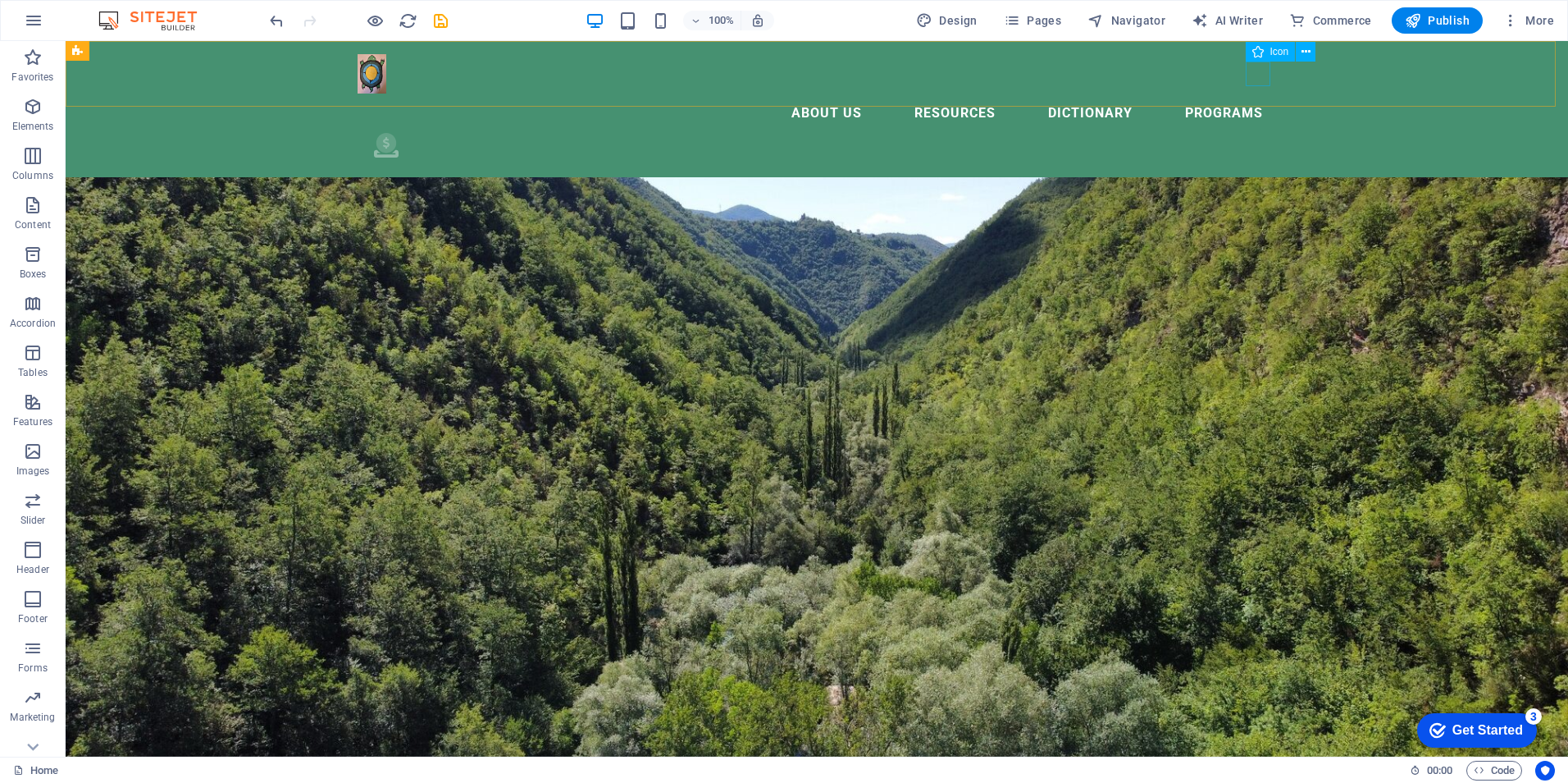
click at [1260, 133] on figure ".fa-secondary{opacity:.4}" at bounding box center [825, 149] width 902 height 32
click at [1258, 133] on figure ".fa-secondary{opacity:.4}" at bounding box center [825, 149] width 902 height 32
click at [1300, 51] on button at bounding box center [1305, 52] width 20 height 20
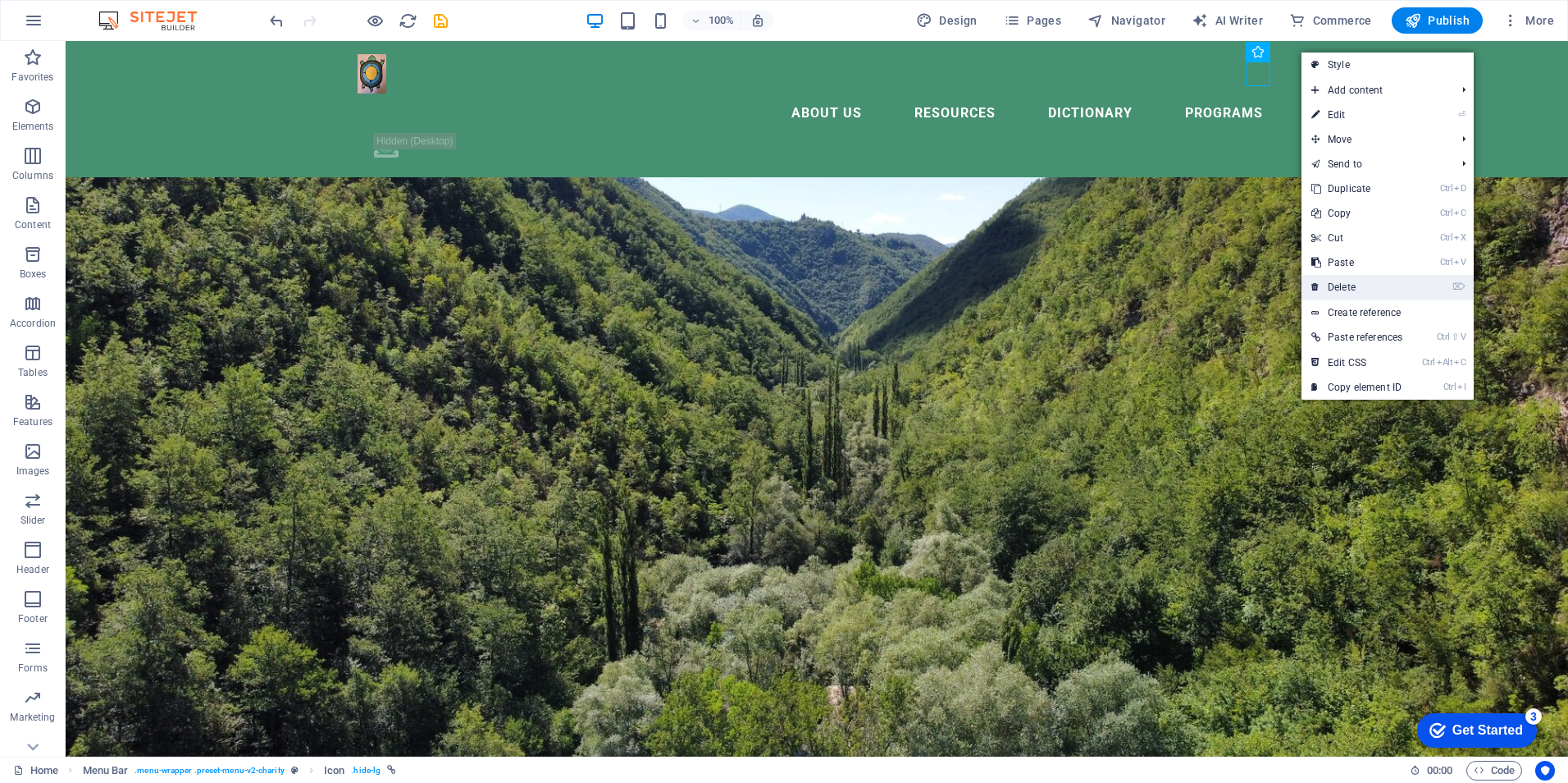
click at [1342, 284] on link "⌦ Delete" at bounding box center [1356, 288] width 111 height 25
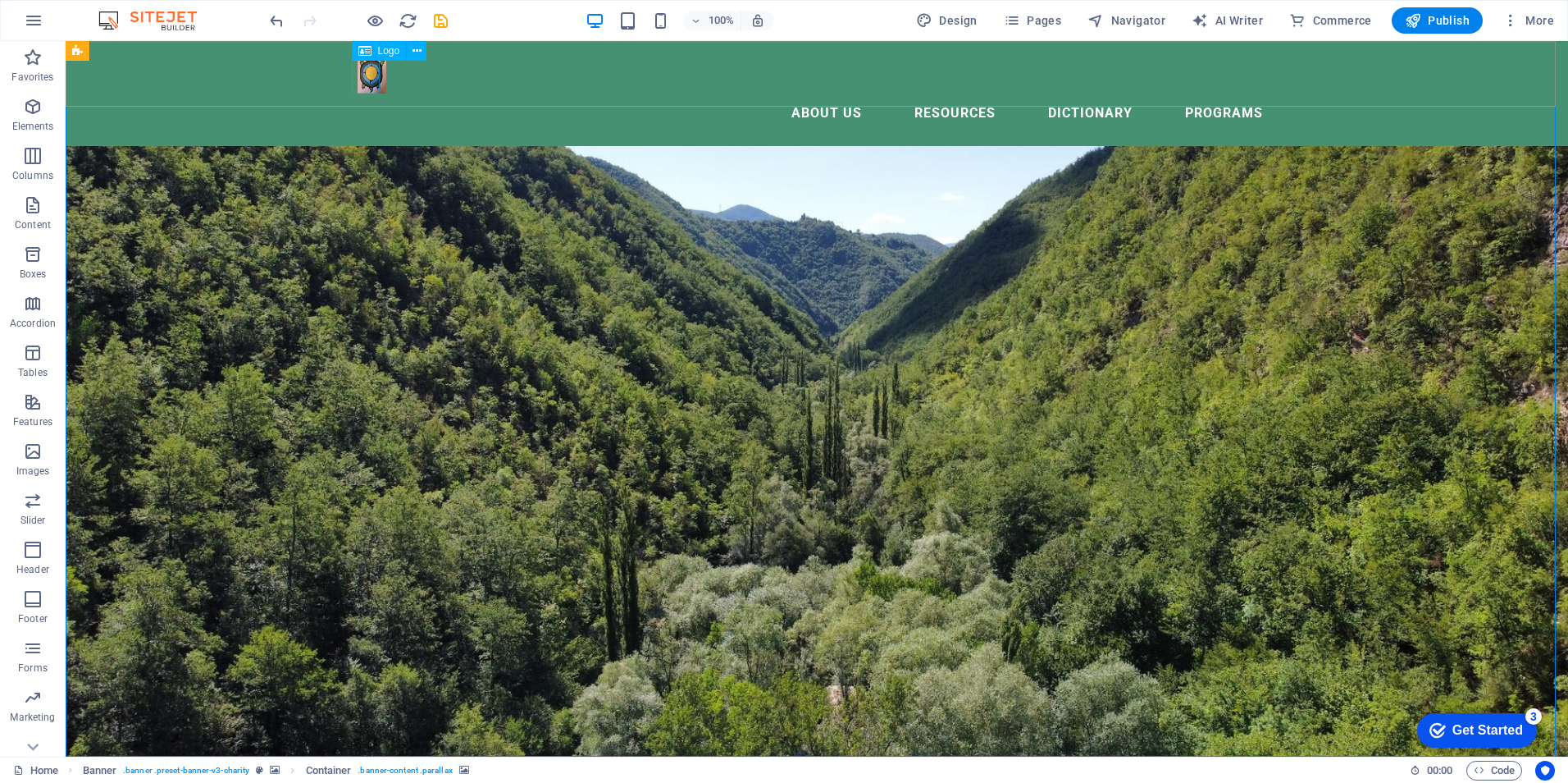
click at [358, 71] on div at bounding box center [816, 73] width 918 height 39
click at [359, 72] on div at bounding box center [816, 73] width 918 height 39
drag, startPoint x: 359, startPoint y: 72, endPoint x: 71, endPoint y: 72, distance: 288.0
click at [359, 71] on div at bounding box center [816, 73] width 918 height 39
select select "px"
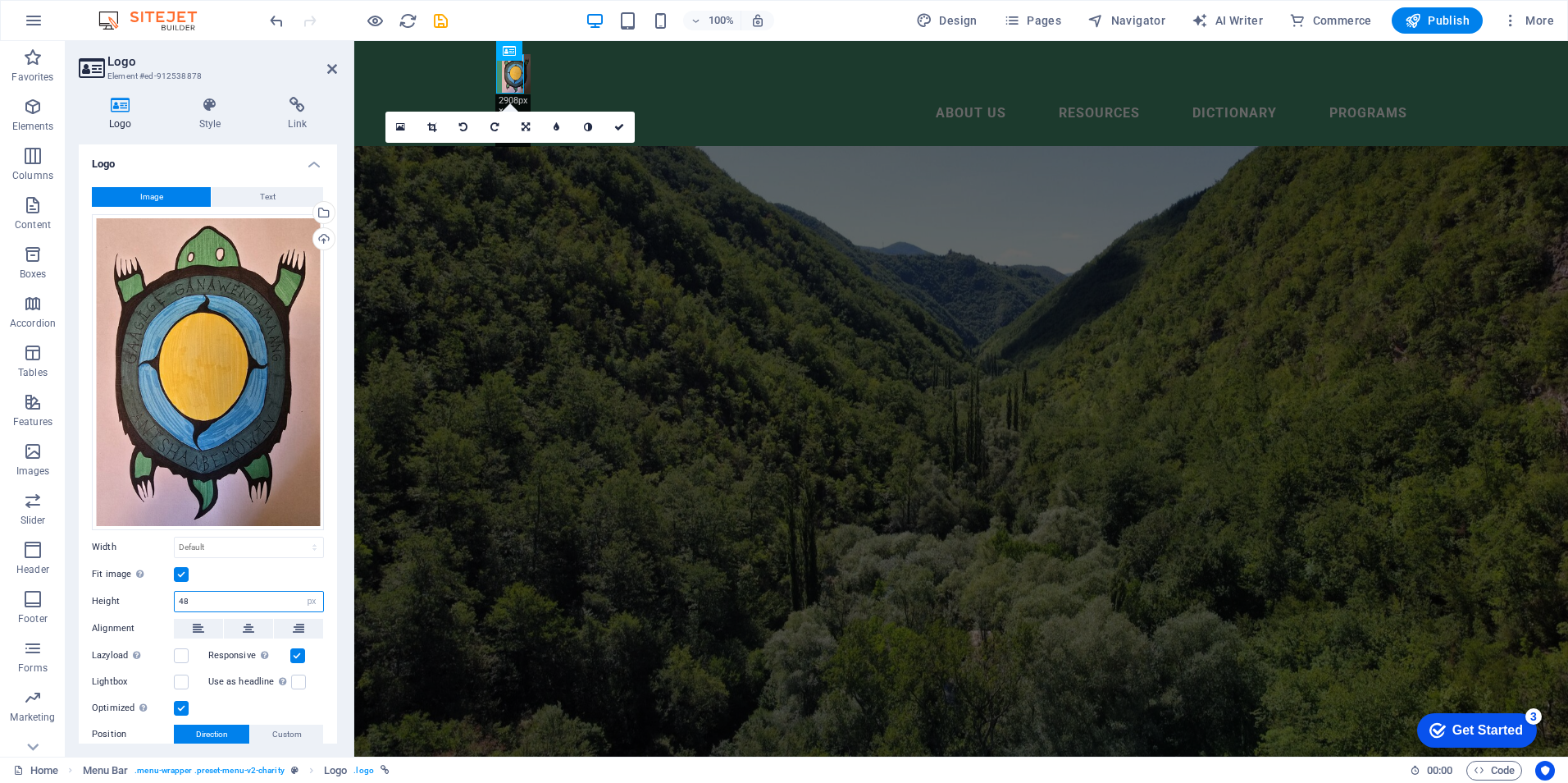
drag, startPoint x: 195, startPoint y: 595, endPoint x: 158, endPoint y: 595, distance: 37.0
click at [158, 595] on div "Height 48 Default auto px" at bounding box center [208, 602] width 232 height 22
type input "4"
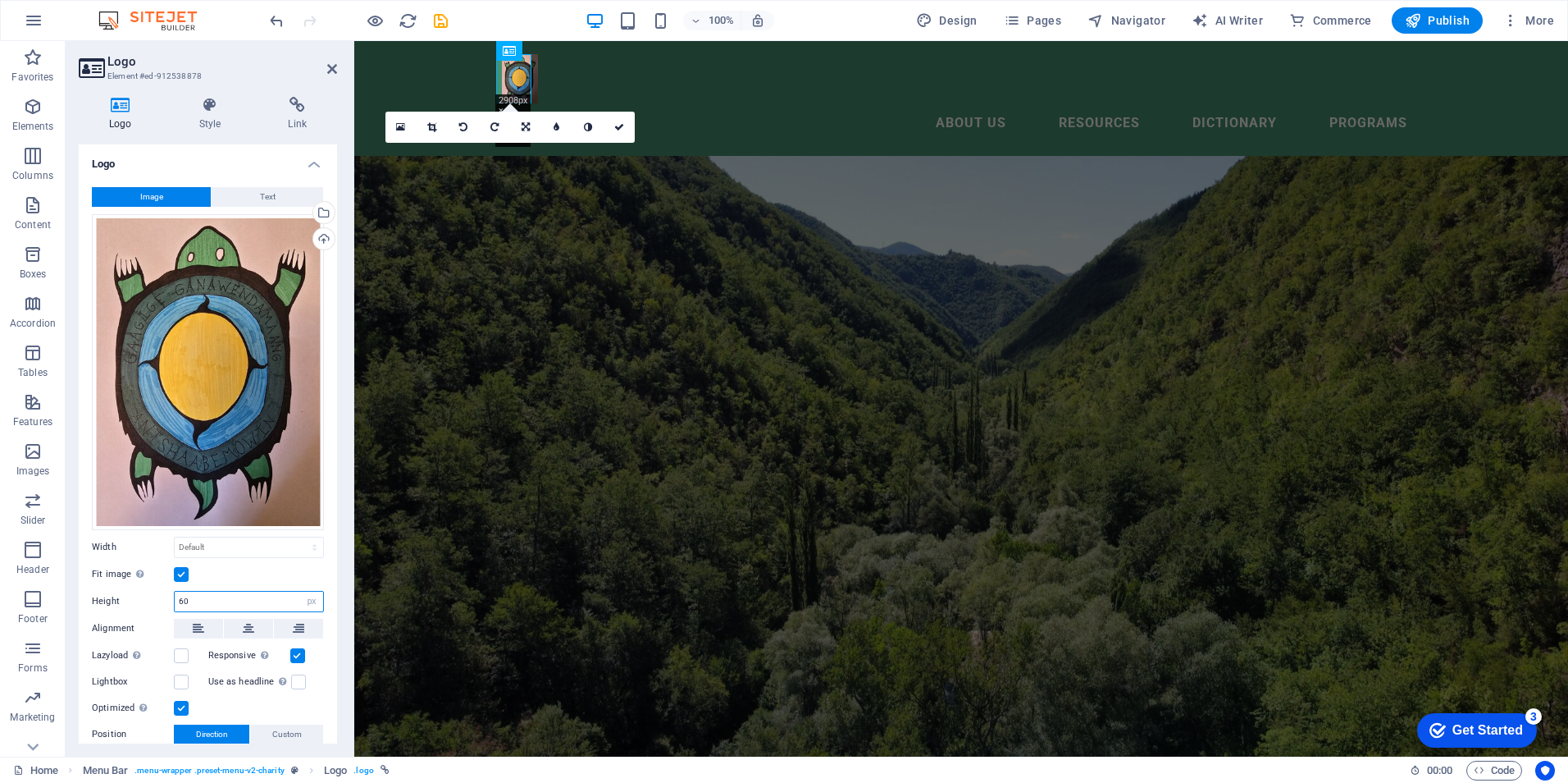
type input "60"
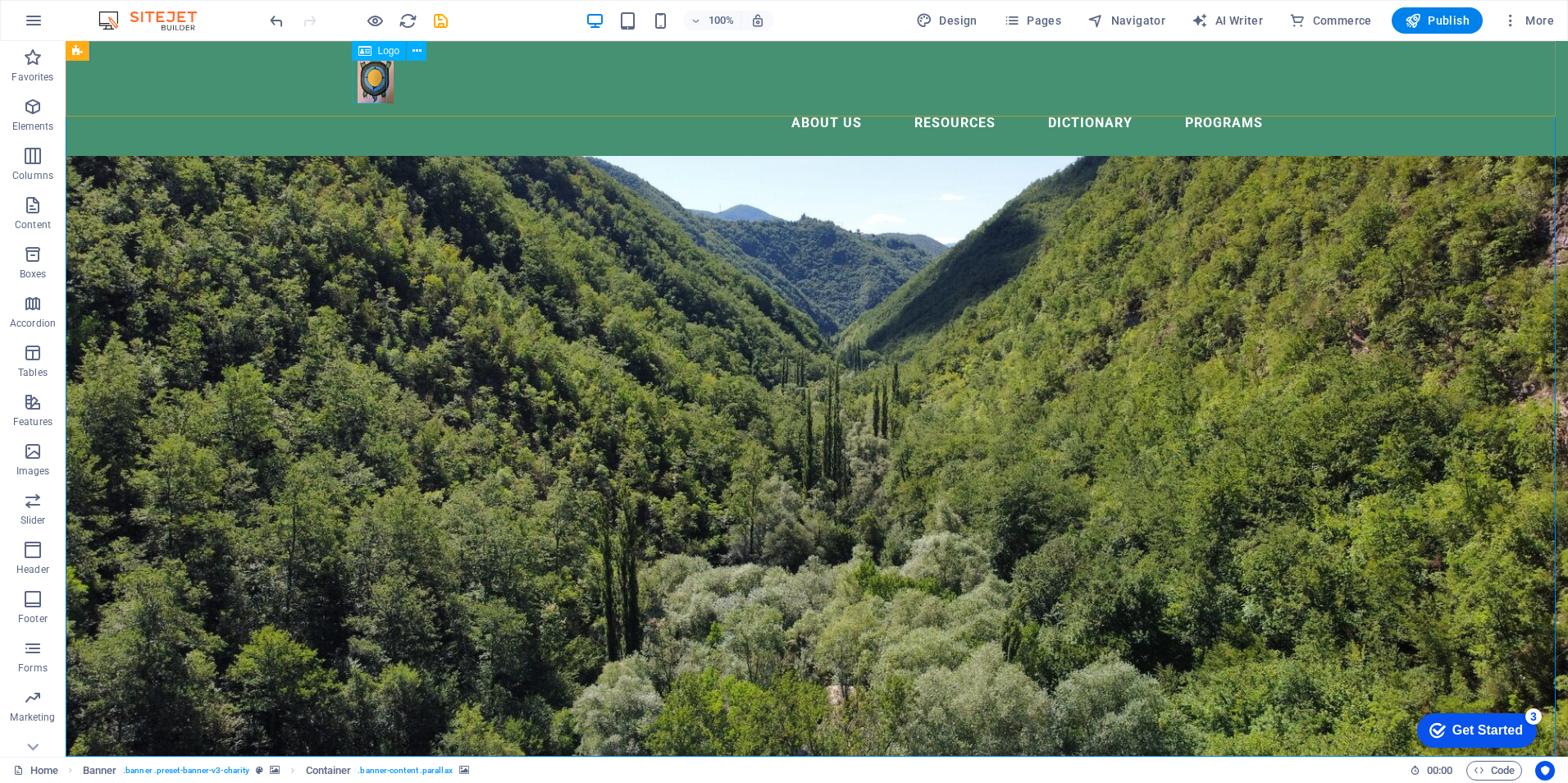
click at [369, 86] on div at bounding box center [816, 78] width 918 height 49
click at [369, 86] on div at bounding box center [816, 78] width 918 height 49
select select "px"
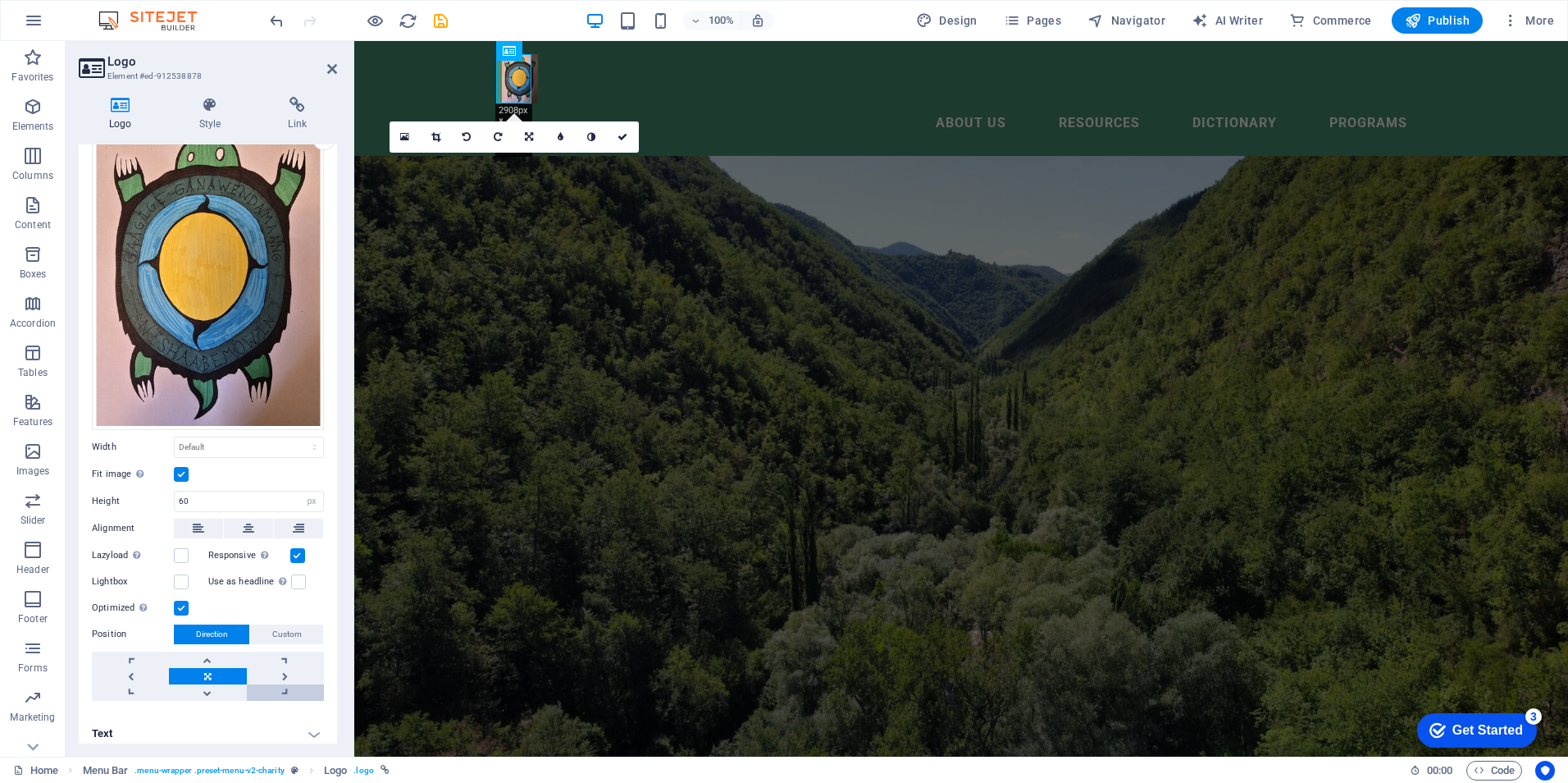
scroll to position [105, 0]
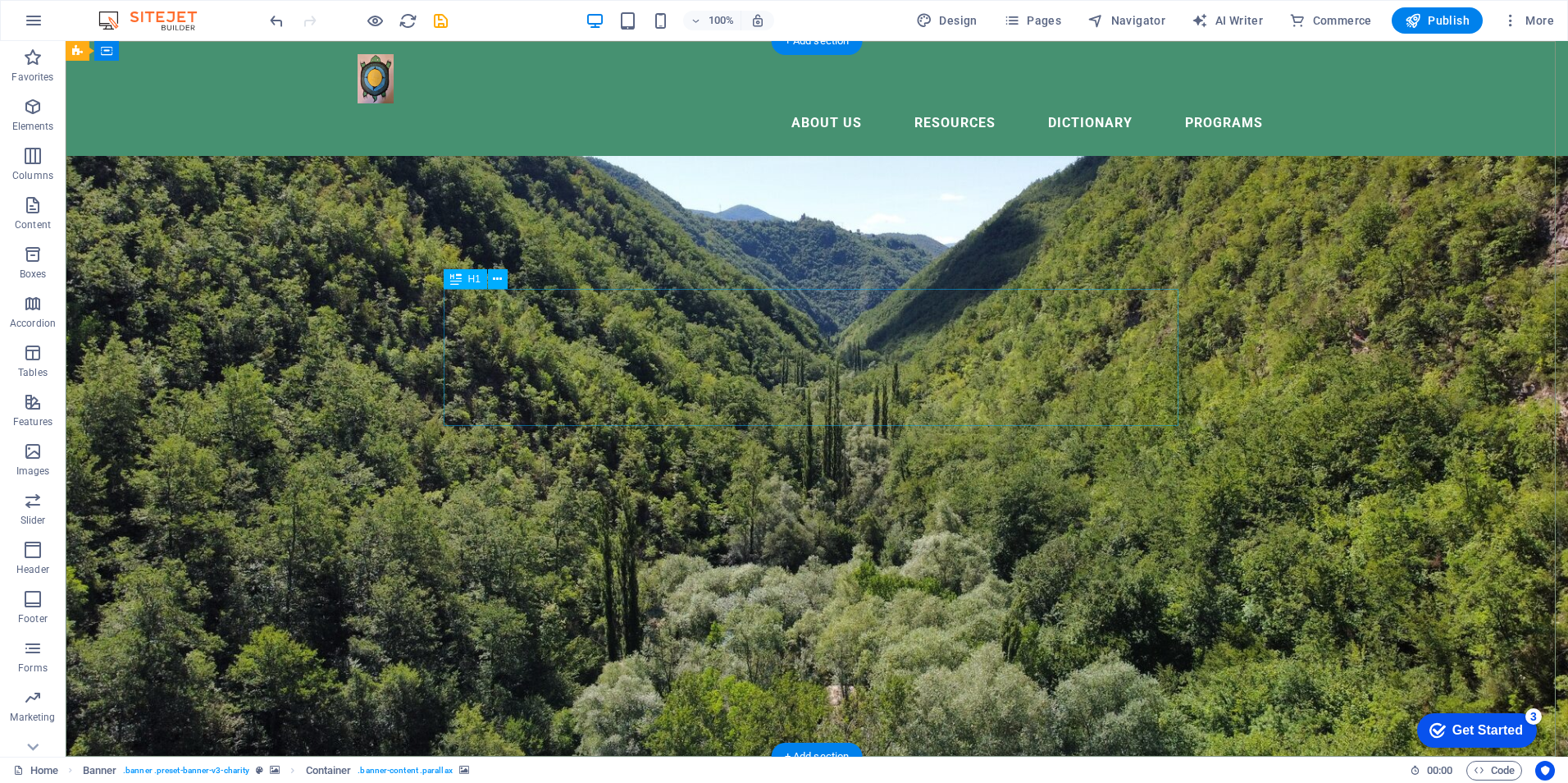
click at [494, 281] on icon at bounding box center [497, 279] width 9 height 17
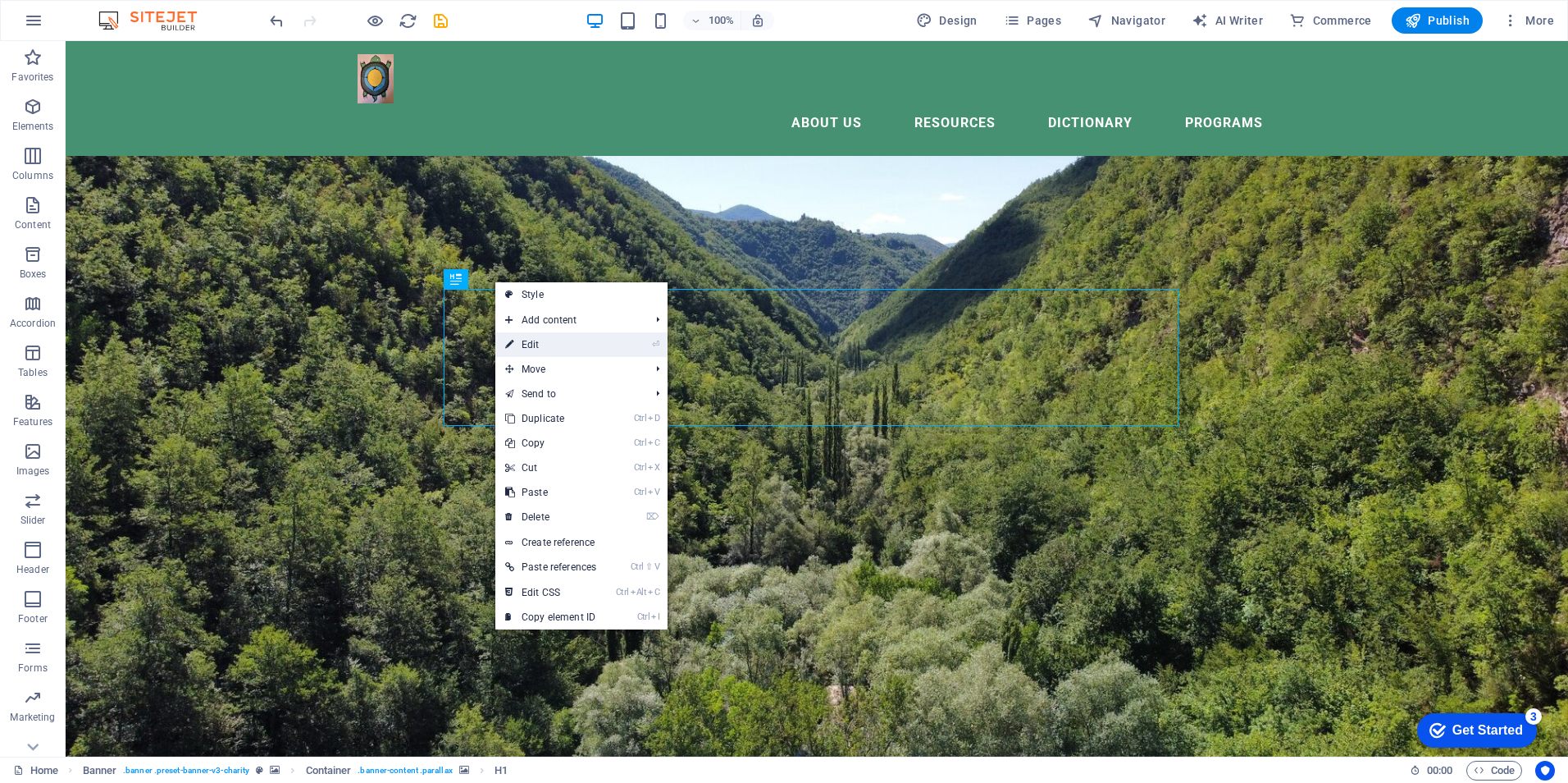
click at [537, 351] on link "⏎ Edit" at bounding box center [550, 345] width 111 height 25
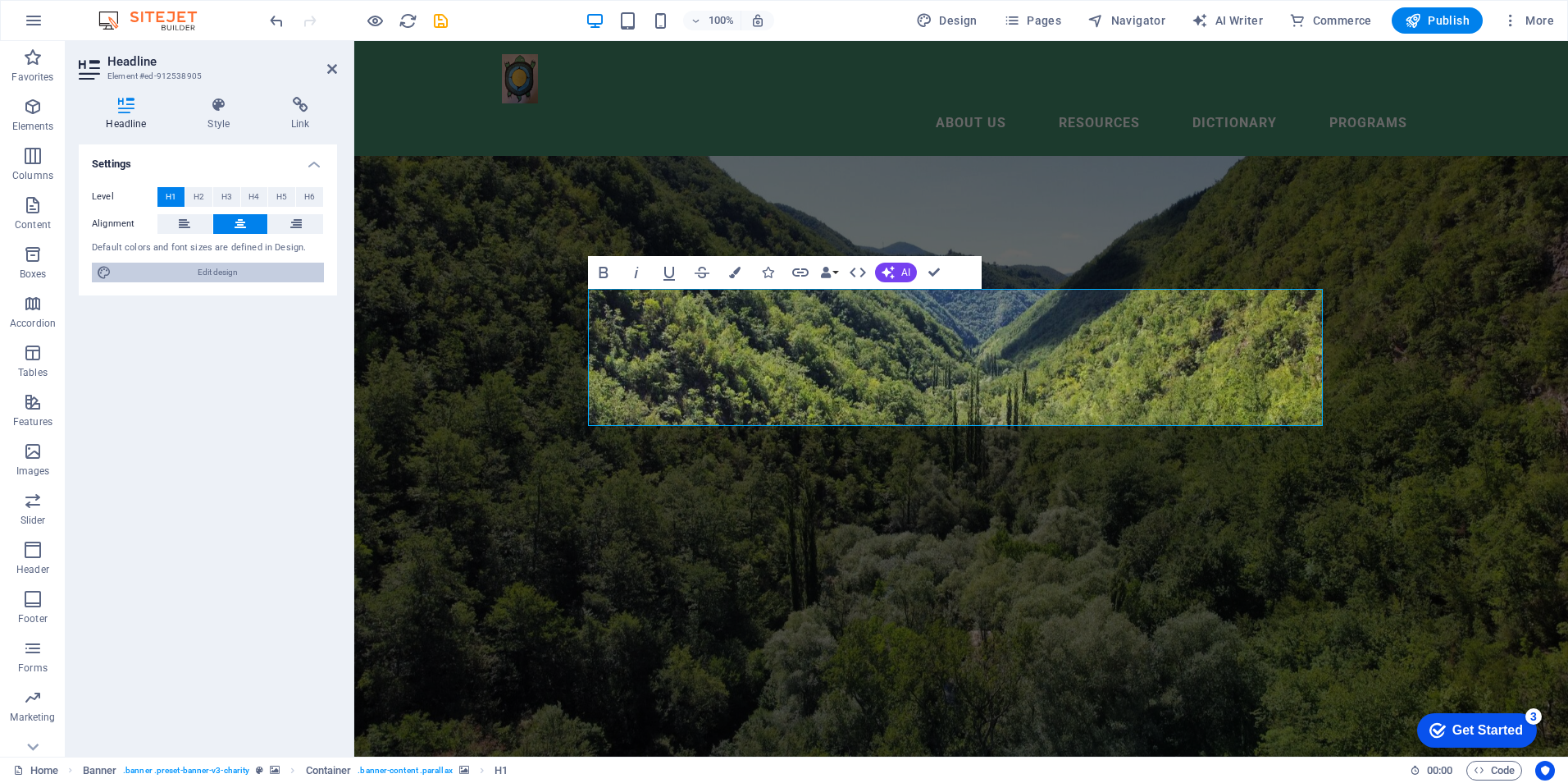
click at [228, 268] on span "Edit design" at bounding box center [218, 273] width 203 height 20
select select "px"
select select "300"
select select "px"
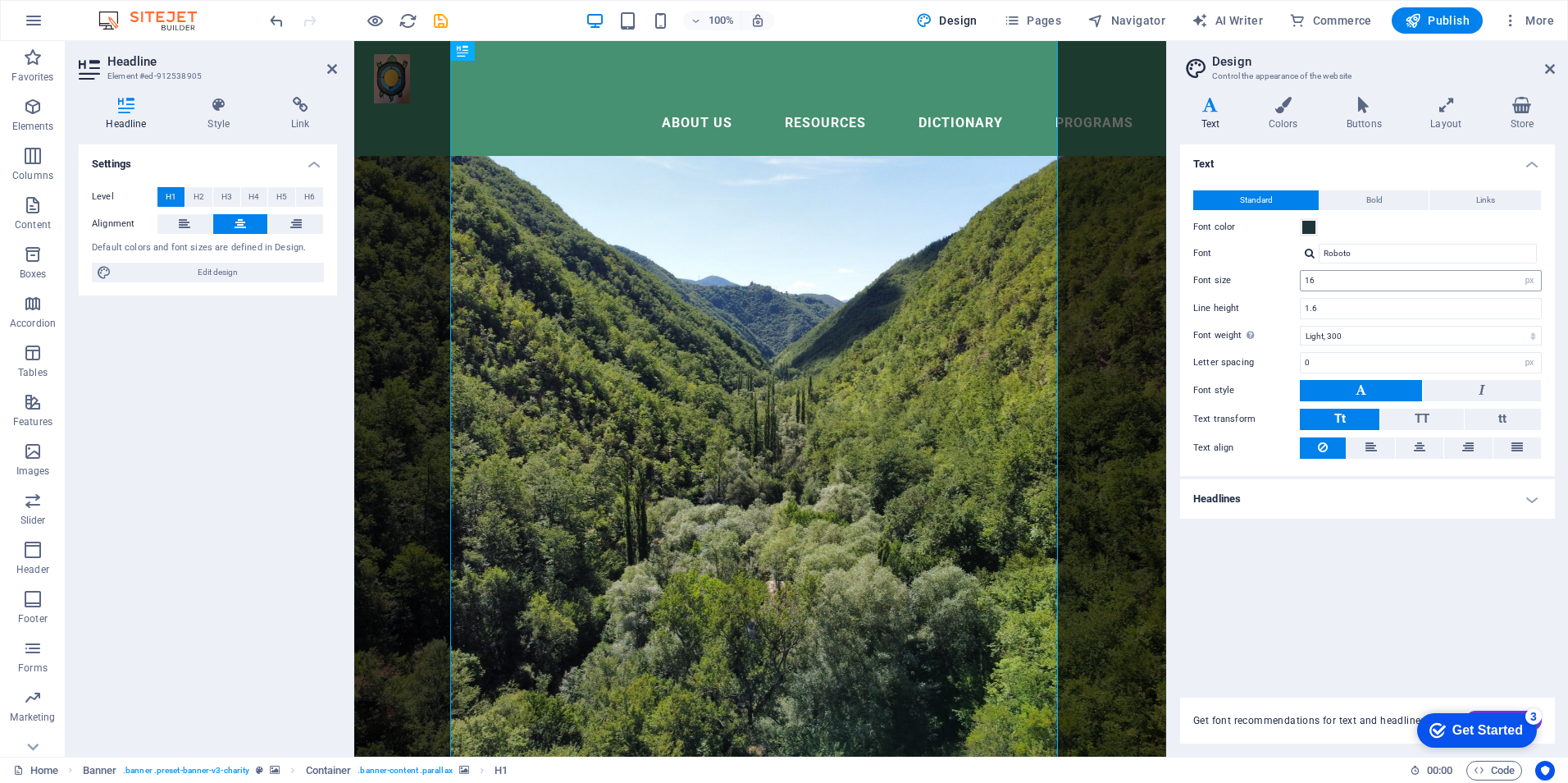
scroll to position [308, 0]
click at [1545, 74] on icon at bounding box center [1550, 69] width 10 height 13
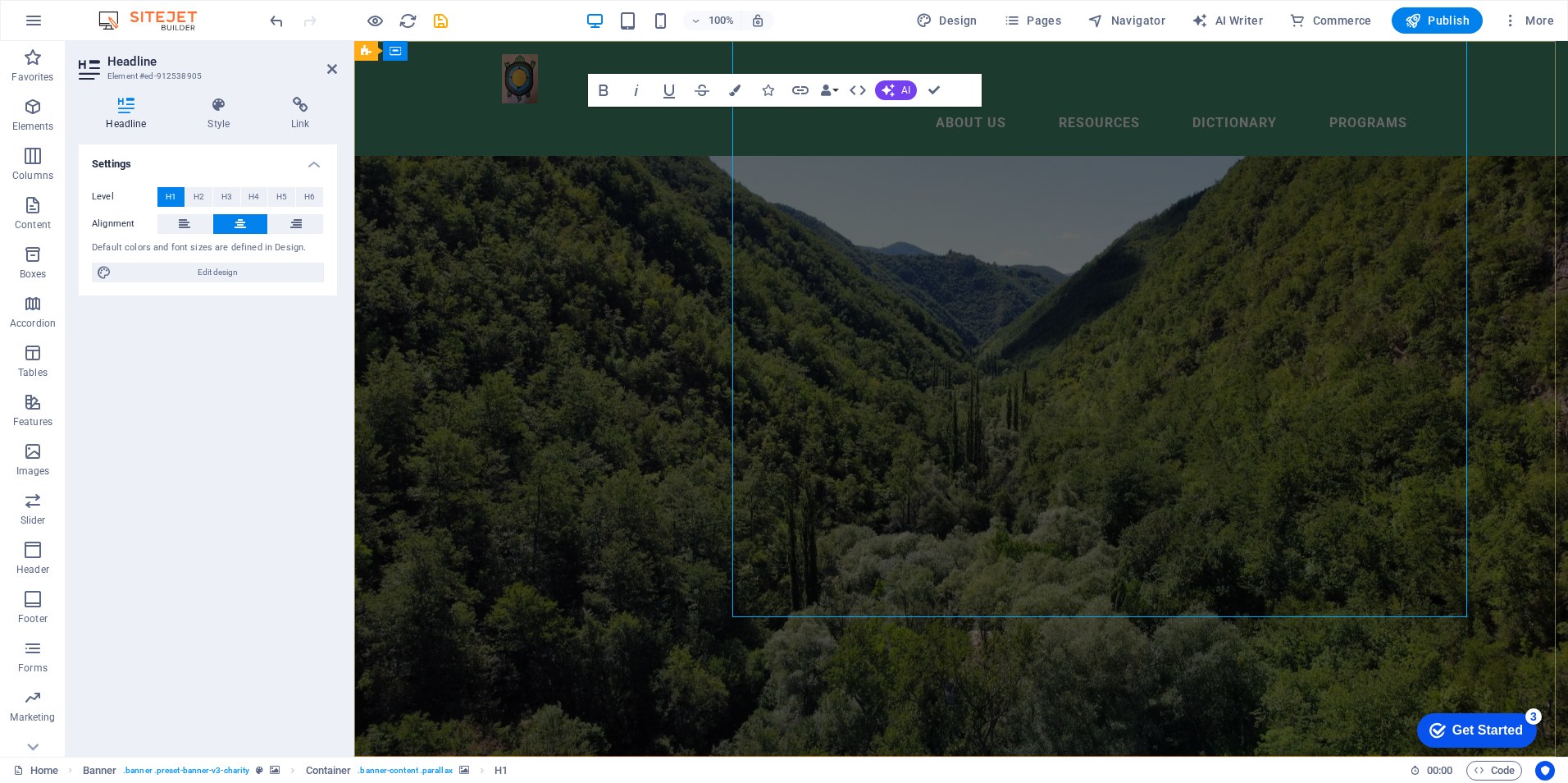
scroll to position [0, 0]
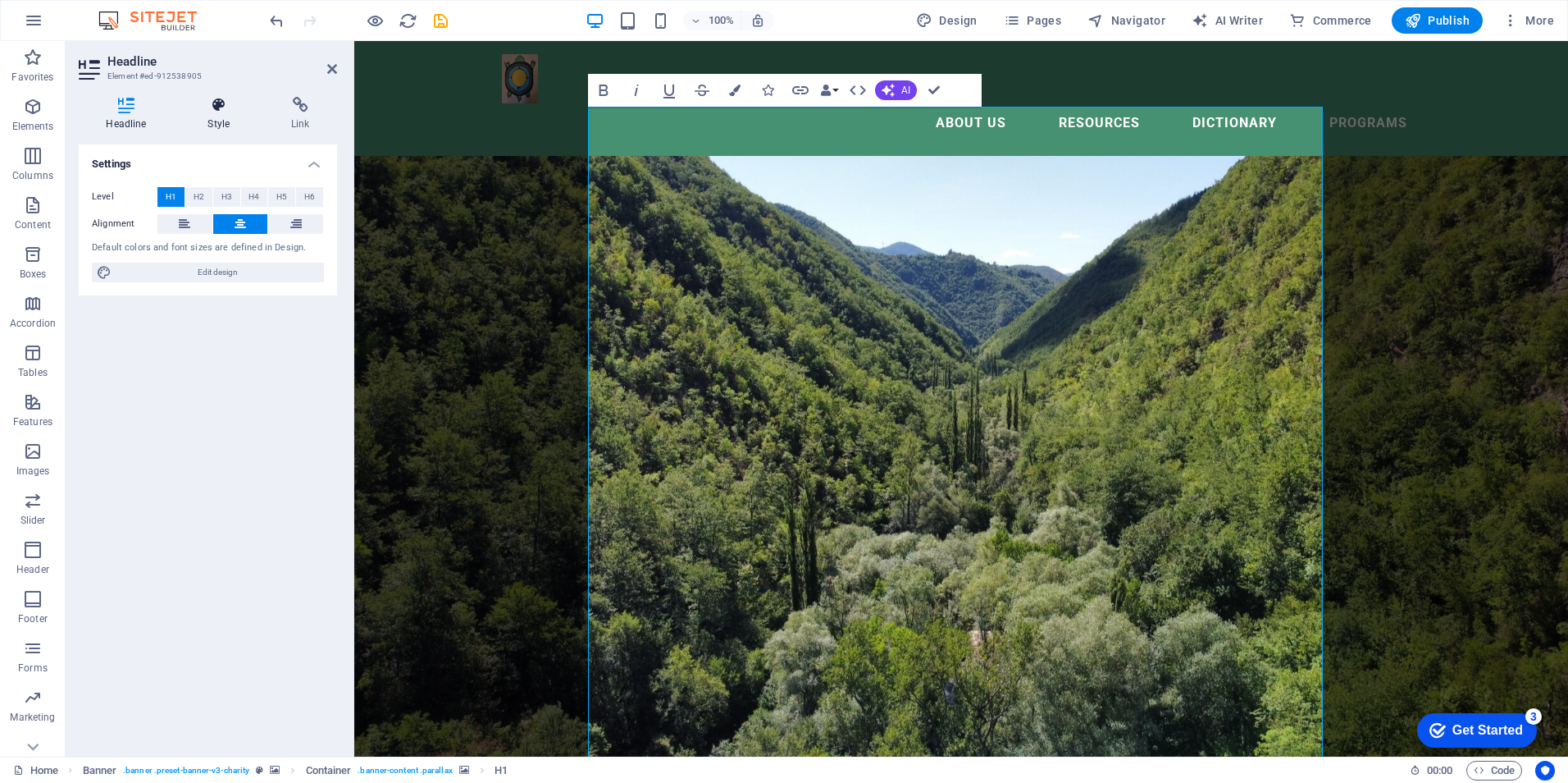
click at [209, 109] on icon at bounding box center [219, 105] width 77 height 17
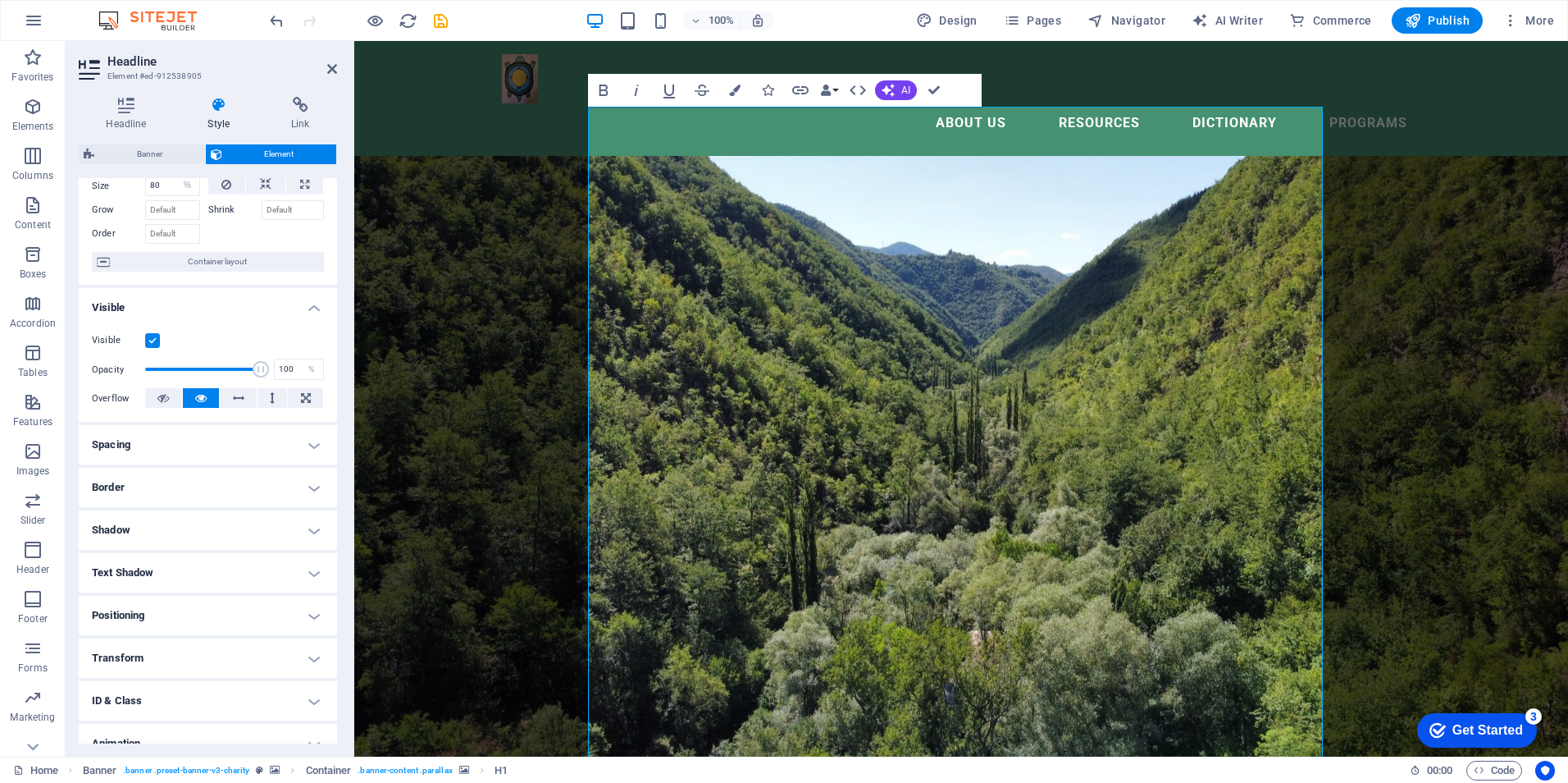
scroll to position [128, 0]
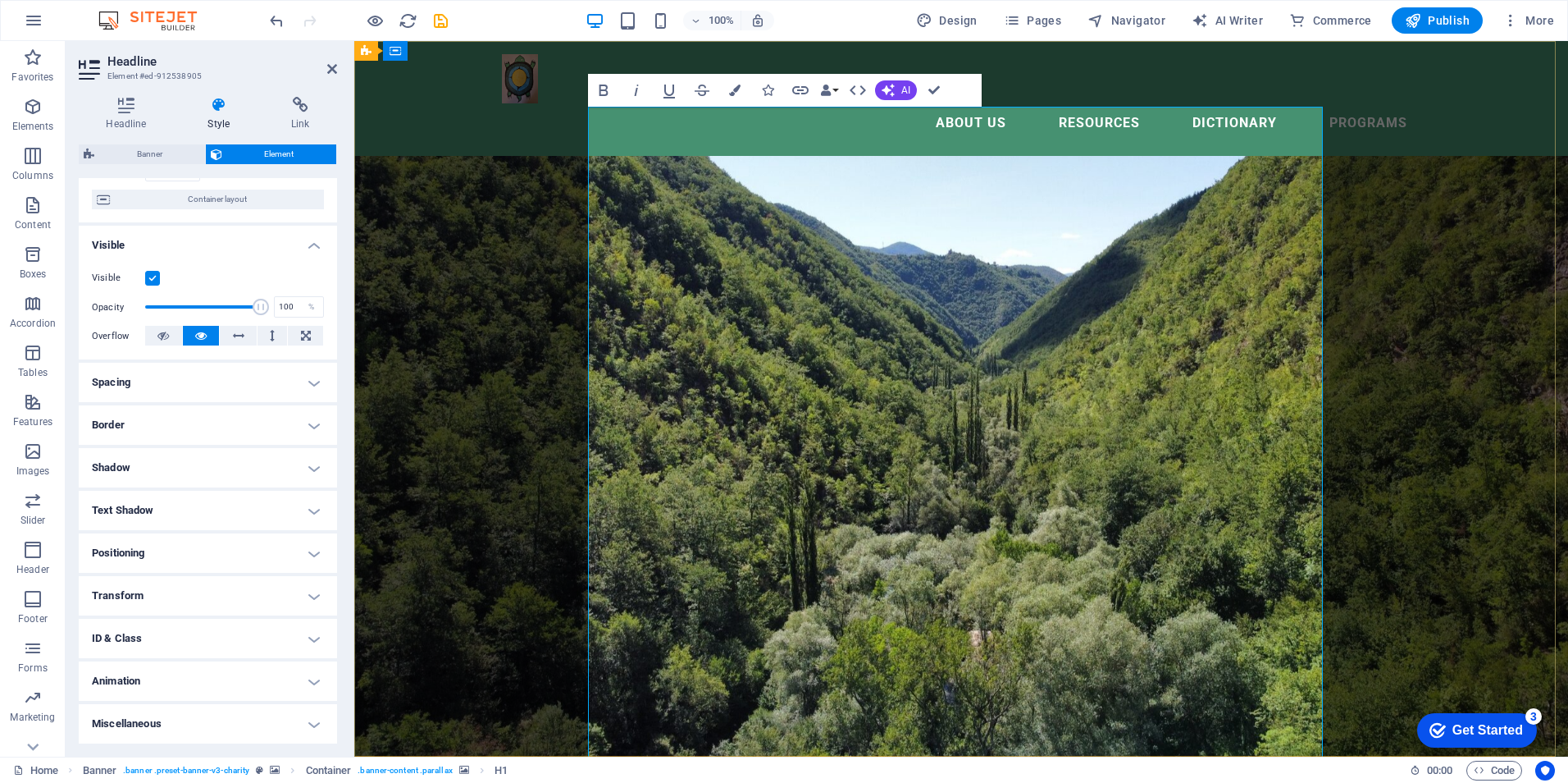
drag, startPoint x: 1000, startPoint y: 398, endPoint x: 943, endPoint y: 280, distance: 131.0
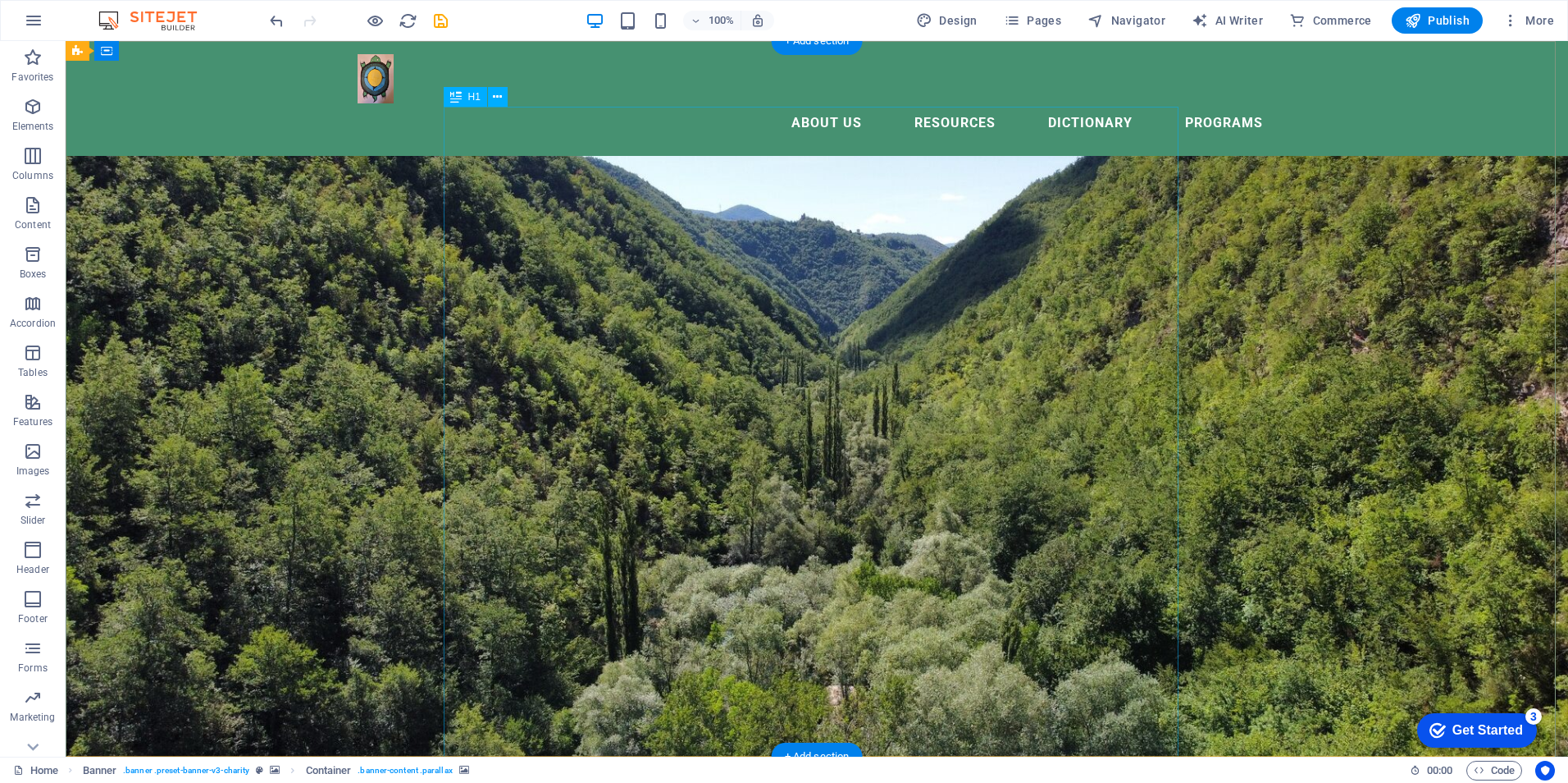
drag, startPoint x: 626, startPoint y: 224, endPoint x: 624, endPoint y: 233, distance: 9.2
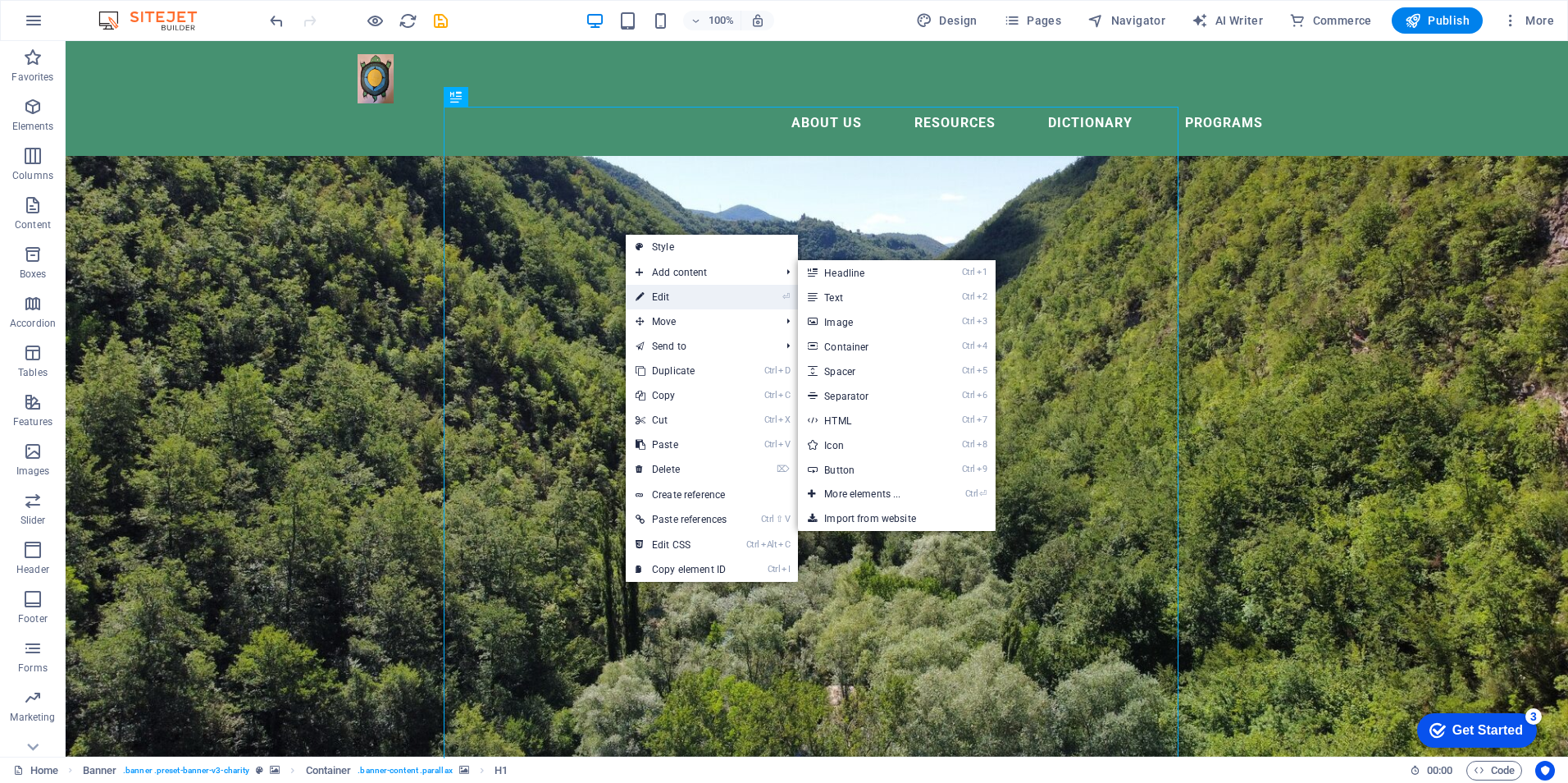
click at [671, 292] on link "⏎ Edit" at bounding box center [681, 297] width 111 height 25
select select "%"
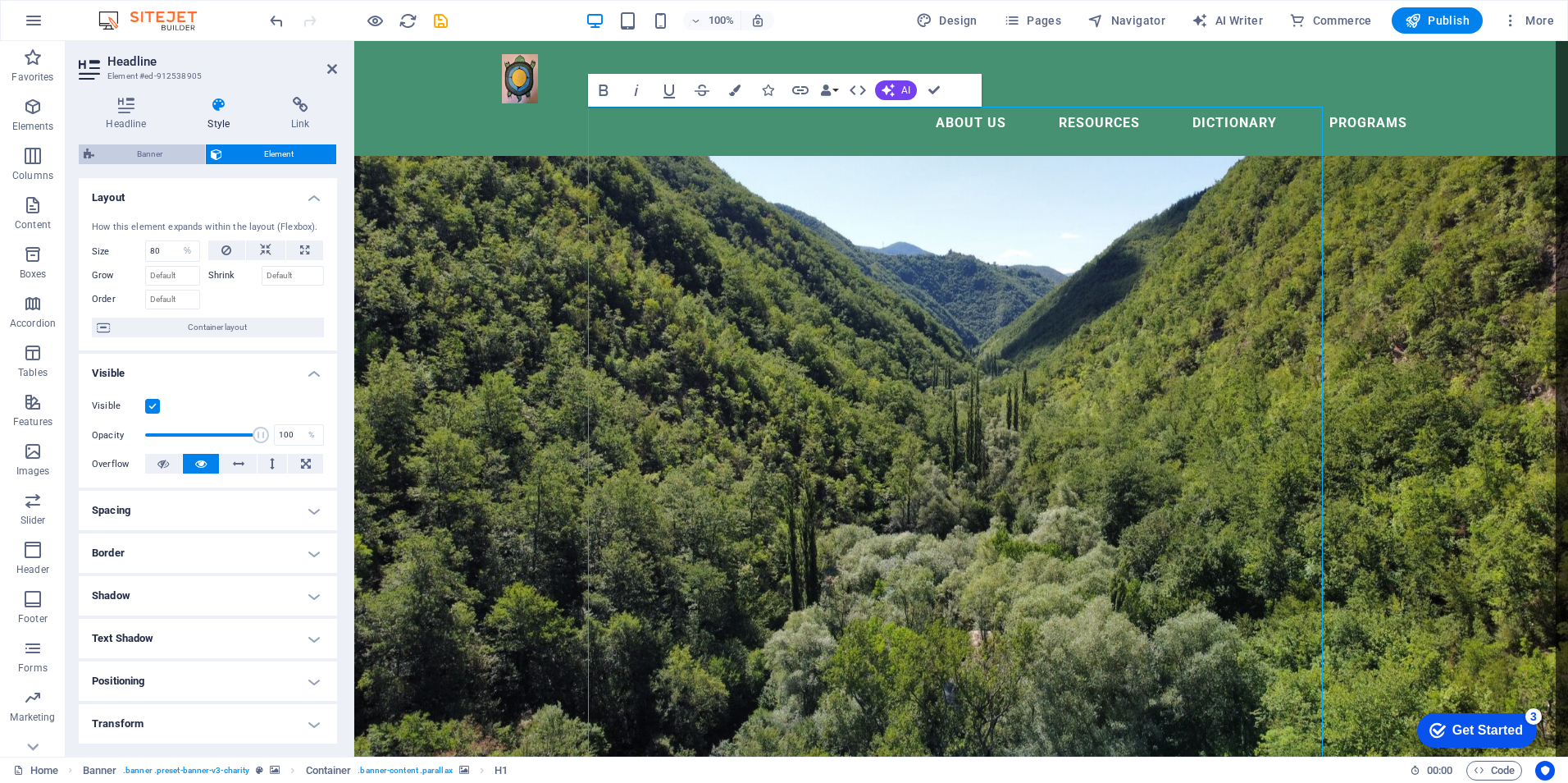
click at [159, 145] on span "Banner" at bounding box center [149, 155] width 101 height 20
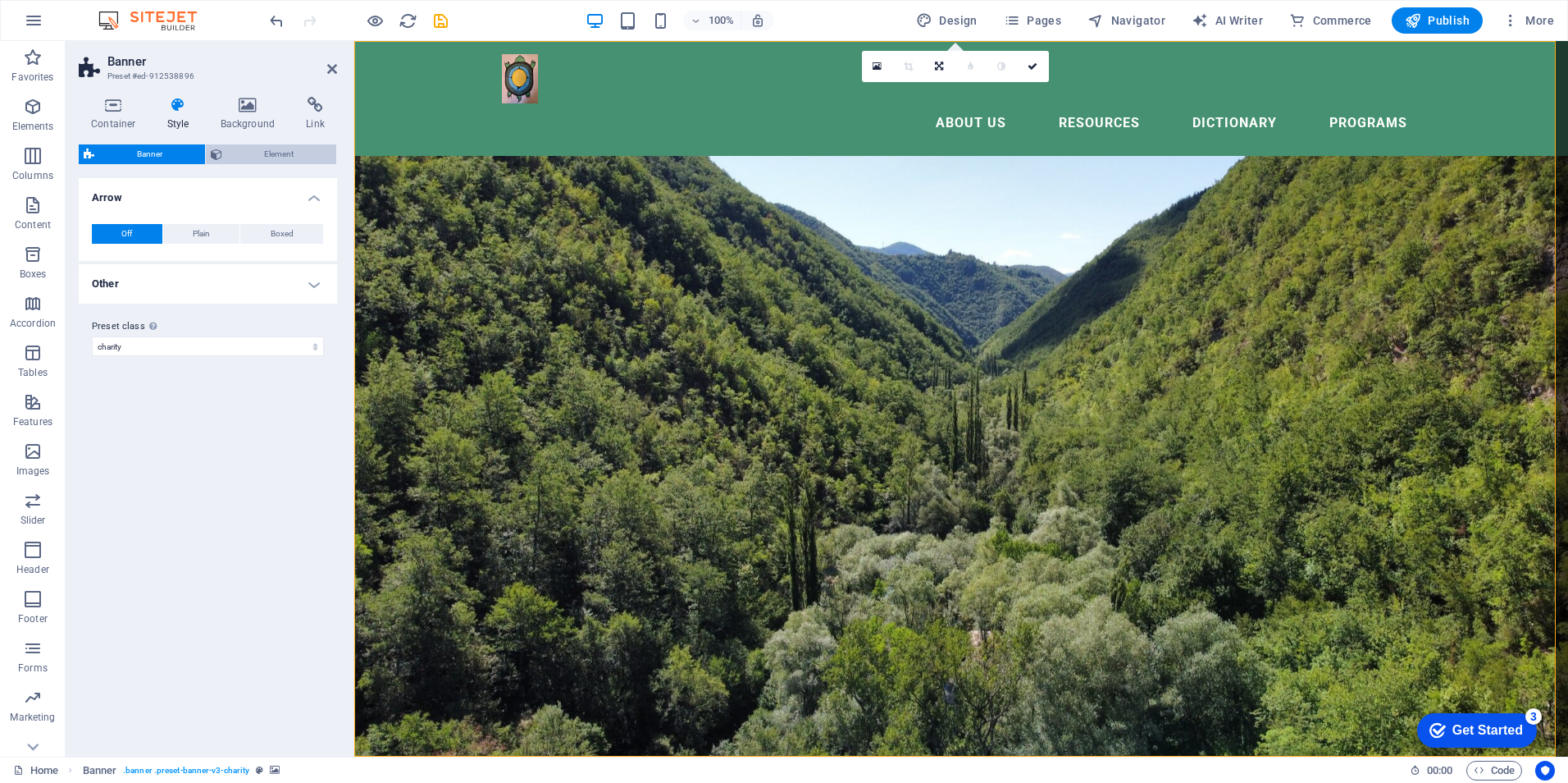
click at [253, 151] on span "Element" at bounding box center [279, 155] width 105 height 20
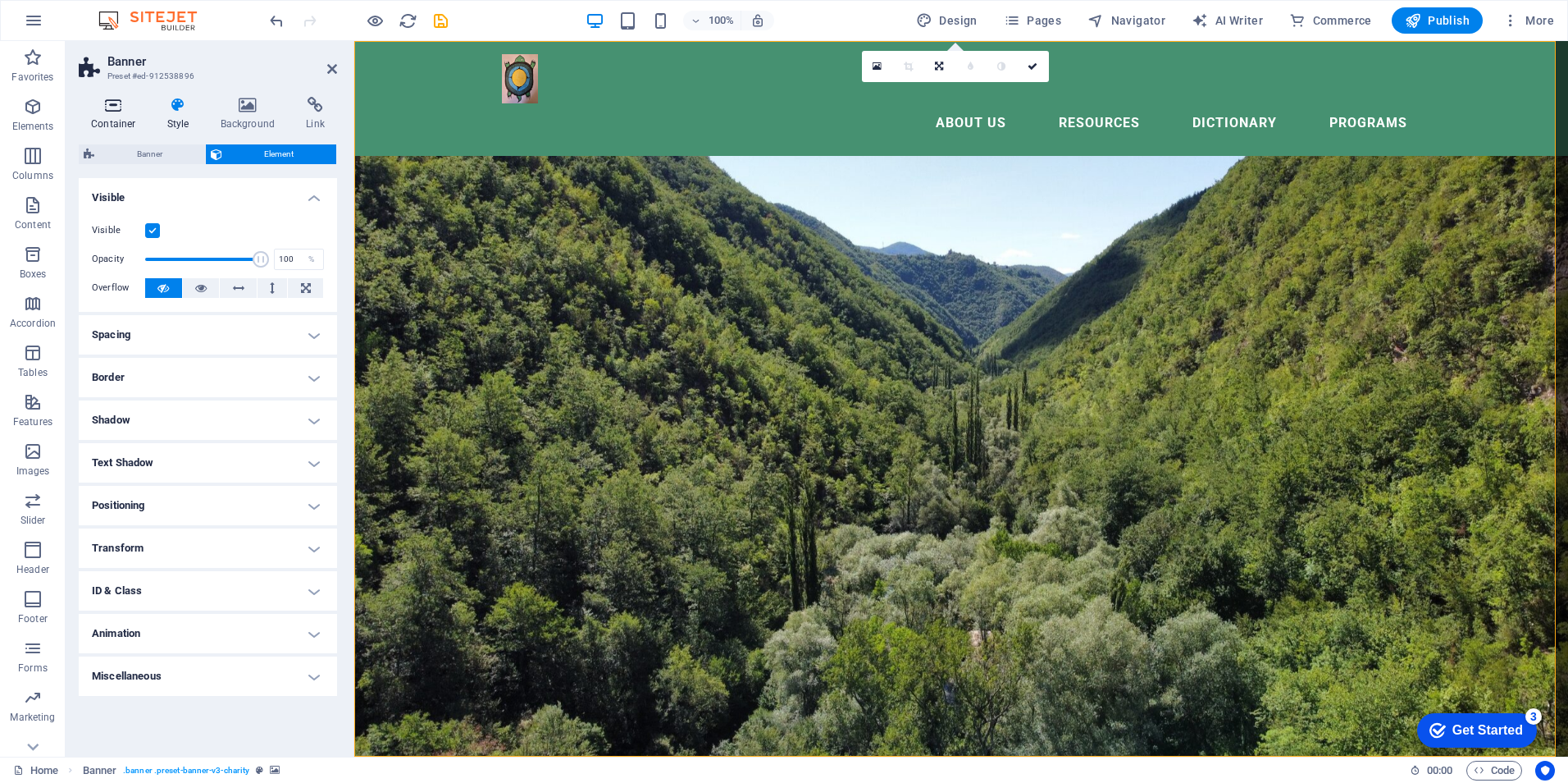
click at [120, 112] on icon at bounding box center [114, 105] width 70 height 17
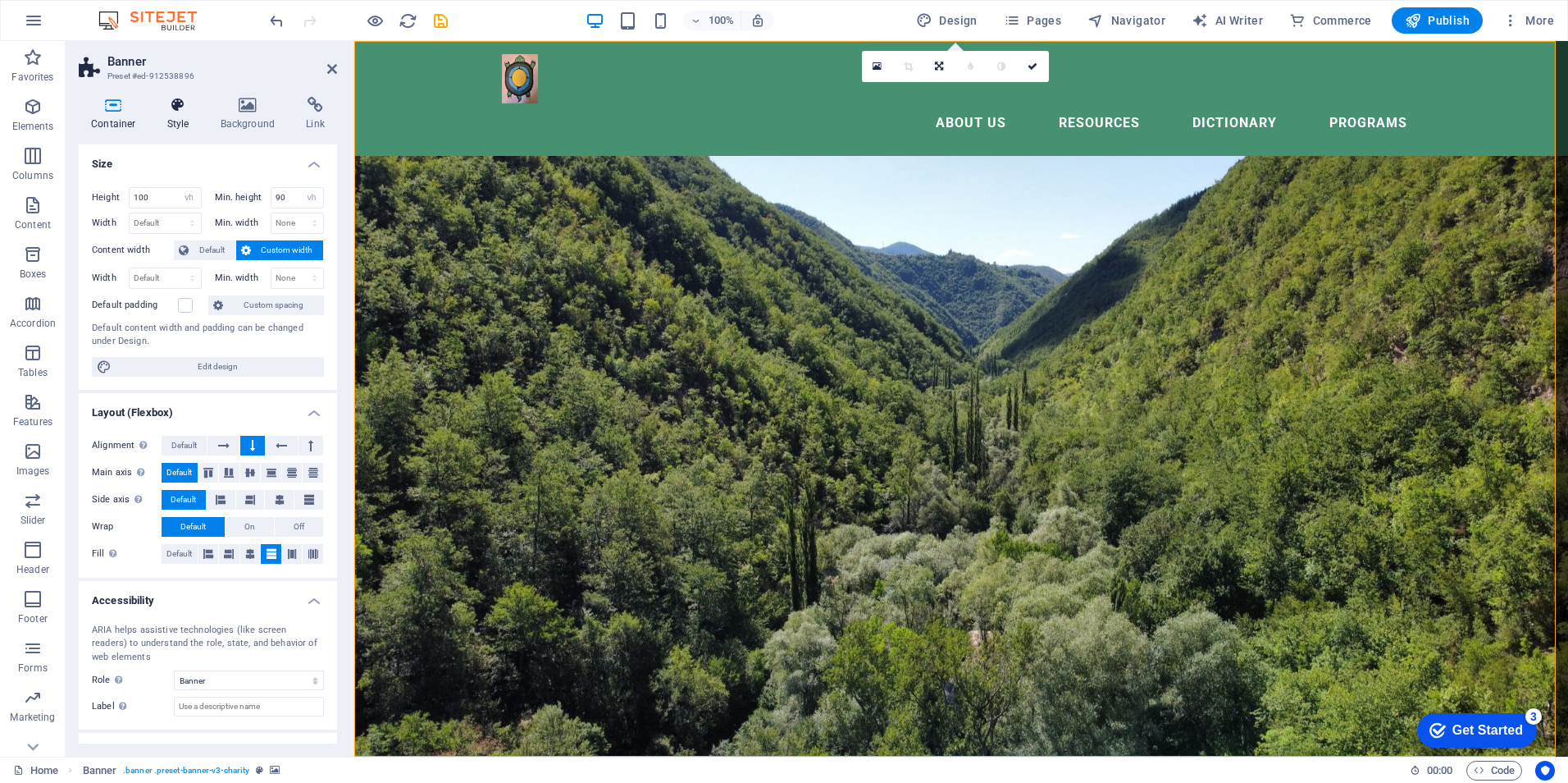
click at [173, 112] on icon at bounding box center [179, 105] width 47 height 17
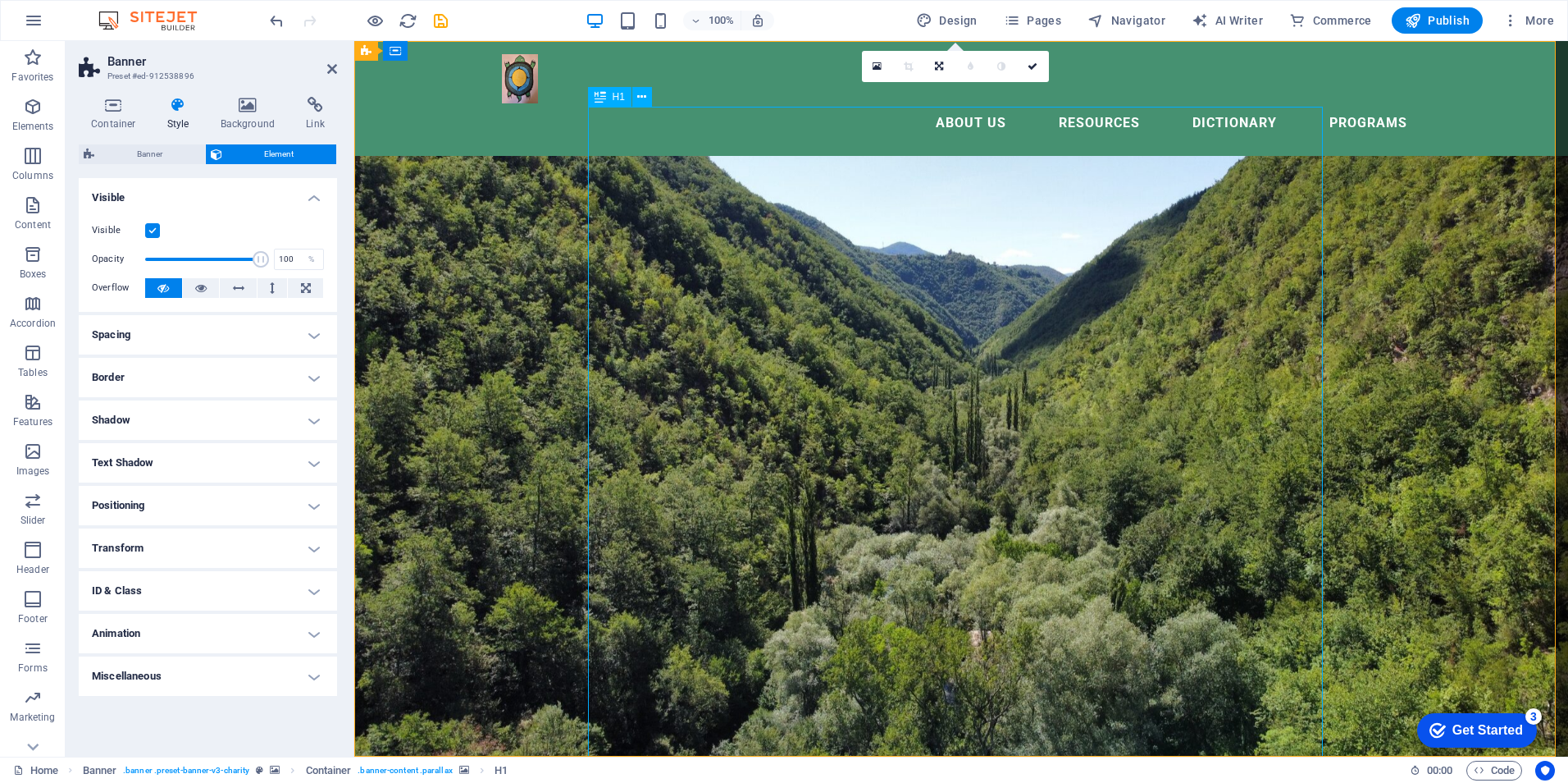
select select "%"
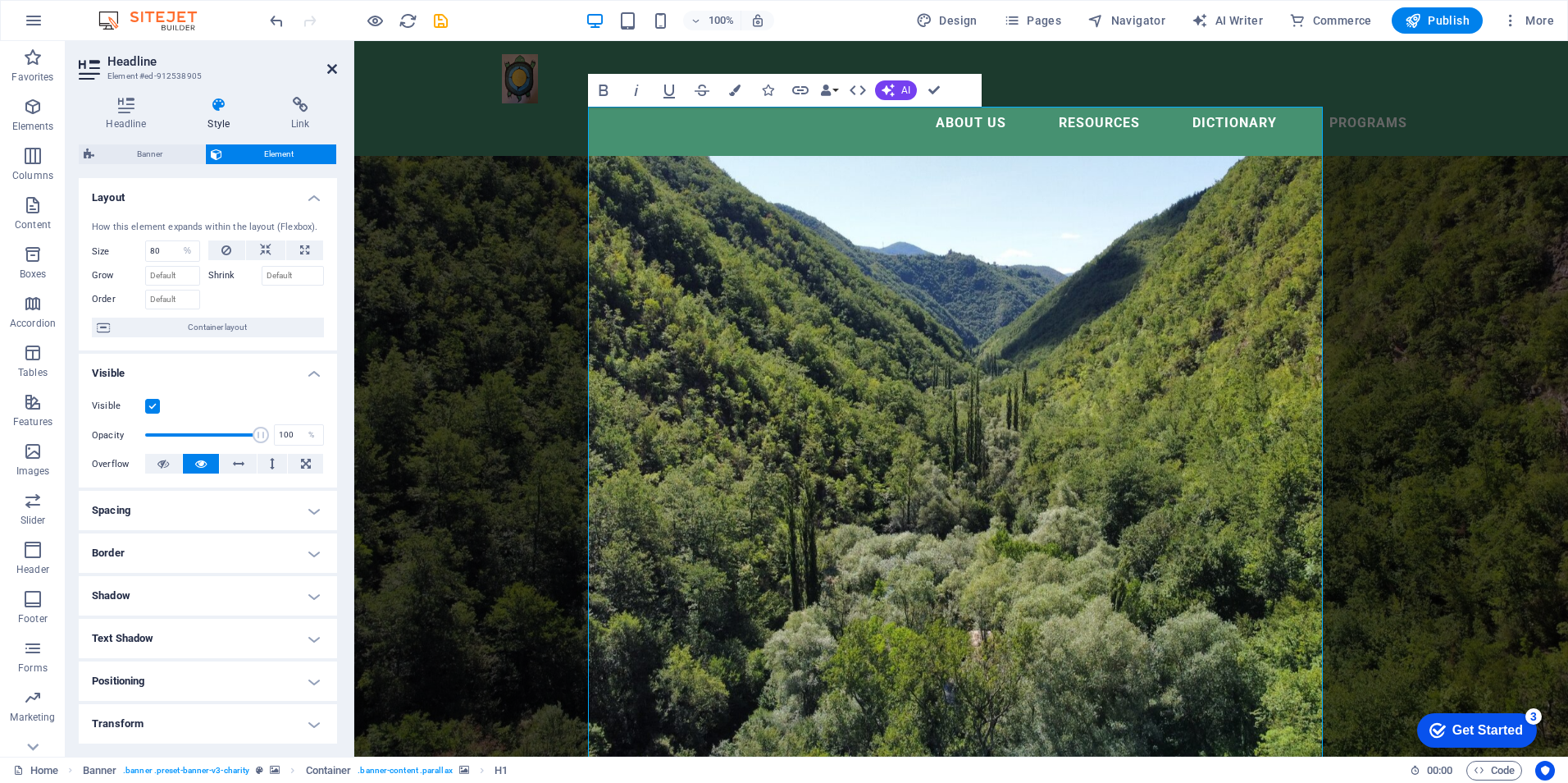
click at [330, 70] on icon at bounding box center [332, 69] width 10 height 13
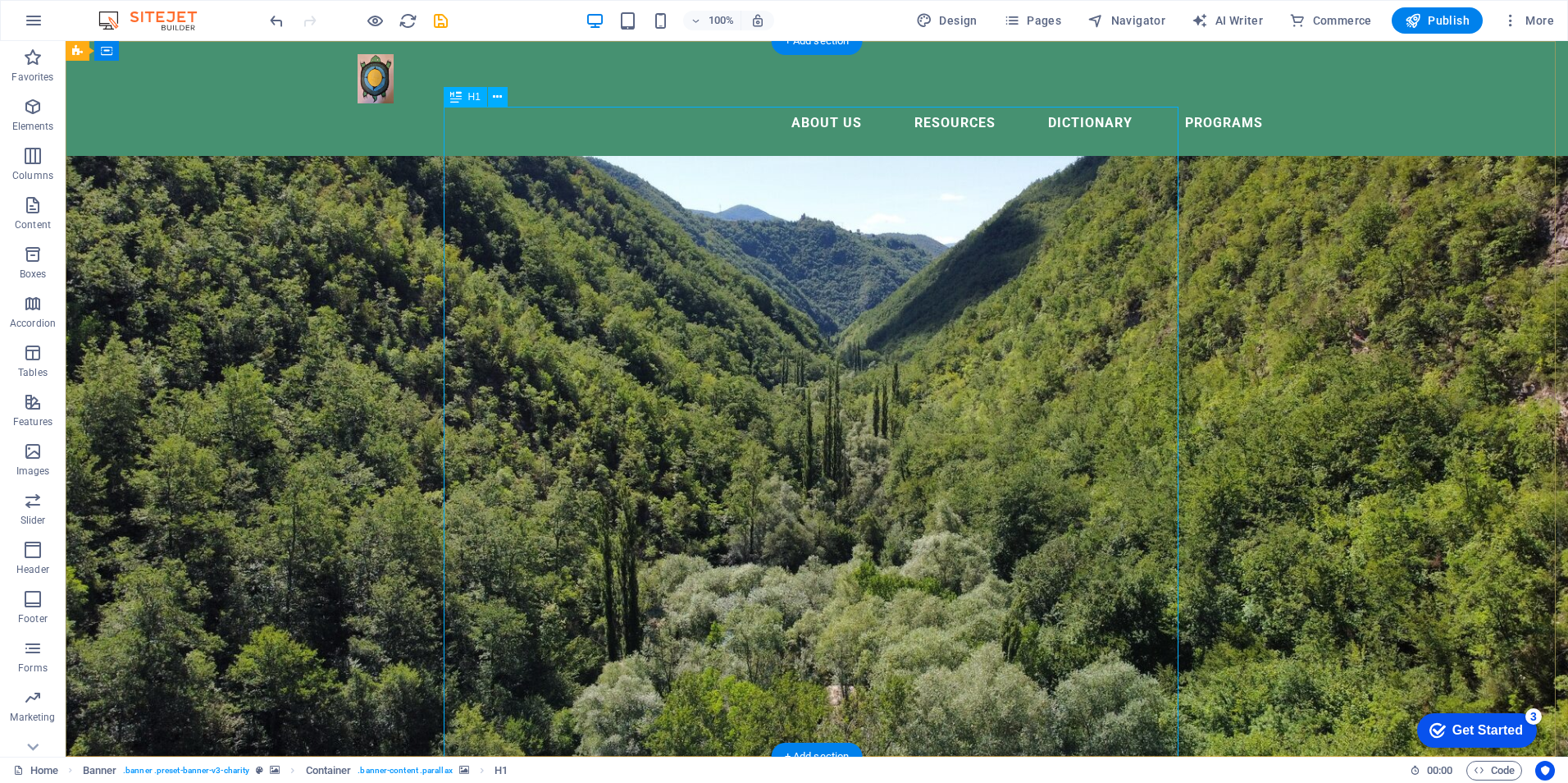
select select "%"
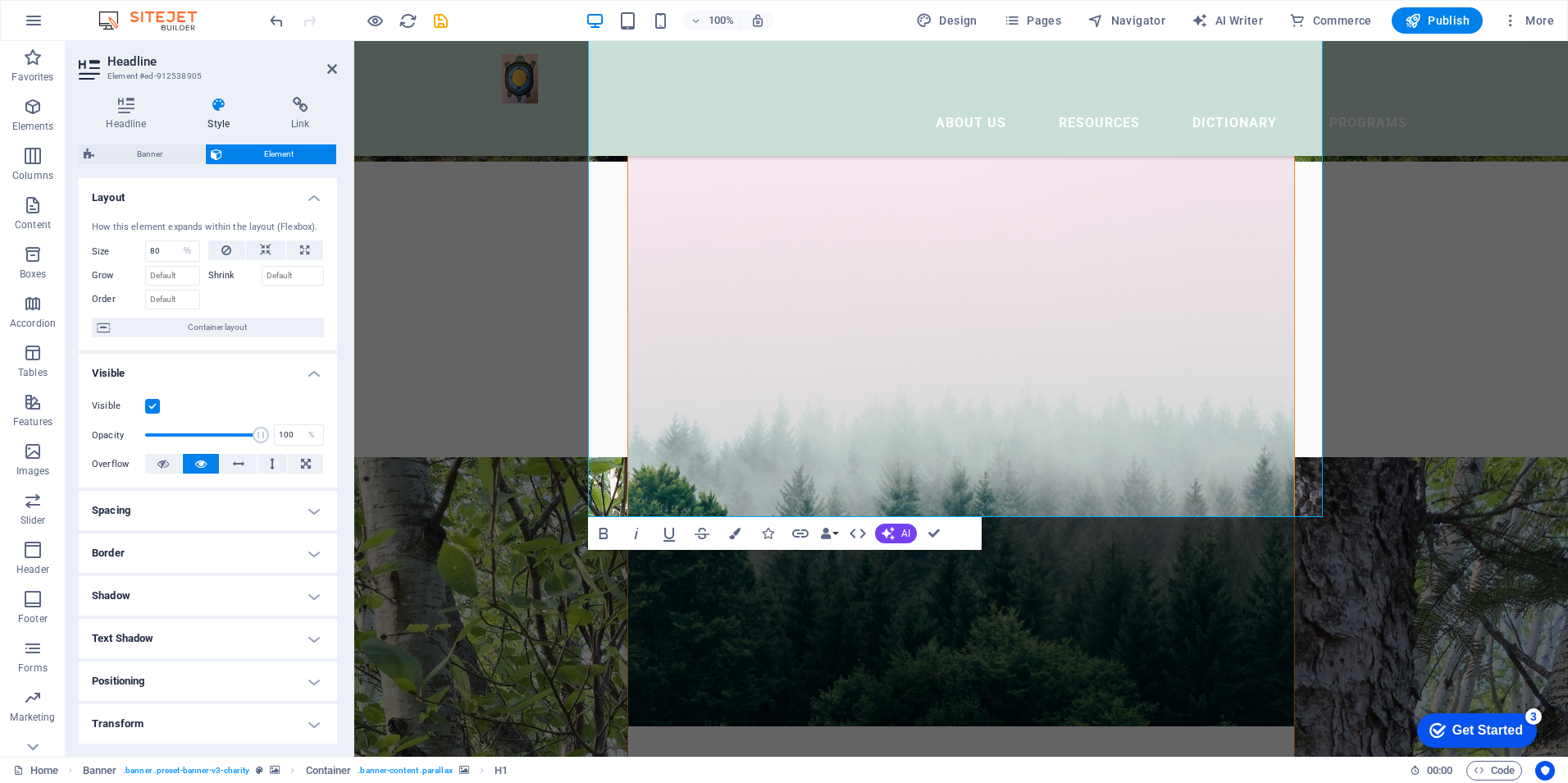
scroll to position [756, 0]
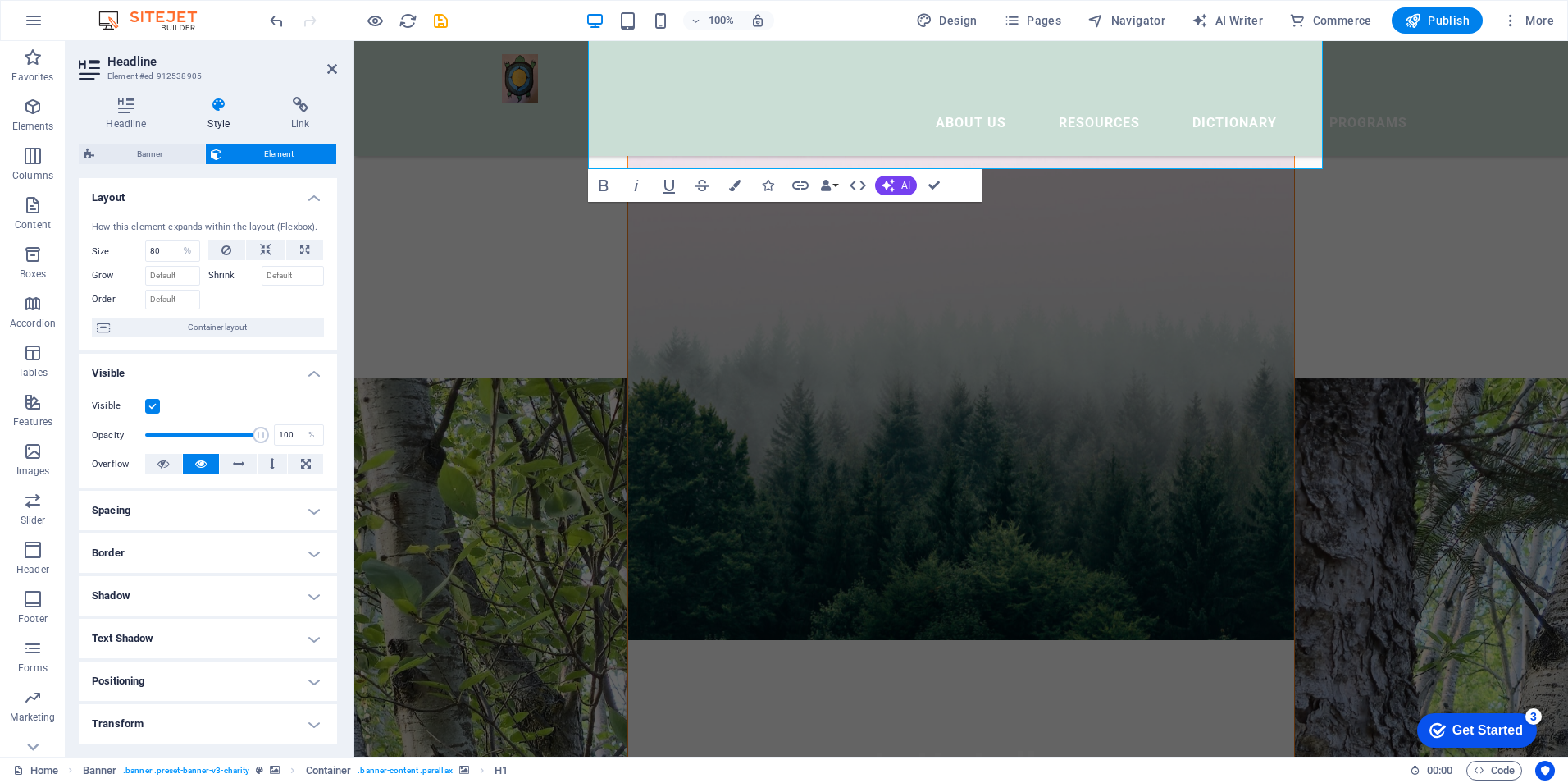
drag, startPoint x: 798, startPoint y: 136, endPoint x: 1195, endPoint y: 254, distance: 414.2
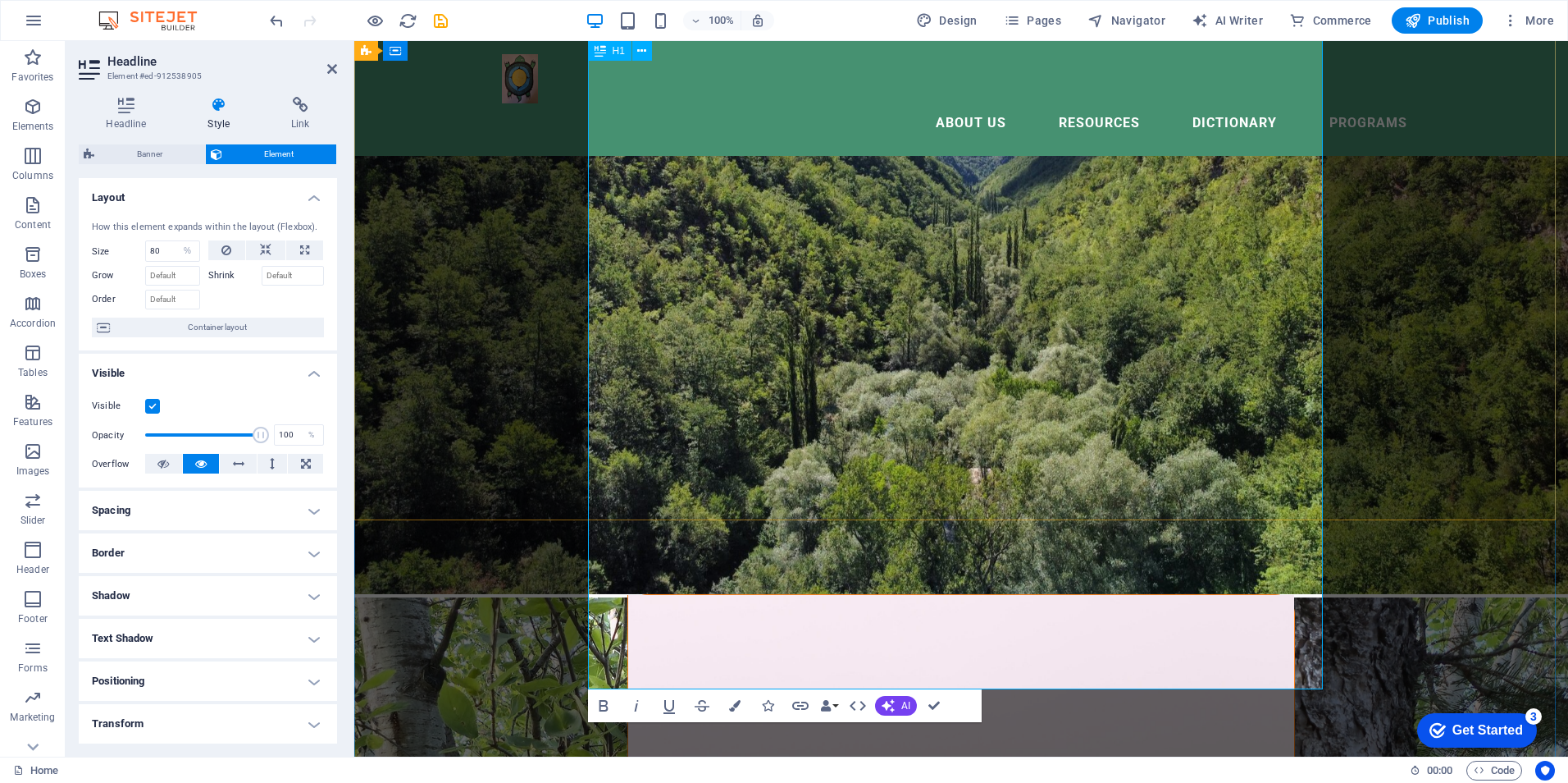
scroll to position [0, 0]
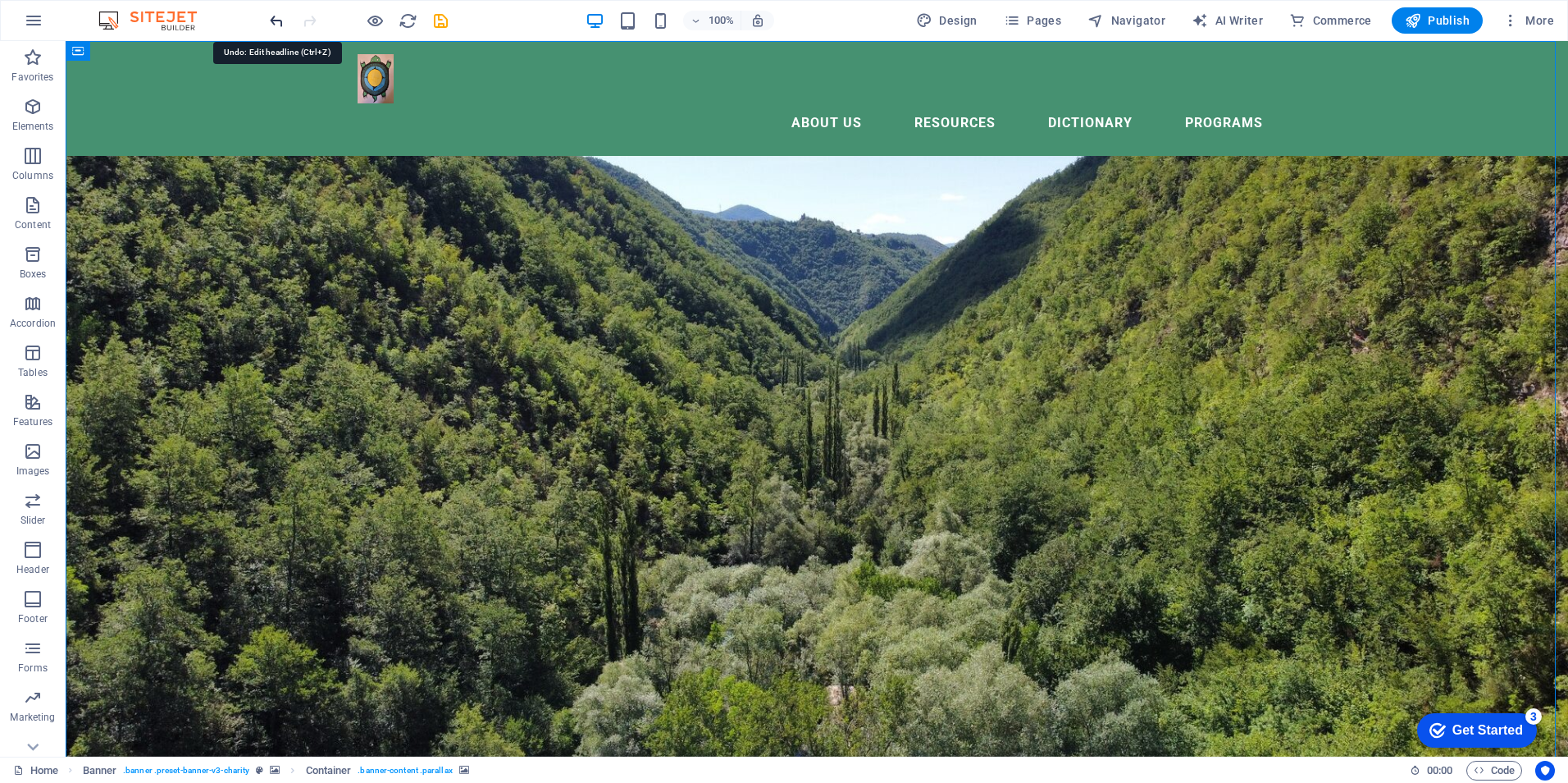
click at [273, 19] on icon "undo" at bounding box center [277, 21] width 19 height 19
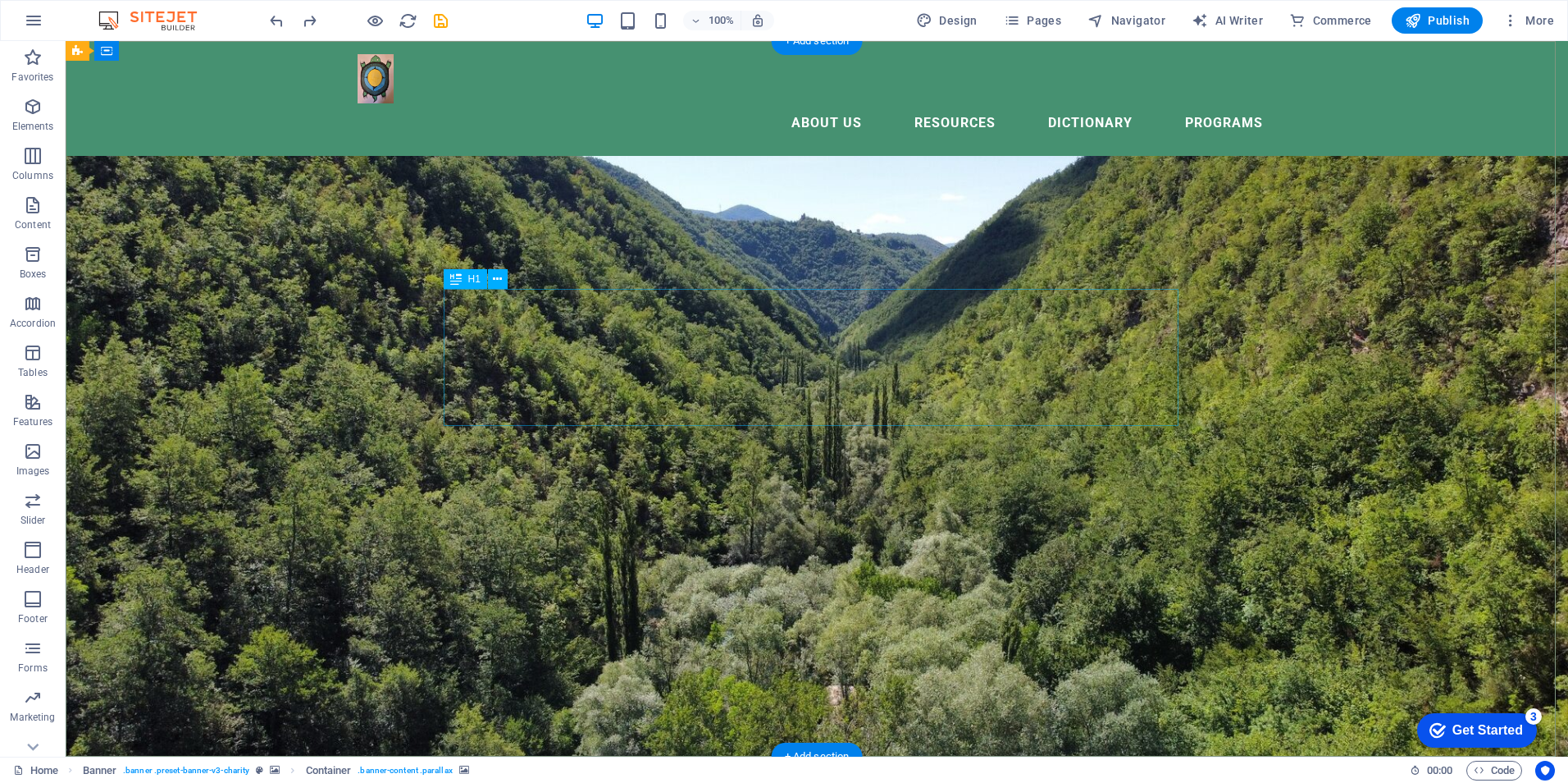
drag, startPoint x: 731, startPoint y: 339, endPoint x: 443, endPoint y: 338, distance: 288.0
select select "%"
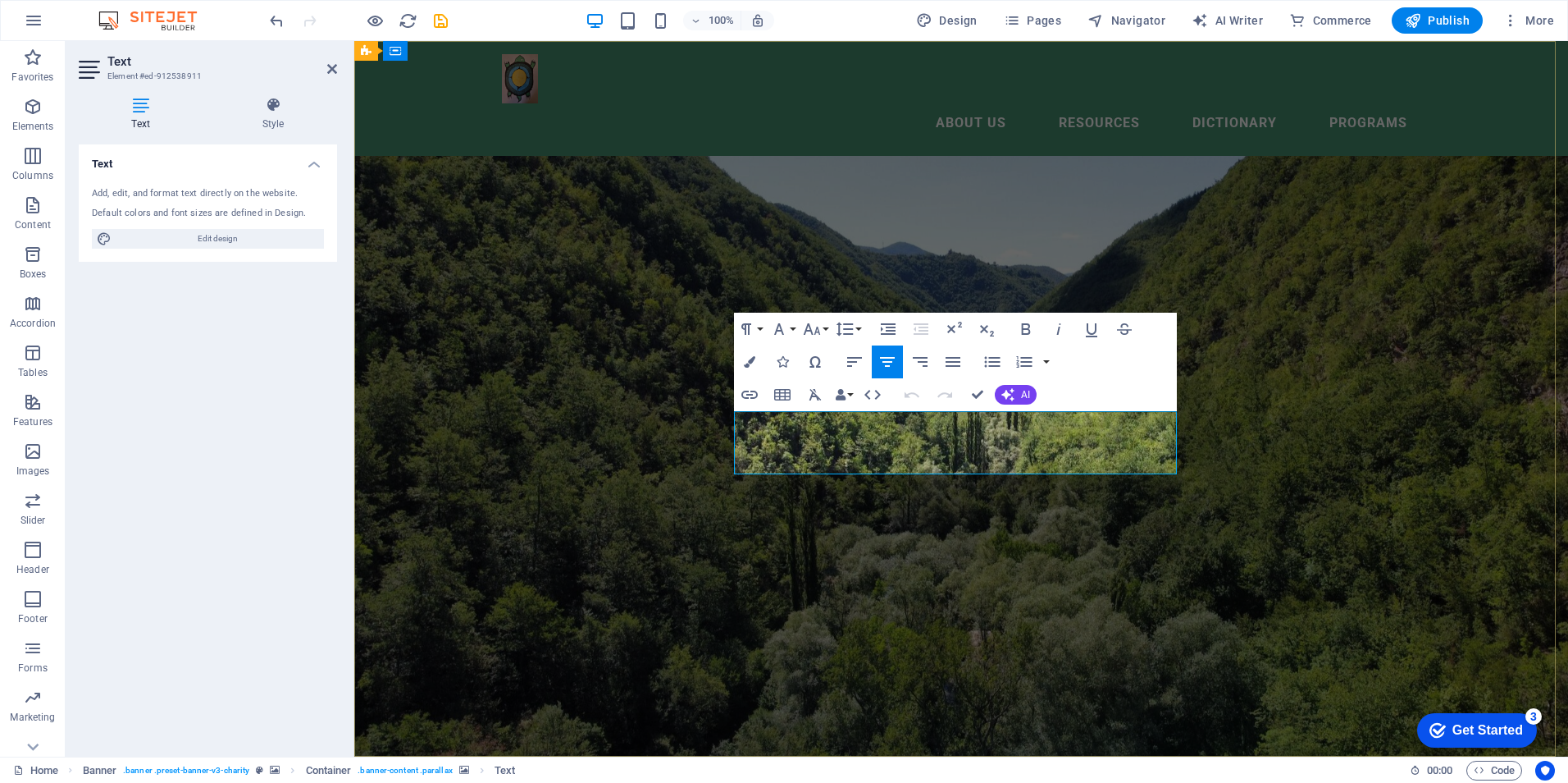
drag, startPoint x: 744, startPoint y: 423, endPoint x: 1163, endPoint y: 473, distance: 422.0
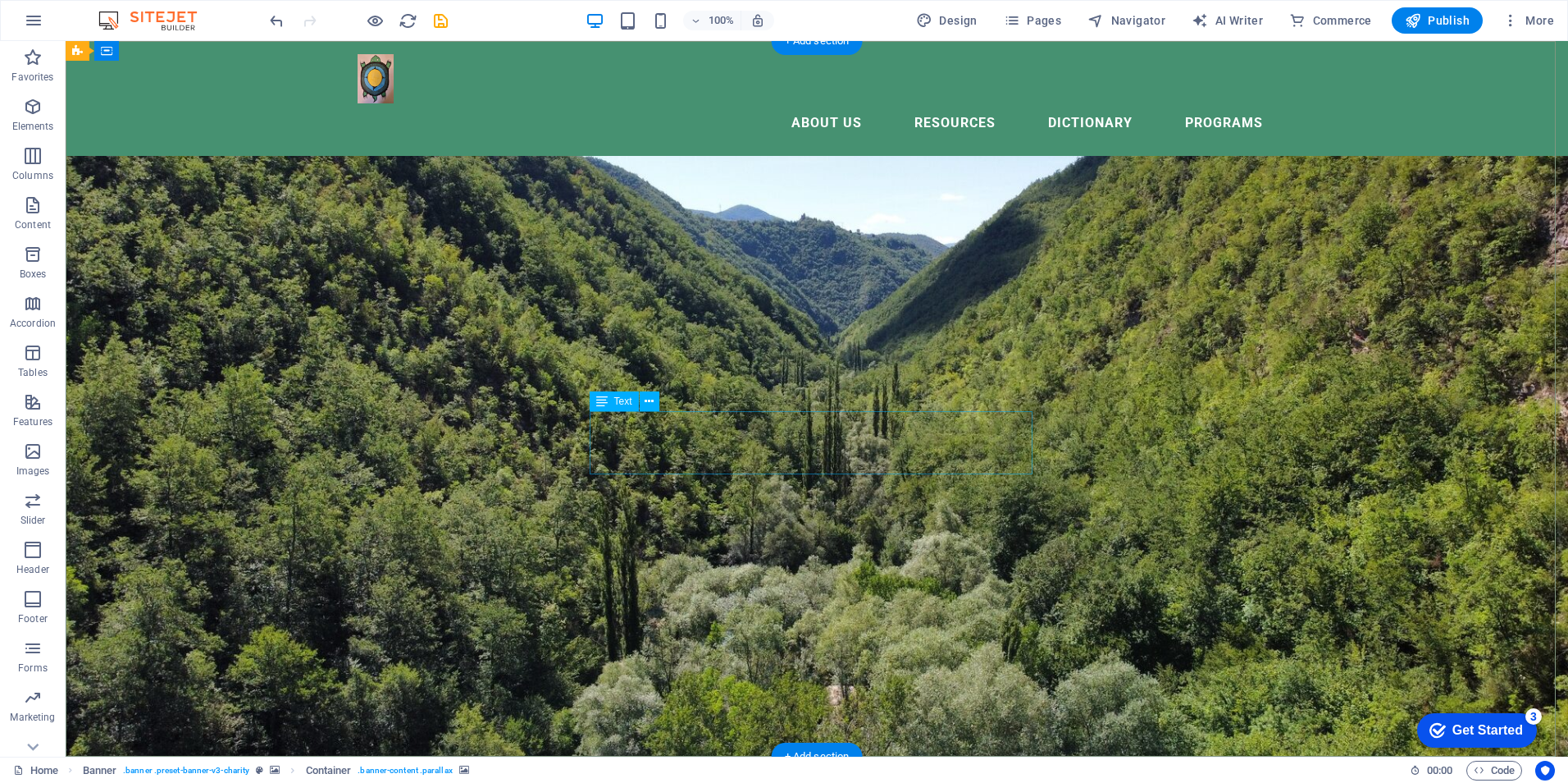
click at [646, 401] on icon at bounding box center [649, 401] width 9 height 17
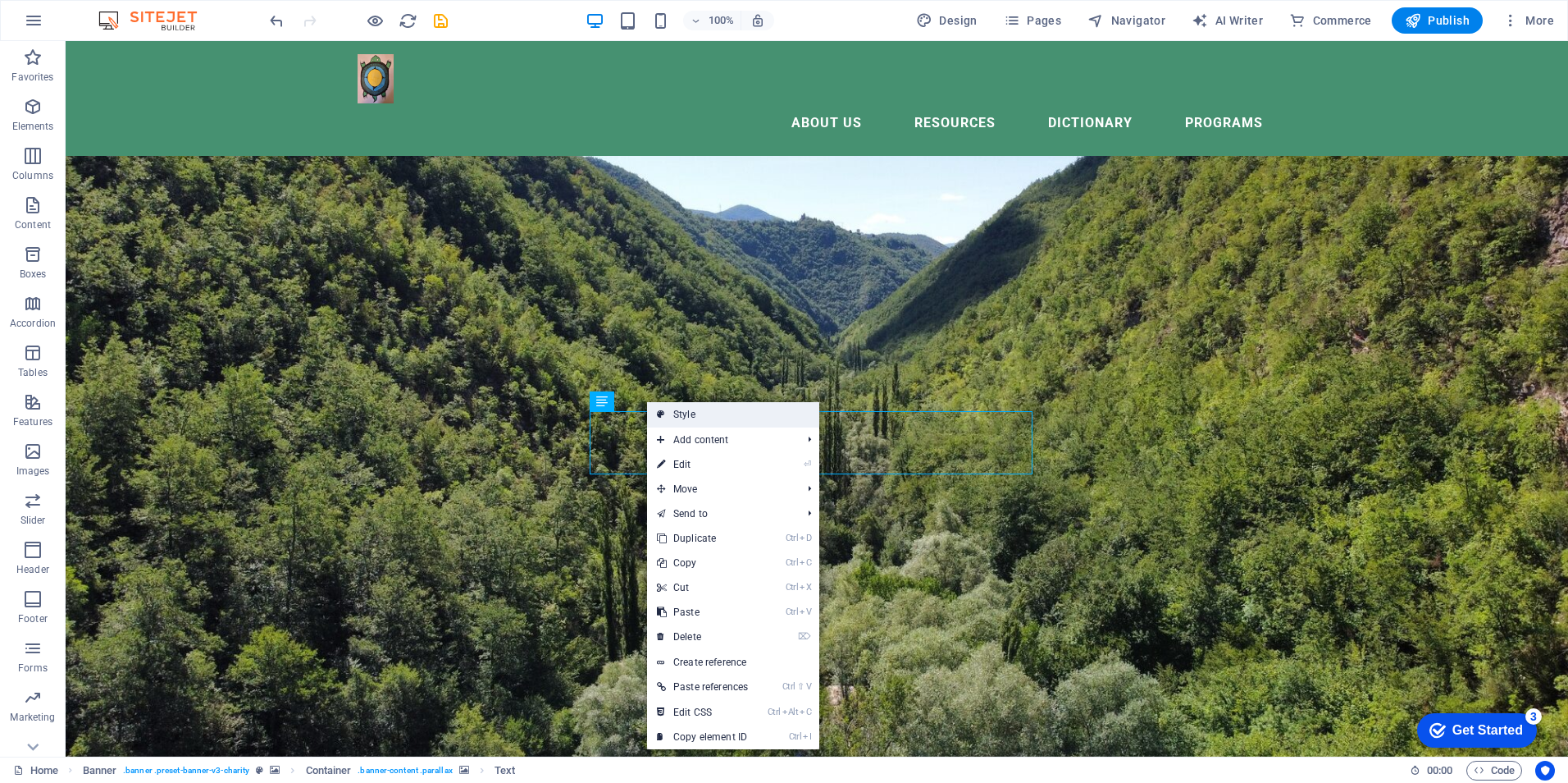
click at [675, 411] on link "Style" at bounding box center [733, 415] width 172 height 25
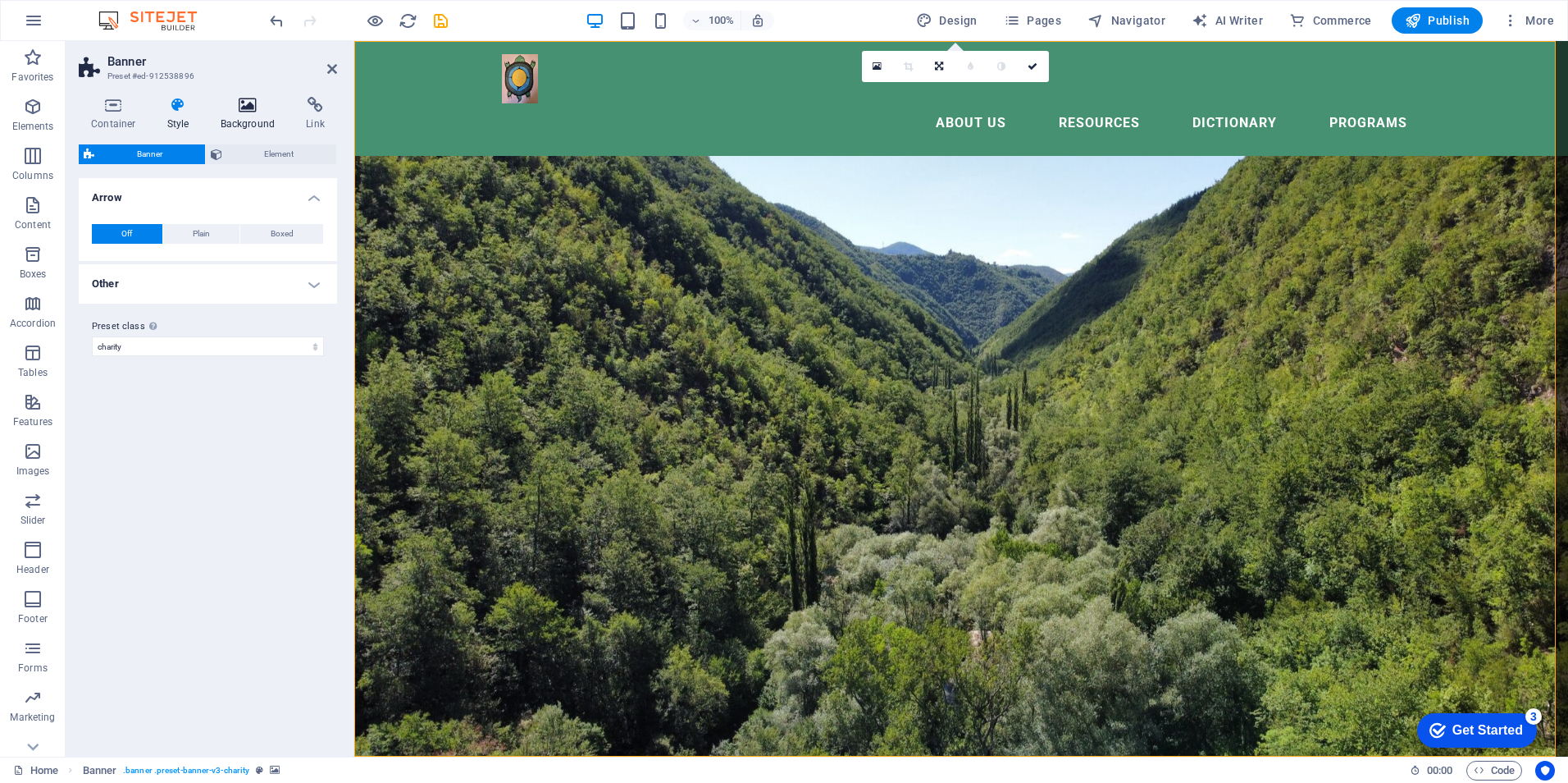
click at [248, 99] on icon at bounding box center [248, 105] width 80 height 17
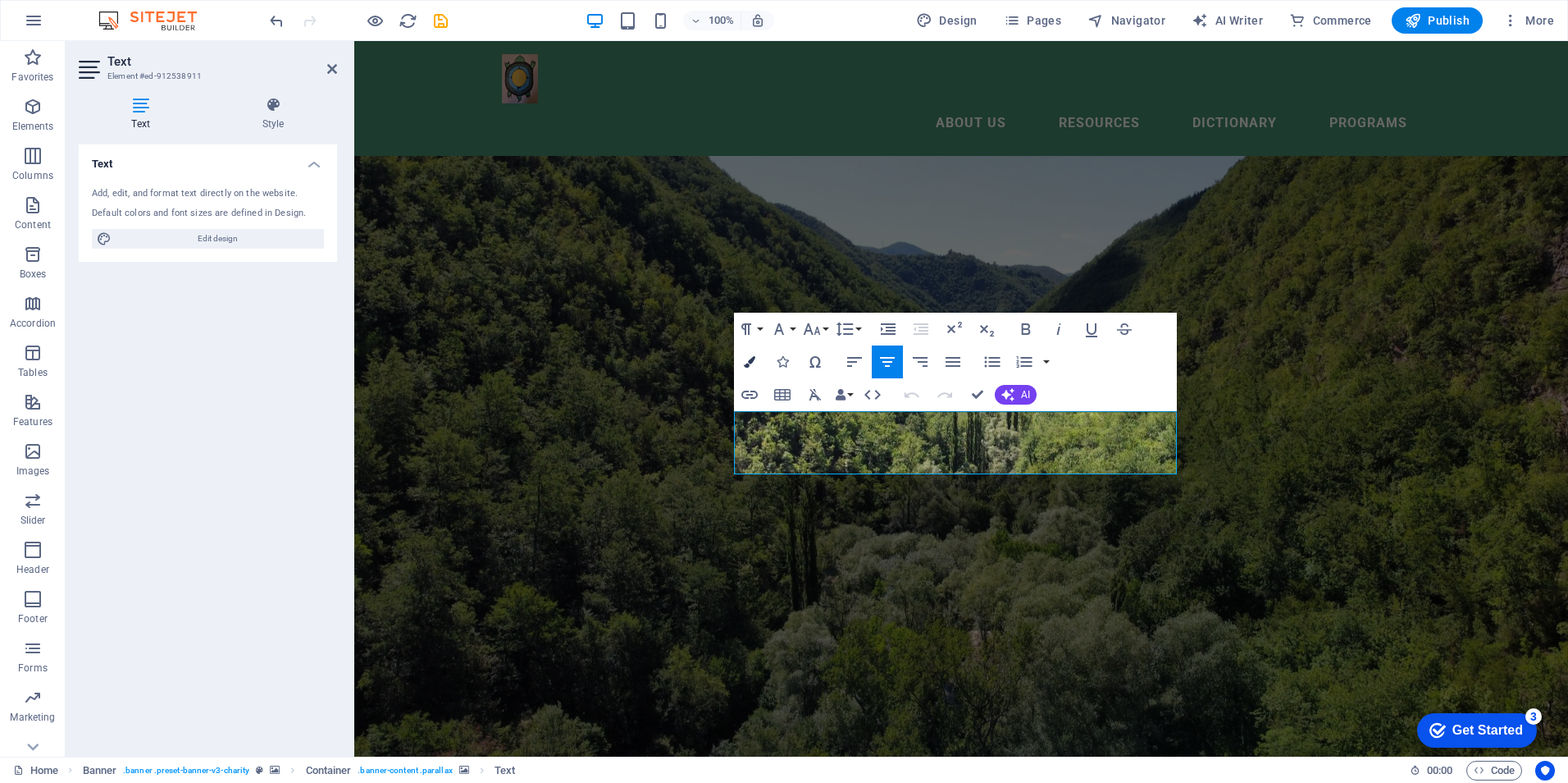
click at [749, 356] on icon "button" at bounding box center [750, 362] width 12 height 12
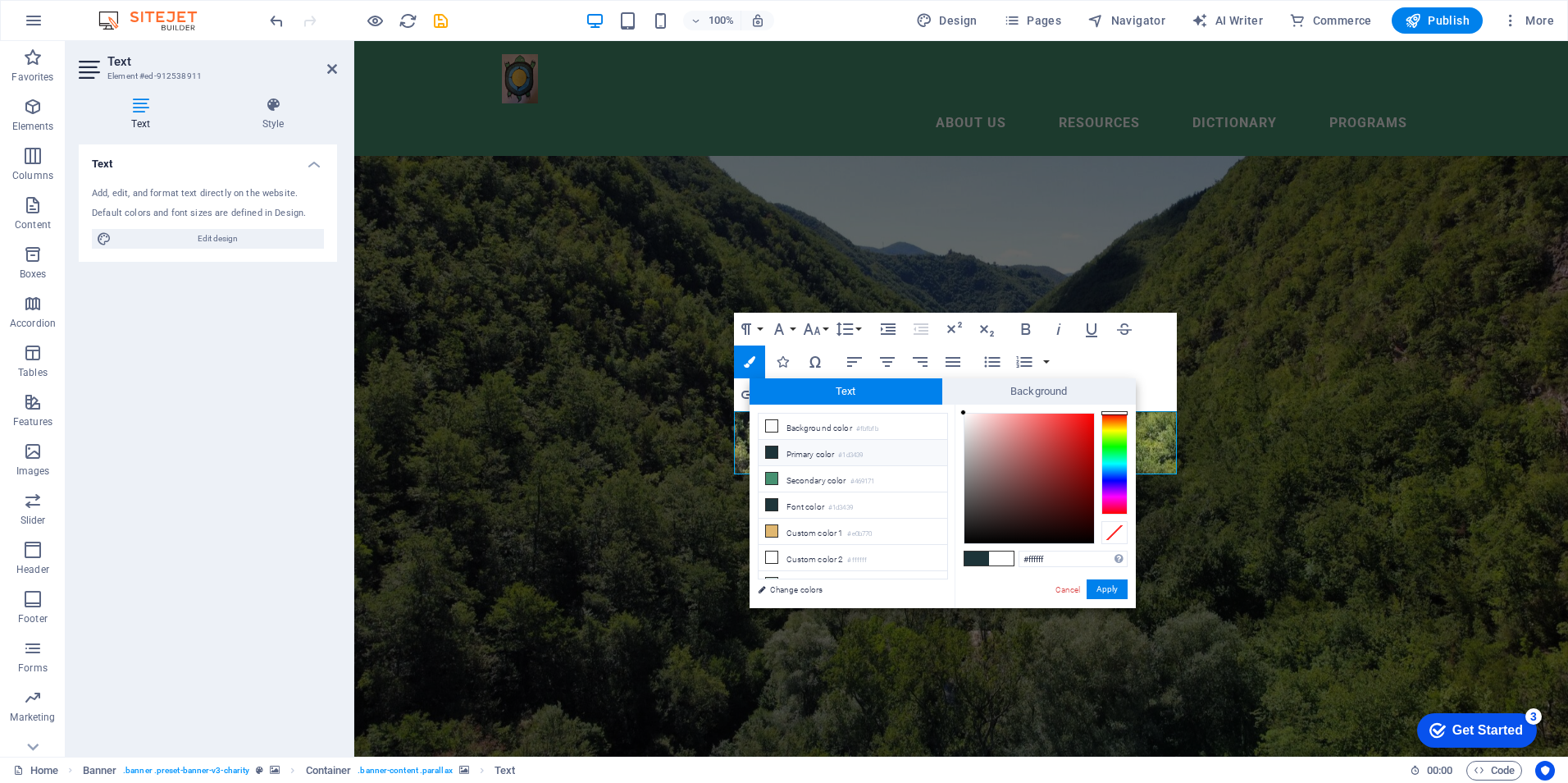
scroll to position [64, 0]
click at [774, 515] on icon at bounding box center [772, 520] width 12 height 12
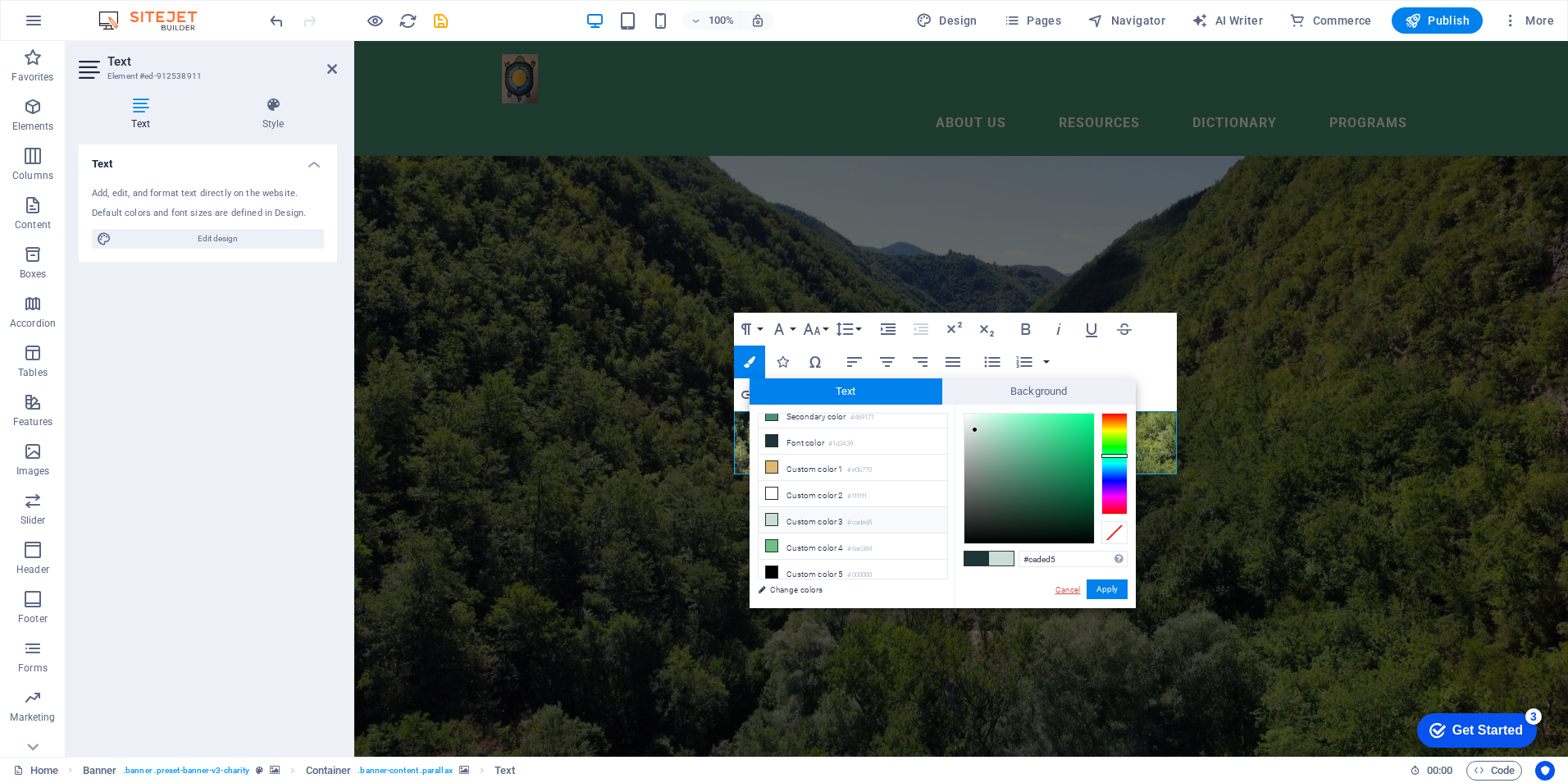
click at [1074, 590] on link "Cancel" at bounding box center [1068, 589] width 29 height 12
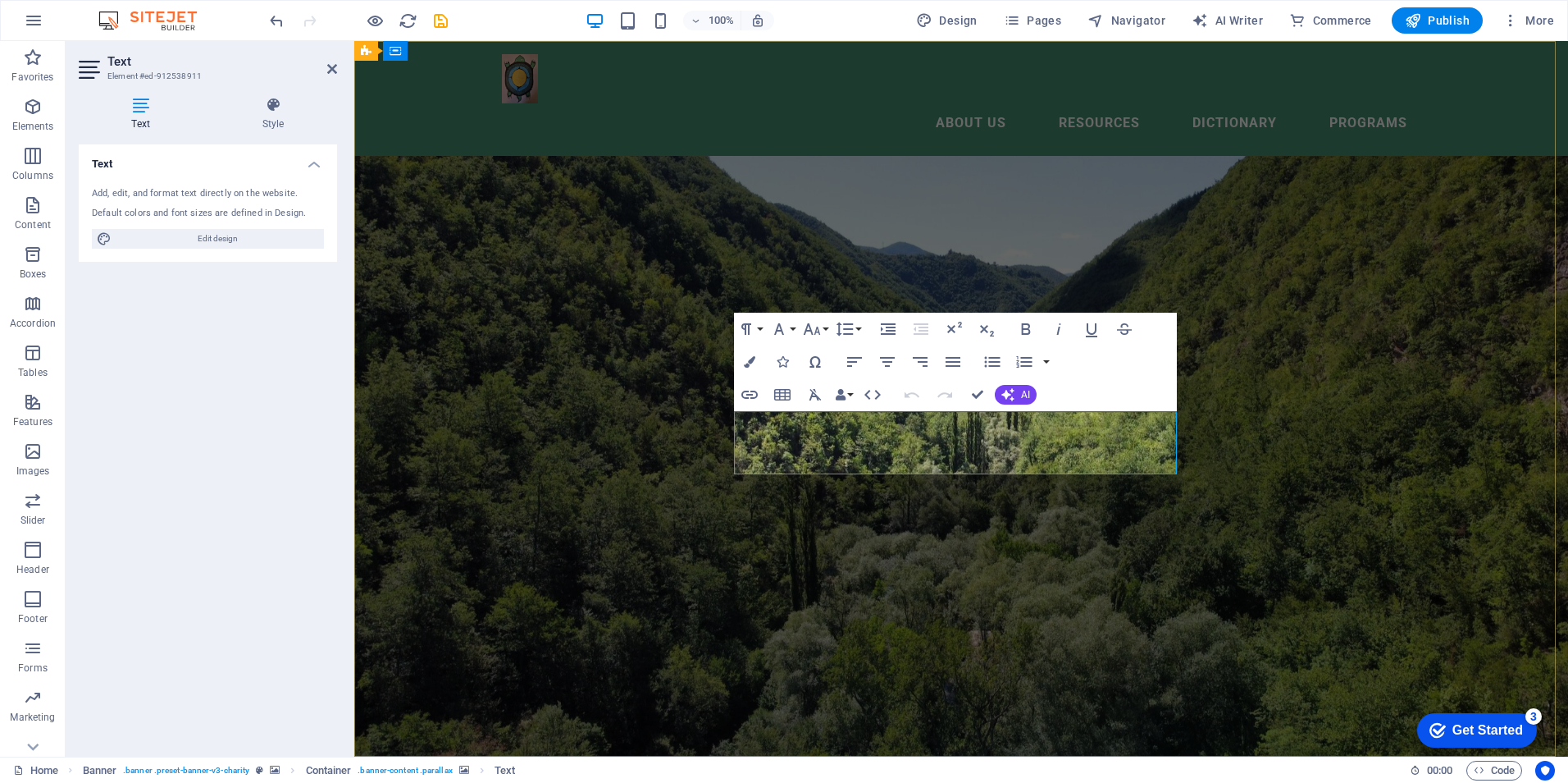
click at [750, 357] on icon "button" at bounding box center [750, 362] width 12 height 12
type input "#ffffff"
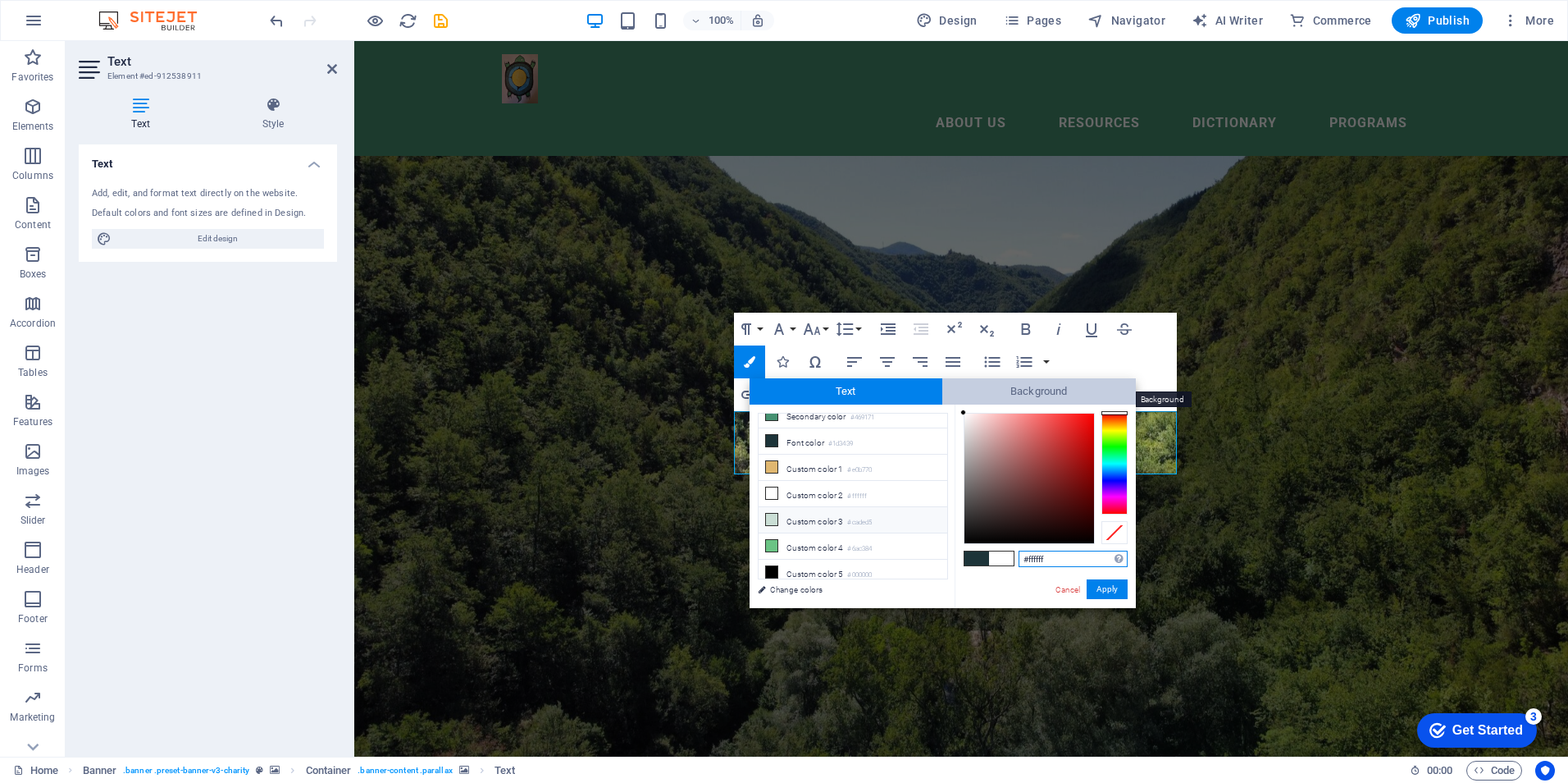
click at [1045, 386] on span "Background" at bounding box center [1039, 392] width 194 height 27
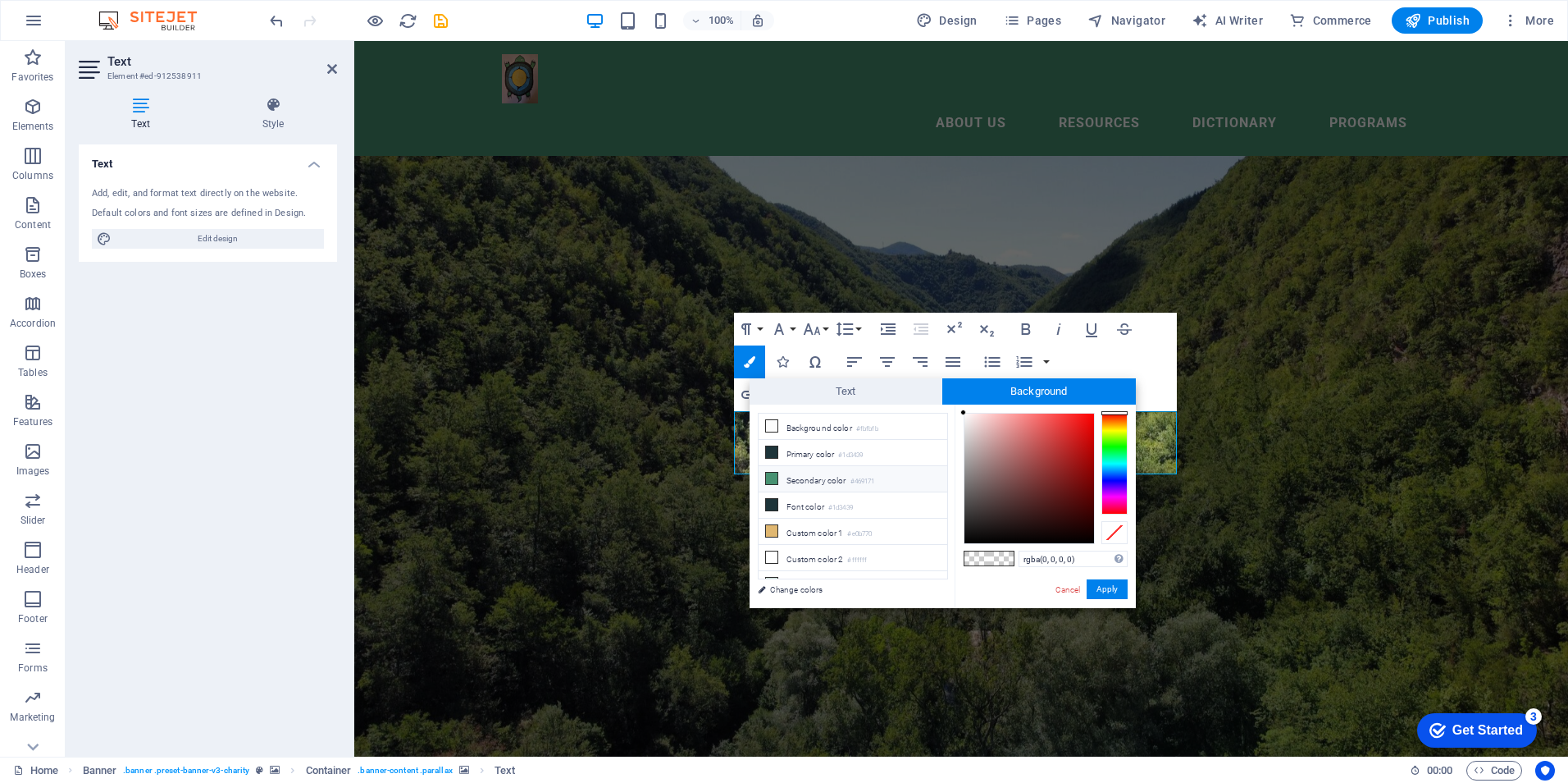
click at [795, 476] on li "Secondary color #469171" at bounding box center [853, 480] width 189 height 27
type input "rgba(70, 145, 113, 0)"
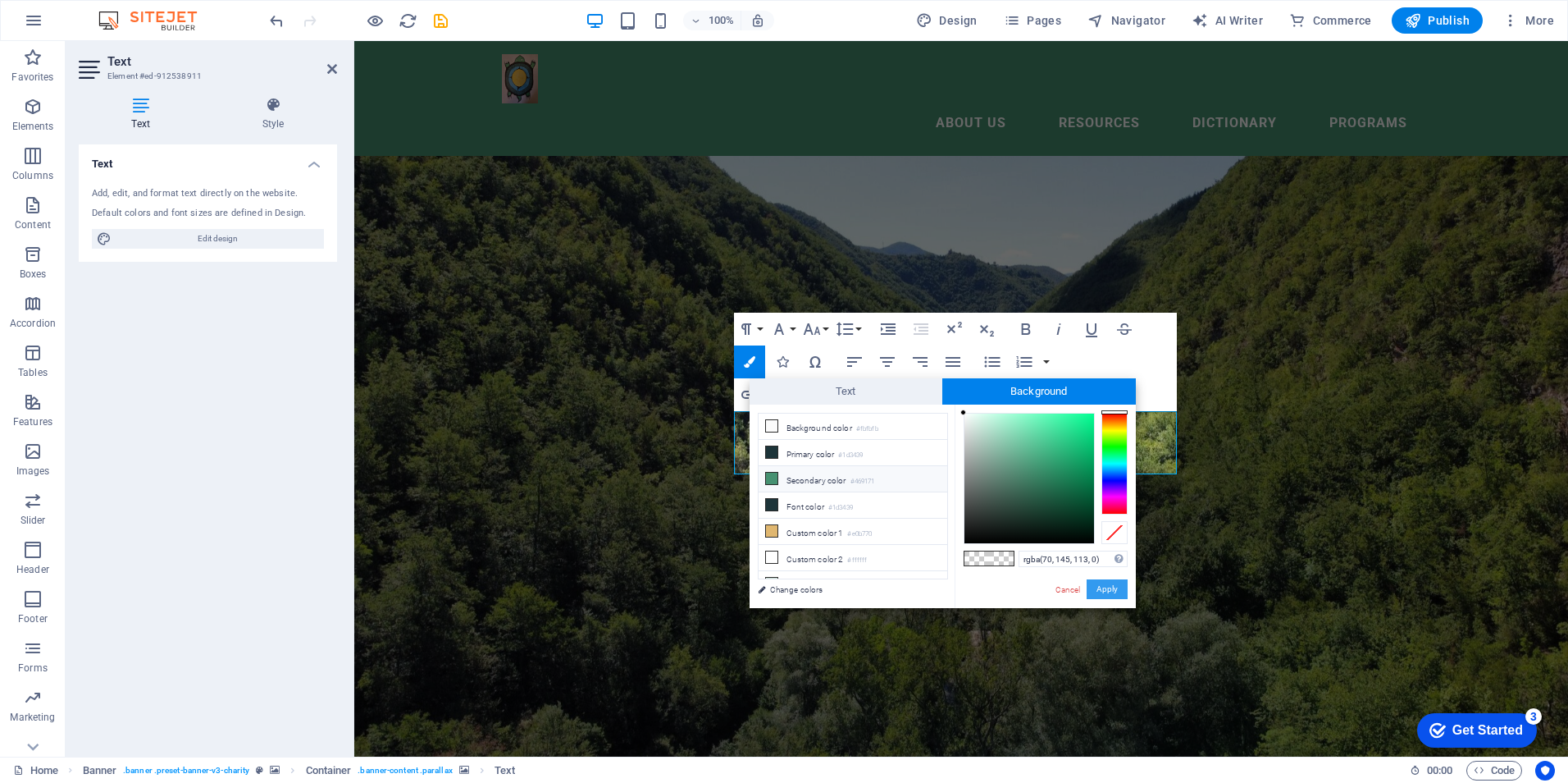
click at [1115, 589] on button "Apply" at bounding box center [1107, 589] width 41 height 20
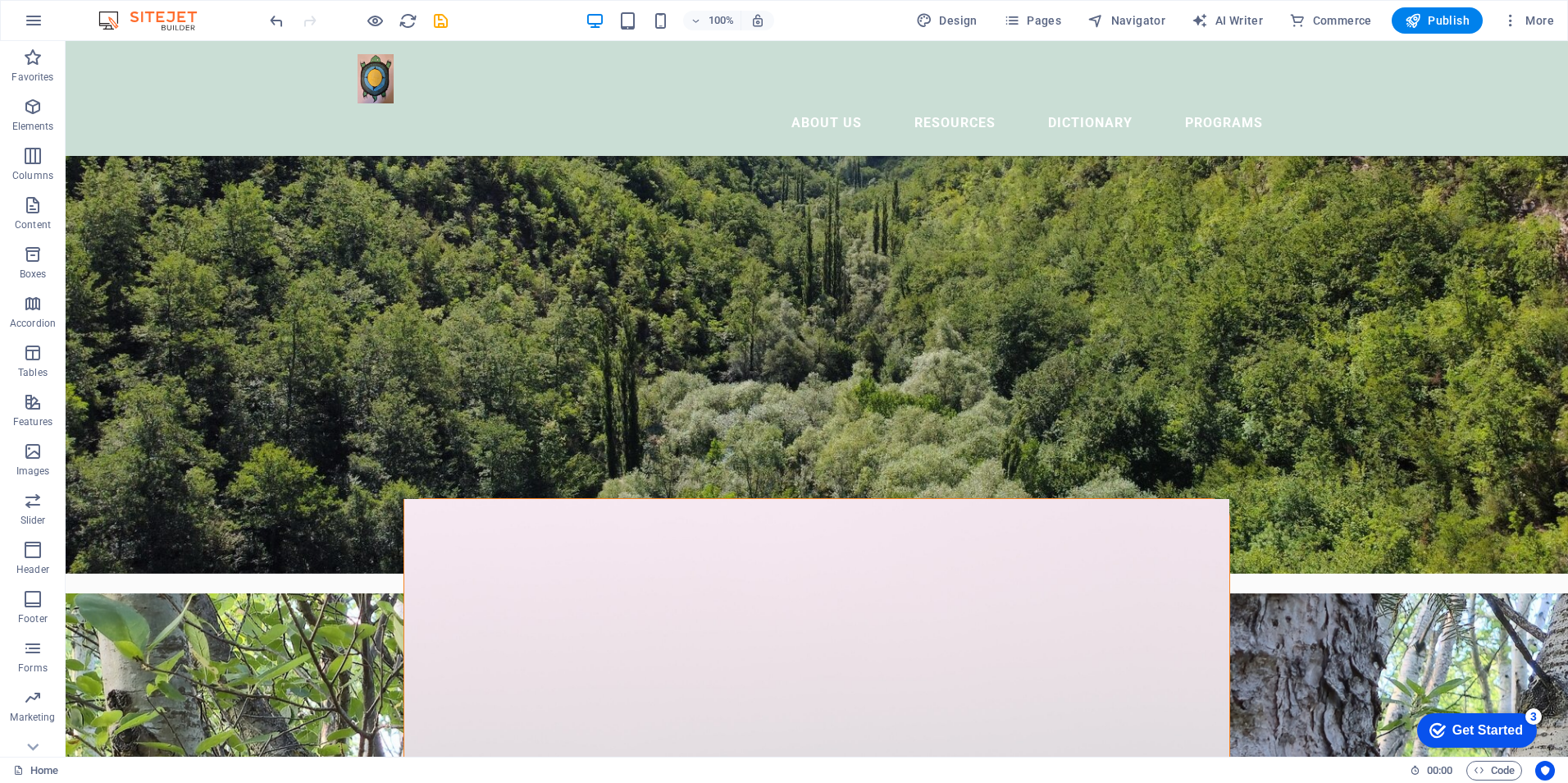
scroll to position [0, 0]
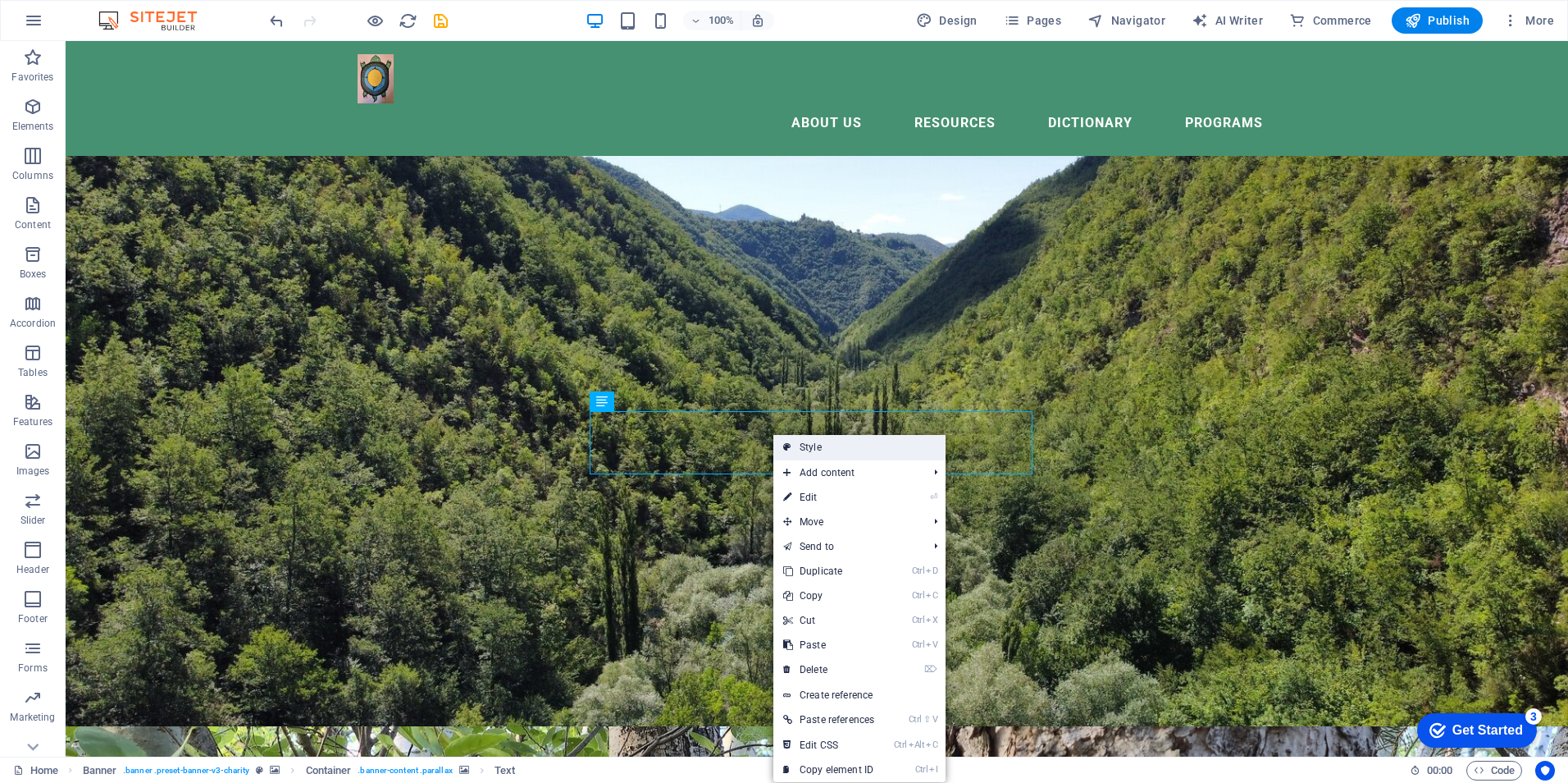
click at [809, 447] on link "Style" at bounding box center [859, 447] width 172 height 25
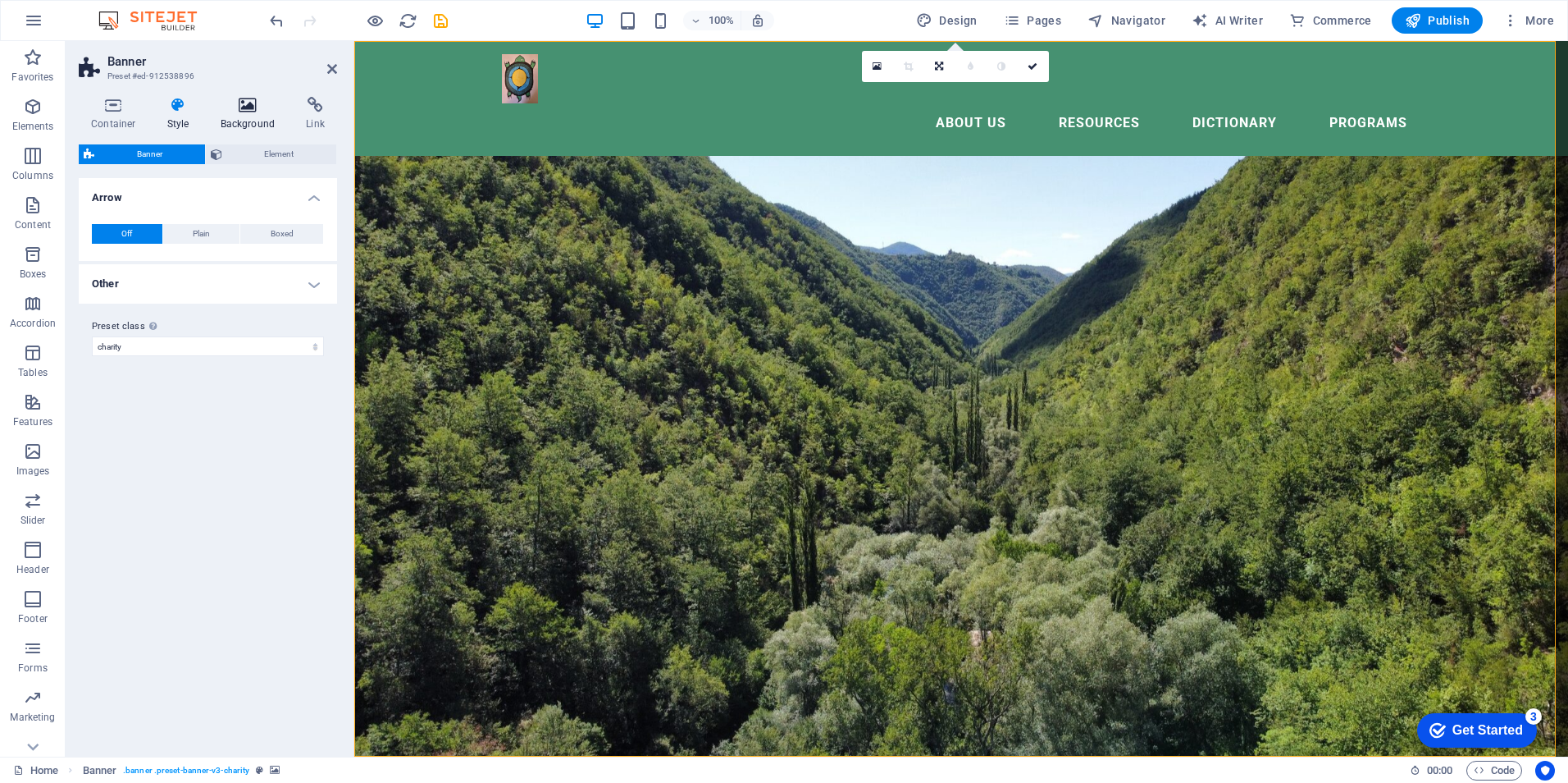
click at [243, 113] on h4 "Background" at bounding box center [252, 113] width 86 height 34
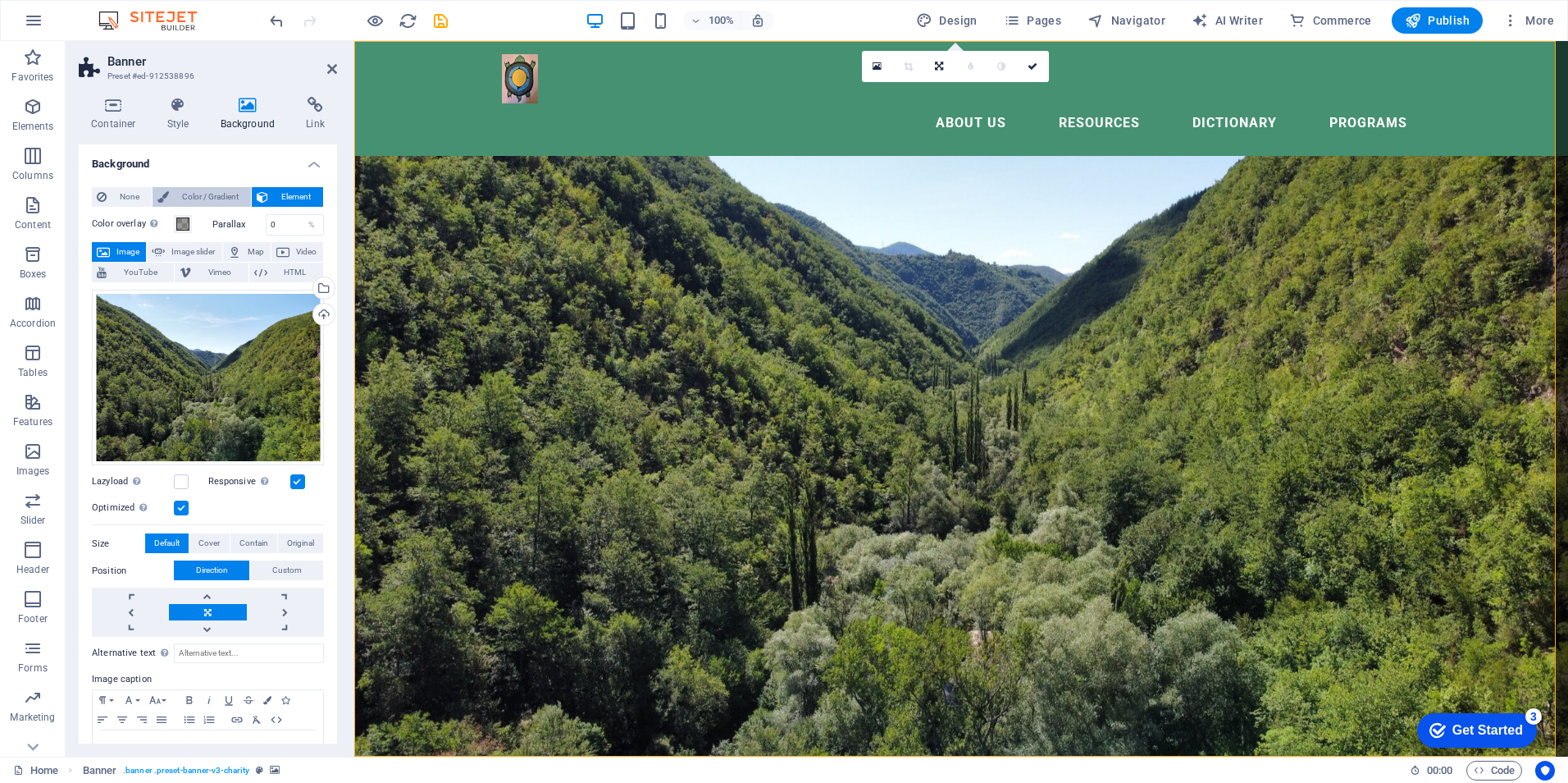
click at [194, 192] on span "Color / Gradient" at bounding box center [209, 197] width 72 height 20
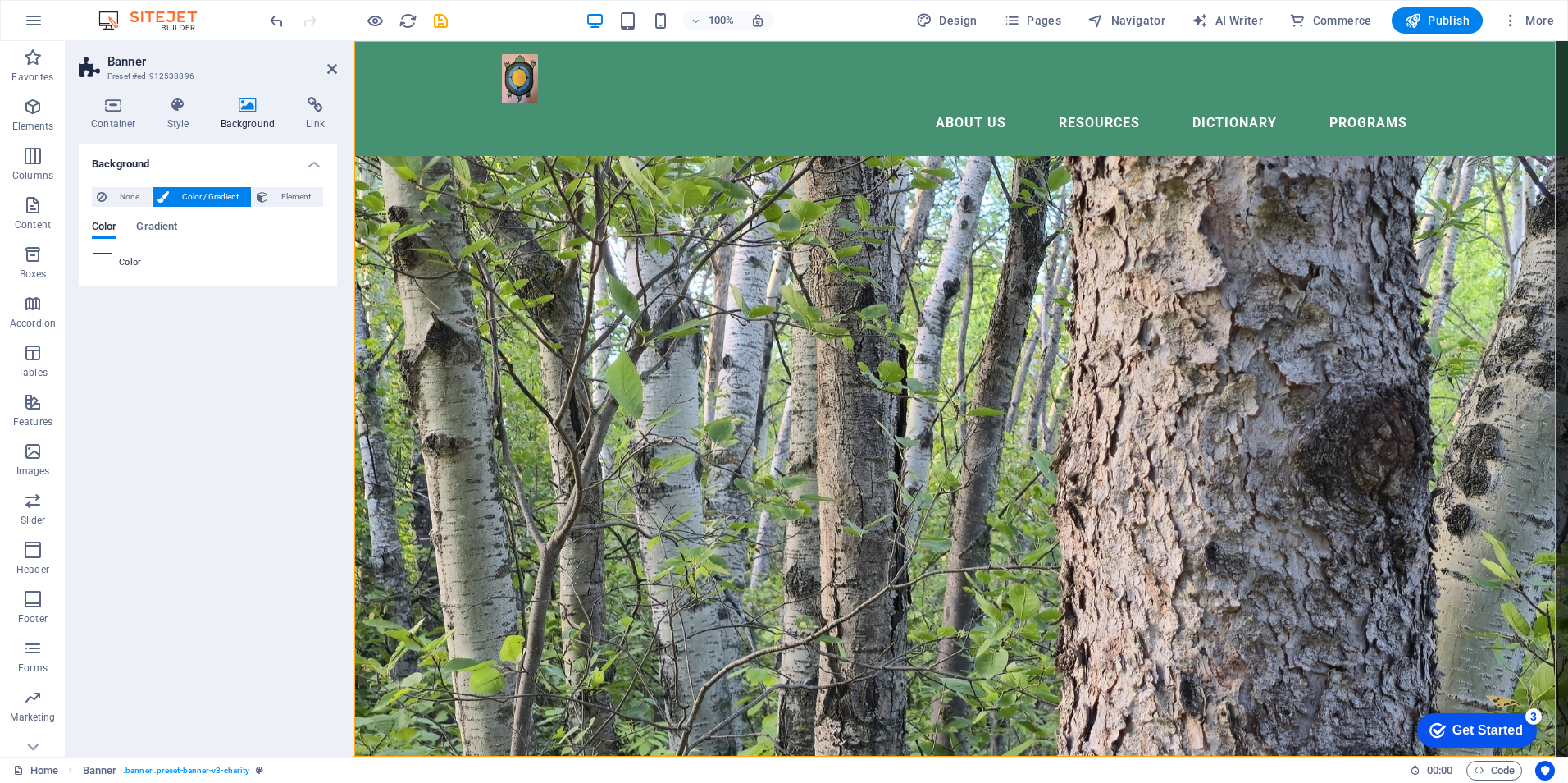
click at [102, 260] on span at bounding box center [103, 263] width 18 height 18
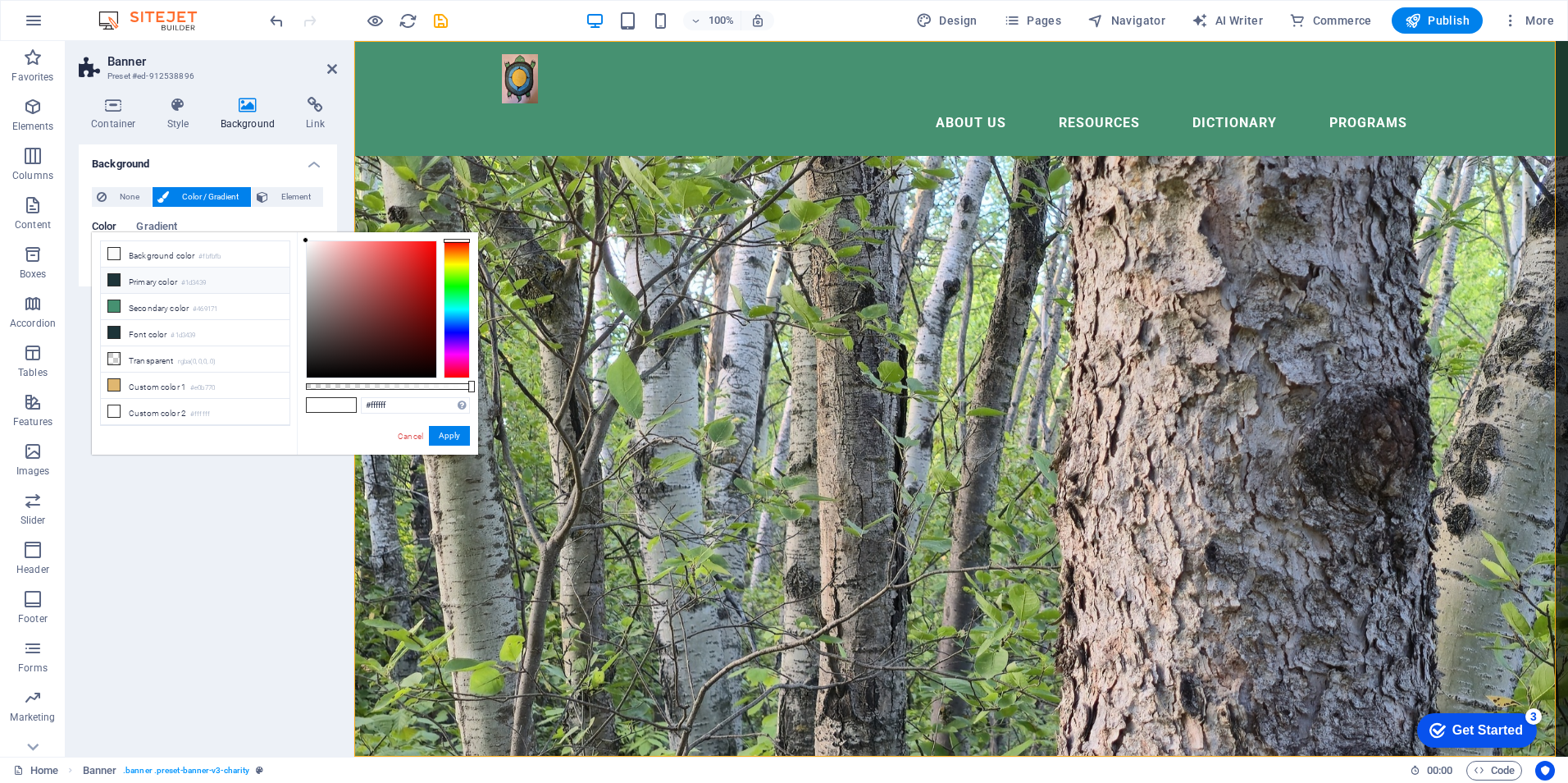
click at [114, 280] on icon at bounding box center [114, 280] width 12 height 12
type input "#1d3439"
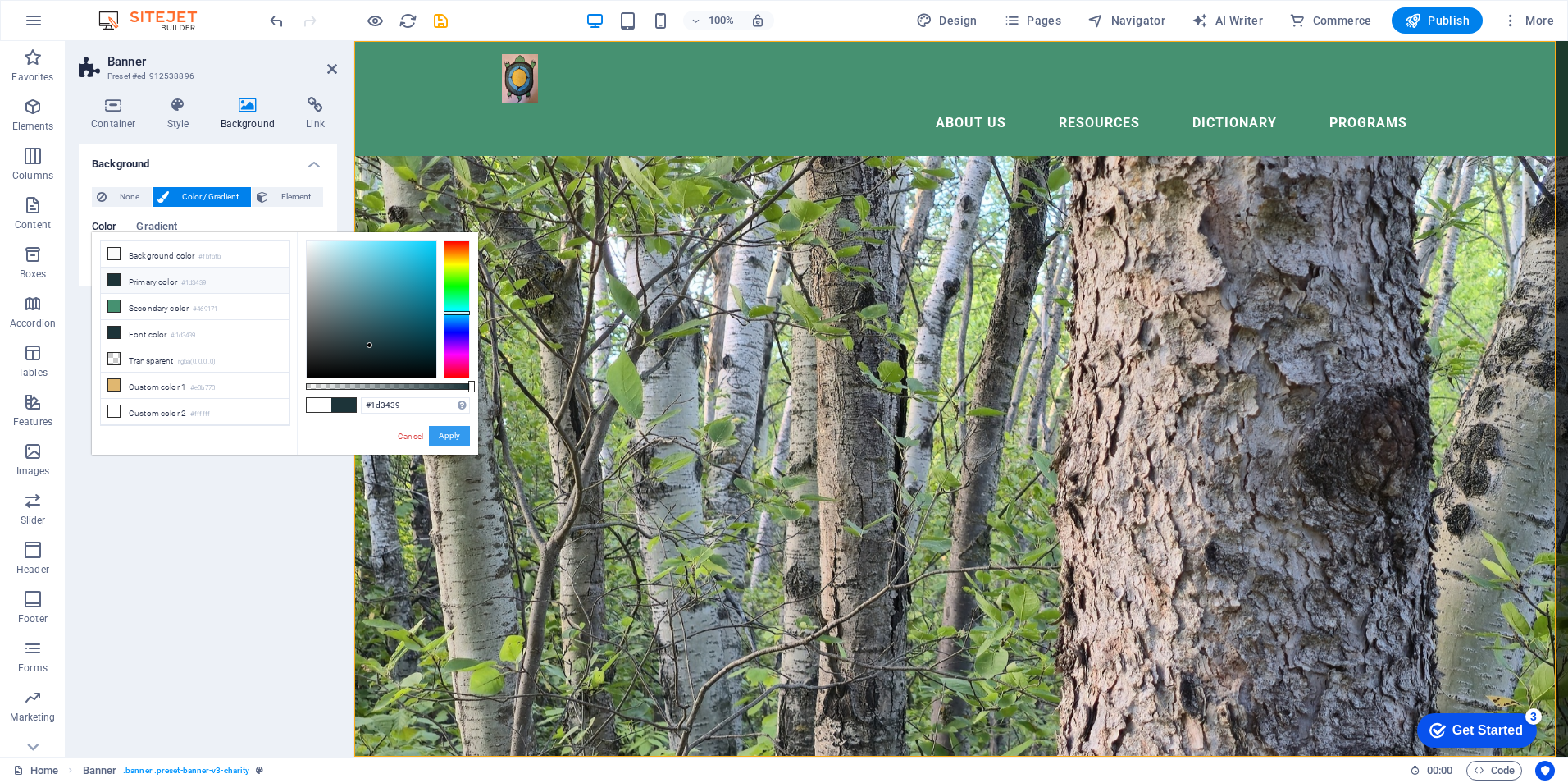
click at [457, 431] on button "Apply" at bounding box center [449, 436] width 41 height 20
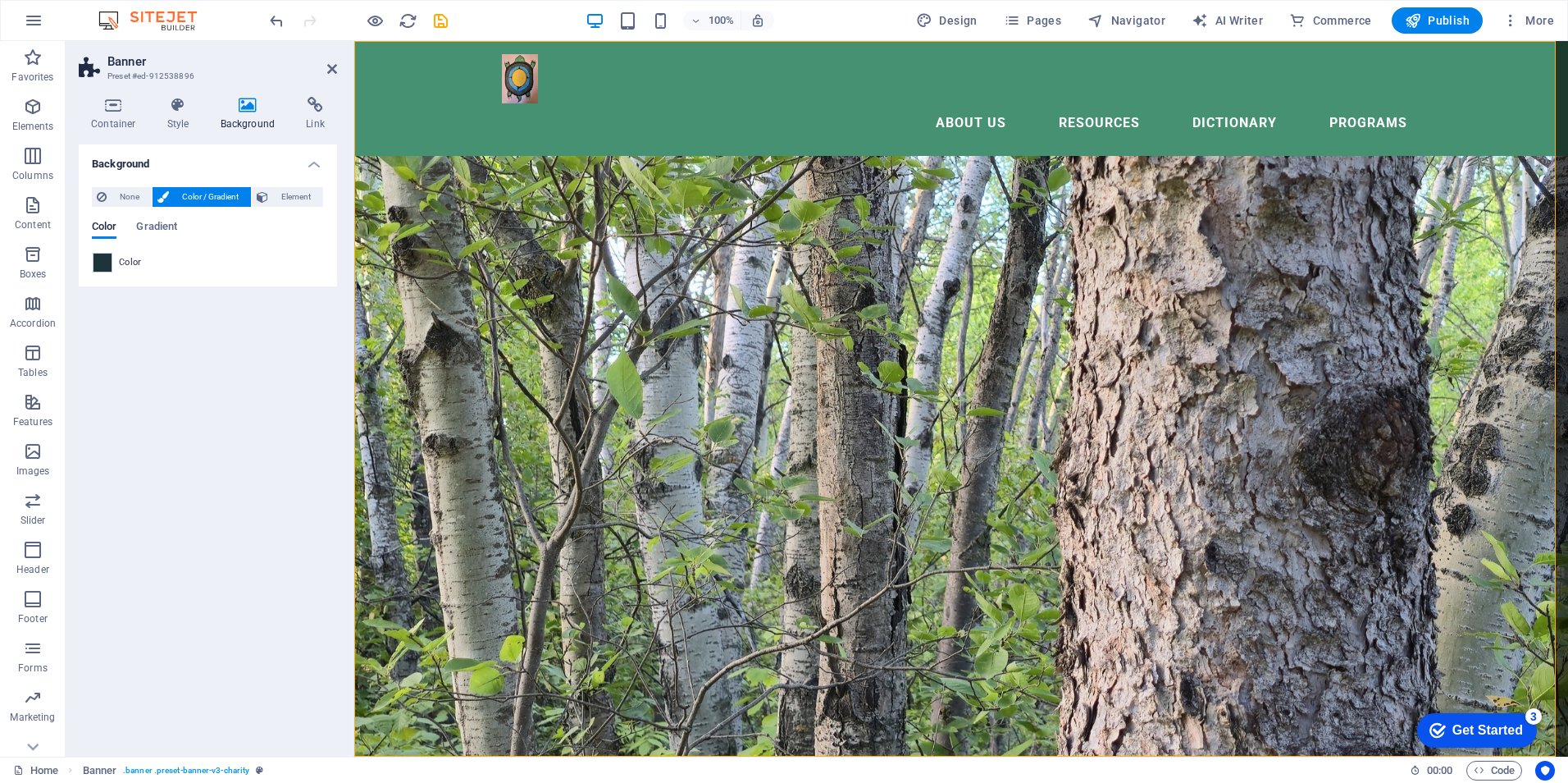
click at [641, 475] on figure at bounding box center [961, 398] width 1214 height 716
click at [276, 20] on icon "undo" at bounding box center [277, 21] width 19 height 19
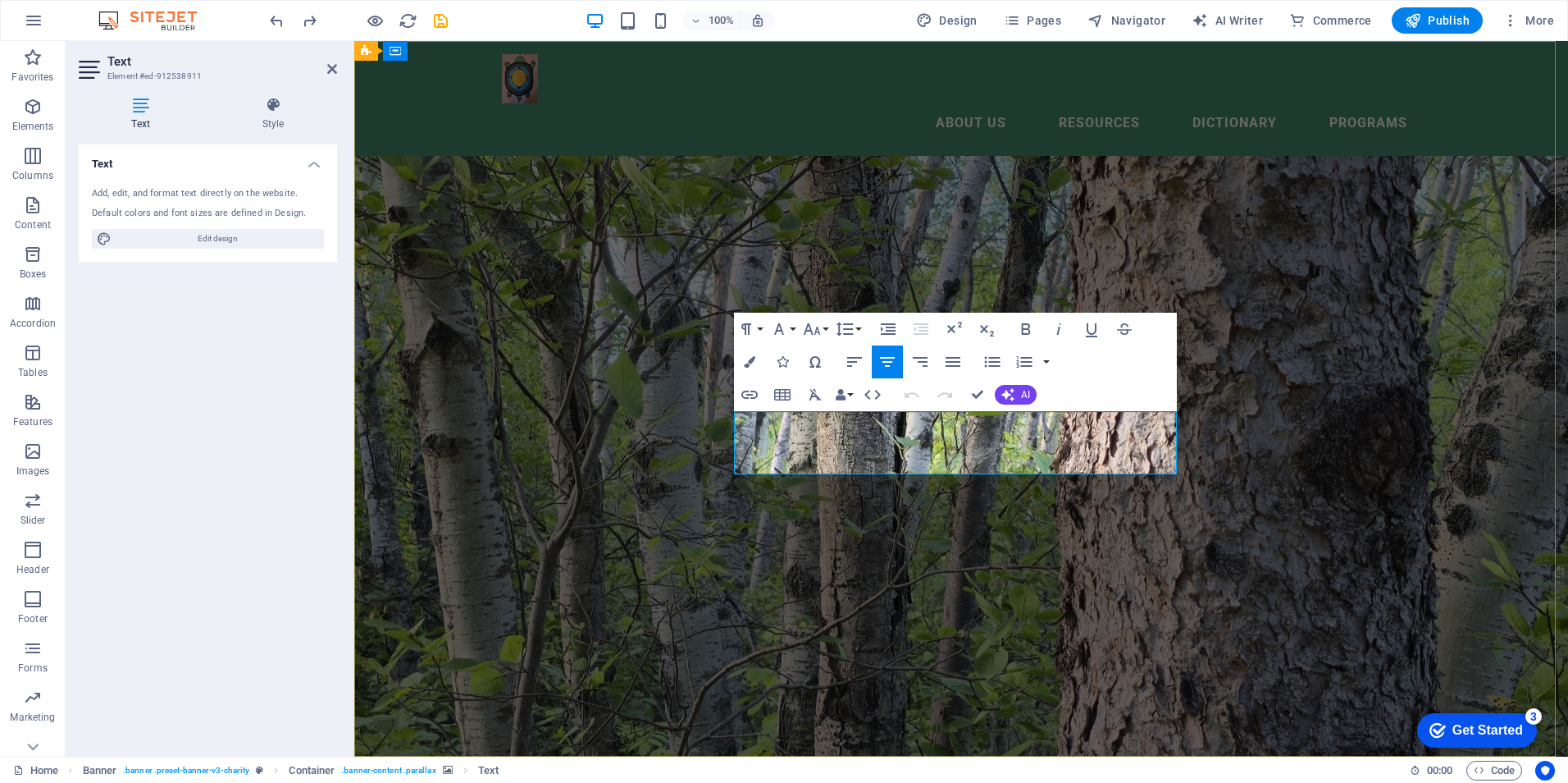
click at [747, 355] on button "Colors" at bounding box center [750, 362] width 32 height 32
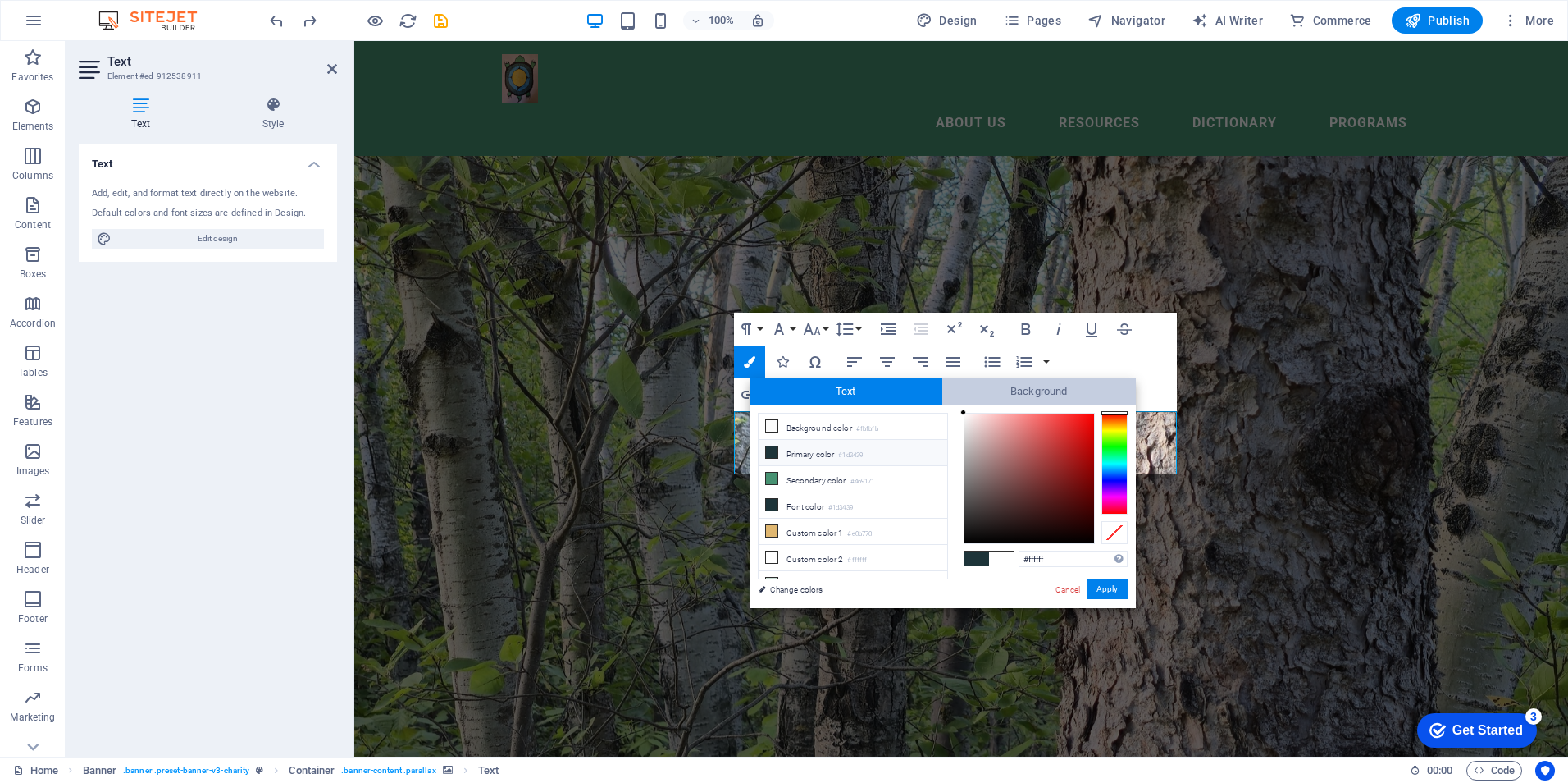
click at [1049, 384] on span "Background" at bounding box center [1039, 392] width 194 height 27
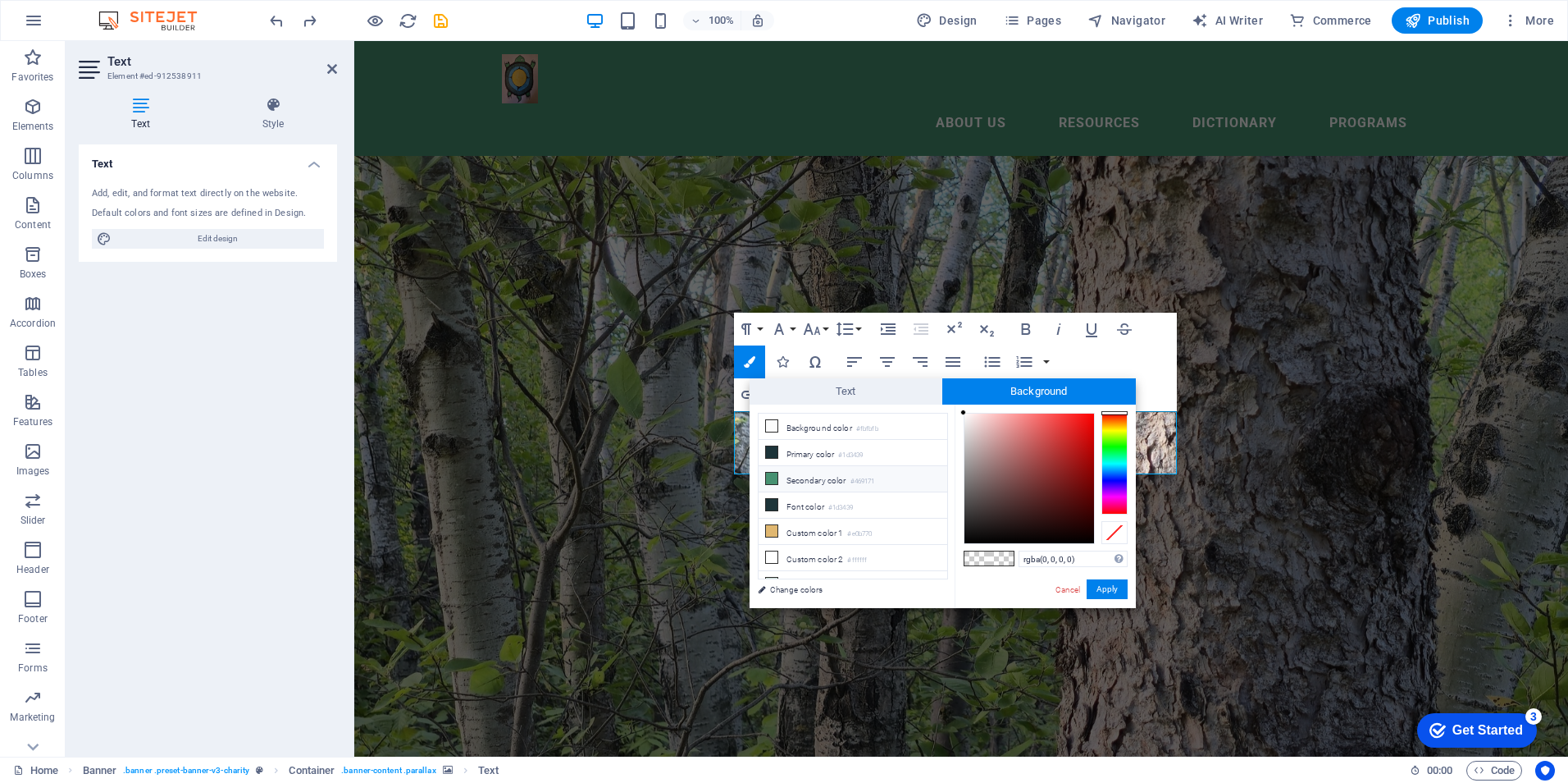
click at [773, 475] on icon at bounding box center [772, 478] width 12 height 12
type input "rgba(70, 145, 113, 0)"
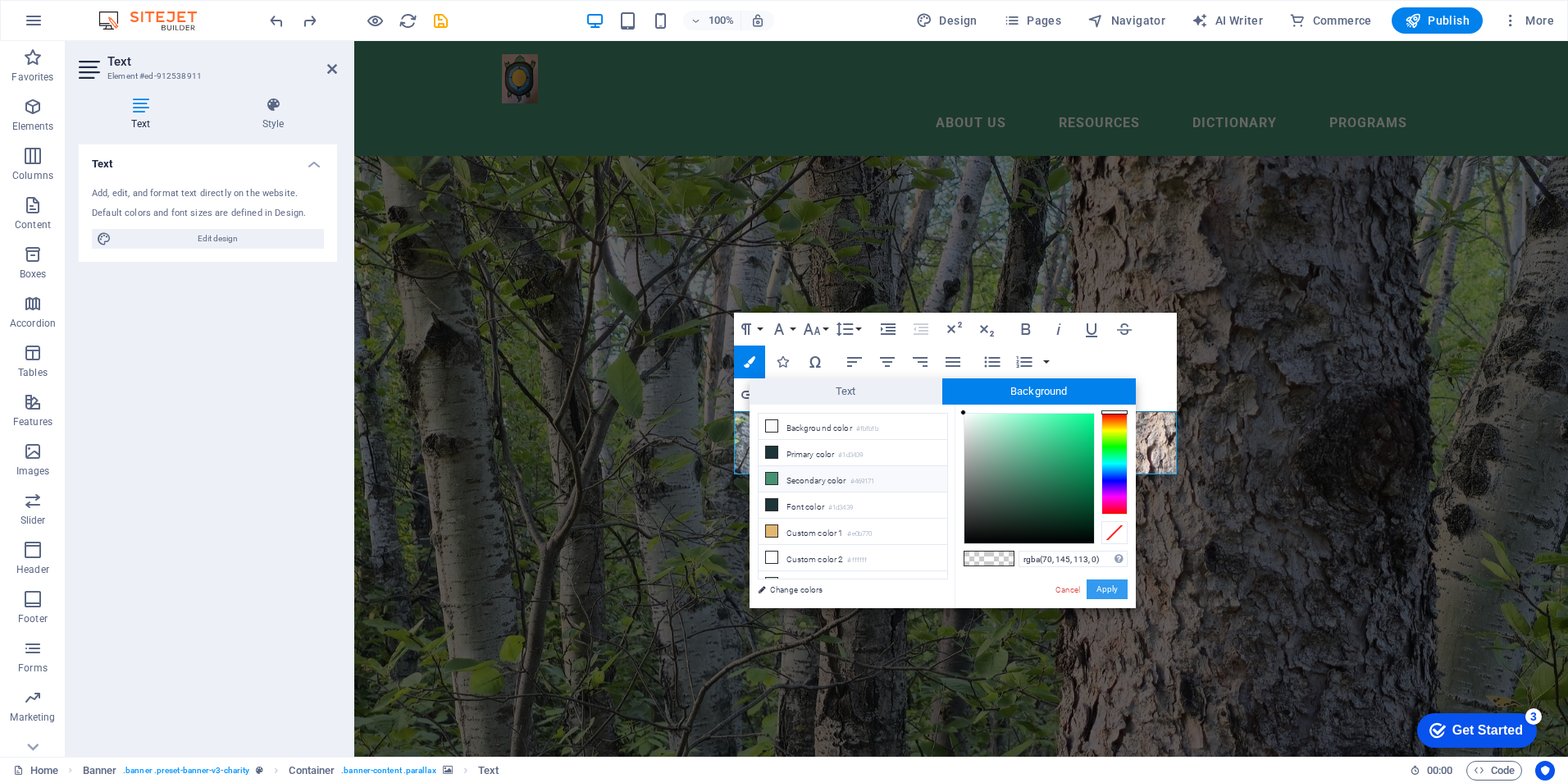
click at [1108, 588] on button "Apply" at bounding box center [1107, 589] width 41 height 20
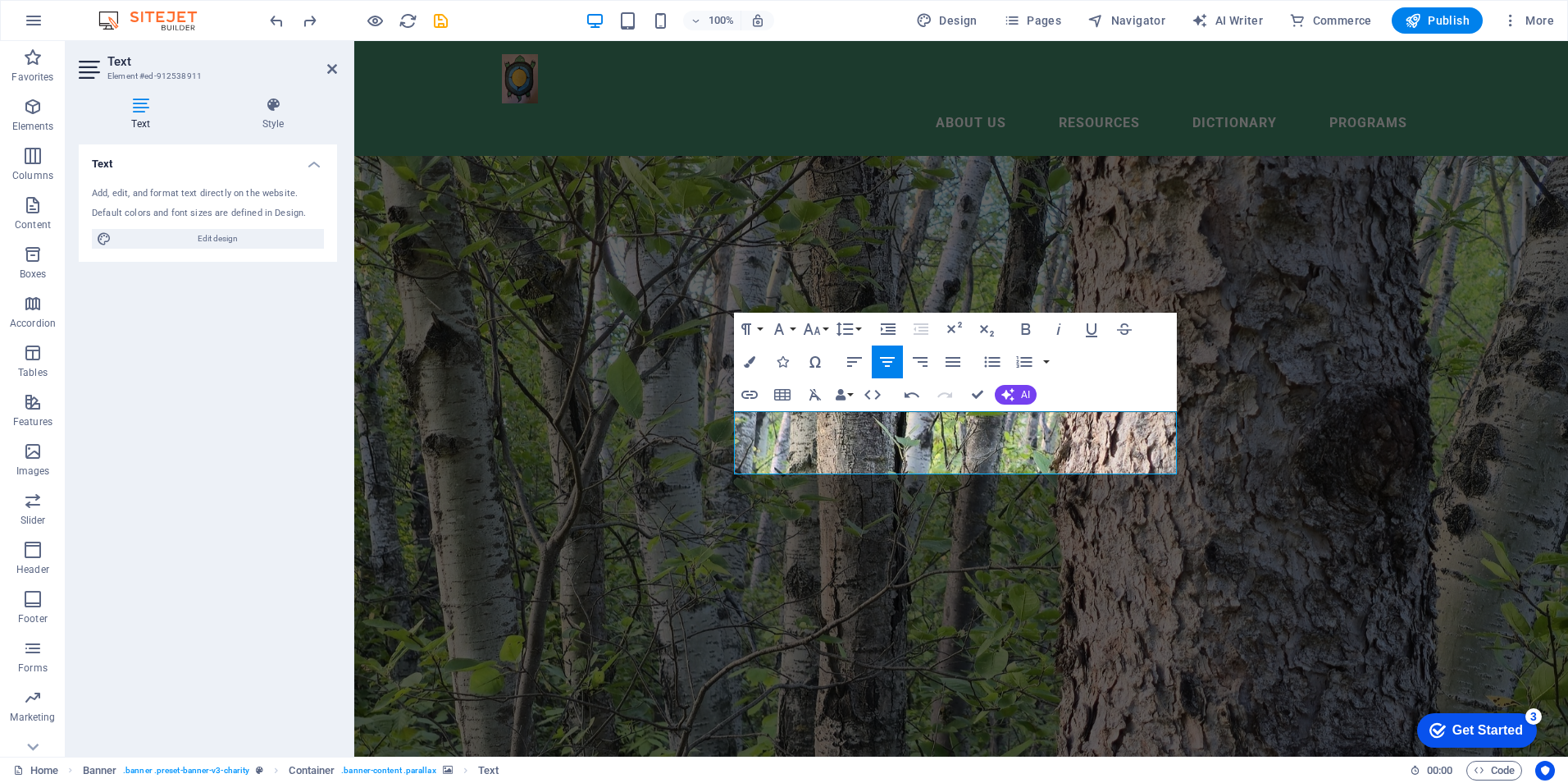
click at [1081, 570] on figure at bounding box center [961, 398] width 1214 height 716
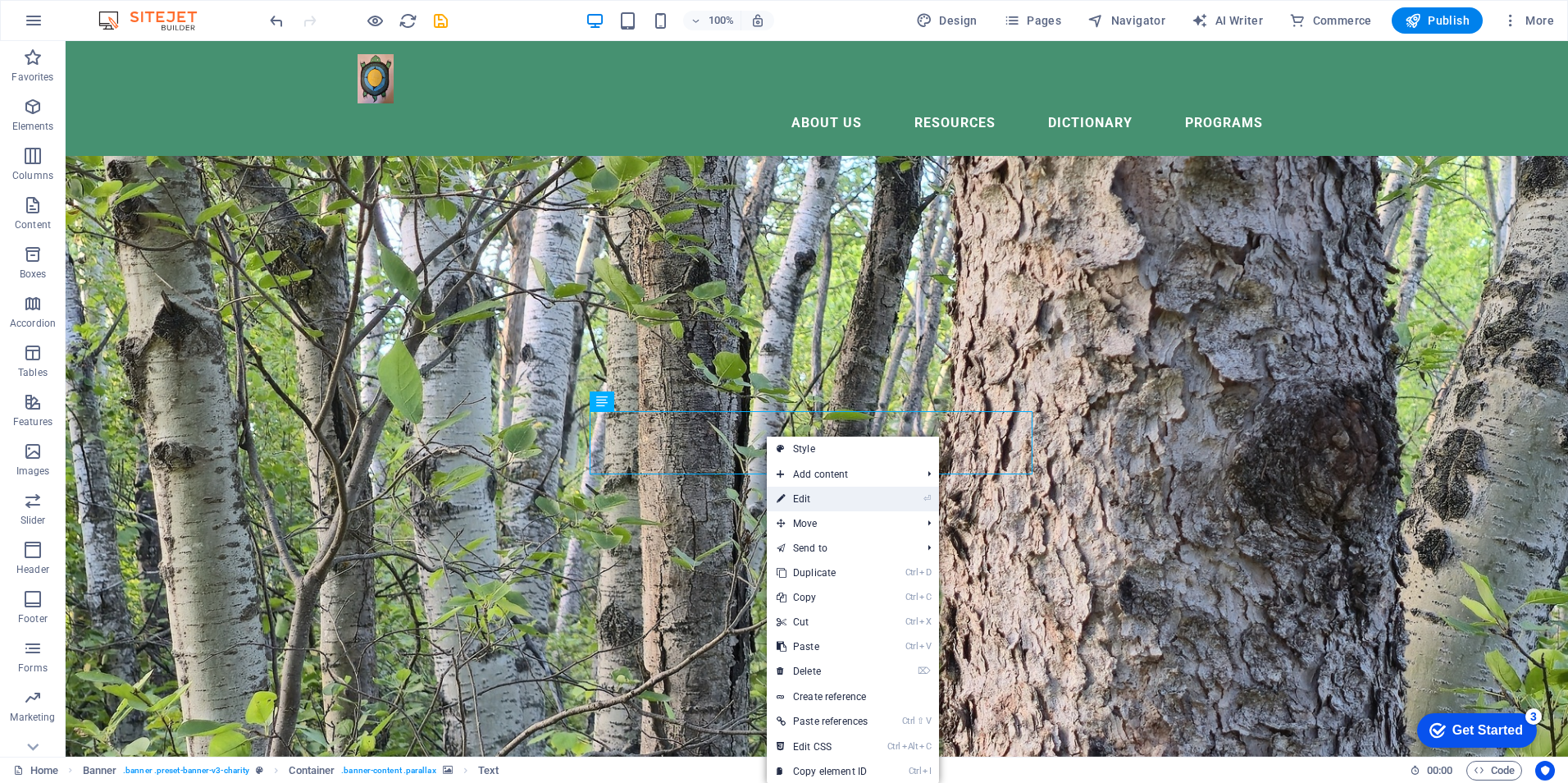
click at [807, 496] on link "⏎ Edit" at bounding box center [822, 499] width 111 height 25
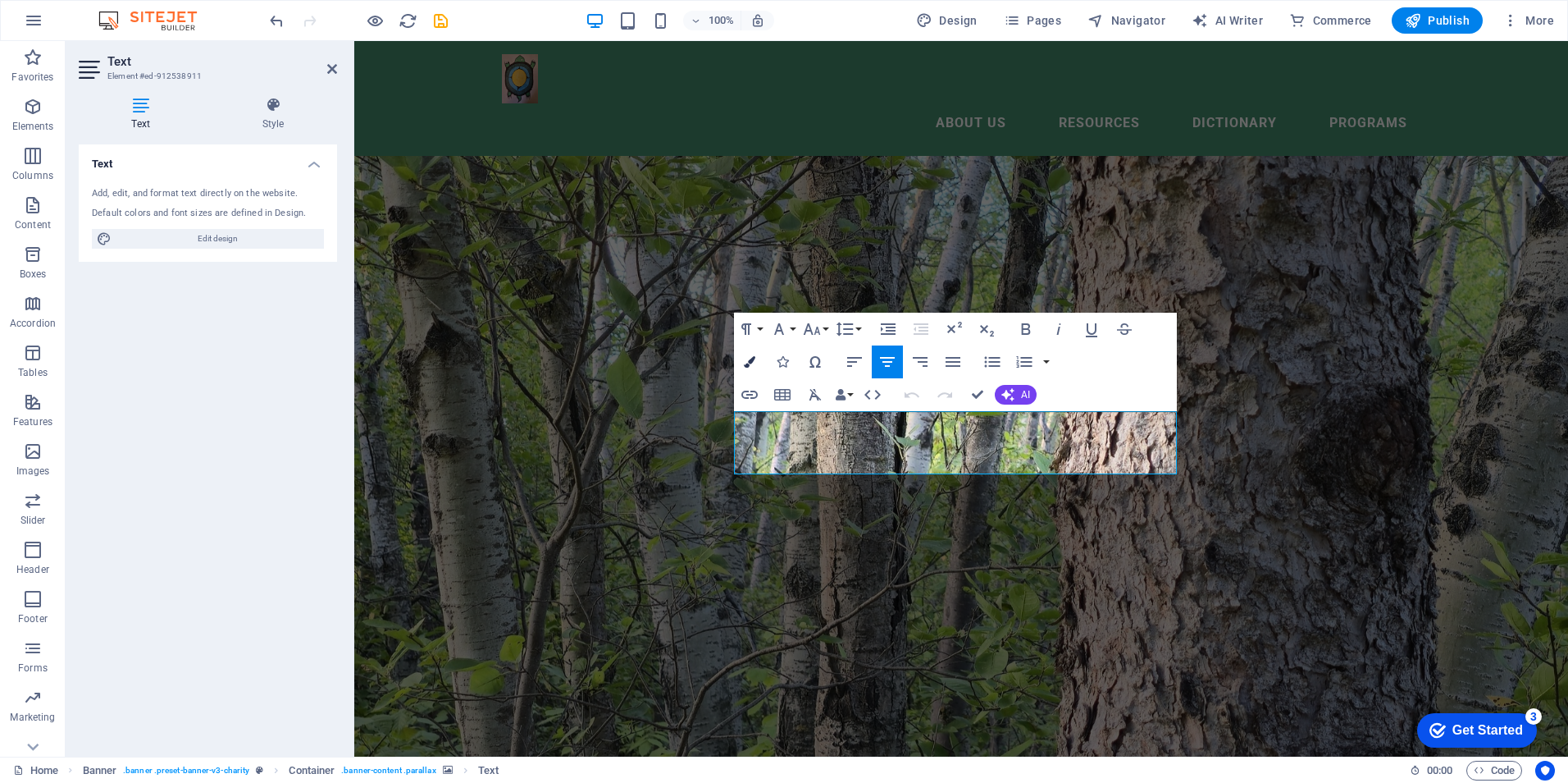
click at [748, 356] on icon "button" at bounding box center [750, 362] width 12 height 12
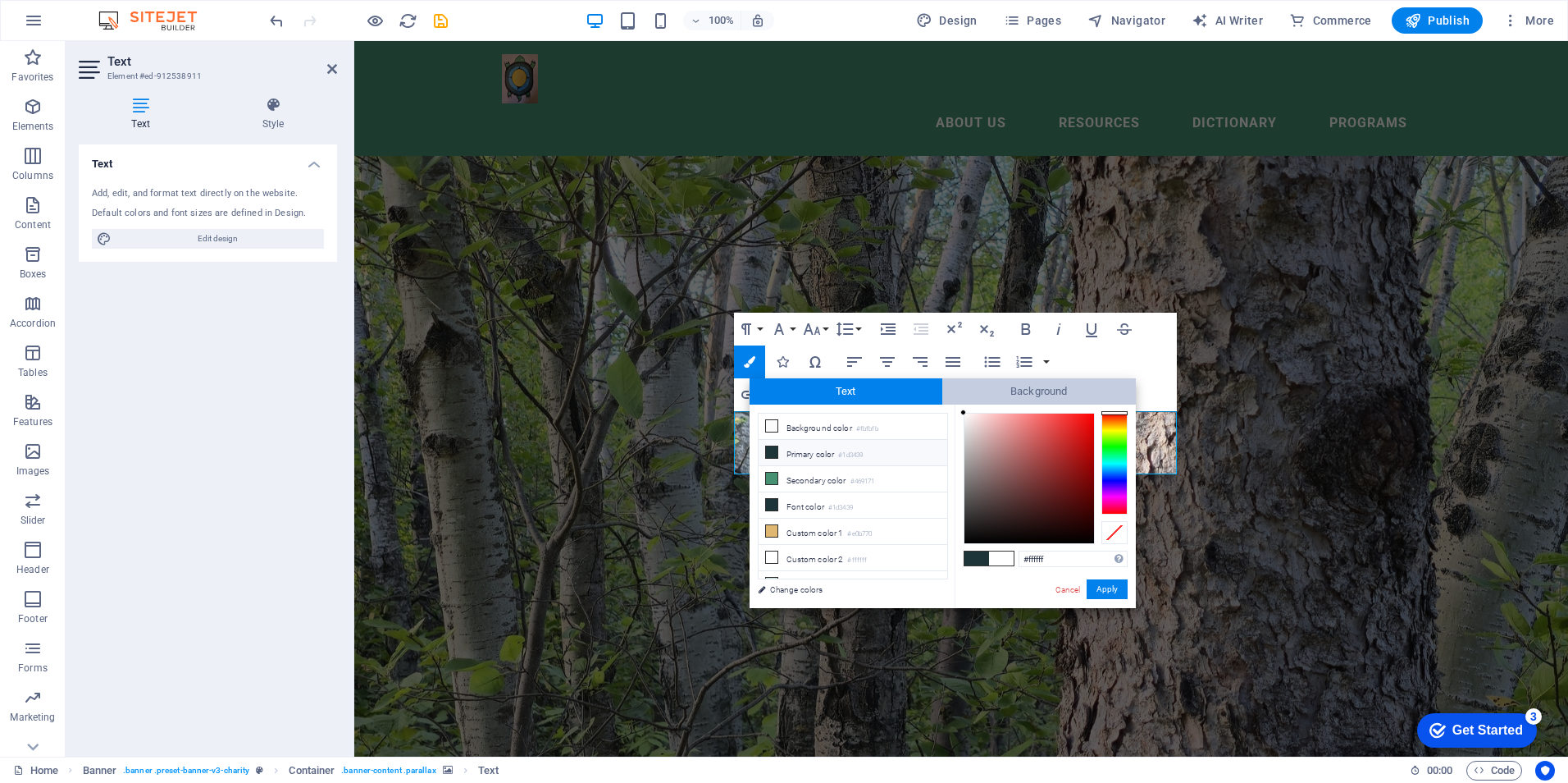
click at [990, 392] on span "Background" at bounding box center [1039, 392] width 194 height 27
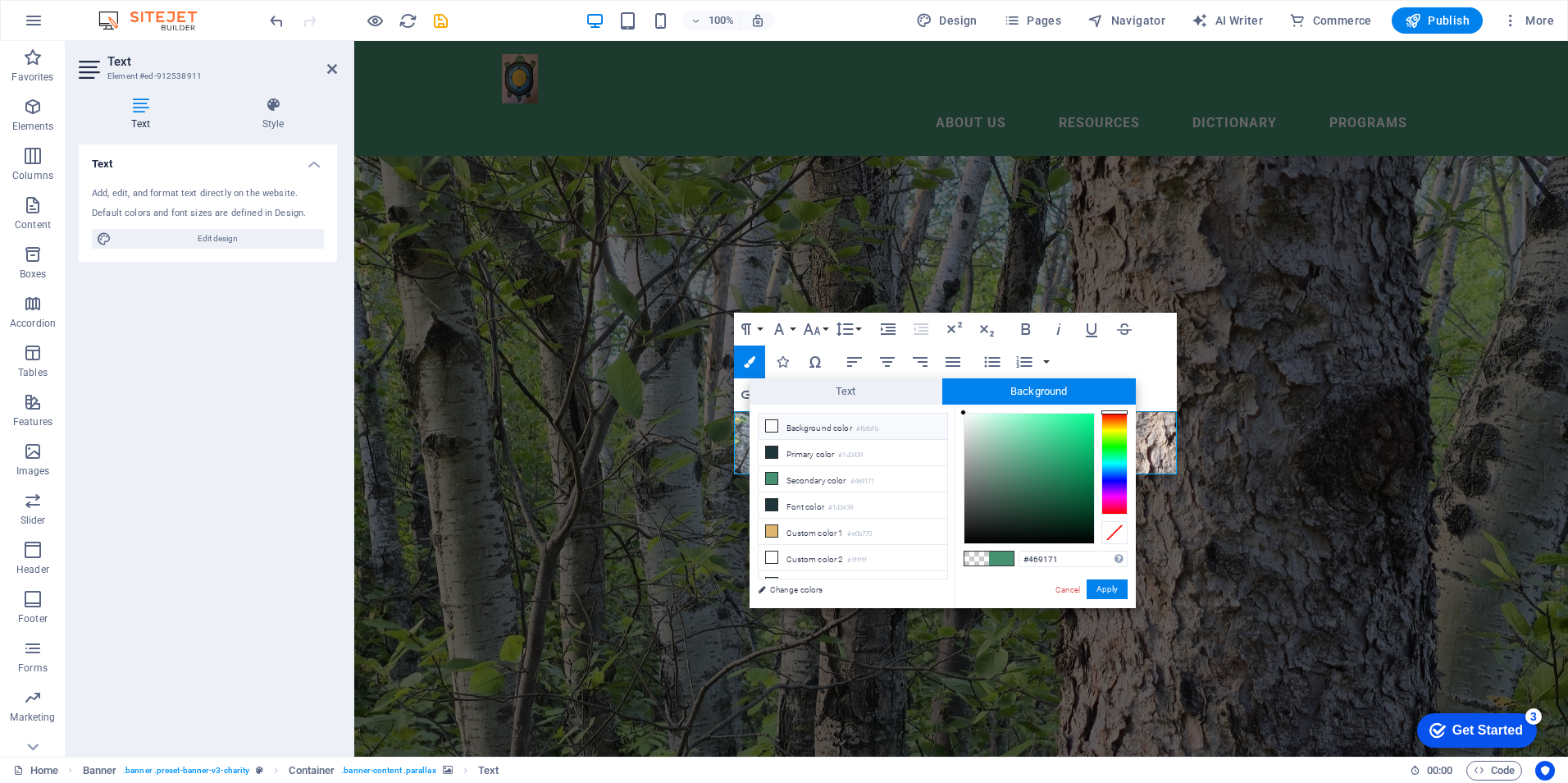
click at [816, 427] on li "Background color #fbfbfb" at bounding box center [853, 426] width 189 height 27
type input "rgba(251, 251, 251, 0)"
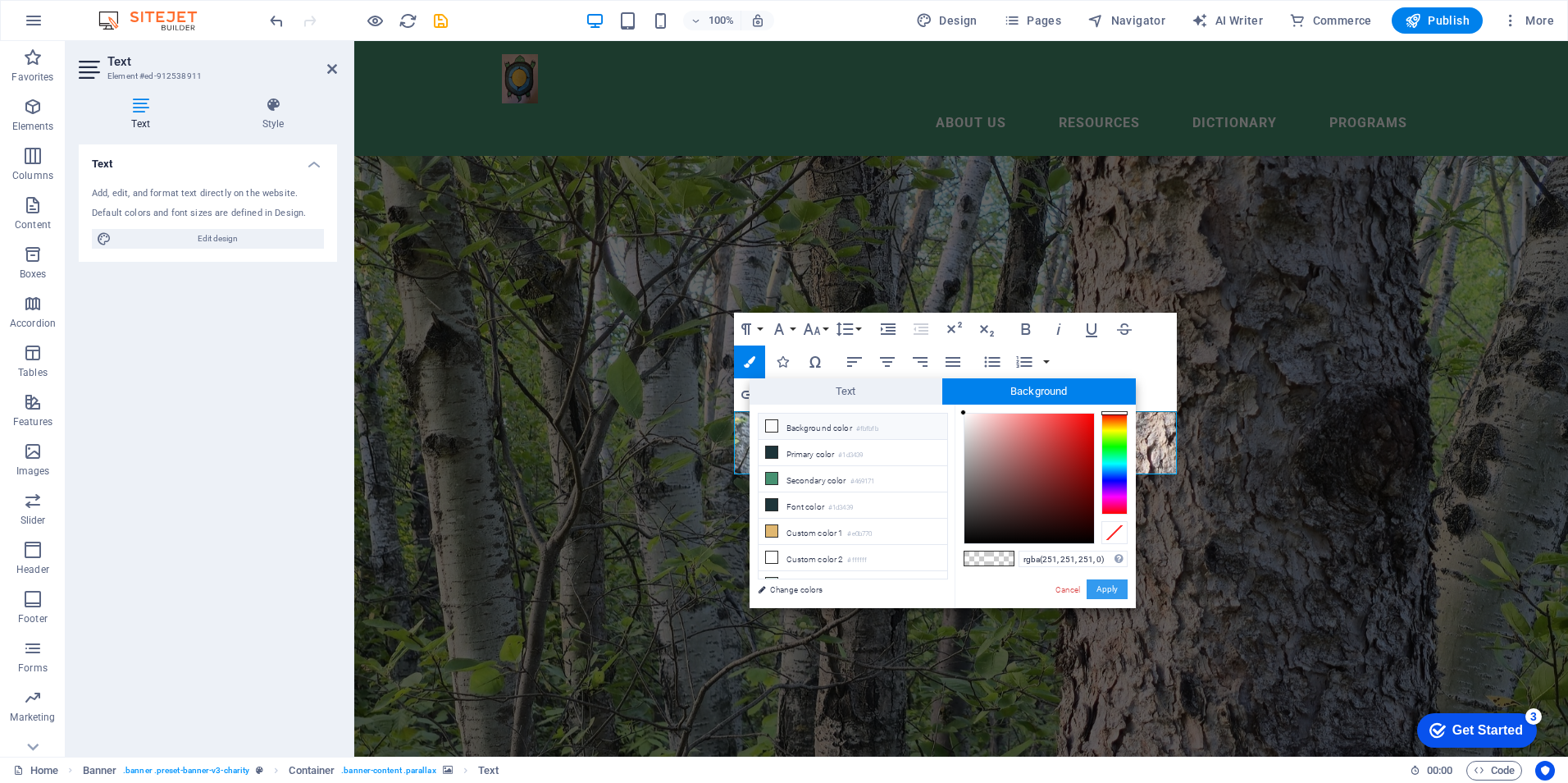
click at [1114, 589] on button "Apply" at bounding box center [1107, 589] width 41 height 20
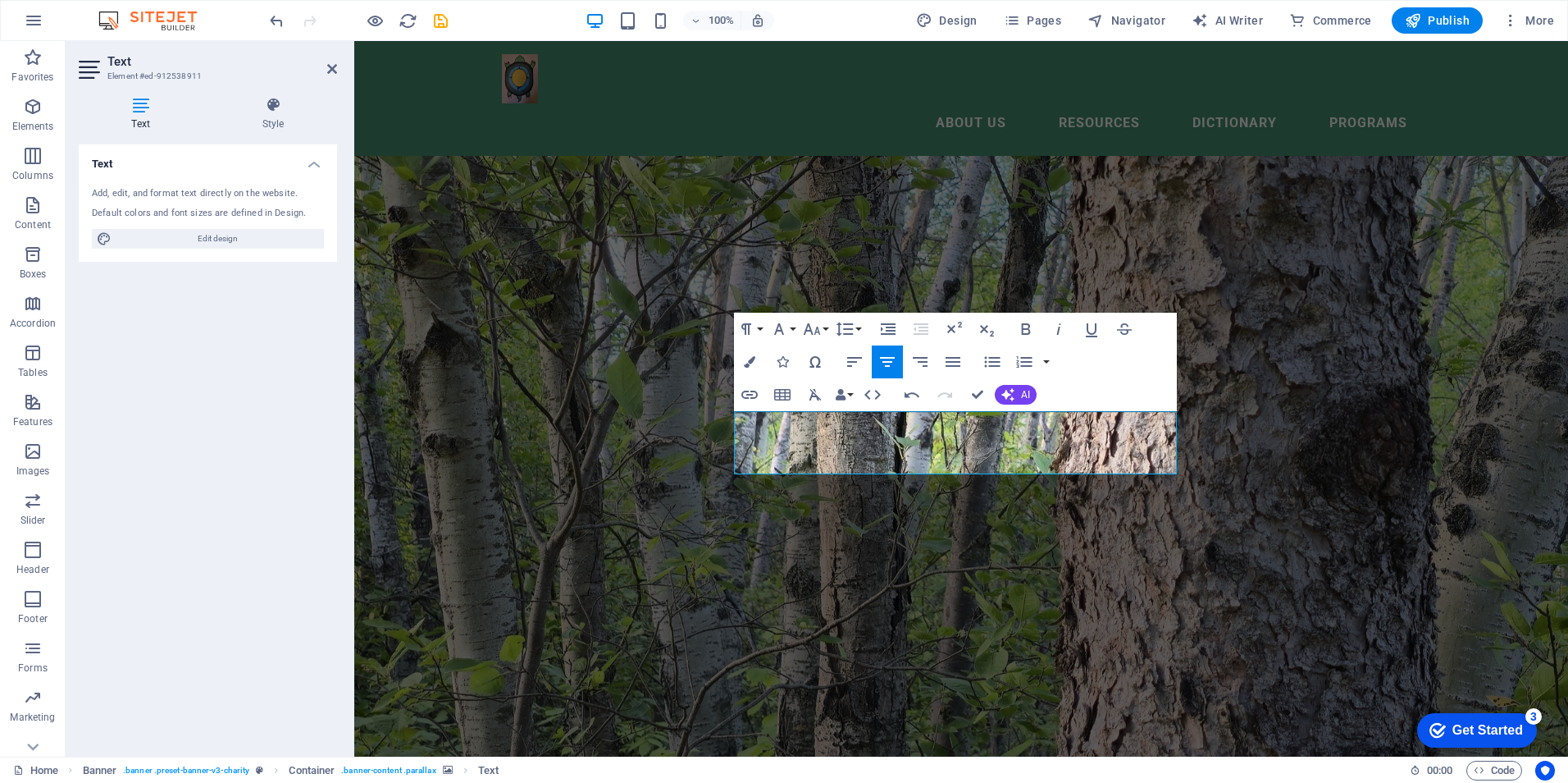
click at [1045, 525] on figure at bounding box center [961, 398] width 1214 height 716
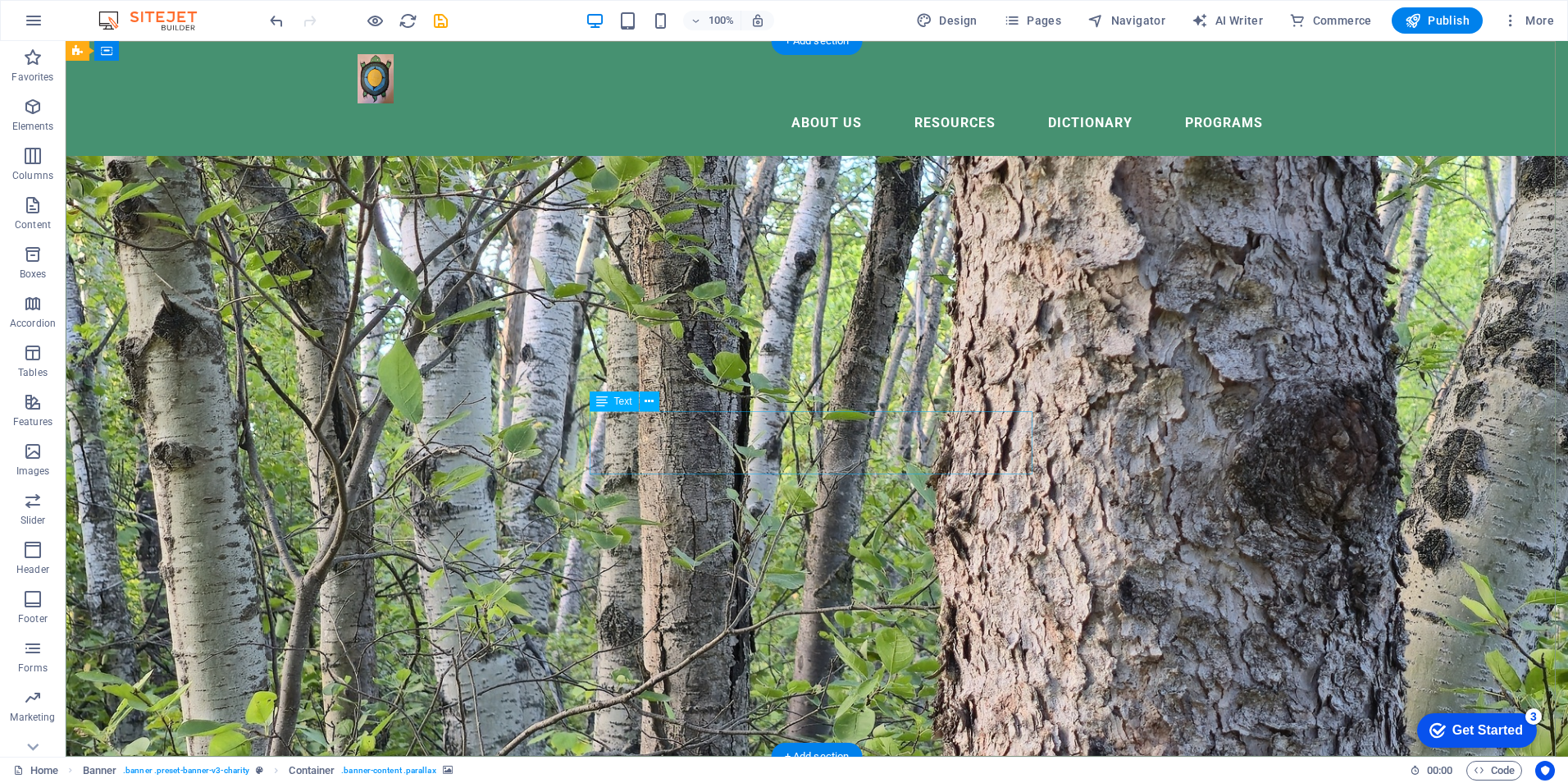
click at [275, 22] on icon "undo" at bounding box center [277, 21] width 19 height 19
click at [515, 643] on figure at bounding box center [817, 398] width 1502 height 716
click at [653, 401] on icon at bounding box center [649, 401] width 9 height 17
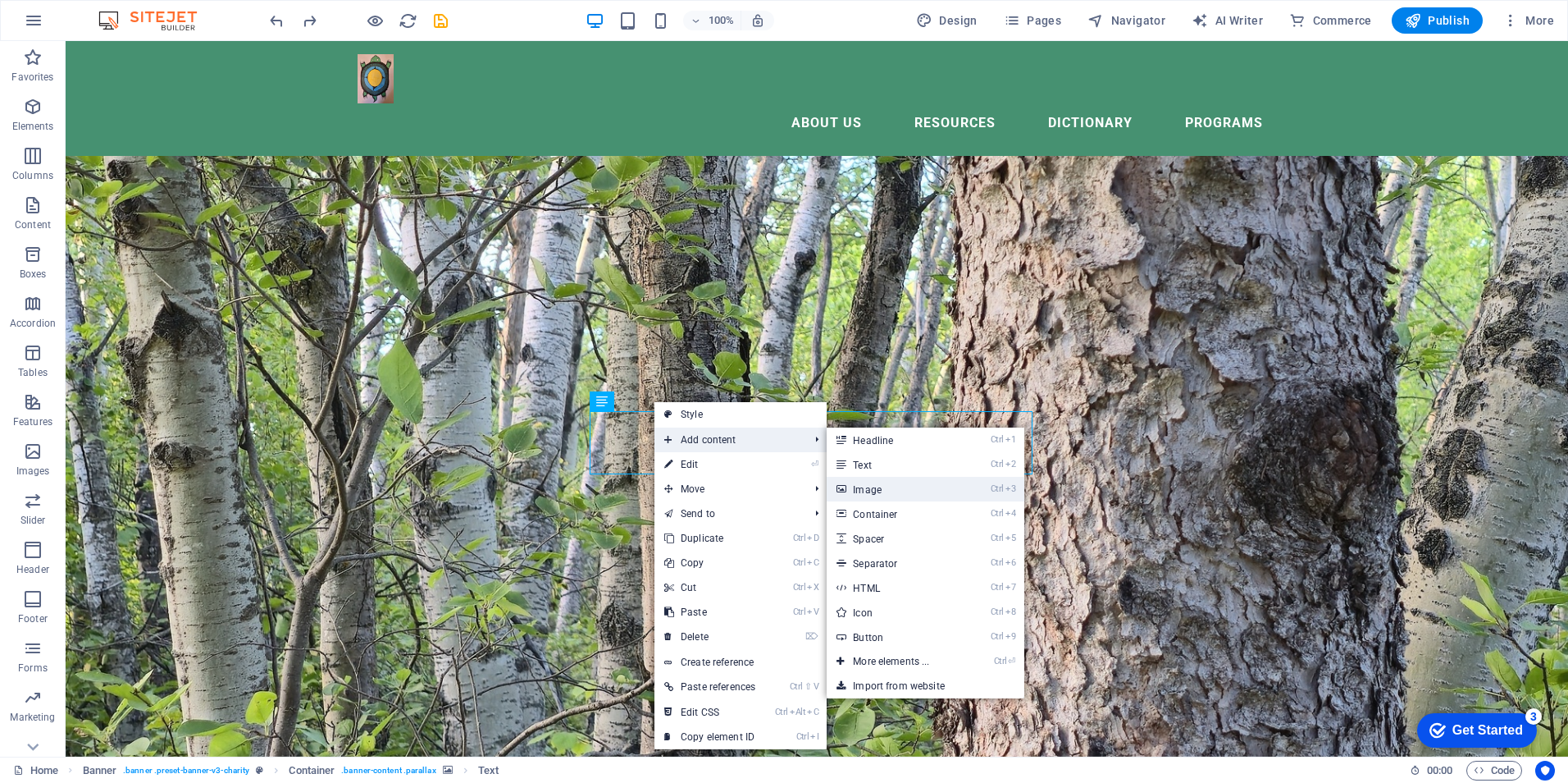
click at [896, 488] on link "Ctrl 3 Image" at bounding box center [894, 489] width 135 height 25
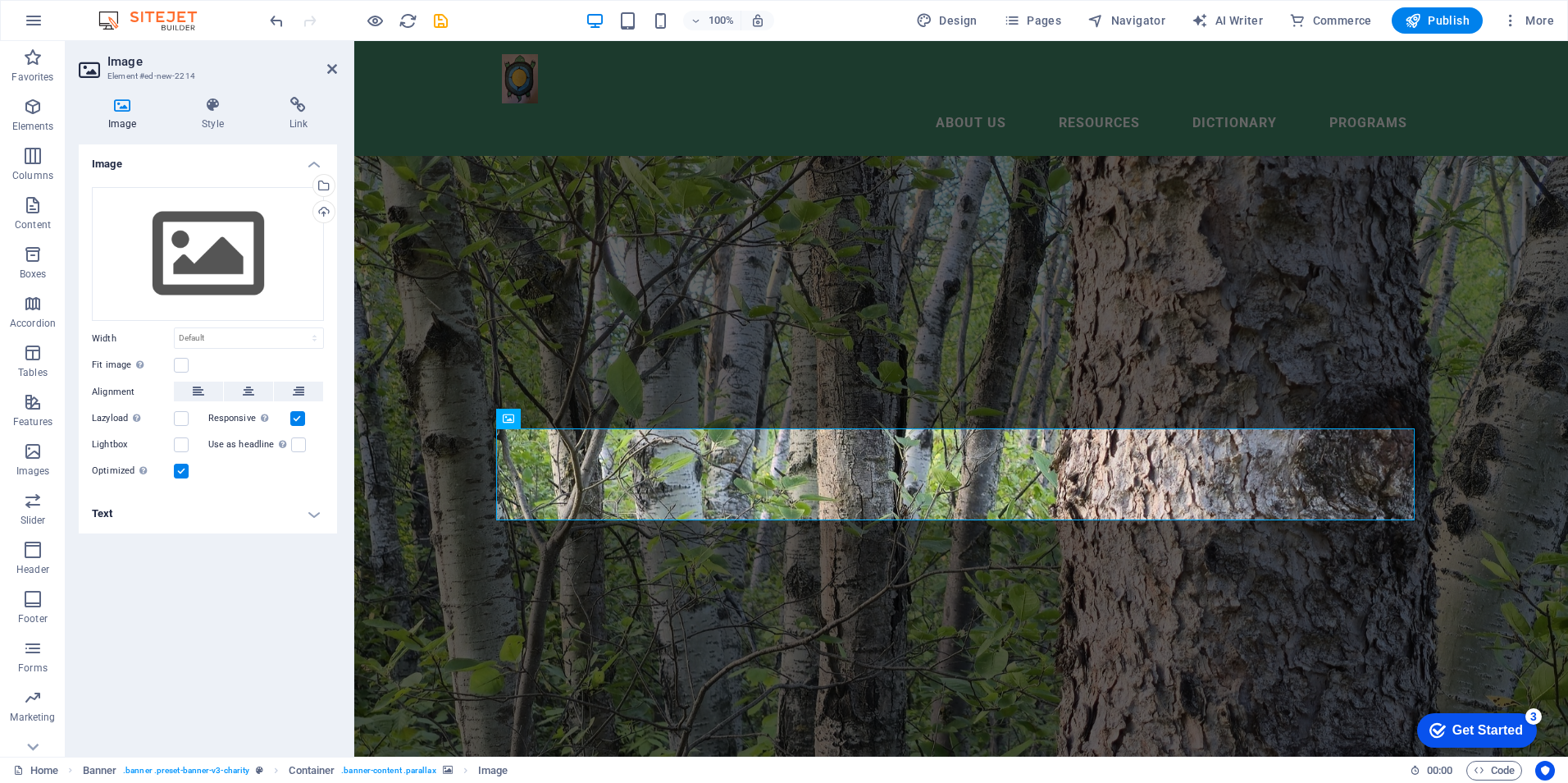
click at [799, 652] on figure at bounding box center [961, 398] width 1214 height 716
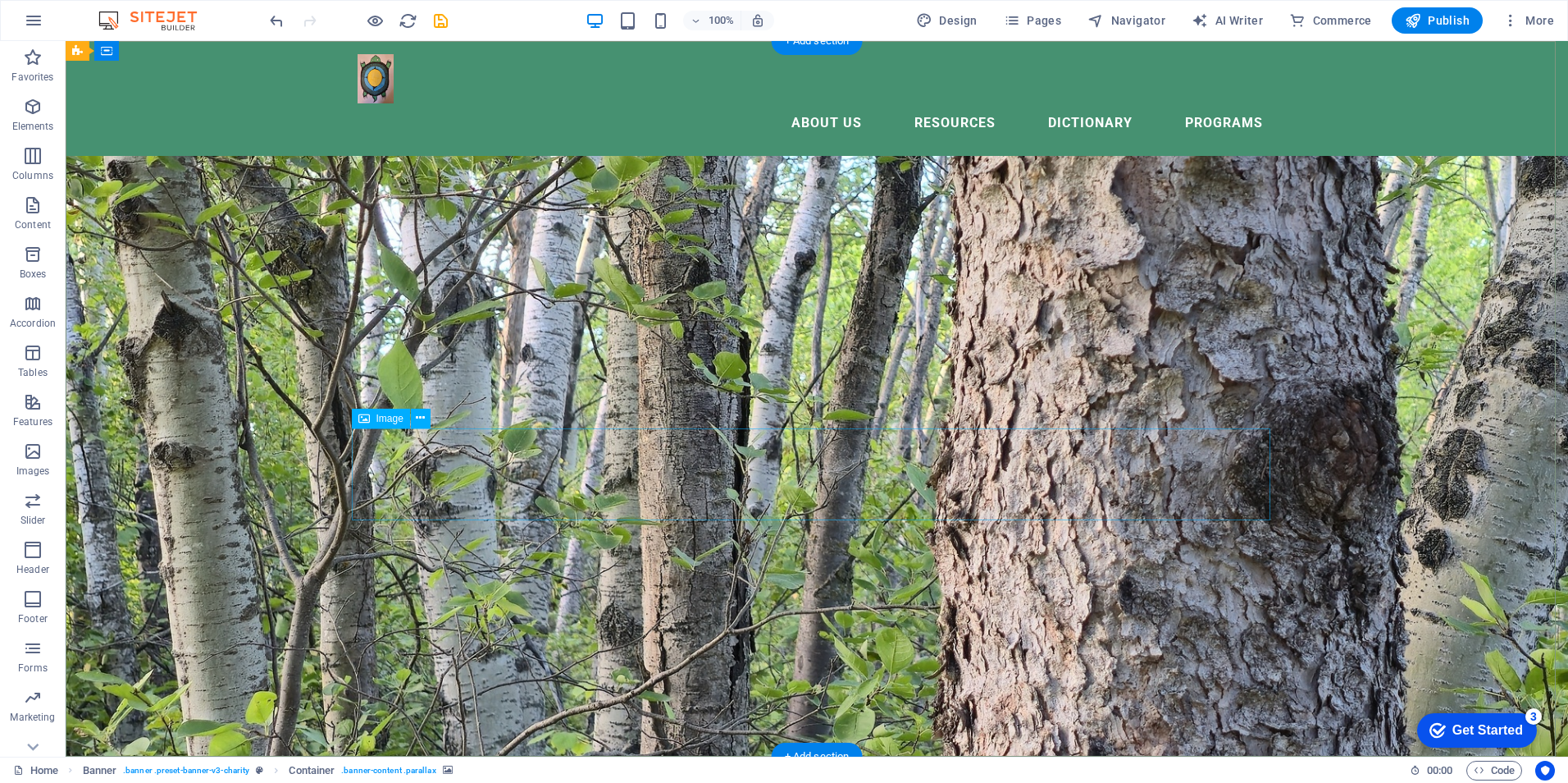
click at [649, 404] on icon at bounding box center [649, 401] width 9 height 17
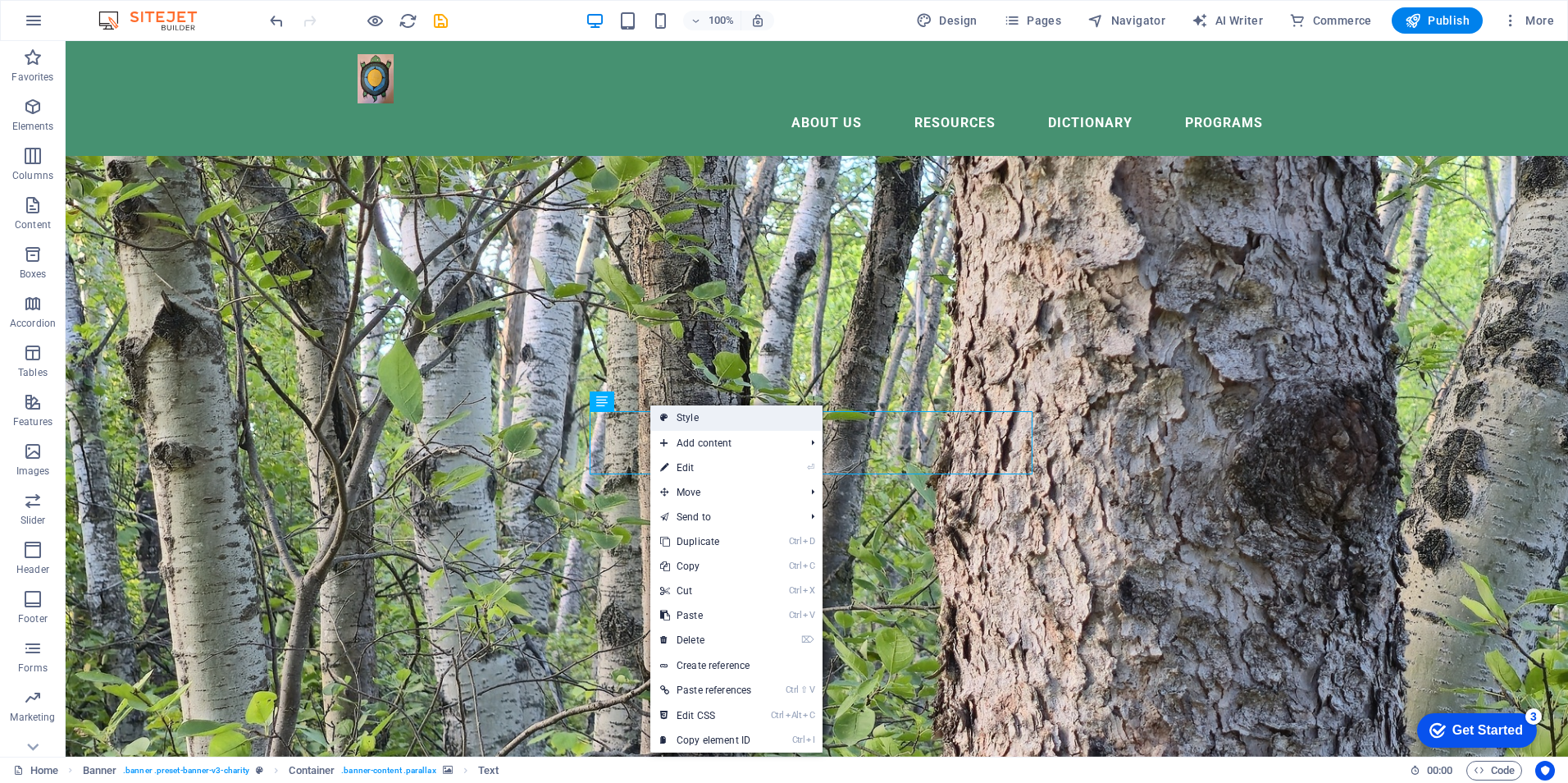
click at [671, 417] on link "Style" at bounding box center [736, 418] width 172 height 25
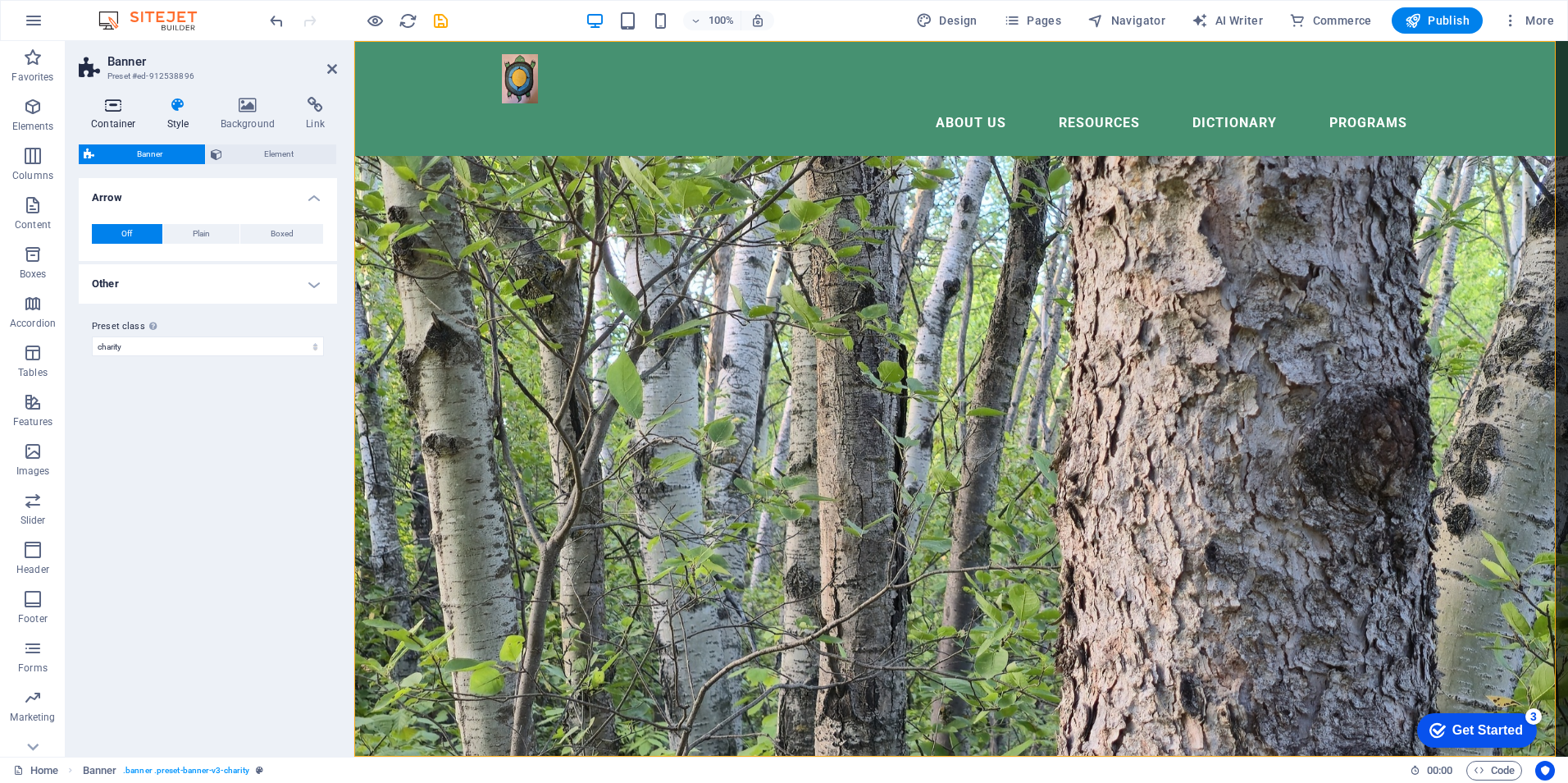
click at [115, 110] on icon at bounding box center [114, 105] width 70 height 17
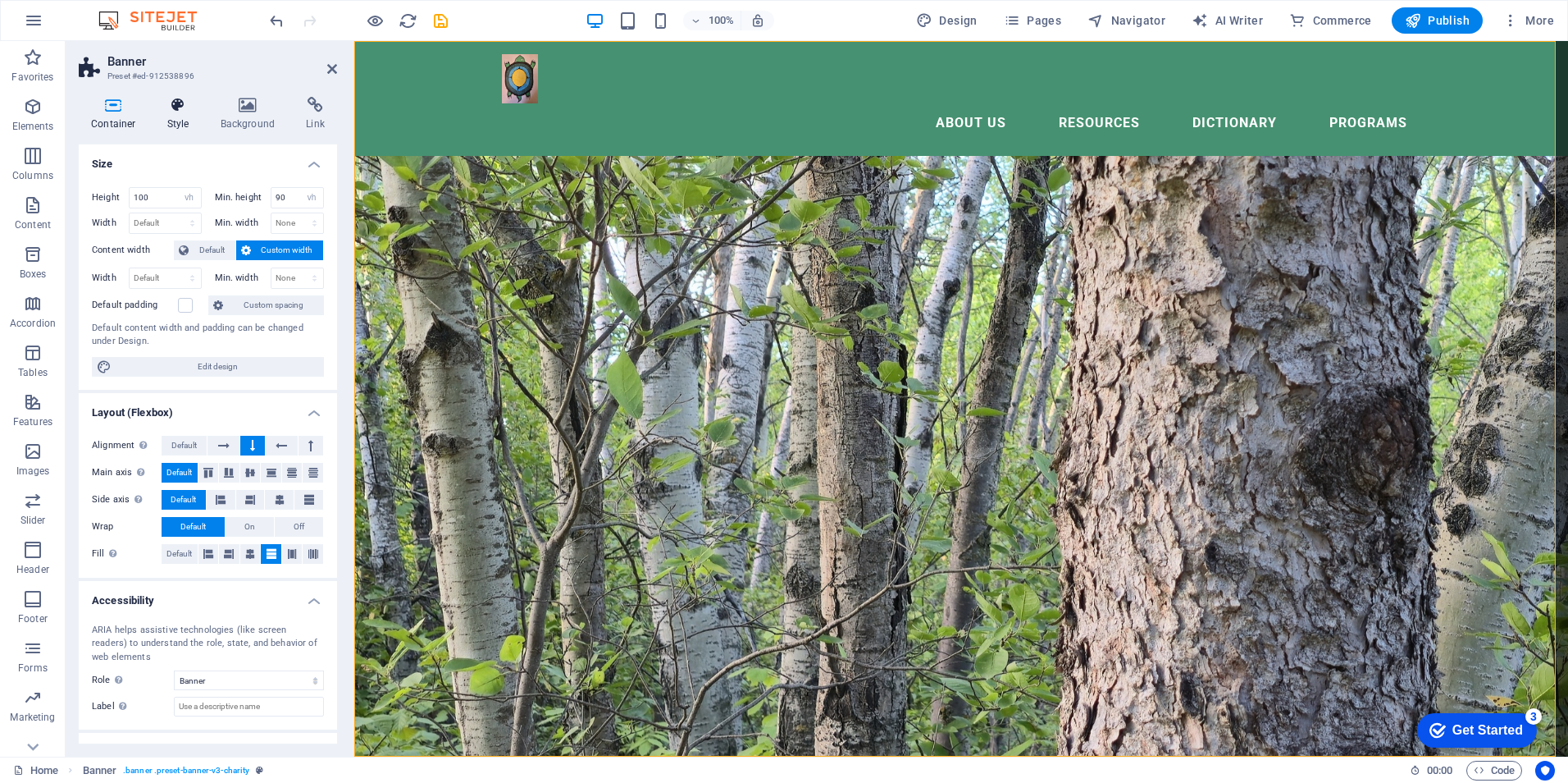
click at [178, 112] on icon at bounding box center [179, 105] width 47 height 17
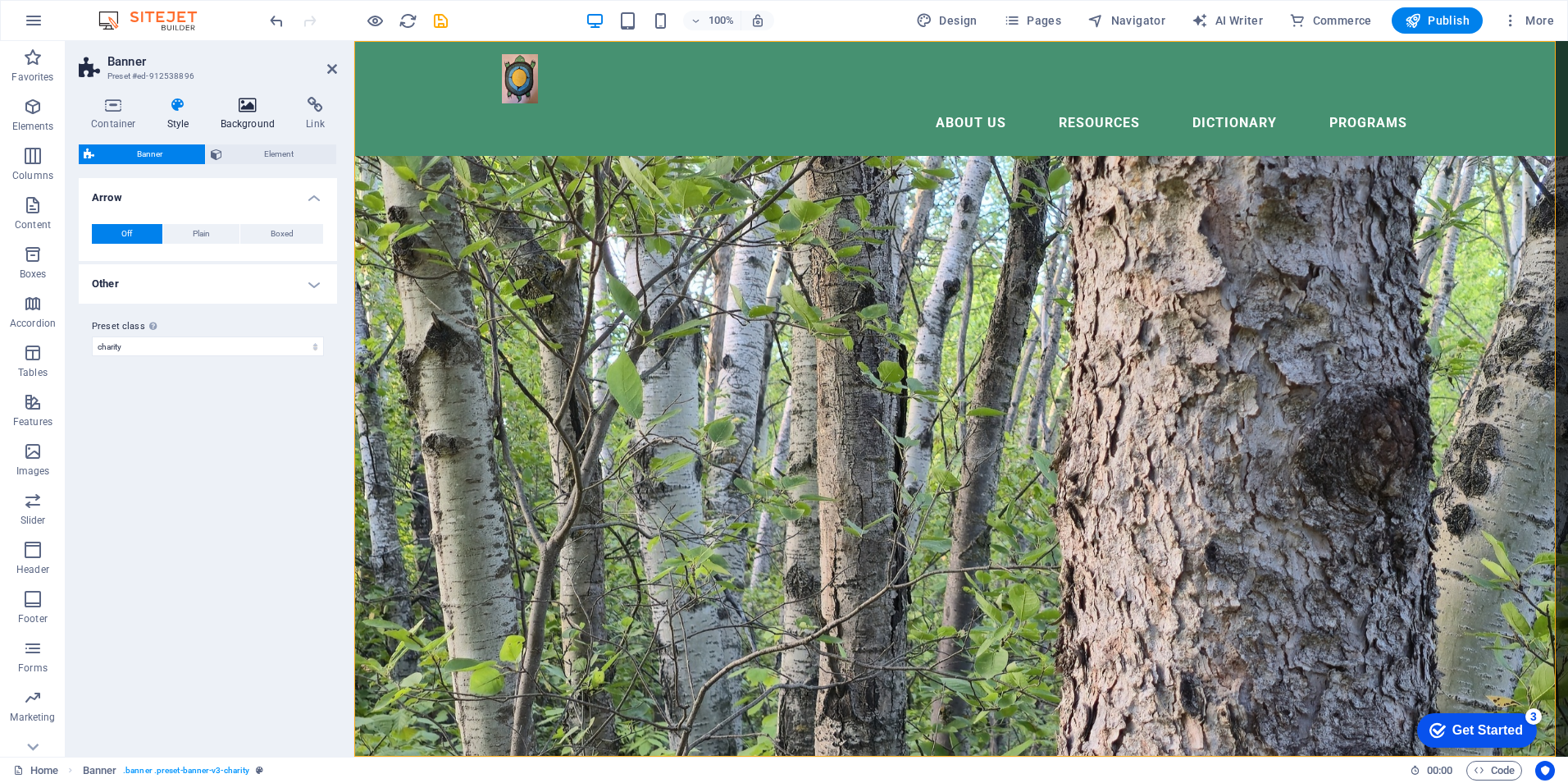
click at [239, 110] on icon at bounding box center [248, 105] width 80 height 17
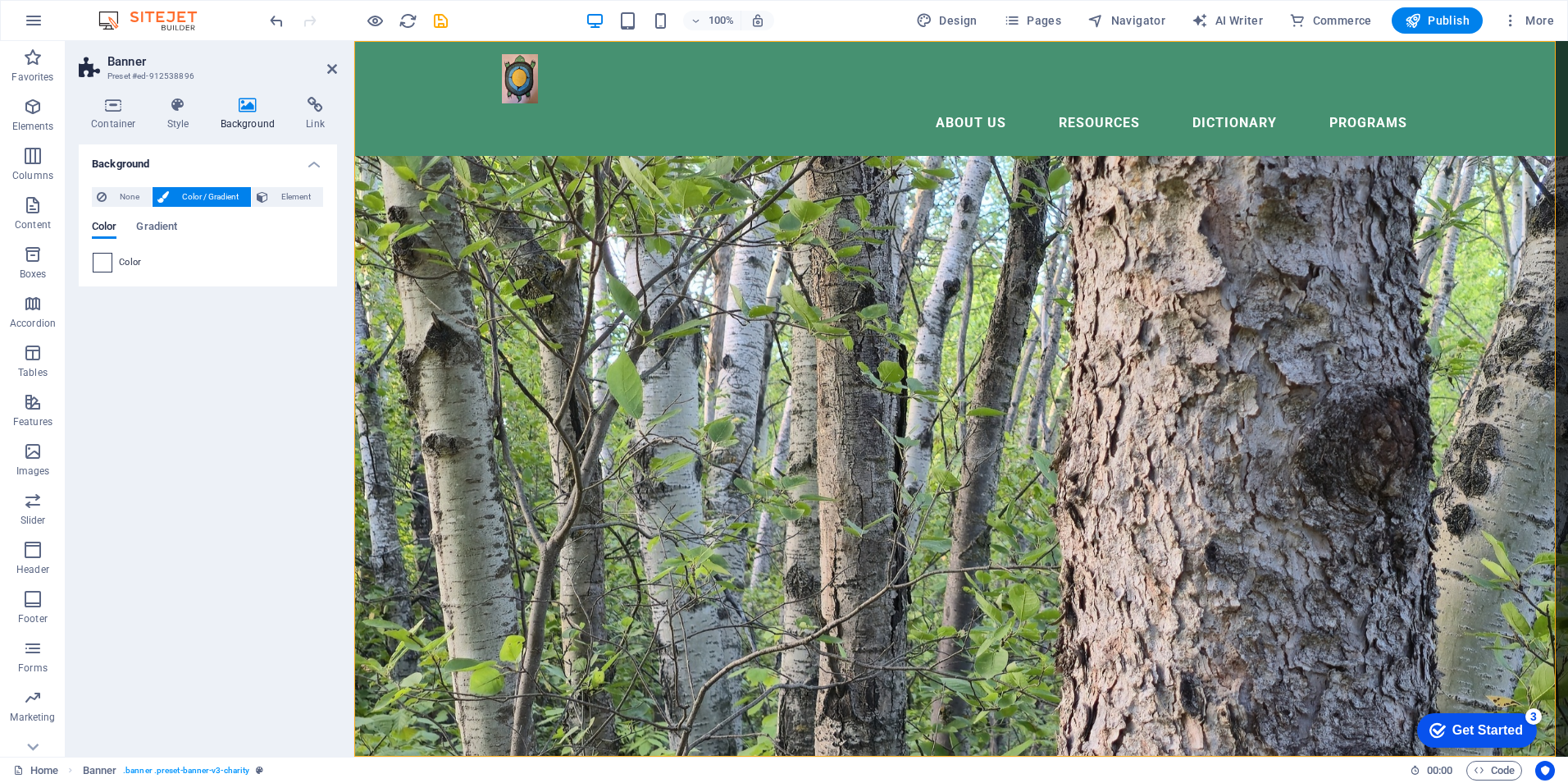
click at [101, 263] on span at bounding box center [103, 263] width 18 height 18
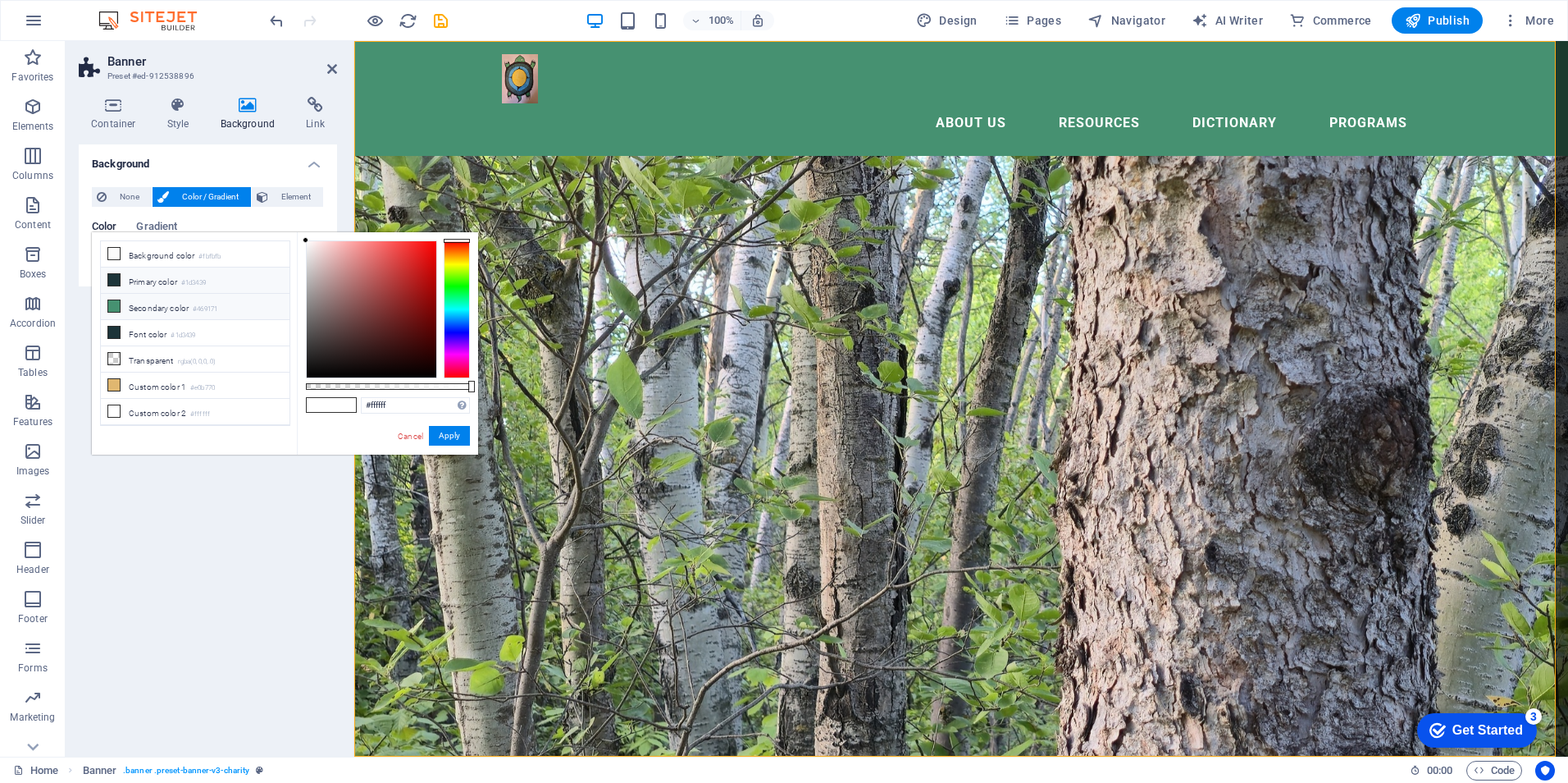
click at [122, 304] on li "Secondary color #469171" at bounding box center [194, 307] width 189 height 27
type input "#469171"
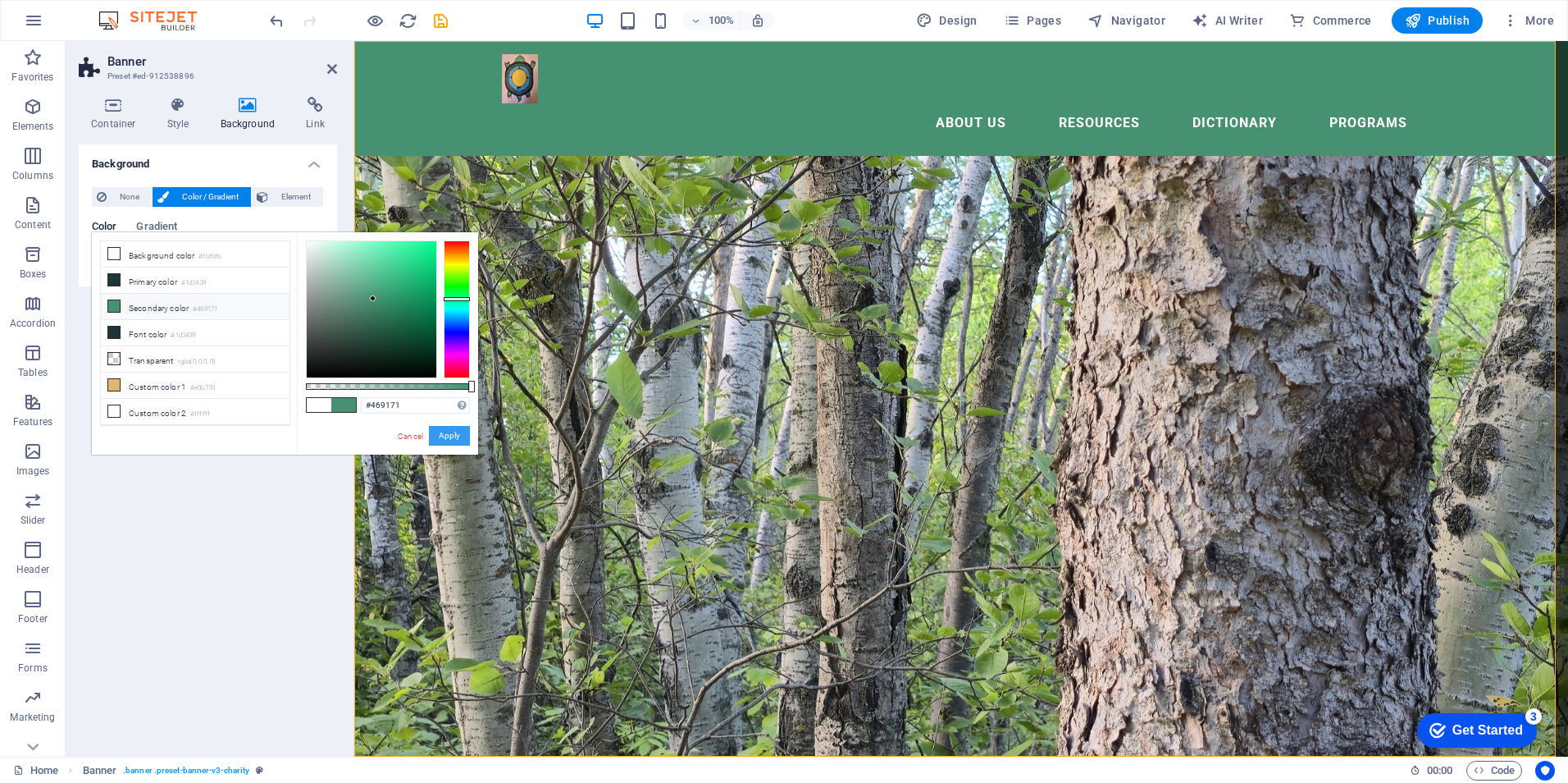
click at [449, 434] on button "Apply" at bounding box center [449, 436] width 41 height 20
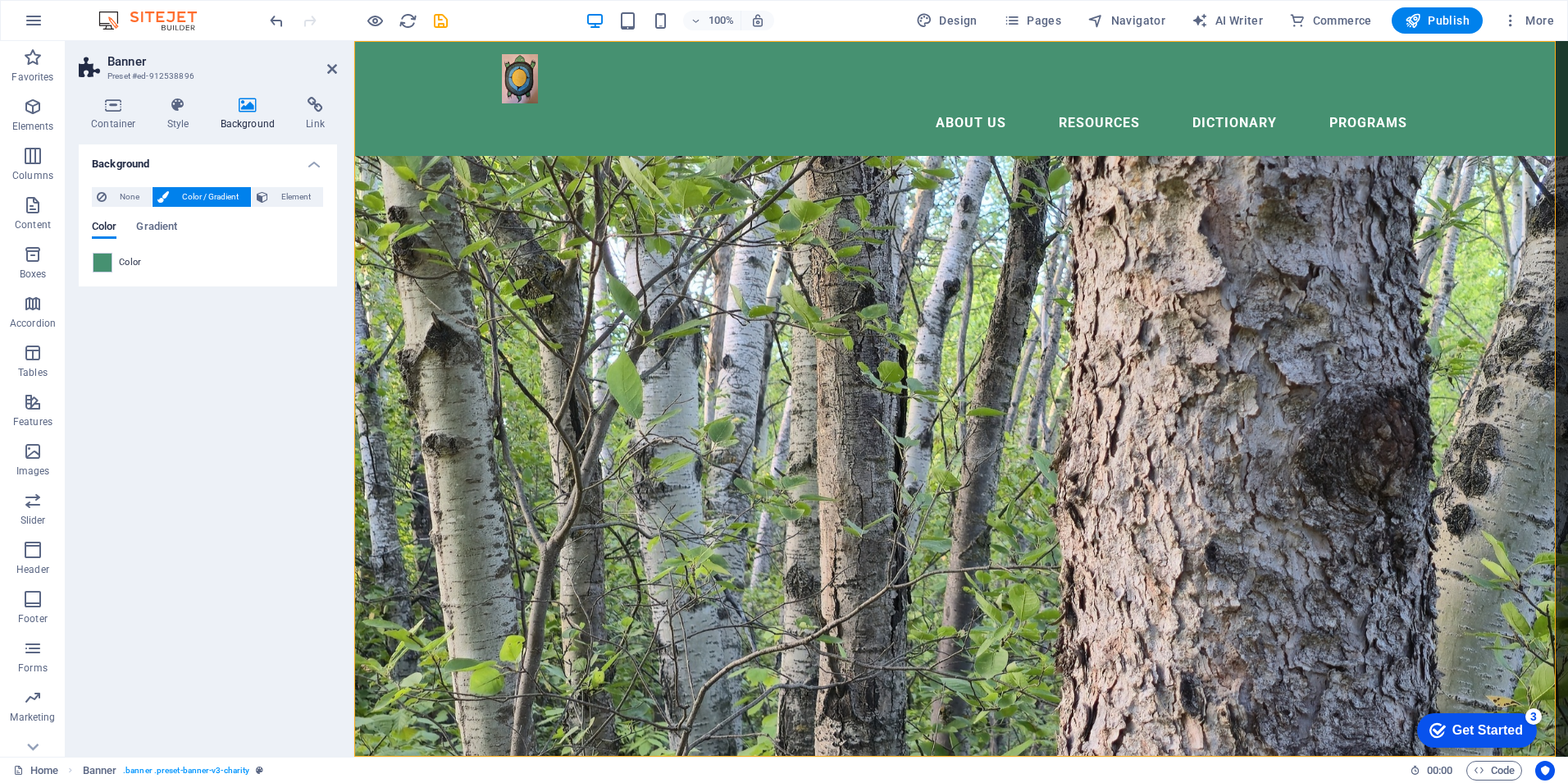
click at [727, 541] on figure at bounding box center [961, 398] width 1214 height 716
click at [946, 551] on figure at bounding box center [961, 398] width 1214 height 716
drag, startPoint x: 332, startPoint y: 64, endPoint x: 286, endPoint y: 52, distance: 47.5
click at [332, 64] on icon at bounding box center [332, 69] width 10 height 13
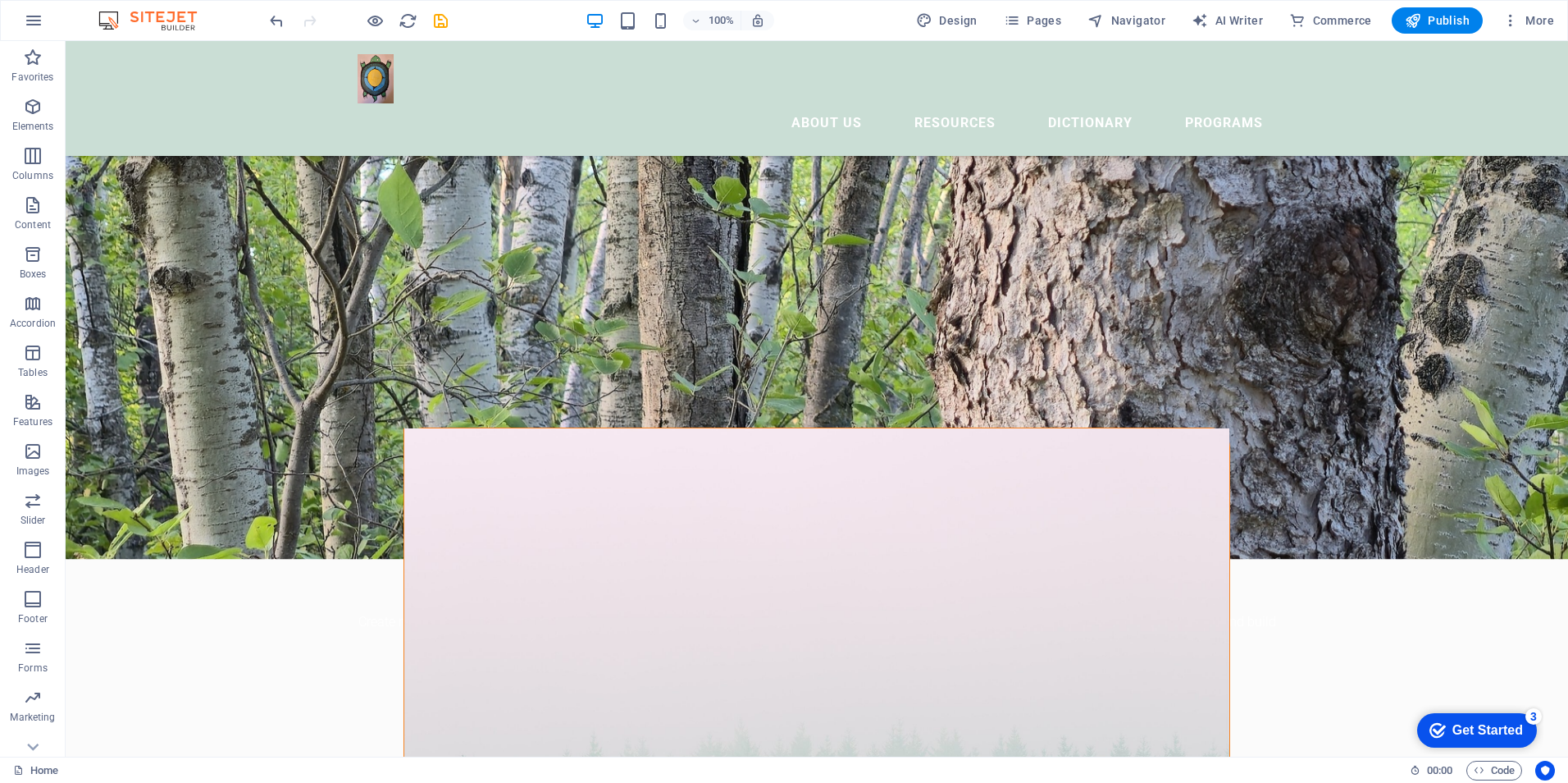
scroll to position [328, 0]
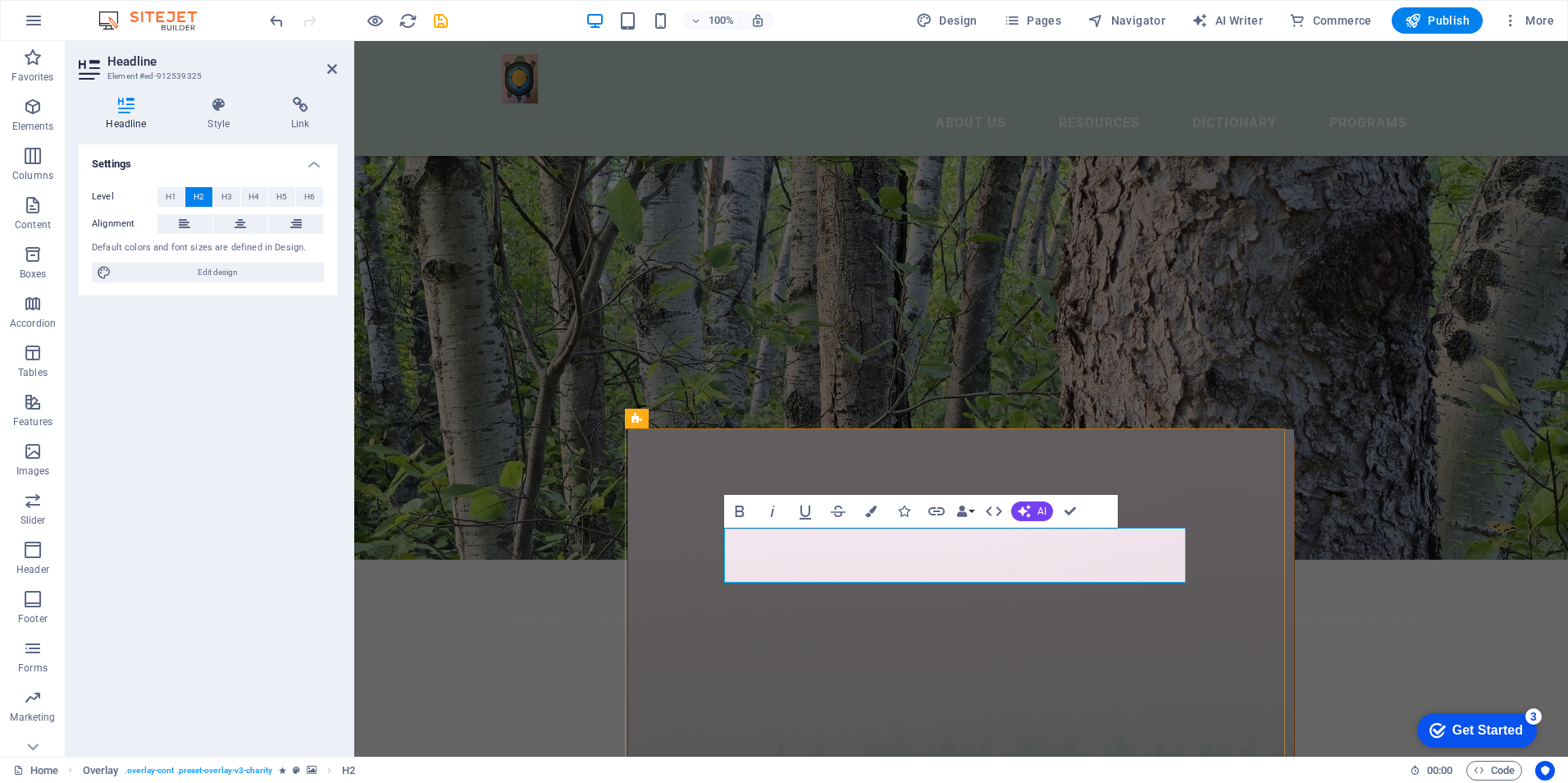
click at [578, 342] on figure at bounding box center [961, 224] width 1214 height 670
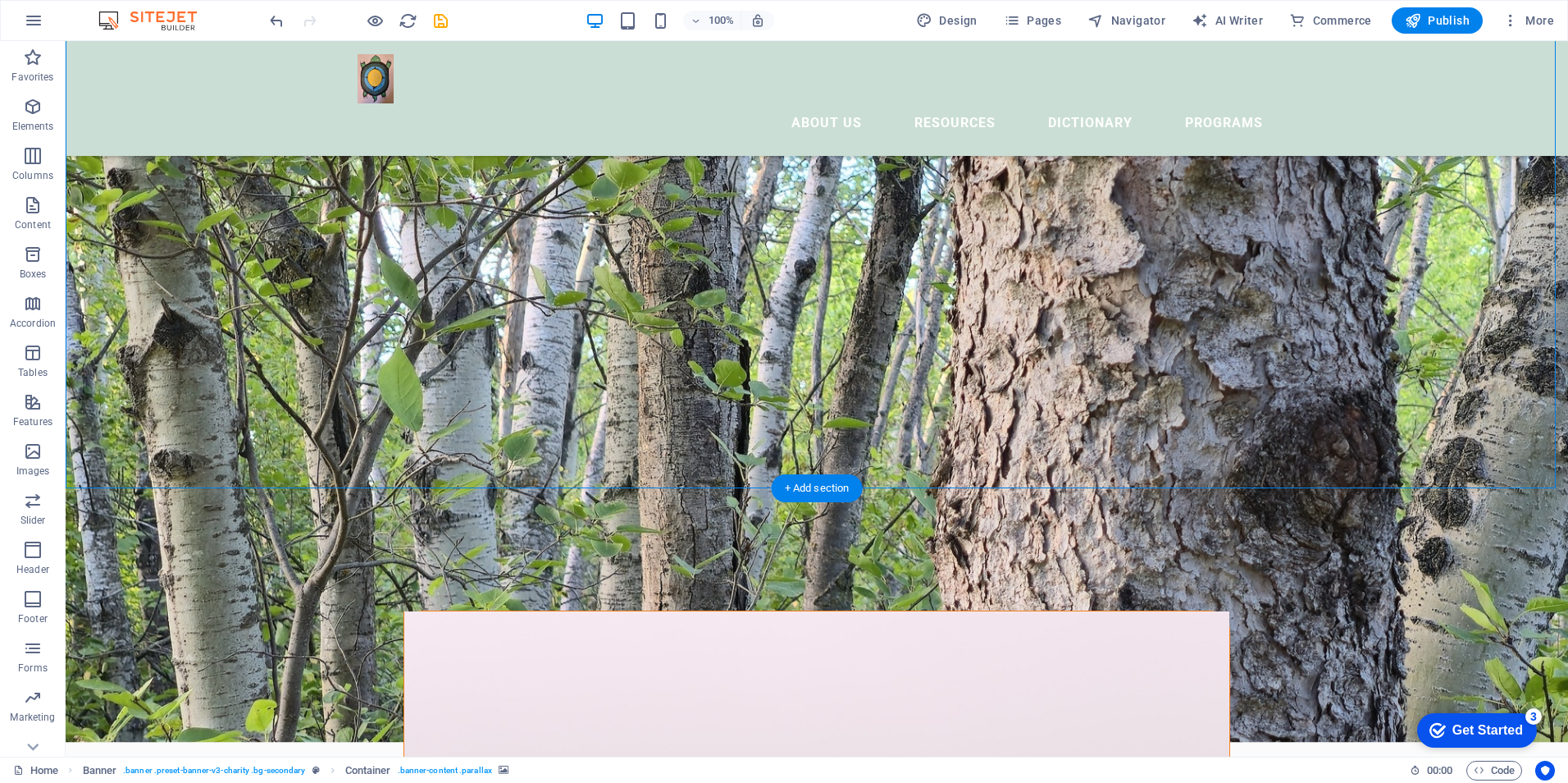
scroll to position [0, 0]
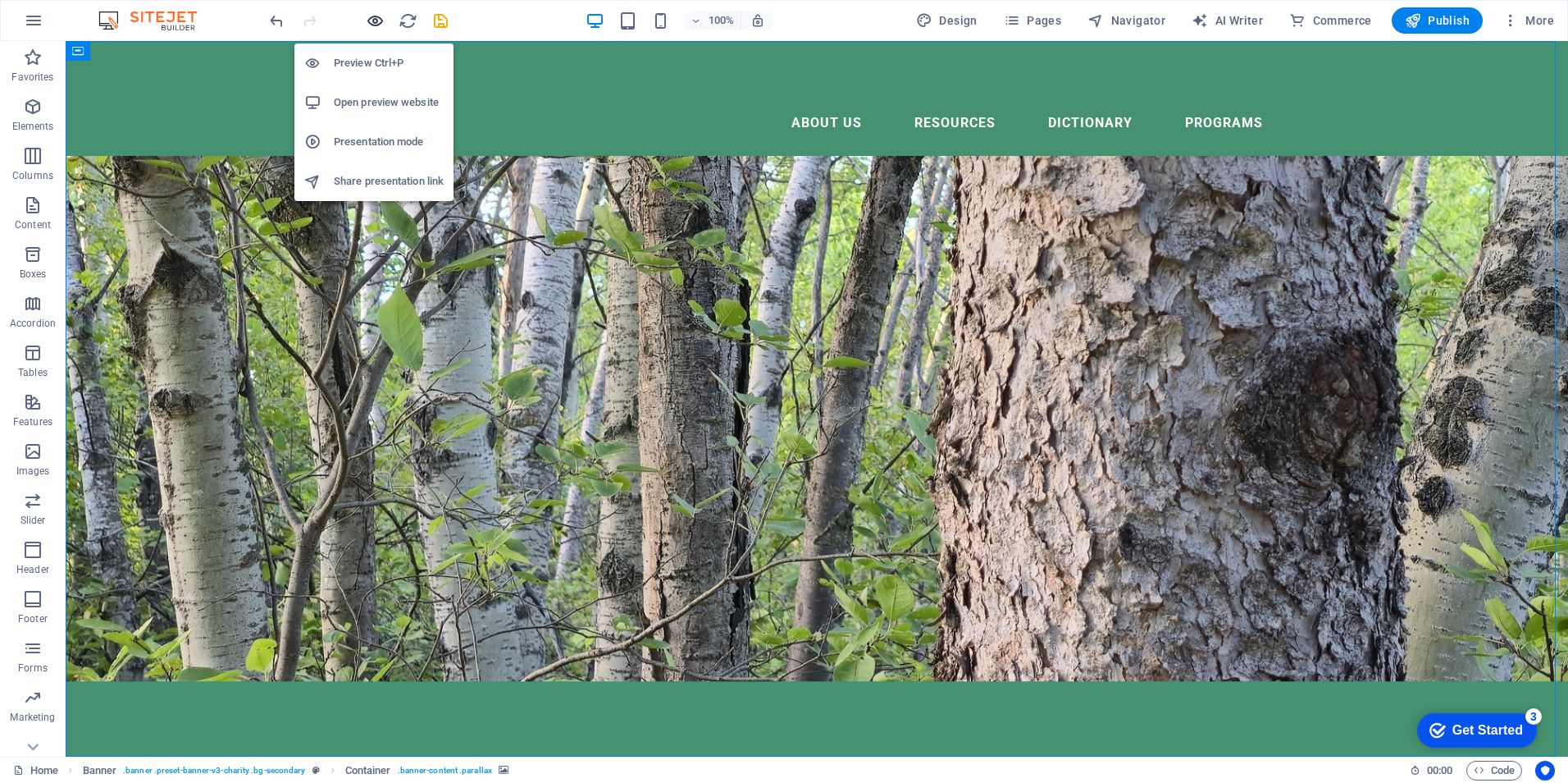
click at [368, 22] on icon "button" at bounding box center [375, 21] width 19 height 19
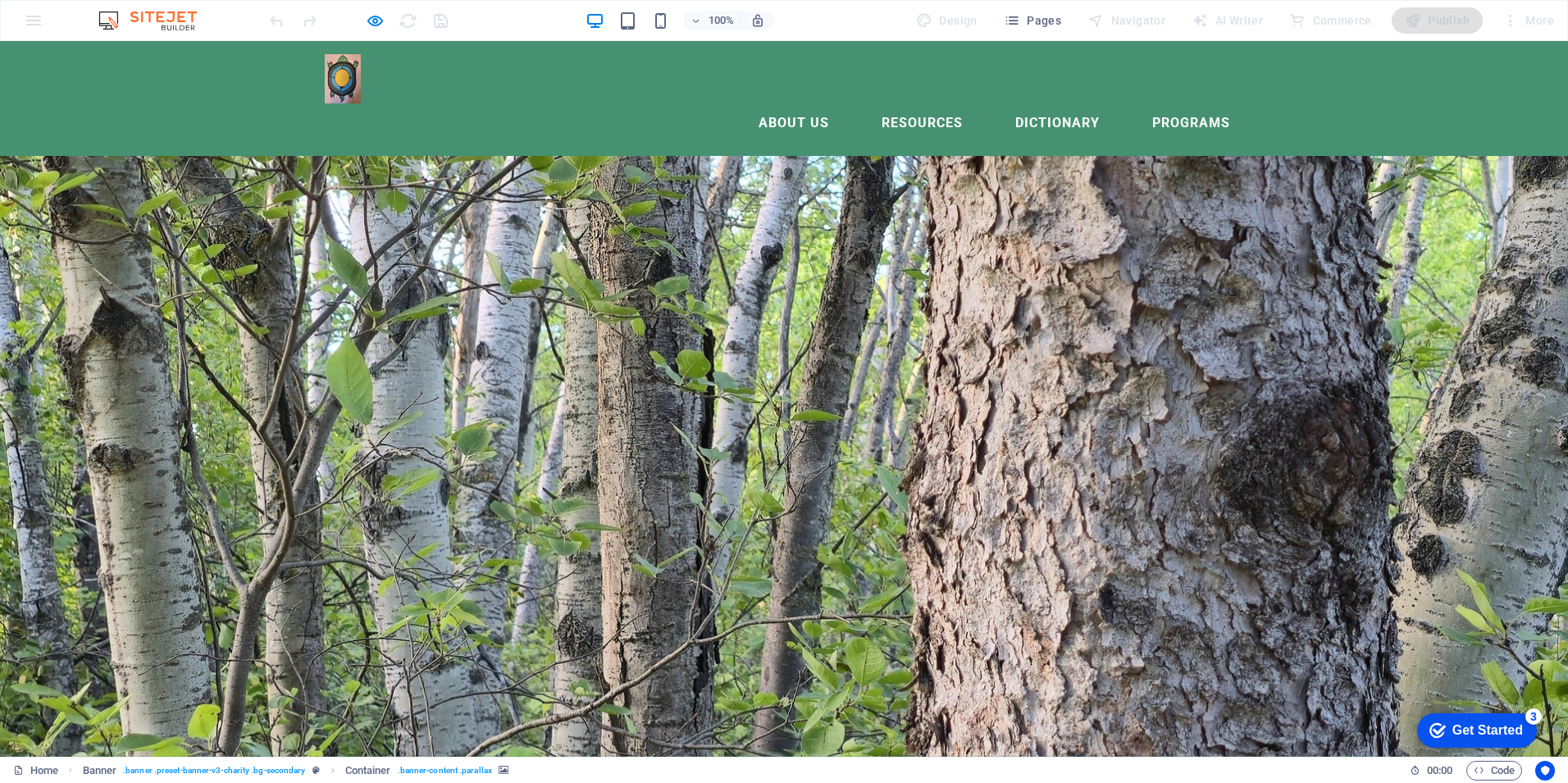
drag, startPoint x: 660, startPoint y: 351, endPoint x: 796, endPoint y: 372, distance: 137.6
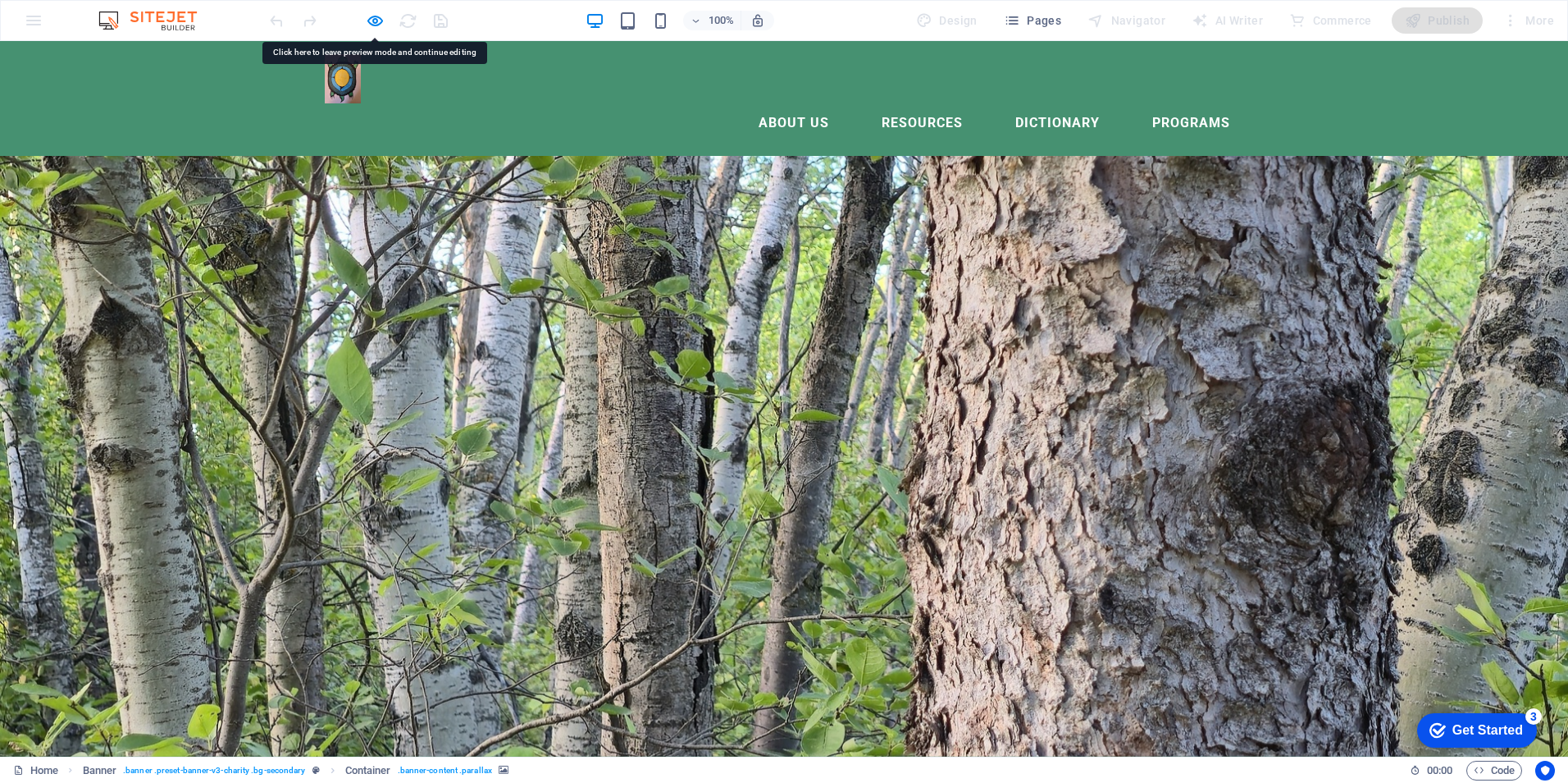
drag, startPoint x: 796, startPoint y: 372, endPoint x: 693, endPoint y: 375, distance: 103.0
drag, startPoint x: 694, startPoint y: 375, endPoint x: 731, endPoint y: 432, distance: 68.0
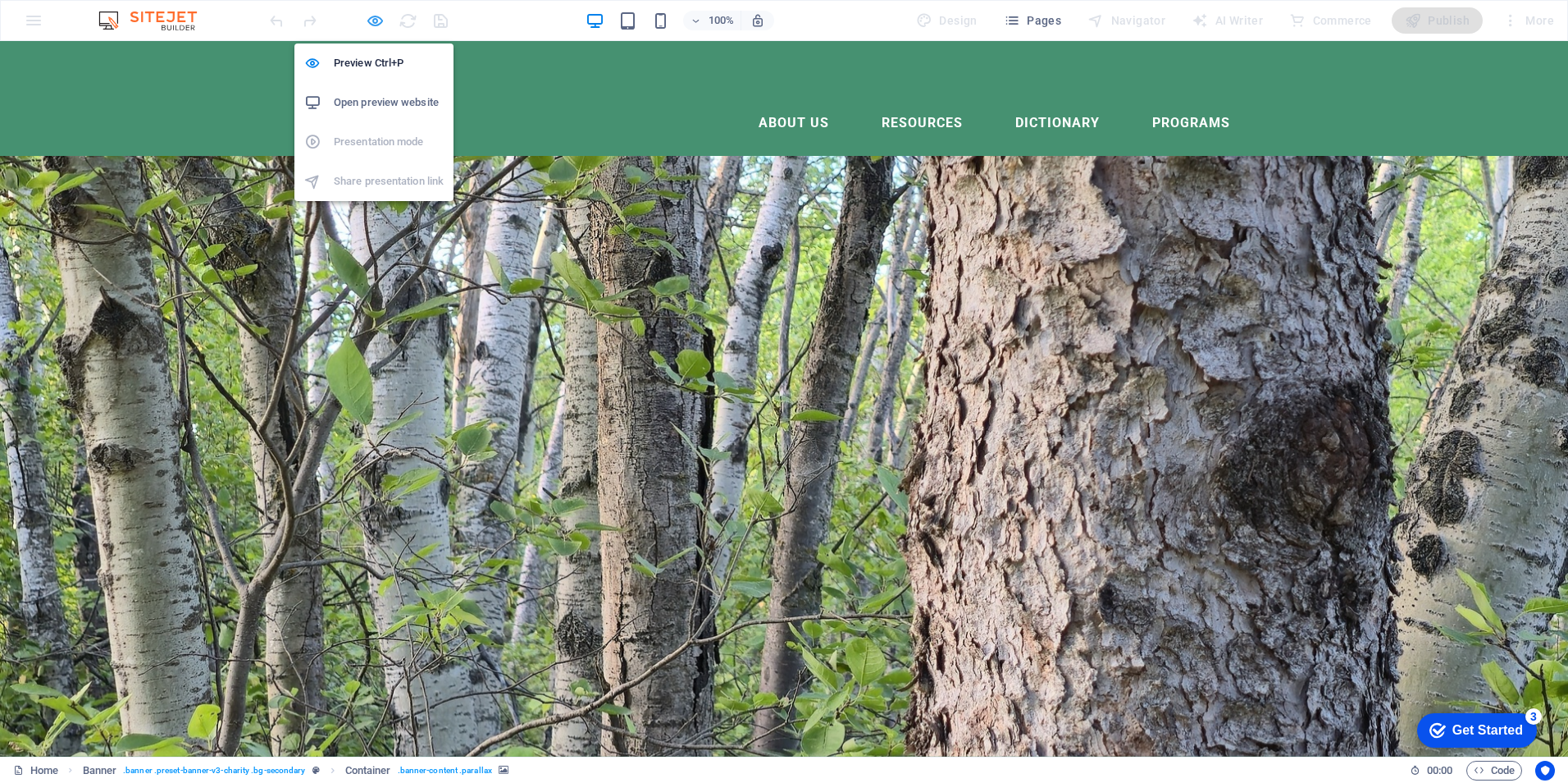
click at [373, 22] on icon "button" at bounding box center [375, 21] width 19 height 19
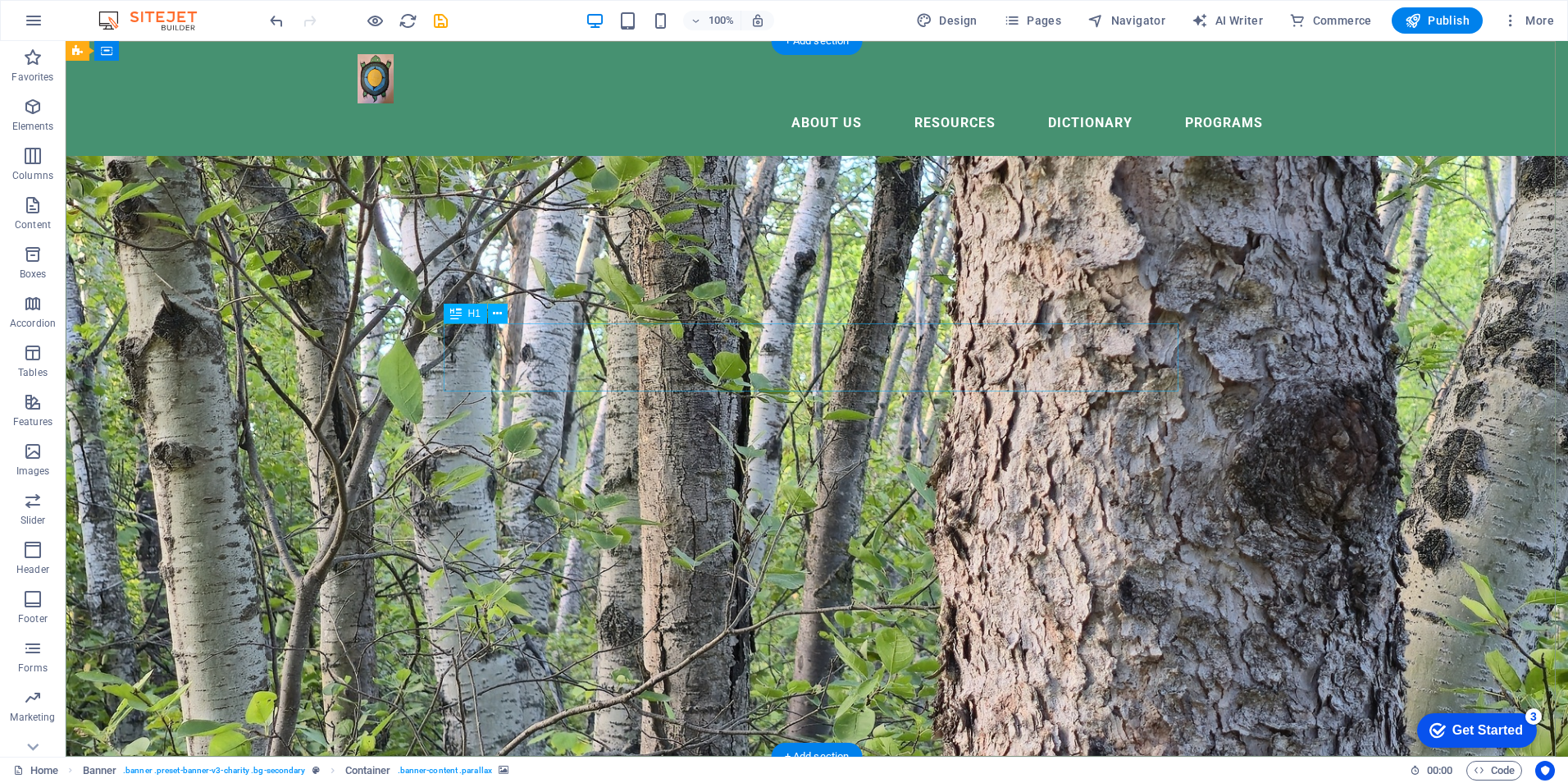
click at [460, 313] on icon at bounding box center [456, 313] width 12 height 20
click at [499, 313] on icon at bounding box center [497, 313] width 9 height 17
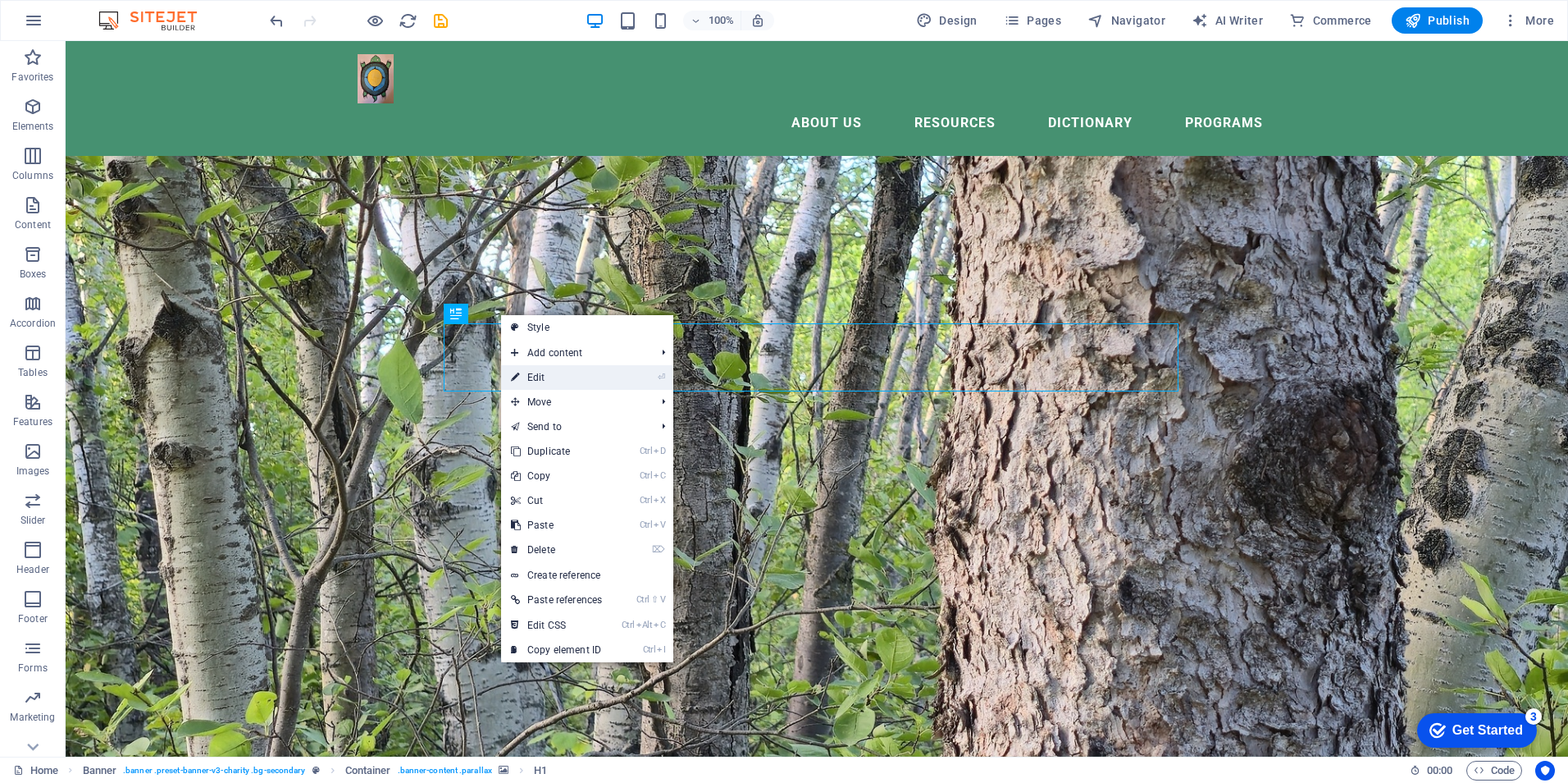
click at [546, 375] on link "⏎ Edit" at bounding box center [556, 377] width 111 height 25
select select "%"
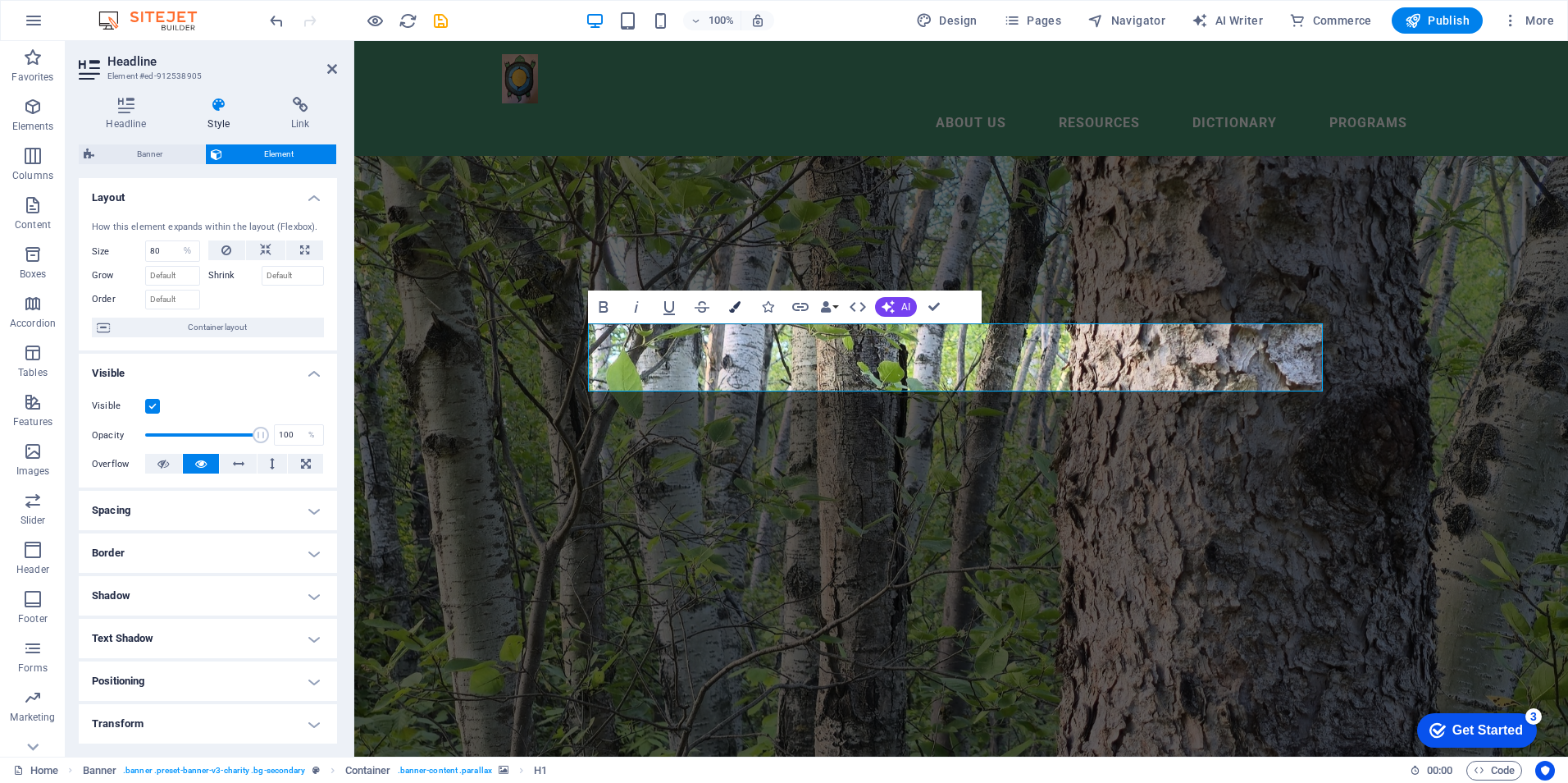
click at [730, 303] on icon "button" at bounding box center [735, 307] width 12 height 12
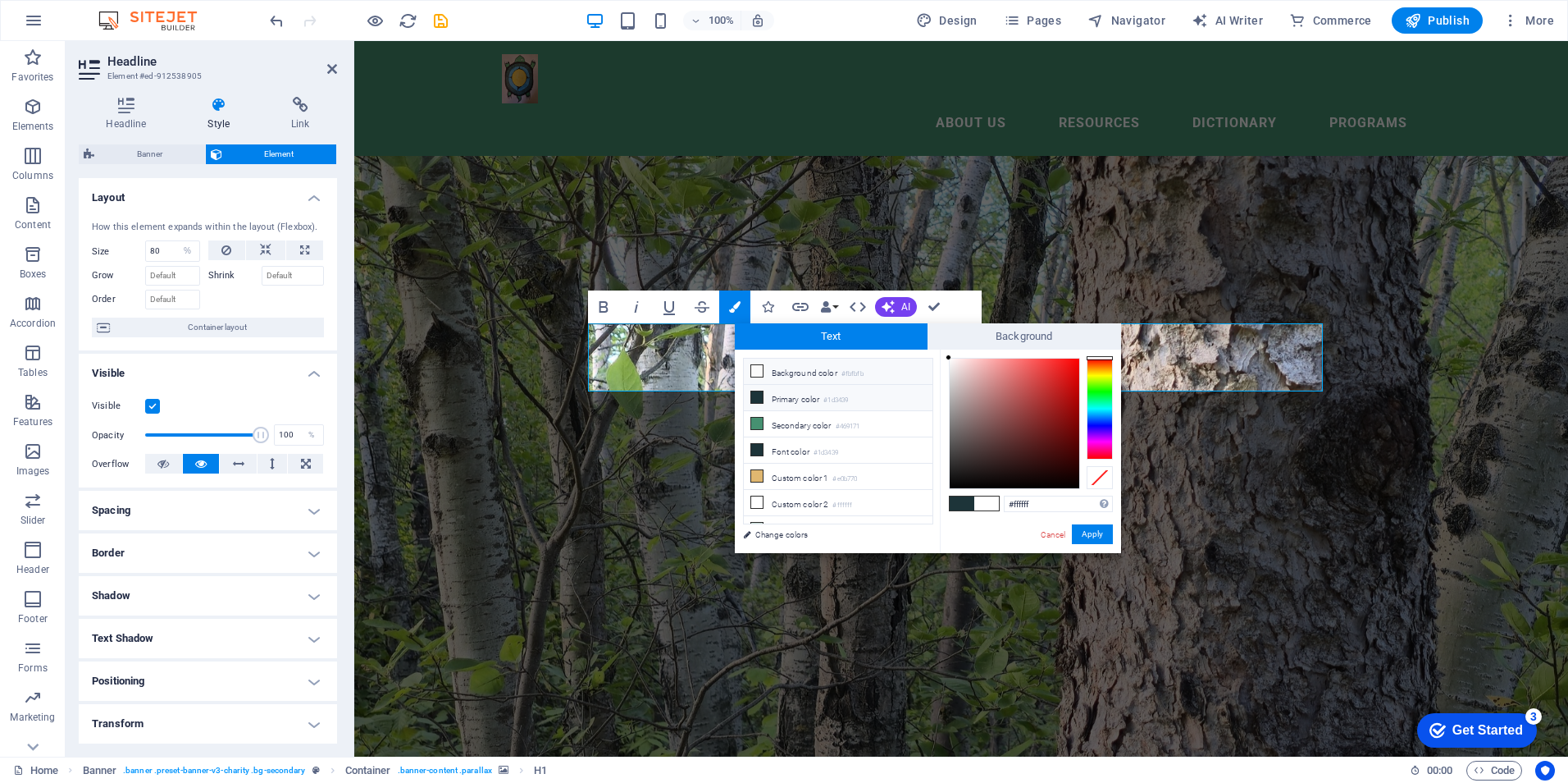
click at [797, 374] on li "Background color #fbfbfb" at bounding box center [838, 372] width 189 height 27
type input "#fbfbfb"
click at [755, 369] on icon at bounding box center [757, 371] width 12 height 12
click at [785, 367] on li "Background color #fbfbfb" at bounding box center [838, 372] width 189 height 27
click at [1049, 536] on link "Cancel" at bounding box center [1053, 534] width 29 height 12
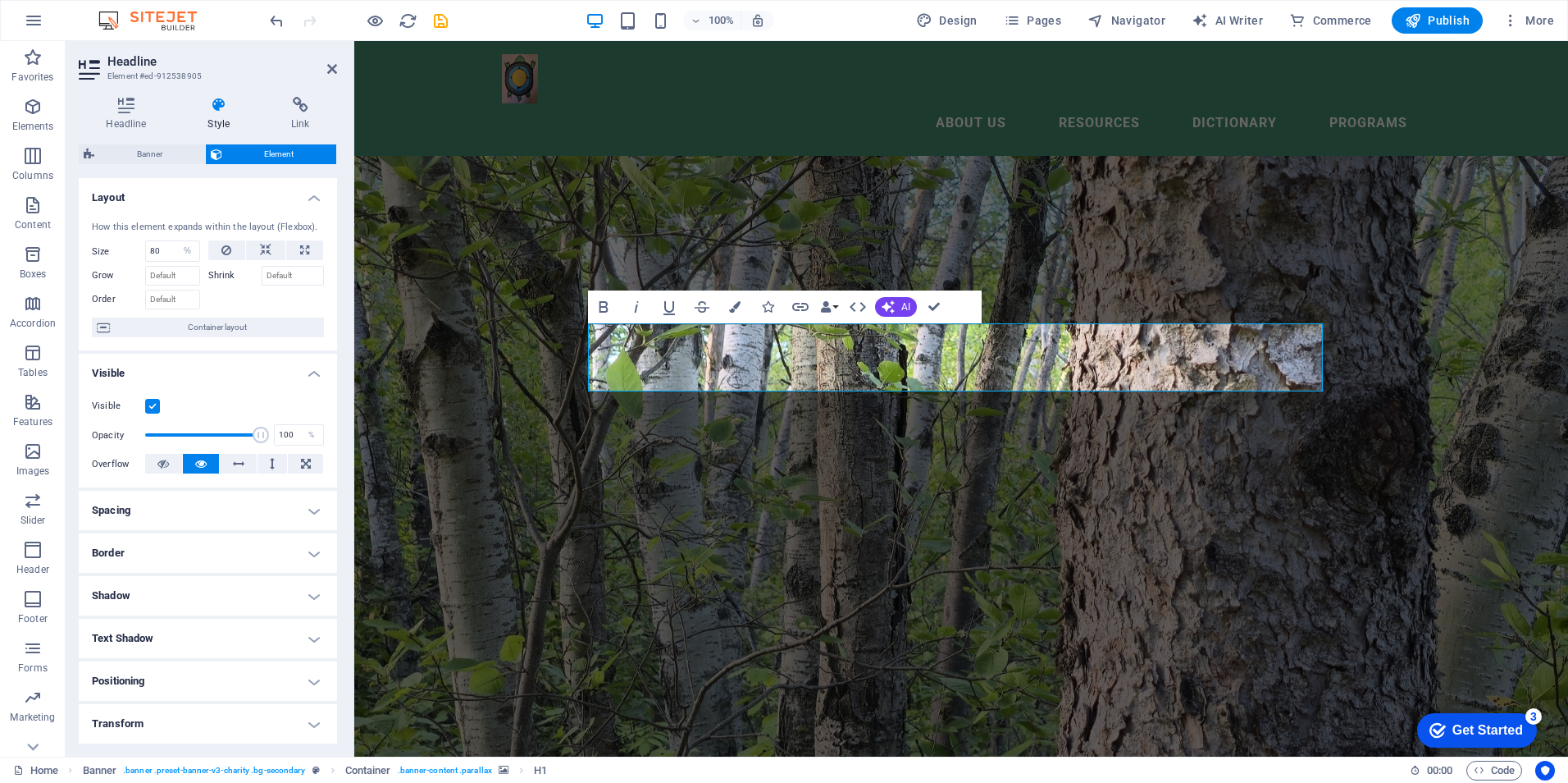
click at [794, 547] on figure at bounding box center [961, 398] width 1214 height 716
click at [1276, 534] on figure at bounding box center [961, 398] width 1214 height 716
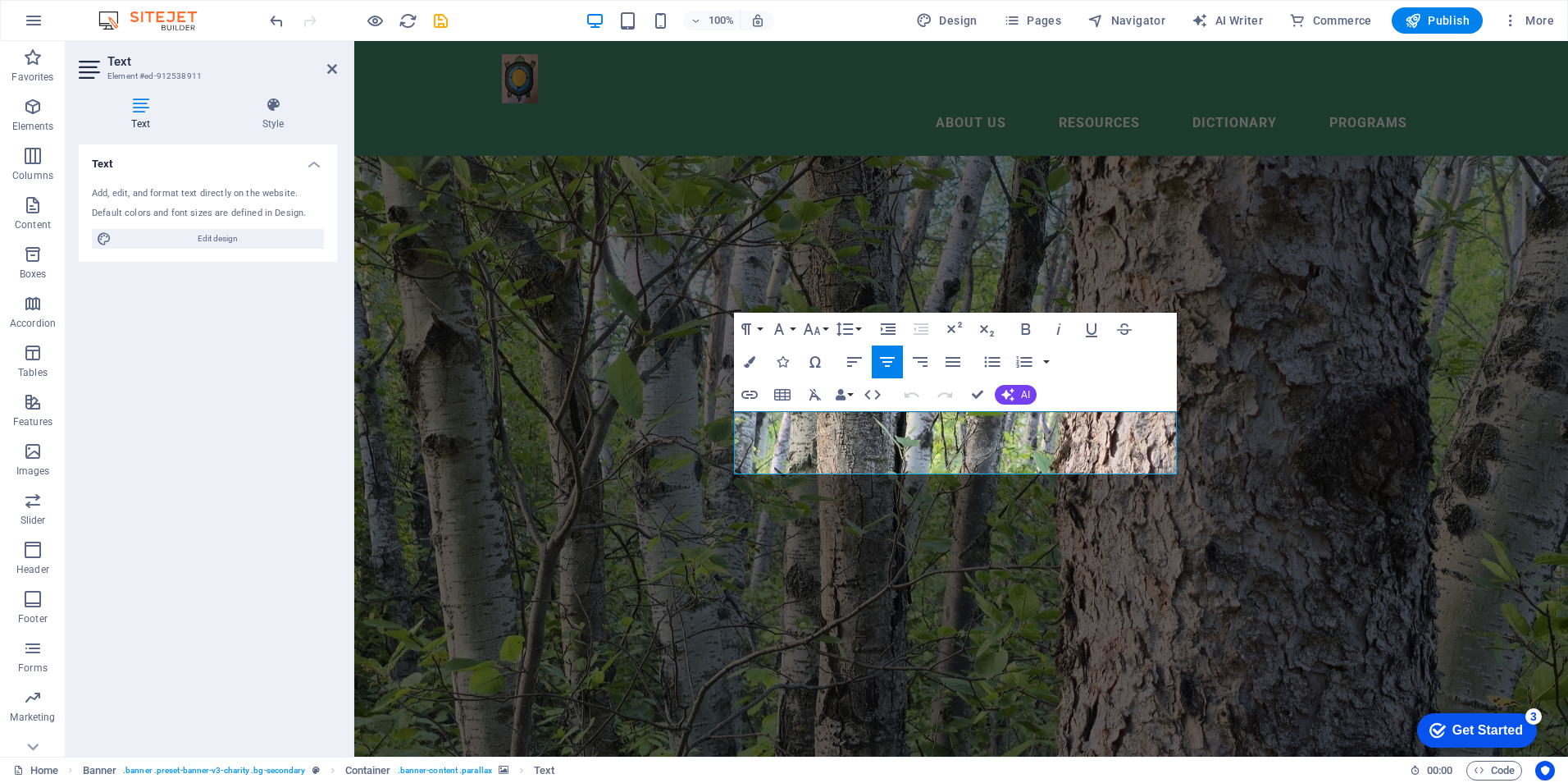
drag, startPoint x: 744, startPoint y: 423, endPoint x: 1177, endPoint y: 462, distance: 434.8
click at [1177, 462] on div "Our Mission Create new conversationally fluent speakers of Anishinaabemowin thr…" at bounding box center [961, 529] width 1214 height 976
click at [1025, 328] on icon "button" at bounding box center [1026, 329] width 20 height 20
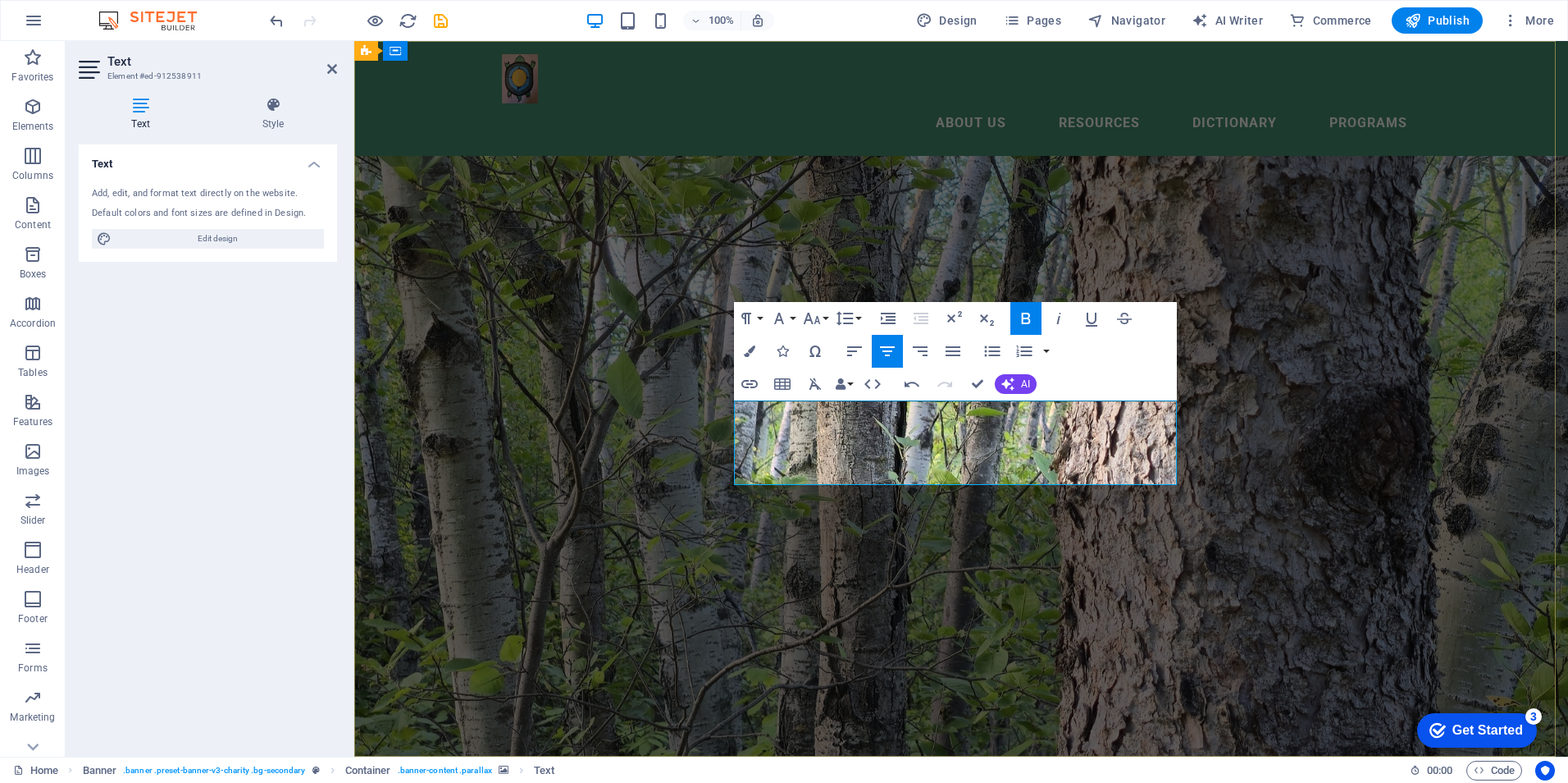
click at [1450, 483] on figure at bounding box center [961, 398] width 1214 height 716
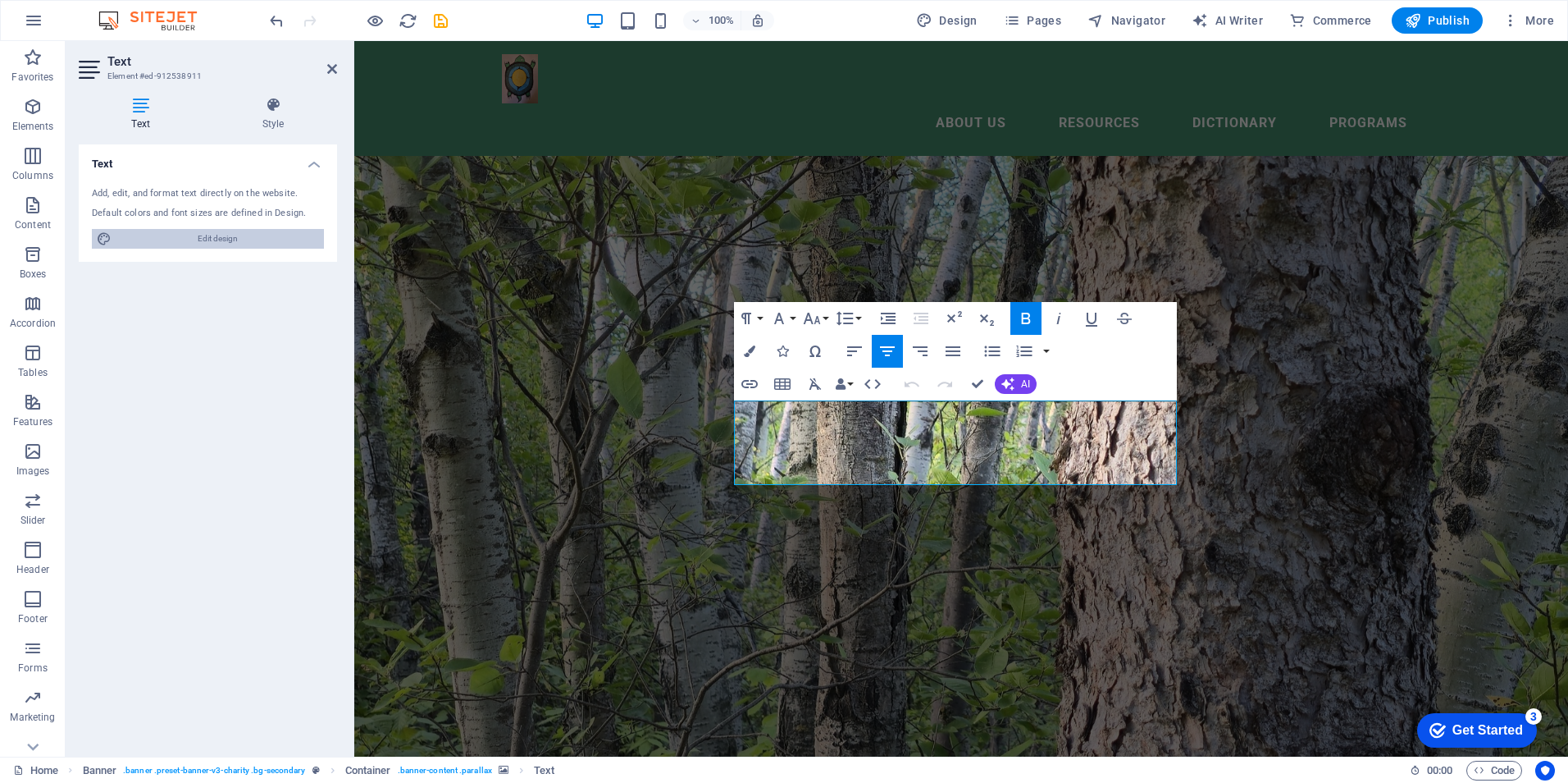
click at [207, 235] on span "Edit design" at bounding box center [218, 239] width 203 height 20
select select "px"
select select "300"
select select "px"
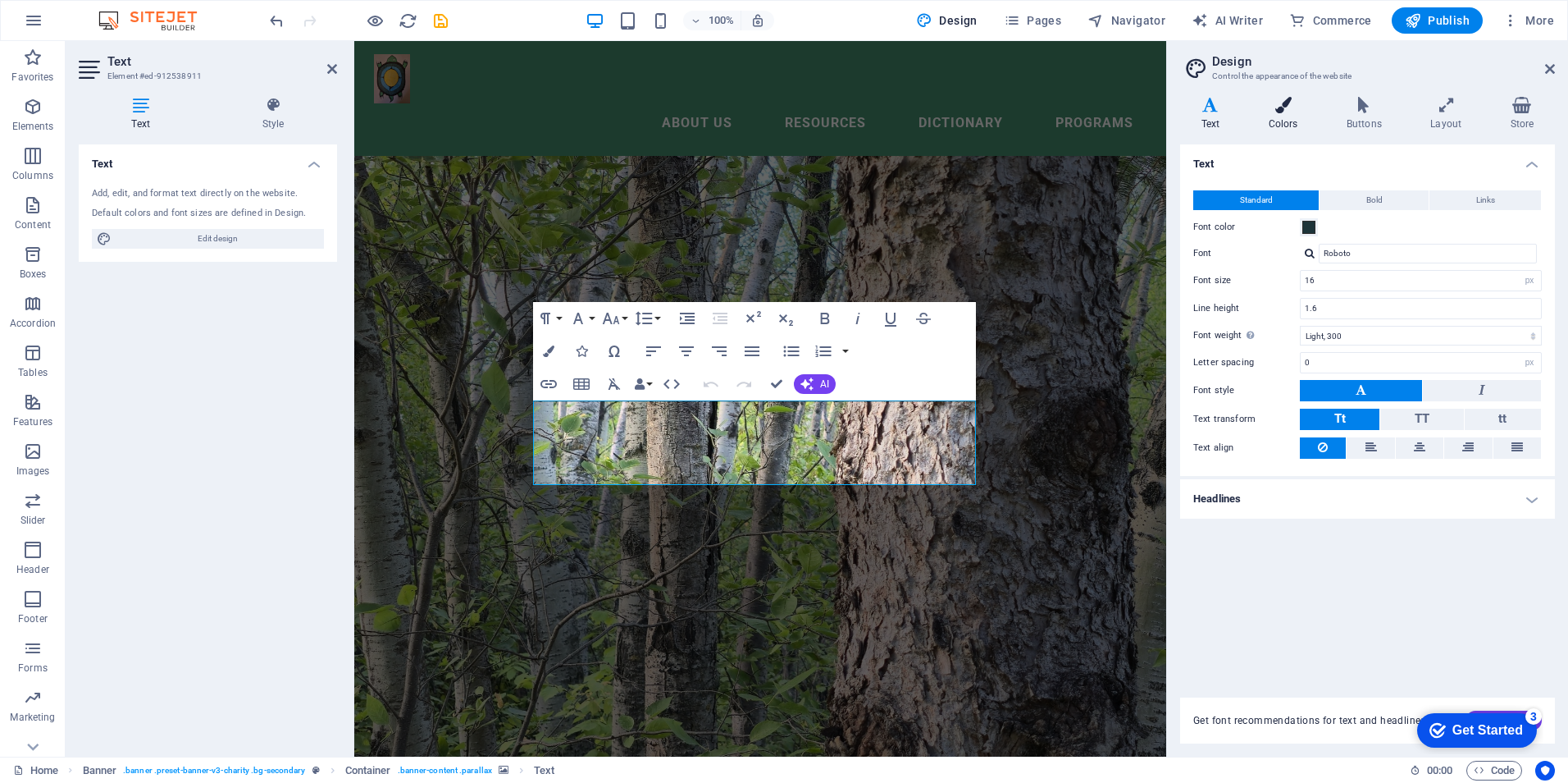
click at [1292, 106] on icon at bounding box center [1283, 105] width 71 height 17
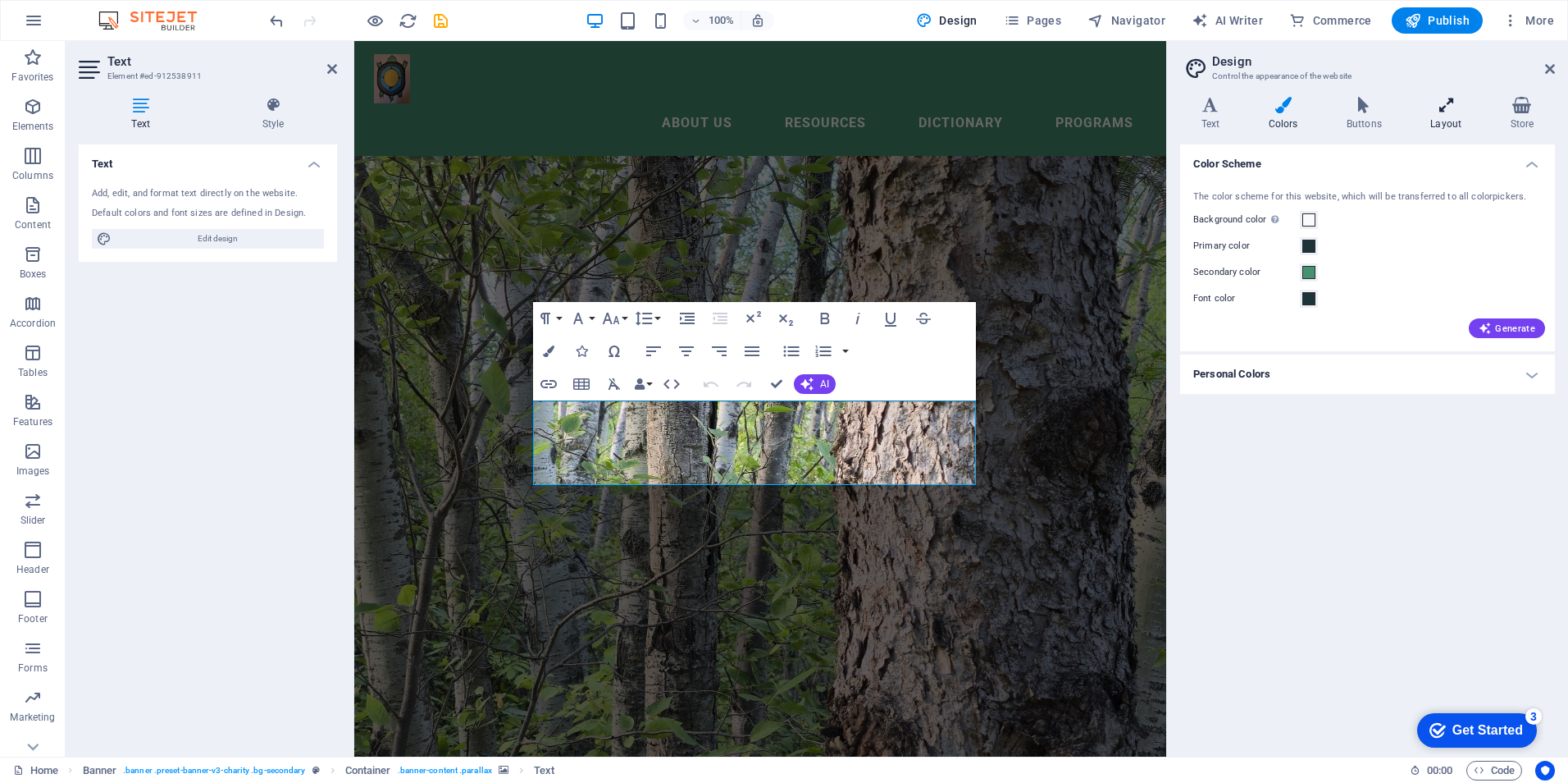
click at [1449, 110] on icon at bounding box center [1447, 105] width 73 height 17
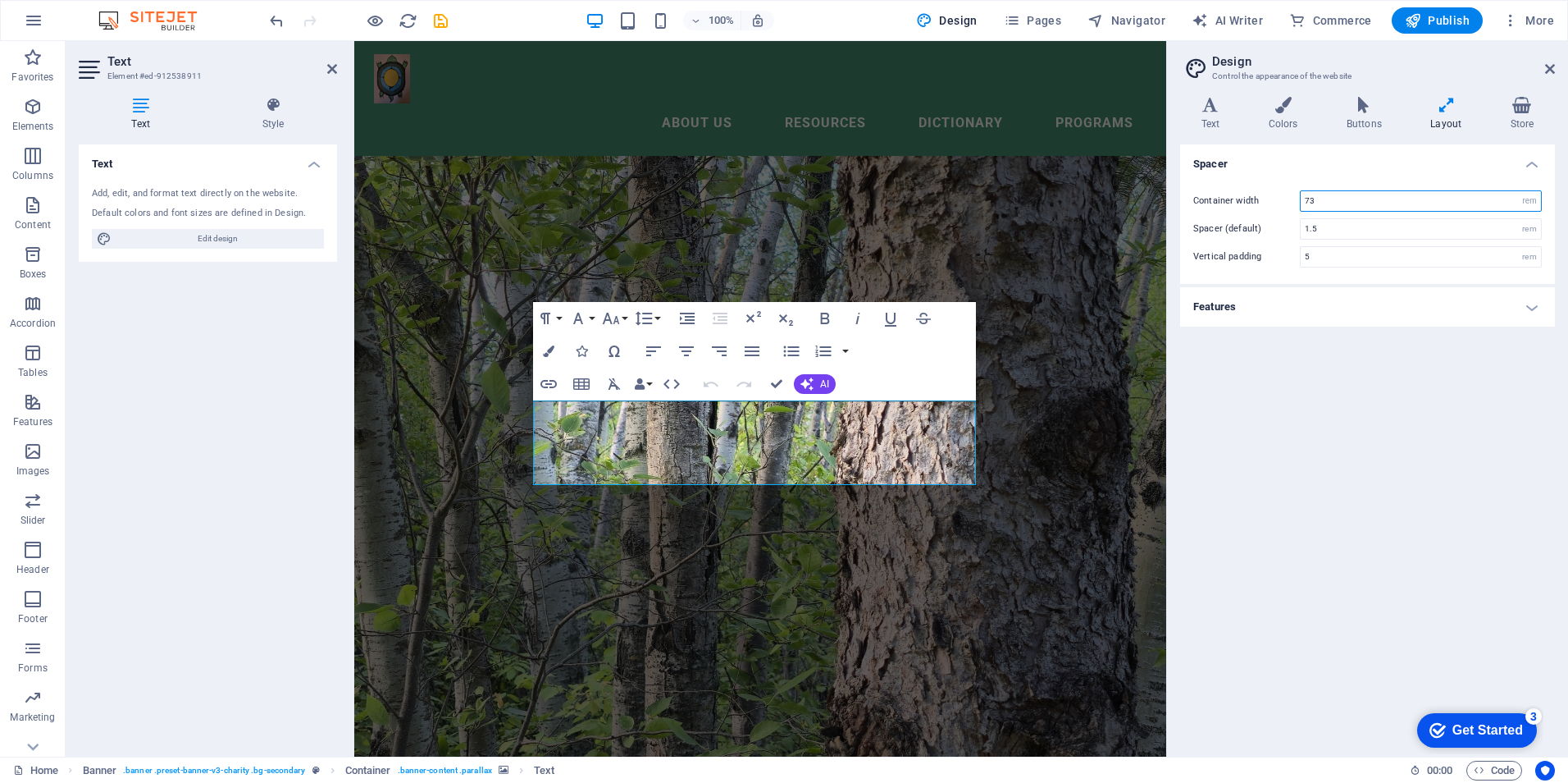
click at [1321, 198] on input "73" at bounding box center [1420, 201] width 240 height 20
type input "7"
type input "80"
click at [1288, 470] on div "Spacer Container width 80 rem px Spacer (default) 1.5 rem Vertical padding 5 re…" at bounding box center [1367, 444] width 375 height 598
click at [1549, 62] on icon at bounding box center [1550, 69] width 10 height 13
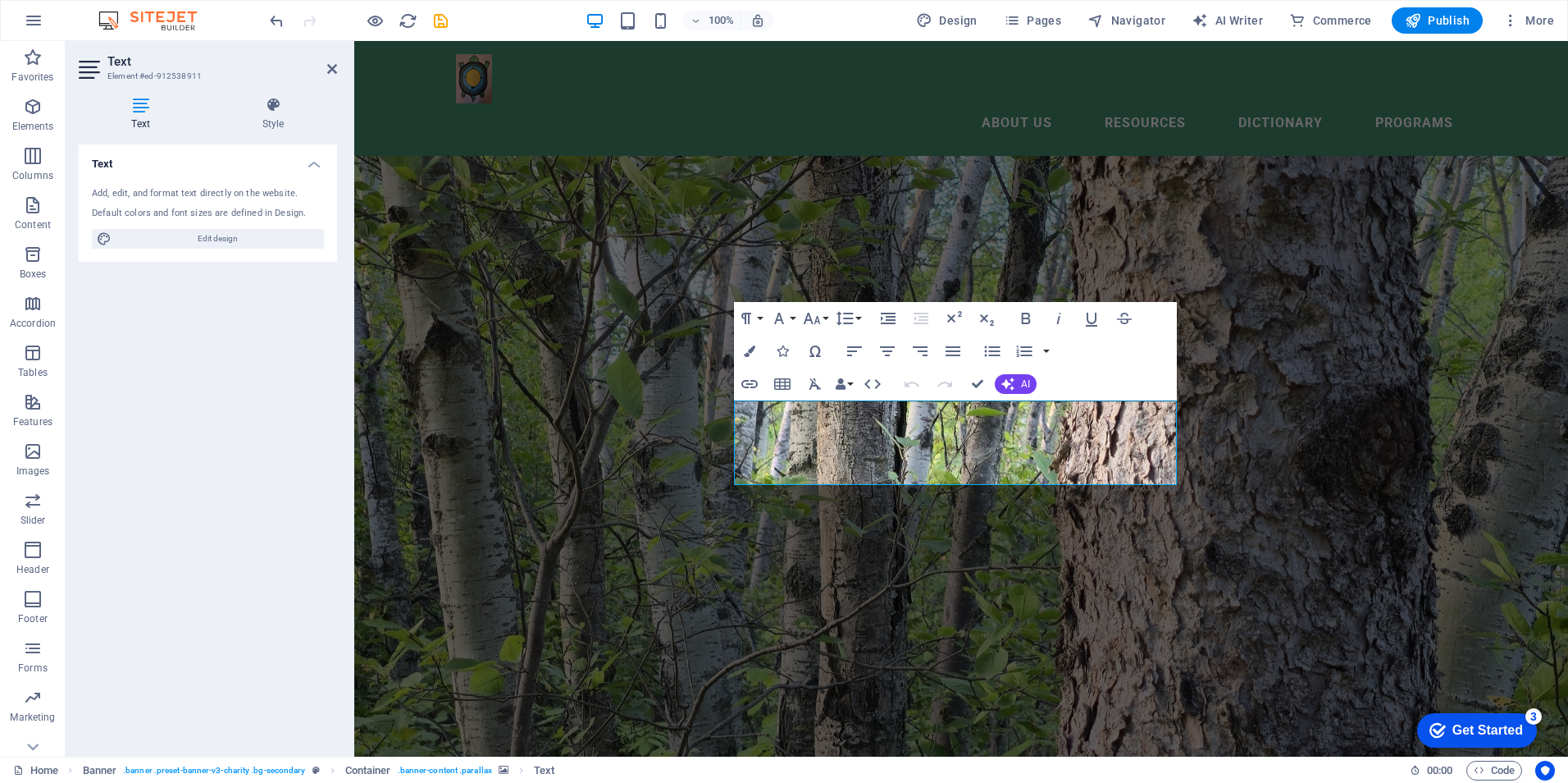
click at [1297, 280] on figure at bounding box center [961, 398] width 1214 height 716
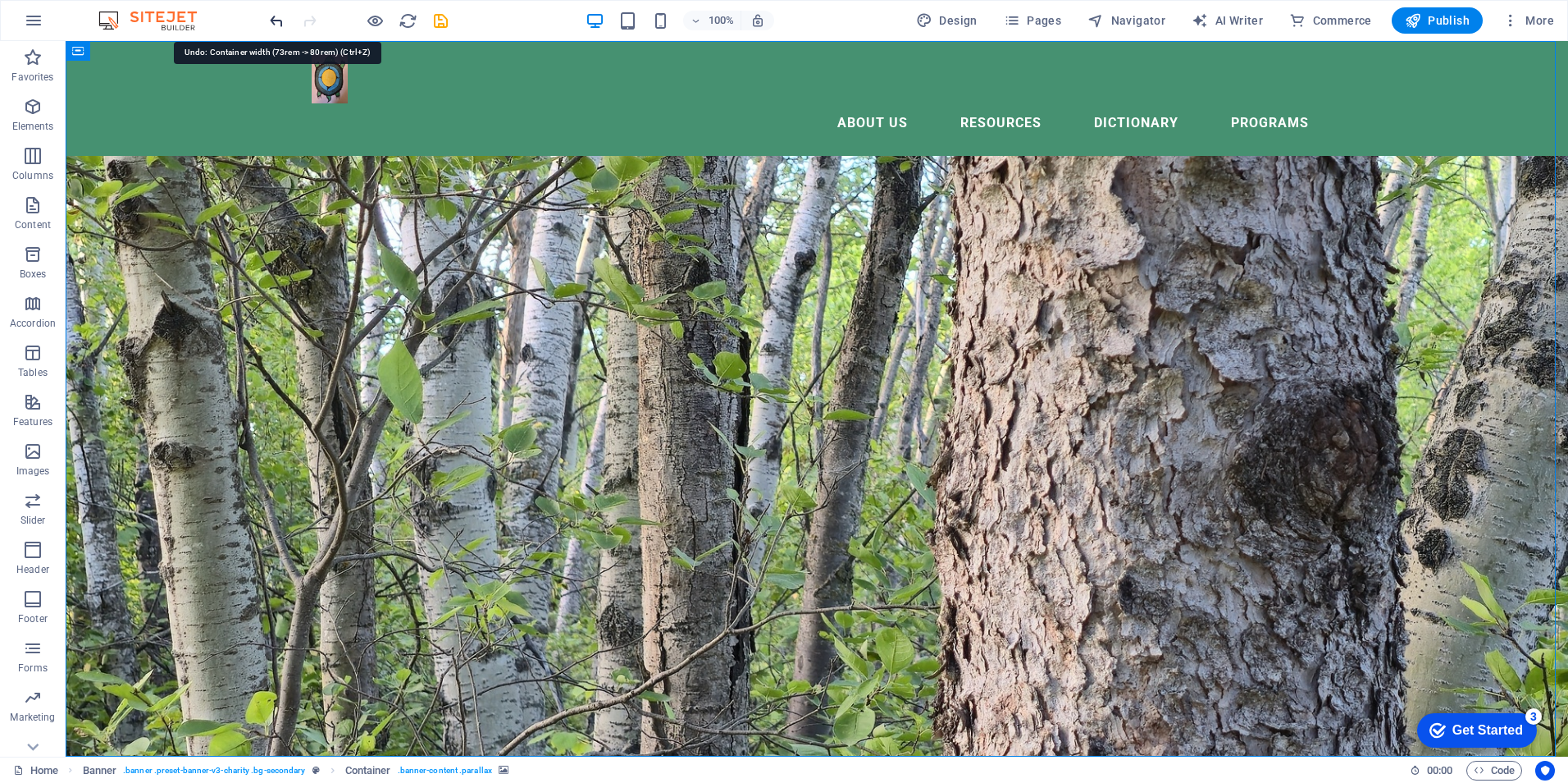
click at [278, 23] on icon "undo" at bounding box center [277, 21] width 19 height 19
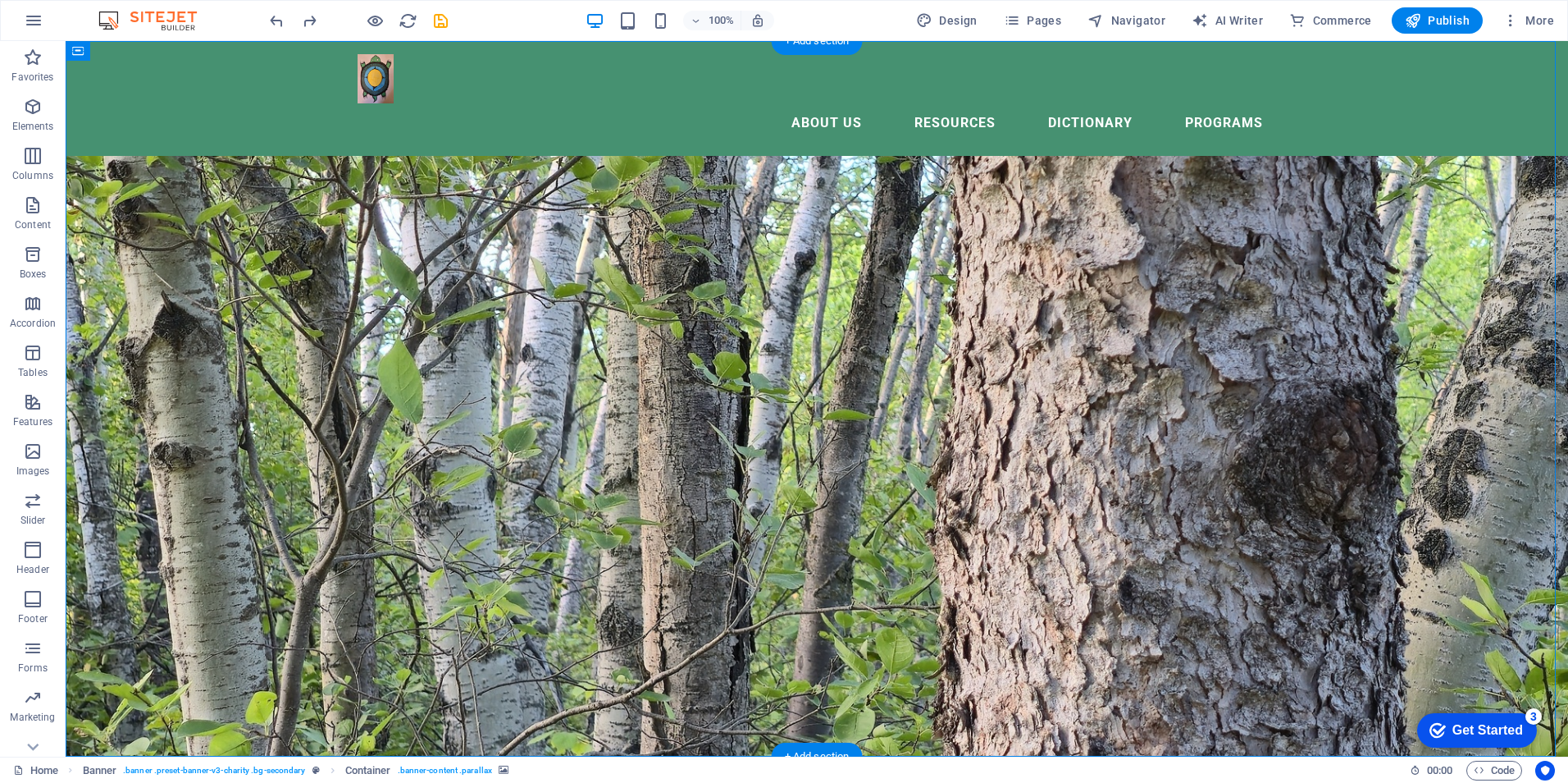
click at [654, 525] on figure at bounding box center [817, 398] width 1502 height 716
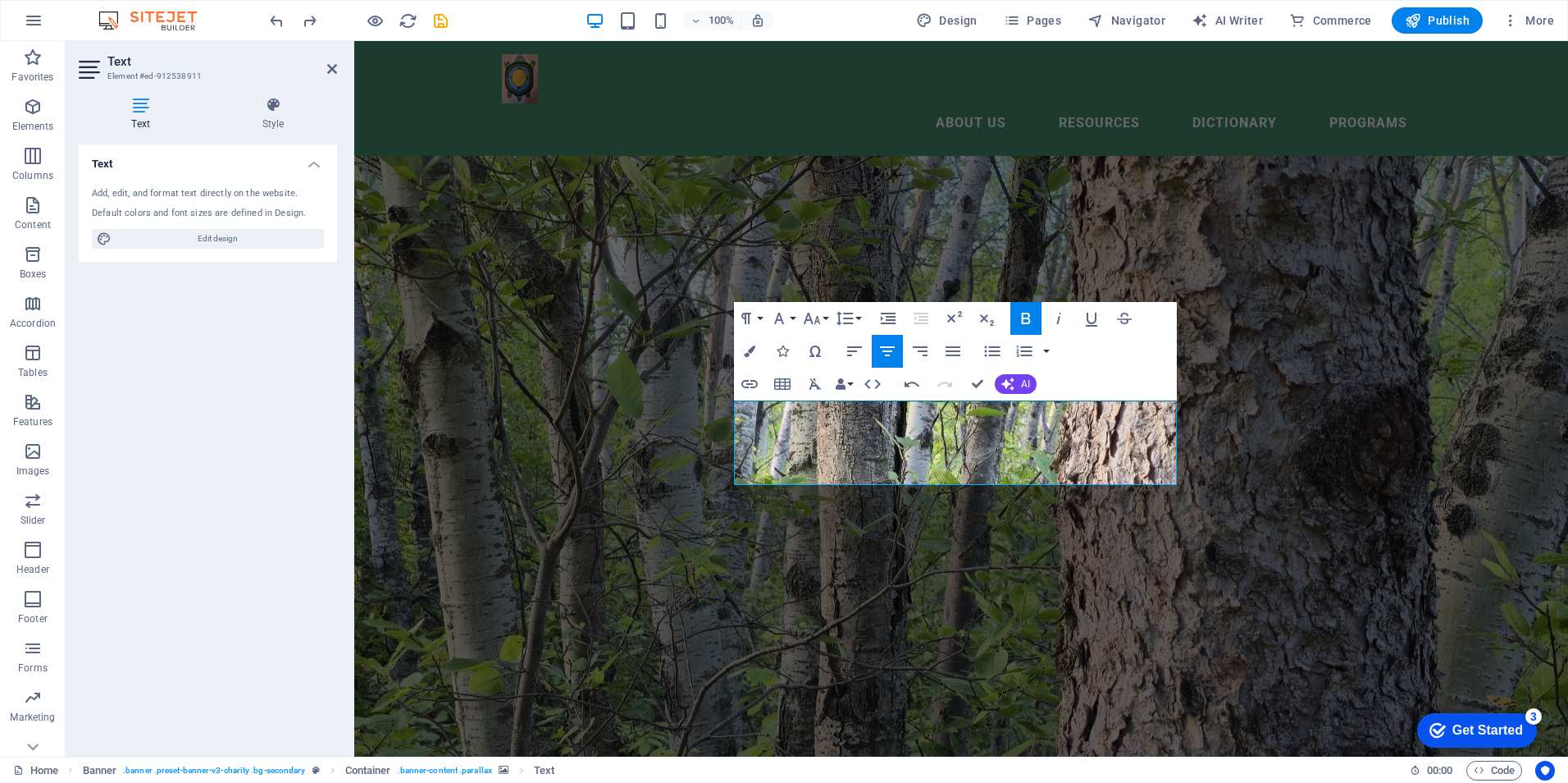
click at [982, 612] on figure at bounding box center [961, 398] width 1214 height 716
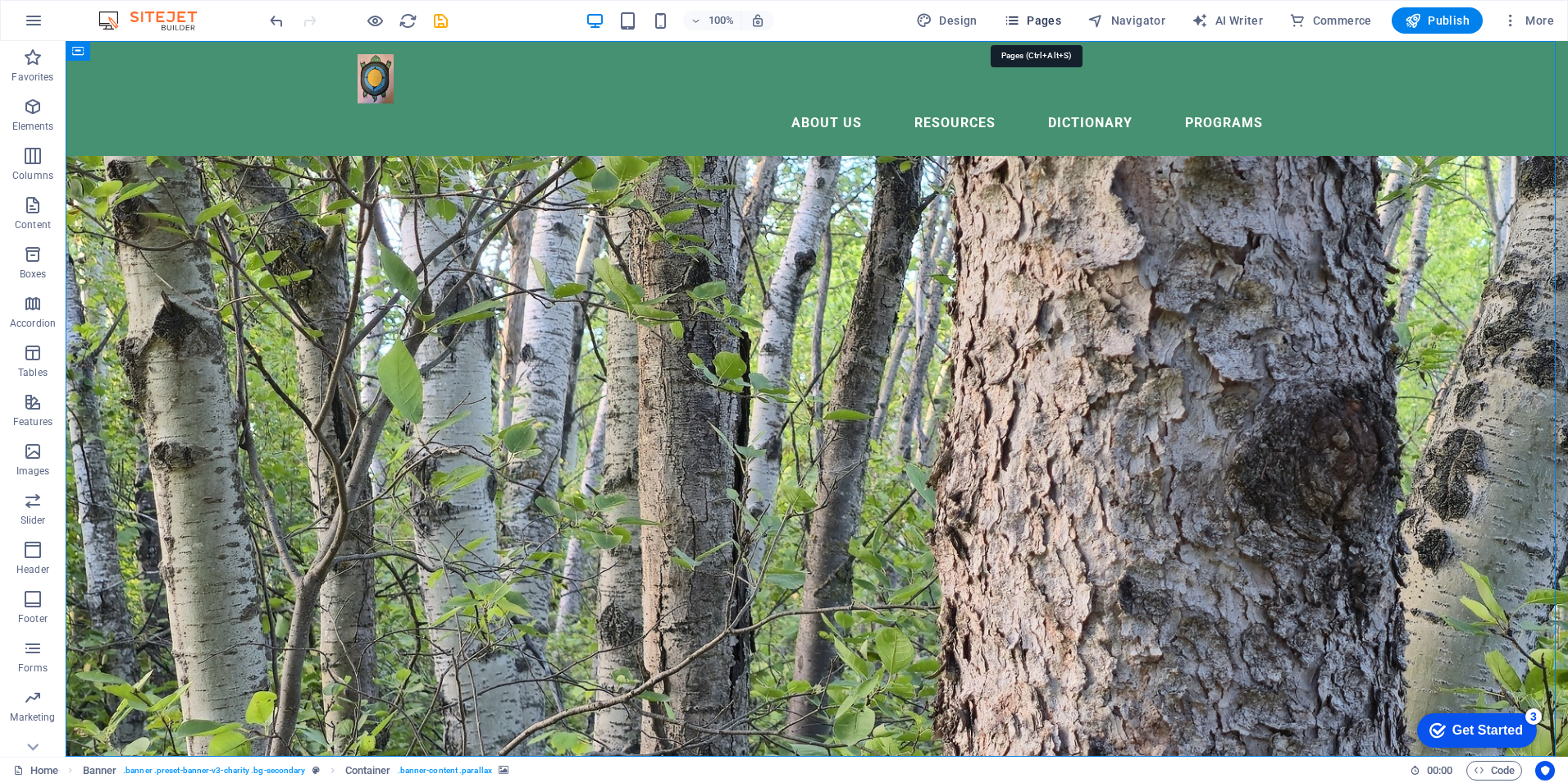
click at [1036, 20] on span "Pages" at bounding box center [1032, 21] width 57 height 17
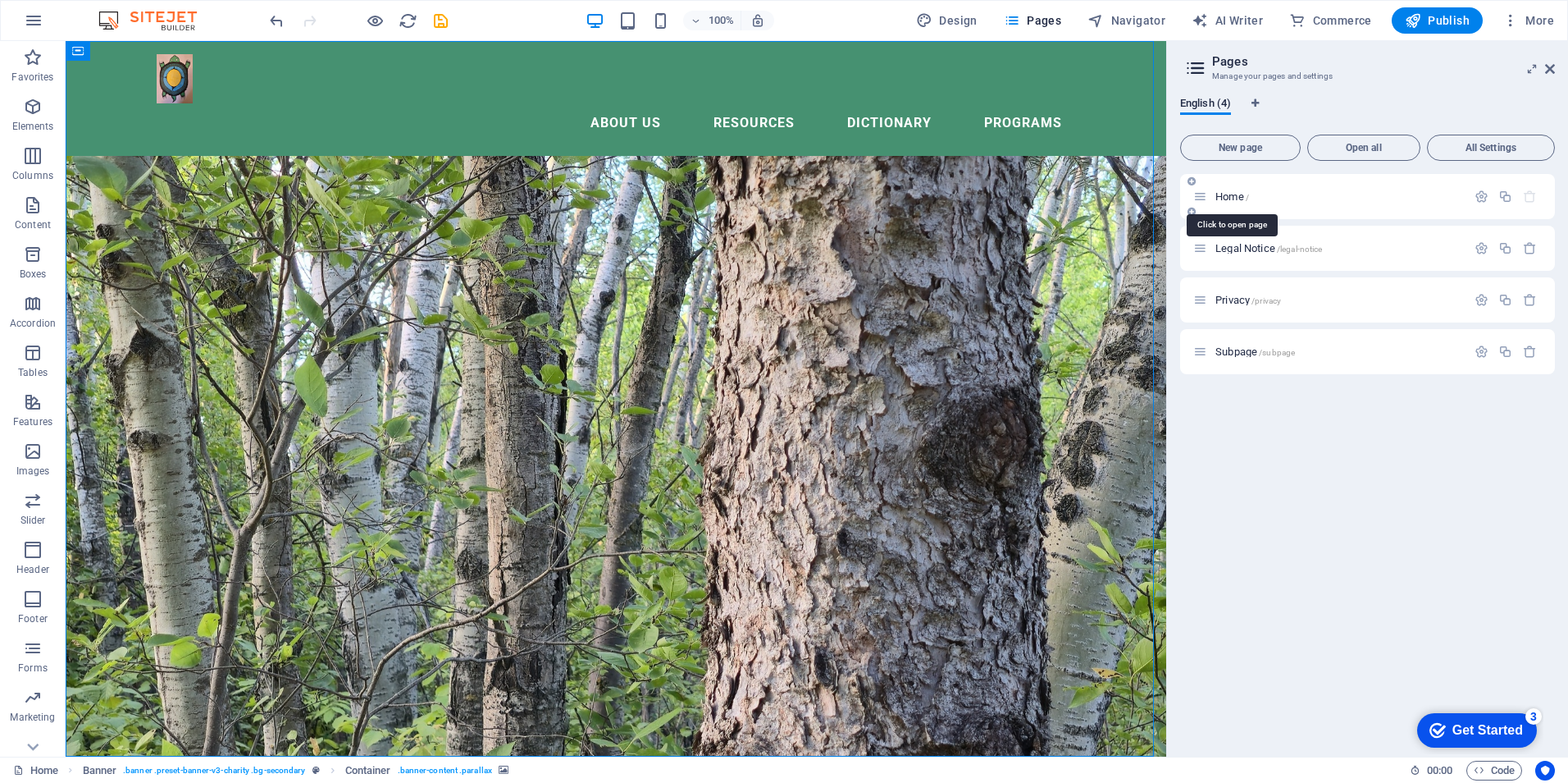
click at [1228, 195] on span "Home /" at bounding box center [1232, 196] width 33 height 12
click at [759, 103] on nav "About Us Resources Dictionary Programs" at bounding box center [616, 122] width 918 height 39
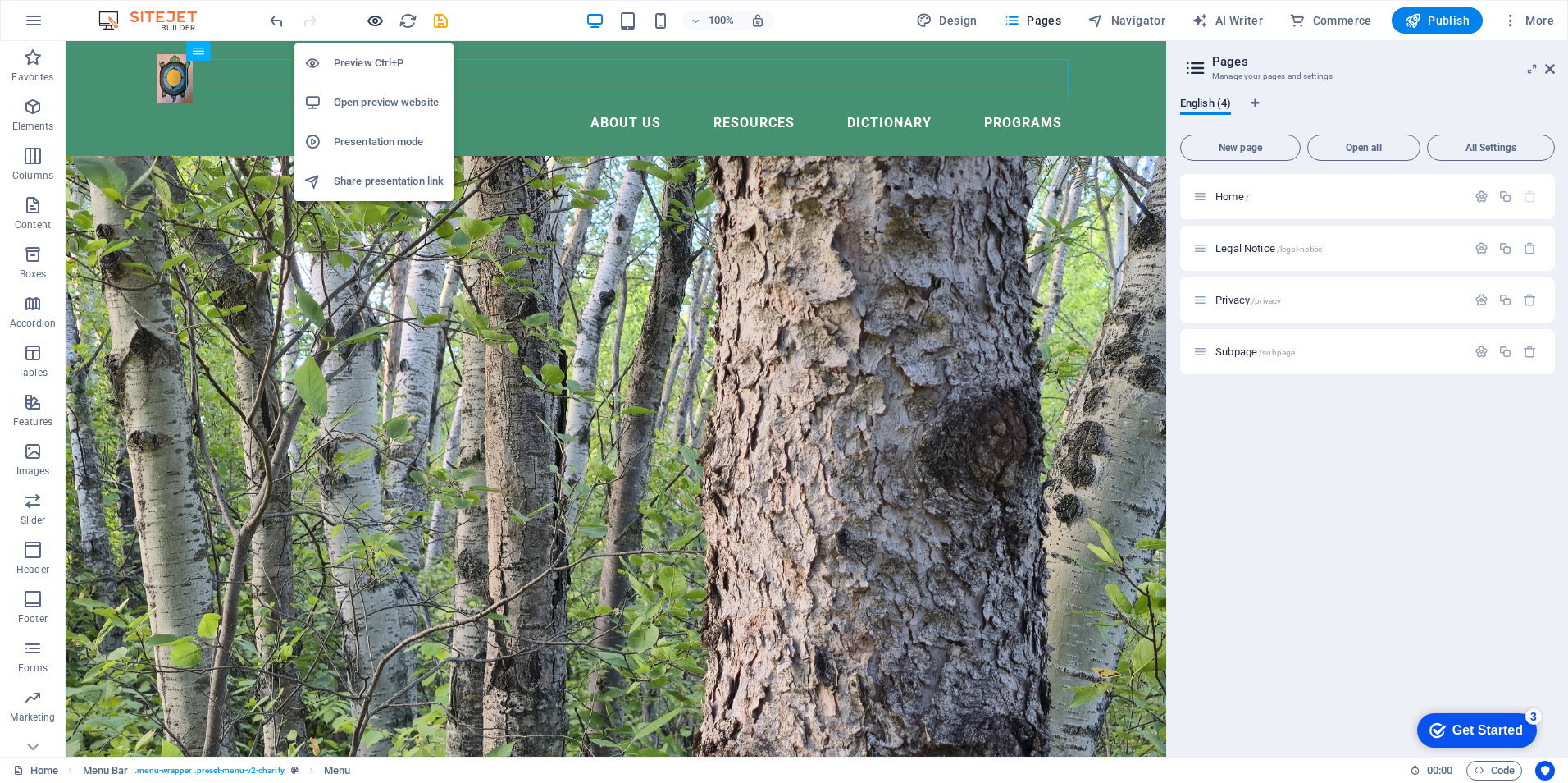
click at [371, 17] on icon "button" at bounding box center [375, 21] width 19 height 19
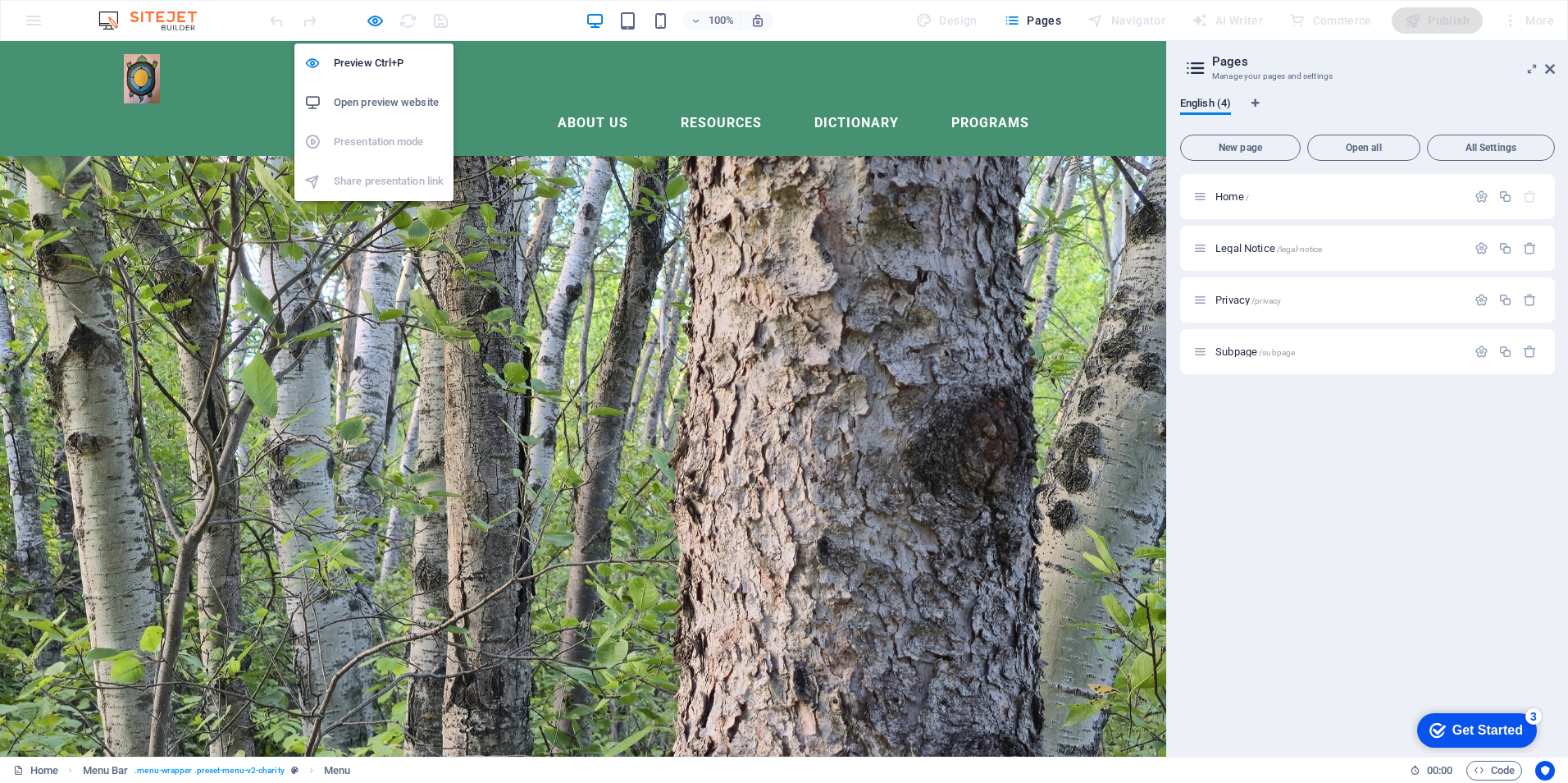
click at [374, 97] on h6 "Open preview website" at bounding box center [389, 103] width 110 height 20
click at [373, 60] on h6 "Preview Ctrl+P" at bounding box center [389, 63] width 110 height 20
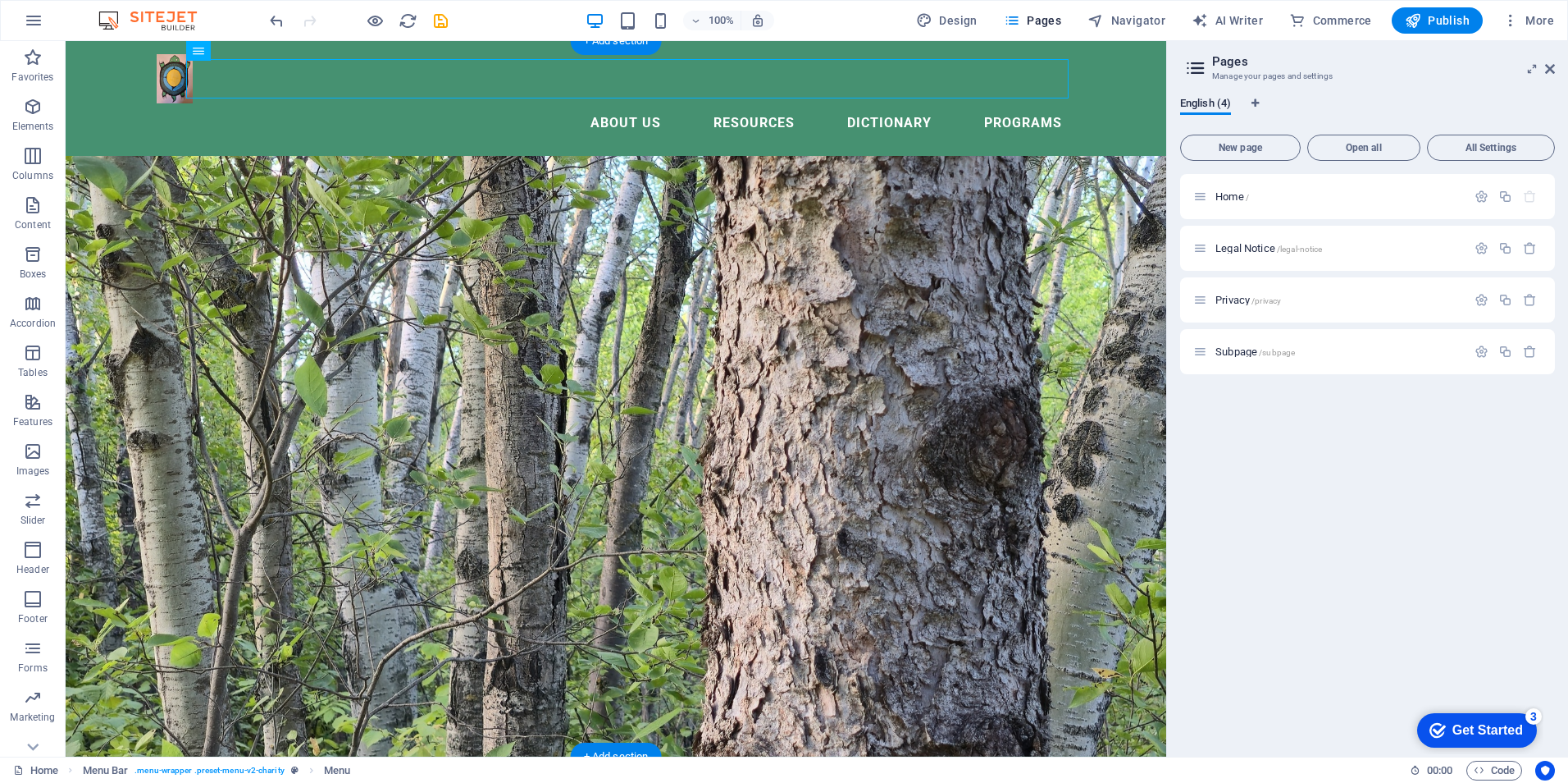
click at [832, 283] on figure at bounding box center [616, 398] width 1101 height 716
click at [1364, 141] on button "Open all" at bounding box center [1364, 148] width 113 height 27
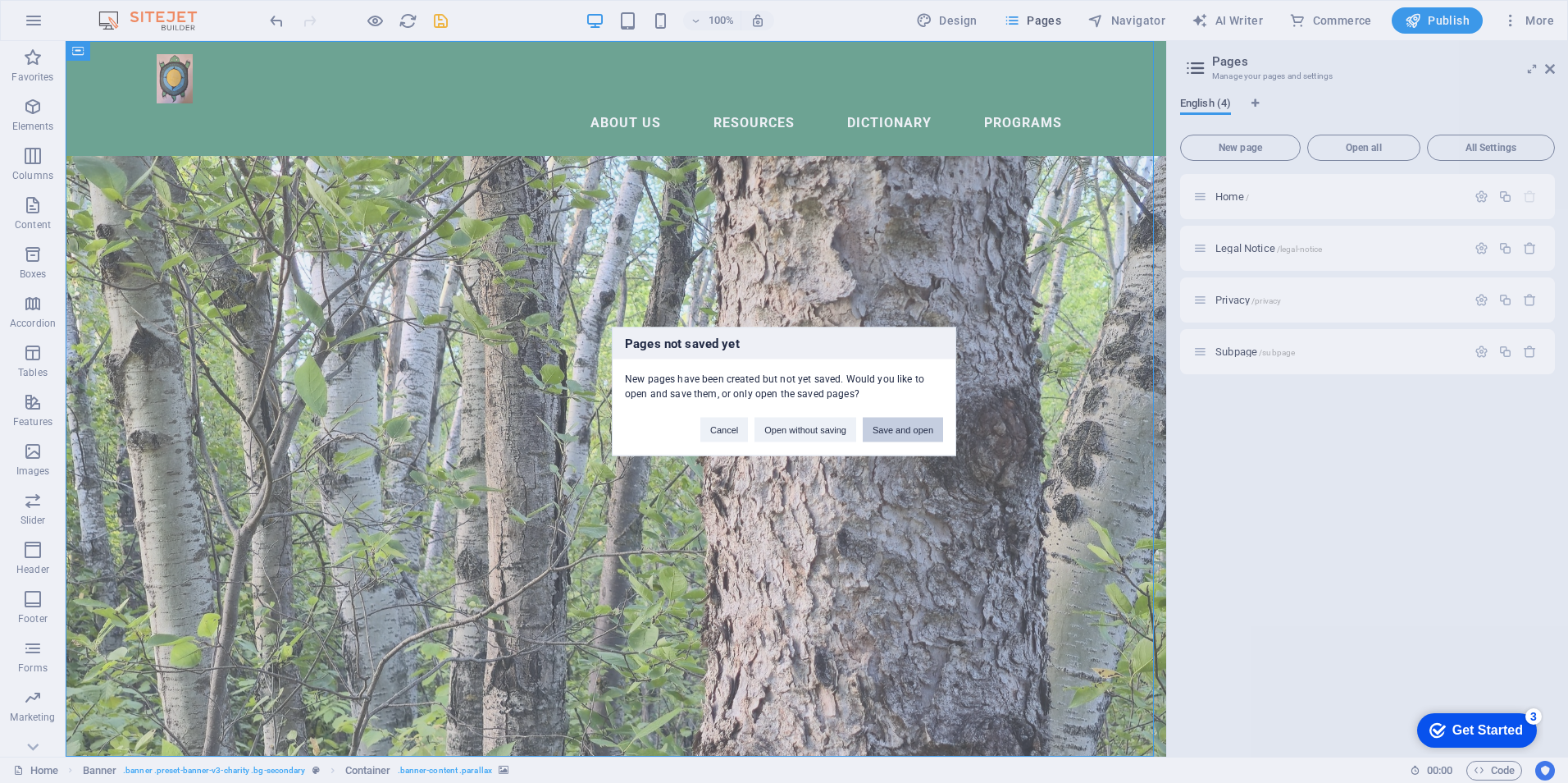
click at [897, 424] on button "Save and open" at bounding box center [902, 430] width 81 height 25
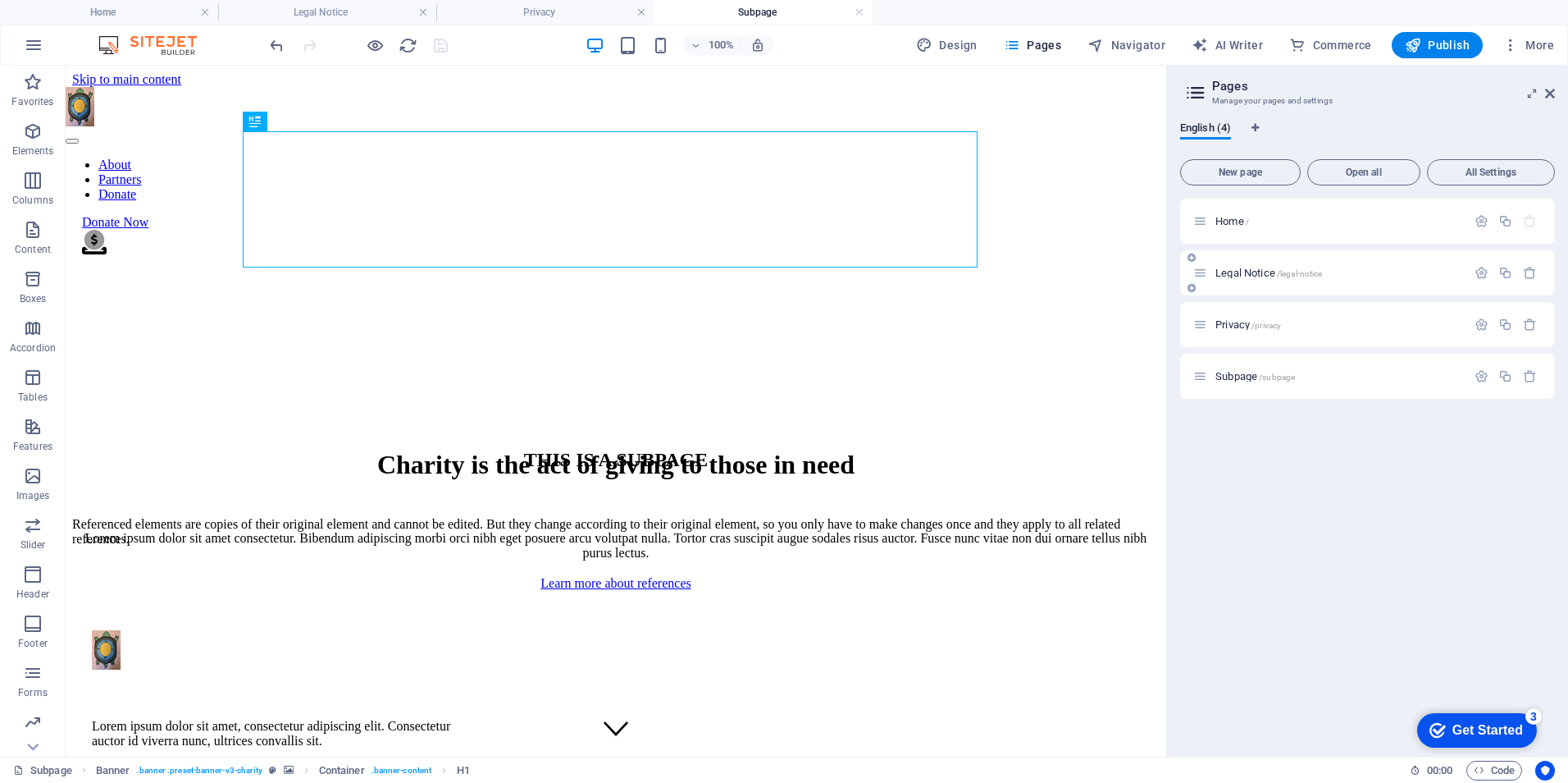
click at [1233, 271] on span "Legal Notice /legal-notice" at bounding box center [1269, 273] width 106 height 12
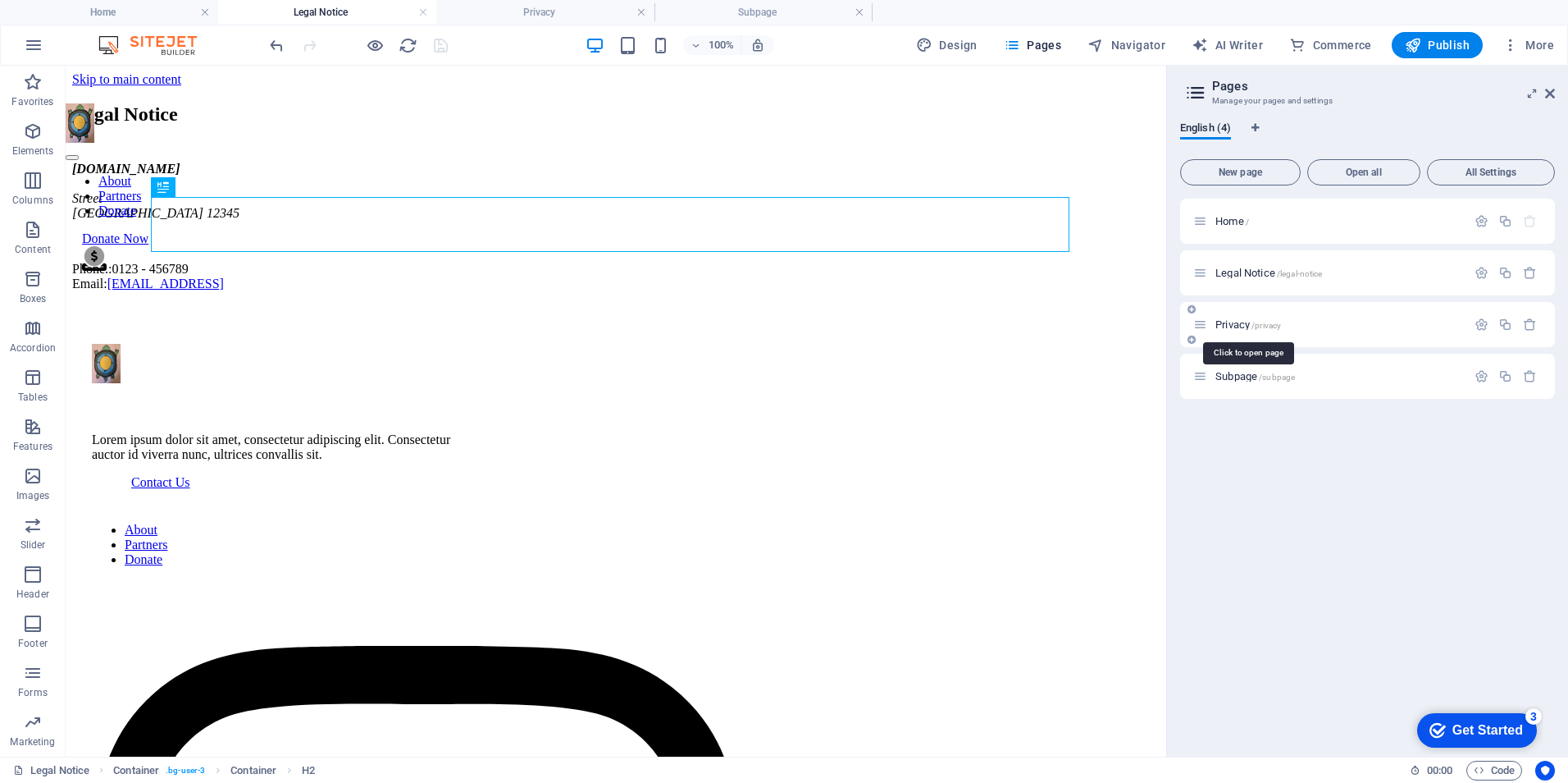
click at [1241, 324] on span "Privacy /privacy" at bounding box center [1248, 324] width 66 height 12
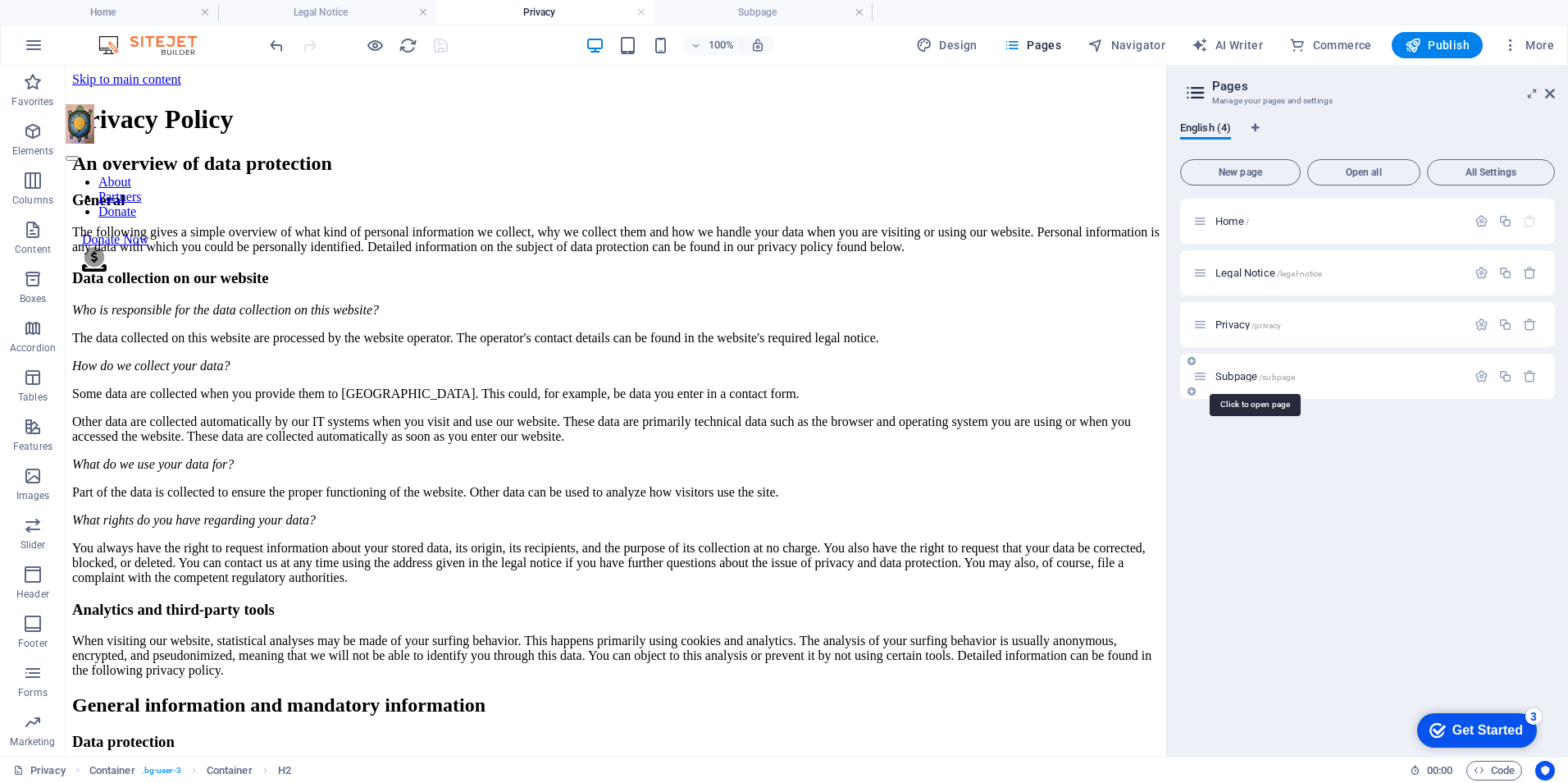
click at [1241, 378] on span "Subpage /subpage" at bounding box center [1256, 376] width 80 height 12
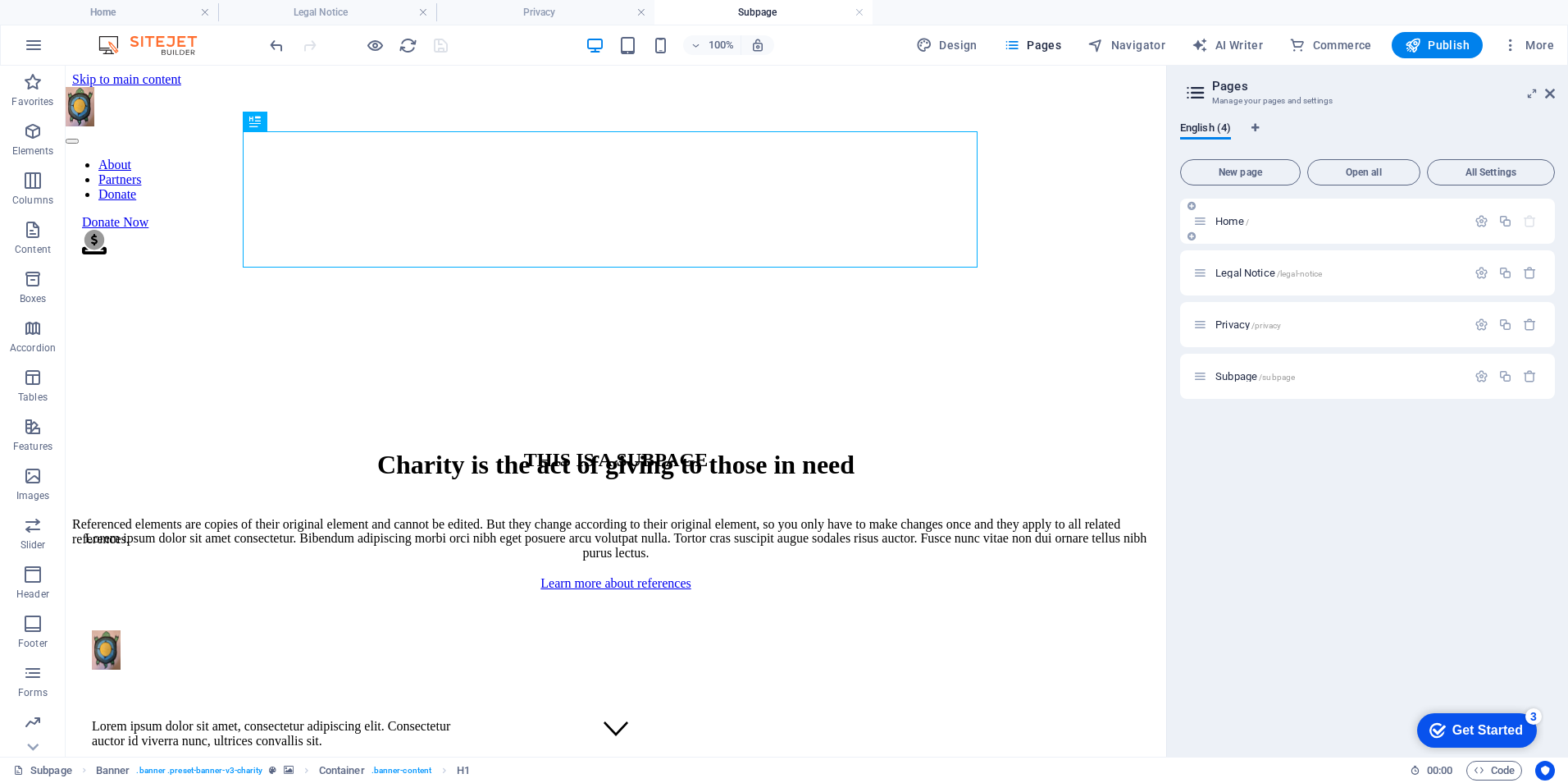
click at [1228, 219] on span "Home /" at bounding box center [1232, 221] width 33 height 12
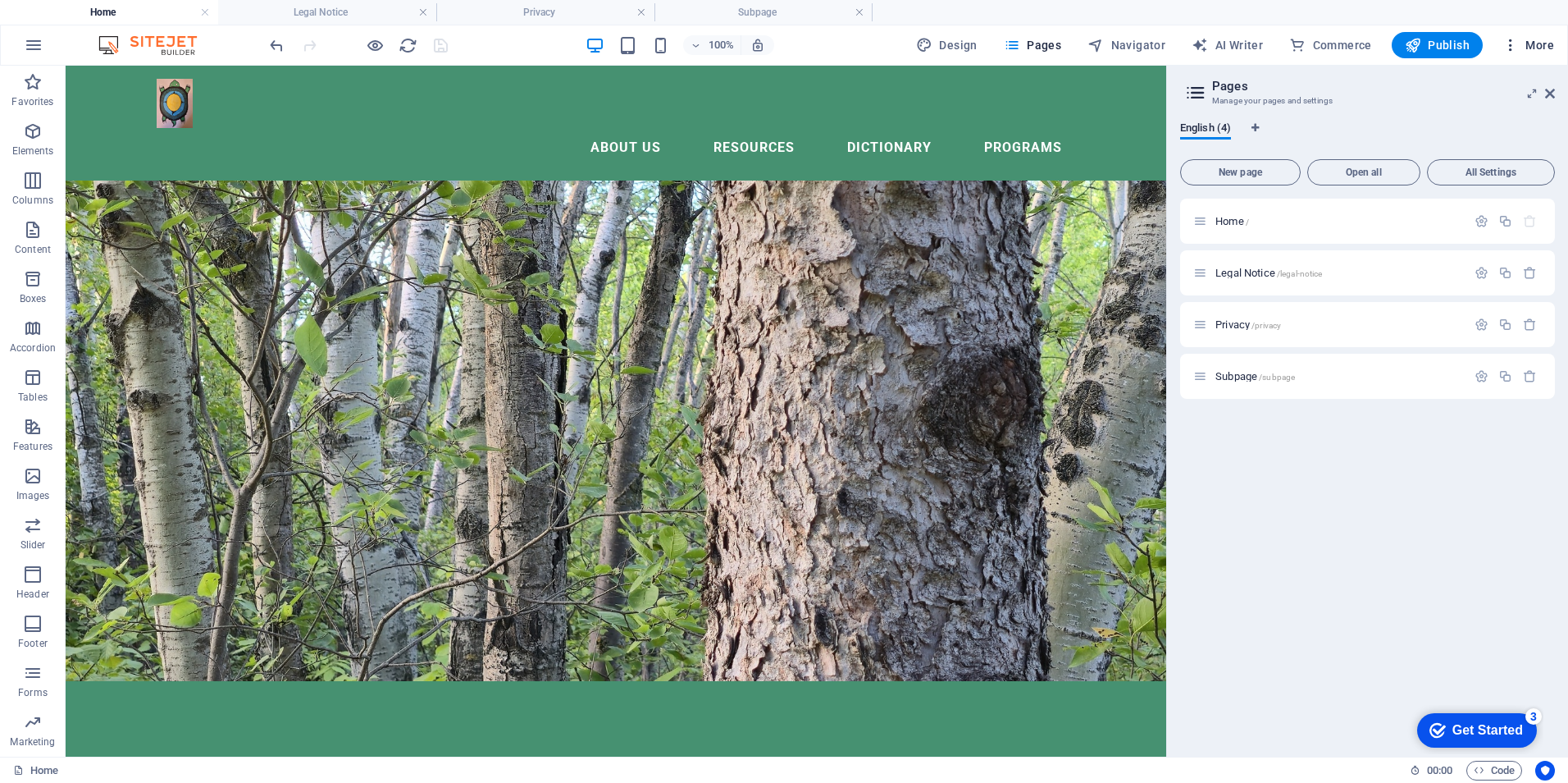
click at [1544, 45] on span "More" at bounding box center [1528, 45] width 52 height 17
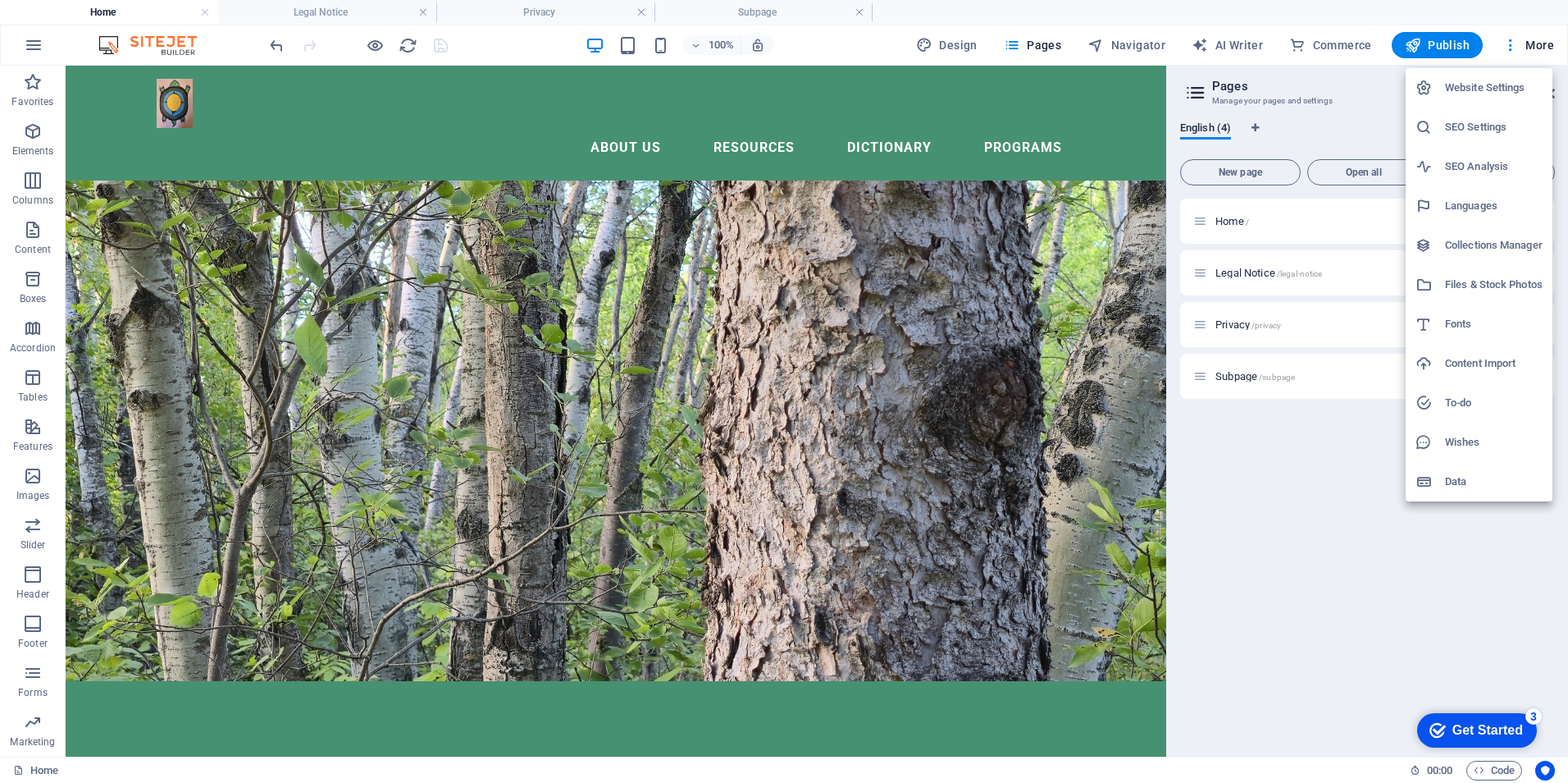
click at [37, 40] on div at bounding box center [784, 392] width 1568 height 783
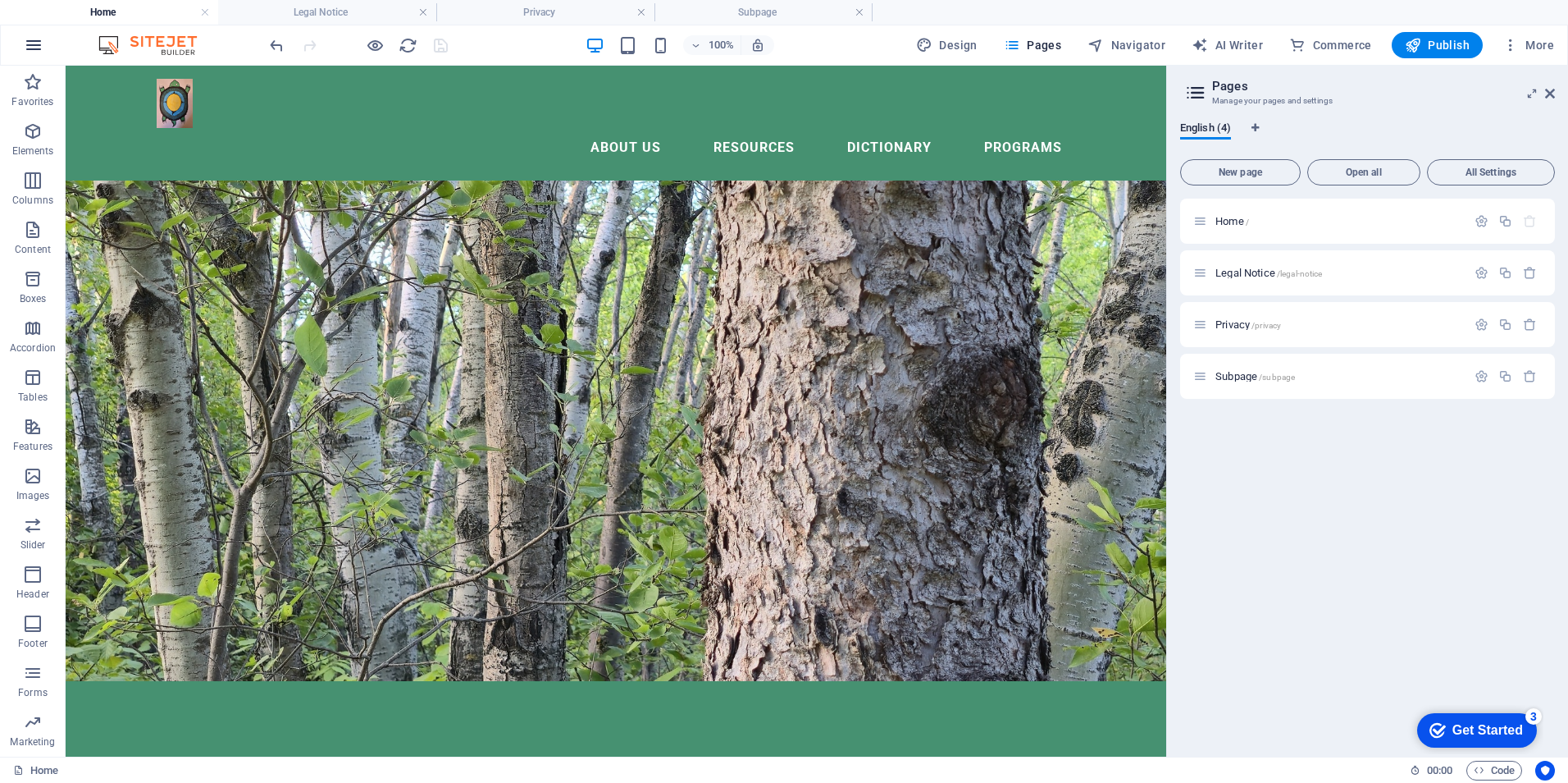
click at [33, 41] on icon "button" at bounding box center [34, 45] width 20 height 20
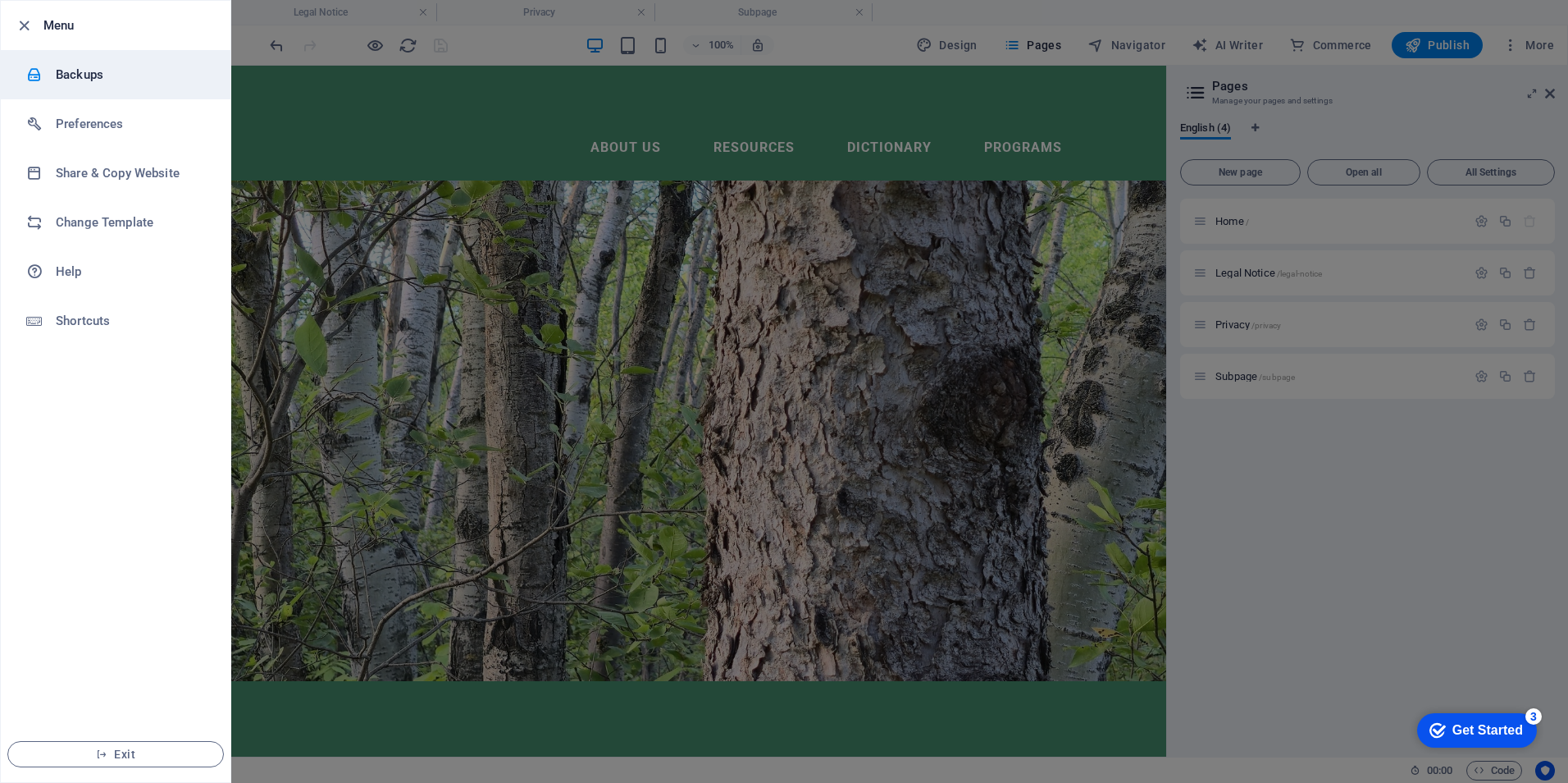
click at [81, 73] on h6 "Backups" at bounding box center [131, 75] width 152 height 20
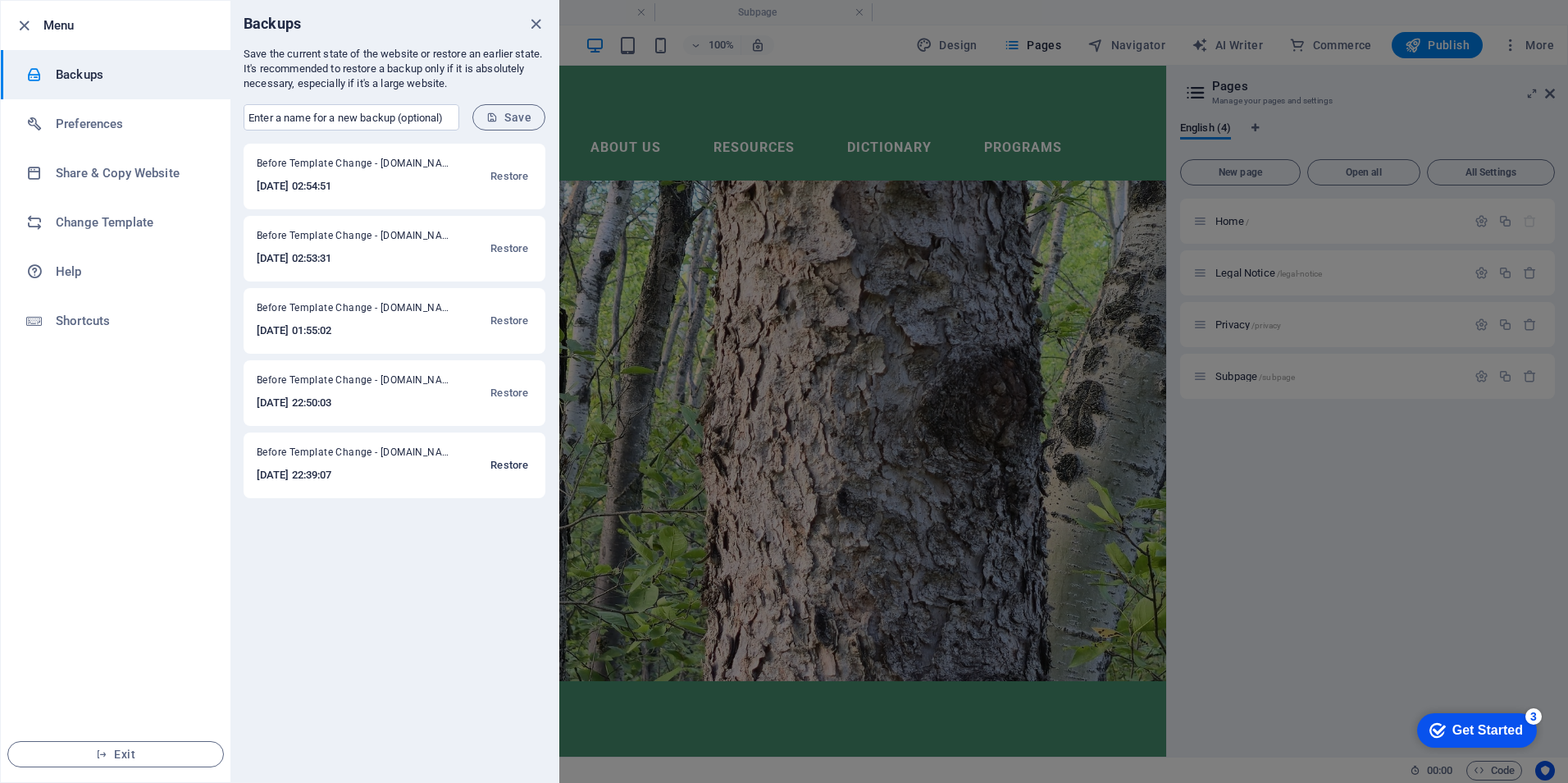
click at [518, 465] on span "Restore" at bounding box center [509, 465] width 37 height 20
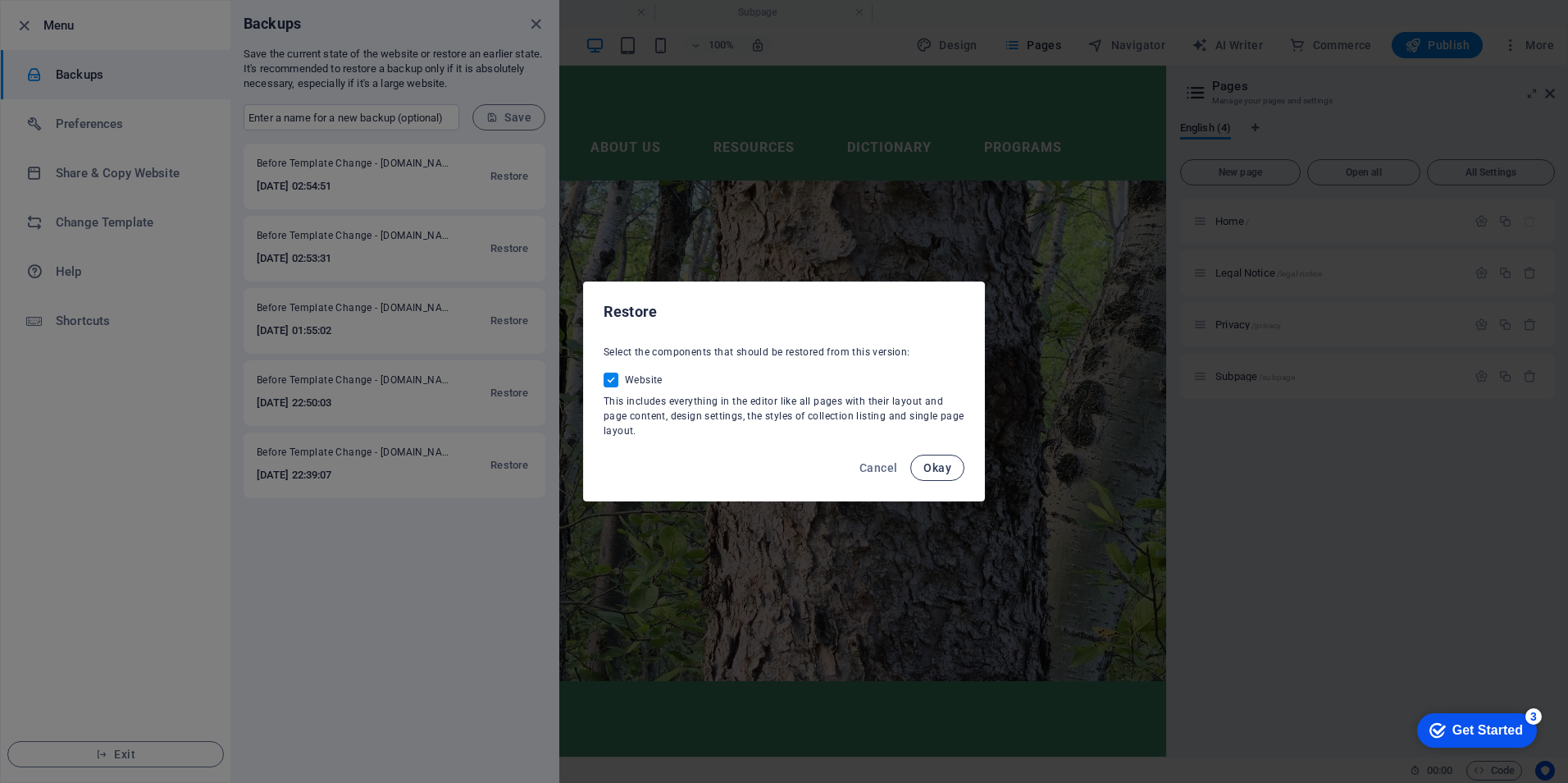
click at [943, 466] on span "Okay" at bounding box center [937, 468] width 28 height 13
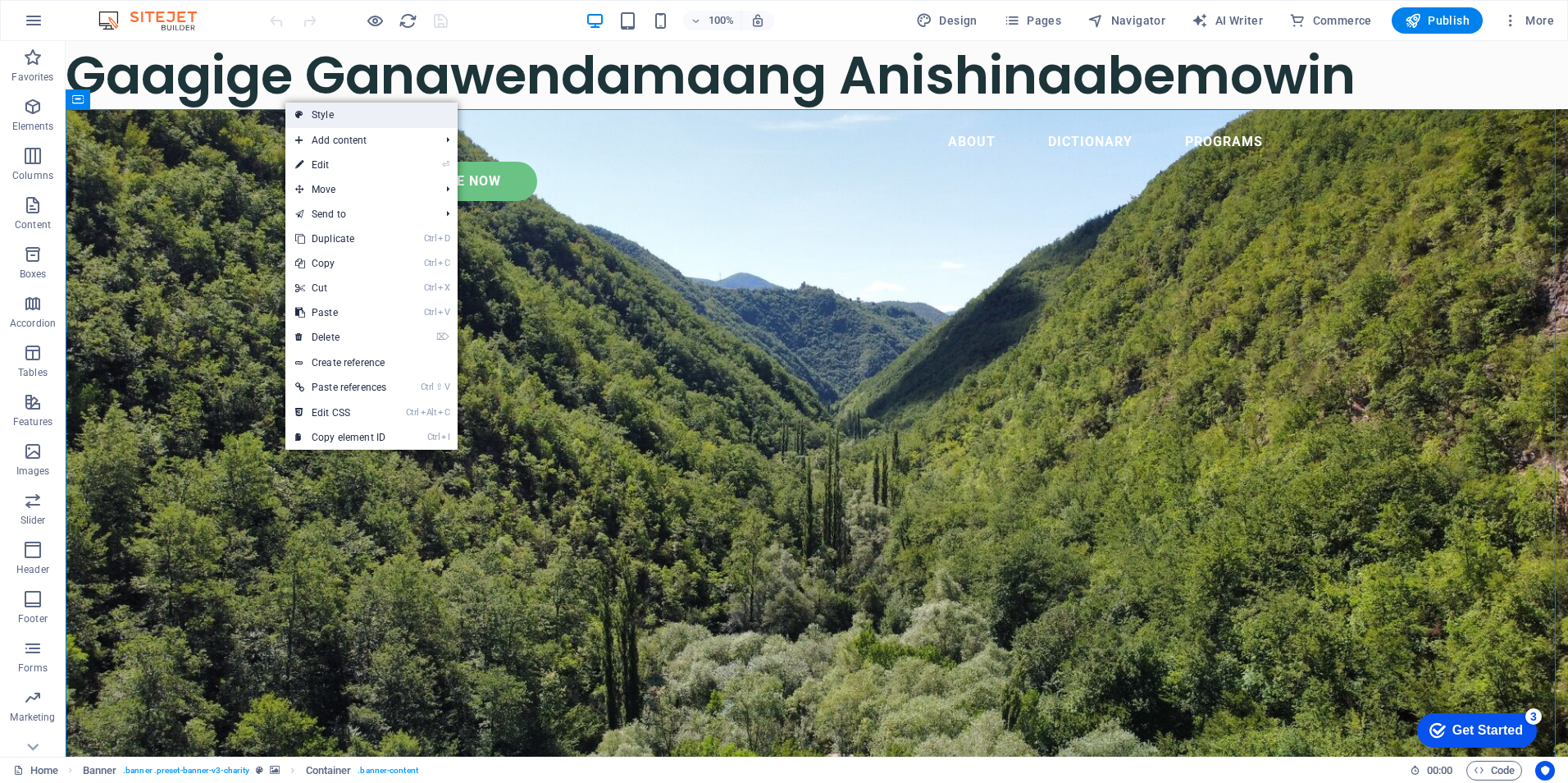
click at [301, 114] on icon at bounding box center [299, 115] width 8 height 25
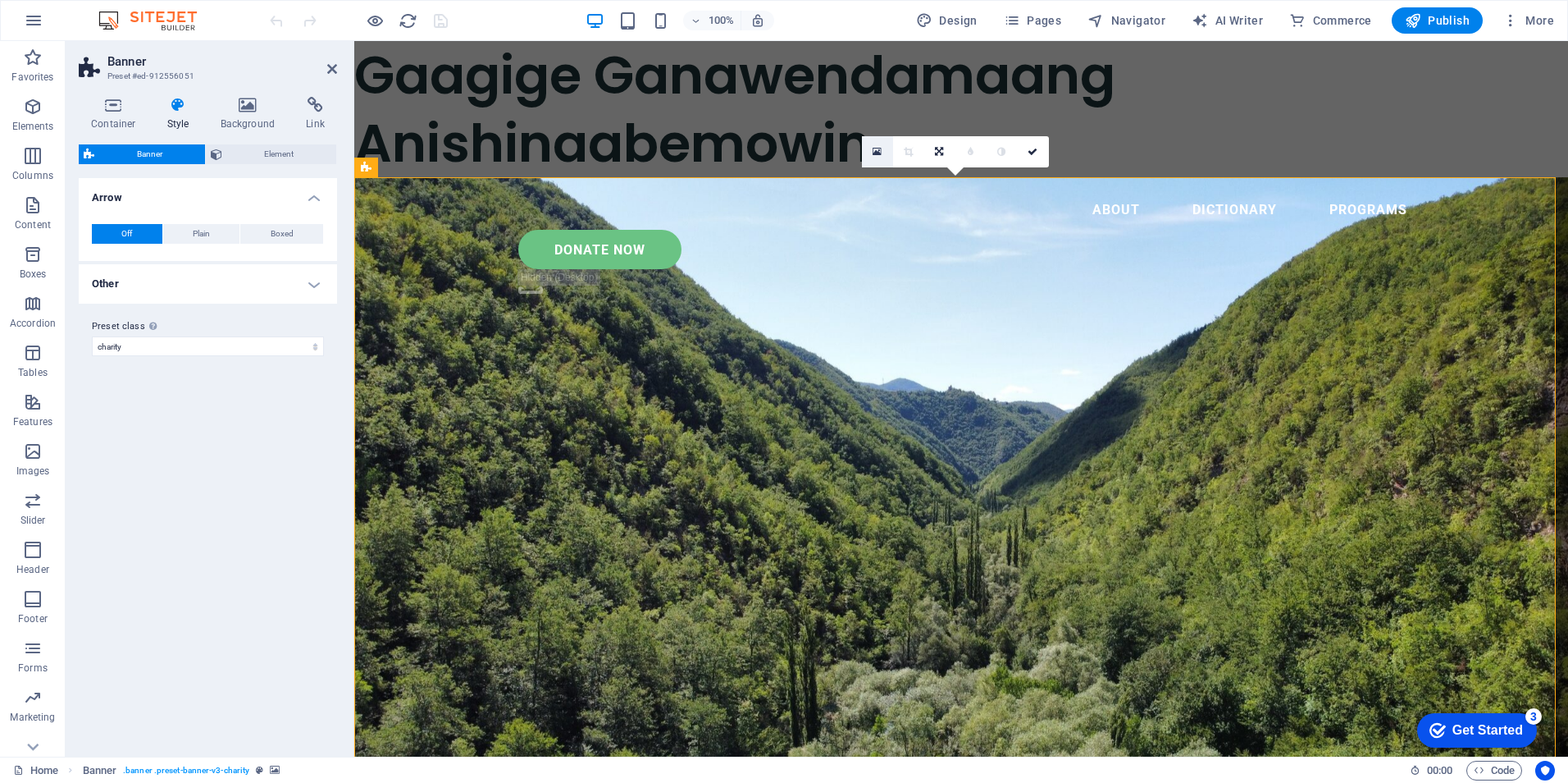
click at [873, 149] on icon at bounding box center [877, 152] width 9 height 12
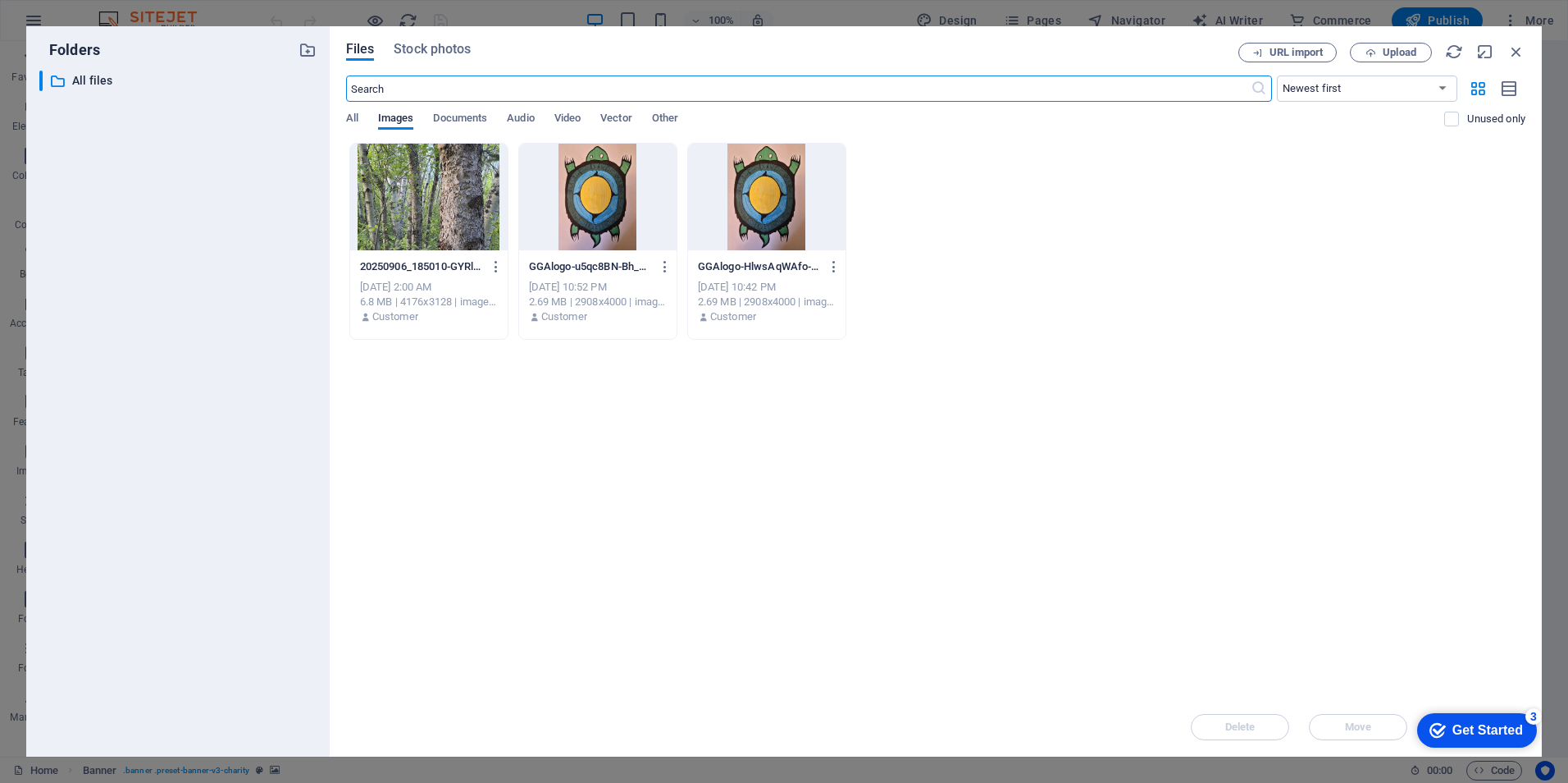
click at [425, 181] on div at bounding box center [428, 197] width 157 height 106
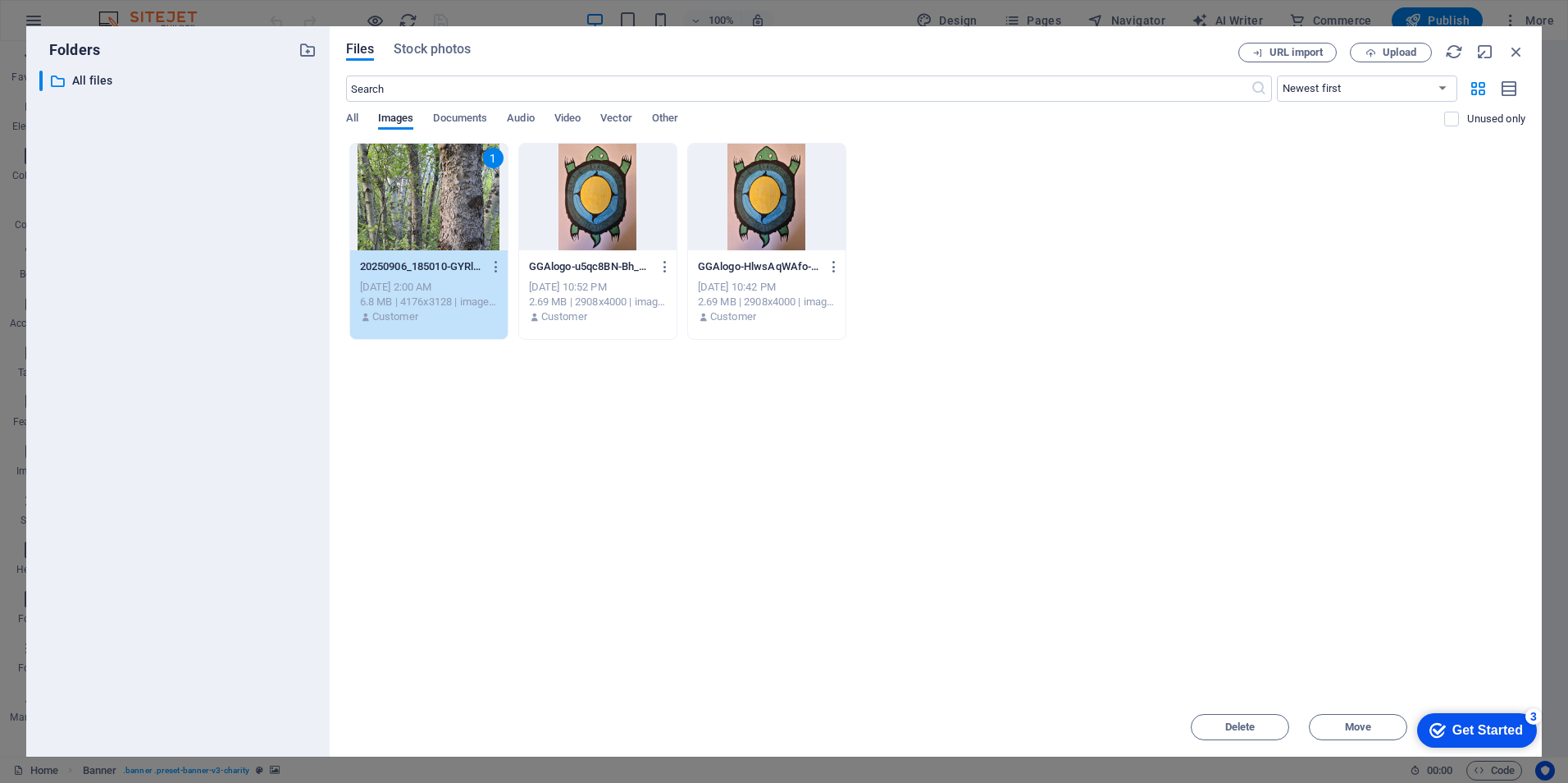
click at [410, 228] on div "1" at bounding box center [428, 197] width 157 height 106
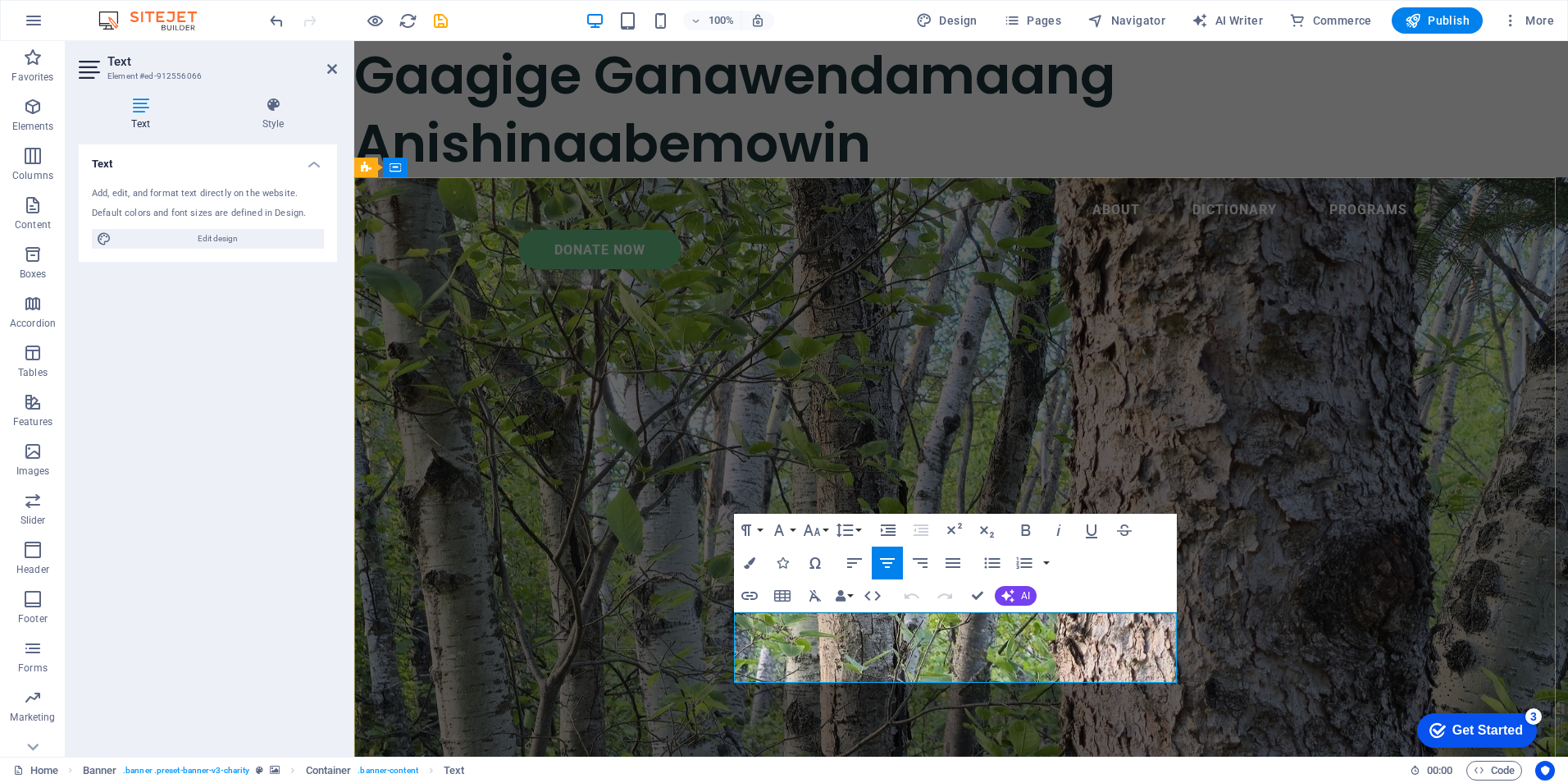
drag, startPoint x: 748, startPoint y: 625, endPoint x: 1167, endPoint y: 668, distance: 421.2
click at [821, 530] on icon "button" at bounding box center [812, 530] width 20 height 20
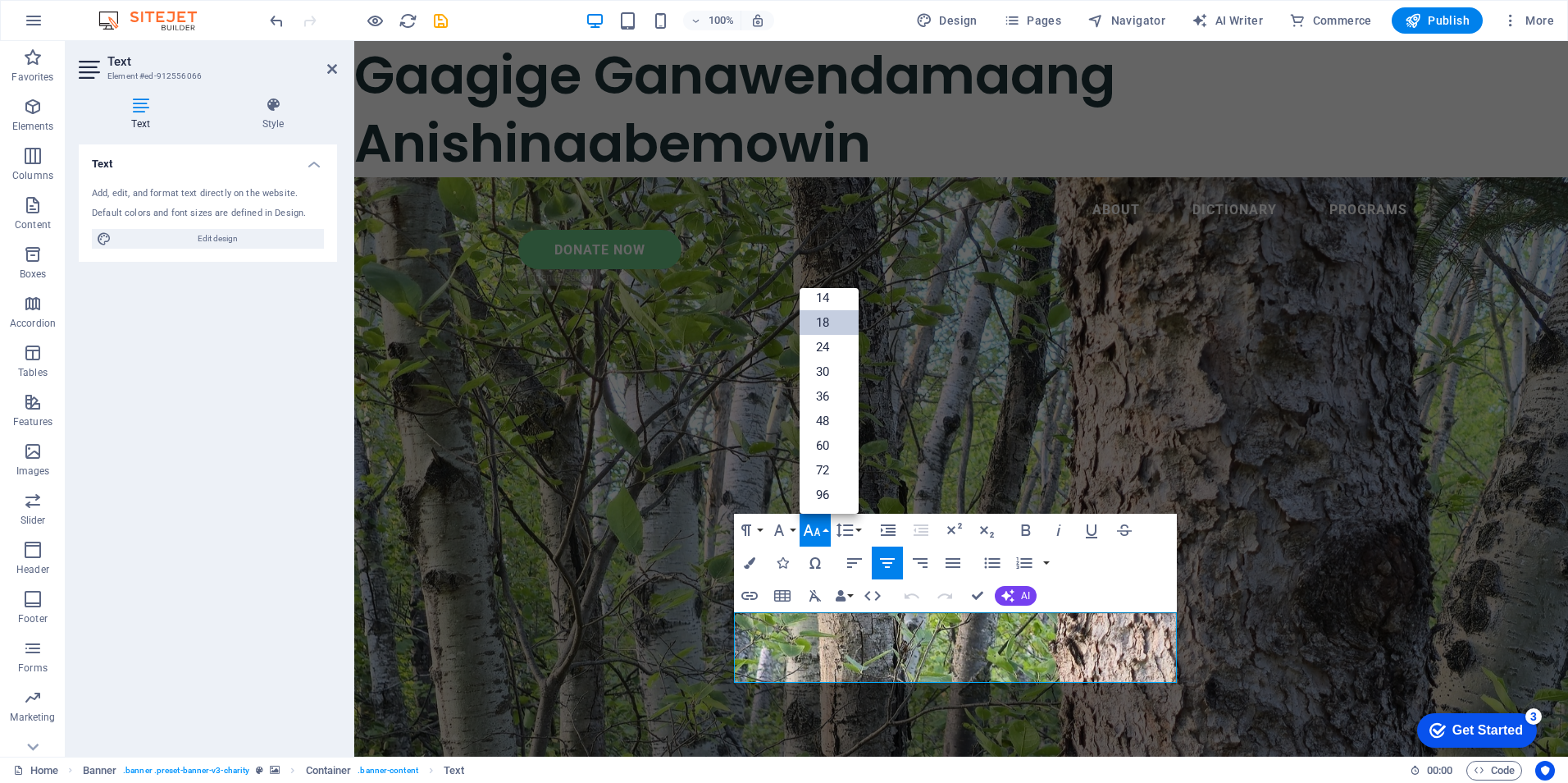
scroll to position [132, 0]
click at [827, 346] on link "24" at bounding box center [828, 347] width 59 height 25
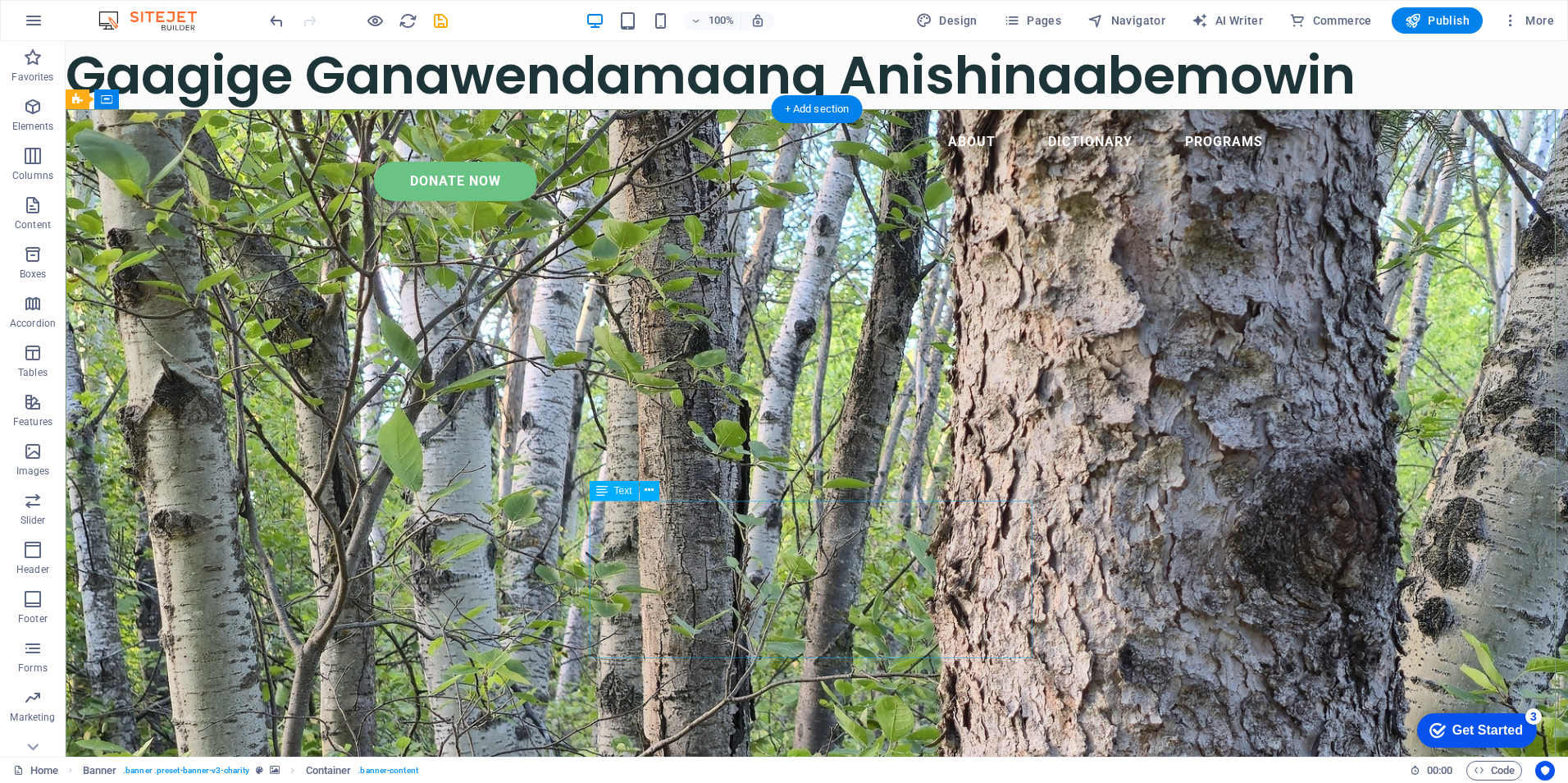
click at [371, 86] on div "Gaagige Ganawendamaang Anishinaabemowin" at bounding box center [817, 75] width 1502 height 68
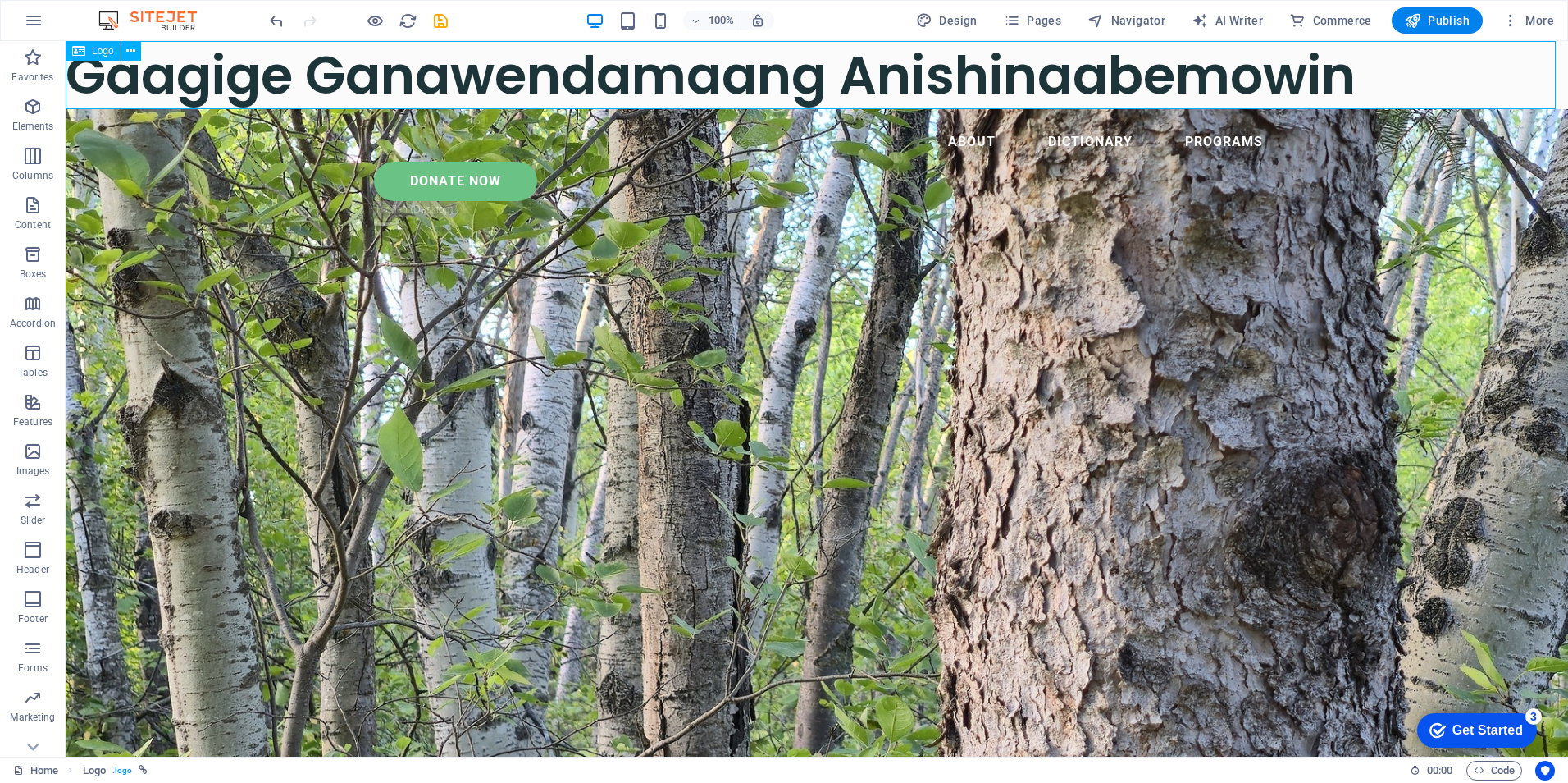
click at [99, 52] on span "Logo" at bounding box center [103, 51] width 22 height 10
click at [133, 50] on icon at bounding box center [130, 51] width 9 height 17
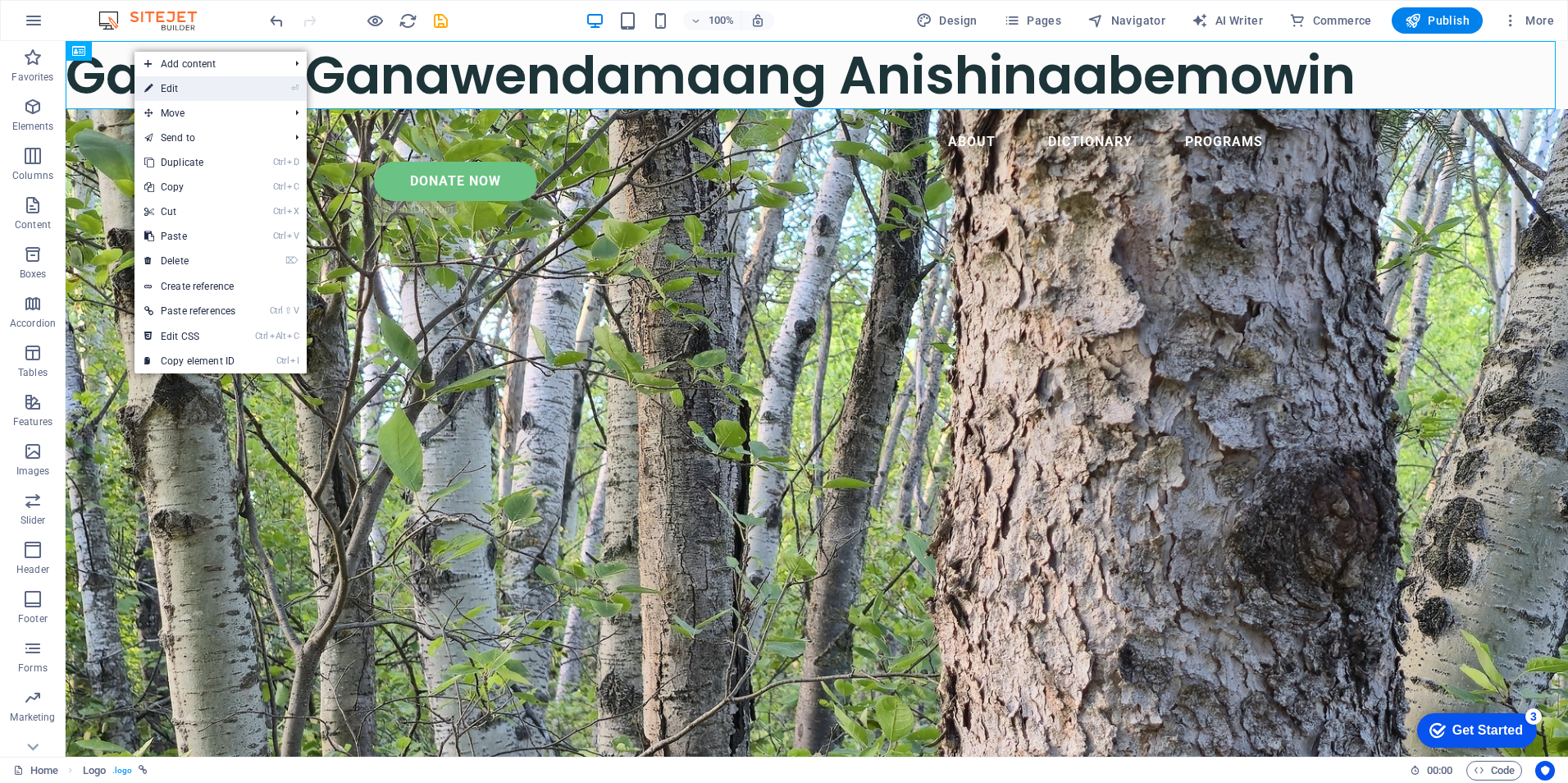
click at [173, 89] on link "⏎ Edit" at bounding box center [189, 89] width 111 height 25
select select "px"
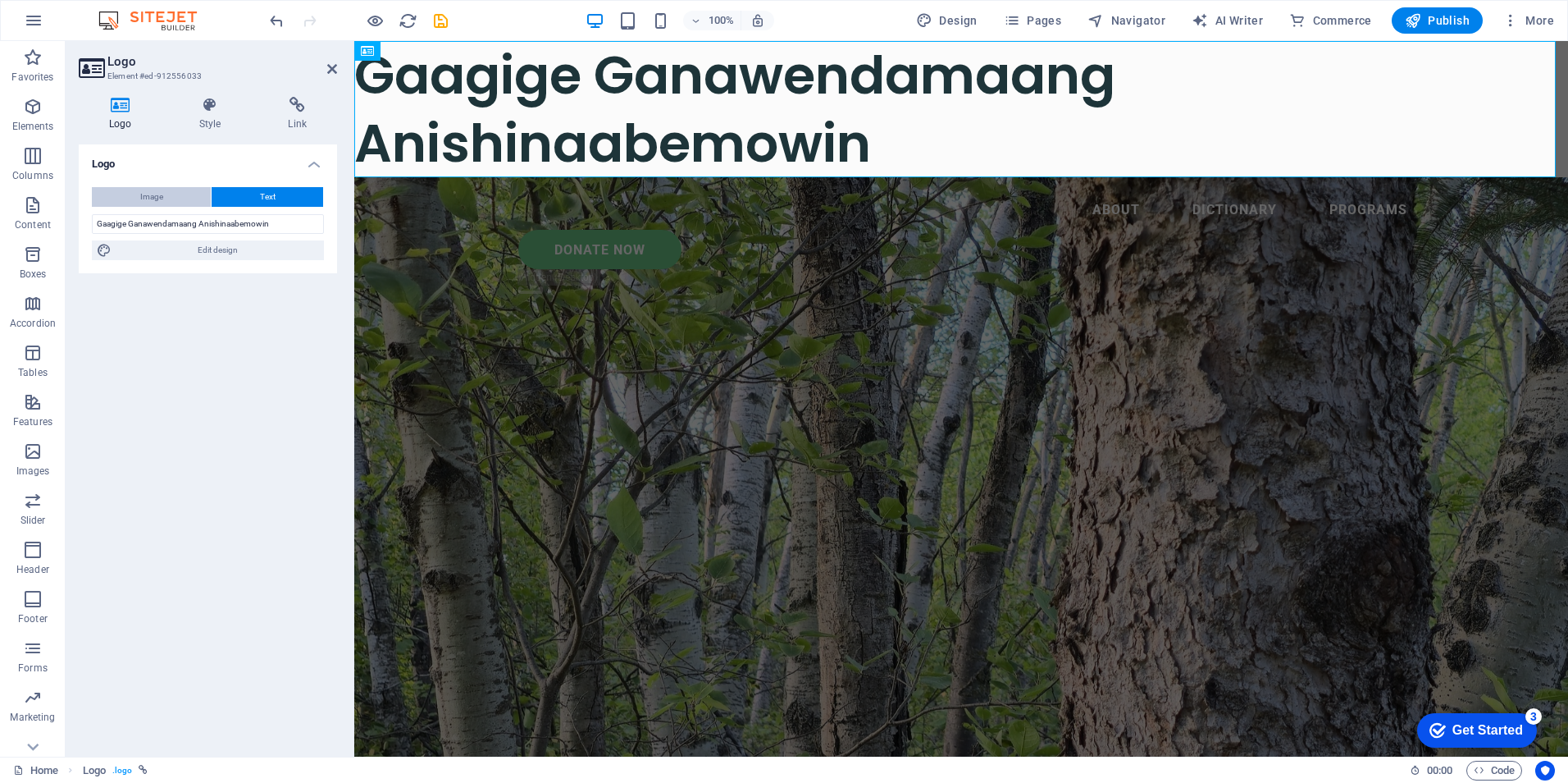
click at [157, 196] on span "Image" at bounding box center [152, 197] width 23 height 20
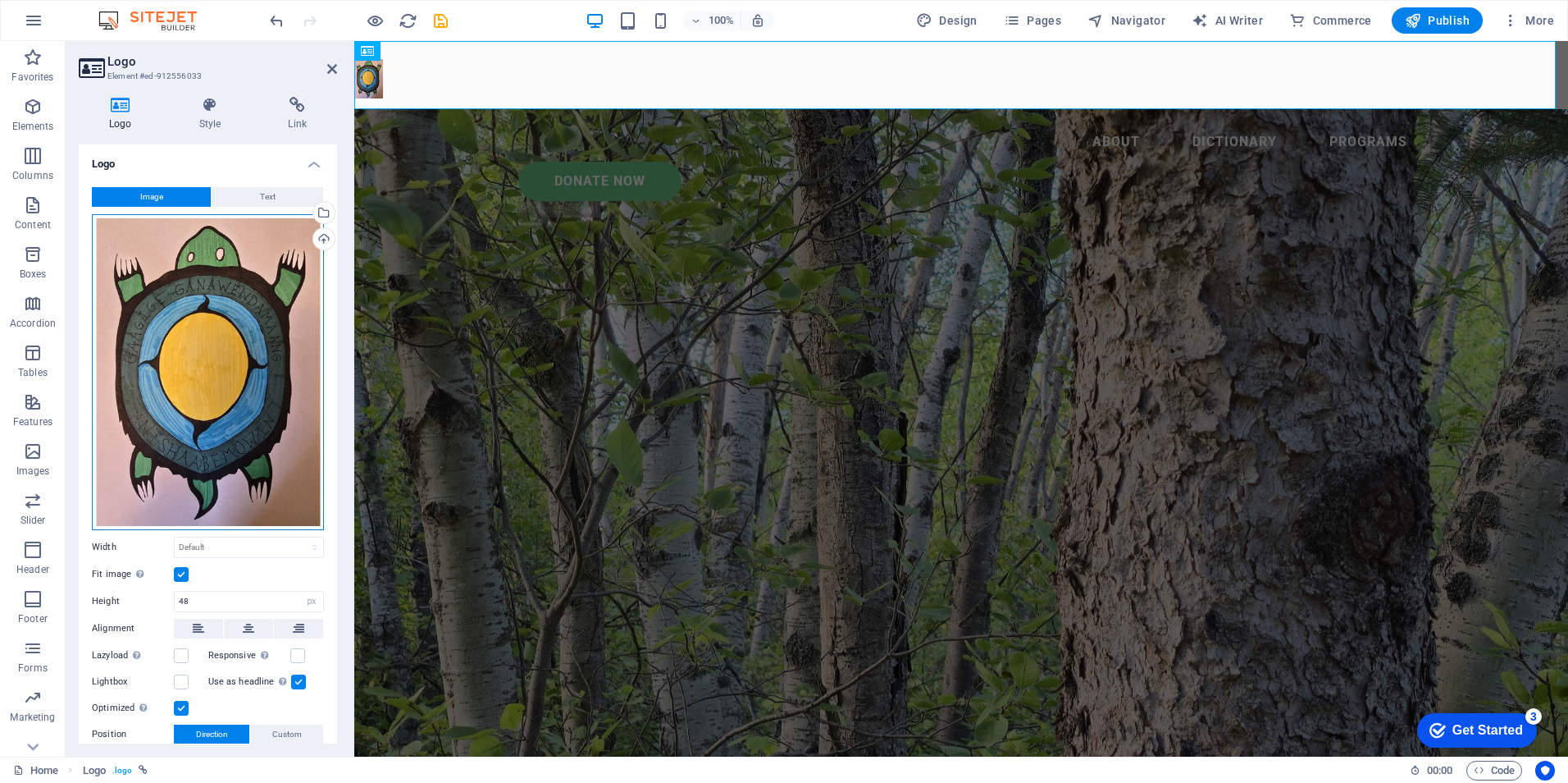
click at [169, 288] on div "Drag files here, click to choose files or select files from Files or our free s…" at bounding box center [208, 372] width 232 height 316
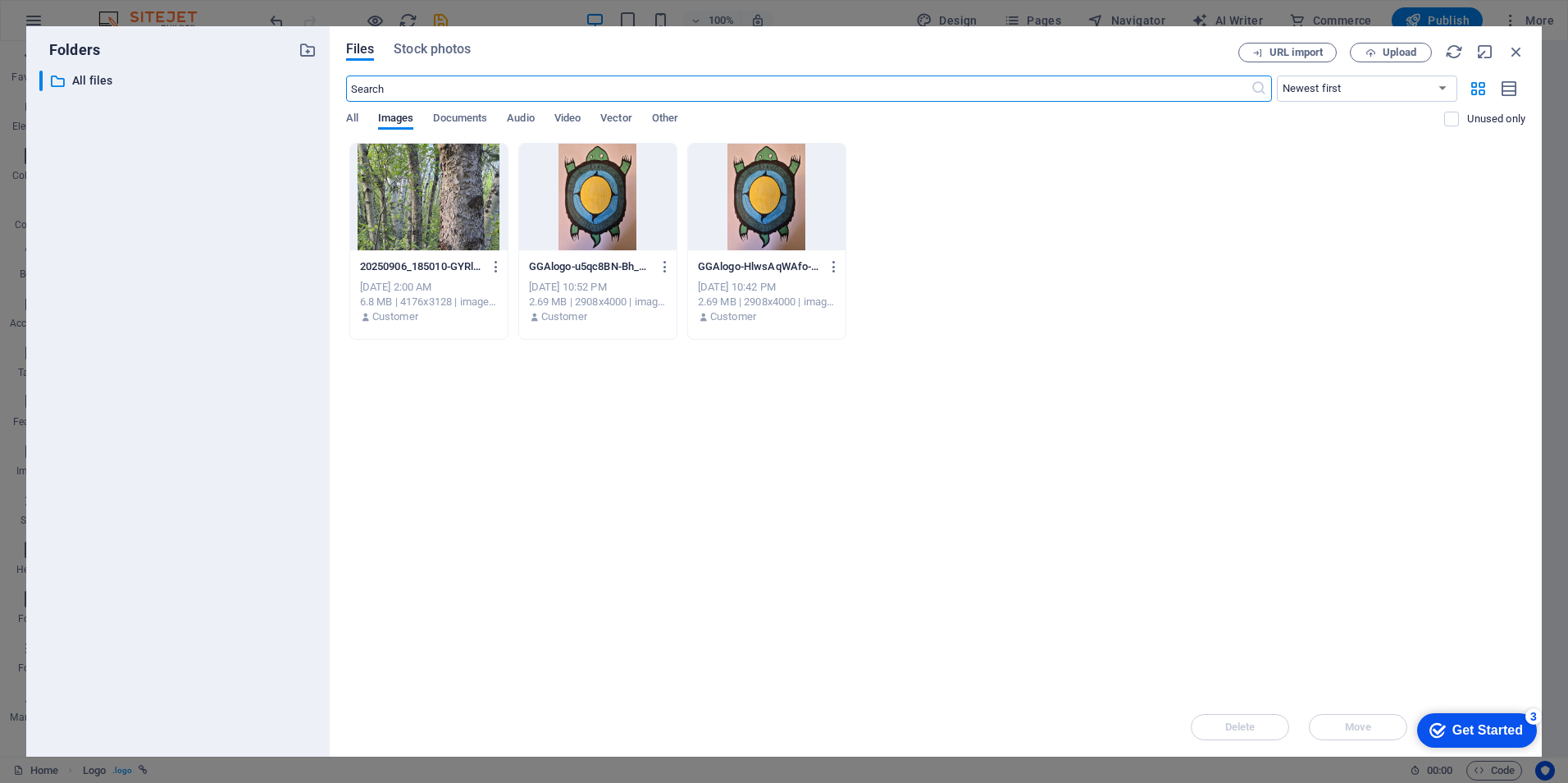
click at [607, 204] on div at bounding box center [597, 197] width 157 height 106
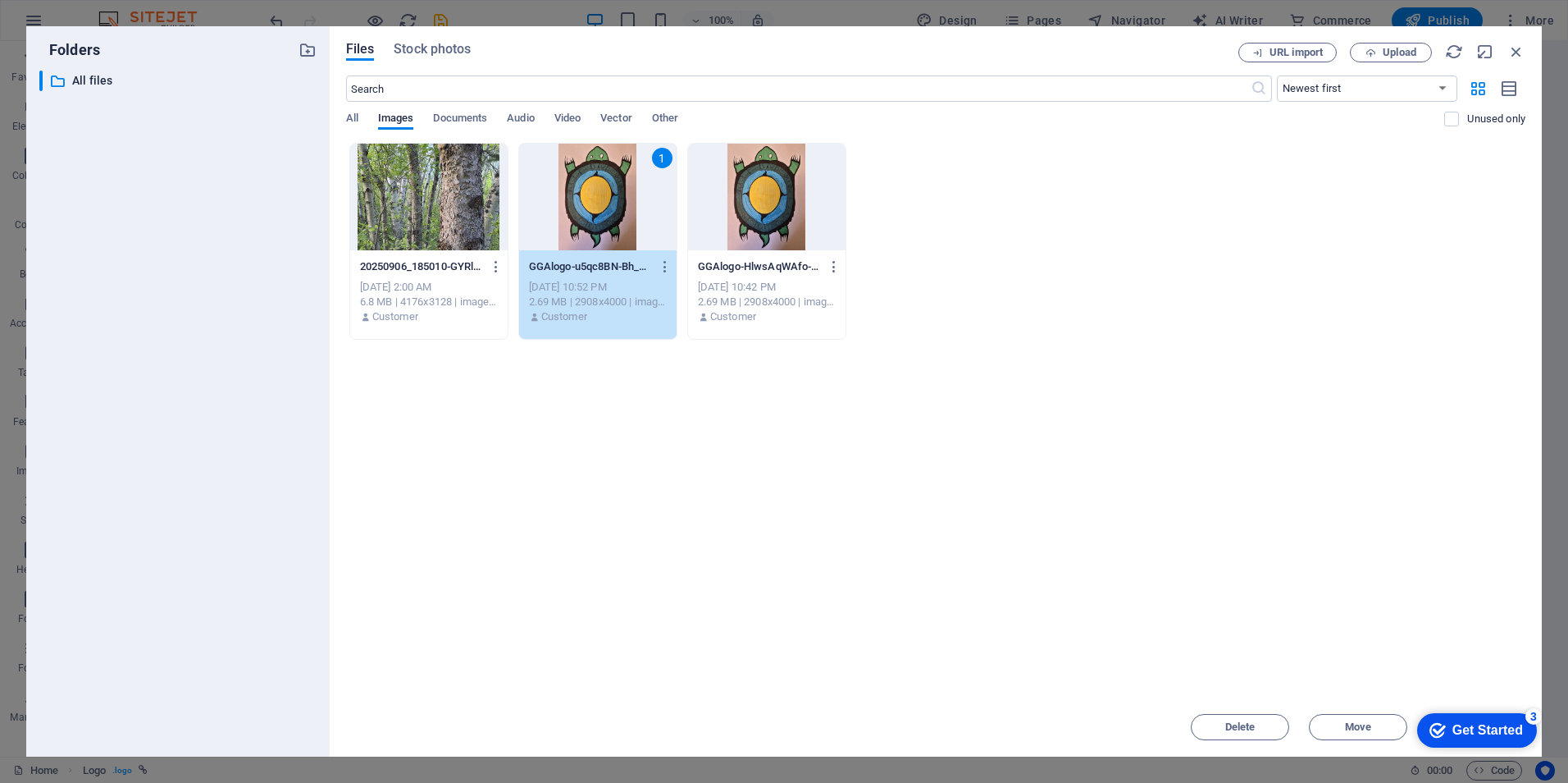
click at [607, 204] on div "1" at bounding box center [597, 197] width 157 height 106
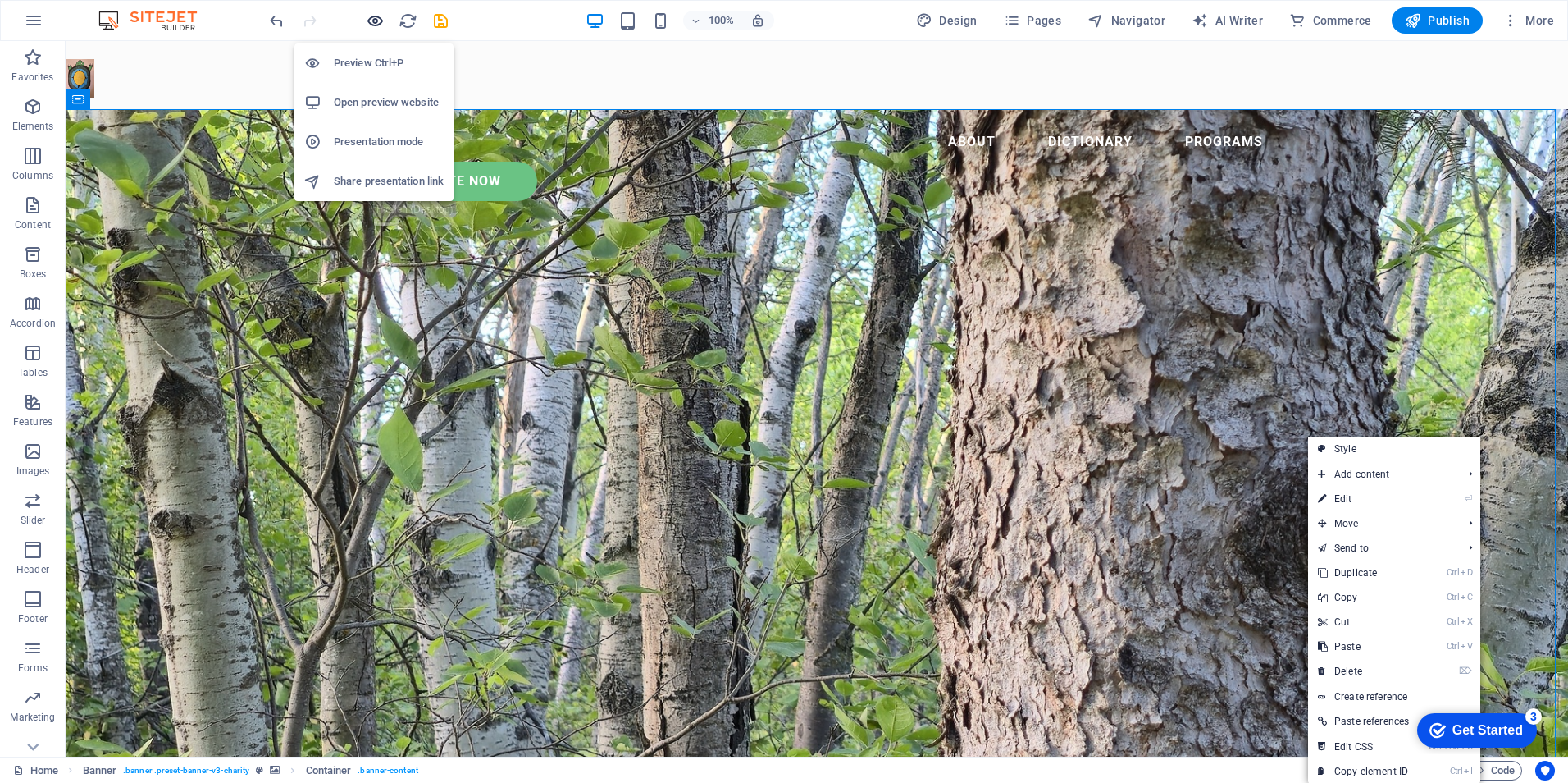
click at [373, 12] on icon "button" at bounding box center [375, 21] width 19 height 19
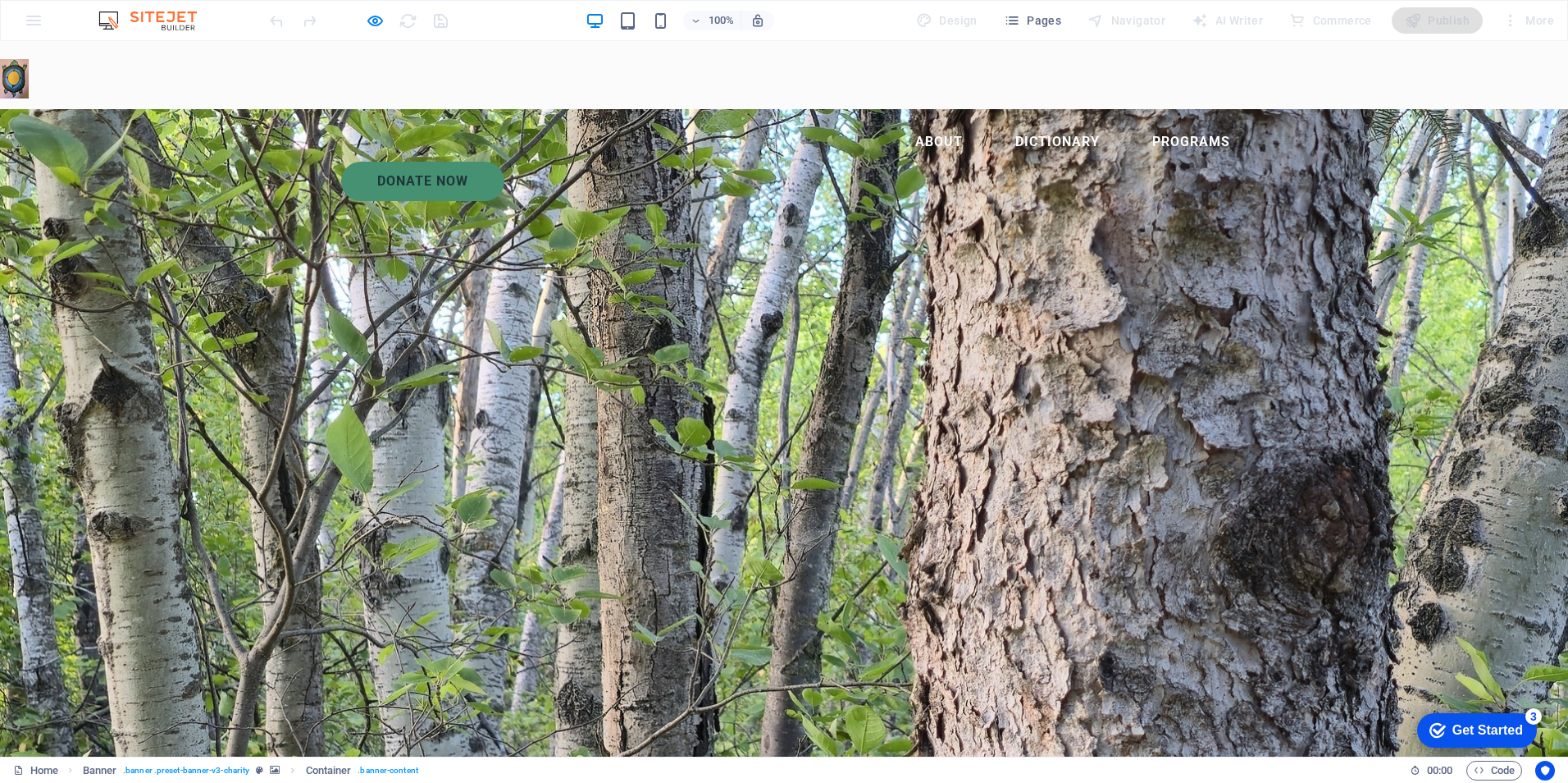
click at [17, 71] on img at bounding box center [14, 78] width 29 height 39
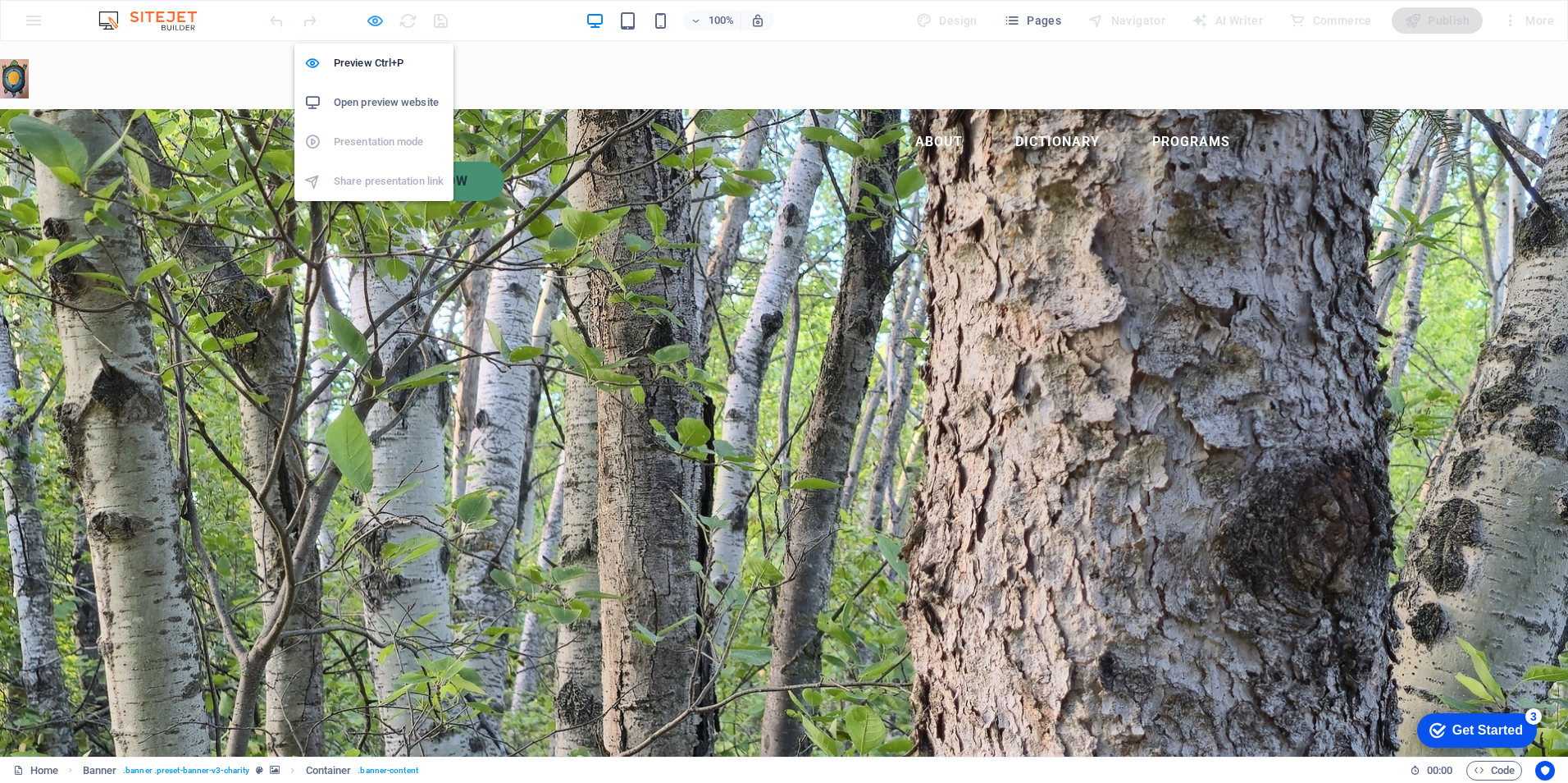
click at [372, 17] on icon "button" at bounding box center [375, 21] width 19 height 19
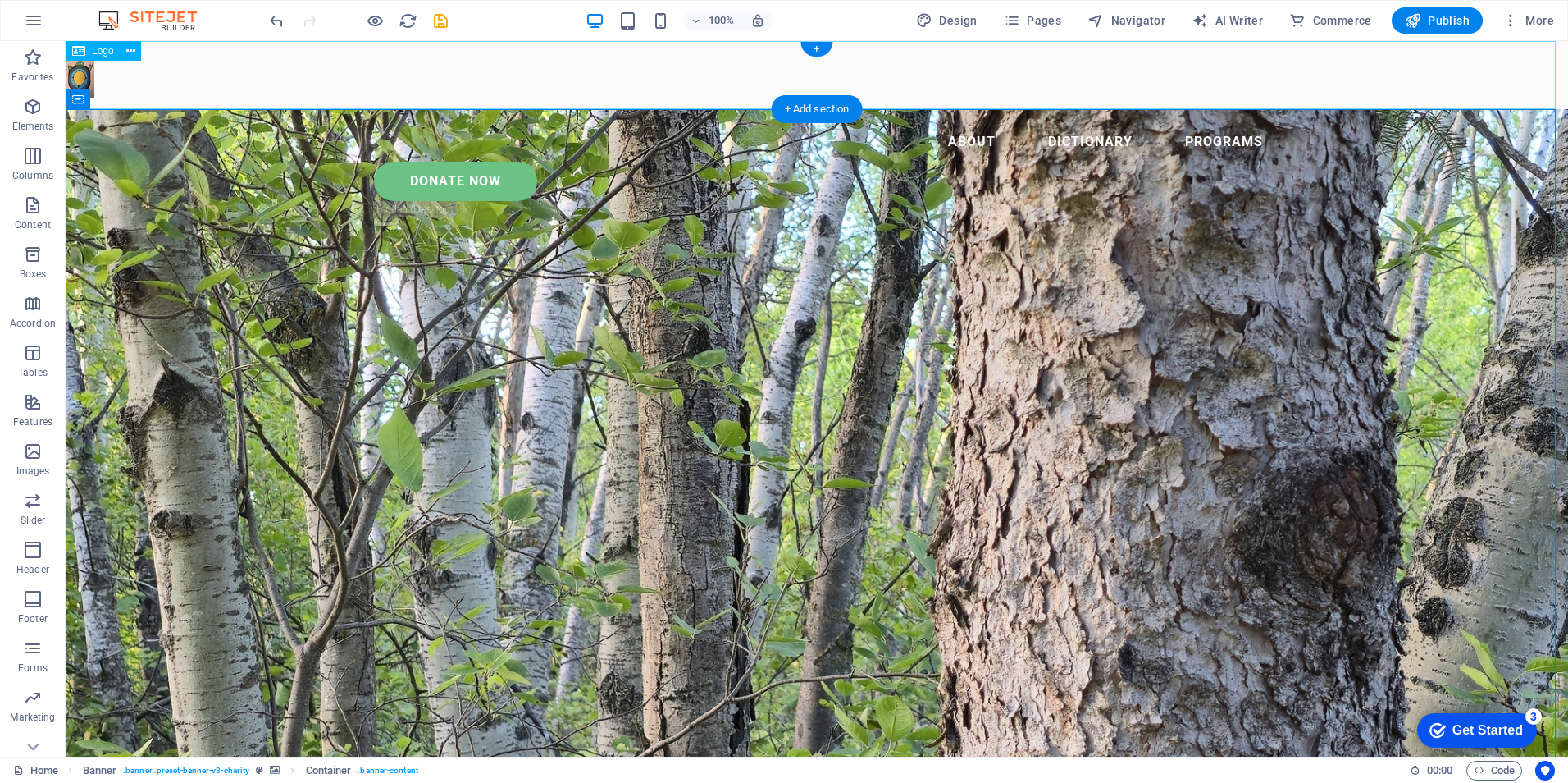
click at [80, 76] on div at bounding box center [817, 75] width 1502 height 68
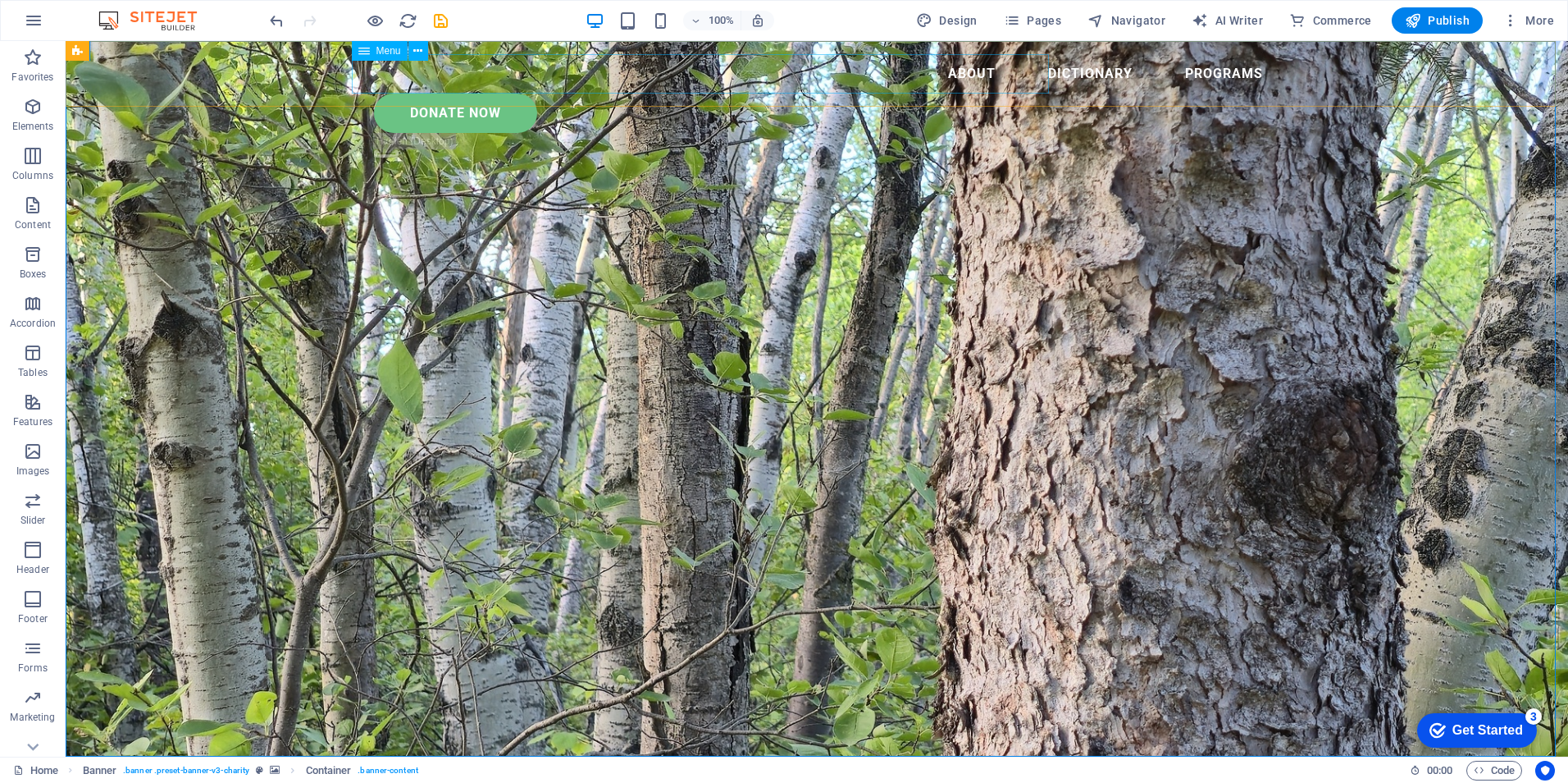
click at [480, 86] on nav "About Dictionary Programs" at bounding box center [816, 73] width 918 height 39
click at [230, 74] on div "About Dictionary Programs Donate Now .fa-secondary{opacity:.4}" at bounding box center [817, 109] width 1502 height 136
click at [171, 50] on icon at bounding box center [170, 51] width 9 height 17
select select "rem"
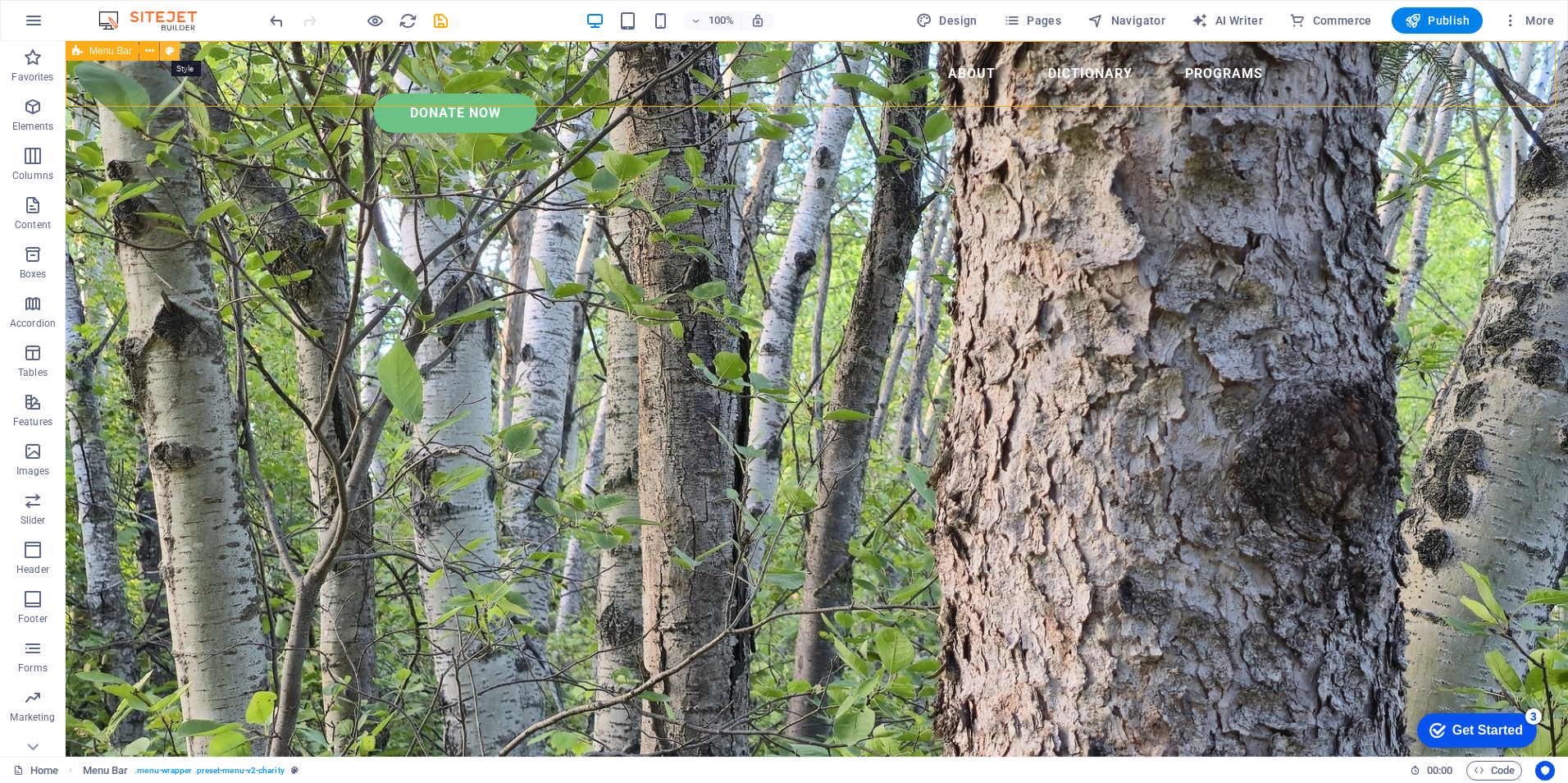
select select "rem"
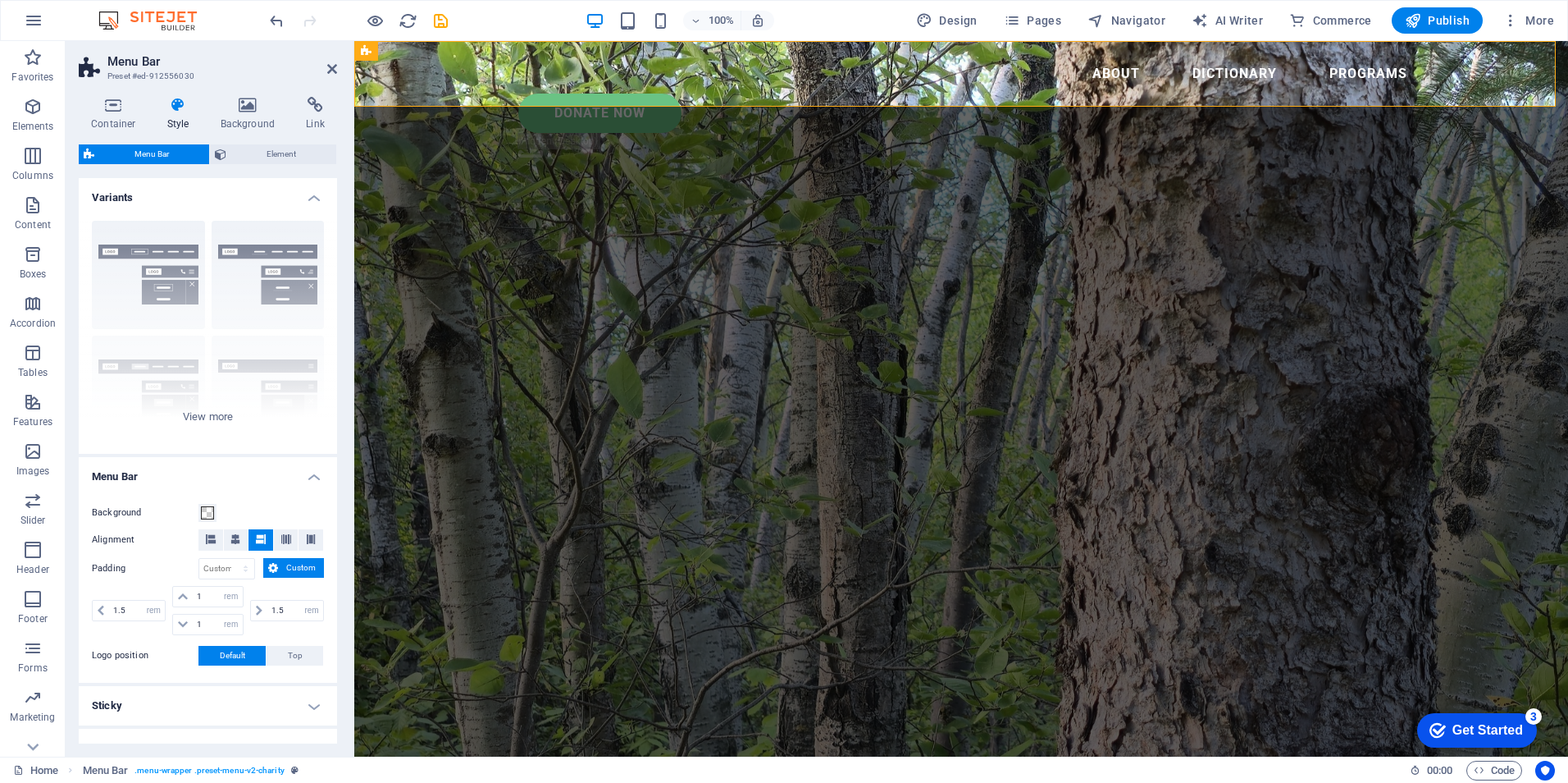
scroll to position [82, 0]
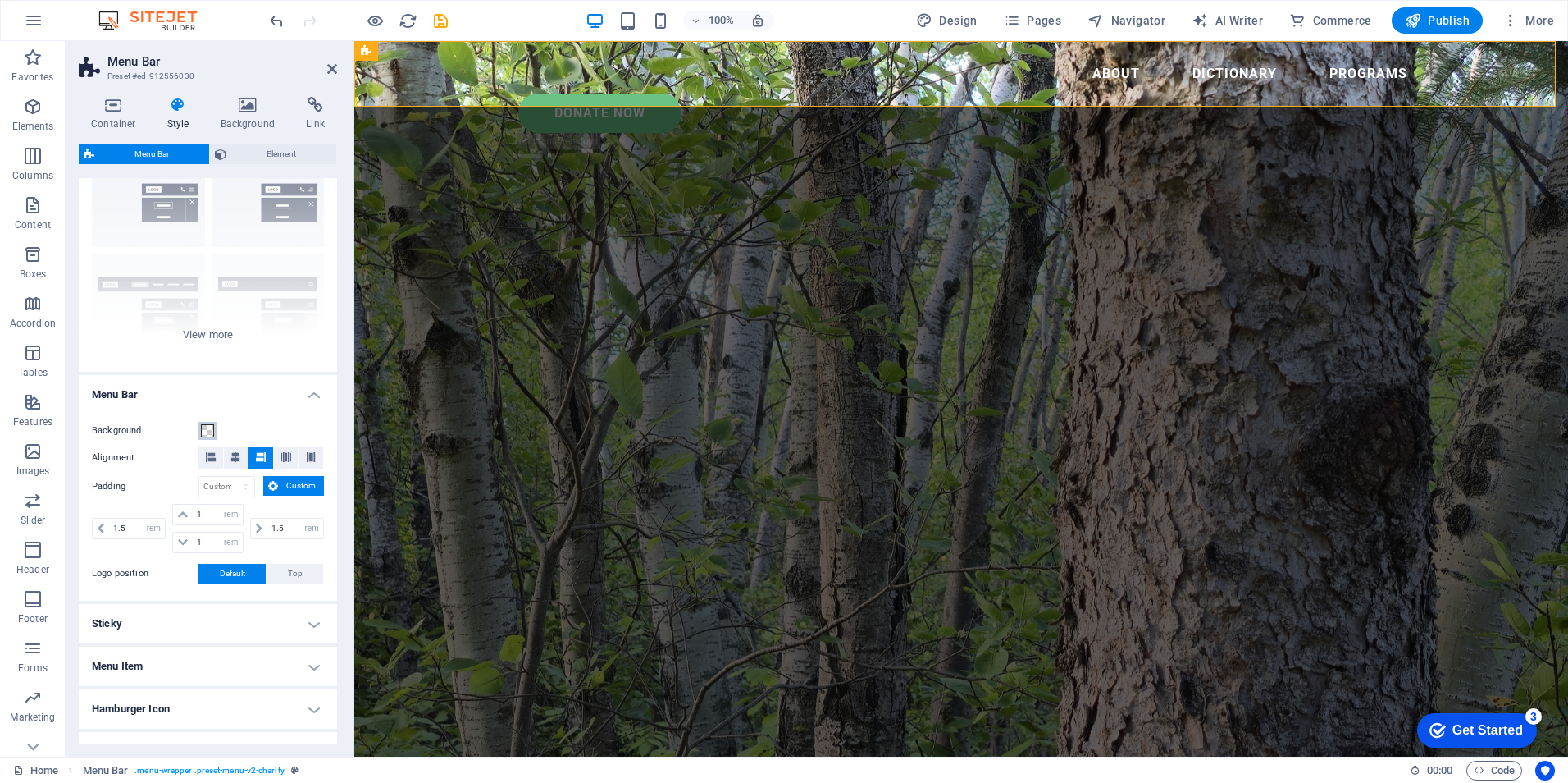
click at [209, 427] on span at bounding box center [208, 431] width 13 height 13
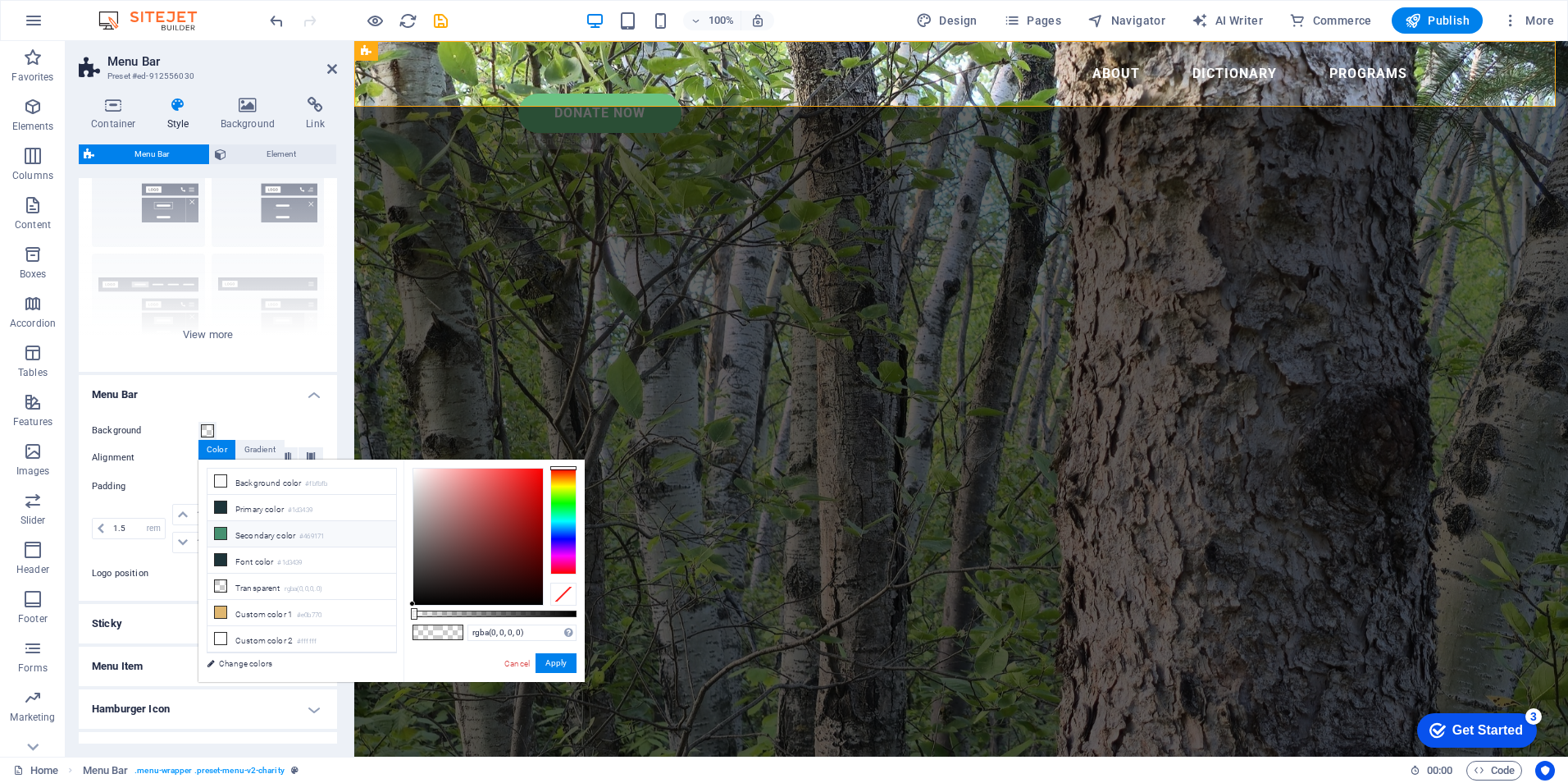
click at [244, 531] on li "Secondary color #469171" at bounding box center [302, 534] width 189 height 27
type input "#469171"
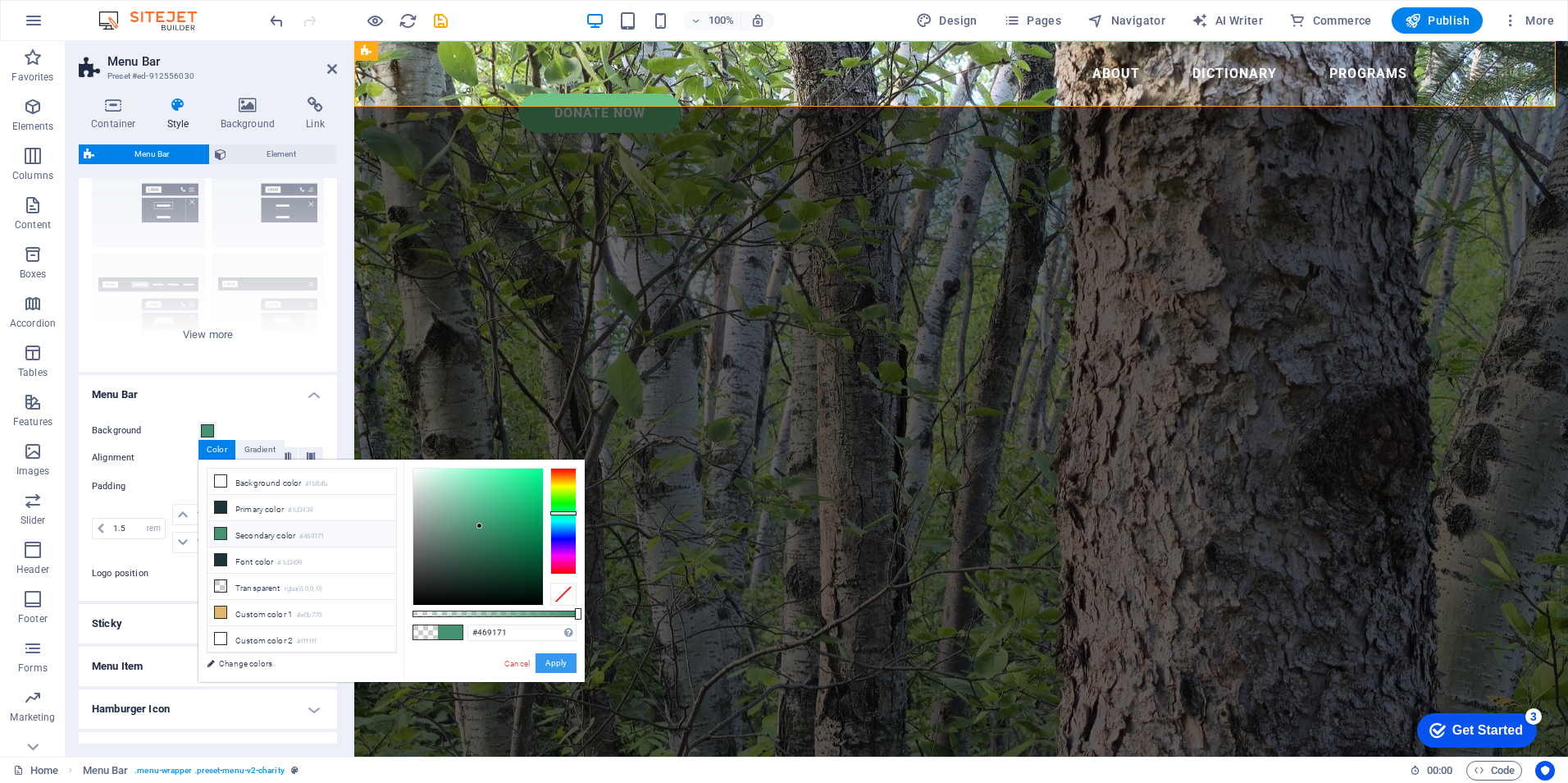
click at [562, 662] on button "Apply" at bounding box center [555, 663] width 41 height 20
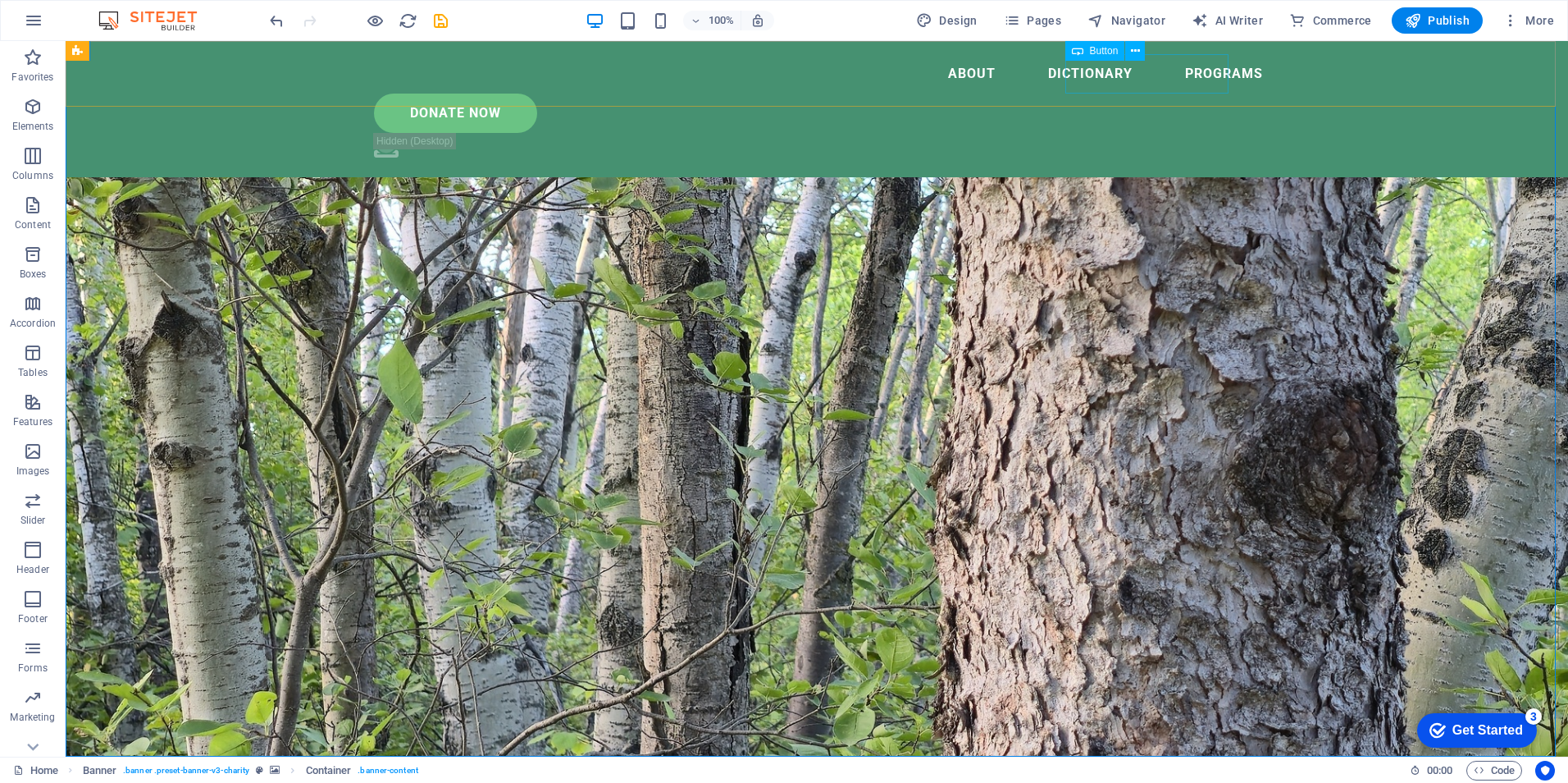
click at [1182, 94] on div "Donate Now" at bounding box center [825, 113] width 902 height 39
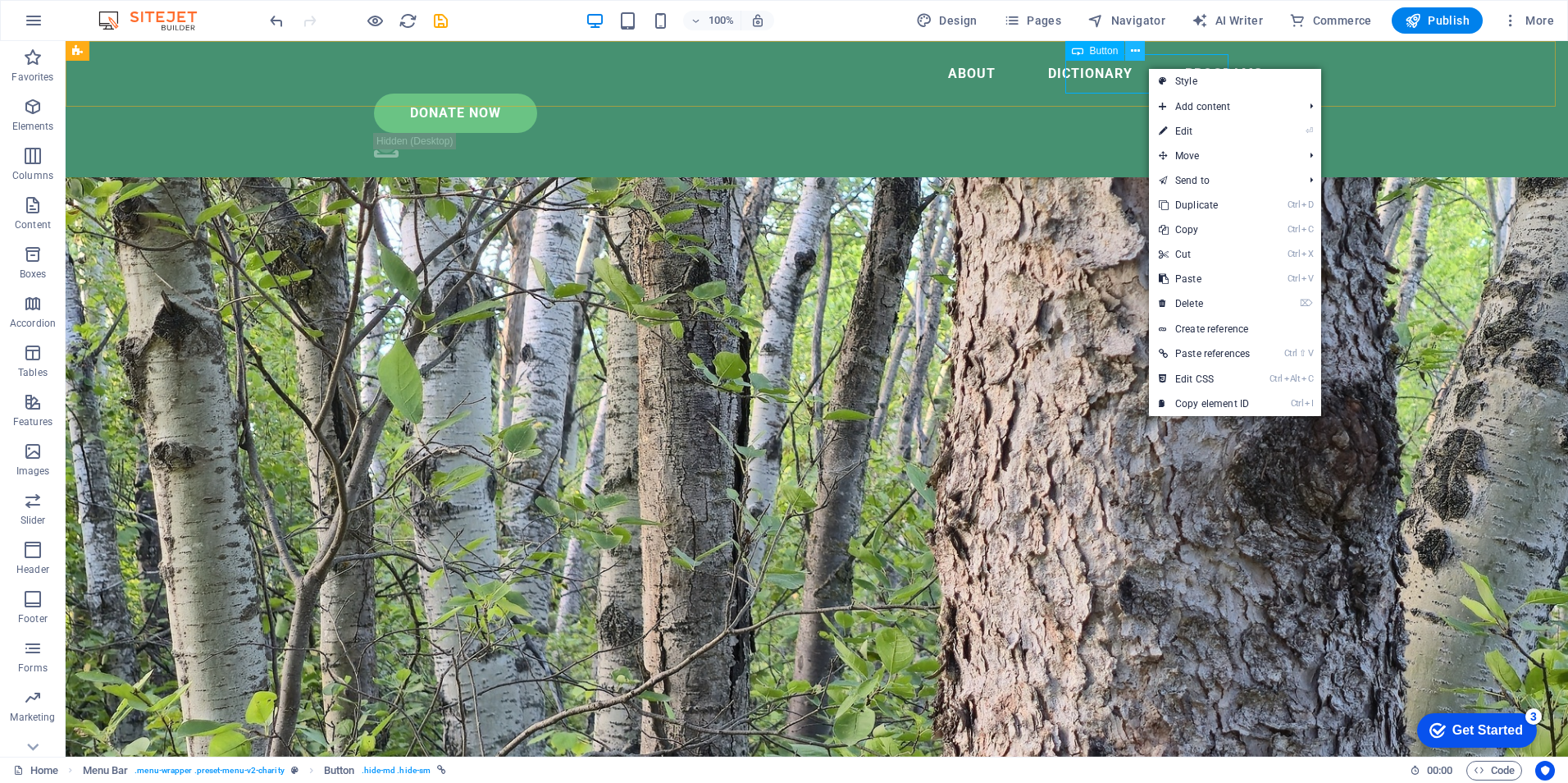
click at [1135, 48] on icon at bounding box center [1135, 51] width 9 height 17
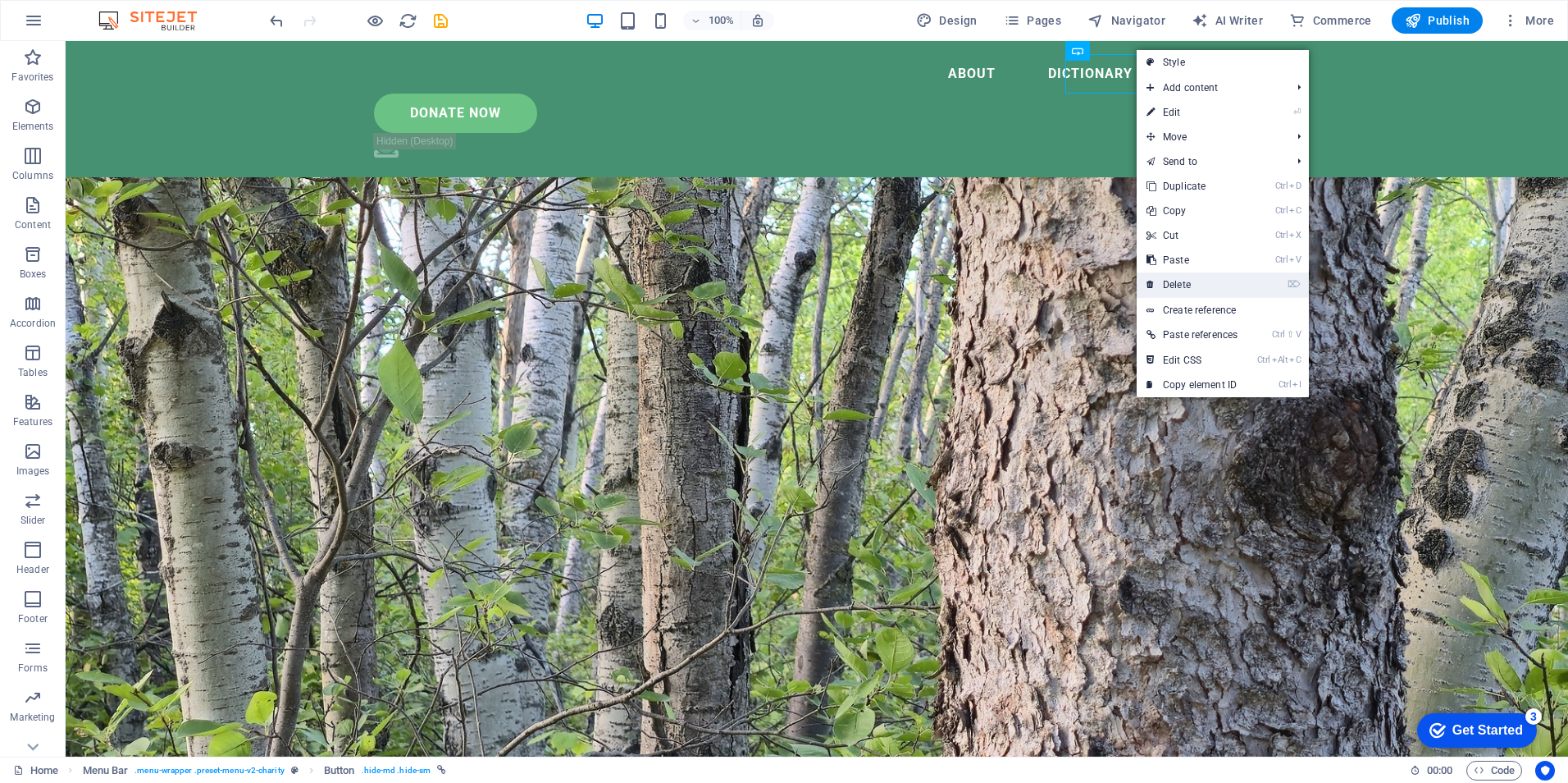
click at [1195, 277] on link "⌦ Delete" at bounding box center [1192, 285] width 111 height 25
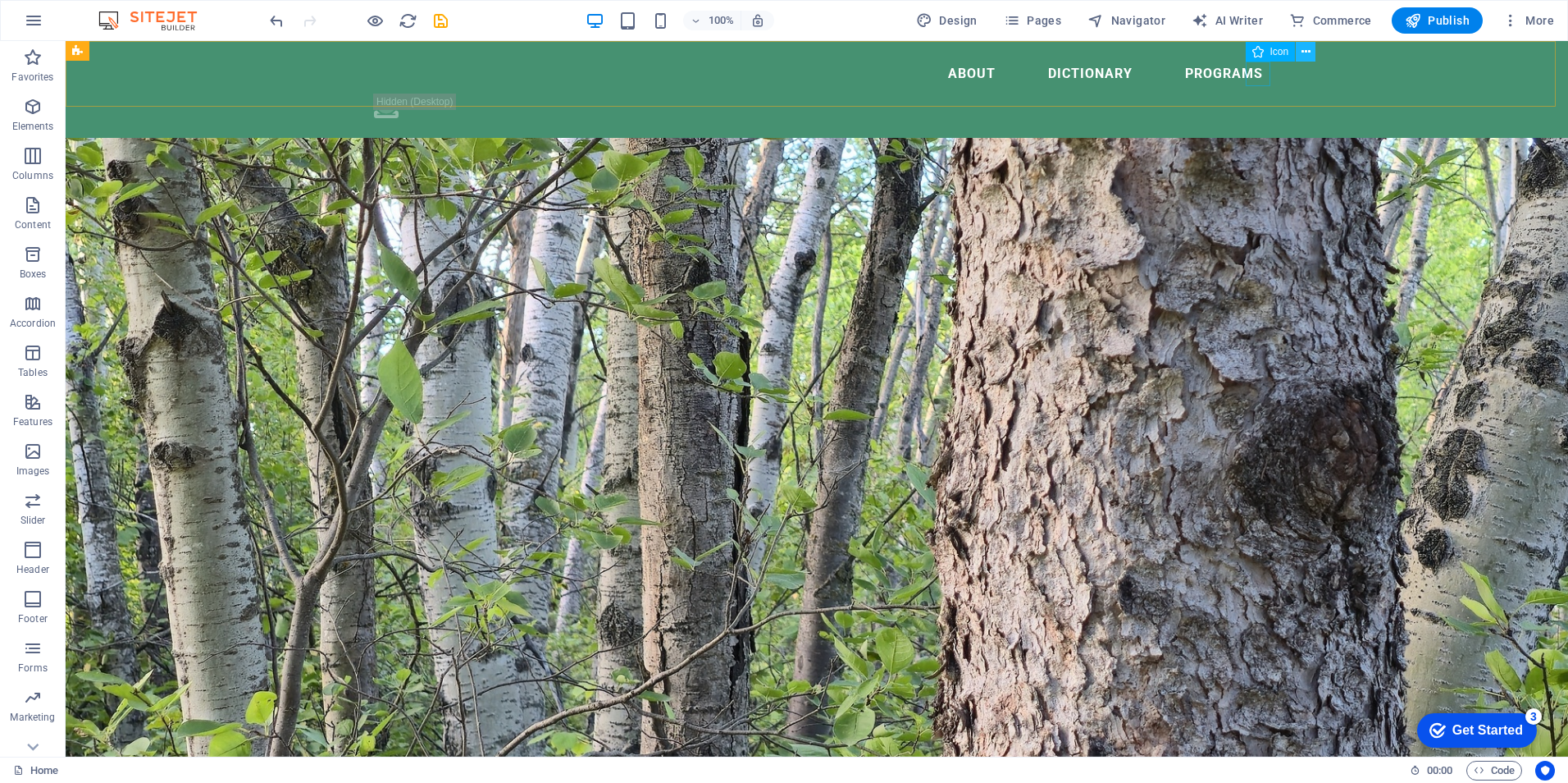
click at [1309, 52] on icon at bounding box center [1305, 52] width 9 height 17
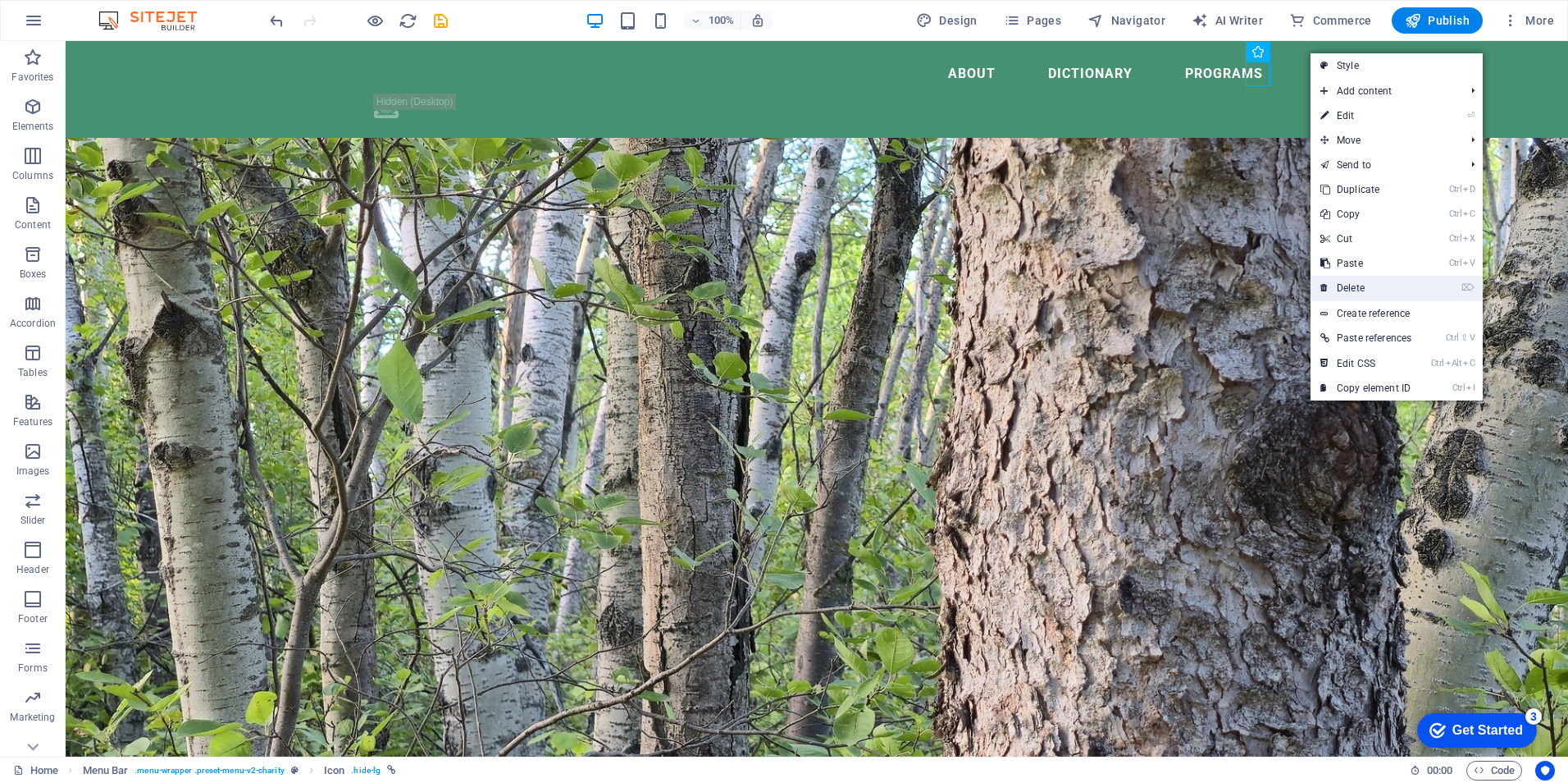
click at [1359, 282] on link "⌦ Delete" at bounding box center [1365, 288] width 111 height 25
